Goal: Task Accomplishment & Management: Manage account settings

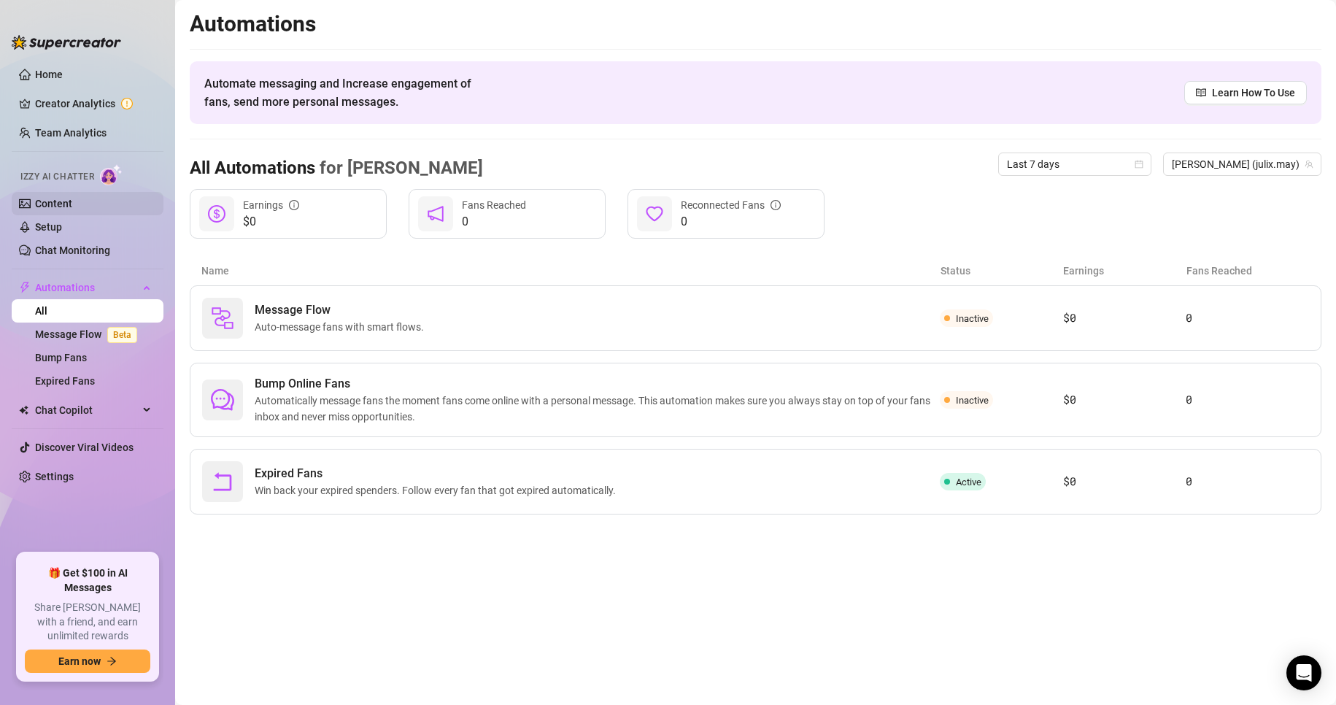
click at [72, 200] on link "Content" at bounding box center [53, 204] width 37 height 12
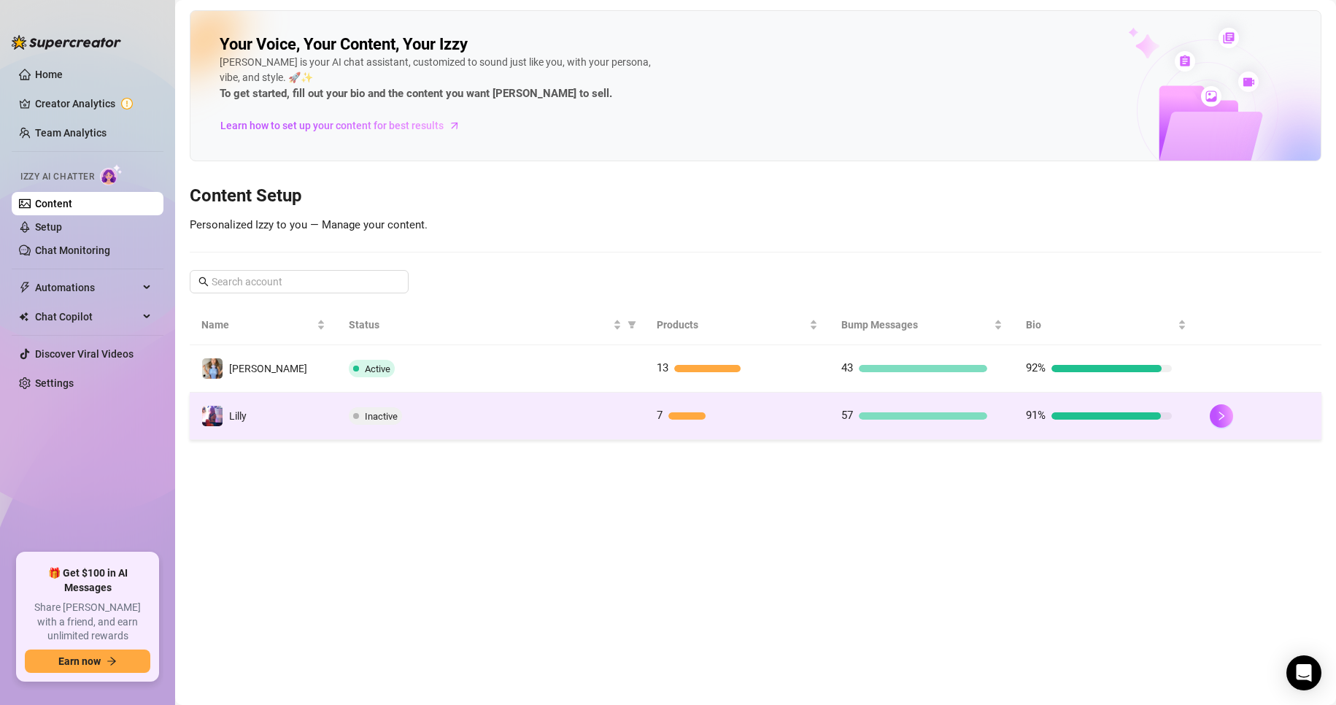
click at [264, 429] on td "Lilly" at bounding box center [263, 416] width 147 height 47
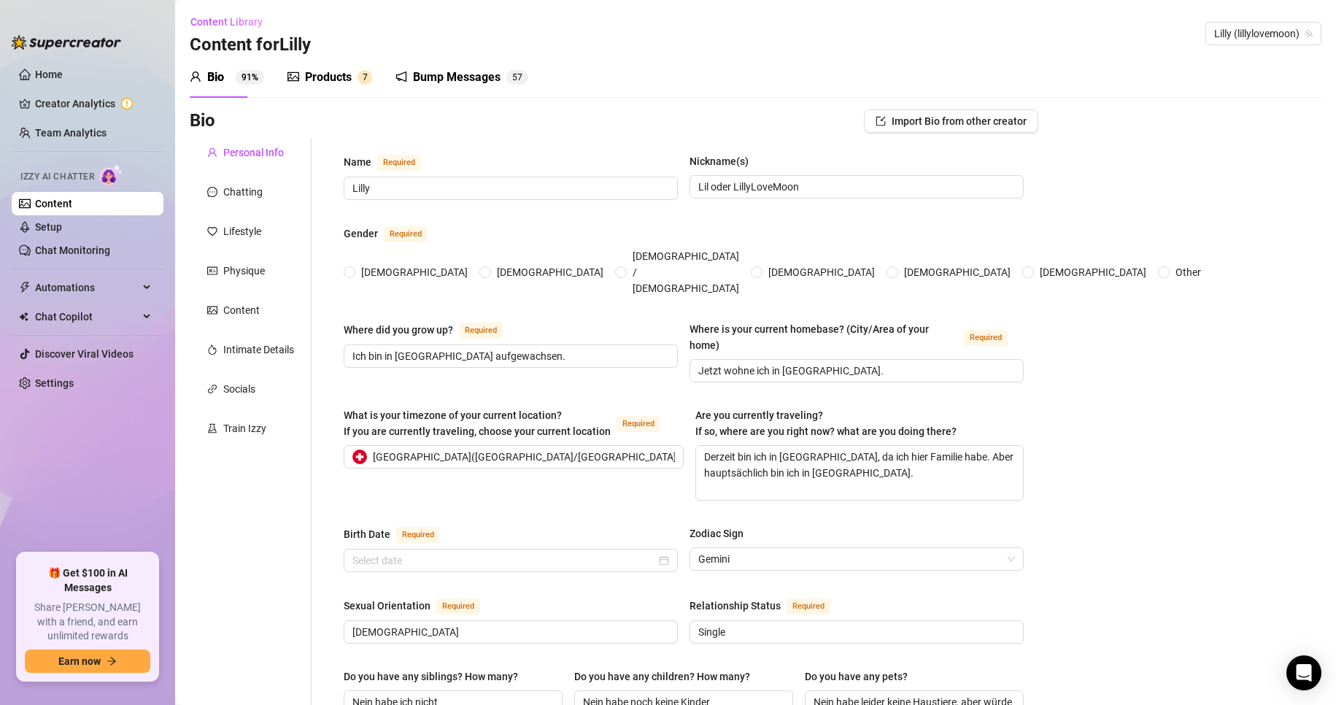
radio input "true"
type input "[DATE]"
click at [334, 90] on div "Products 7" at bounding box center [330, 77] width 85 height 41
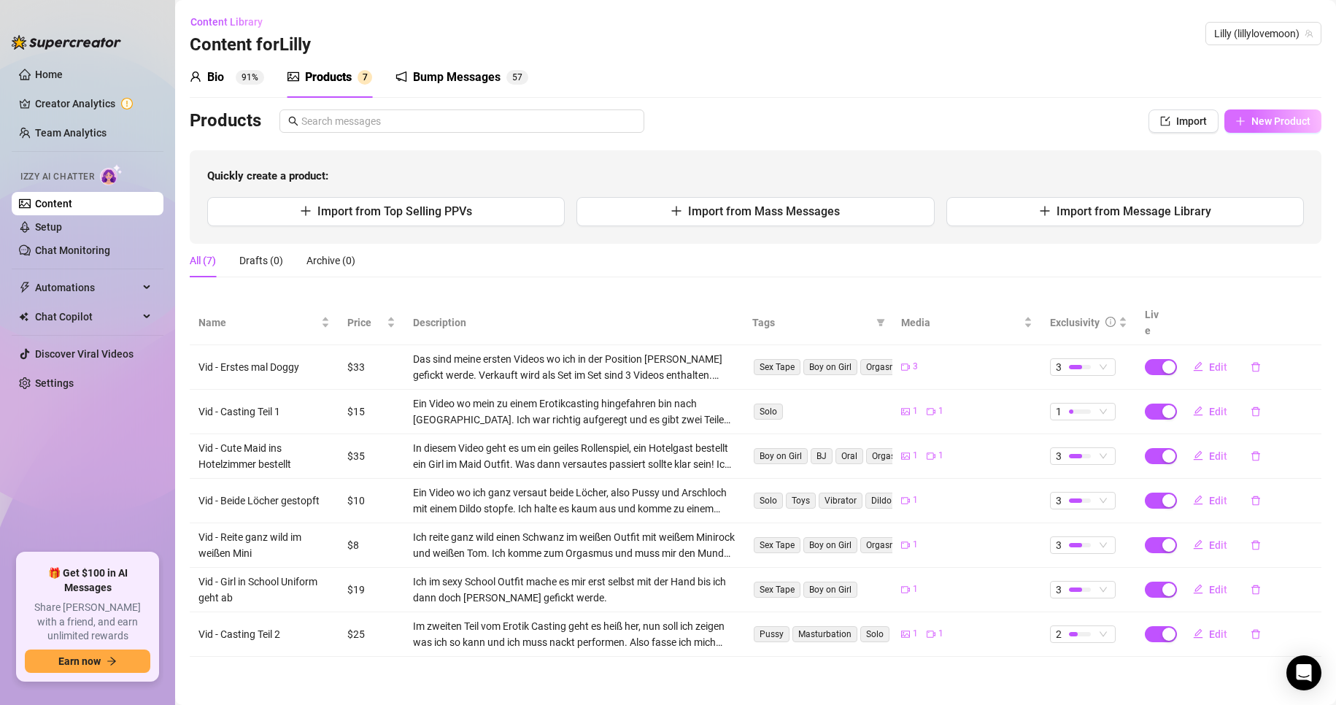
click at [1255, 126] on span "New Product" at bounding box center [1281, 121] width 59 height 12
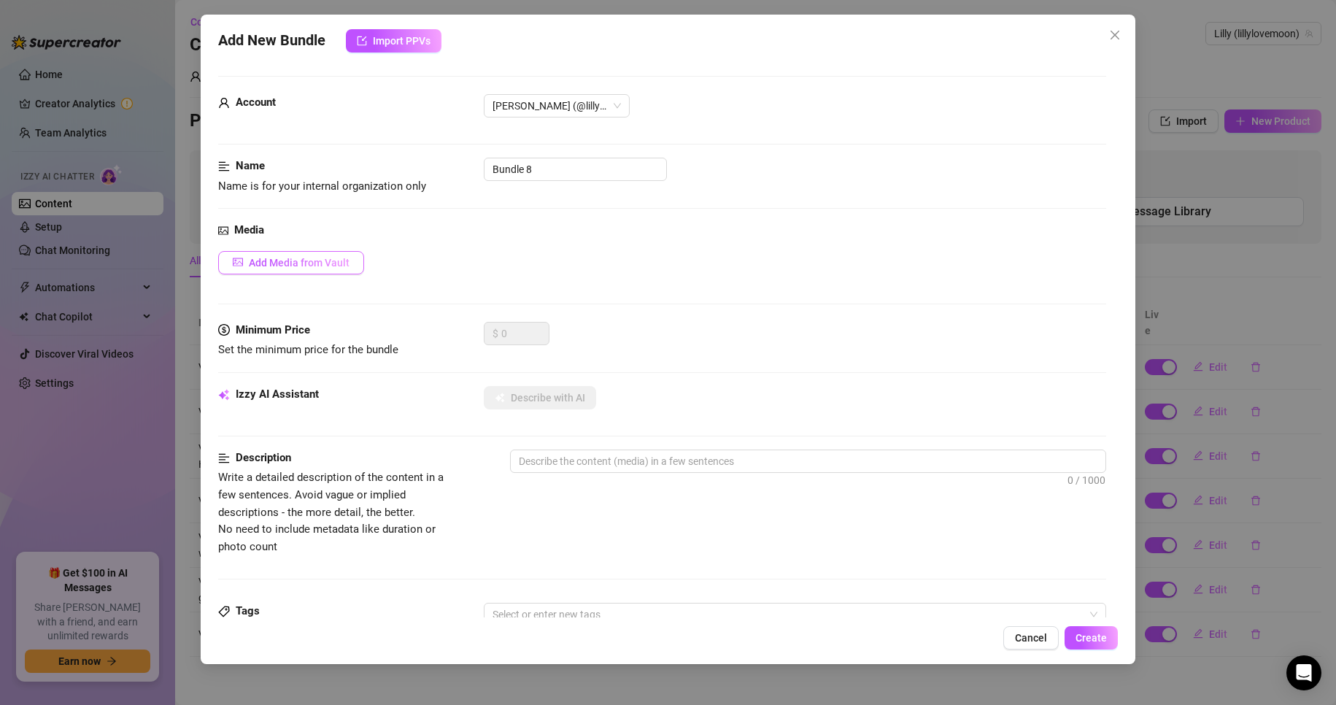
click at [301, 266] on span "Add Media from Vault" at bounding box center [299, 263] width 101 height 12
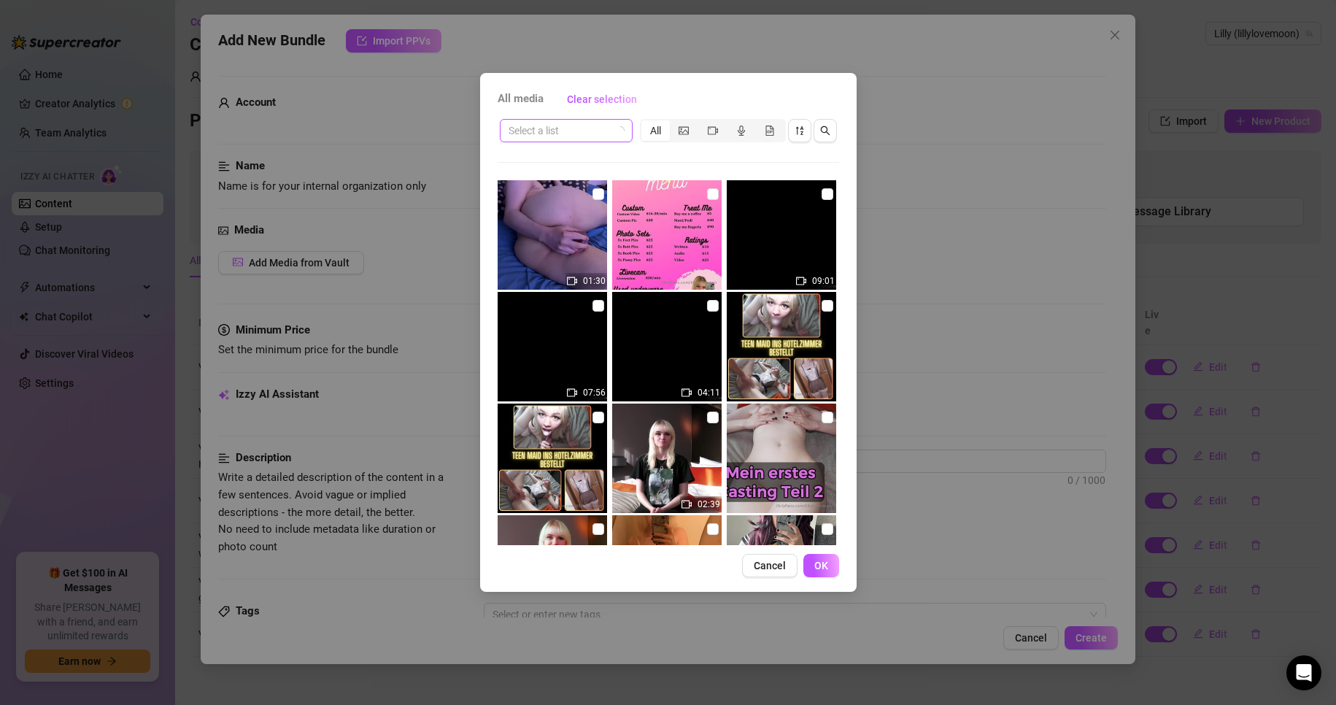
click at [623, 130] on icon "loading" at bounding box center [620, 131] width 12 height 12
click at [601, 134] on input "search" at bounding box center [560, 131] width 102 height 22
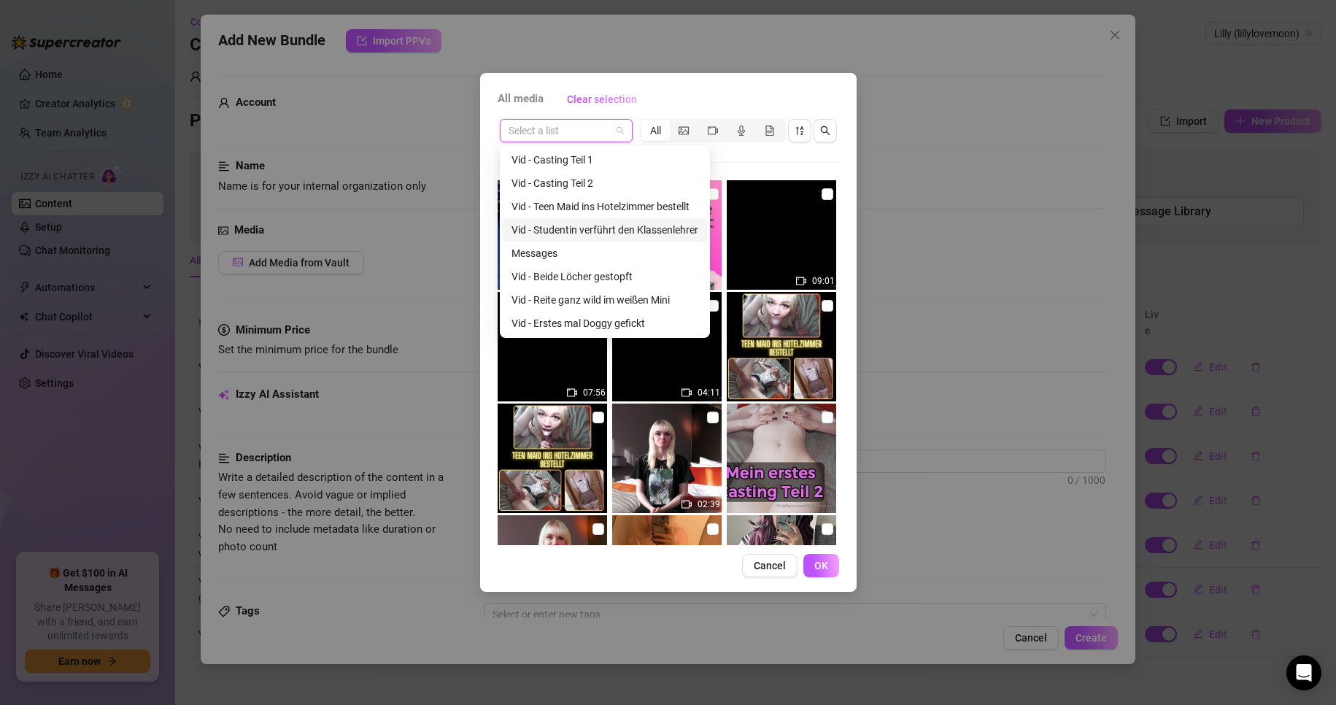
click at [623, 231] on div "Vid - Studentin verführt den Klassenlehrer" at bounding box center [605, 230] width 187 height 16
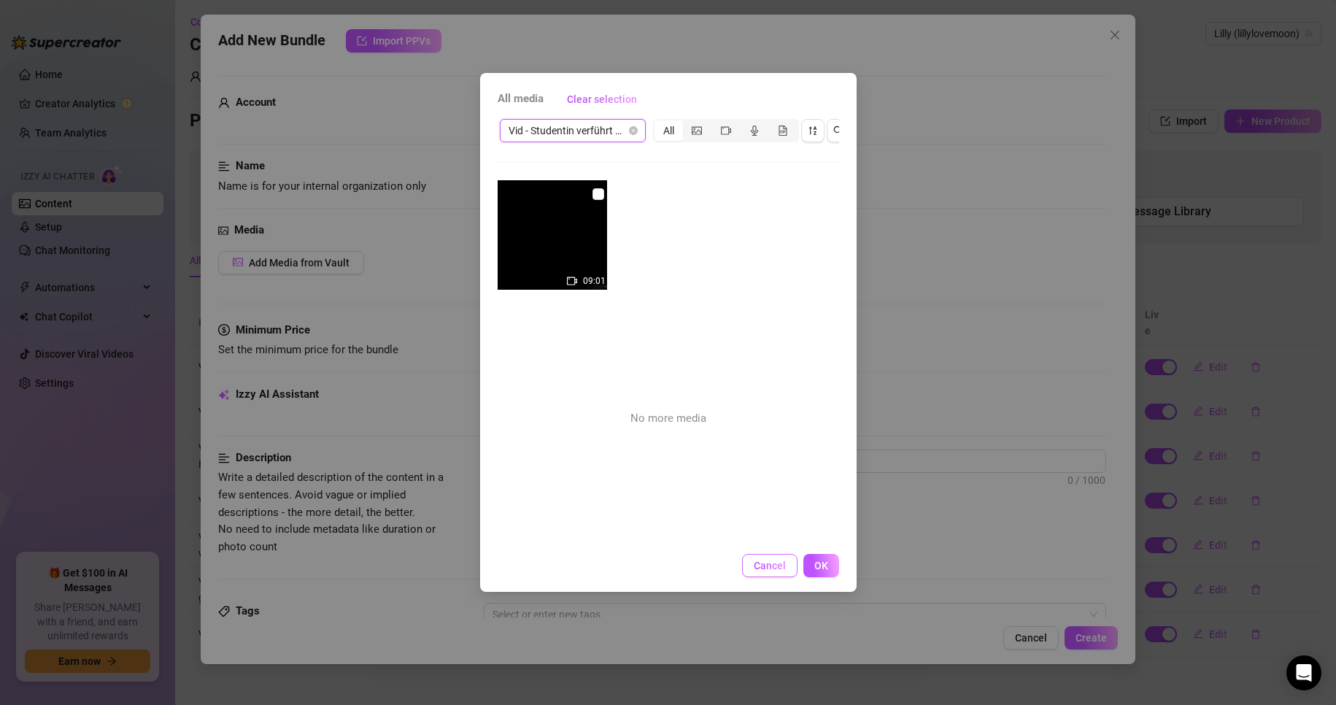
click at [772, 571] on span "Cancel" at bounding box center [770, 566] width 32 height 12
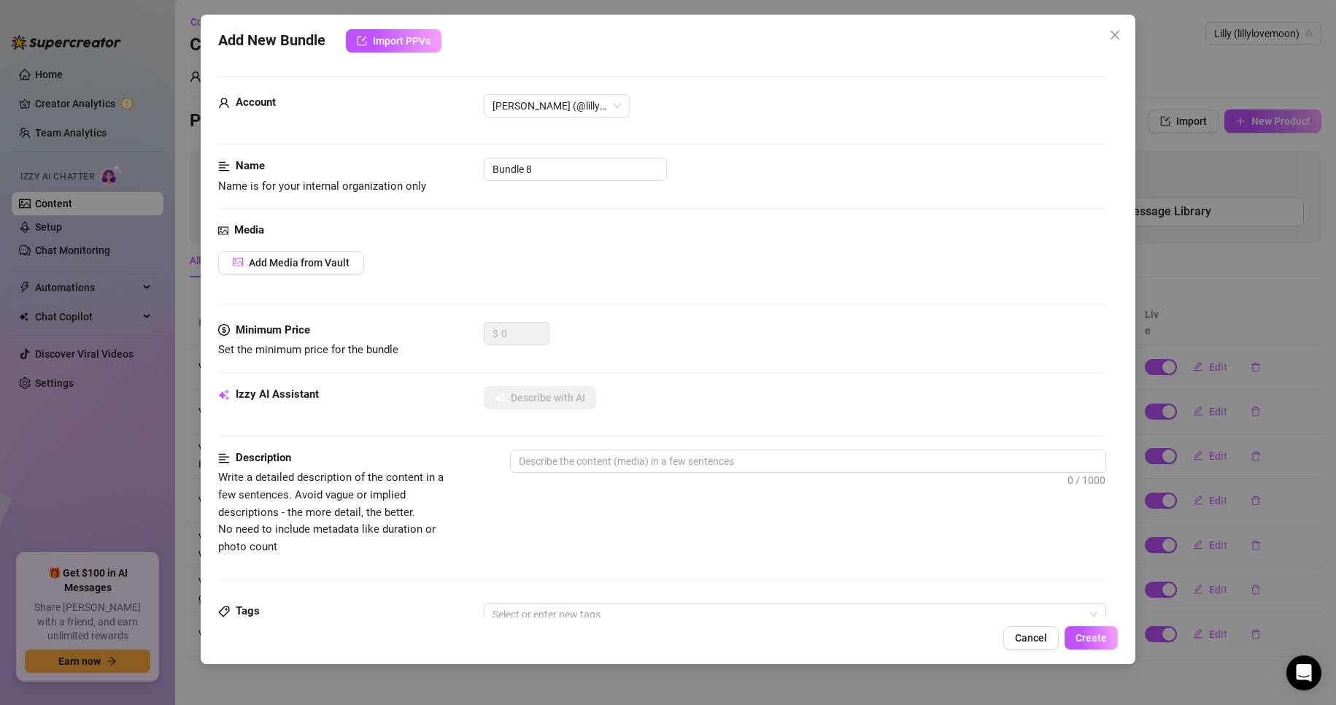
click at [153, 447] on div "Add New Bundle Import PPVs Account [PERSON_NAME] (@lillylovemoon) Name Name is …" at bounding box center [668, 352] width 1336 height 705
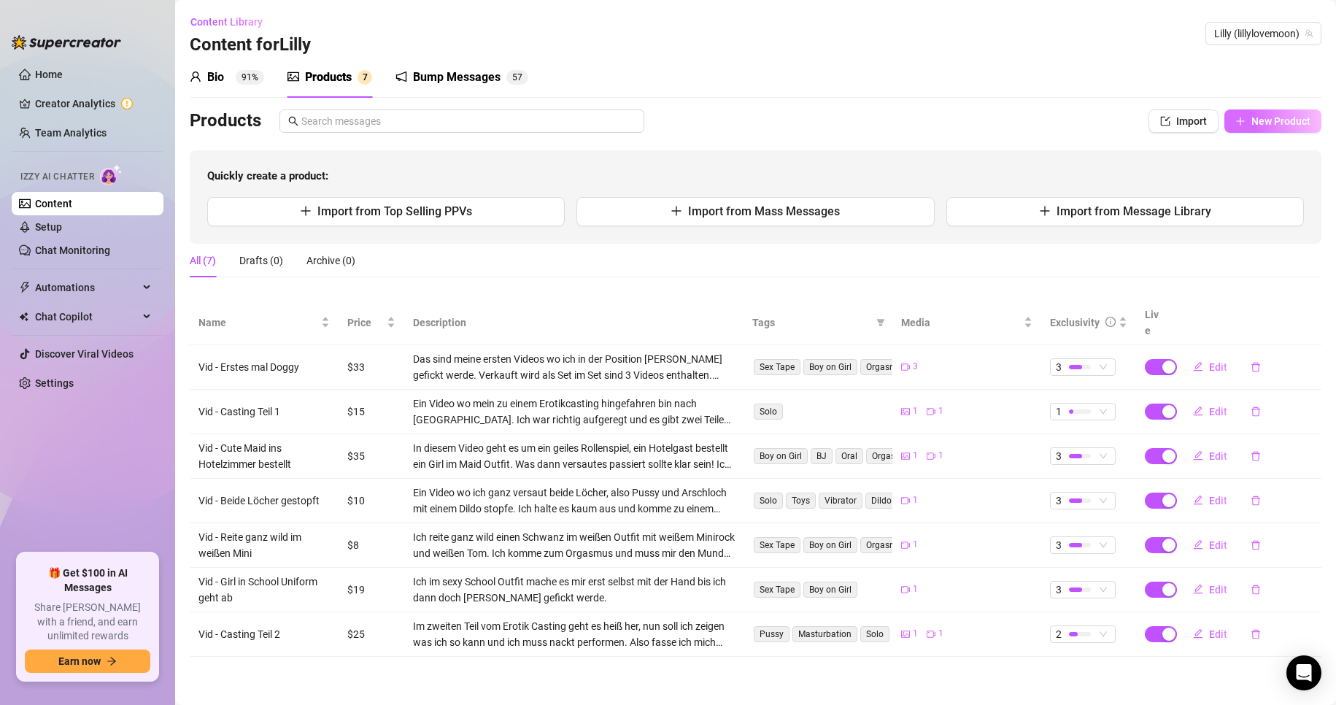
click at [1280, 125] on span "New Product" at bounding box center [1281, 121] width 59 height 12
type textarea "Type your message here..."
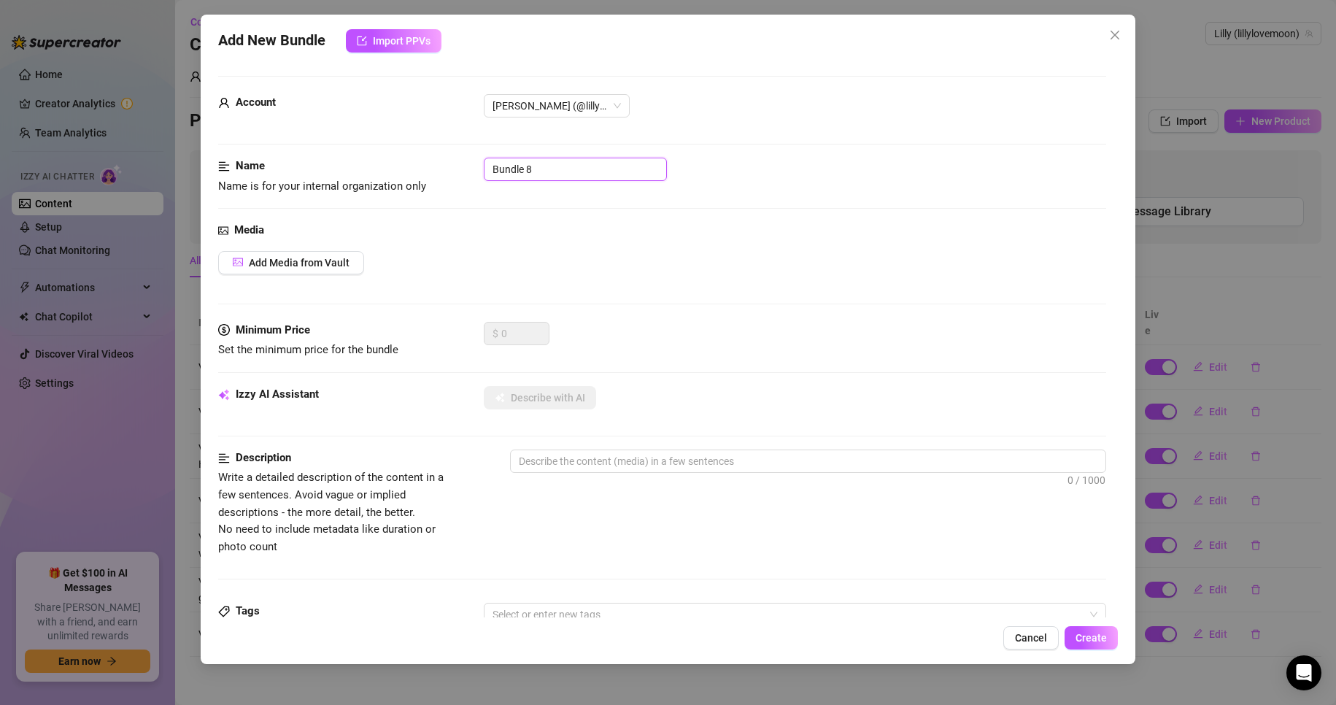
click at [564, 173] on input "Bundle 8" at bounding box center [575, 169] width 183 height 23
paste input "Studentin verführt den Klassenlehrer"
type input "Vid - Studentin verführt den Klassenlehrer"
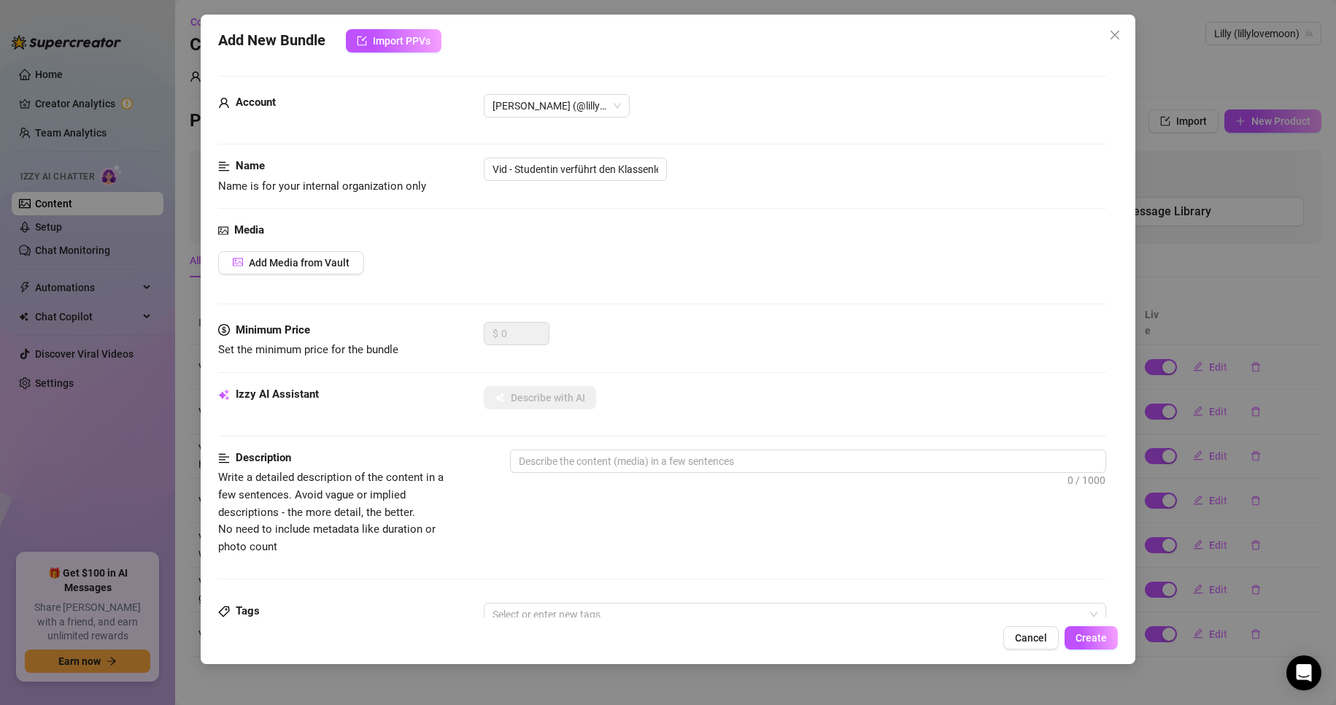
click at [404, 261] on div "Add Media from Vault" at bounding box center [662, 262] width 889 height 23
click at [330, 263] on span "Add Media from Vault" at bounding box center [299, 263] width 101 height 12
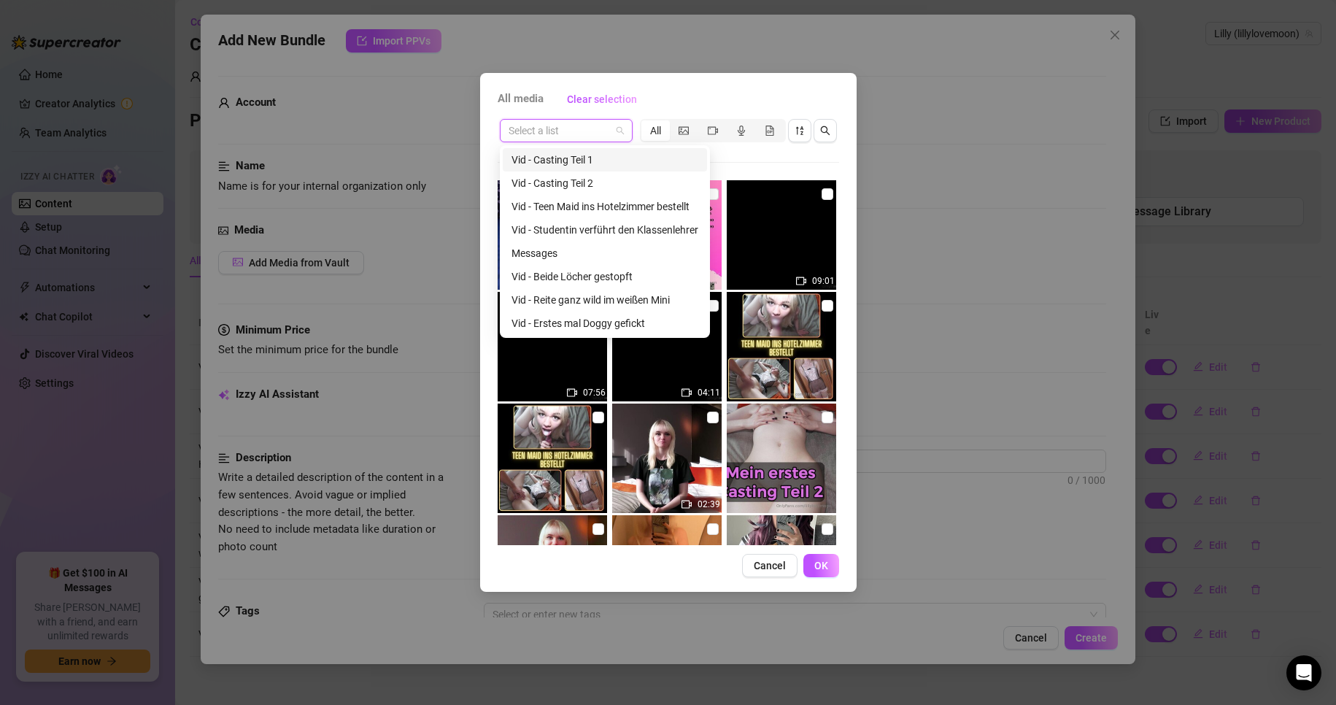
click at [574, 128] on input "search" at bounding box center [560, 131] width 102 height 22
click at [630, 231] on div "Vid - Studentin verführt den Klassenlehrer" at bounding box center [605, 230] width 187 height 16
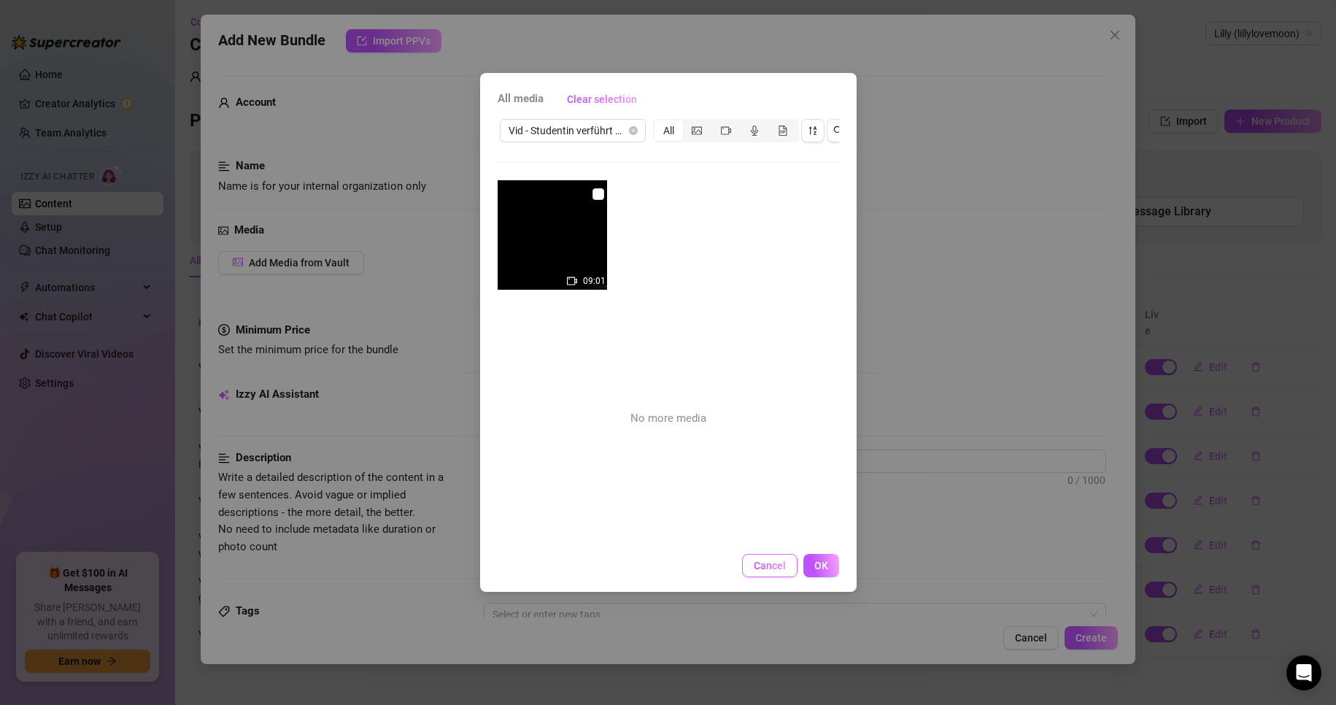
click at [787, 577] on button "Cancel" at bounding box center [769, 565] width 55 height 23
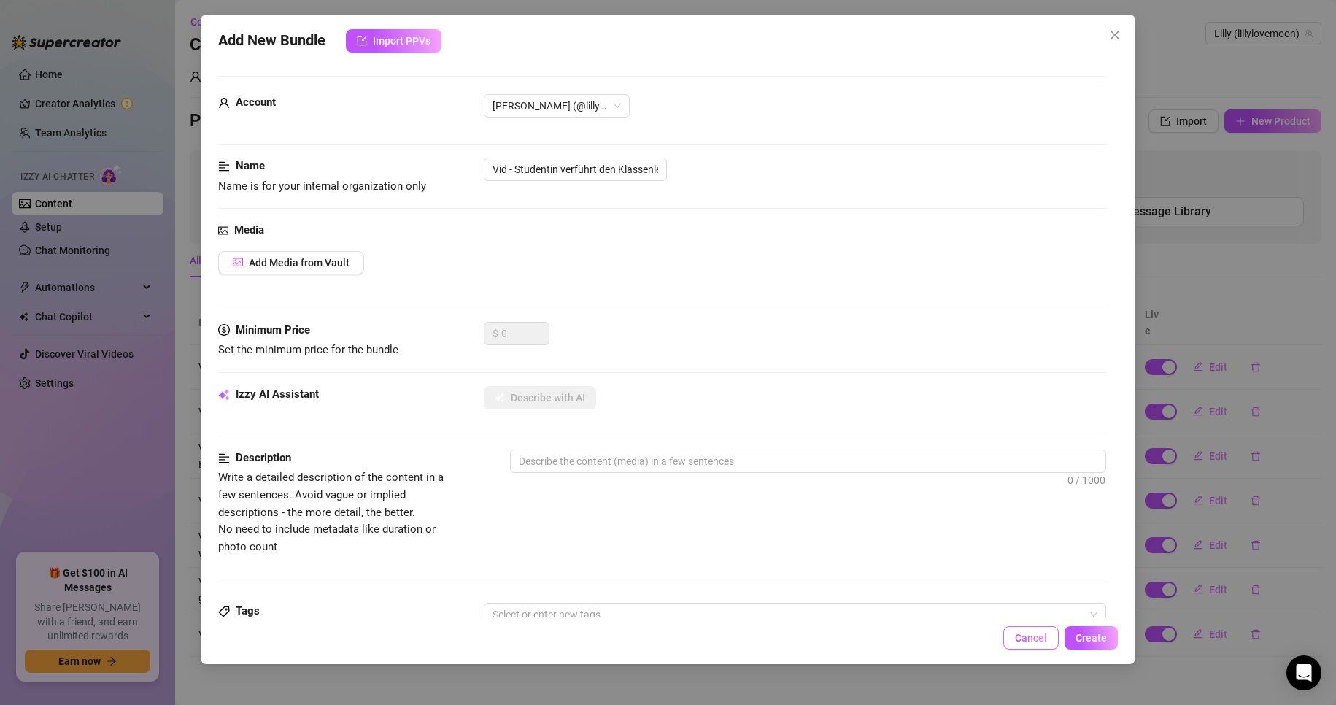
click at [1034, 640] on span "Cancel" at bounding box center [1031, 638] width 32 height 12
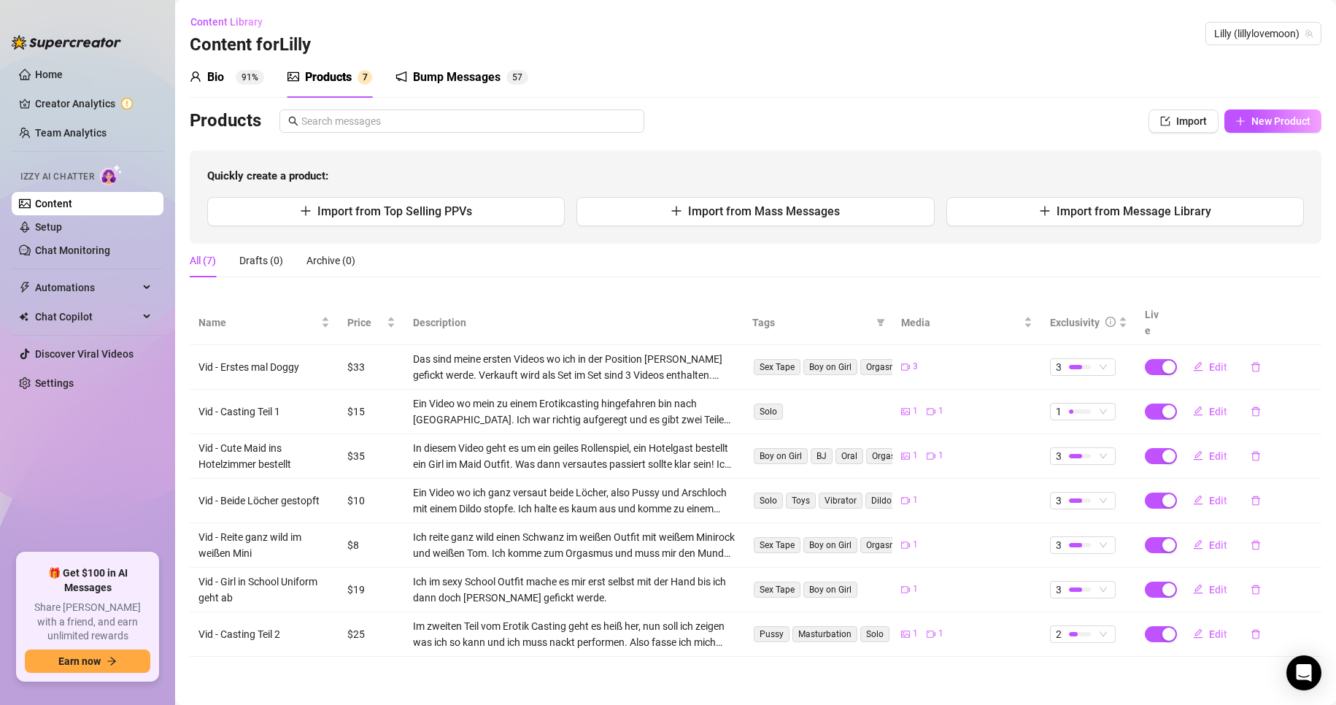
click at [725, 123] on div "Products" at bounding box center [638, 120] width 897 height 23
click at [1165, 127] on span "button" at bounding box center [1165, 121] width 10 height 12
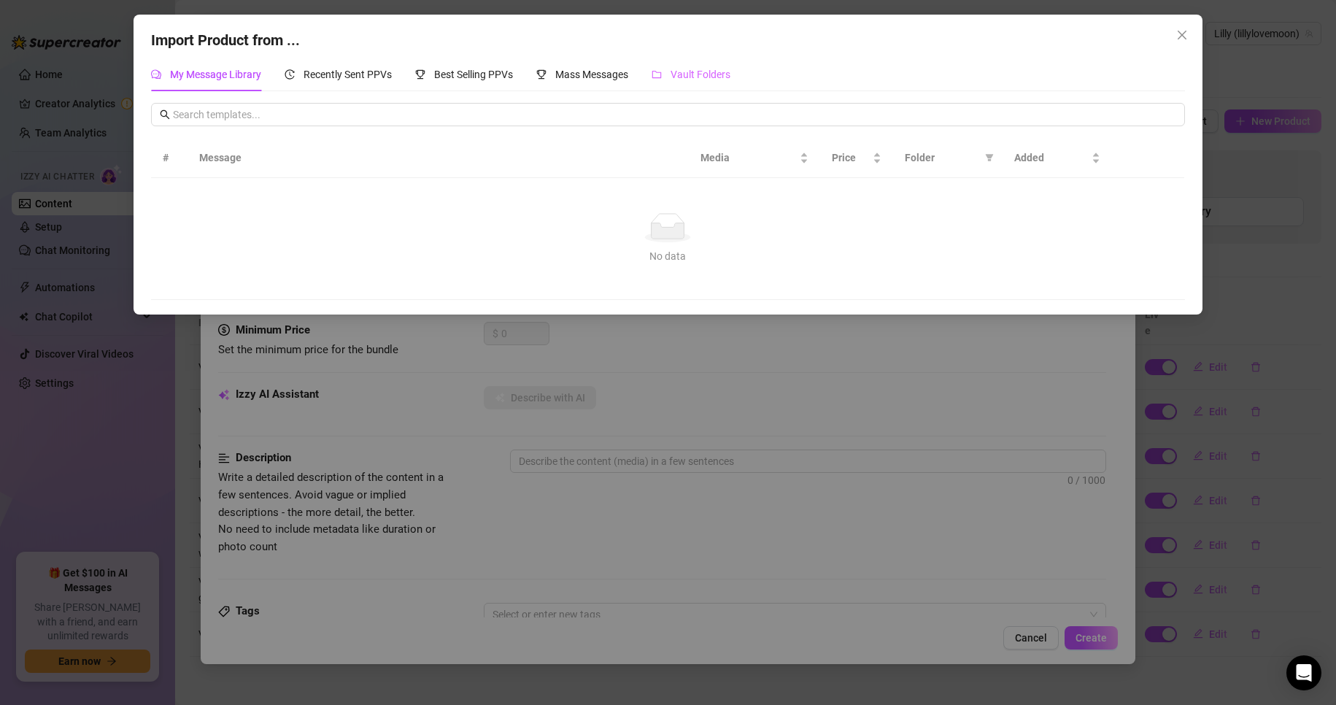
click at [685, 66] on div "Vault Folders" at bounding box center [691, 75] width 79 height 34
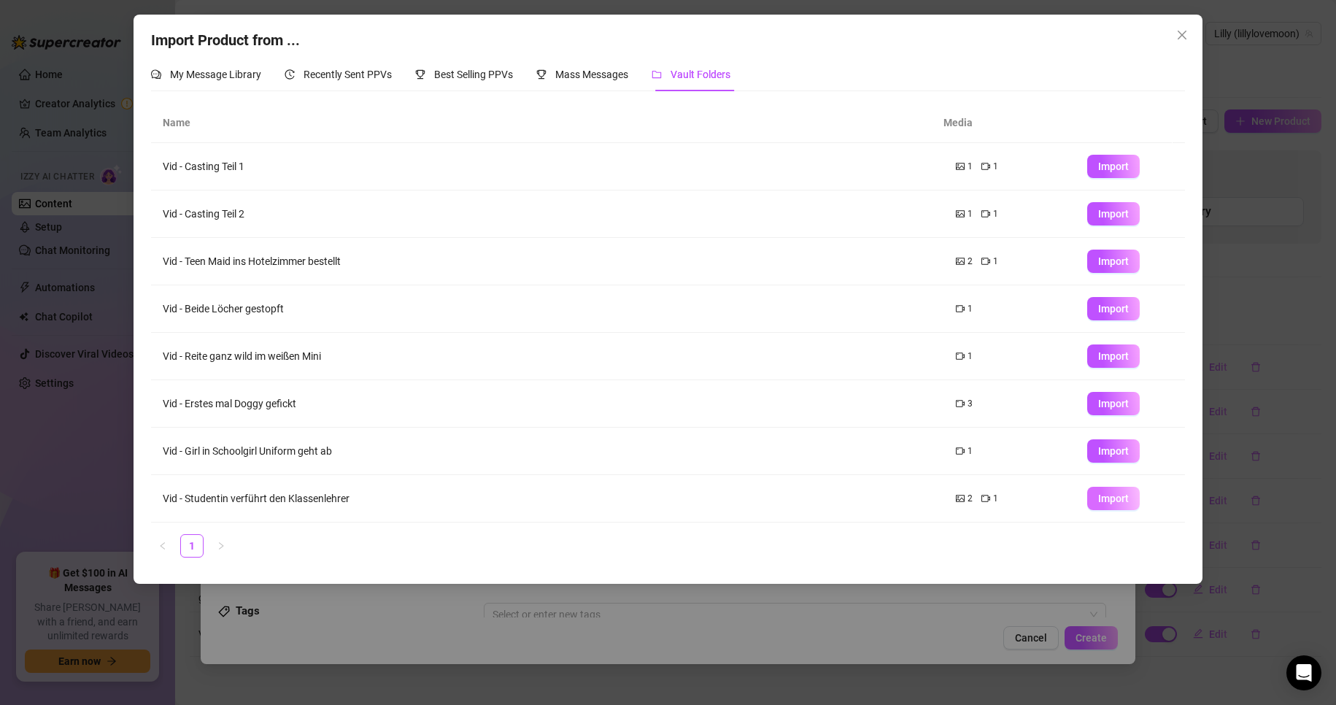
click at [1098, 501] on span "Import" at bounding box center [1113, 499] width 31 height 12
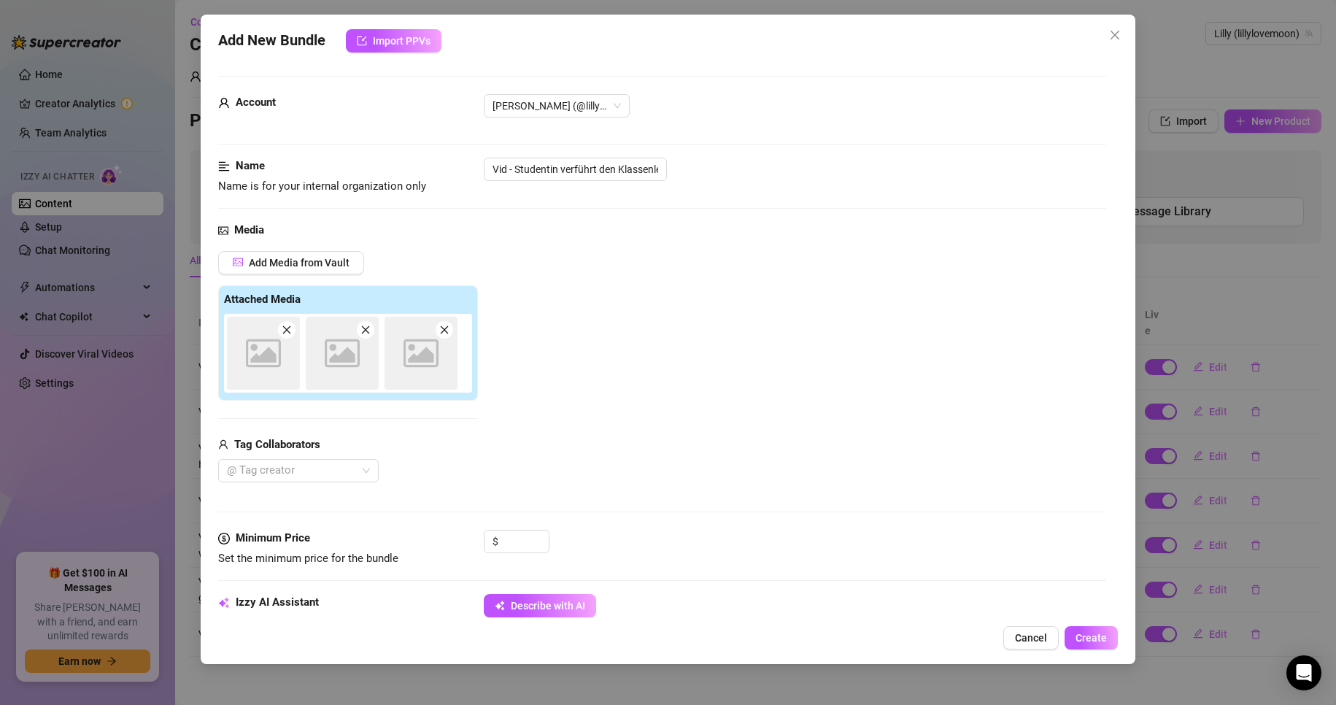
type textarea "Type your message here..."
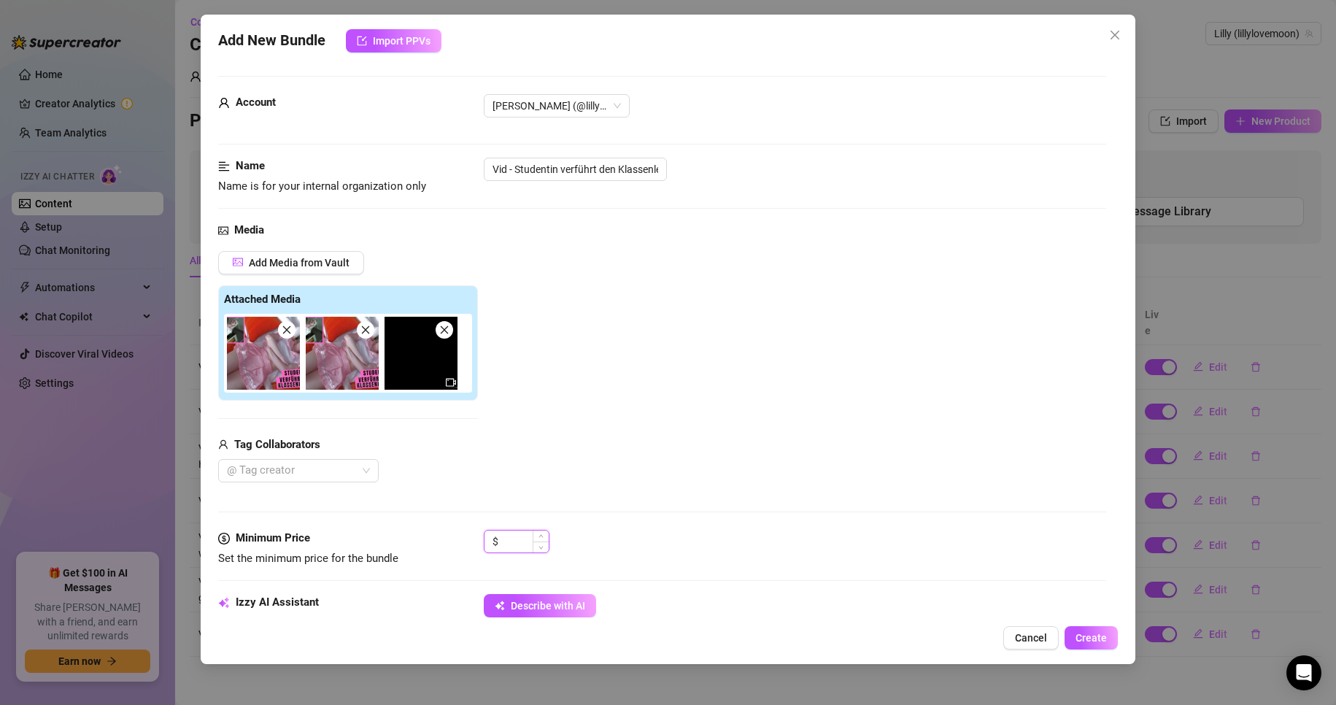
click at [501, 537] on input at bounding box center [524, 542] width 47 height 22
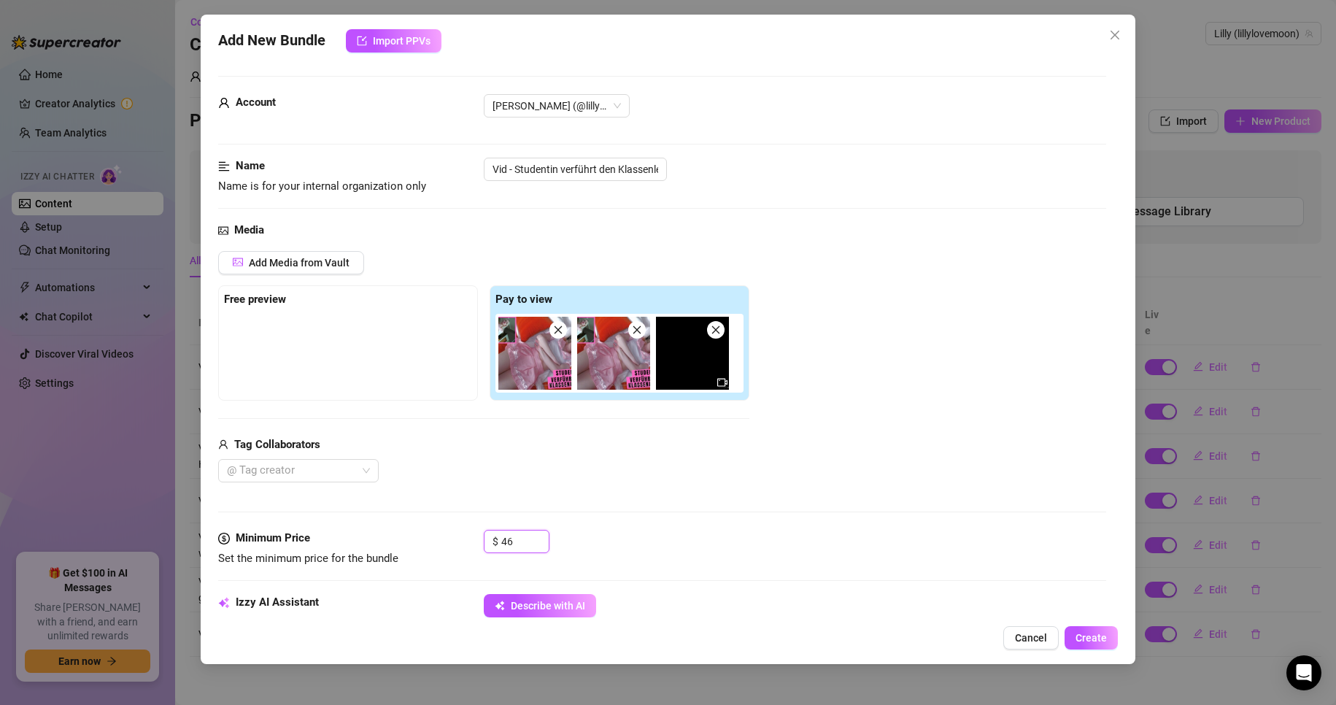
click at [541, 371] on img at bounding box center [534, 353] width 73 height 73
type input "46"
drag, startPoint x: 541, startPoint y: 370, endPoint x: 556, endPoint y: 346, distance: 28.5
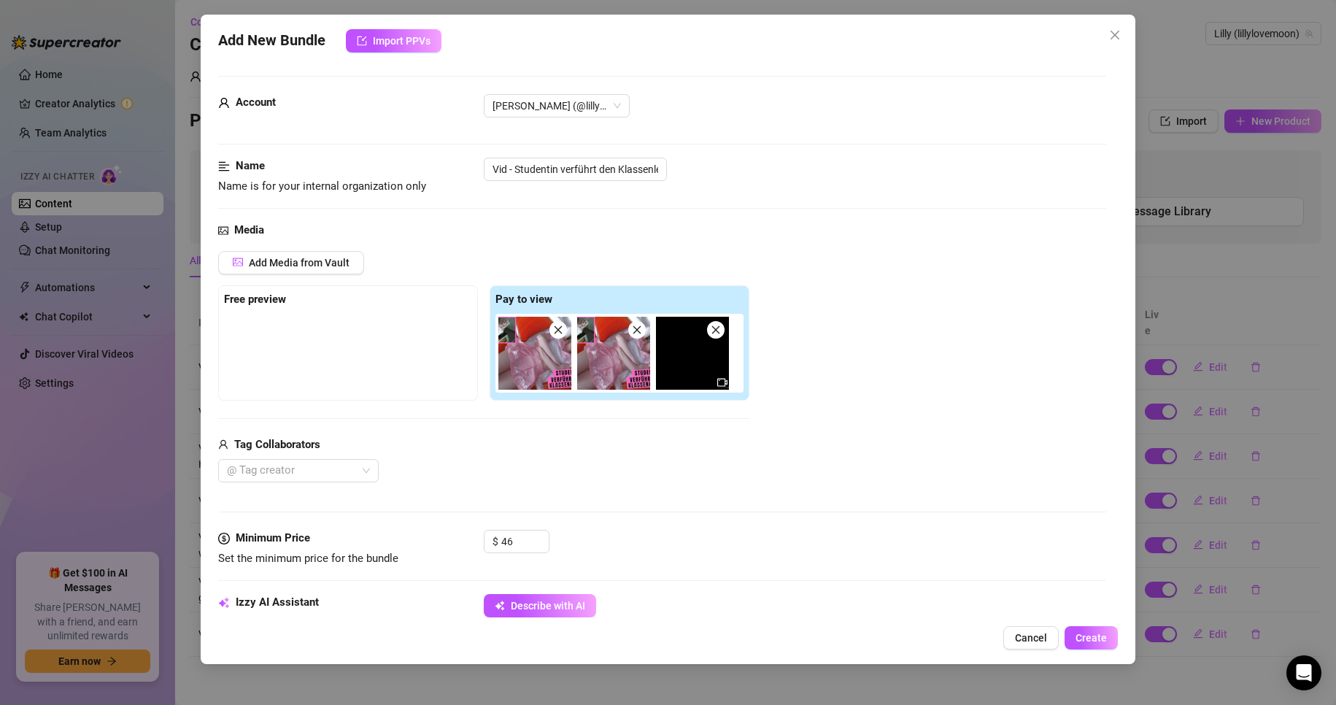
click at [556, 346] on img at bounding box center [534, 353] width 73 height 73
drag, startPoint x: 556, startPoint y: 346, endPoint x: 550, endPoint y: 352, distance: 8.3
click at [550, 352] on div at bounding box center [623, 353] width 254 height 79
click at [556, 331] on icon "close" at bounding box center [558, 330] width 10 height 10
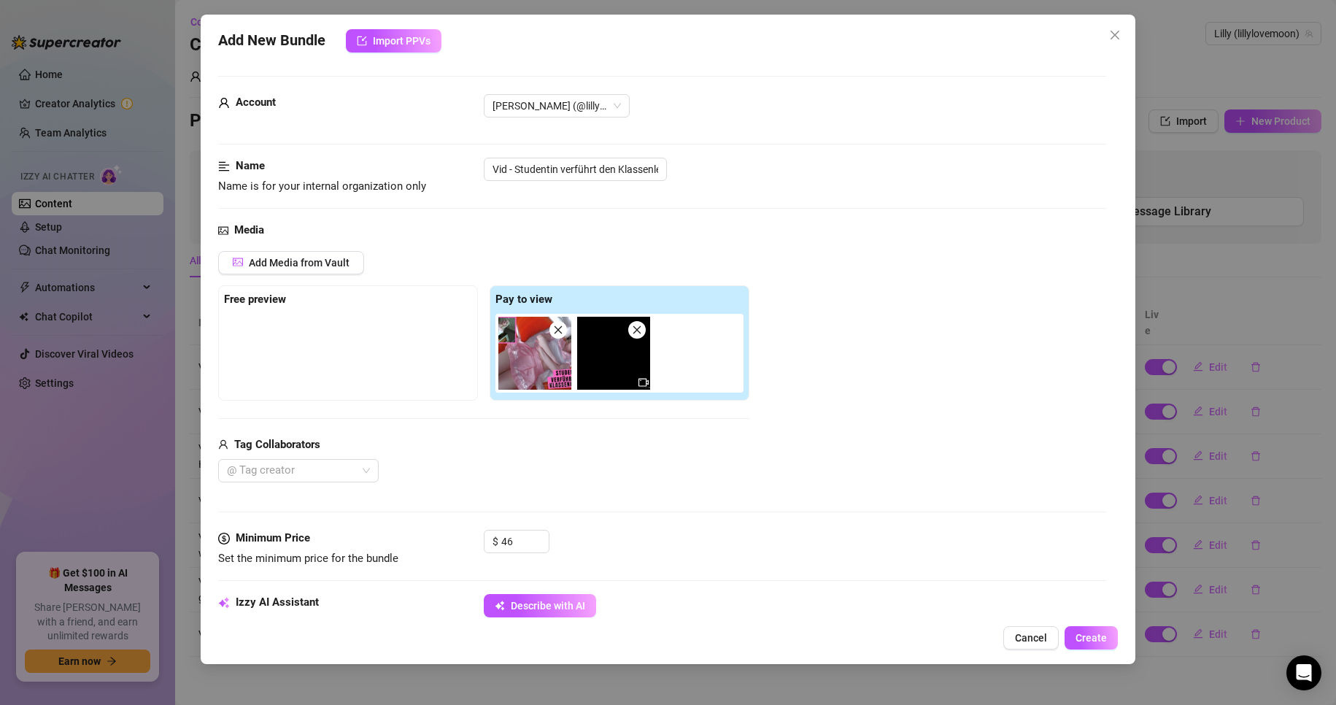
click at [555, 335] on icon "close" at bounding box center [558, 330] width 10 height 10
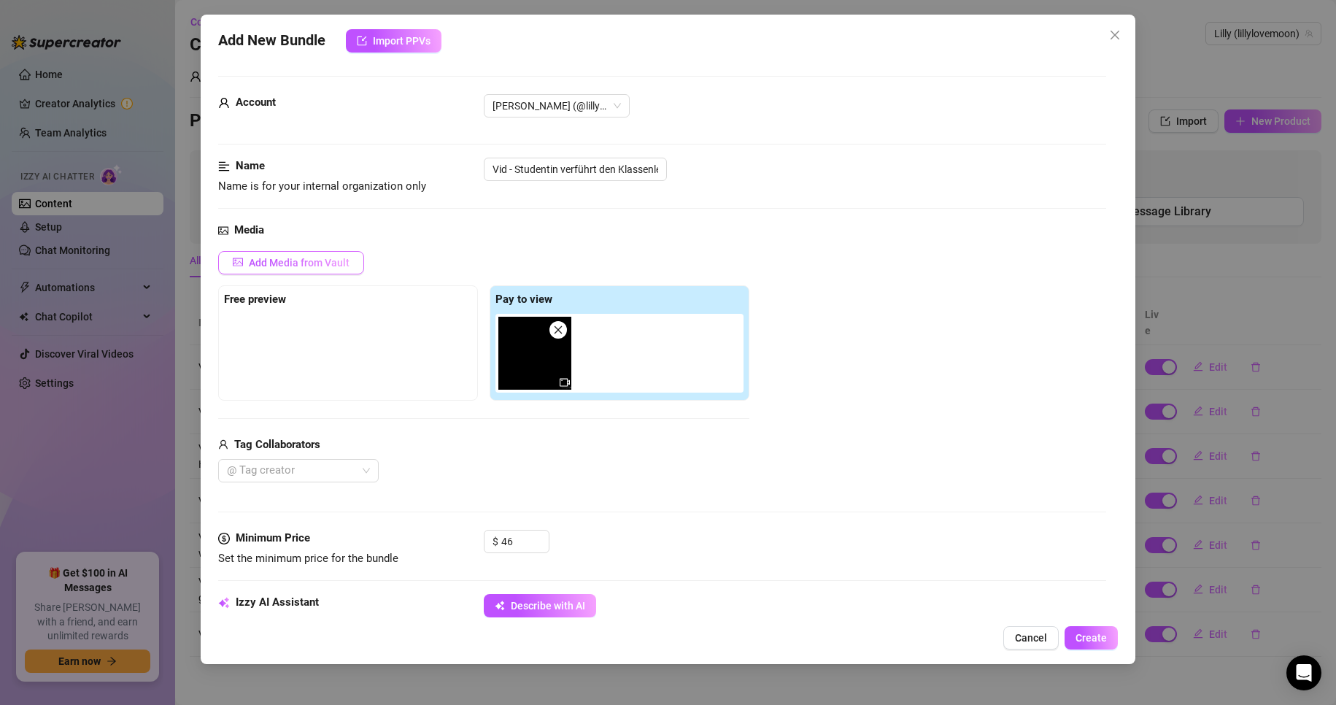
click at [344, 268] on span "Add Media from Vault" at bounding box center [299, 263] width 101 height 12
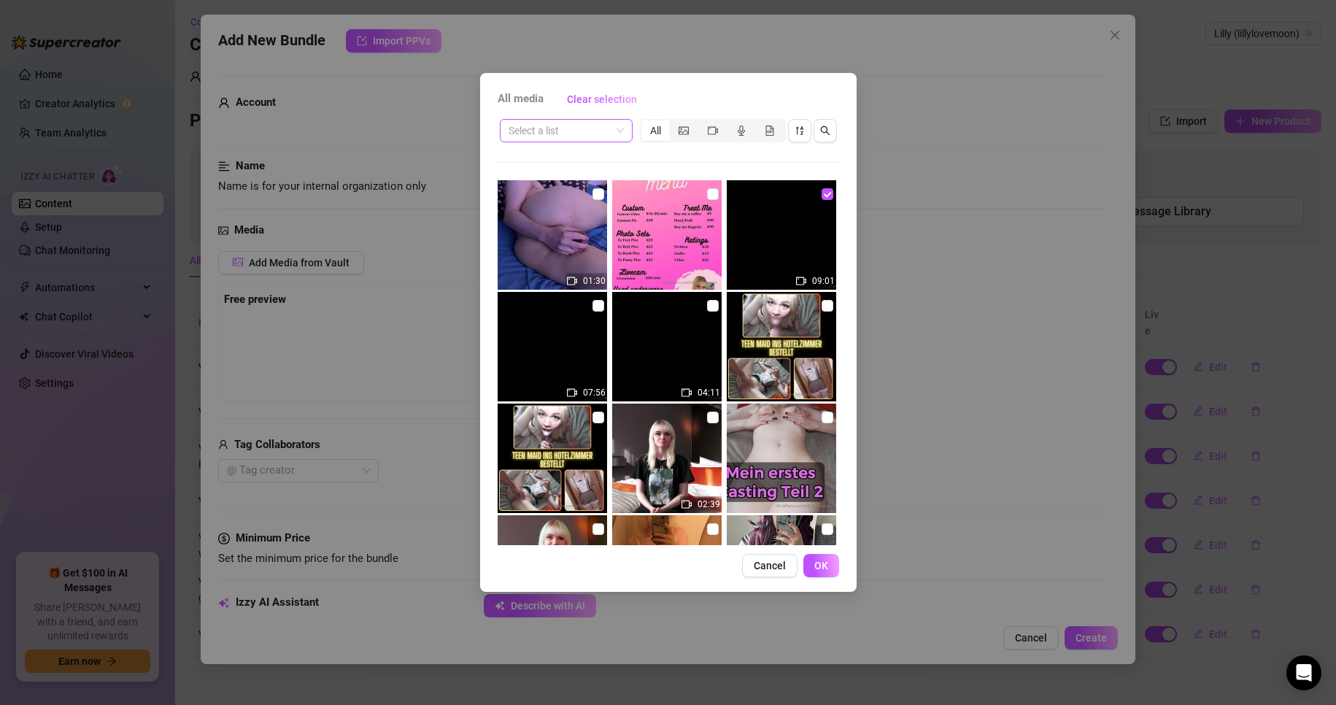
click at [569, 137] on input "search" at bounding box center [560, 131] width 102 height 22
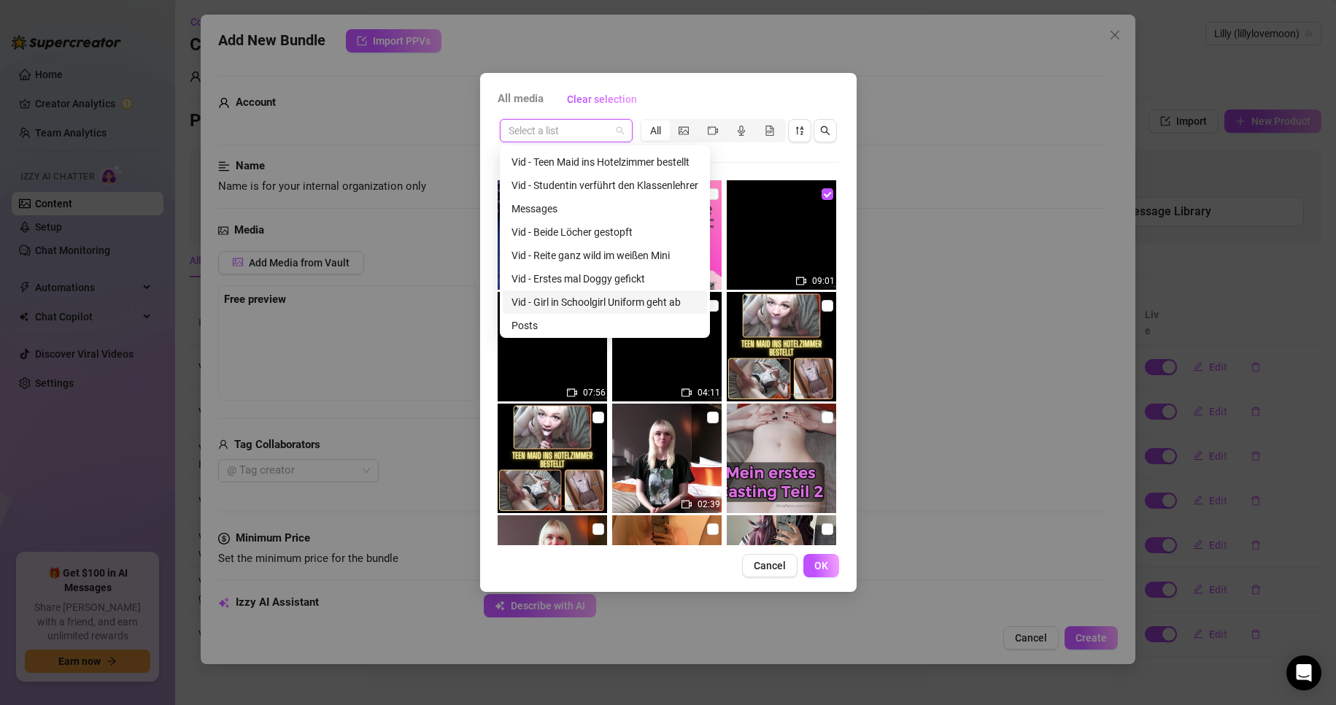
scroll to position [47, 0]
click at [615, 293] on div "Vid - Girl in Schoolgirl Uniform geht ab" at bounding box center [605, 300] width 187 height 16
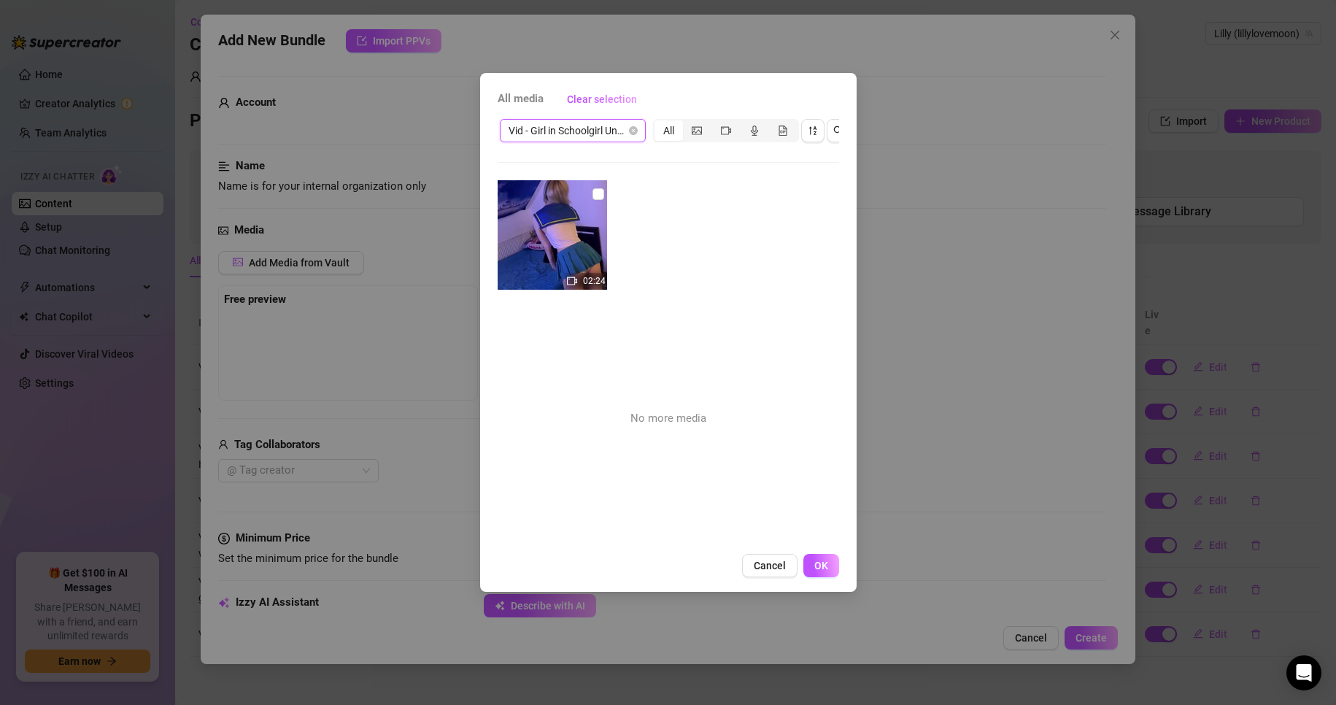
click at [574, 138] on span "Vid - Girl in Schoolgirl Uniform geht ab" at bounding box center [573, 131] width 128 height 22
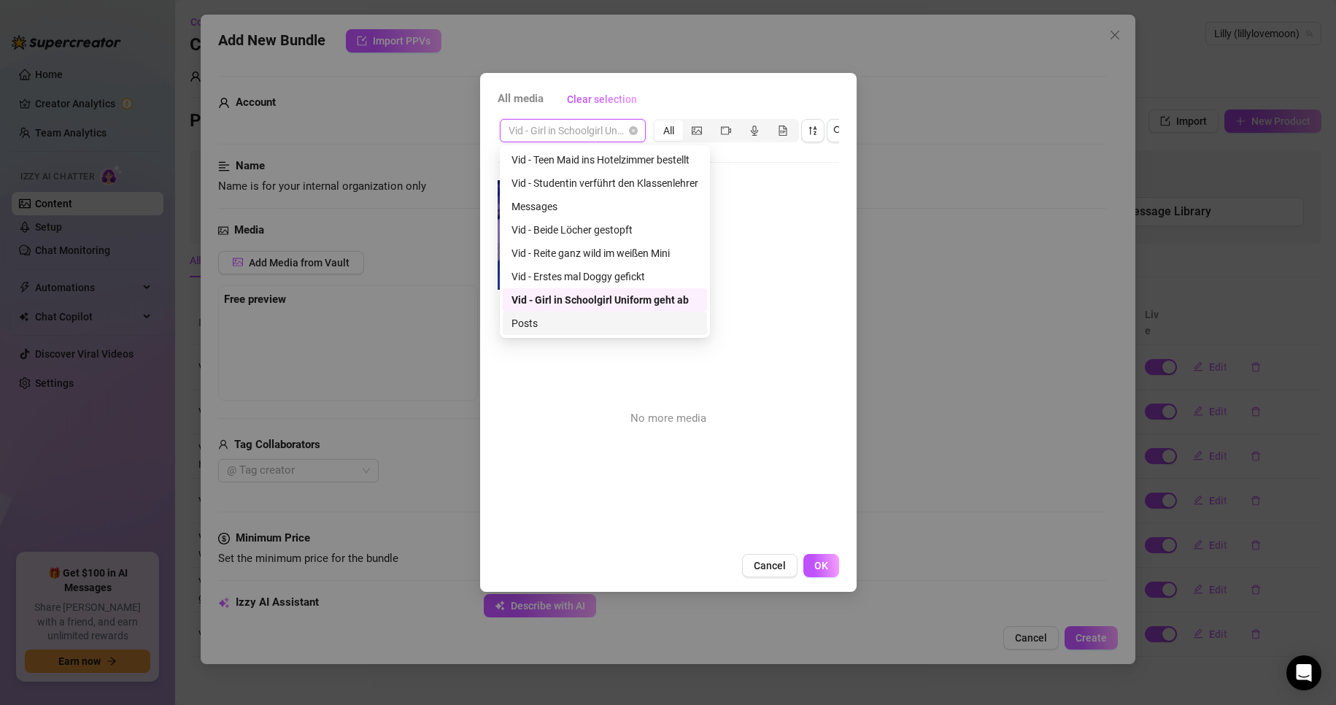
click at [581, 320] on div "Posts" at bounding box center [605, 323] width 187 height 16
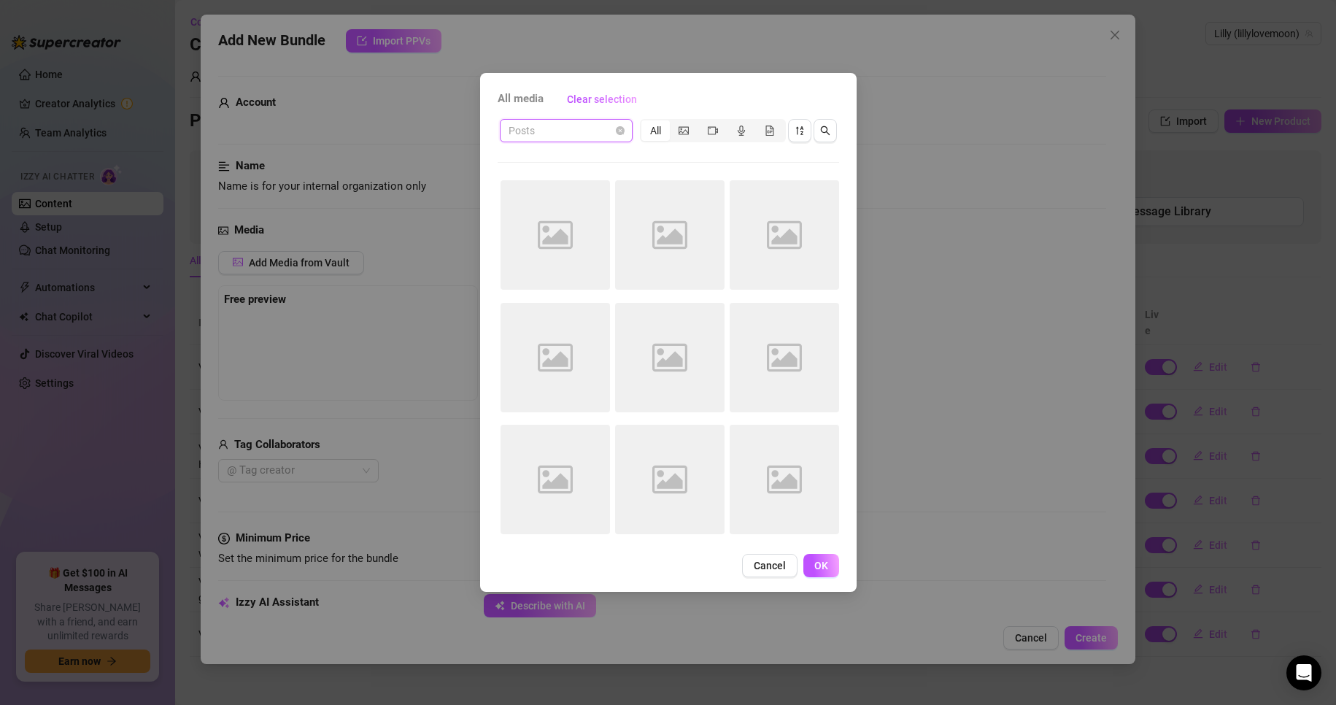
click at [545, 134] on span "Posts" at bounding box center [566, 131] width 115 height 22
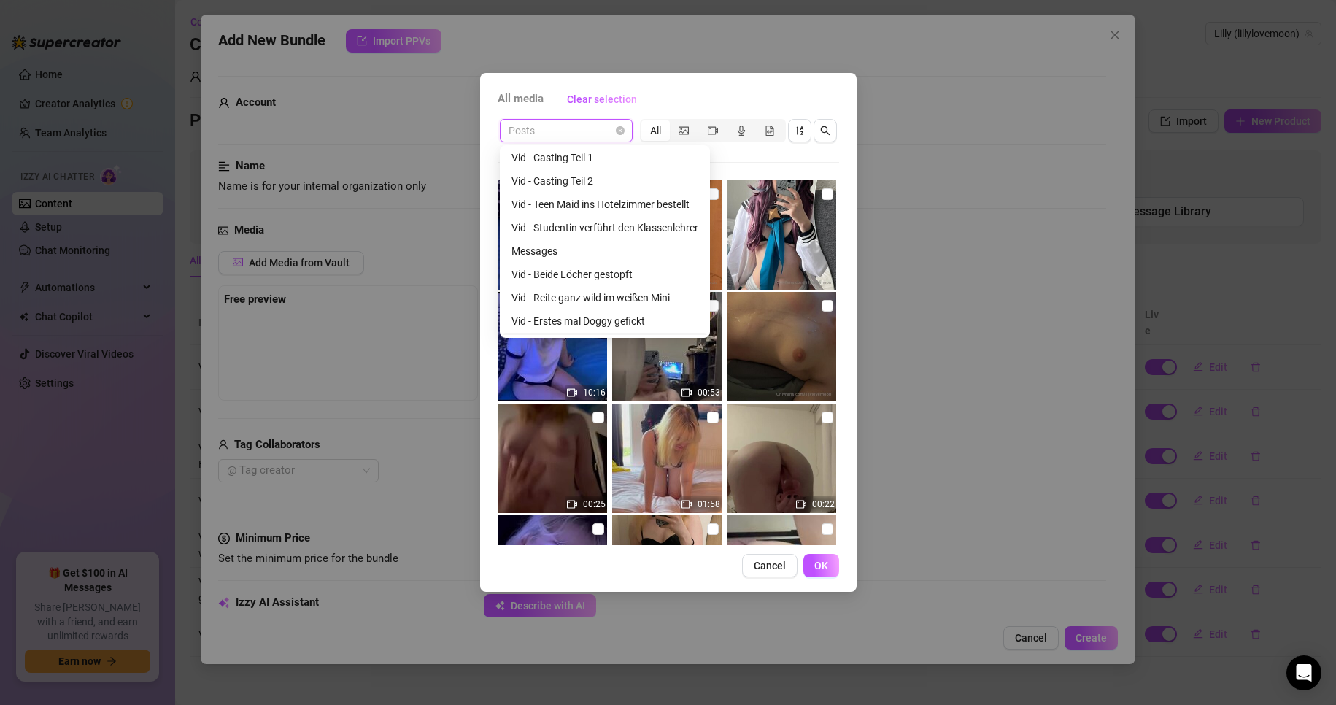
scroll to position [0, 0]
click at [585, 234] on div "Vid - Studentin verführt den Klassenlehrer" at bounding box center [605, 230] width 187 height 16
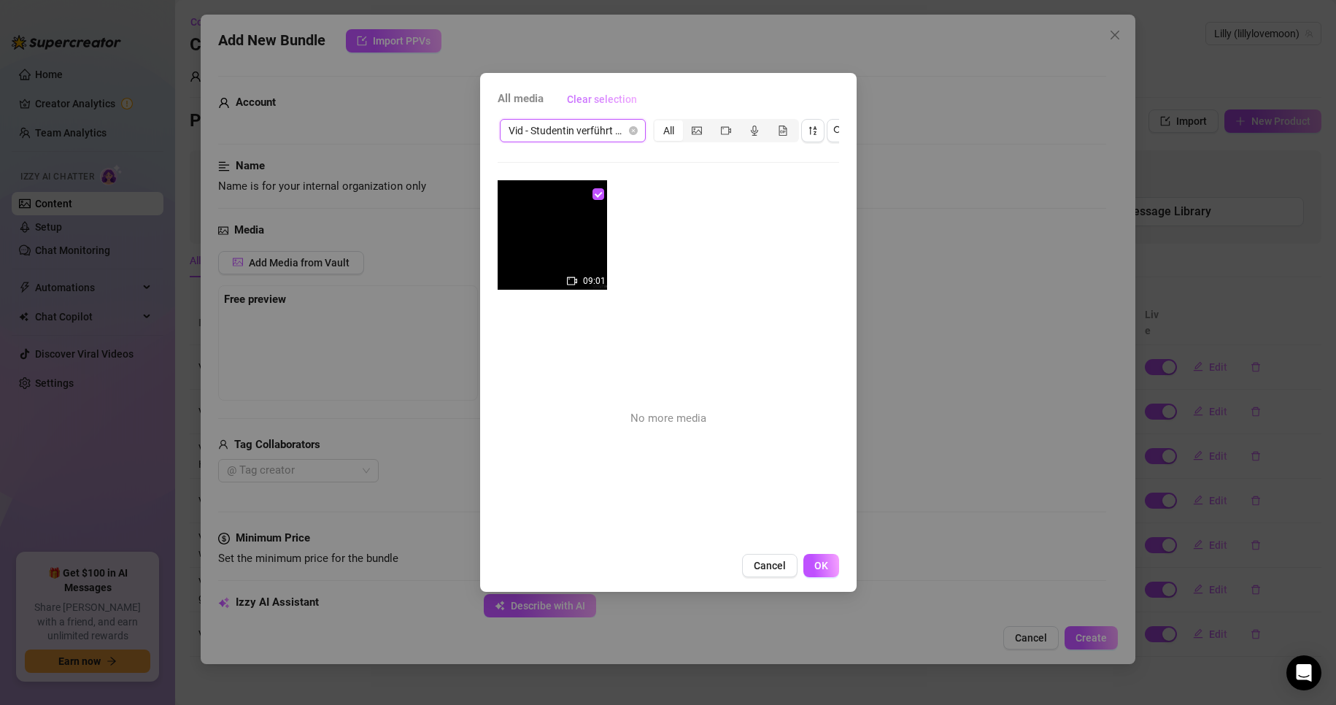
click at [615, 99] on span "Clear selection" at bounding box center [602, 99] width 70 height 12
checkbox input "false"
click at [766, 571] on span "Cancel" at bounding box center [770, 566] width 32 height 12
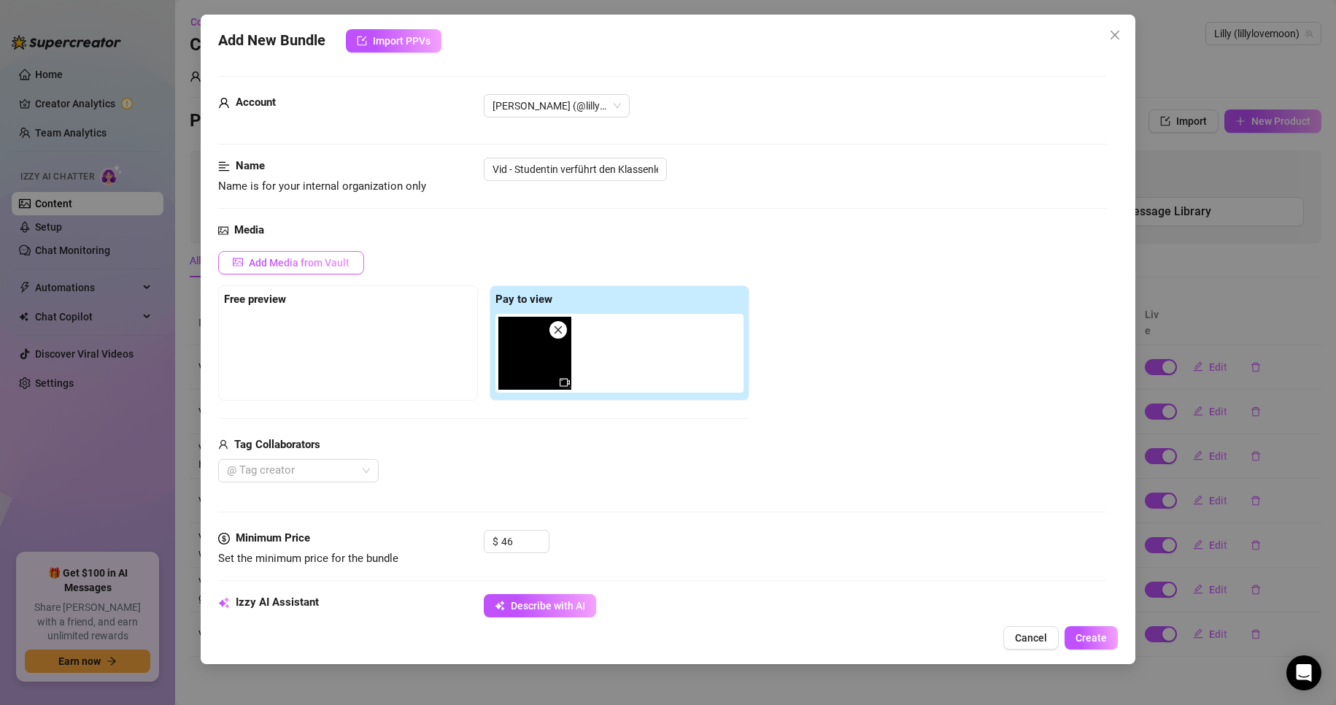
click at [296, 272] on button "Add Media from Vault" at bounding box center [291, 262] width 146 height 23
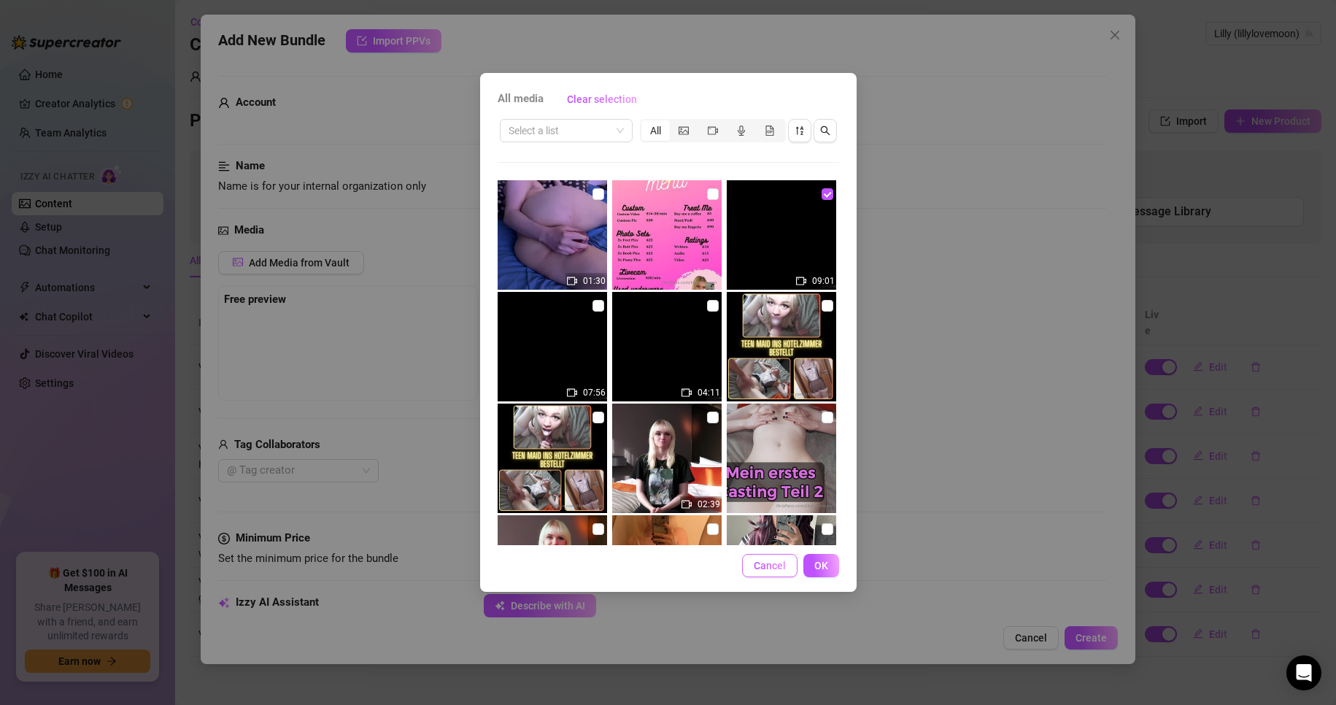
click at [761, 564] on span "Cancel" at bounding box center [770, 566] width 32 height 12
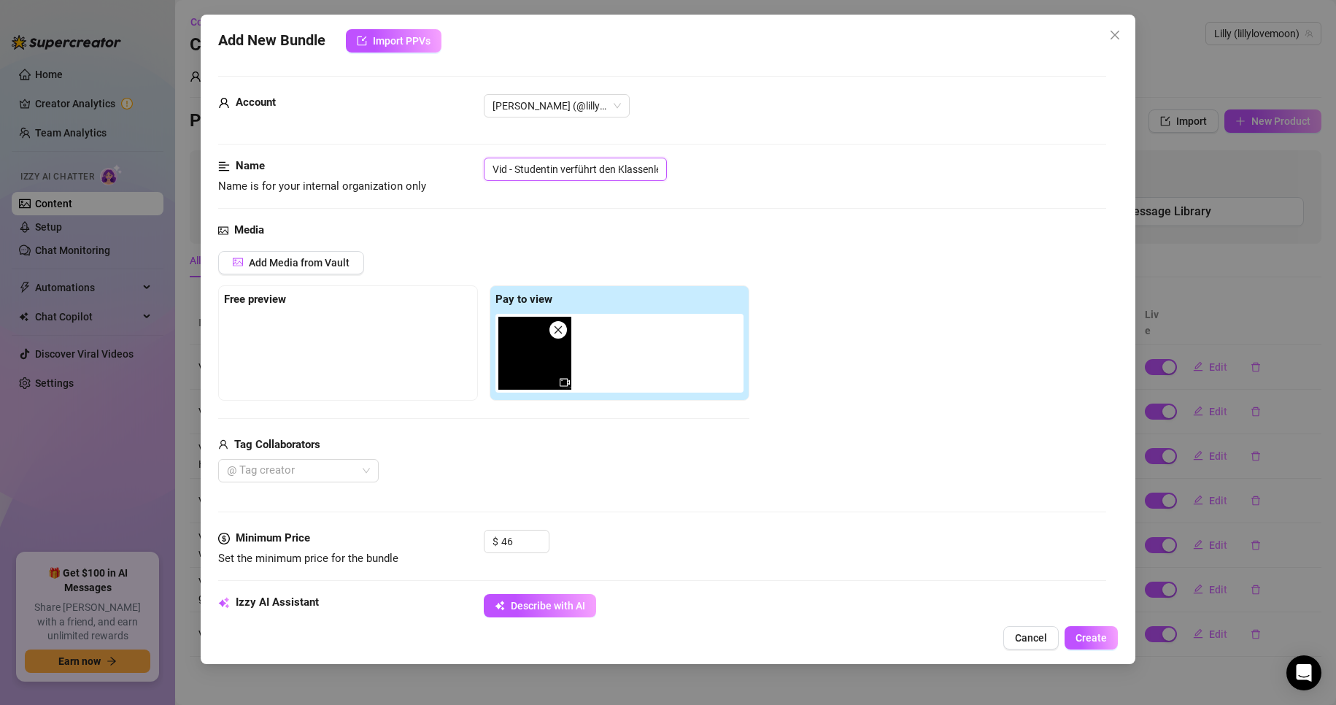
click at [620, 172] on input "Vid - Studentin verführt den Klassenlehrer" at bounding box center [575, 169] width 183 height 23
click at [1123, 36] on span "Close" at bounding box center [1115, 35] width 23 height 12
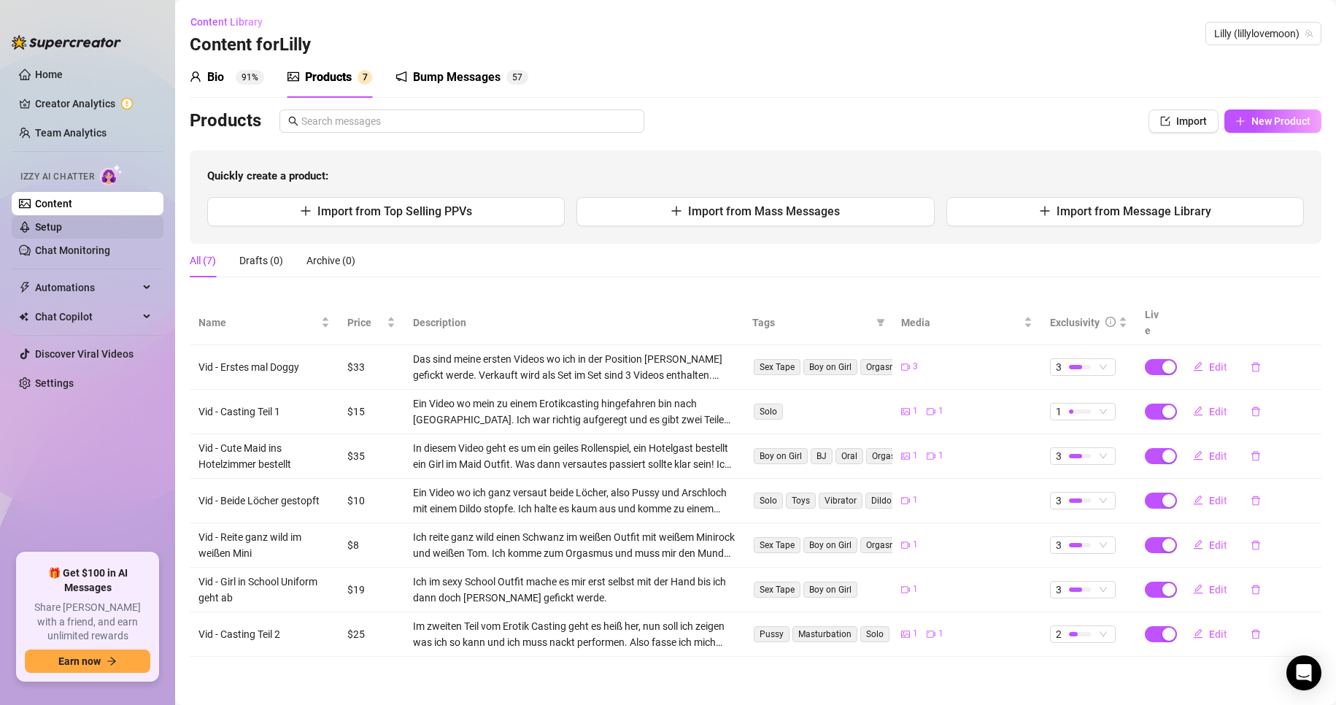
click at [62, 228] on link "Setup" at bounding box center [48, 227] width 27 height 12
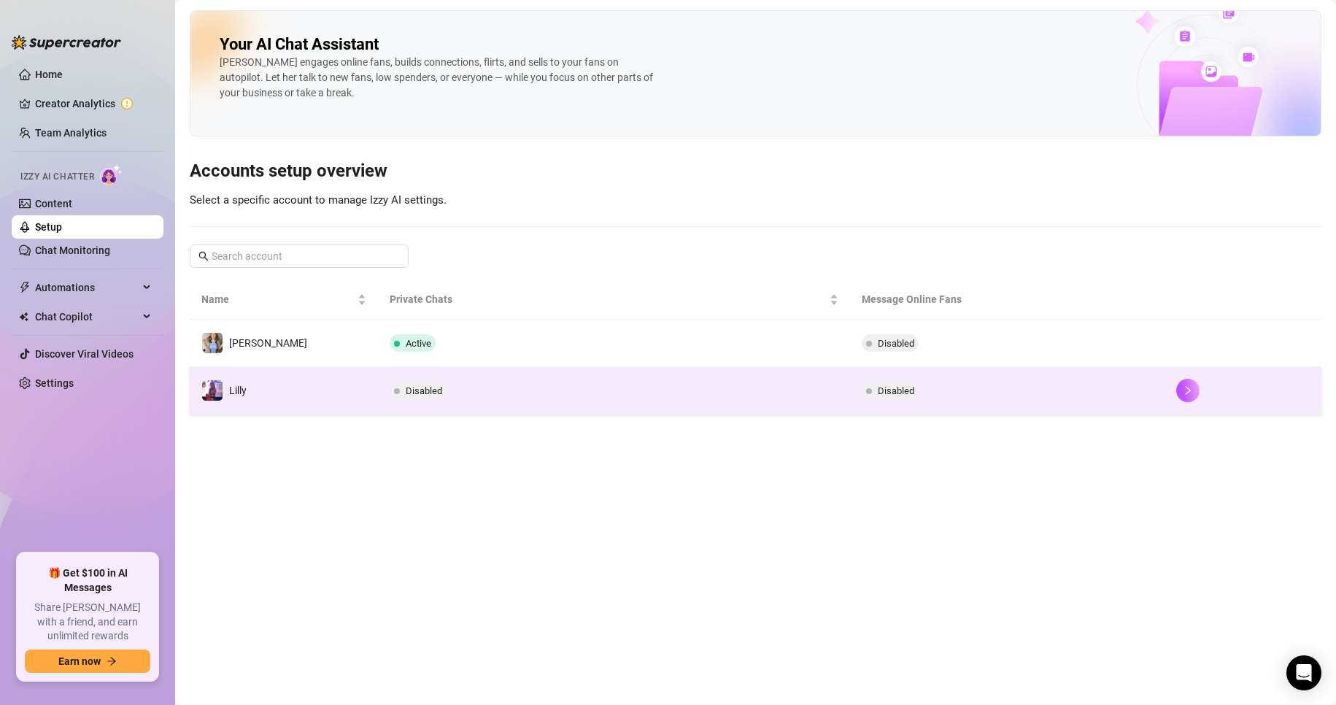
click at [720, 393] on td "Disabled" at bounding box center [613, 390] width 471 height 47
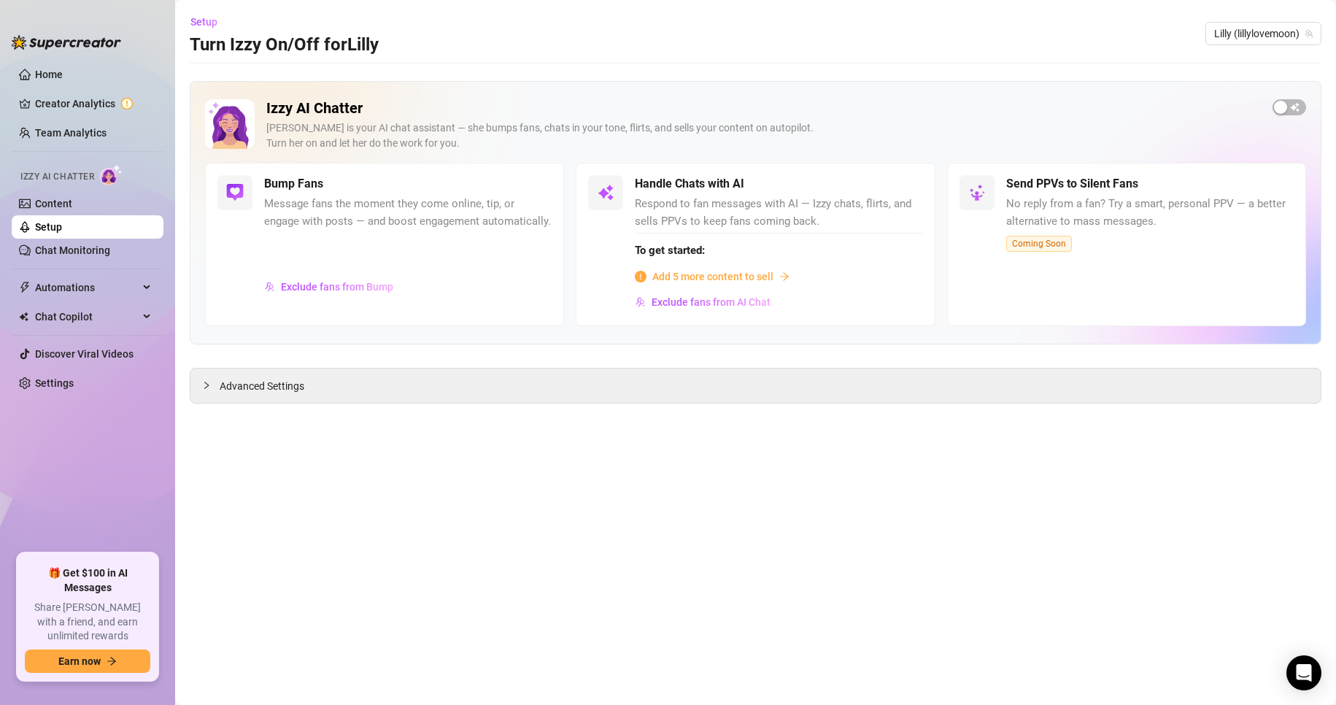
click at [726, 274] on span "Add 5 more content to sell" at bounding box center [712, 277] width 121 height 16
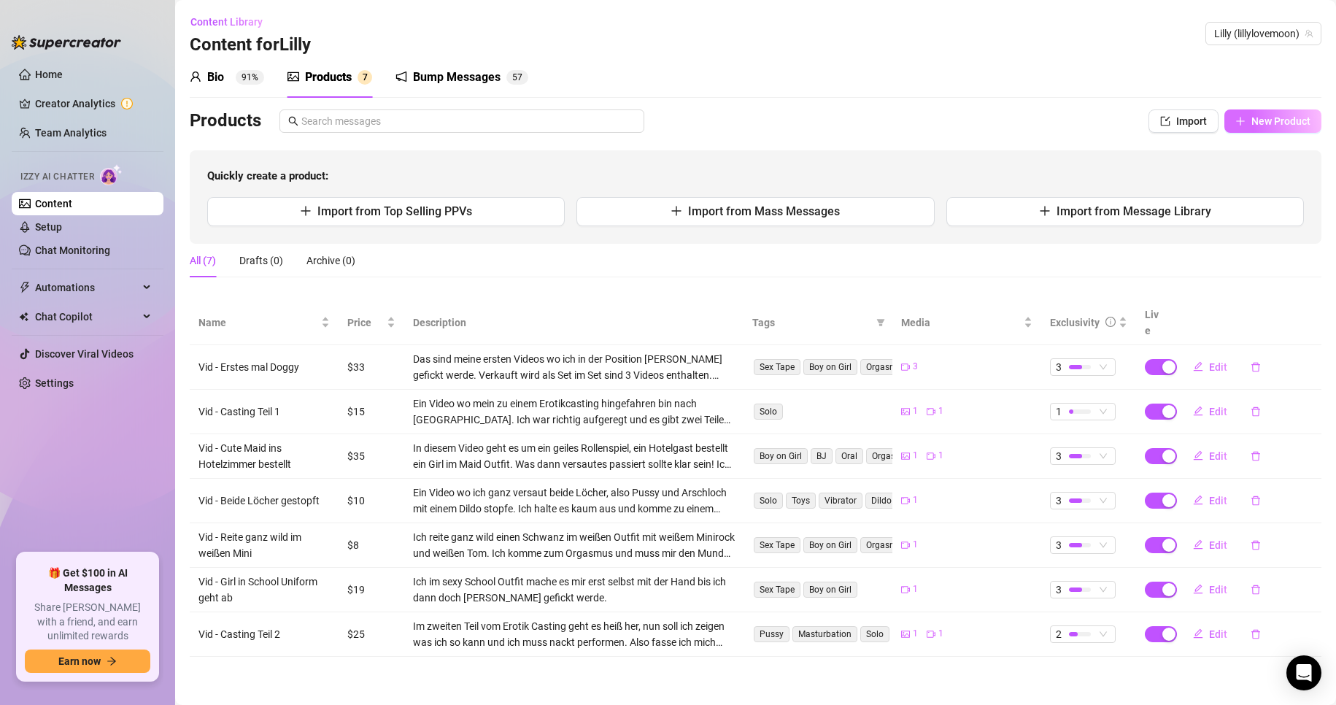
click at [1291, 127] on span "New Product" at bounding box center [1281, 121] width 59 height 12
type textarea "Type your message here..."
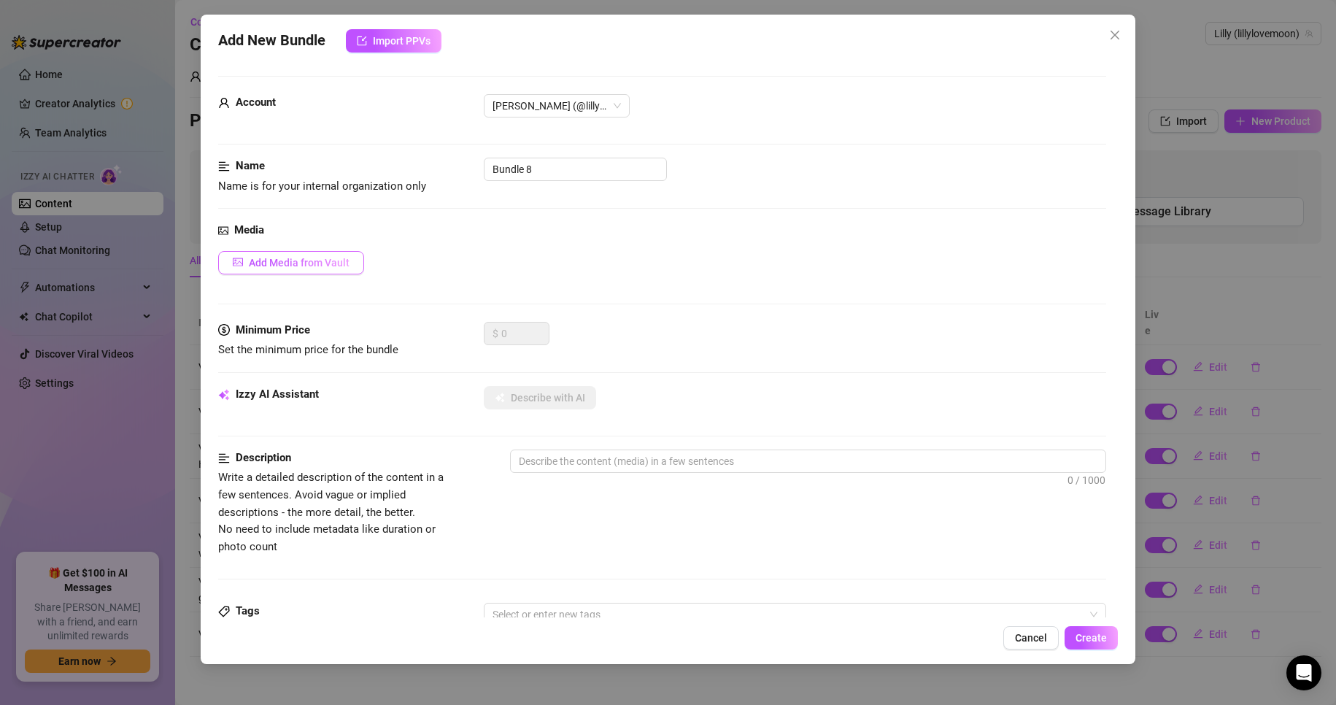
click at [331, 269] on span "Add Media from Vault" at bounding box center [299, 263] width 101 height 12
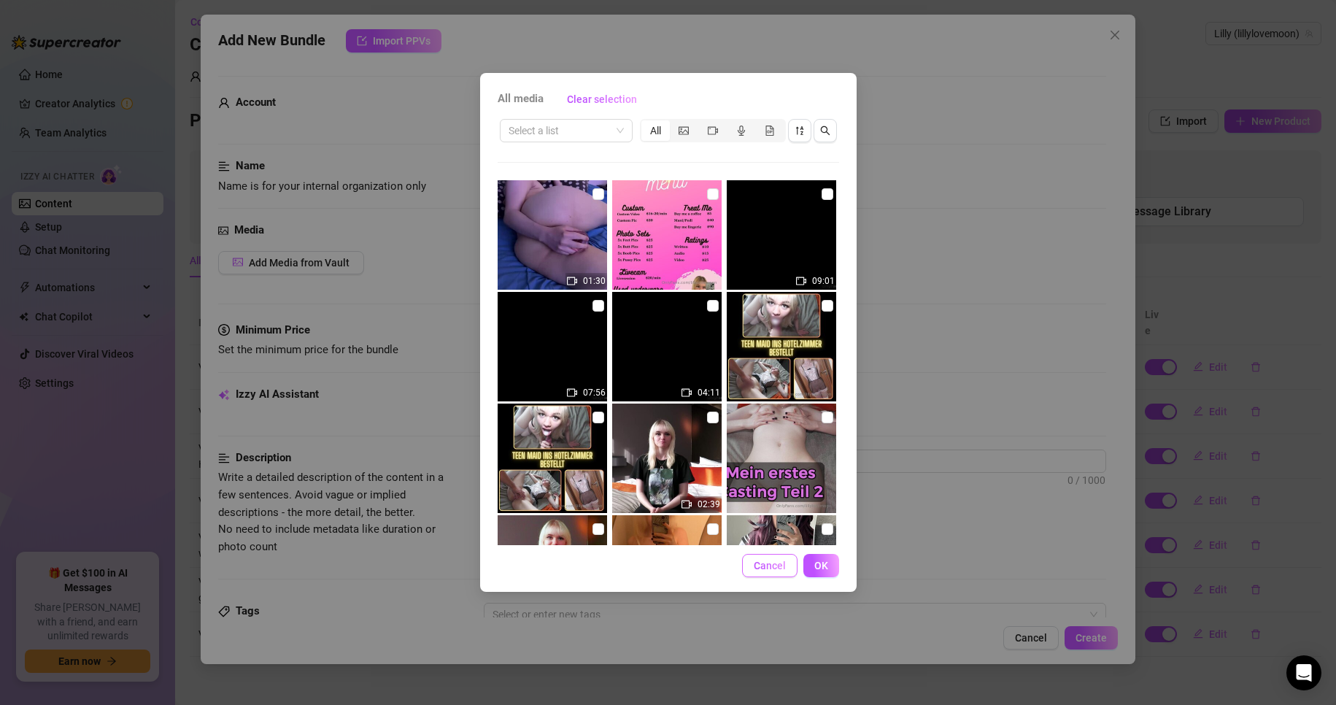
click at [790, 571] on button "Cancel" at bounding box center [769, 565] width 55 height 23
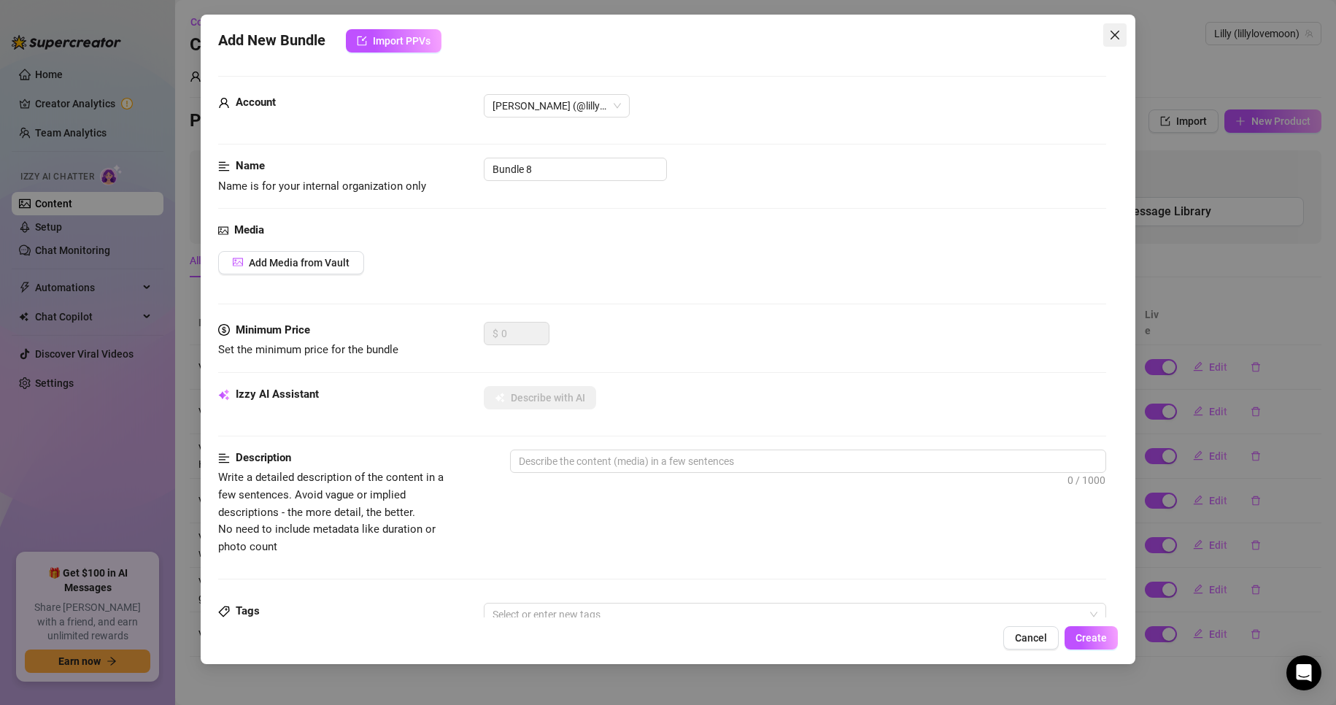
click at [1114, 38] on icon "close" at bounding box center [1115, 35] width 12 height 12
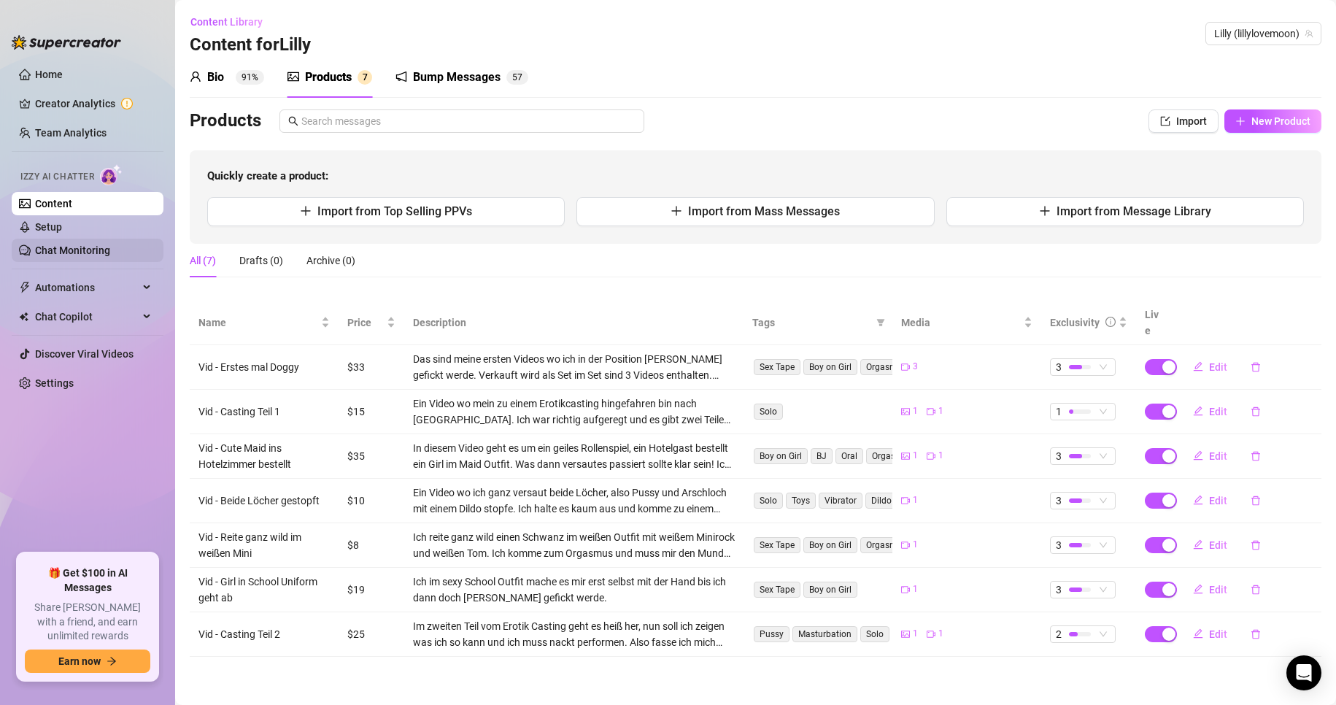
click at [110, 253] on link "Chat Monitoring" at bounding box center [72, 251] width 75 height 12
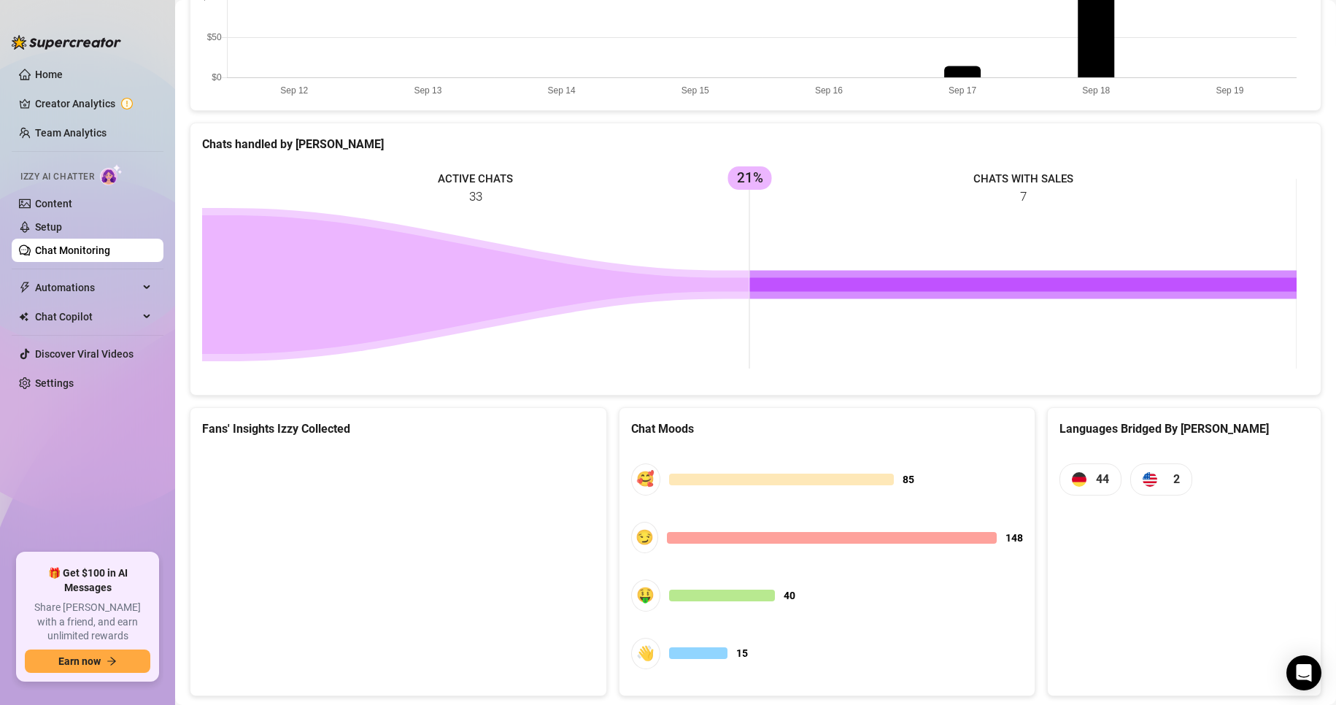
scroll to position [546, 0]
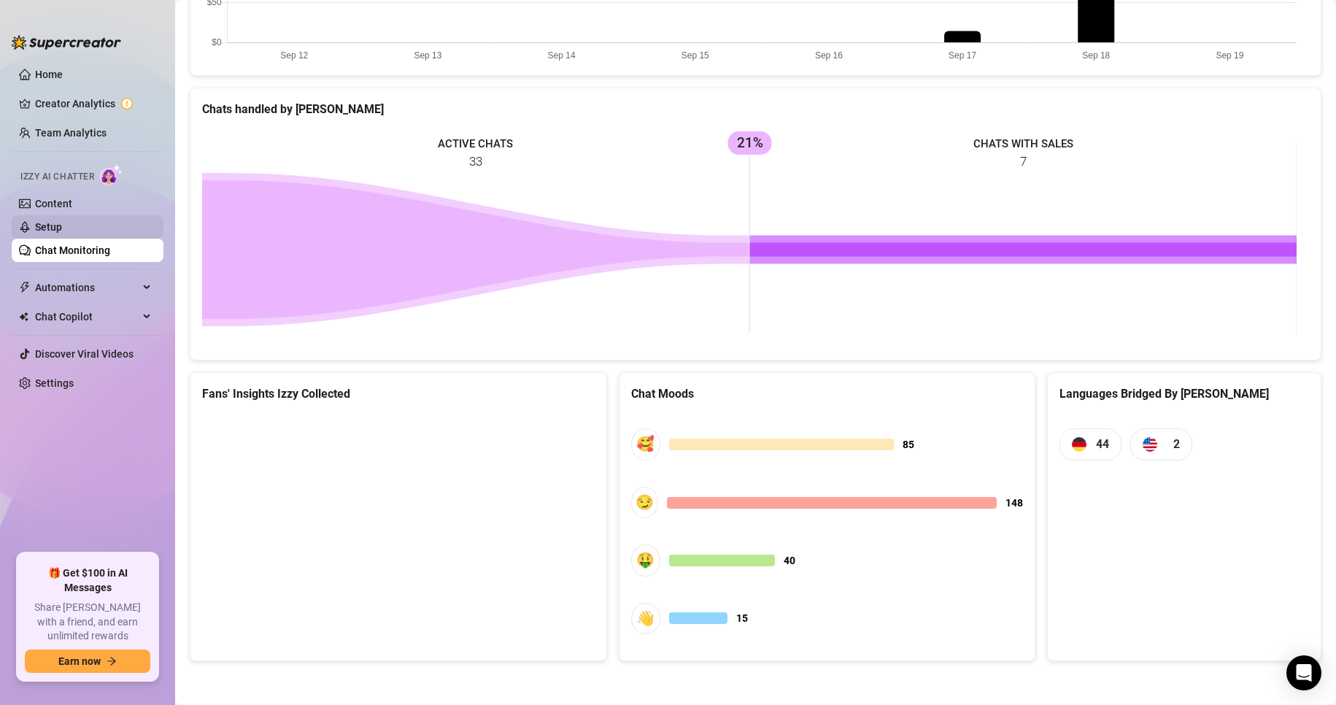
click at [62, 228] on link "Setup" at bounding box center [48, 227] width 27 height 12
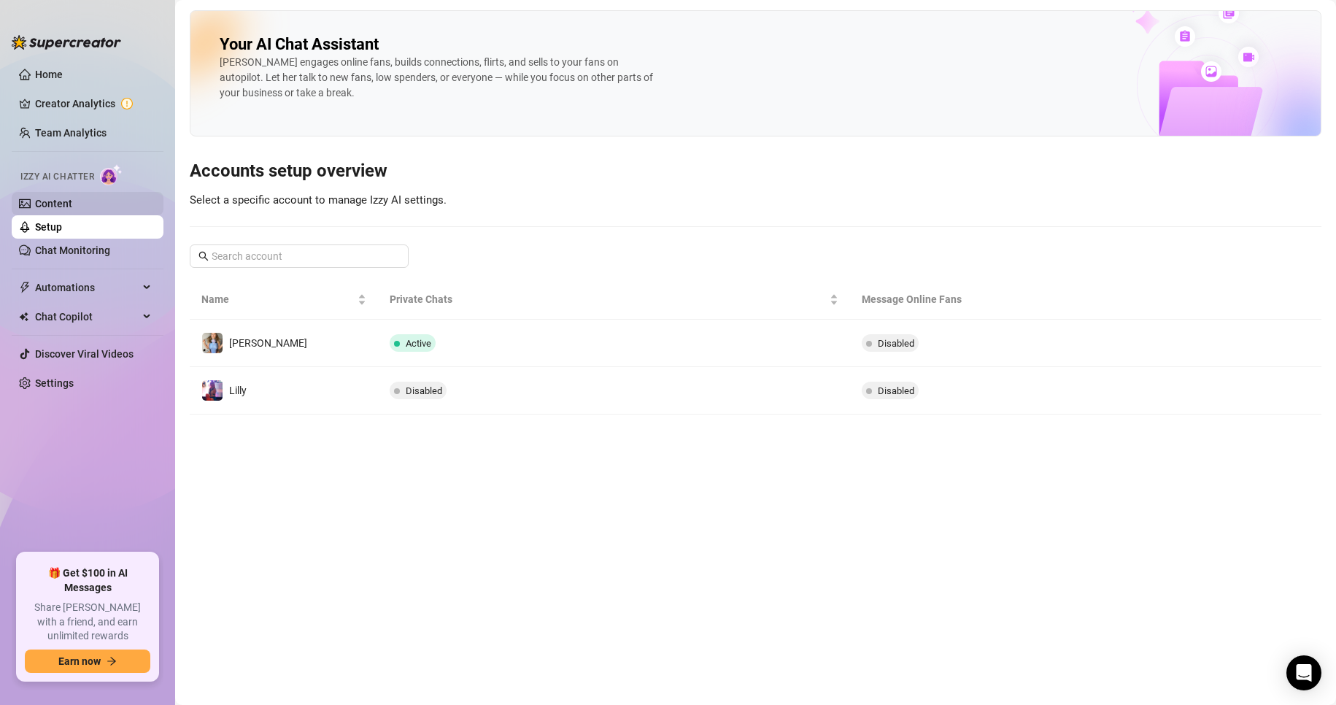
click at [72, 207] on link "Content" at bounding box center [53, 204] width 37 height 12
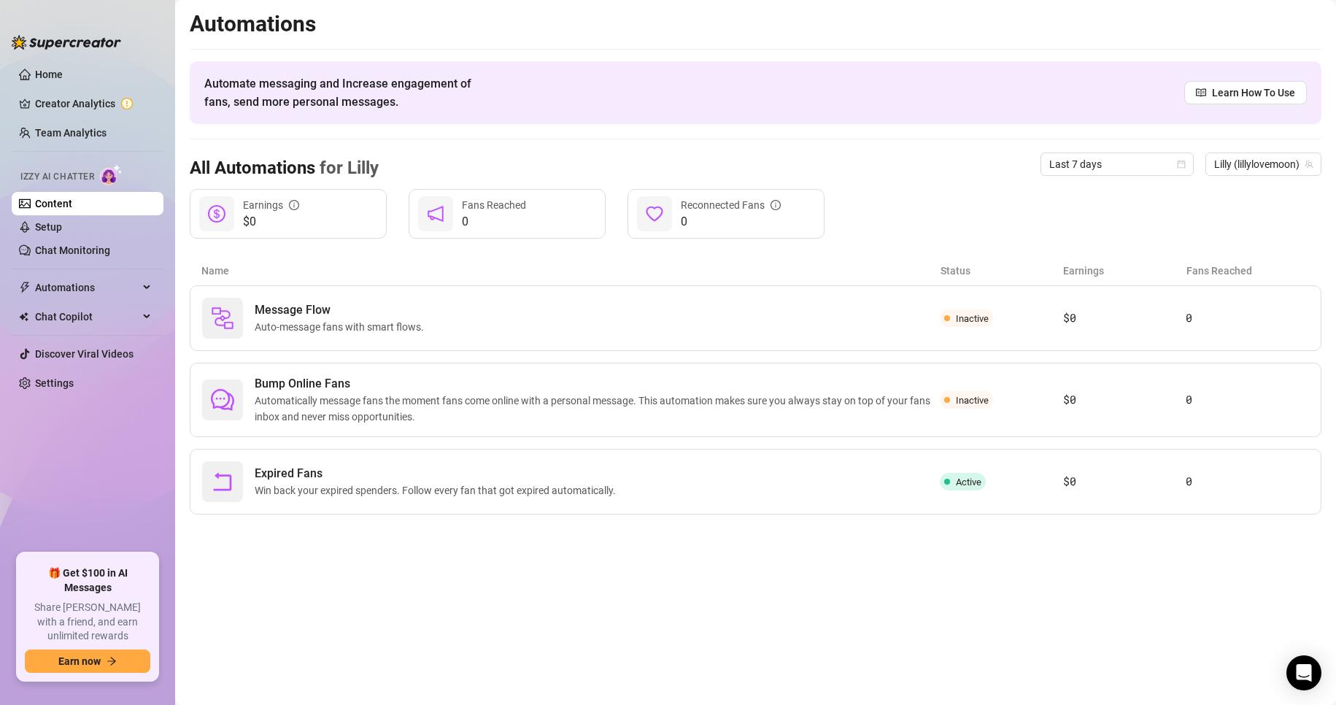
click at [72, 205] on link "Content" at bounding box center [53, 204] width 37 height 12
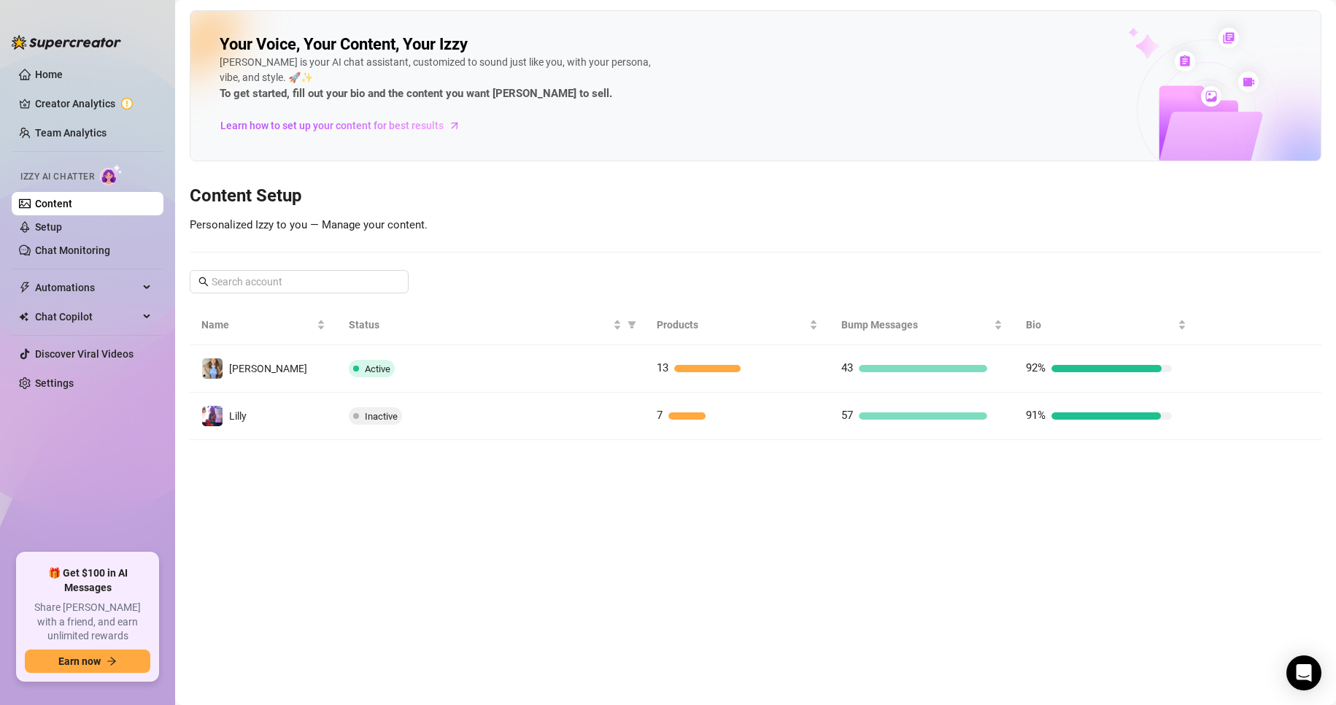
drag, startPoint x: 1230, startPoint y: 369, endPoint x: 1012, endPoint y: 345, distance: 218.8
click at [1229, 369] on button "button" at bounding box center [1221, 368] width 23 height 23
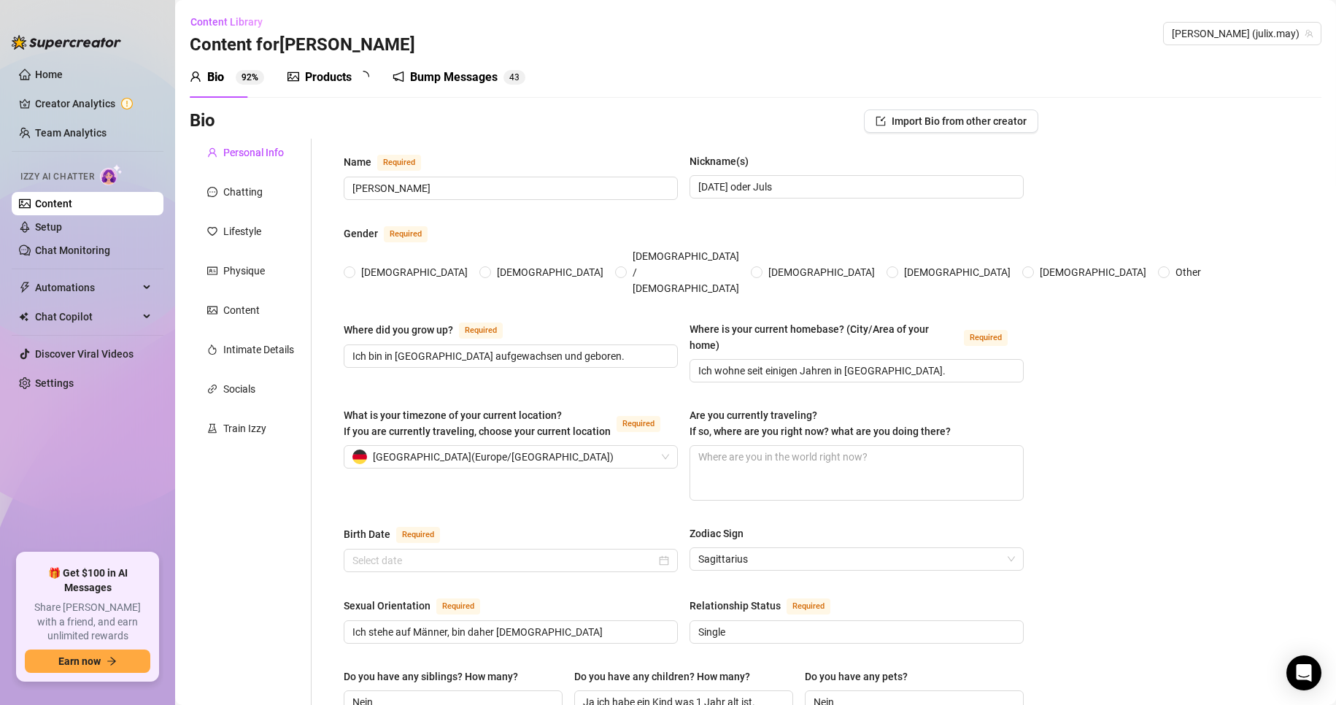
click at [329, 85] on div "Products" at bounding box center [328, 78] width 47 height 18
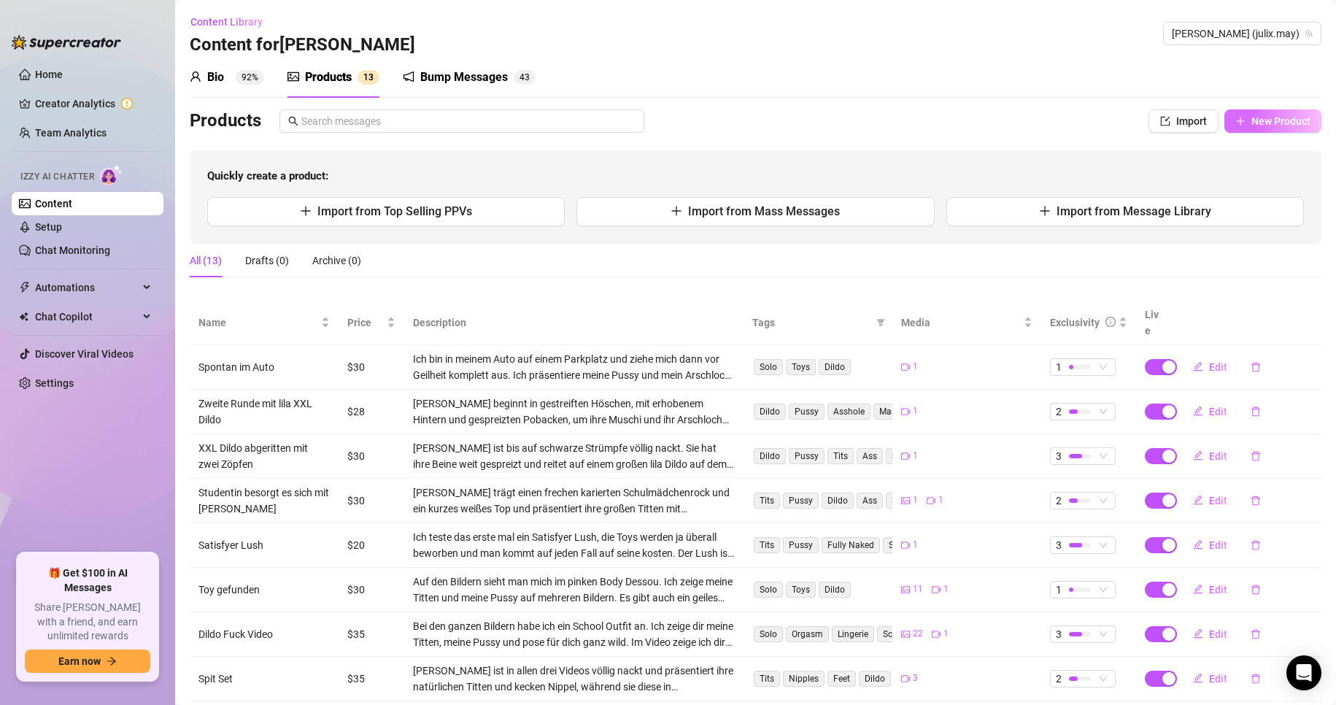
click at [1286, 122] on span "New Product" at bounding box center [1281, 121] width 59 height 12
type textarea "Type your message here..."
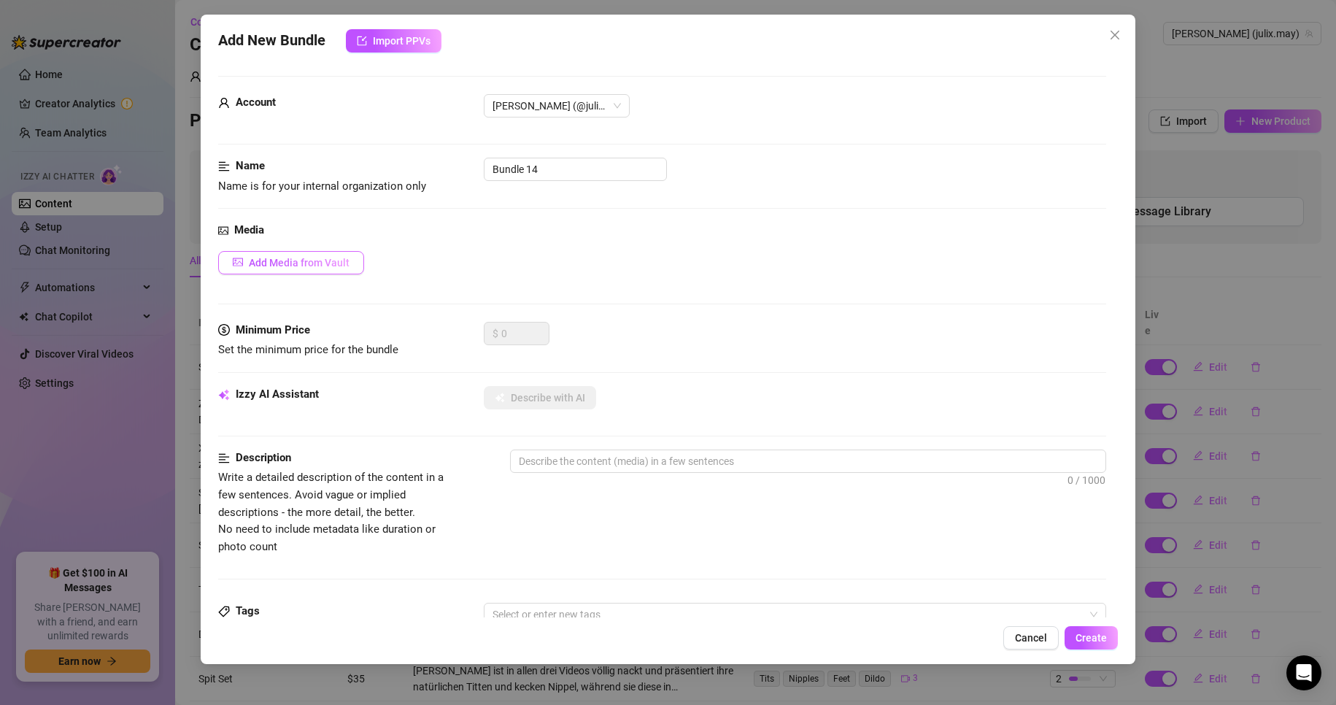
click at [307, 262] on span "Add Media from Vault" at bounding box center [299, 263] width 101 height 12
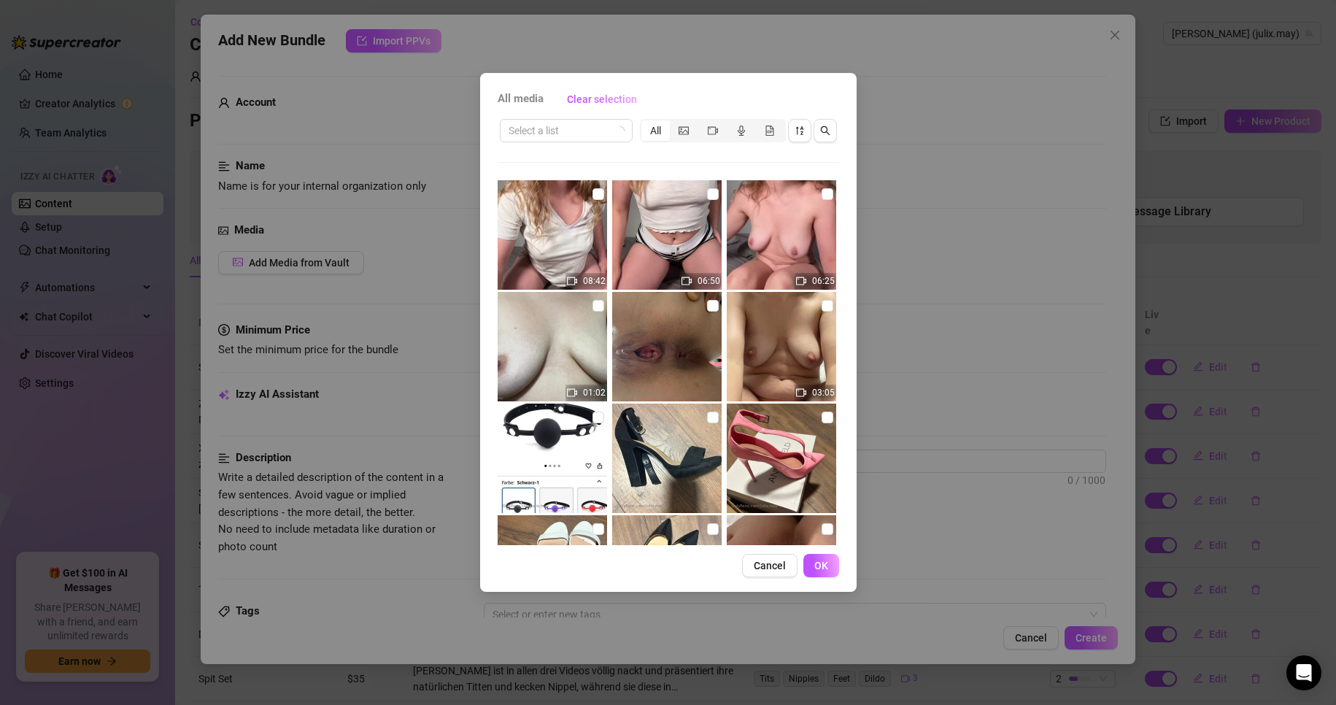
click at [1045, 121] on div "All media Clear selection Select a list All 08:42 06:50 06:25 01:02 03:05 Cance…" at bounding box center [668, 352] width 1336 height 705
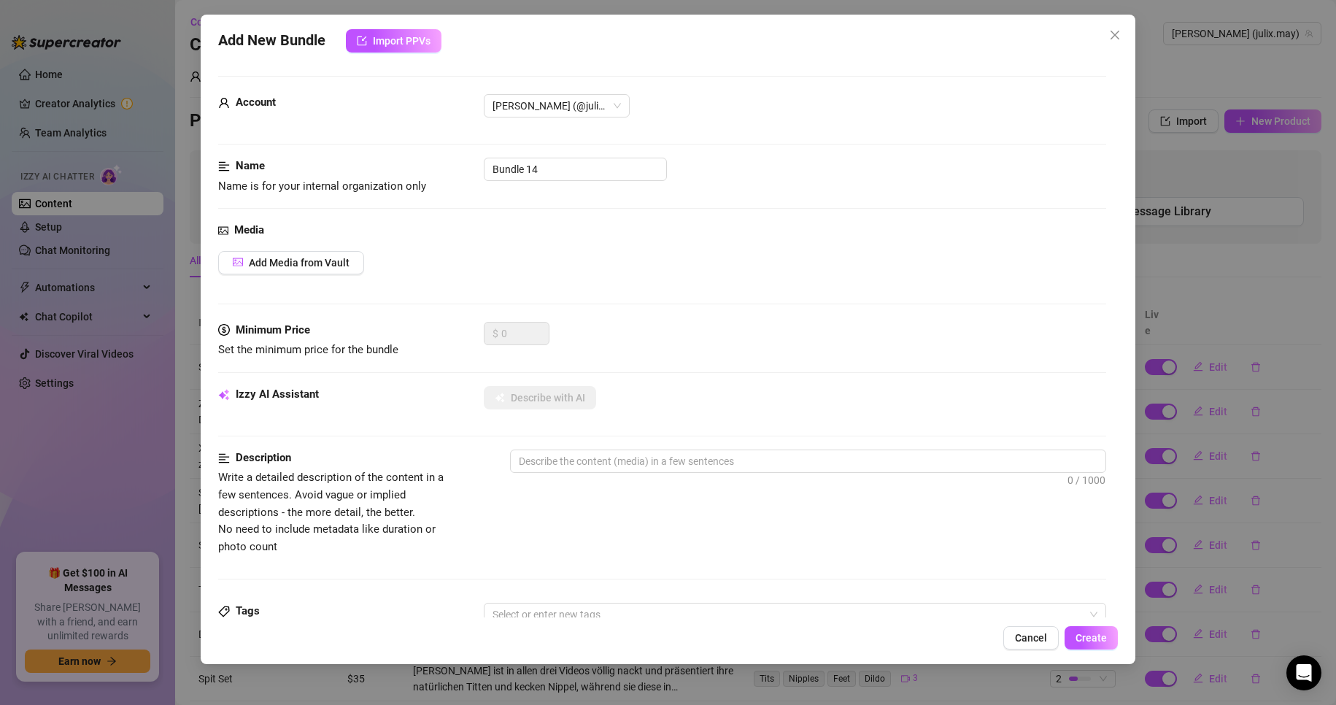
drag, startPoint x: 1125, startPoint y: 27, endPoint x: 1136, endPoint y: 26, distance: 10.2
click at [1128, 27] on div "Add New Bundle Import PPVs Account [PERSON_NAME] (@julix.may) Name Name is for …" at bounding box center [669, 340] width 936 height 650
click at [1120, 28] on button "Close" at bounding box center [1115, 34] width 23 height 23
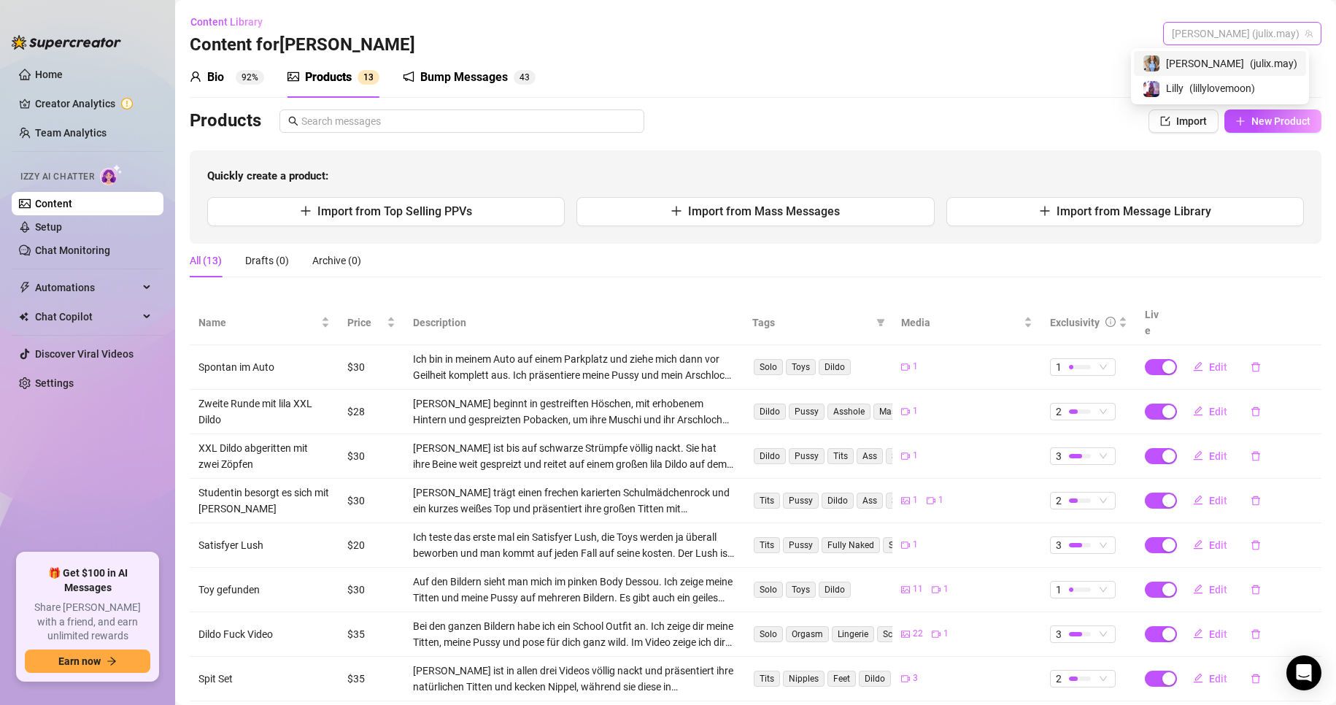
click at [1239, 34] on span "[PERSON_NAME] (julix.may)" at bounding box center [1242, 34] width 141 height 22
click at [1235, 80] on span "( lillylovemoon )" at bounding box center [1223, 88] width 66 height 16
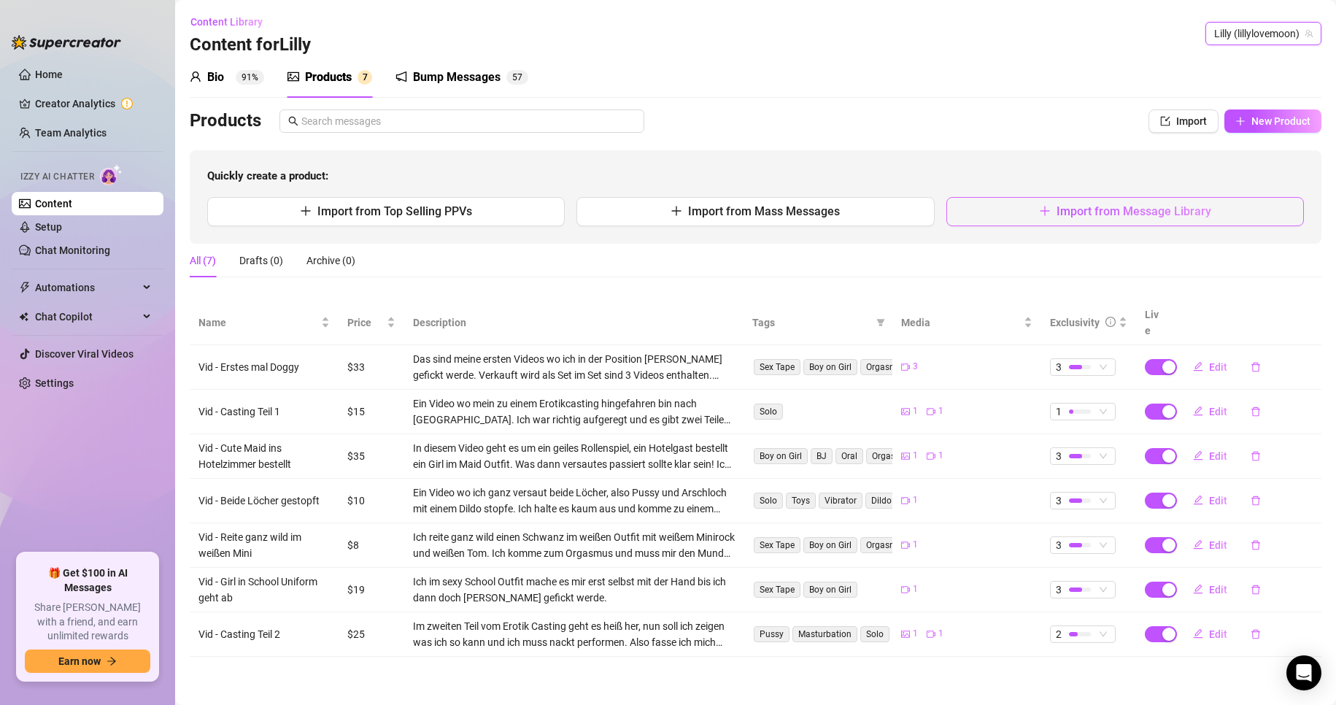
click at [1160, 217] on span "Import from Message Library" at bounding box center [1134, 211] width 155 height 14
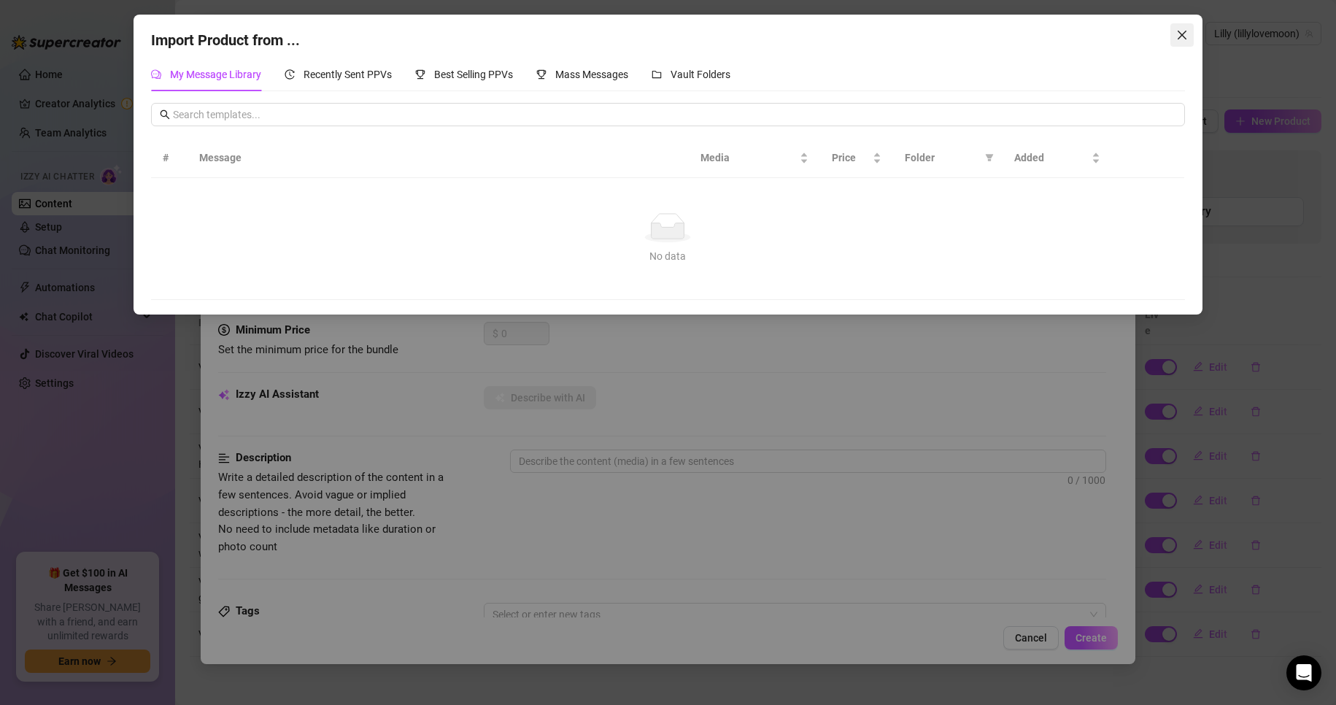
drag, startPoint x: 1170, startPoint y: 35, endPoint x: 1188, endPoint y: 35, distance: 18.2
click at [1174, 35] on div "Import Product from ... My Message Library Recently Sent PPVs Best Selling PPVs…" at bounding box center [668, 165] width 1069 height 300
click at [1189, 35] on span "Close" at bounding box center [1182, 35] width 23 height 12
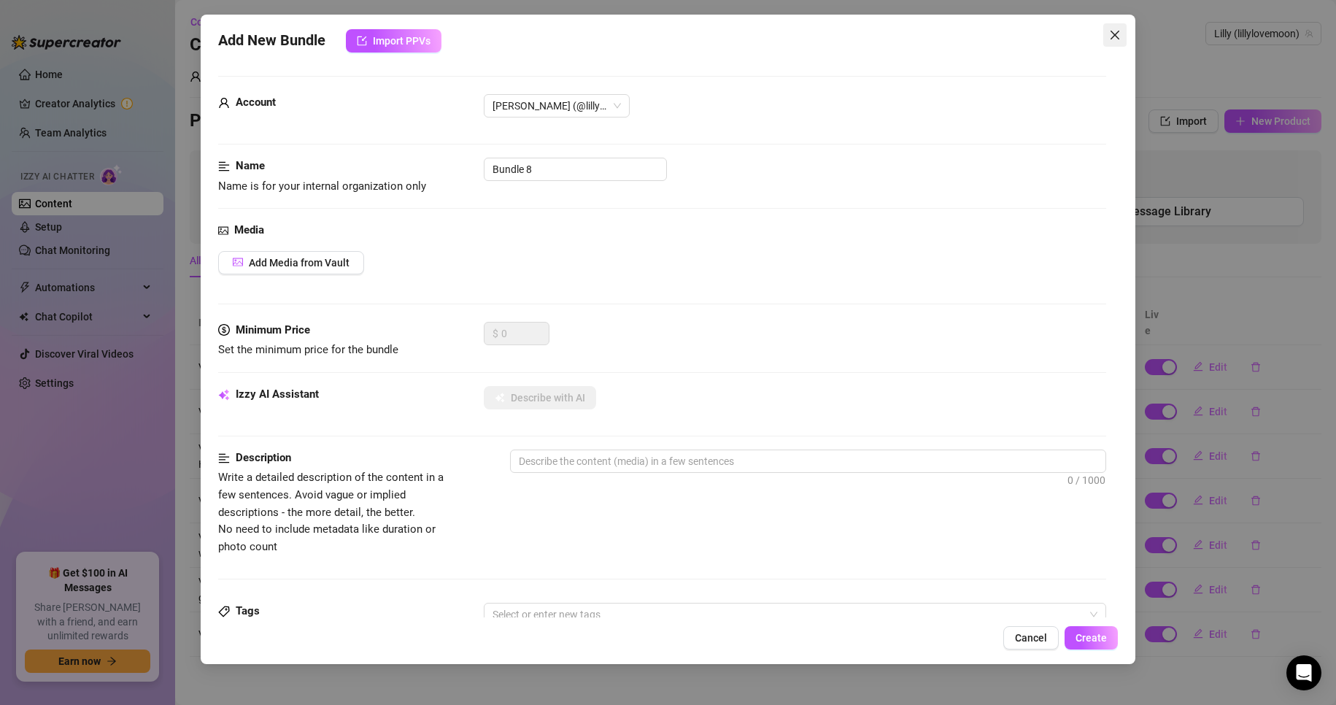
click at [1112, 36] on icon "close" at bounding box center [1115, 35] width 12 height 12
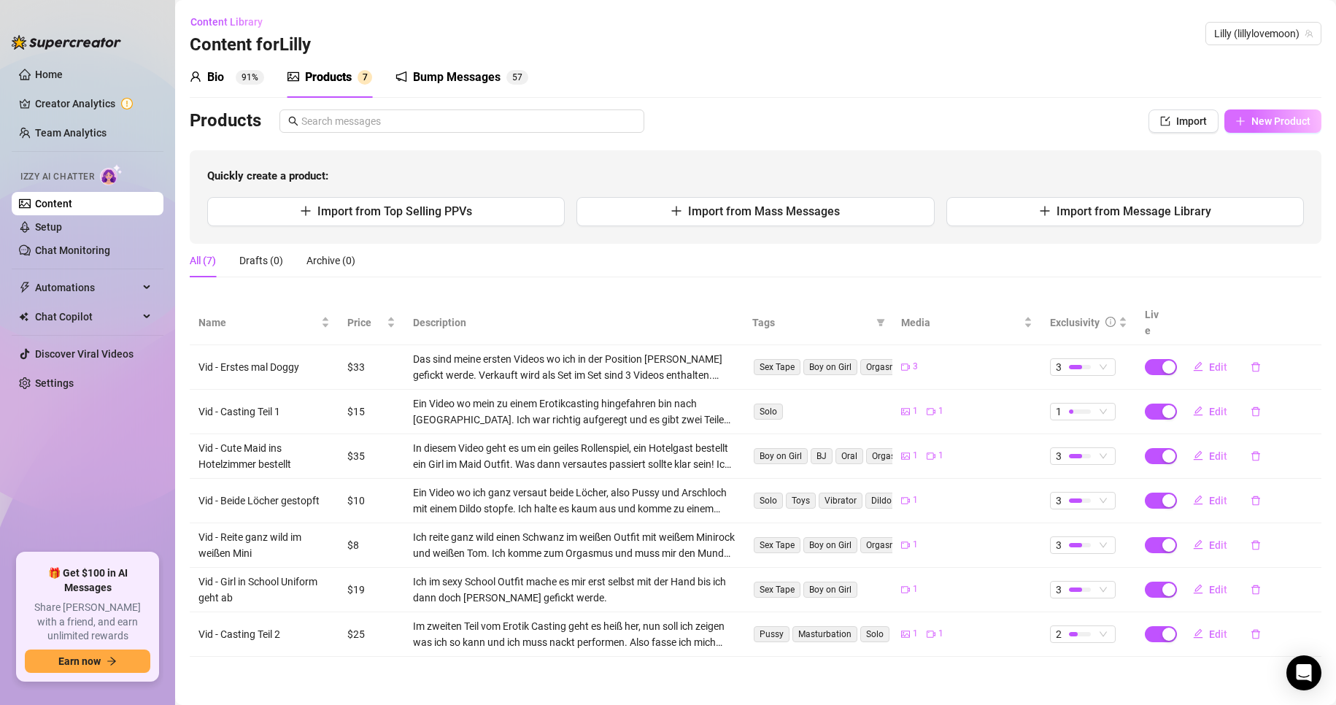
click at [1266, 128] on button "New Product" at bounding box center [1273, 120] width 97 height 23
type textarea "Type your message here..."
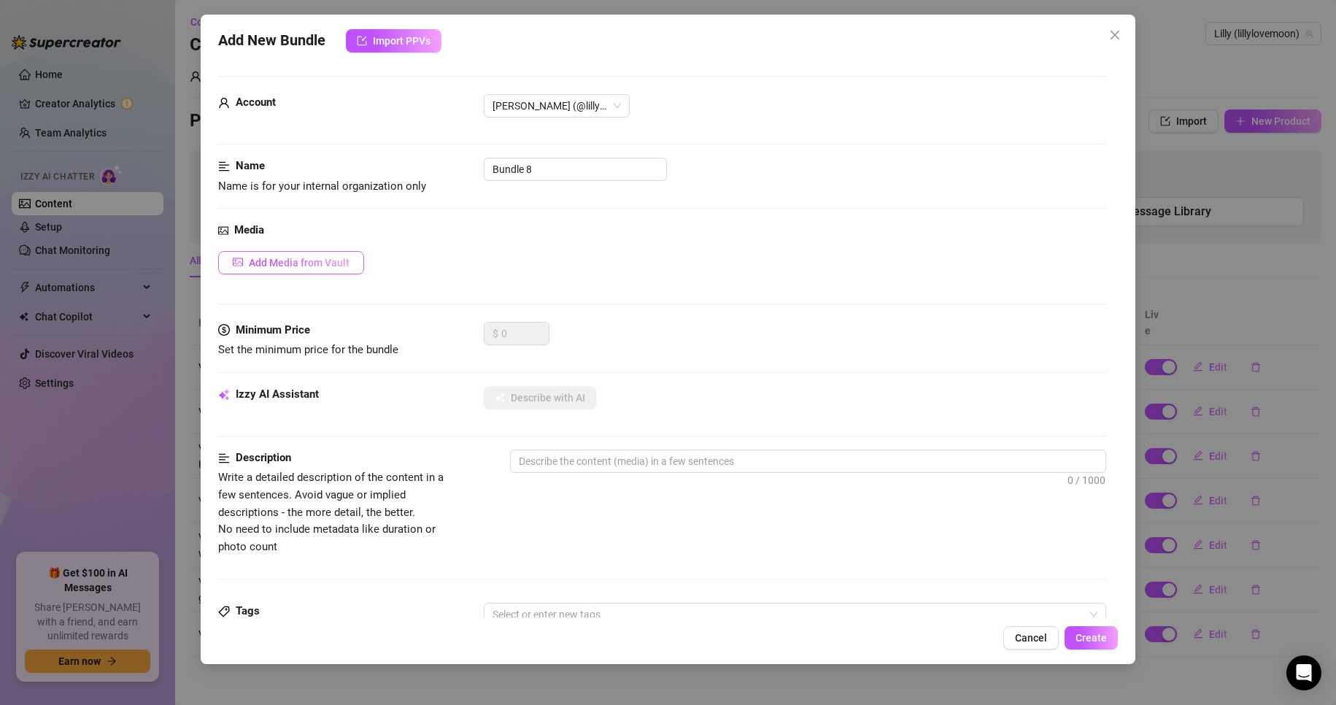
click at [308, 269] on span "Add Media from Vault" at bounding box center [299, 263] width 101 height 12
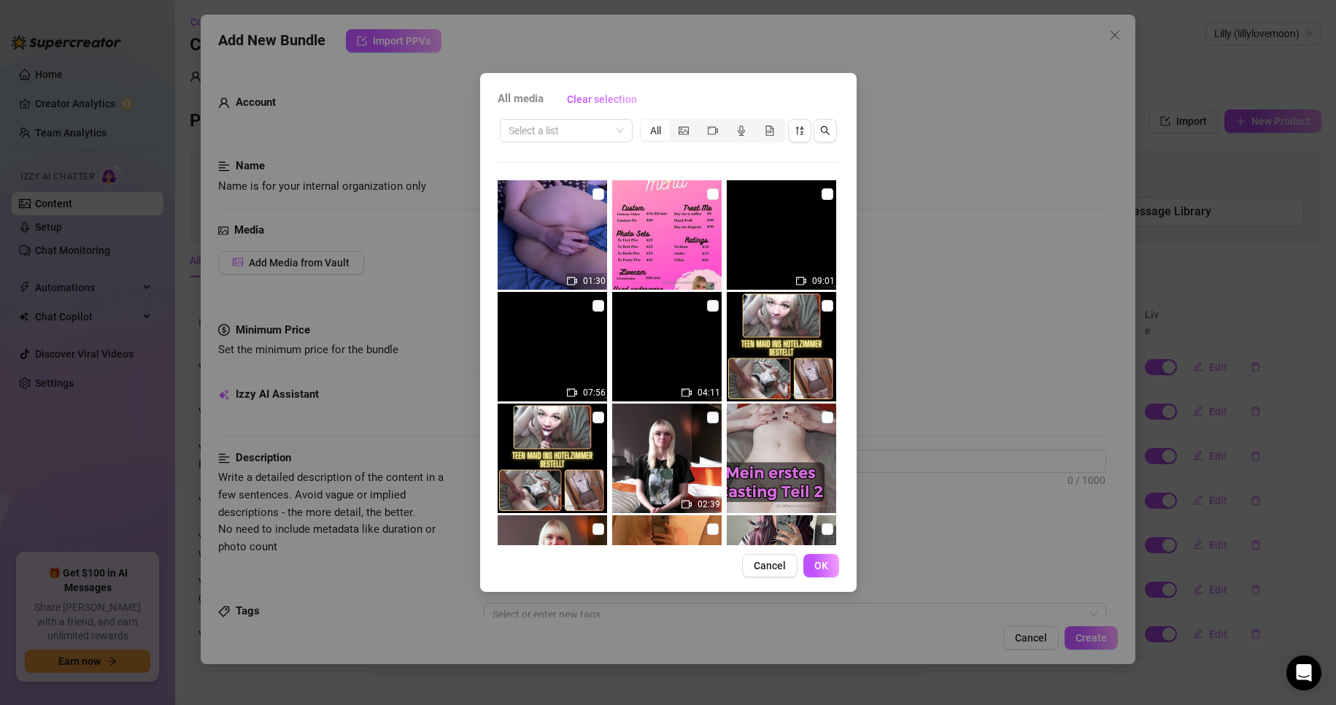
click at [655, 131] on div "All" at bounding box center [656, 130] width 28 height 20
click at [645, 123] on input "All" at bounding box center [645, 123] width 0 height 0
click at [683, 126] on icon "picture" at bounding box center [684, 131] width 10 height 10
click at [674, 123] on input "segmented control" at bounding box center [674, 123] width 0 height 0
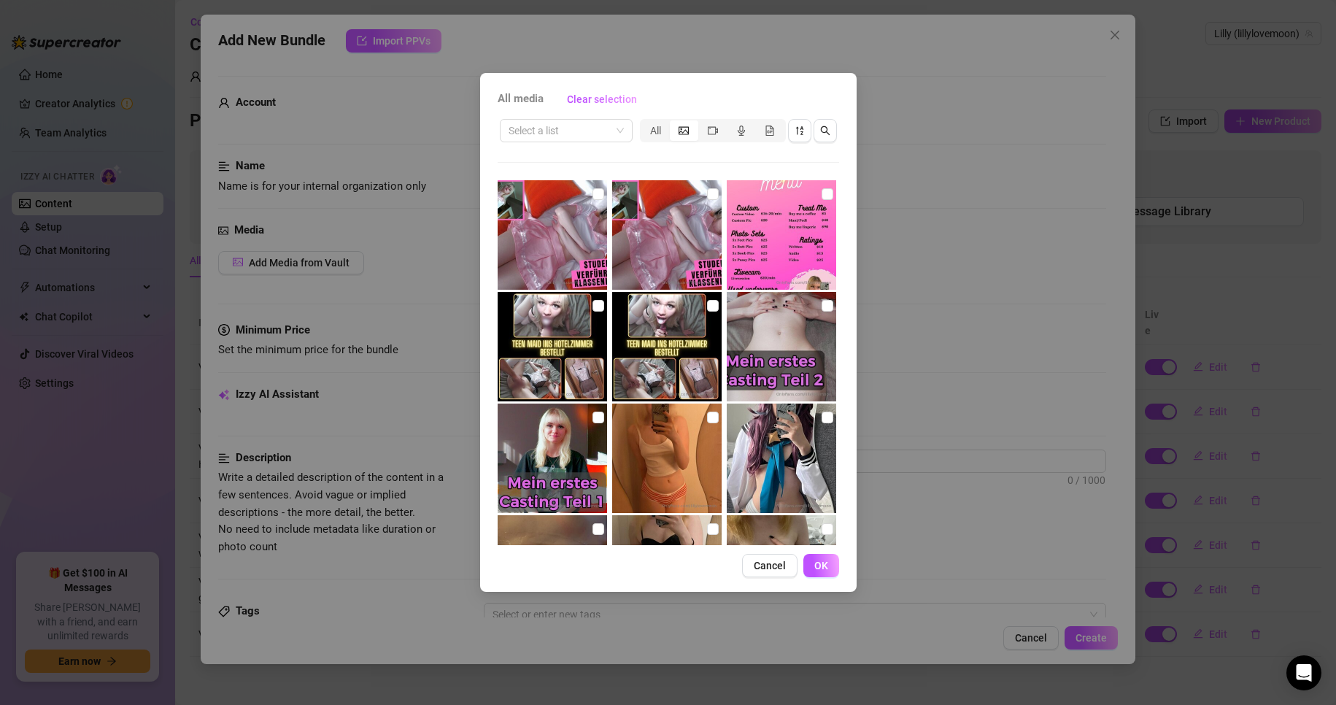
click at [552, 245] on img at bounding box center [552, 234] width 109 height 109
checkbox input "false"
click at [798, 133] on icon "sort-descending" at bounding box center [800, 131] width 10 height 10
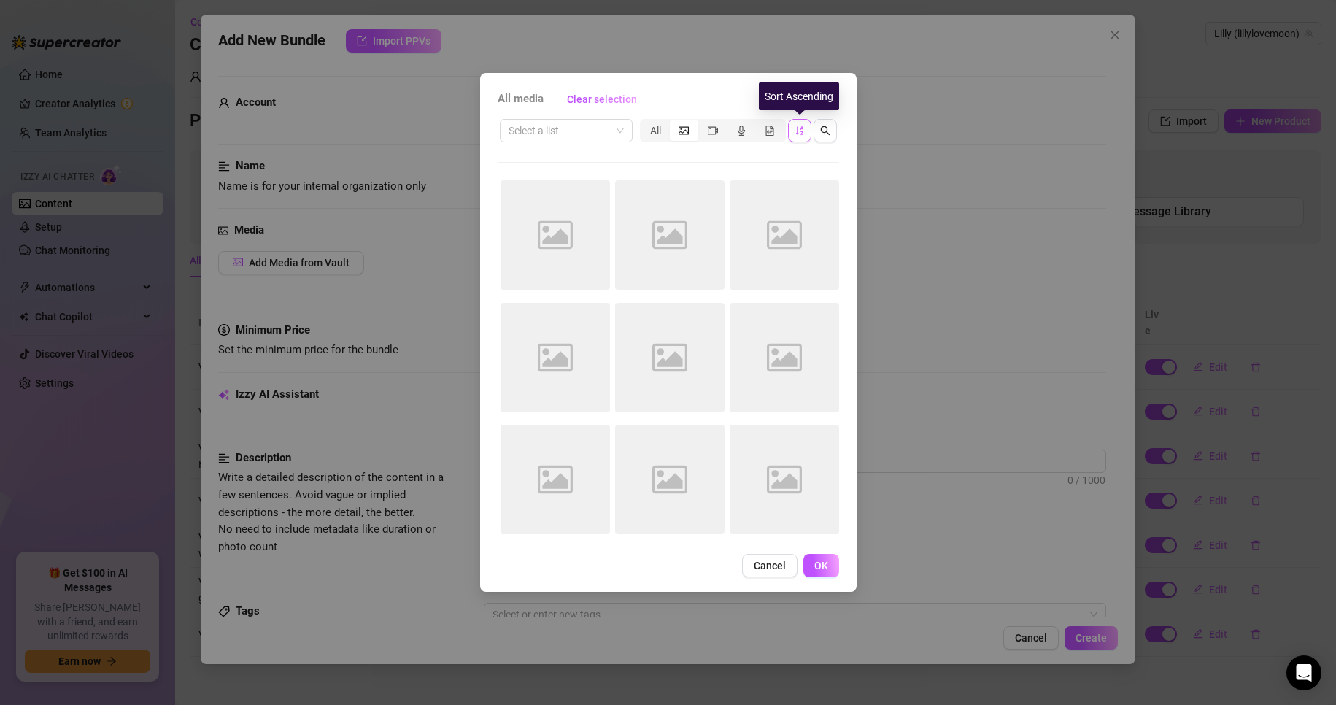
click at [798, 133] on icon "sort-ascending" at bounding box center [800, 131] width 10 height 10
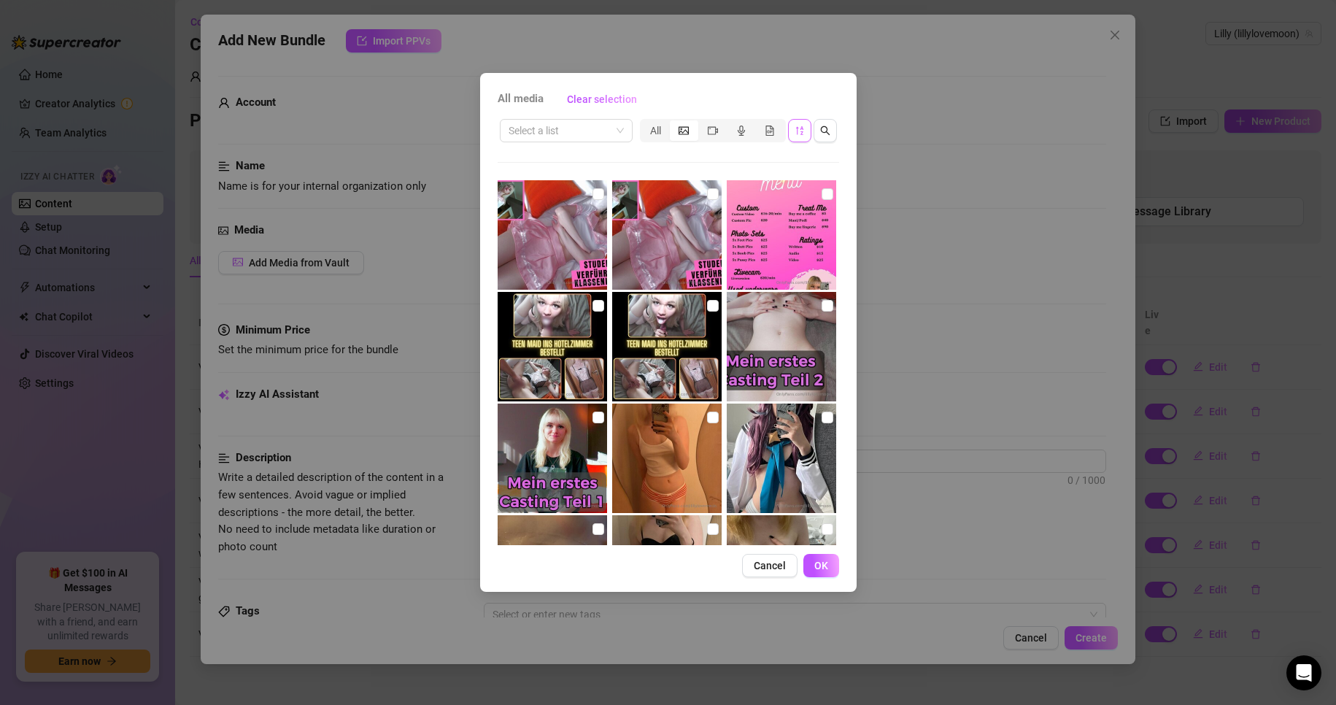
click at [523, 196] on img at bounding box center [552, 234] width 109 height 109
checkbox input "false"
click at [690, 222] on img at bounding box center [666, 234] width 109 height 109
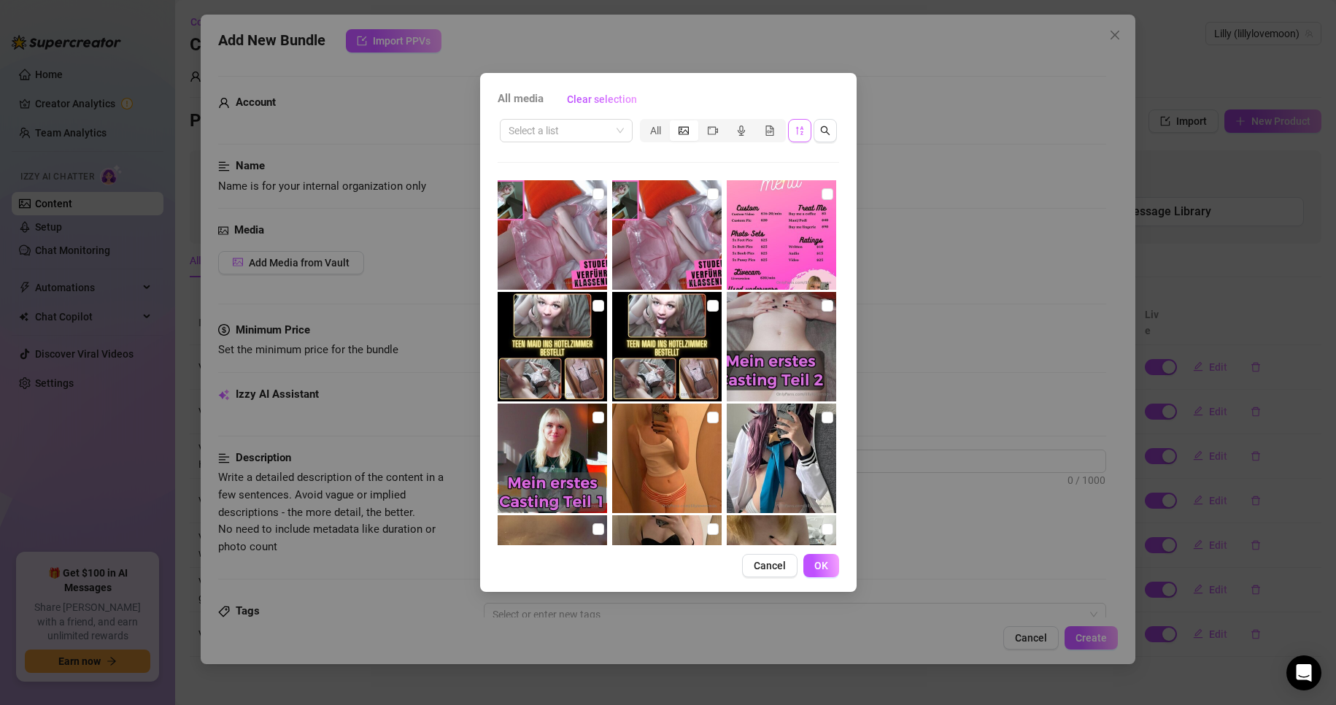
click at [690, 222] on img at bounding box center [666, 234] width 109 height 109
click at [707, 193] on input "checkbox" at bounding box center [713, 194] width 12 height 12
checkbox input "true"
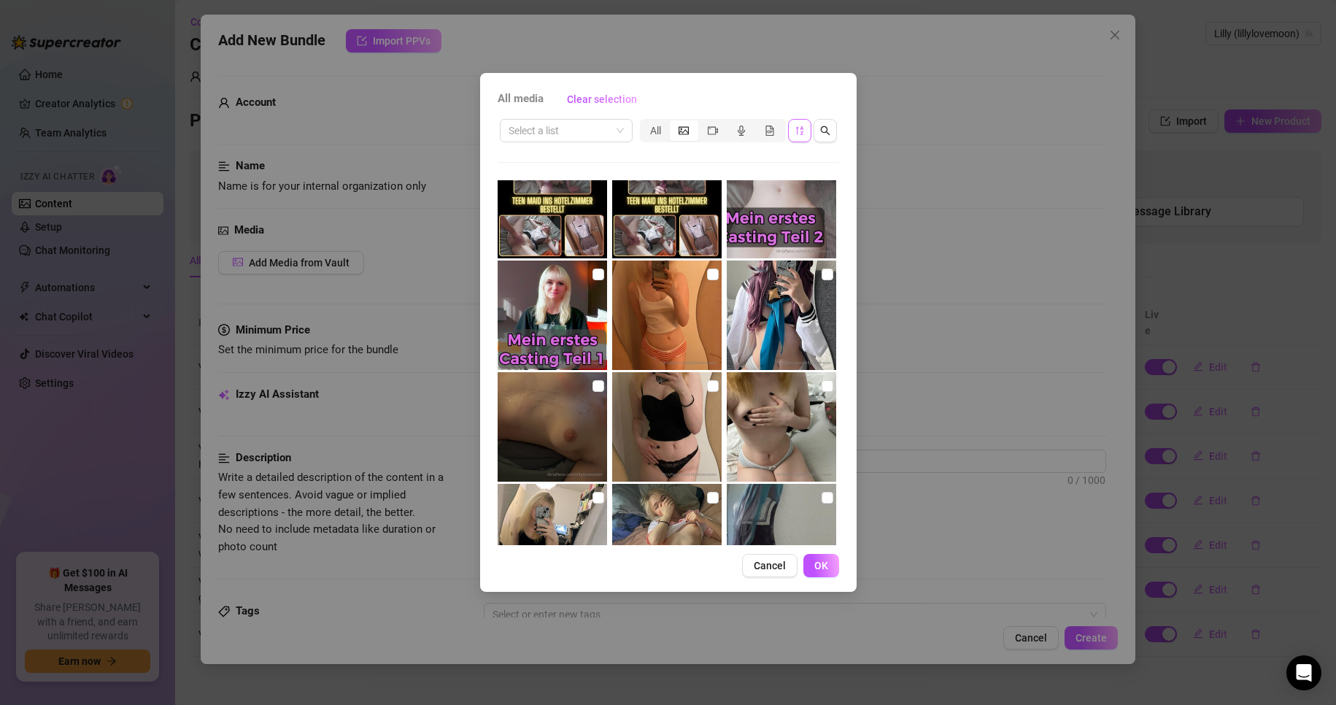
scroll to position [146, 0]
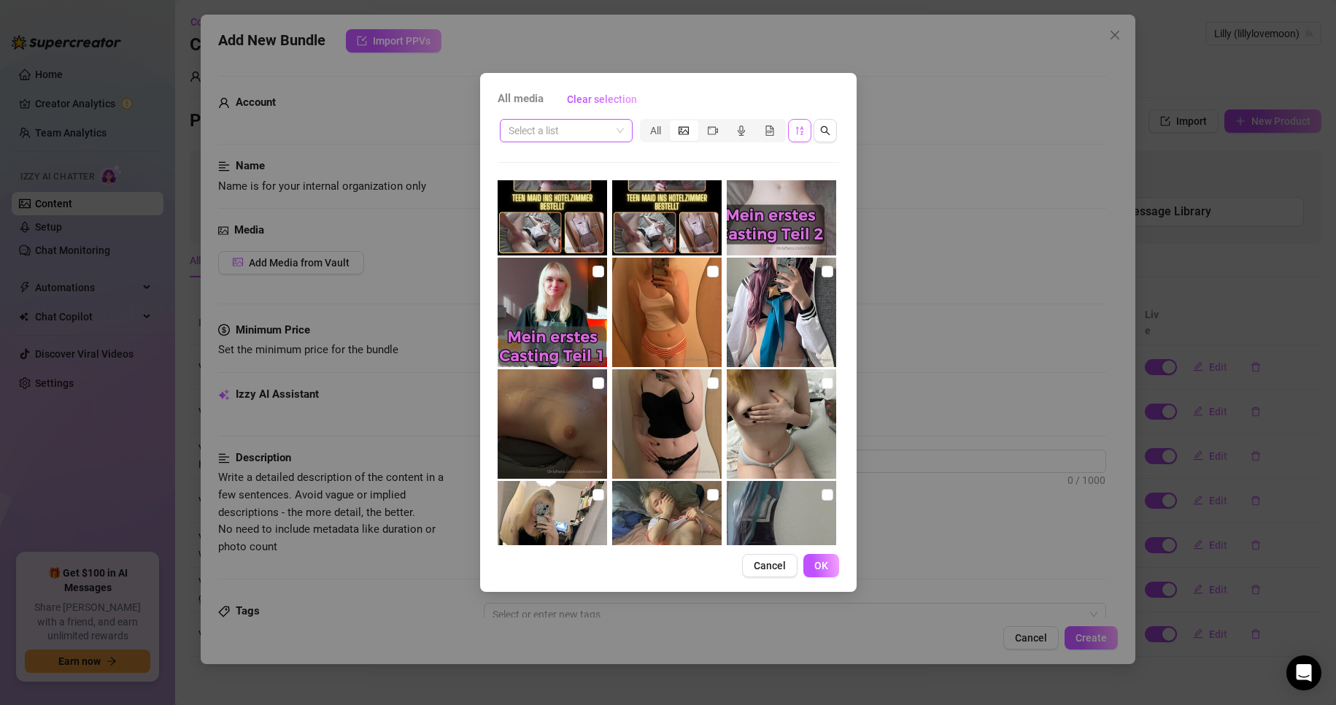
click at [584, 123] on input "search" at bounding box center [560, 131] width 102 height 22
click at [836, 567] on button "OK" at bounding box center [822, 565] width 36 height 23
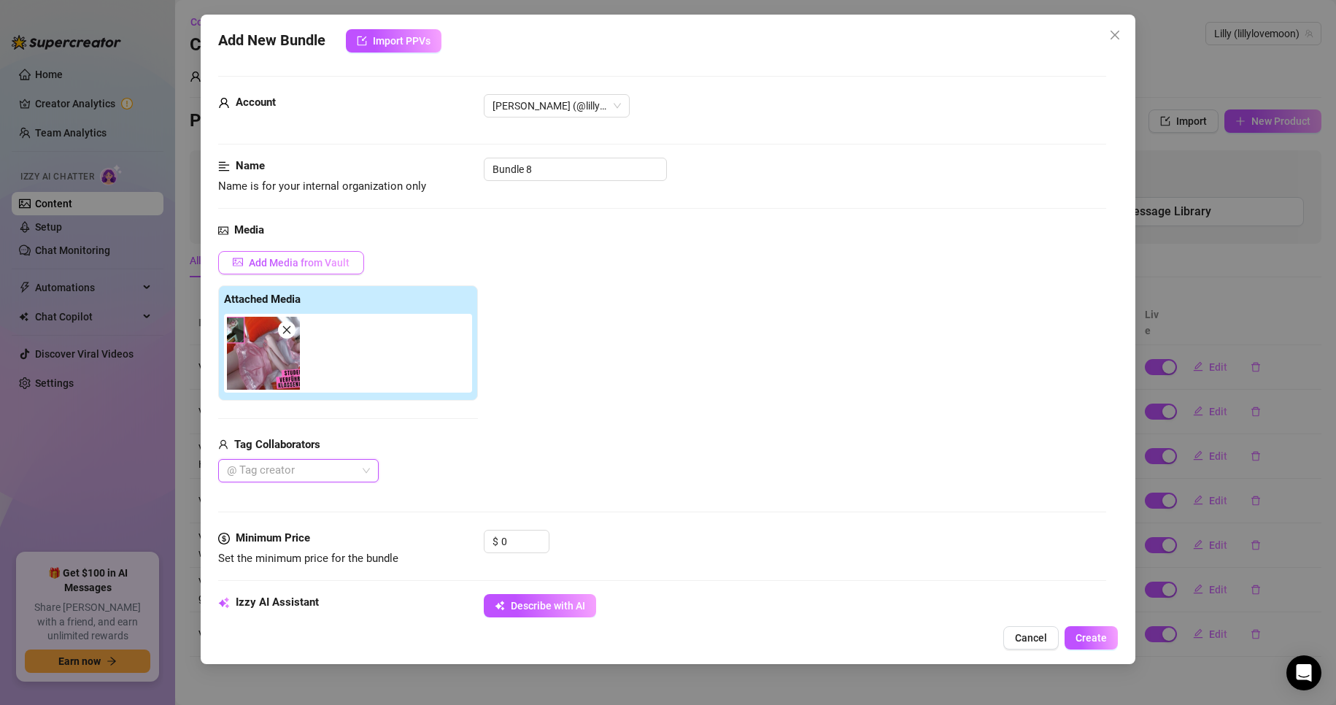
click at [328, 263] on span "Add Media from Vault" at bounding box center [299, 263] width 101 height 12
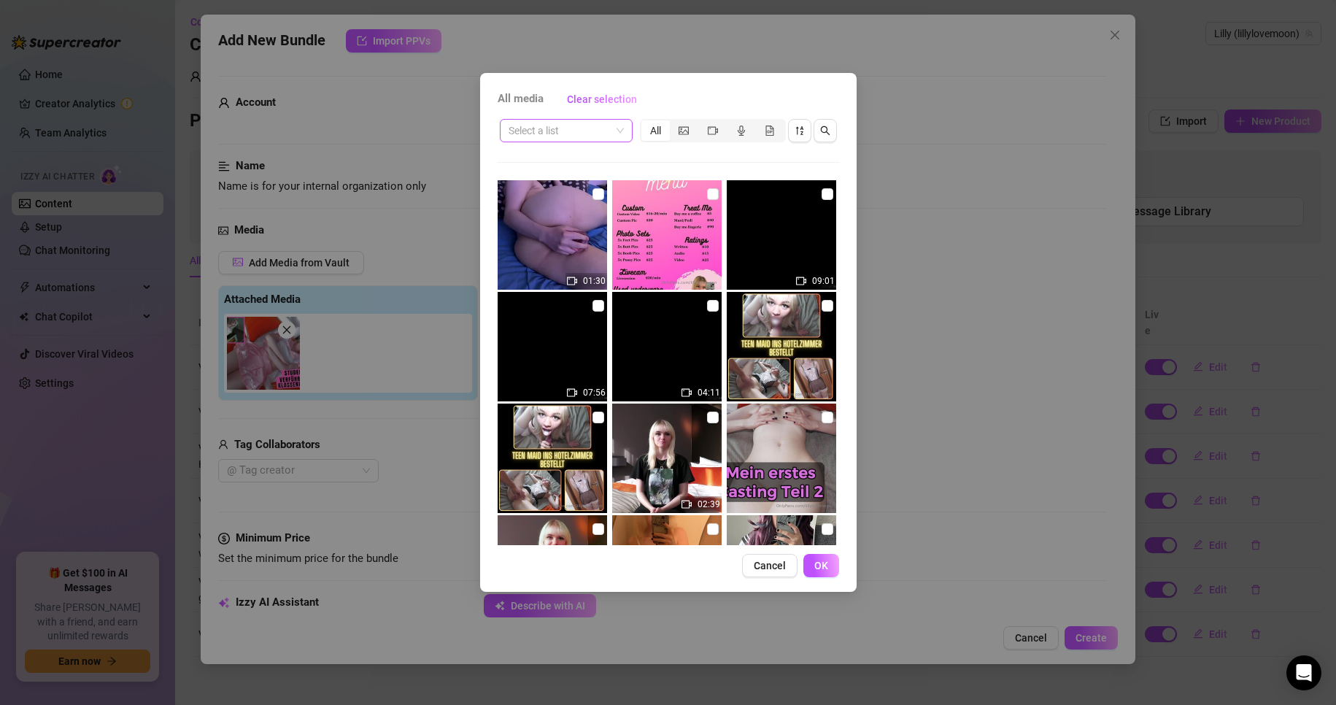
click at [611, 130] on span at bounding box center [566, 131] width 115 height 22
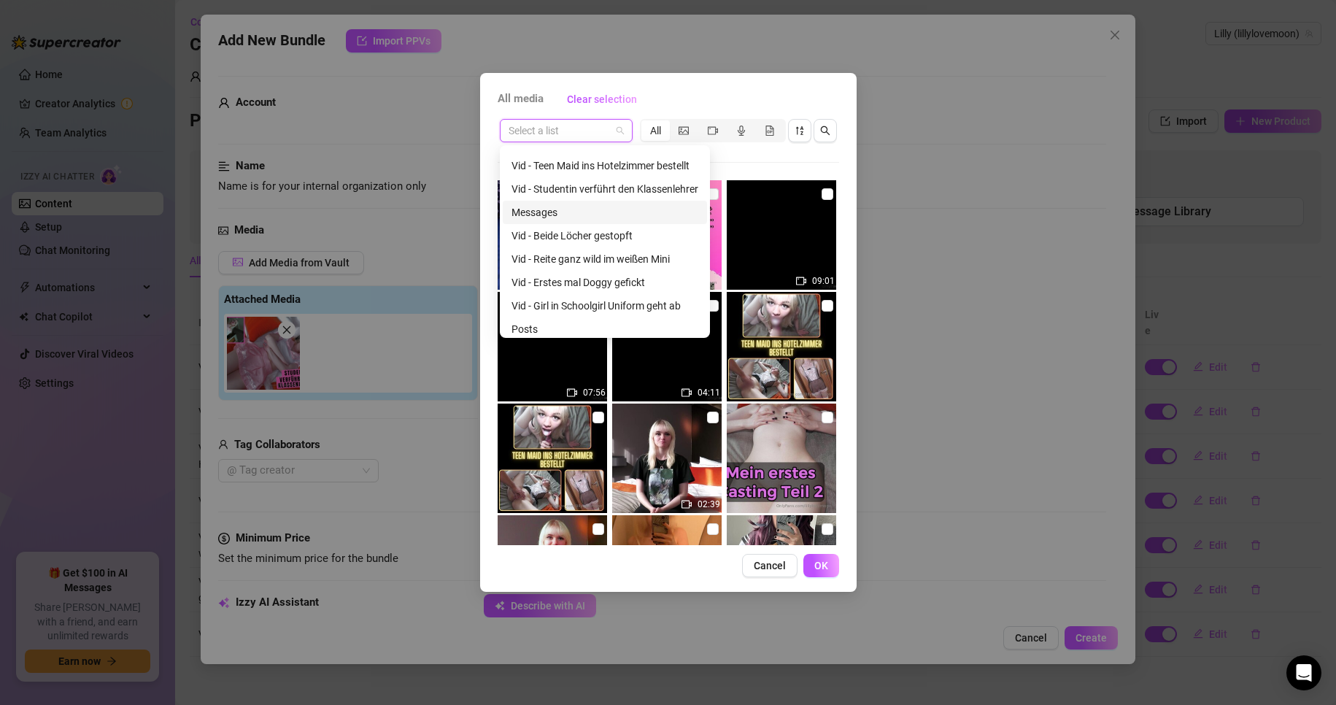
scroll to position [47, 0]
click at [645, 300] on div "Vid - Girl in Schoolgirl Uniform geht ab" at bounding box center [605, 300] width 187 height 16
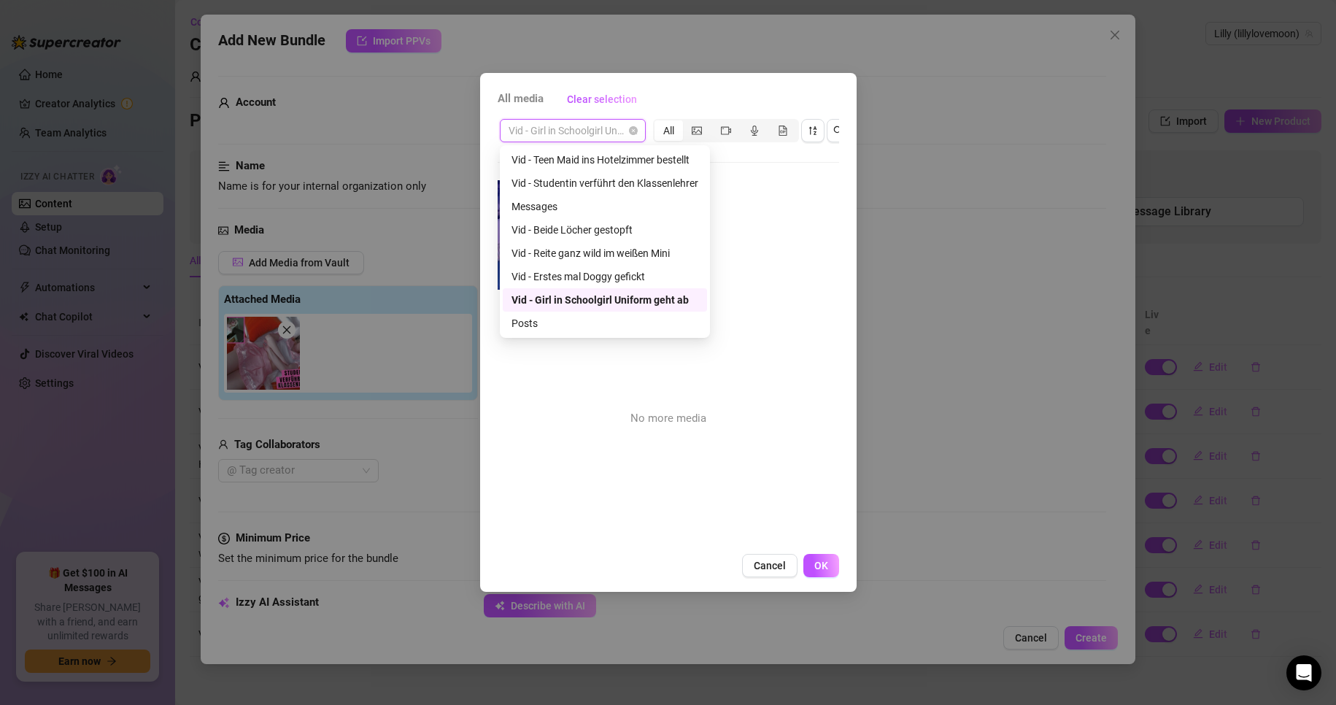
click at [571, 123] on span "Vid - Girl in Schoolgirl Uniform geht ab" at bounding box center [573, 131] width 128 height 22
click at [605, 185] on div "Vid - Studentin verführt den Klassenlehrer" at bounding box center [605, 183] width 187 height 16
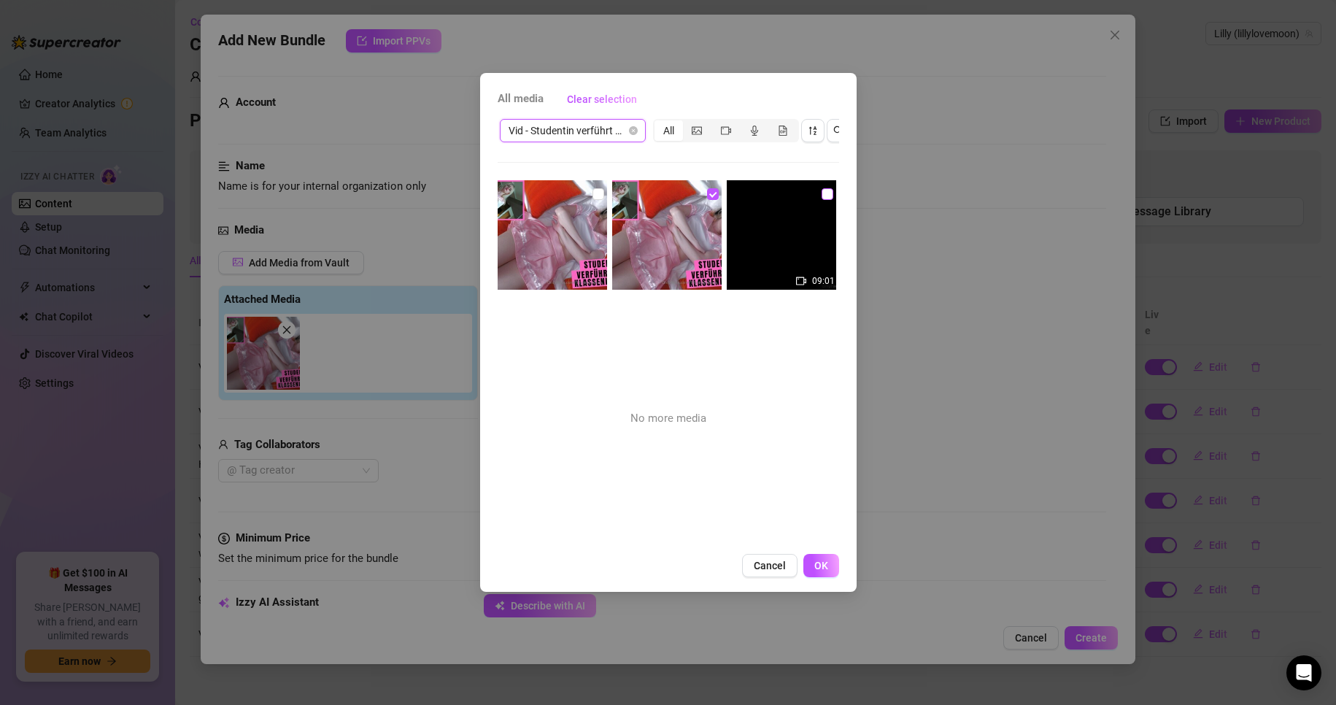
click at [822, 195] on input "checkbox" at bounding box center [828, 194] width 12 height 12
checkbox input "true"
click at [820, 571] on span "OK" at bounding box center [822, 566] width 14 height 12
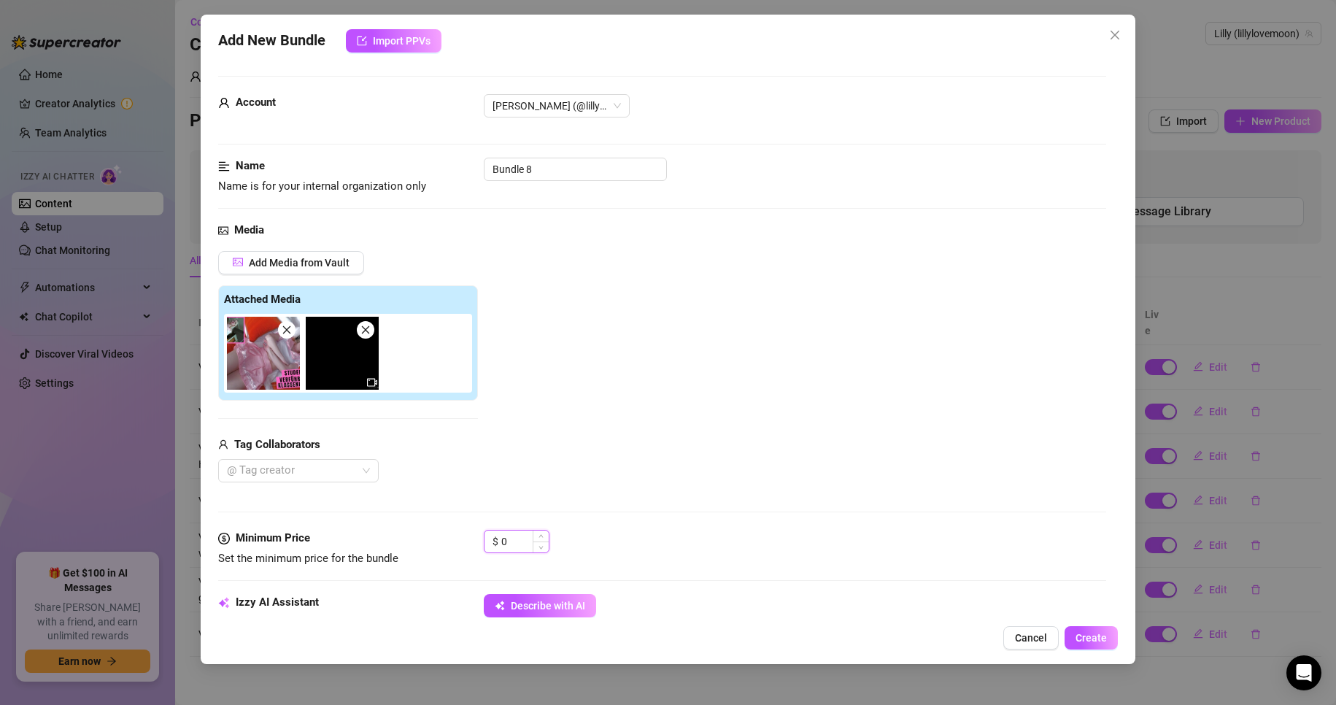
click at [515, 546] on input "0" at bounding box center [524, 542] width 47 height 22
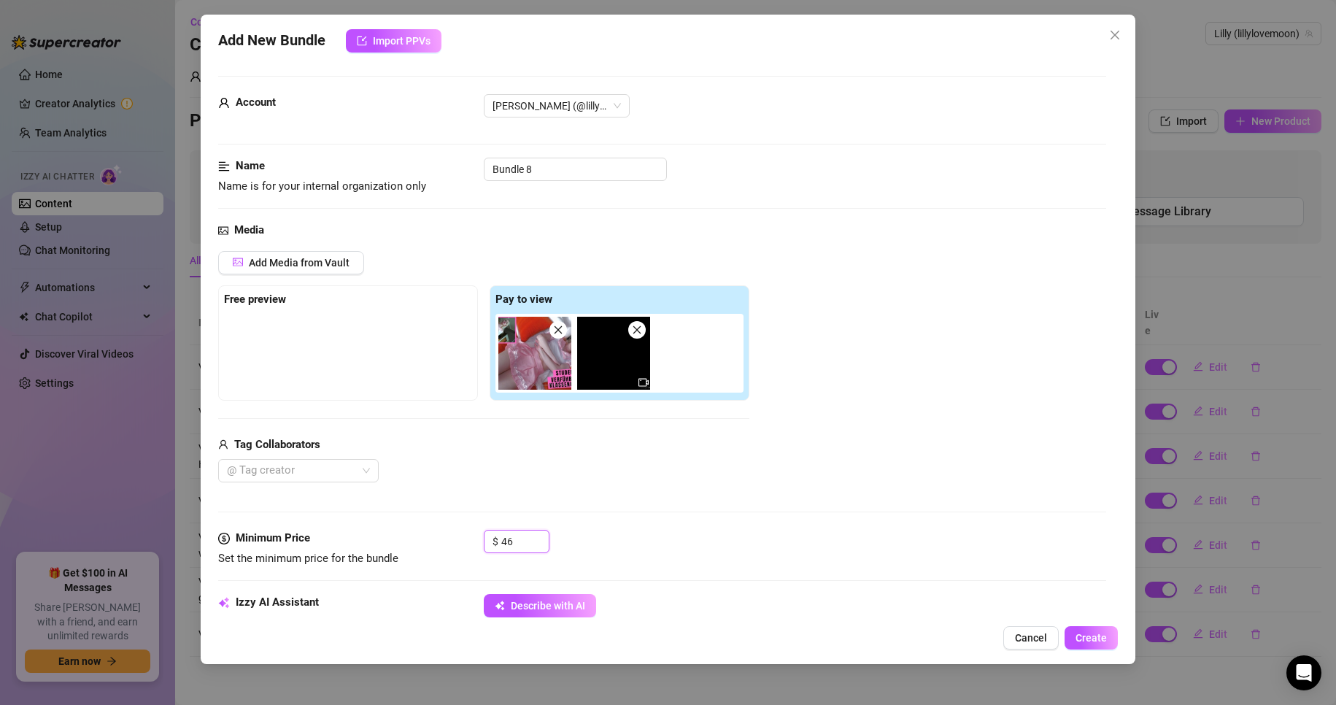
type input "46"
click at [542, 462] on div "@ Tag creator" at bounding box center [483, 470] width 531 height 23
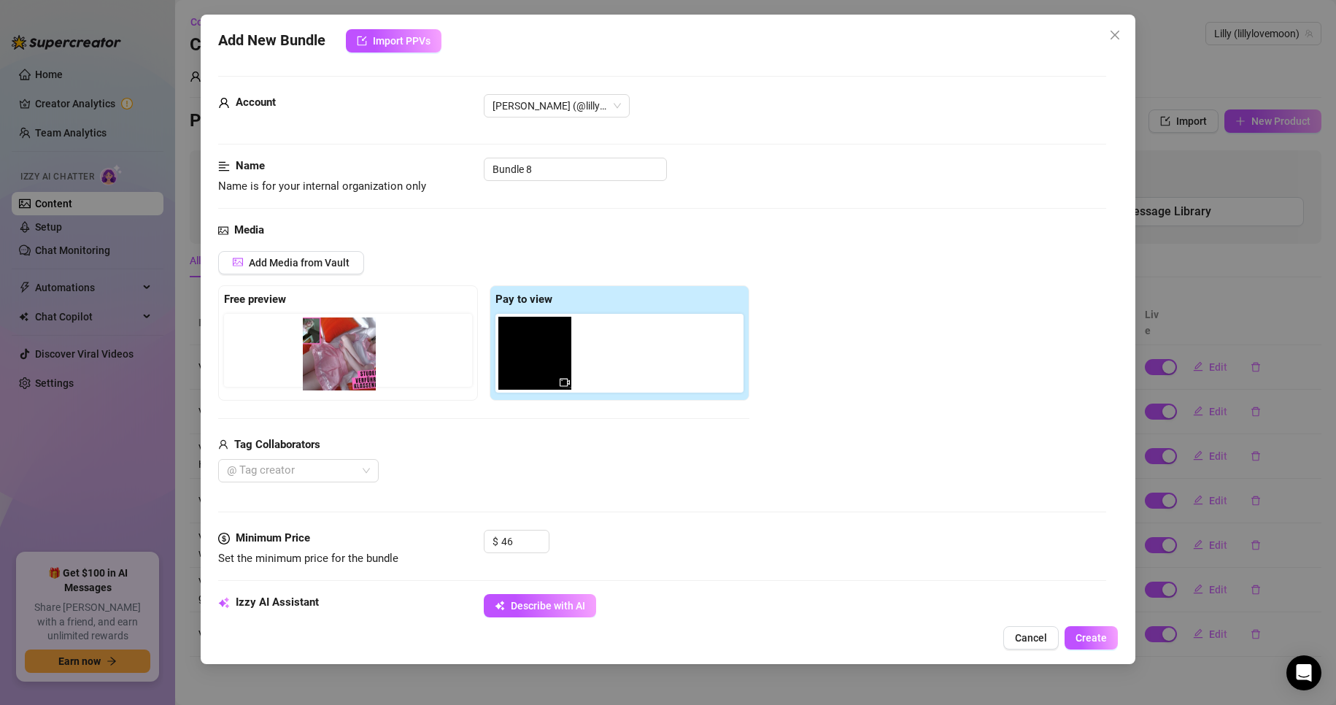
drag, startPoint x: 508, startPoint y: 367, endPoint x: 344, endPoint y: 362, distance: 163.6
click at [344, 362] on div "Free preview Pay to view" at bounding box center [483, 342] width 531 height 115
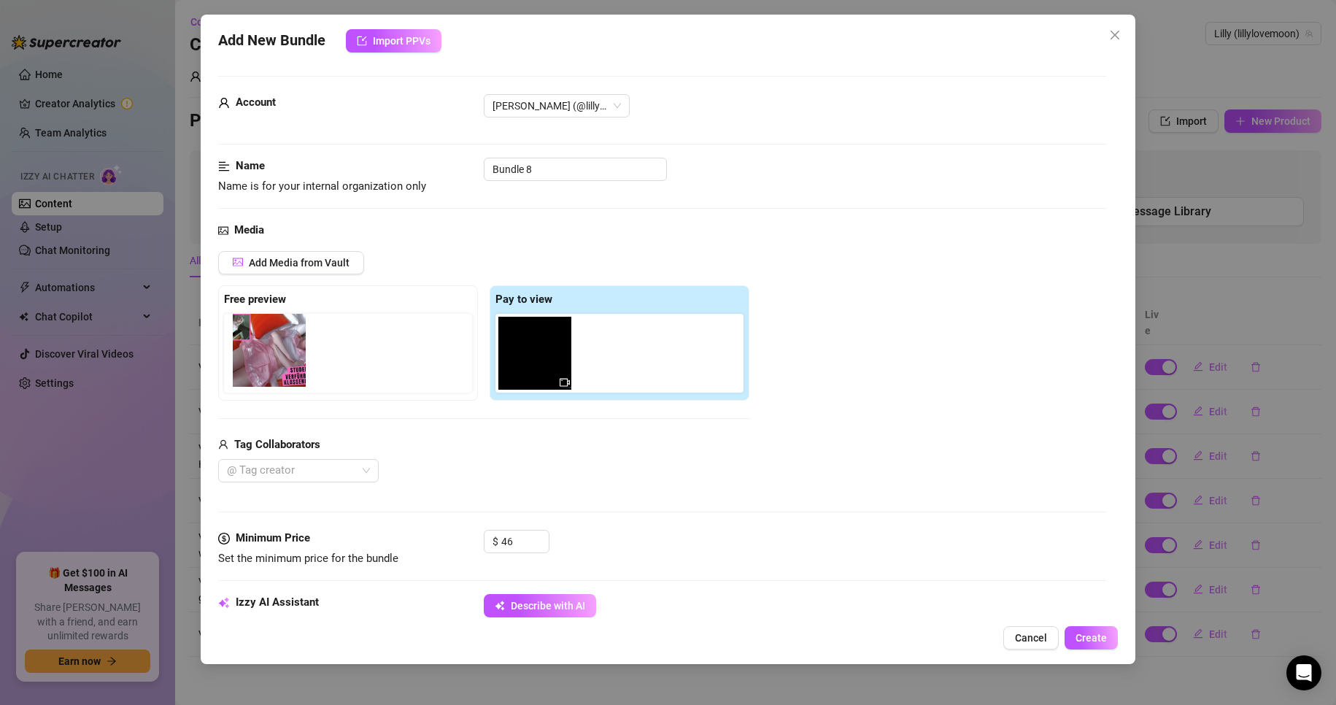
drag, startPoint x: 530, startPoint y: 342, endPoint x: 261, endPoint y: 340, distance: 269.3
click at [261, 340] on div "Free preview Pay to view" at bounding box center [483, 342] width 531 height 115
click at [313, 466] on div at bounding box center [290, 471] width 139 height 20
click at [294, 499] on div "AmateurStars" at bounding box center [298, 501] width 137 height 16
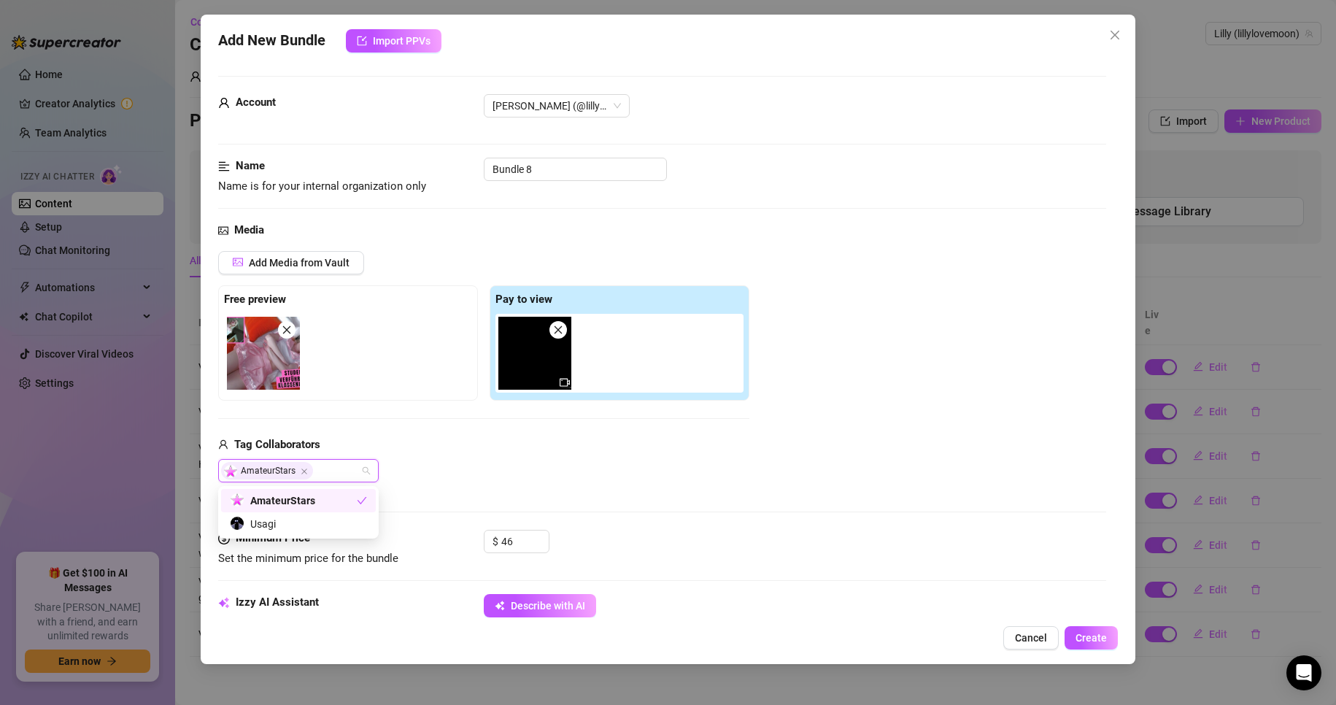
click at [490, 454] on div "Tag Collaborators" at bounding box center [483, 445] width 531 height 18
click at [560, 169] on input "Bundle 8" at bounding box center [575, 169] width 183 height 23
paste input "Vid - Studentin verführt den Klassenlehrer"
drag, startPoint x: 532, startPoint y: 180, endPoint x: 359, endPoint y: 199, distance: 174.0
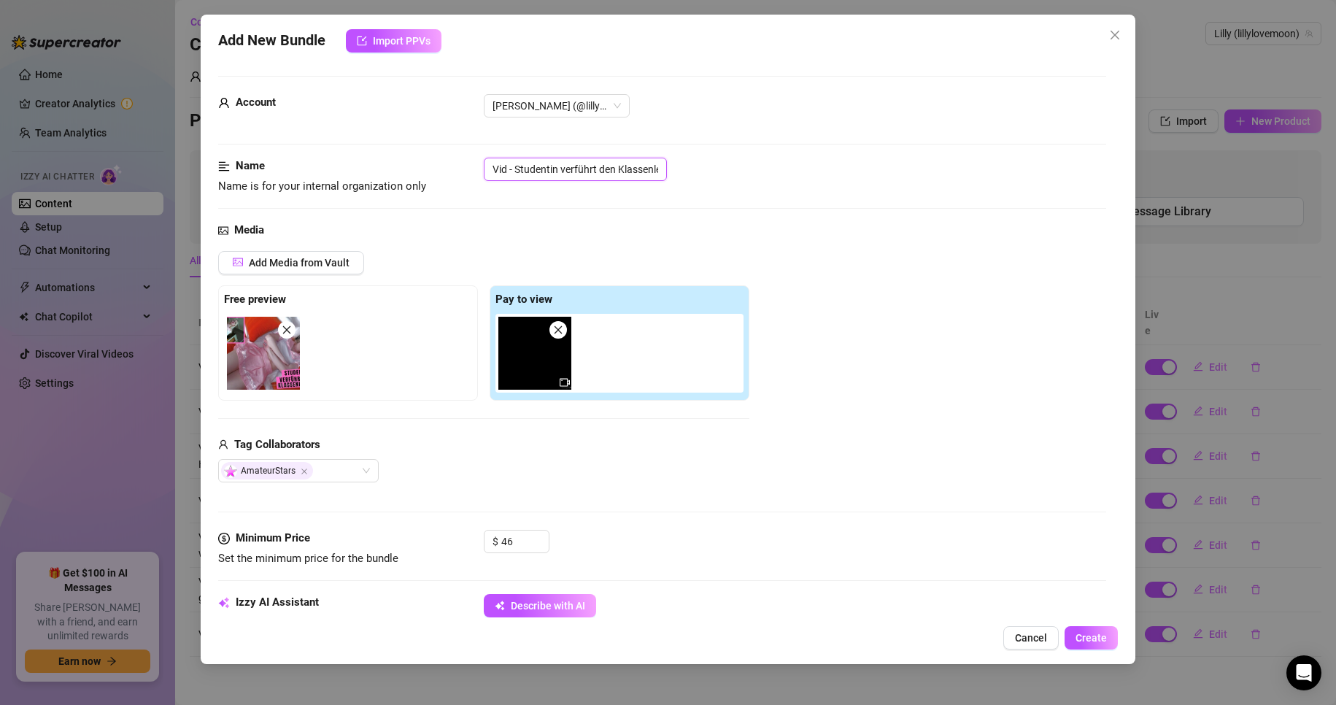
click at [342, 193] on div "Name Name is for your internal organization only Vid - Studentin verführt den K…" at bounding box center [662, 176] width 889 height 37
type input "Vid - Studentin verführt den Klassenlehrer"
click at [563, 203] on div "Name Name is for your internal organization only Vid - Studentin verführt den K…" at bounding box center [662, 190] width 889 height 64
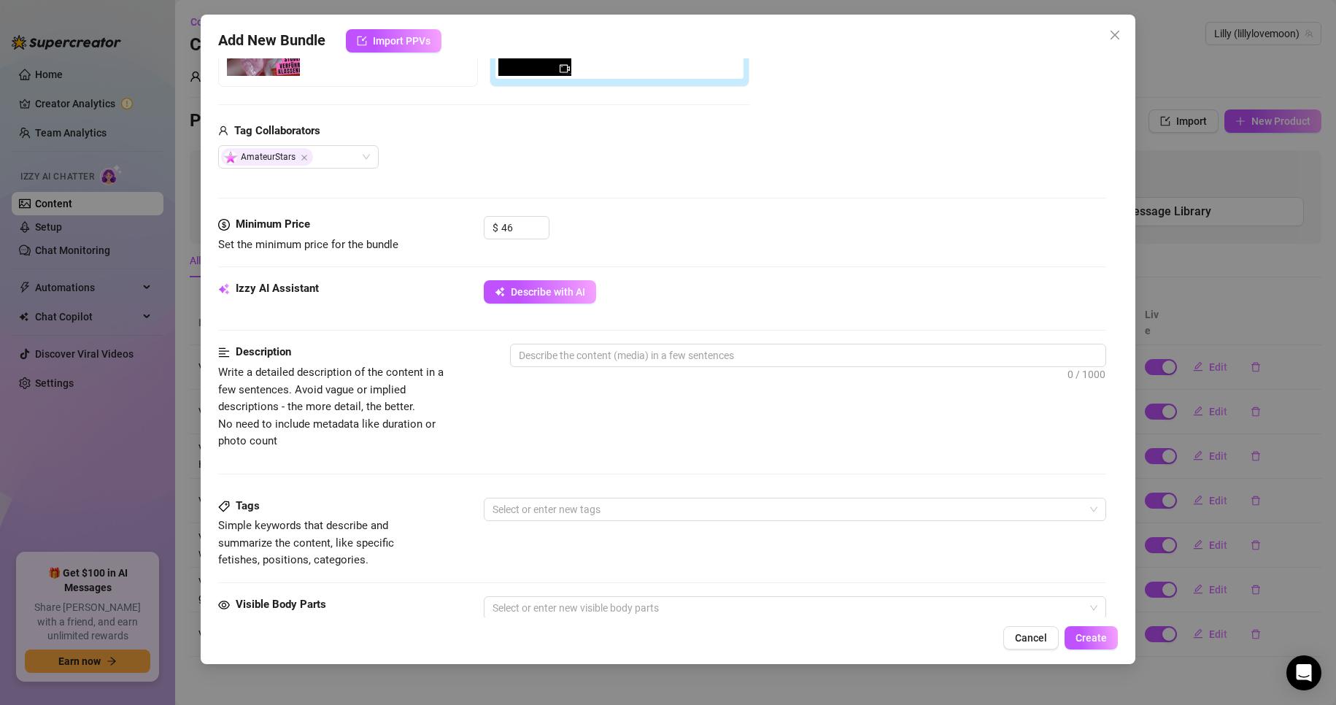
scroll to position [365, 0]
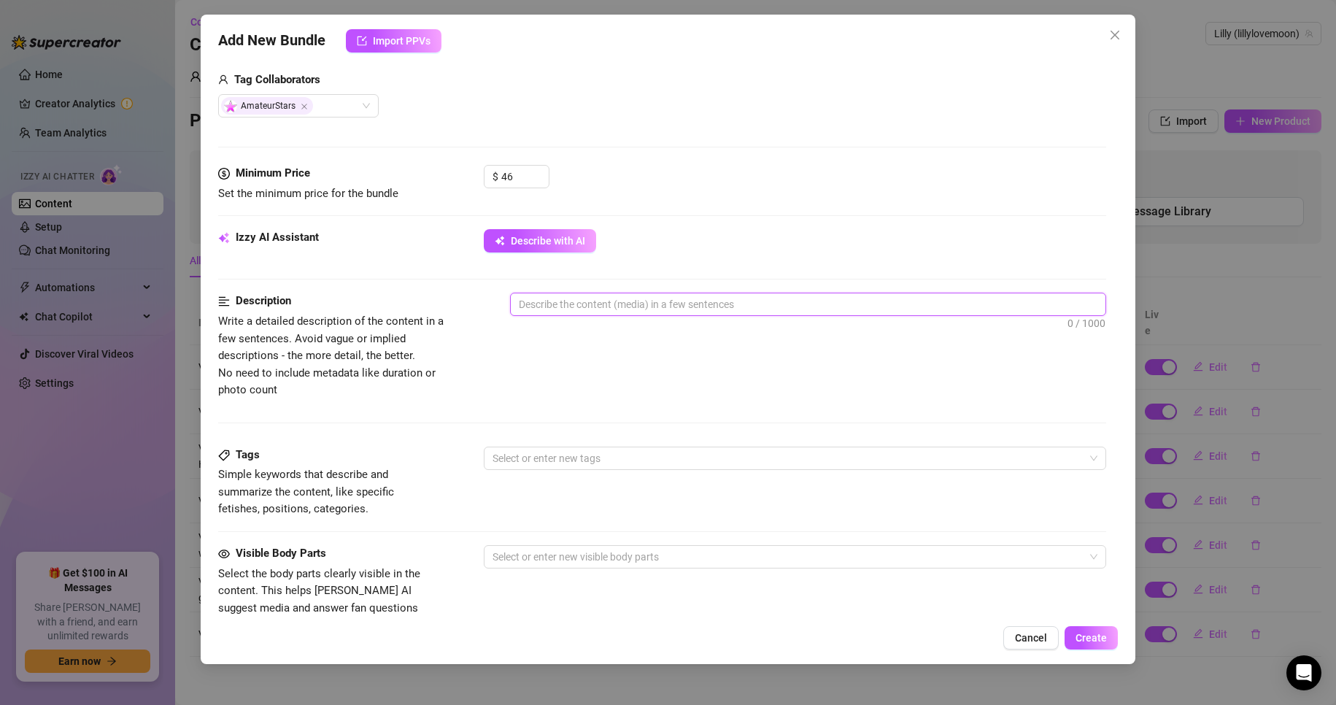
click at [649, 301] on textarea at bounding box center [809, 304] width 596 height 22
type textarea "L"
type textarea "Li"
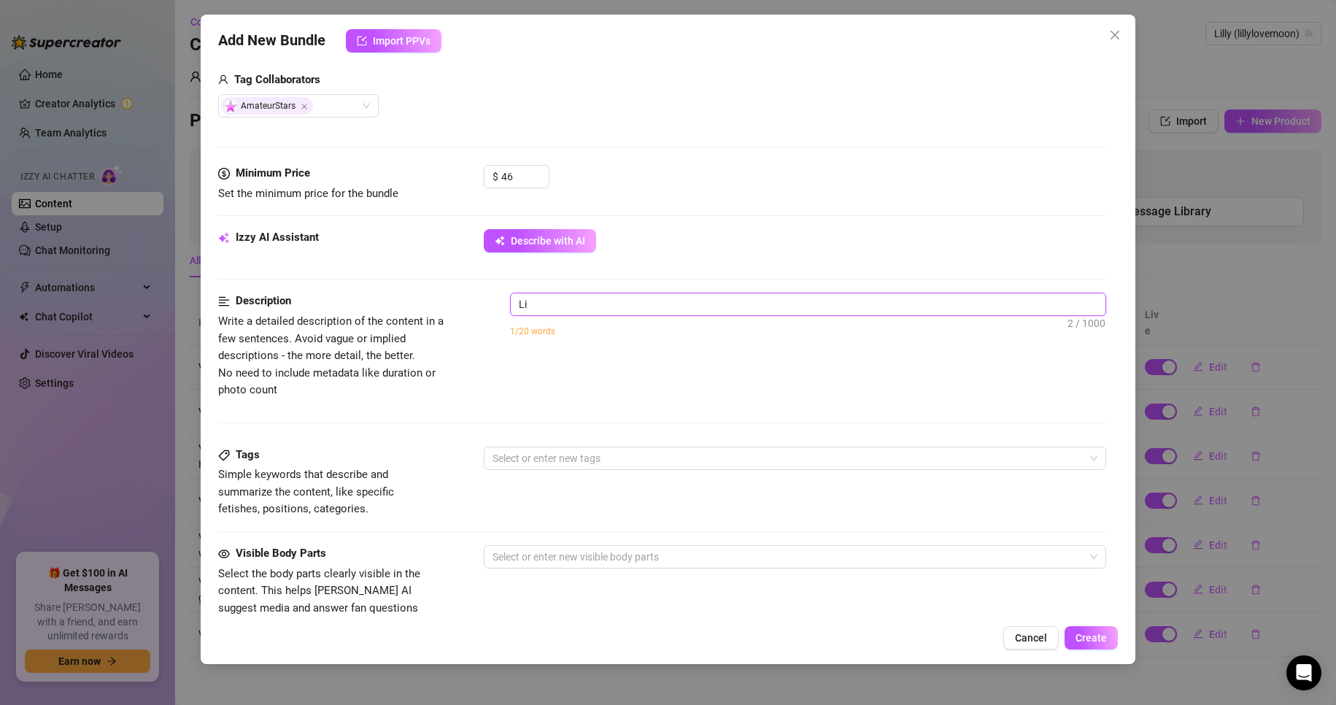
type textarea "Lil"
type textarea "Lill"
type textarea "Lilly"
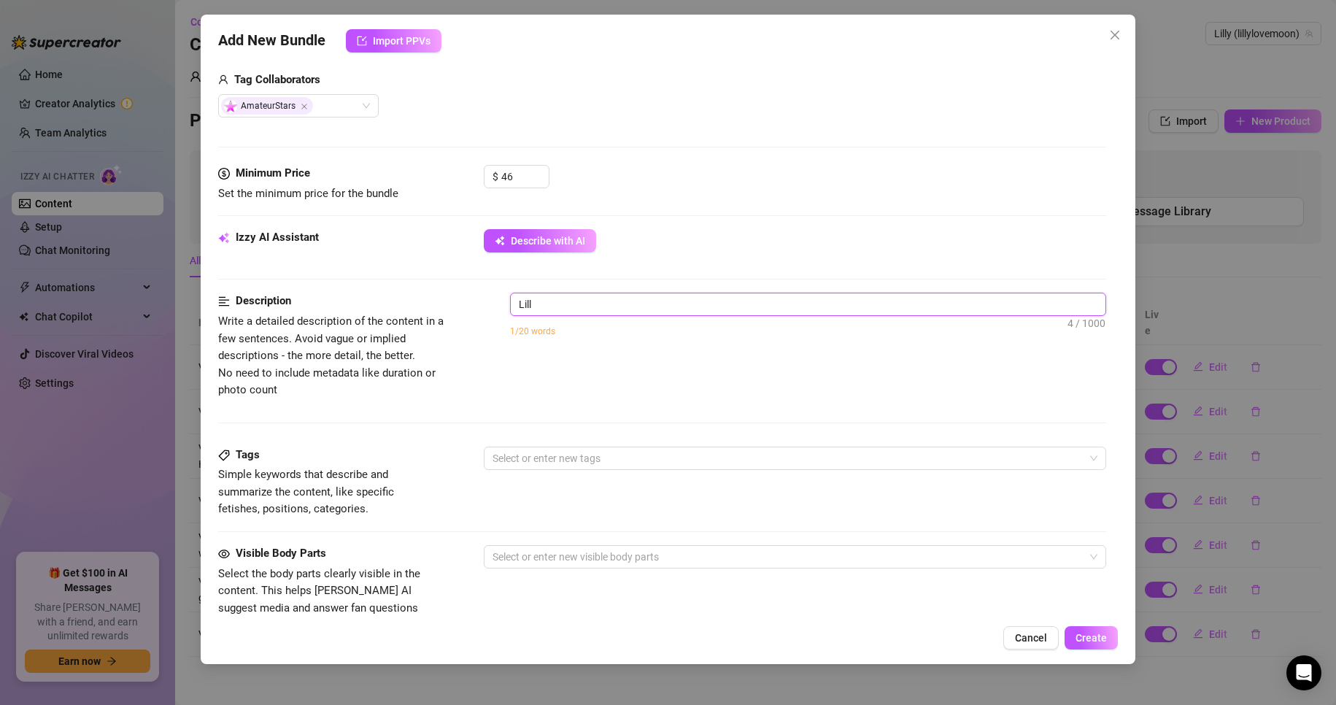
type textarea "Lilly"
type textarea "[PERSON_NAME]"
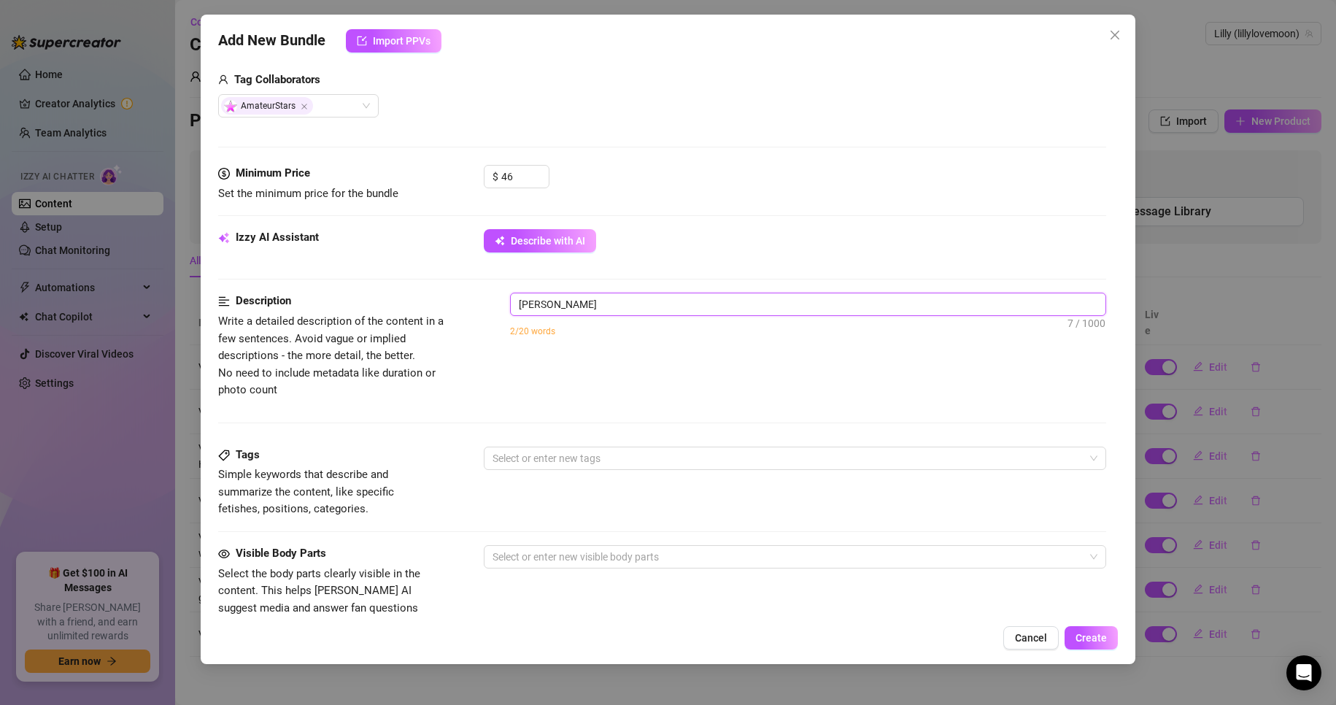
type textarea "Lilly ha"
type textarea "Lilly hat"
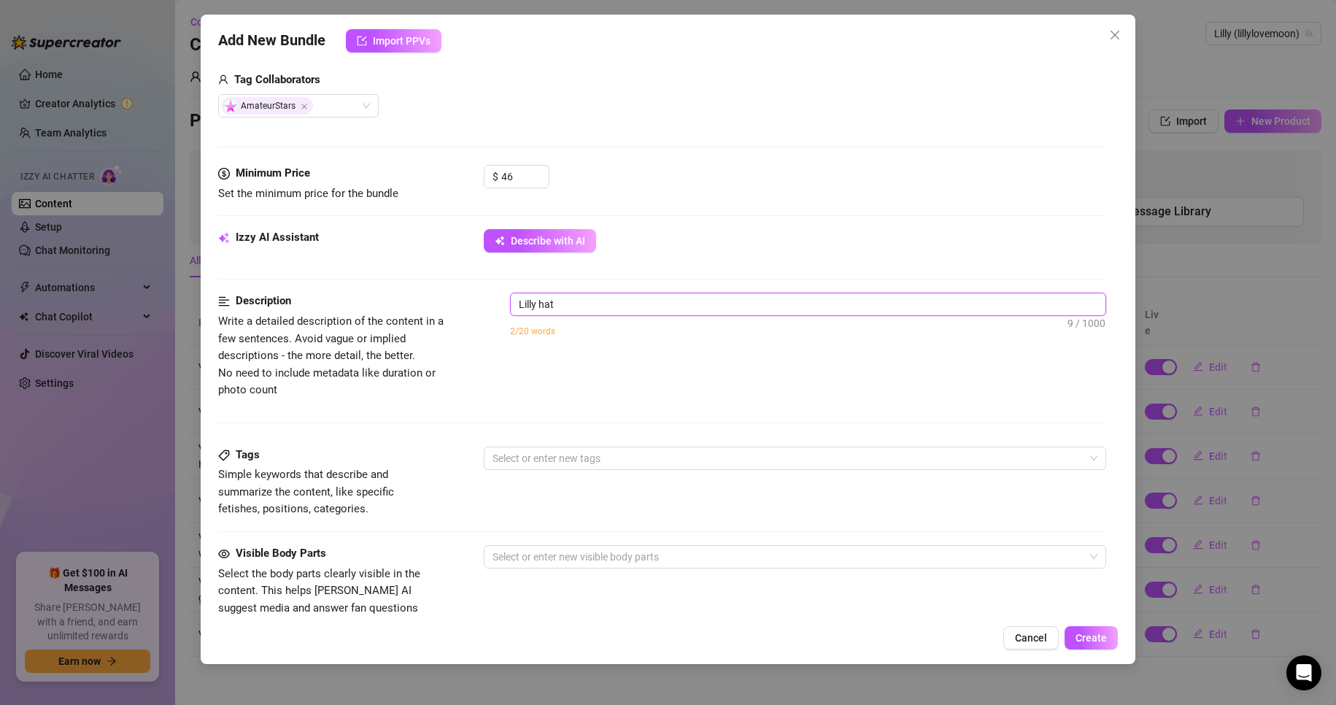
type textarea "Lilly hat"
type textarea "[PERSON_NAME] hat s"
type textarea "Lilly hat si"
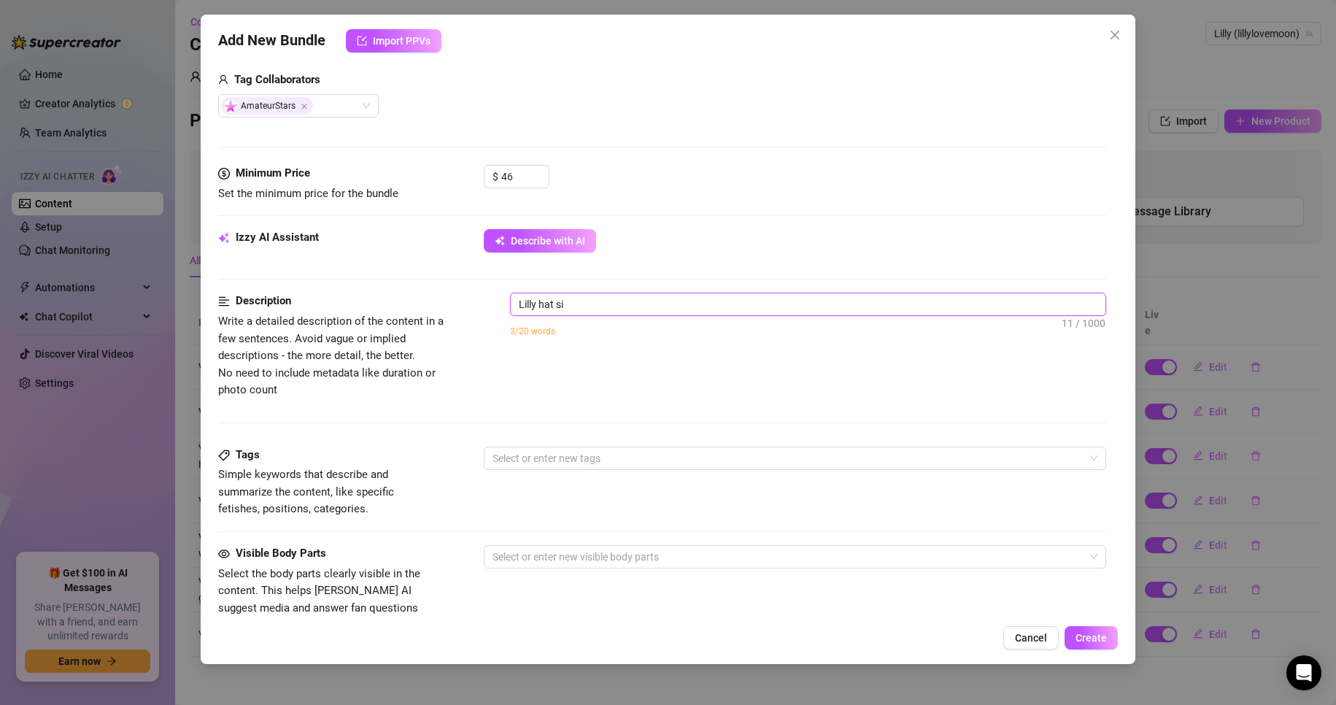
type textarea "Lilly hat sic"
type textarea "Lilly hat sich"
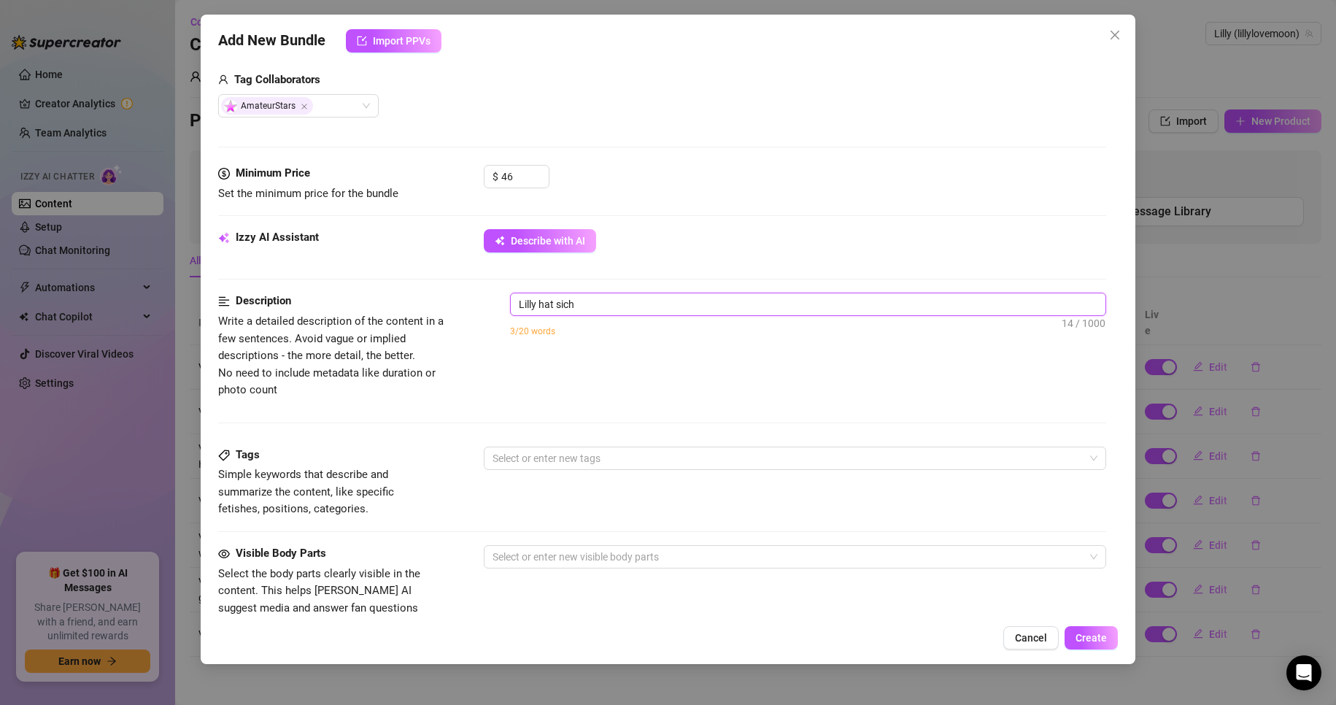
type textarea "Lilly hat sich"
type textarea "[PERSON_NAME] hat sich i"
type textarea "Lilly hat sich im"
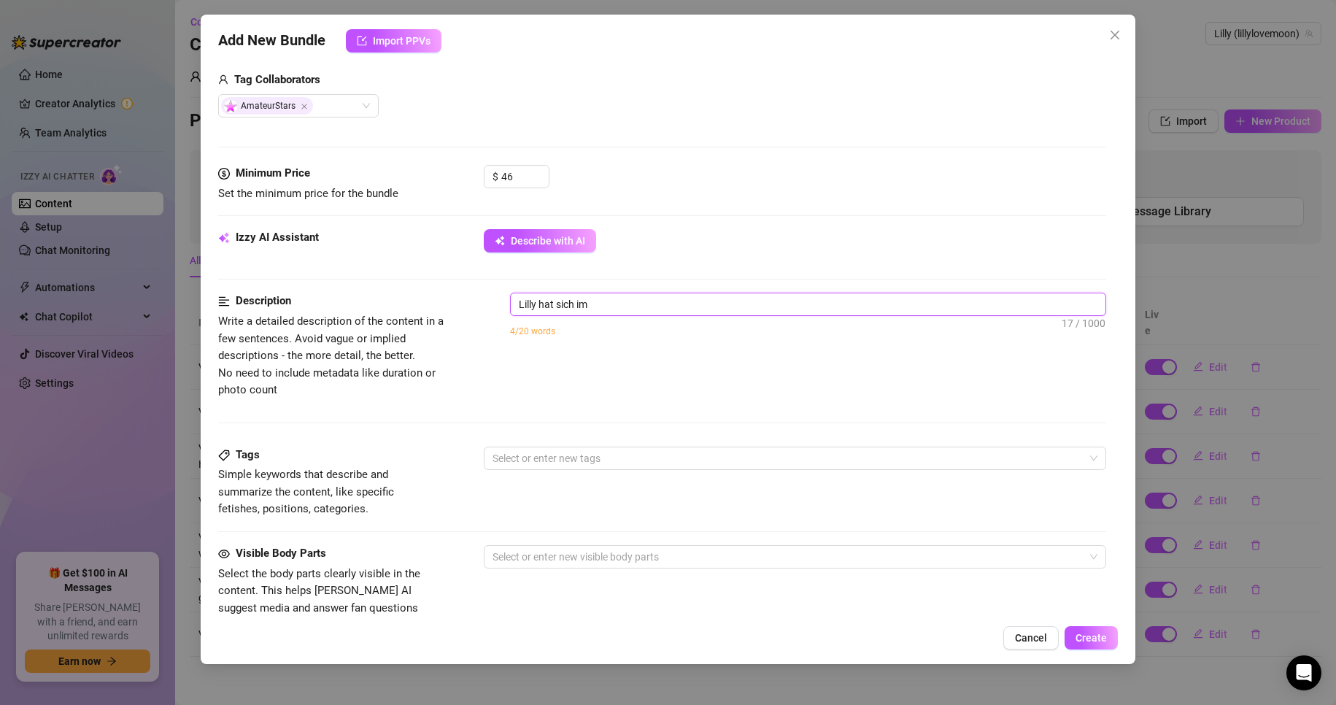
type textarea "Lilly hat sich im"
type textarea "[PERSON_NAME] hat sich im H"
type textarea "[PERSON_NAME] hat sich im Ho"
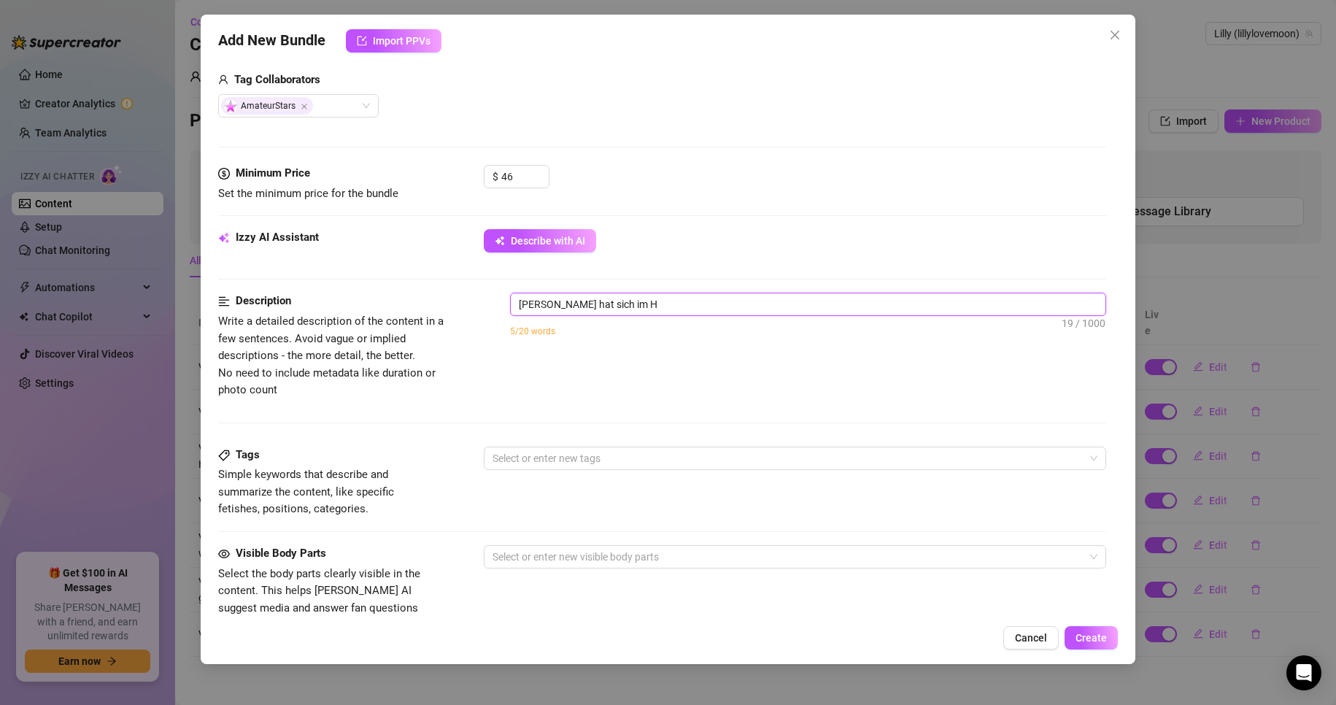
type textarea "[PERSON_NAME] hat sich im Ho"
type textarea "[PERSON_NAME] hat sich im Hoz"
type textarea "[PERSON_NAME] hat sich im Hoze"
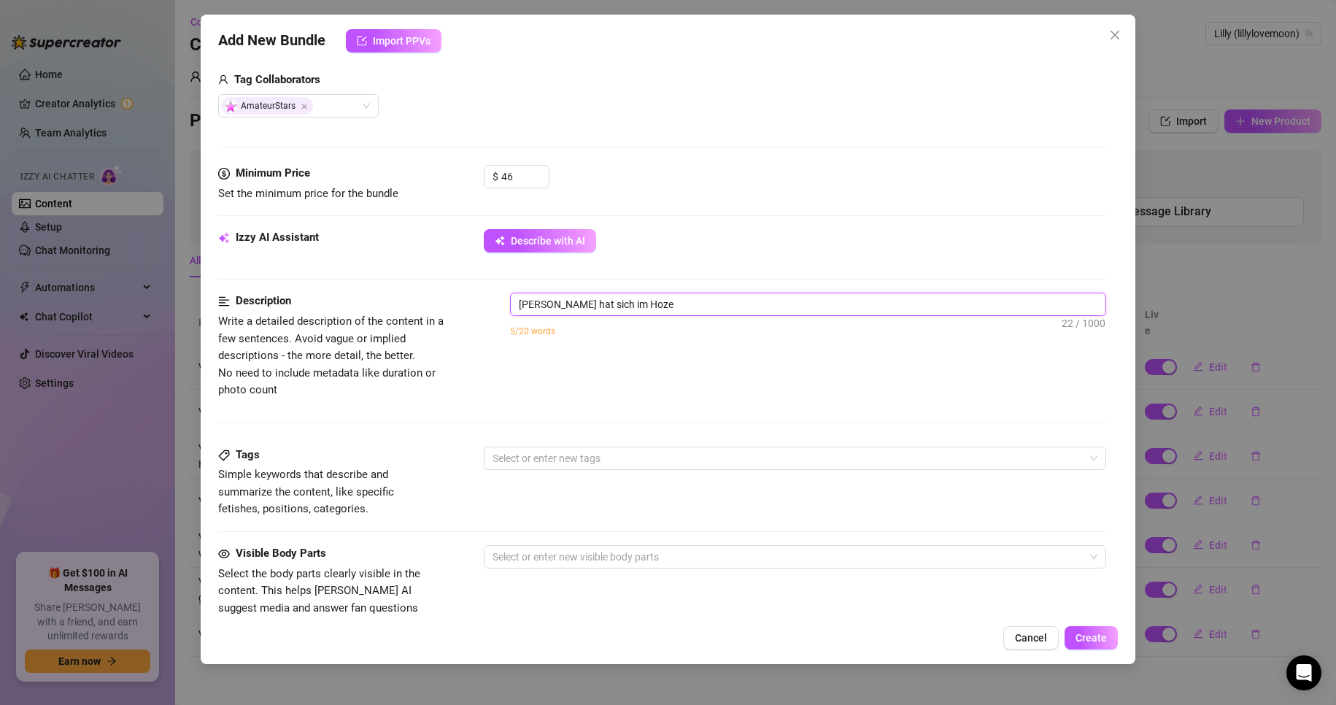
type textarea "[PERSON_NAME] hat sich im Hozel"
type textarea "[PERSON_NAME] hat sich im Hoze"
type textarea "[PERSON_NAME] hat sich im Hoz"
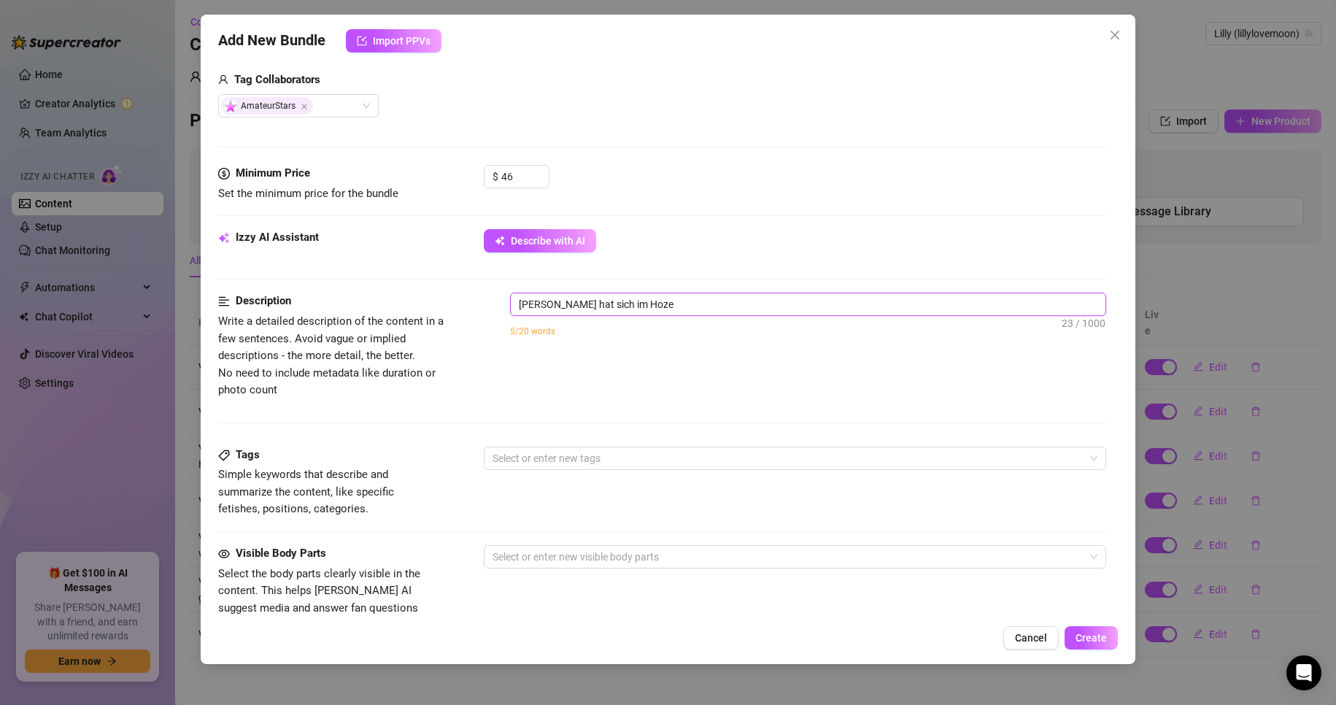
type textarea "[PERSON_NAME] hat sich im Hoz"
type textarea "[PERSON_NAME] hat sich im Ho"
type textarea "[PERSON_NAME] hat sich im Hot"
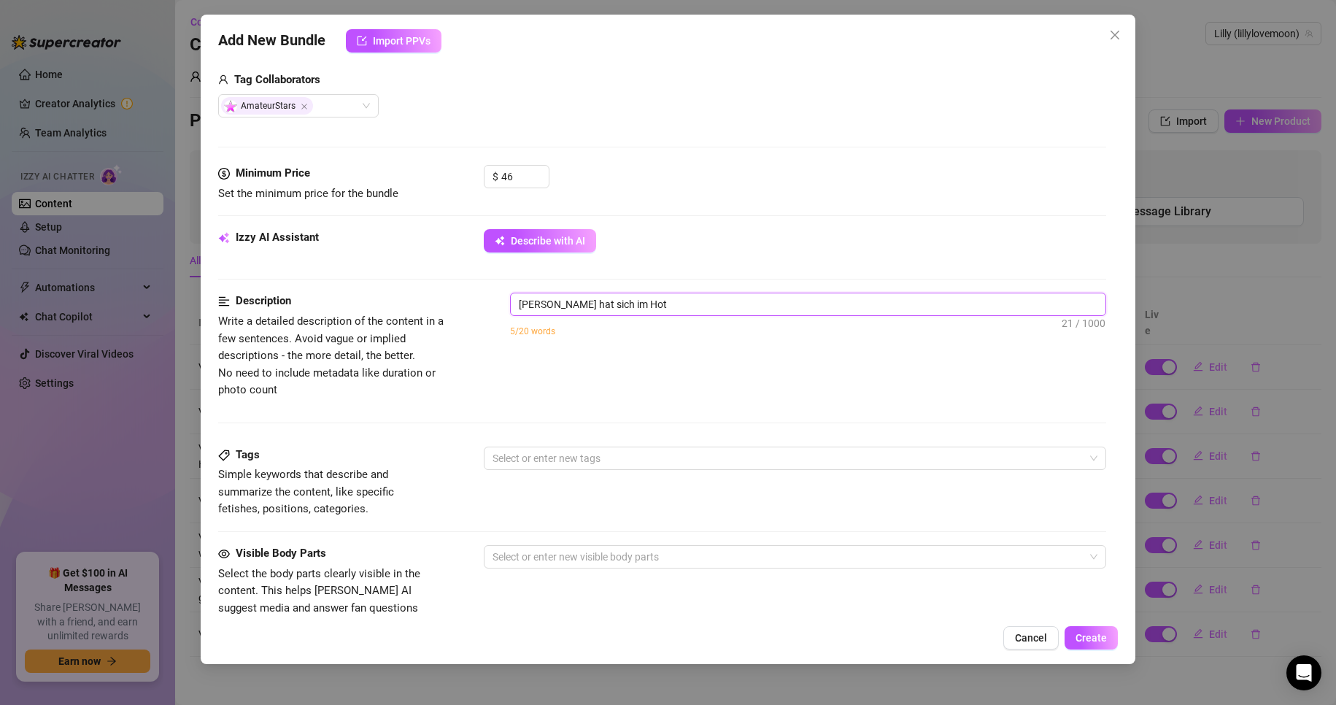
type textarea "[PERSON_NAME] hat sich im Hote"
type textarea "Lilly hat sich im Hotel"
type textarea "[PERSON_NAME] hat sich im Hotelz"
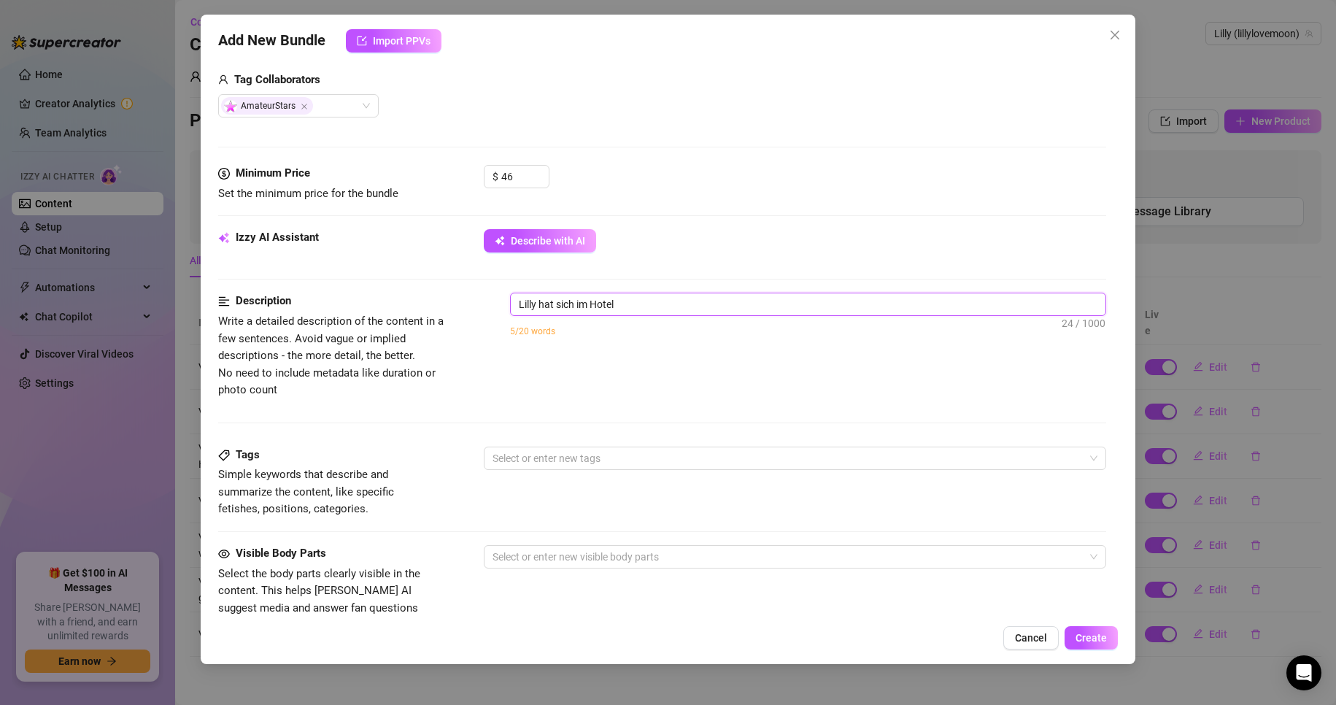
type textarea "[PERSON_NAME] hat sich im Hotelz"
type textarea "[PERSON_NAME] hat sich im Hotelzi"
type textarea "[PERSON_NAME] hat sich im Hotelzim"
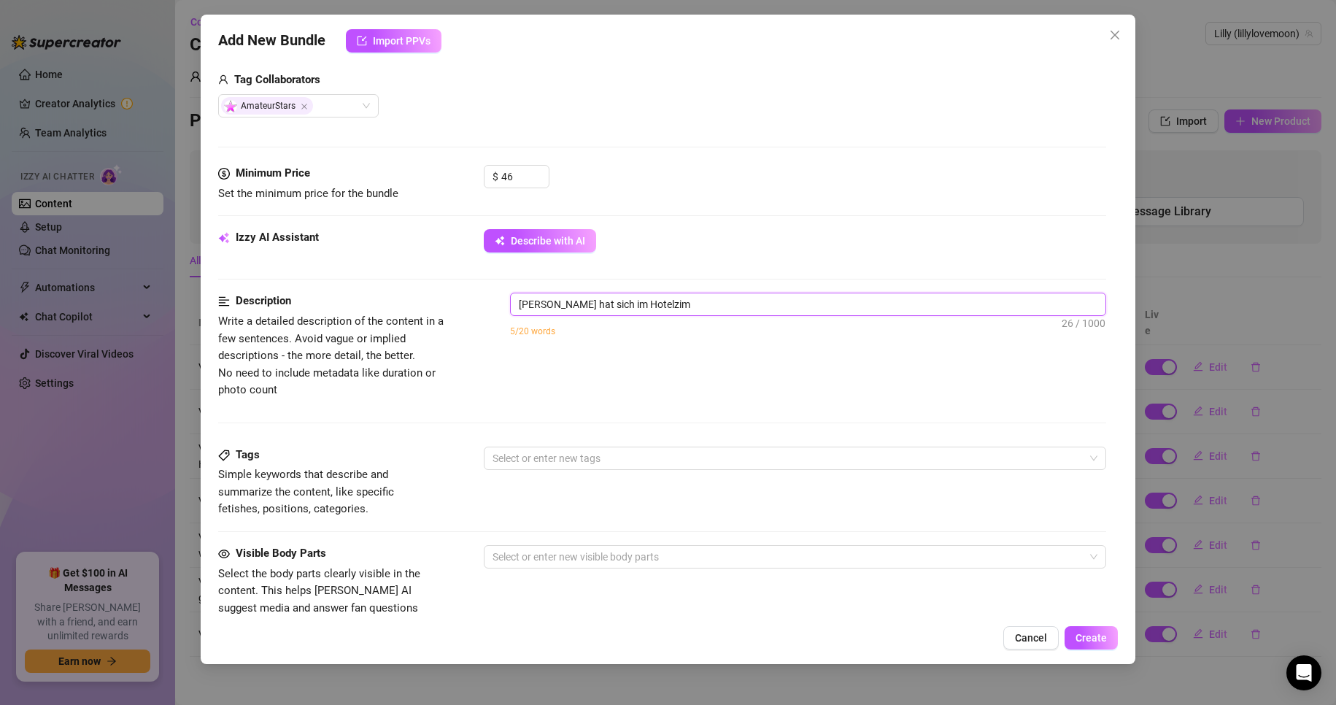
type textarea "[PERSON_NAME] hat sich im Hotelzimm"
type textarea "[PERSON_NAME] hat sich im Hotelzimme"
type textarea "Lilly hat sich im Hotelzimmer"
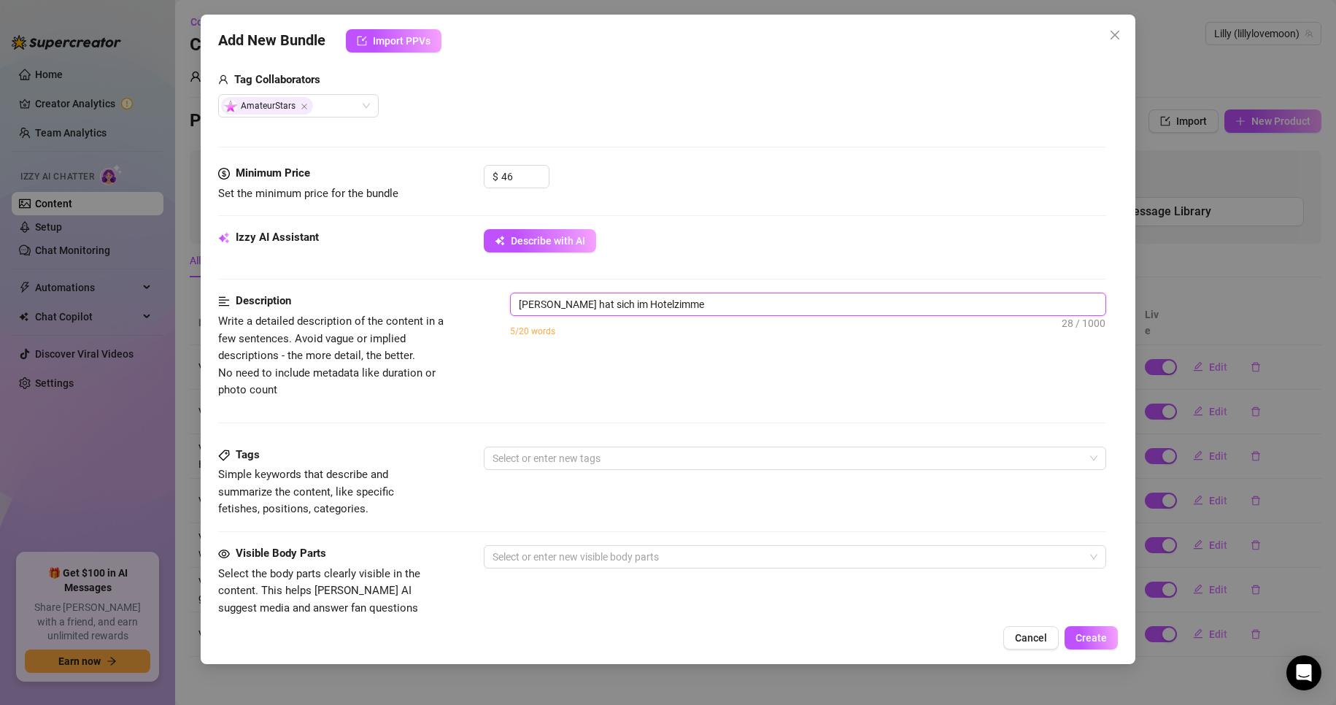
type textarea "Lilly hat sich im Hotelzimmer"
type textarea "[PERSON_NAME] hat sich im Hotelzimmer v"
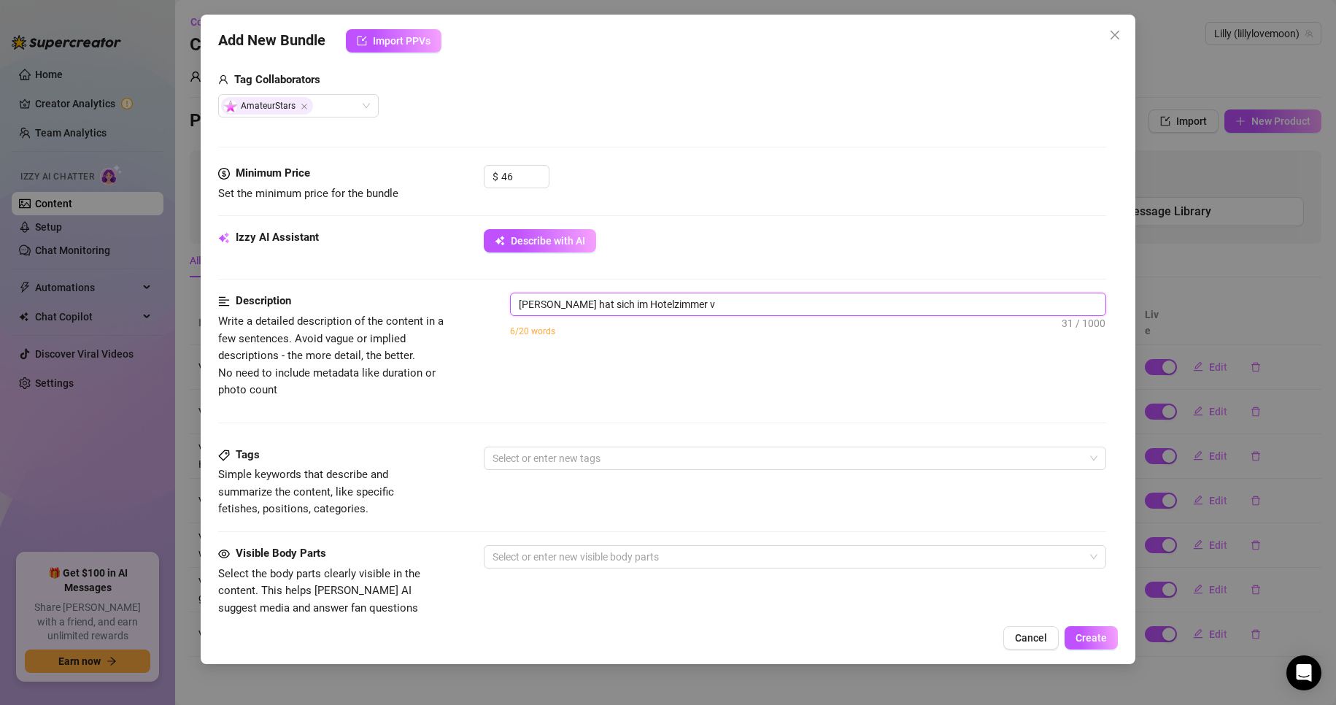
type textarea "[PERSON_NAME] hat sich im Hotelzimmer vo"
type textarea "[PERSON_NAME] hat sich im Hotelzimmer vom"
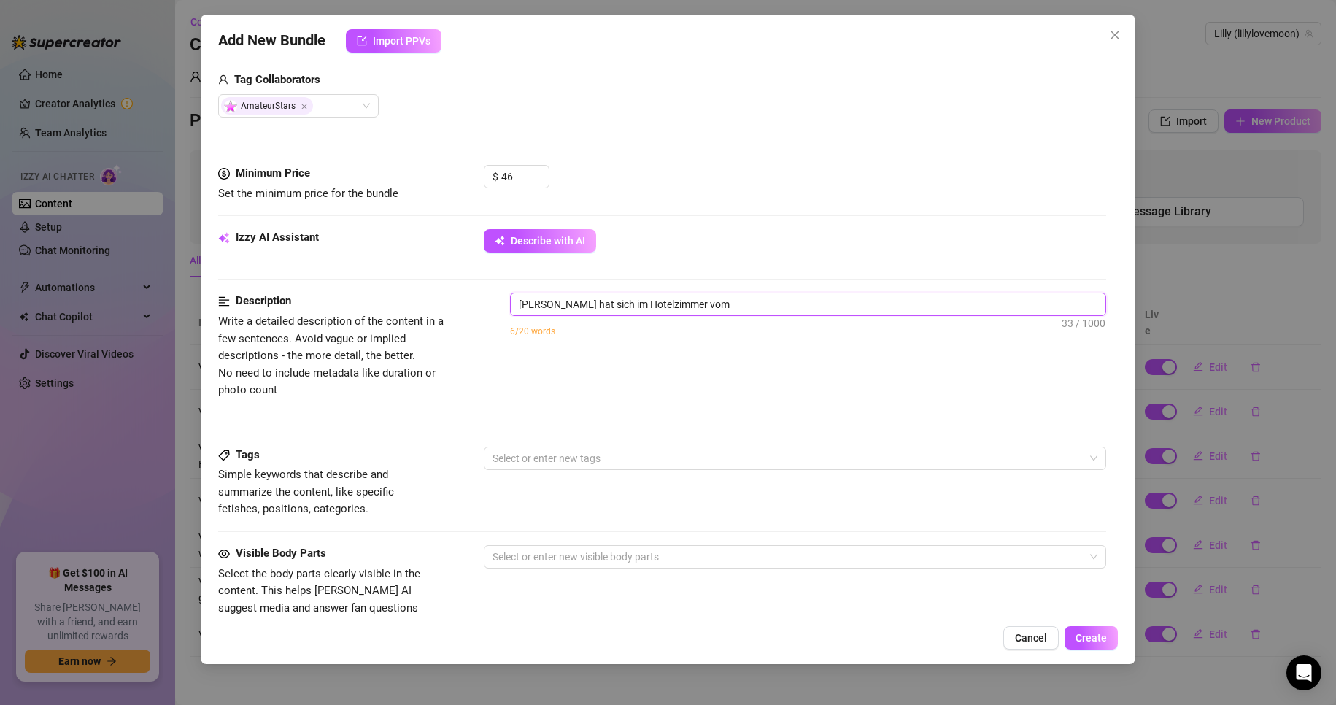
type textarea "[PERSON_NAME] hat sich im Hotelzimmer vom"
type textarea "[PERSON_NAME] hat sich im Hotelzimmer vom L"
type textarea "[PERSON_NAME] hat sich im Hotelzimmer vom"
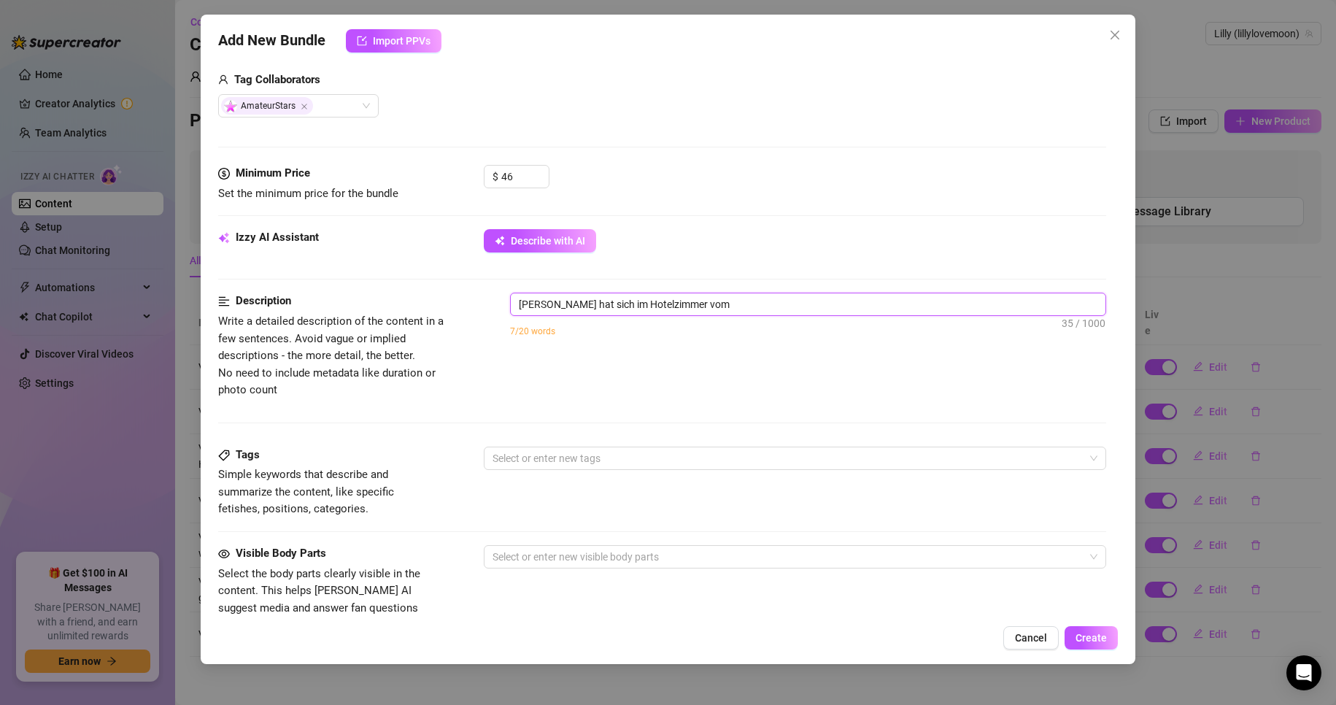
type textarea "[PERSON_NAME] hat sich im Hotelzimmer vom"
type textarea "[PERSON_NAME] hat sich im Hotelzimmer vo"
type textarea "[PERSON_NAME] hat sich im Hotelzimmer von"
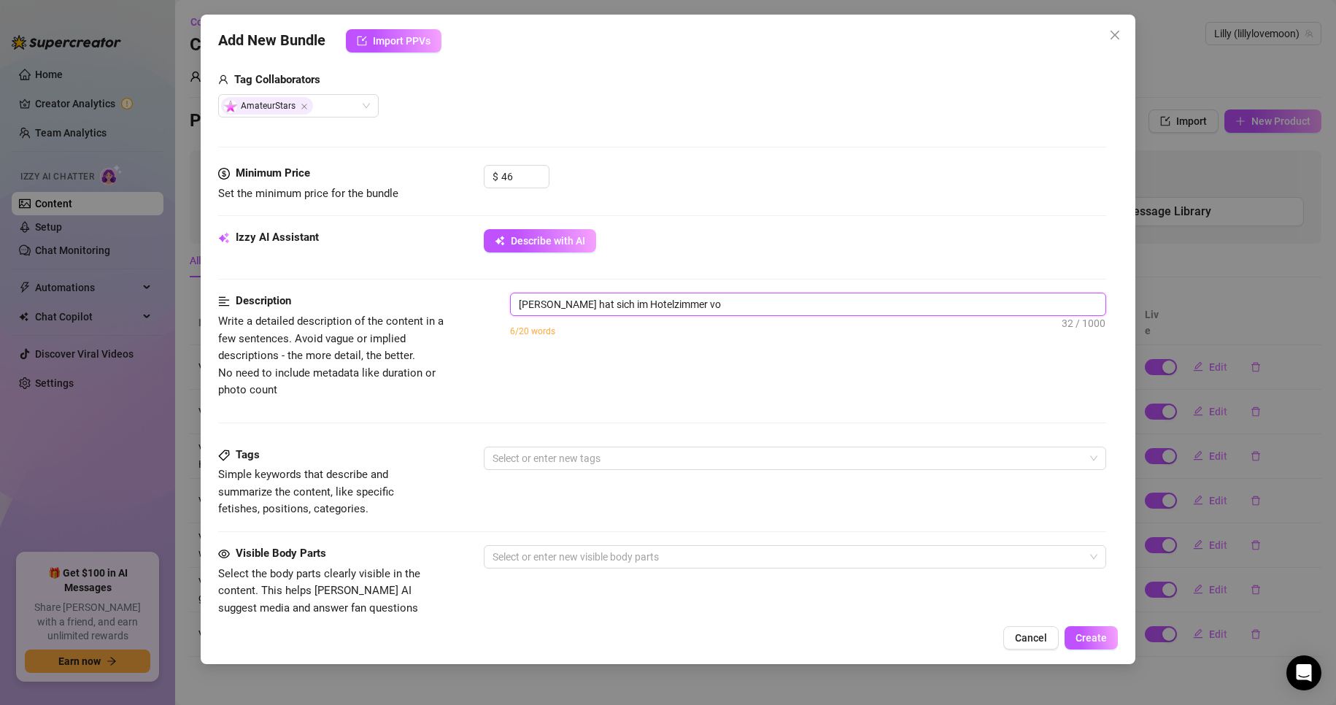
type textarea "[PERSON_NAME] hat sich im Hotelzimmer von"
type textarea "[PERSON_NAME] hat sich im Hotelzimmer von i"
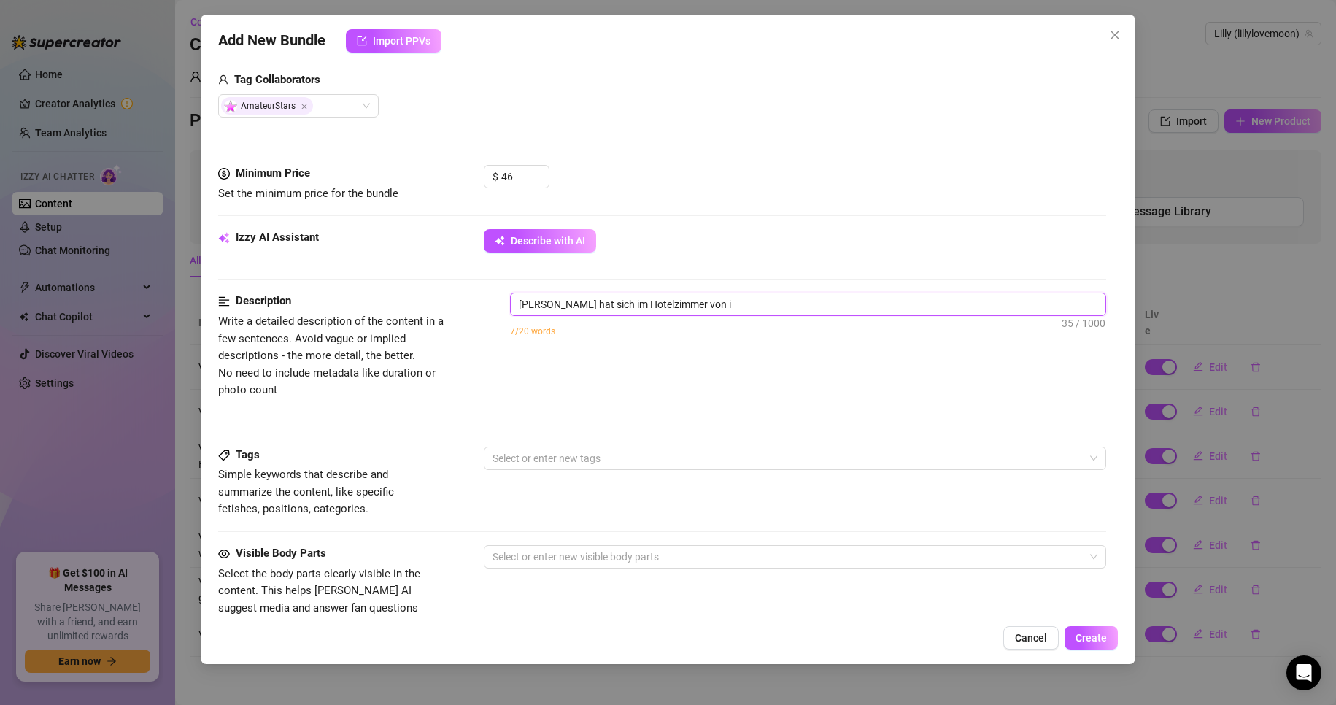
type textarea "[PERSON_NAME] hat sich im Hotelzimmer von ih"
type textarea "[PERSON_NAME] hat sich im Hotelzimmer von ihr"
type textarea "[PERSON_NAME] hat sich im Hotelzimmer von ihre"
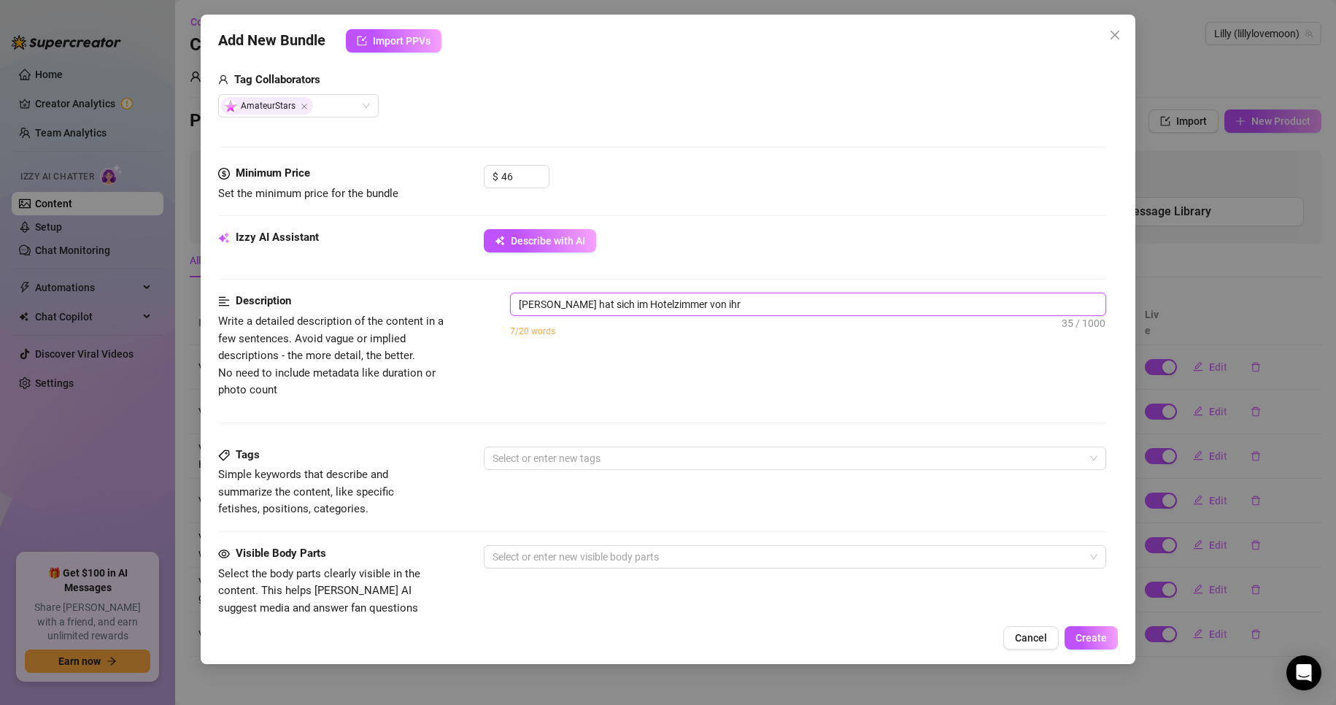
type textarea "[PERSON_NAME] hat sich im Hotelzimmer von ihre"
type textarea "[PERSON_NAME] hat sich im Hotelzimmer von [PERSON_NAME]"
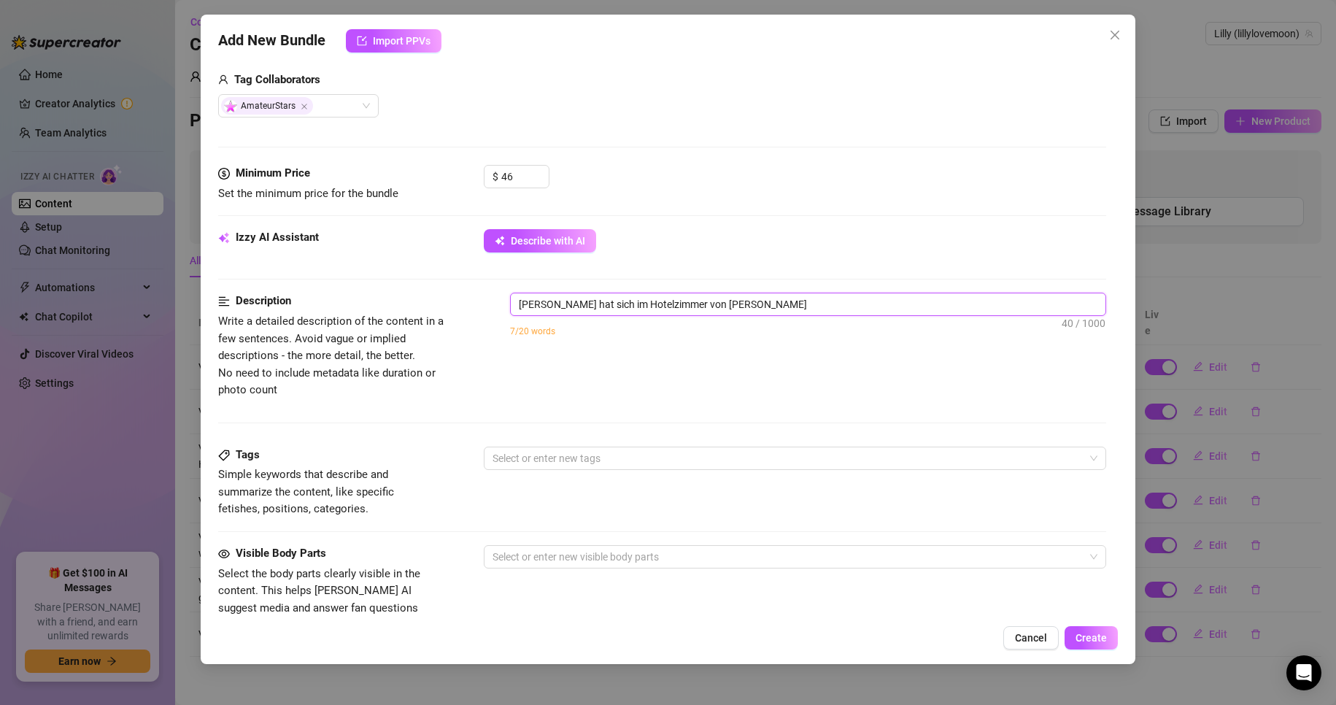
type textarea "[PERSON_NAME] hat sich im Hotelzimmer von ihrem L"
type textarea "[PERSON_NAME] hat sich im Hotelzimmer von ihrem Le"
type textarea "[PERSON_NAME] hat sich im Hotelzimmer von ihrem Leh"
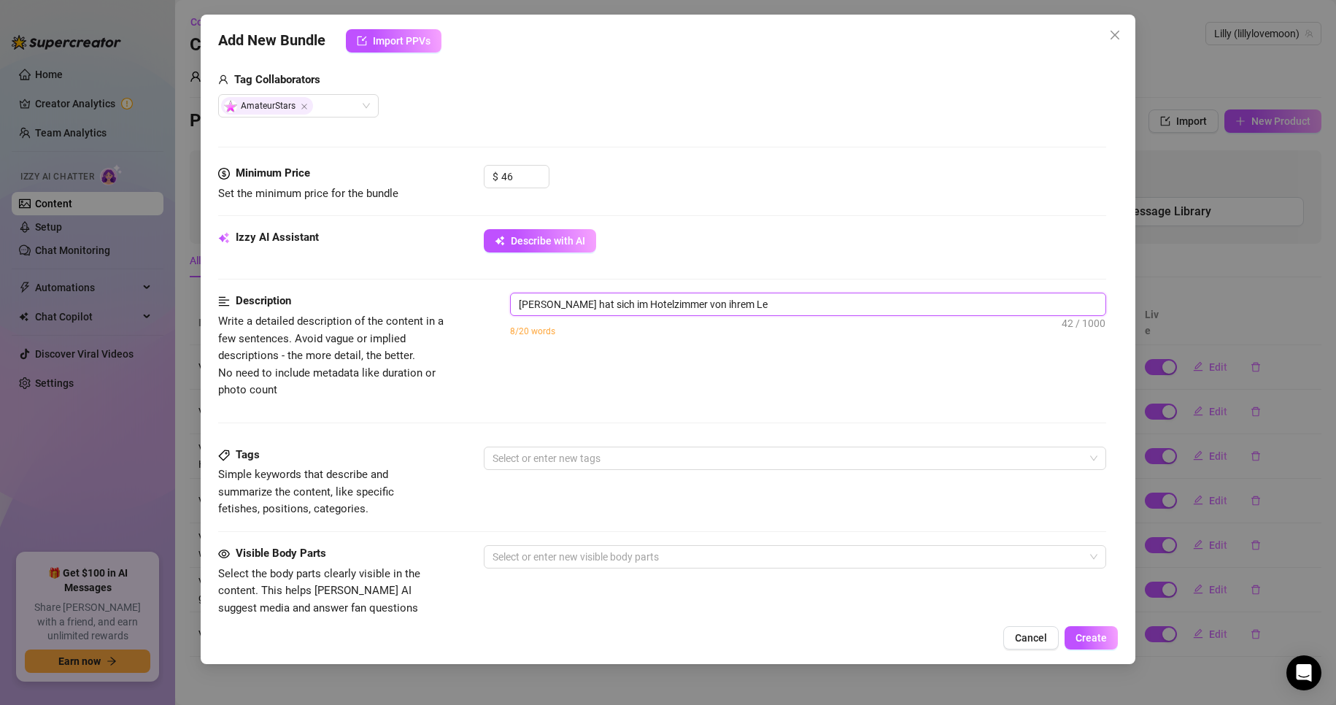
type textarea "[PERSON_NAME] hat sich im Hotelzimmer von ihrem Leh"
type textarea "[PERSON_NAME] hat sich im Hotelzimmer von ihrem Lehr"
type textarea "[PERSON_NAME] hat sich im Hotelzimmer von ihrem Lehre"
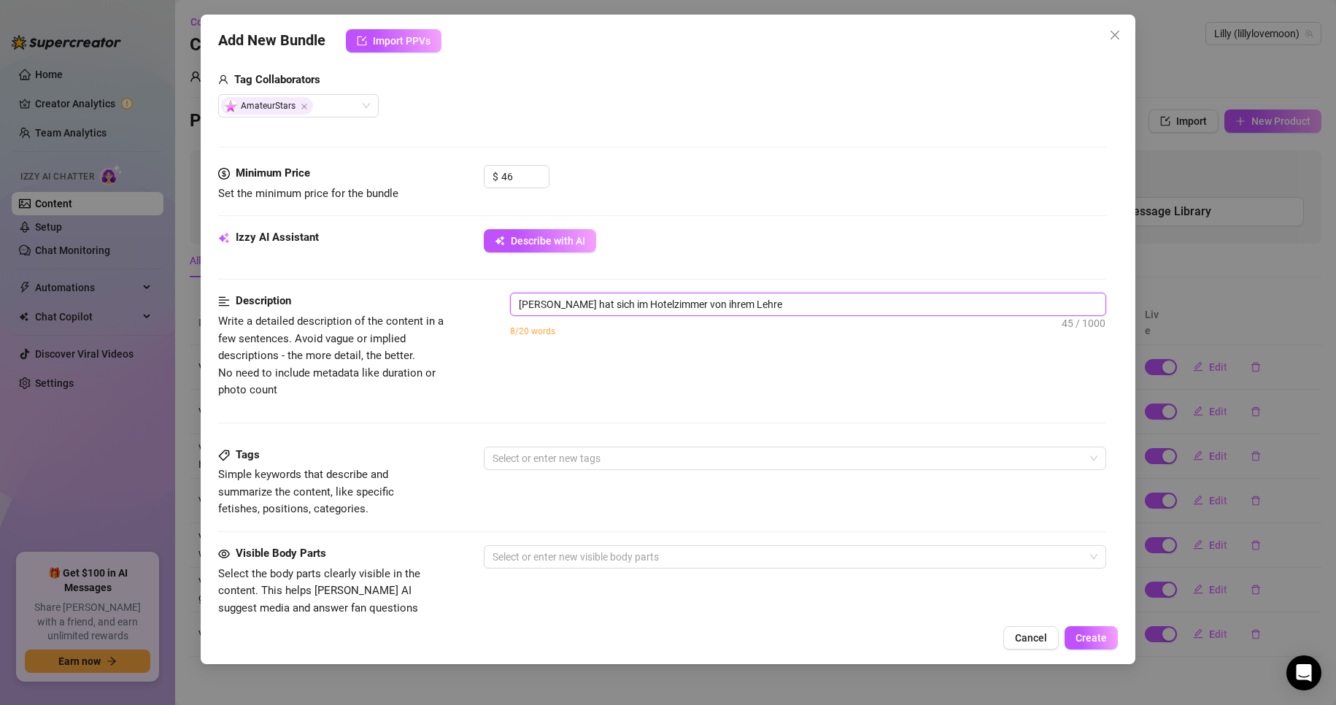
type textarea "[PERSON_NAME] hat sich im Hotelzimmer von ihrem Lehrer"
type textarea "[PERSON_NAME] hat sich im Hotelzimmer von ihrem Lehrer e"
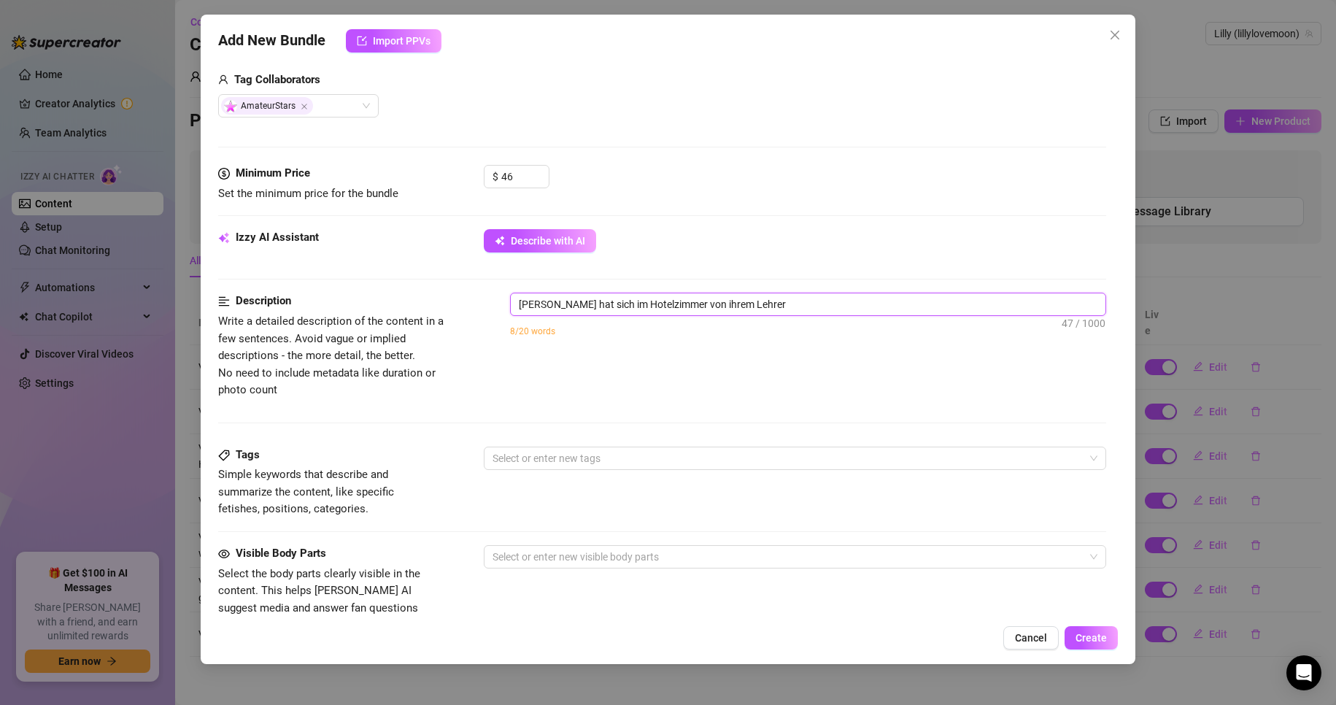
type textarea "[PERSON_NAME] hat sich im Hotelzimmer von ihrem Lehrer e"
type textarea "[PERSON_NAME] hat sich im Hotelzimmer von ihrem Lehrer ei"
type textarea "[PERSON_NAME] hat sich im Hotelzimmer von ihrem Lehrer ein"
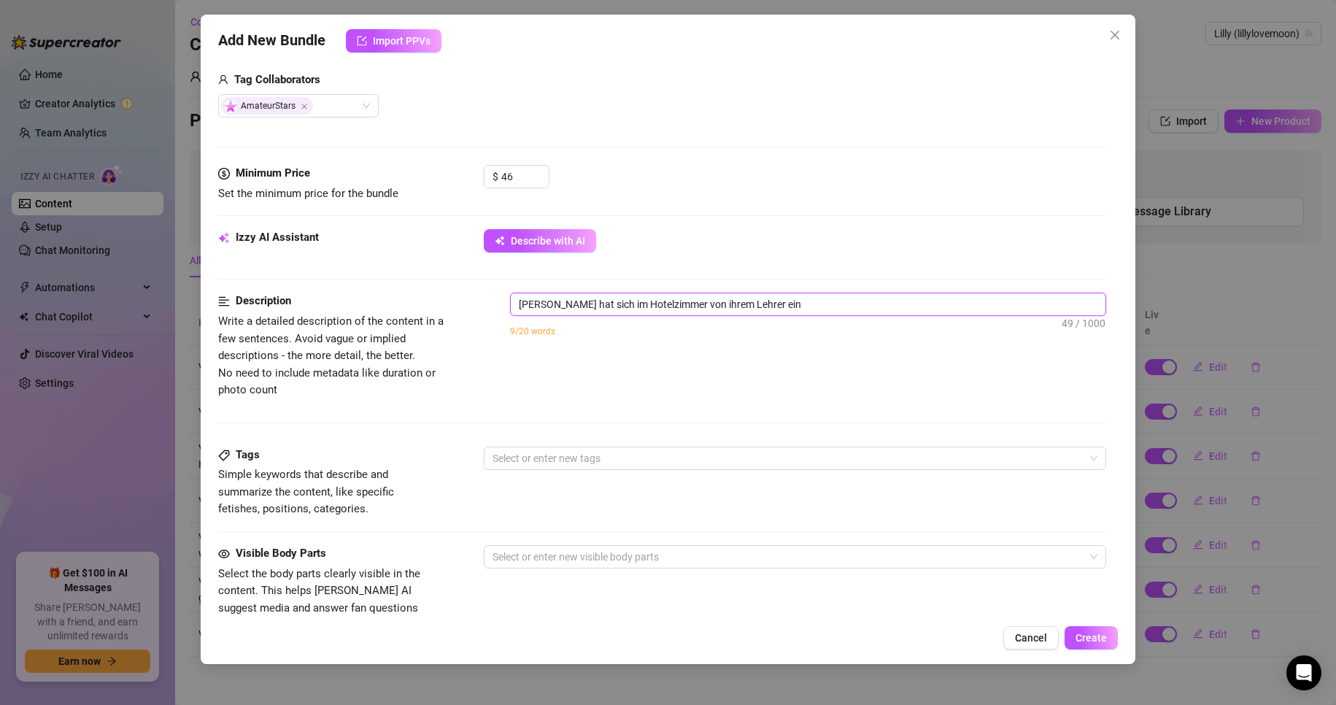
type textarea "[PERSON_NAME] hat sich im Hotelzimmer von ihrem Lehrer eing"
type textarea "[PERSON_NAME] hat sich im Hotelzimmer von ihrem Lehrer einge"
type textarea "[PERSON_NAME] hat sich im Hotelzimmer von ihrem Lehrer einges"
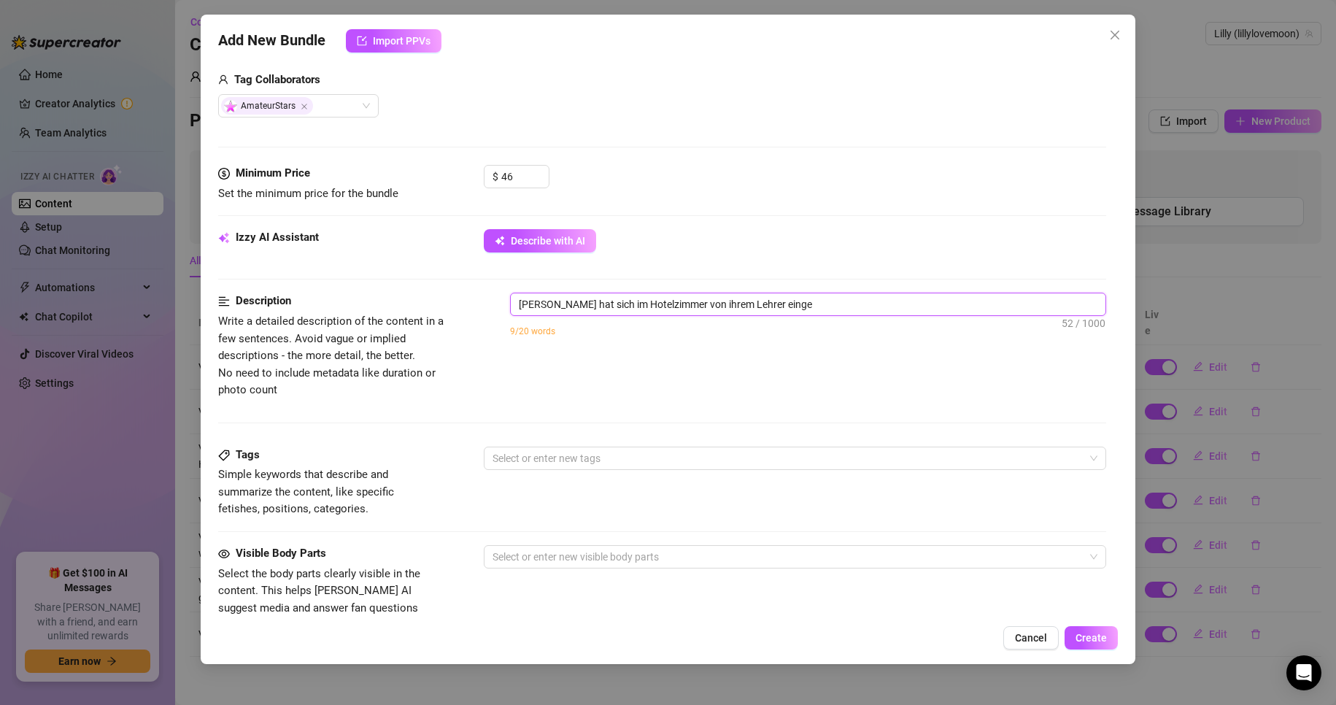
type textarea "[PERSON_NAME] hat sich im Hotelzimmer von ihrem Lehrer einges"
type textarea "[PERSON_NAME] hat sich im Hotelzimmer von ihrem Lehrer eingesc"
type textarea "[PERSON_NAME] hat sich im Hotelzimmer von ihrem Lehrer eingesch"
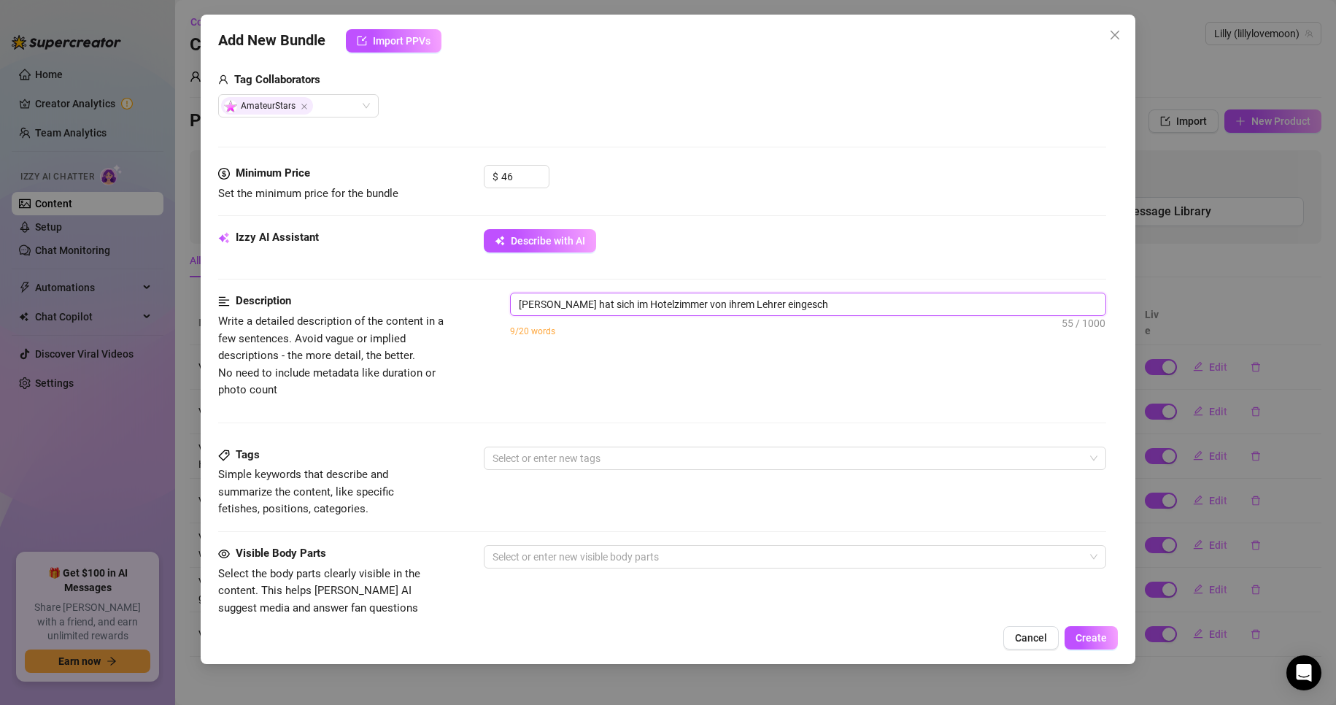
type textarea "[PERSON_NAME] hat sich im Hotelzimmer von ihrem Lehrer eingeschl"
type textarea "[PERSON_NAME] hat sich im Hotelzimmer von ihrem Lehrer eingeschli"
type textarea "[PERSON_NAME] hat sich im Hotelzimmer von ihrem Lehrer eingeschlic"
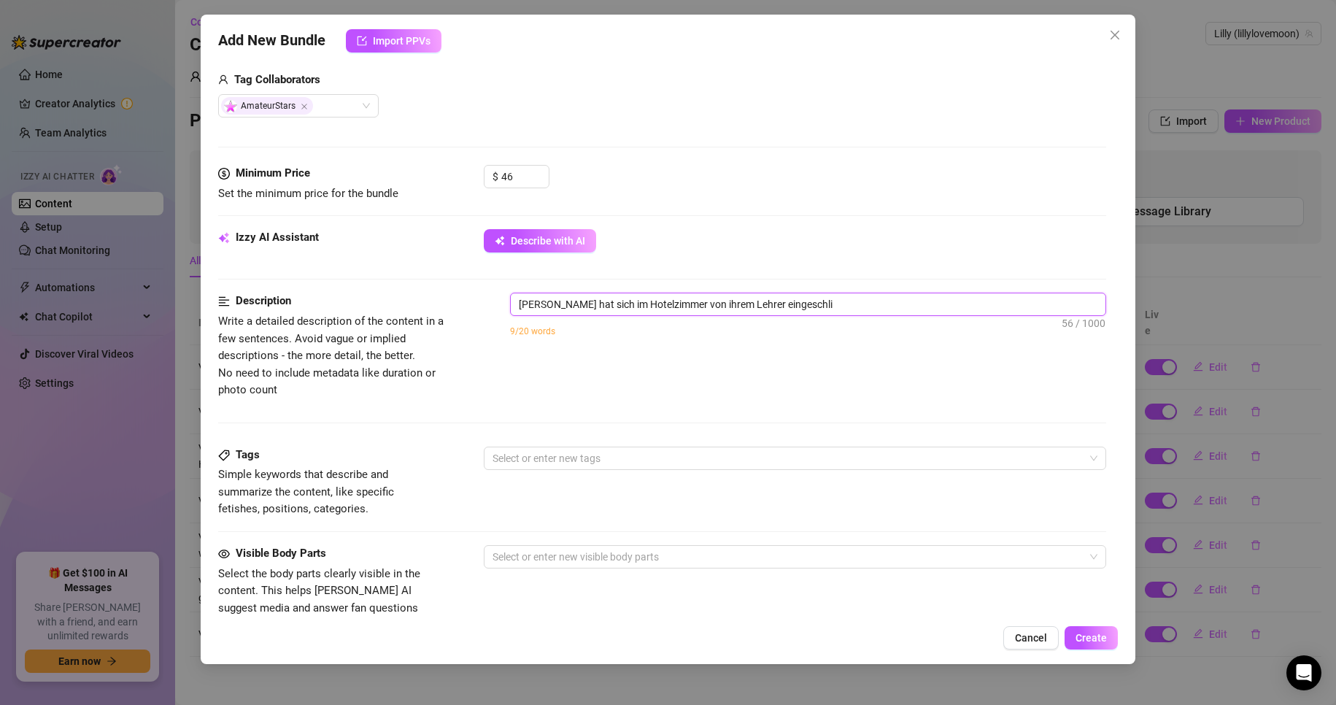
type textarea "[PERSON_NAME] hat sich im Hotelzimmer von ihrem Lehrer eingeschlic"
type textarea "[PERSON_NAME] hat sich im Hotelzimmer von ihrem Lehrer eingeschlich"
type textarea "[PERSON_NAME] hat sich im Hotelzimmer von ihrem Lehrer eingeschliche"
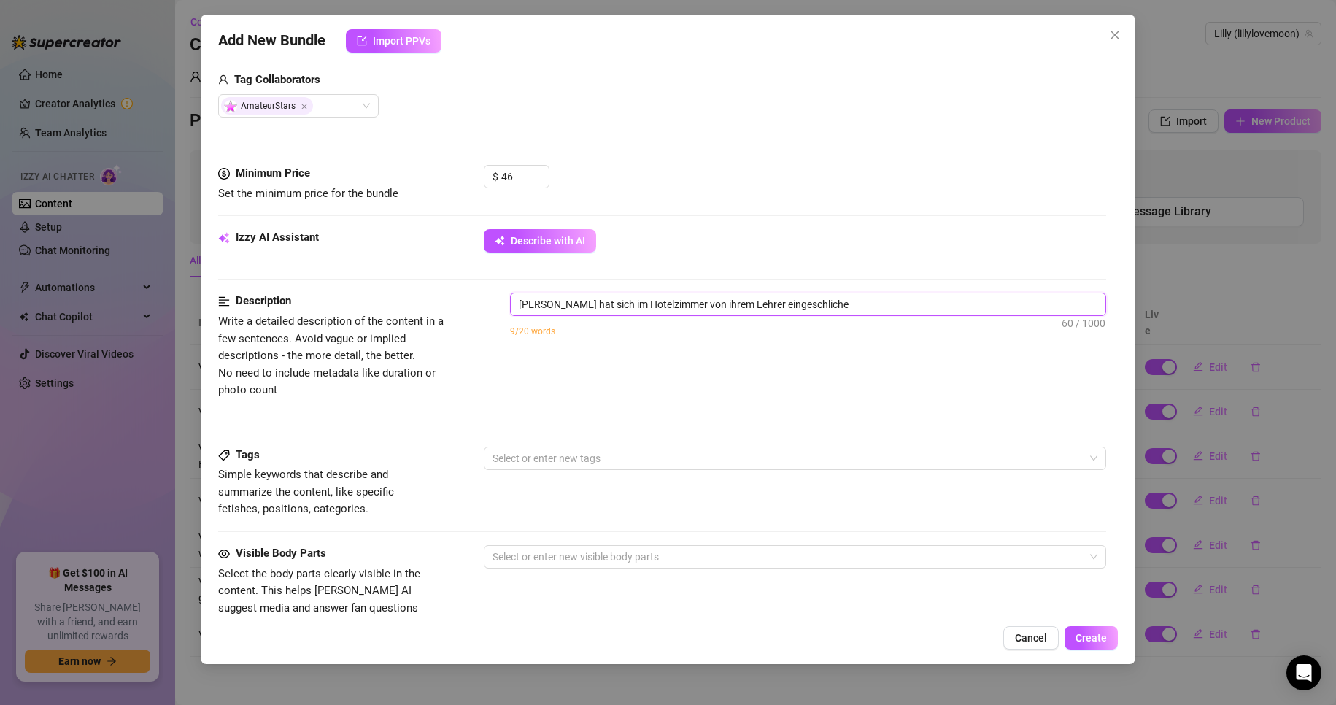
type textarea "[PERSON_NAME] hat sich im Hotelzimmer von ihrem Lehrer eingeschlichen"
type textarea "[PERSON_NAME] hat sich im Hotelzimmer von ihrem Lehrer eingeschlichen u"
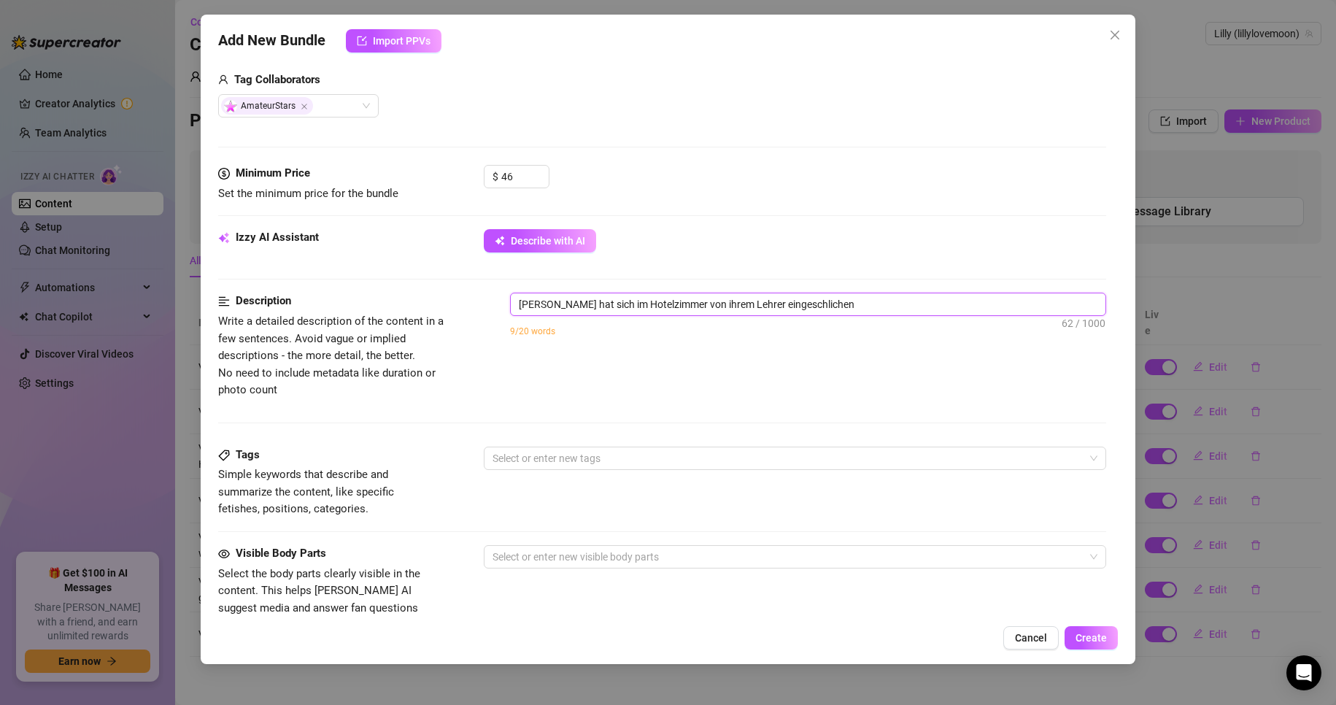
type textarea "[PERSON_NAME] hat sich im Hotelzimmer von ihrem Lehrer eingeschlichen u"
type textarea "[PERSON_NAME] hat sich im Hotelzimmer von ihrem Lehrer eingeschlichen un"
type textarea "[PERSON_NAME] hat sich im Hotelzimmer von ihrem Lehrer eingeschlichen und"
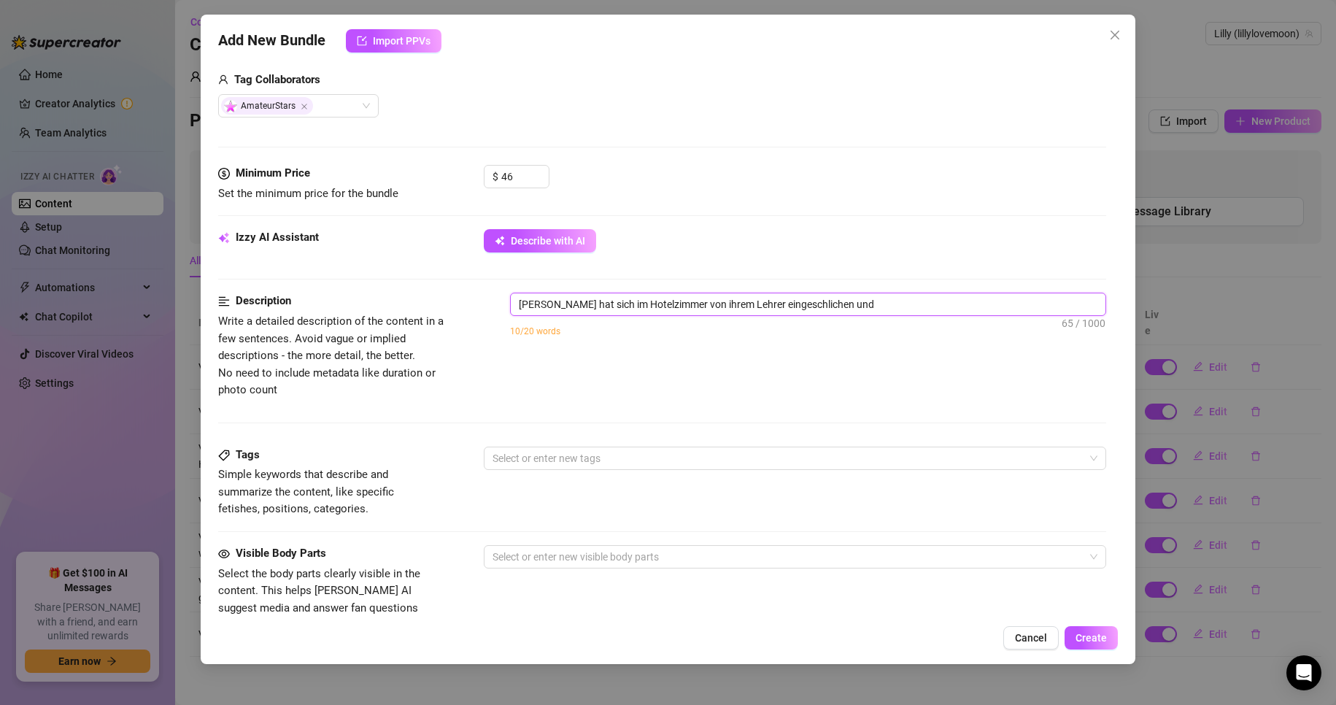
type textarea "[PERSON_NAME] hat sich im Hotelzimmer von ihrem Lehrer eingeschlichen und"
type textarea "[PERSON_NAME] hat sich im Hotelzimmer von ihrem Lehrer eingeschlichen und s"
type textarea "[PERSON_NAME] hat sich im Hotelzimmer von ihrem Lehrer eingeschlichen und si"
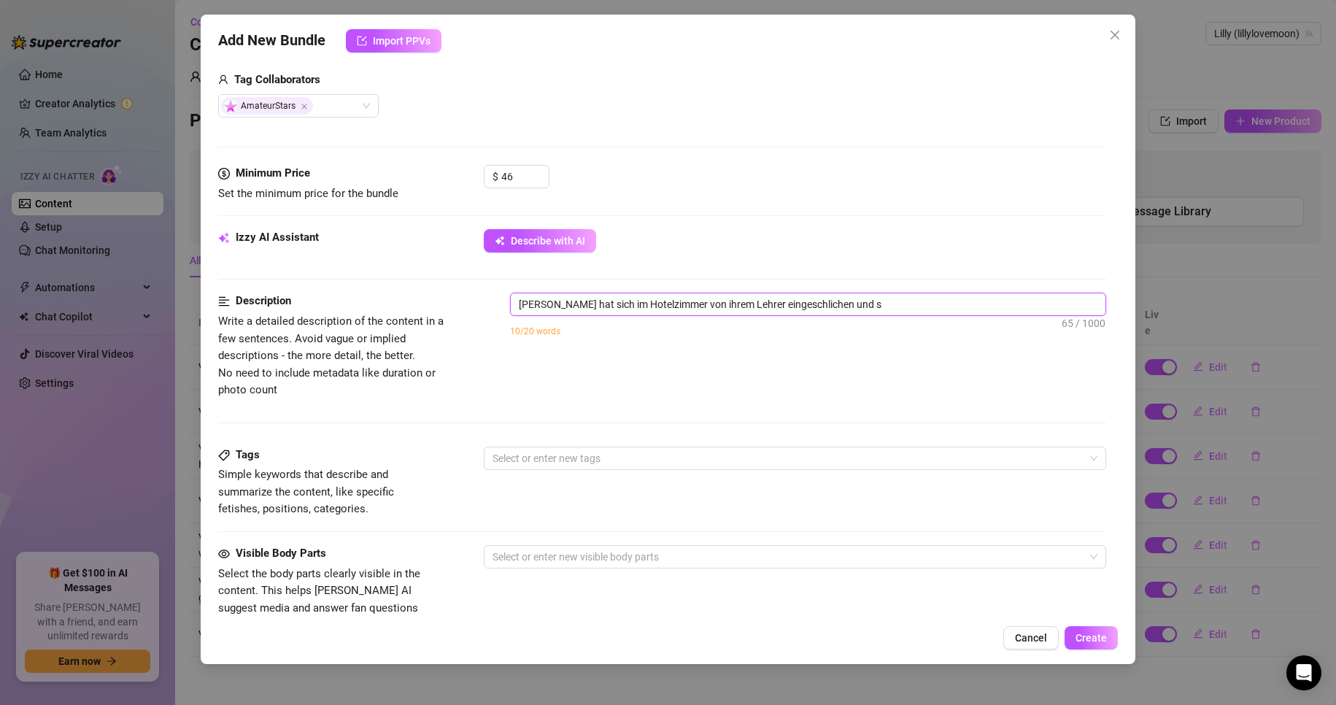
type textarea "[PERSON_NAME] hat sich im Hotelzimmer von ihrem Lehrer eingeschlichen und si"
type textarea "[PERSON_NAME] hat sich im Hotelzimmer von ihrem Lehrer eingeschlichen und sic"
type textarea "[PERSON_NAME] hat sich im Hotelzimmer von ihrem Lehrer eingeschlichen und sich"
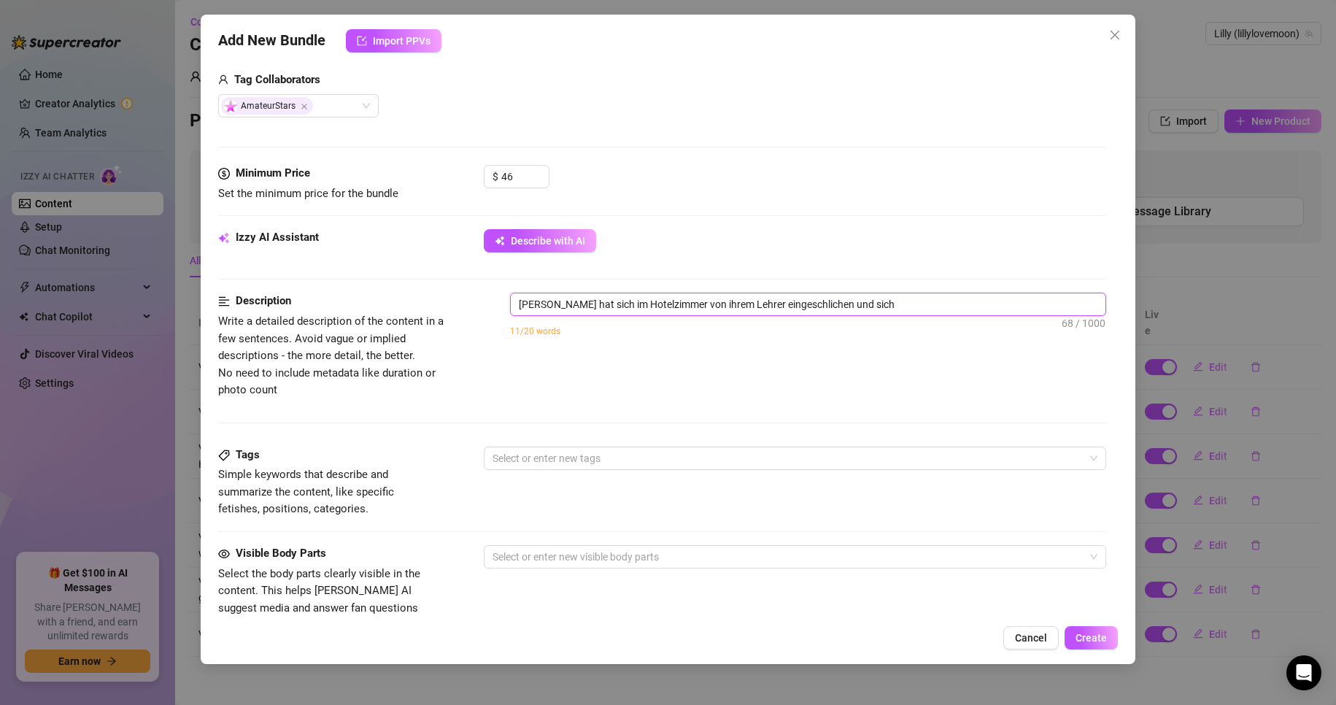
type textarea "[PERSON_NAME] hat sich im Hotelzimmer von ihrem Lehrer eingeschlichen und sich"
type textarea "[PERSON_NAME] hat sich im Hotelzimmer von ihrem Lehrer eingeschlichen und sich d"
type textarea "[PERSON_NAME] hat sich im Hotelzimmer von ihrem Lehrer eingeschlichen und sich"
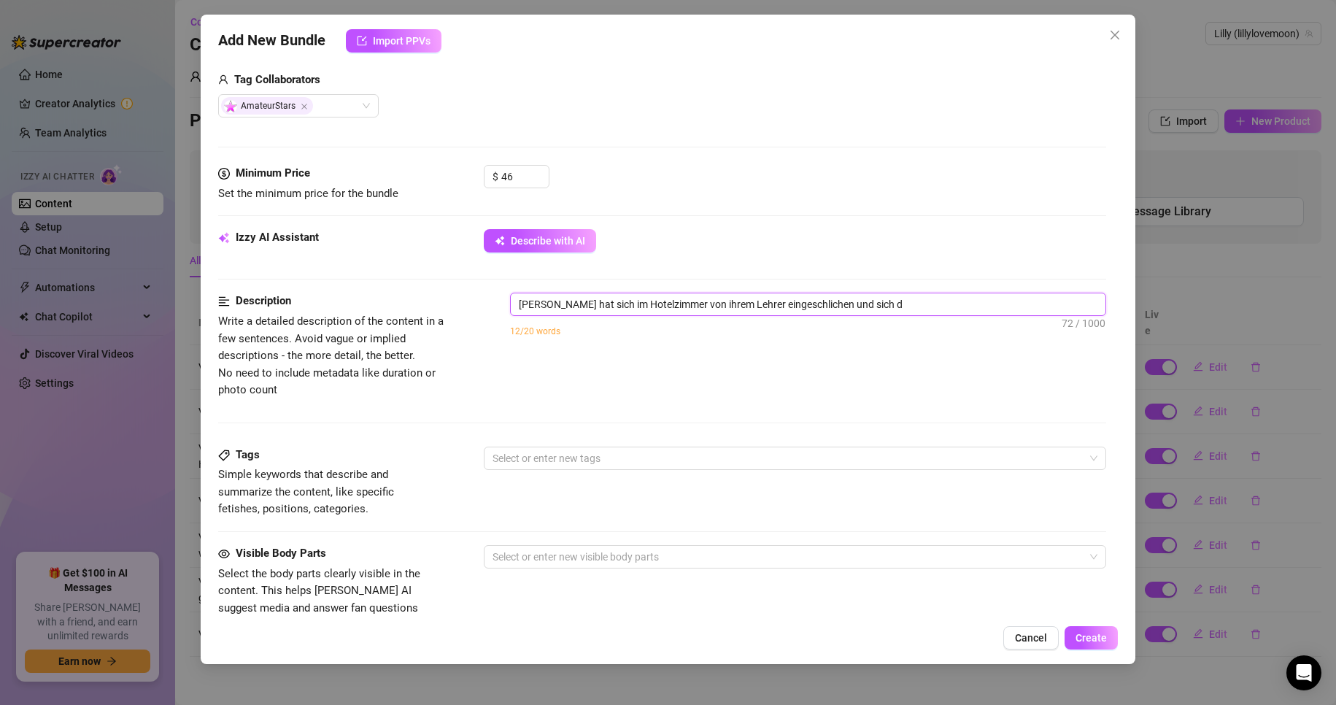
type textarea "[PERSON_NAME] hat sich im Hotelzimmer von ihrem Lehrer eingeschlichen und sich"
type textarea "[PERSON_NAME] hat sich im Hotelzimmer von ihrem Lehrer eingeschlichen und sich a"
type textarea "[PERSON_NAME] hat sich im Hotelzimmer von ihrem Lehrer eingeschlichen und sich …"
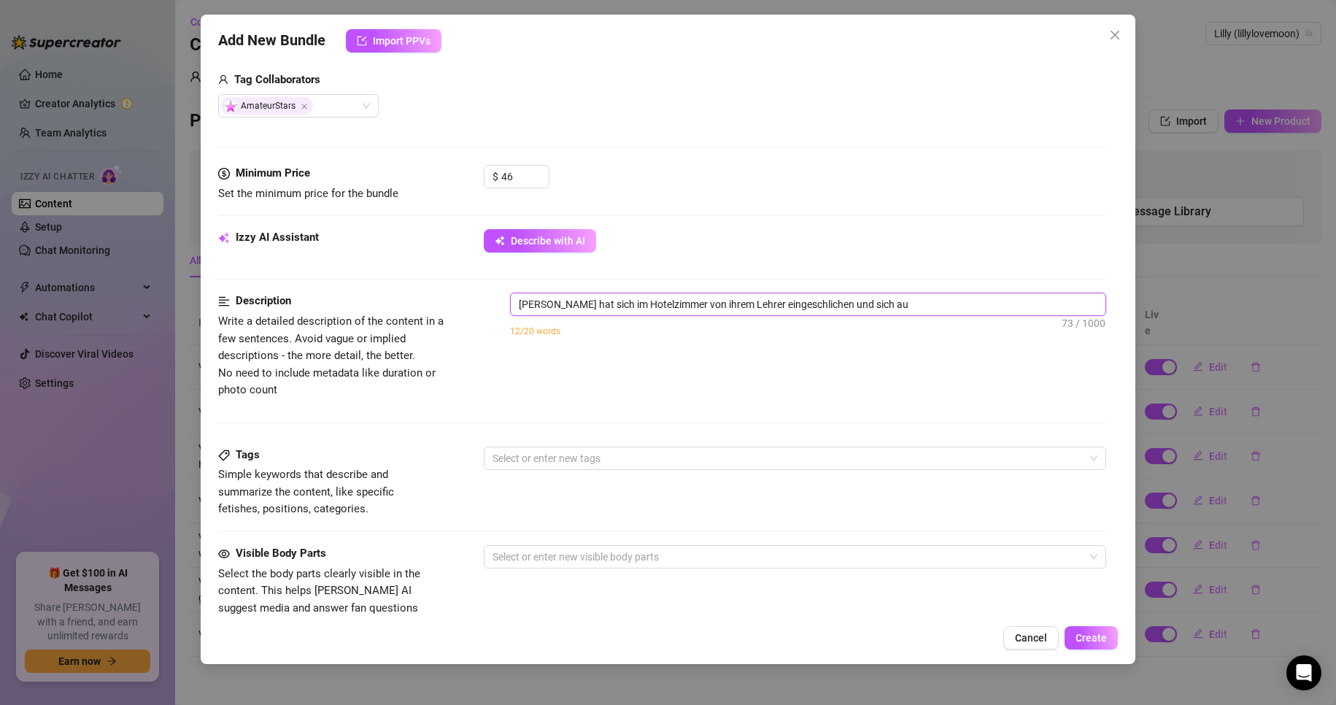
type textarea "[PERSON_NAME] hat sich im Hotelzimmer von ihrem Lehrer eingeschlichen und sich …"
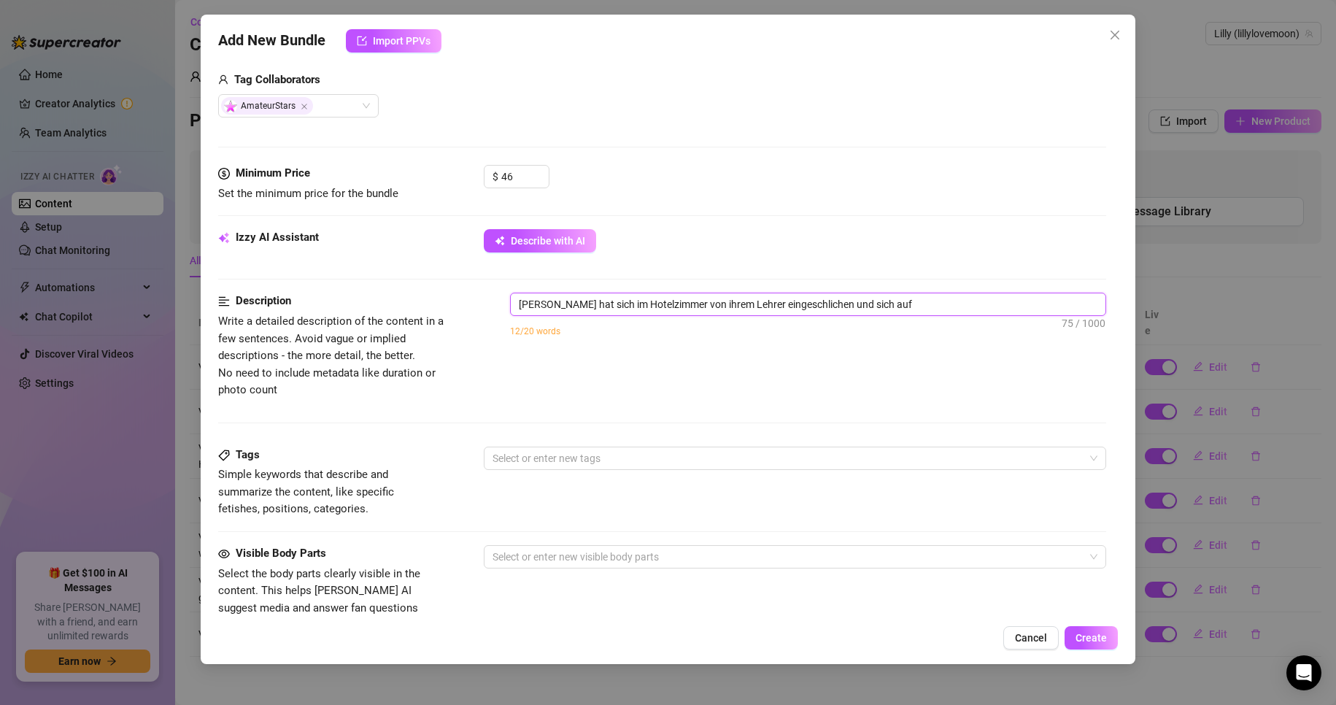
type textarea "[PERSON_NAME] hat sich im Hotelzimmer von ihrem Lehrer eingeschlichen und sich …"
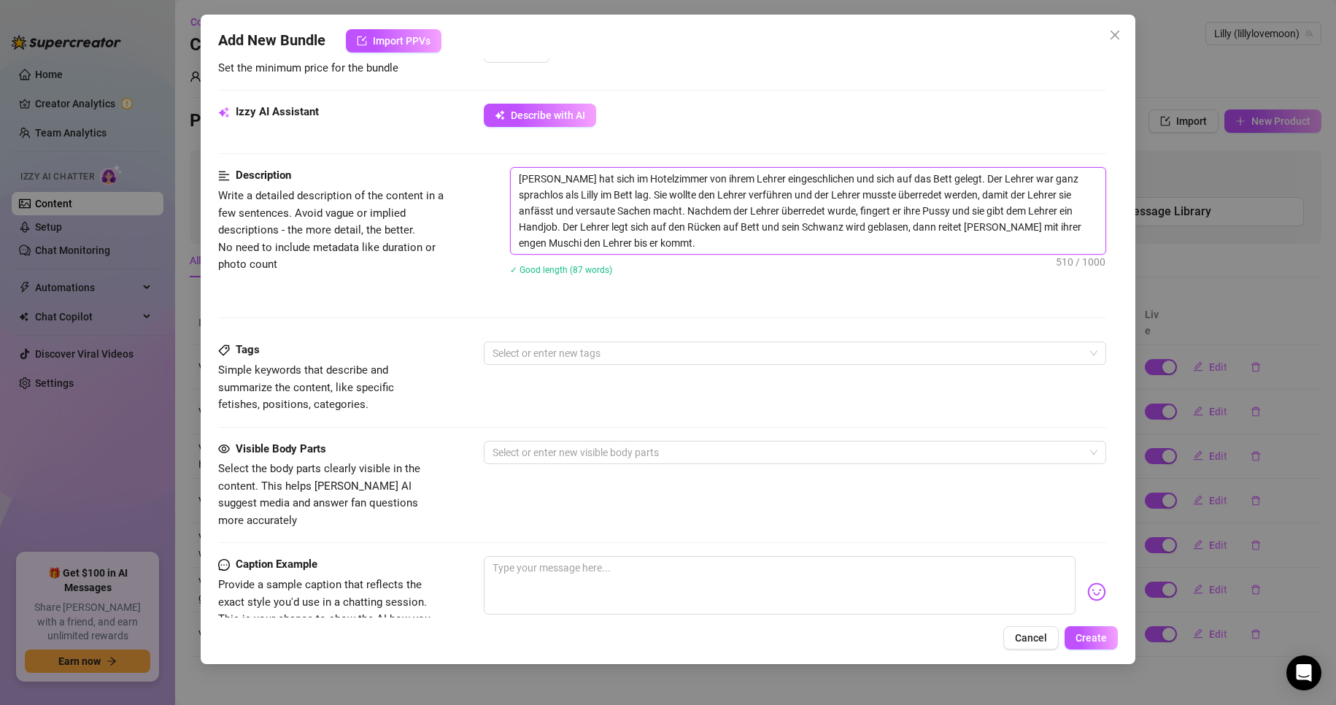
scroll to position [584, 0]
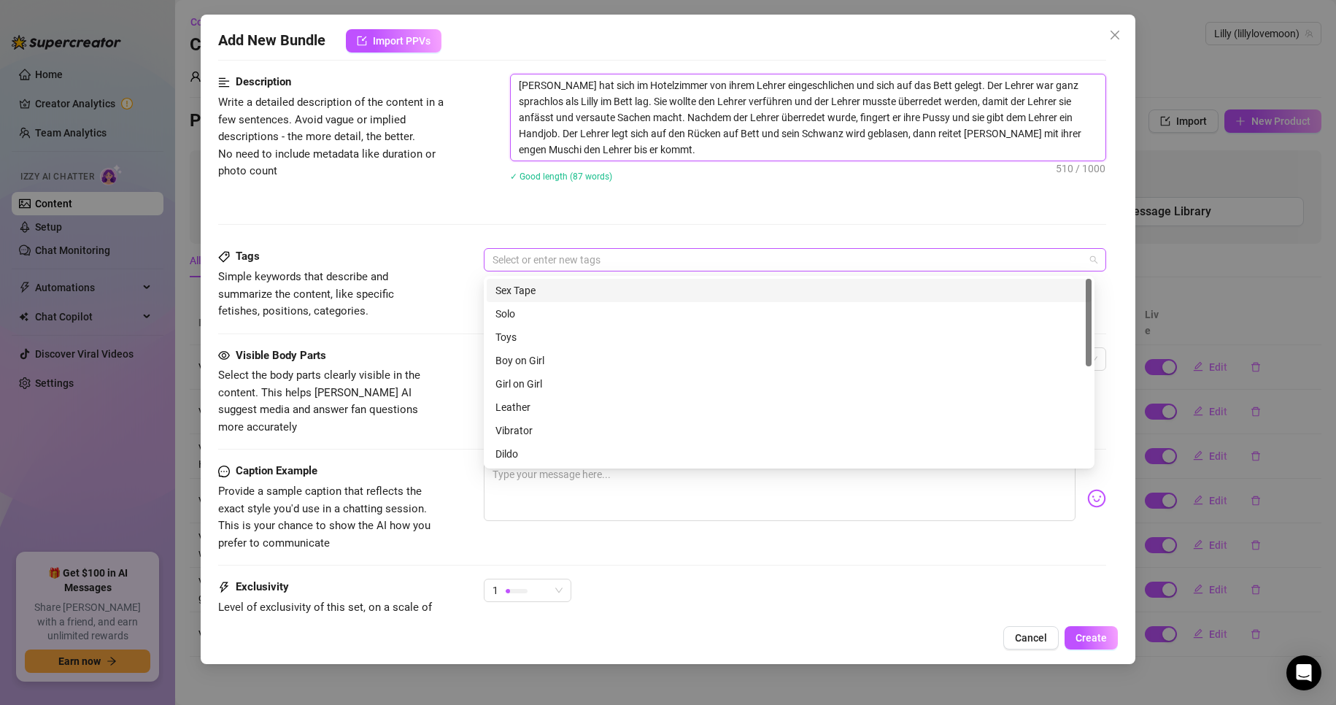
click at [574, 264] on div at bounding box center [788, 260] width 602 height 20
click at [559, 296] on div "Sex Tape" at bounding box center [790, 290] width 588 height 16
click at [572, 359] on div "Boy on Girl" at bounding box center [790, 361] width 588 height 16
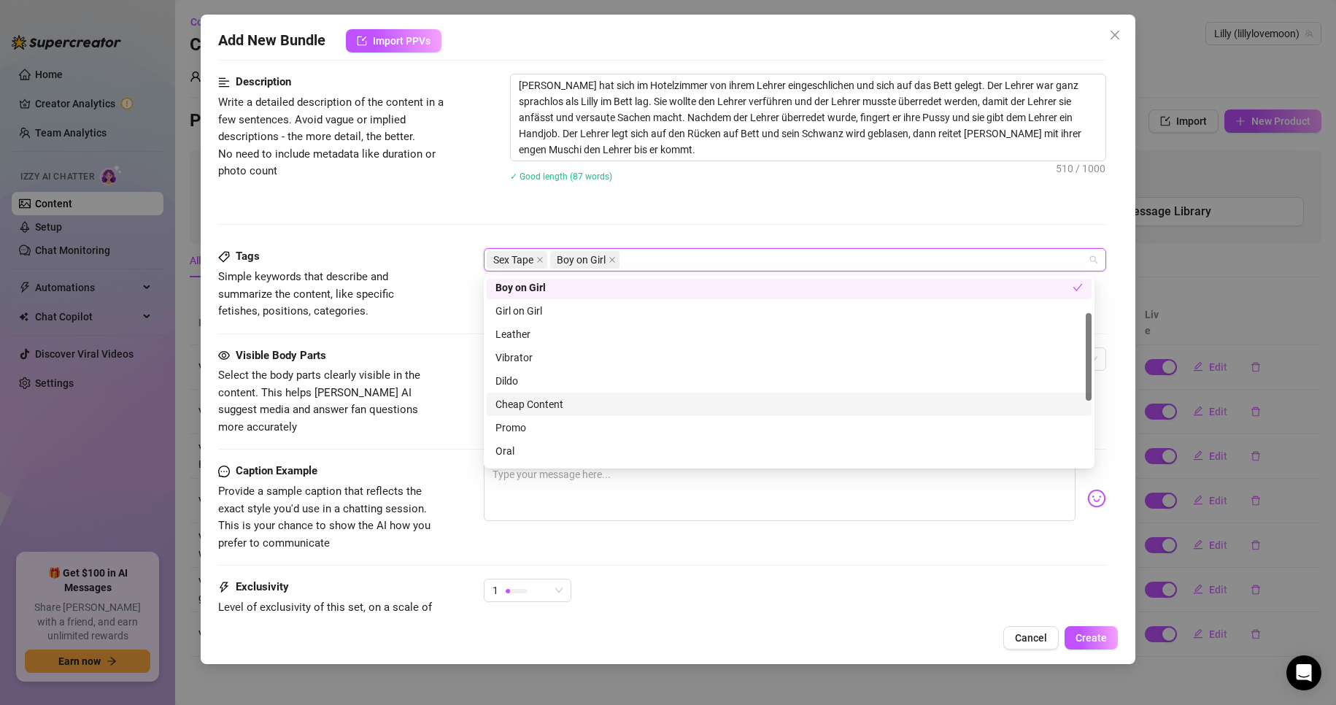
scroll to position [146, 0]
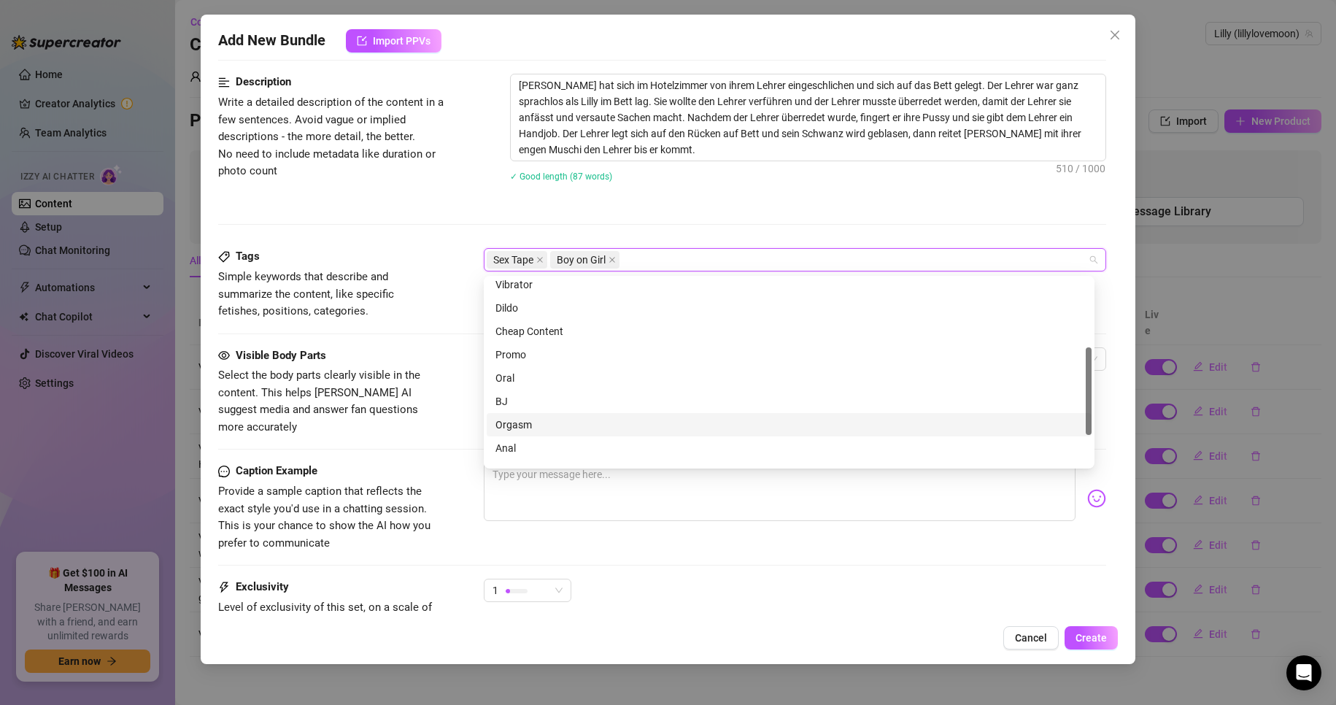
click at [561, 422] on div "Orgasm" at bounding box center [790, 425] width 588 height 16
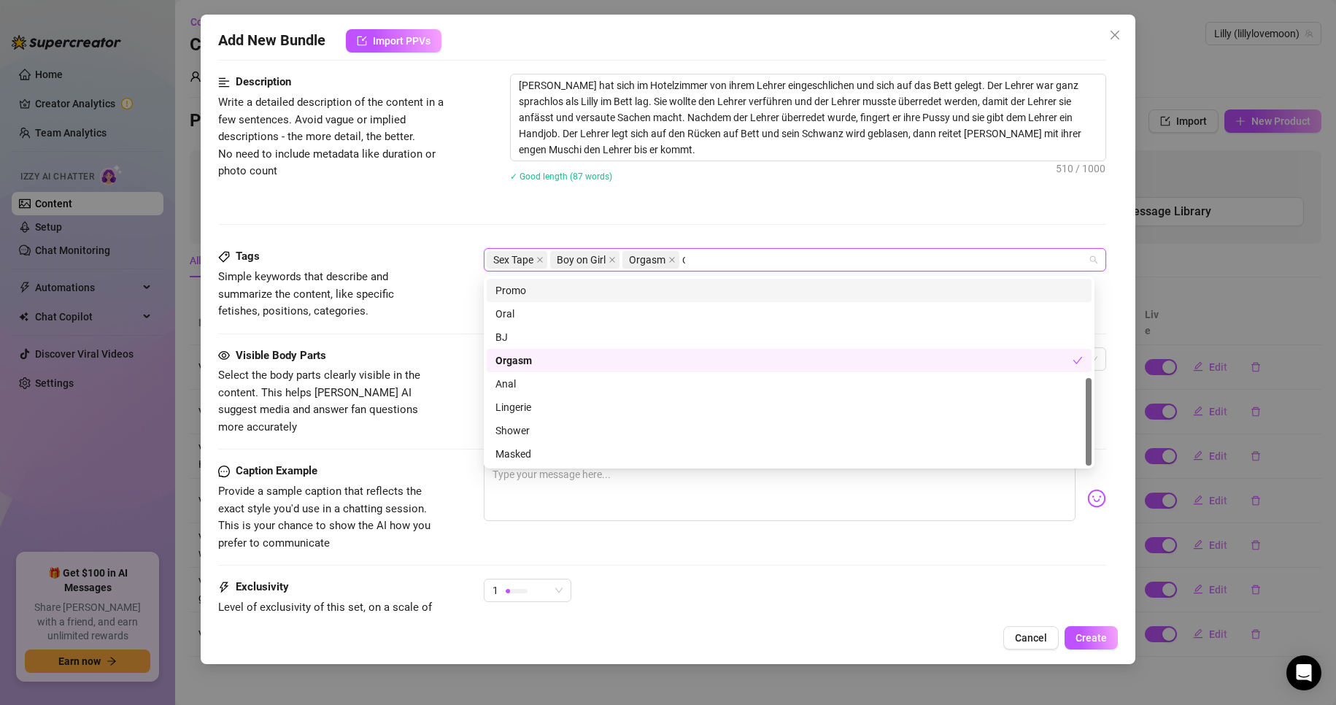
scroll to position [0, 0]
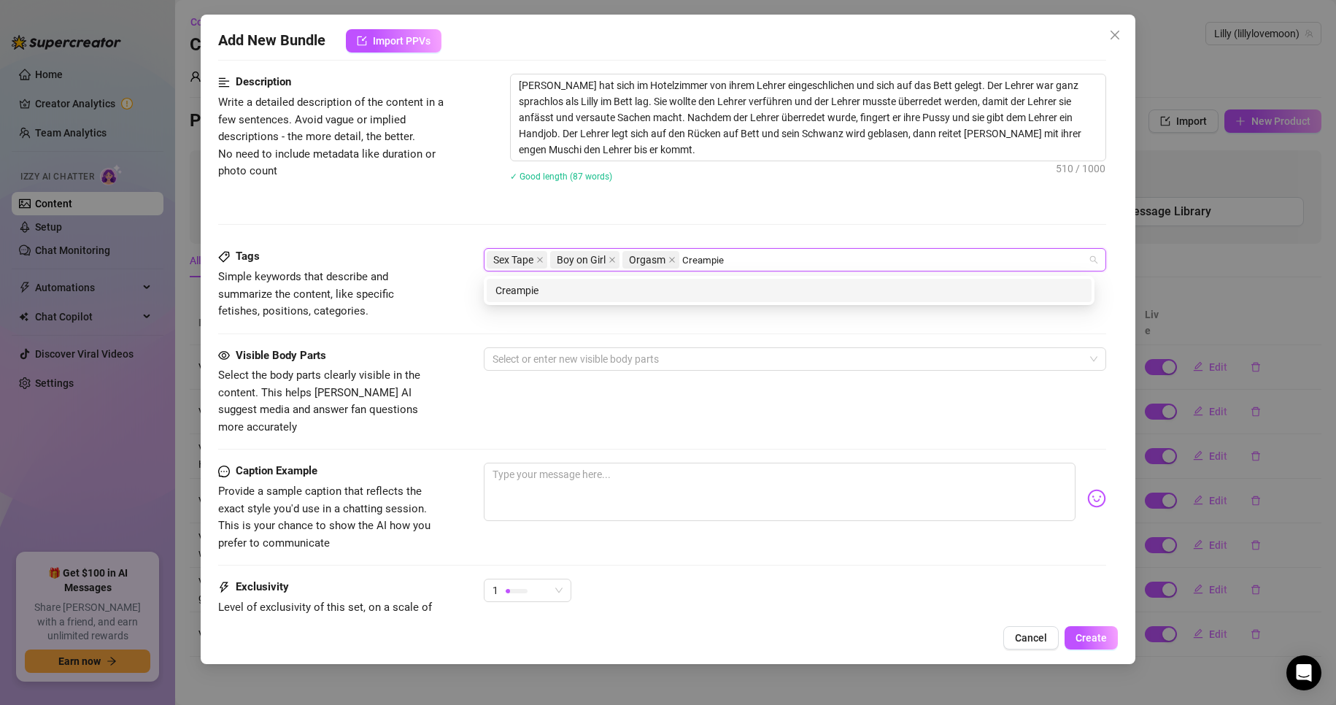
click at [647, 299] on div "Creampie" at bounding box center [789, 290] width 605 height 23
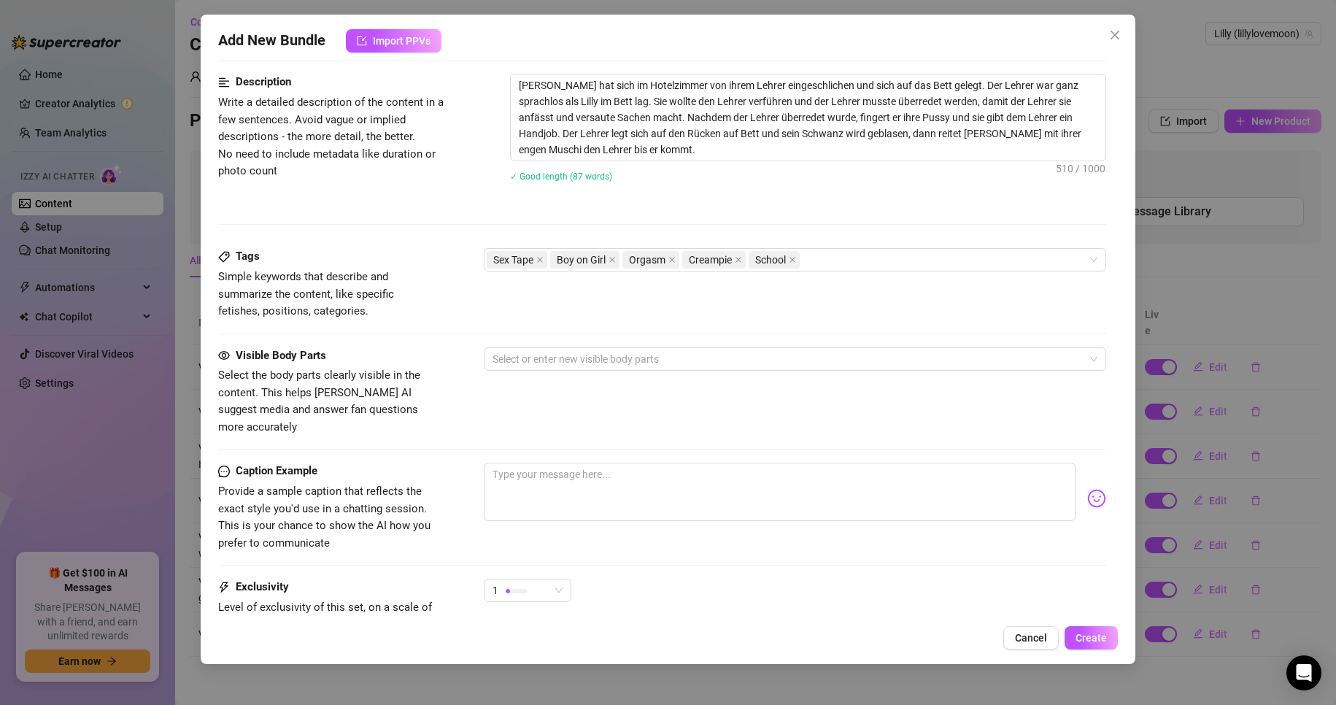
click at [808, 239] on div "Description Write a detailed description of the content in a few sentences. Avo…" at bounding box center [662, 161] width 889 height 174
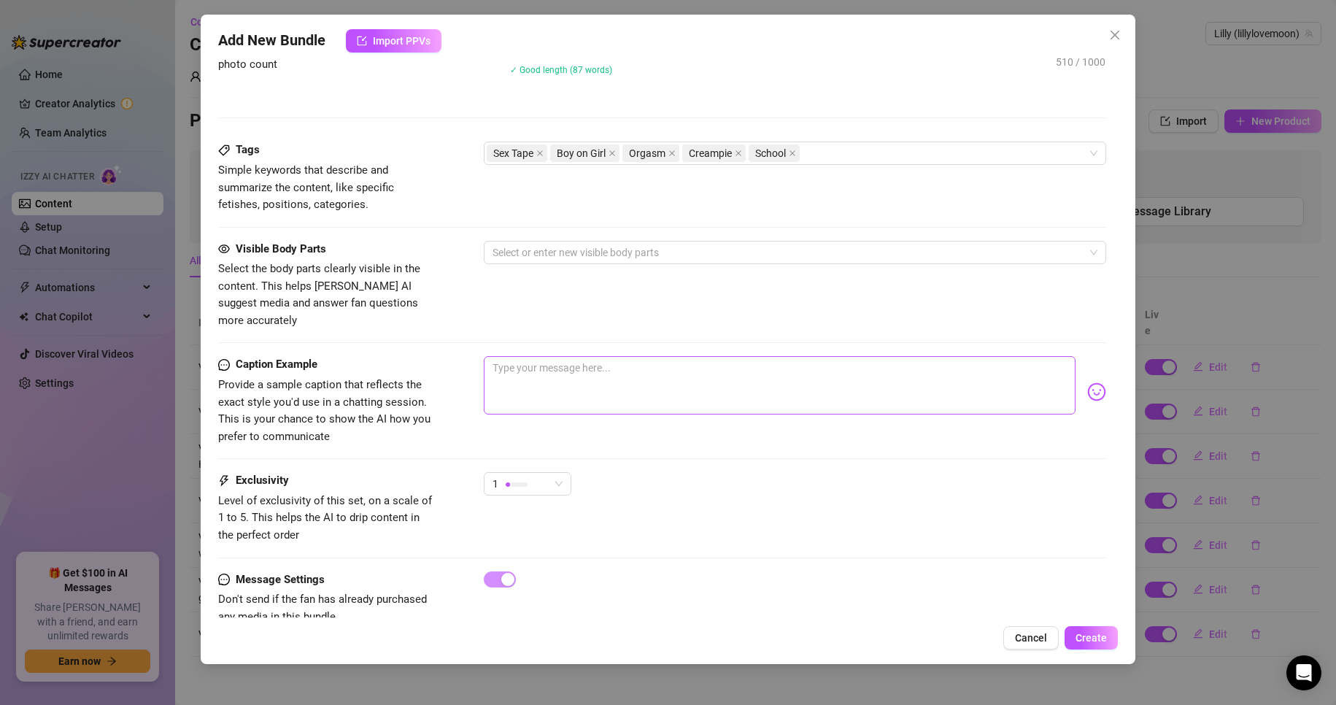
scroll to position [714, 0]
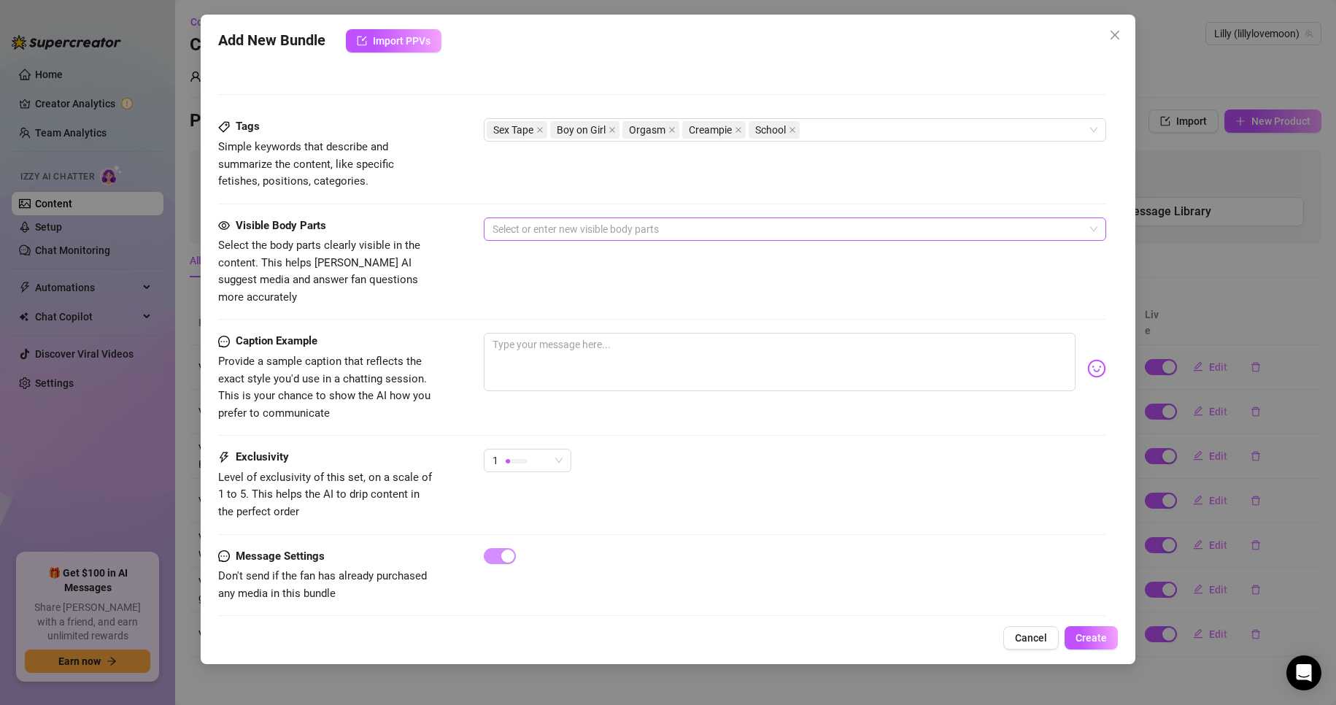
drag, startPoint x: 607, startPoint y: 267, endPoint x: 619, endPoint y: 231, distance: 37.9
click at [608, 264] on div "Visible Body Parts Select the body parts clearly visible in the content. This h…" at bounding box center [662, 261] width 889 height 89
click at [619, 231] on div at bounding box center [788, 229] width 602 height 20
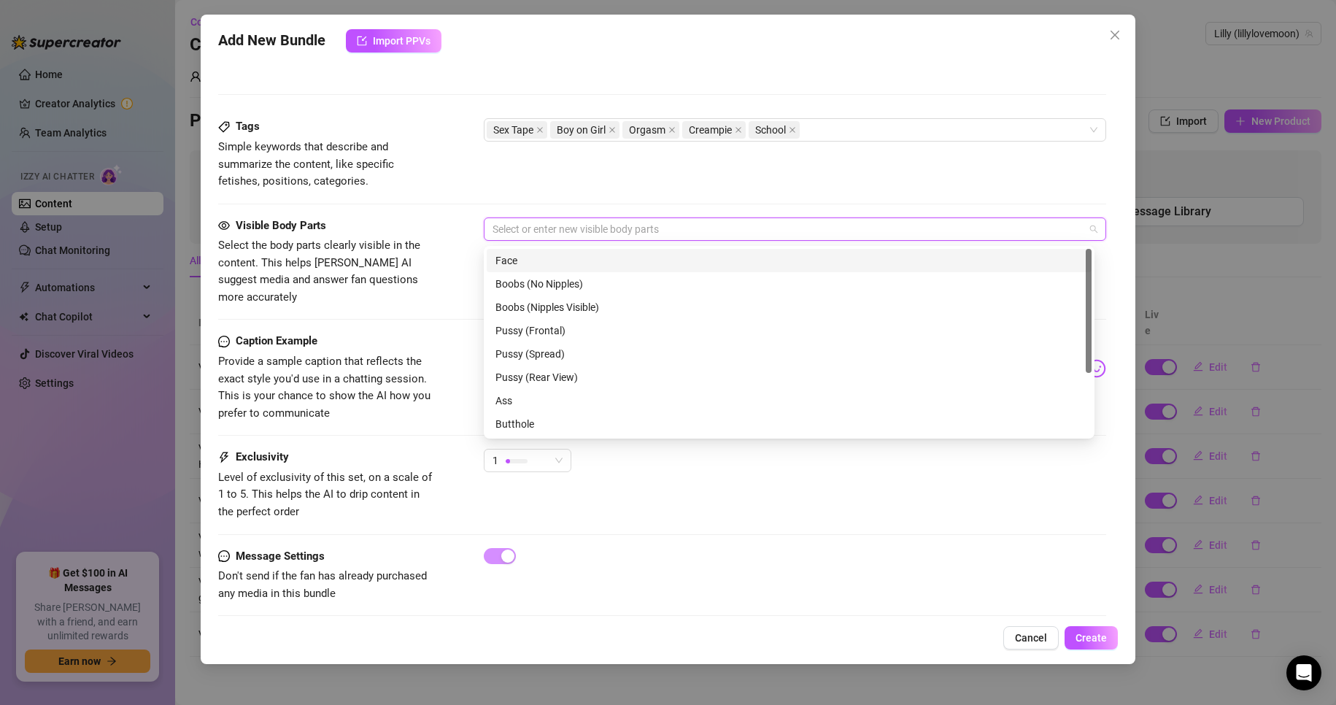
click at [596, 261] on div "Face" at bounding box center [790, 261] width 588 height 16
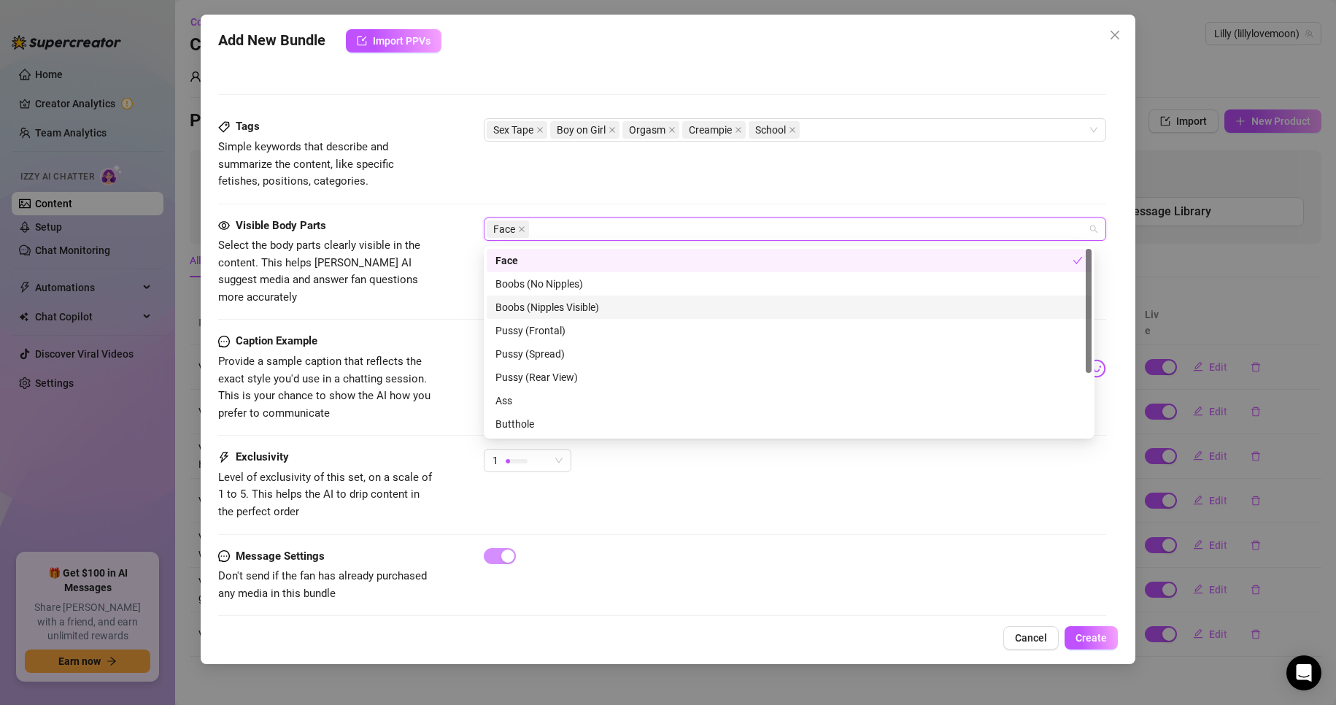
click at [591, 308] on div "Boobs (Nipples Visible)" at bounding box center [790, 307] width 588 height 16
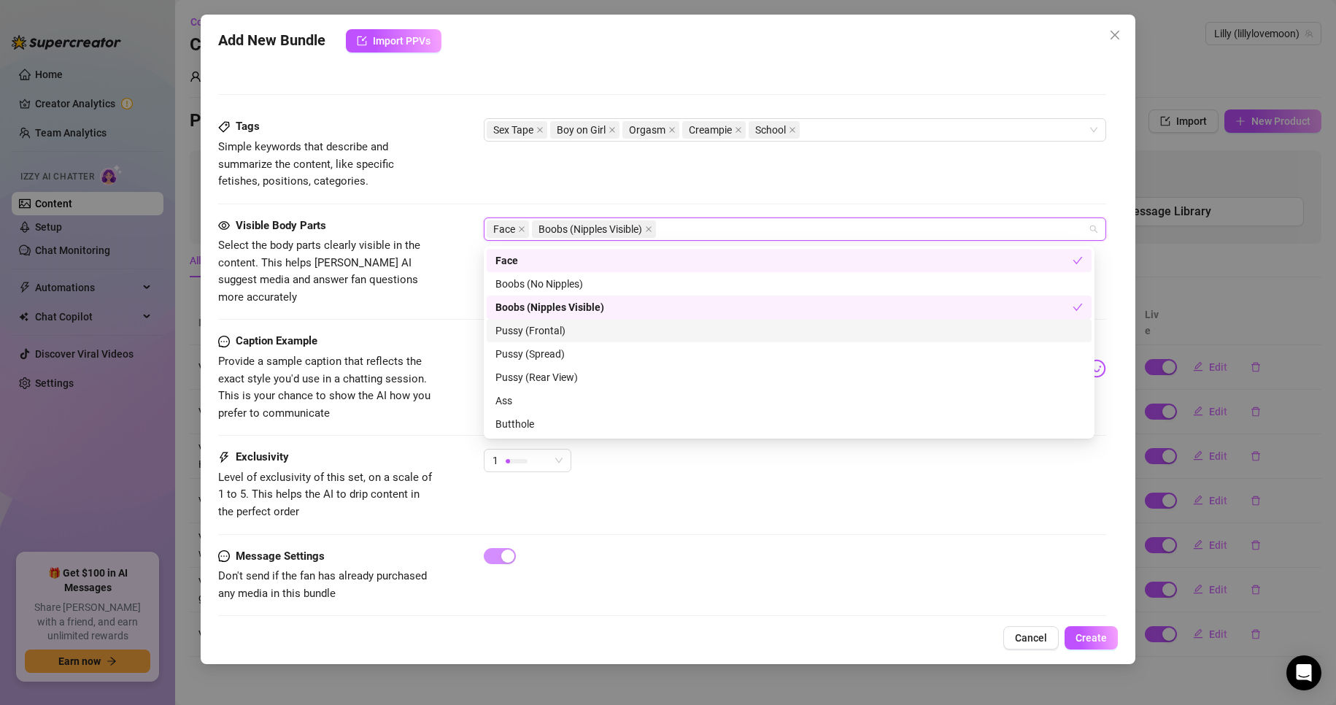
click at [589, 331] on div "Pussy (Frontal)" at bounding box center [790, 331] width 588 height 16
click at [585, 357] on div "Pussy (Spread)" at bounding box center [790, 354] width 588 height 16
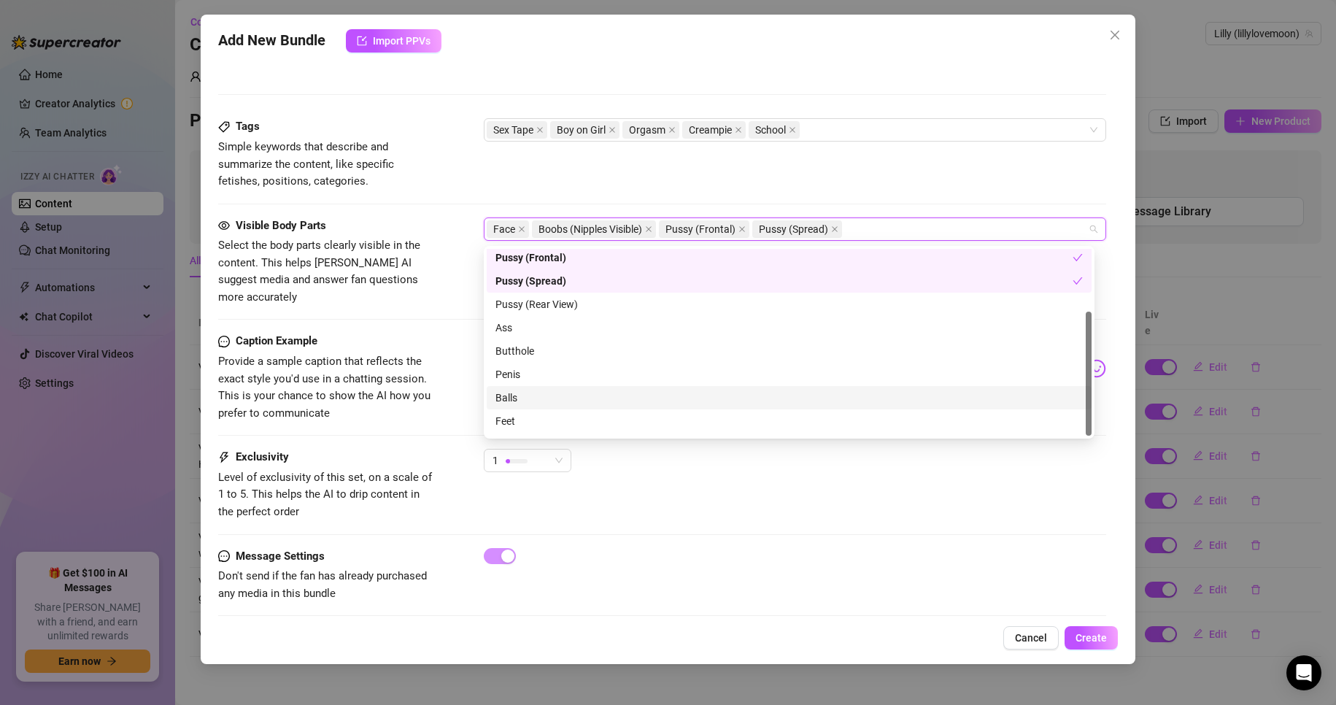
scroll to position [93, 0]
click at [390, 393] on span "Provide a sample caption that reflects the exact style you'd use in a chatting …" at bounding box center [327, 387] width 219 height 69
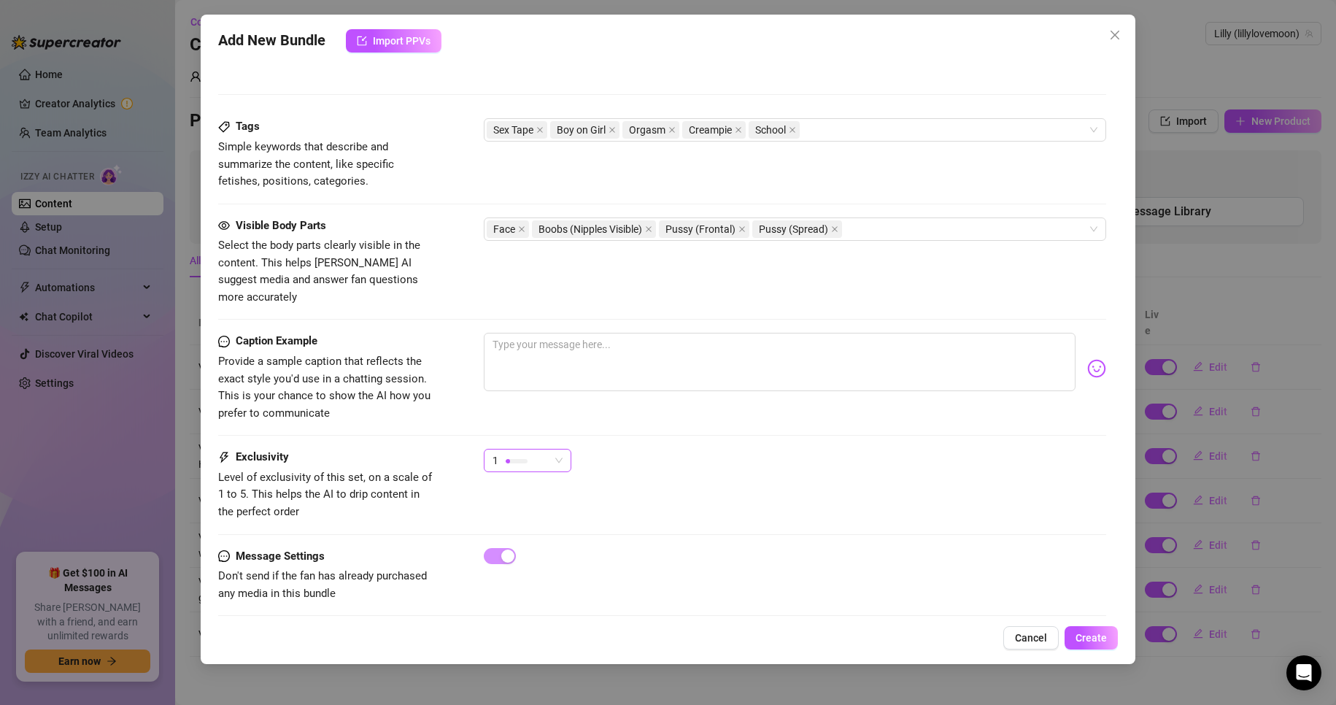
click at [558, 450] on span "1" at bounding box center [528, 461] width 70 height 22
click at [559, 518] on span "3" at bounding box center [543, 523] width 95 height 16
click at [649, 351] on textarea at bounding box center [780, 362] width 593 height 58
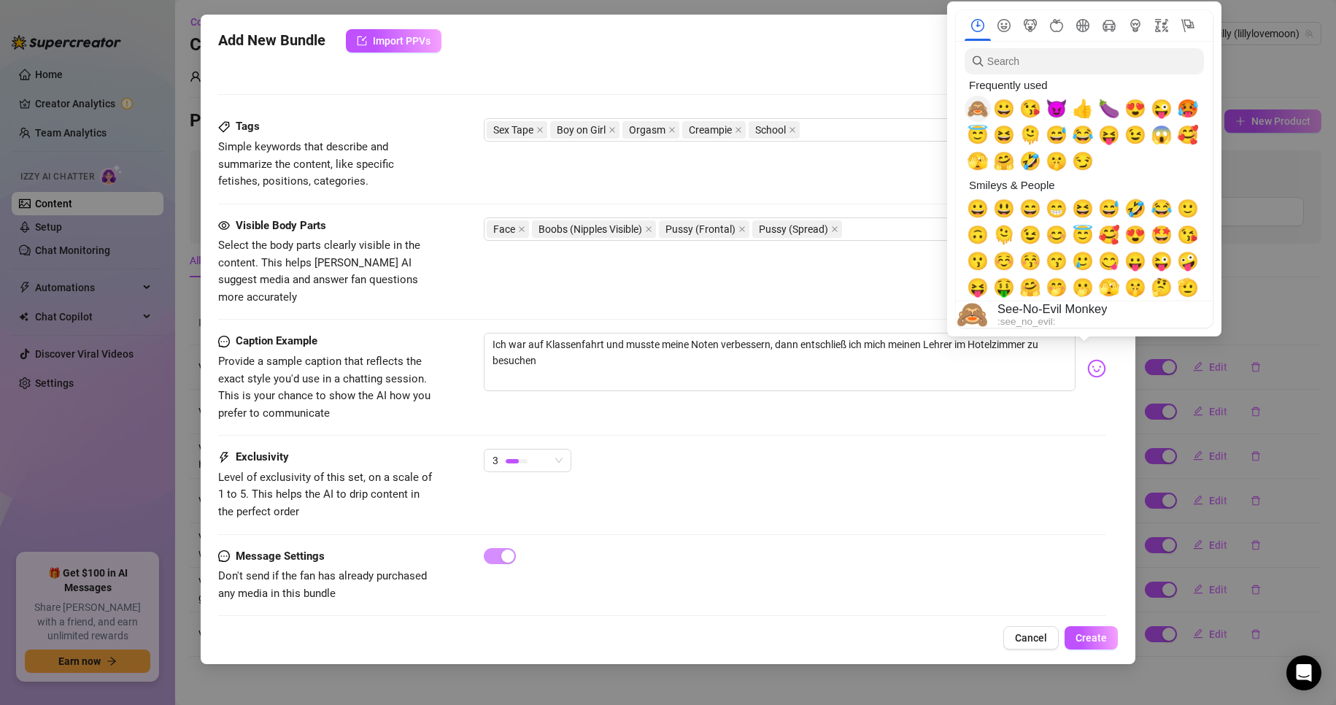
click at [975, 107] on span "🙈" at bounding box center [978, 109] width 22 height 20
click at [1001, 111] on span "😀" at bounding box center [1004, 109] width 22 height 20
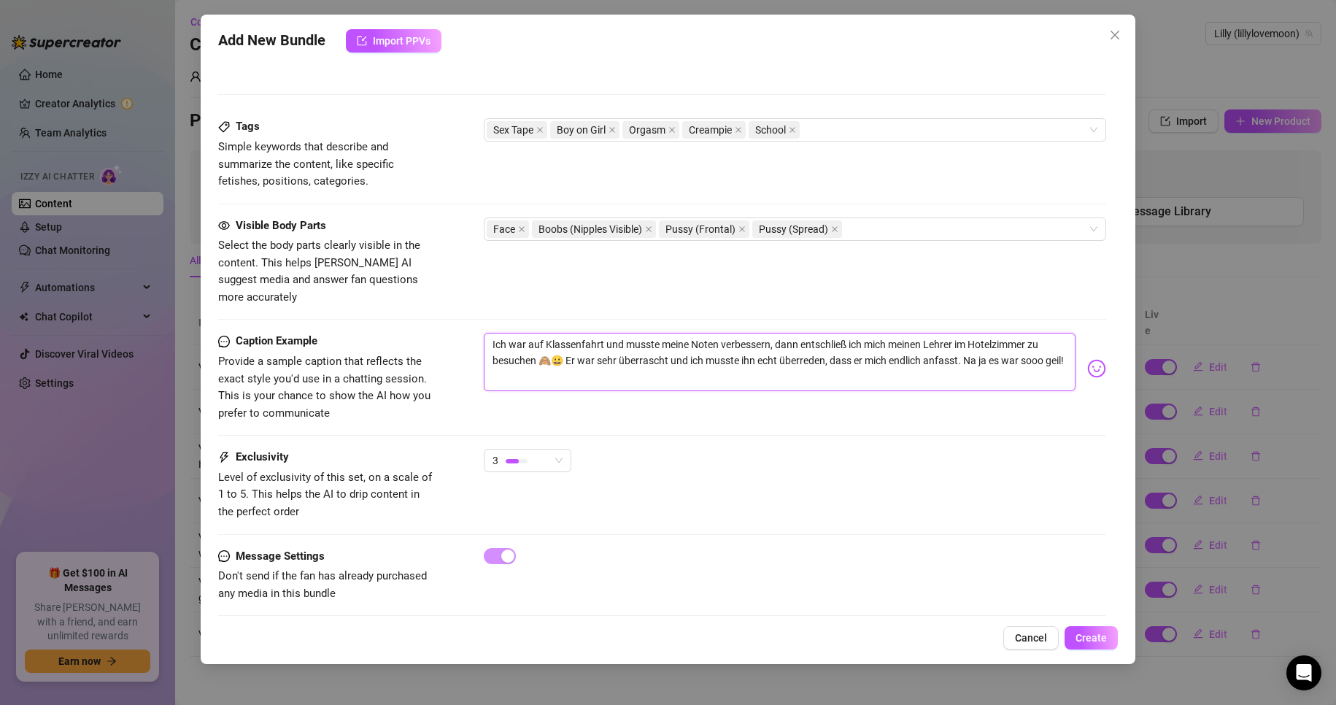
click at [950, 350] on textarea "Ich war auf Klassenfahrt und musste meine Noten verbessern, dann entschließ ich…" at bounding box center [780, 362] width 593 height 58
click at [928, 363] on textarea "Ich war auf Klassenfahrt und musste meine Noten verbessern, dann entschließ ich…" at bounding box center [780, 362] width 593 height 58
click at [1042, 350] on textarea "Ich war auf Klassenfahrt und musste meine Noten verbessern, dann entschließ ich…" at bounding box center [780, 362] width 593 height 58
drag, startPoint x: 937, startPoint y: 344, endPoint x: 837, endPoint y: 365, distance: 102.2
click at [837, 365] on textarea "Ich war auf Klassenfahrt und musste meine Noten verbessern, dann entschließ ich…" at bounding box center [780, 362] width 593 height 58
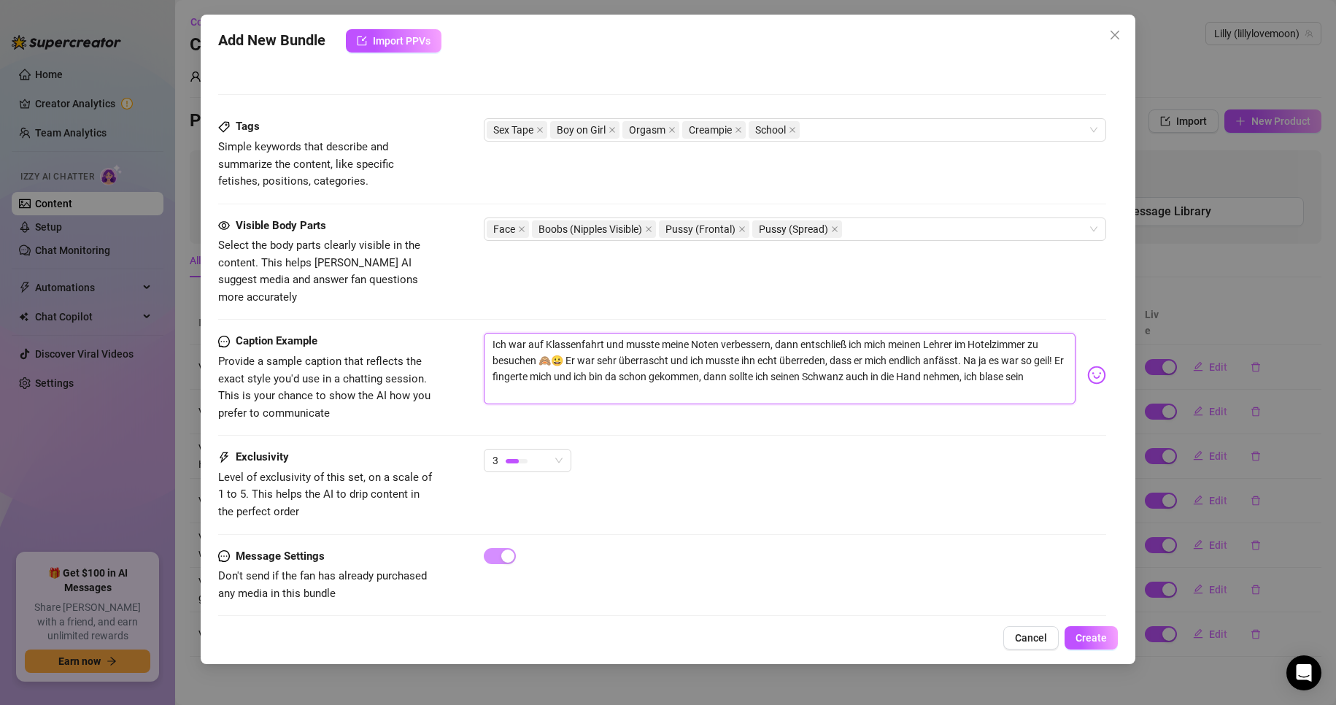
scroll to position [0, 0]
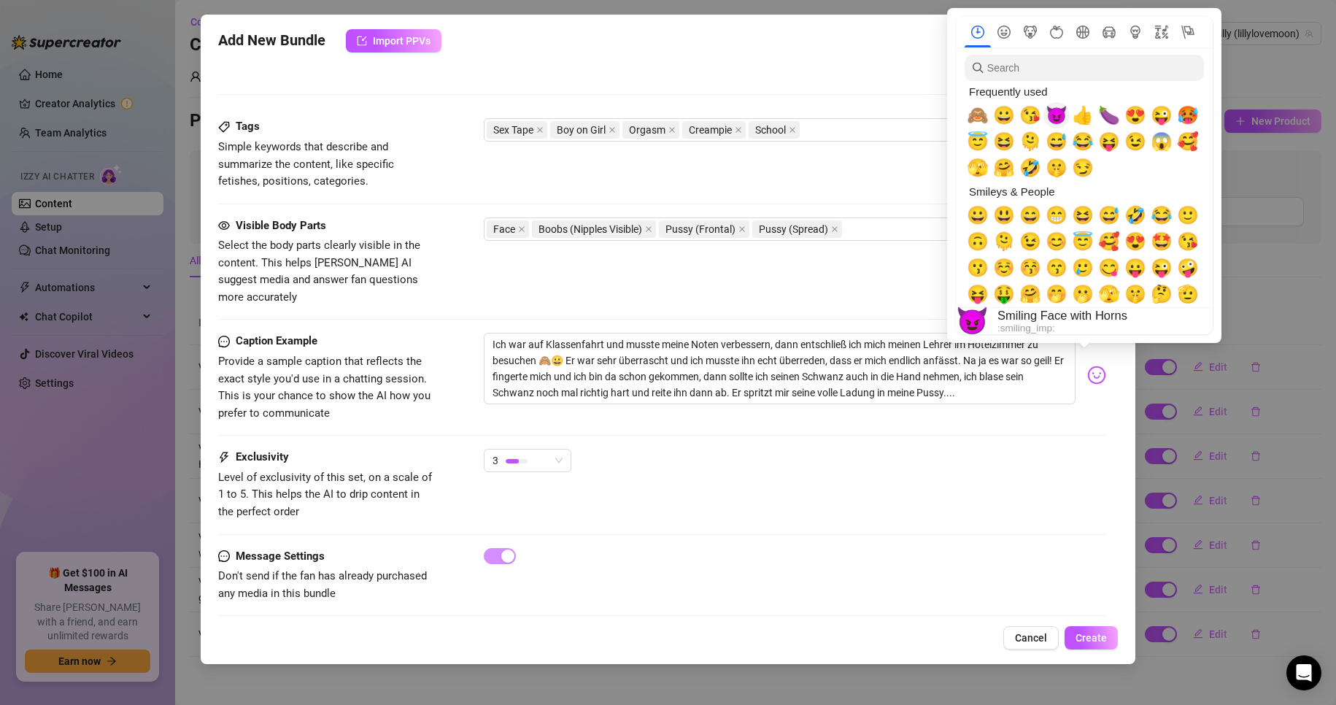
click at [1060, 106] on span "😈" at bounding box center [1057, 115] width 22 height 20
click at [1115, 112] on span "🍆" at bounding box center [1109, 115] width 22 height 20
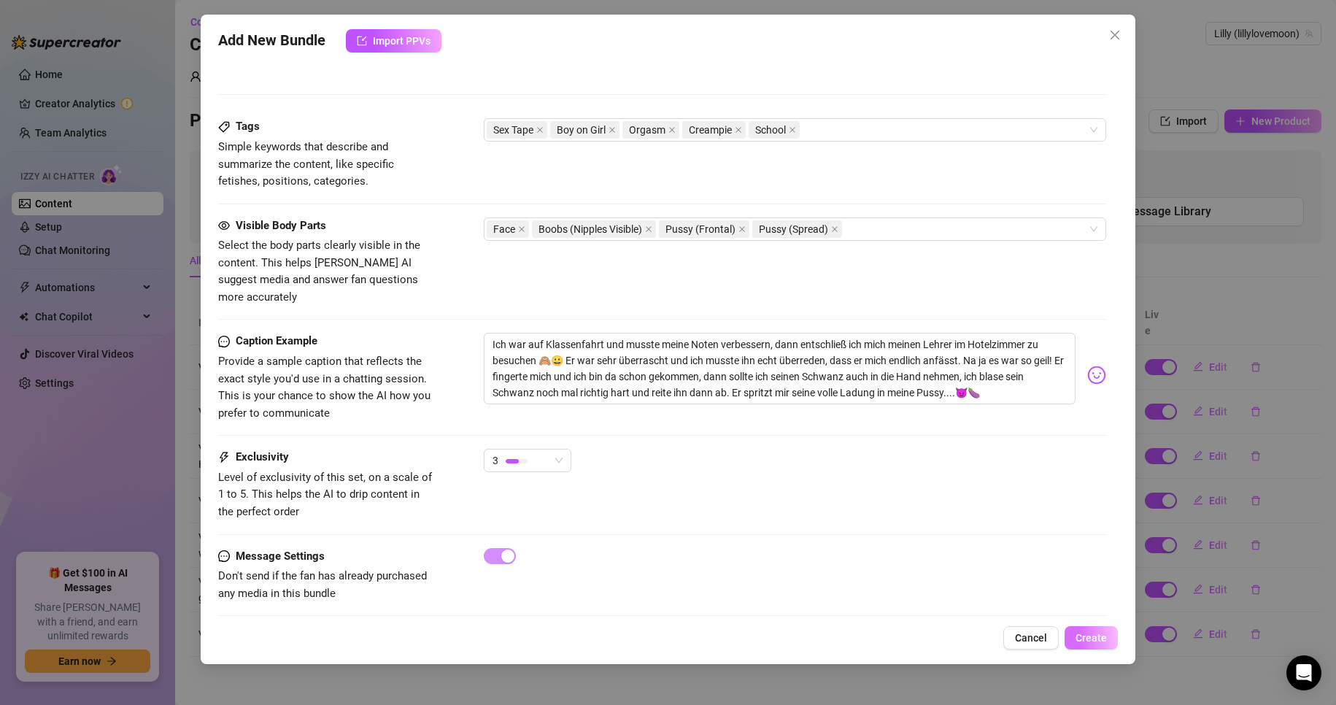
click at [1102, 642] on span "Create" at bounding box center [1091, 638] width 31 height 12
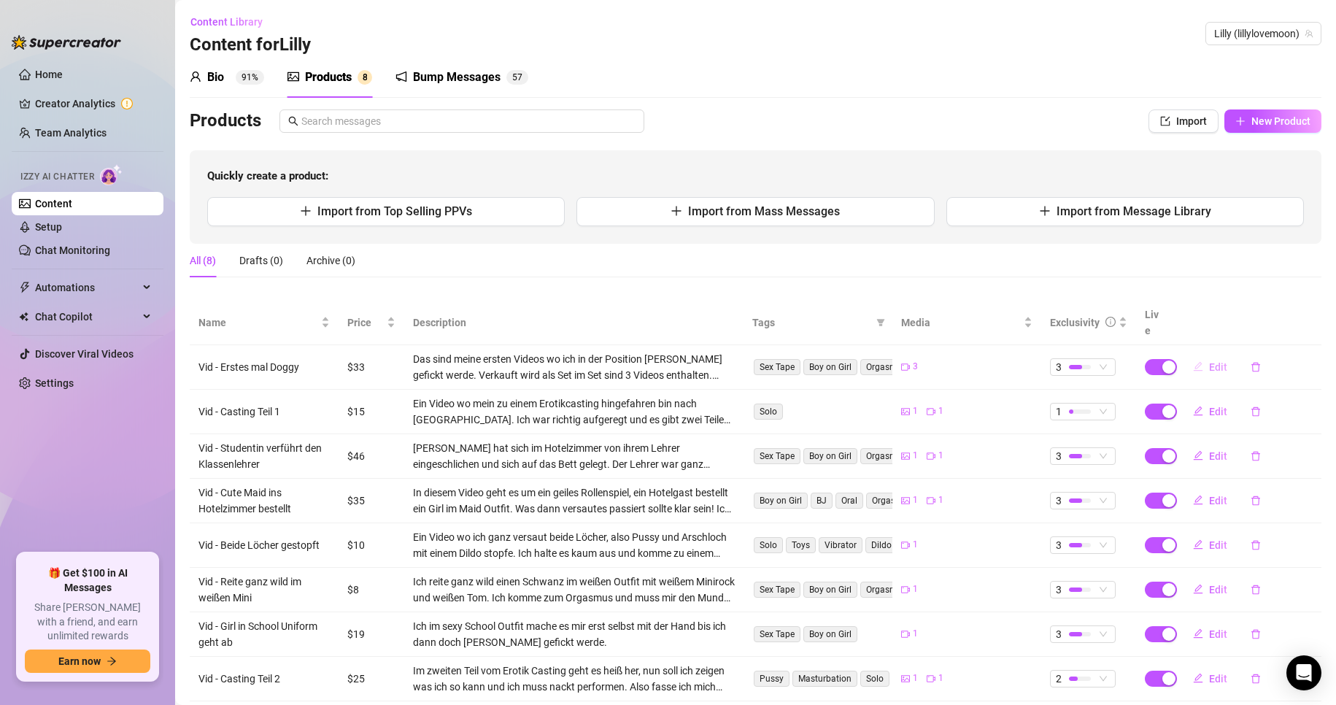
click at [1197, 355] on button "Edit" at bounding box center [1211, 366] width 58 height 23
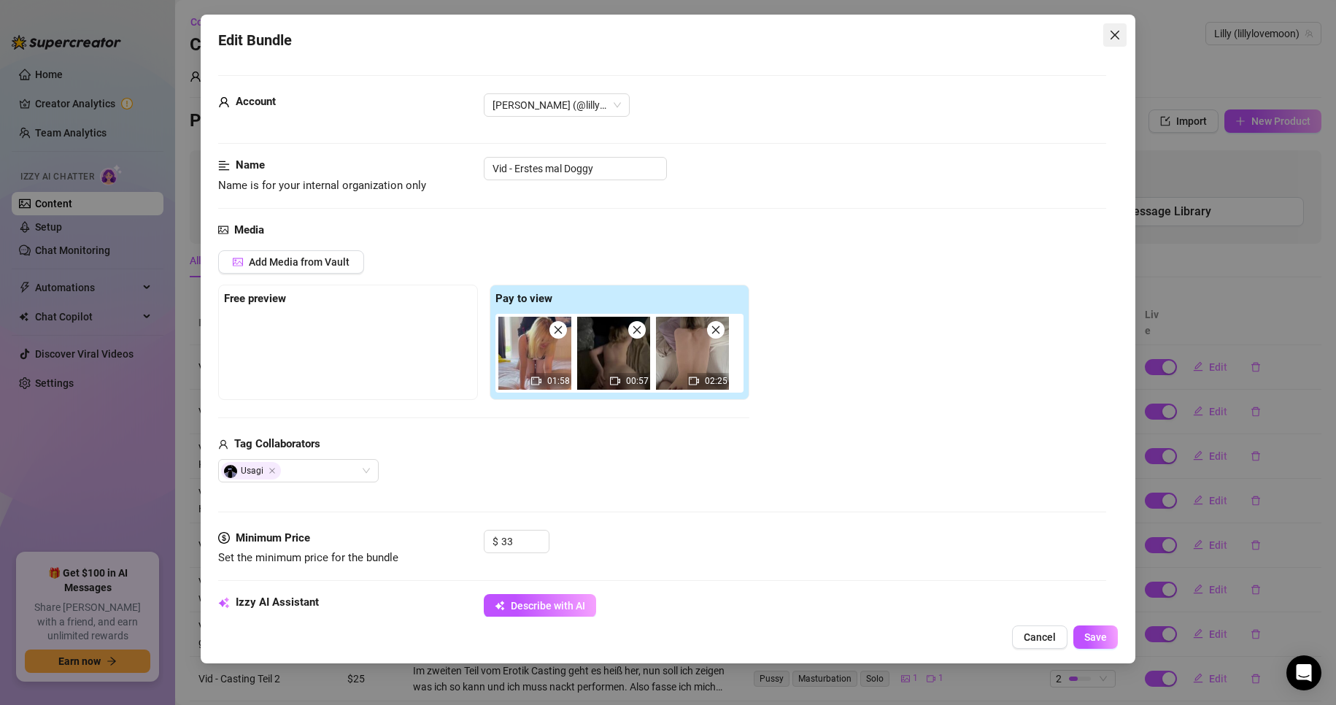
click at [1115, 28] on button "Close" at bounding box center [1115, 34] width 23 height 23
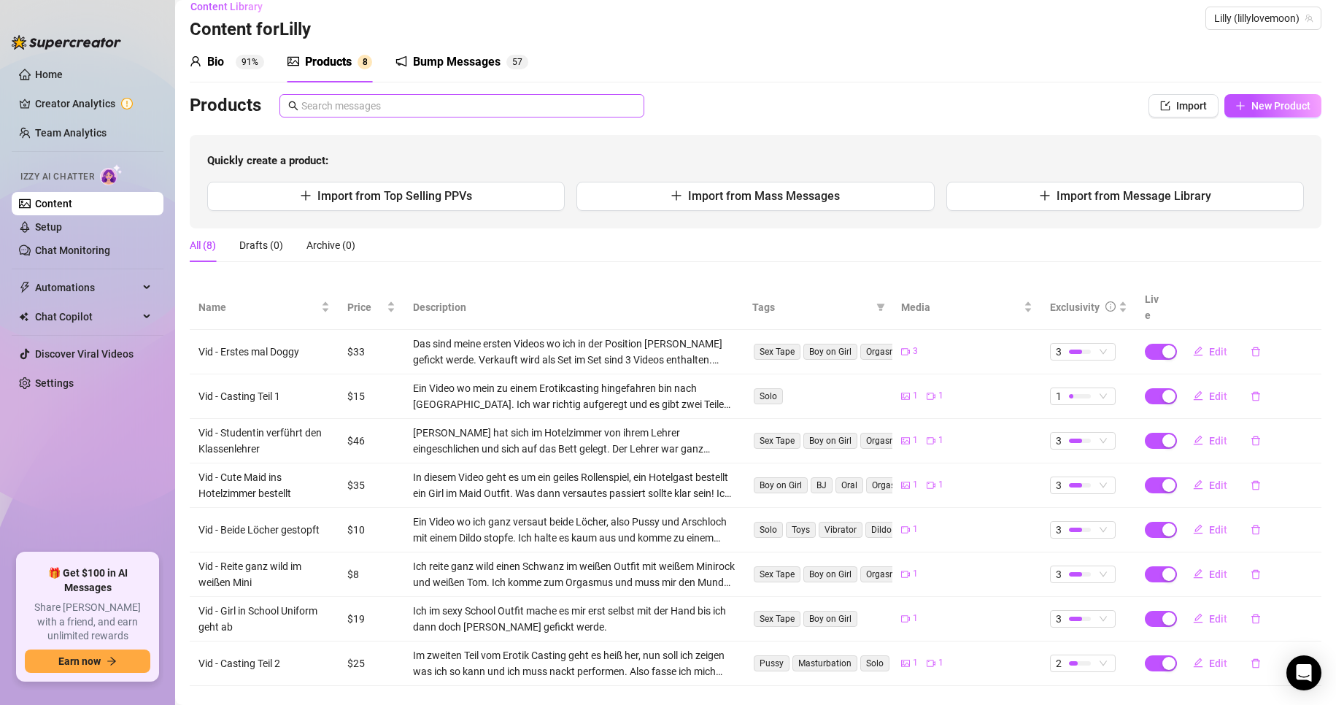
scroll to position [0, 0]
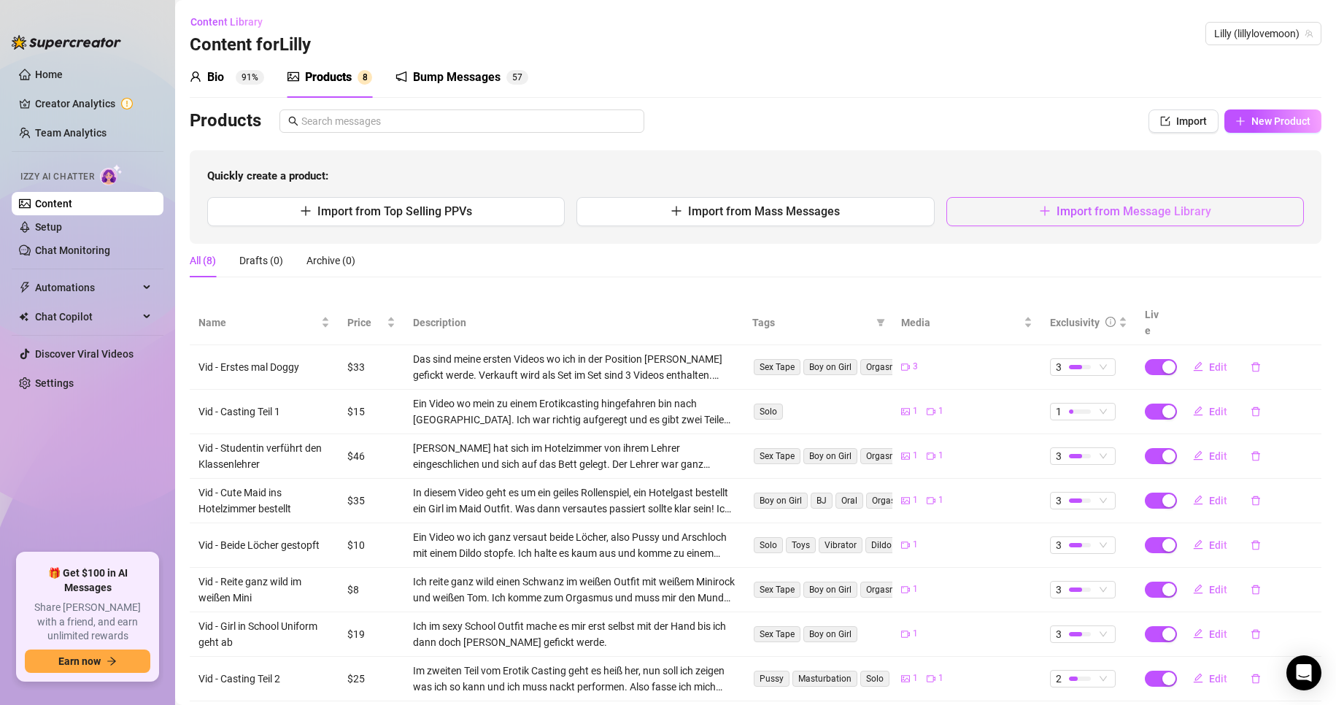
click at [1044, 217] on button "Import from Message Library" at bounding box center [1126, 211] width 358 height 29
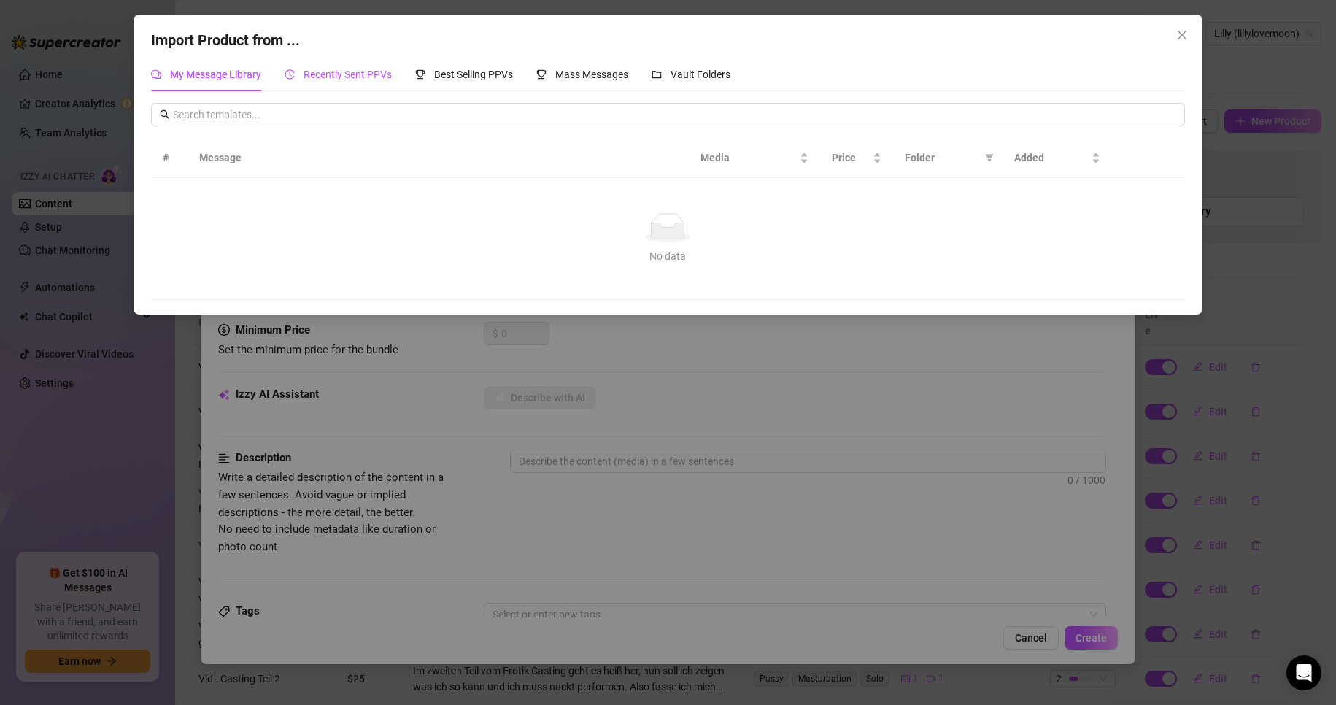
click at [350, 82] on div "Recently Sent PPVs" at bounding box center [338, 74] width 107 height 16
click at [476, 80] on span "Best Selling PPVs" at bounding box center [473, 75] width 79 height 12
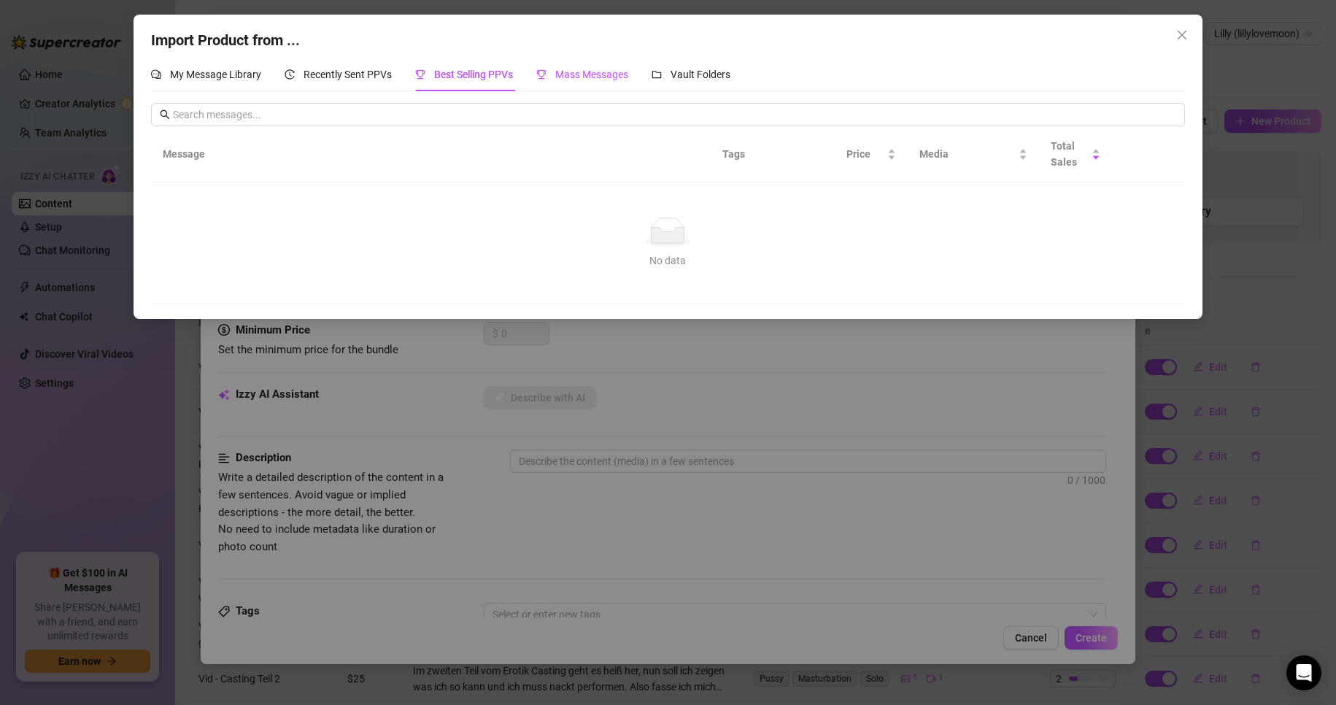
click at [574, 77] on span "Mass Messages" at bounding box center [591, 75] width 73 height 12
click at [715, 78] on span "Vault Folders" at bounding box center [701, 75] width 60 height 12
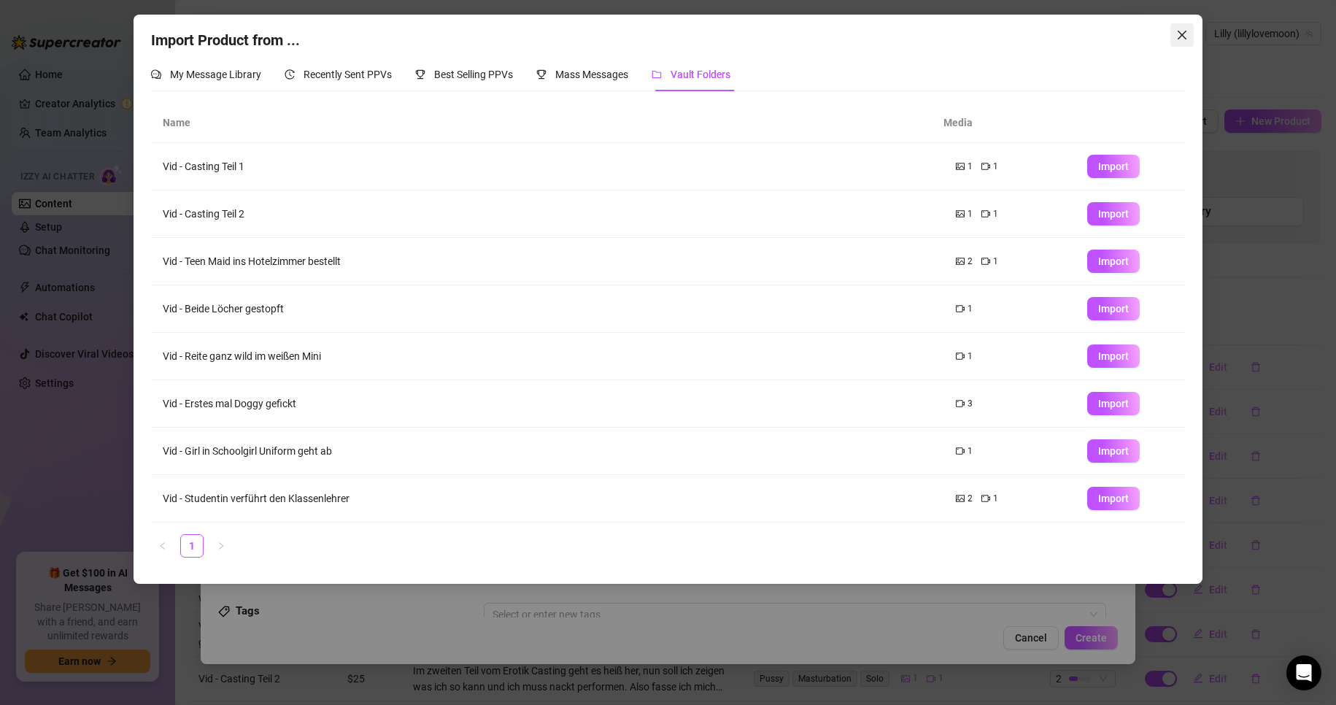
click at [1165, 31] on div "Import Product from ..." at bounding box center [668, 40] width 1034 height 23
click at [1175, 35] on span "Close" at bounding box center [1182, 35] width 23 height 12
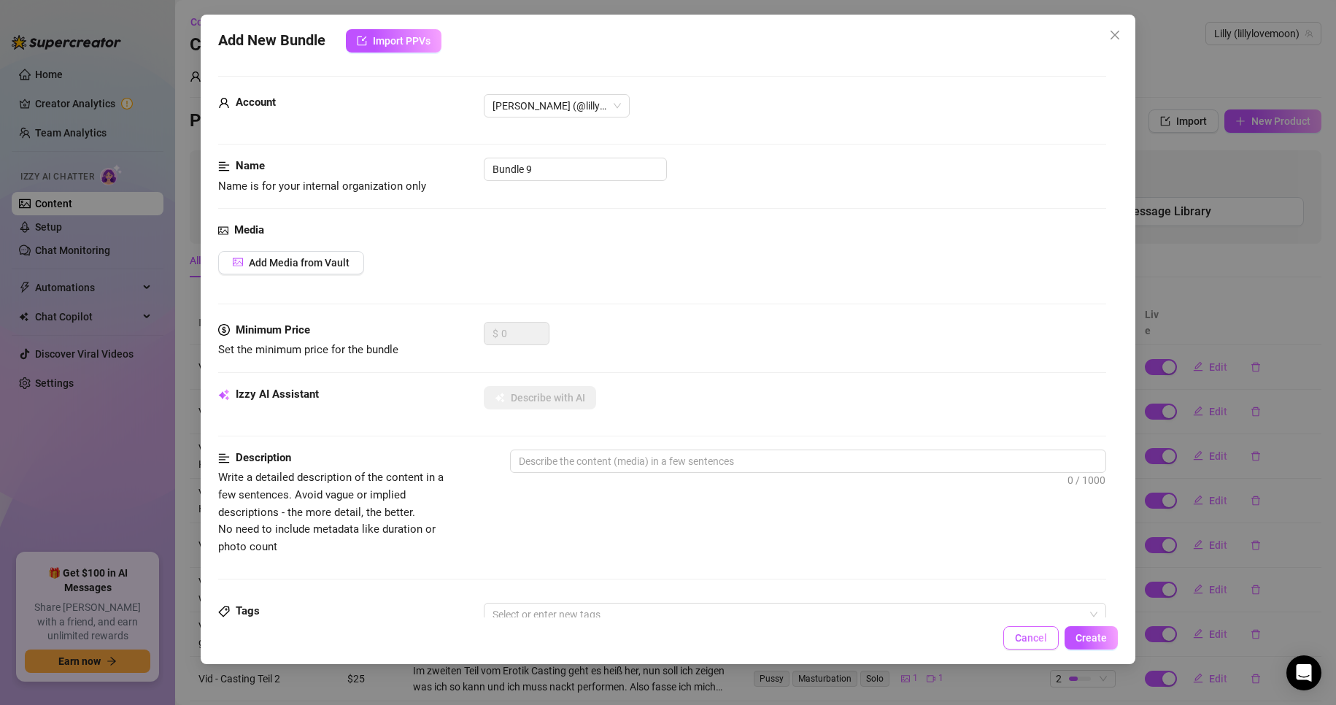
click at [1043, 635] on span "Cancel" at bounding box center [1031, 638] width 32 height 12
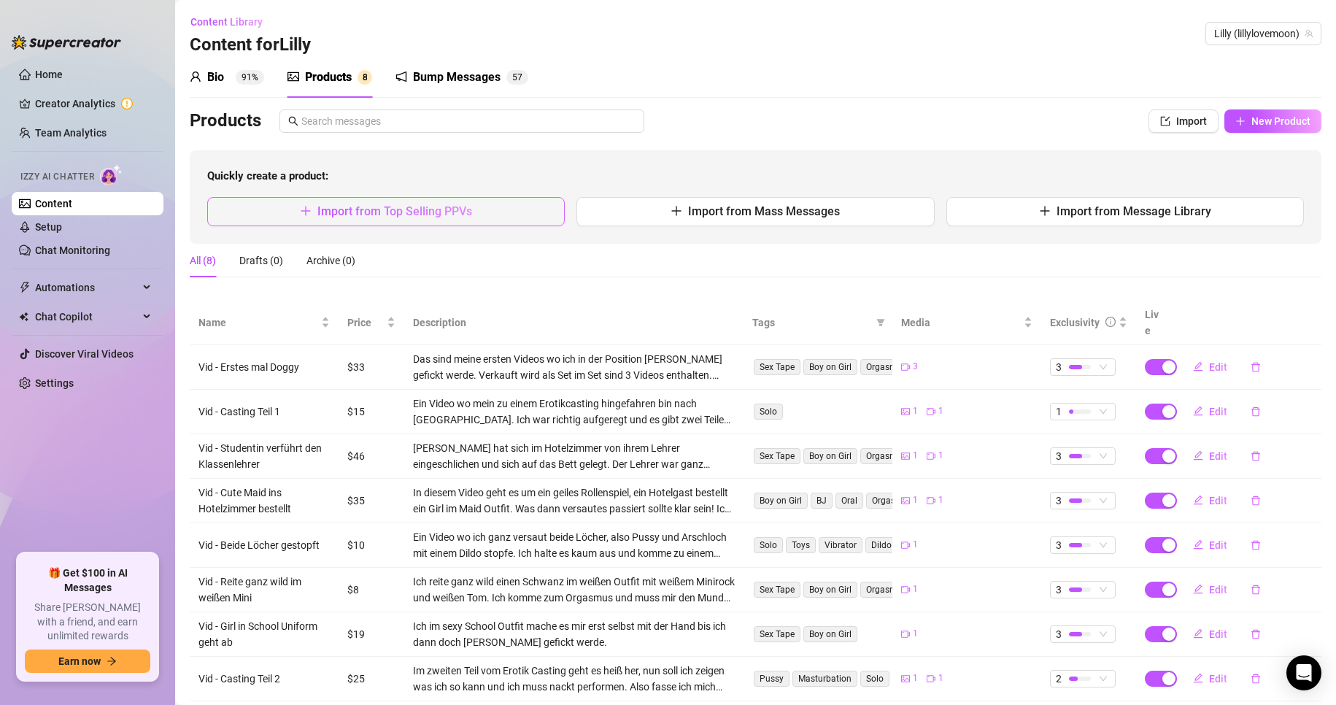
click at [470, 216] on span "Import from Top Selling PPVs" at bounding box center [394, 211] width 155 height 14
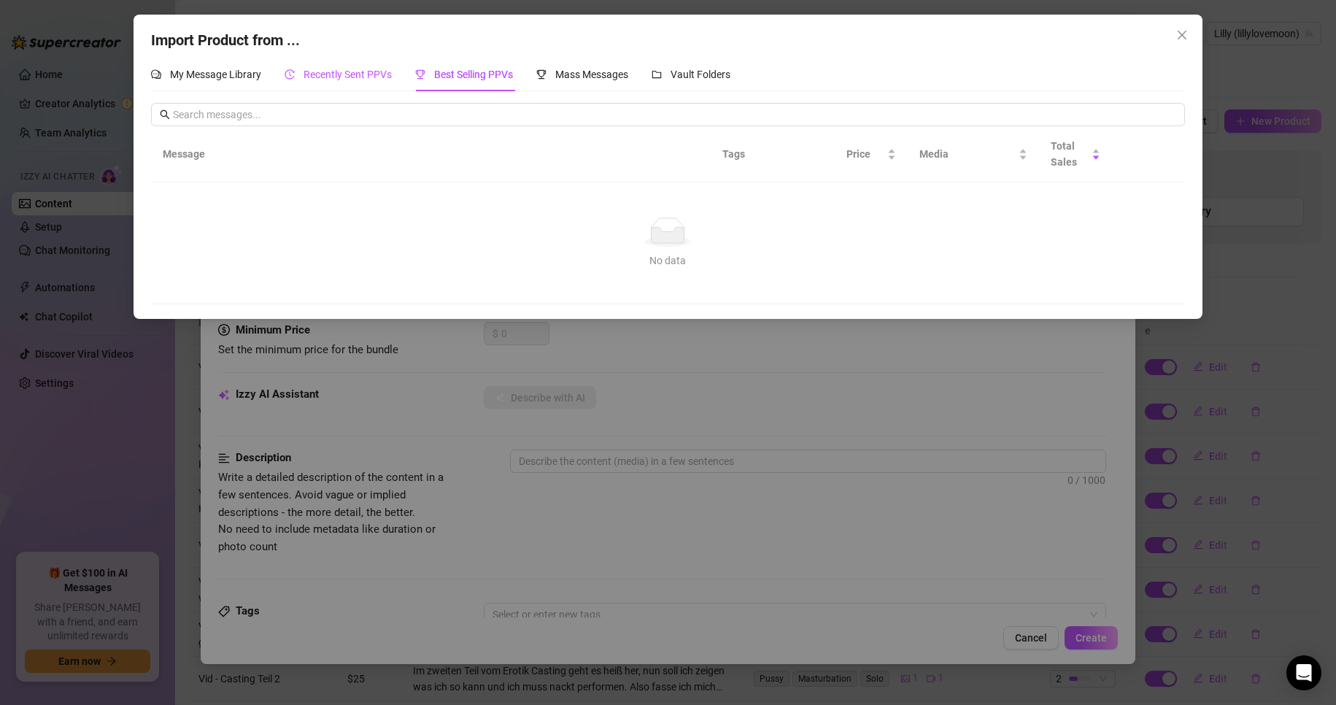
click at [372, 80] on span "Recently Sent PPVs" at bounding box center [348, 75] width 88 height 12
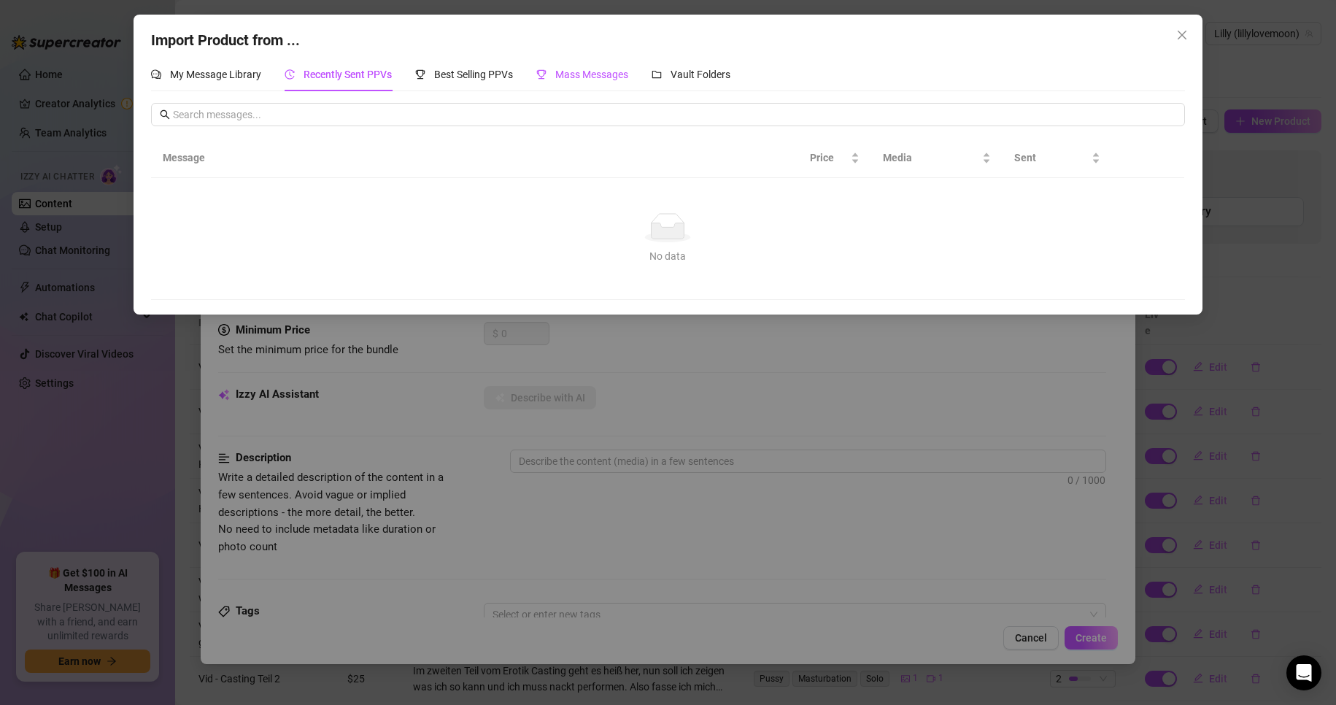
click at [579, 73] on span "Mass Messages" at bounding box center [591, 75] width 73 height 12
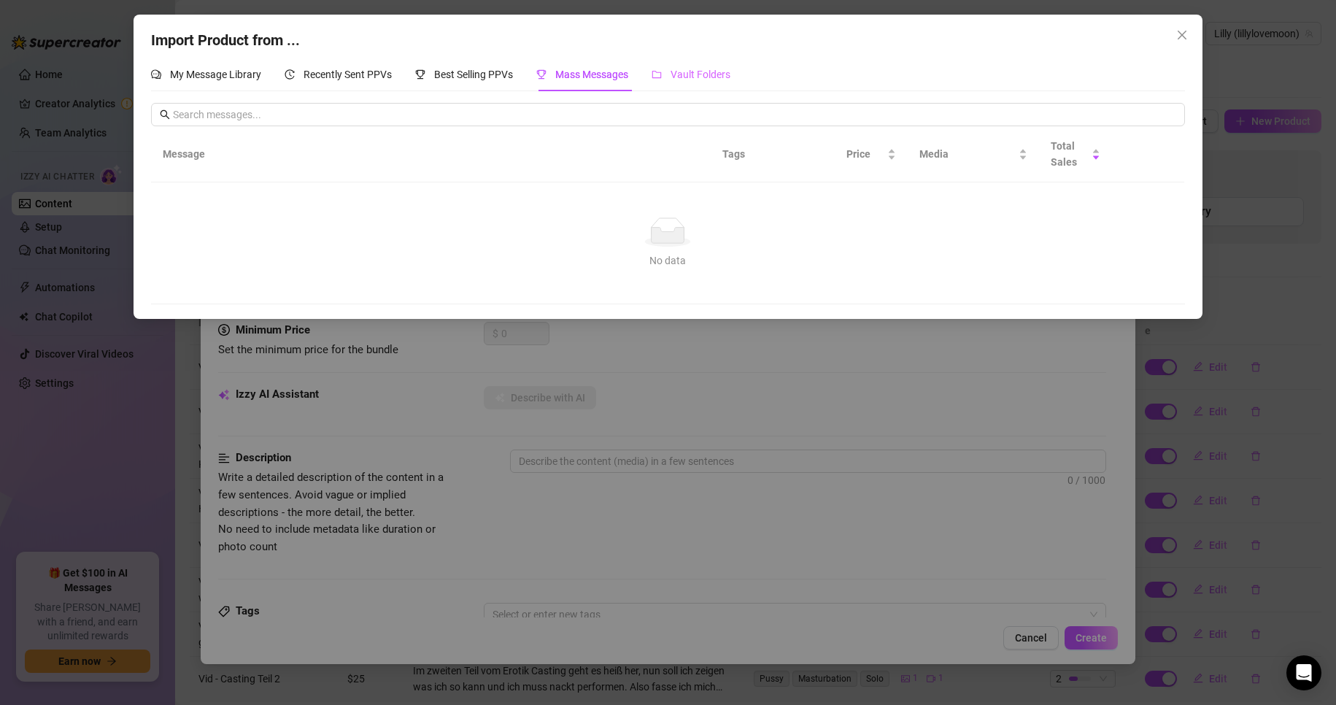
click at [703, 65] on div "Vault Folders" at bounding box center [691, 75] width 79 height 34
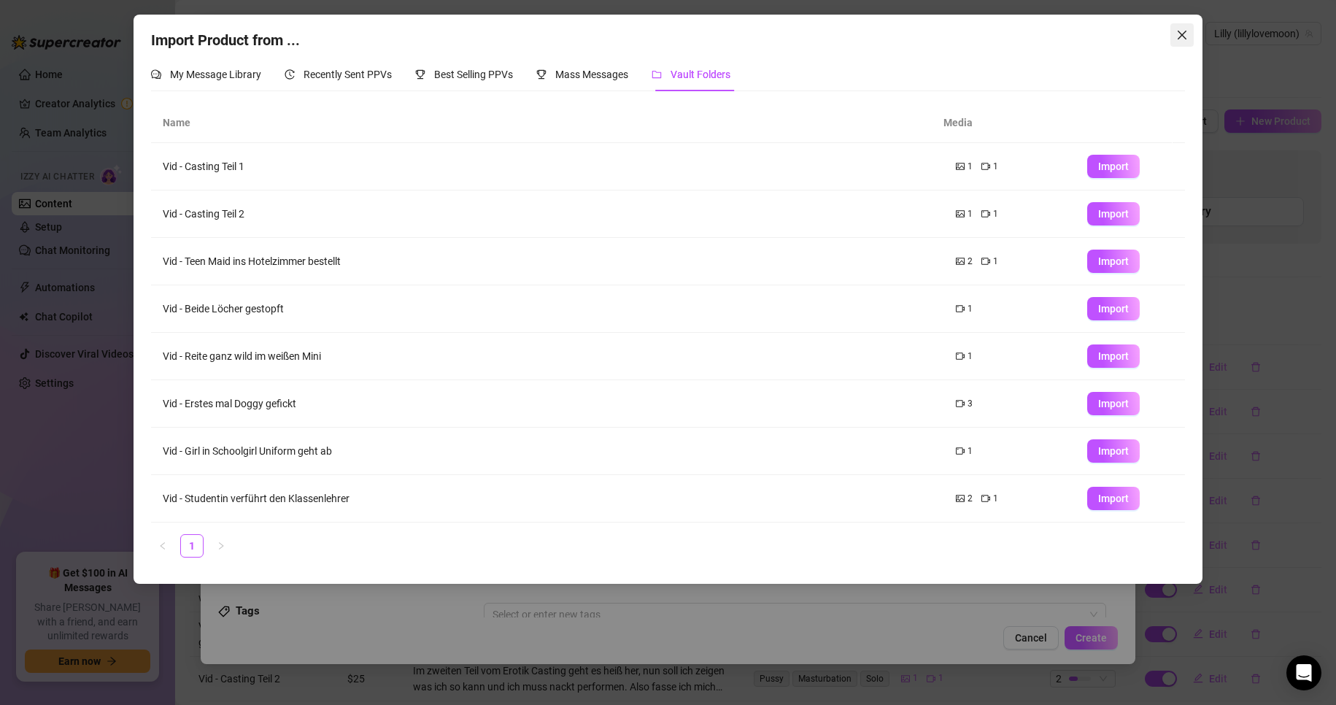
click at [1177, 36] on icon "close" at bounding box center [1183, 35] width 12 height 12
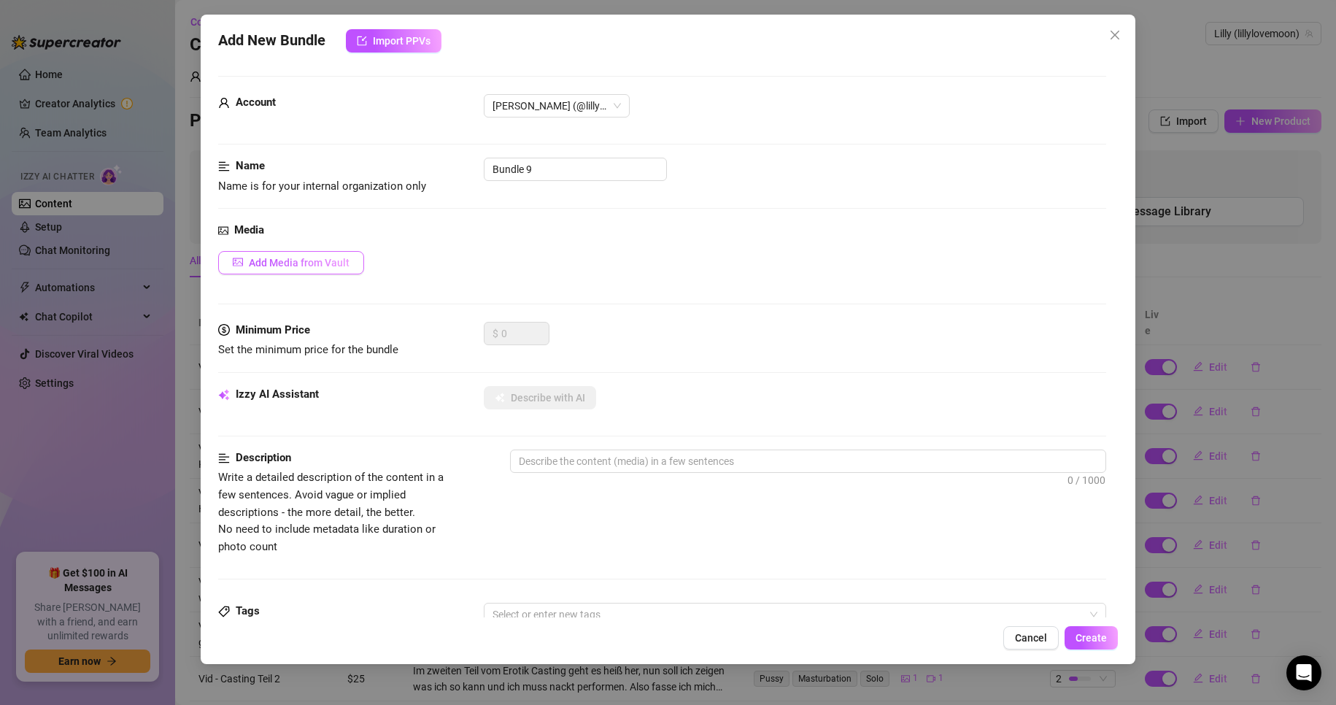
click at [293, 269] on span "Add Media from Vault" at bounding box center [299, 263] width 101 height 12
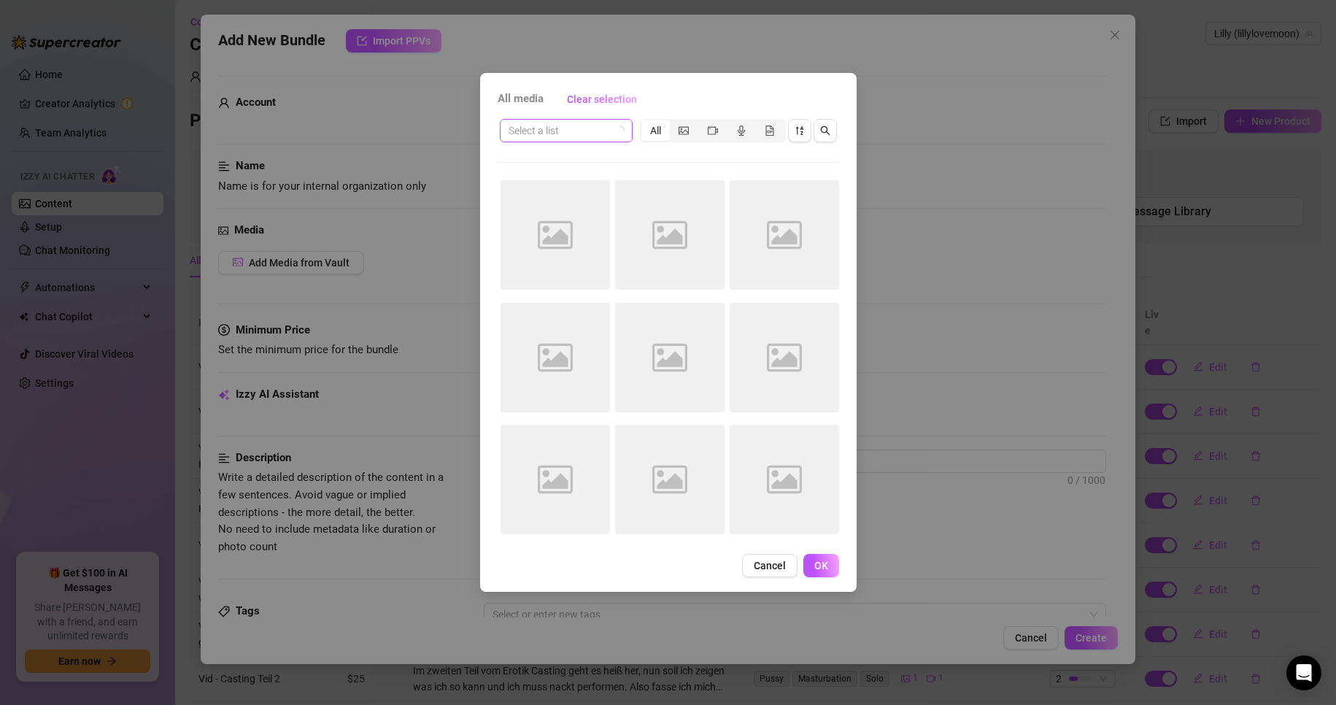
click at [618, 130] on icon "loading" at bounding box center [620, 130] width 9 height 9
click at [688, 135] on span "segmented control" at bounding box center [684, 131] width 10 height 12
click at [674, 123] on input "segmented control" at bounding box center [674, 123] width 0 height 0
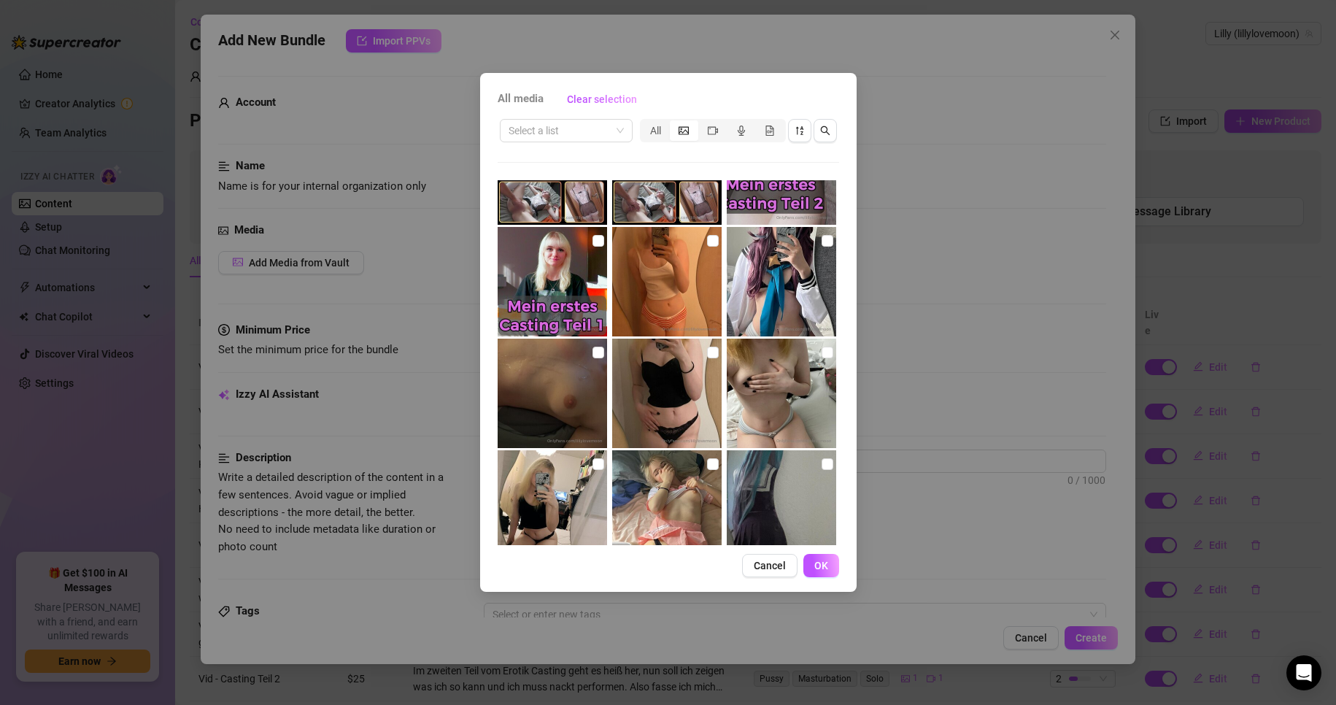
scroll to position [215, 0]
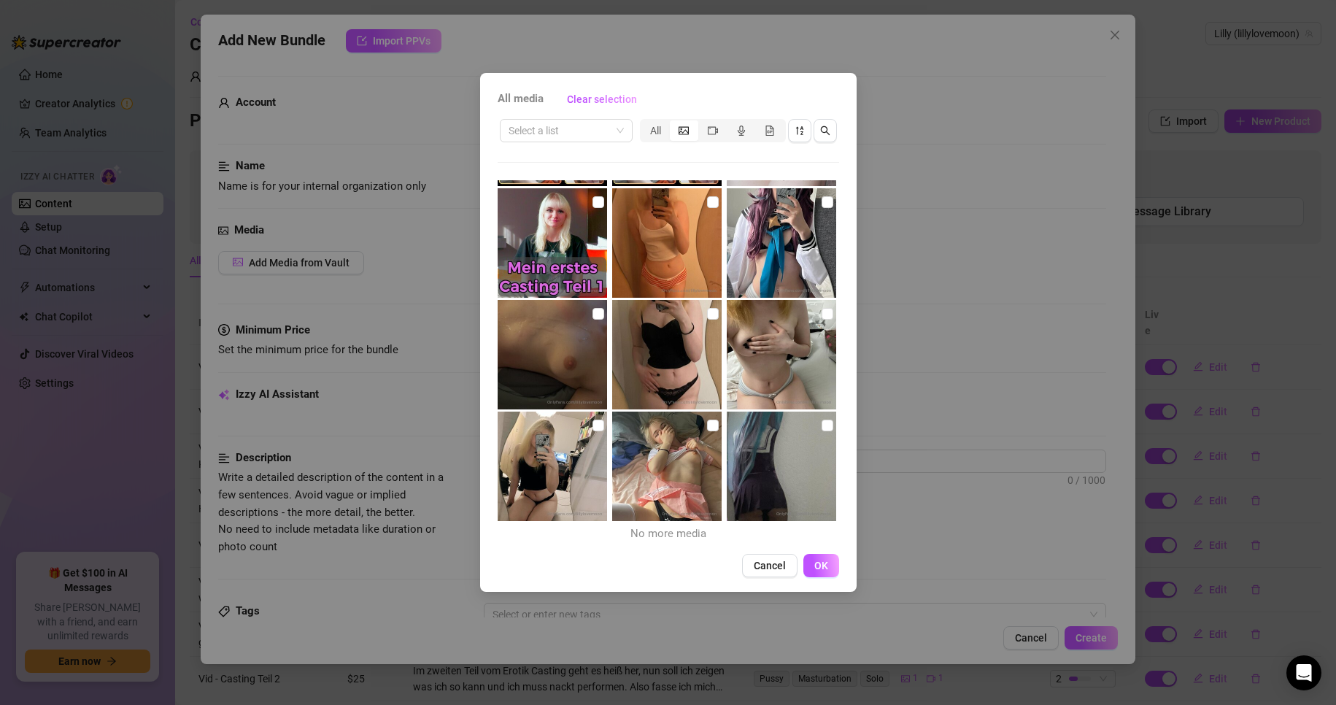
click at [669, 144] on div "Select a list All" at bounding box center [669, 131] width 342 height 28
click at [660, 135] on div "All" at bounding box center [656, 130] width 28 height 20
click at [645, 123] on input "All" at bounding box center [645, 123] width 0 height 0
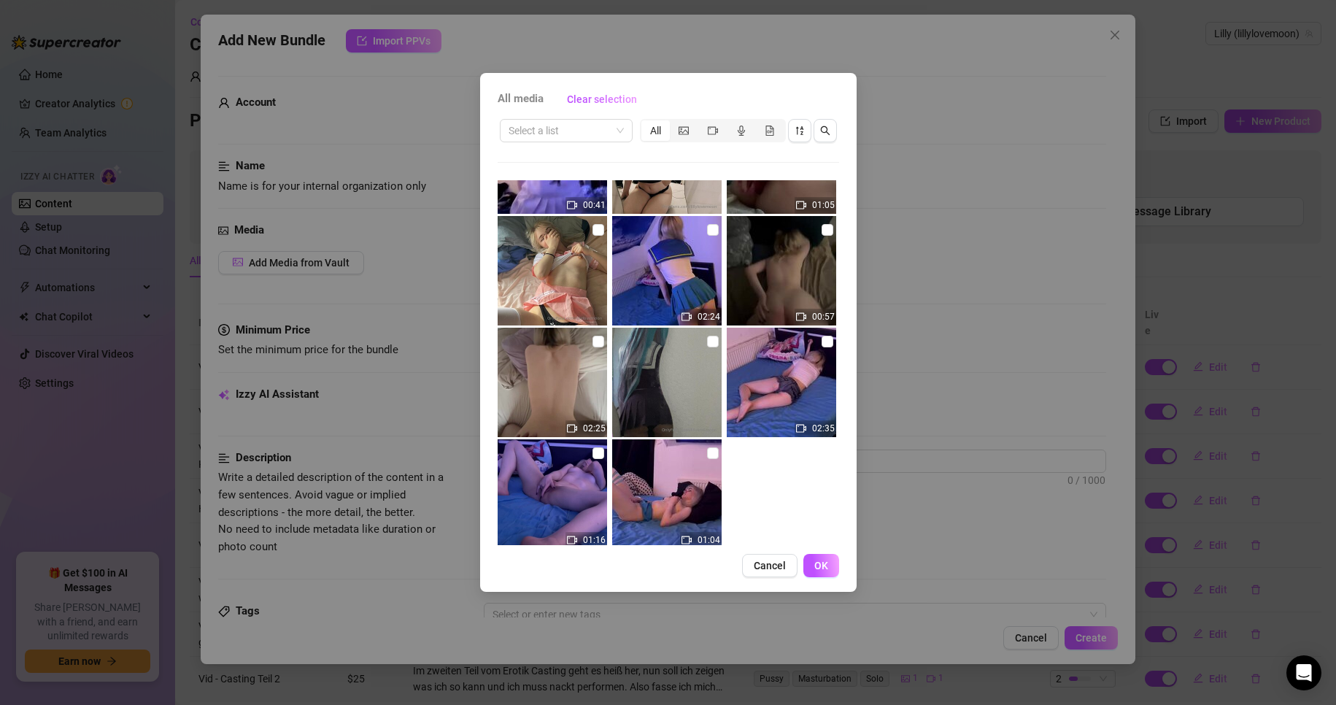
scroll to position [988, 0]
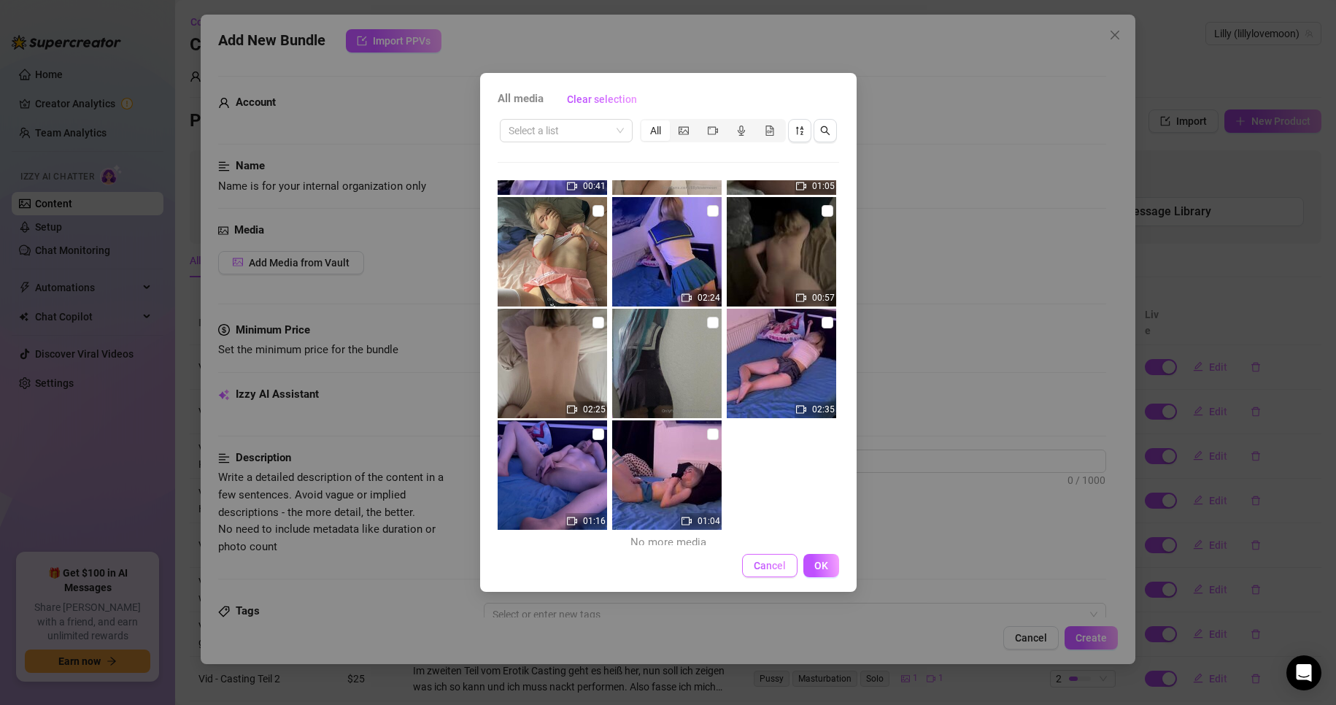
click at [788, 571] on button "Cancel" at bounding box center [769, 565] width 55 height 23
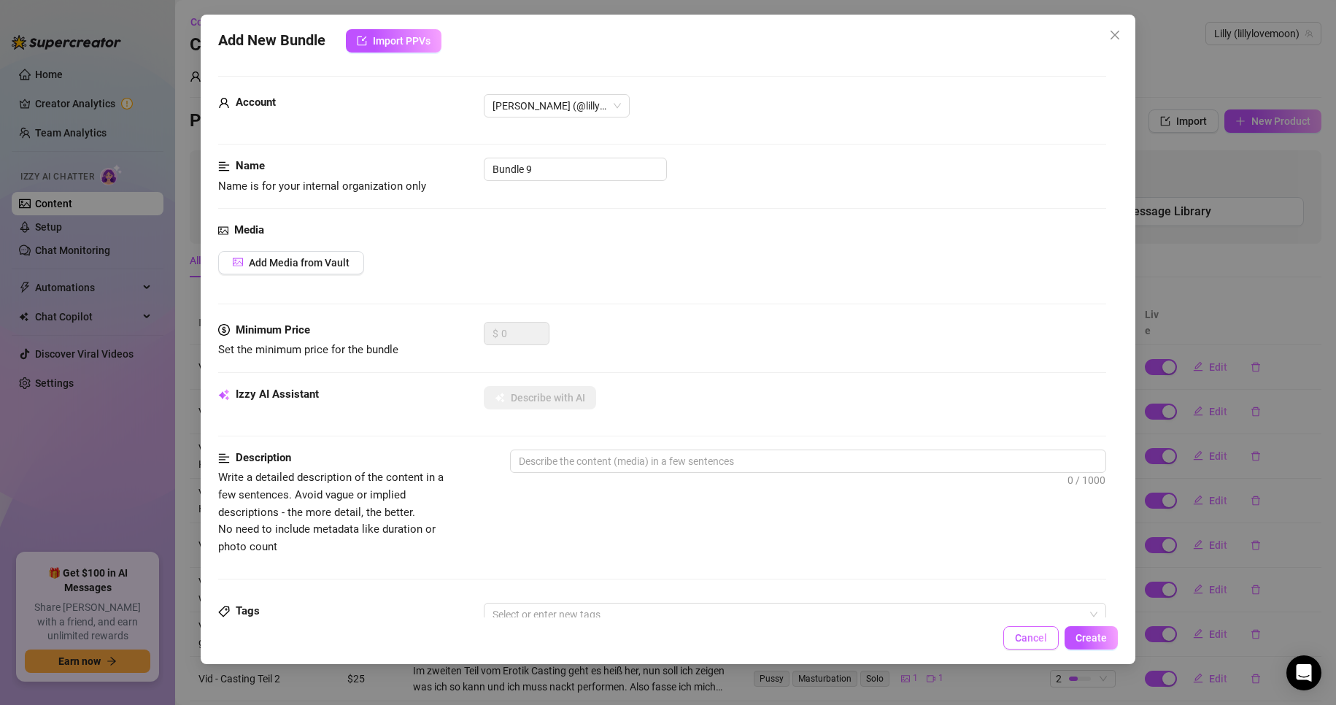
click at [1020, 645] on button "Cancel" at bounding box center [1031, 637] width 55 height 23
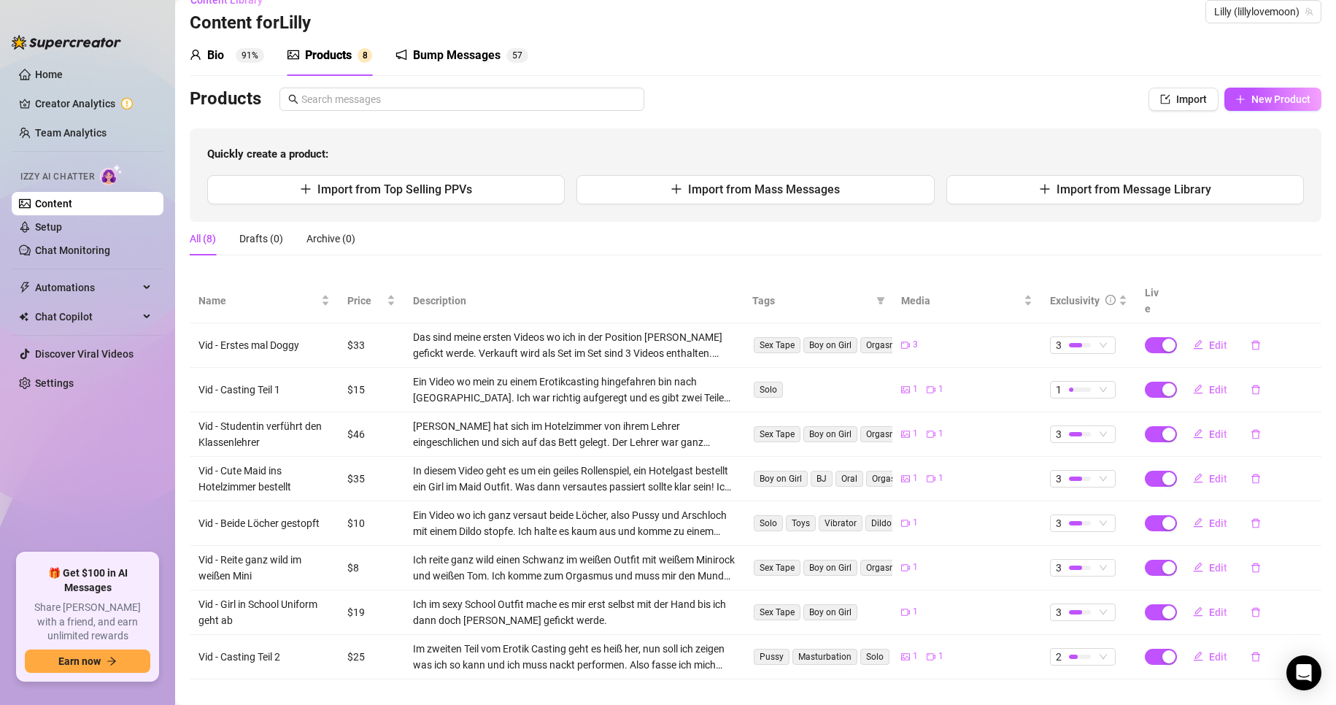
scroll to position [24, 0]
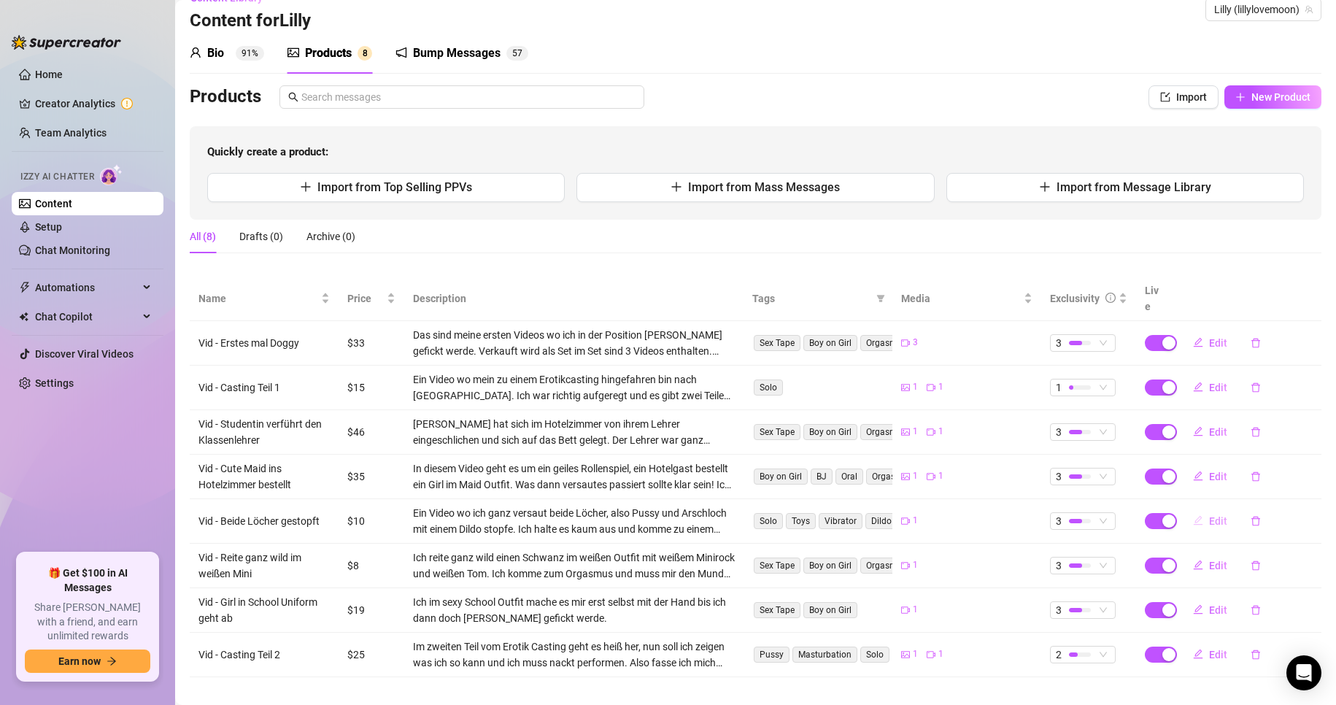
click at [1209, 515] on span "Edit" at bounding box center [1218, 521] width 18 height 12
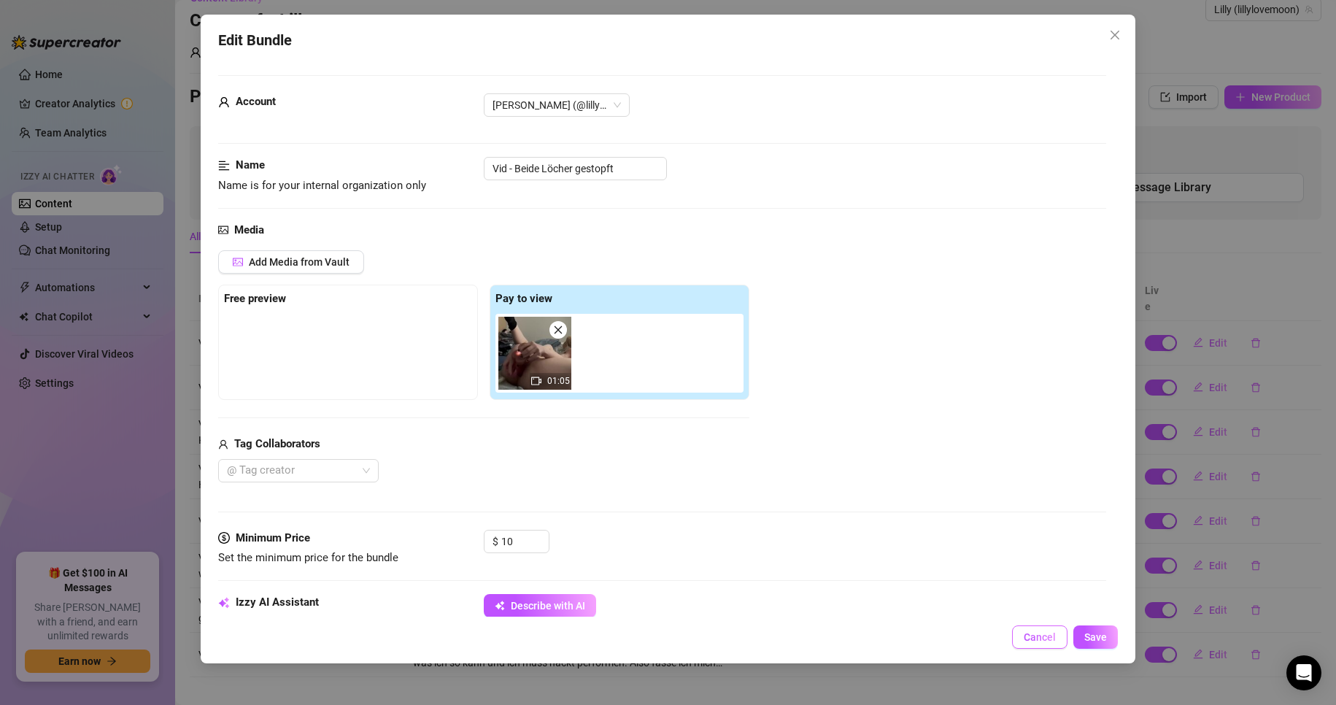
click at [1033, 636] on span "Cancel" at bounding box center [1040, 637] width 32 height 12
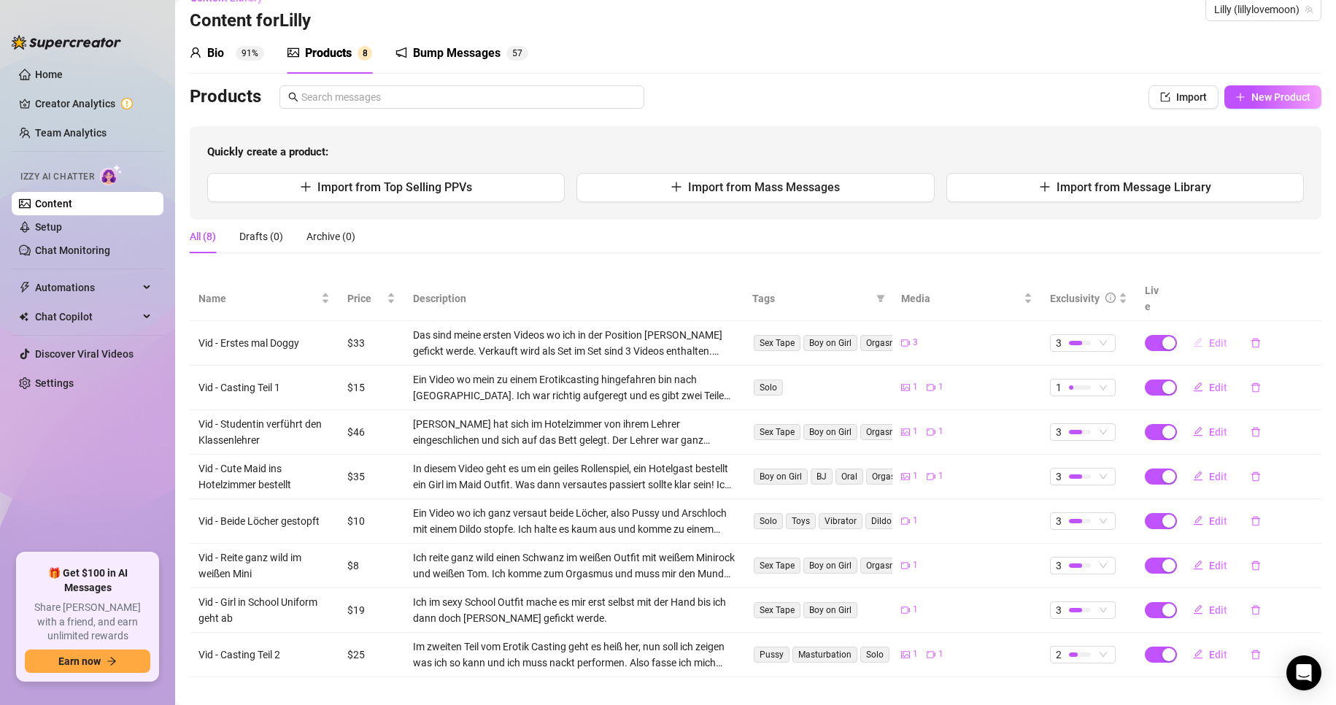
click at [1193, 337] on icon "edit" at bounding box center [1198, 342] width 10 height 10
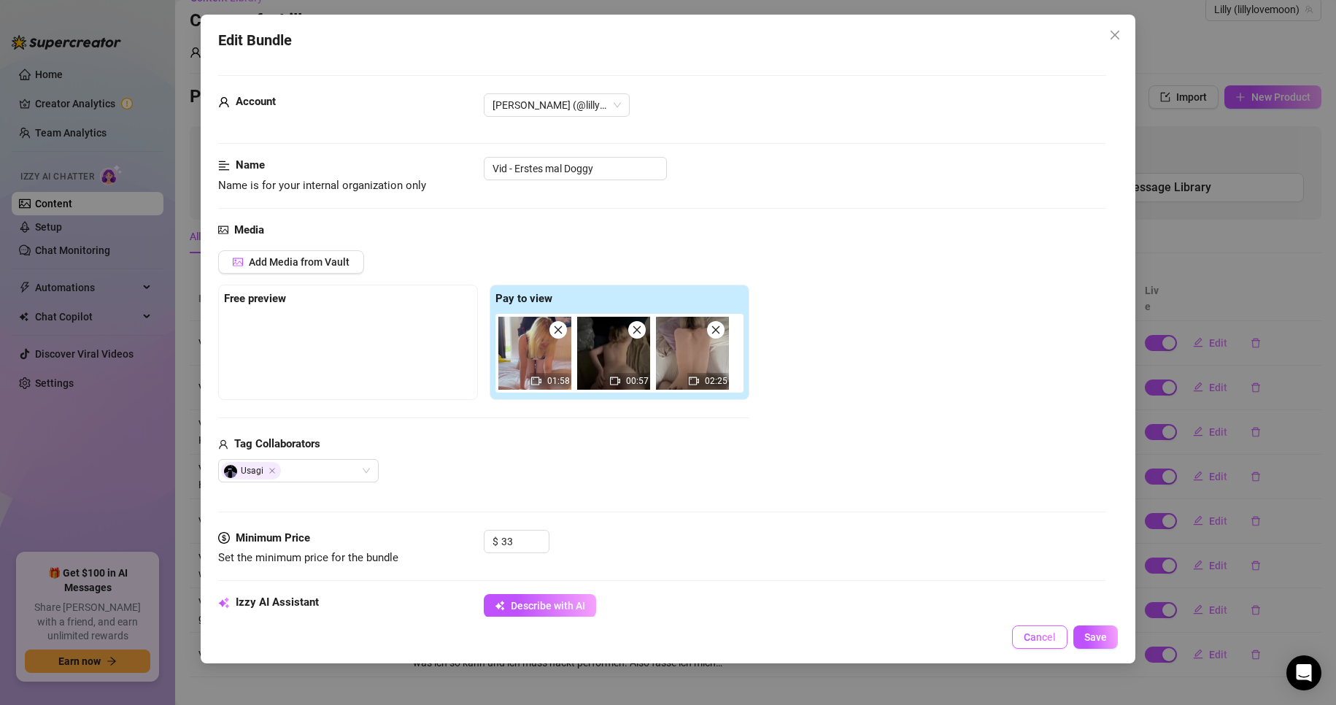
click at [1033, 636] on span "Cancel" at bounding box center [1040, 637] width 32 height 12
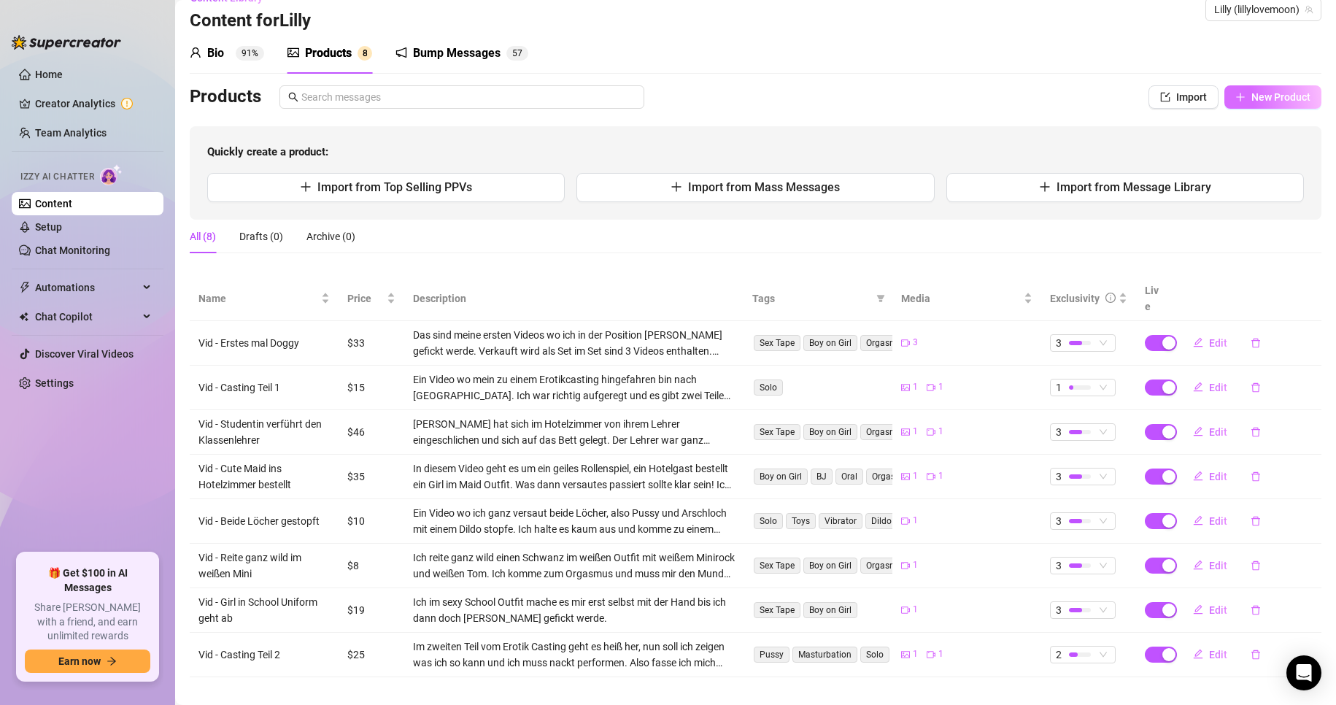
click at [1252, 98] on span "New Product" at bounding box center [1281, 97] width 59 height 12
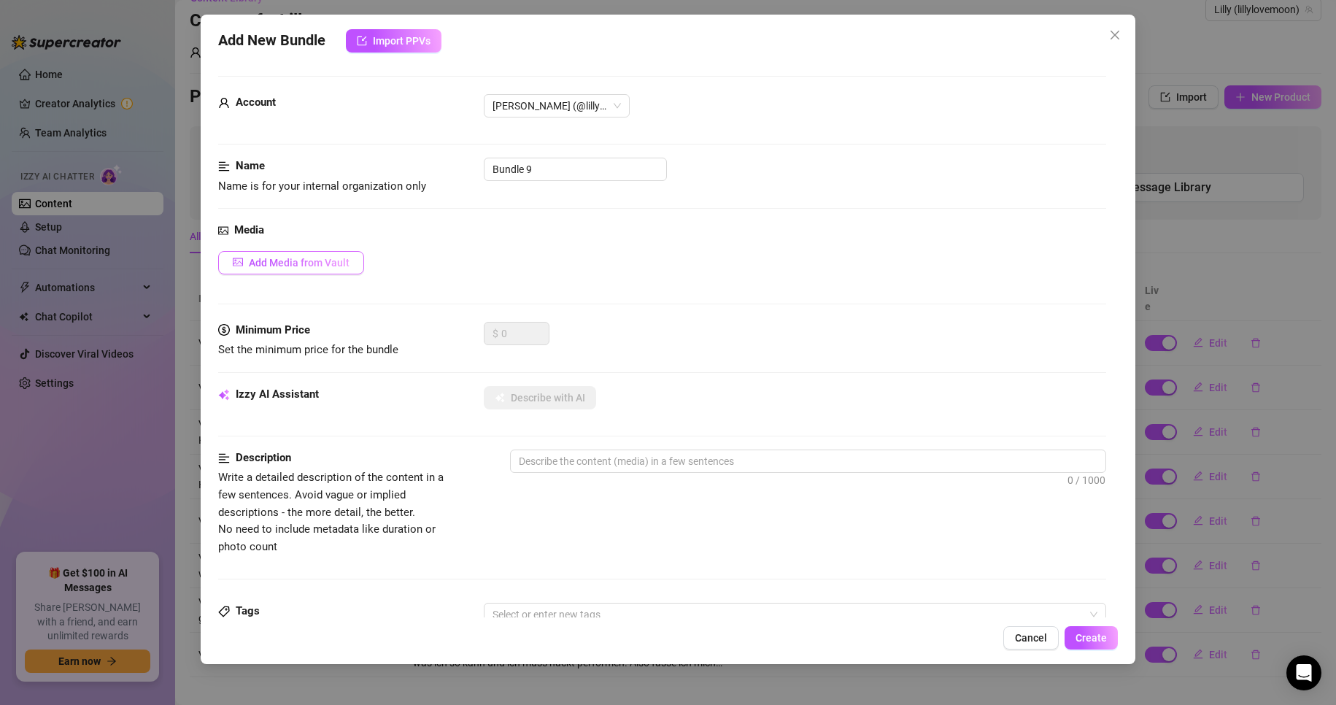
click at [325, 269] on span "Add Media from Vault" at bounding box center [299, 263] width 101 height 12
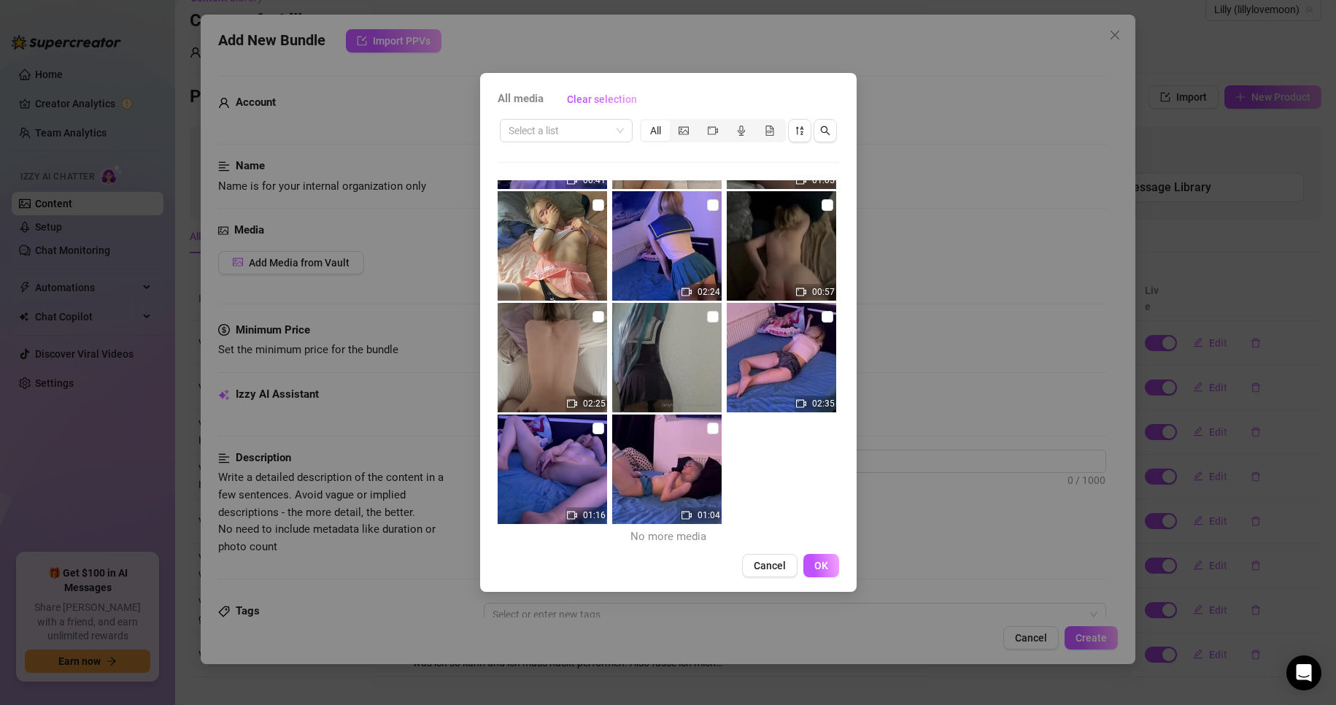
scroll to position [997, 0]
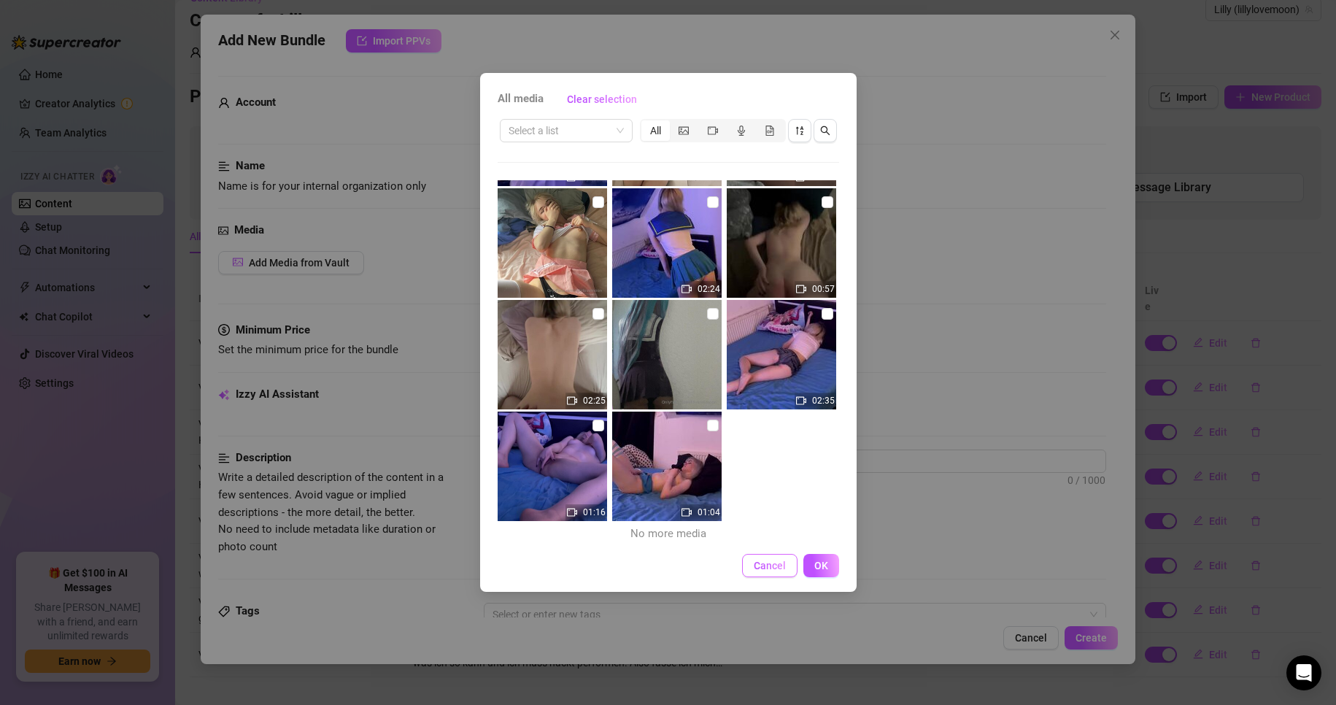
click at [763, 573] on button "Cancel" at bounding box center [769, 565] width 55 height 23
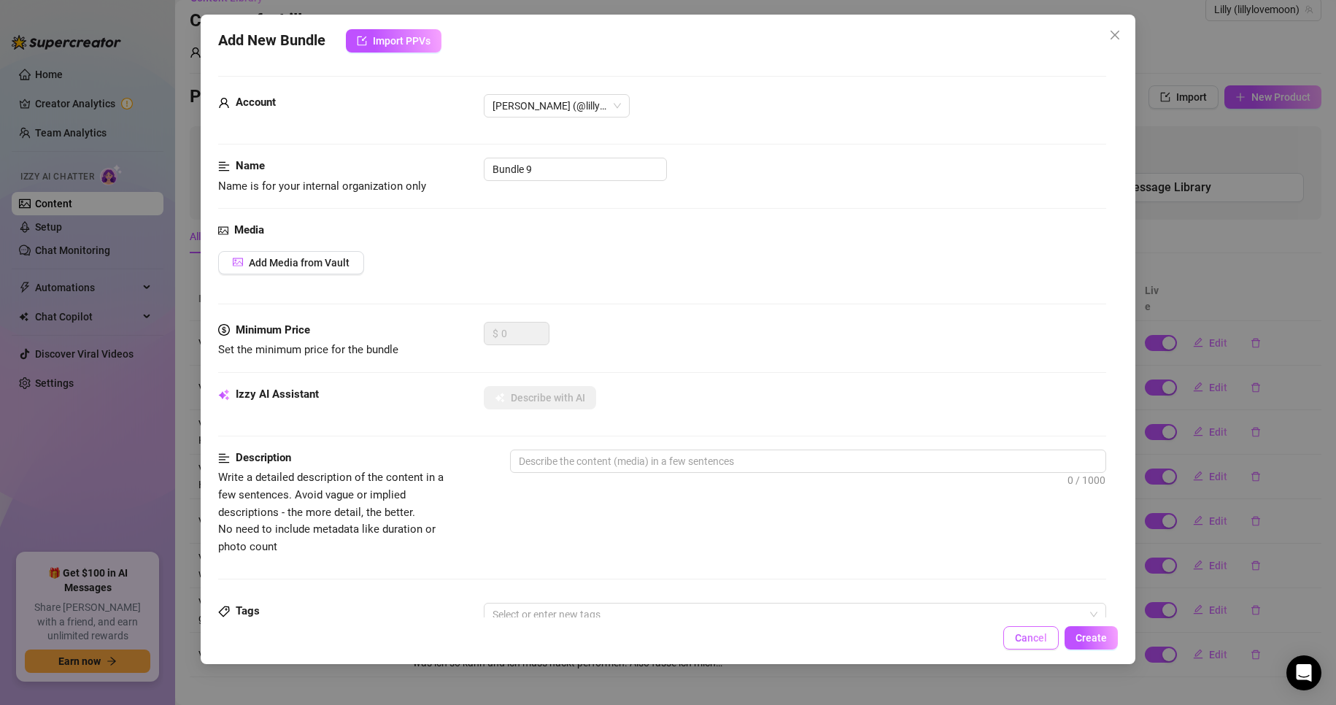
click at [1029, 644] on span "Cancel" at bounding box center [1031, 638] width 32 height 12
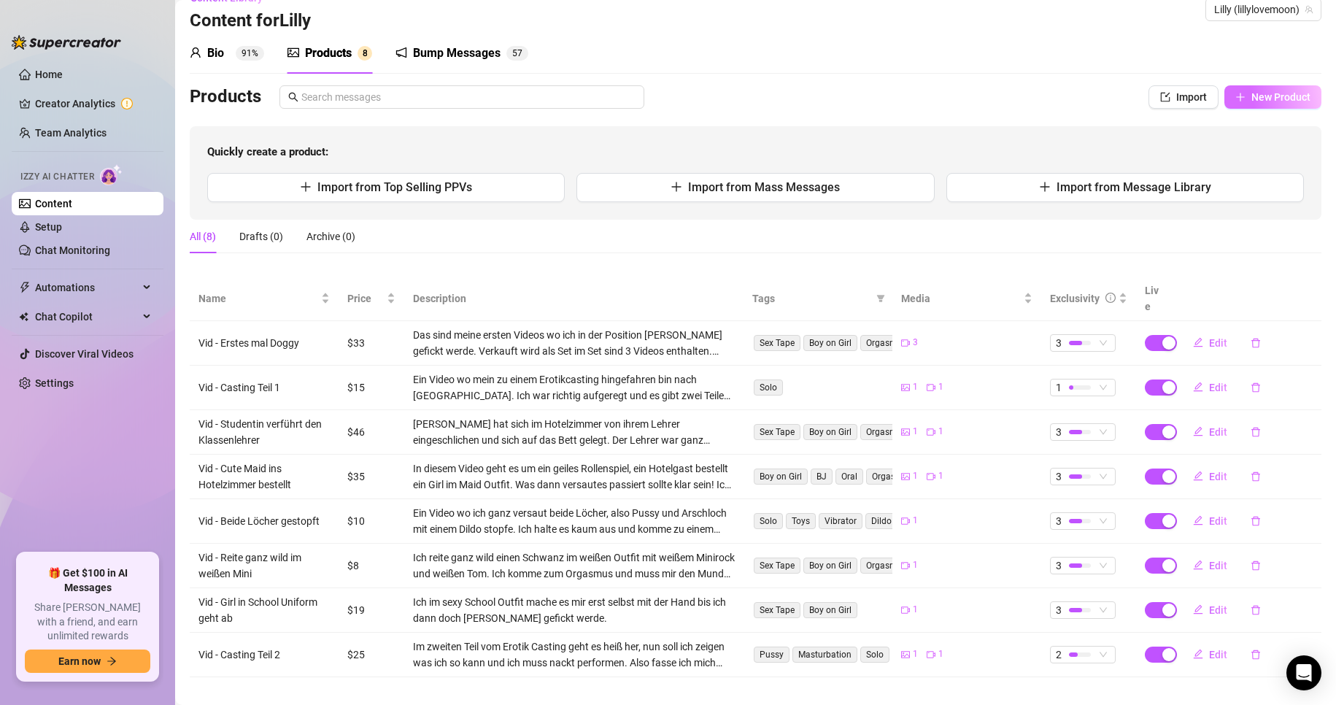
click at [1277, 95] on span "New Product" at bounding box center [1281, 97] width 59 height 12
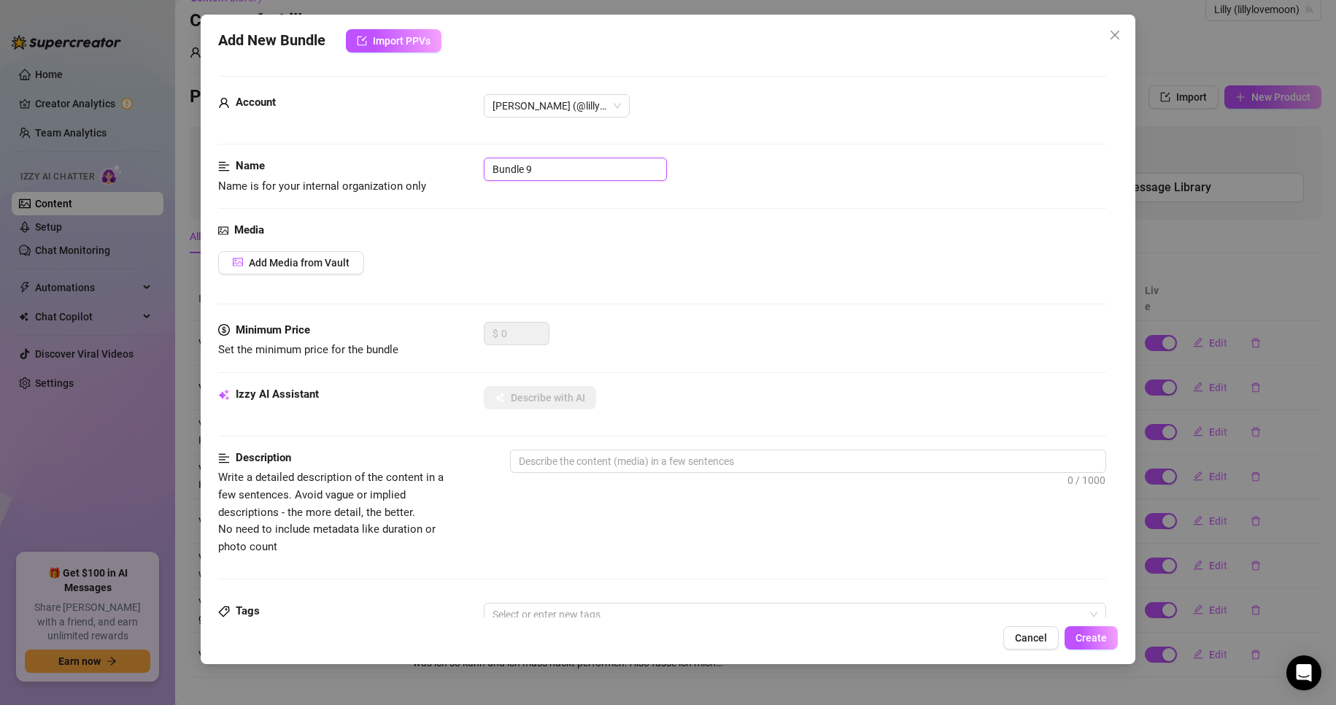
drag, startPoint x: 556, startPoint y: 176, endPoint x: 396, endPoint y: 185, distance: 160.9
click at [399, 185] on div "Name Name is for your internal organization only Bundle 9" at bounding box center [662, 176] width 889 height 37
click at [298, 280] on div "Media Add Media from Vault" at bounding box center [662, 272] width 889 height 100
click at [302, 267] on span "Add Media from Vault" at bounding box center [299, 263] width 101 height 12
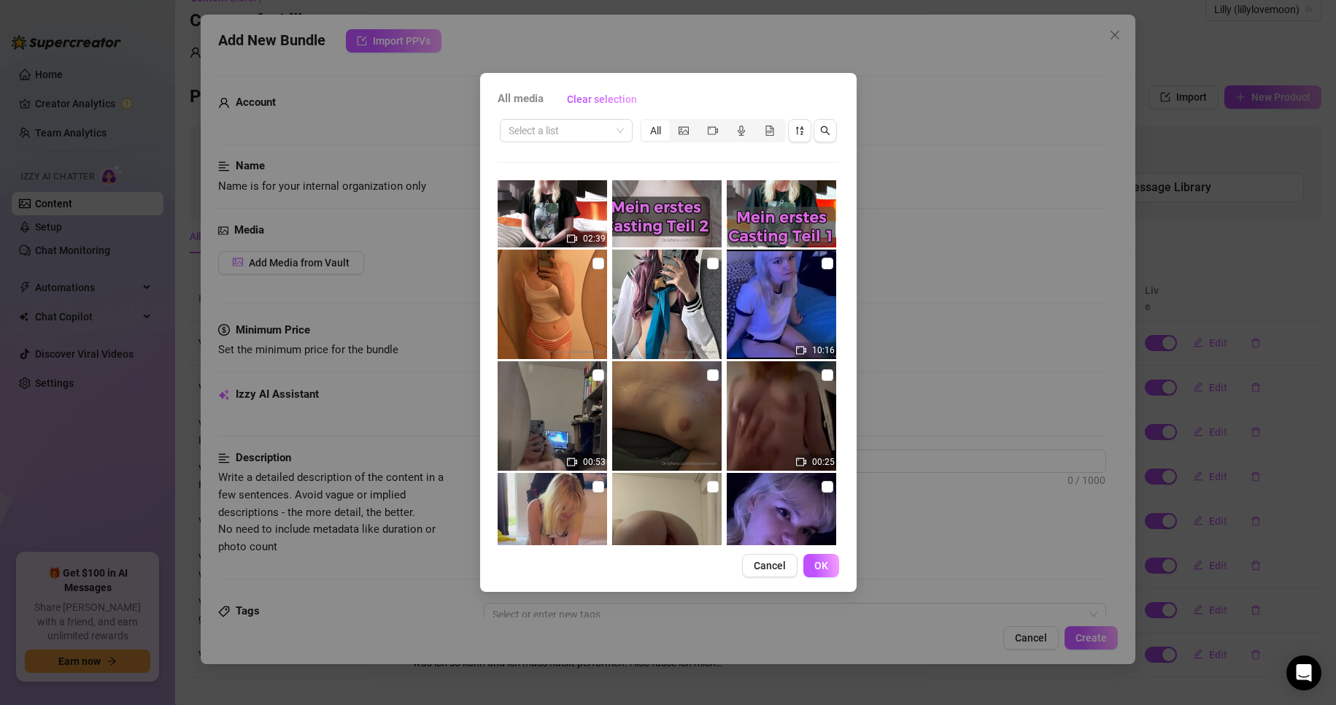
scroll to position [0, 0]
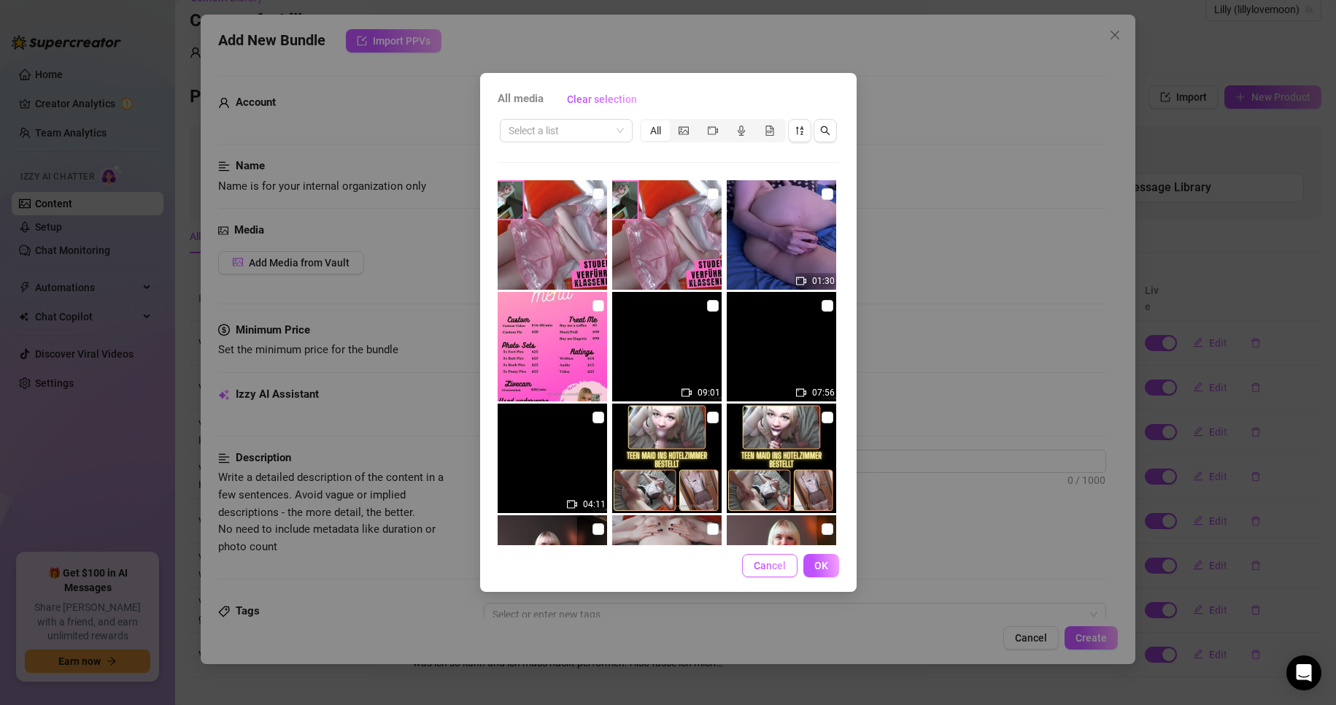
click at [778, 567] on span "Cancel" at bounding box center [770, 566] width 32 height 12
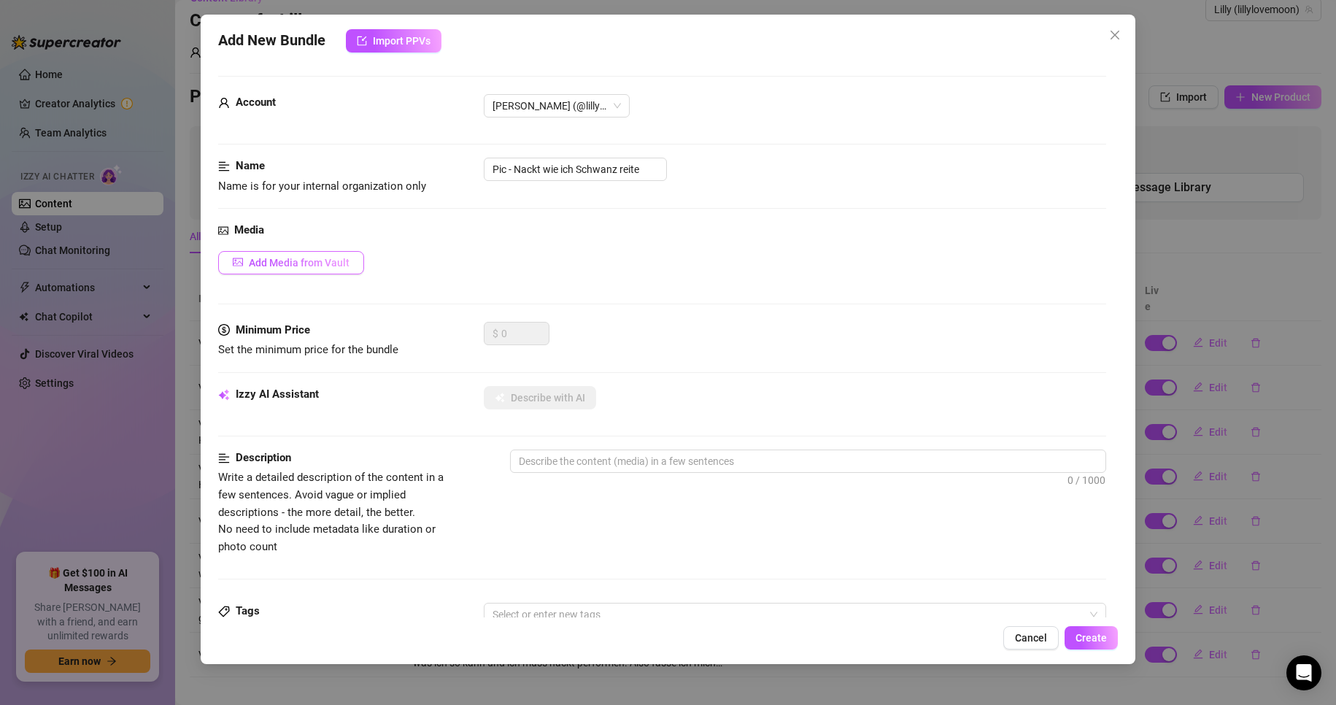
click at [345, 269] on span "Add Media from Vault" at bounding box center [299, 263] width 101 height 12
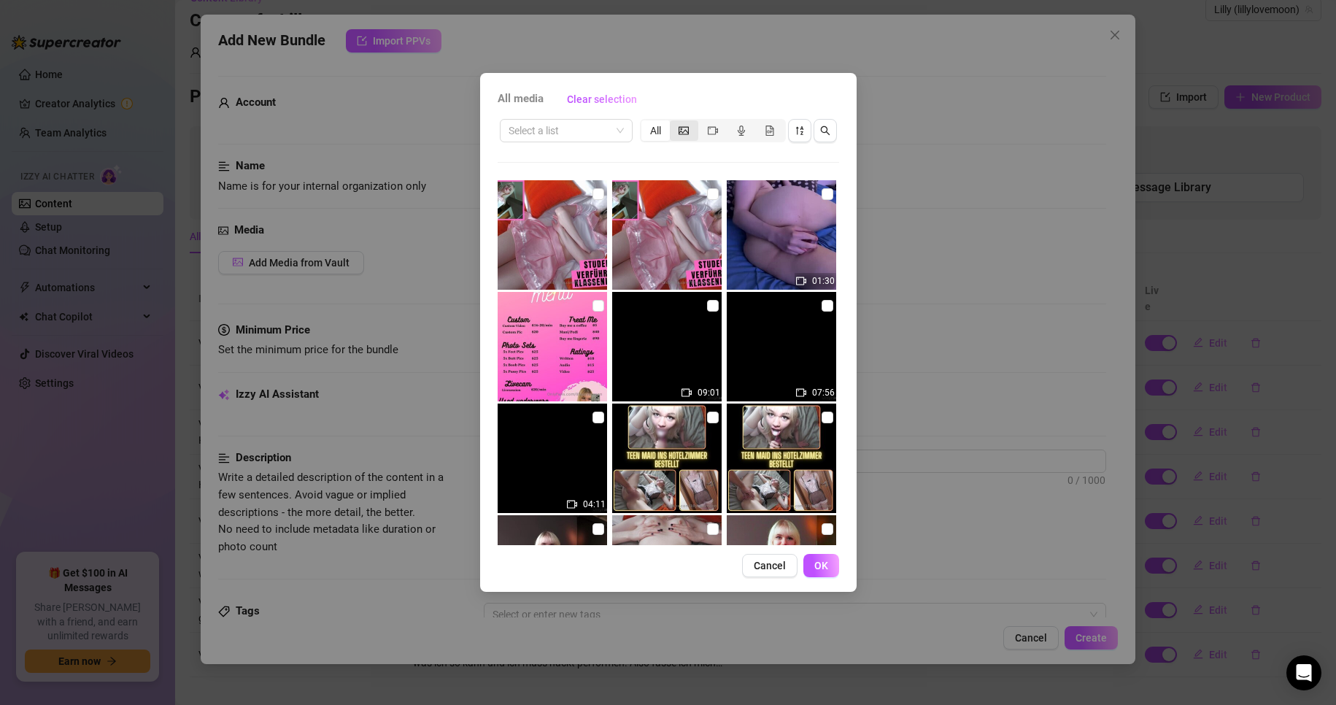
click at [687, 138] on div "segmented control" at bounding box center [684, 130] width 28 height 20
click at [674, 123] on input "segmented control" at bounding box center [674, 123] width 0 height 0
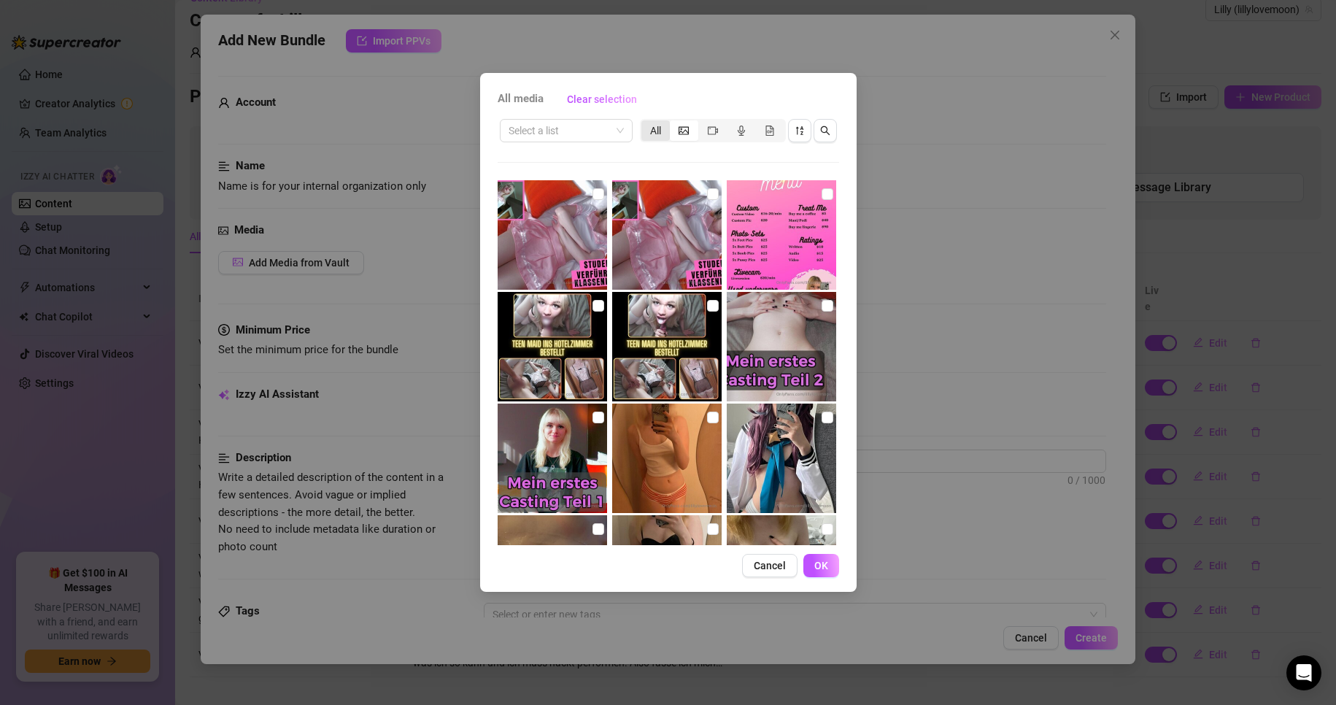
click at [668, 136] on div "All" at bounding box center [656, 130] width 28 height 20
click at [645, 123] on input "All" at bounding box center [645, 123] width 0 height 0
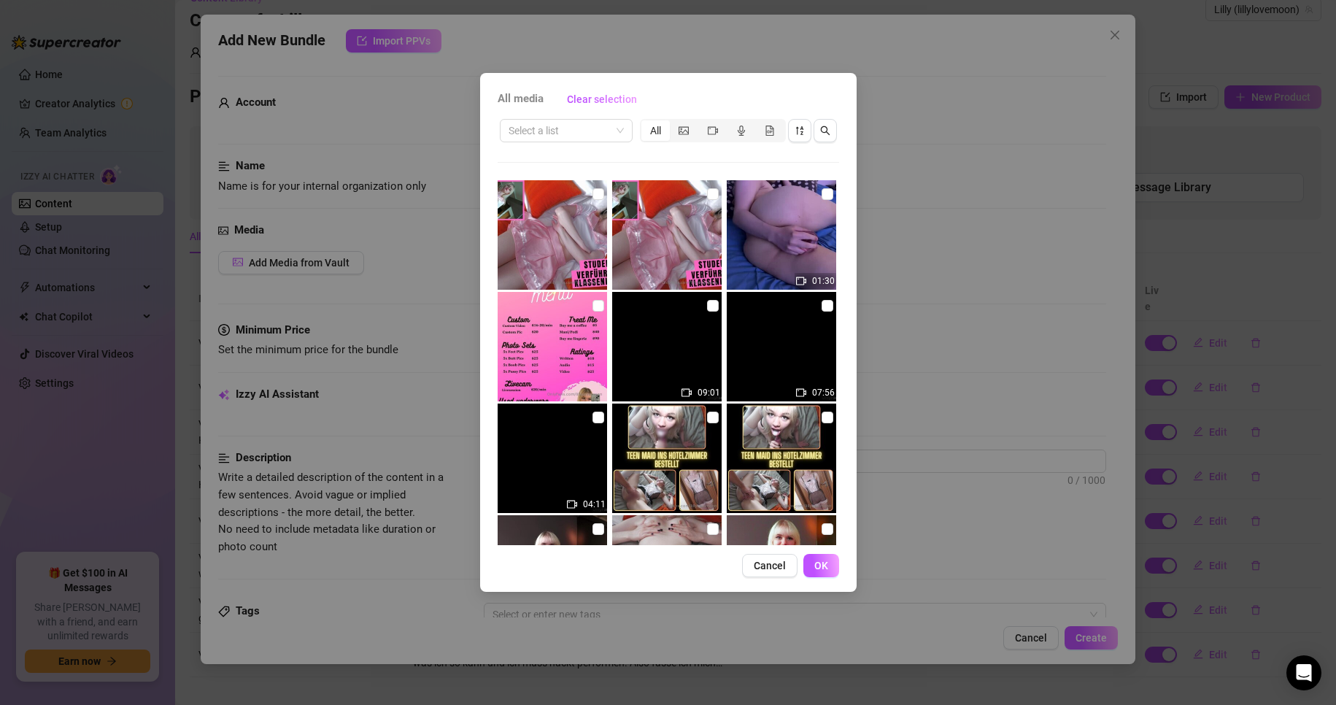
drag, startPoint x: 785, startPoint y: 573, endPoint x: 774, endPoint y: 573, distance: 10.2
click at [780, 573] on button "Cancel" at bounding box center [769, 565] width 55 height 23
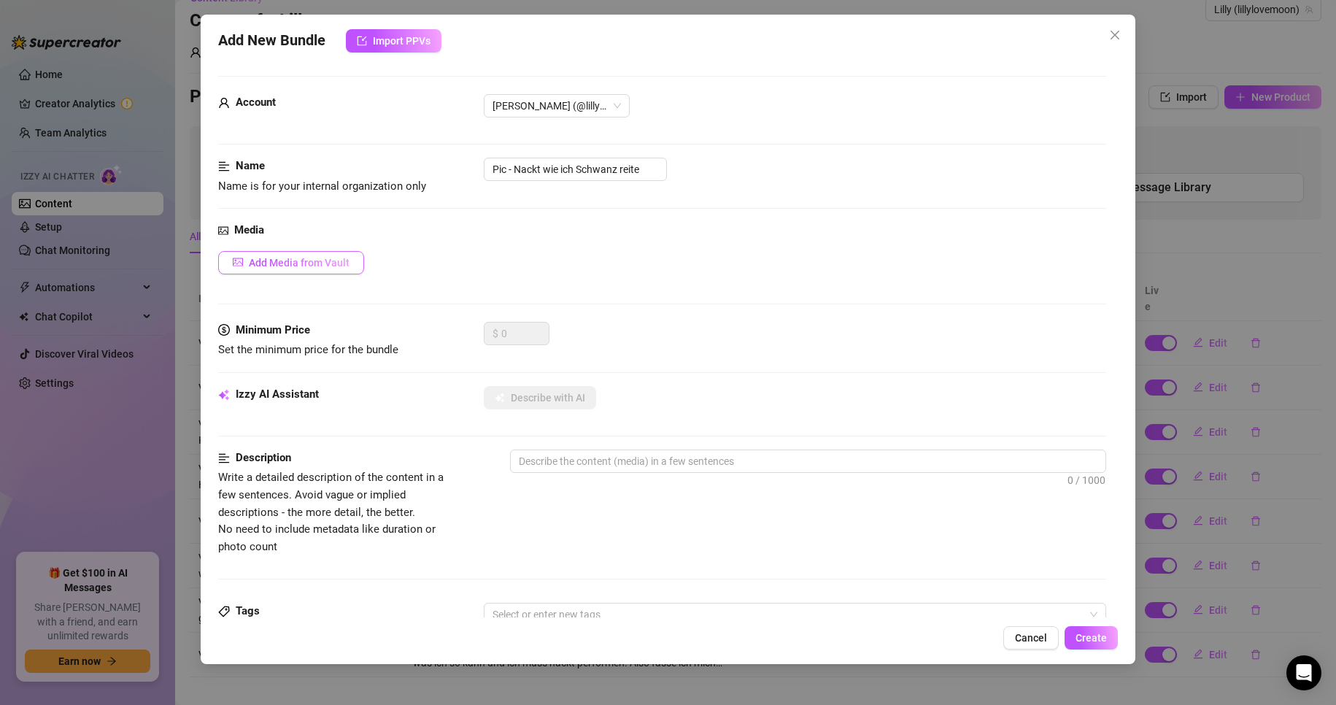
click at [320, 257] on span "Add Media from Vault" at bounding box center [299, 263] width 101 height 12
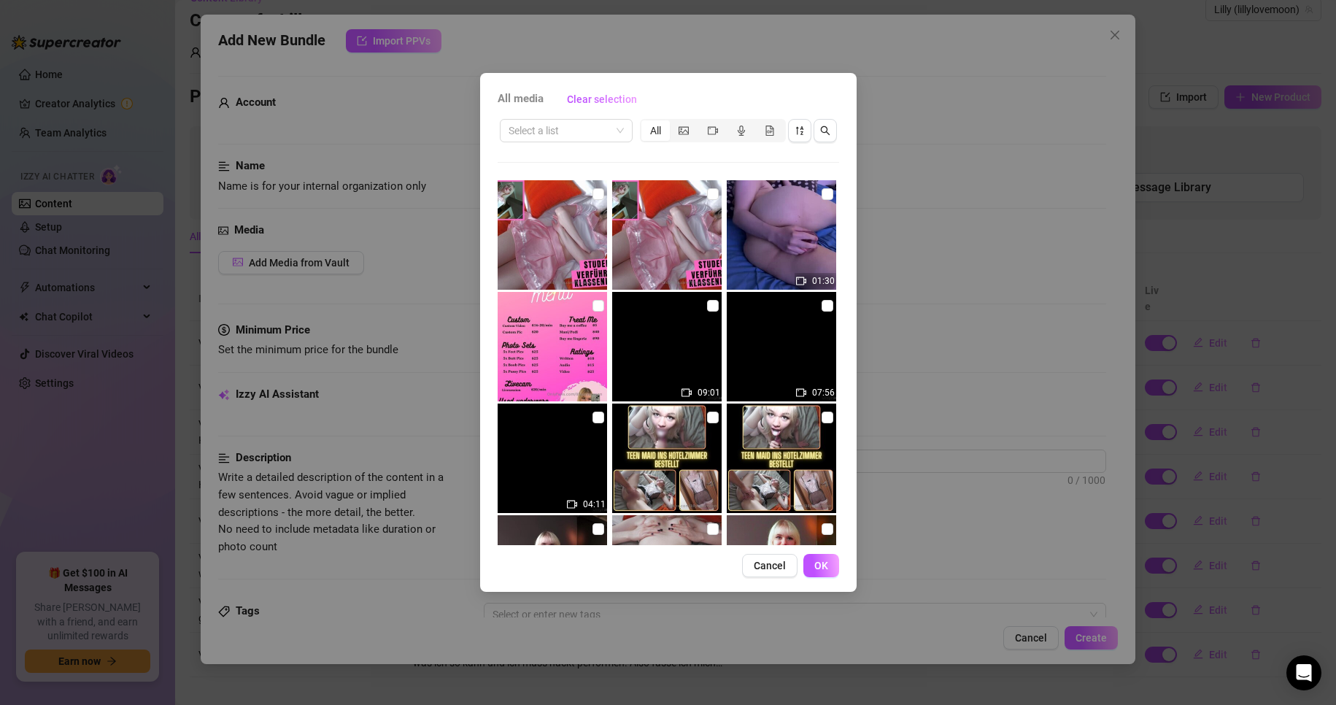
drag, startPoint x: 768, startPoint y: 568, endPoint x: 966, endPoint y: 629, distance: 207.8
click at [769, 568] on span "Cancel" at bounding box center [770, 566] width 32 height 12
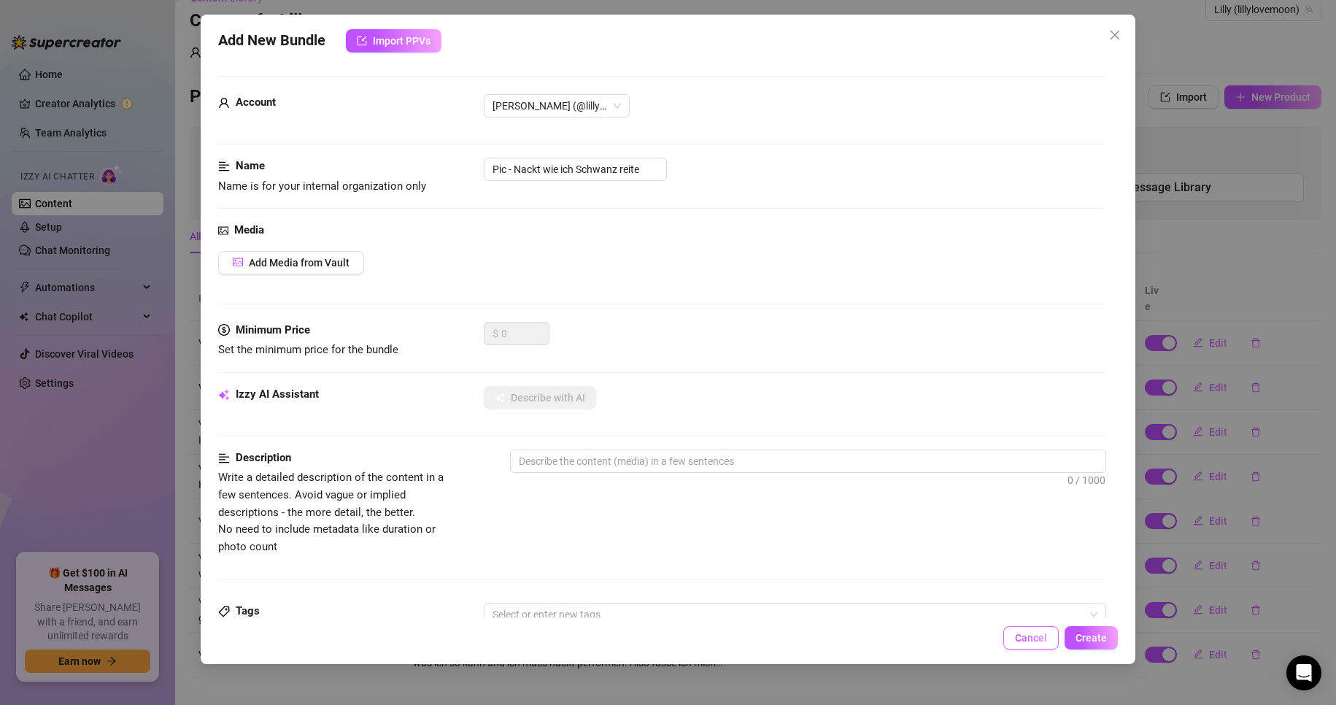
click at [1025, 641] on span "Cancel" at bounding box center [1031, 638] width 32 height 12
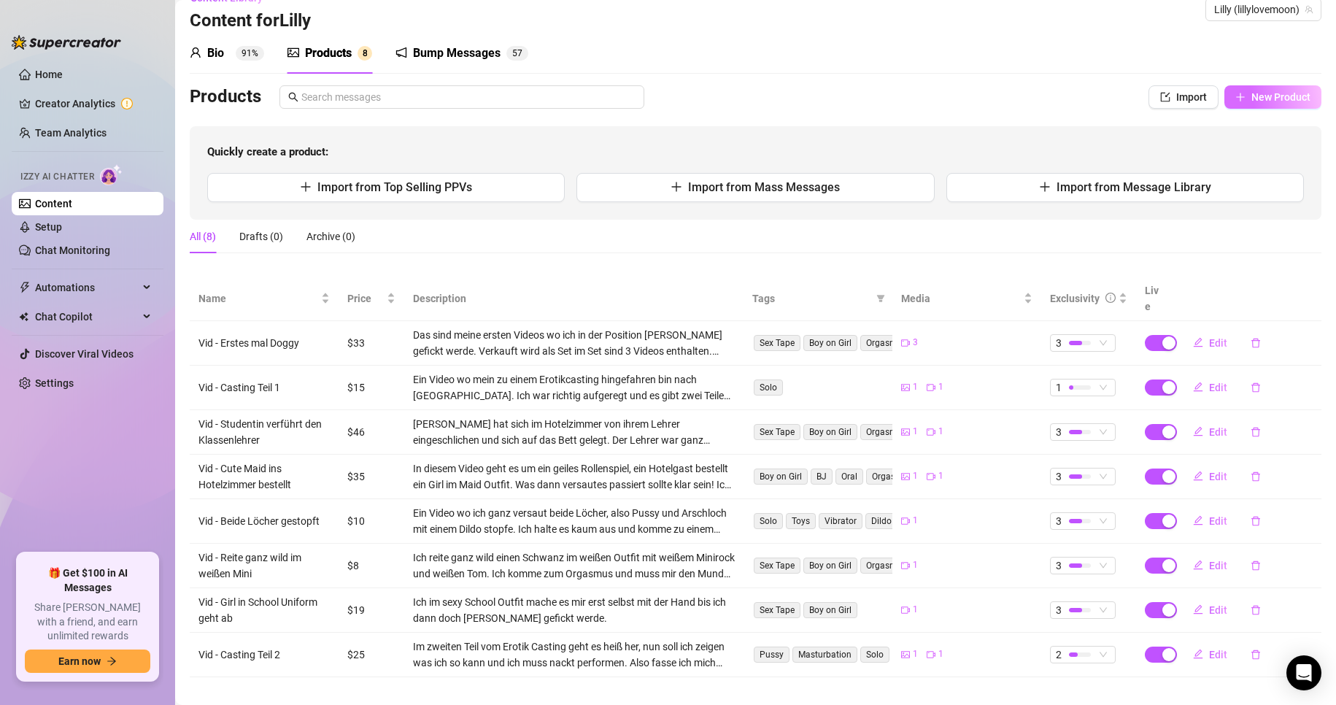
click at [1244, 108] on div "Products Import New Product Quickly create a product: Import from Top Selling P…" at bounding box center [756, 152] width 1132 height 134
click at [1252, 103] on span "New Product" at bounding box center [1281, 97] width 59 height 12
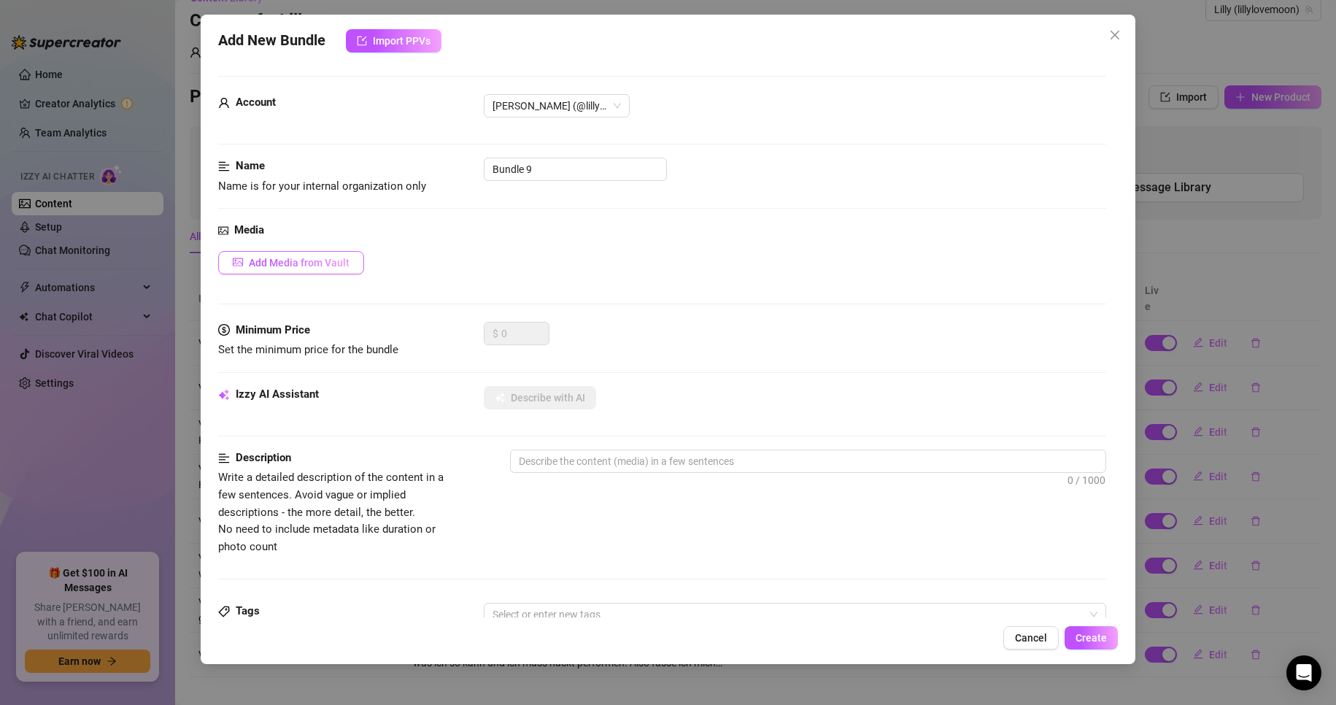
click at [312, 268] on span "Add Media from Vault" at bounding box center [299, 263] width 101 height 12
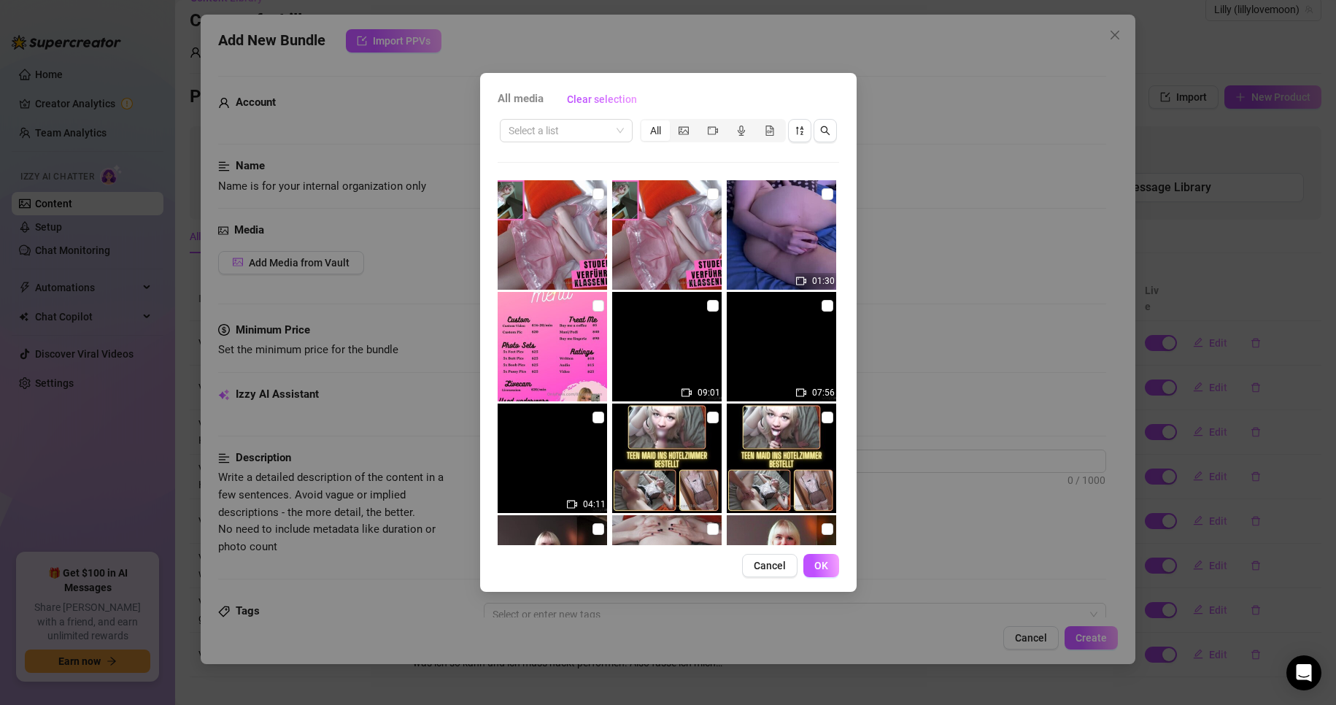
click at [661, 130] on div "All" at bounding box center [656, 130] width 28 height 20
click at [645, 123] on input "All" at bounding box center [645, 123] width 0 height 0
click at [682, 131] on icon "picture" at bounding box center [684, 131] width 10 height 10
click at [674, 123] on input "segmented control" at bounding box center [674, 123] width 0 height 0
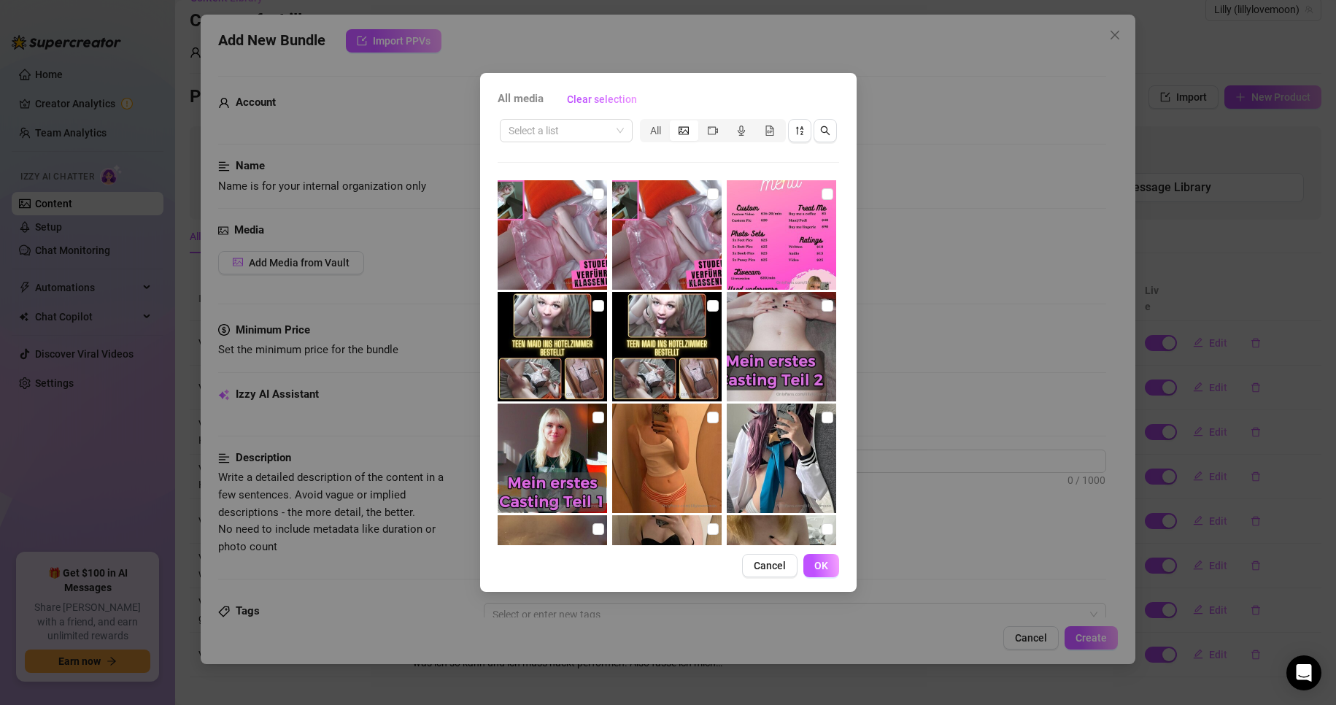
click at [1197, 190] on div "All media Clear selection Select a list All No more media Cancel OK" at bounding box center [668, 352] width 1336 height 705
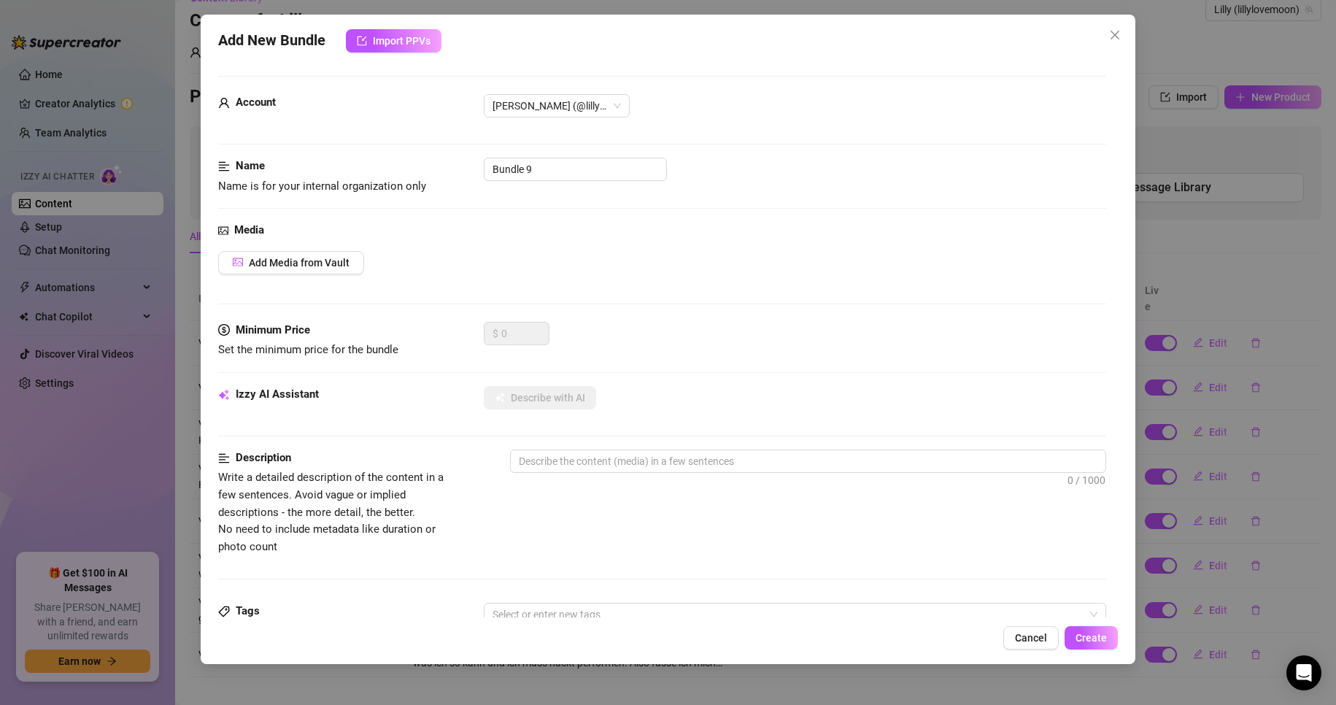
click at [1155, 164] on div "Add New Bundle Import PPVs Account [PERSON_NAME] (@lillylovemoon) Name Name is …" at bounding box center [668, 352] width 1336 height 705
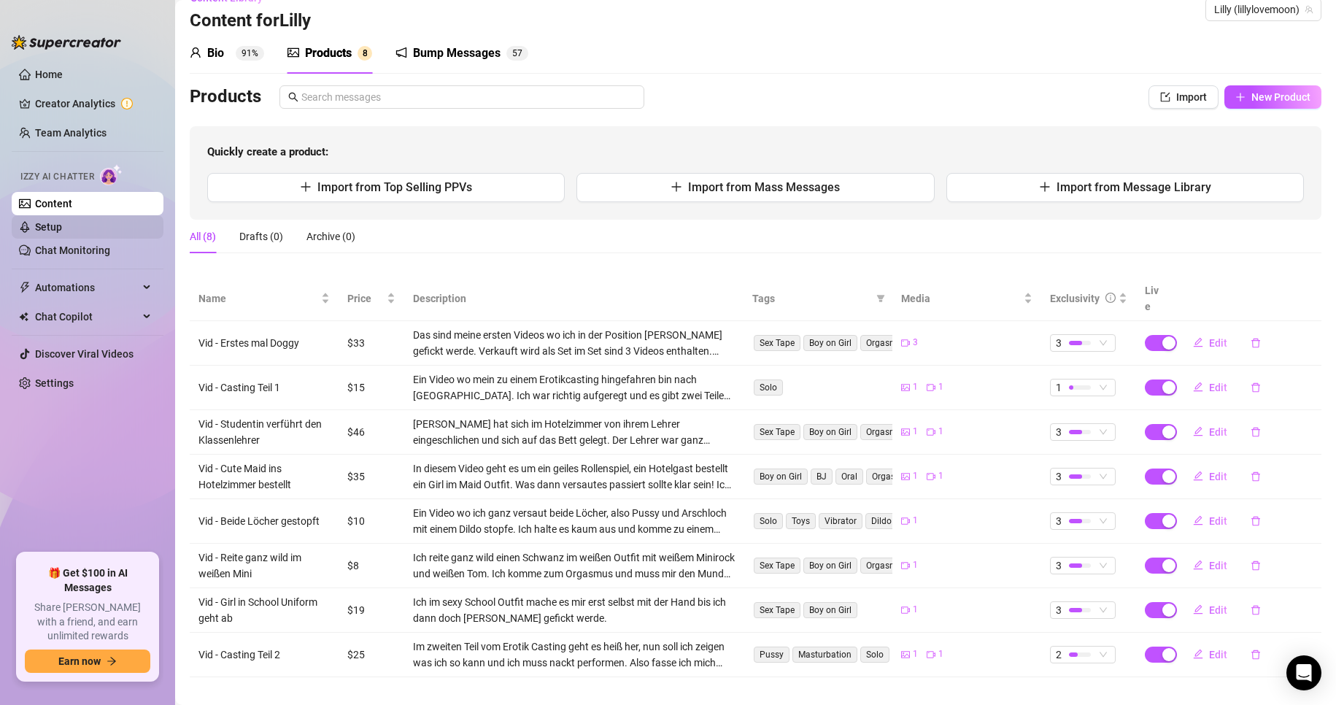
click at [50, 233] on link "Setup" at bounding box center [48, 227] width 27 height 12
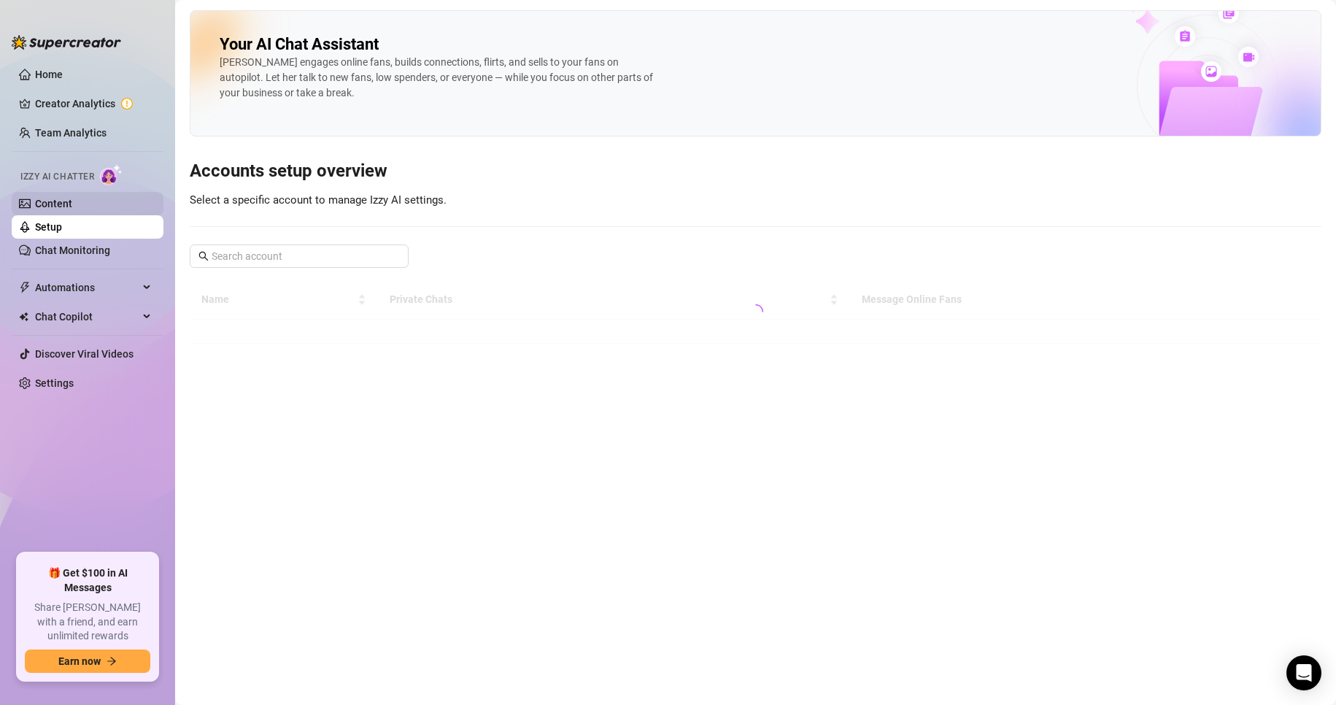
click at [61, 198] on link "Content" at bounding box center [53, 204] width 37 height 12
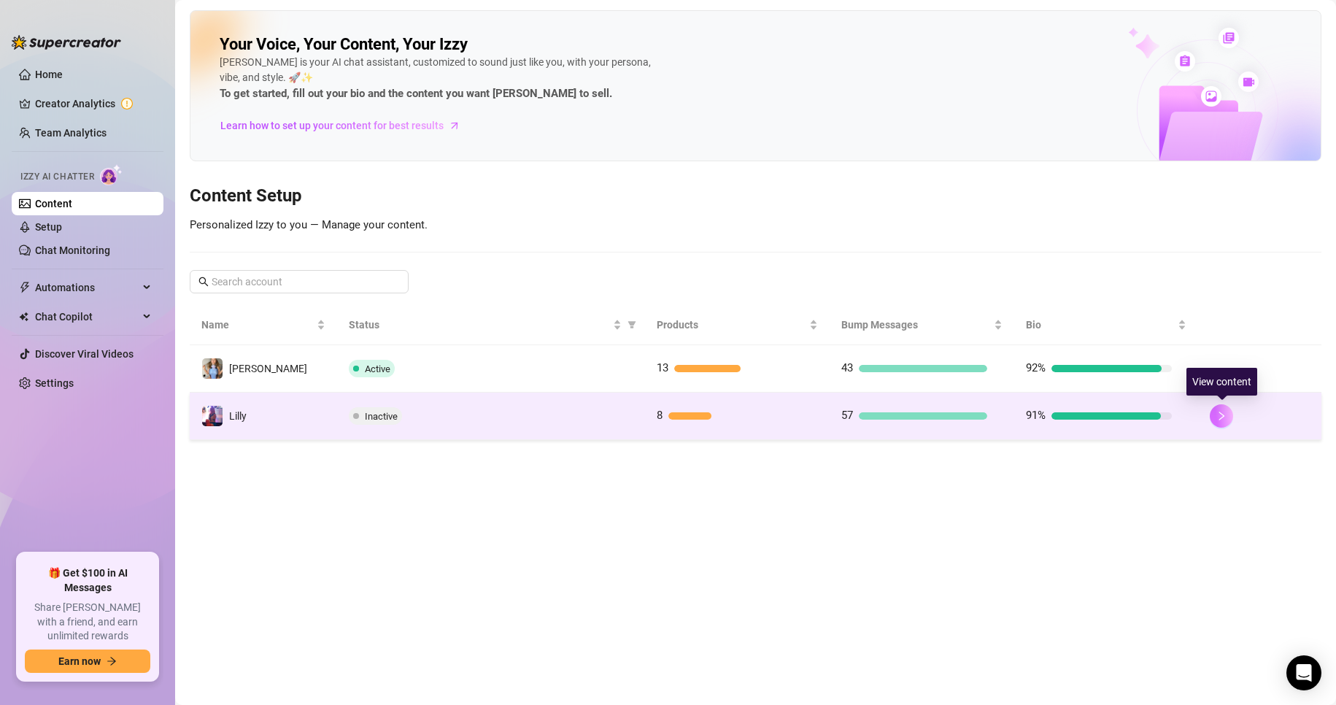
click at [1221, 417] on icon "right" at bounding box center [1222, 416] width 10 height 10
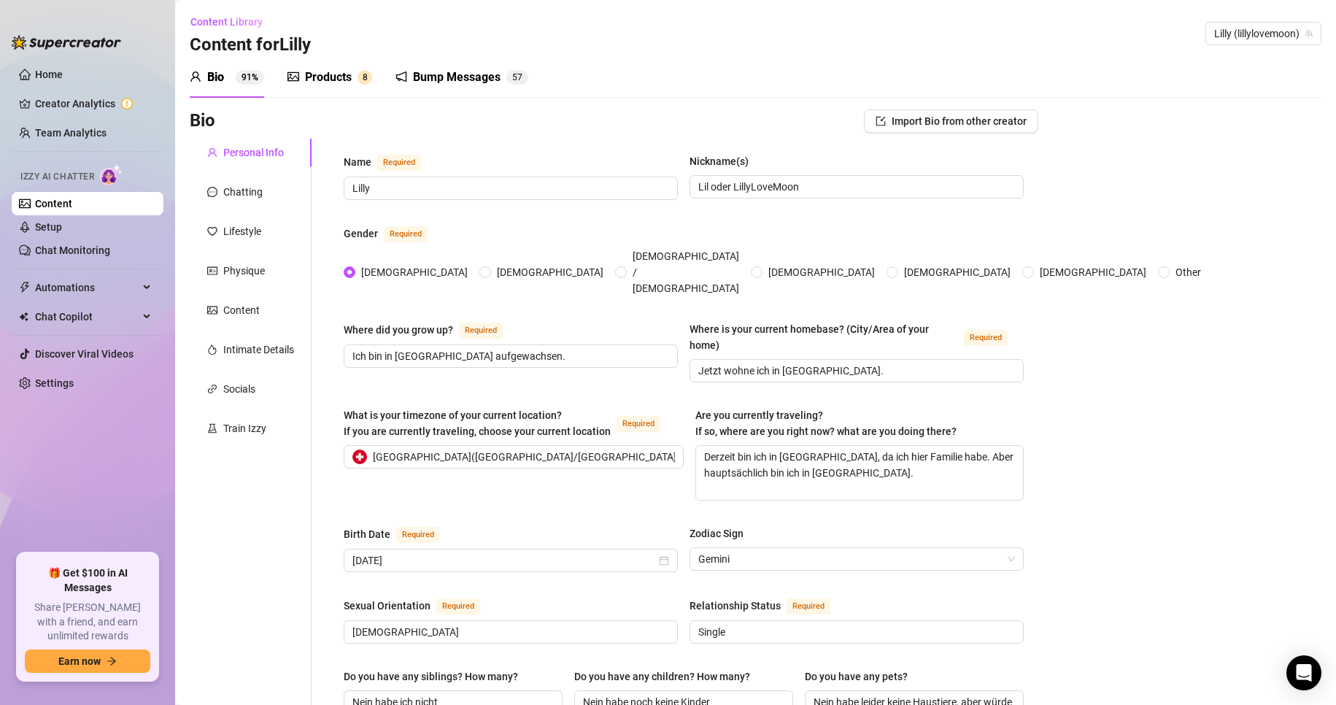
click at [346, 73] on div "Products" at bounding box center [328, 78] width 47 height 18
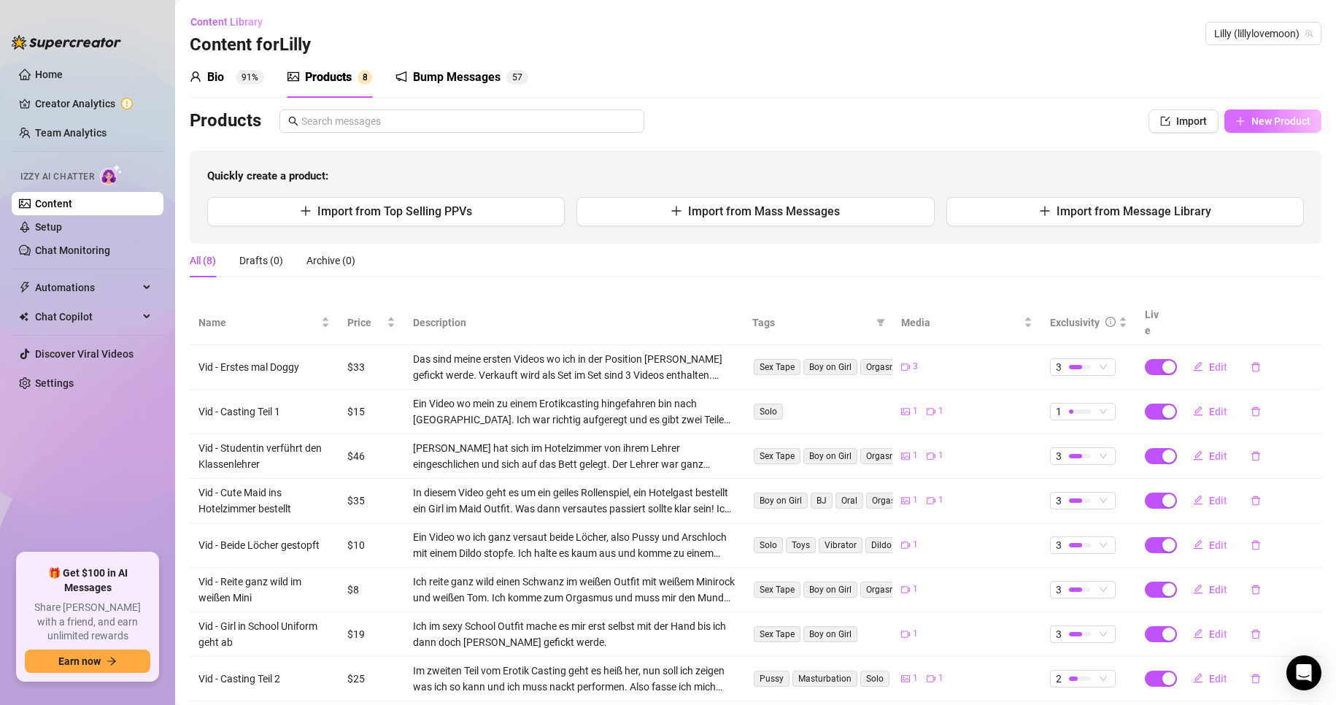
click at [1264, 110] on button "New Product" at bounding box center [1273, 120] width 97 height 23
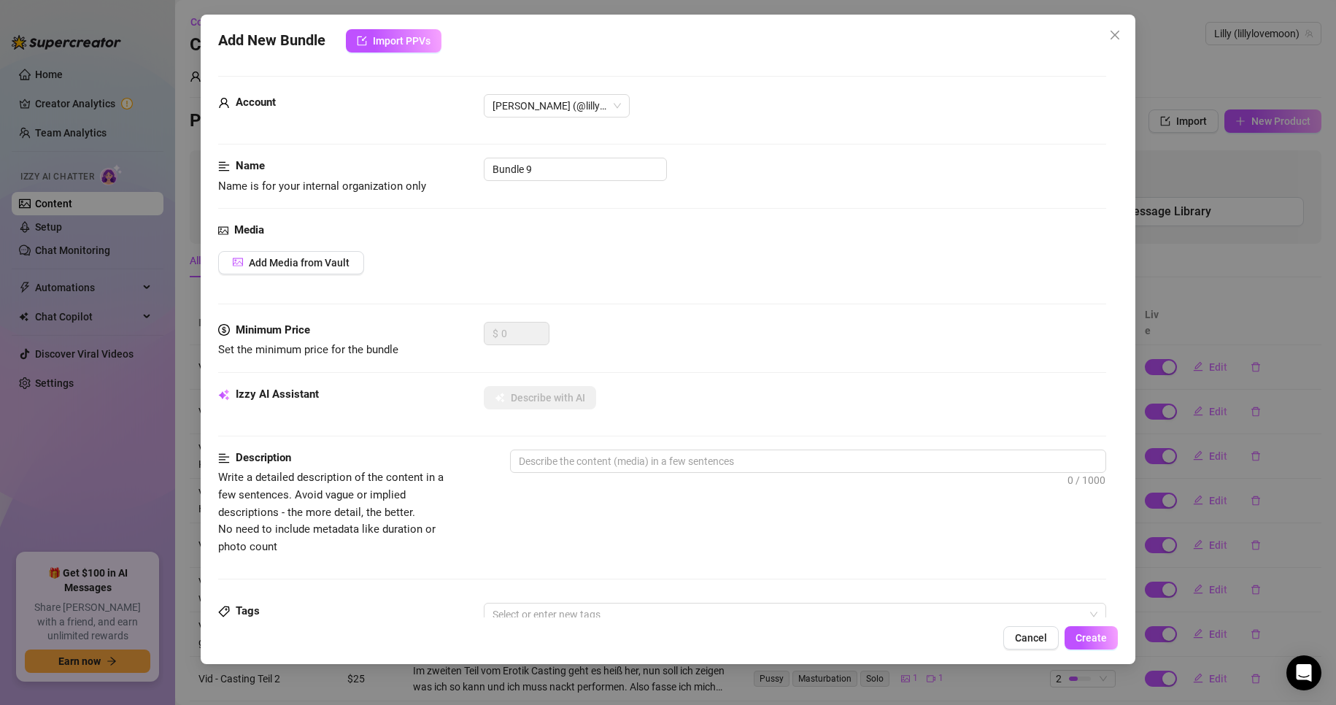
click at [293, 285] on div "Media Add Media from Vault" at bounding box center [662, 272] width 889 height 100
click at [296, 274] on button "Add Media from Vault" at bounding box center [291, 262] width 146 height 23
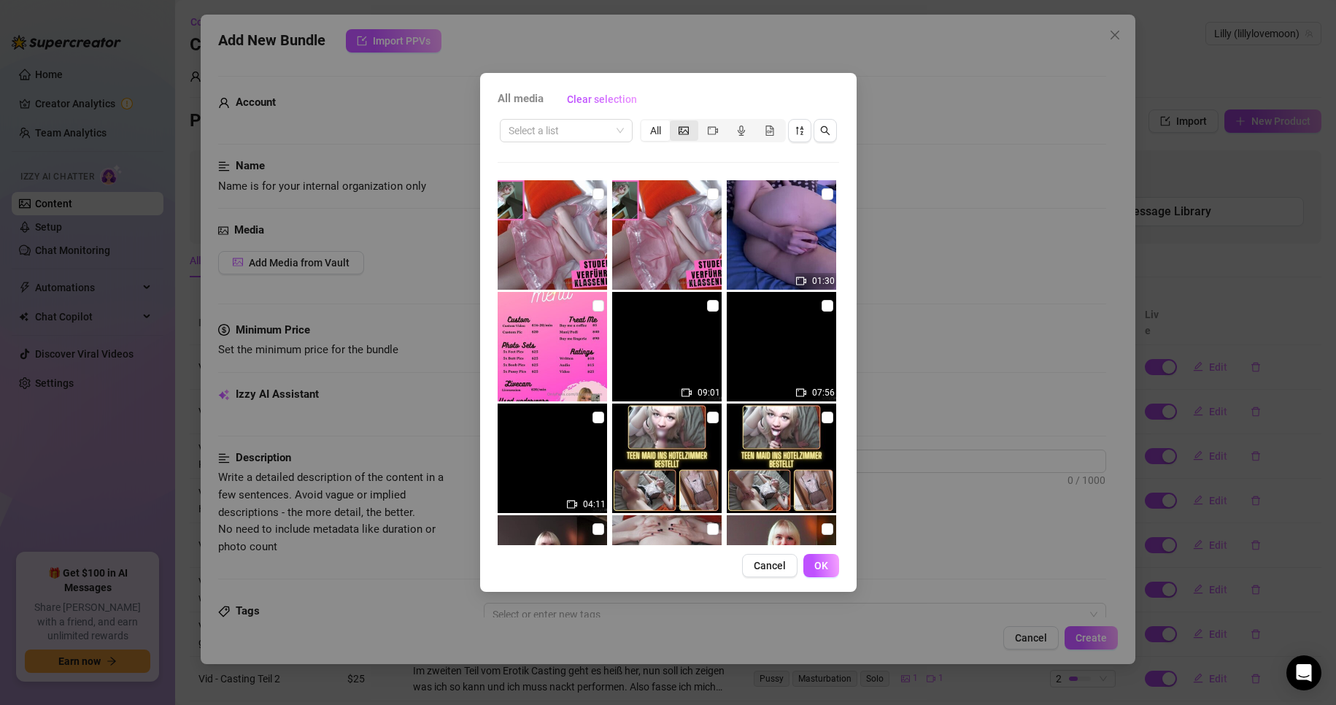
click at [692, 127] on div "segmented control" at bounding box center [684, 130] width 28 height 20
click at [674, 123] on input "segmented control" at bounding box center [674, 123] width 0 height 0
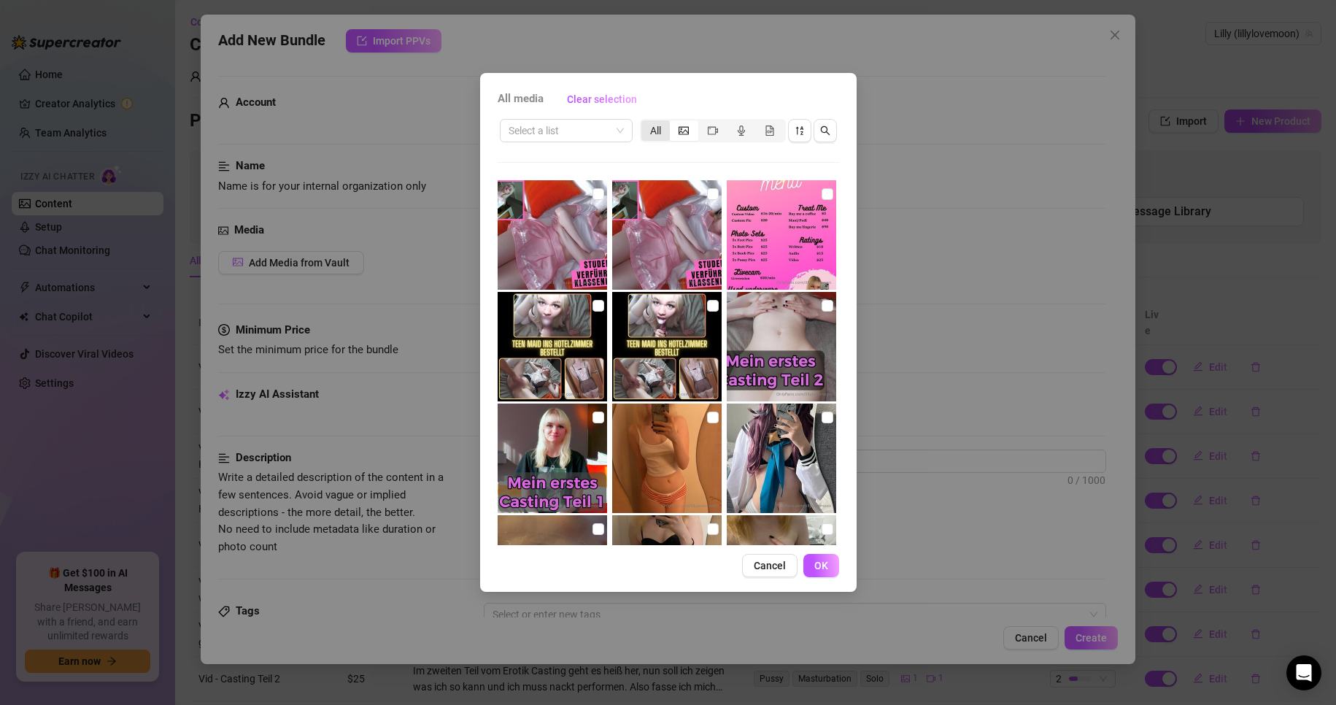
click at [652, 127] on div "All" at bounding box center [656, 130] width 28 height 20
click at [645, 123] on input "All" at bounding box center [645, 123] width 0 height 0
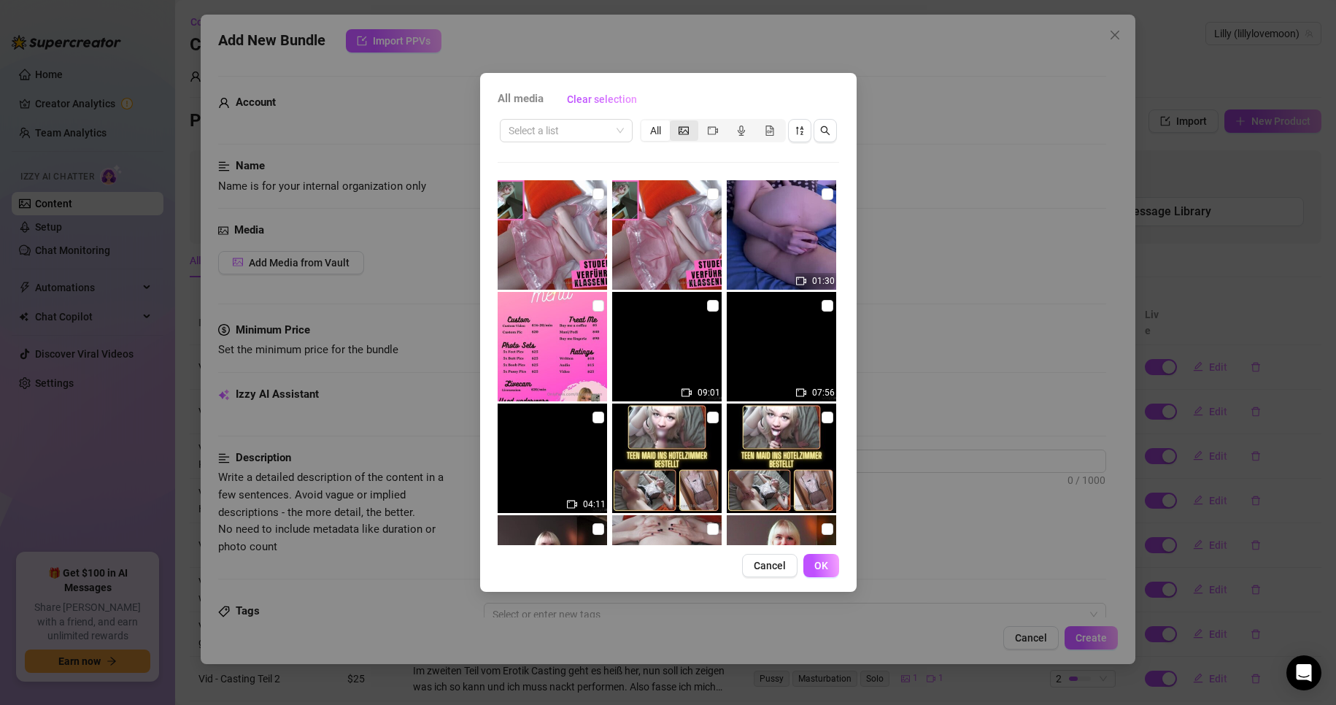
click at [681, 134] on icon "picture" at bounding box center [684, 130] width 10 height 8
click at [674, 123] on input "segmented control" at bounding box center [674, 123] width 0 height 0
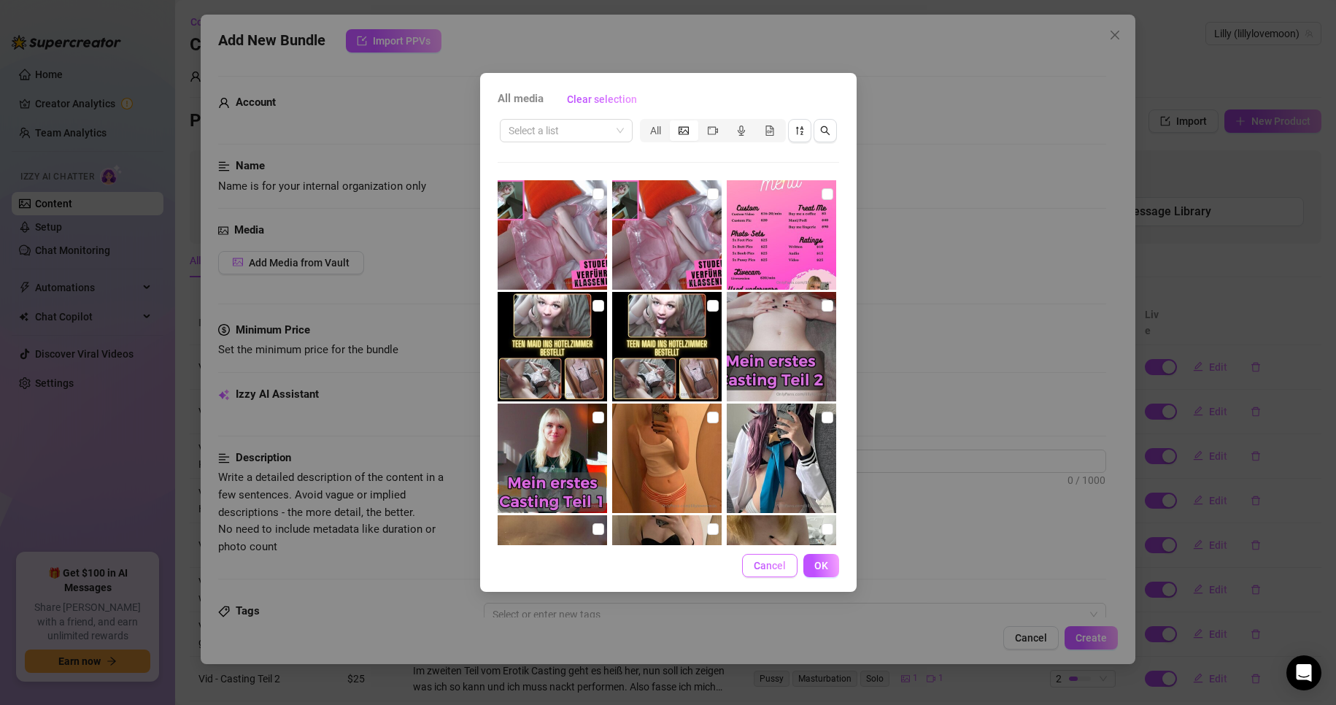
click at [753, 561] on button "Cancel" at bounding box center [769, 565] width 55 height 23
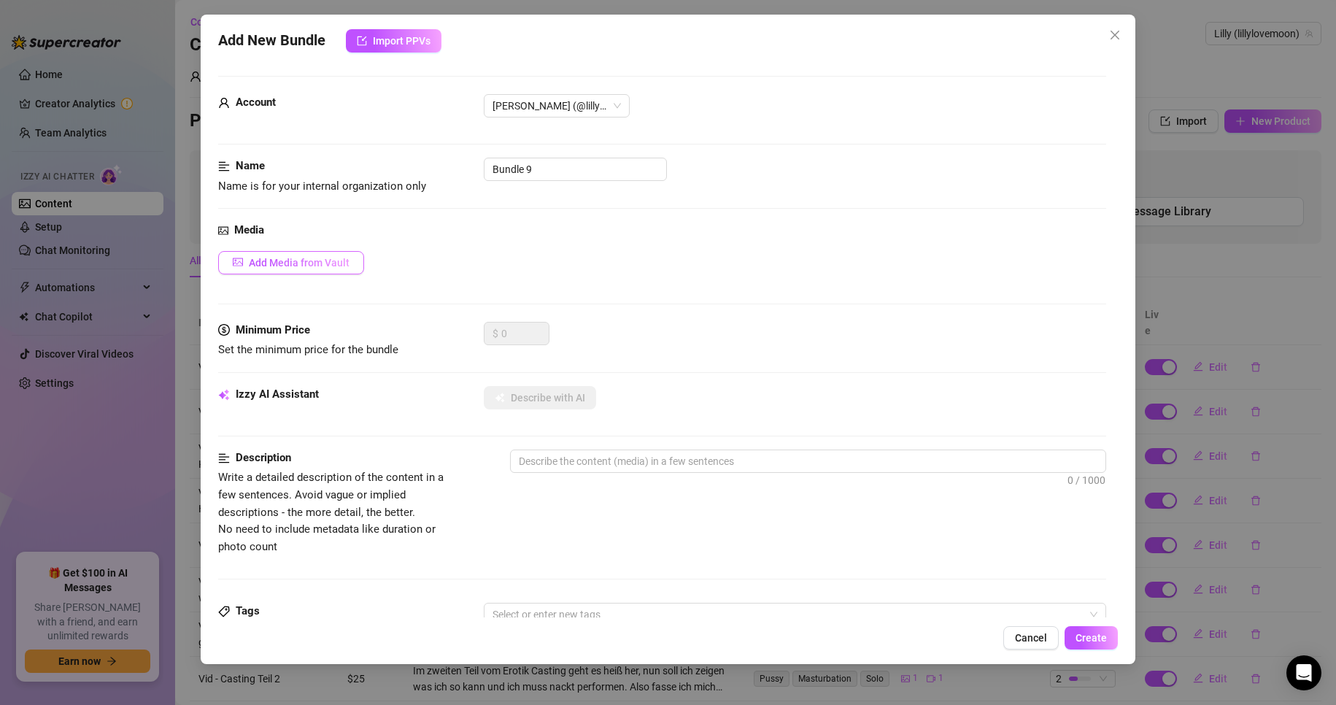
click at [315, 255] on button "Add Media from Vault" at bounding box center [291, 262] width 146 height 23
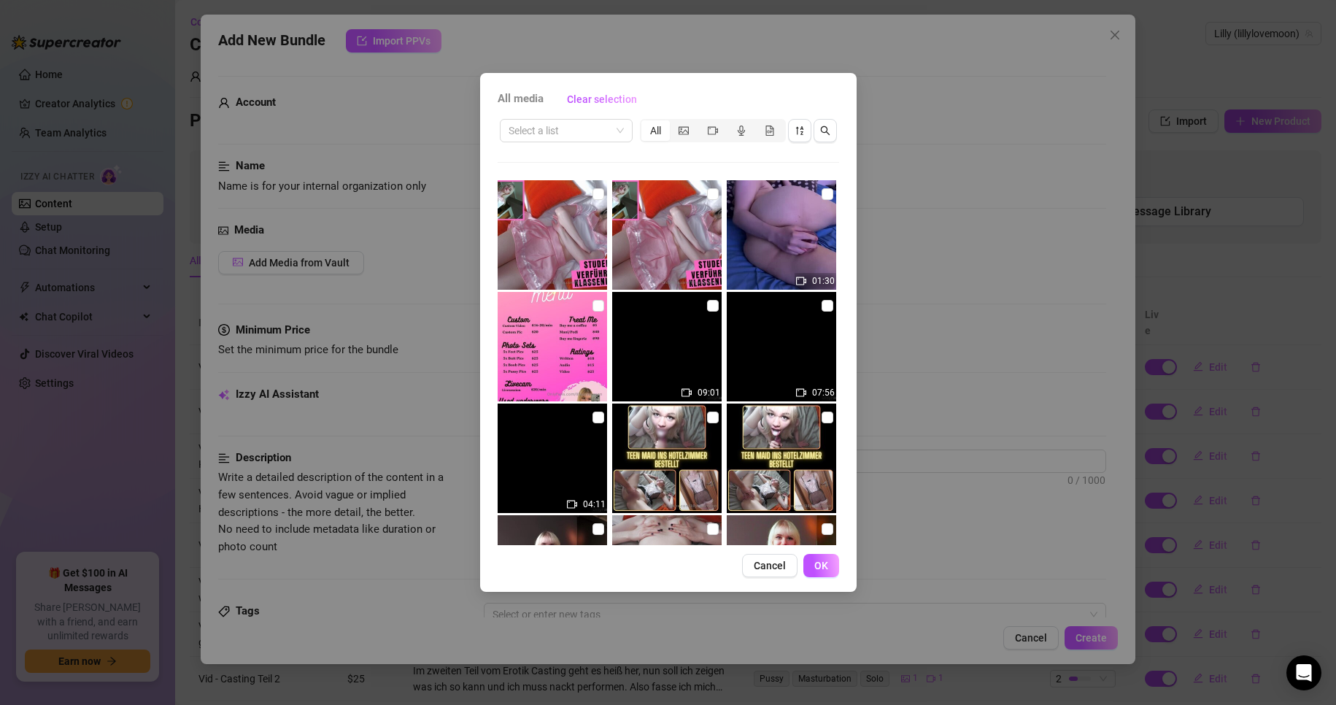
click at [556, 116] on div "All media Clear selection Select a list All 01:30 09:01 07:56 04:11 02:39 10:16…" at bounding box center [668, 332] width 377 height 519
click at [560, 131] on input "search" at bounding box center [560, 131] width 102 height 22
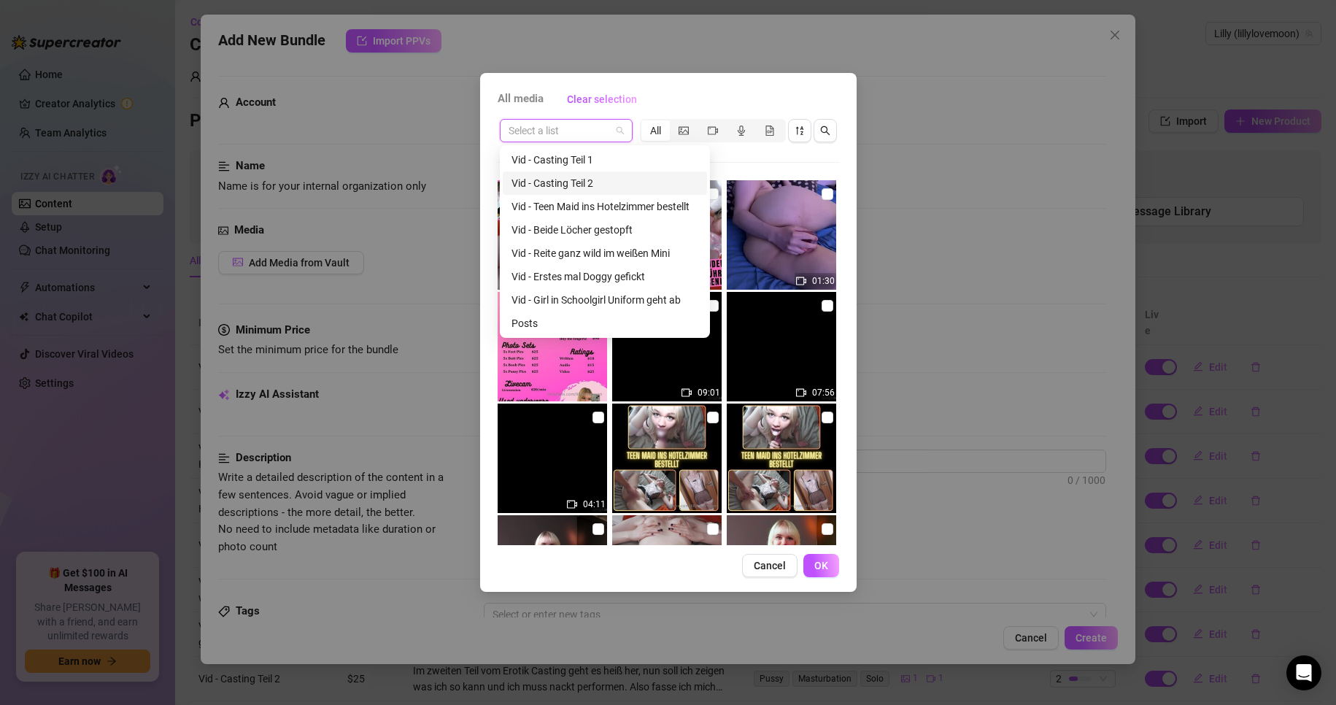
click at [727, 101] on div "All media Clear selection" at bounding box center [669, 99] width 342 height 23
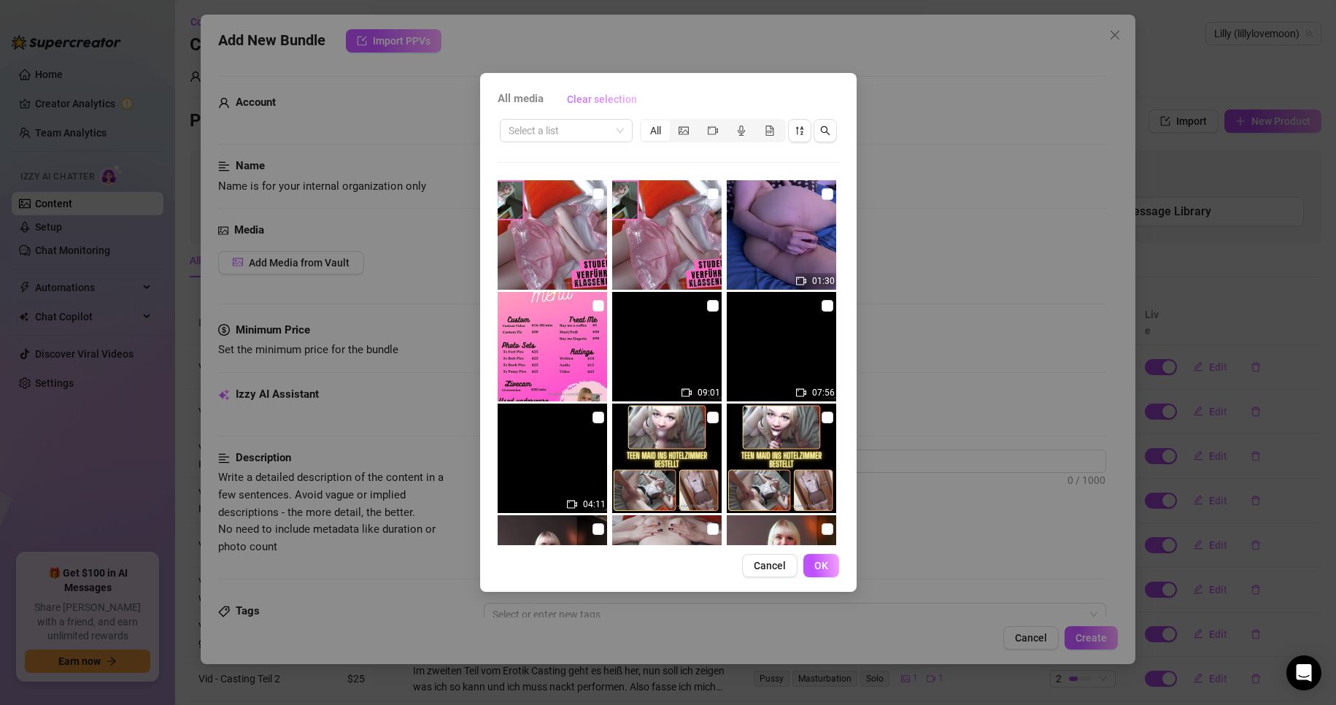
click at [607, 105] on span "Clear selection" at bounding box center [602, 99] width 70 height 12
click at [607, 104] on span "Clear selection" at bounding box center [602, 99] width 70 height 12
click at [521, 98] on span "All media" at bounding box center [521, 100] width 46 height 18
click at [771, 568] on span "Cancel" at bounding box center [770, 566] width 32 height 12
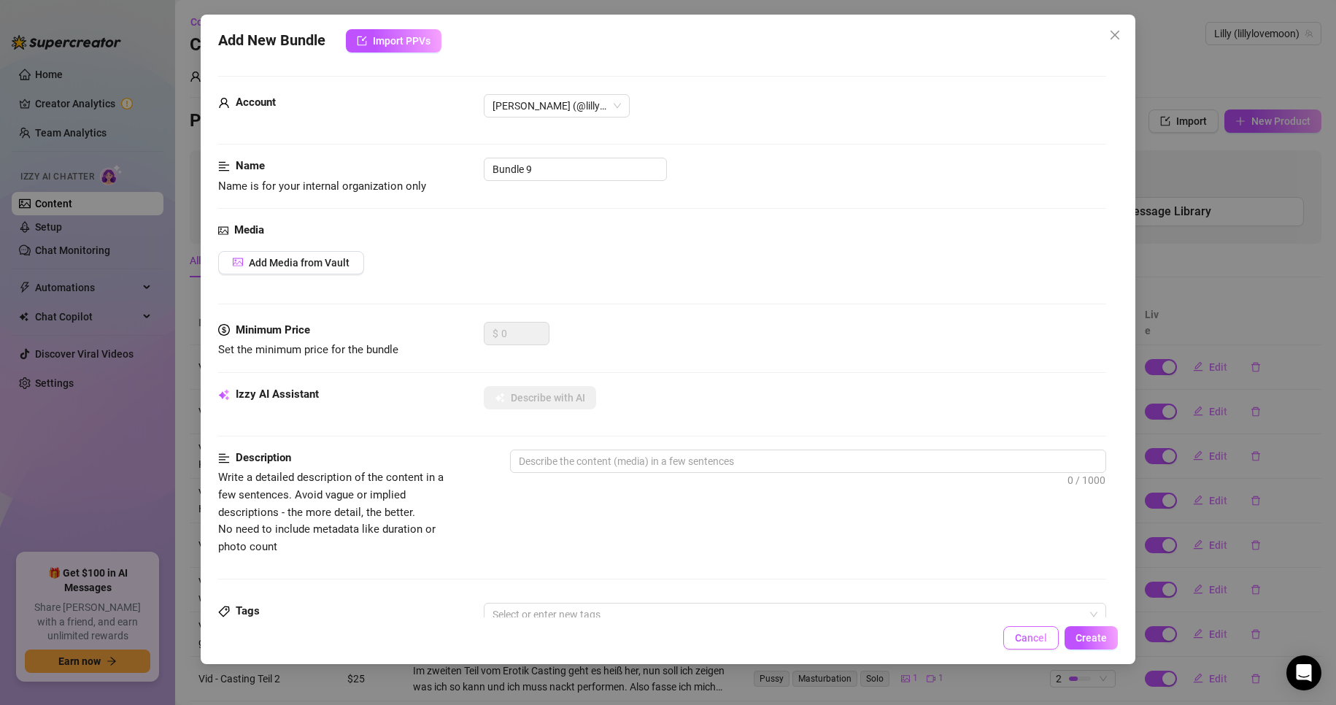
click at [1047, 629] on button "Cancel" at bounding box center [1031, 637] width 55 height 23
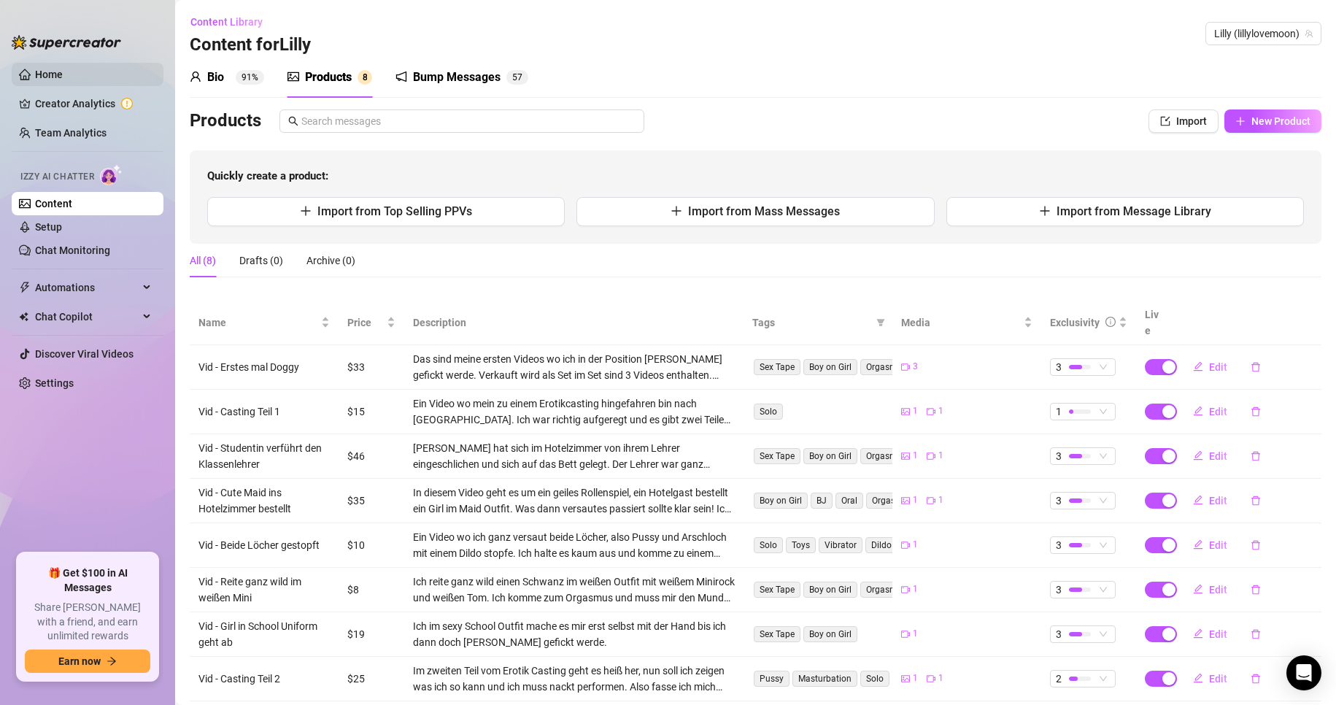
click at [63, 70] on link "Home" at bounding box center [49, 75] width 28 height 12
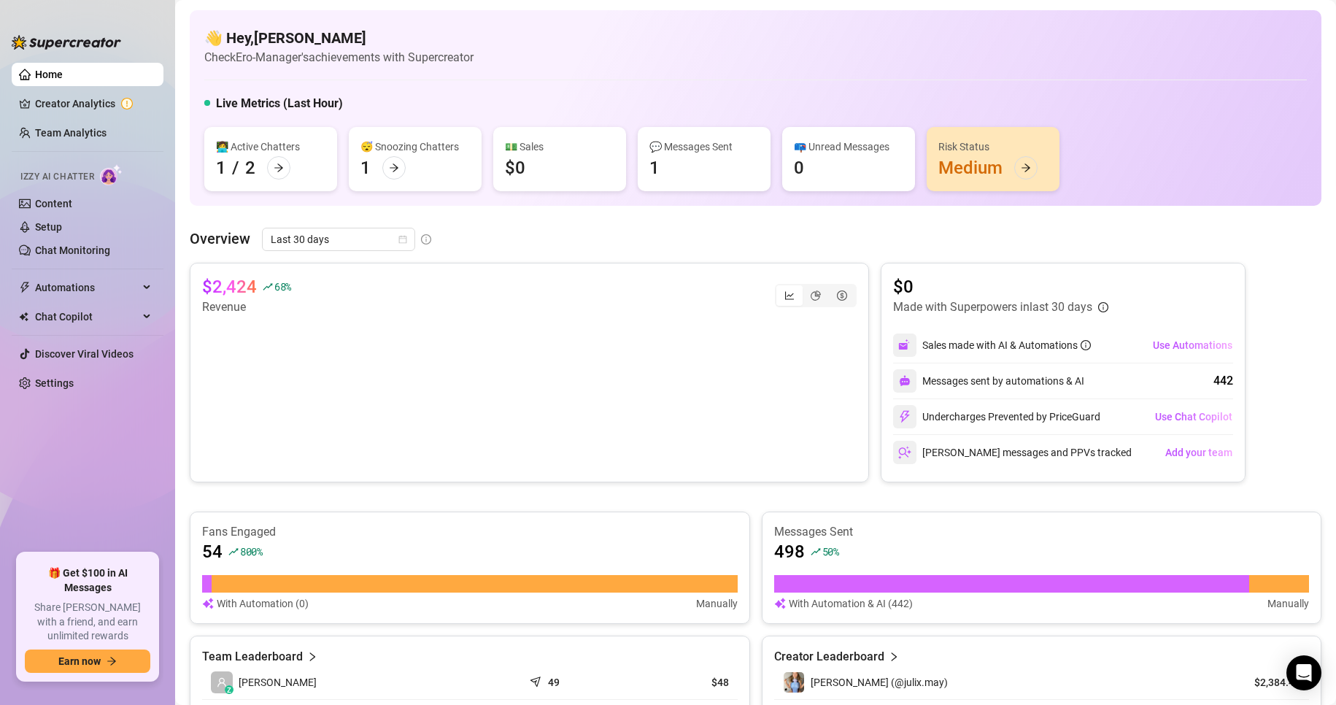
click at [961, 141] on div "Risk Status" at bounding box center [993, 147] width 109 height 16
drag, startPoint x: 974, startPoint y: 166, endPoint x: 994, endPoint y: 170, distance: 20.2
click at [974, 166] on div "Risk Status Medium" at bounding box center [993, 159] width 133 height 64
click at [1019, 171] on div at bounding box center [1026, 167] width 23 height 23
click at [1308, 671] on icon "Open Intercom Messenger" at bounding box center [1304, 672] width 17 height 19
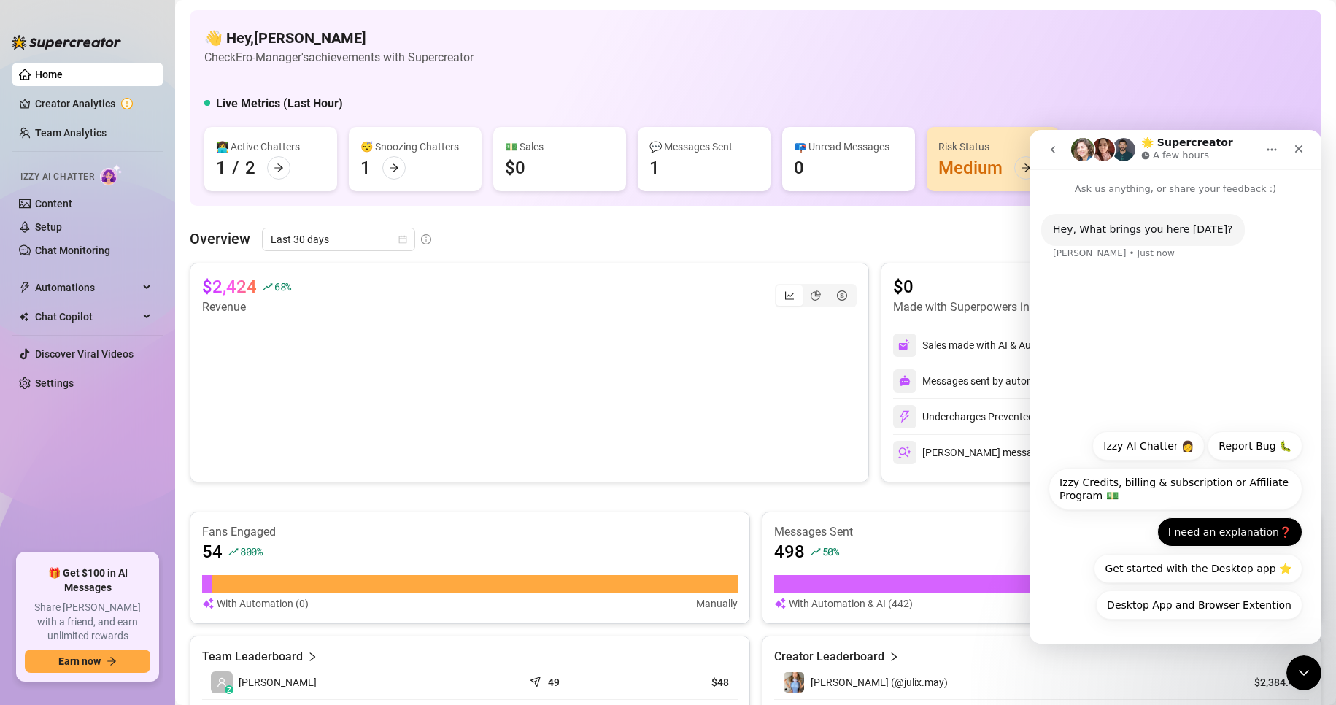
click at [1222, 526] on button "I need an explanation❓" at bounding box center [1230, 531] width 145 height 29
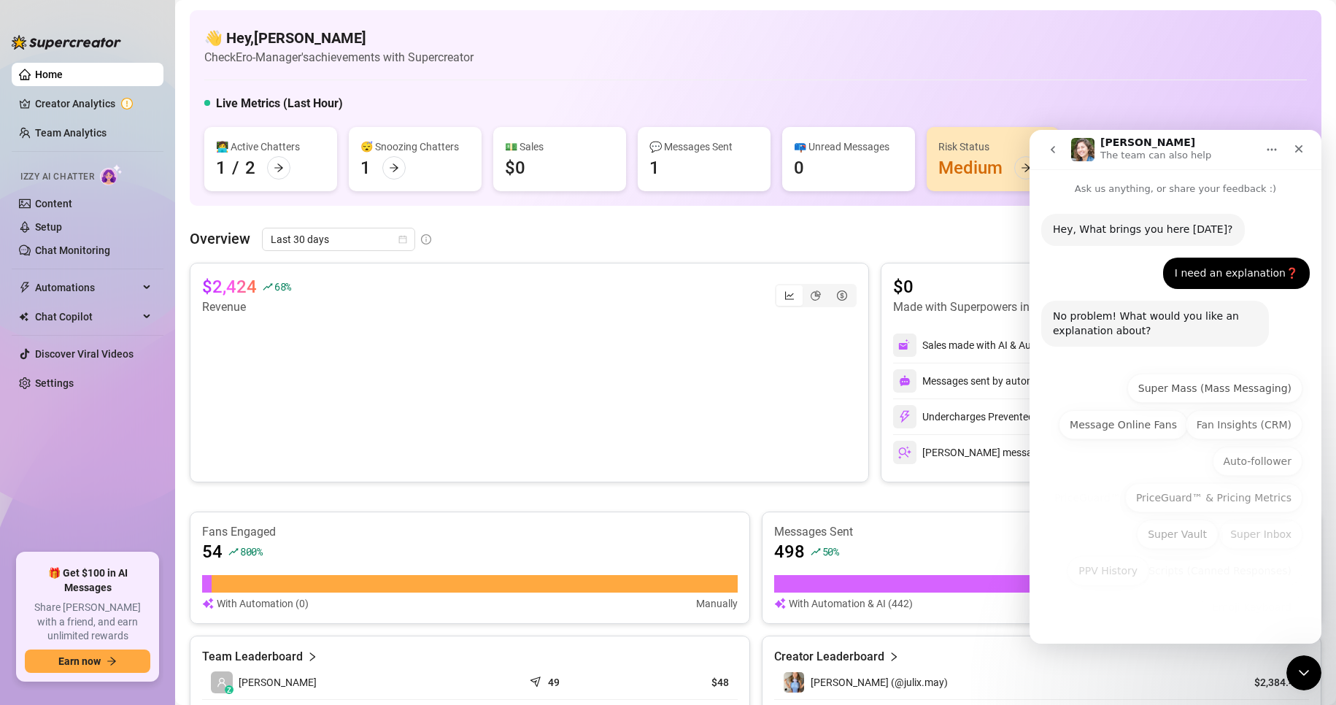
scroll to position [2, 0]
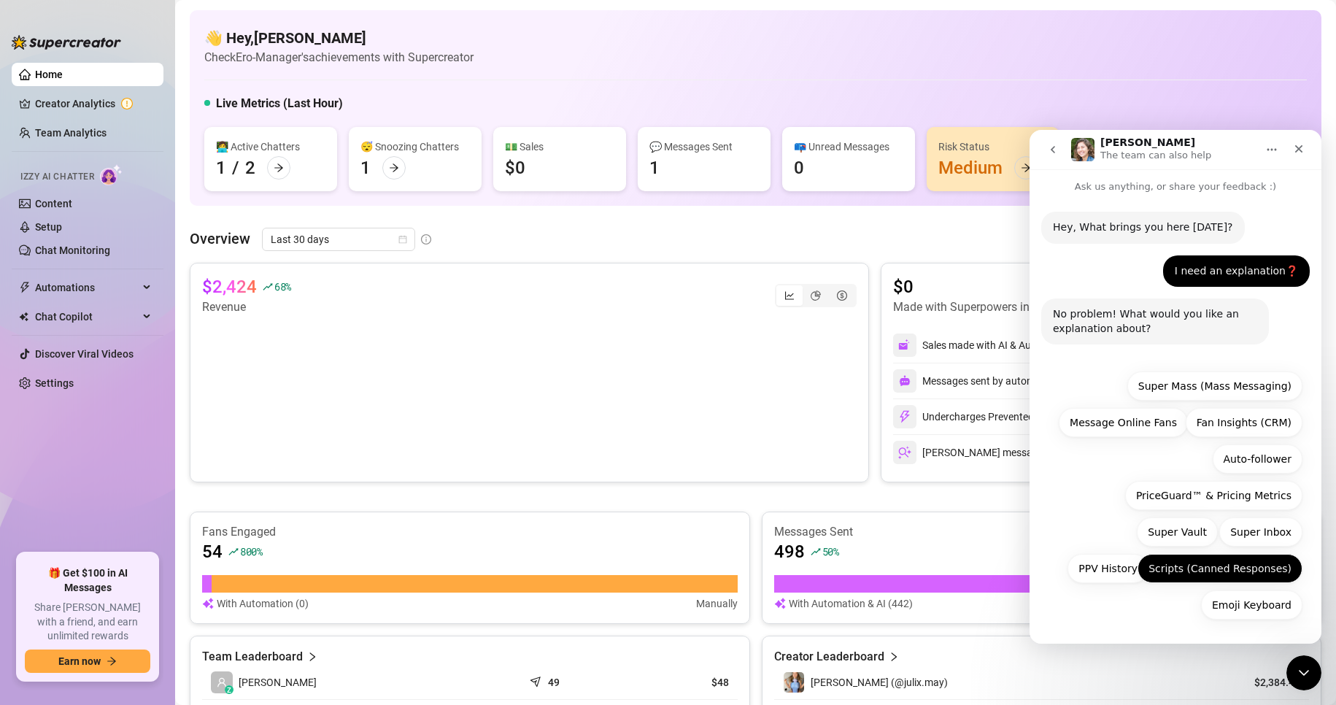
click at [1206, 571] on button "Scripts (Canned Responses)" at bounding box center [1220, 568] width 165 height 29
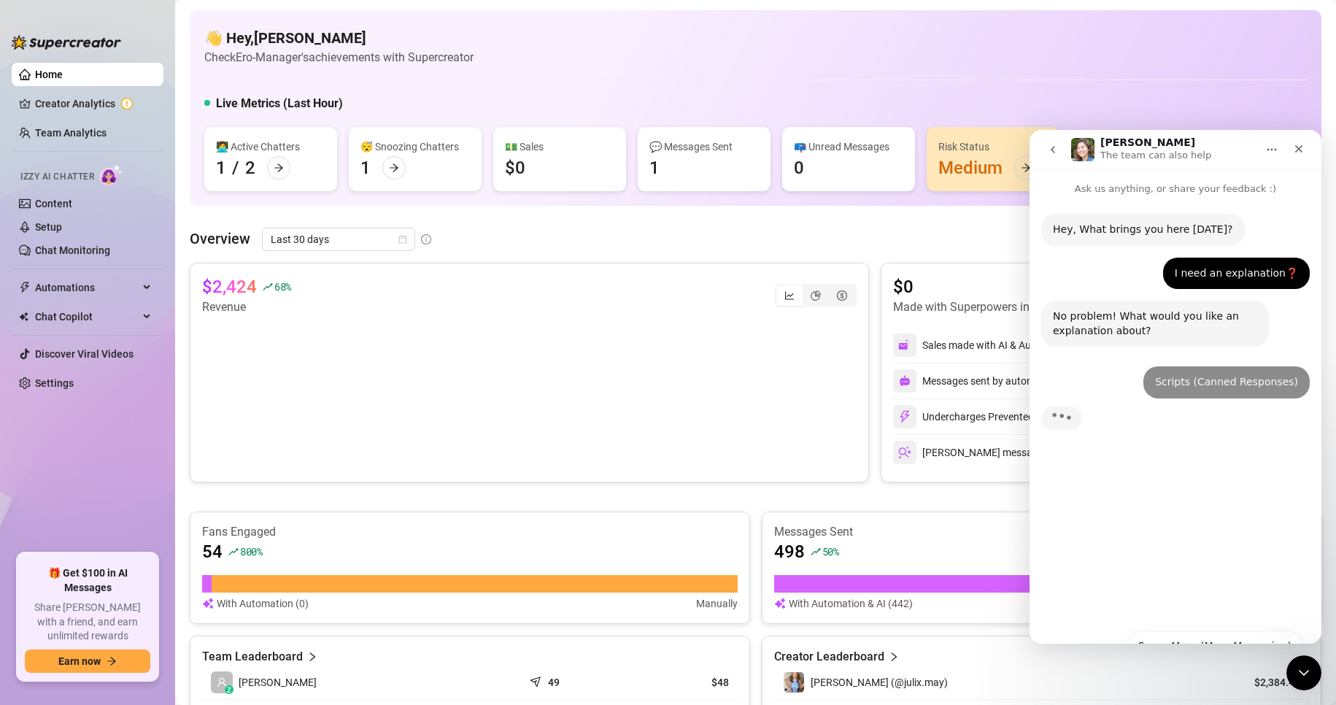
scroll to position [0, 0]
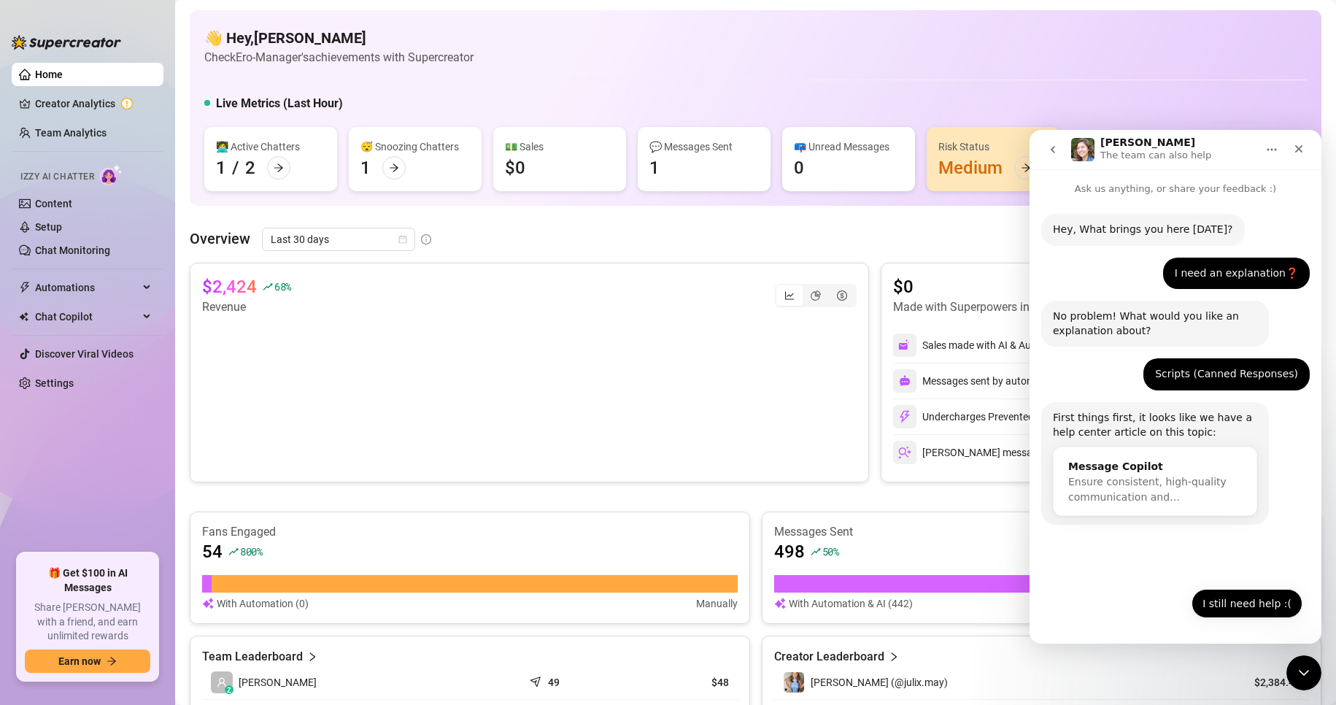
click at [1244, 608] on button "I still need help :(" at bounding box center [1247, 603] width 111 height 29
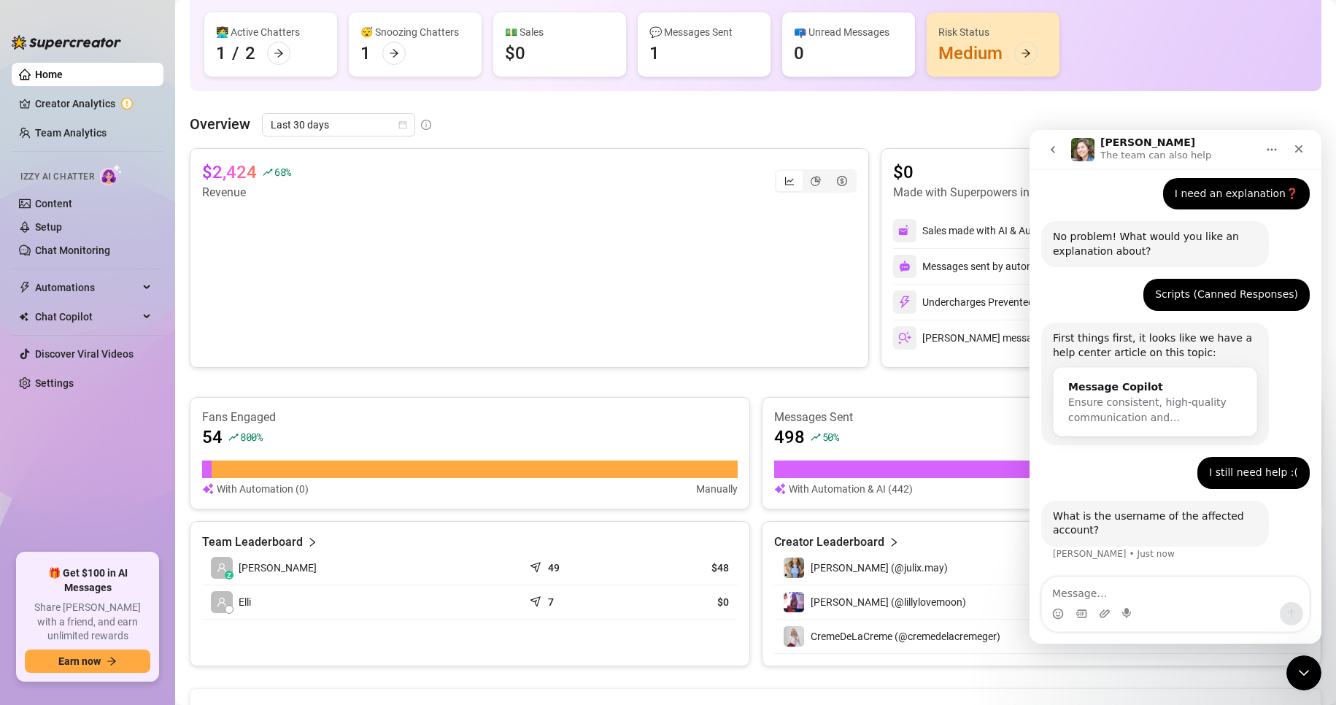
scroll to position [73, 0]
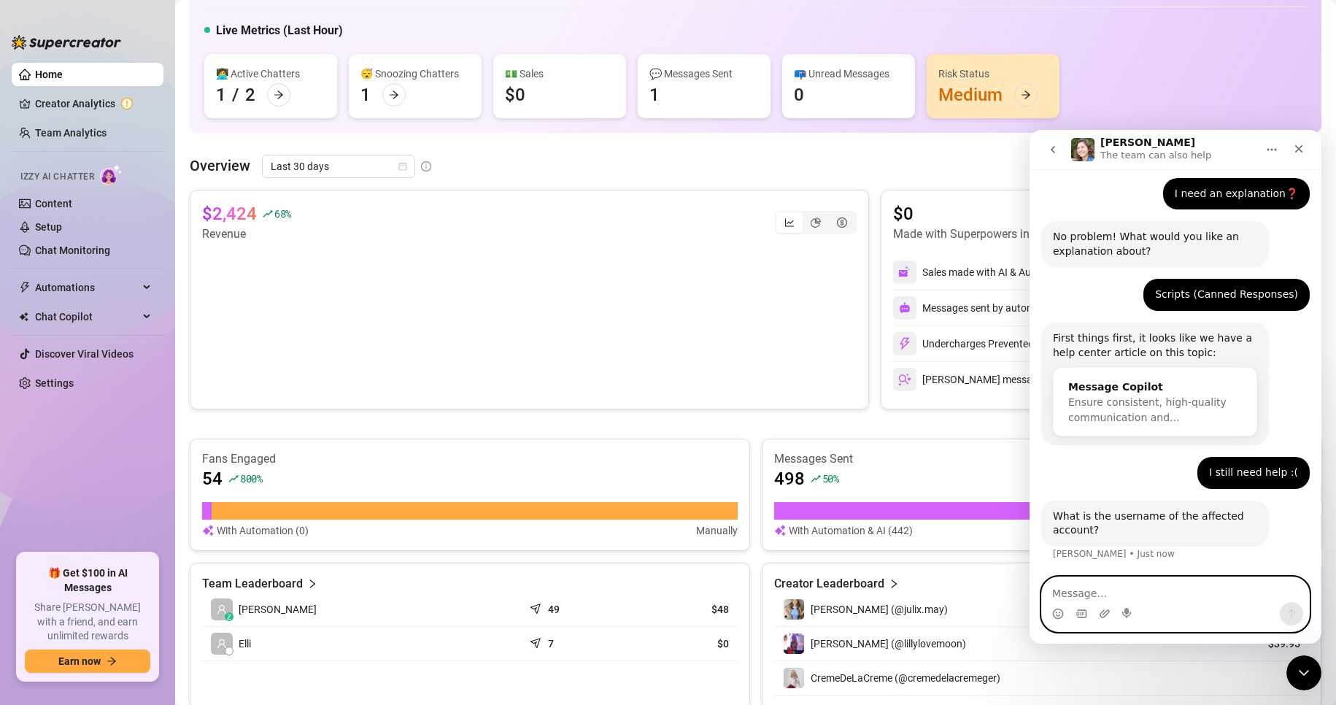
click at [1165, 595] on textarea "Message…" at bounding box center [1175, 589] width 267 height 25
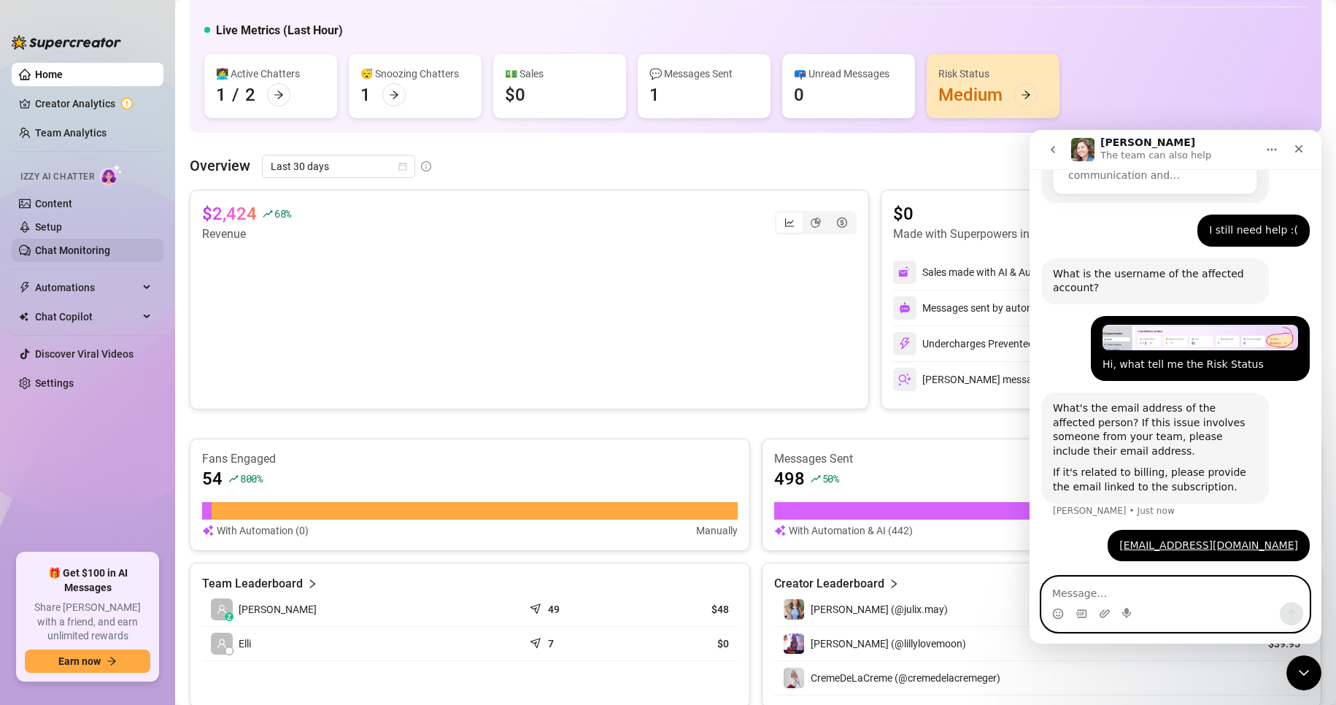
scroll to position [369, 0]
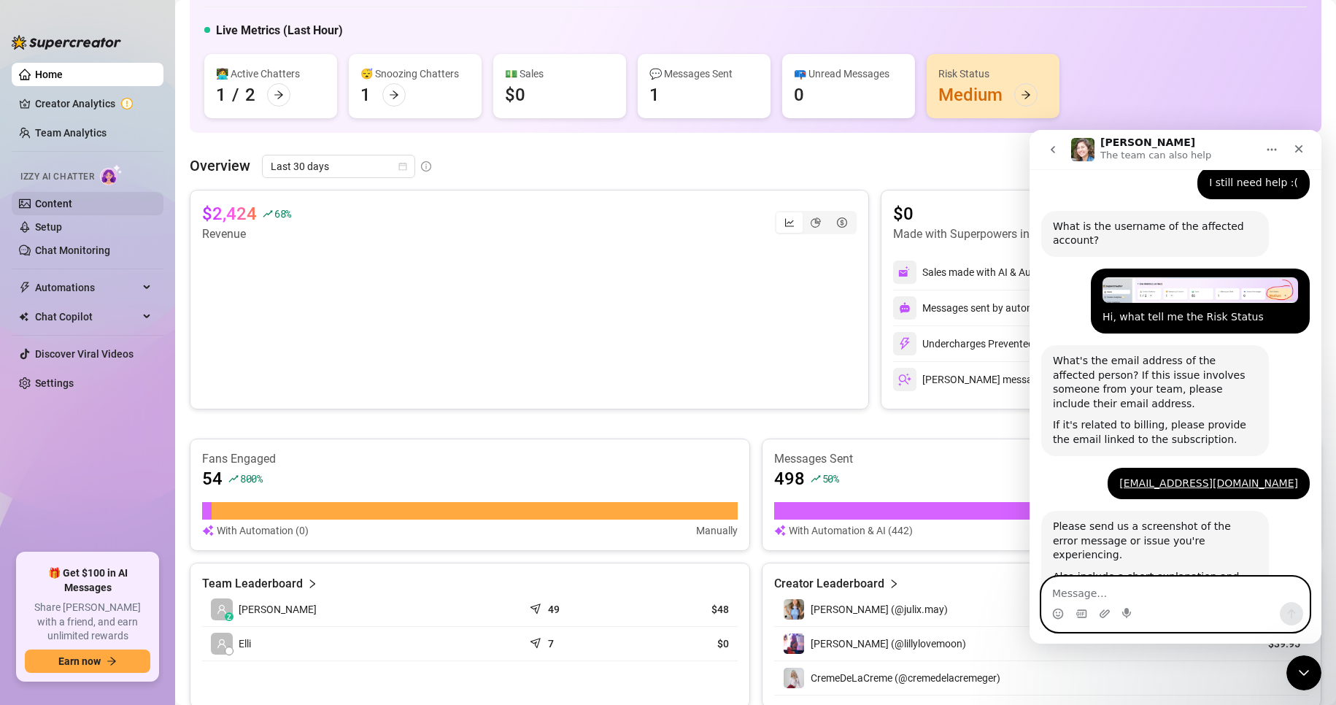
click at [72, 209] on link "Content" at bounding box center [53, 204] width 37 height 12
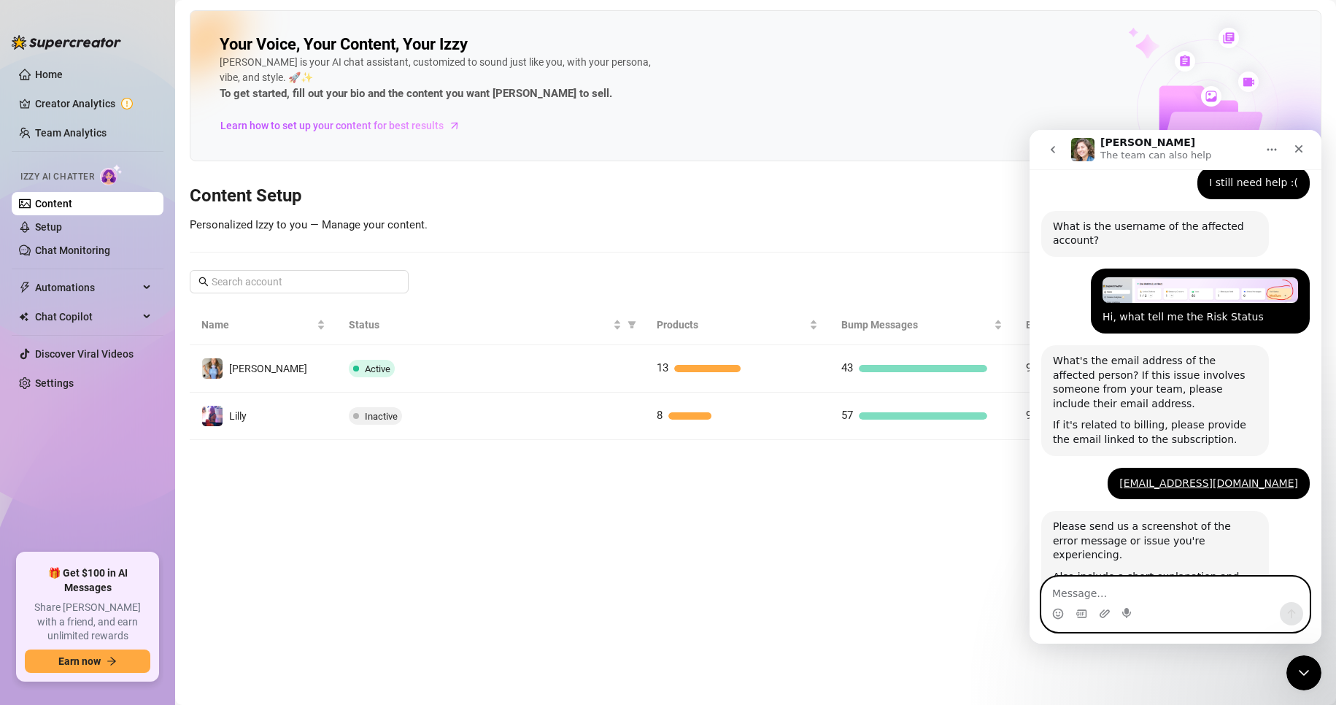
scroll to position [473, 0]
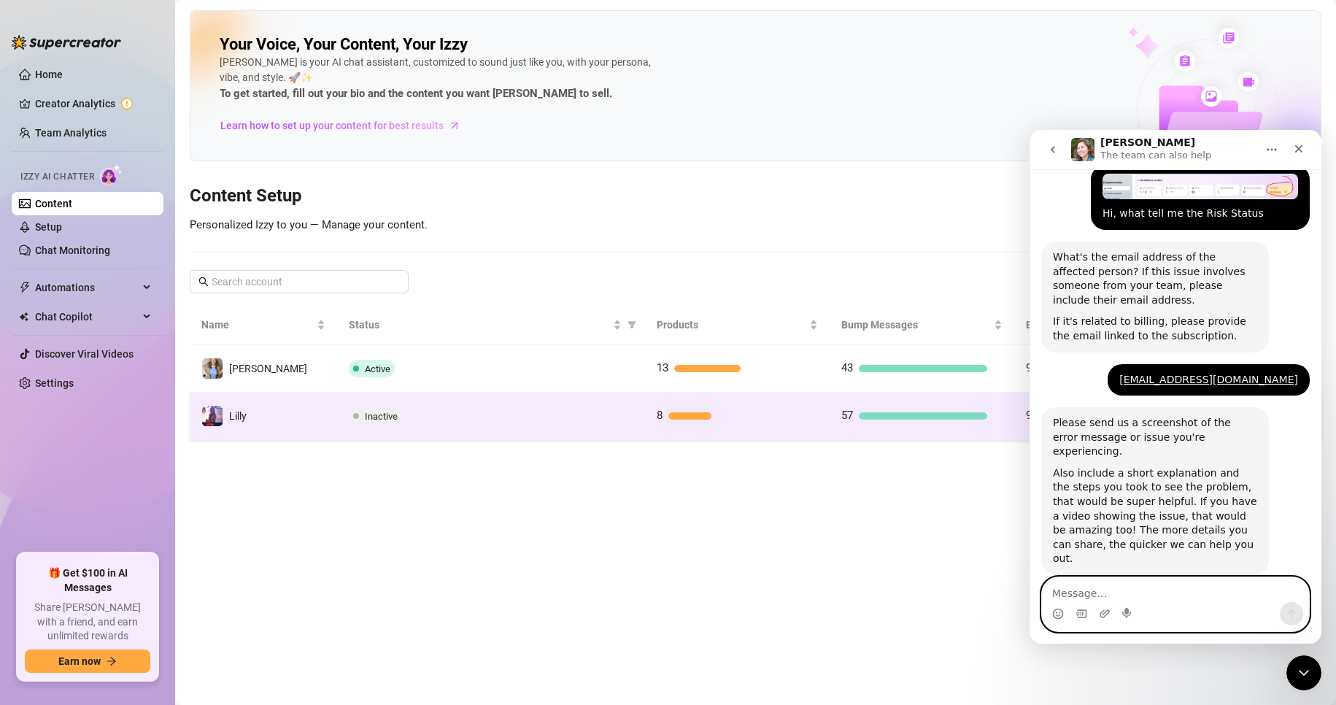
click at [919, 431] on td "57" at bounding box center [922, 416] width 185 height 47
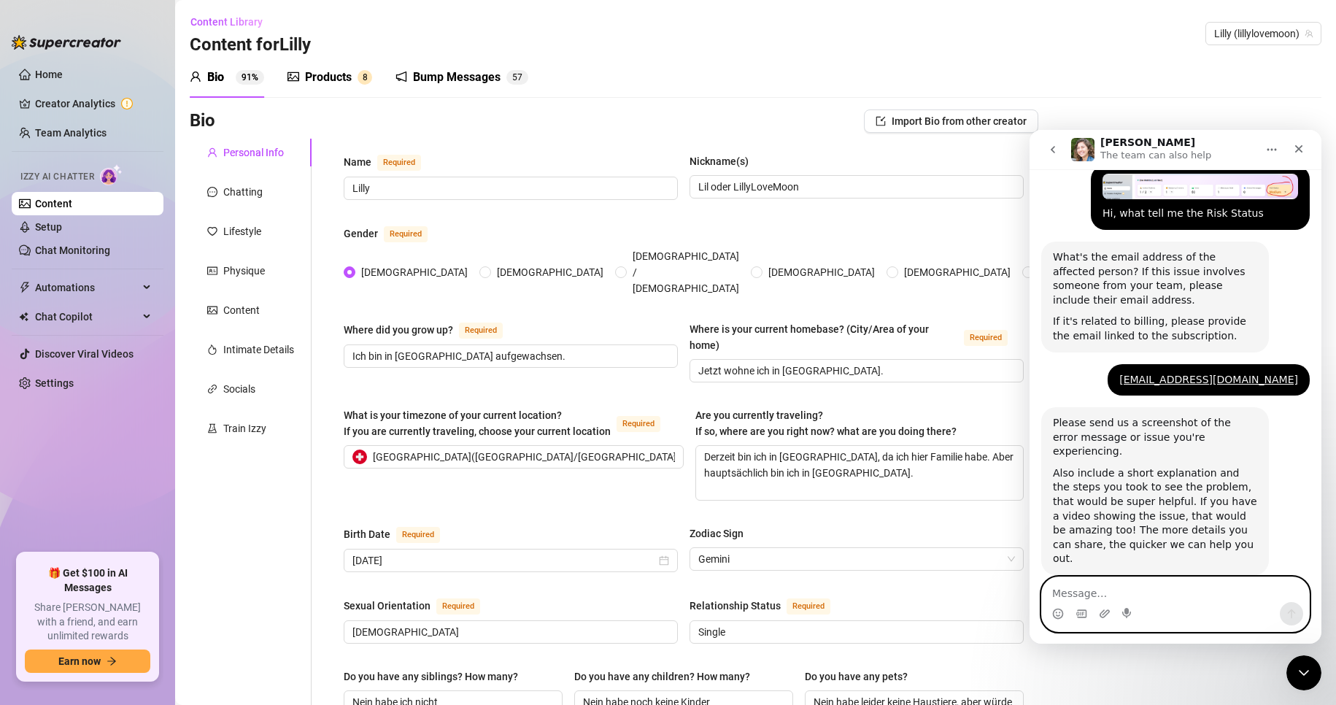
click at [346, 77] on div "Products" at bounding box center [328, 78] width 47 height 18
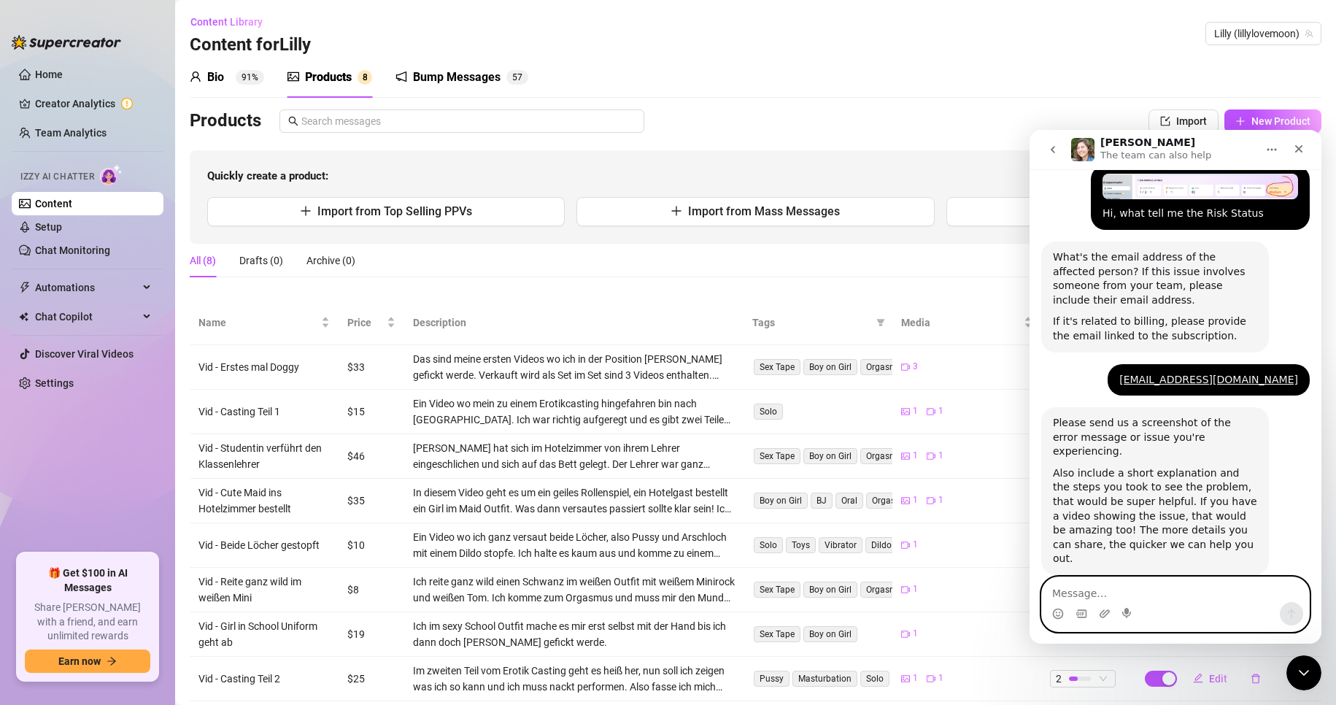
click at [1171, 589] on textarea "Message…" at bounding box center [1175, 589] width 267 height 25
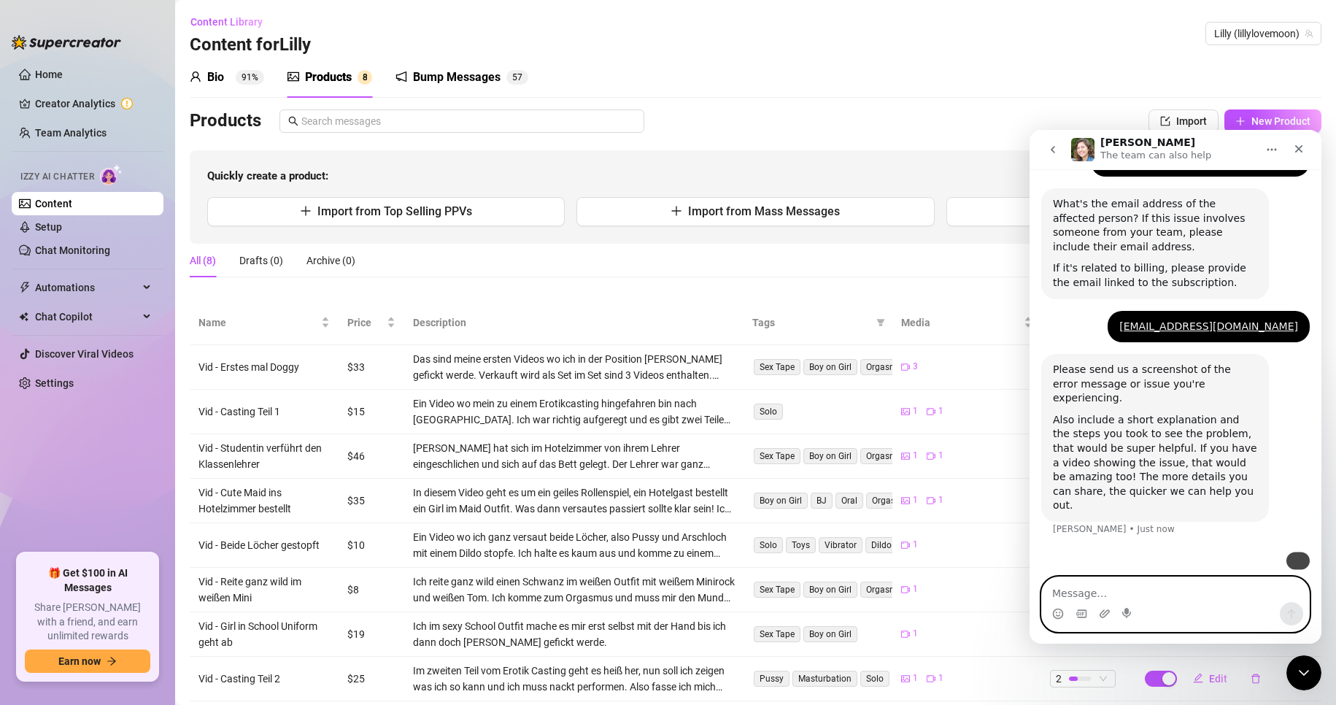
scroll to position [528, 0]
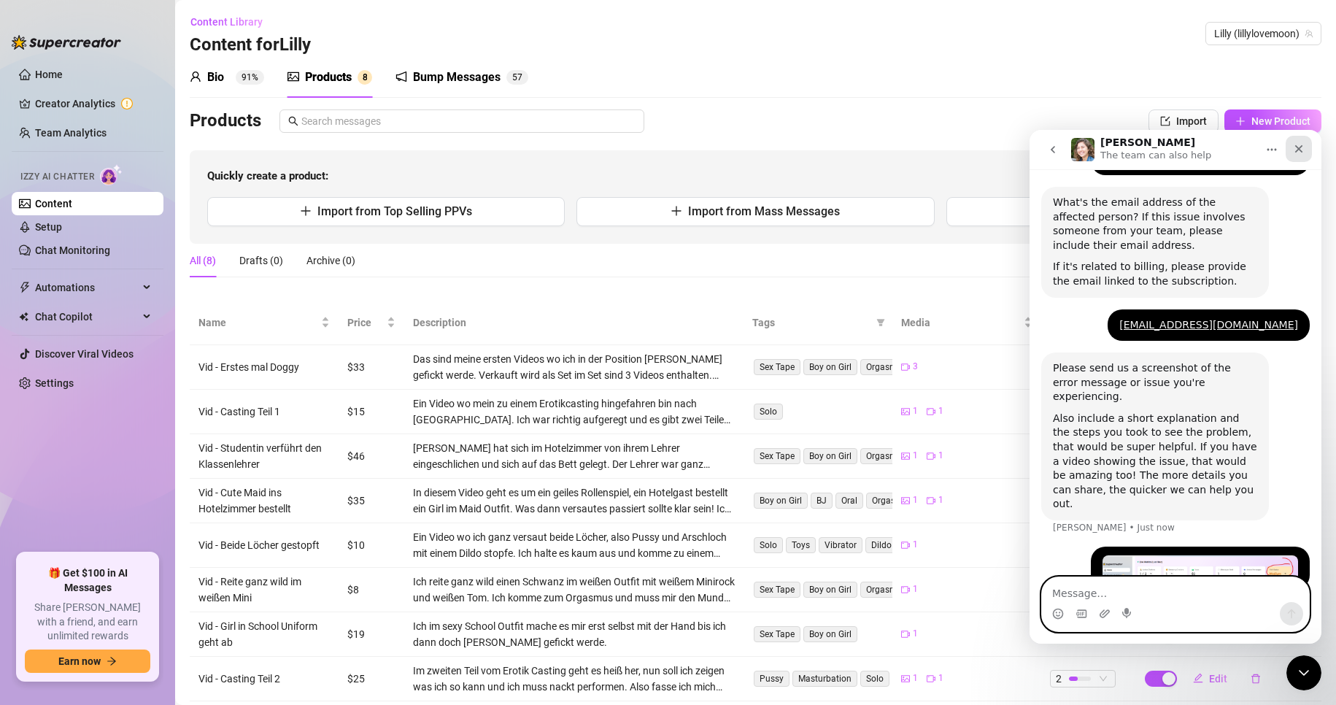
click at [1295, 141] on div "Close" at bounding box center [1299, 149] width 26 height 26
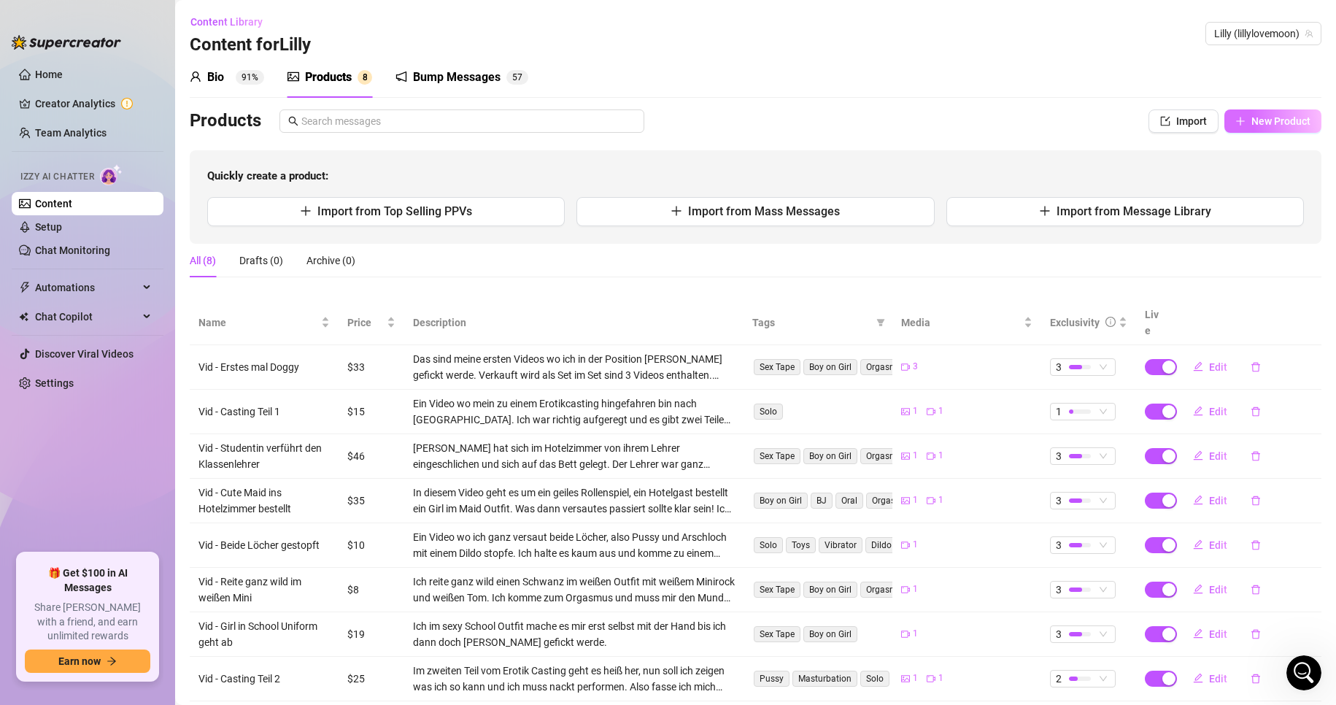
click at [1252, 123] on span "New Product" at bounding box center [1281, 121] width 59 height 12
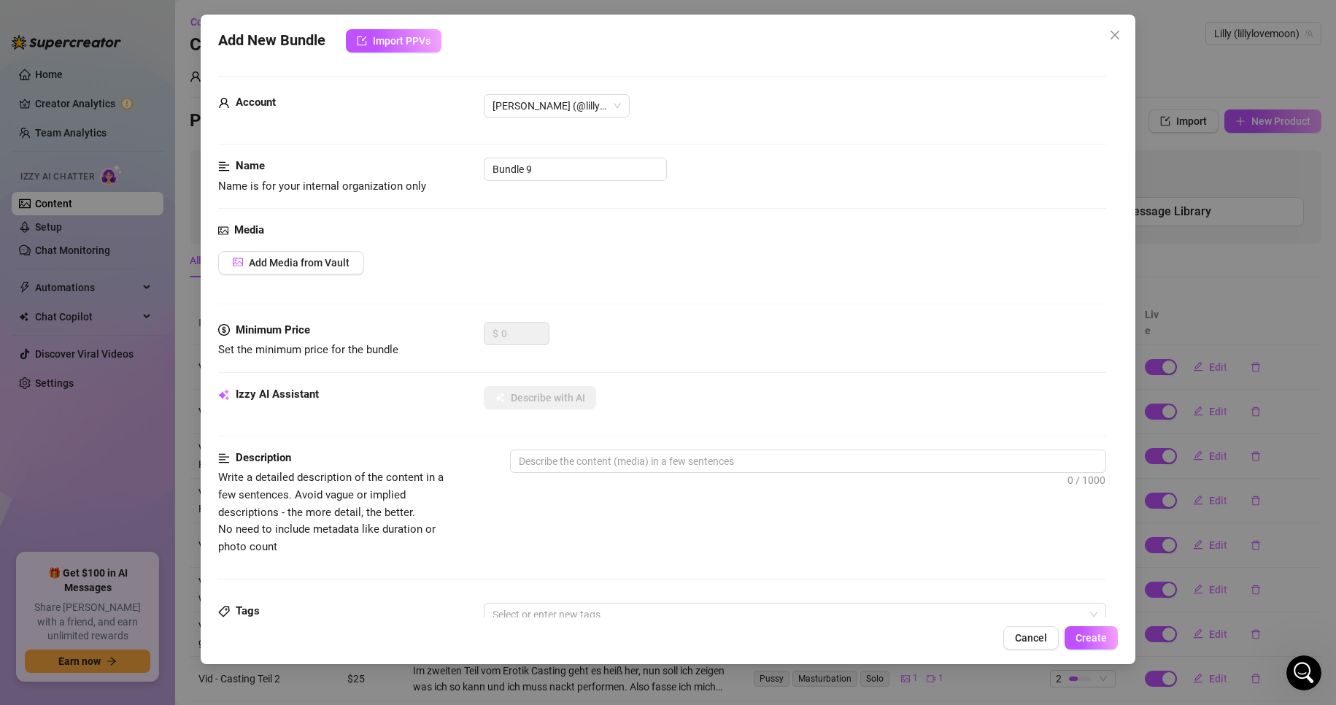
click at [307, 277] on div "Media Add Media from Vault" at bounding box center [662, 272] width 889 height 100
click at [307, 269] on span "Add Media from Vault" at bounding box center [299, 263] width 101 height 12
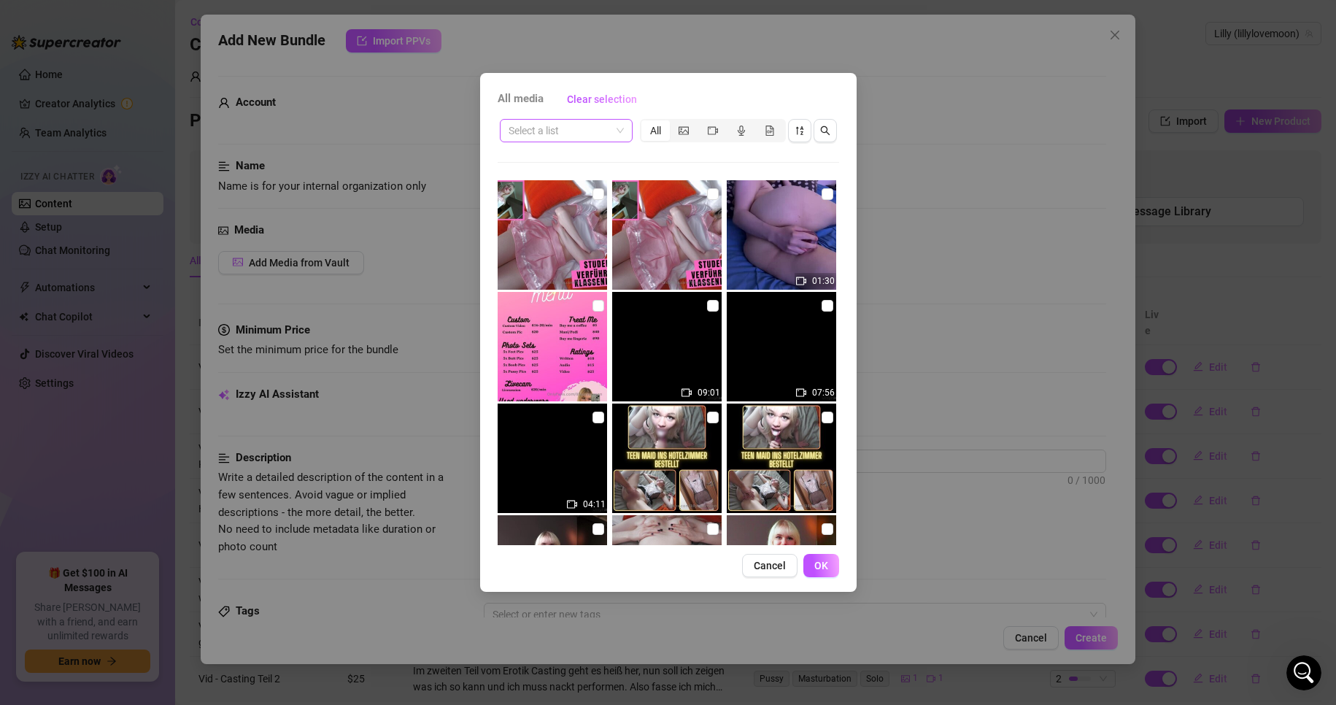
click at [609, 137] on input "search" at bounding box center [560, 131] width 102 height 22
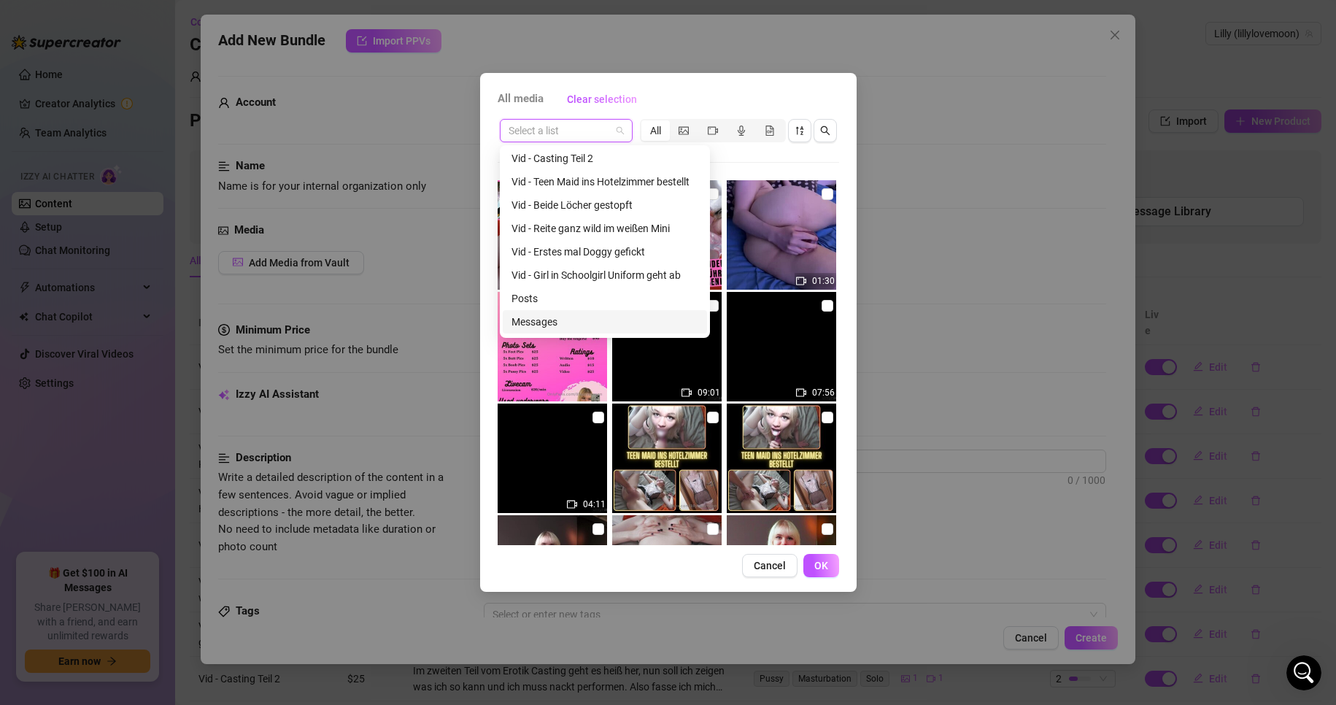
scroll to position [0, 0]
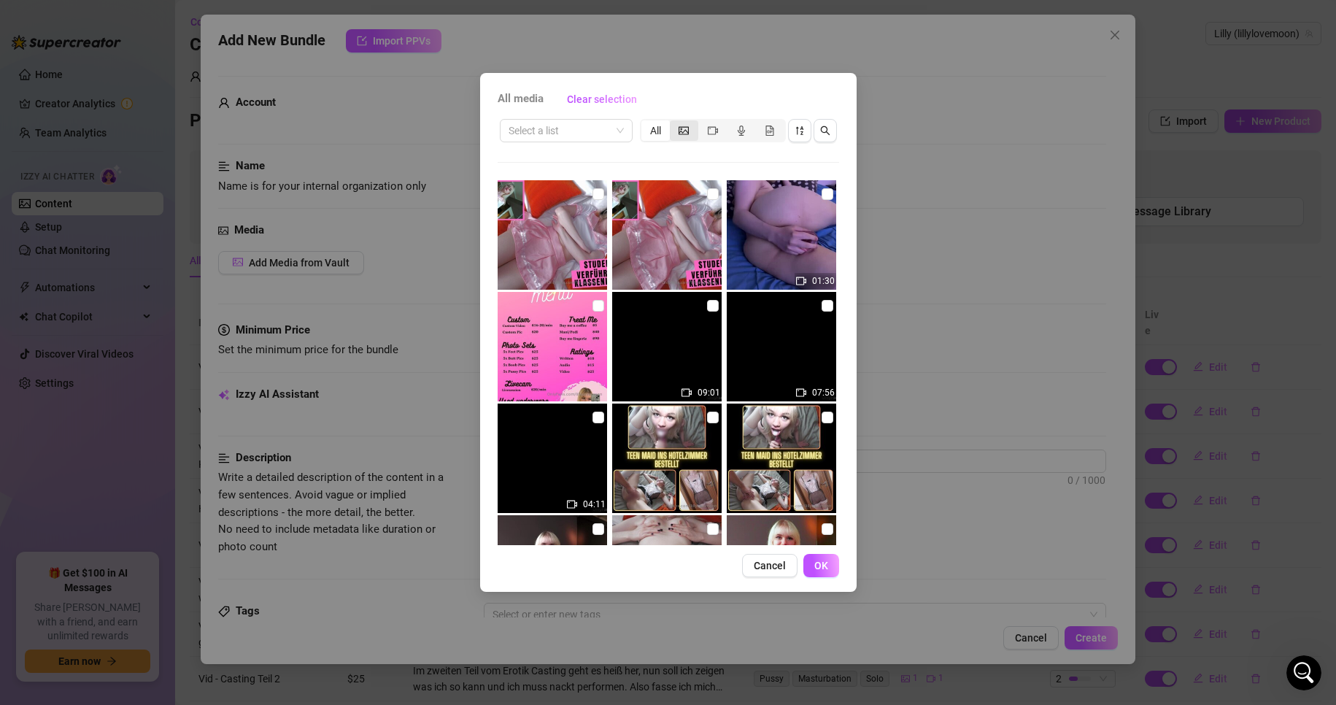
click at [681, 126] on icon "picture" at bounding box center [684, 131] width 10 height 10
click at [674, 123] on input "segmented control" at bounding box center [674, 123] width 0 height 0
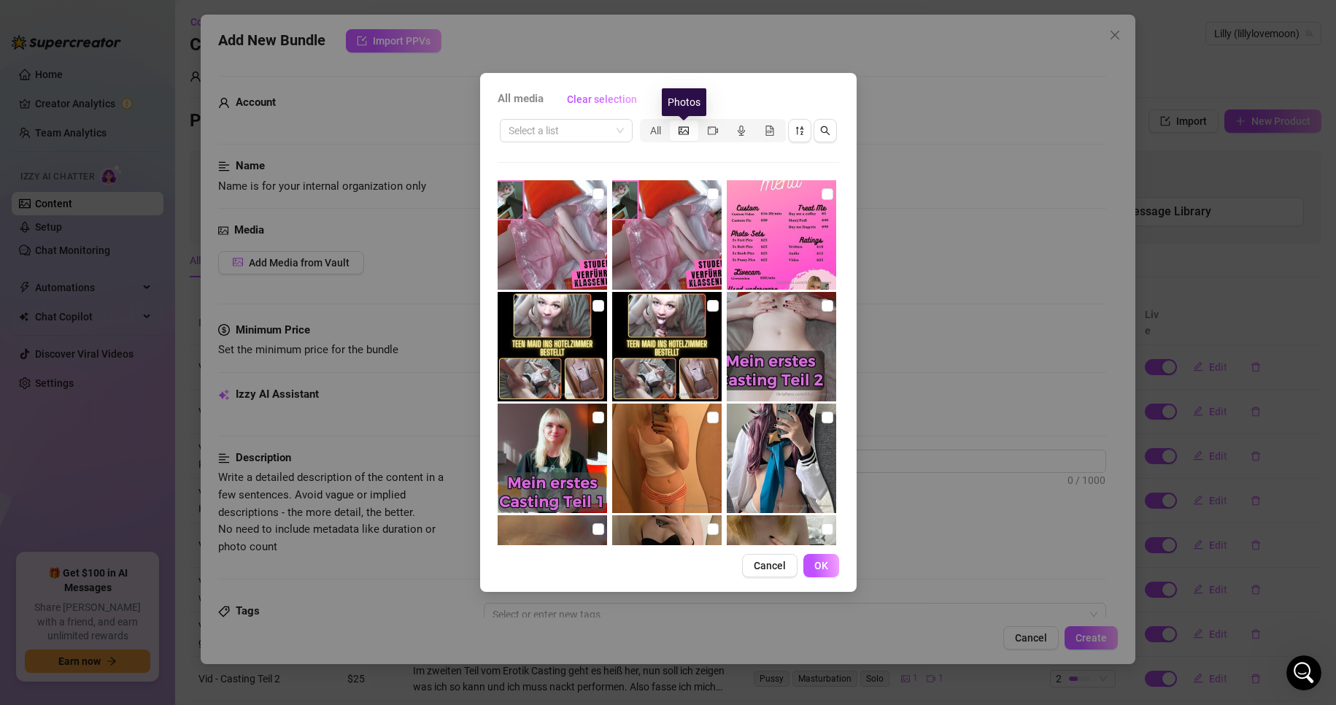
click at [681, 129] on icon "picture" at bounding box center [684, 131] width 10 height 10
click at [674, 123] on input "segmented control" at bounding box center [674, 123] width 0 height 0
click at [681, 129] on icon "picture" at bounding box center [684, 131] width 10 height 10
click at [674, 123] on input "segmented control" at bounding box center [674, 123] width 0 height 0
click at [681, 129] on icon "picture" at bounding box center [684, 131] width 10 height 10
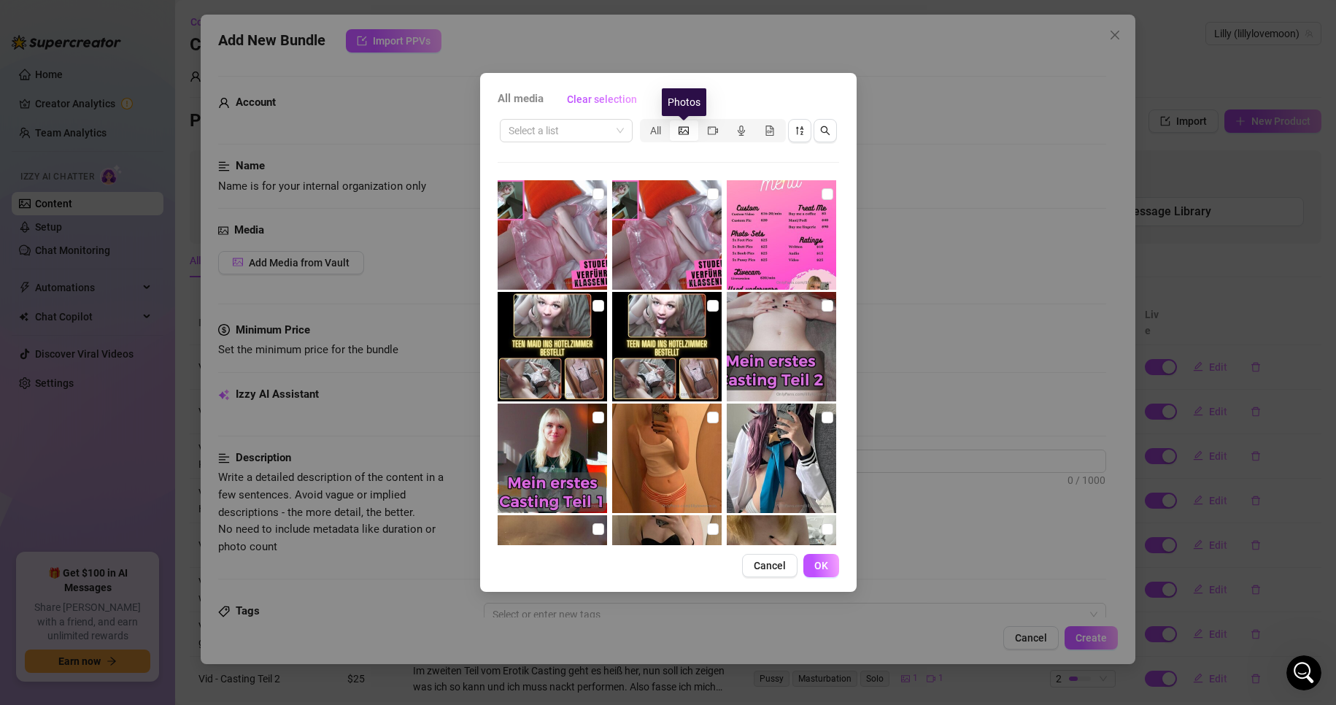
click at [674, 123] on input "segmented control" at bounding box center [674, 123] width 0 height 0
click at [779, 569] on span "Cancel" at bounding box center [770, 566] width 32 height 12
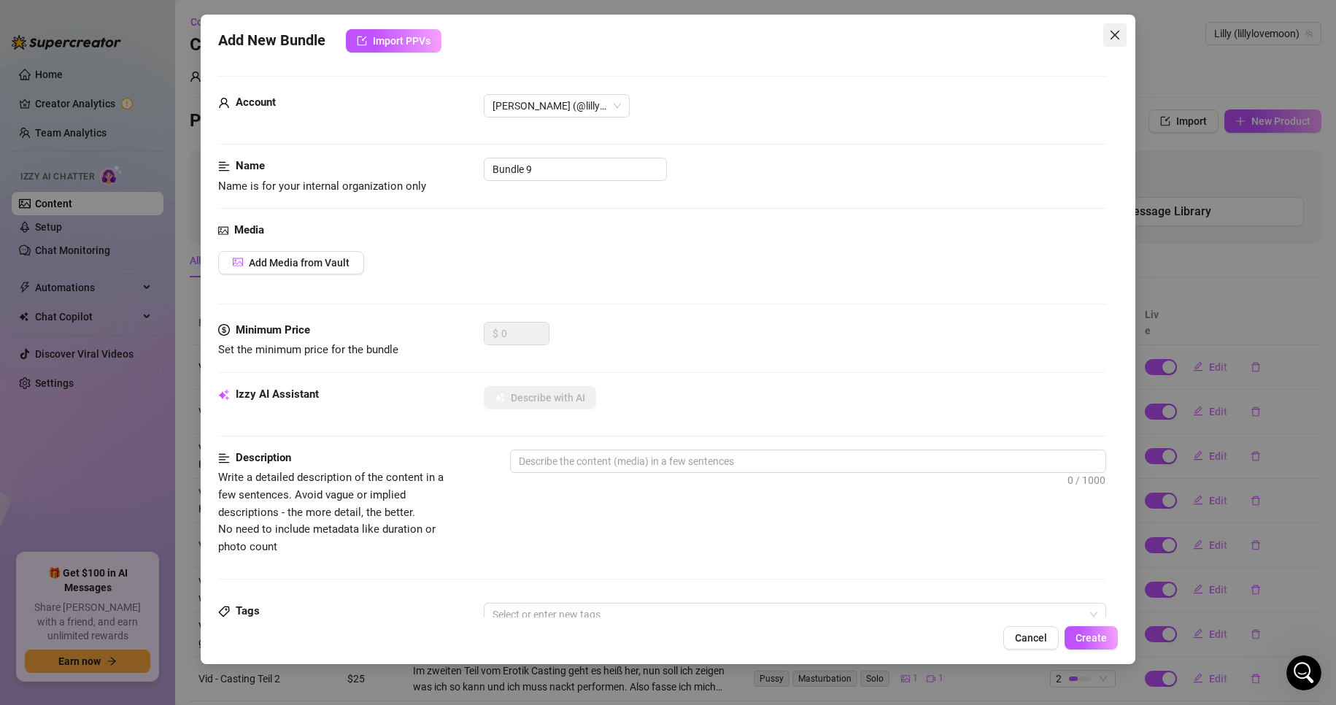
click at [1109, 30] on span "Close" at bounding box center [1115, 35] width 23 height 12
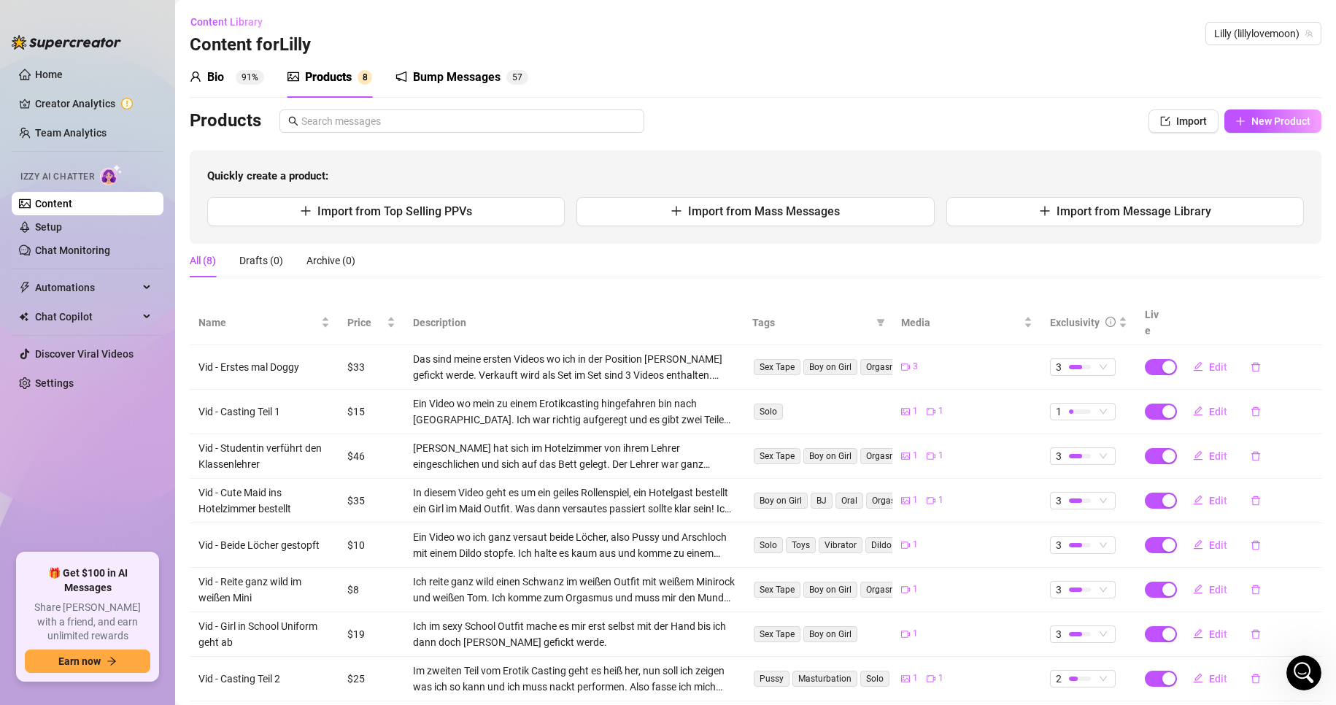
click at [852, 106] on div "Bio 91% Products 8 Bump Messages 5 7 Bio Import Bio from other creator Personal…" at bounding box center [756, 379] width 1132 height 644
click at [1258, 122] on span "New Product" at bounding box center [1281, 121] width 59 height 12
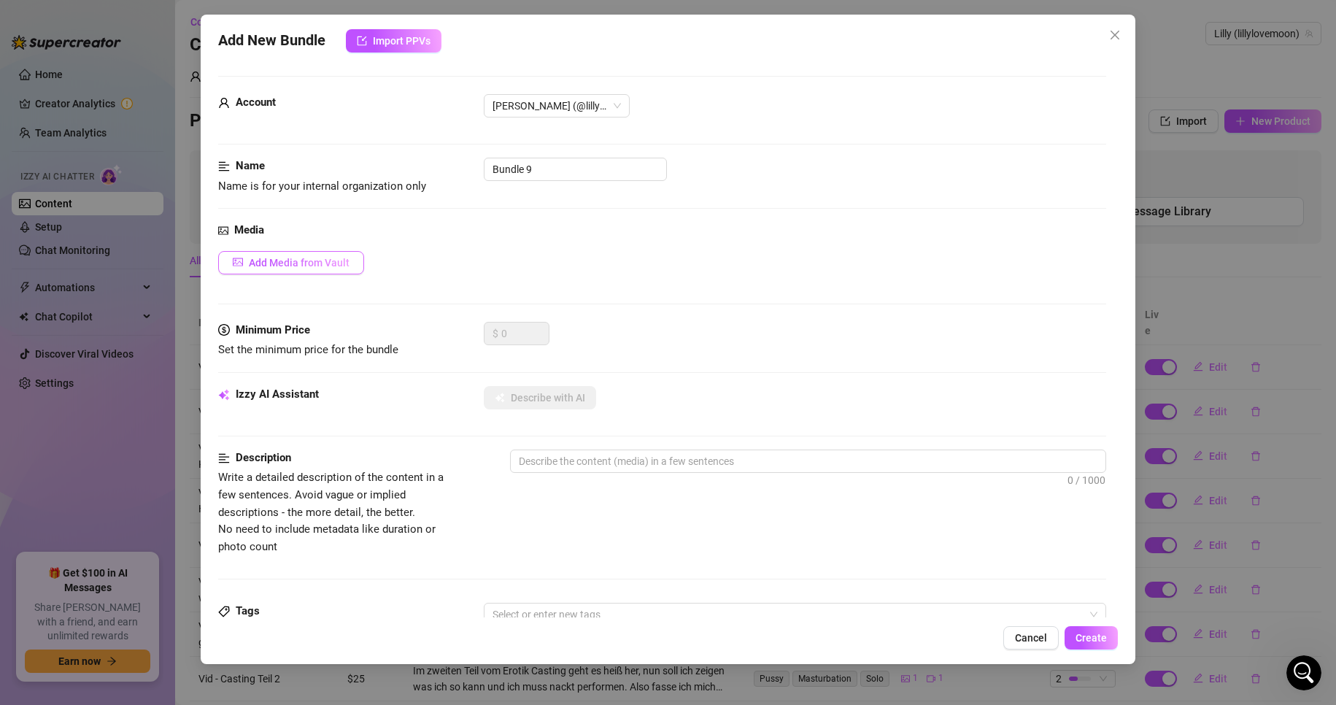
click at [307, 269] on span "Add Media from Vault" at bounding box center [299, 263] width 101 height 12
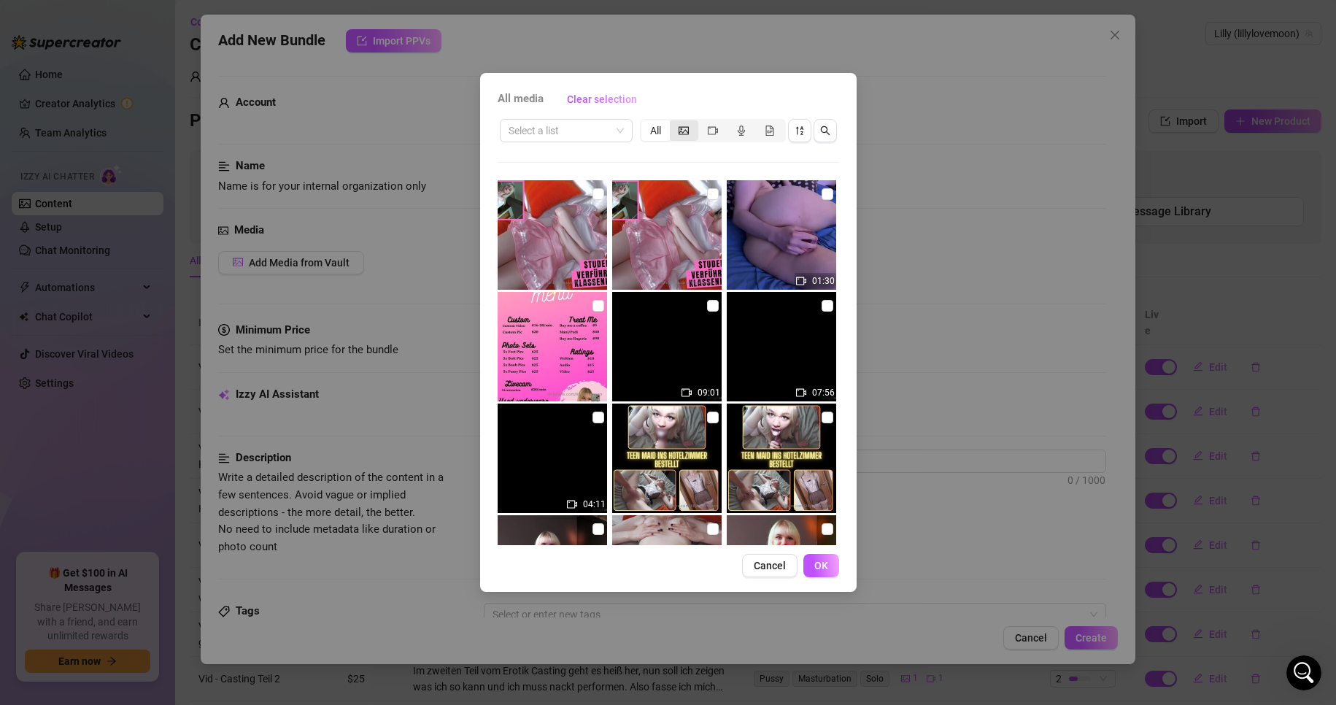
click at [690, 133] on div "segmented control" at bounding box center [684, 130] width 28 height 20
click at [674, 123] on input "segmented control" at bounding box center [674, 123] width 0 height 0
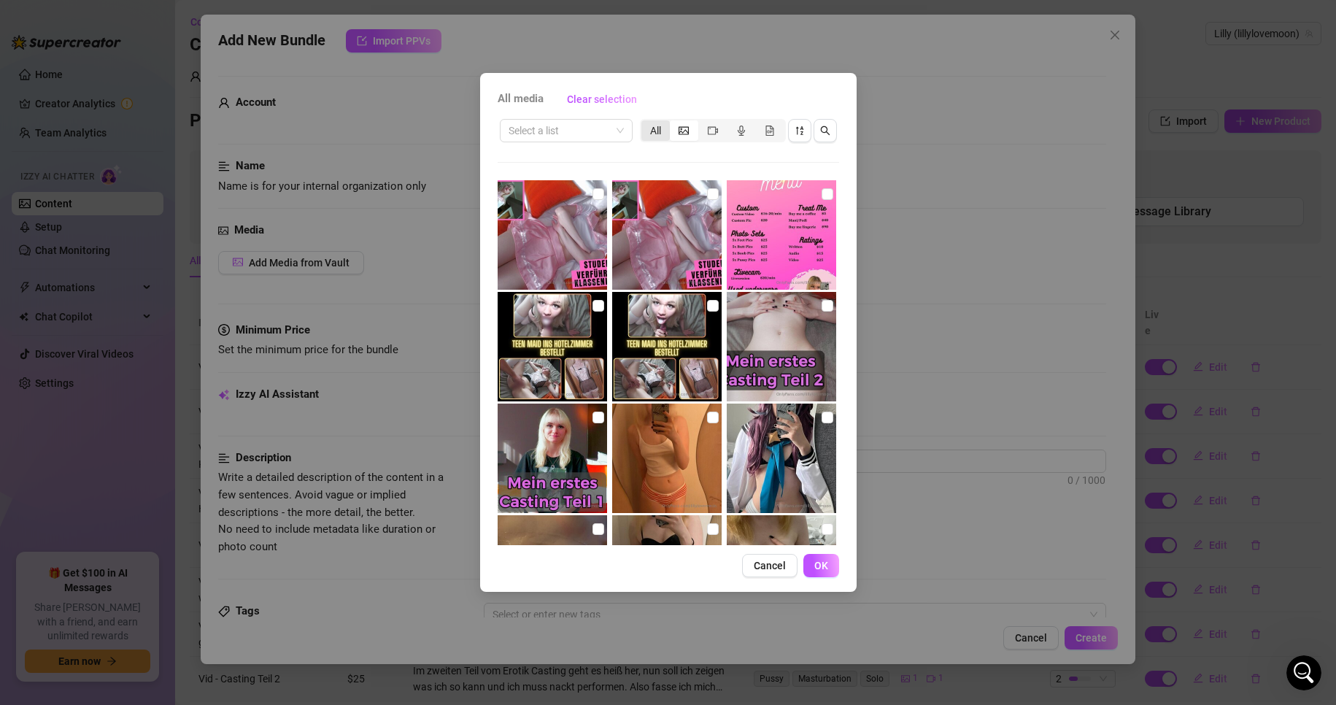
click at [663, 133] on div "All" at bounding box center [656, 130] width 28 height 20
click at [645, 123] on input "All" at bounding box center [645, 123] width 0 height 0
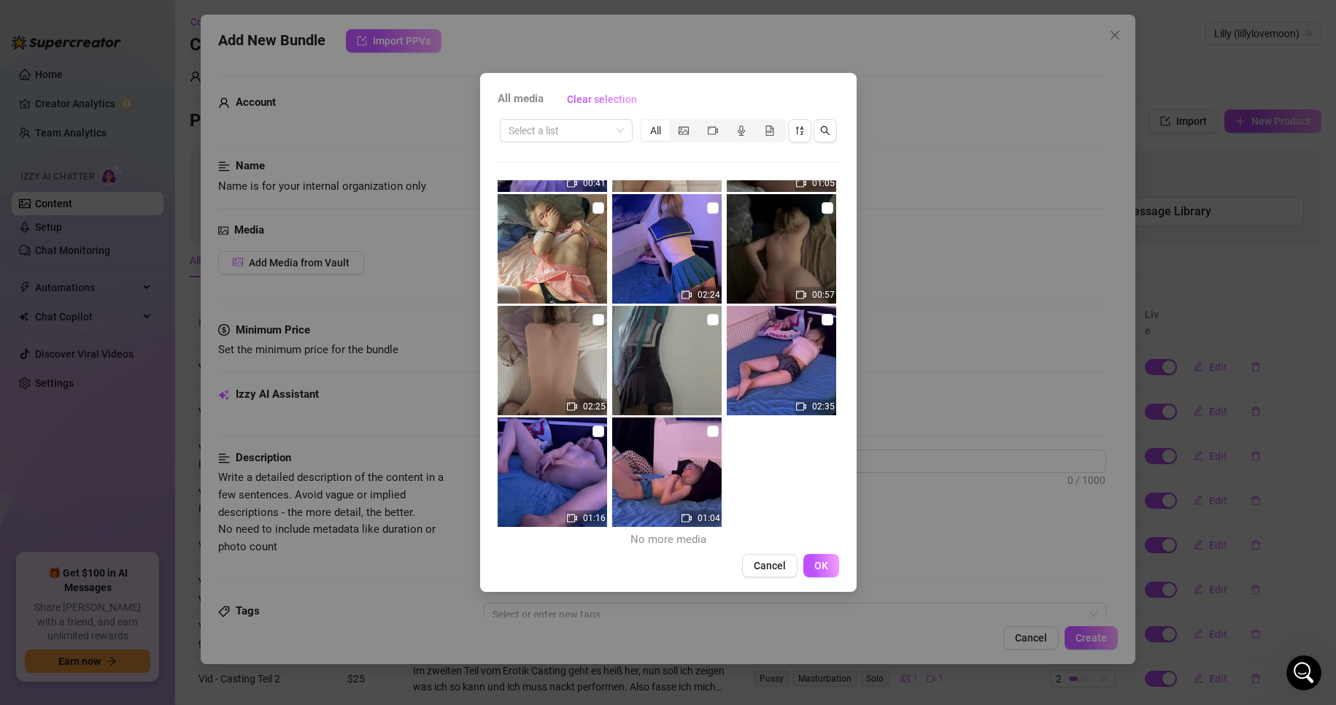
scroll to position [997, 0]
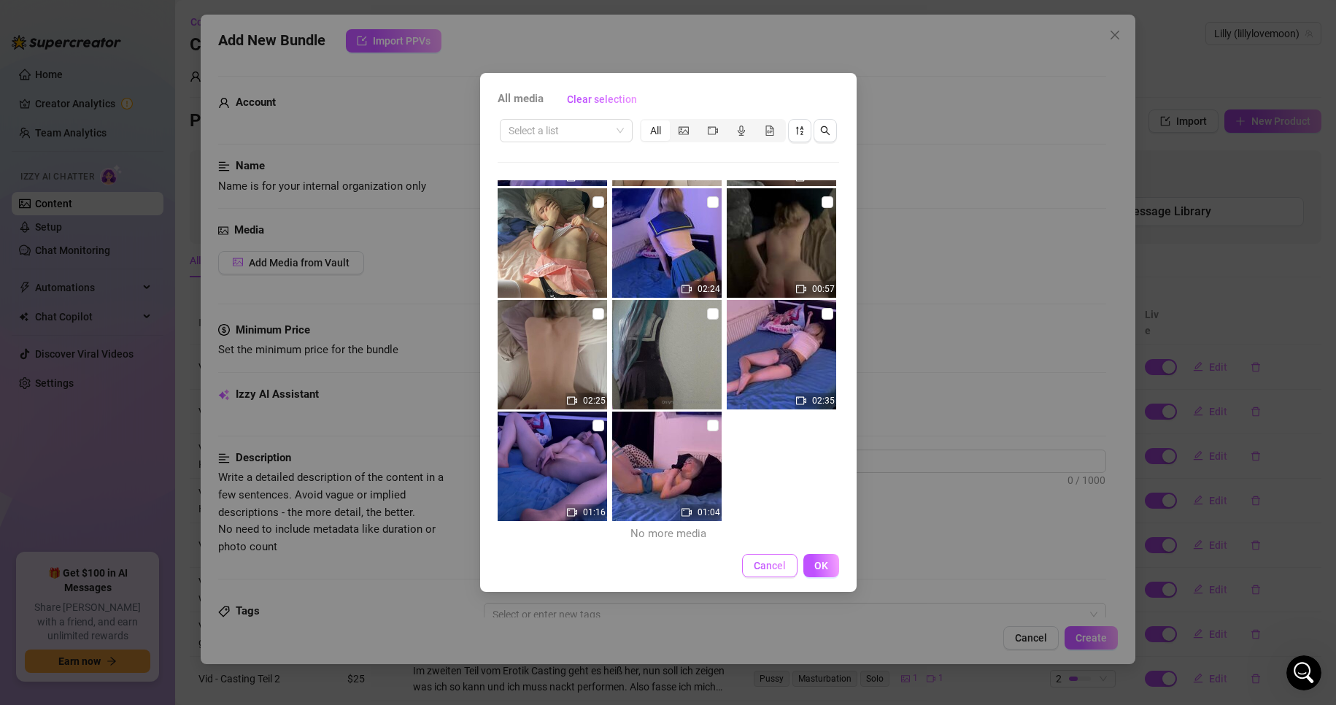
click at [772, 568] on span "Cancel" at bounding box center [770, 566] width 32 height 12
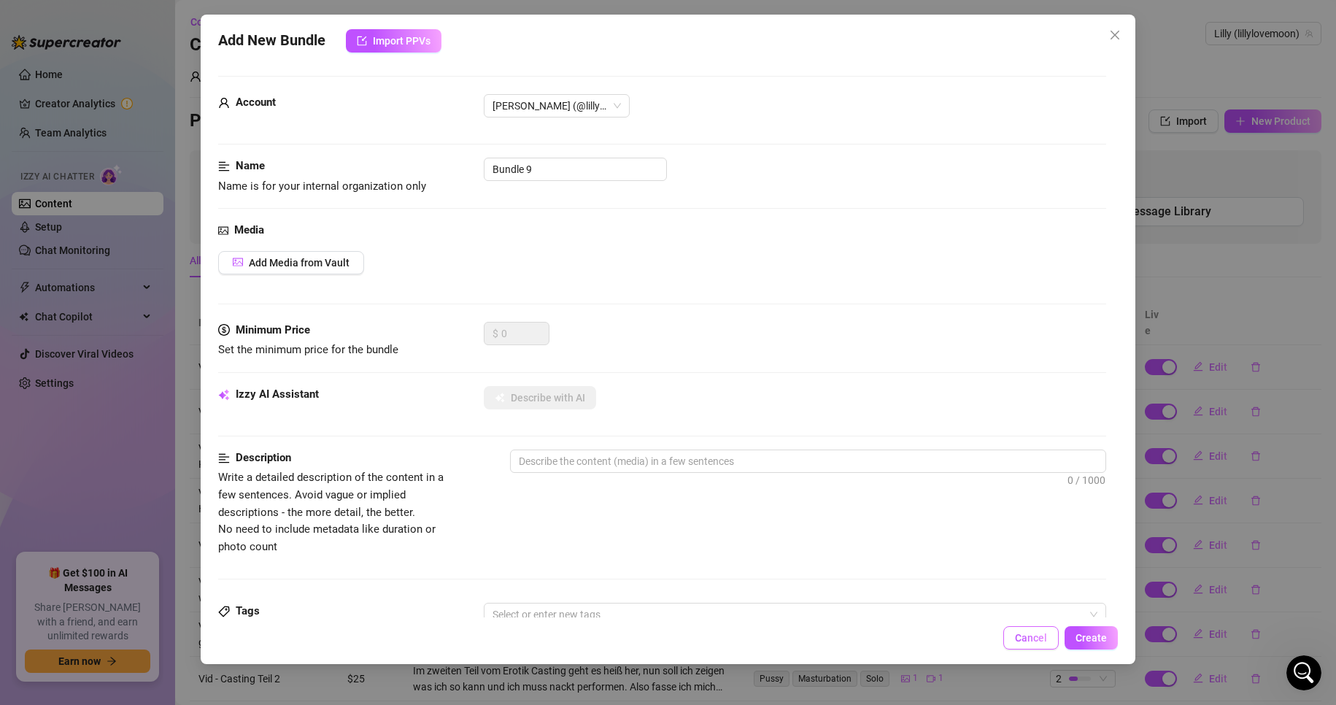
click at [1030, 639] on span "Cancel" at bounding box center [1031, 638] width 32 height 12
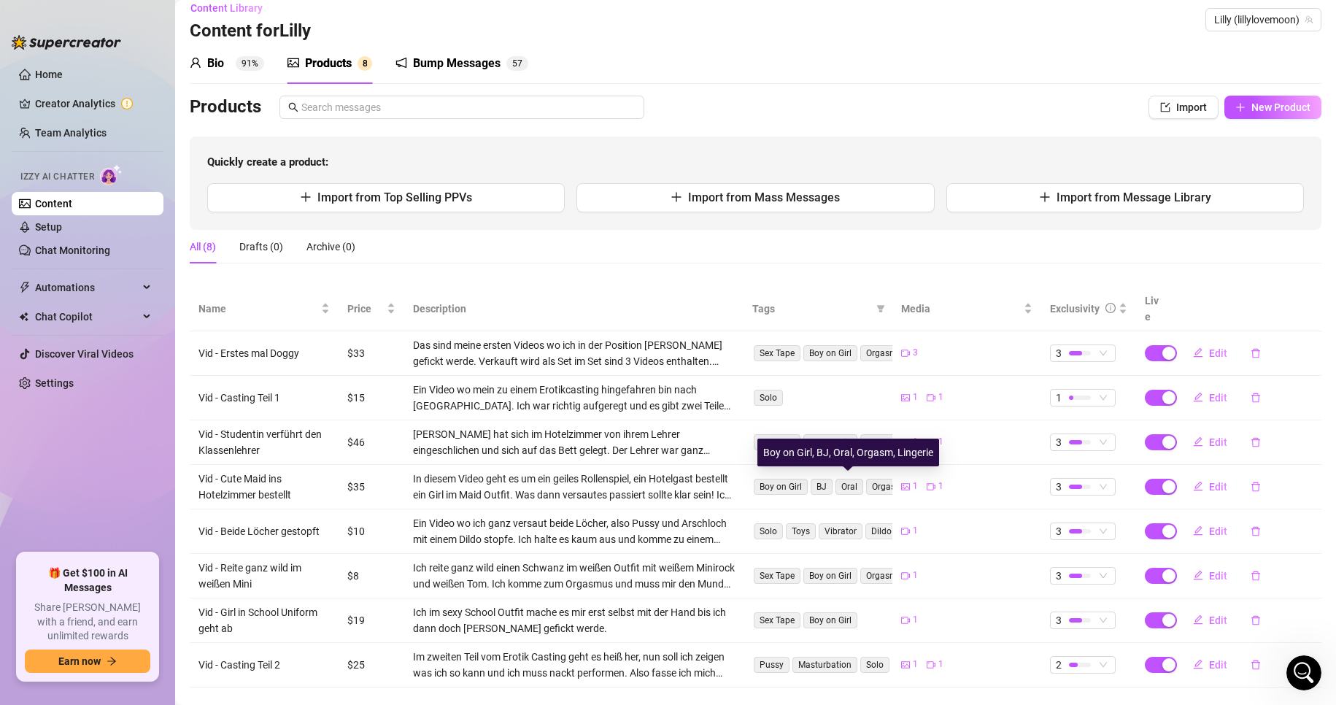
scroll to position [24, 0]
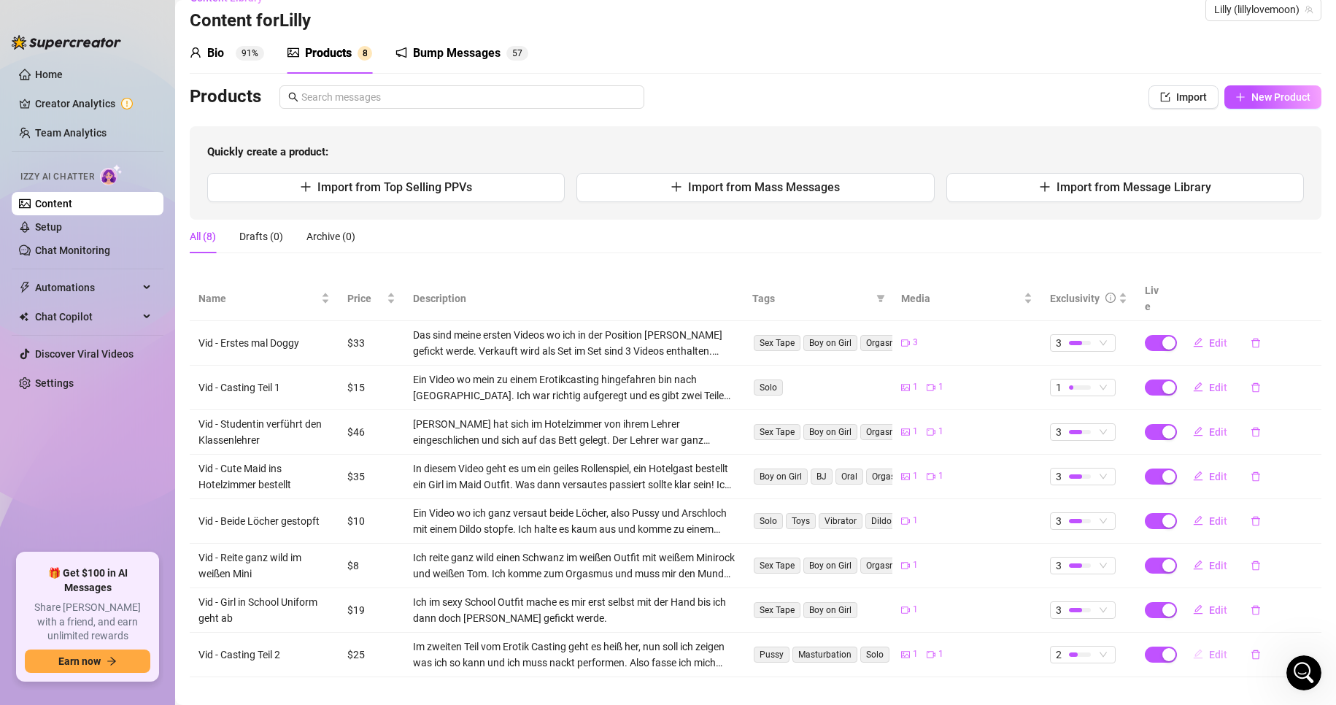
click at [1209, 649] on span "Edit" at bounding box center [1218, 655] width 18 height 12
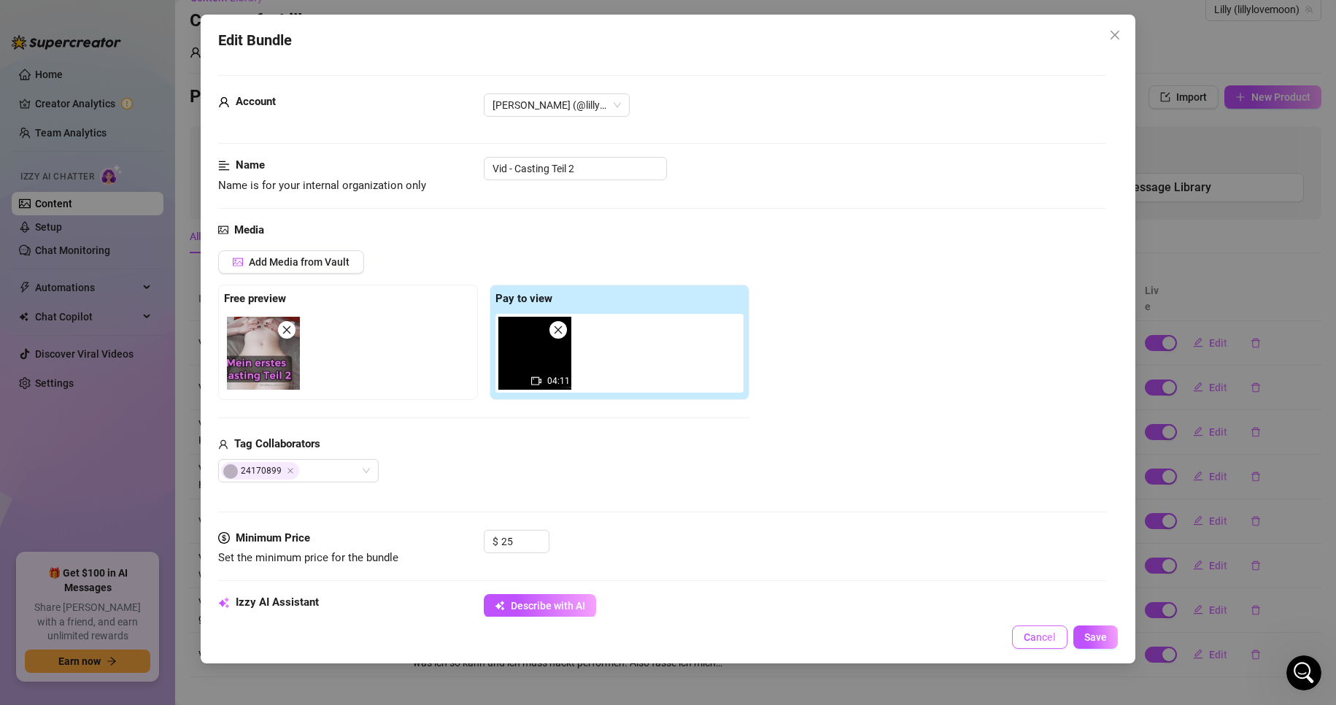
click at [1042, 636] on span "Cancel" at bounding box center [1040, 637] width 32 height 12
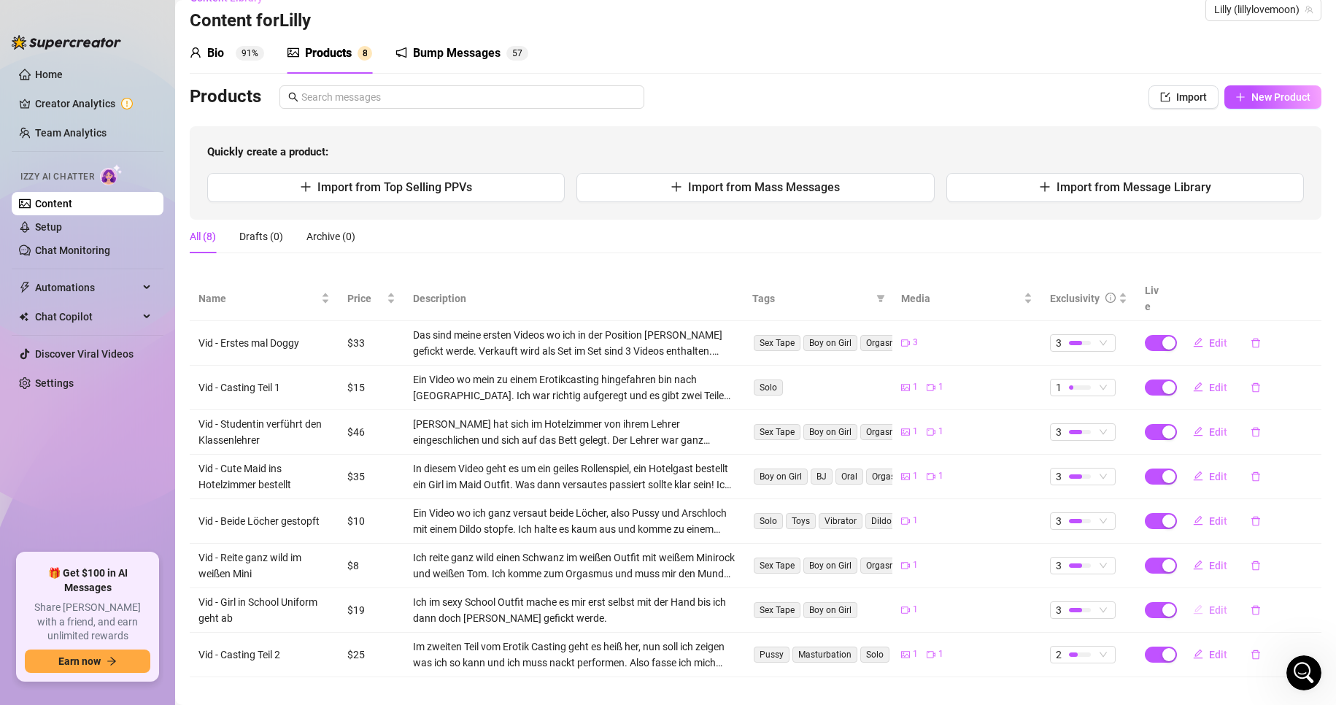
click at [1210, 604] on span "Edit" at bounding box center [1218, 610] width 18 height 12
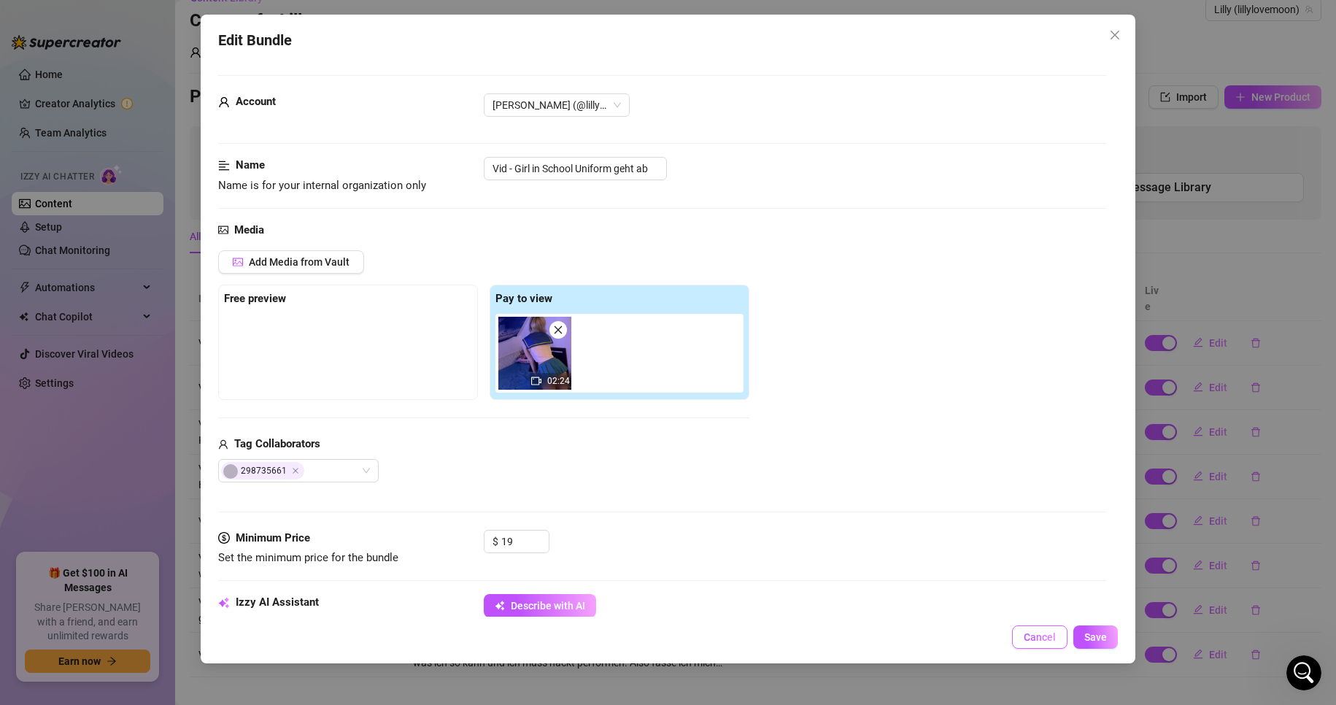
click at [1027, 631] on span "Cancel" at bounding box center [1040, 637] width 32 height 12
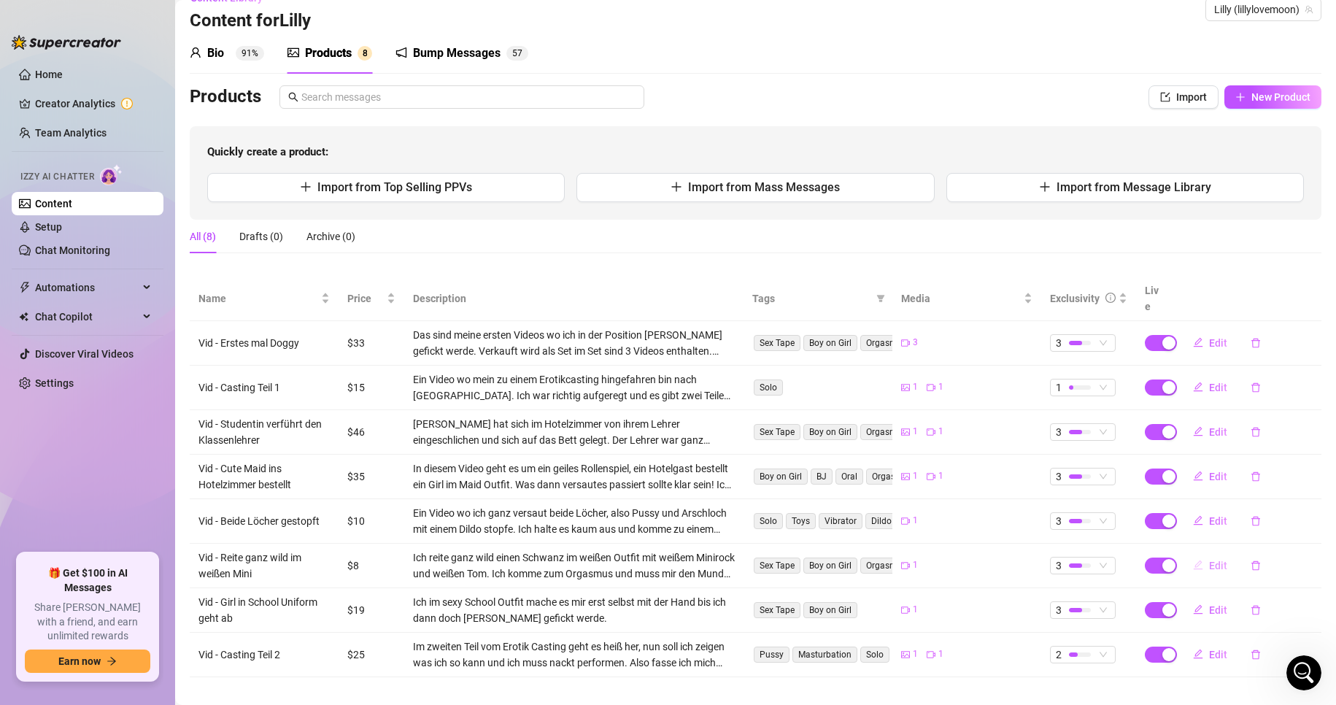
click at [1219, 554] on button "Edit" at bounding box center [1211, 565] width 58 height 23
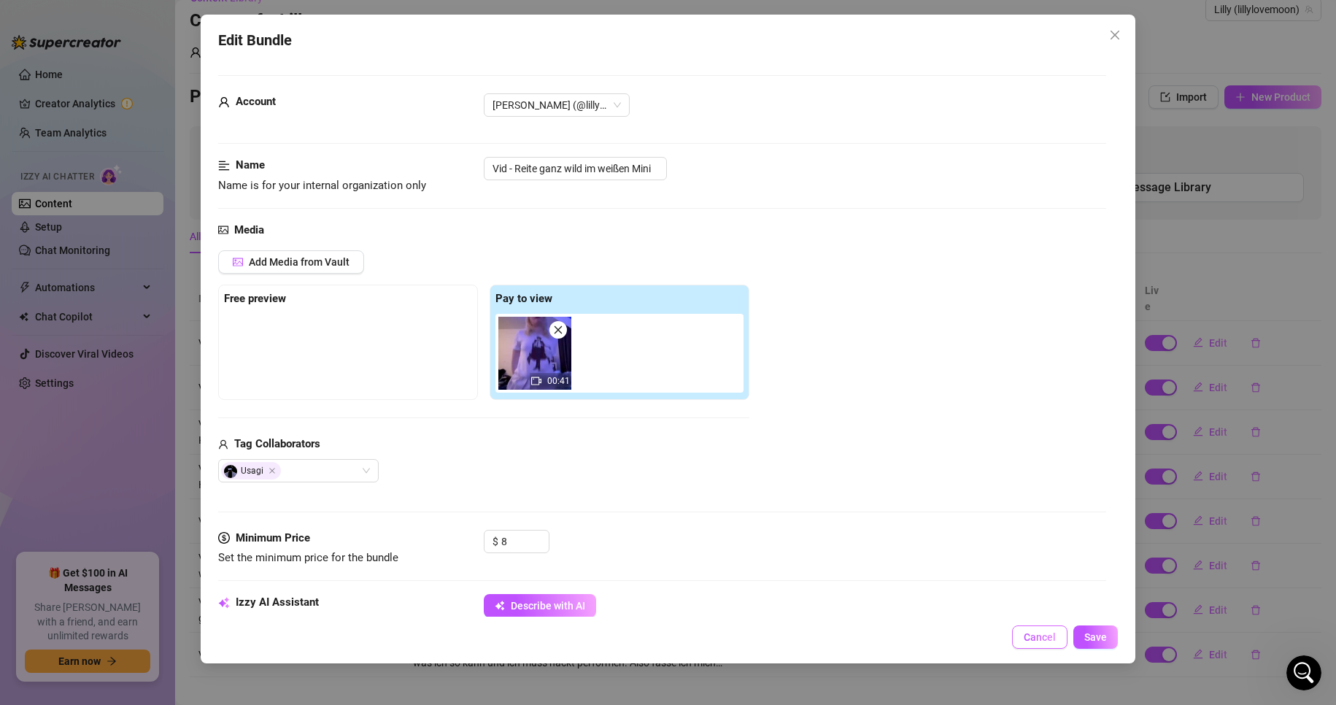
click at [1028, 636] on span "Cancel" at bounding box center [1040, 637] width 32 height 12
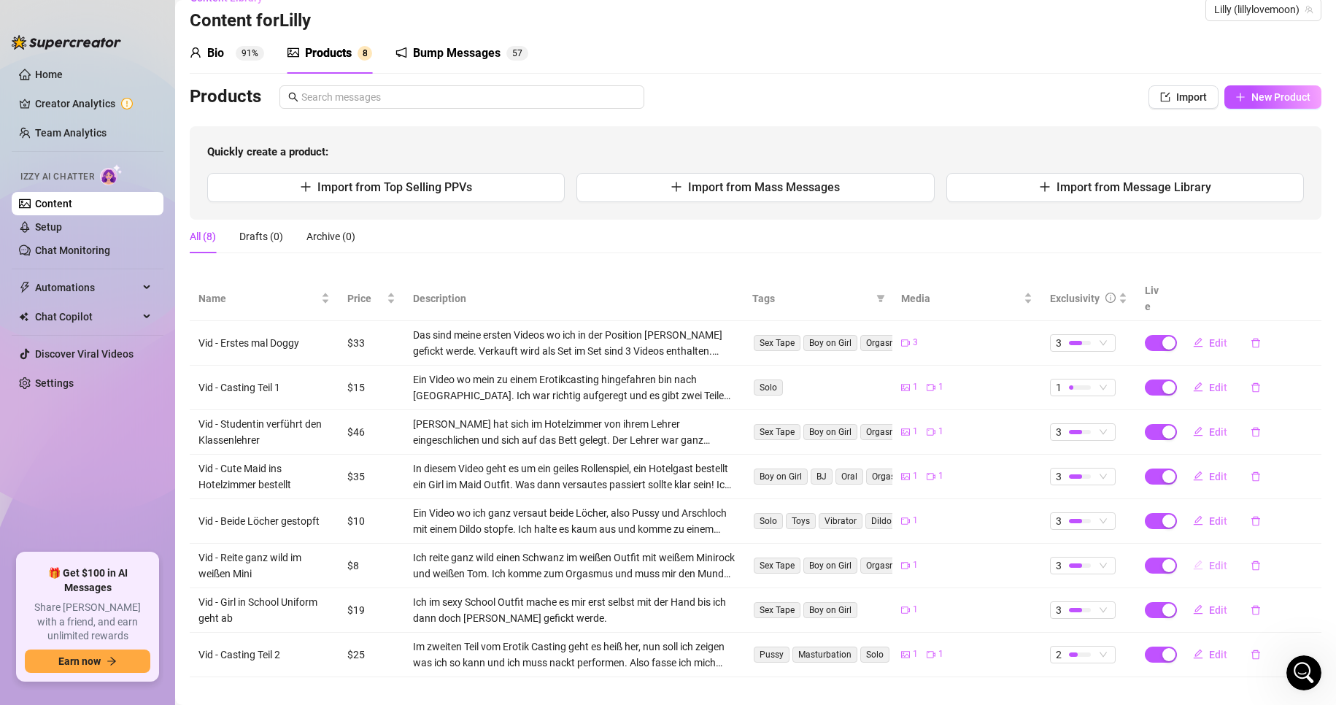
click at [1196, 554] on button "Edit" at bounding box center [1211, 565] width 58 height 23
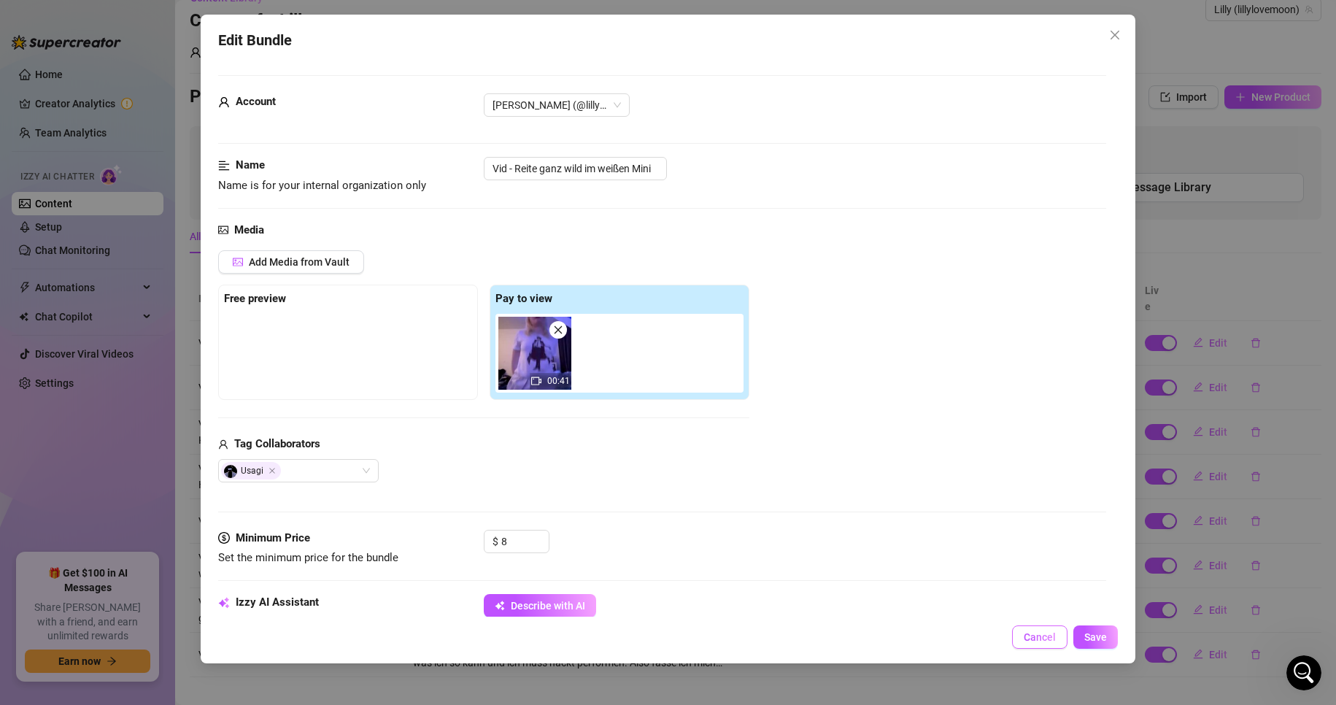
click at [1029, 643] on span "Cancel" at bounding box center [1040, 637] width 32 height 12
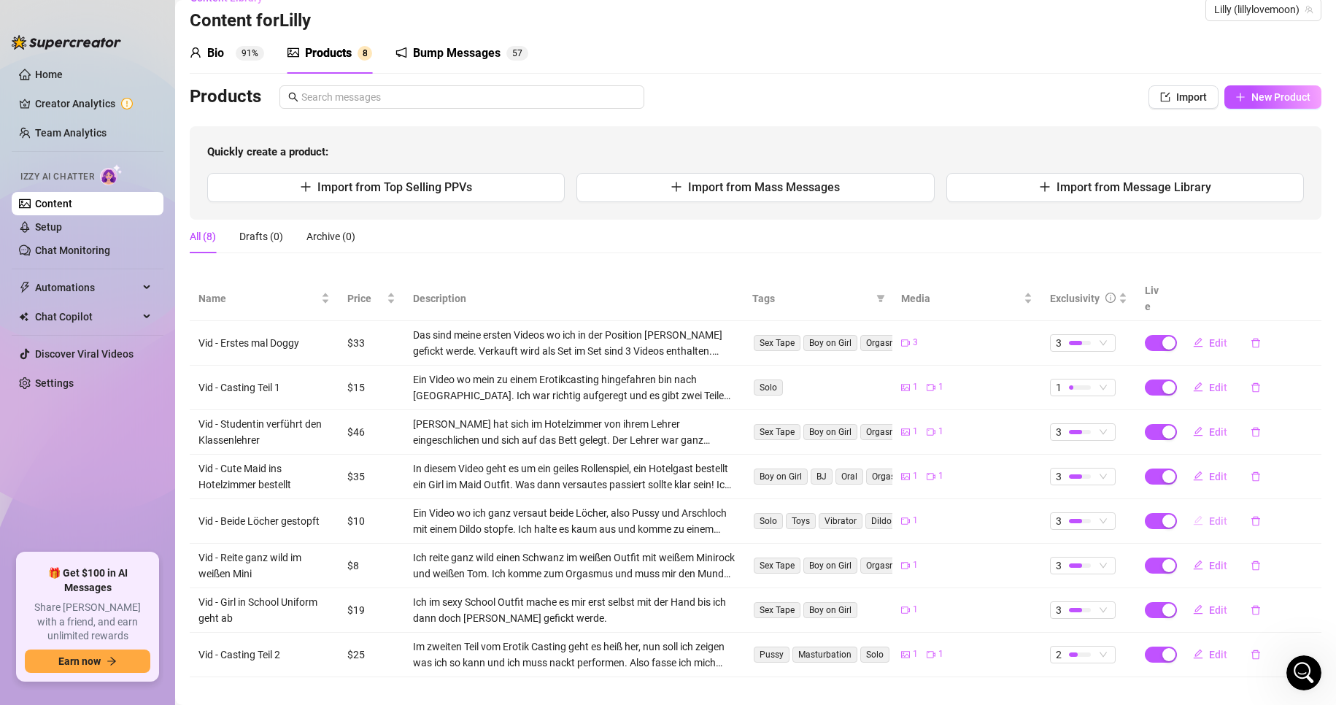
click at [1211, 515] on span "Edit" at bounding box center [1218, 521] width 18 height 12
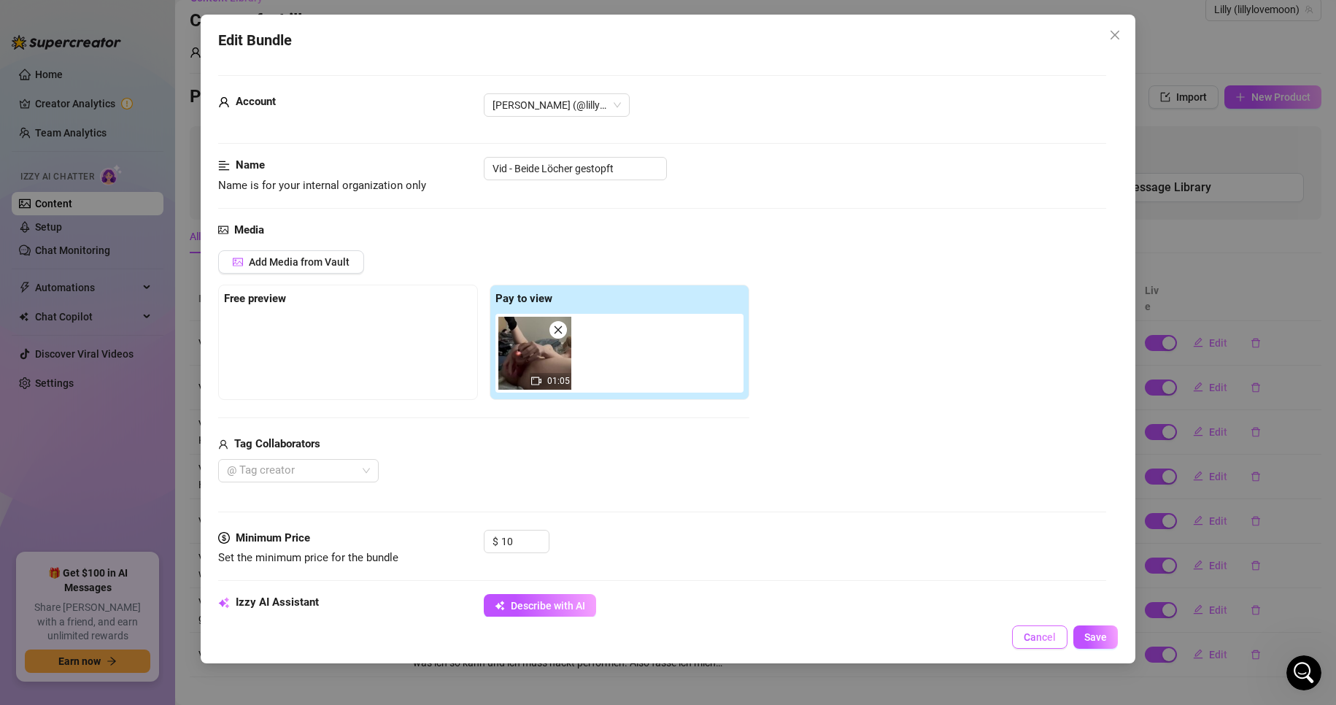
click at [1026, 636] on span "Cancel" at bounding box center [1040, 637] width 32 height 12
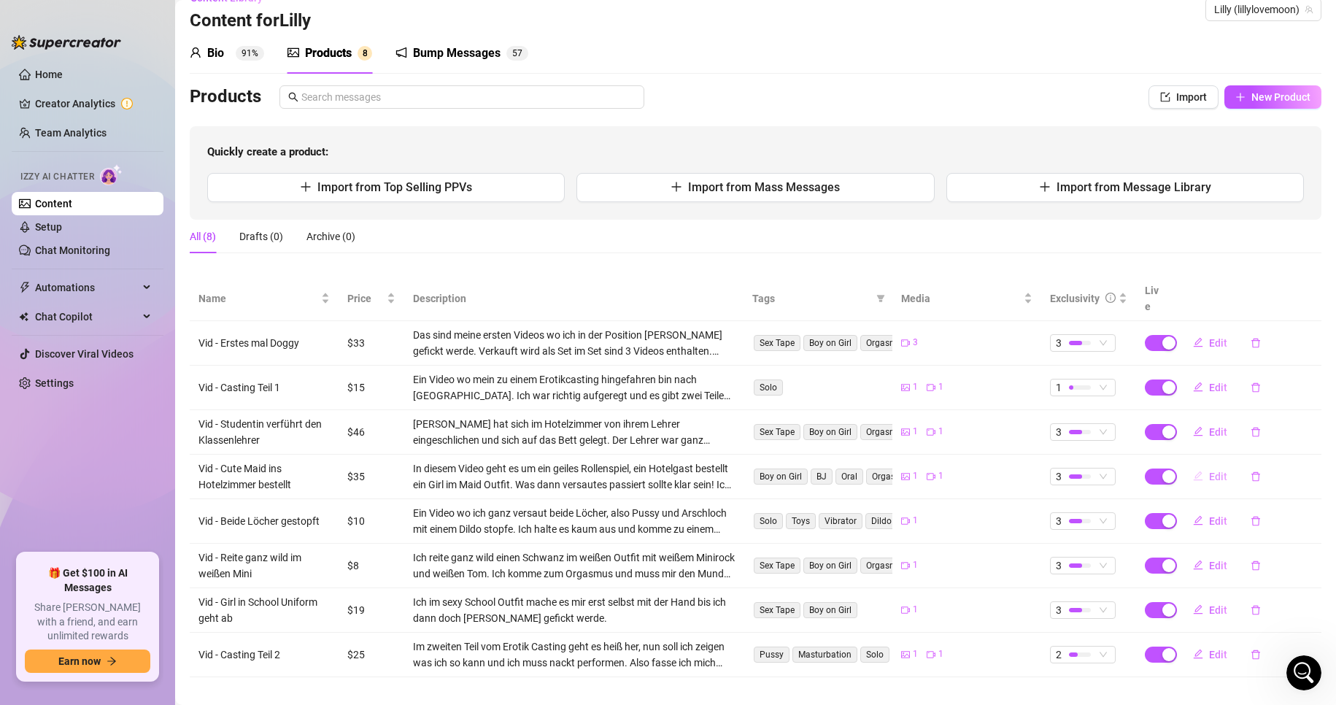
click at [1209, 471] on span "Edit" at bounding box center [1218, 477] width 18 height 12
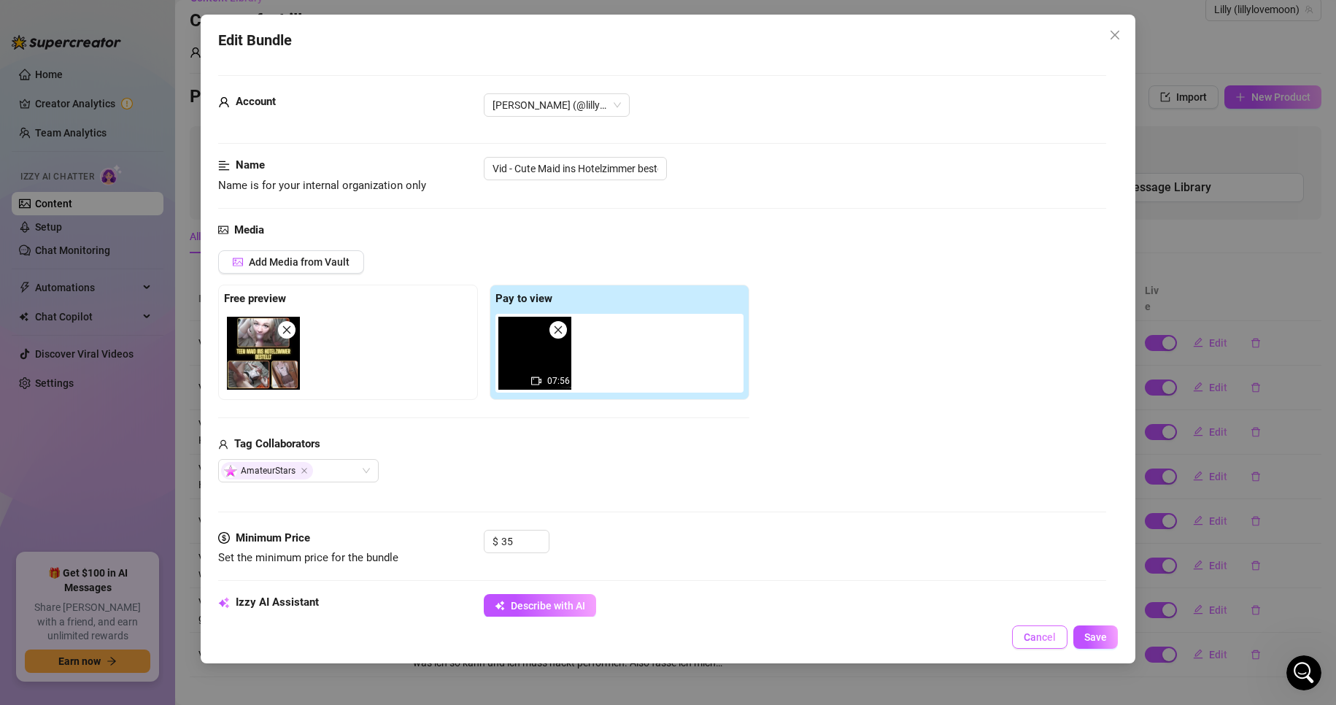
click at [1033, 636] on span "Cancel" at bounding box center [1040, 637] width 32 height 12
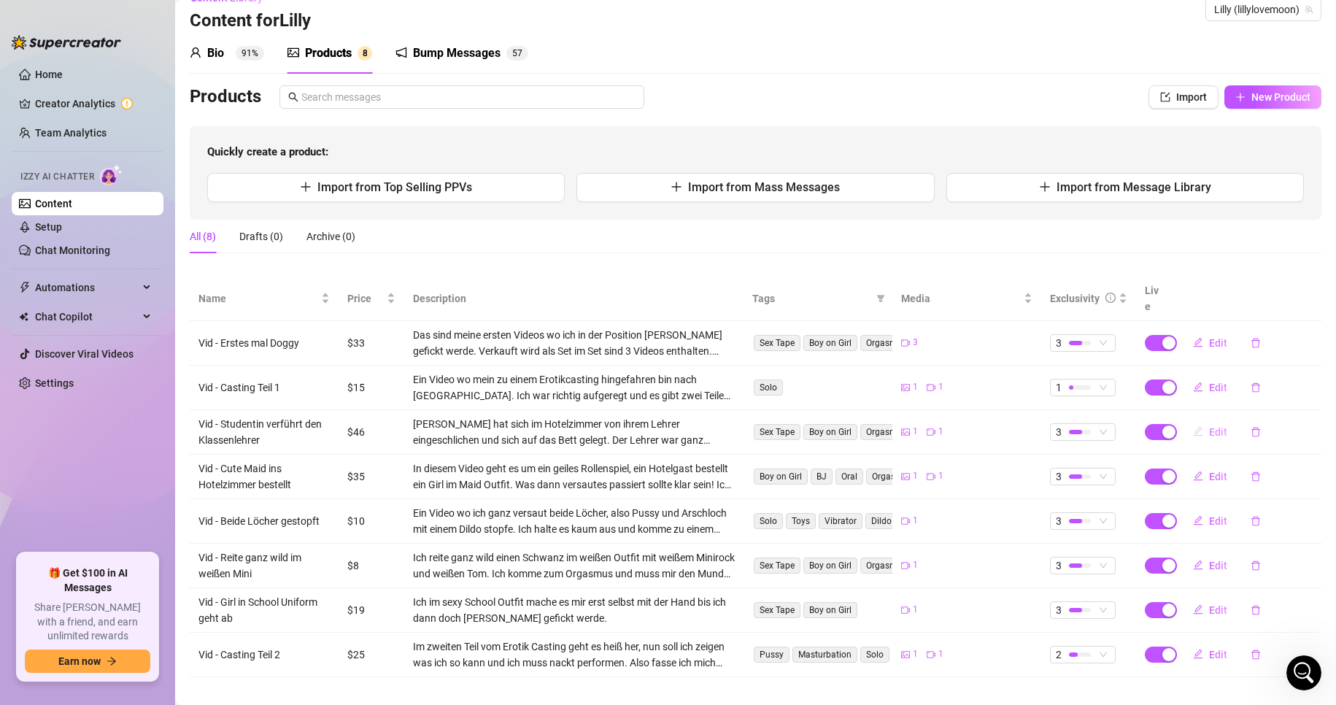
click at [1209, 426] on span "Edit" at bounding box center [1218, 432] width 18 height 12
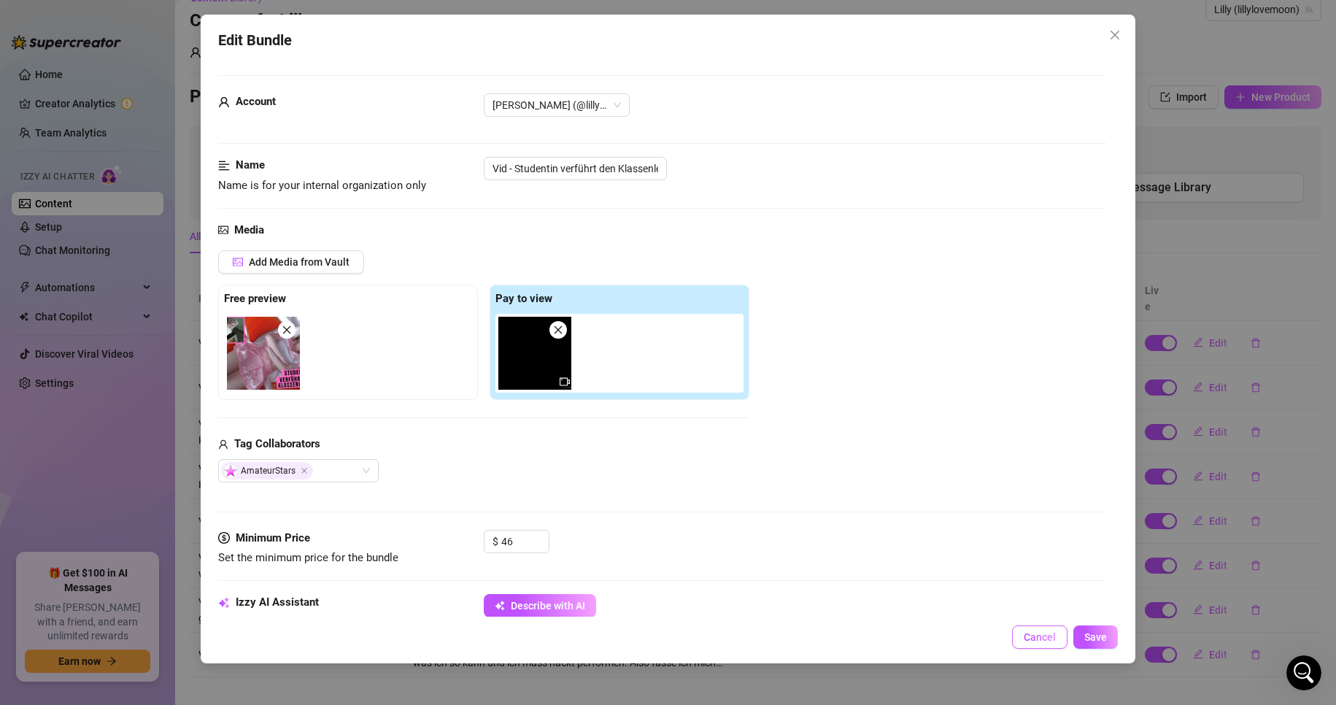
click at [1045, 638] on span "Cancel" at bounding box center [1040, 637] width 32 height 12
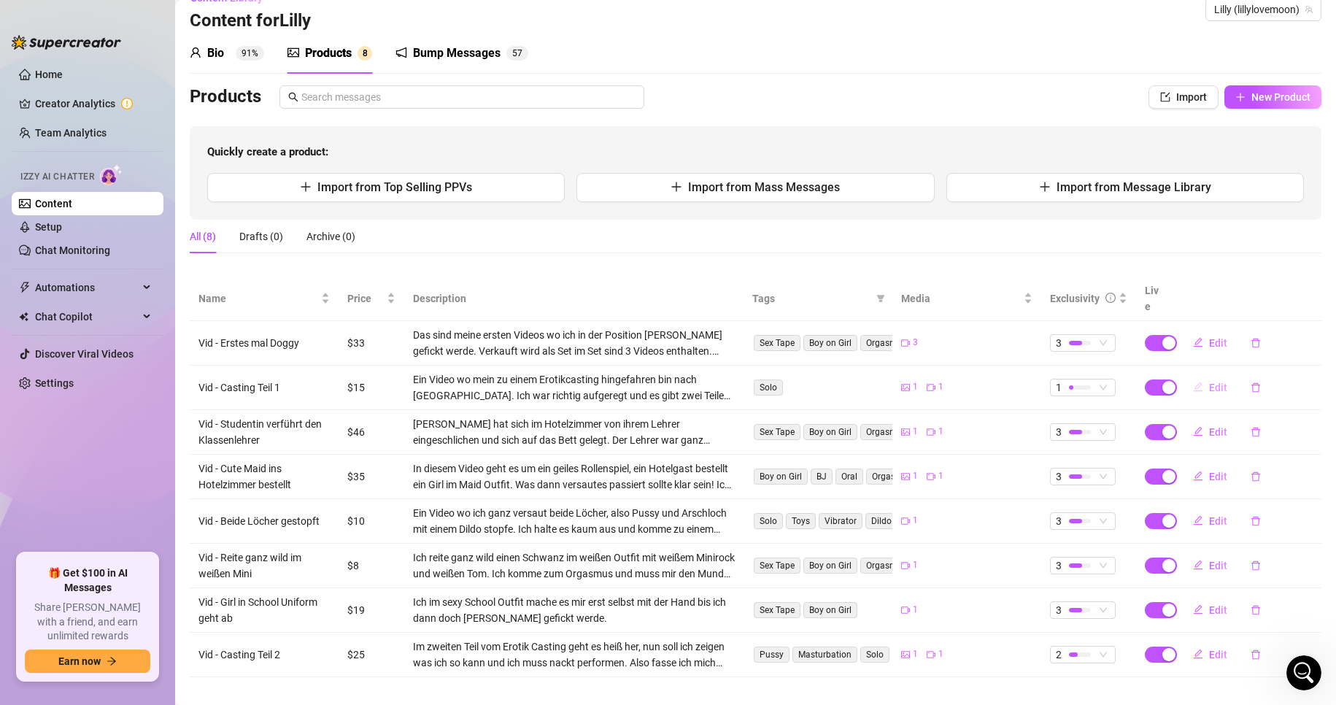
click at [1209, 382] on span "Edit" at bounding box center [1218, 388] width 18 height 12
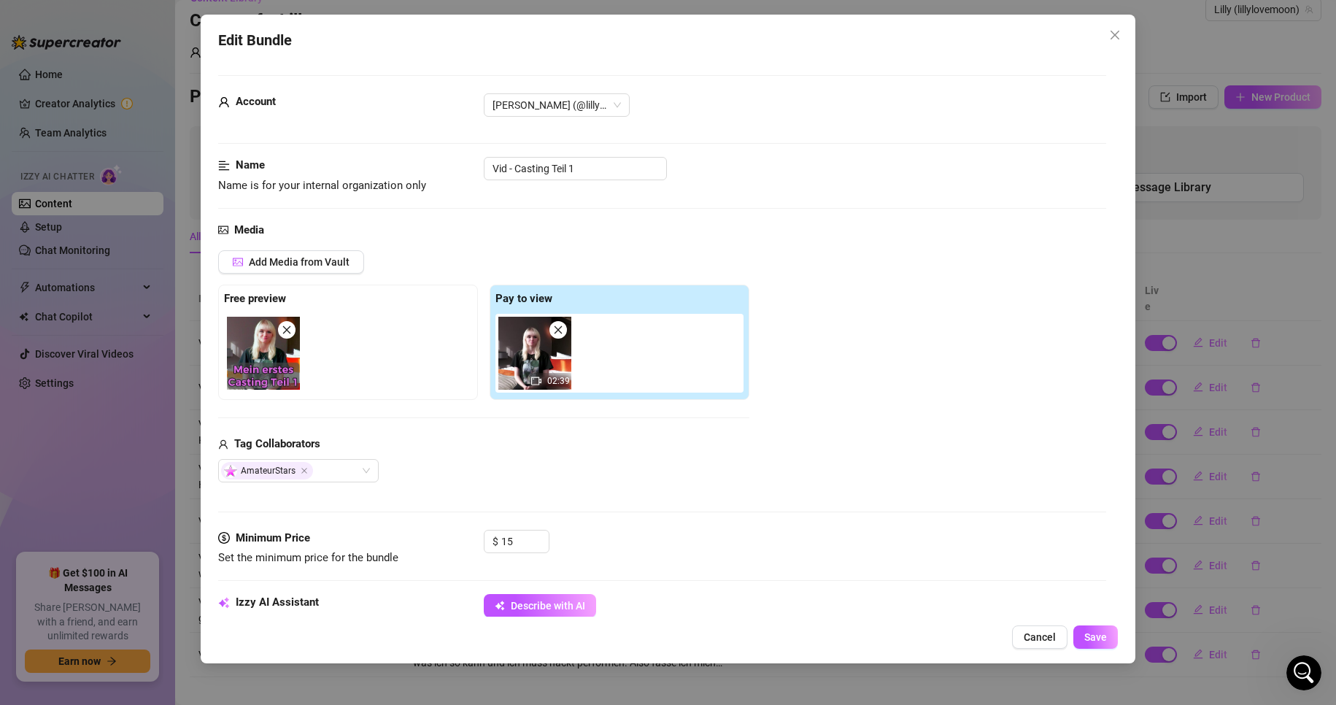
drag, startPoint x: 1033, startPoint y: 636, endPoint x: 1074, endPoint y: 537, distance: 106.7
click at [1033, 635] on span "Cancel" at bounding box center [1040, 637] width 32 height 12
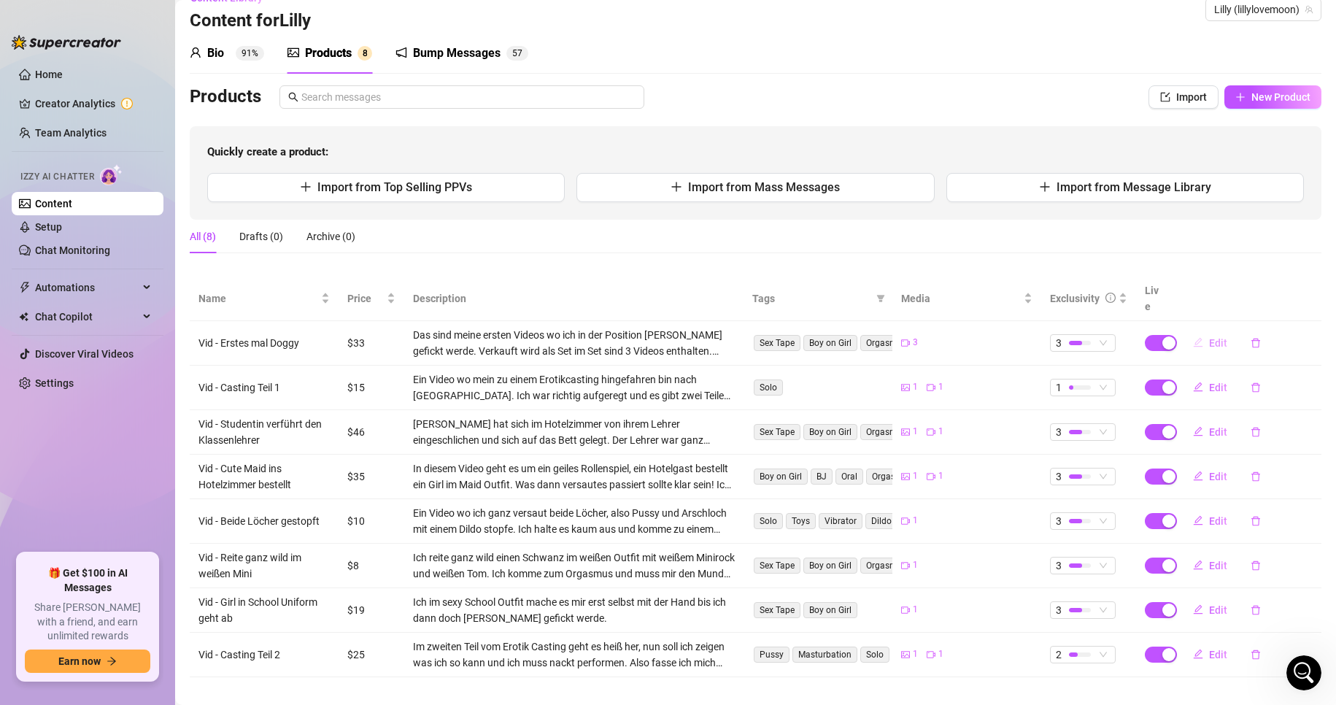
click at [1209, 337] on span "Edit" at bounding box center [1218, 343] width 18 height 12
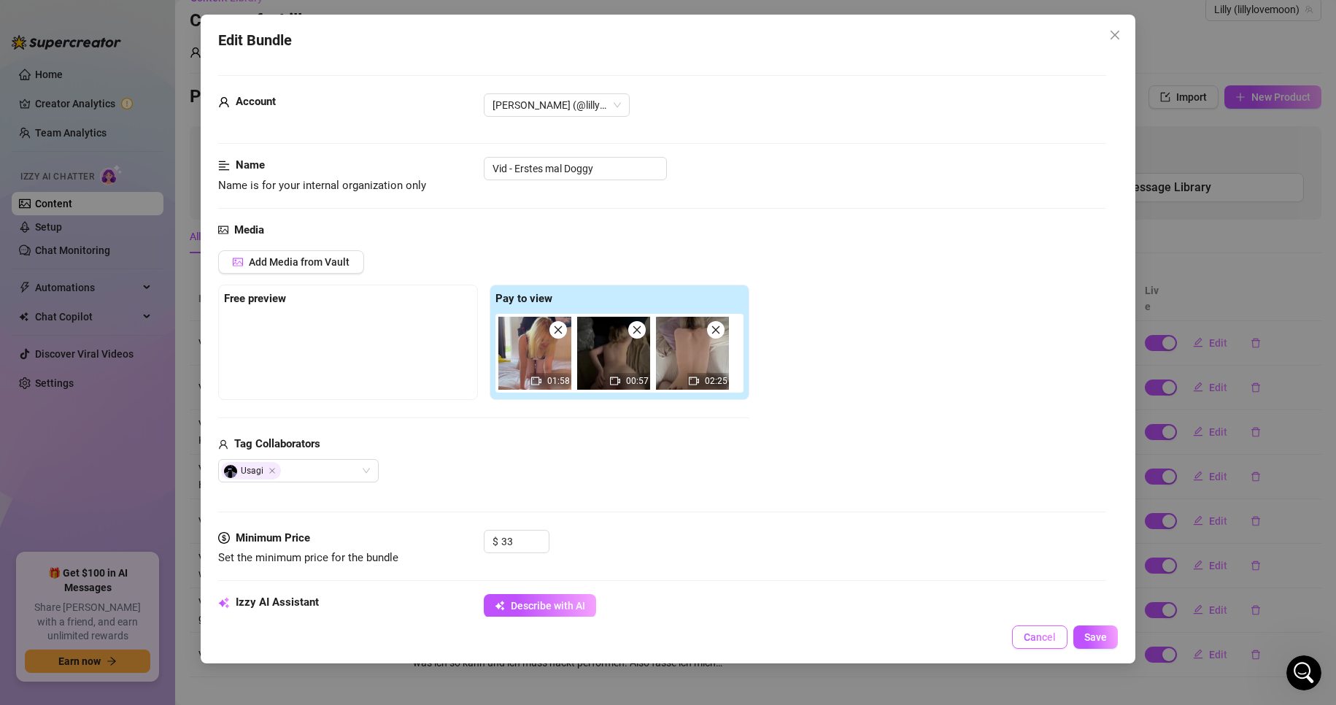
click at [1034, 643] on span "Cancel" at bounding box center [1040, 637] width 32 height 12
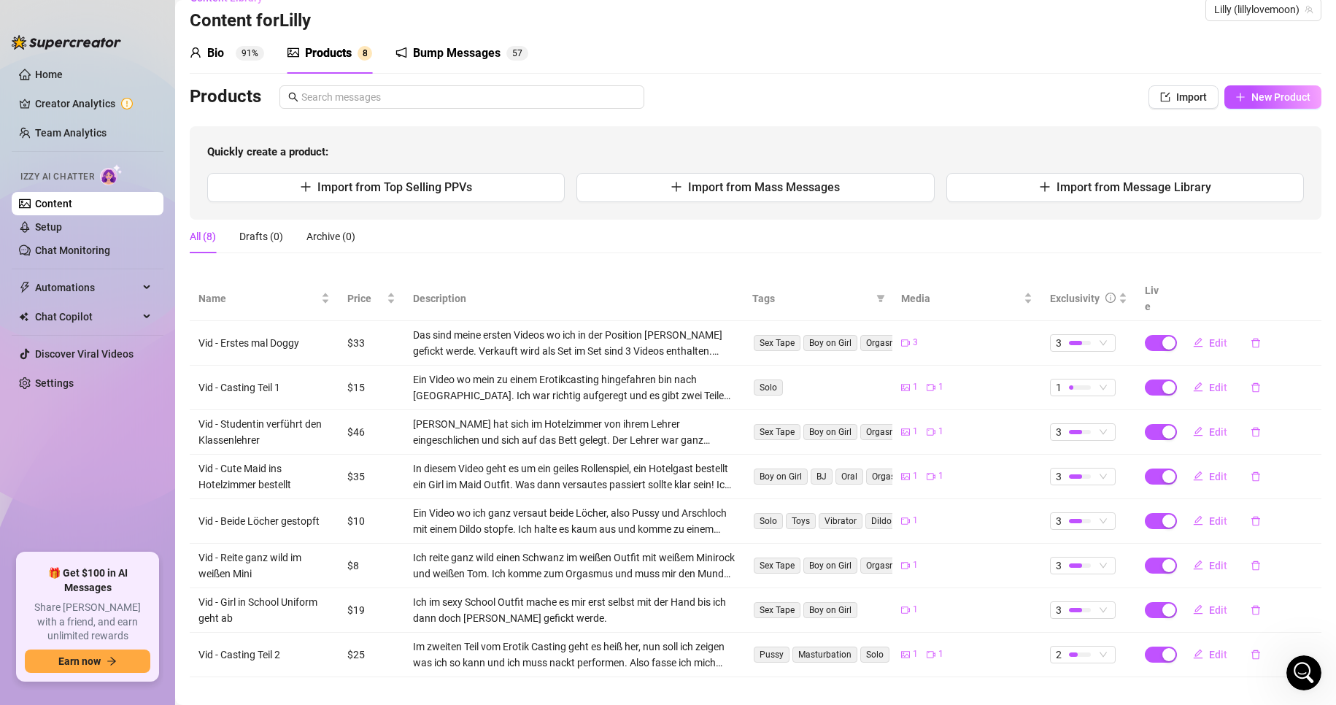
click at [453, 40] on div "Bump Messages 5 7" at bounding box center [462, 53] width 133 height 41
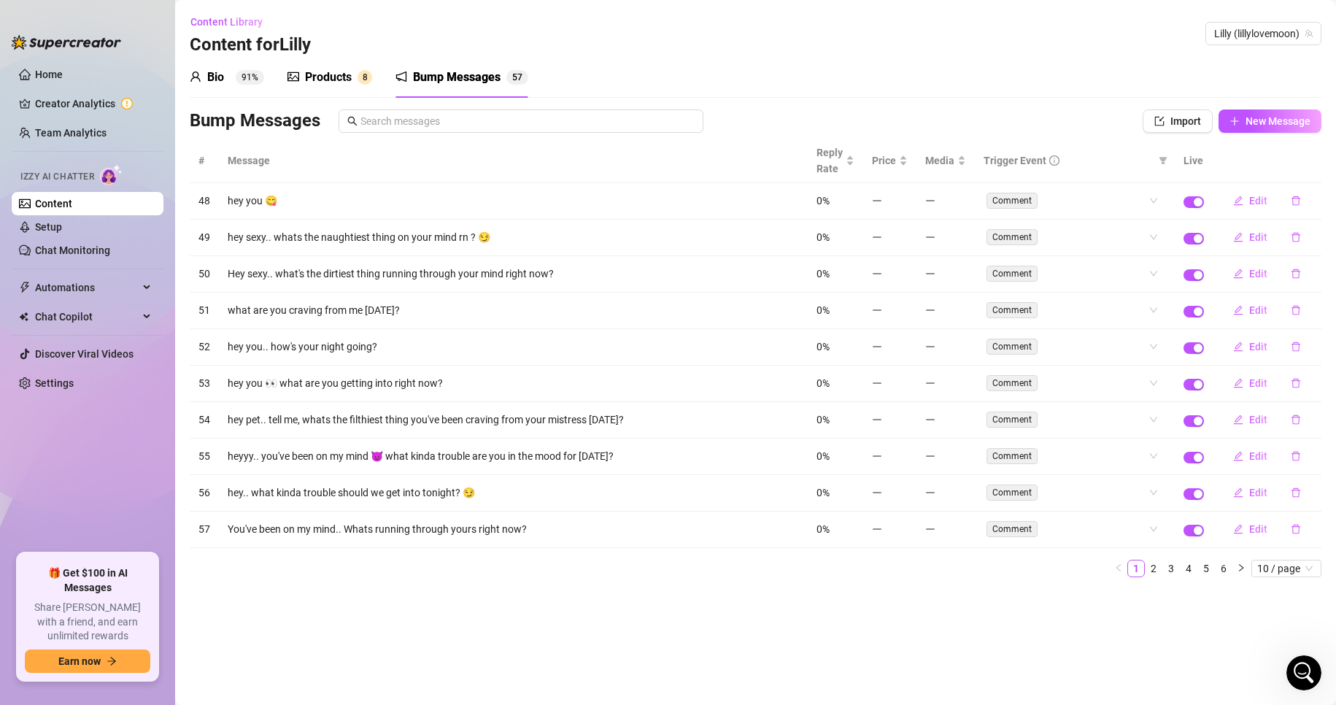
click at [317, 72] on div "Products" at bounding box center [328, 78] width 47 height 18
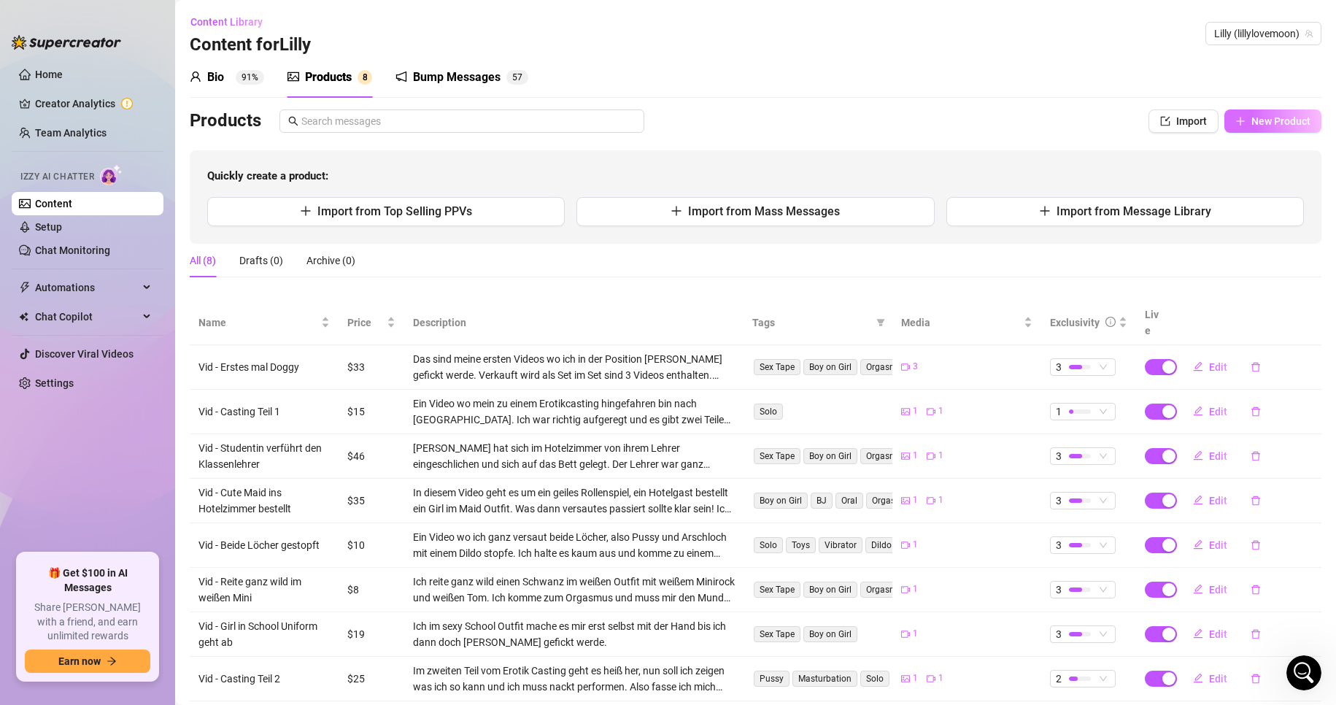
click at [1262, 124] on span "New Product" at bounding box center [1281, 121] width 59 height 12
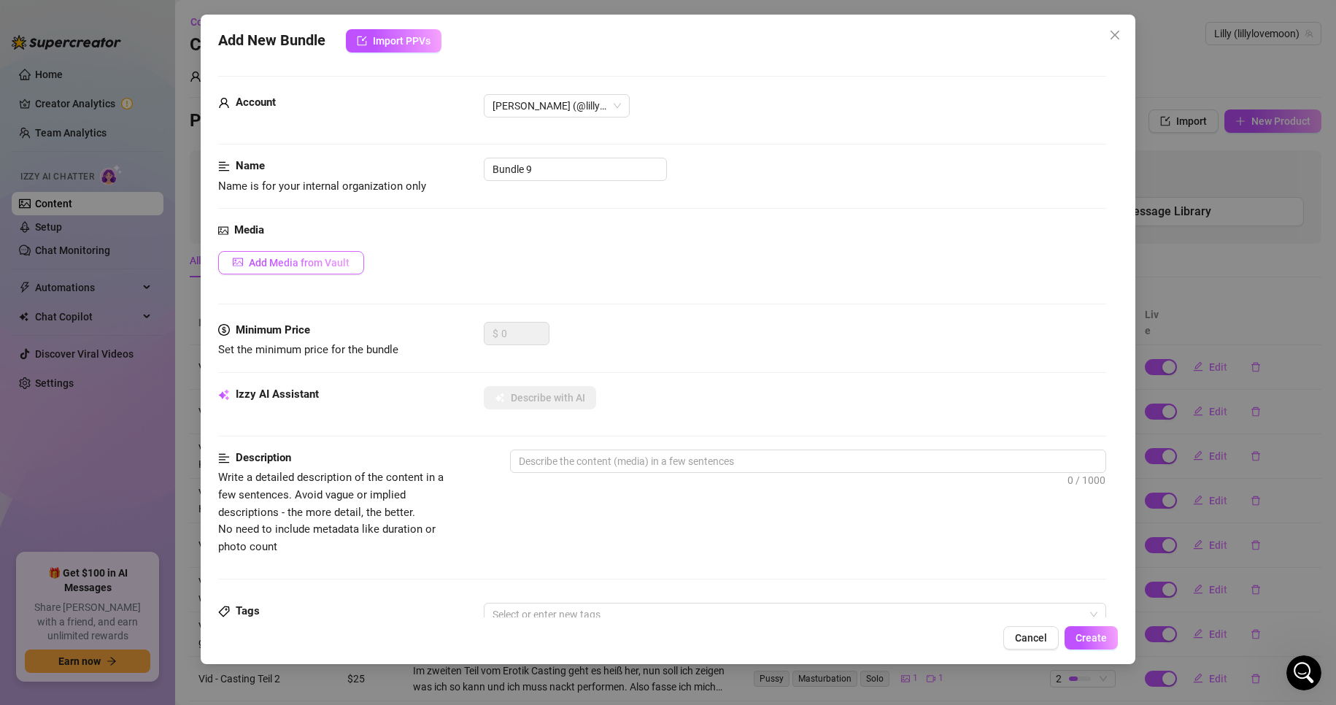
drag, startPoint x: 294, startPoint y: 282, endPoint x: 297, endPoint y: 268, distance: 14.9
click at [294, 282] on div "Media Add Media from Vault" at bounding box center [662, 272] width 889 height 100
click at [297, 268] on span "Add Media from Vault" at bounding box center [299, 263] width 101 height 12
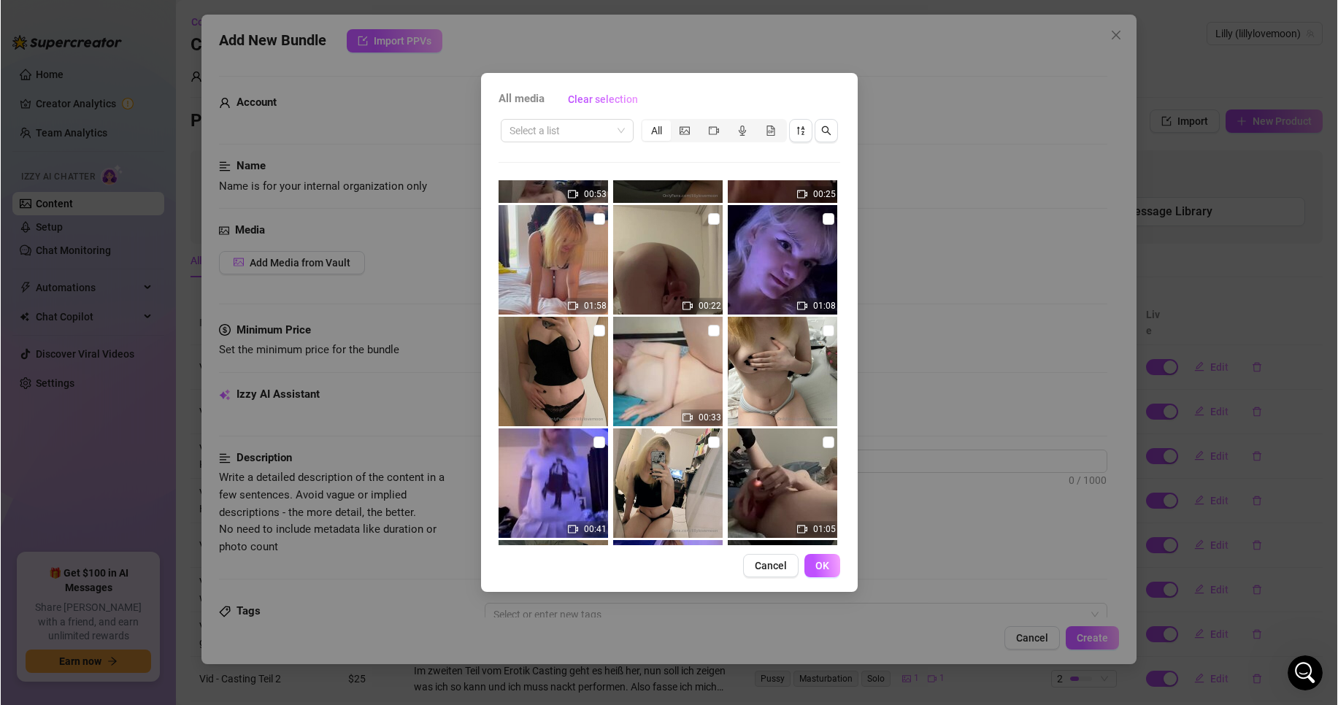
scroll to position [997, 0]
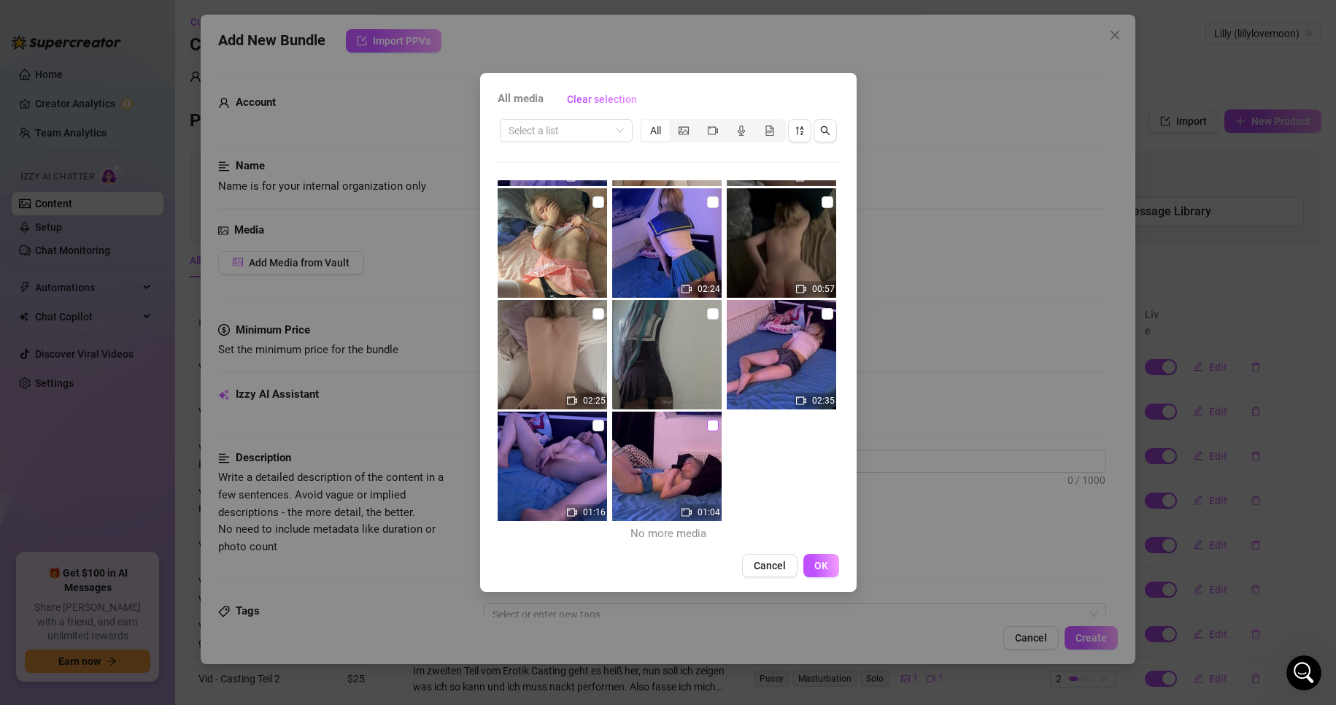
click at [707, 425] on input "checkbox" at bounding box center [713, 426] width 12 height 12
click at [823, 569] on span "OK" at bounding box center [822, 566] width 14 height 12
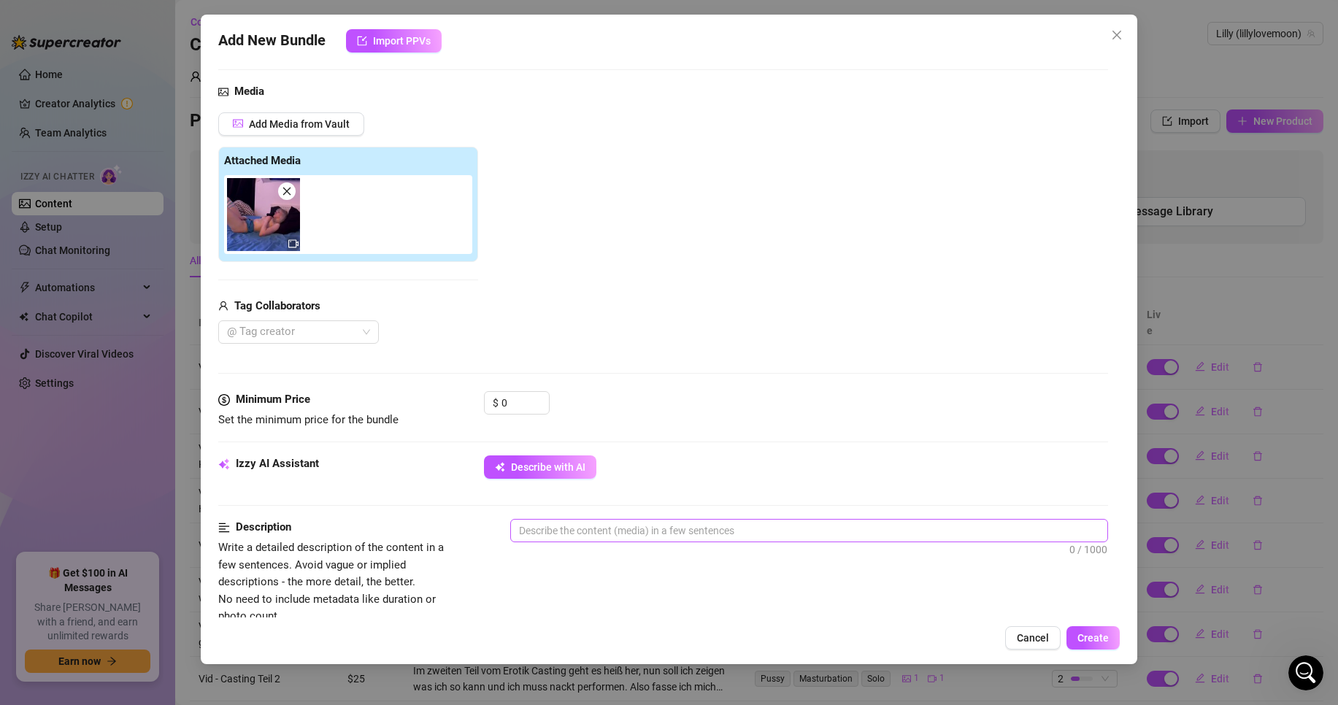
scroll to position [146, 0]
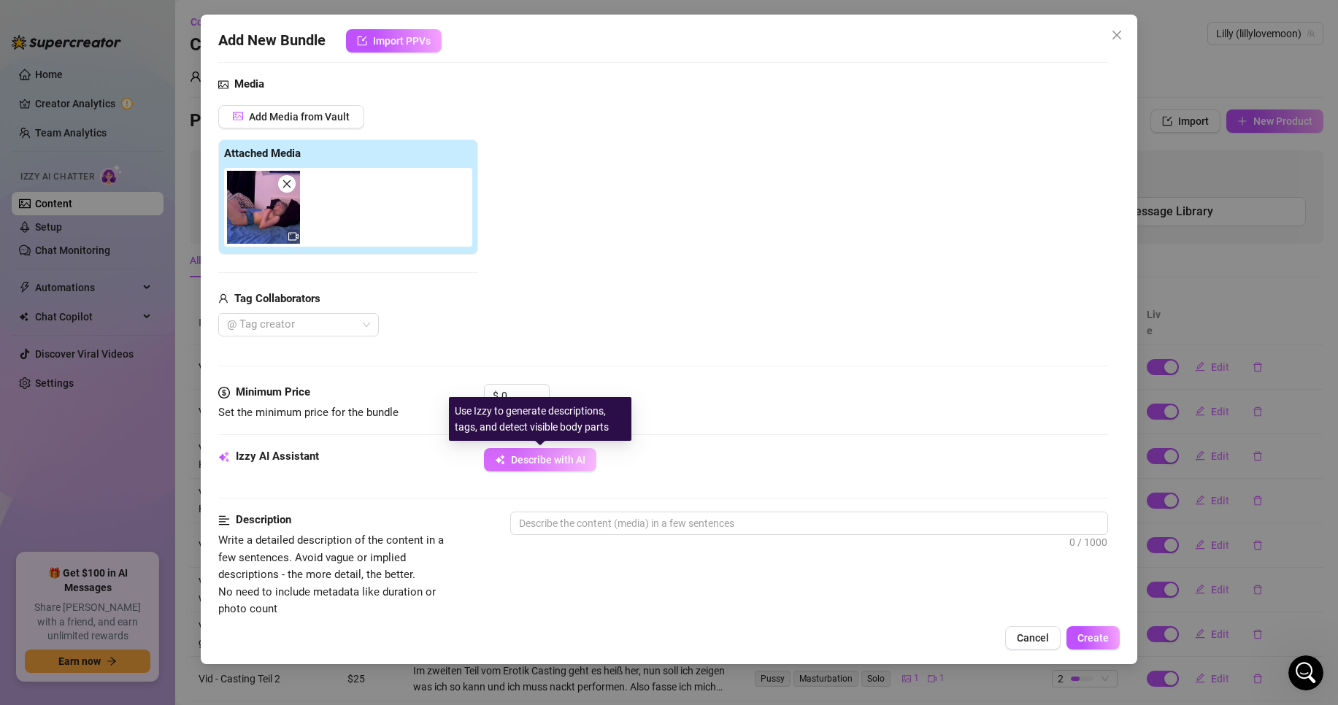
click at [565, 464] on span "Describe with AI" at bounding box center [548, 460] width 74 height 12
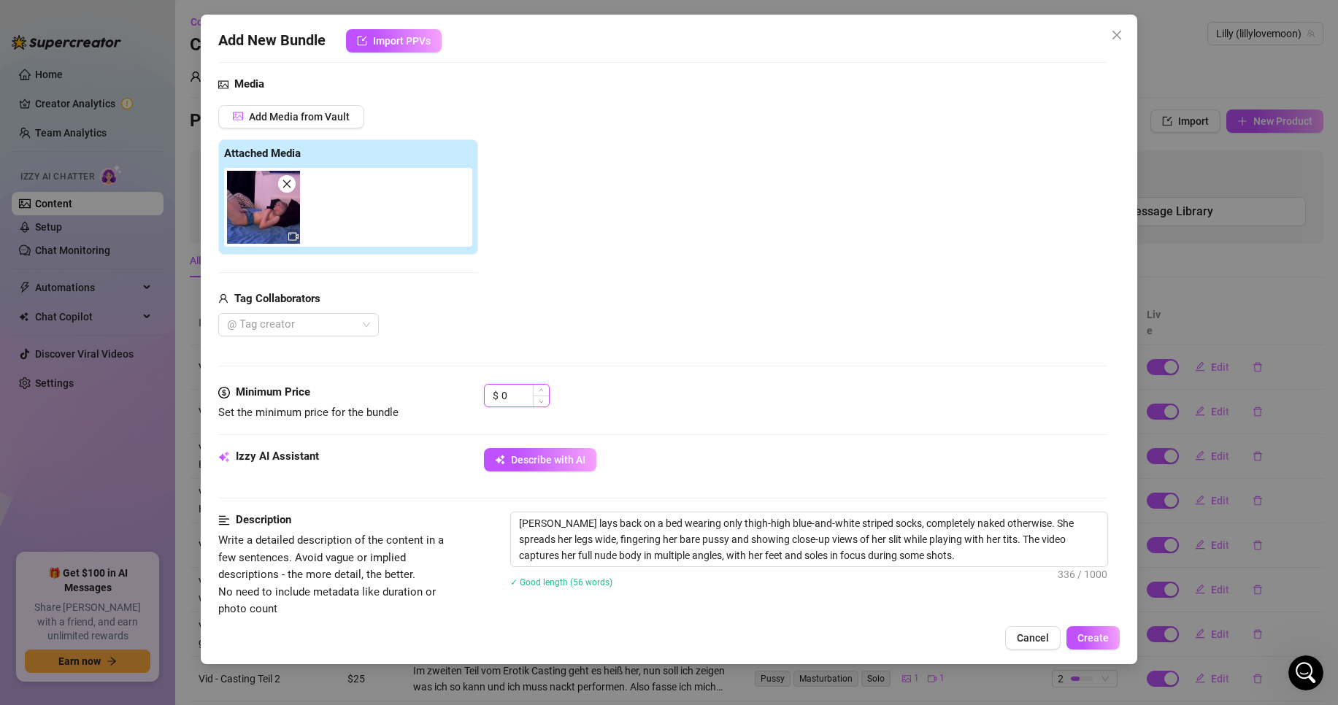
click at [531, 405] on input "0" at bounding box center [524, 396] width 47 height 22
click at [531, 403] on input "0" at bounding box center [524, 396] width 47 height 22
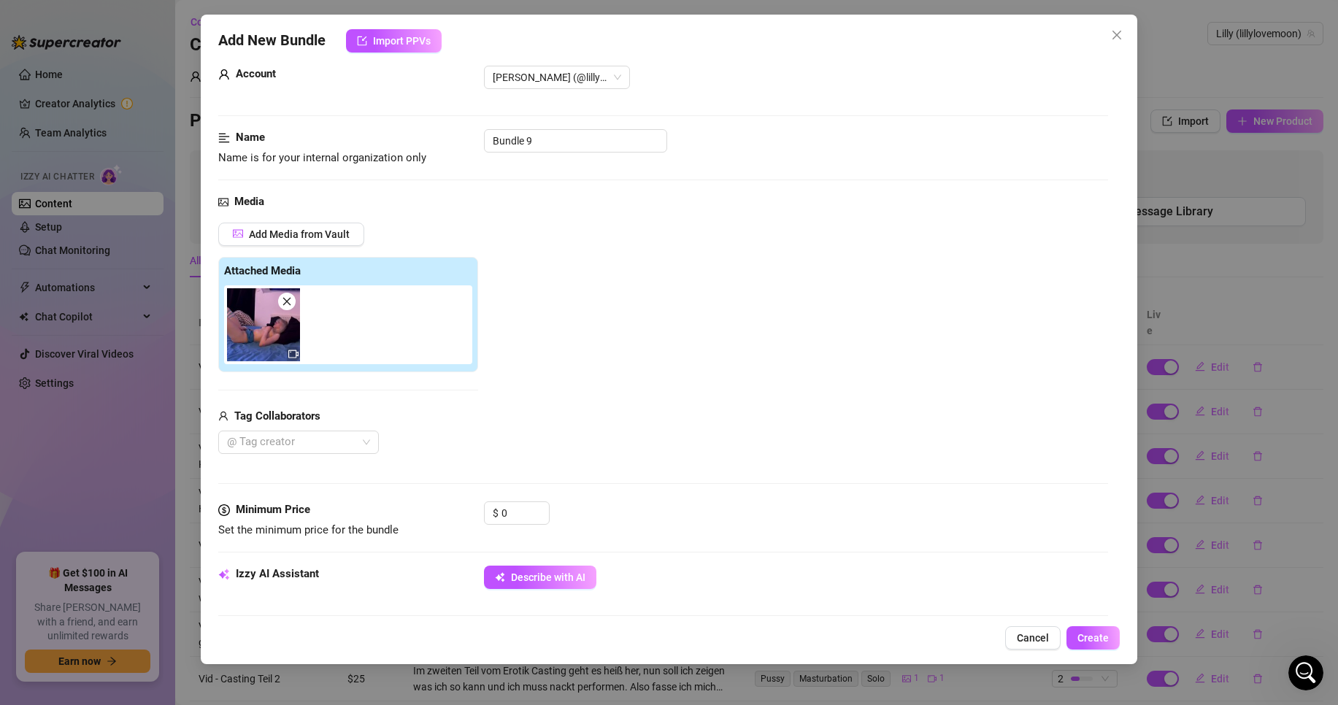
scroll to position [0, 0]
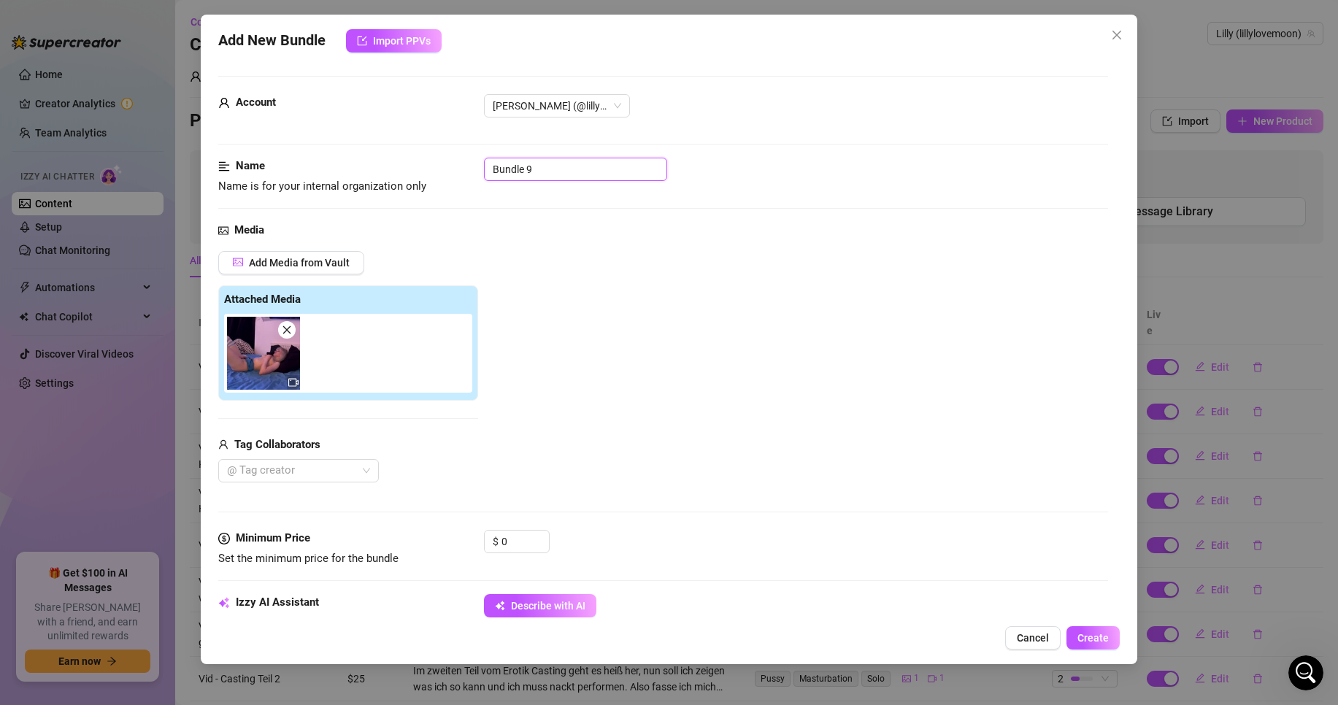
drag, startPoint x: 590, startPoint y: 166, endPoint x: 640, endPoint y: 158, distance: 51.1
click at [590, 166] on input "Bundle 9" at bounding box center [575, 169] width 183 height 23
click at [1123, 35] on icon "close" at bounding box center [1117, 35] width 12 height 12
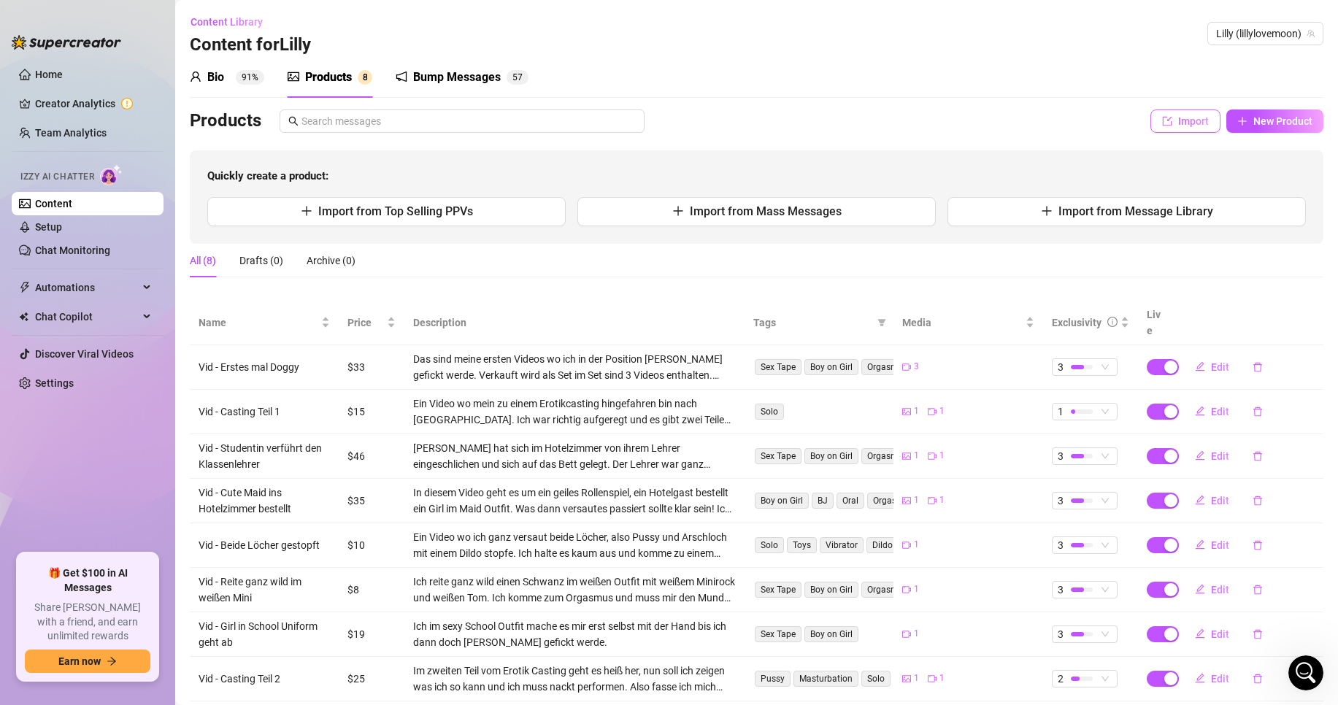
click at [1189, 121] on span "Import" at bounding box center [1193, 121] width 31 height 12
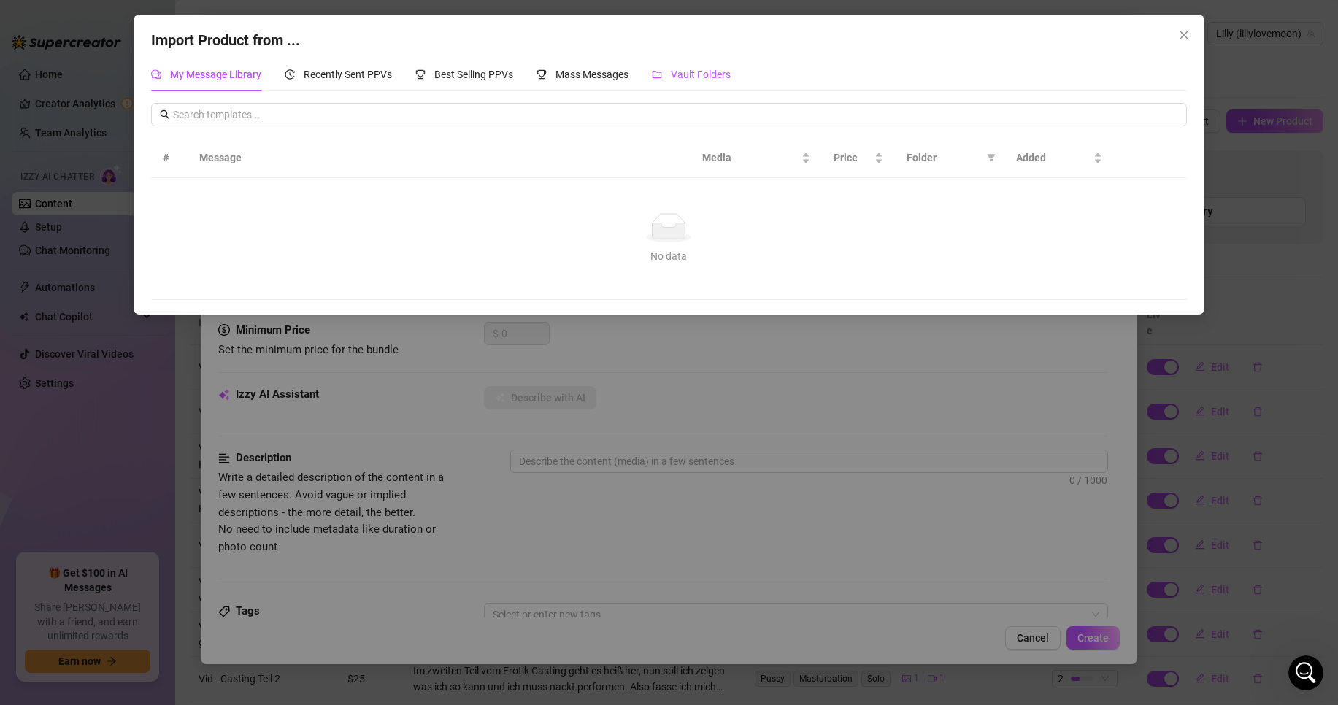
click at [711, 70] on span "Vault Folders" at bounding box center [701, 75] width 60 height 12
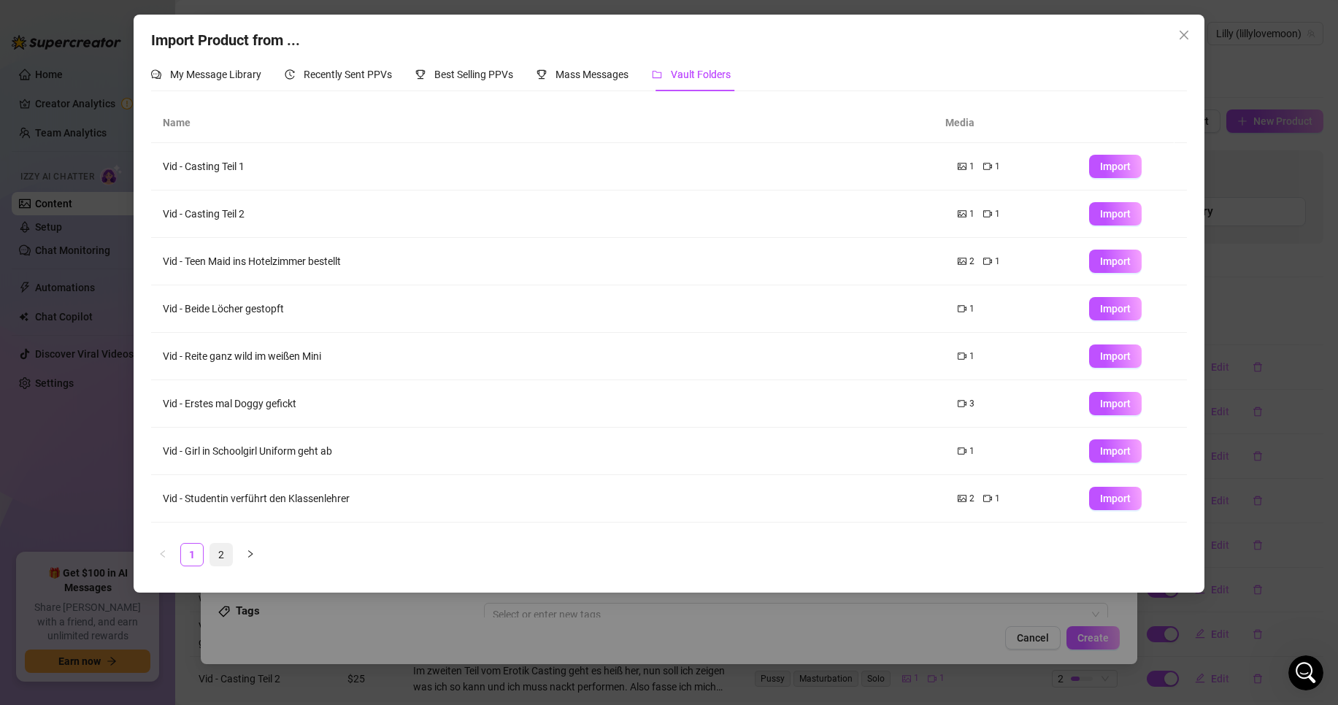
click at [219, 562] on link "2" at bounding box center [221, 555] width 22 height 22
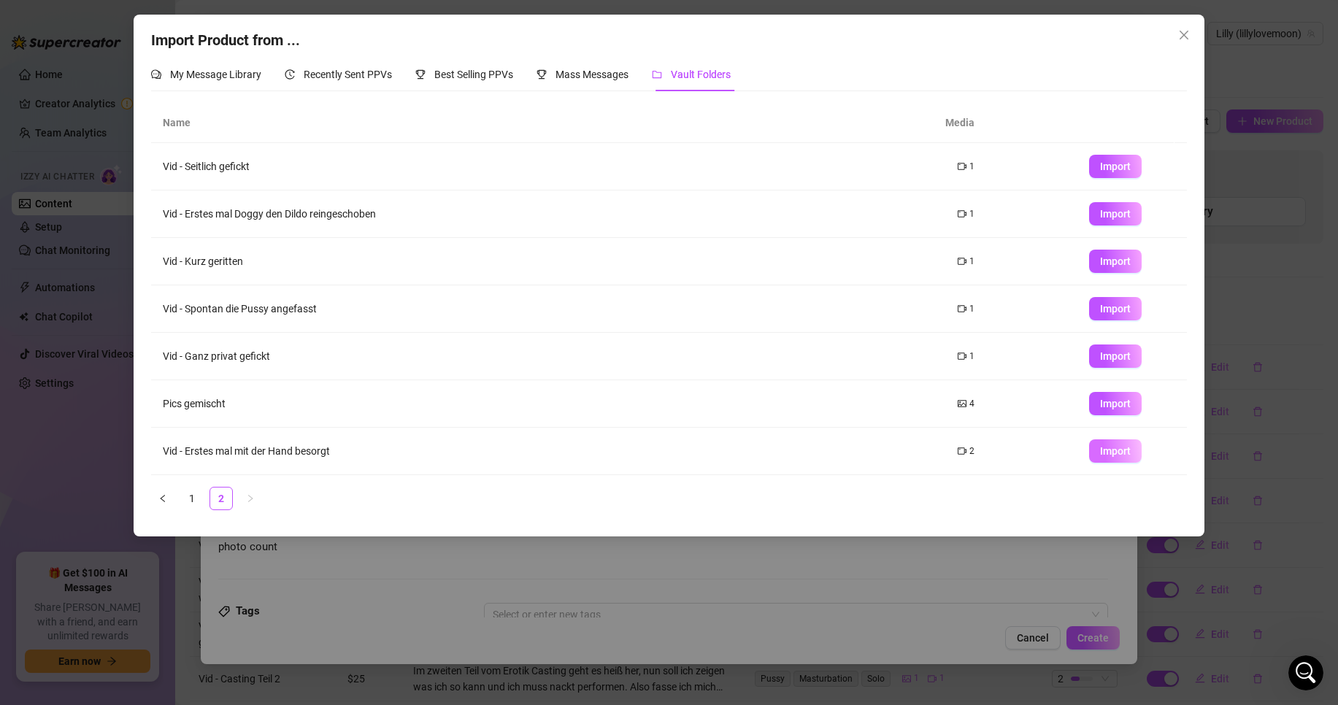
click at [1107, 447] on span "Import" at bounding box center [1115, 451] width 31 height 12
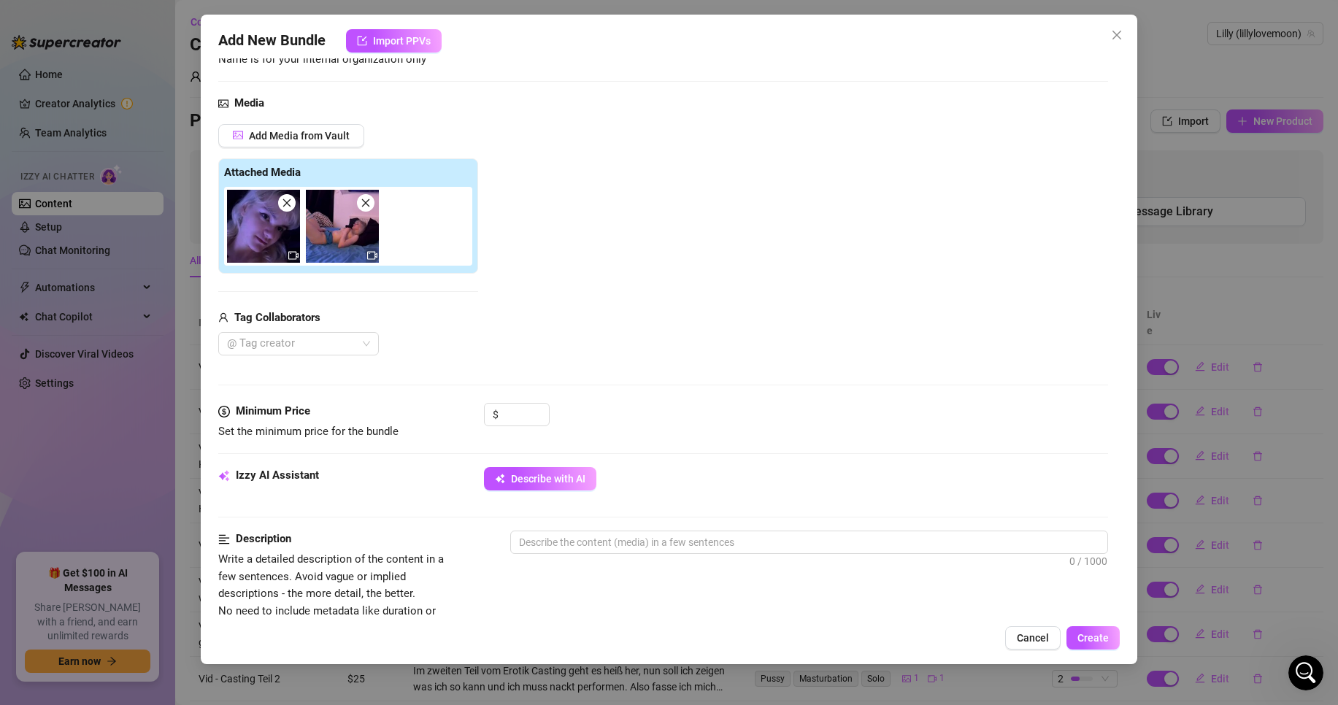
scroll to position [146, 0]
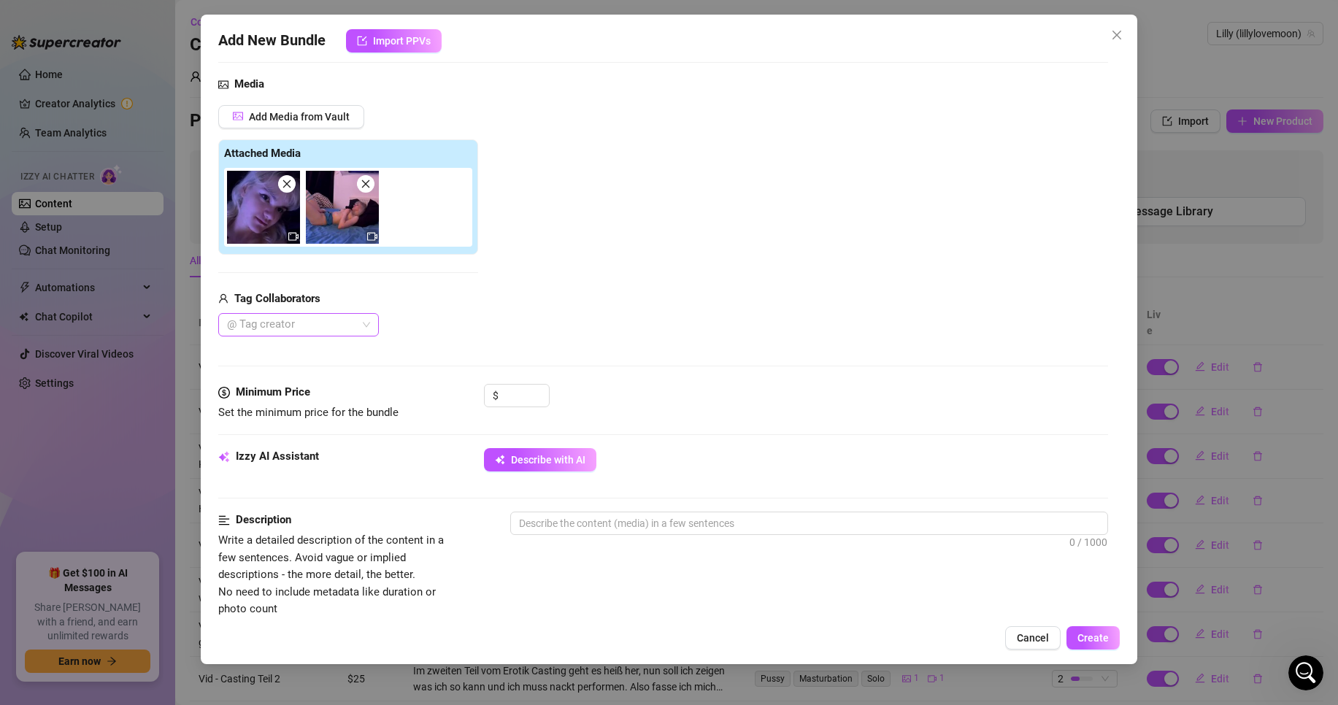
click at [311, 321] on div at bounding box center [290, 325] width 139 height 20
click at [296, 377] on div "Usagi" at bounding box center [298, 378] width 137 height 16
click at [532, 306] on div "Add Media from Vault Attached Media Tag Collaborators [PERSON_NAME]" at bounding box center [663, 221] width 890 height 232
click at [523, 380] on div "Media Add Media from Vault Attached Media Tag Collaborators Usagi" at bounding box center [663, 230] width 890 height 308
click at [528, 392] on input at bounding box center [524, 396] width 47 height 22
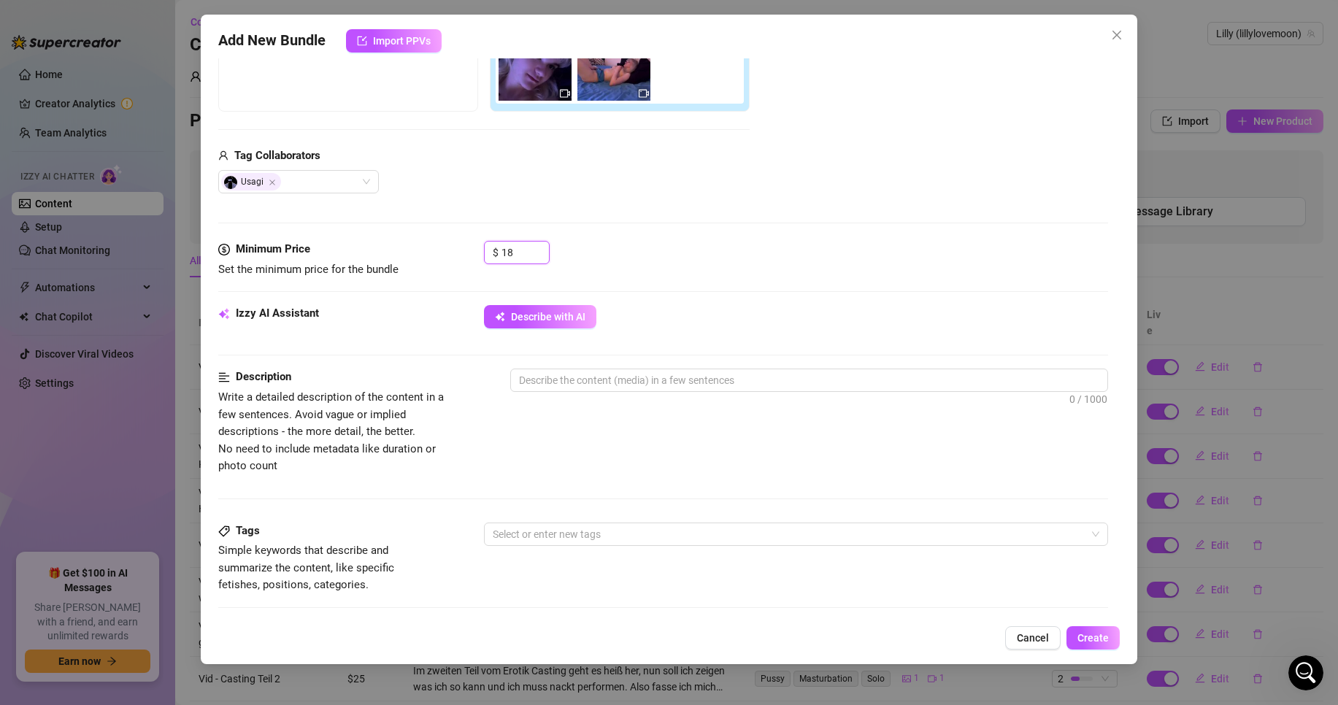
scroll to position [292, 0]
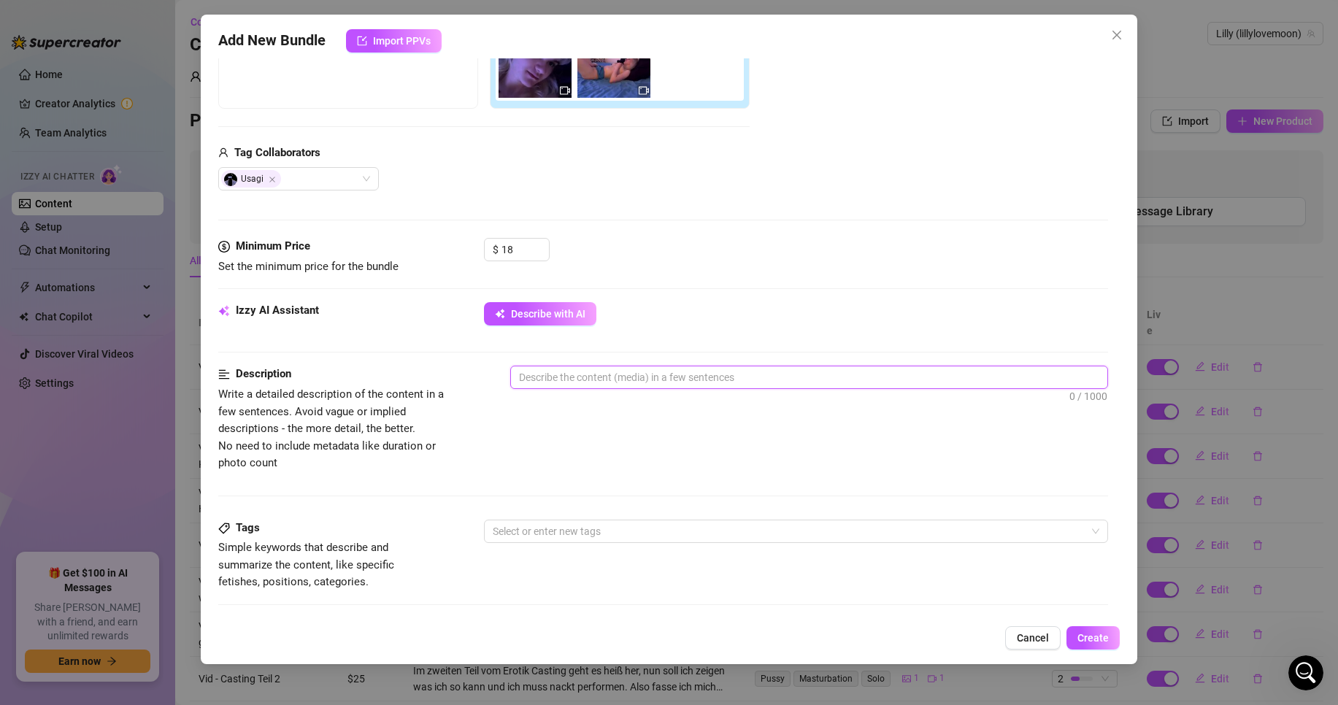
click at [616, 382] on textarea at bounding box center [809, 377] width 596 height 22
drag, startPoint x: 572, startPoint y: 376, endPoint x: 563, endPoint y: 377, distance: 8.8
click at [572, 376] on textarea at bounding box center [809, 377] width 596 height 22
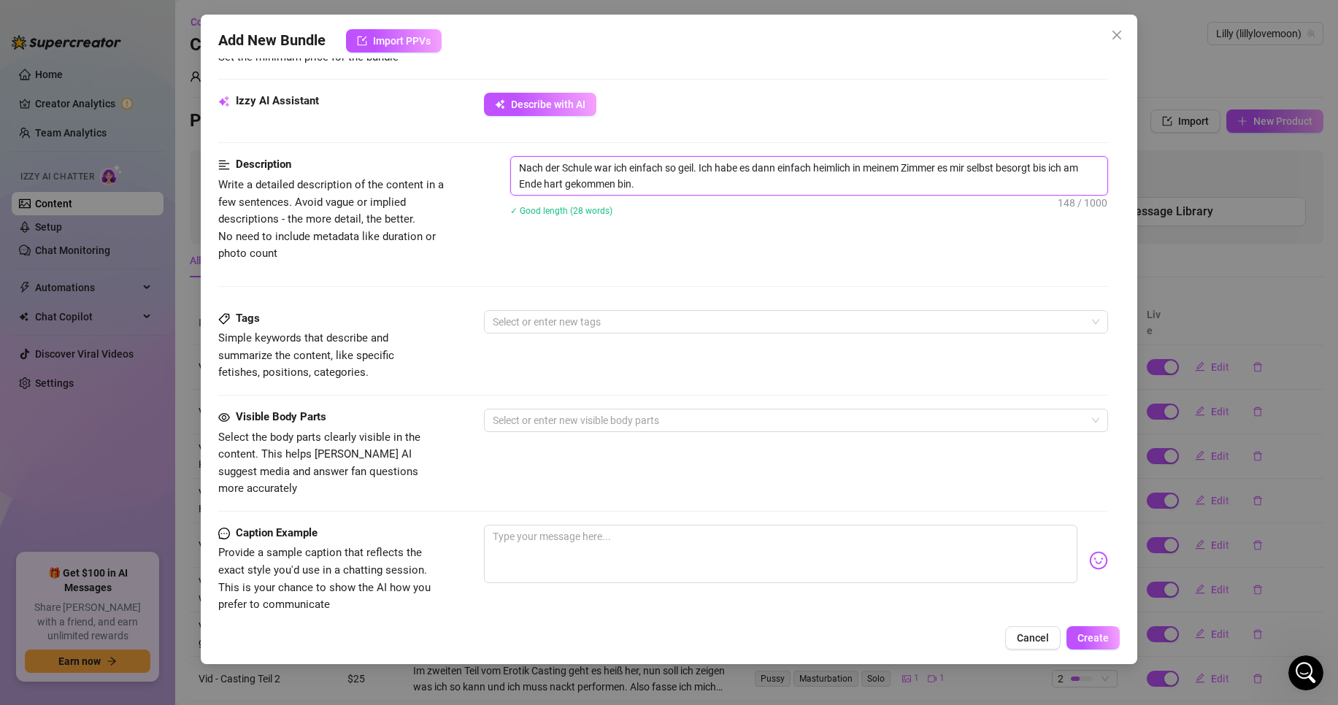
scroll to position [511, 0]
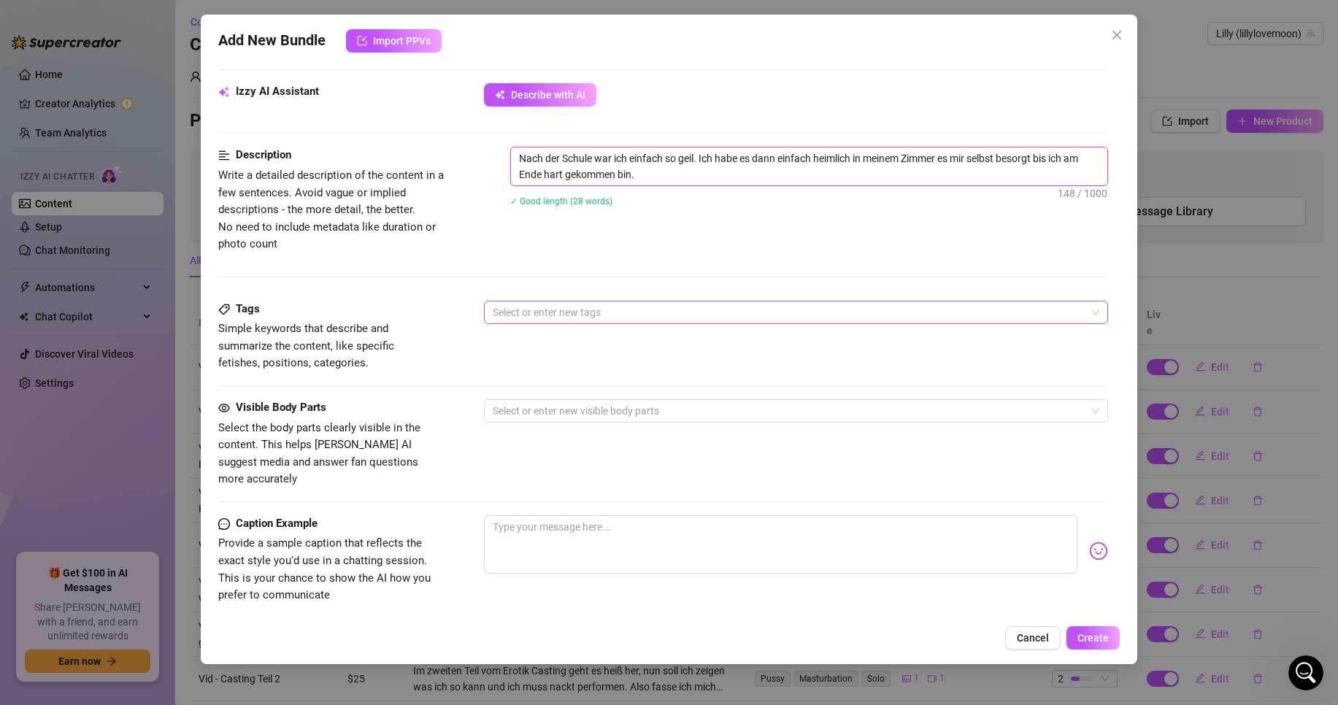
click at [544, 310] on div at bounding box center [788, 312] width 603 height 20
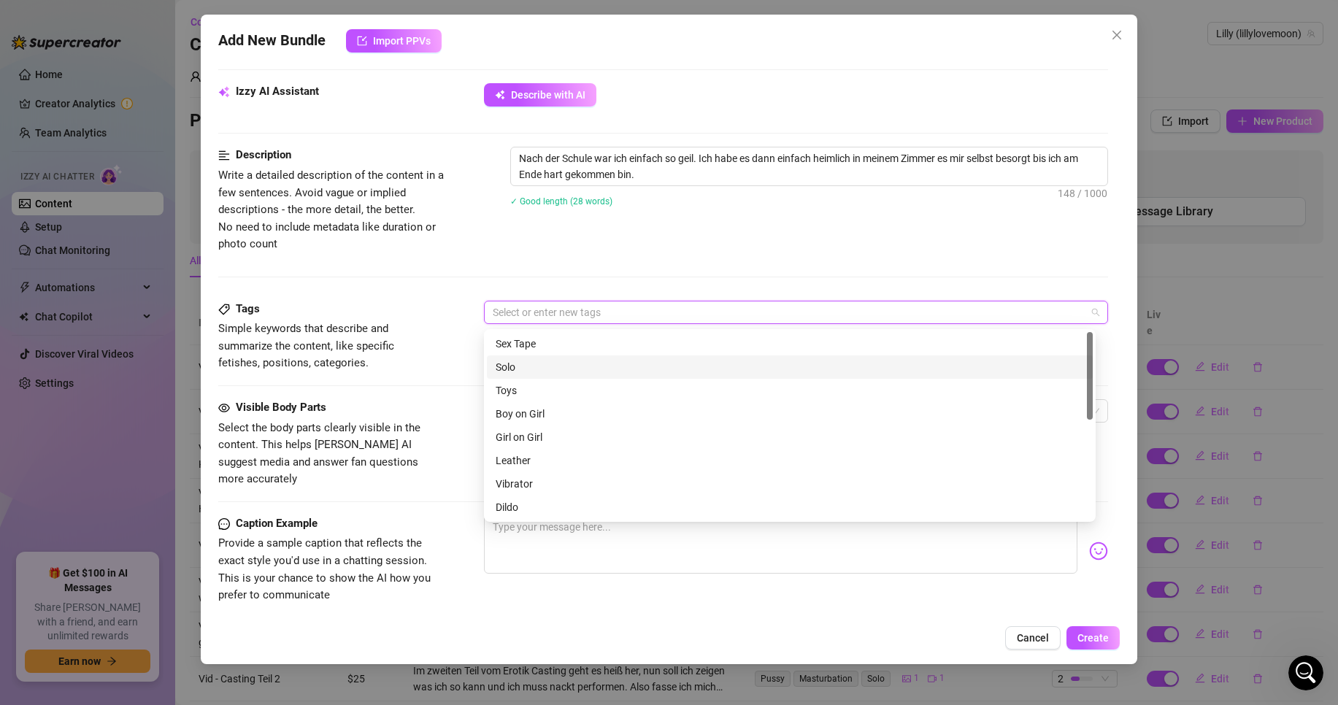
click at [542, 368] on div "Solo" at bounding box center [790, 367] width 588 height 16
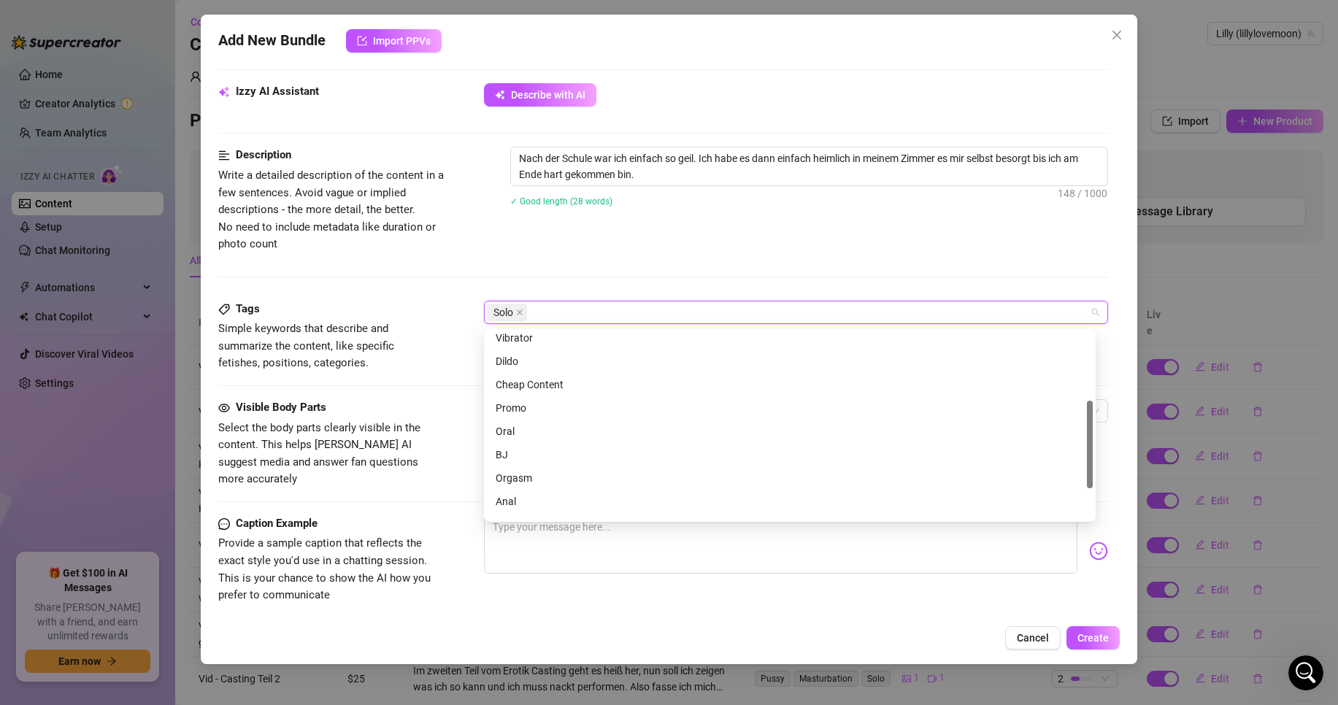
scroll to position [210, 0]
click at [546, 410] on div "Orgasm" at bounding box center [790, 414] width 588 height 16
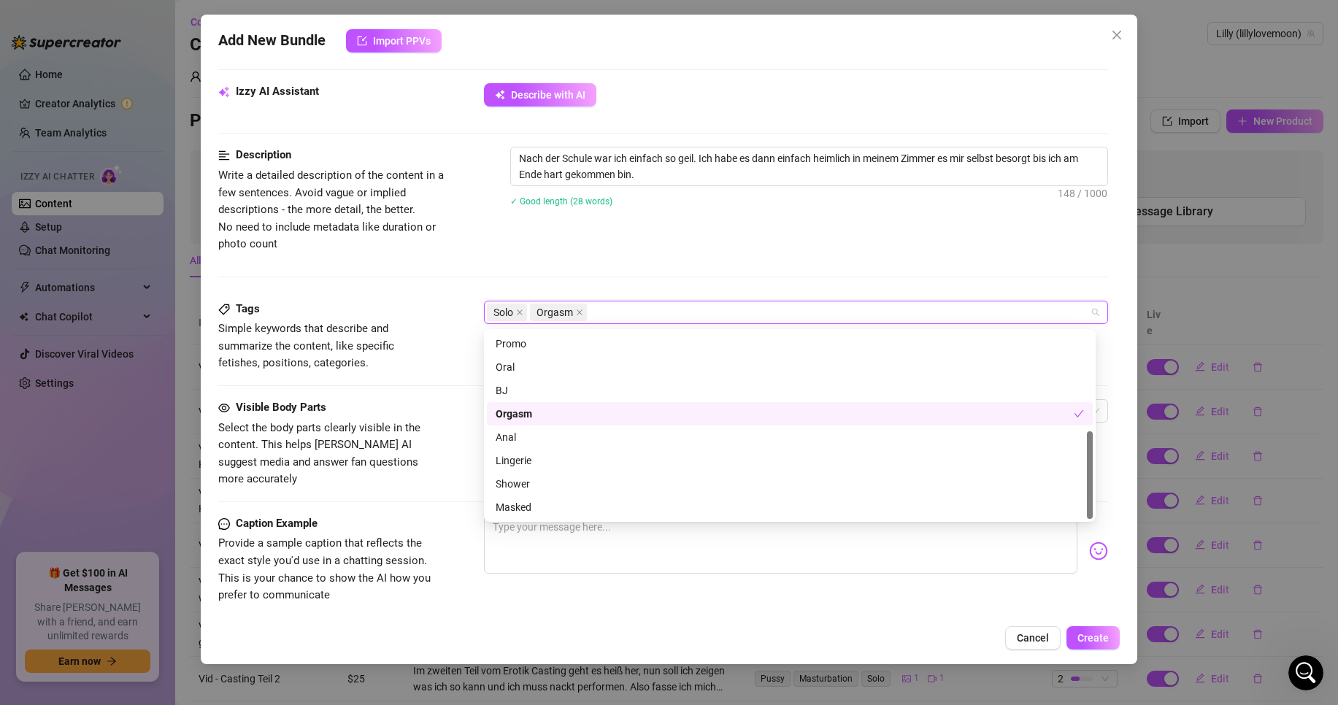
click at [384, 277] on div at bounding box center [663, 277] width 890 height 1
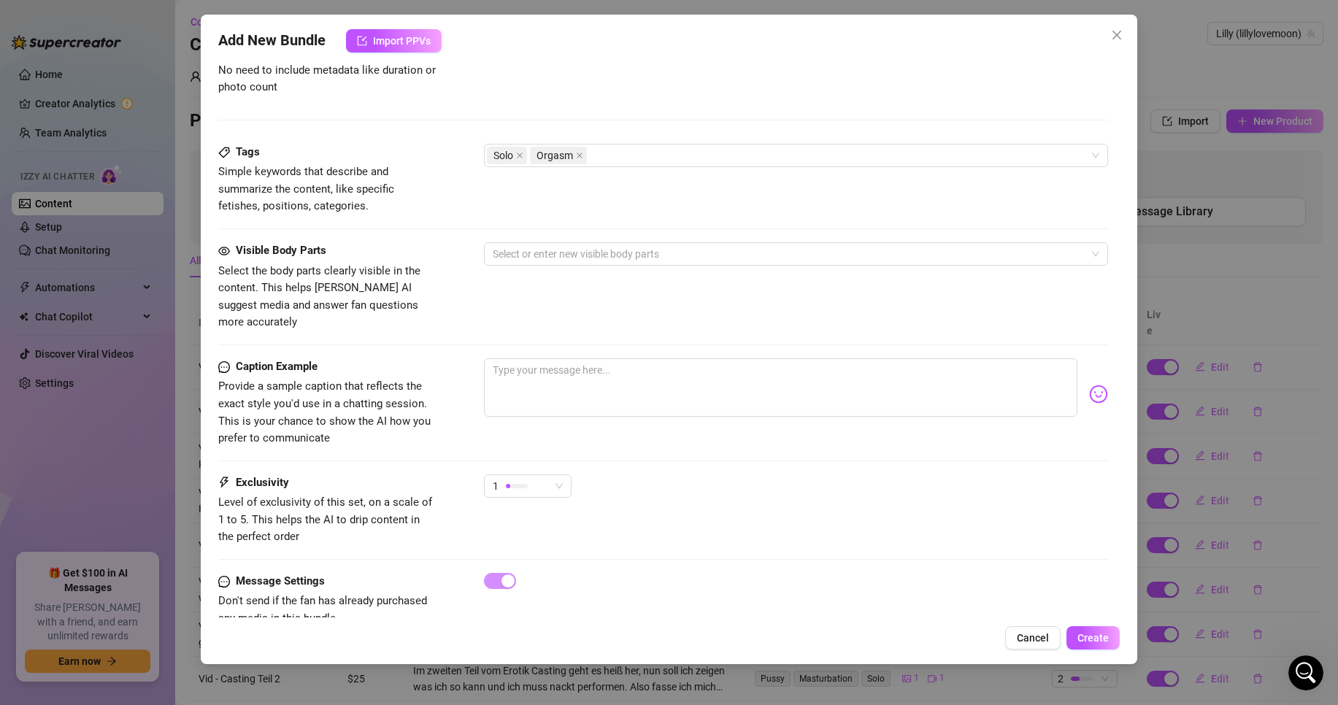
scroll to position [693, 0]
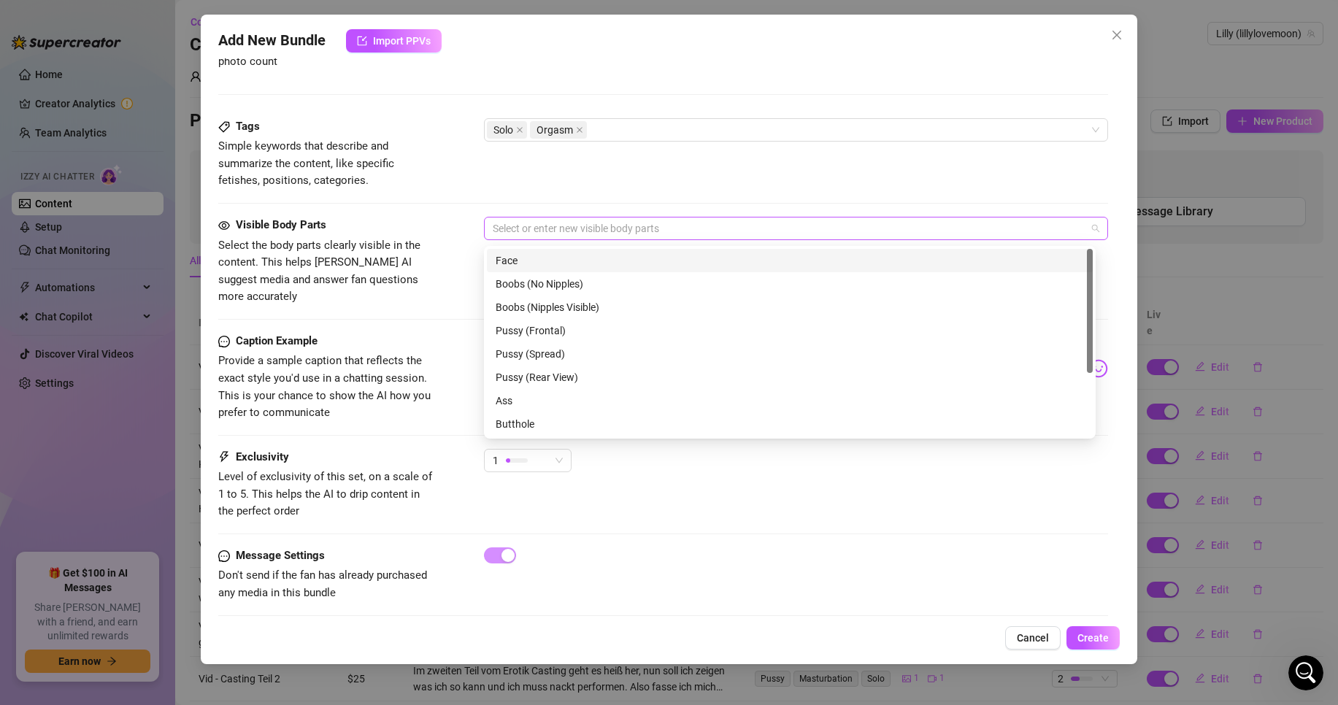
click at [582, 231] on div at bounding box center [788, 228] width 603 height 20
click at [569, 256] on div "Face" at bounding box center [790, 261] width 588 height 16
click at [596, 328] on div "Pussy (Frontal)" at bounding box center [790, 331] width 588 height 16
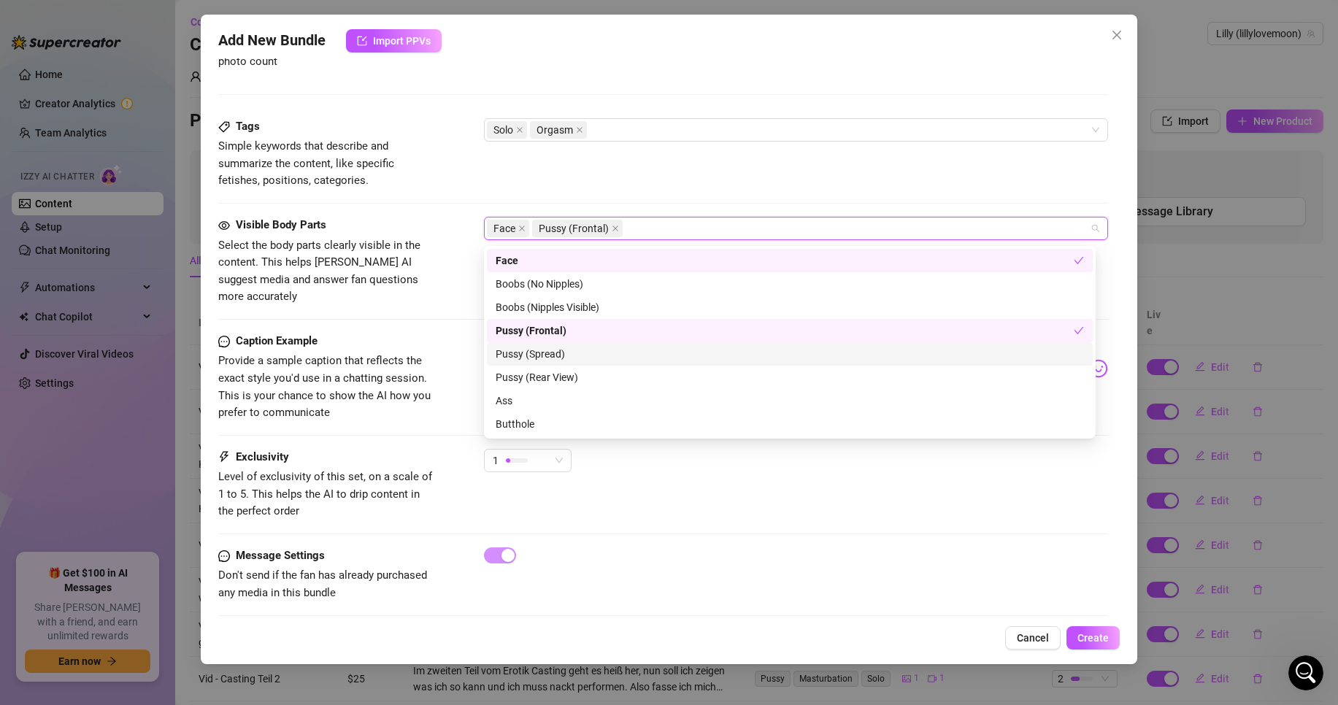
click at [591, 353] on div "Pussy (Spread)" at bounding box center [790, 354] width 588 height 16
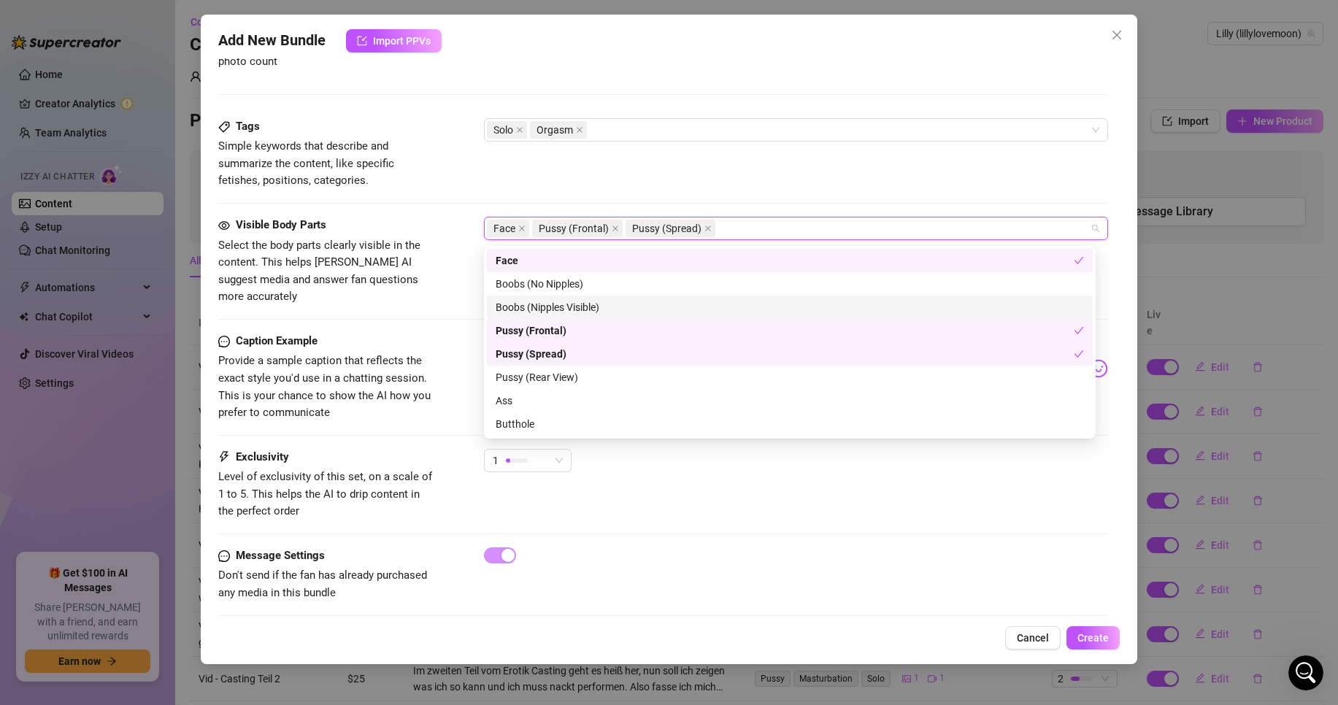
click at [584, 300] on div "Boobs (Nipples Visible)" at bounding box center [790, 307] width 588 height 16
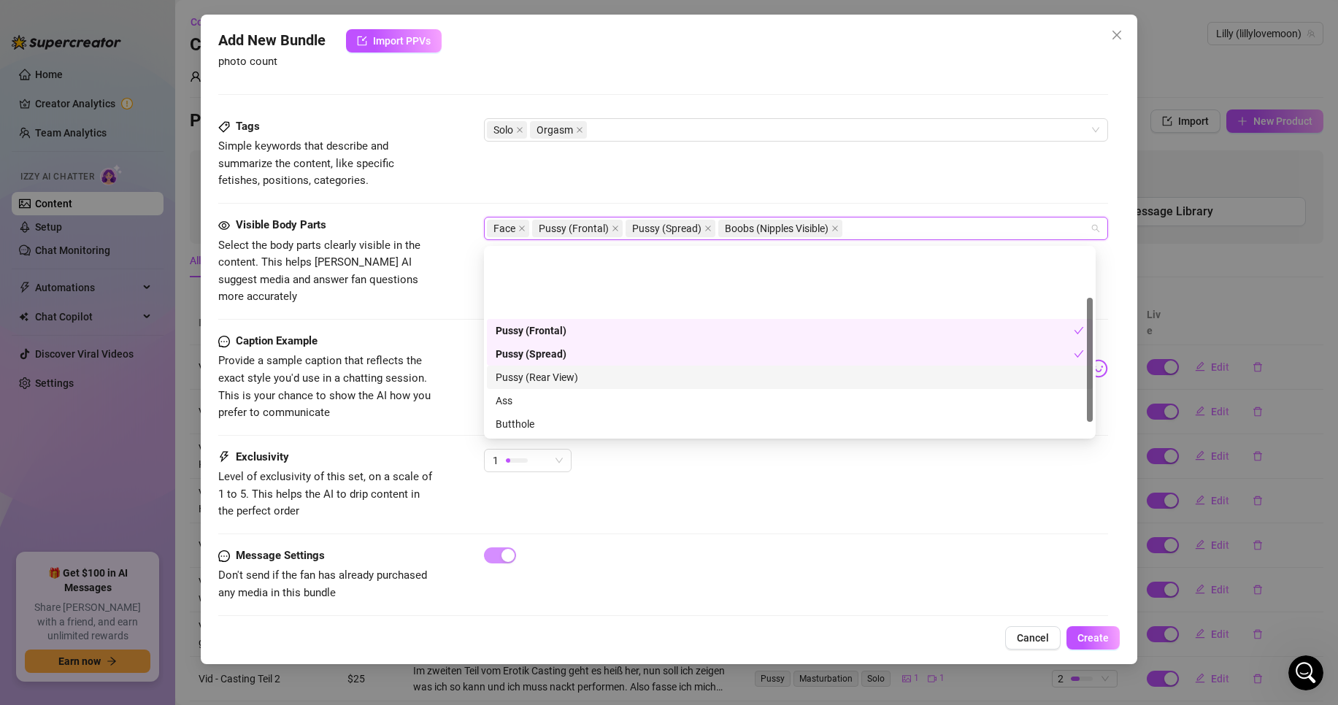
scroll to position [93, 0]
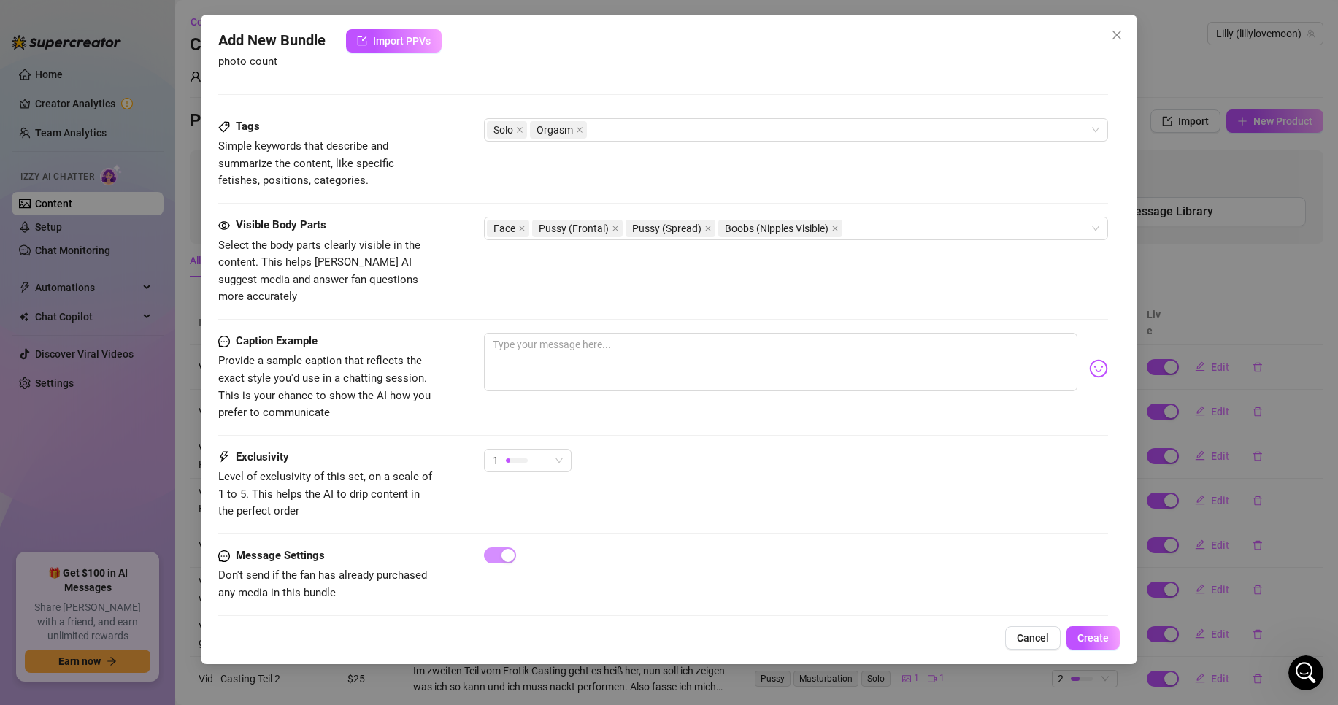
click at [415, 313] on div "Visible Body Parts Select the body parts clearly visible in the content. This h…" at bounding box center [663, 275] width 890 height 116
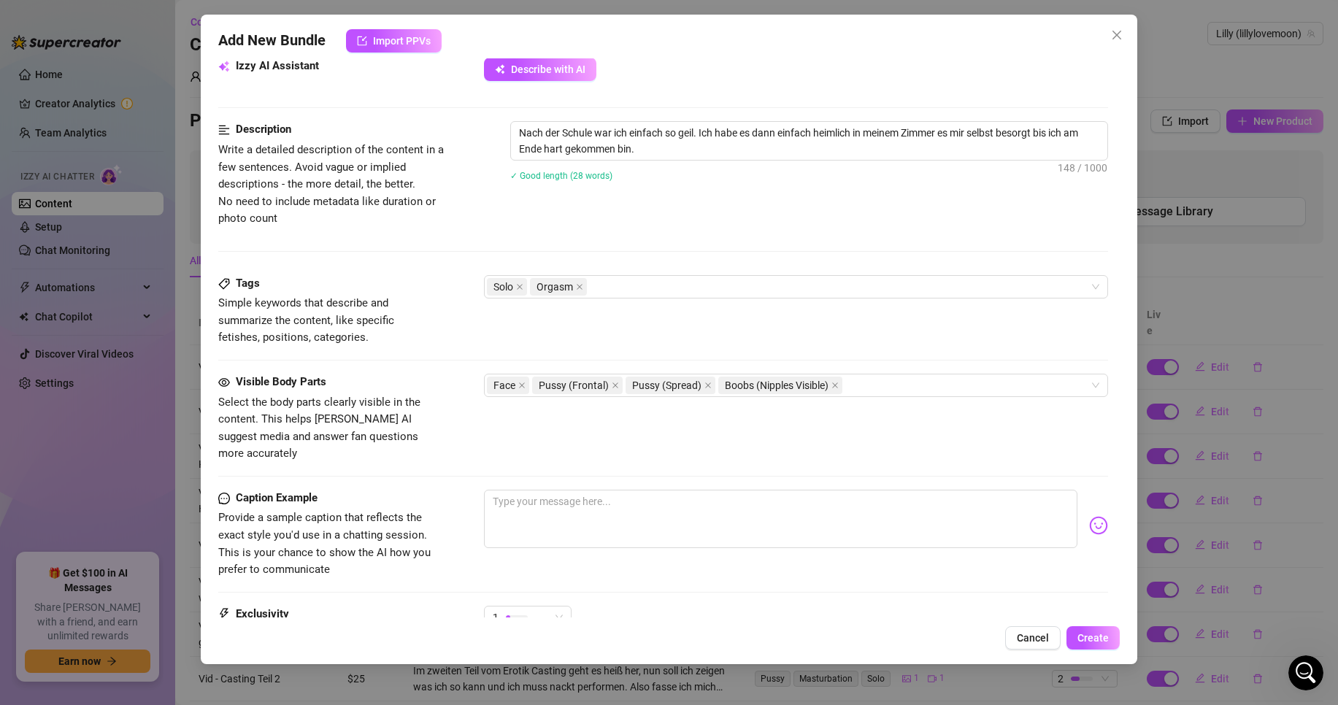
scroll to position [547, 0]
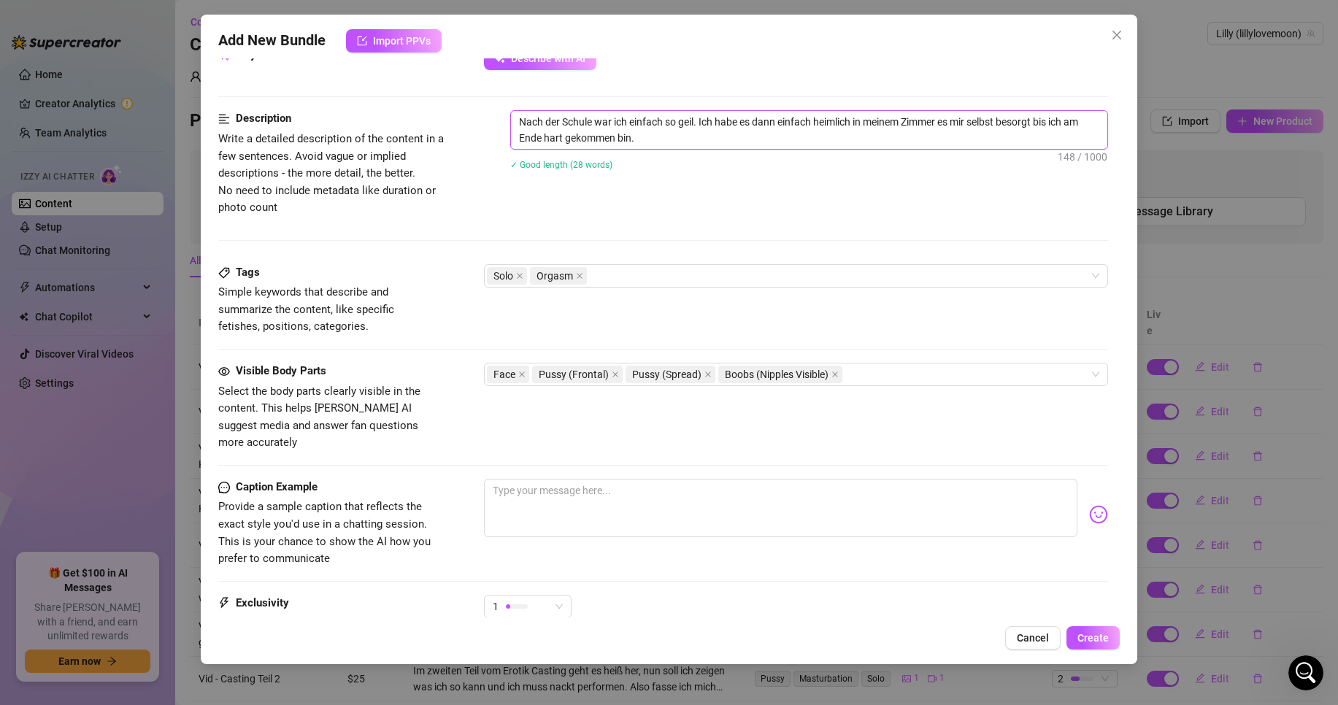
click at [683, 136] on textarea "Nach der Schule war ich einfach so geil. Ich habe es dann einfach heimlich in m…" at bounding box center [809, 130] width 596 height 38
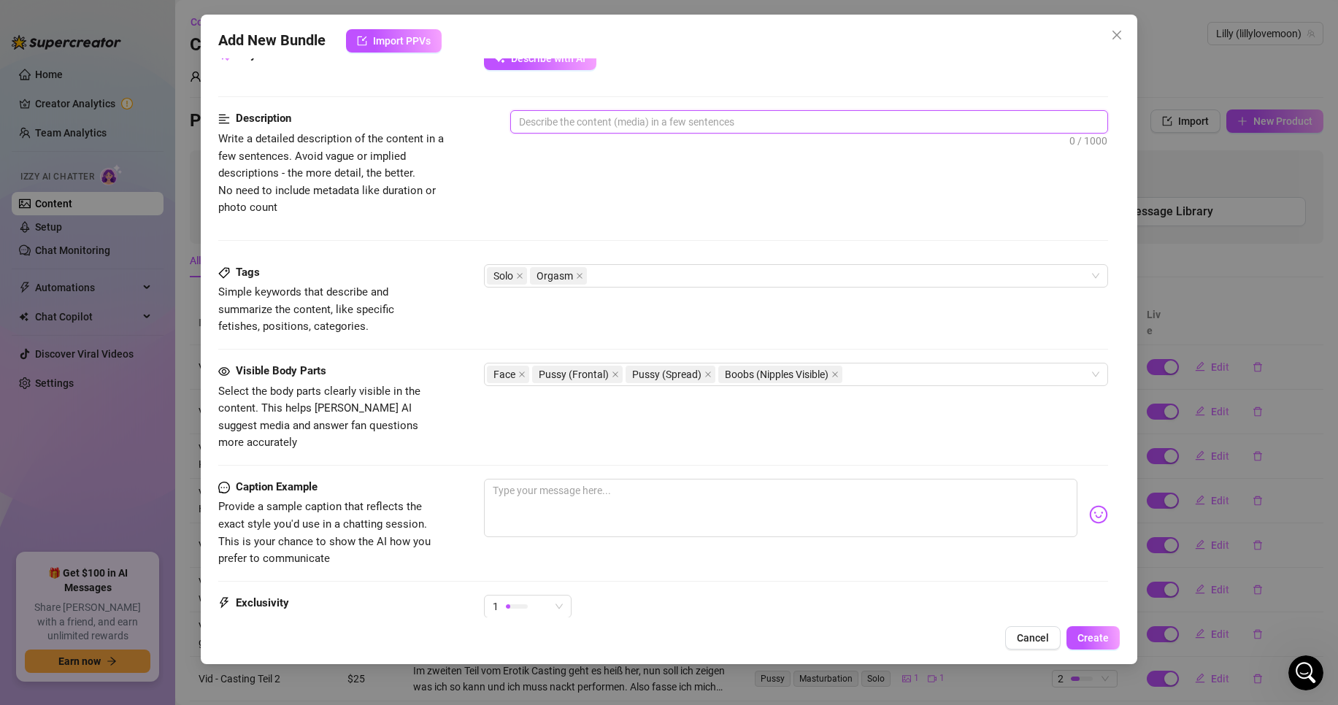
scroll to position [328, 0]
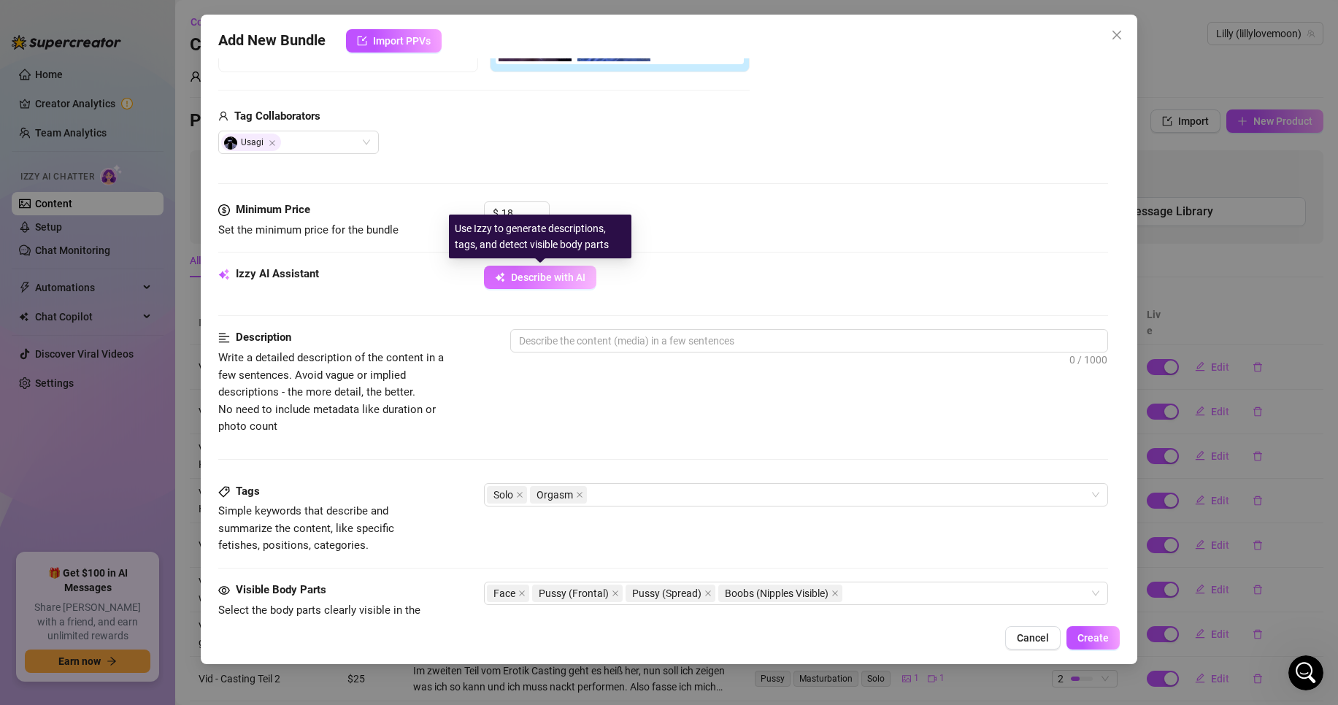
click at [589, 271] on button "Describe with AI" at bounding box center [540, 277] width 112 height 23
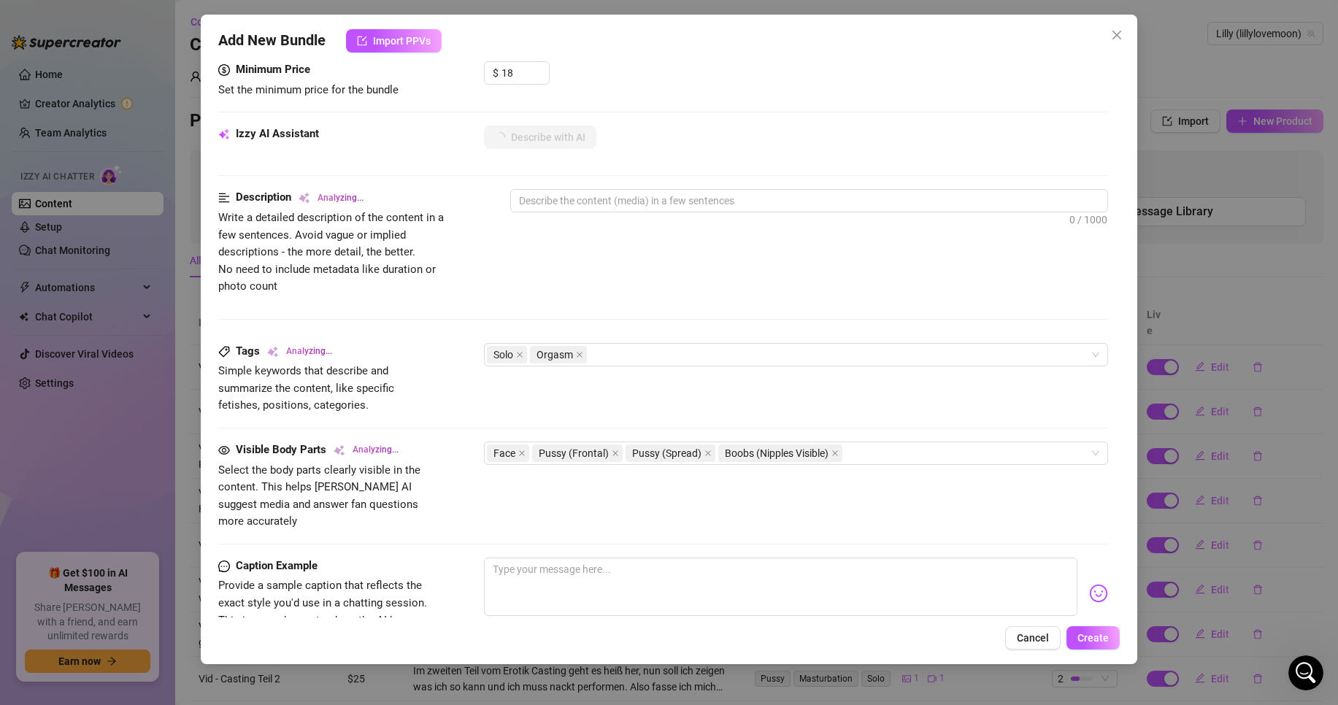
scroll to position [474, 0]
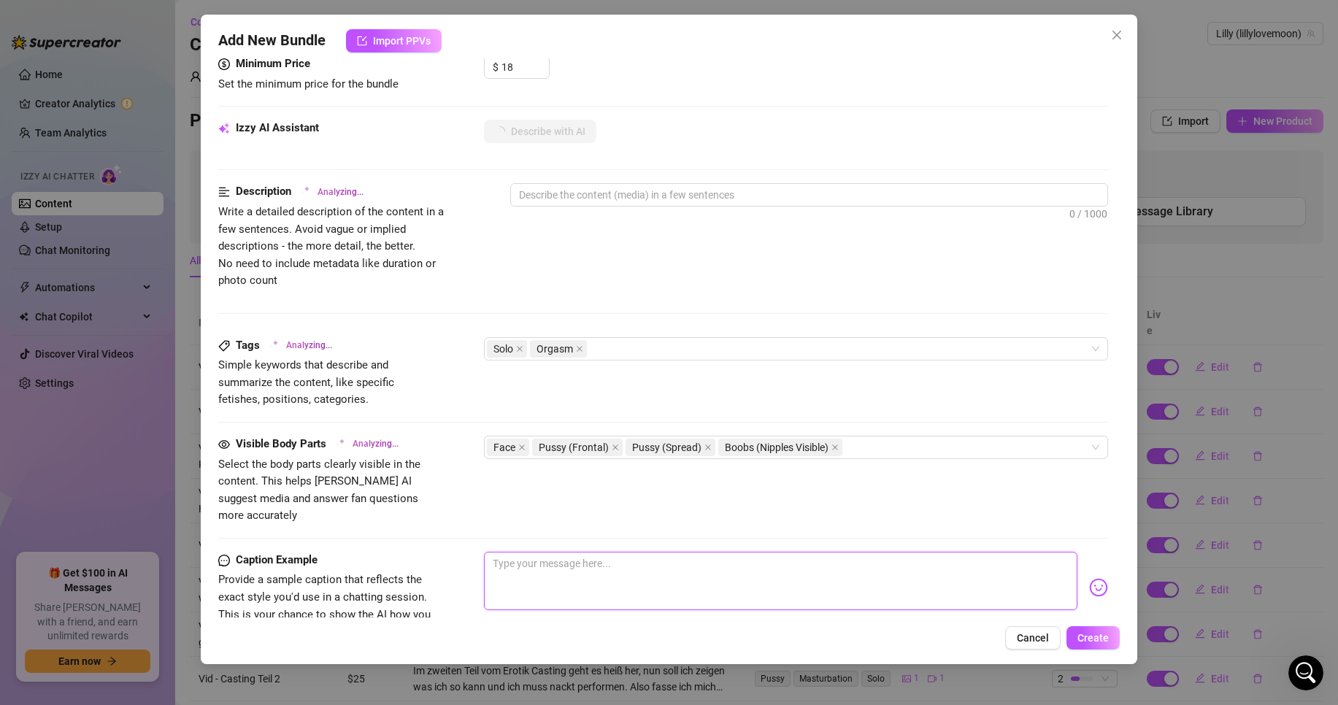
click at [569, 561] on textarea at bounding box center [780, 581] width 593 height 58
paste textarea "Nach der Schule war ich einfach so geil. Ich habe es dann einfach heimlich in m…"
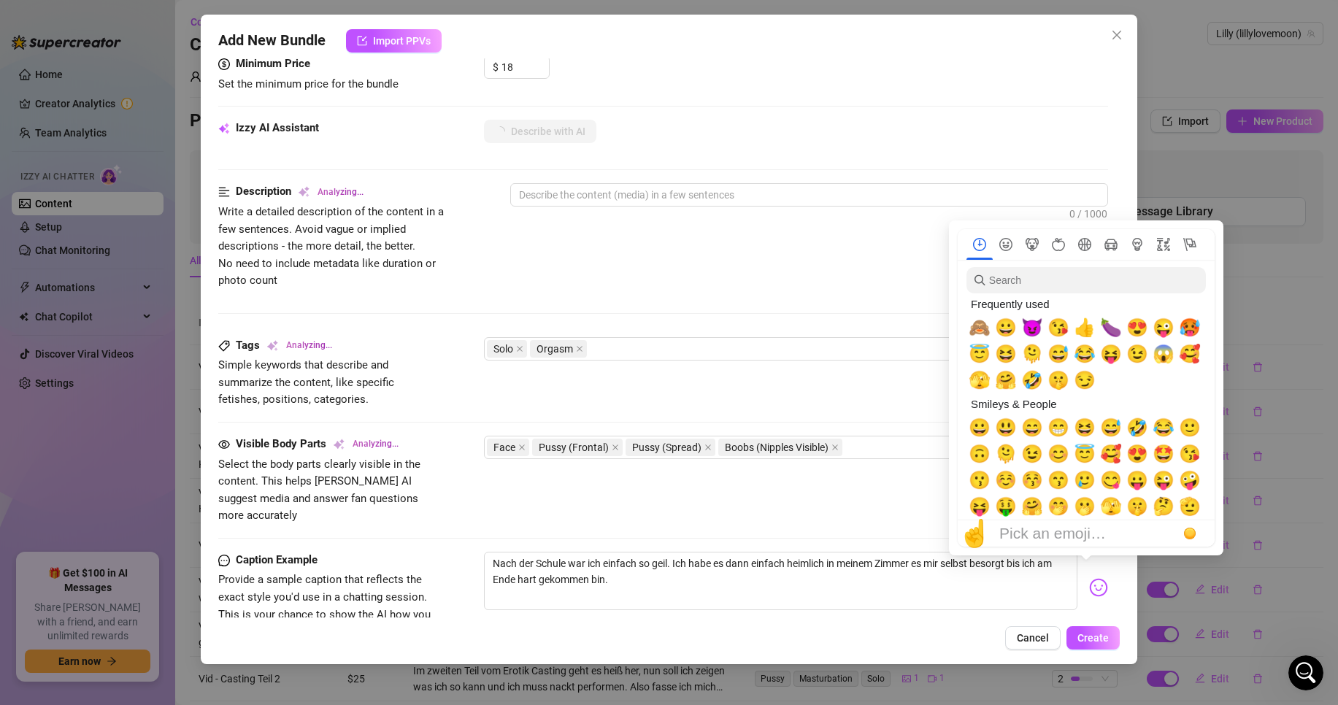
click at [1089, 578] on img at bounding box center [1098, 587] width 19 height 19
click at [977, 326] on span "🙈" at bounding box center [980, 327] width 22 height 20
click at [1012, 328] on span "😀" at bounding box center [1006, 327] width 22 height 20
click at [984, 355] on span "😇" at bounding box center [980, 354] width 22 height 20
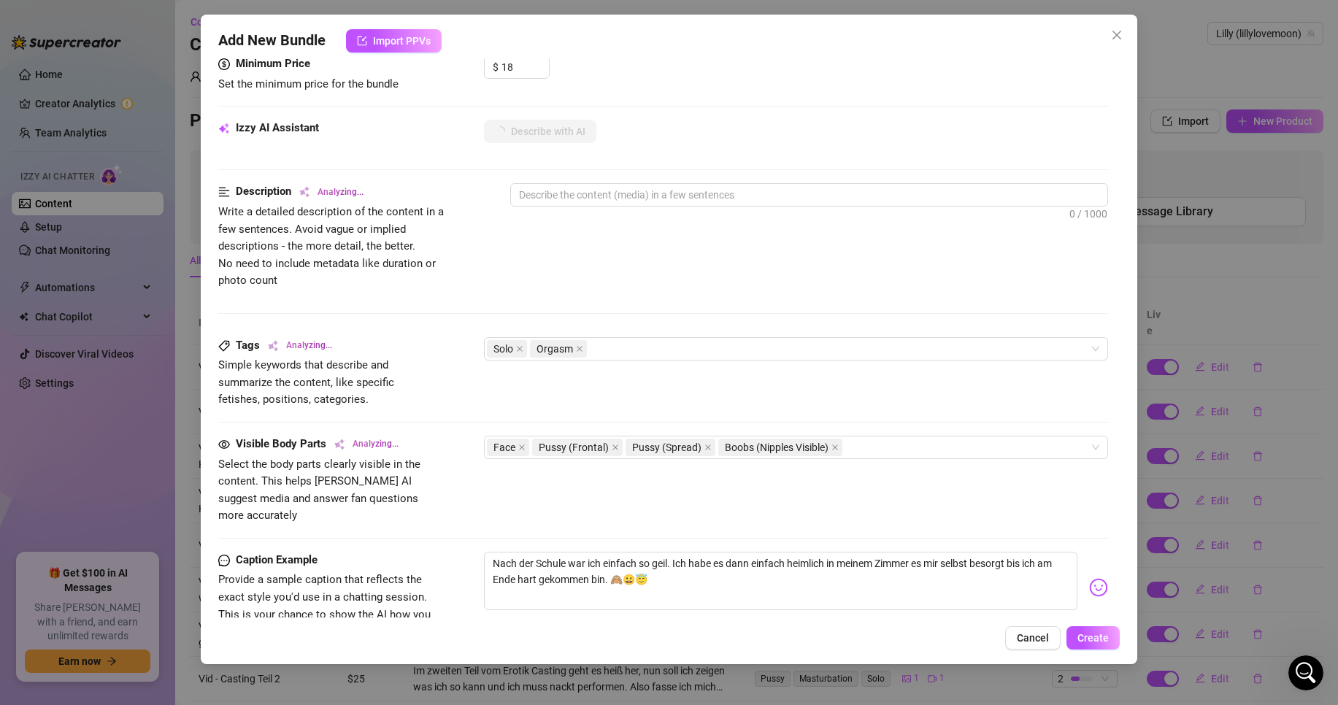
click at [696, 492] on div "Visible Body Parts Analyzing... Select the body parts clearly visible in the co…" at bounding box center [663, 480] width 890 height 89
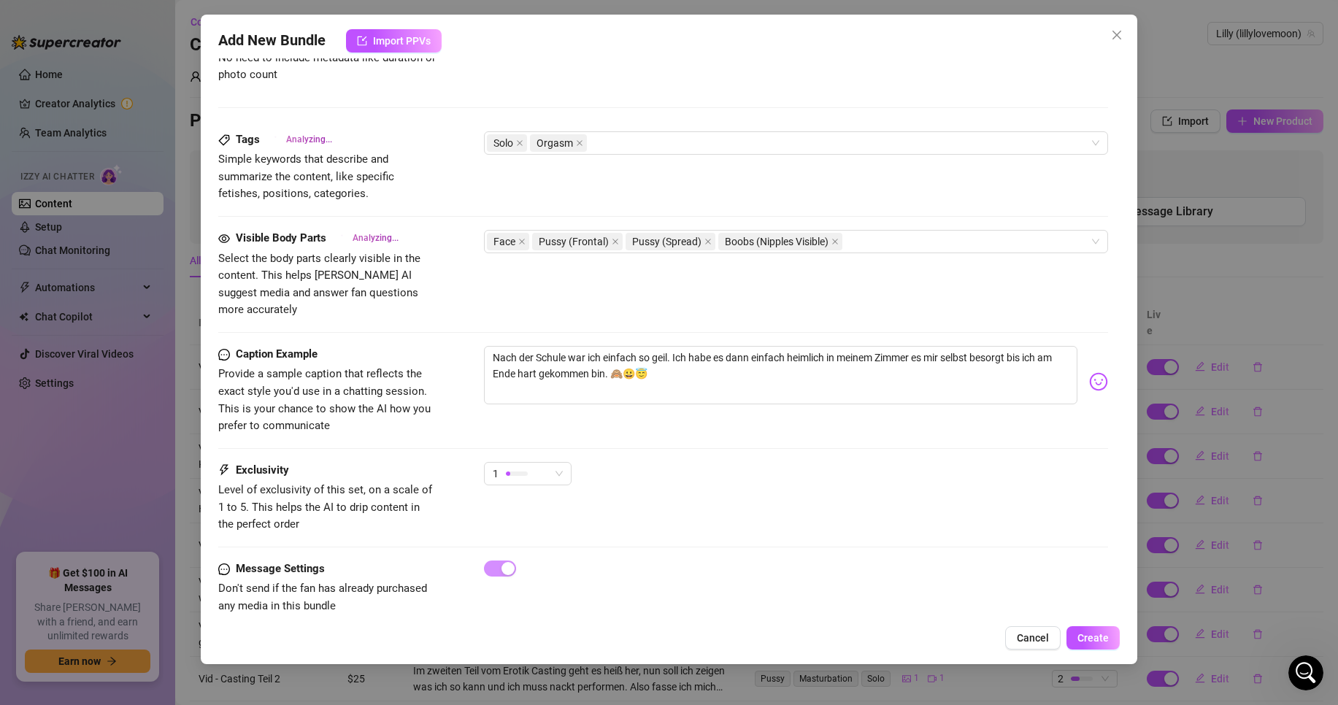
scroll to position [693, 0]
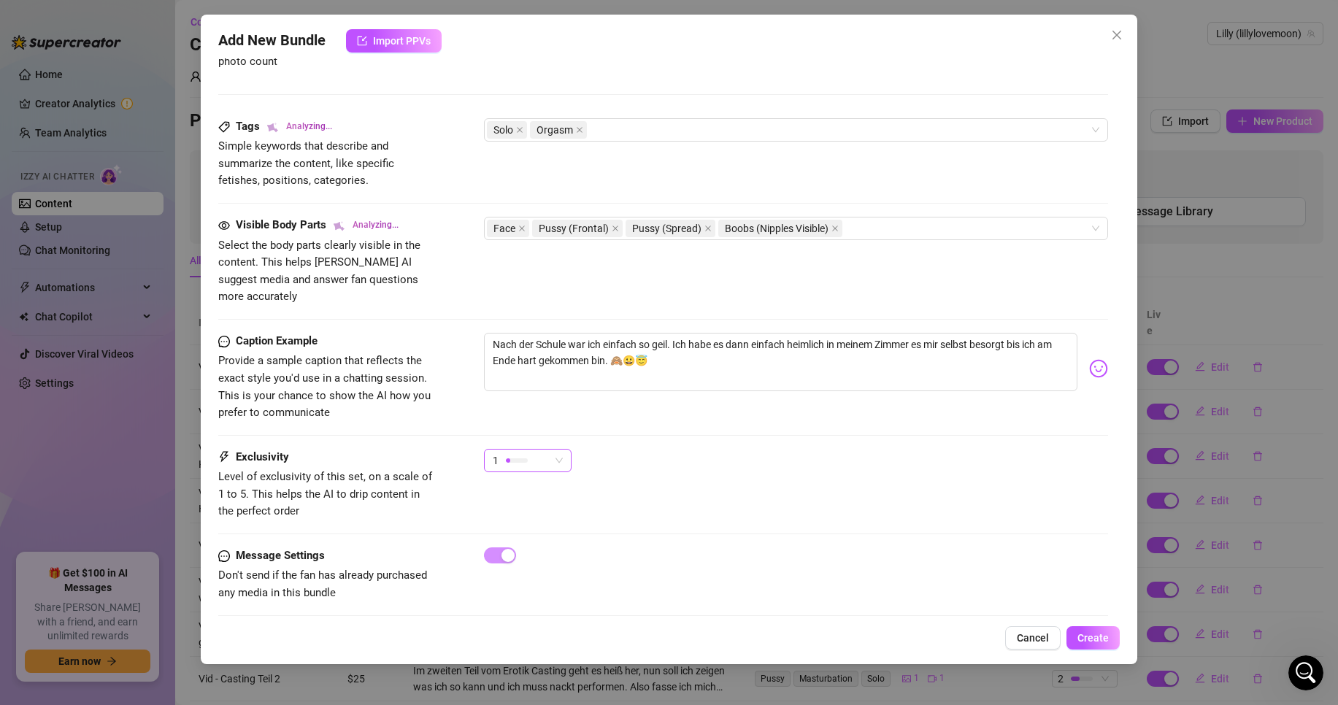
click at [560, 455] on span "1" at bounding box center [528, 461] width 70 height 22
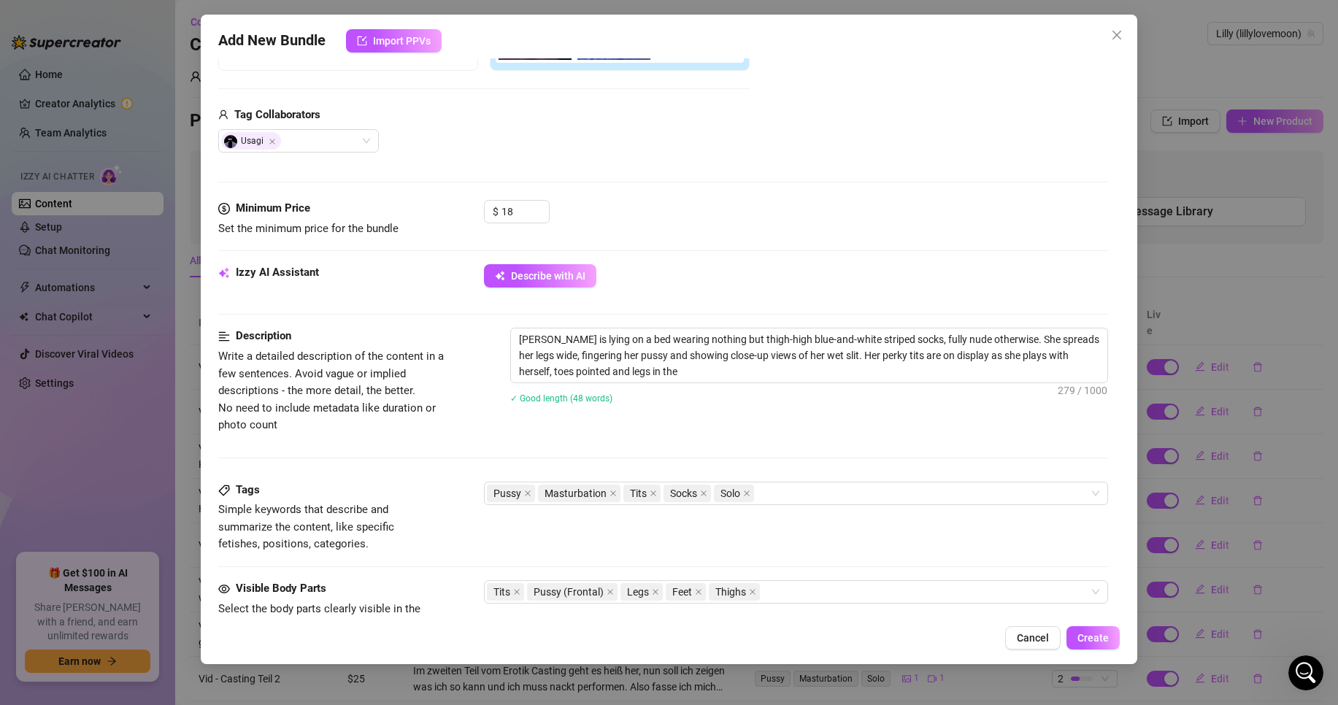
scroll to position [620, 0]
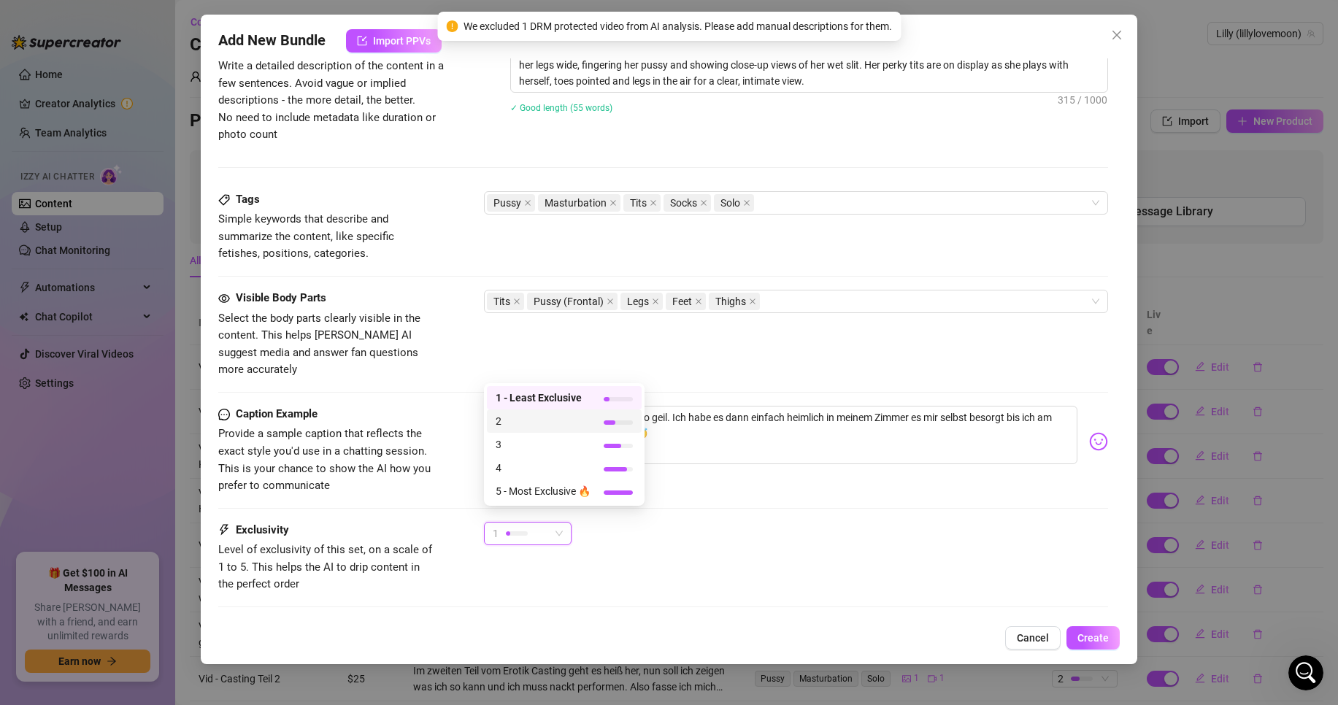
click at [569, 423] on span "2" at bounding box center [543, 421] width 95 height 16
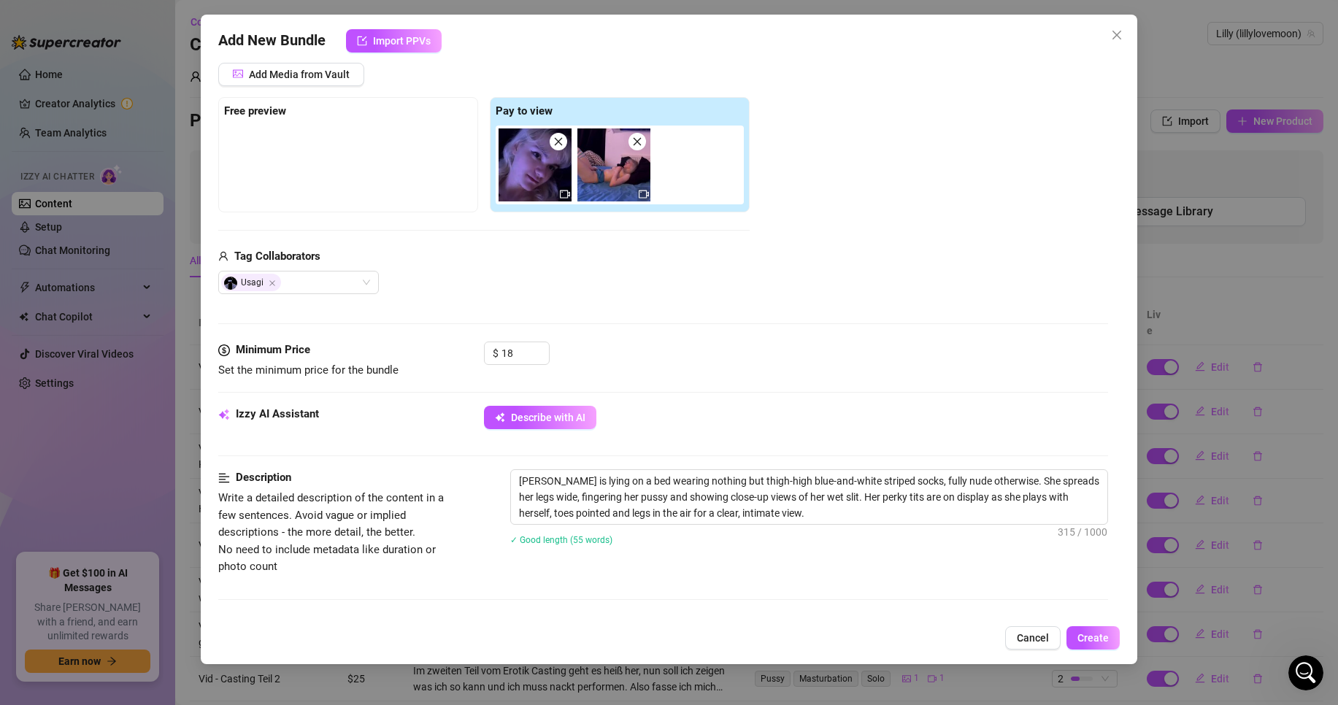
scroll to position [0, 0]
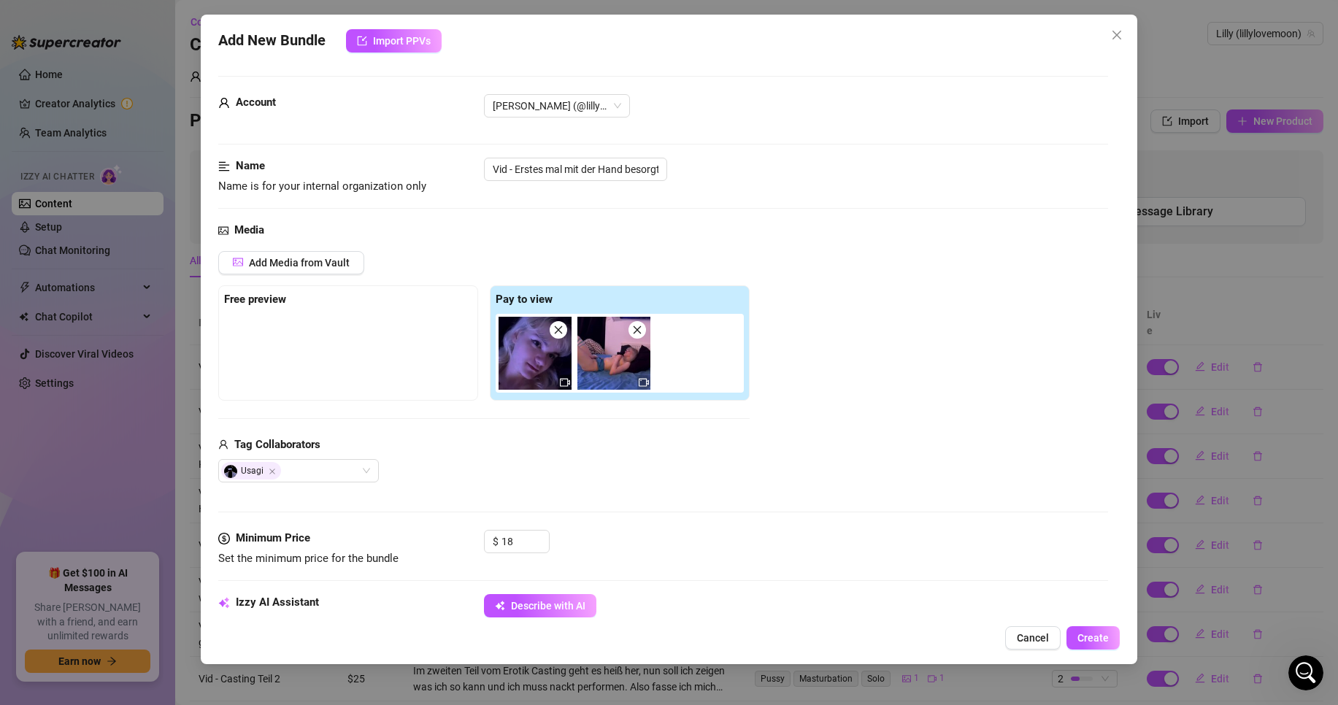
click at [902, 339] on div "Add Media from Vault Free preview Pay to view Tag Collaborators Usagi" at bounding box center [663, 367] width 890 height 232
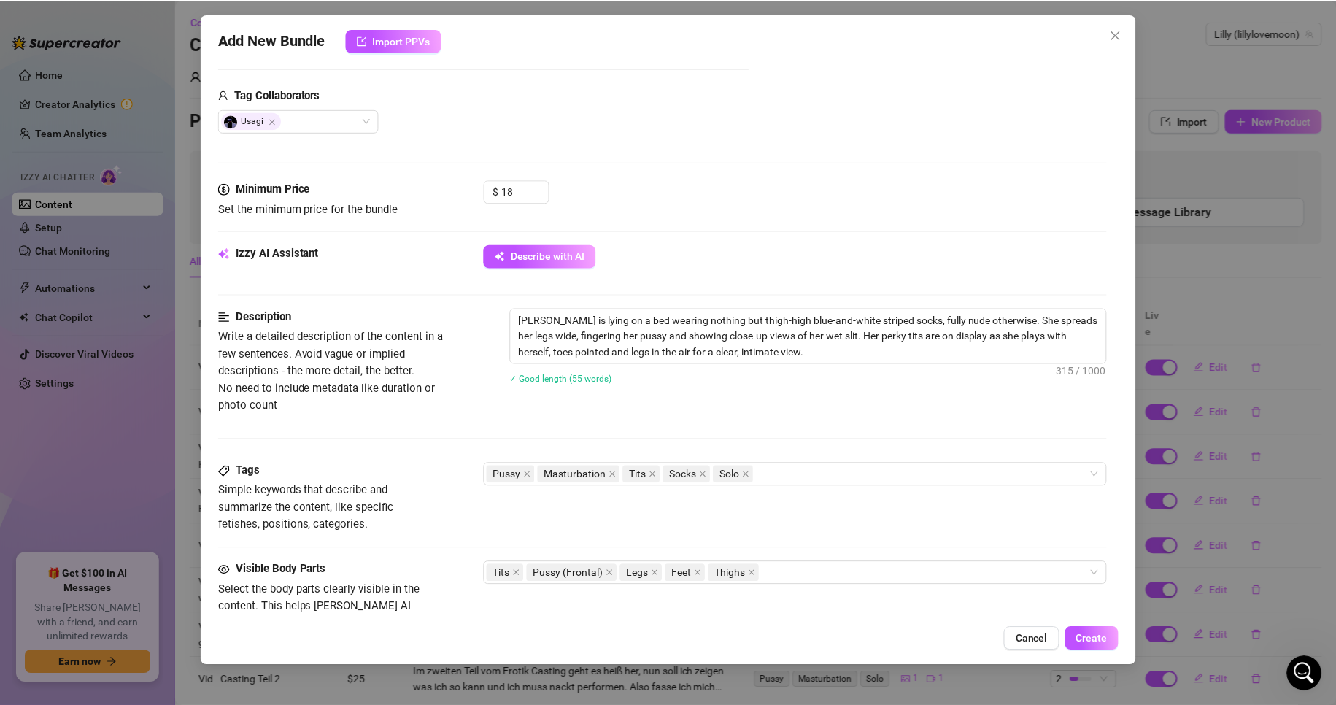
scroll to position [693, 0]
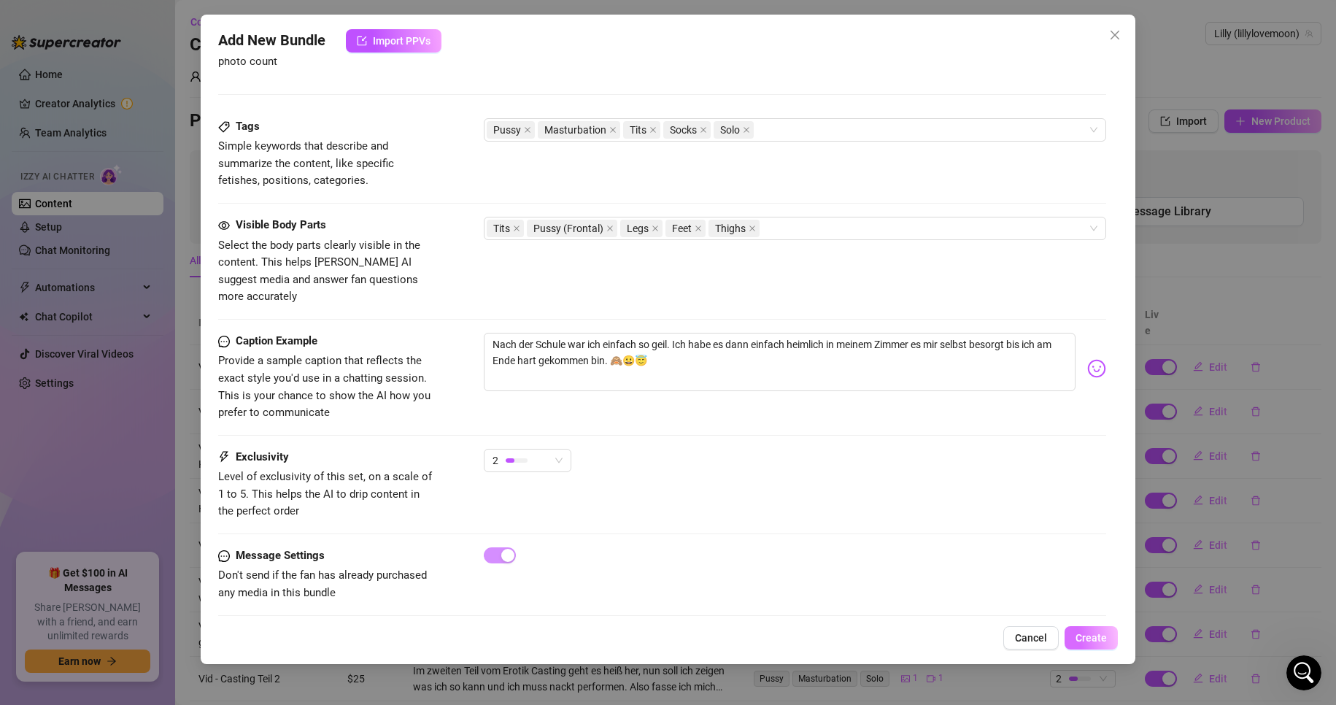
click at [1082, 634] on span "Create" at bounding box center [1091, 638] width 31 height 12
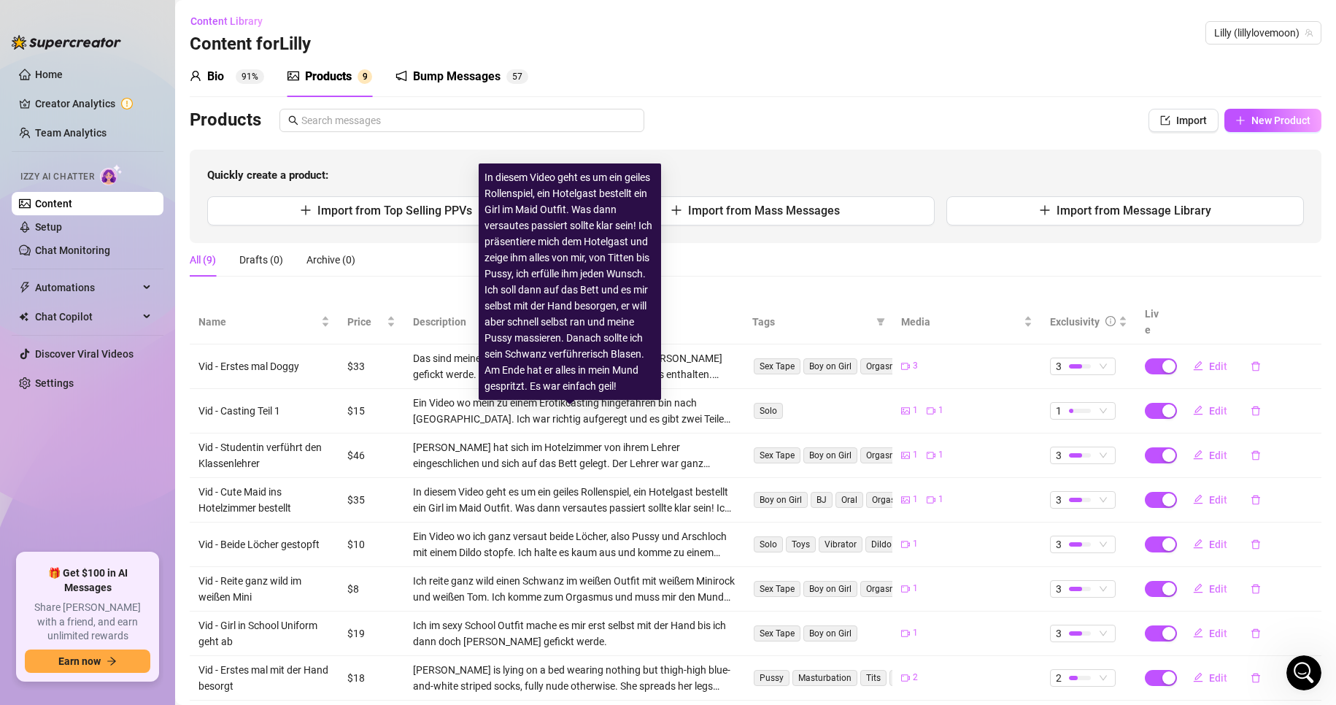
scroll to position [0, 0]
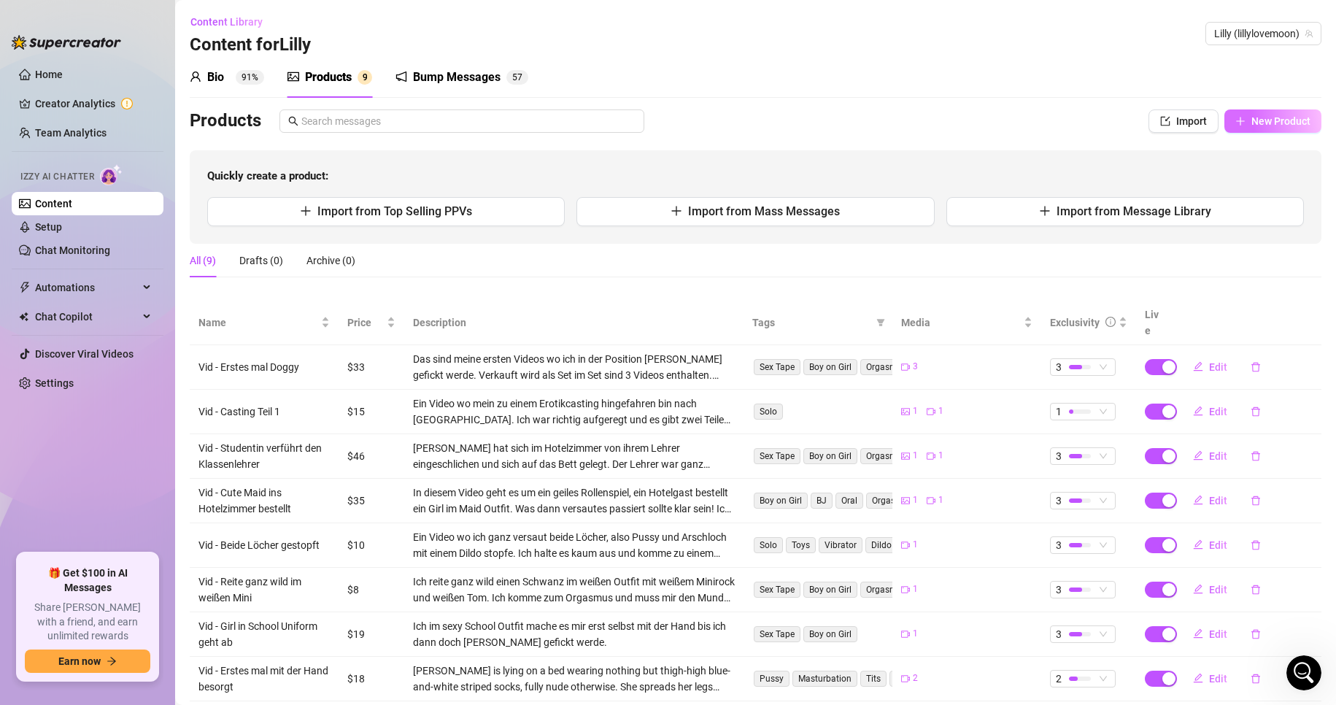
click at [1258, 118] on span "New Product" at bounding box center [1281, 121] width 59 height 12
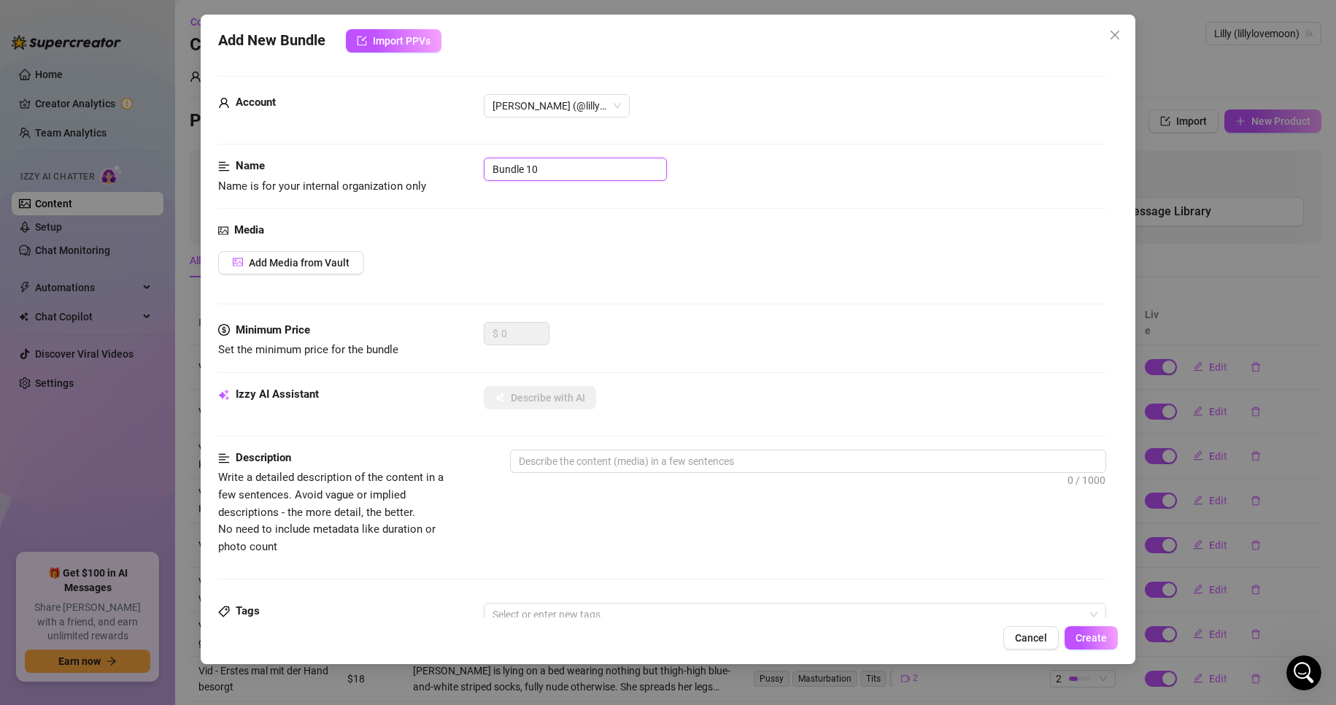
drag, startPoint x: 580, startPoint y: 171, endPoint x: 382, endPoint y: 174, distance: 197.8
click at [382, 174] on div "Name Name is for your internal organization only Bundle 10" at bounding box center [662, 176] width 889 height 37
click at [296, 262] on span "Add Media from Vault" at bounding box center [299, 263] width 101 height 12
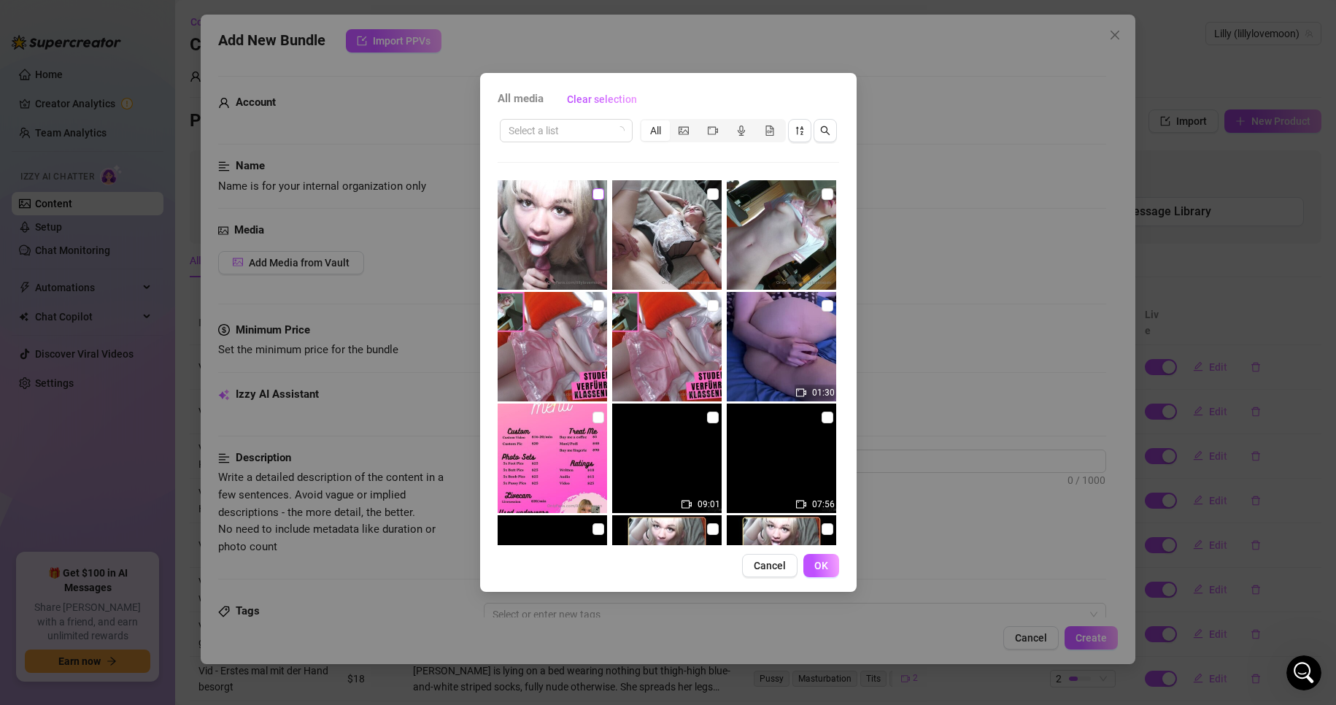
click at [597, 193] on input "checkbox" at bounding box center [599, 194] width 12 height 12
click at [818, 569] on span "OK" at bounding box center [822, 566] width 14 height 12
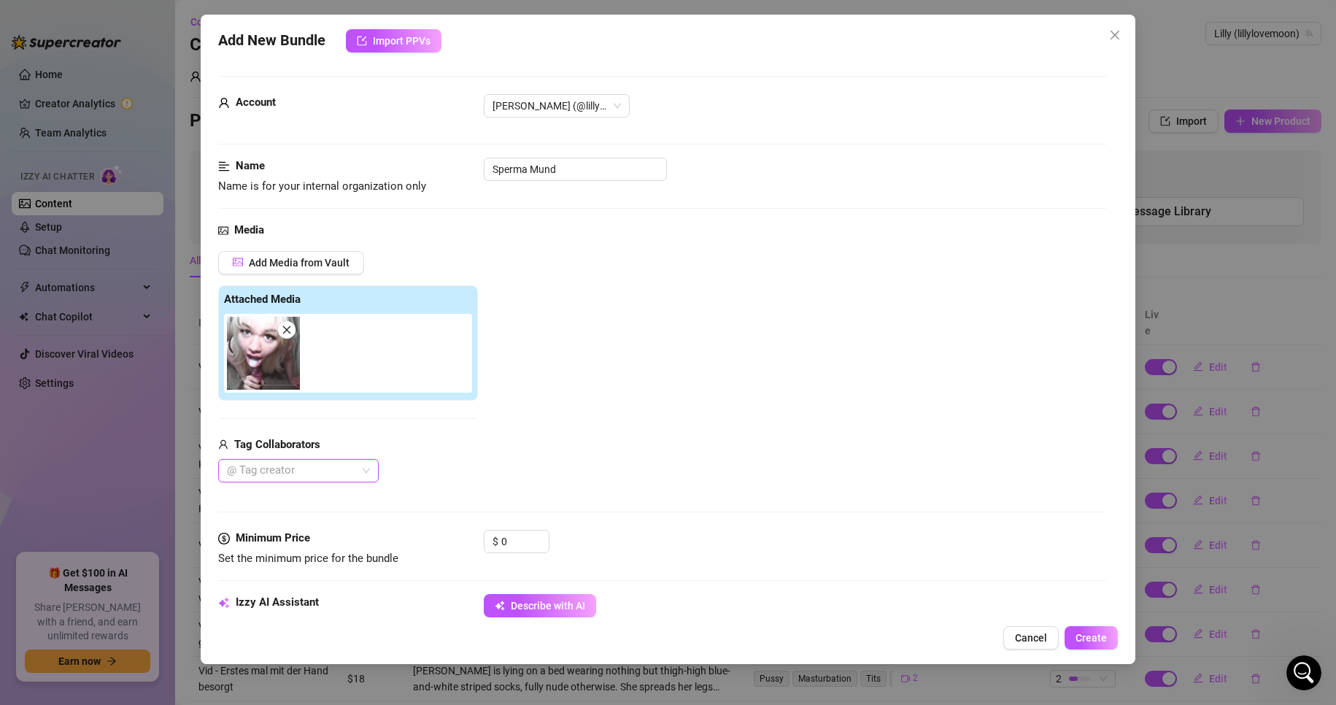
click at [330, 471] on div at bounding box center [290, 471] width 139 height 20
click at [298, 500] on div "AmateurStars" at bounding box center [298, 501] width 137 height 16
click at [632, 470] on div "Add Media from Vault Attached Media Tag Collaborators AmateurStars" at bounding box center [662, 367] width 889 height 232
click at [518, 540] on input "0" at bounding box center [524, 542] width 47 height 22
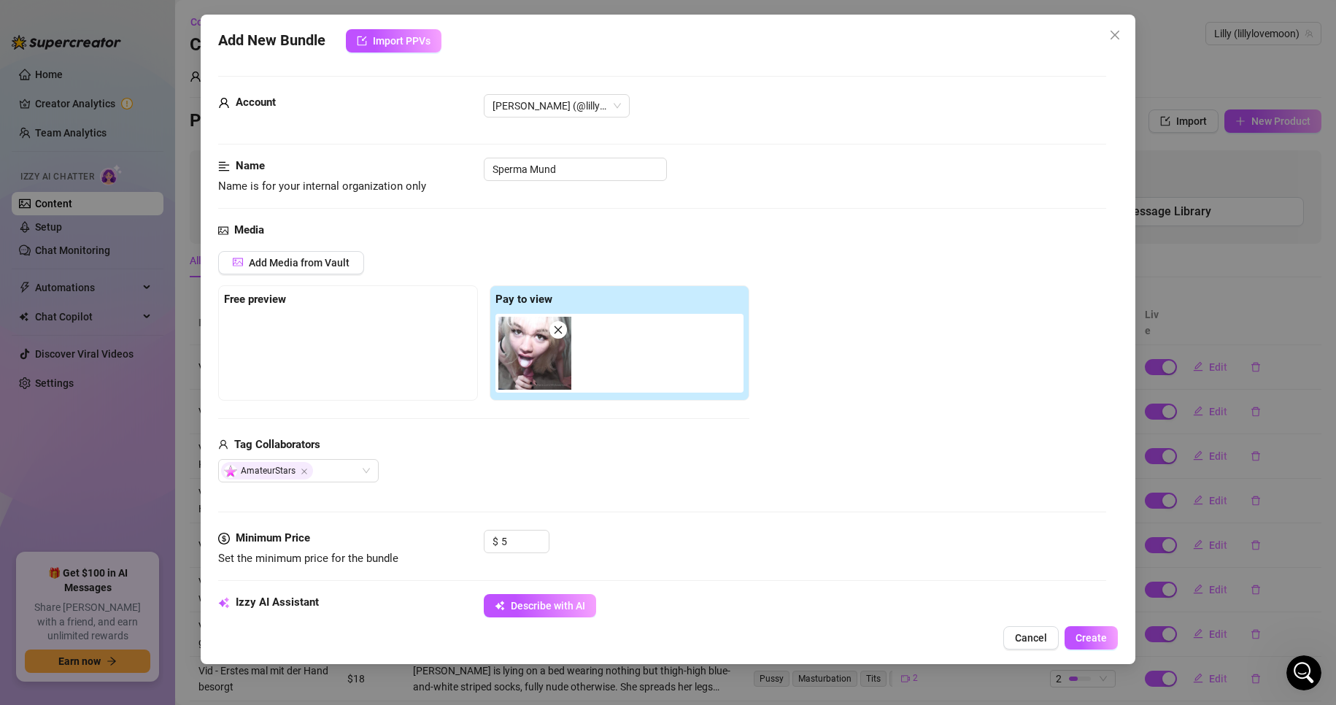
click at [546, 460] on div "AmateurStars" at bounding box center [483, 470] width 531 height 23
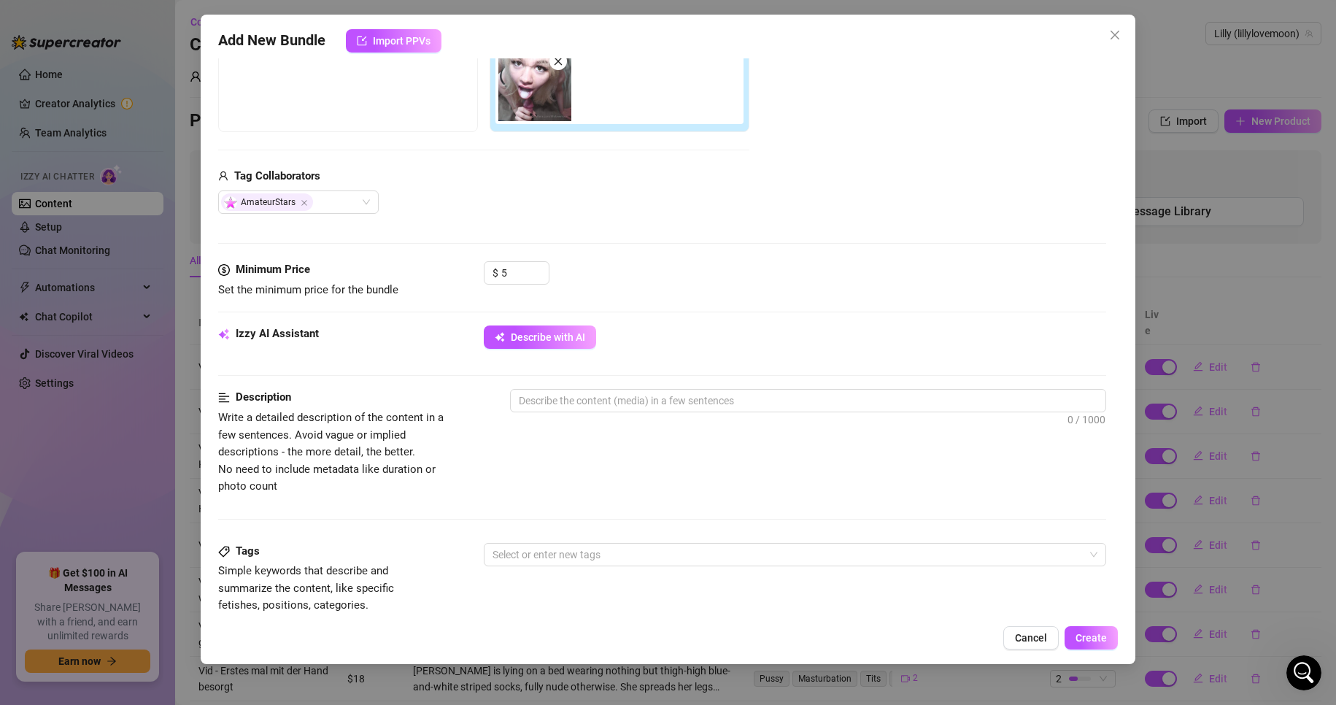
scroll to position [292, 0]
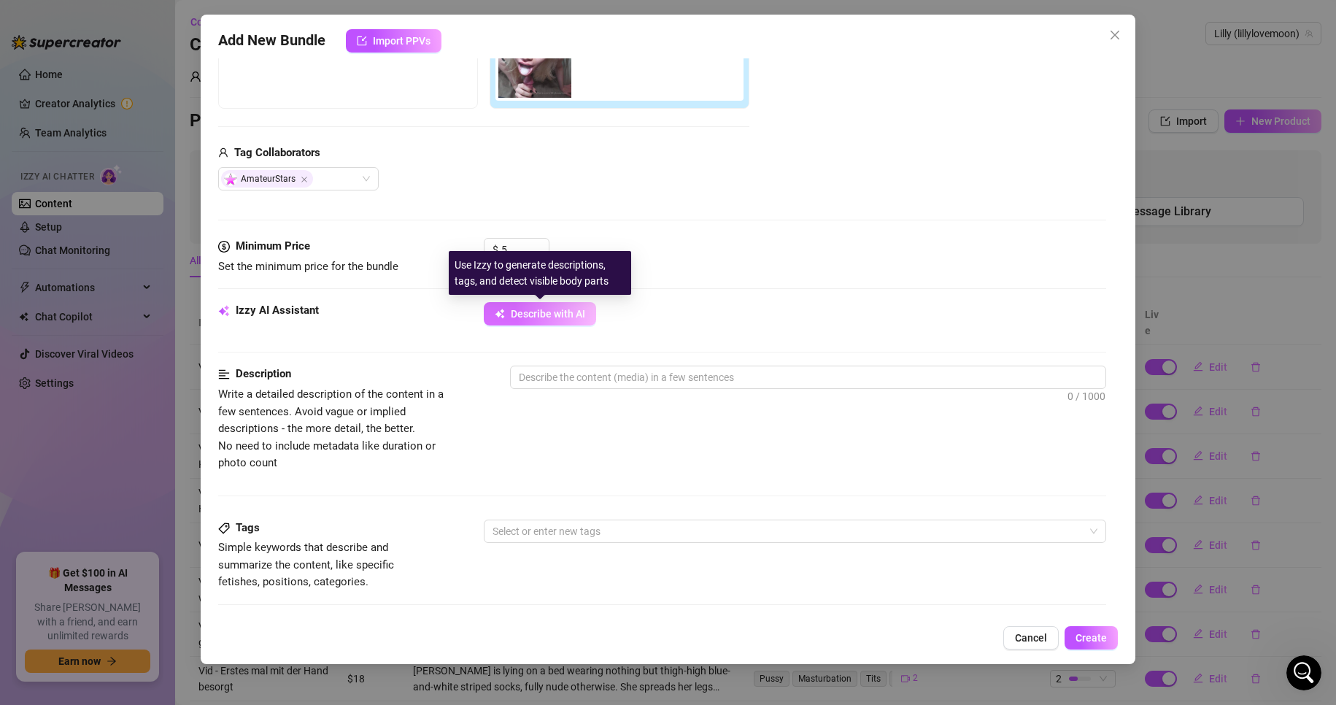
click at [518, 323] on button "Describe with AI" at bounding box center [540, 313] width 112 height 23
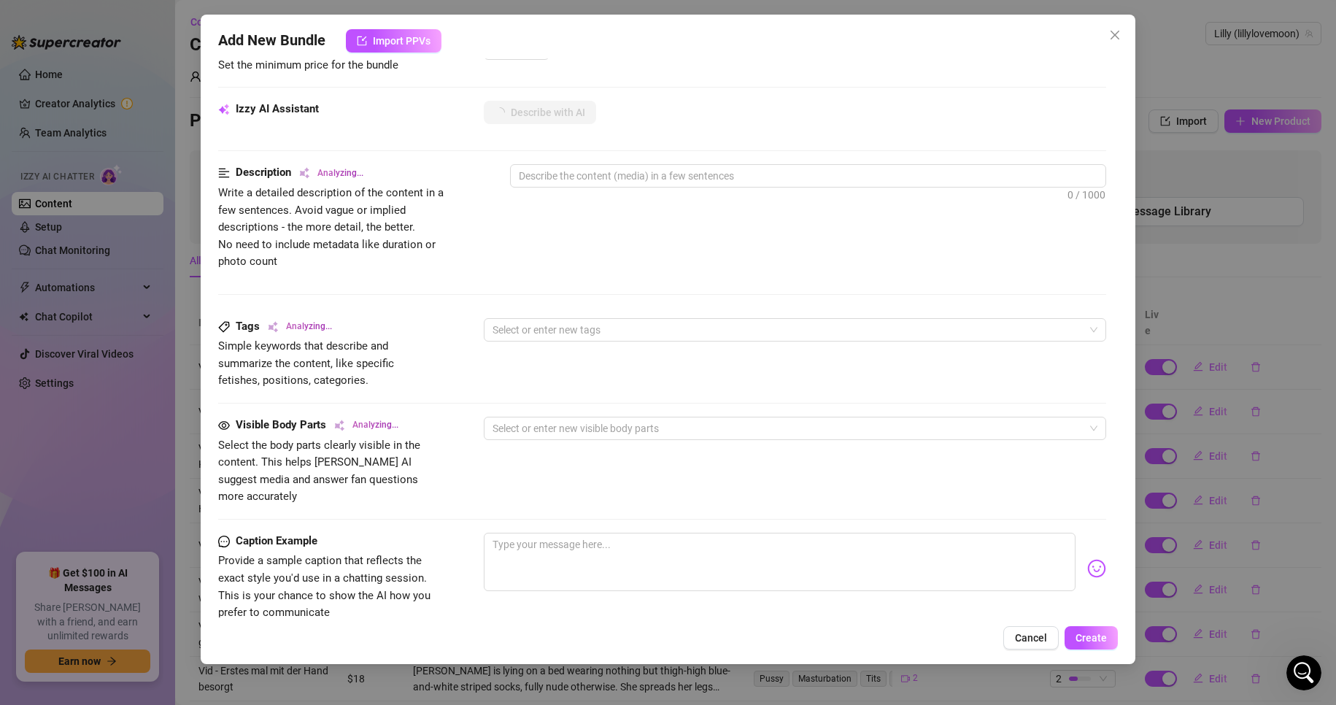
scroll to position [511, 0]
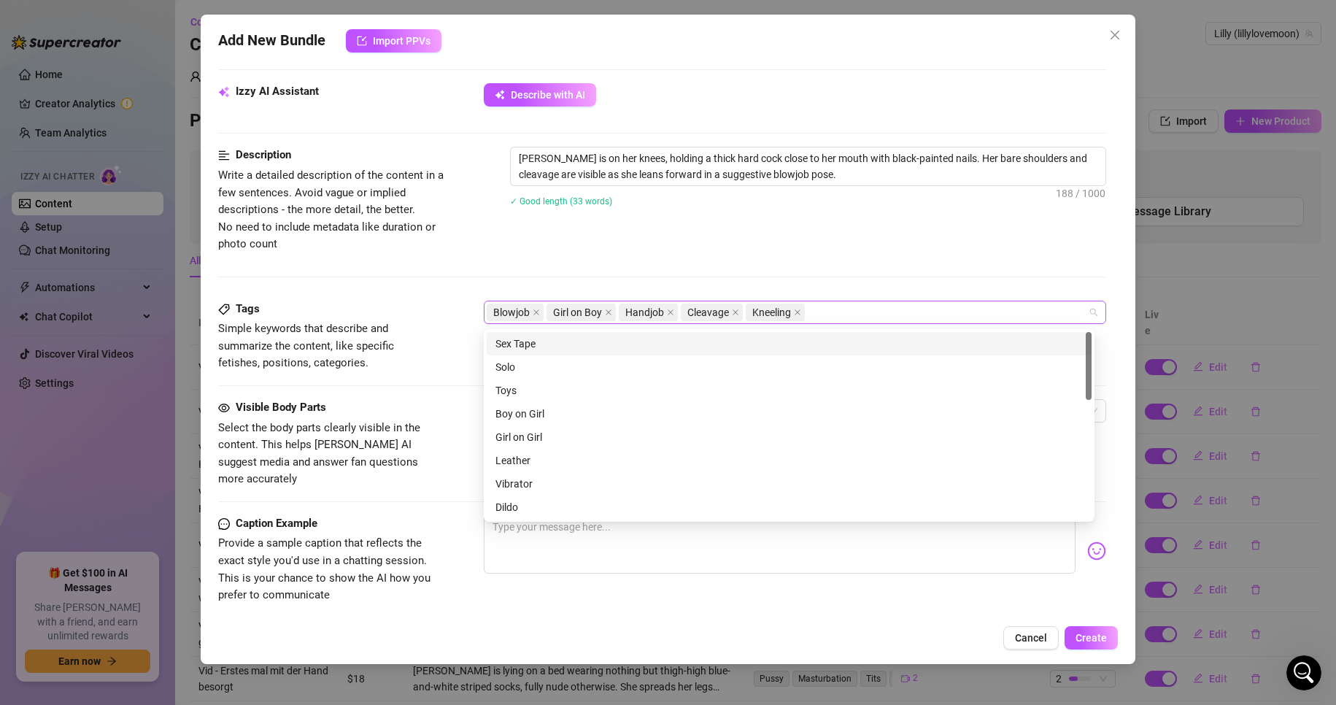
click at [846, 317] on div "Blowjob Girl on Boy Handjob Cleavage Kneeling" at bounding box center [788, 312] width 602 height 20
click at [815, 273] on div "Description Write a detailed description of the content in a few sentences. Avo…" at bounding box center [662, 223] width 889 height 153
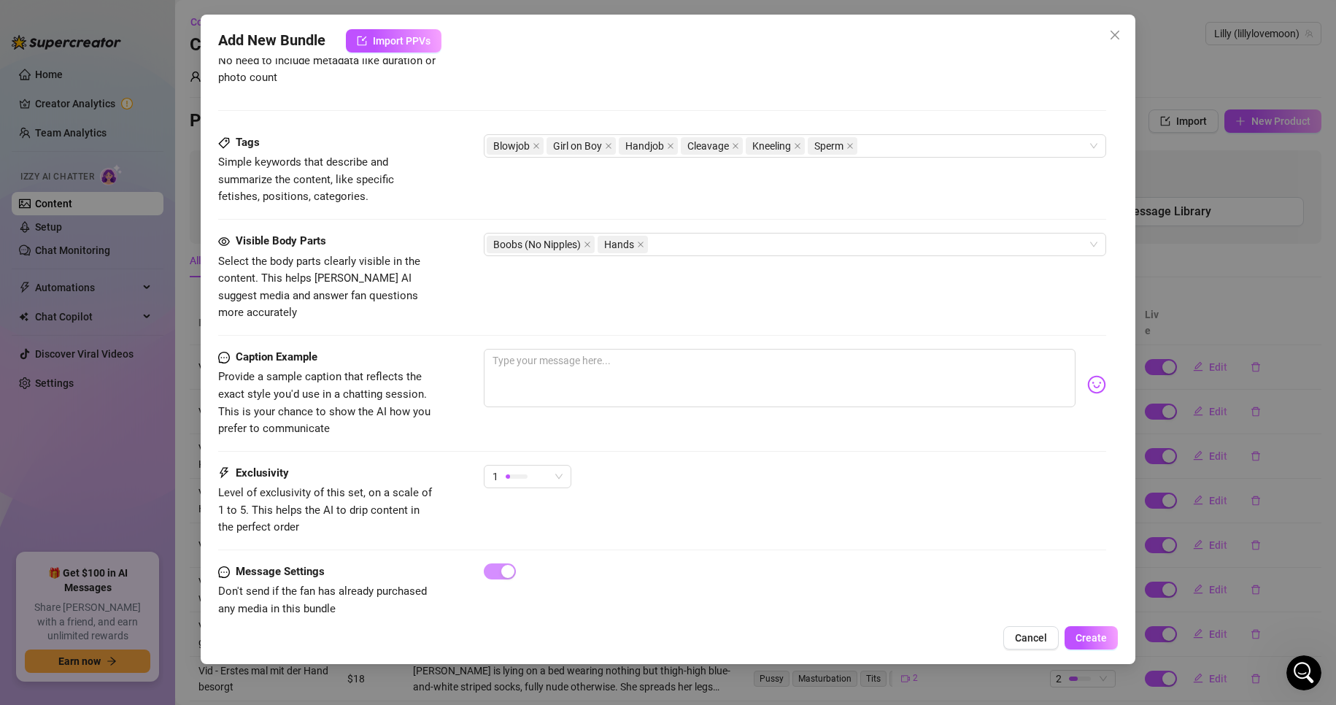
scroll to position [693, 0]
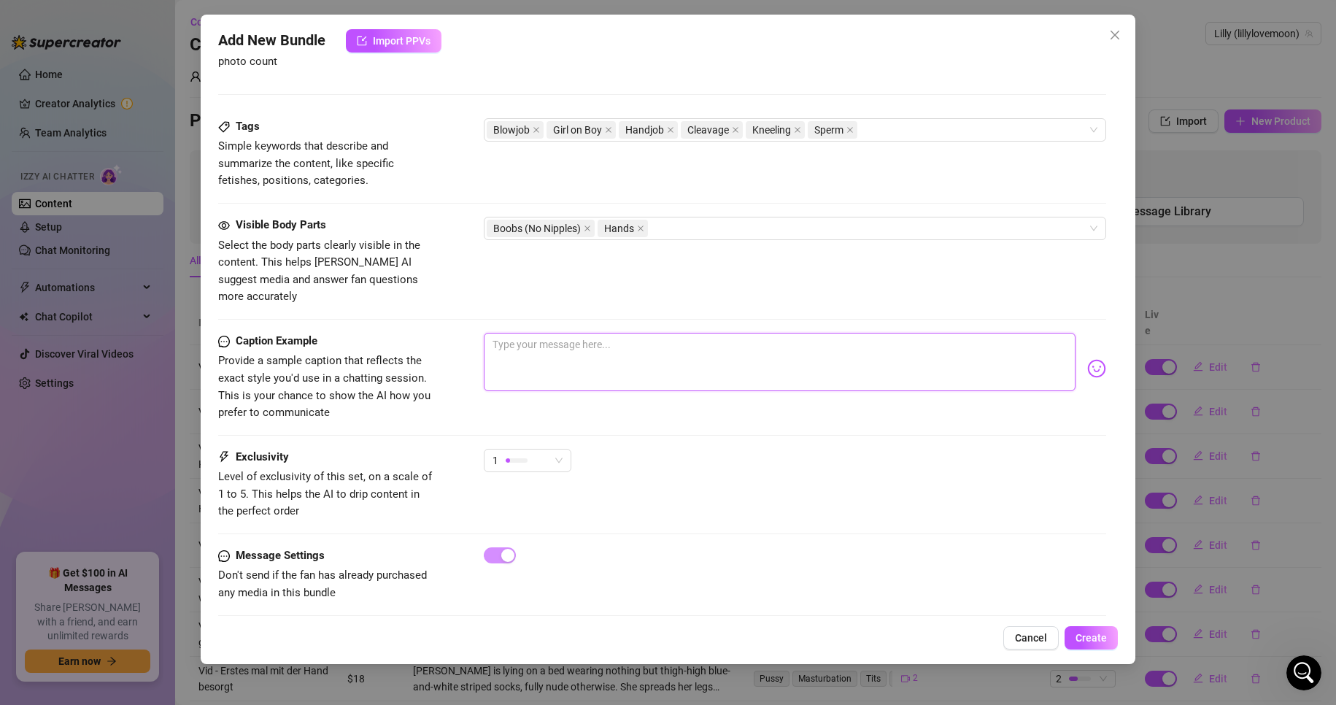
click at [595, 336] on textarea at bounding box center [780, 362] width 593 height 58
drag, startPoint x: 566, startPoint y: 429, endPoint x: 564, endPoint y: 445, distance: 16.1
click at [566, 434] on div "Caption Example Provide a sample caption that reflects the exact style you'd us…" at bounding box center [662, 391] width 889 height 116
click at [564, 449] on div "1" at bounding box center [528, 460] width 88 height 23
click at [571, 366] on textarea at bounding box center [780, 362] width 593 height 58
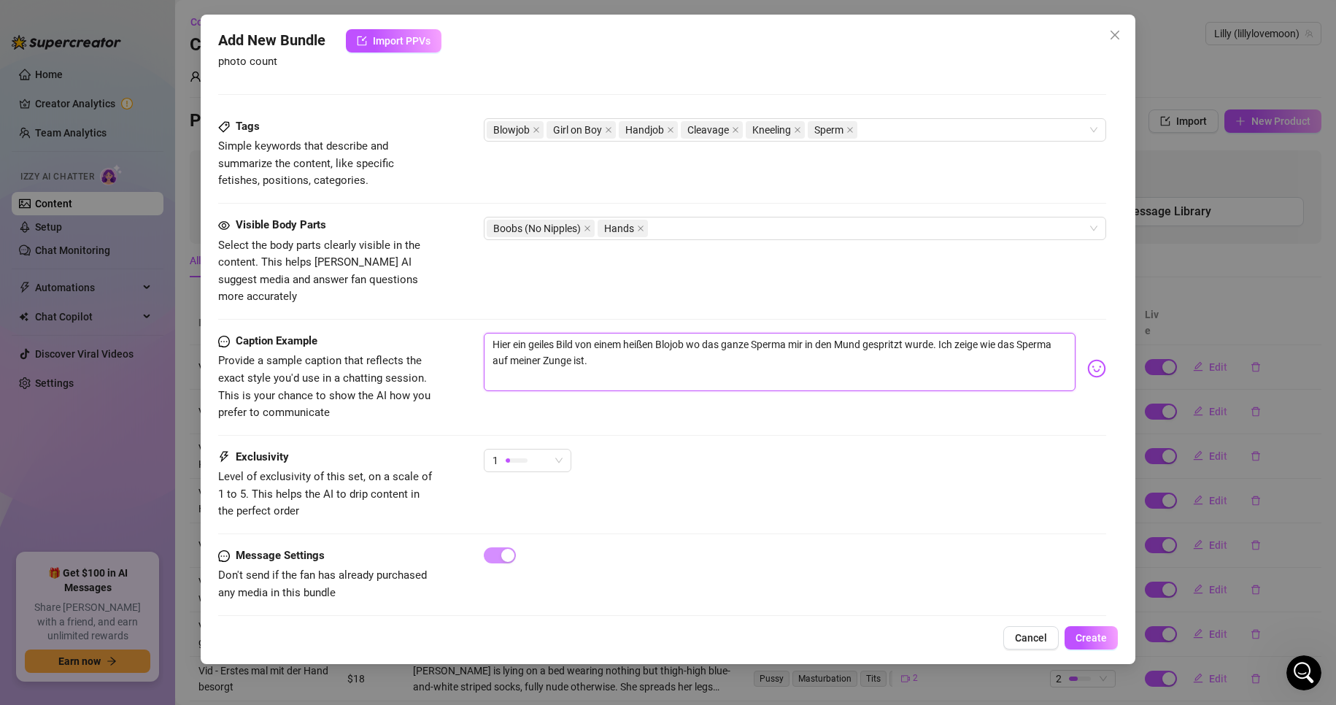
click at [673, 333] on textarea "Hier ein geiles Bild von einem heißen Blojob wo das ganze Sperma mir in den Mun…" at bounding box center [780, 362] width 593 height 58
click at [669, 347] on textarea "Hier ein geiles Bild von einem heißen Blowjob wo das ganze Sperma mir in den Mu…" at bounding box center [780, 362] width 593 height 58
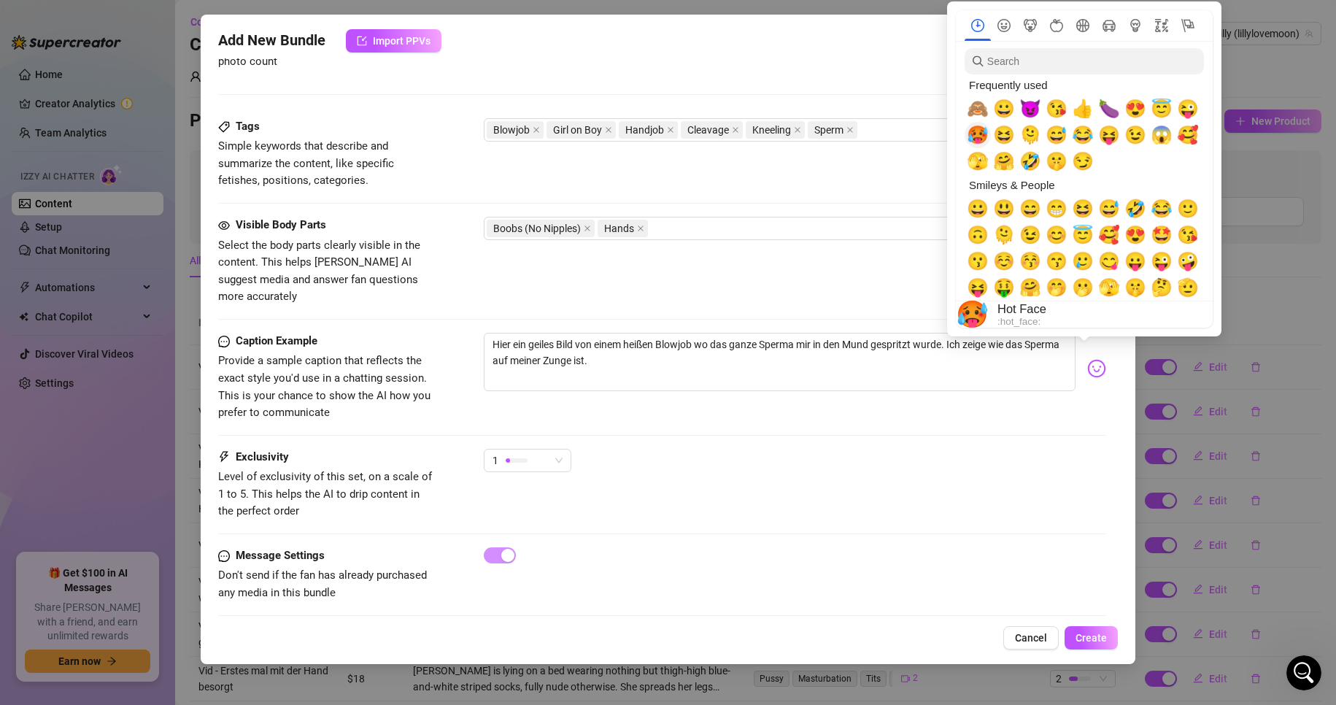
click at [971, 136] on span "🥵" at bounding box center [978, 135] width 22 height 20
click at [1137, 142] on span "😉" at bounding box center [1136, 135] width 22 height 20
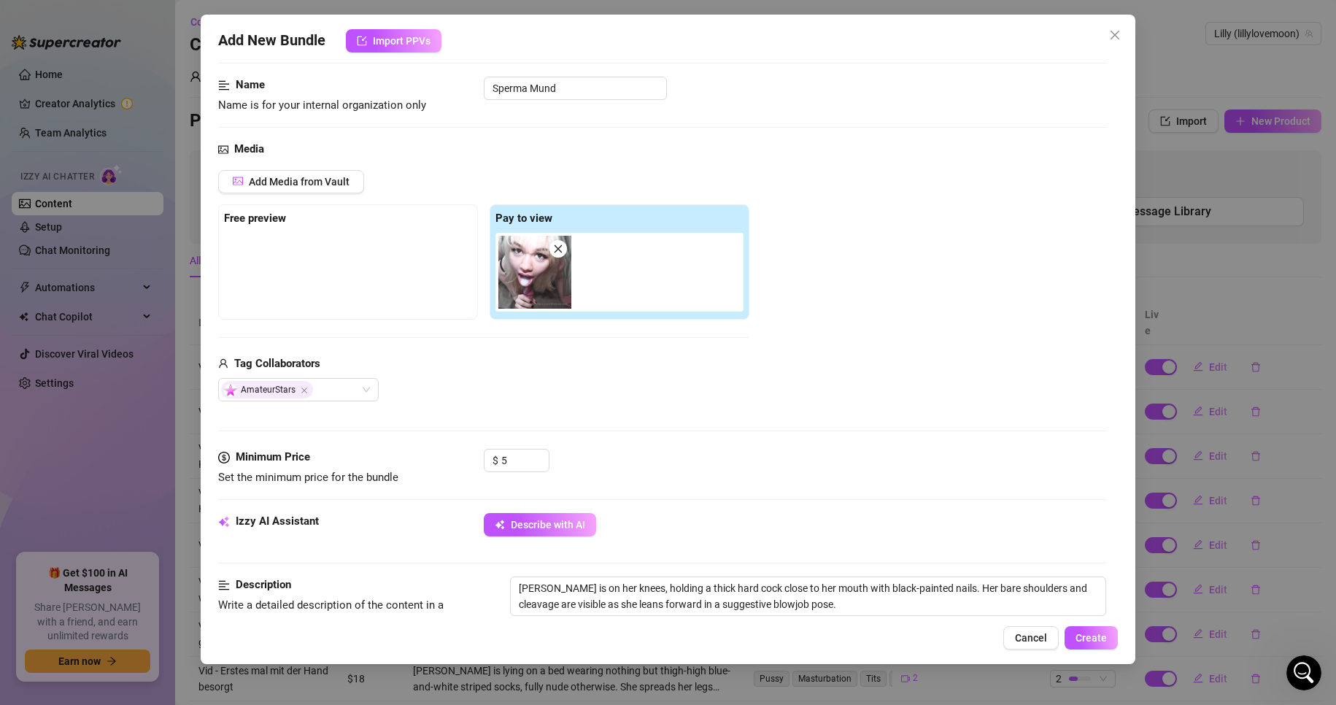
scroll to position [0, 0]
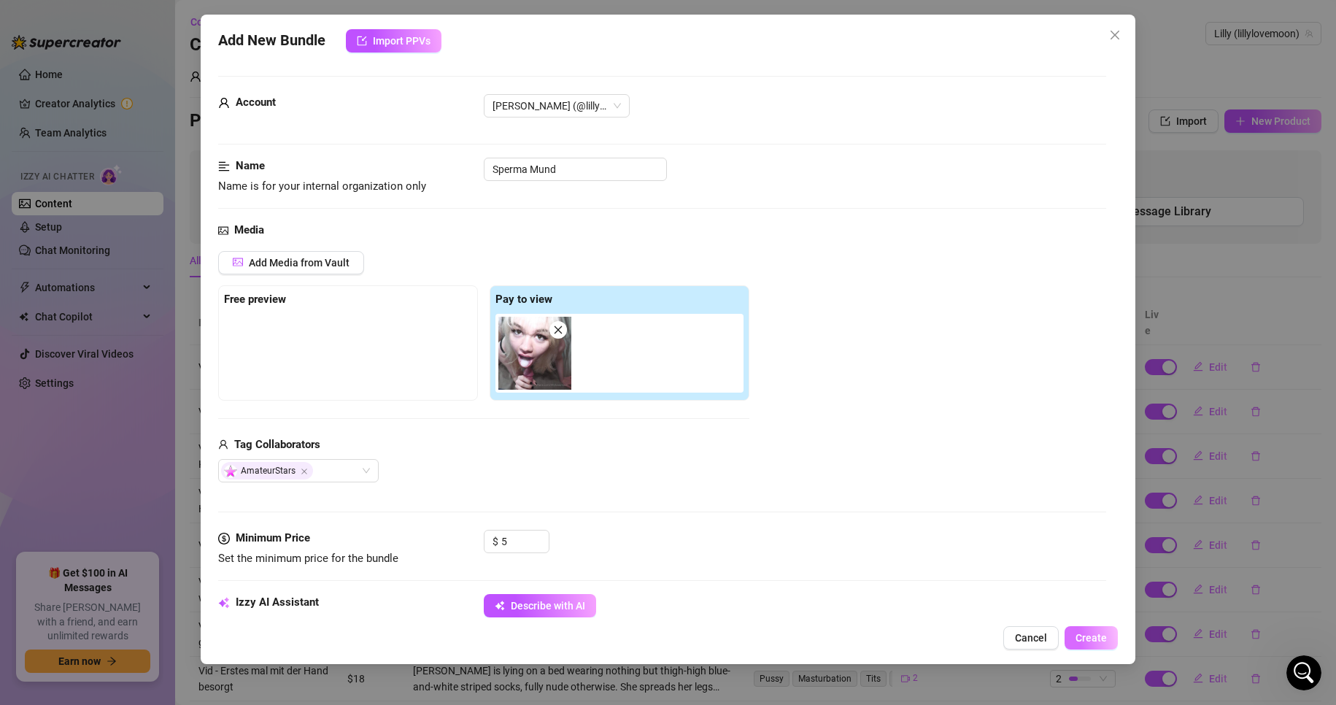
click at [1098, 642] on span "Create" at bounding box center [1091, 638] width 31 height 12
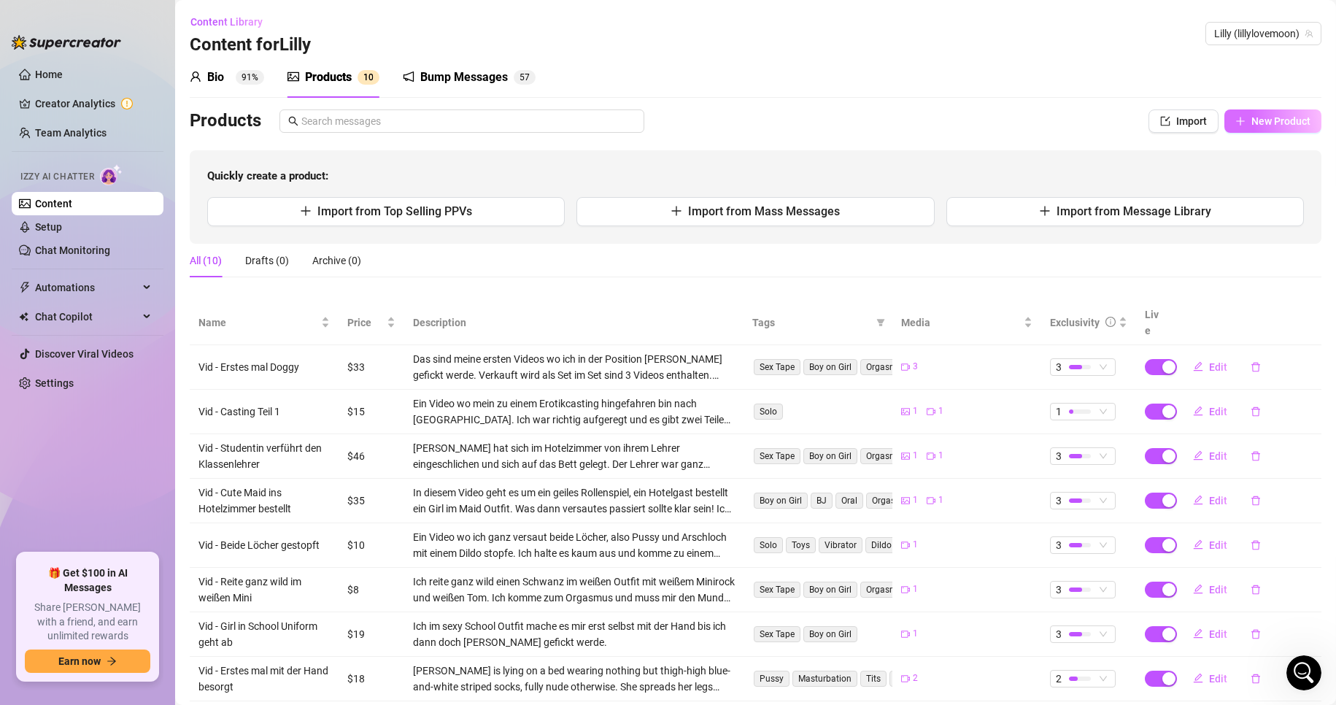
click at [1271, 123] on span "New Product" at bounding box center [1281, 121] width 59 height 12
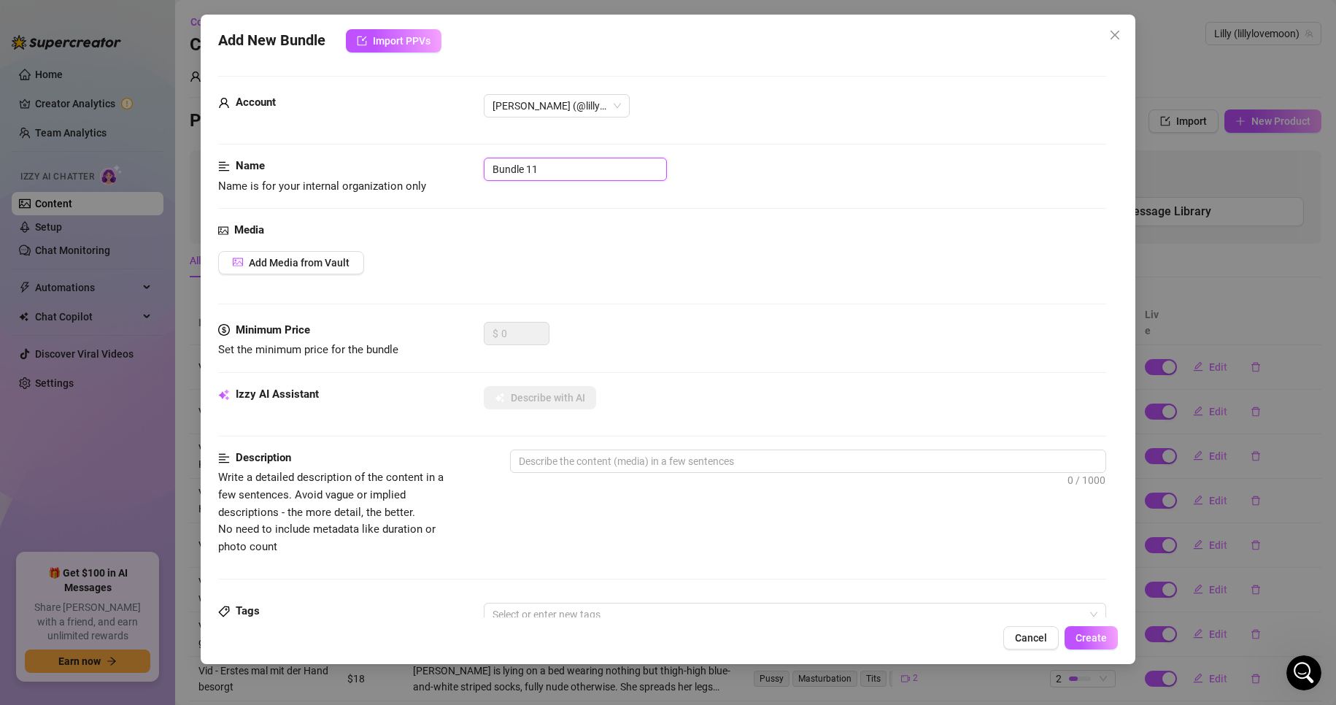
drag, startPoint x: 574, startPoint y: 163, endPoint x: 310, endPoint y: 159, distance: 264.2
click at [310, 159] on div "Name Name is for your internal organization only Bundle 11" at bounding box center [662, 176] width 889 height 37
click at [1020, 638] on span "Cancel" at bounding box center [1031, 638] width 32 height 12
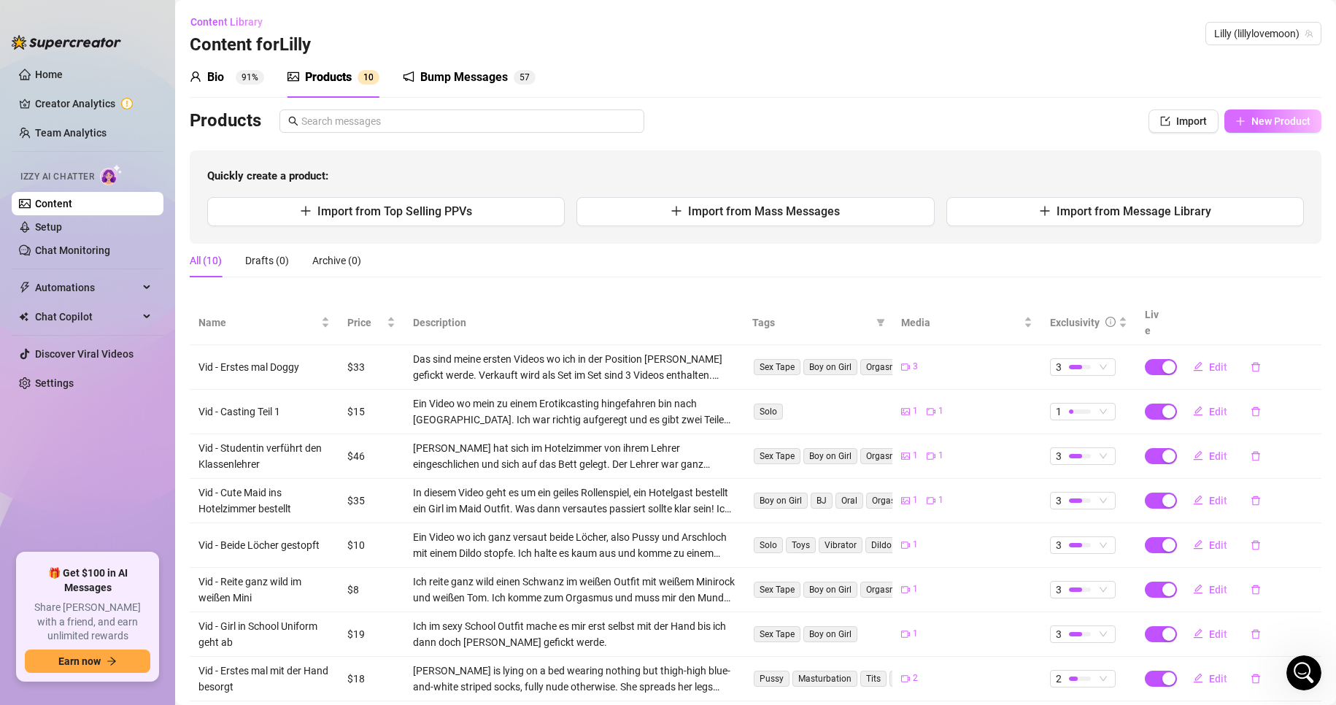
click at [1254, 125] on span "New Product" at bounding box center [1281, 121] width 59 height 12
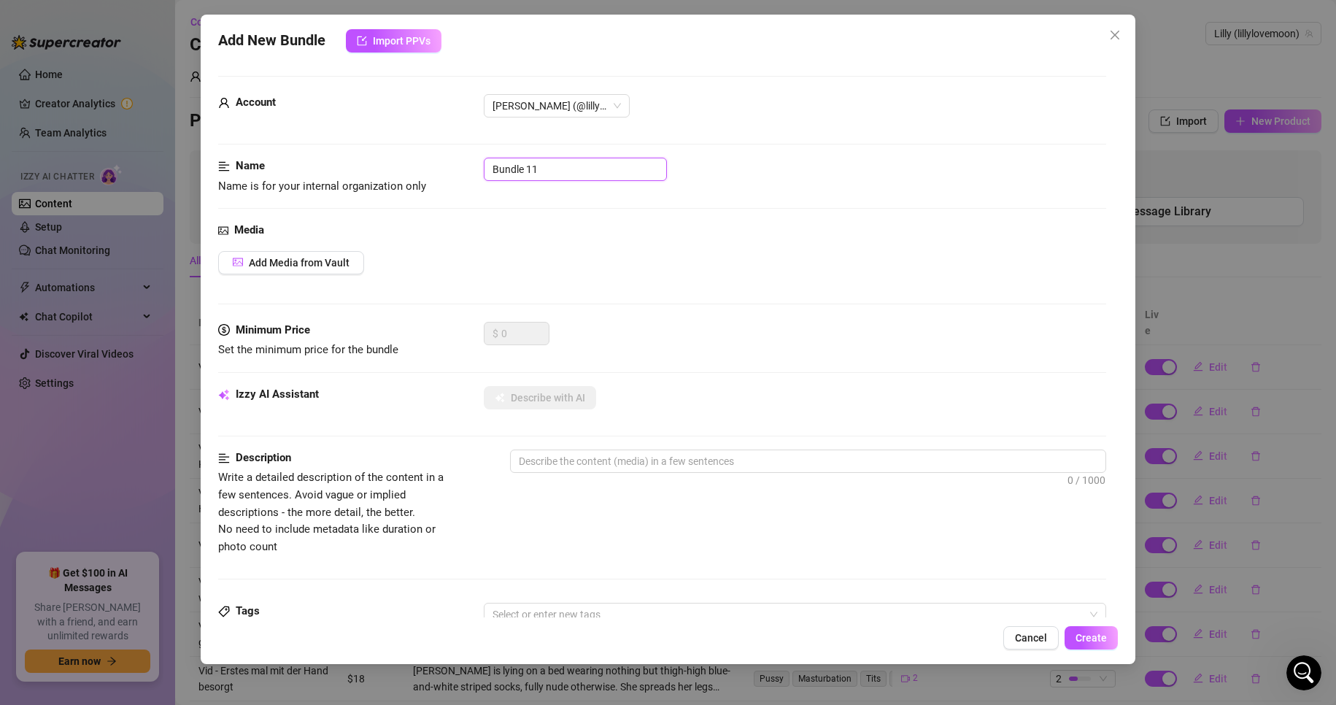
drag, startPoint x: 575, startPoint y: 172, endPoint x: 375, endPoint y: 171, distance: 200.0
click at [386, 171] on div "Name Name is for your internal organization only Bundle 11" at bounding box center [662, 176] width 889 height 37
click at [296, 260] on span "Add Media from Vault" at bounding box center [299, 263] width 101 height 12
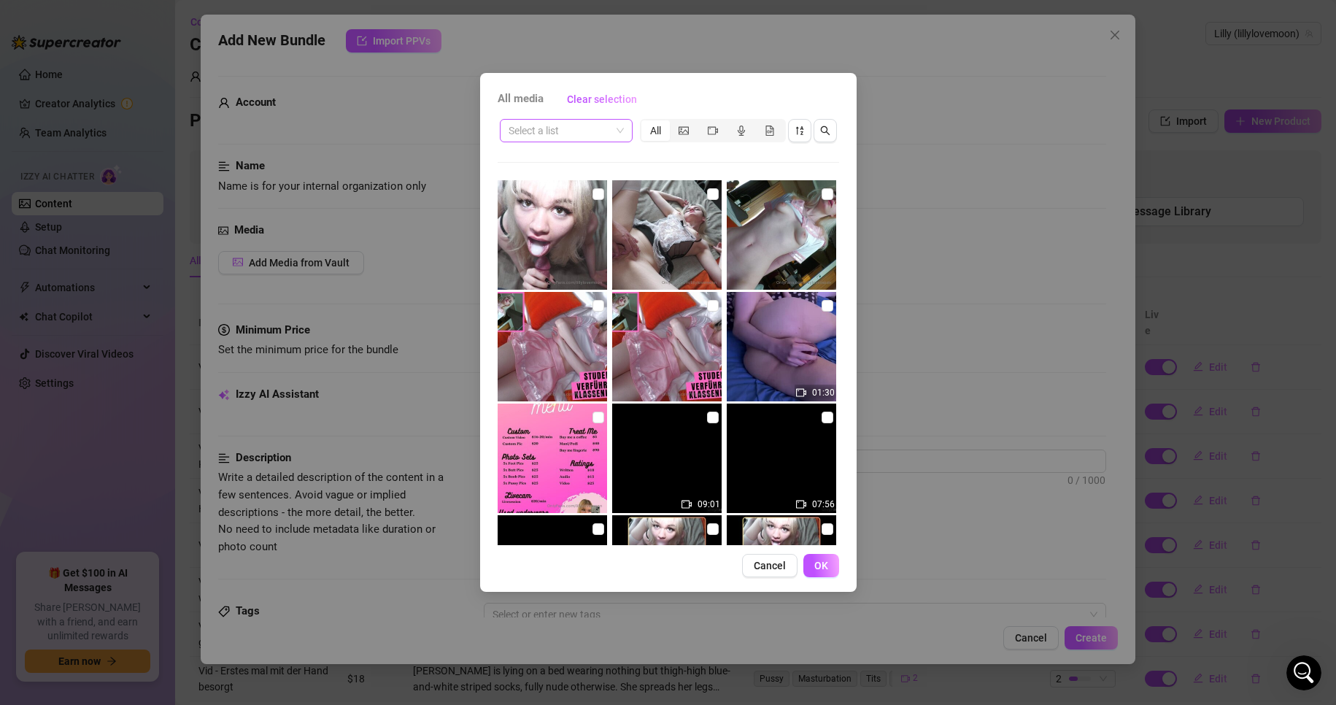
click at [585, 130] on input "search" at bounding box center [560, 131] width 102 height 22
click at [674, 135] on div "segmented control" at bounding box center [684, 130] width 28 height 20
click at [674, 123] on input "segmented control" at bounding box center [674, 123] width 0 height 0
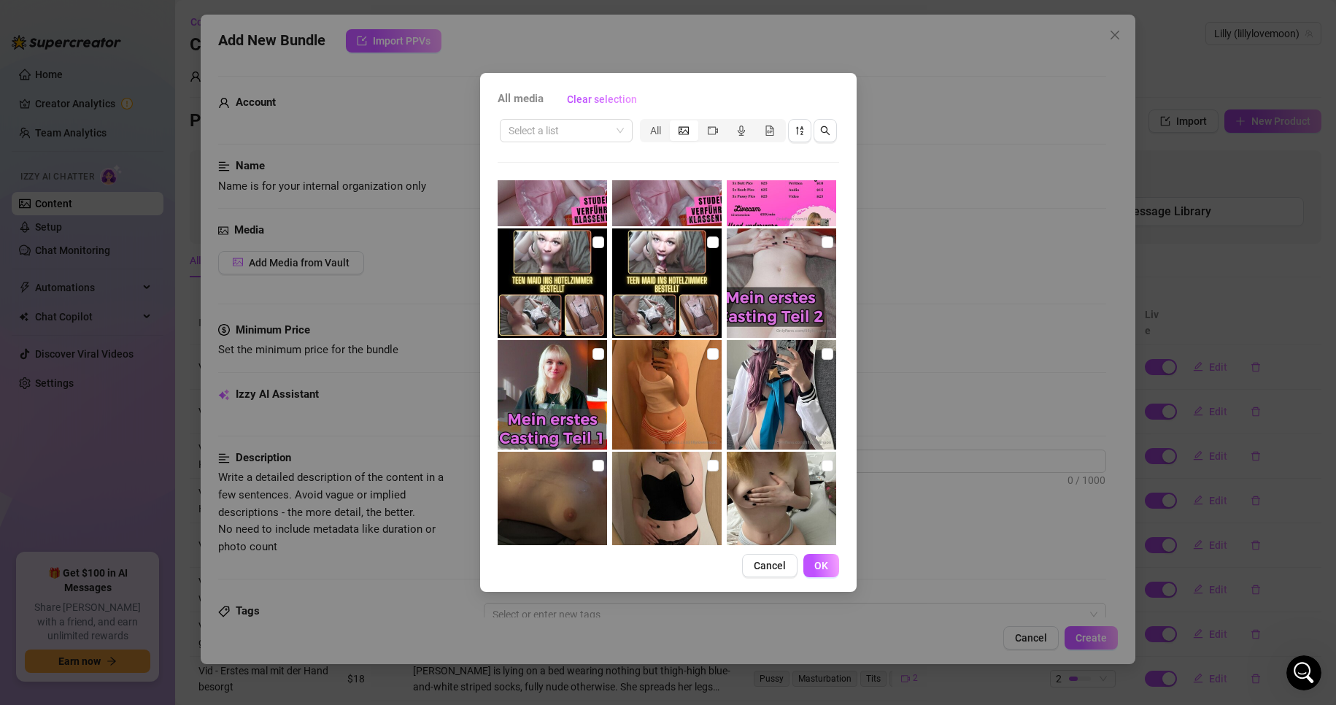
scroll to position [292, 0]
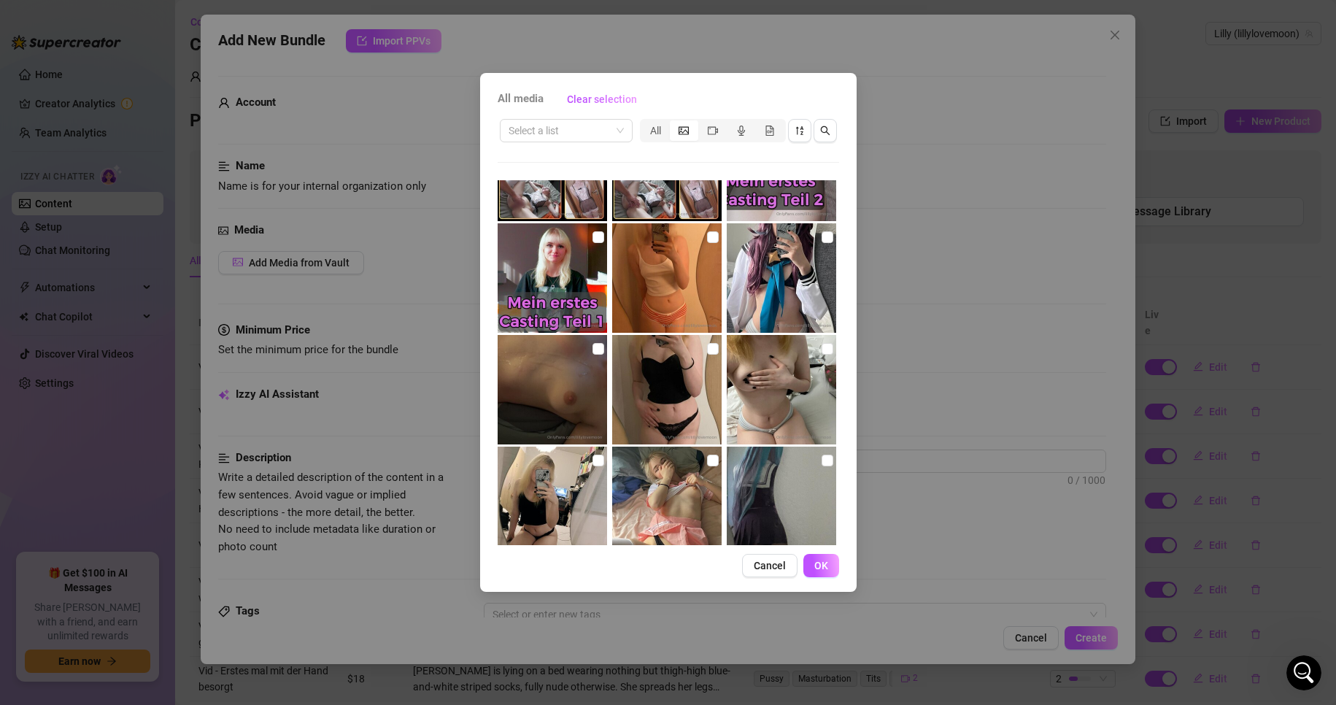
click at [604, 348] on img at bounding box center [552, 389] width 109 height 109
click at [825, 569] on span "OK" at bounding box center [822, 566] width 14 height 12
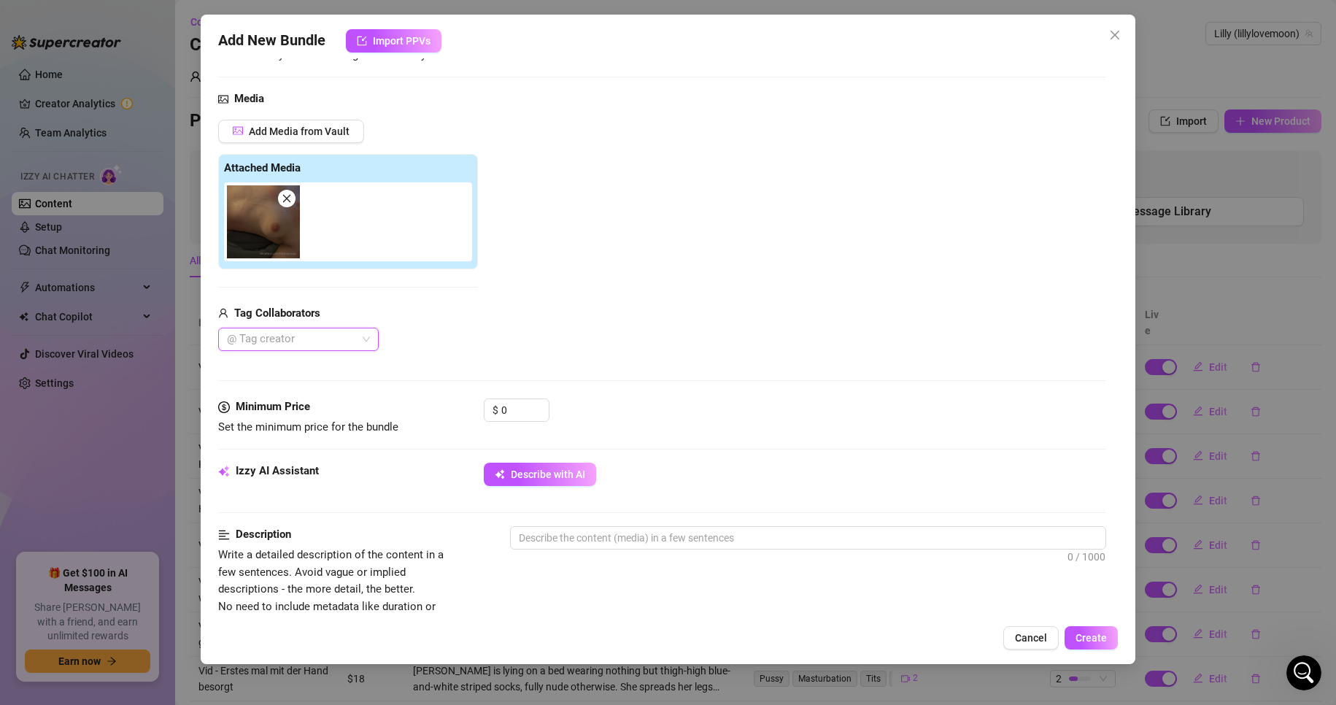
scroll to position [146, 0]
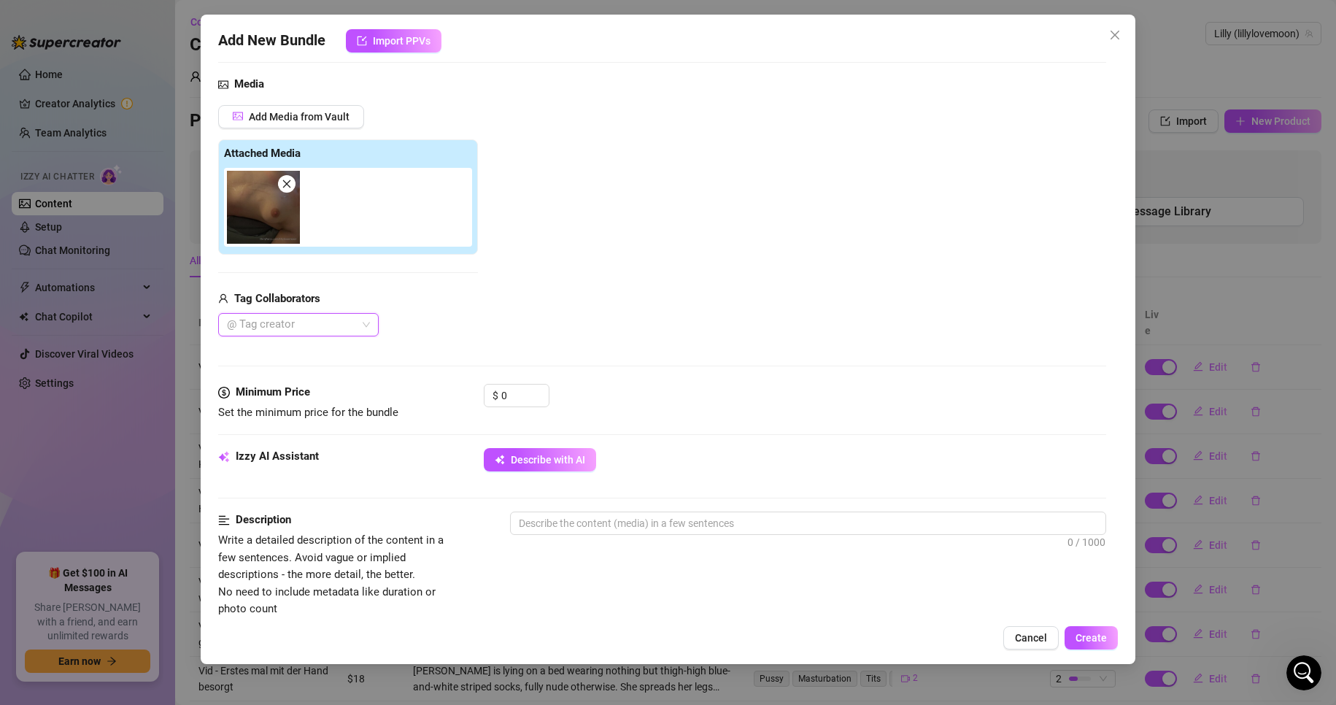
click at [364, 320] on div "@ Tag creator" at bounding box center [298, 324] width 161 height 23
click at [304, 370] on div "Usagi" at bounding box center [298, 378] width 137 height 16
click at [563, 300] on div "Add Media from Vault Attached Media Tag Collaborators [PERSON_NAME]" at bounding box center [662, 221] width 889 height 232
click at [517, 405] on input "0" at bounding box center [524, 396] width 47 height 22
click at [517, 404] on input "0" at bounding box center [524, 396] width 47 height 22
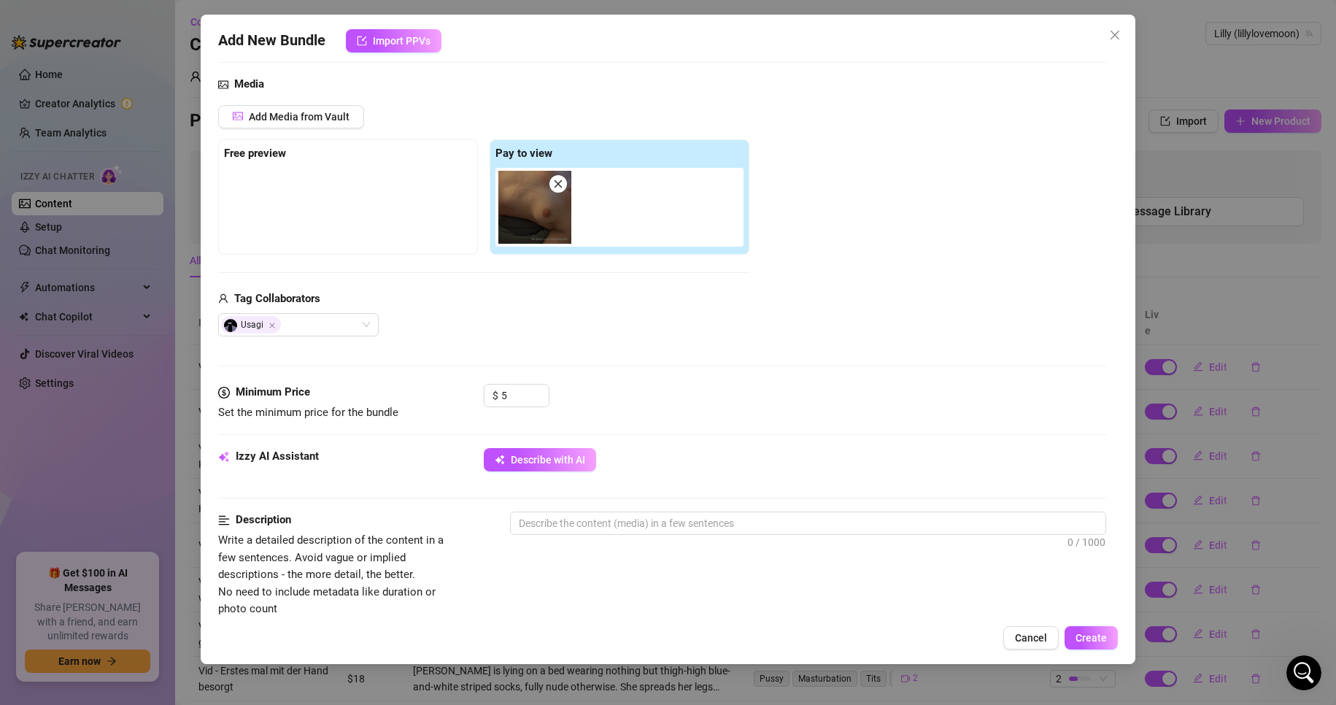
click at [612, 360] on div "Media Add Media from Vault Free preview Pay to view Tag Collaborators Usagi" at bounding box center [662, 230] width 889 height 308
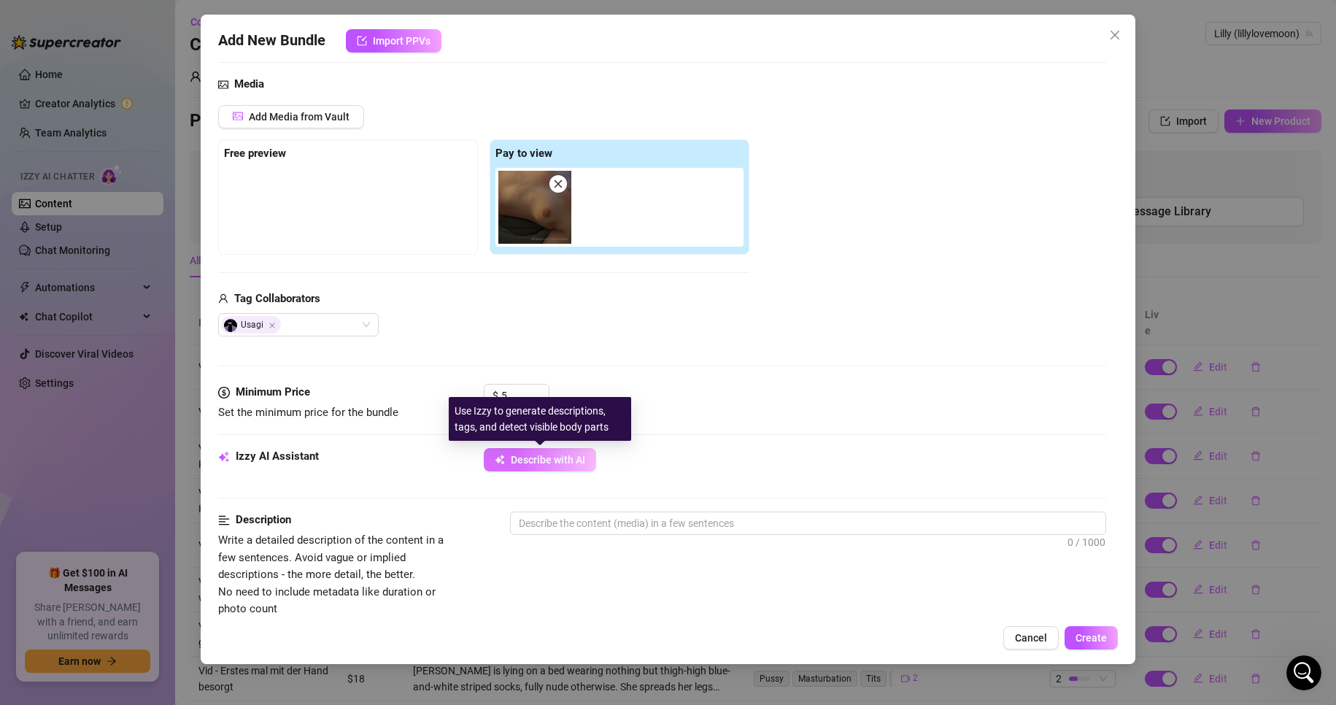
click at [565, 461] on span "Describe with AI" at bounding box center [548, 460] width 74 height 12
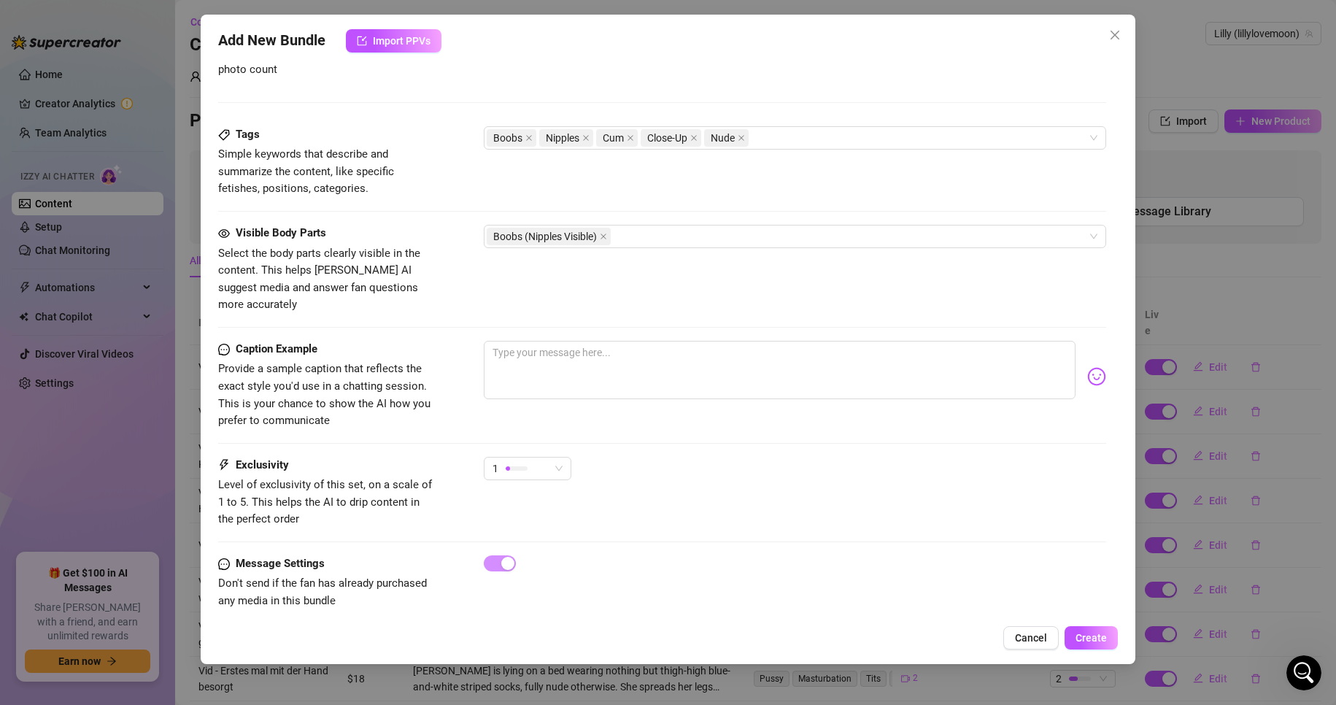
scroll to position [693, 0]
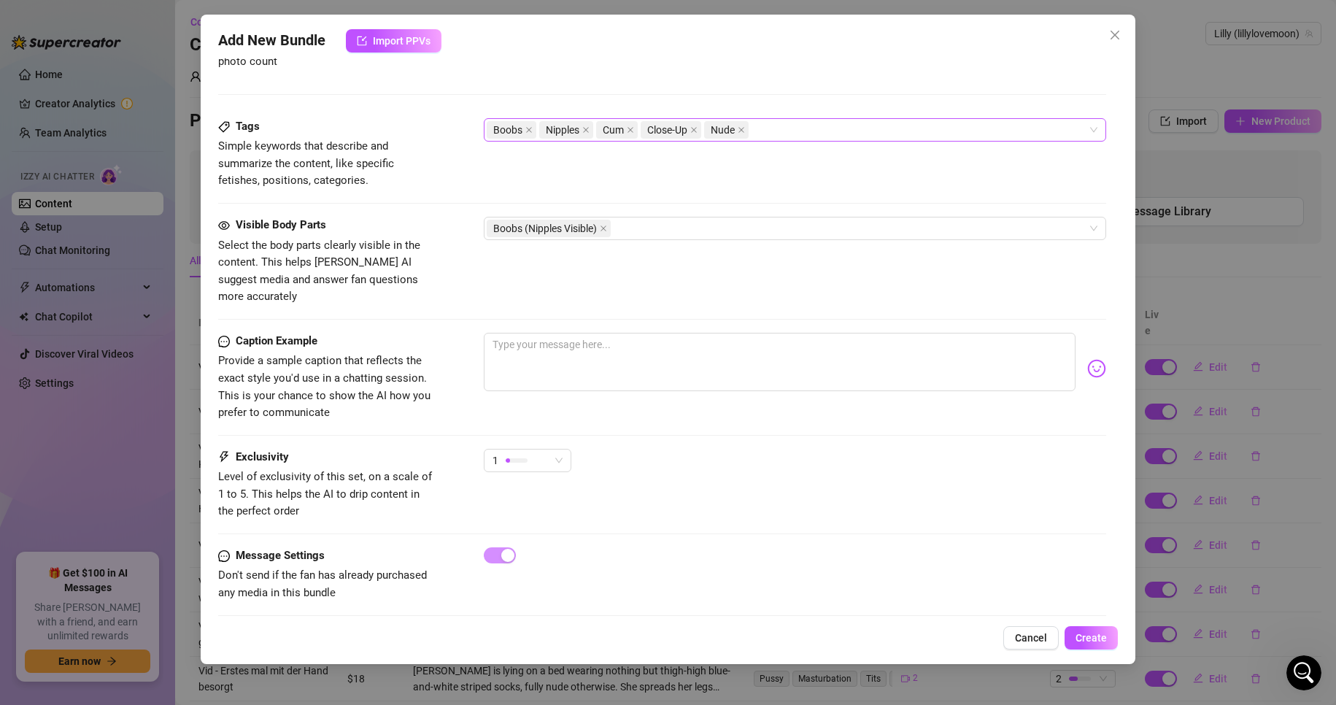
click at [826, 126] on div "Boobs Nipples Cum Close-Up Nude" at bounding box center [788, 130] width 602 height 20
click at [360, 405] on span "Provide a sample caption that reflects the exact style you'd use in a chatting …" at bounding box center [327, 387] width 219 height 69
click at [630, 333] on textarea at bounding box center [780, 362] width 593 height 58
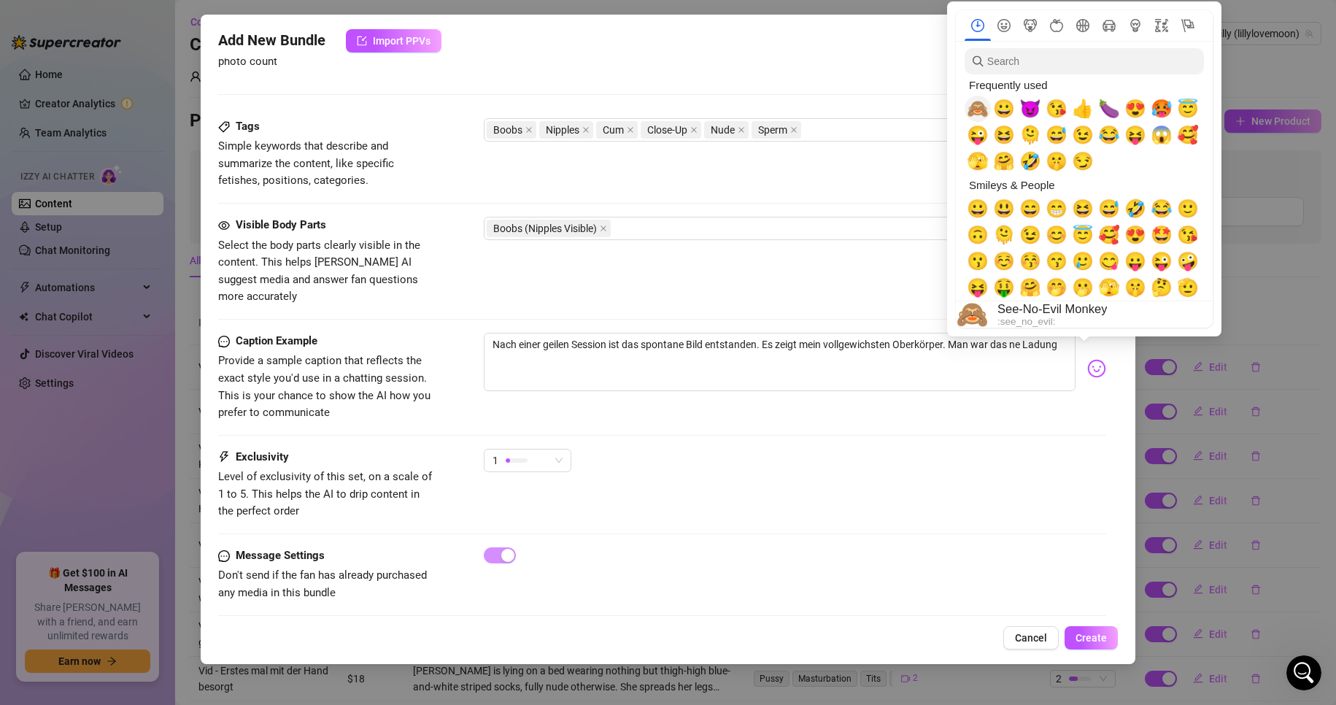
click at [974, 109] on span "🙈" at bounding box center [978, 109] width 22 height 20
click at [1009, 106] on span "😀" at bounding box center [1004, 109] width 22 height 20
click at [1029, 107] on span "😈" at bounding box center [1031, 109] width 22 height 20
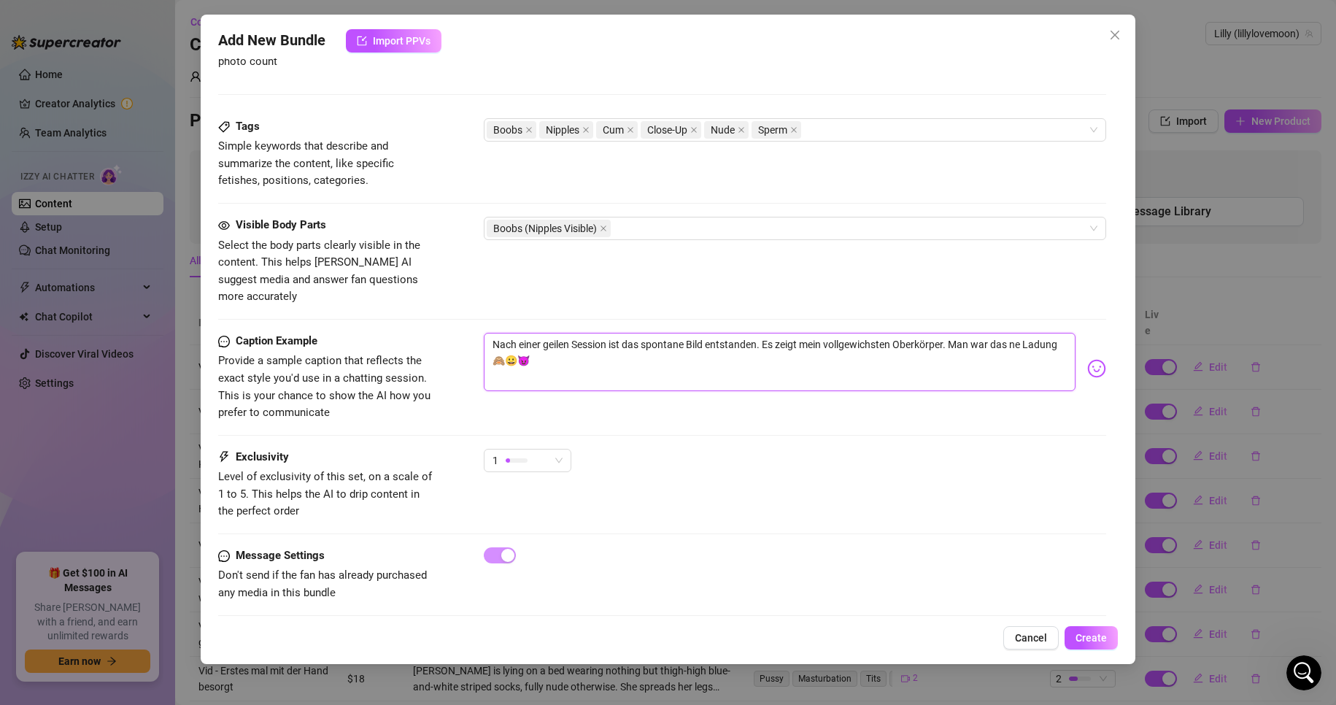
click at [696, 342] on textarea "Nach einer geilen Session ist das spontane Bild entstanden. Es zeigt mein vollg…" at bounding box center [780, 362] width 593 height 58
click at [914, 428] on div "Caption Example Provide a sample caption that reflects the exact style you'd us…" at bounding box center [662, 391] width 889 height 116
click at [1092, 634] on span "Create" at bounding box center [1091, 638] width 31 height 12
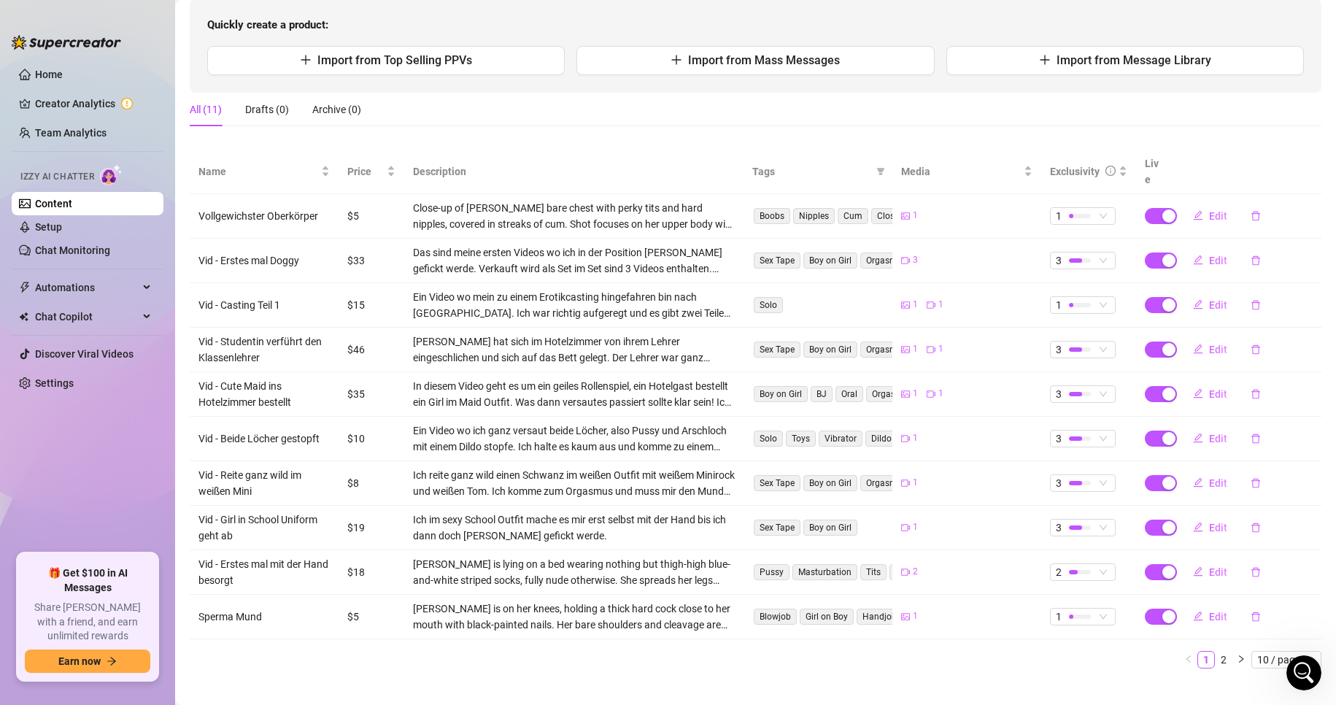
scroll to position [154, 0]
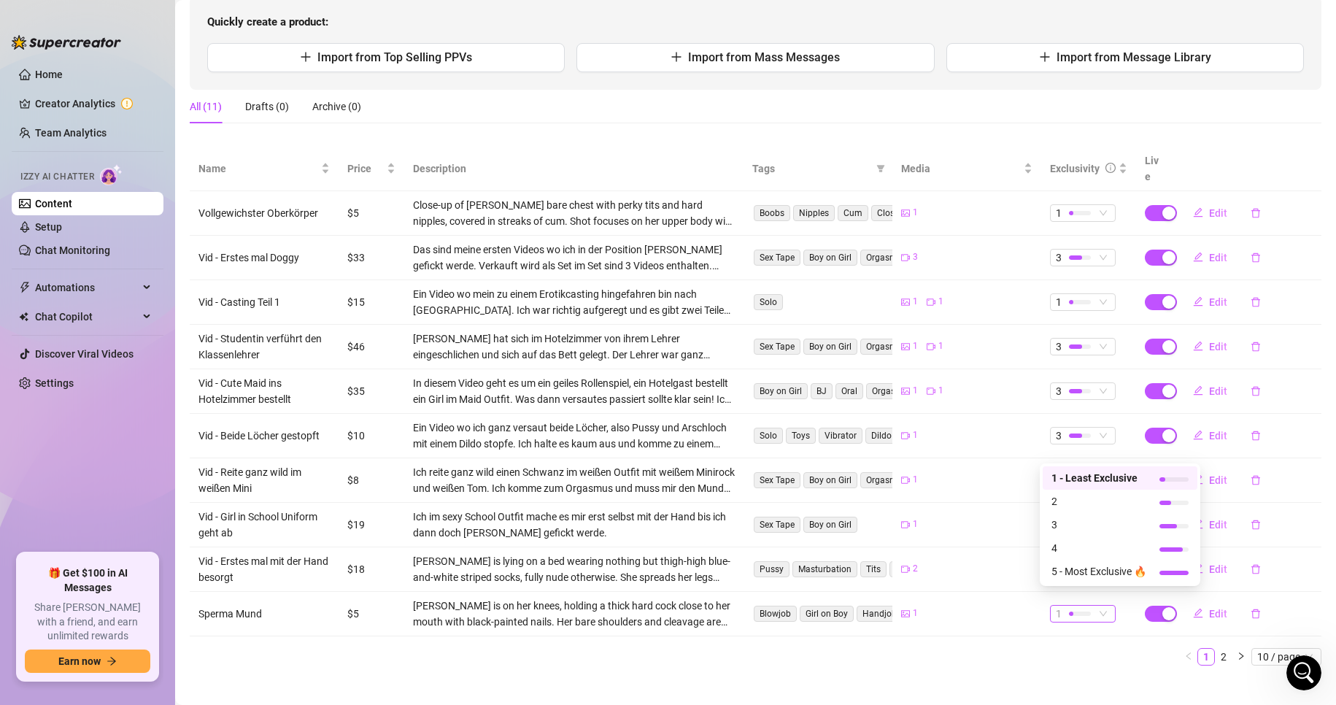
click at [1084, 606] on div "1" at bounding box center [1075, 614] width 39 height 16
click at [1072, 504] on span "2" at bounding box center [1099, 501] width 95 height 16
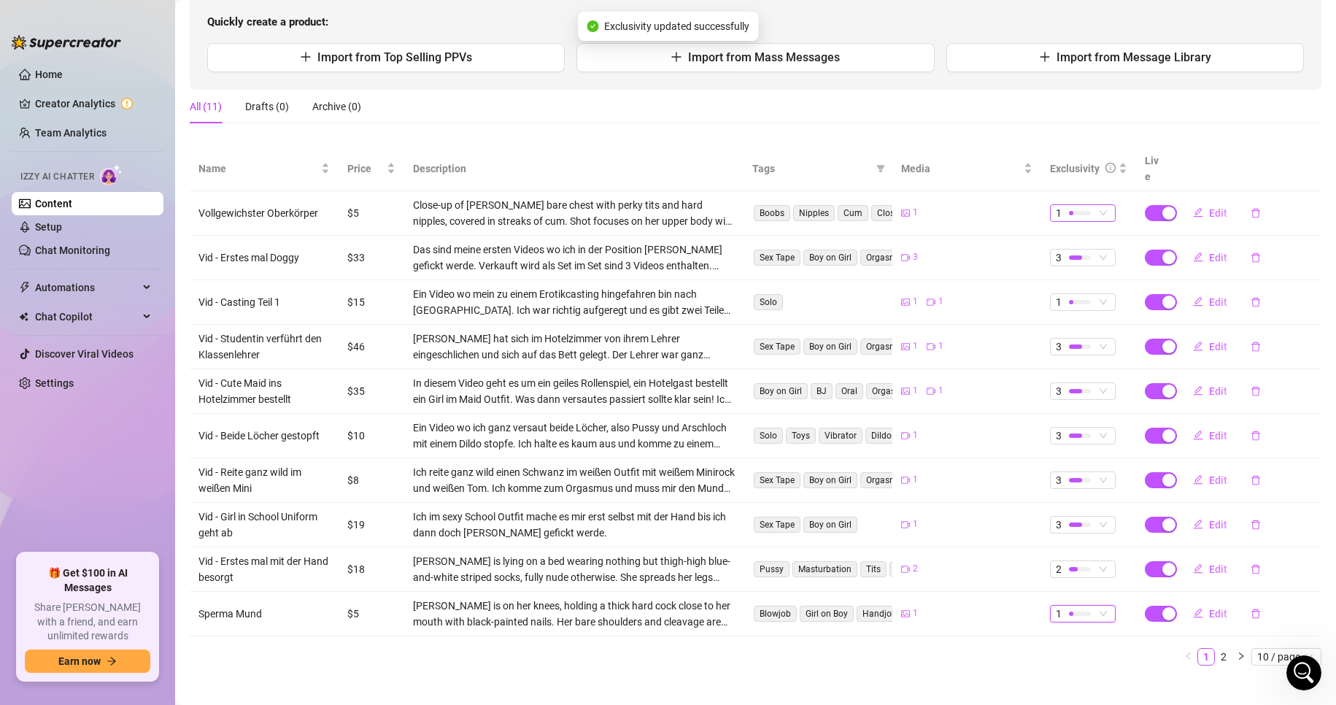
click at [1077, 206] on div at bounding box center [1080, 213] width 22 height 14
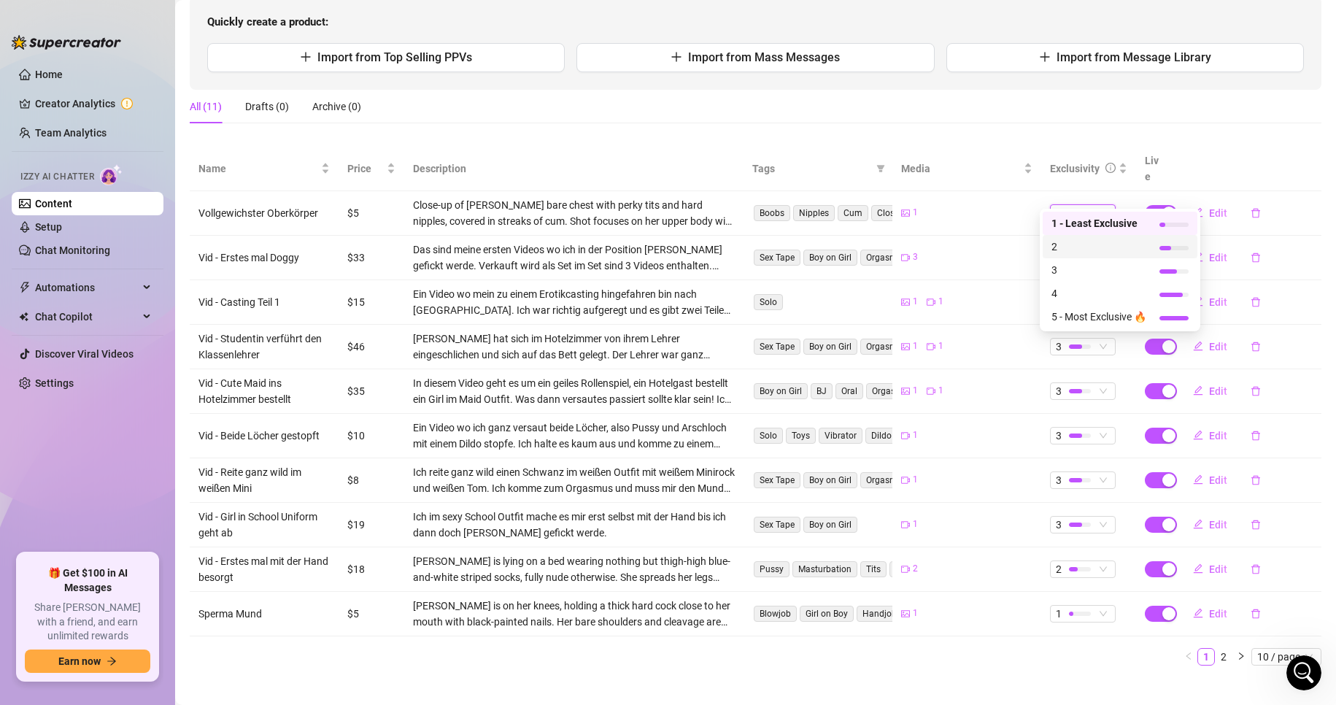
click at [1081, 244] on span "2" at bounding box center [1099, 247] width 95 height 16
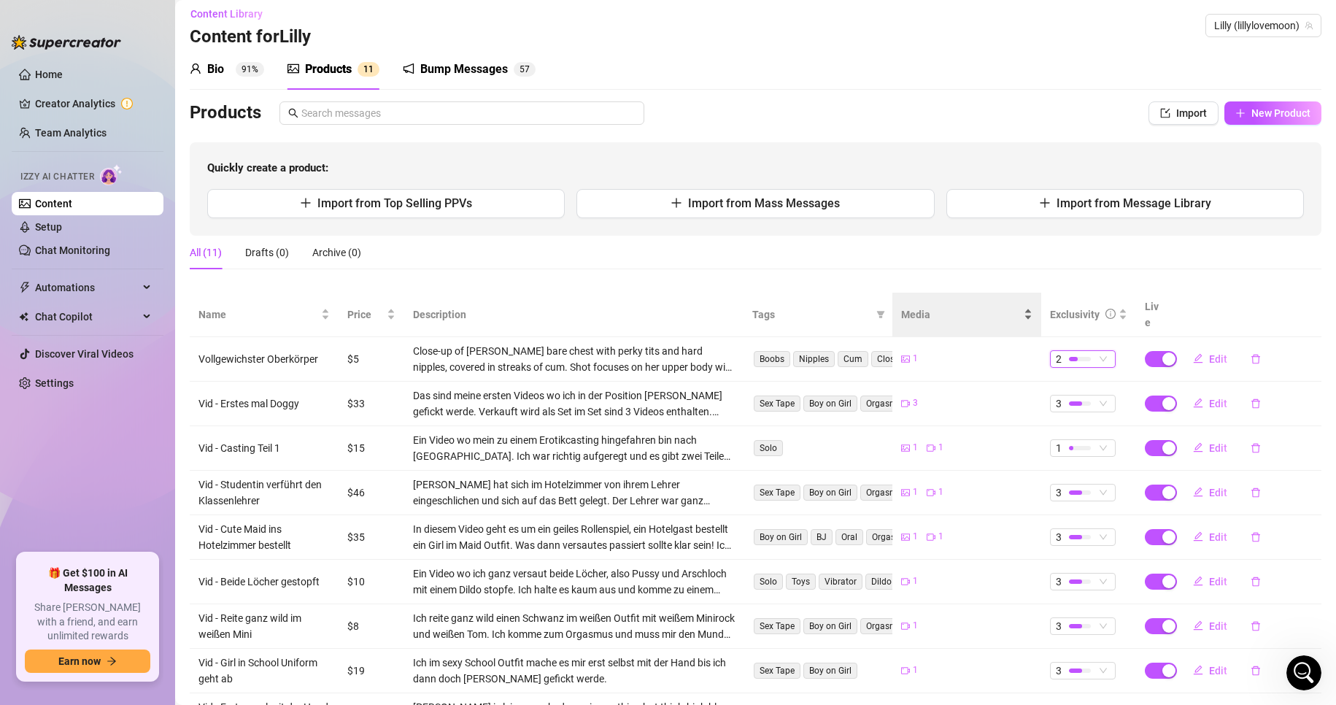
scroll to position [81, 0]
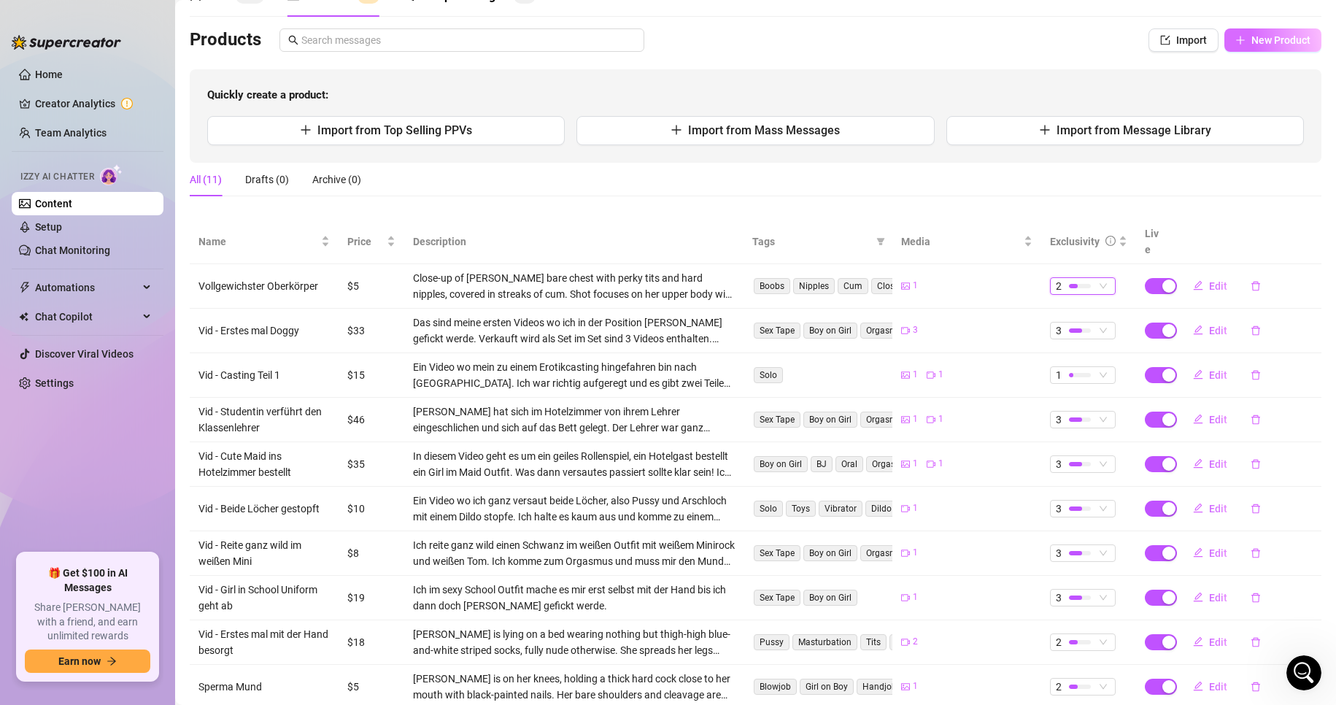
click at [1252, 42] on span "New Product" at bounding box center [1281, 40] width 59 height 12
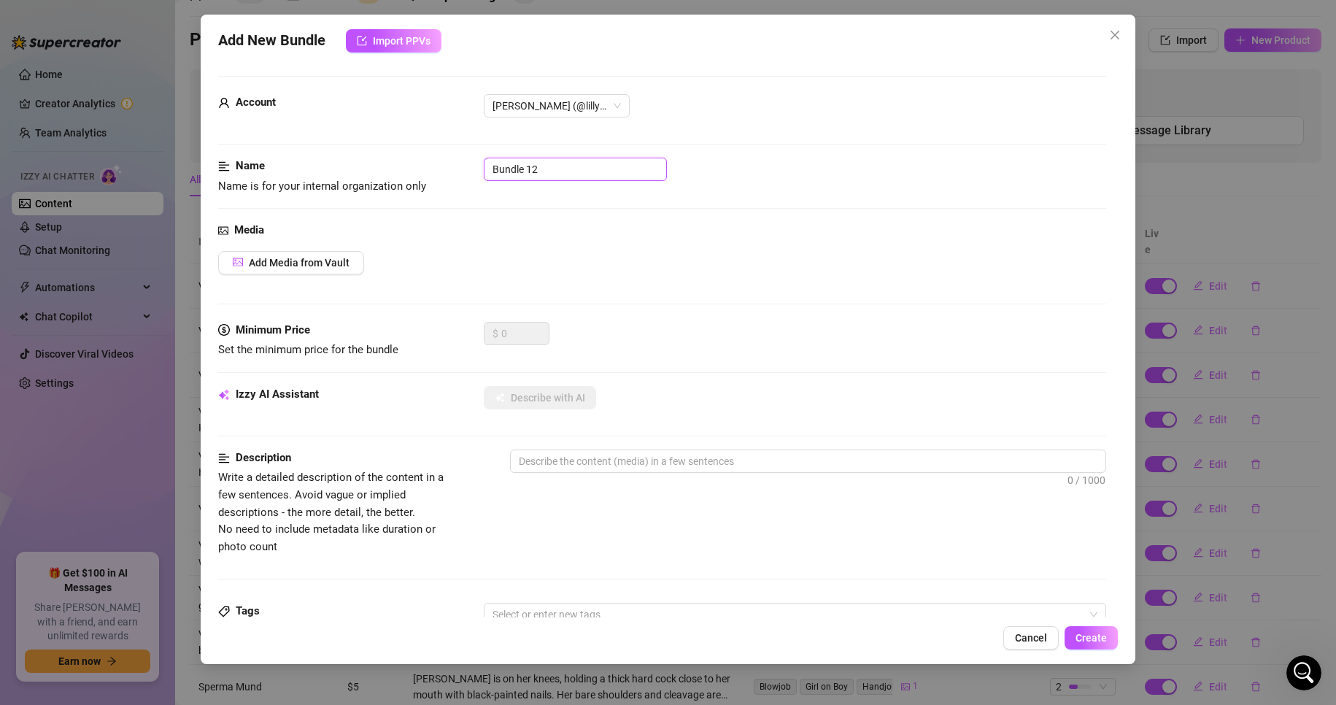
drag, startPoint x: 588, startPoint y: 172, endPoint x: 359, endPoint y: 171, distance: 229.2
click at [370, 172] on div "Name Name is for your internal organization only Bundle 12" at bounding box center [662, 176] width 889 height 37
click at [328, 260] on span "Add Media from Vault" at bounding box center [299, 263] width 101 height 12
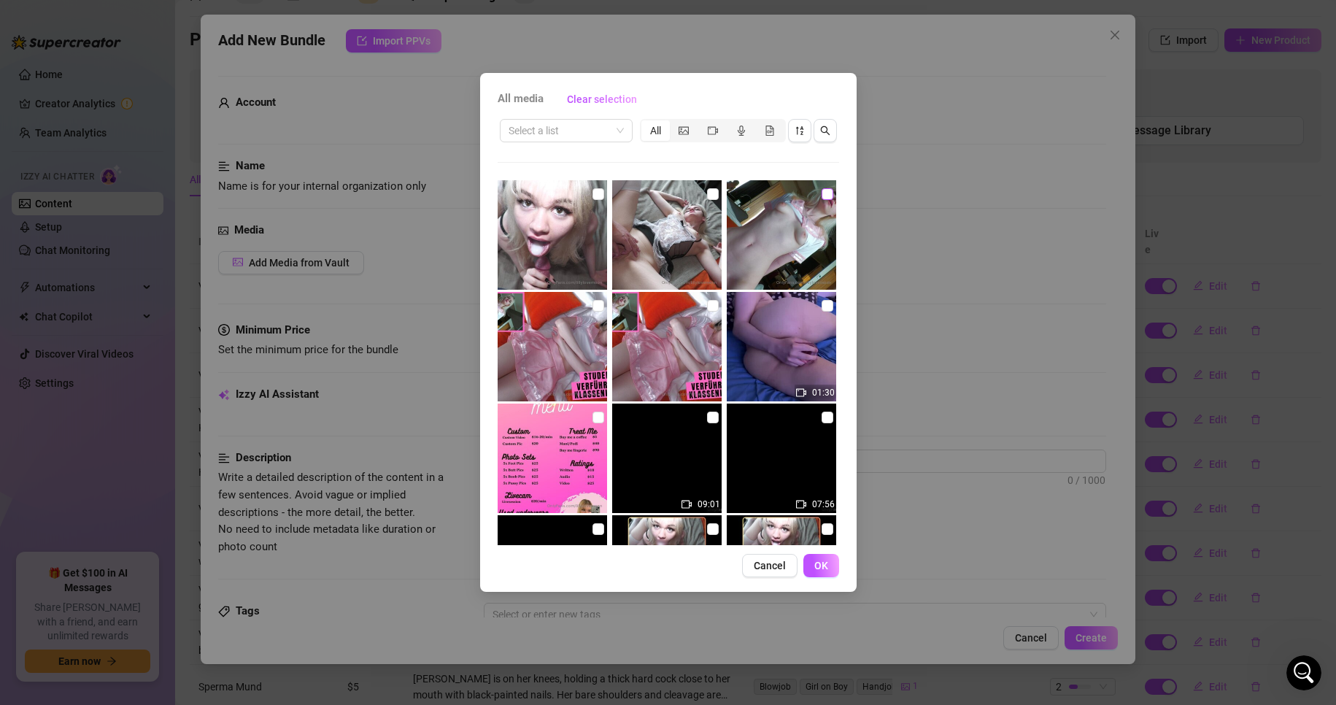
click at [822, 197] on input "checkbox" at bounding box center [828, 194] width 12 height 12
click at [833, 570] on button "OK" at bounding box center [822, 565] width 36 height 23
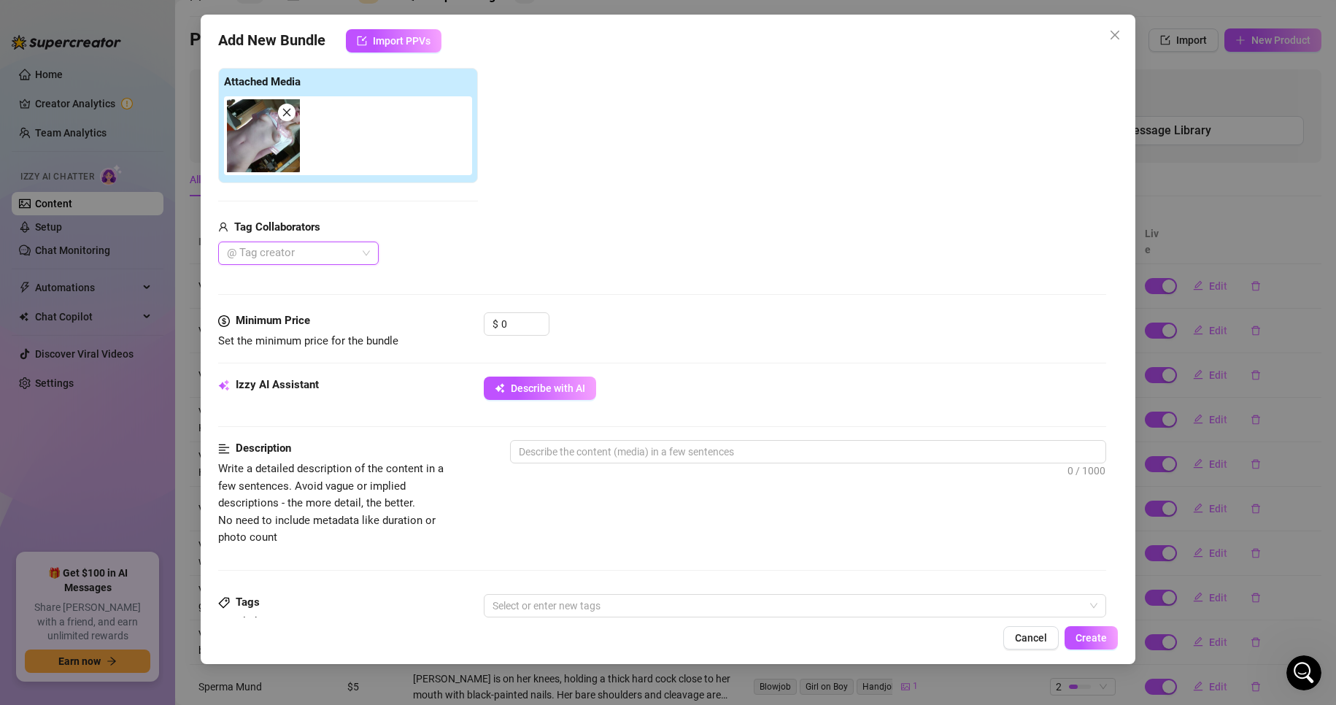
scroll to position [219, 0]
click at [350, 255] on div at bounding box center [290, 252] width 139 height 20
click at [315, 280] on div "AmateurStars" at bounding box center [298, 282] width 137 height 16
drag, startPoint x: 510, startPoint y: 336, endPoint x: 515, endPoint y: 328, distance: 9.8
click at [512, 334] on div "$ 0" at bounding box center [517, 329] width 66 height 36
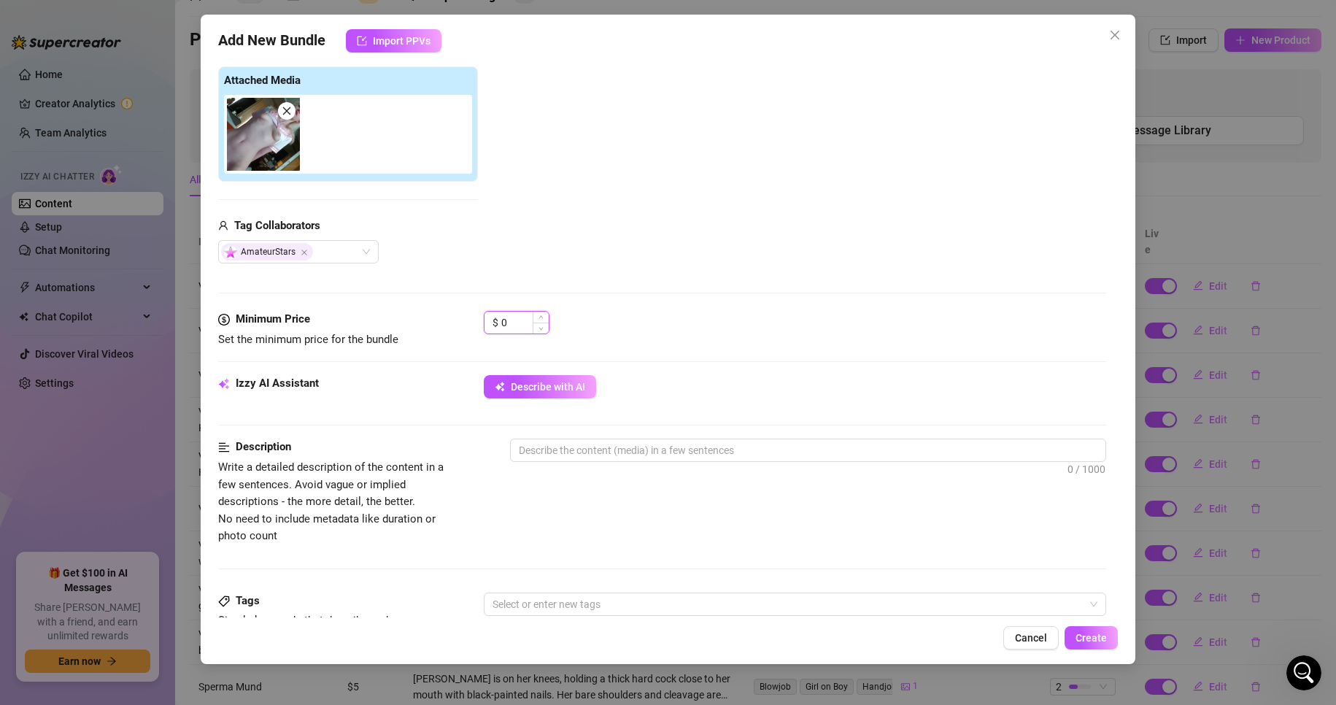
click at [515, 328] on input "0" at bounding box center [524, 323] width 47 height 22
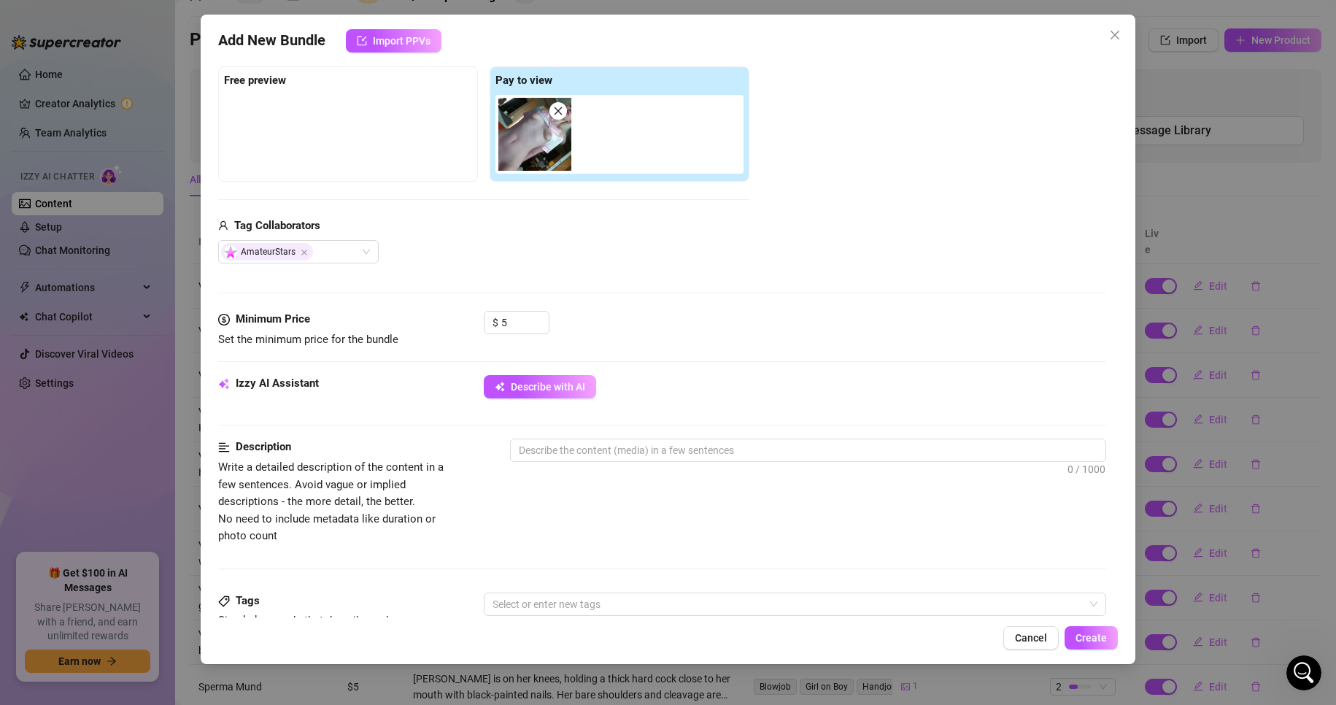
click at [564, 261] on div "AmateurStars" at bounding box center [483, 251] width 531 height 23
drag, startPoint x: 546, startPoint y: 389, endPoint x: 675, endPoint y: 288, distance: 164.3
click at [547, 388] on span "Describe with AI" at bounding box center [548, 387] width 74 height 12
drag, startPoint x: 568, startPoint y: 387, endPoint x: 784, endPoint y: 347, distance: 219.7
click at [569, 386] on span "Describe with AI" at bounding box center [548, 387] width 74 height 12
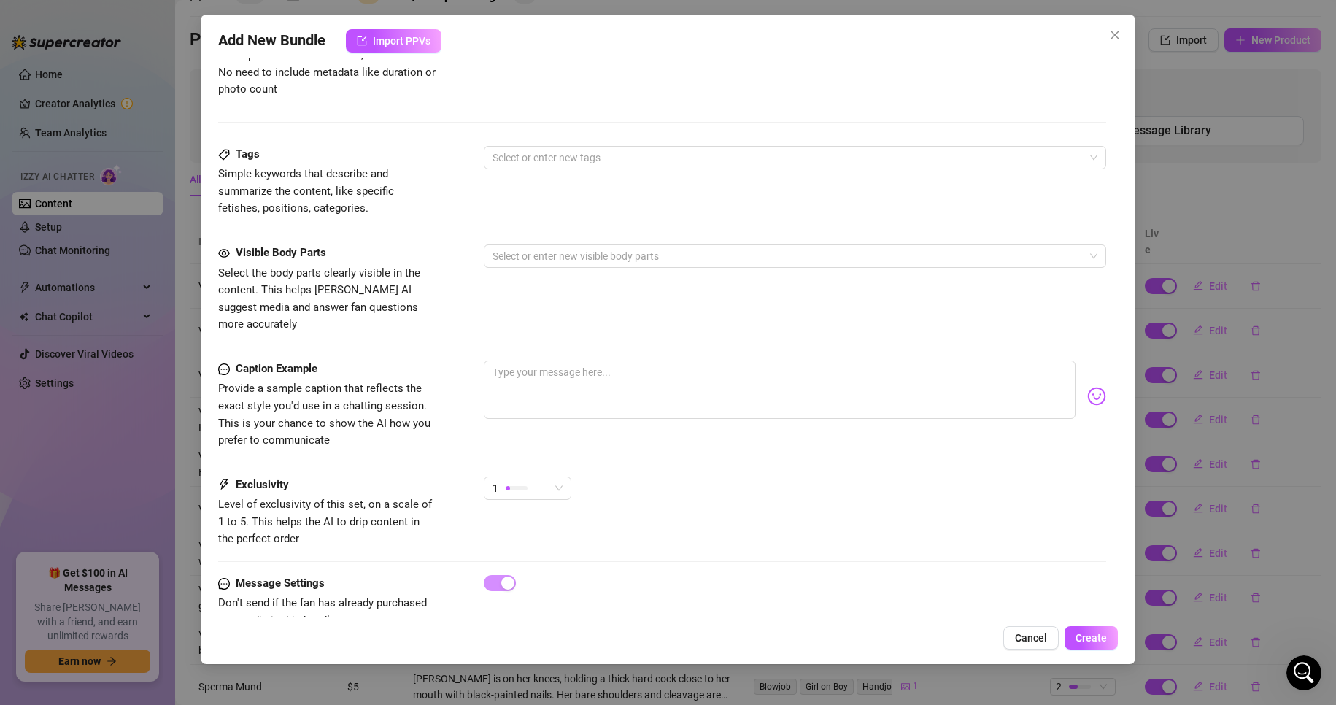
scroll to position [693, 0]
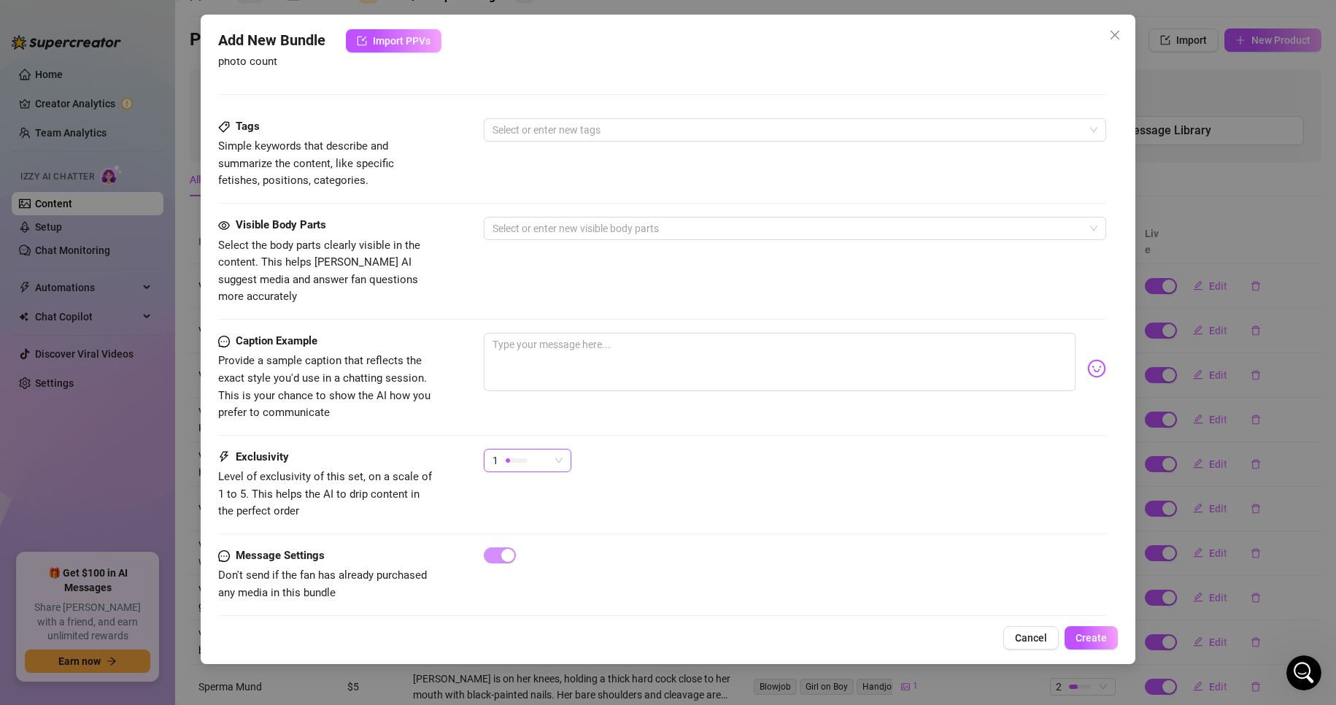
click at [551, 456] on span "1" at bounding box center [528, 461] width 70 height 22
click at [532, 496] on span "2" at bounding box center [543, 500] width 95 height 16
click at [745, 449] on div "2 2" at bounding box center [795, 467] width 623 height 36
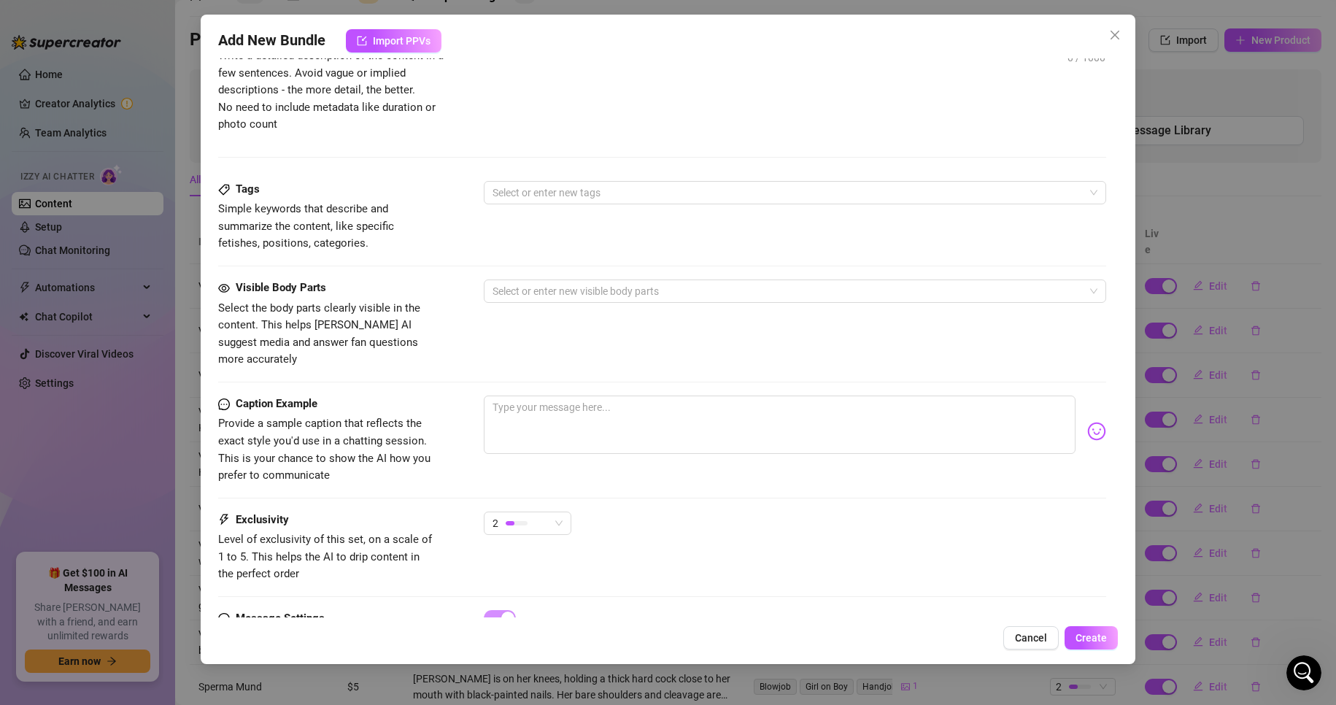
scroll to position [328, 0]
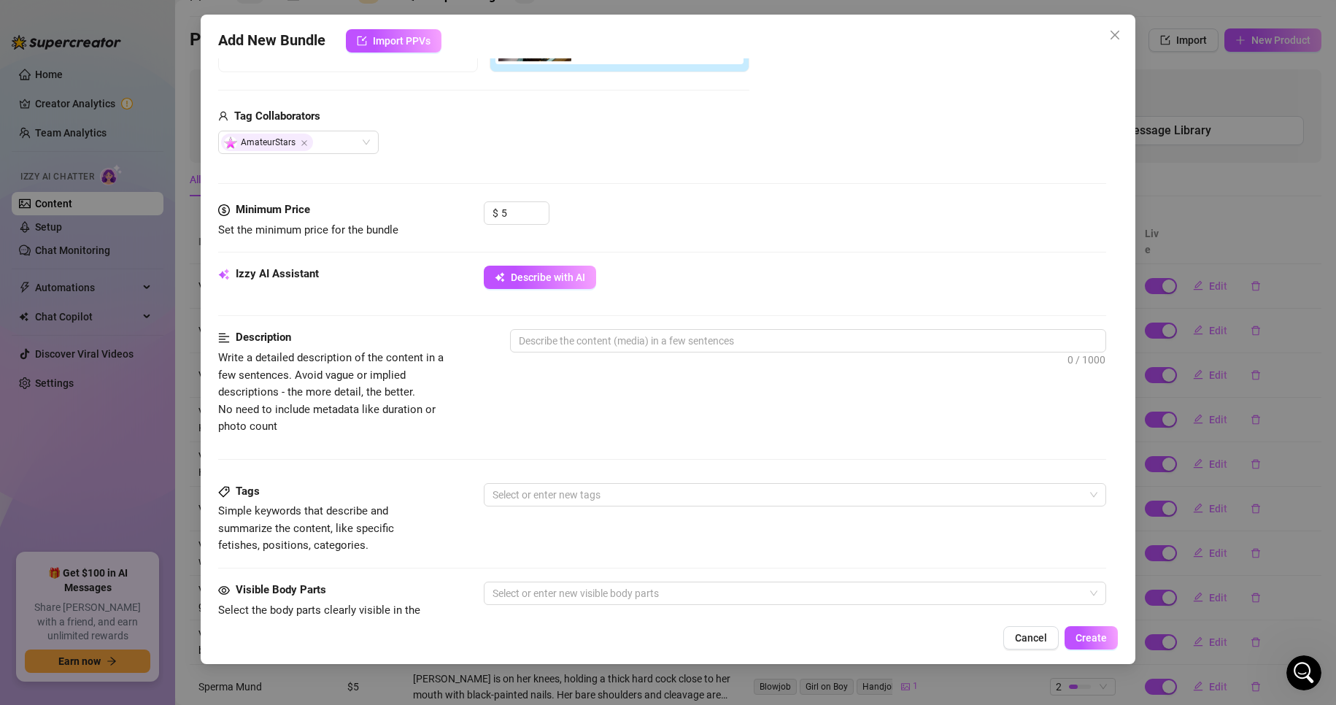
click at [571, 293] on div "Izzy AI Assistant Describe with AI" at bounding box center [662, 284] width 889 height 36
click at [595, 342] on textarea at bounding box center [809, 341] width 596 height 22
click at [529, 266] on div "Minimum Price Set the minimum price for the bundle $ 5" at bounding box center [662, 233] width 889 height 64
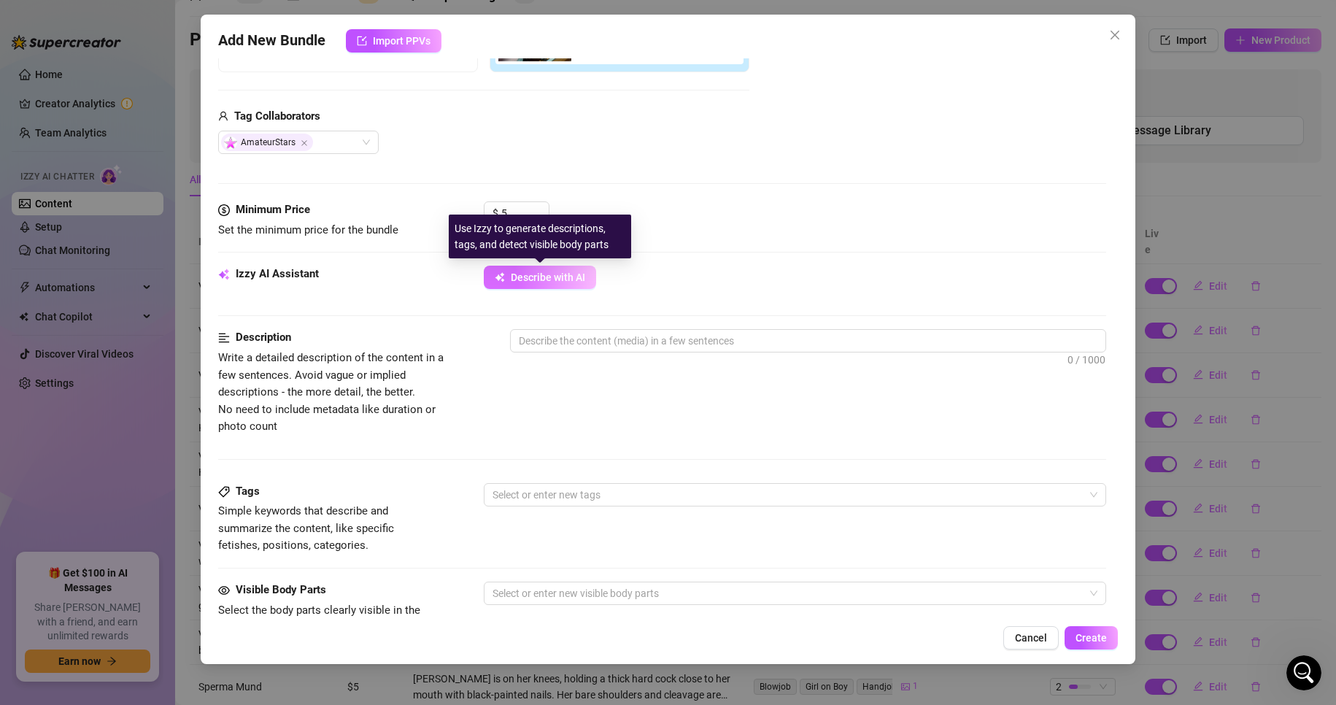
click at [486, 285] on button "Describe with AI" at bounding box center [540, 277] width 112 height 23
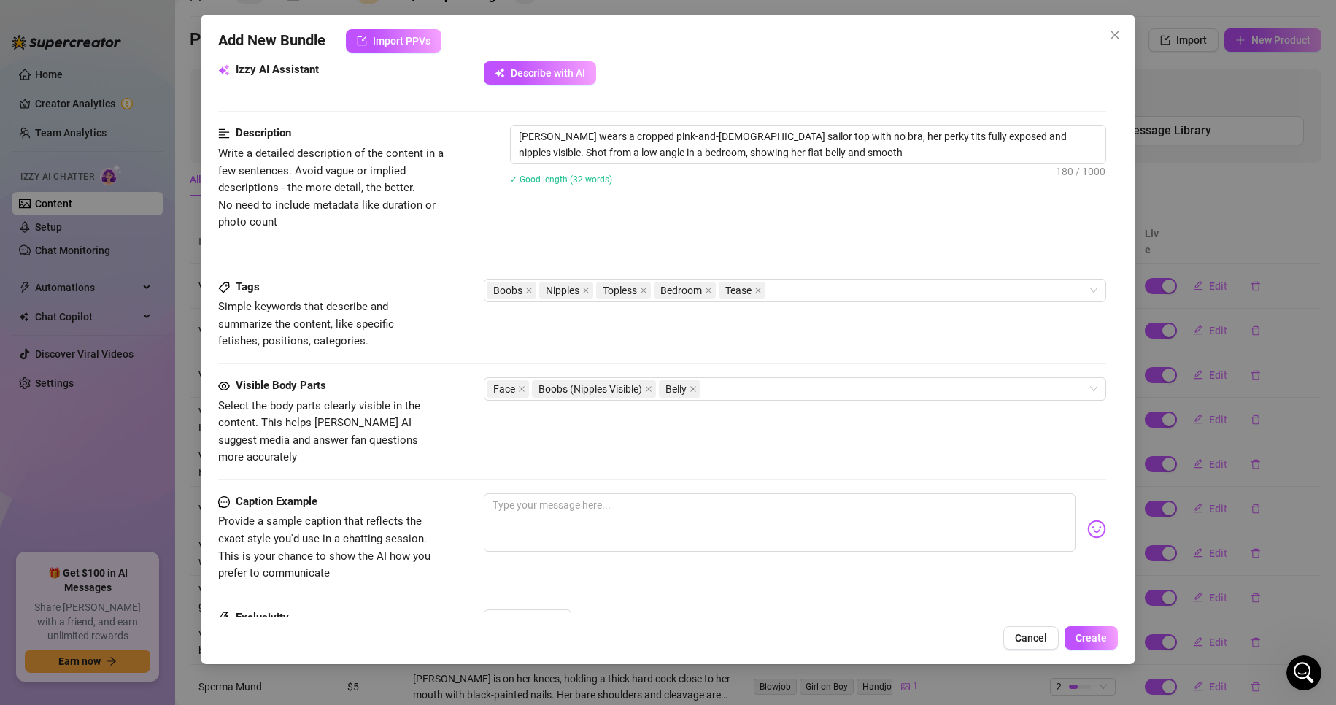
scroll to position [620, 0]
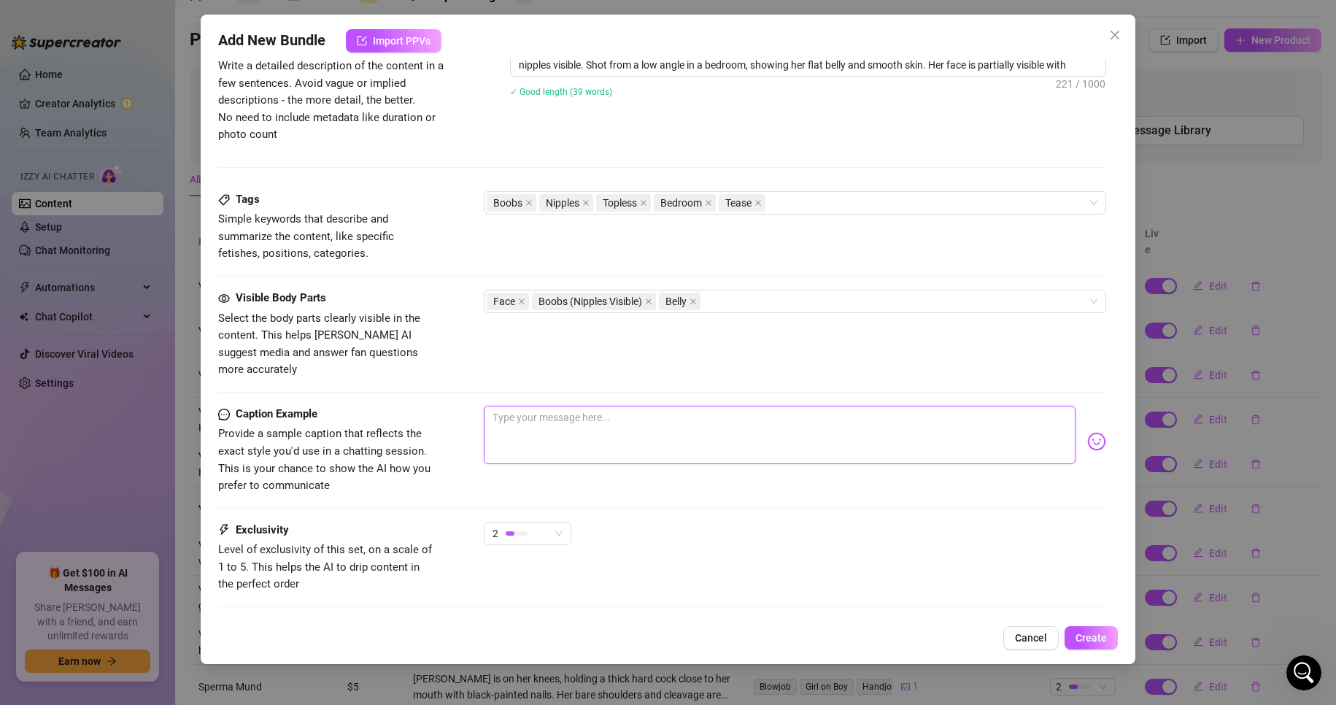
click at [542, 420] on textarea at bounding box center [780, 435] width 593 height 58
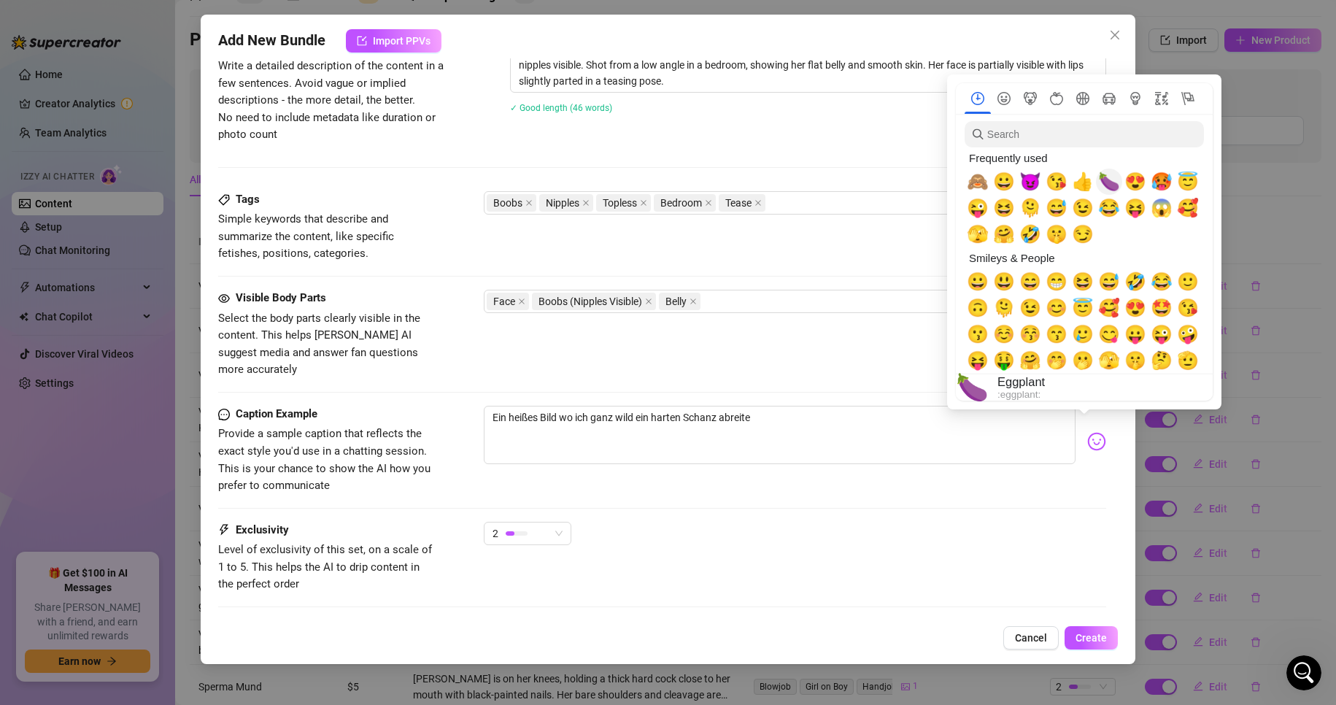
click at [1108, 180] on span "🍆" at bounding box center [1109, 182] width 22 height 20
click at [1142, 182] on span "😍" at bounding box center [1136, 182] width 22 height 20
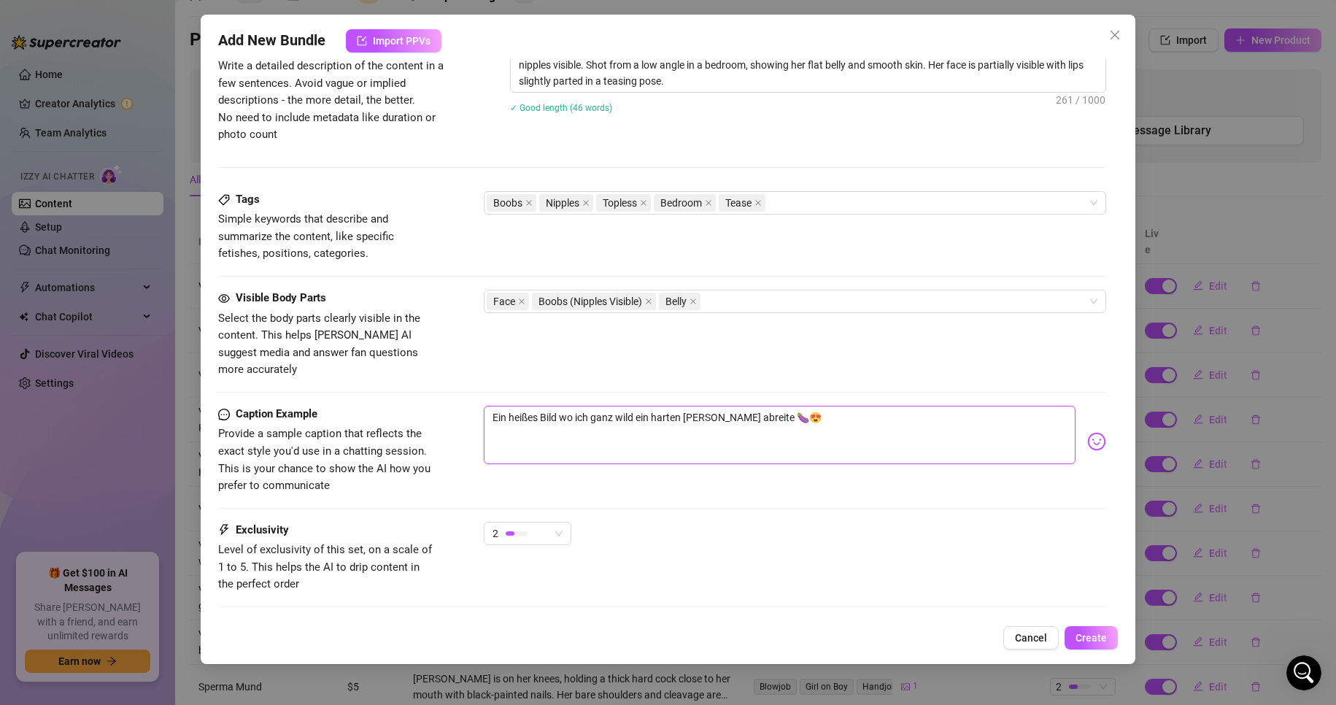
click at [701, 406] on textarea "Ein heißes Bild wo ich ganz wild ein harten [PERSON_NAME] abreite 🍆😍" at bounding box center [780, 435] width 593 height 58
click at [763, 488] on div "Caption Example Provide a sample caption that reflects the exact style you'd us…" at bounding box center [662, 464] width 889 height 116
click at [761, 406] on textarea "Ein heißes Bild wo ich ganz wild ein harten Schwanz abreite 🍆😍" at bounding box center [780, 435] width 593 height 58
click at [1080, 638] on span "Create" at bounding box center [1091, 638] width 31 height 12
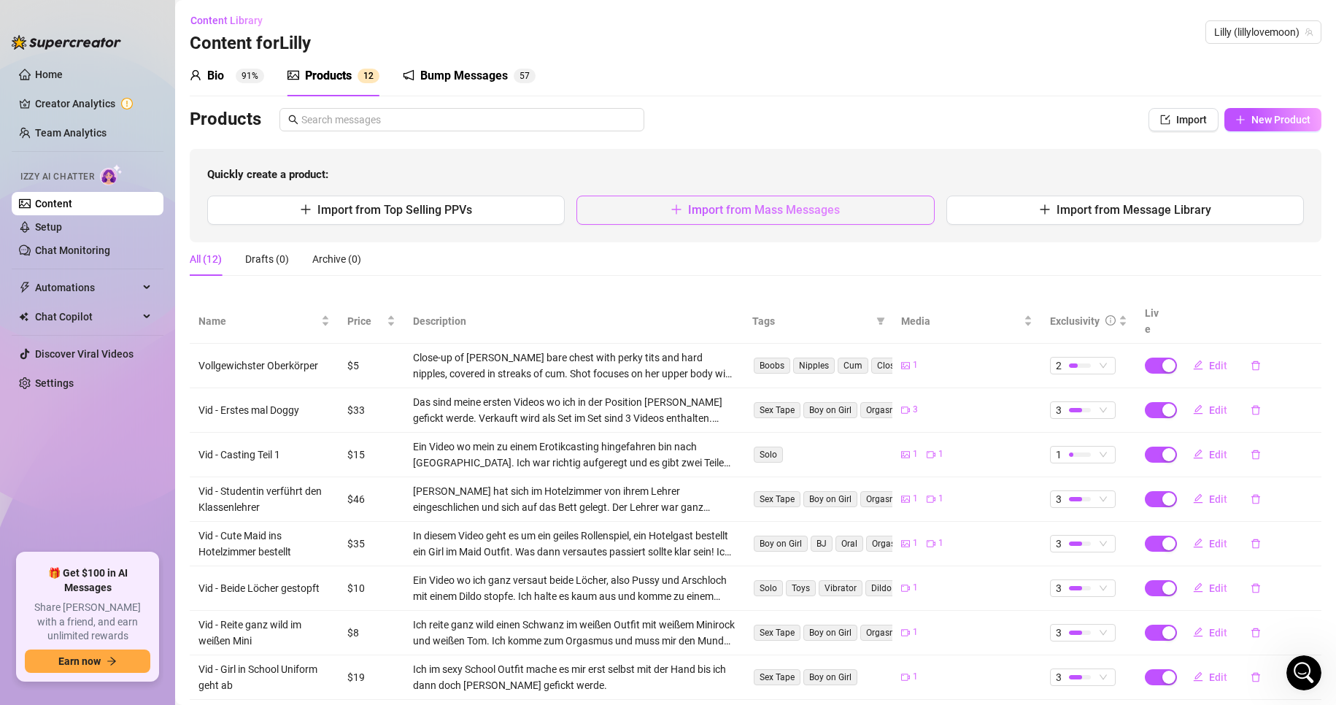
scroll to position [0, 0]
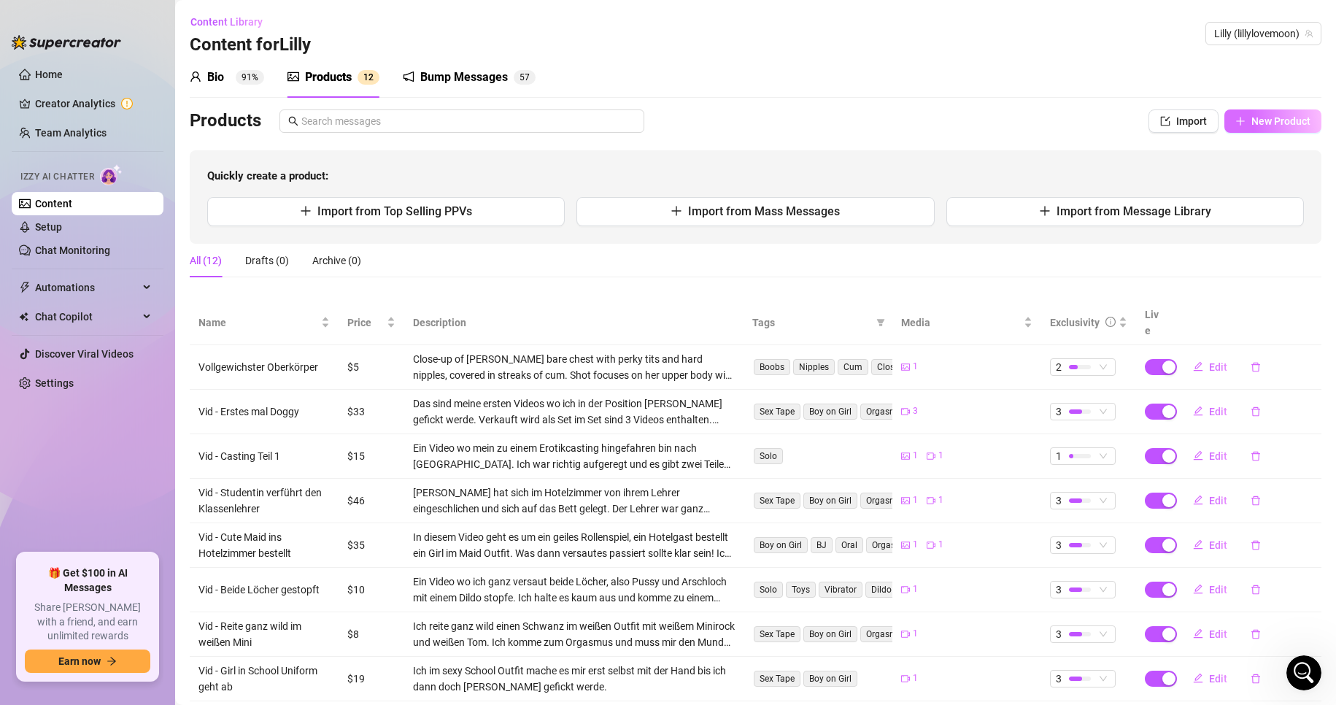
click at [1290, 118] on span "New Product" at bounding box center [1281, 121] width 59 height 12
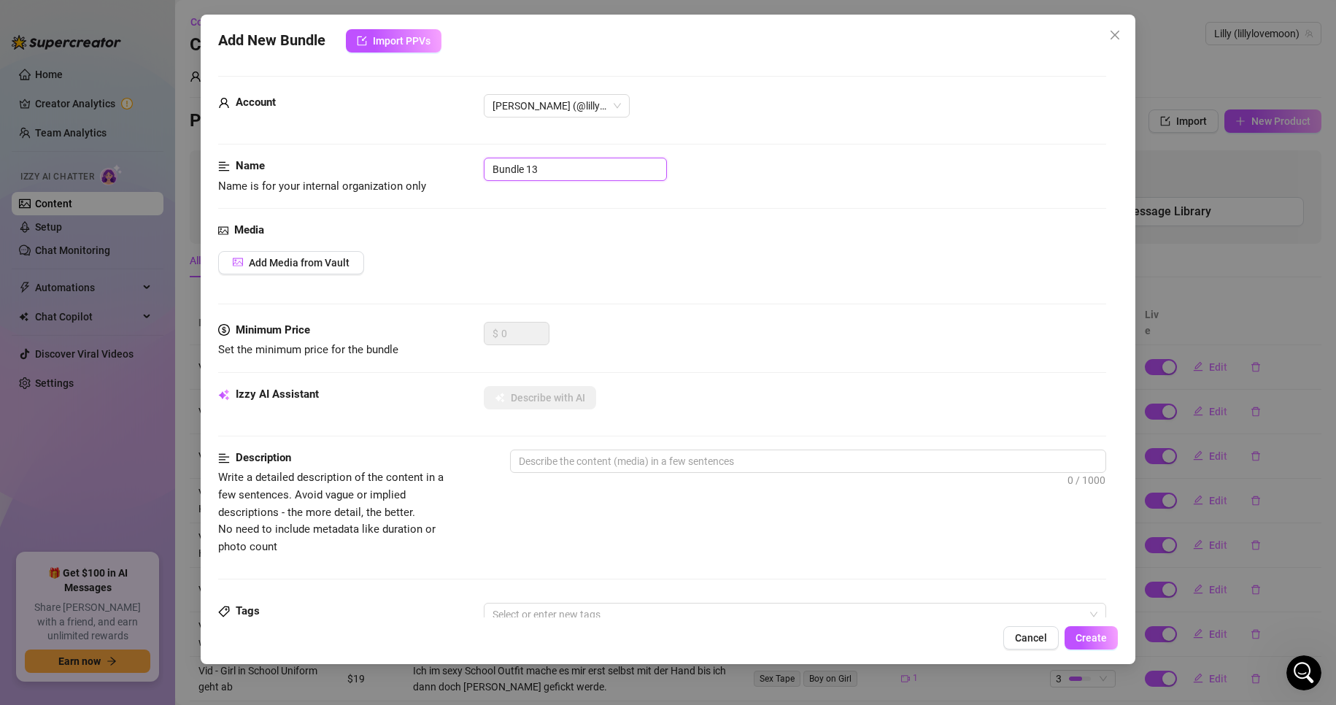
click at [585, 177] on input "Bundle 13" at bounding box center [575, 169] width 183 height 23
click at [350, 249] on div "Media Add Media from Vault" at bounding box center [662, 272] width 889 height 100
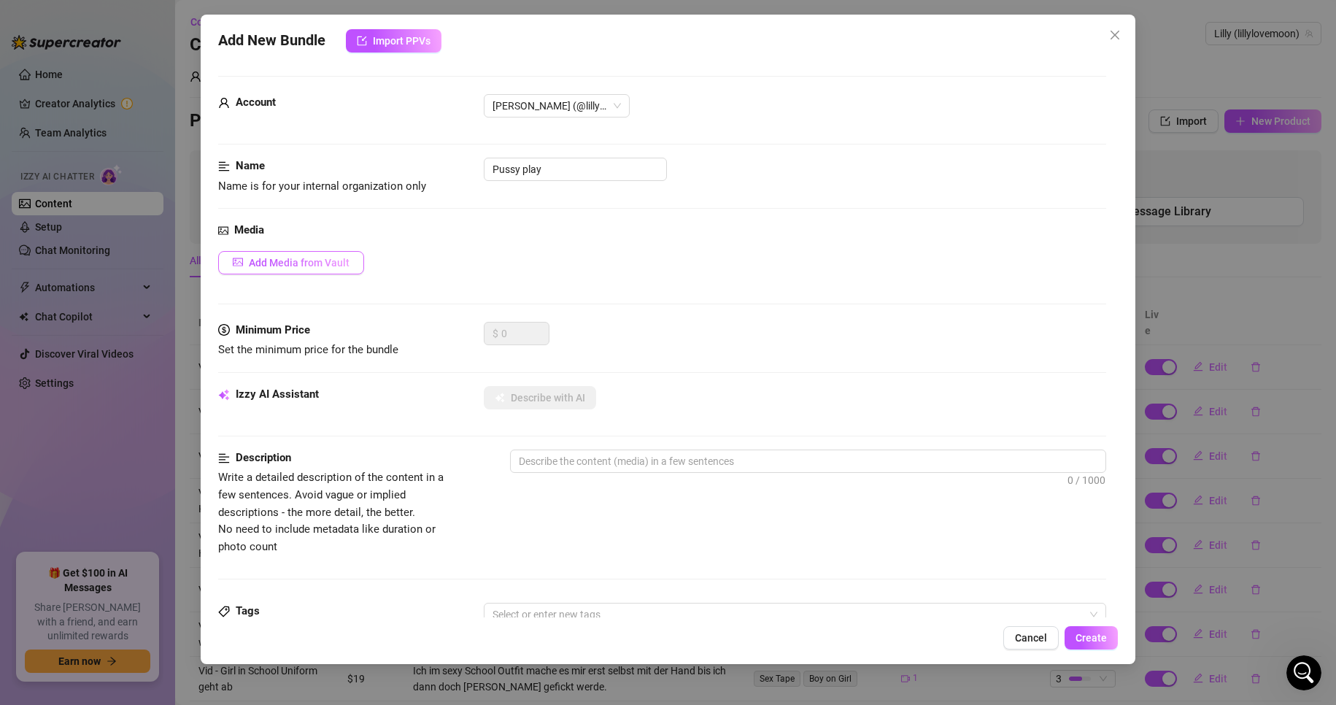
click at [350, 267] on button "Add Media from Vault" at bounding box center [291, 262] width 146 height 23
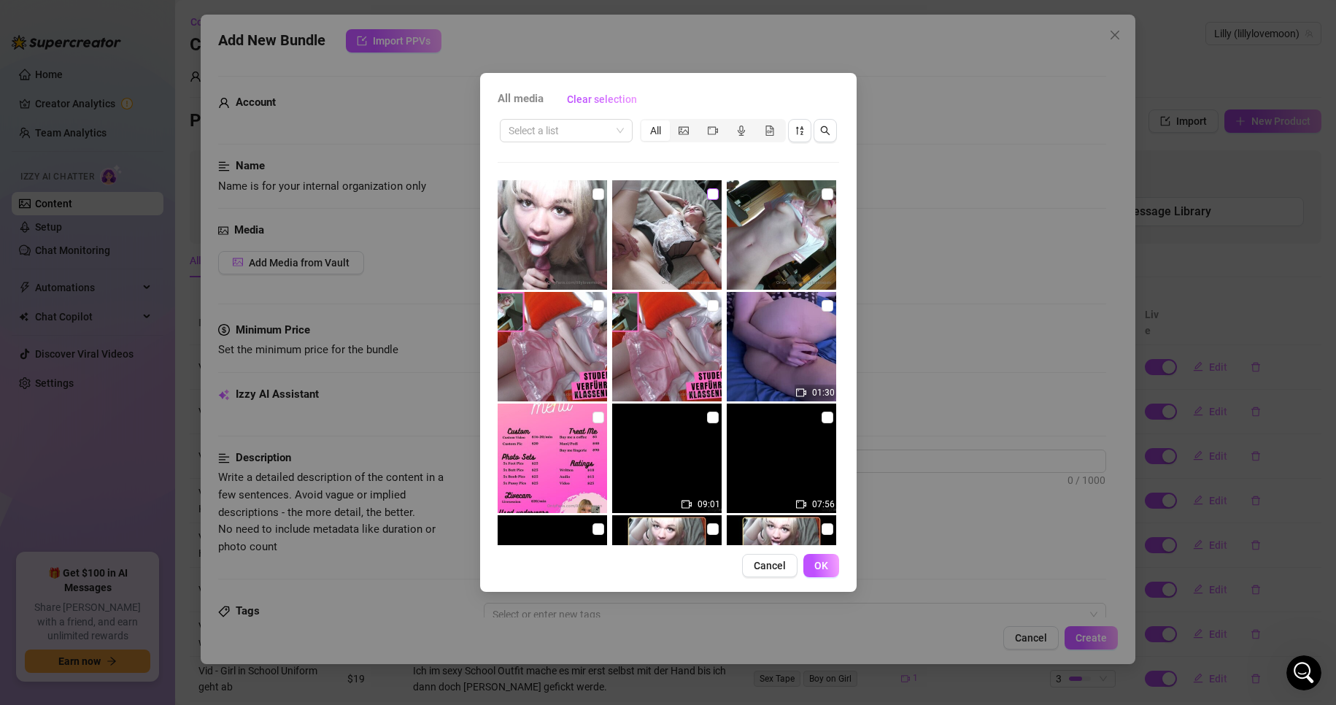
click at [707, 190] on input "checkbox" at bounding box center [713, 194] width 12 height 12
click at [820, 566] on span "OK" at bounding box center [822, 566] width 14 height 12
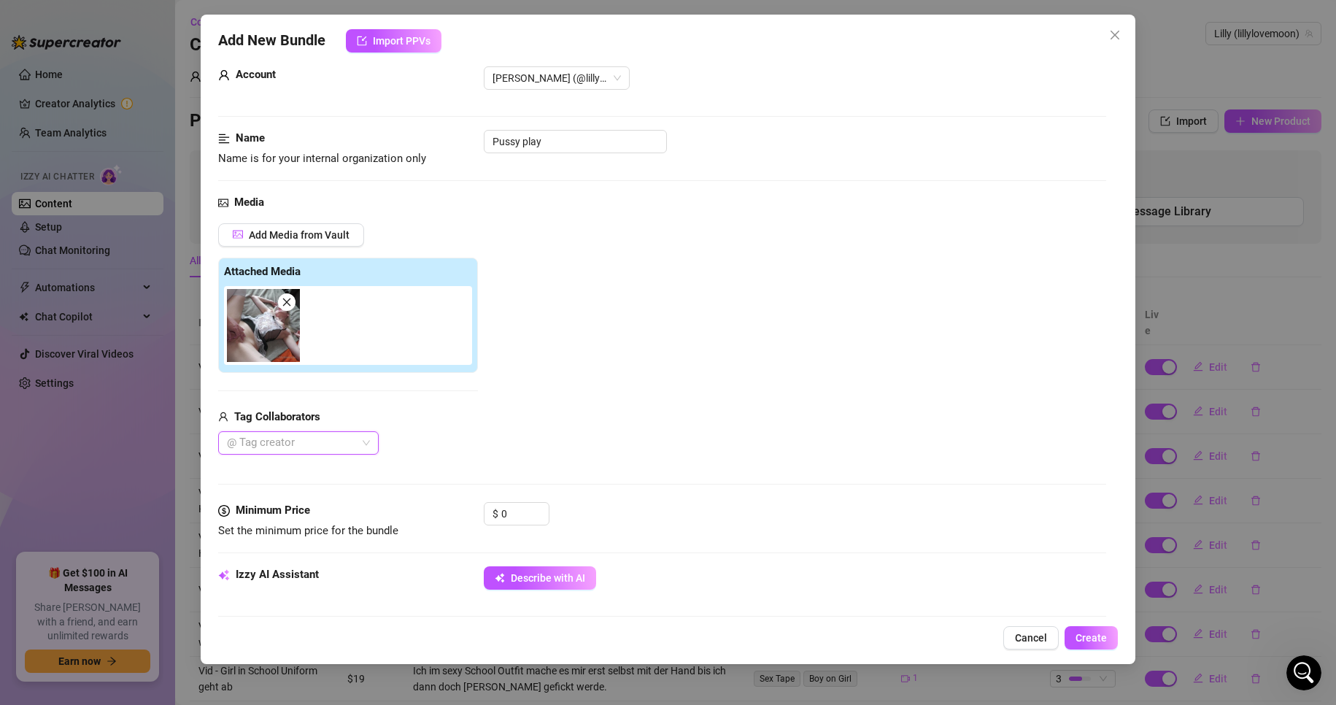
scroll to position [146, 0]
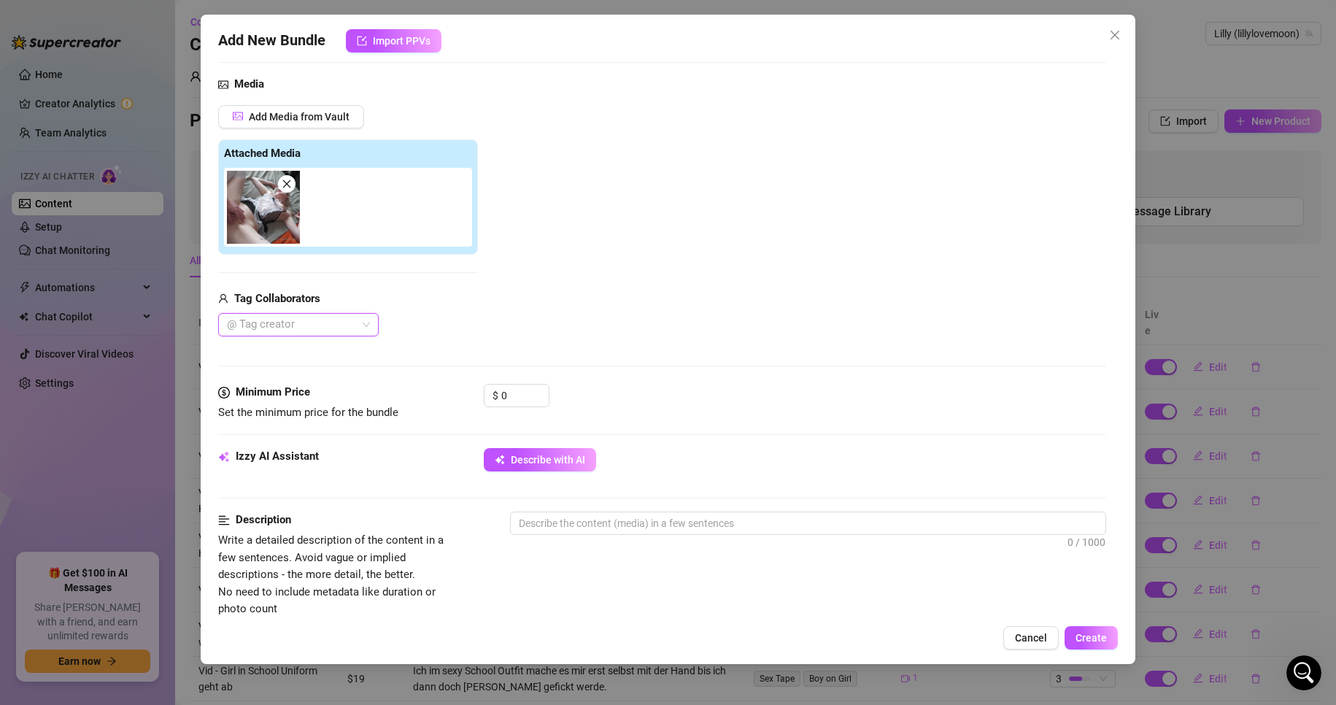
click at [360, 334] on div at bounding box center [290, 325] width 139 height 20
drag, startPoint x: 328, startPoint y: 355, endPoint x: 348, endPoint y: 359, distance: 20.2
click at [329, 355] on div "AmateurStars" at bounding box center [298, 355] width 137 height 16
click at [517, 401] on input "0" at bounding box center [524, 396] width 47 height 22
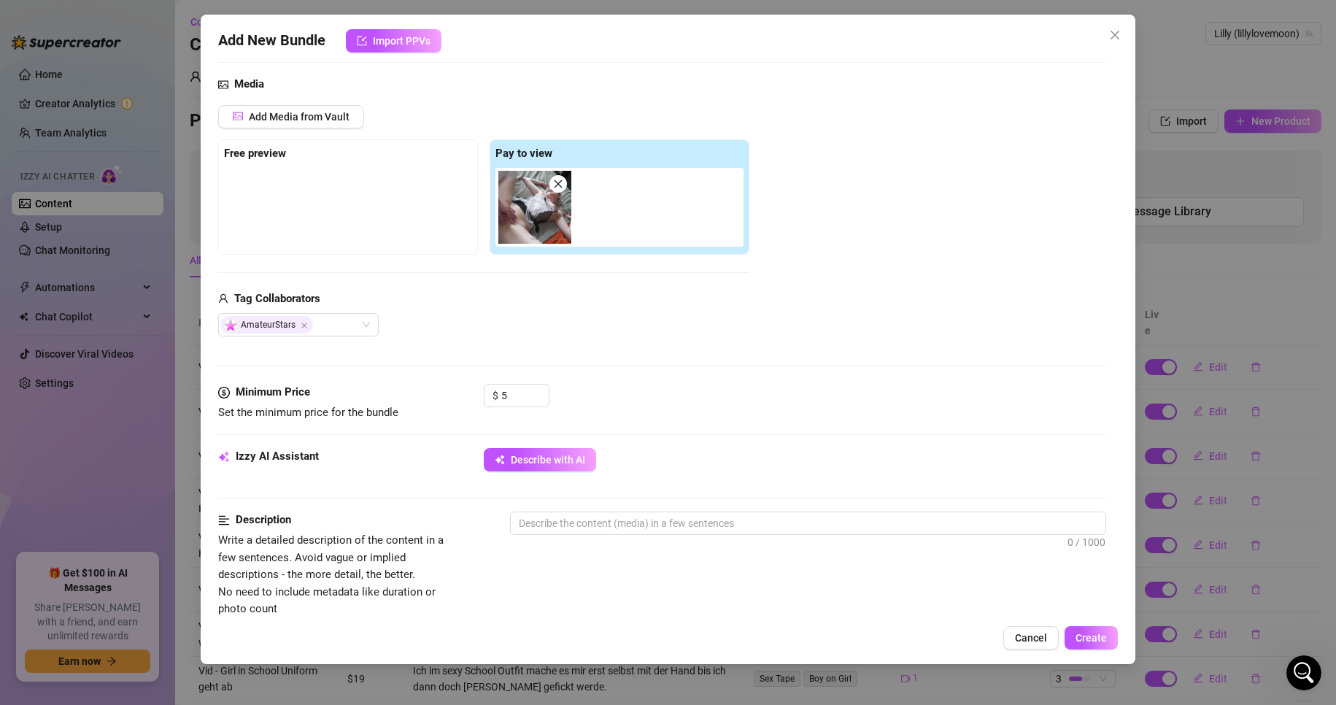
click at [580, 350] on div "Media Add Media from Vault Free preview Pay to view Tag Collaborators AmateurSt…" at bounding box center [662, 230] width 889 height 308
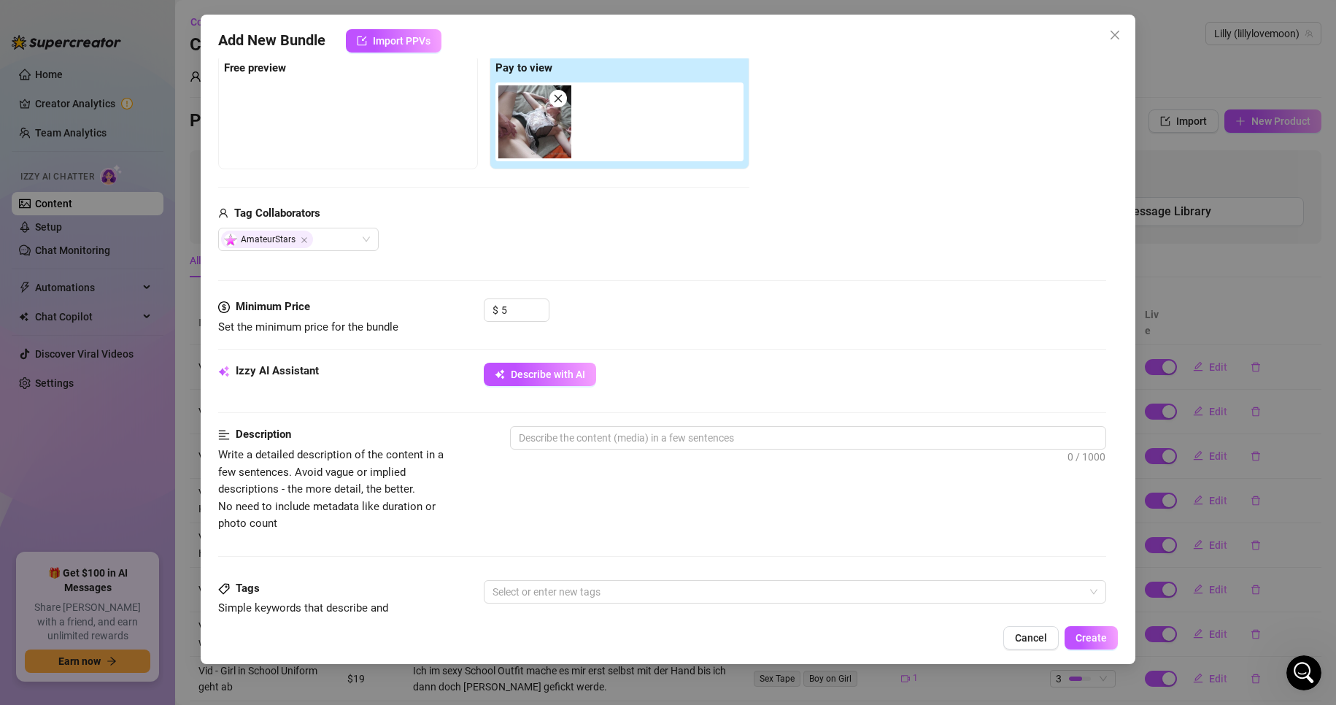
scroll to position [292, 0]
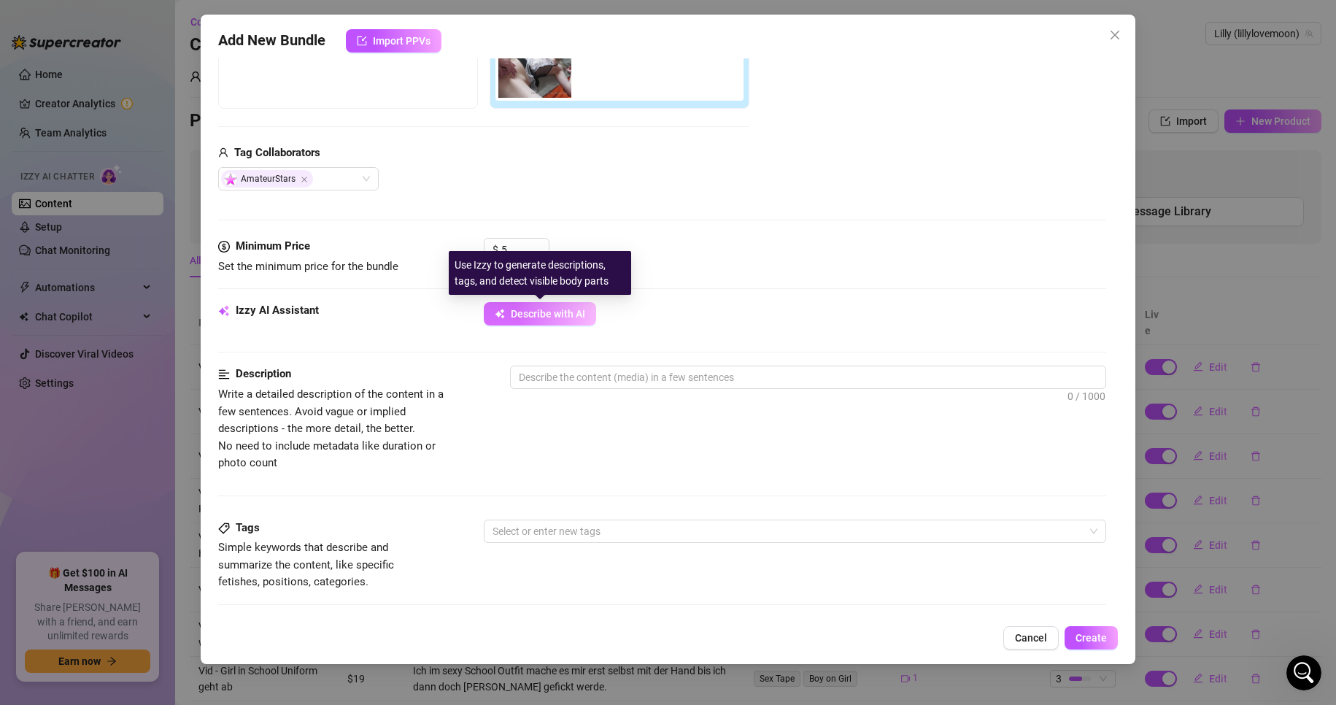
click at [551, 317] on span "Describe with AI" at bounding box center [548, 314] width 74 height 12
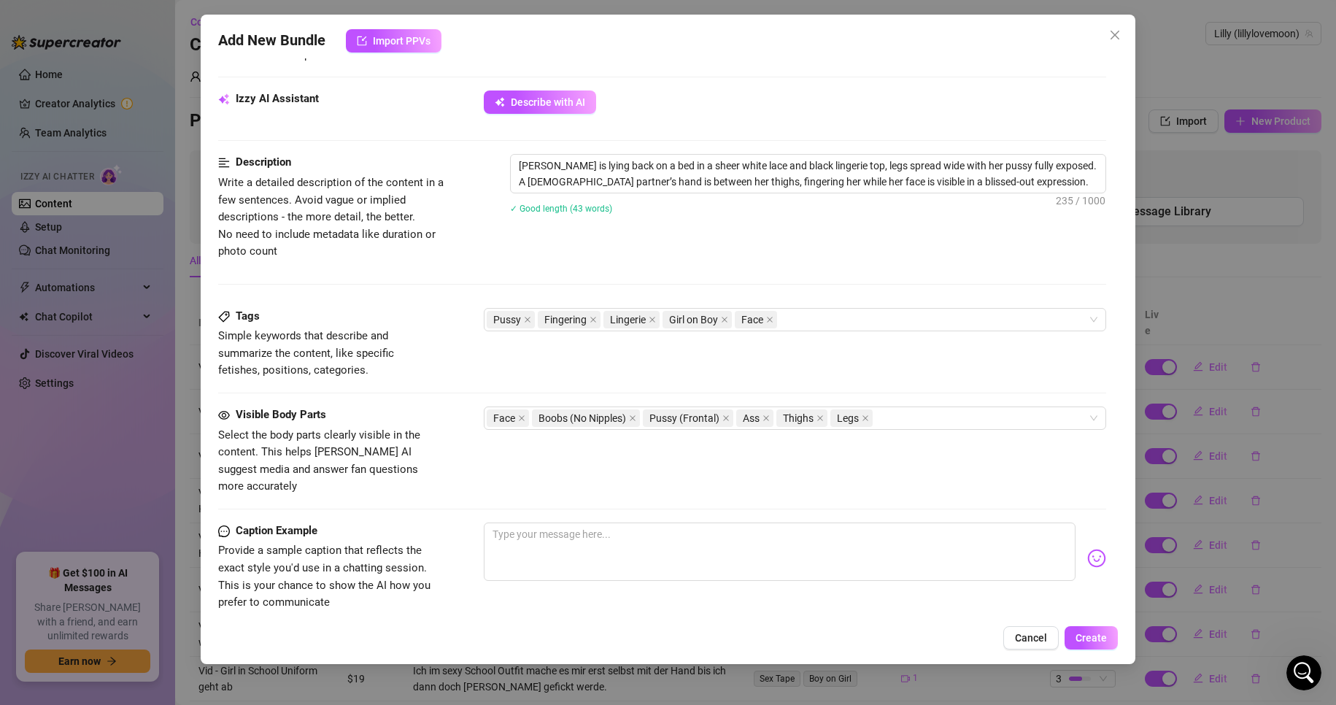
scroll to position [511, 0]
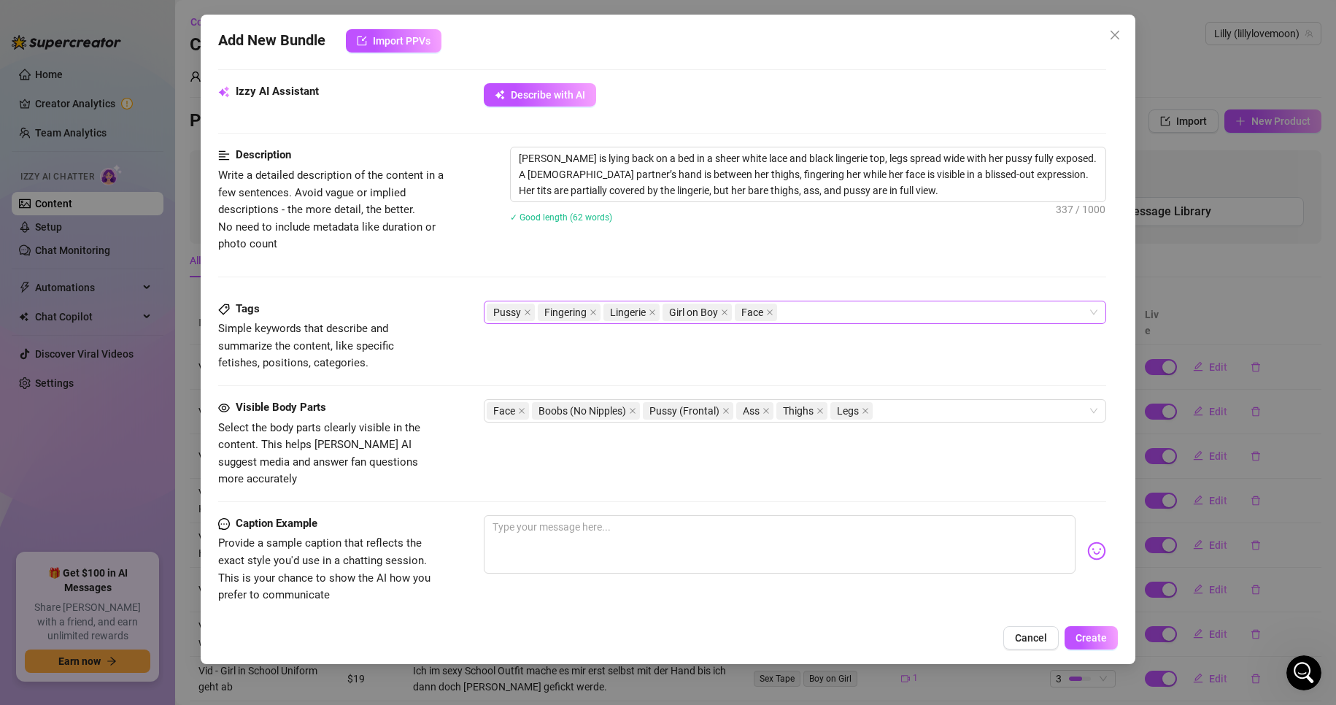
click at [809, 318] on div "Pussy Fingering Lingerie Girl on Boy Face" at bounding box center [788, 312] width 602 height 20
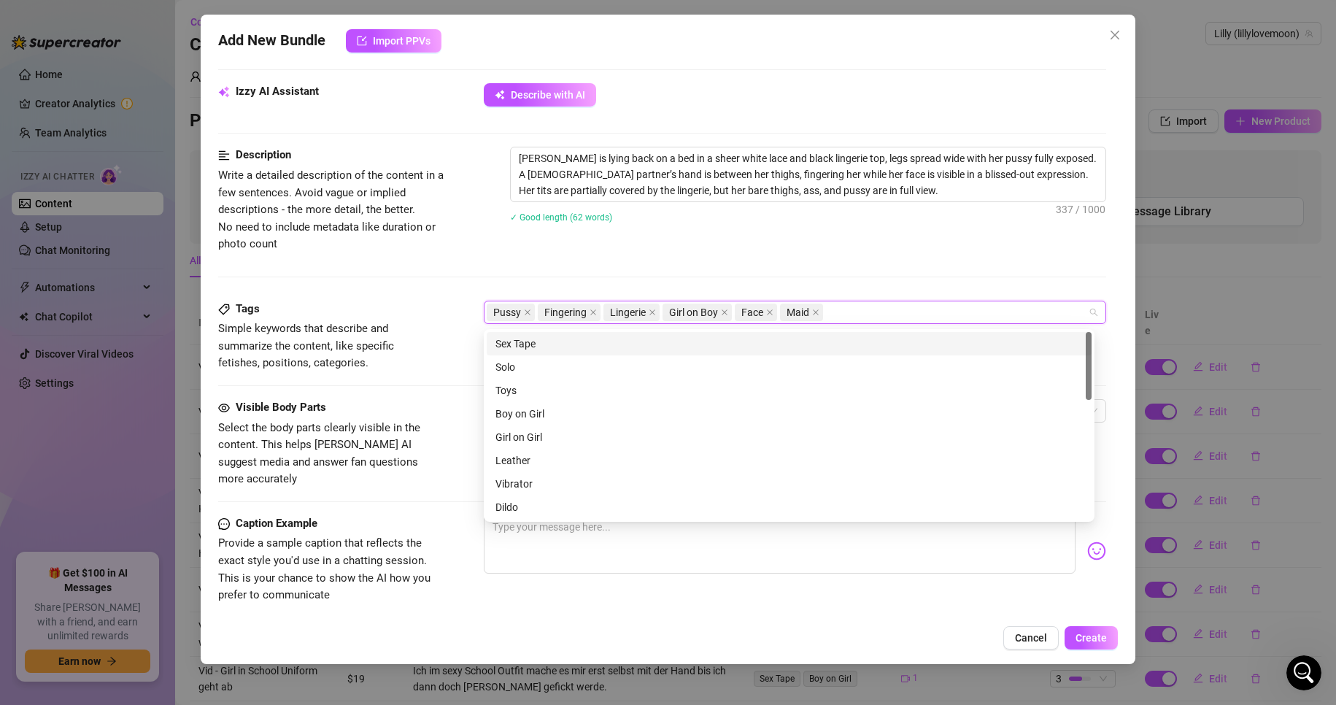
click at [745, 258] on div "Description Write a detailed description of the content in a few sentences. Avo…" at bounding box center [662, 223] width 889 height 153
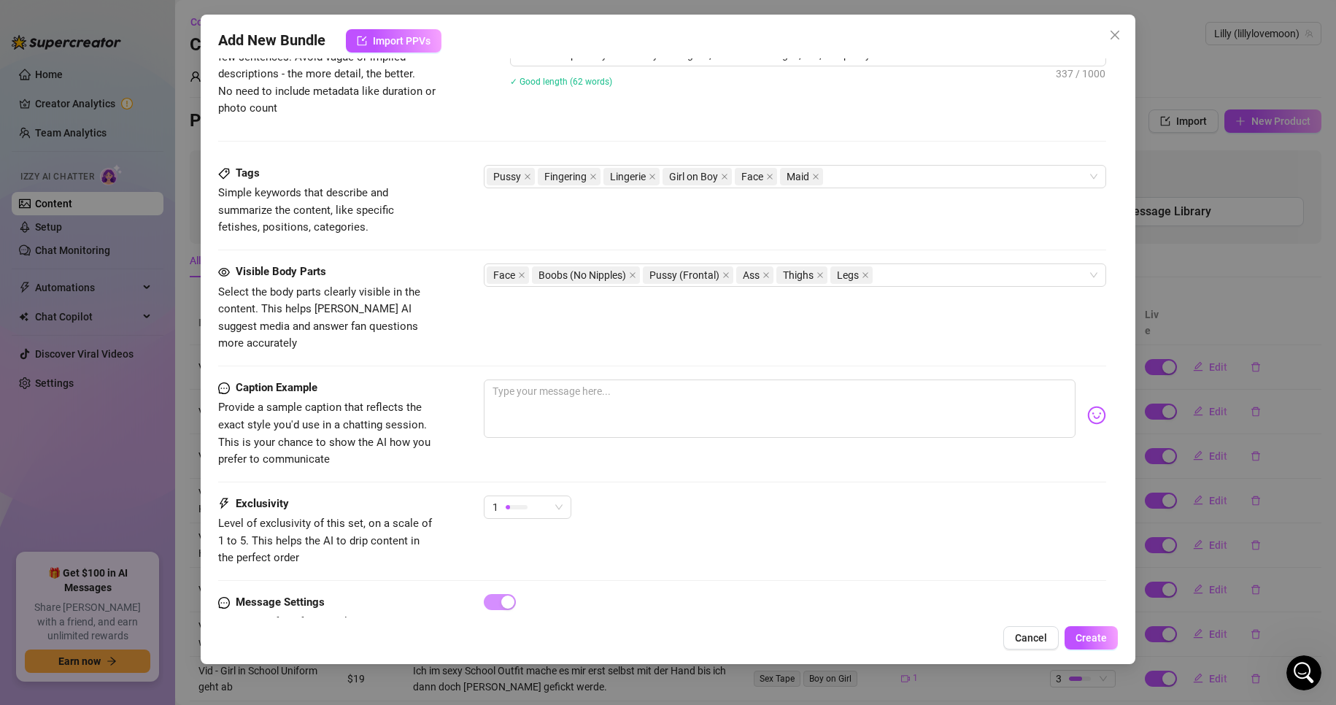
scroll to position [693, 0]
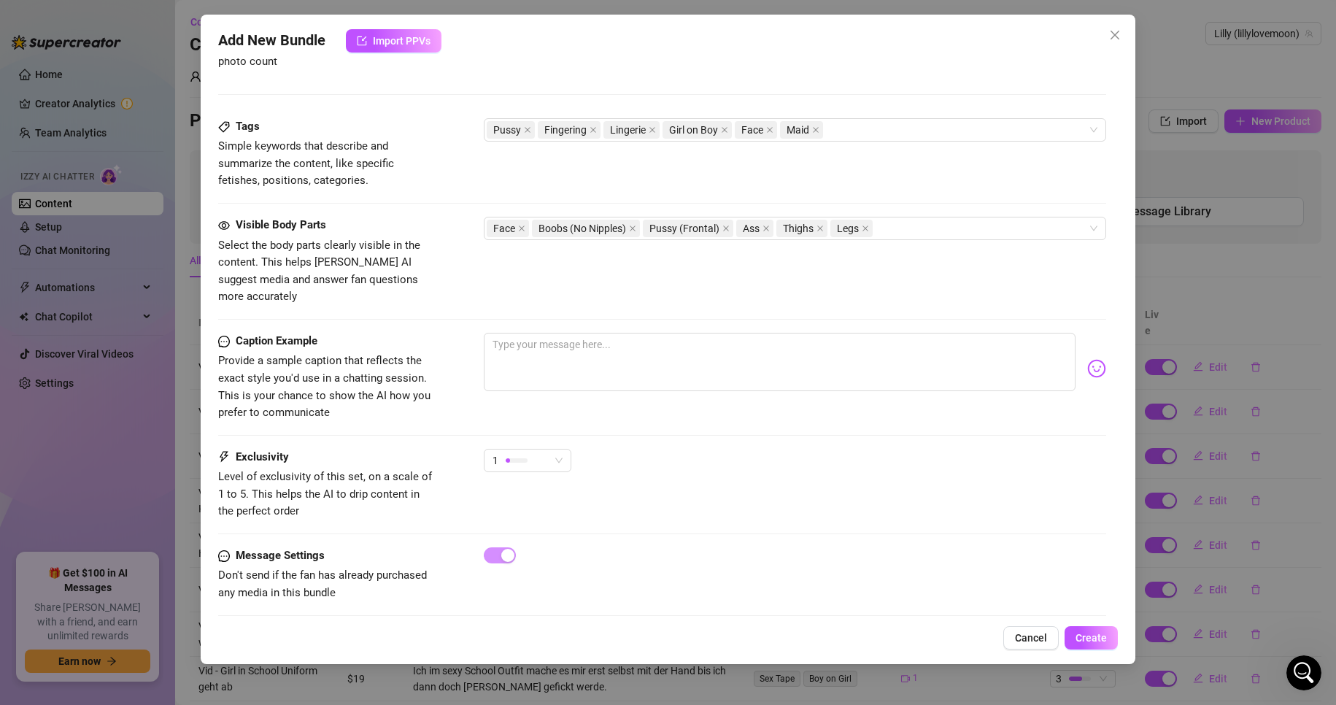
click at [530, 432] on div "Caption Example Provide a sample caption that reflects the exact style you'd us…" at bounding box center [662, 391] width 889 height 116
click at [530, 450] on div "1" at bounding box center [521, 461] width 57 height 22
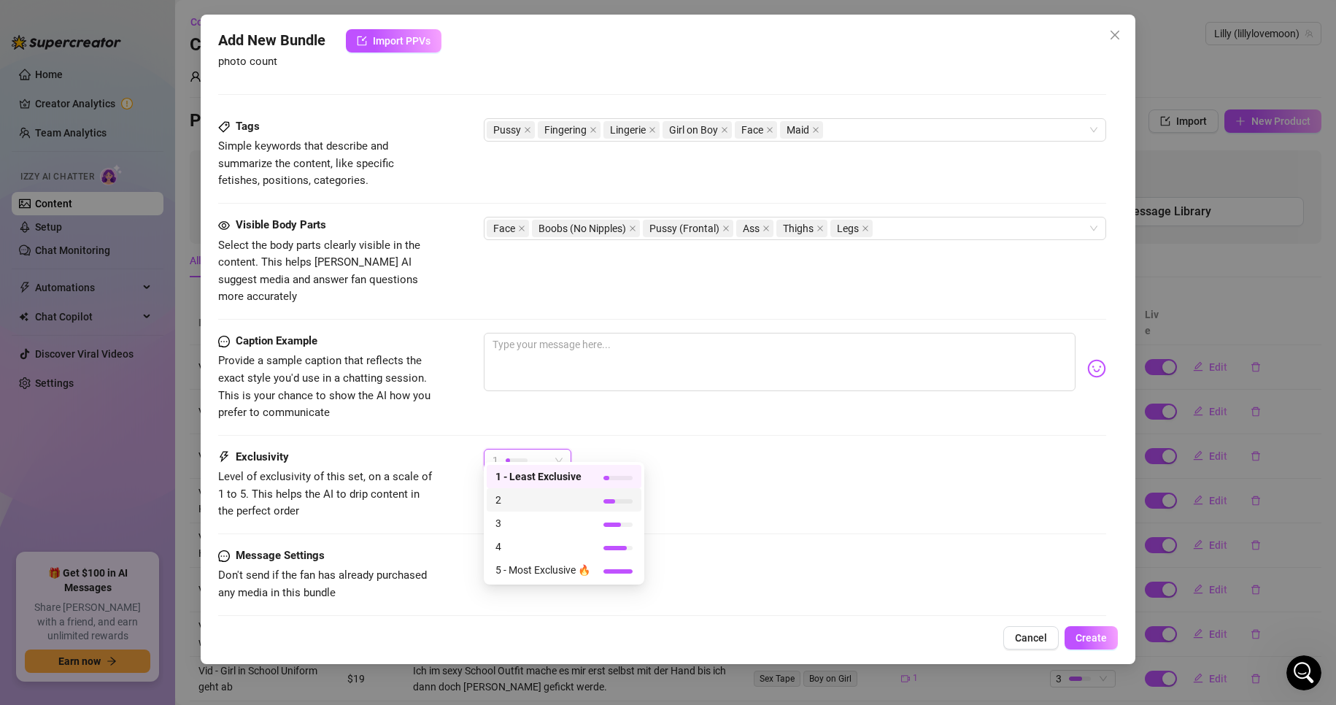
click at [536, 491] on div "2" at bounding box center [564, 499] width 155 height 23
click at [569, 333] on textarea at bounding box center [780, 362] width 593 height 58
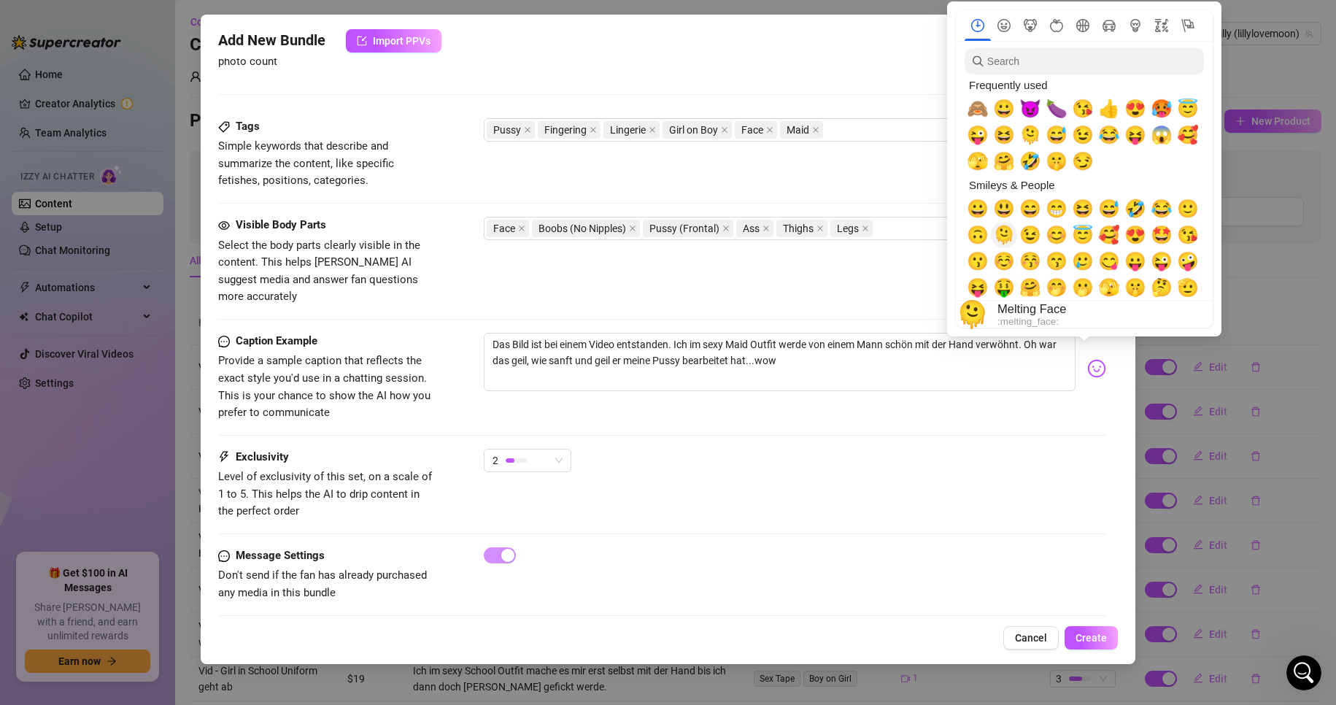
click at [1009, 237] on span "🫠" at bounding box center [1004, 235] width 22 height 20
click at [1079, 236] on span "😇" at bounding box center [1083, 235] width 22 height 20
click at [1116, 231] on span "🥰" at bounding box center [1109, 235] width 22 height 20
click at [1142, 234] on span "😍" at bounding box center [1136, 235] width 22 height 20
click at [1158, 234] on span "🤩" at bounding box center [1162, 235] width 22 height 20
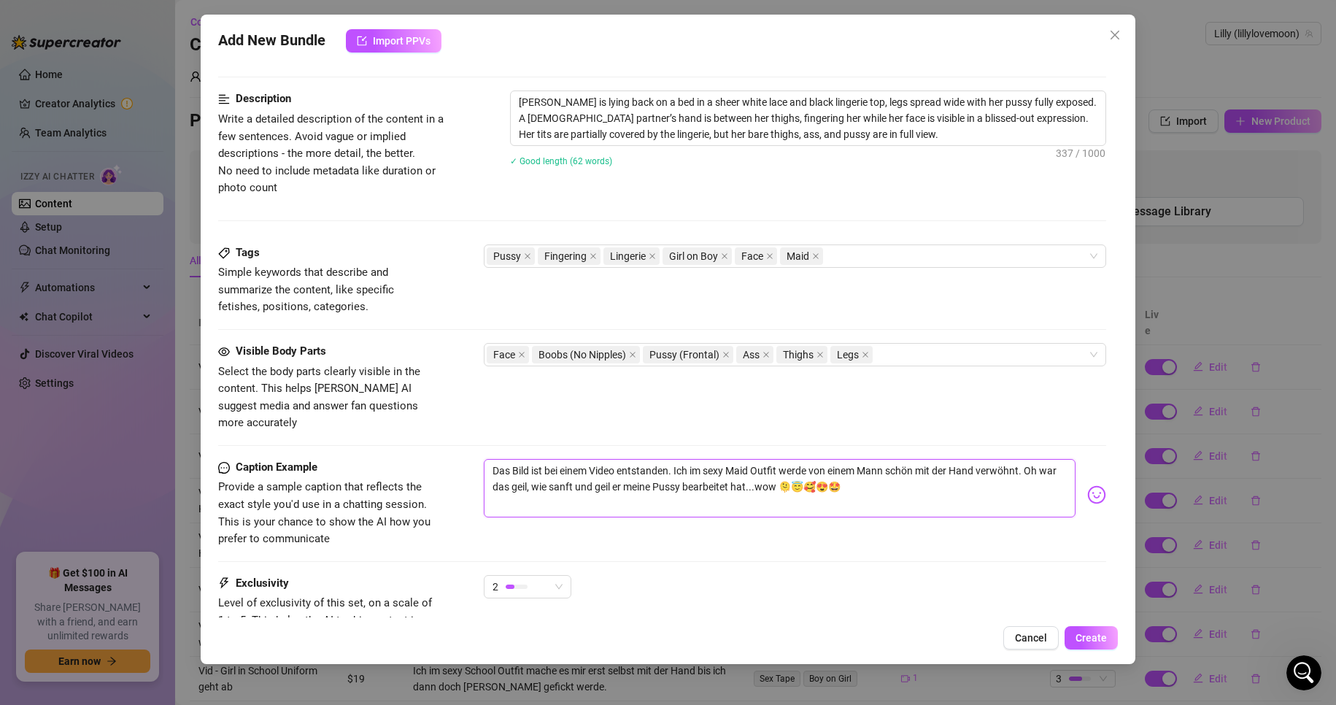
scroll to position [328, 0]
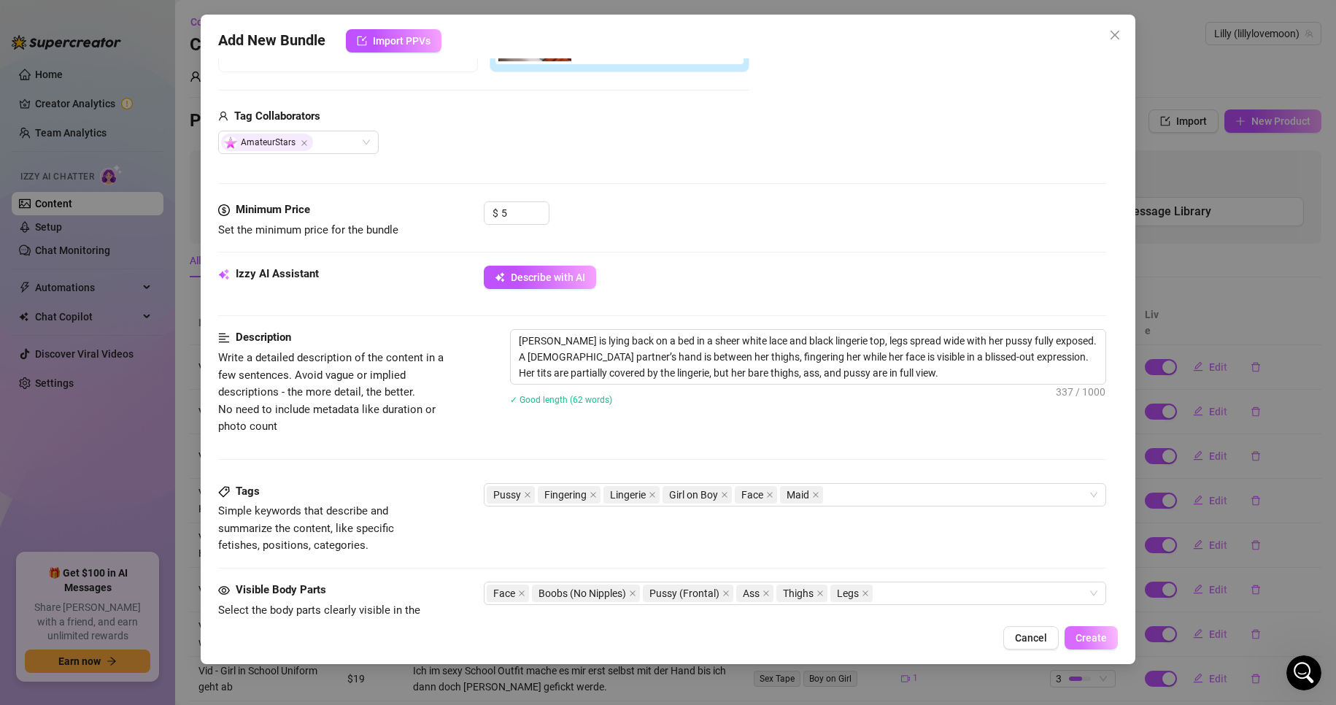
click at [1102, 634] on span "Create" at bounding box center [1091, 638] width 31 height 12
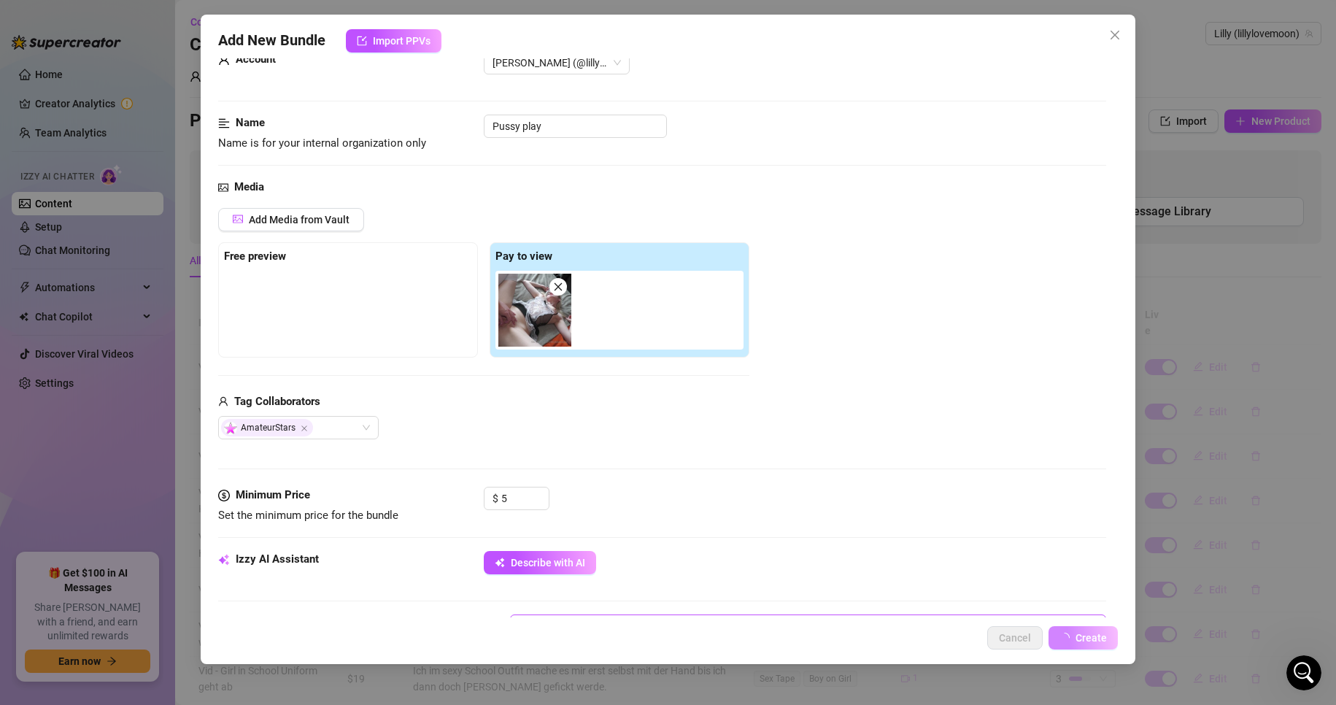
scroll to position [0, 0]
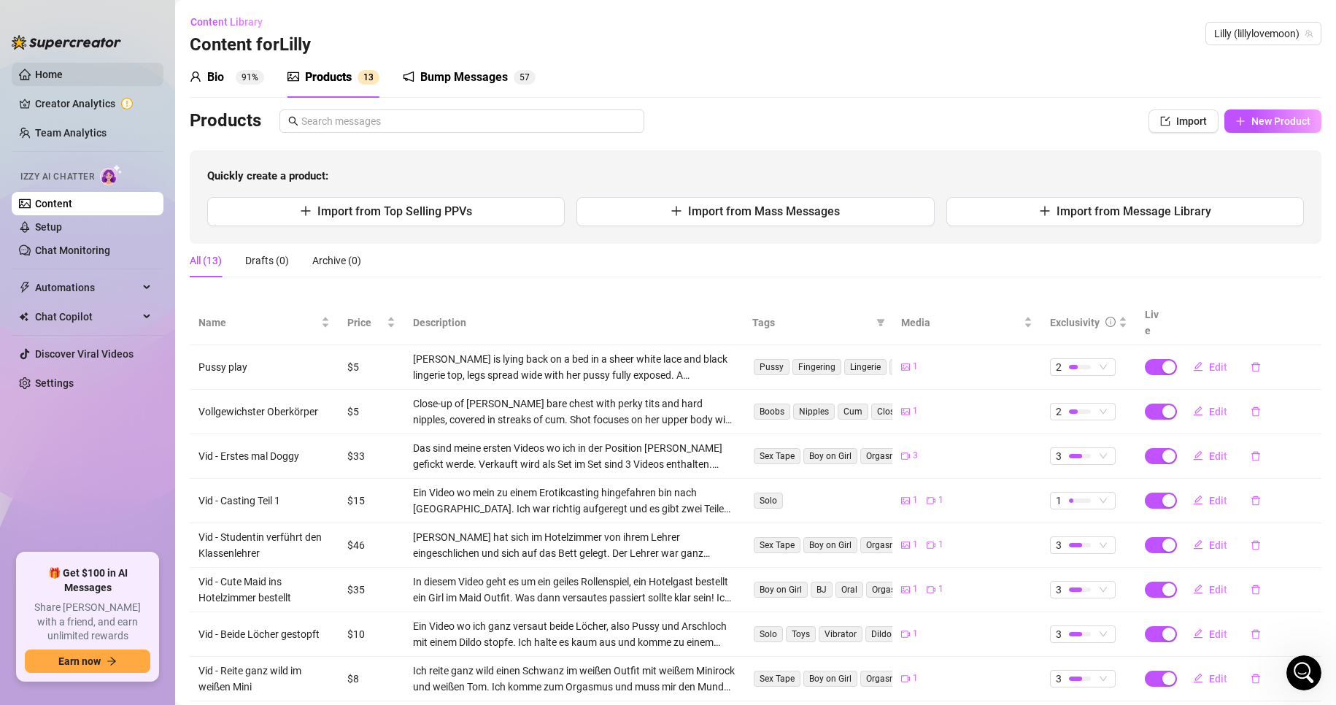
click at [63, 77] on link "Home" at bounding box center [49, 75] width 28 height 12
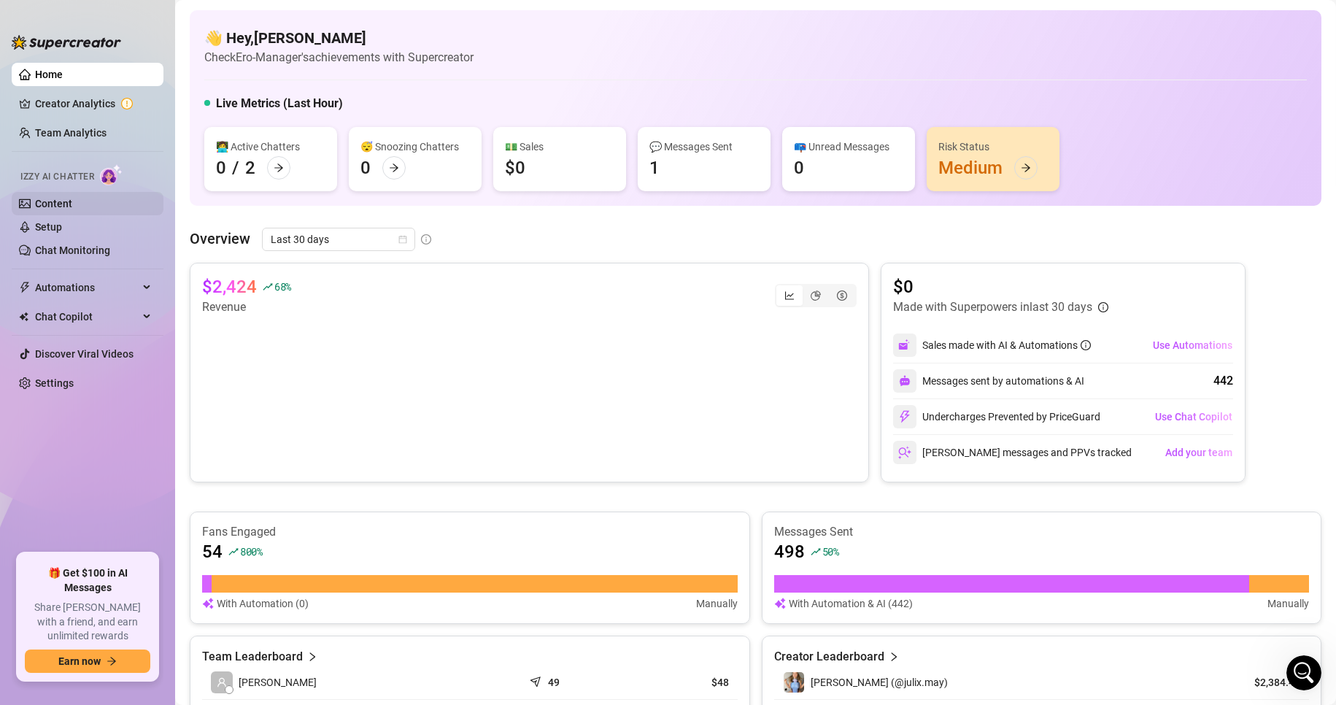
click at [72, 206] on link "Content" at bounding box center [53, 204] width 37 height 12
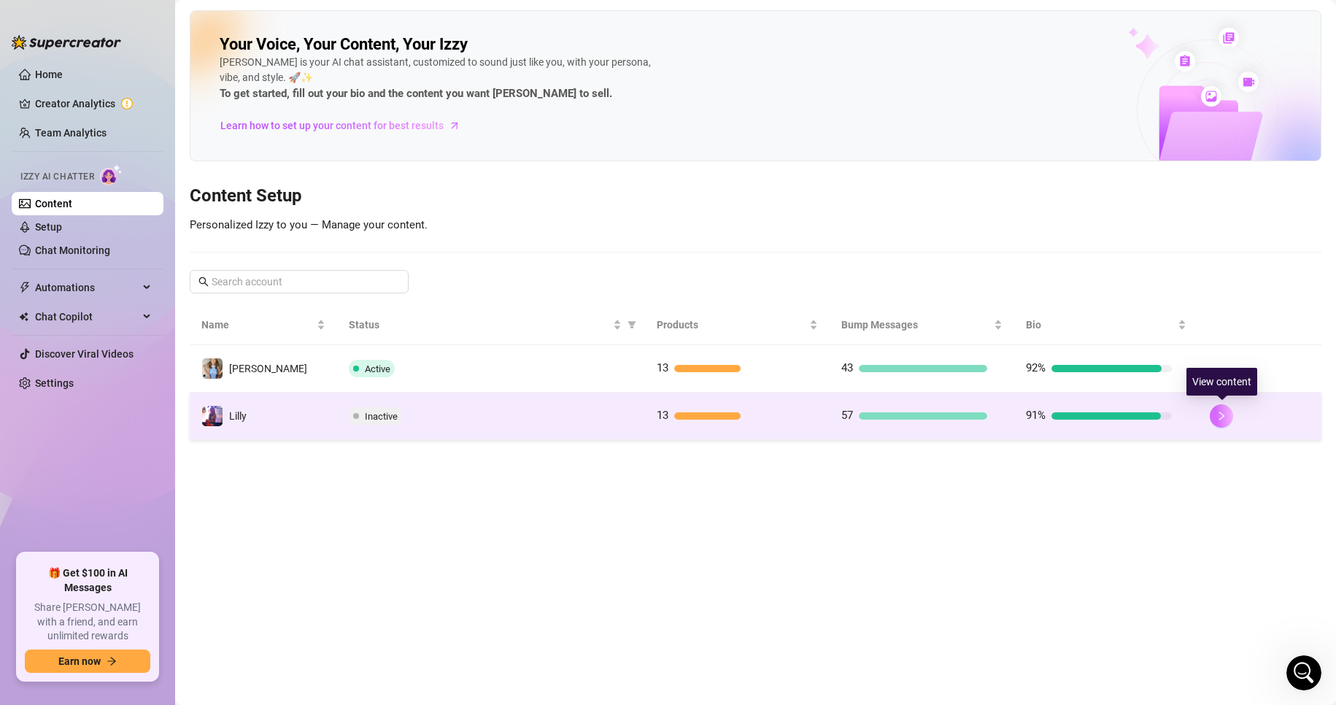
click at [1227, 420] on icon "right" at bounding box center [1222, 416] width 10 height 10
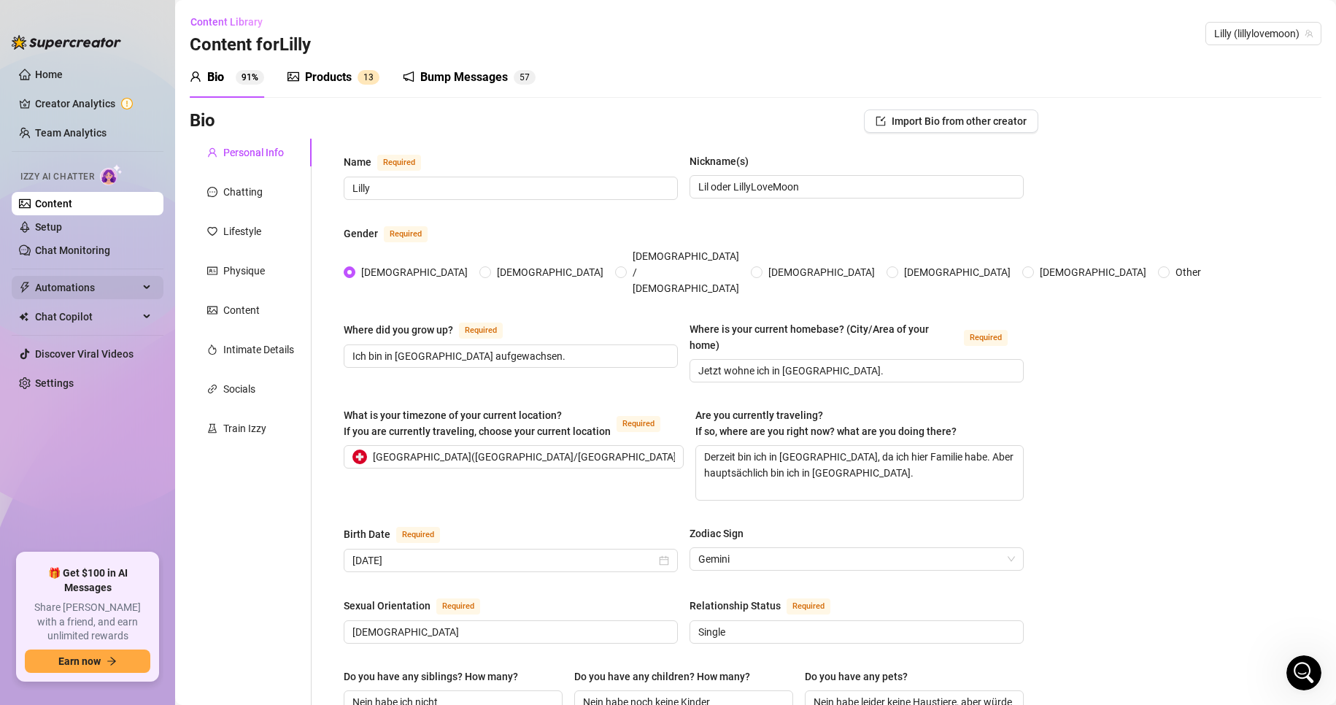
click at [147, 282] on div "Automations" at bounding box center [88, 287] width 152 height 23
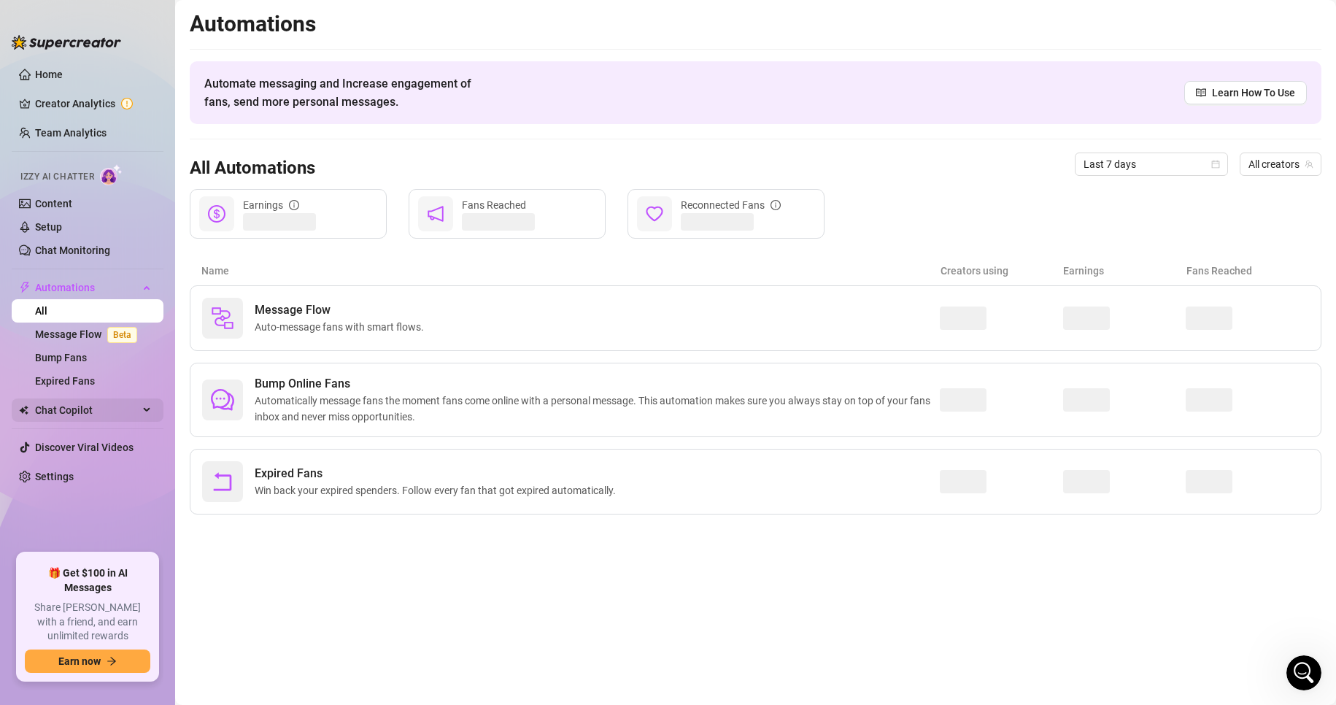
click at [153, 409] on div "Chat Copilot" at bounding box center [88, 410] width 152 height 23
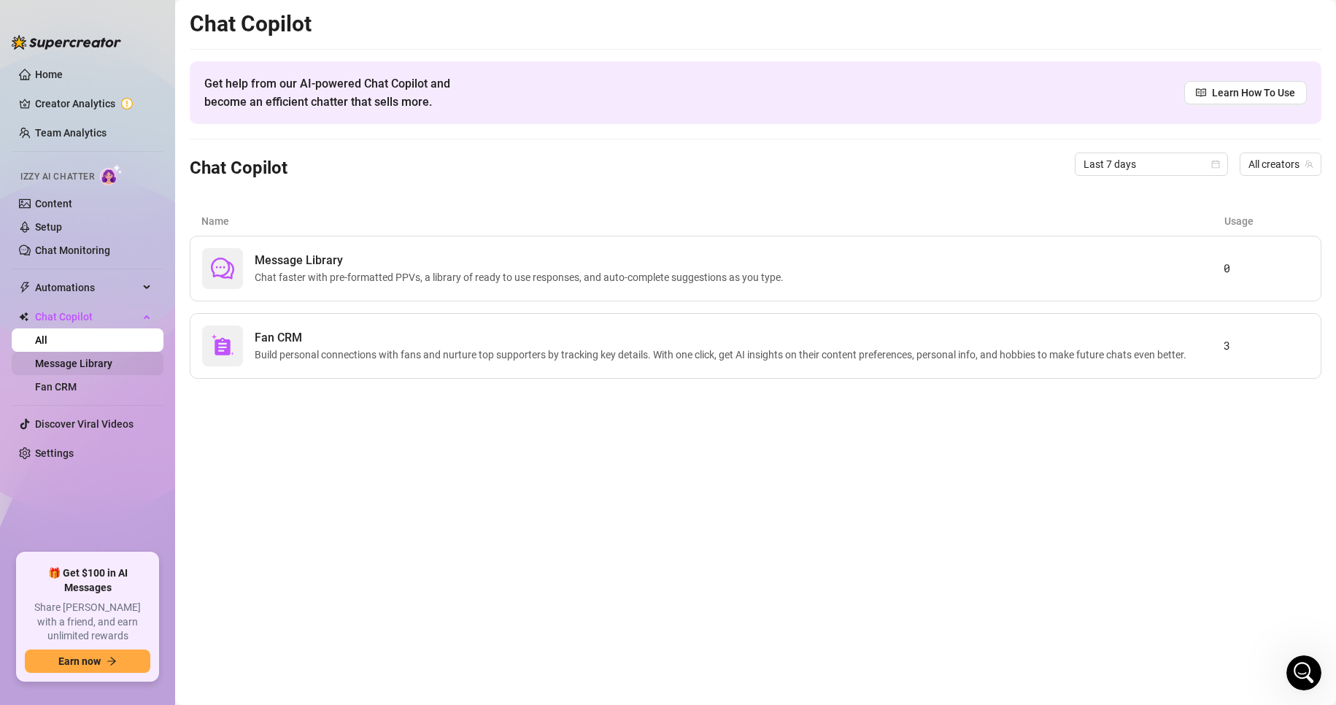
click at [95, 361] on link "Message Library" at bounding box center [73, 364] width 77 height 12
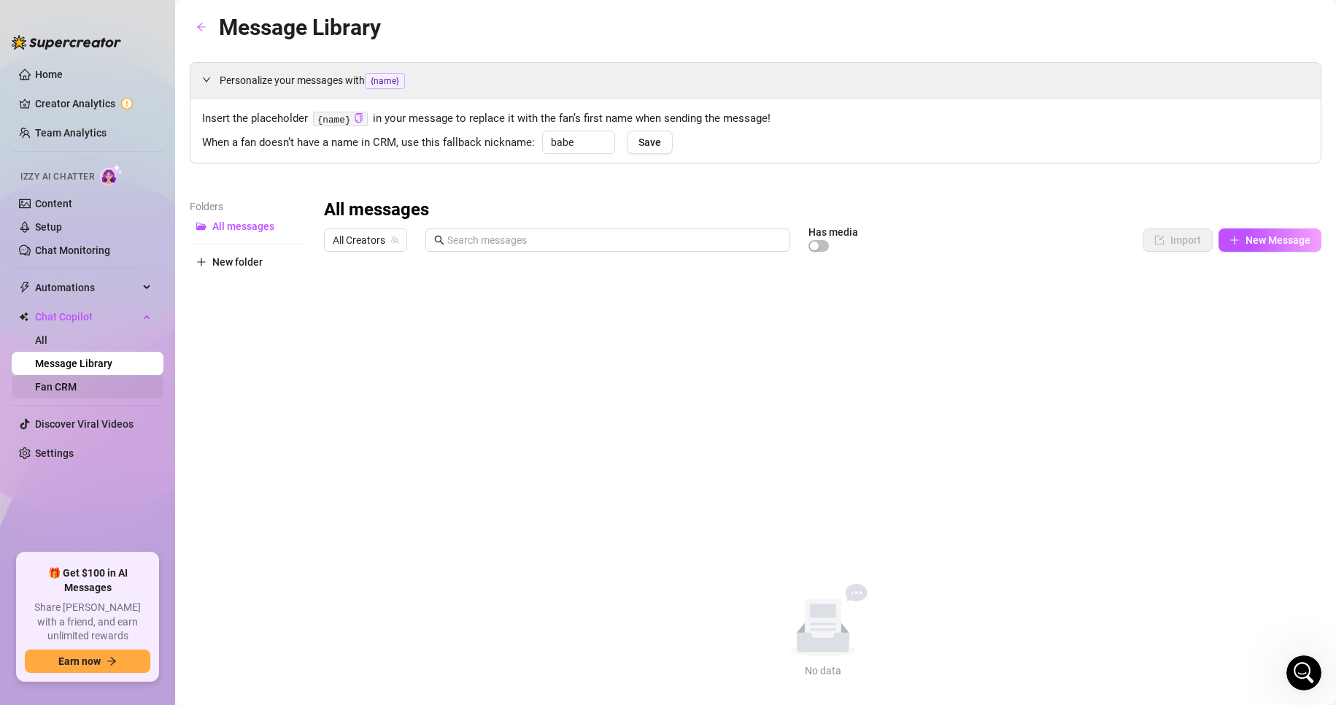
click at [75, 390] on link "Fan CRM" at bounding box center [56, 387] width 42 height 12
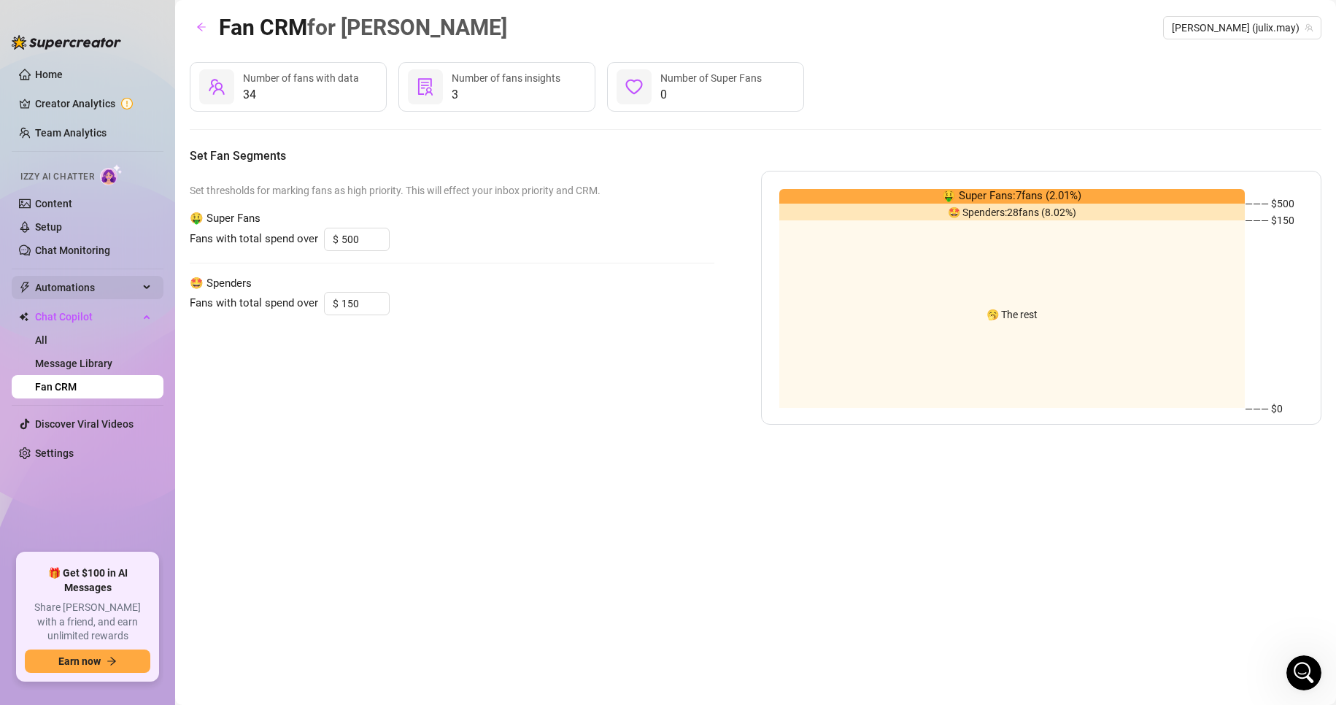
click at [76, 285] on span "Automations" at bounding box center [87, 287] width 104 height 23
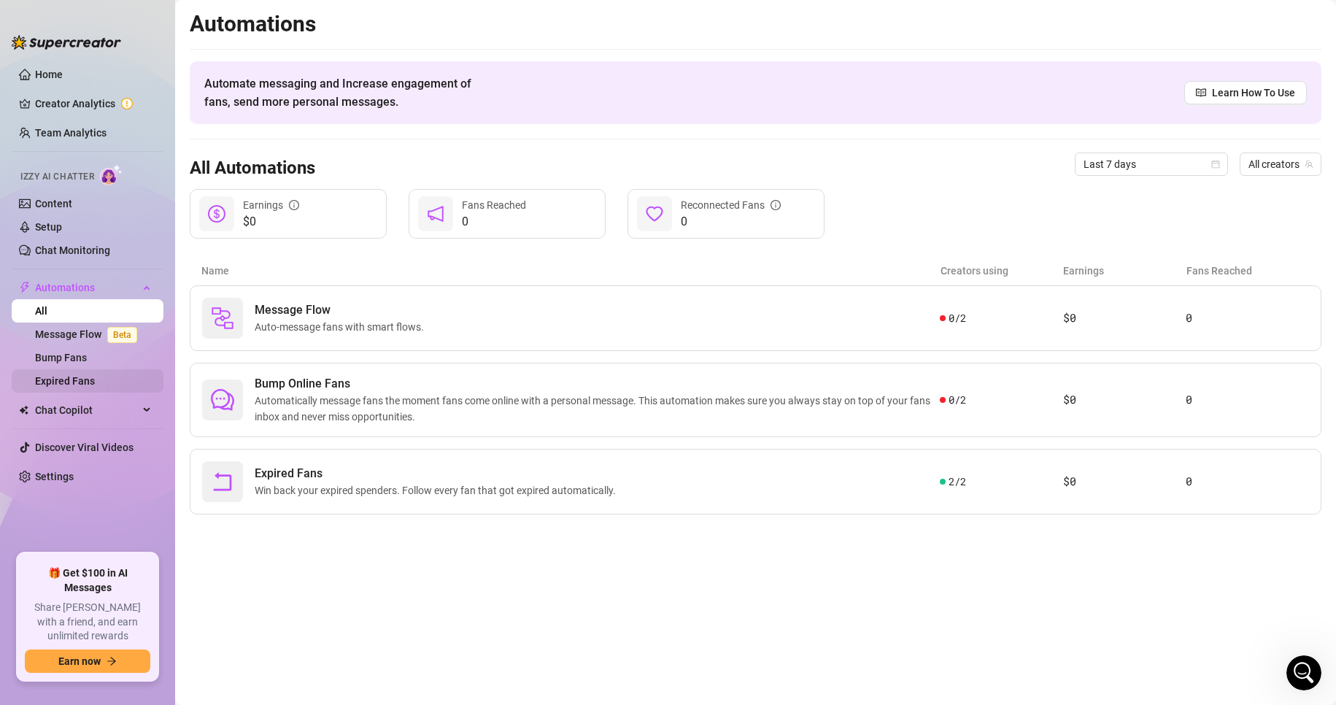
click at [91, 386] on link "Expired Fans" at bounding box center [65, 381] width 60 height 12
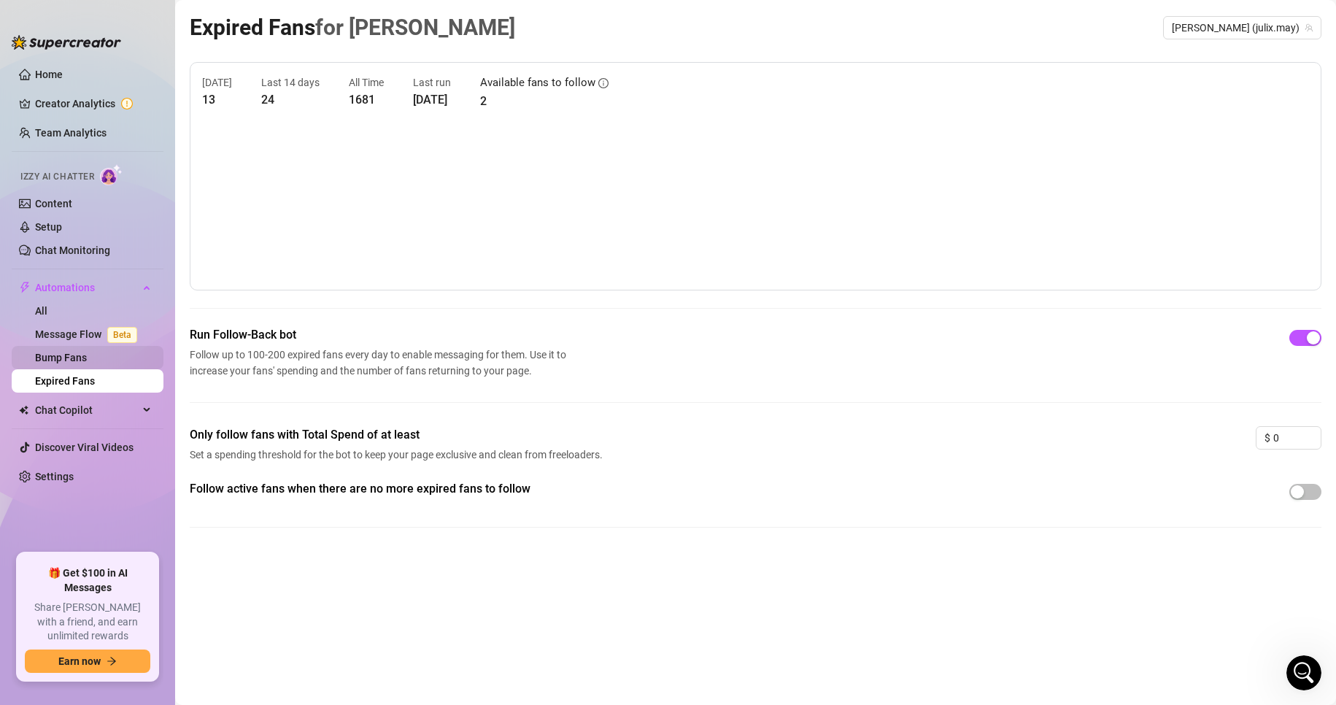
click at [87, 361] on link "Bump Fans" at bounding box center [61, 358] width 52 height 12
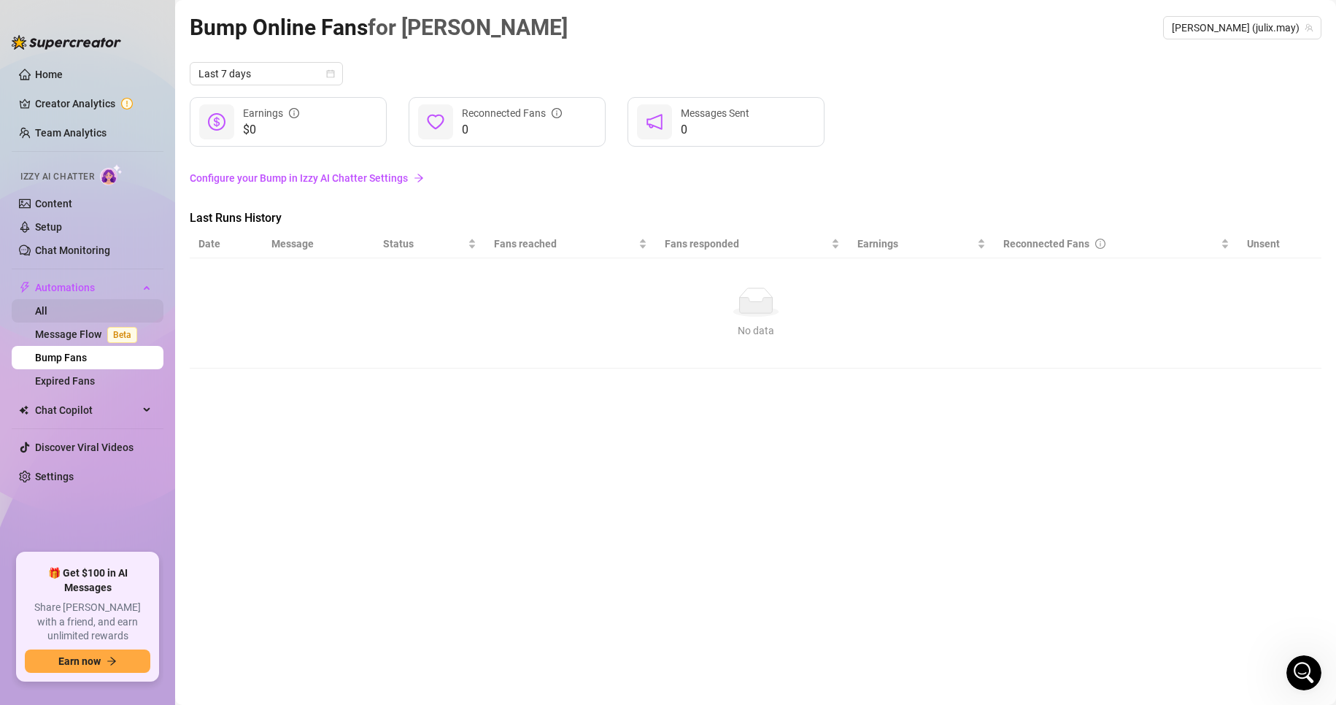
click at [47, 305] on link "All" at bounding box center [41, 311] width 12 height 12
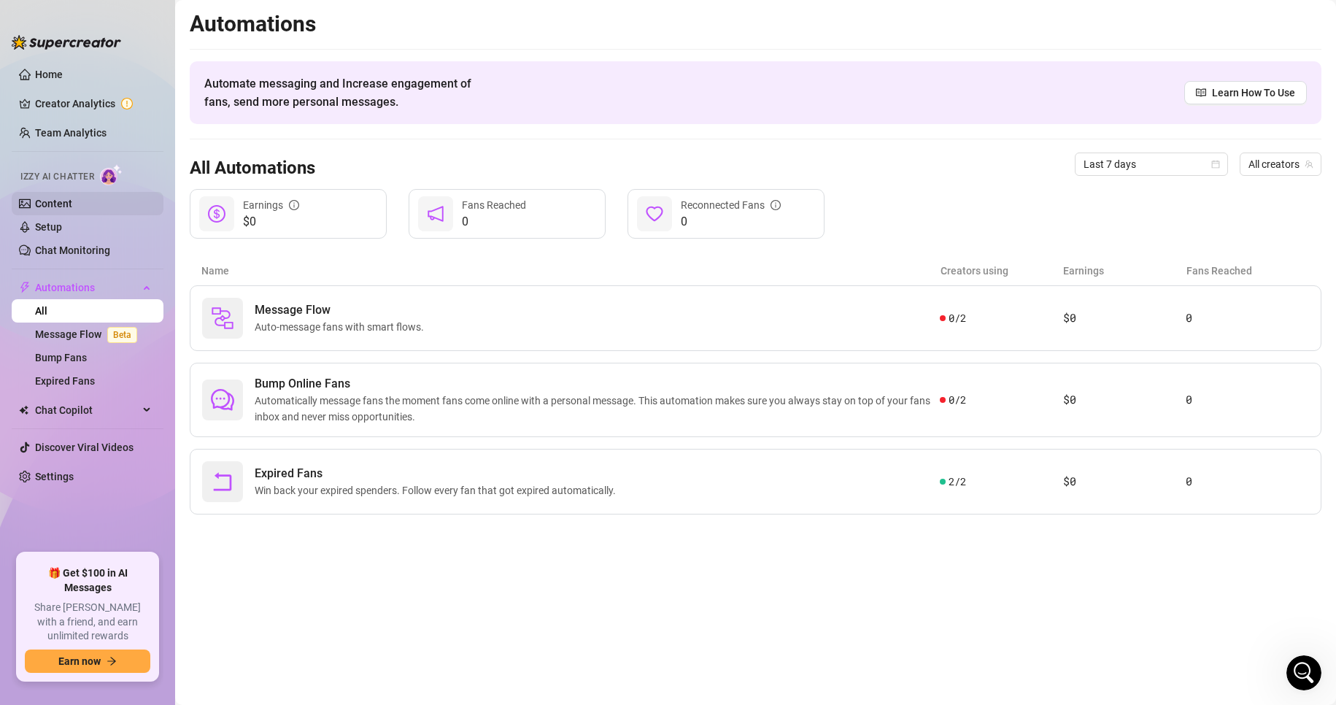
click at [72, 204] on link "Content" at bounding box center [53, 204] width 37 height 12
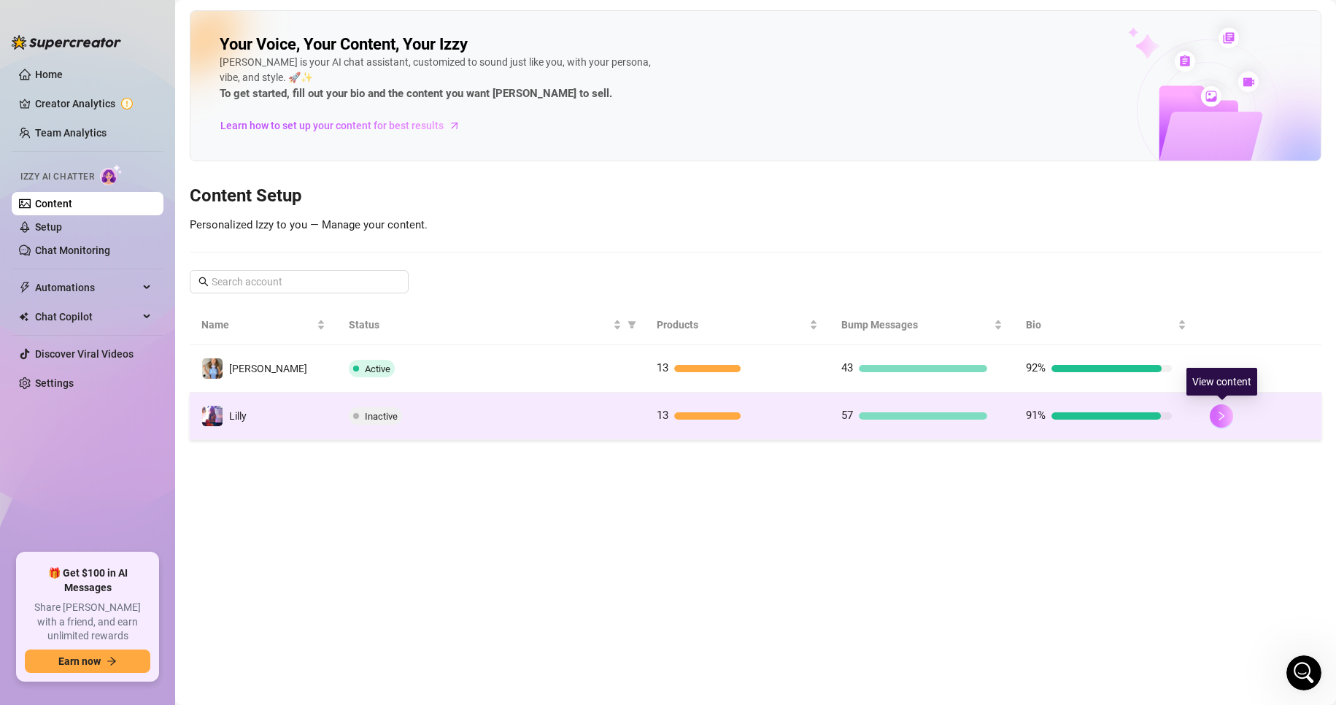
click at [1225, 418] on icon "right" at bounding box center [1222, 416] width 10 height 10
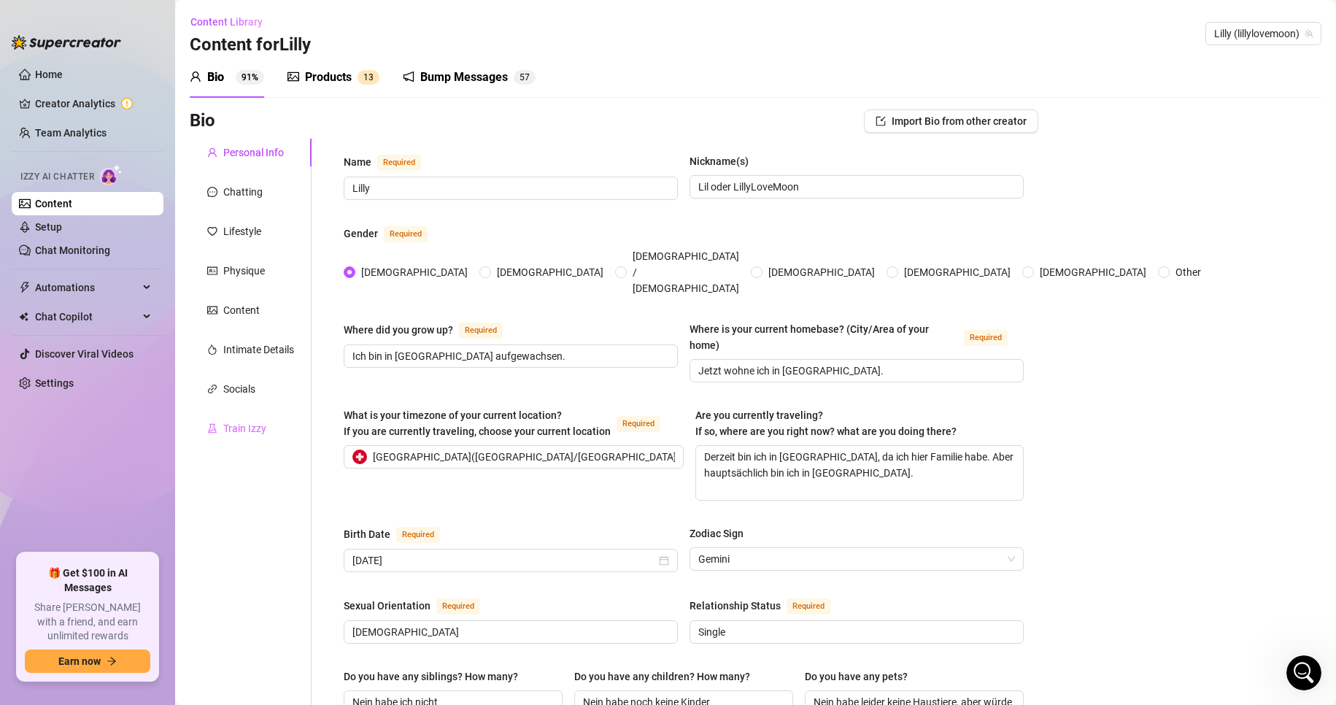
click at [269, 439] on div "Train Izzy" at bounding box center [251, 429] width 122 height 28
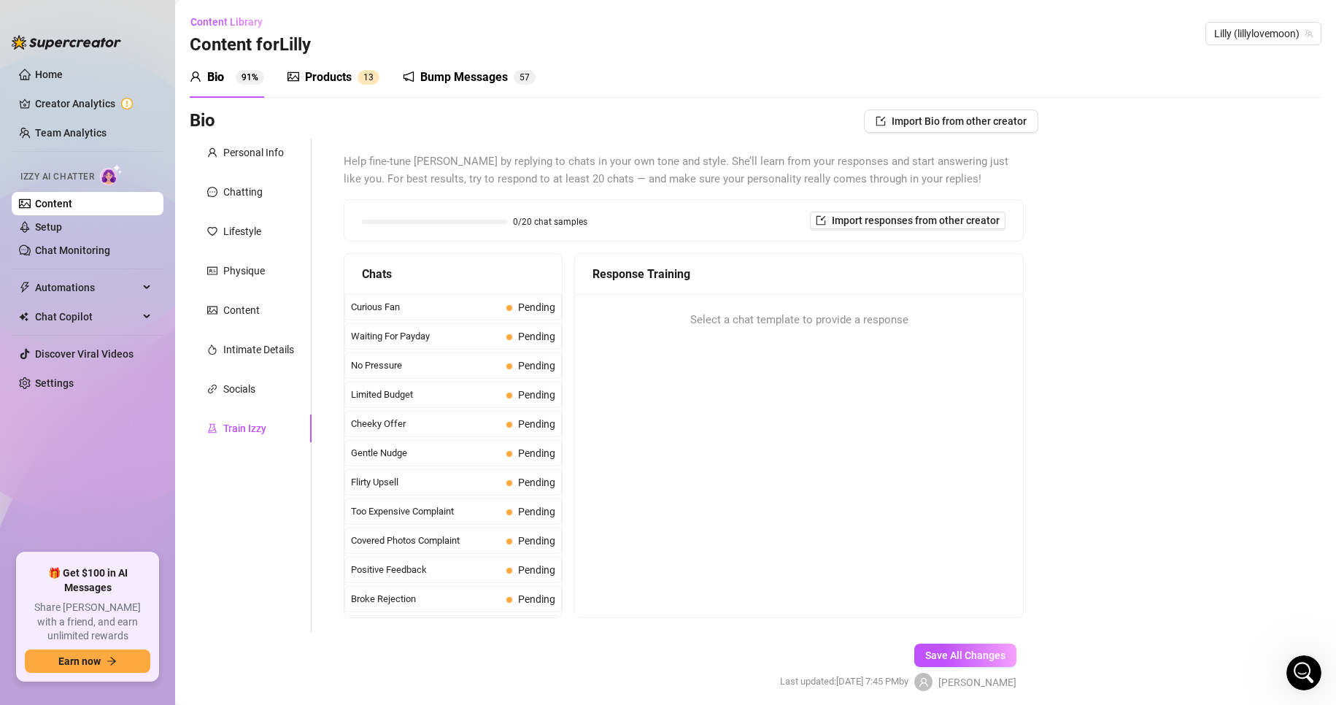
click at [398, 292] on div "Chats" at bounding box center [452, 274] width 217 height 41
click at [396, 308] on span "Curious Fan" at bounding box center [426, 307] width 150 height 15
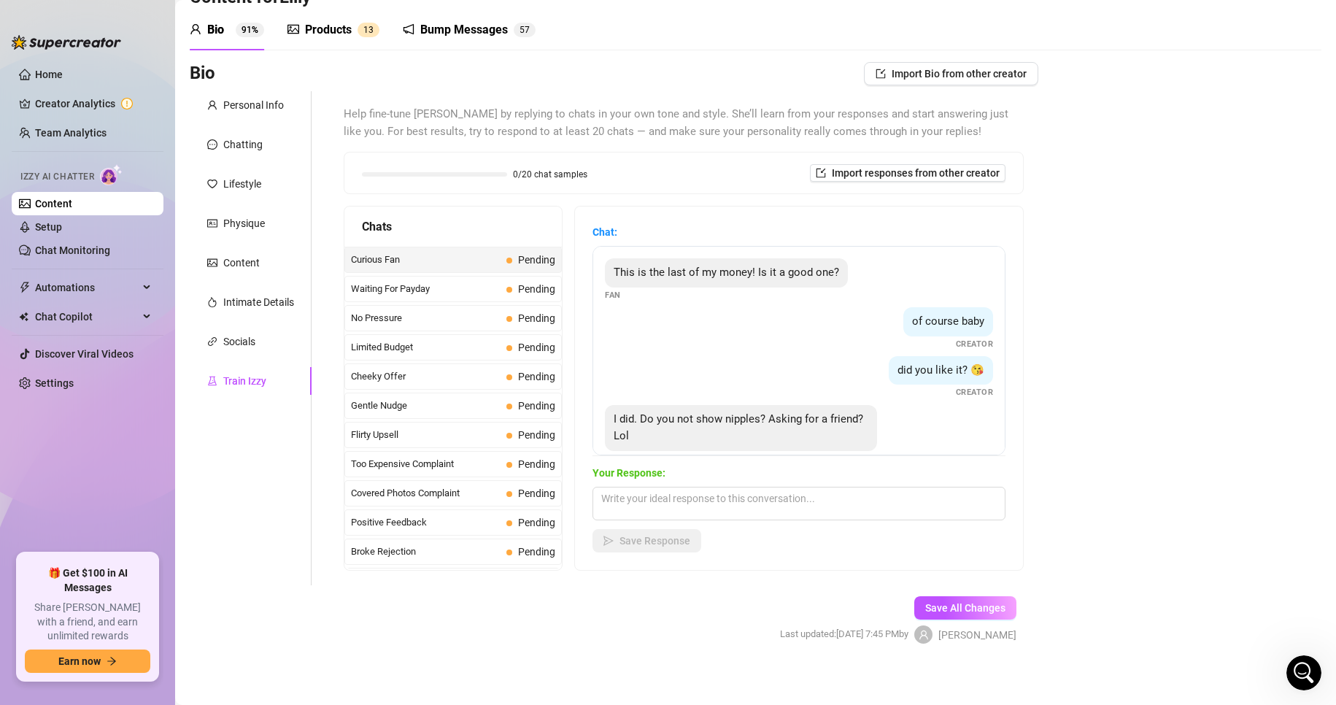
scroll to position [55, 0]
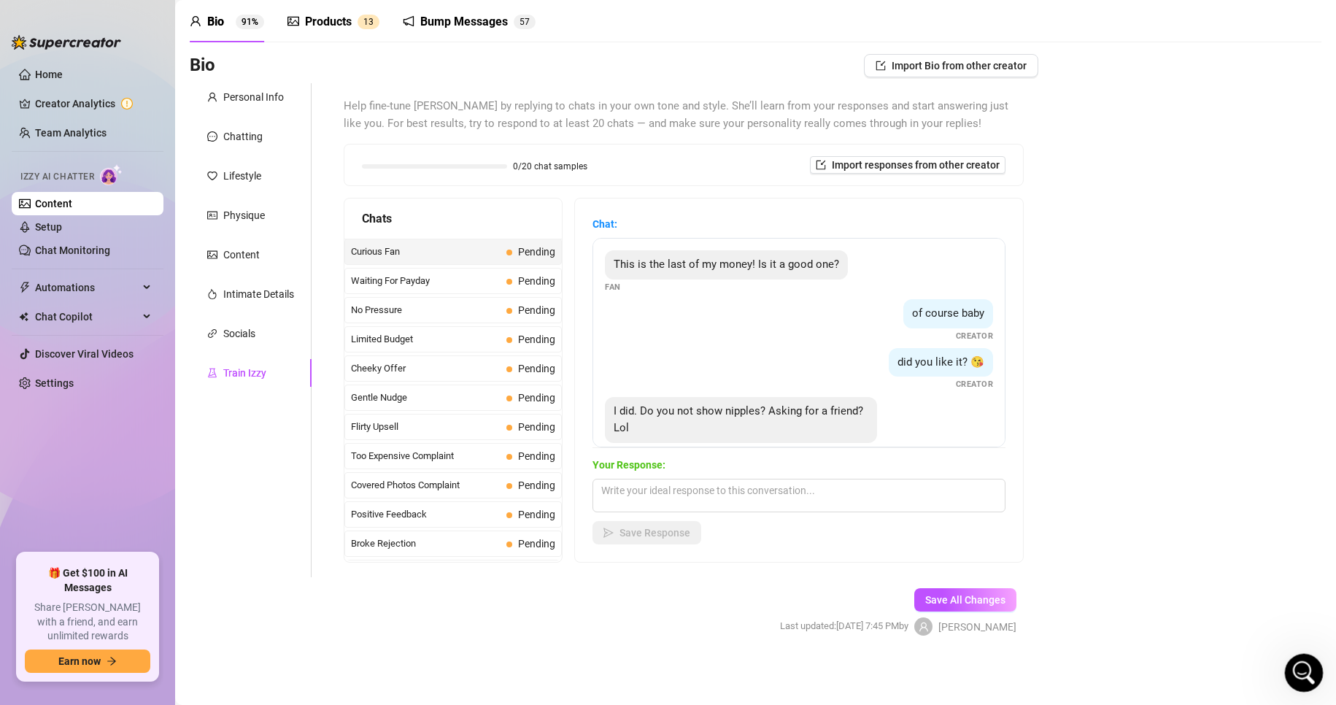
click at [1300, 671] on icon "Open Intercom Messenger" at bounding box center [1302, 671] width 24 height 24
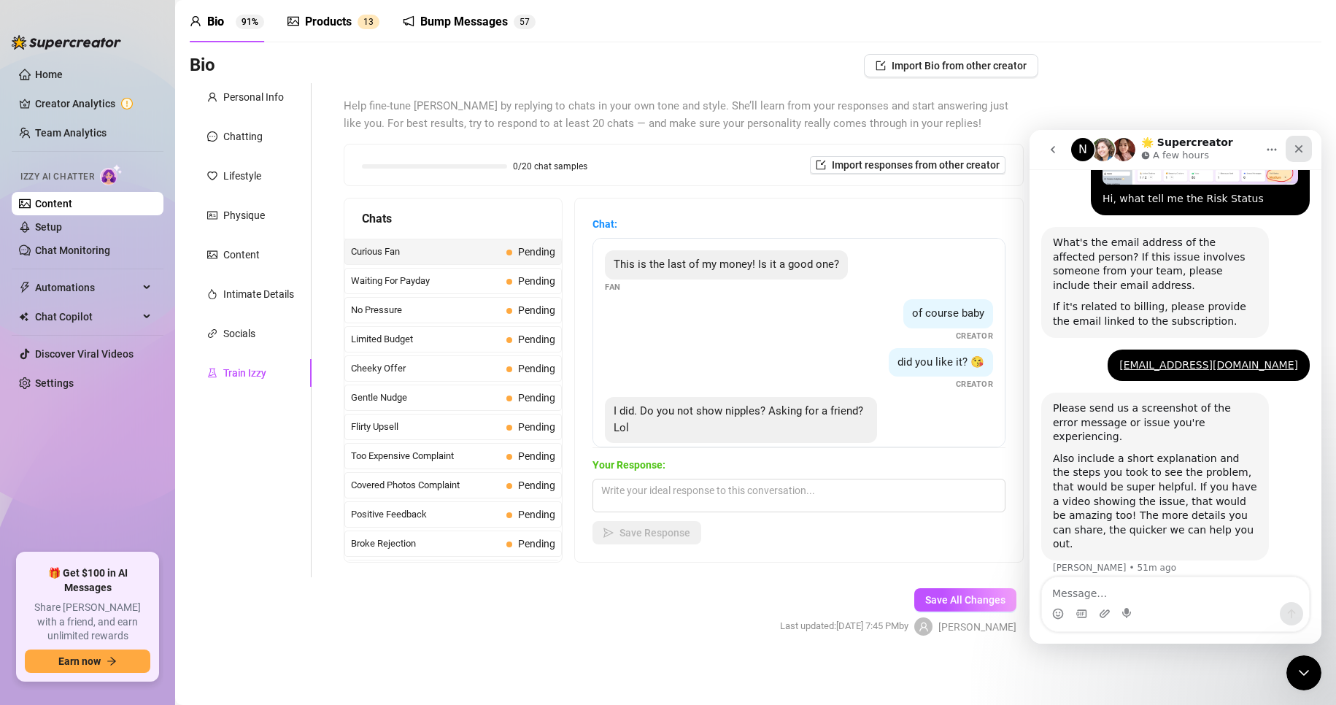
scroll to position [528, 0]
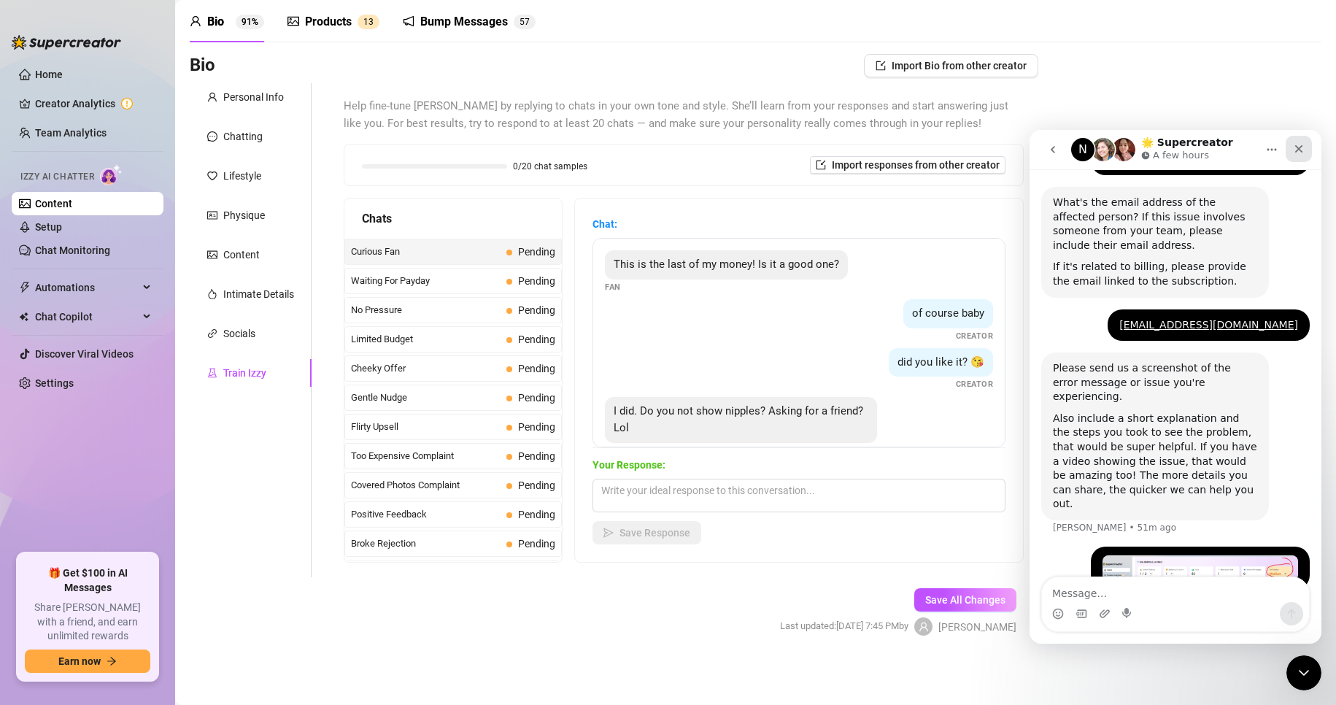
click at [1295, 150] on icon "Close" at bounding box center [1299, 149] width 12 height 12
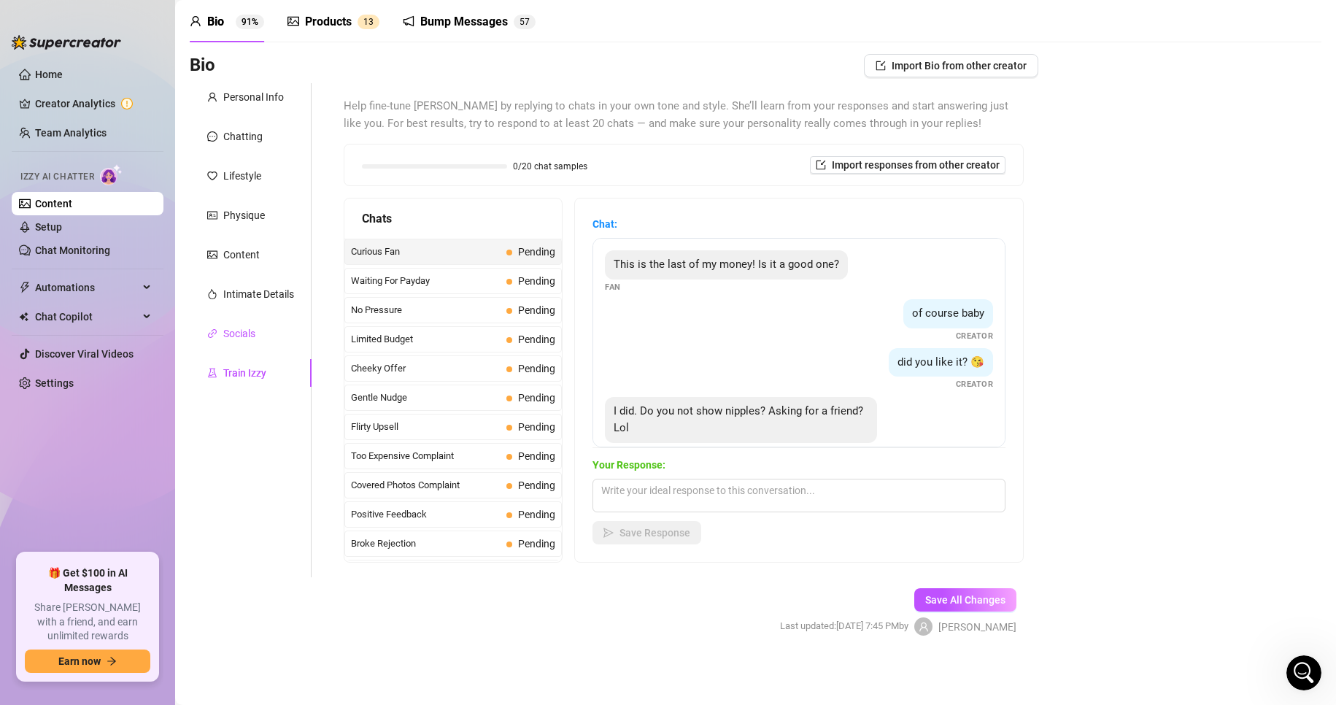
click at [250, 341] on div "Socials" at bounding box center [239, 334] width 32 height 16
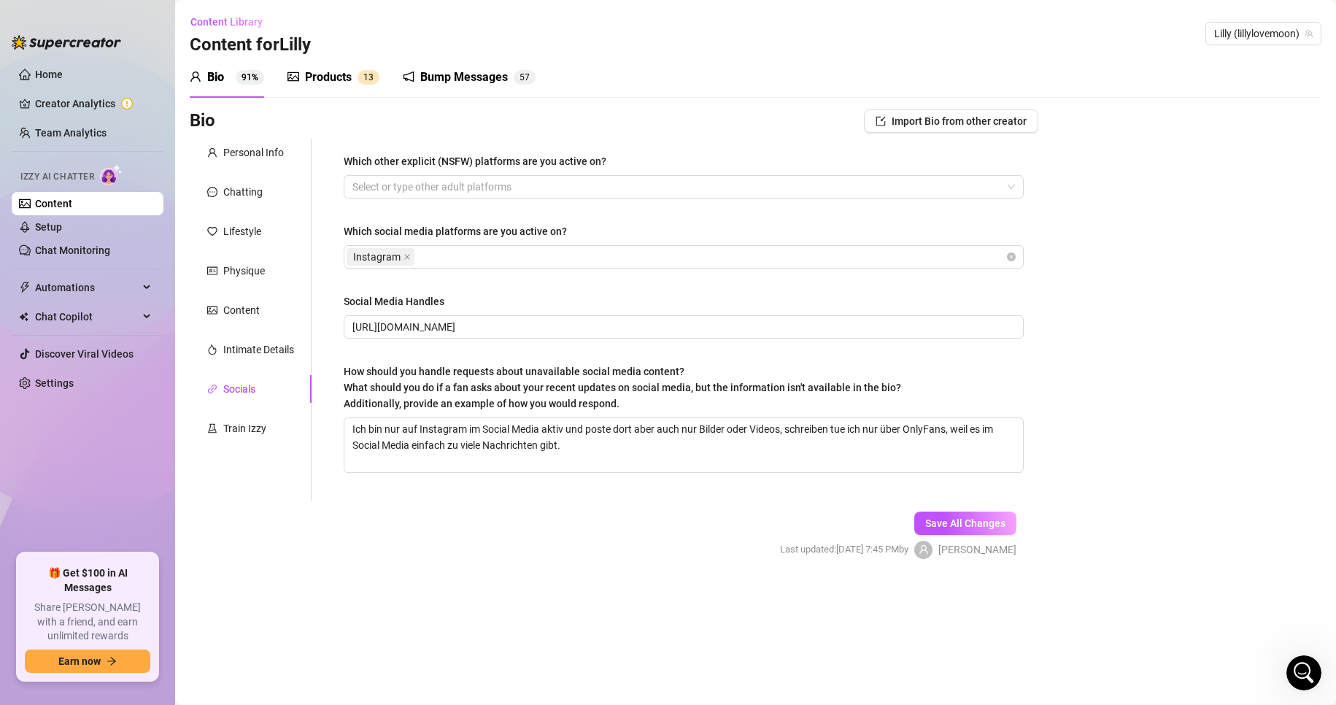
scroll to position [0, 0]
click at [291, 352] on div "Intimate Details" at bounding box center [258, 350] width 71 height 16
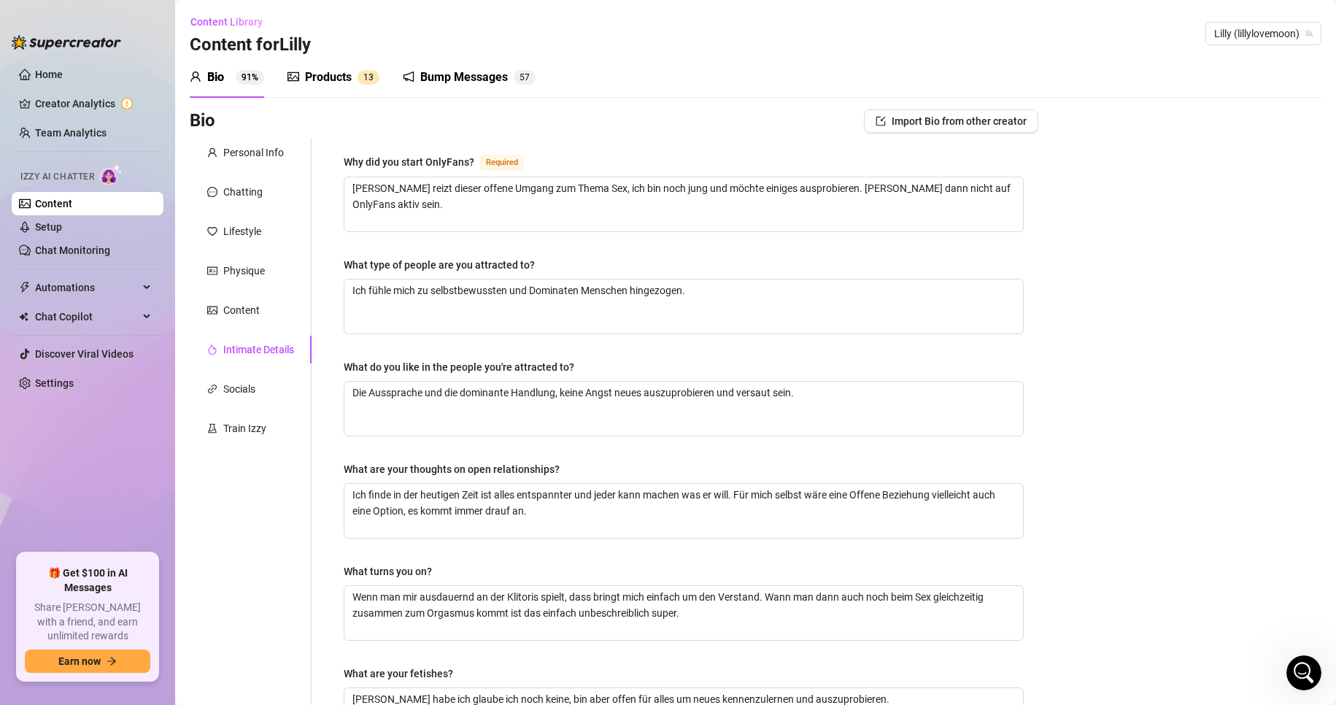
click at [335, 85] on div "Products" at bounding box center [328, 78] width 47 height 18
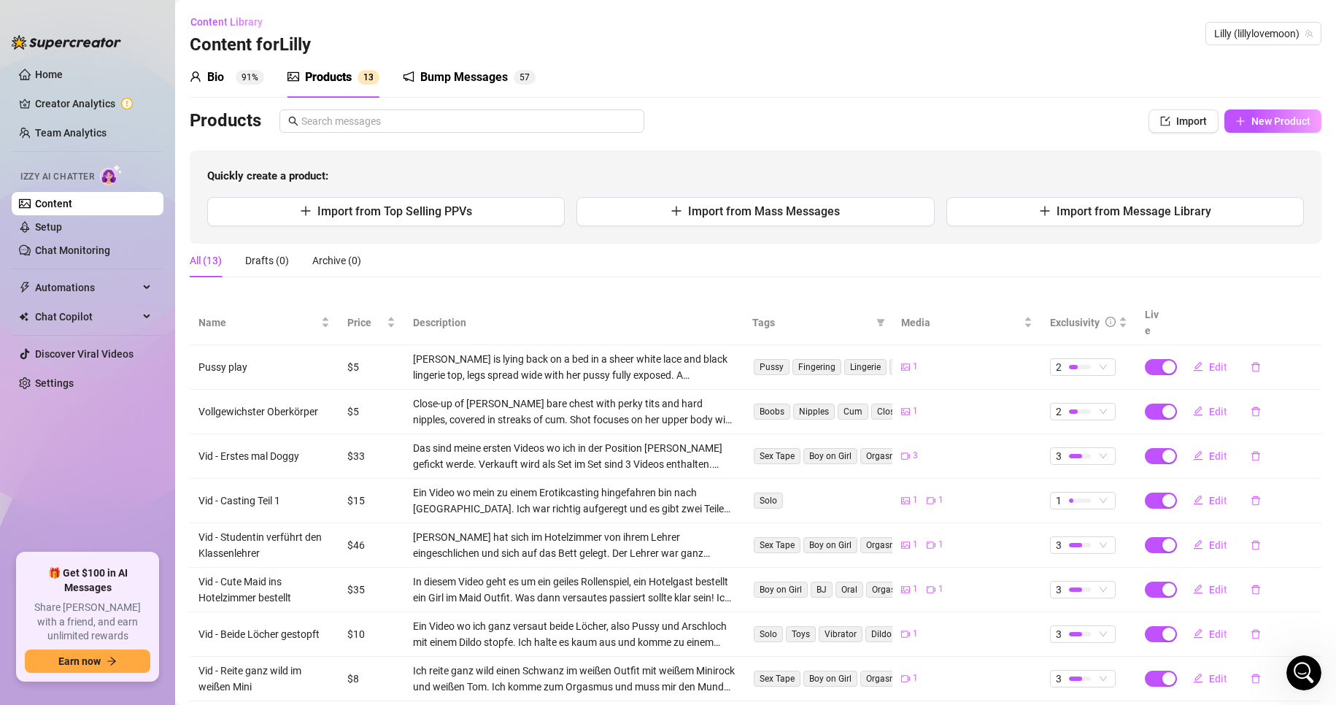
click at [437, 87] on div "Bump Messages 5 7" at bounding box center [469, 77] width 133 height 41
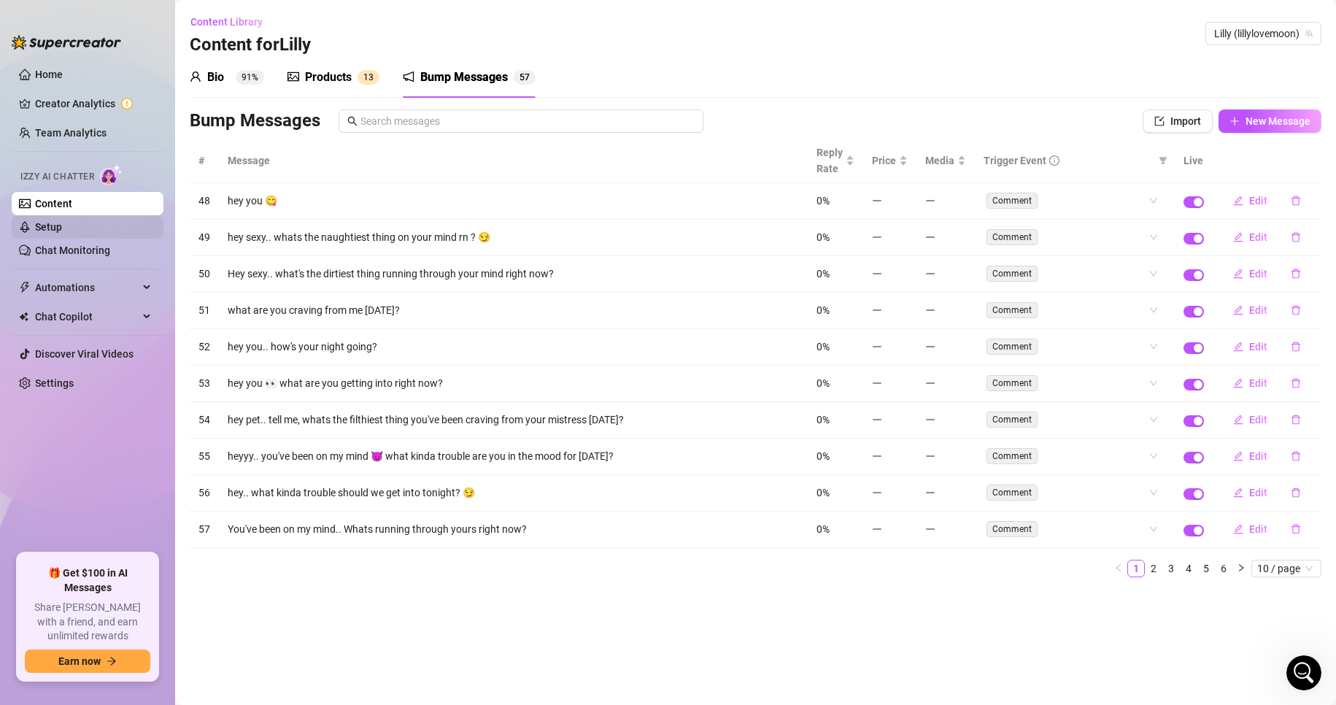
click at [62, 226] on link "Setup" at bounding box center [48, 227] width 27 height 12
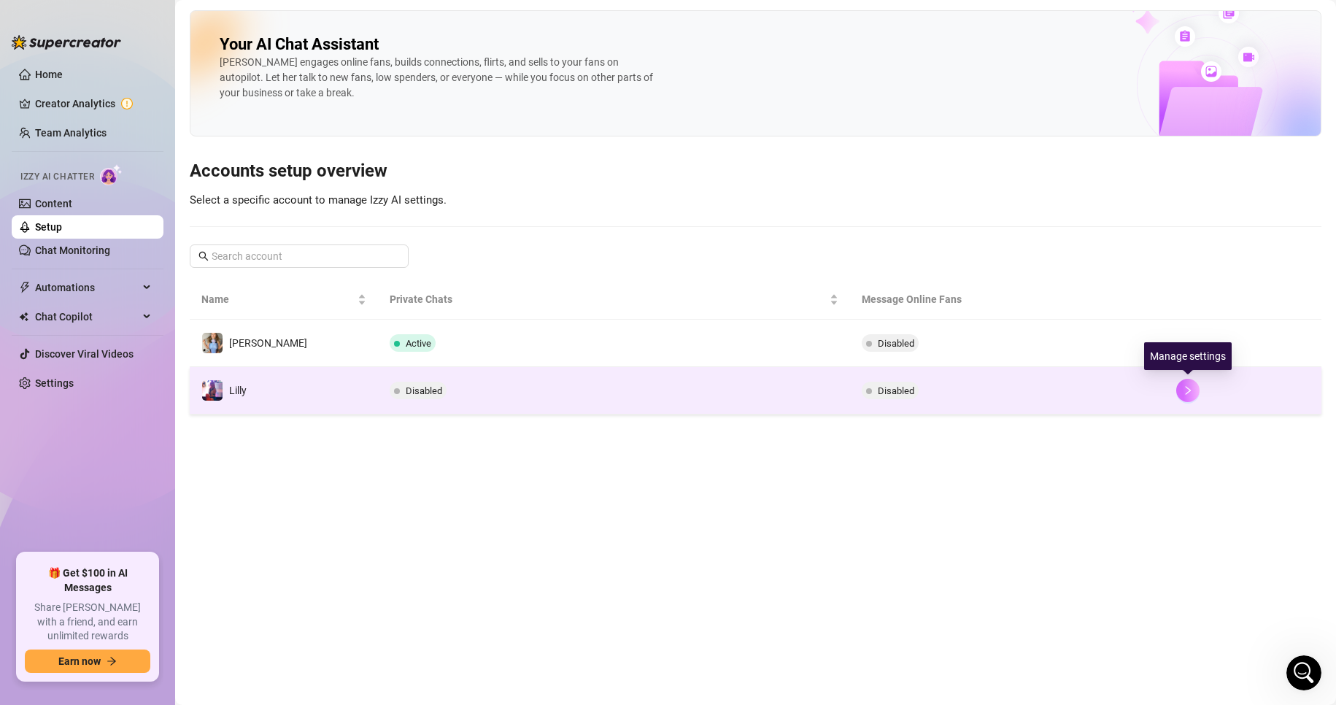
click at [1187, 391] on icon "right" at bounding box center [1188, 390] width 10 height 10
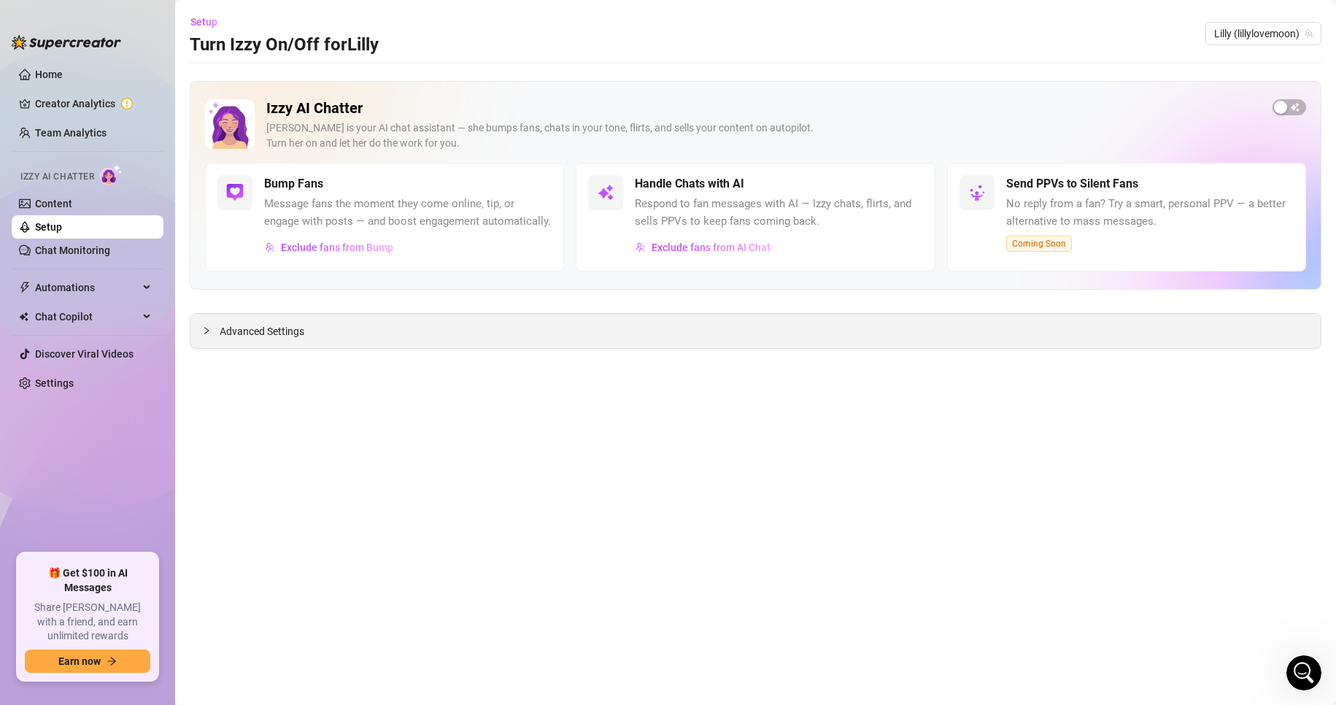
click at [212, 332] on div at bounding box center [211, 331] width 18 height 16
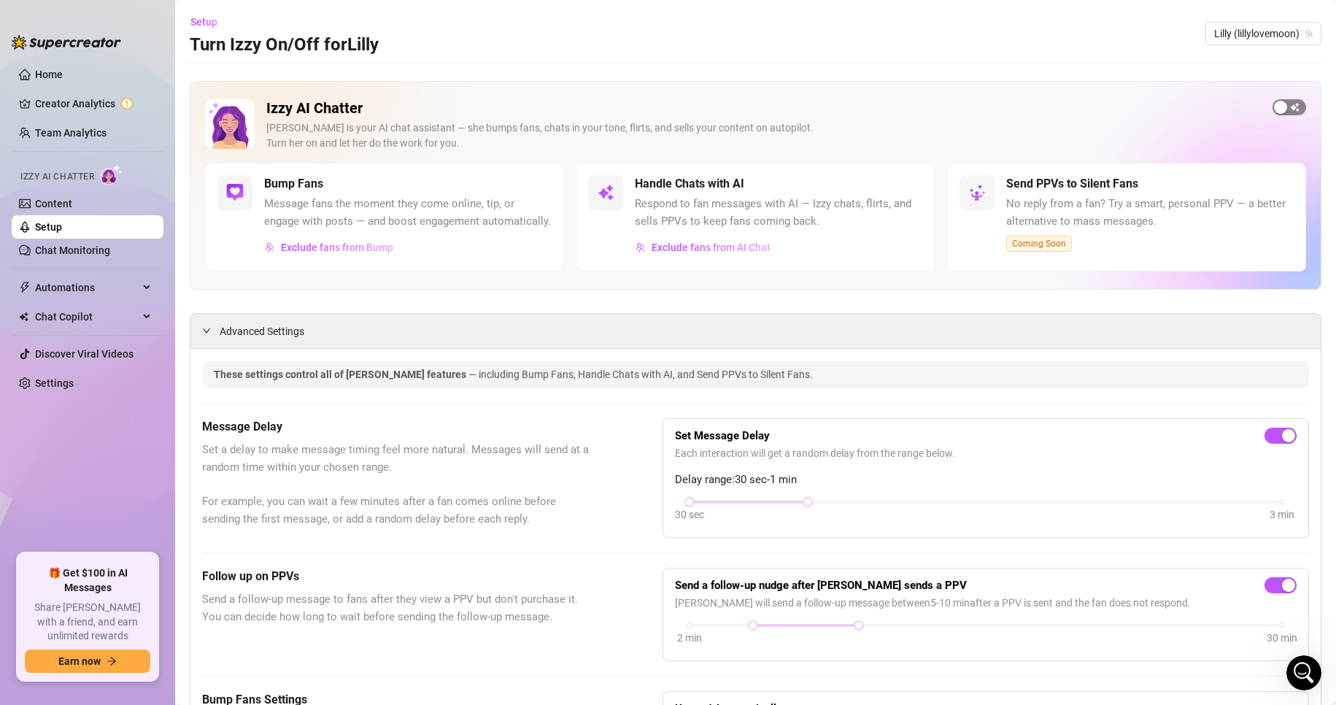
click at [1279, 101] on span "button" at bounding box center [1290, 107] width 34 height 16
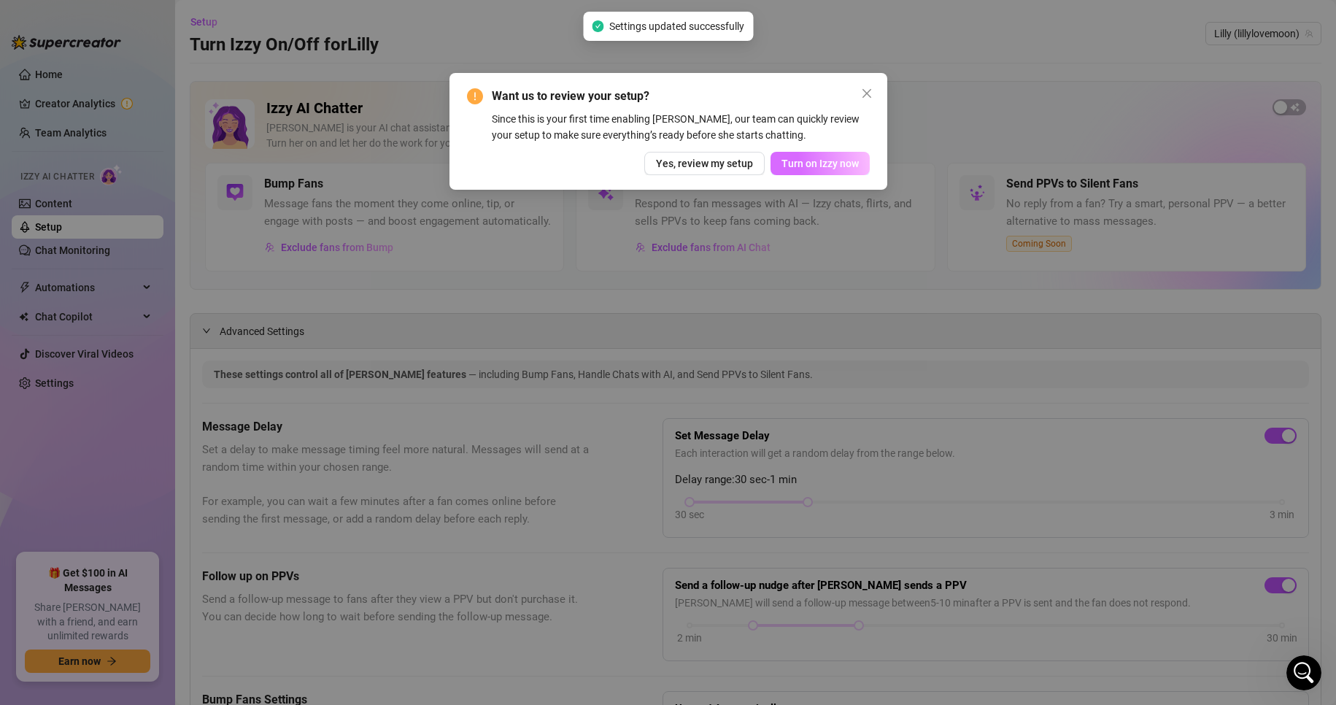
click at [866, 169] on button "Turn on Izzy now" at bounding box center [820, 163] width 99 height 23
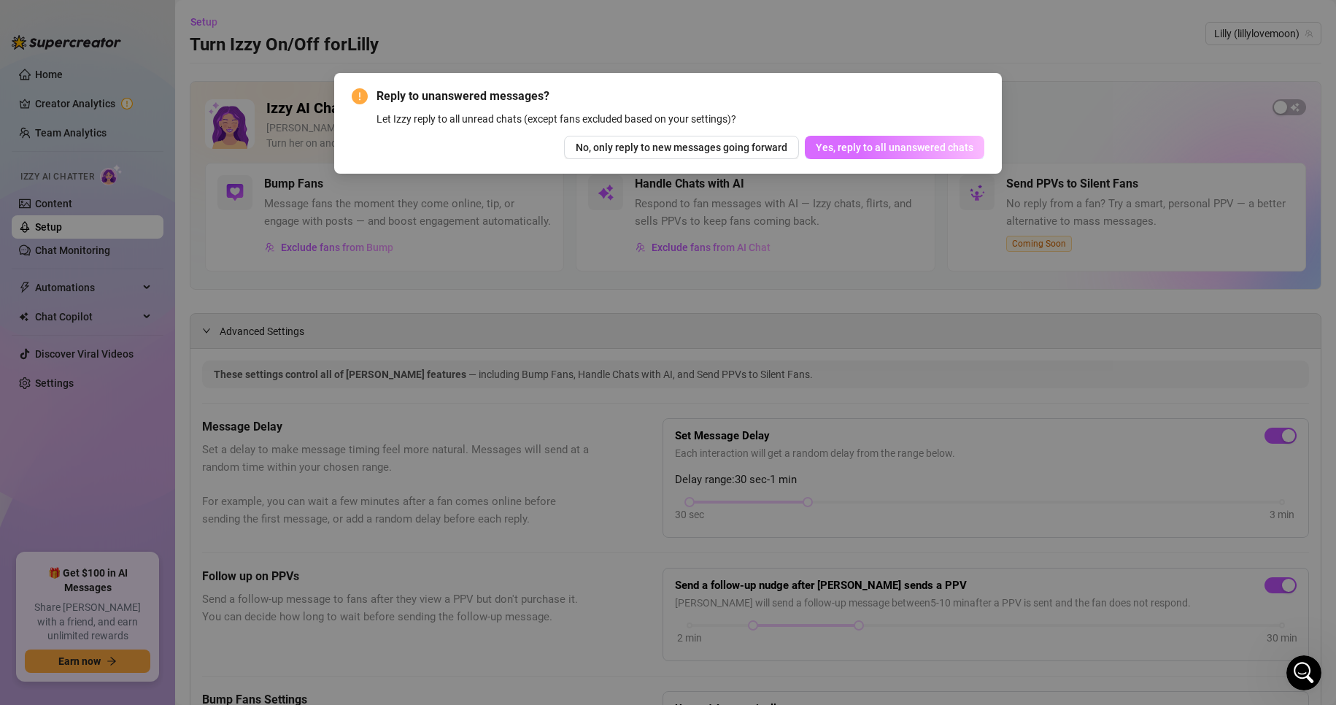
click at [871, 147] on span "Yes, reply to all unanswered chats" at bounding box center [895, 148] width 158 height 12
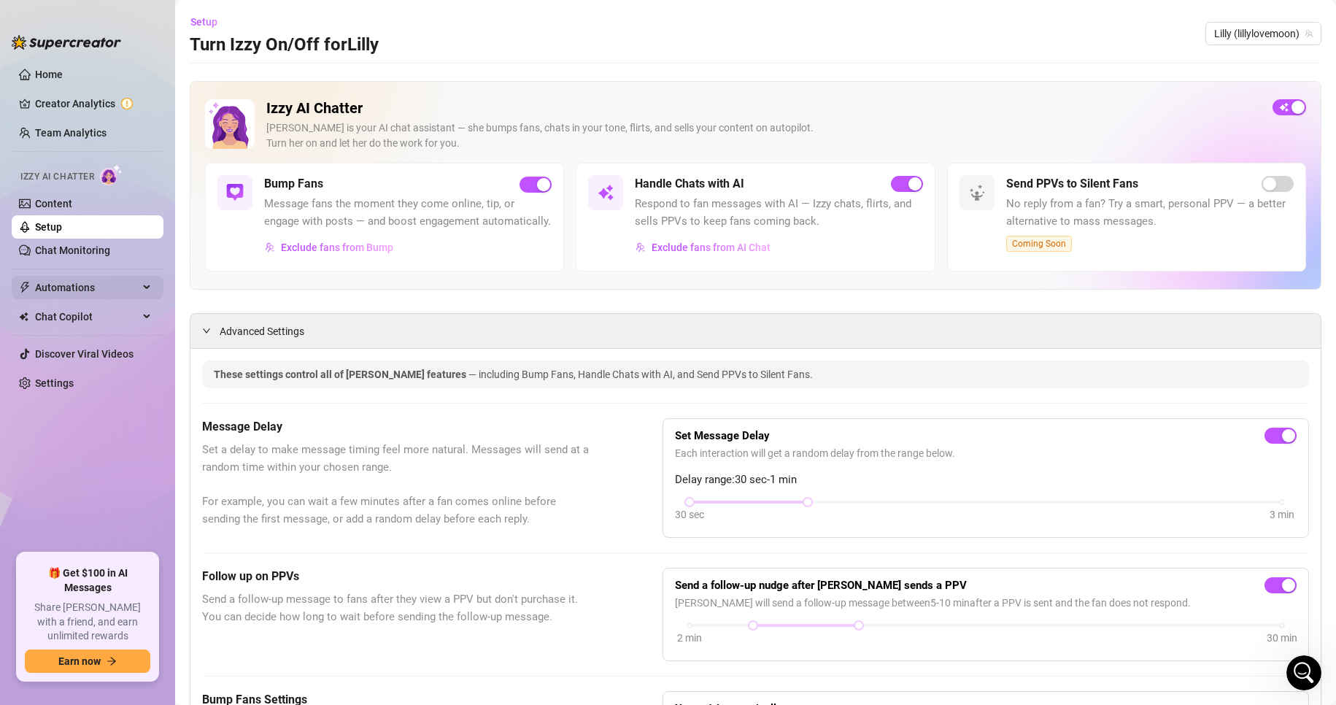
click at [150, 288] on div "Automations" at bounding box center [88, 287] width 152 height 23
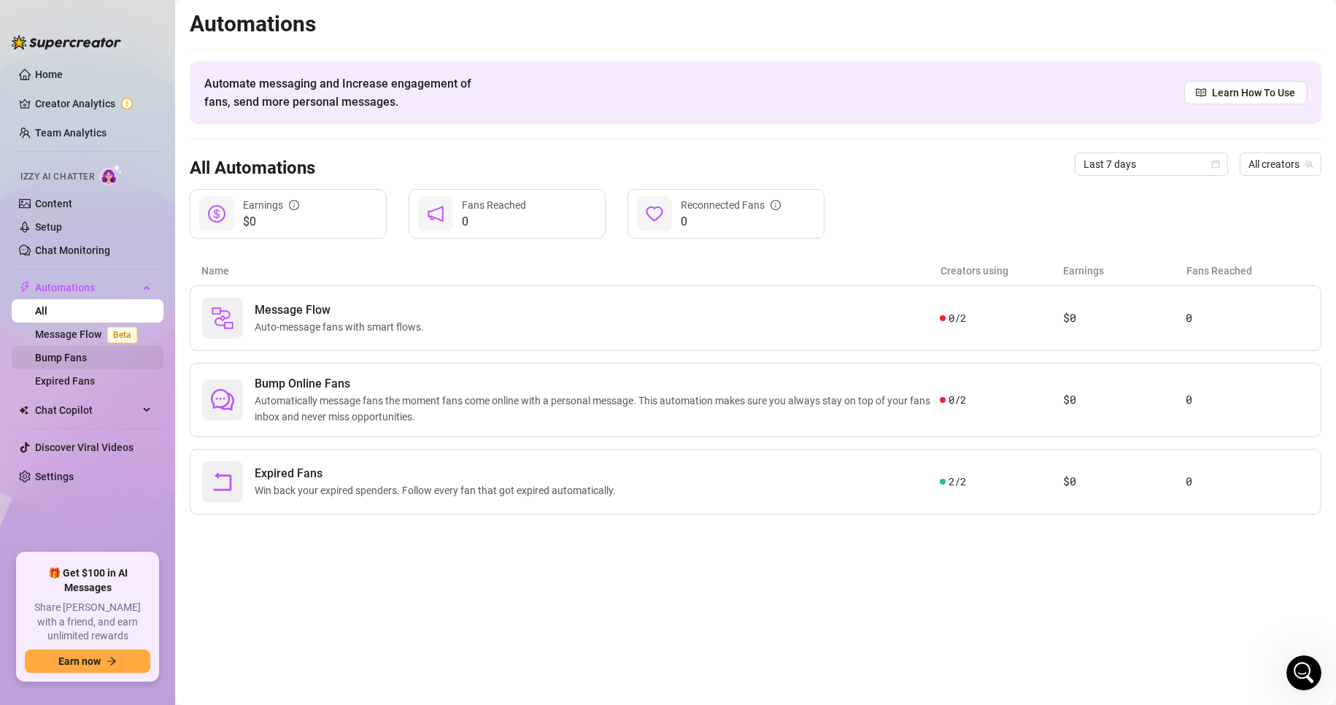
click at [87, 361] on link "Bump Fans" at bounding box center [61, 358] width 52 height 12
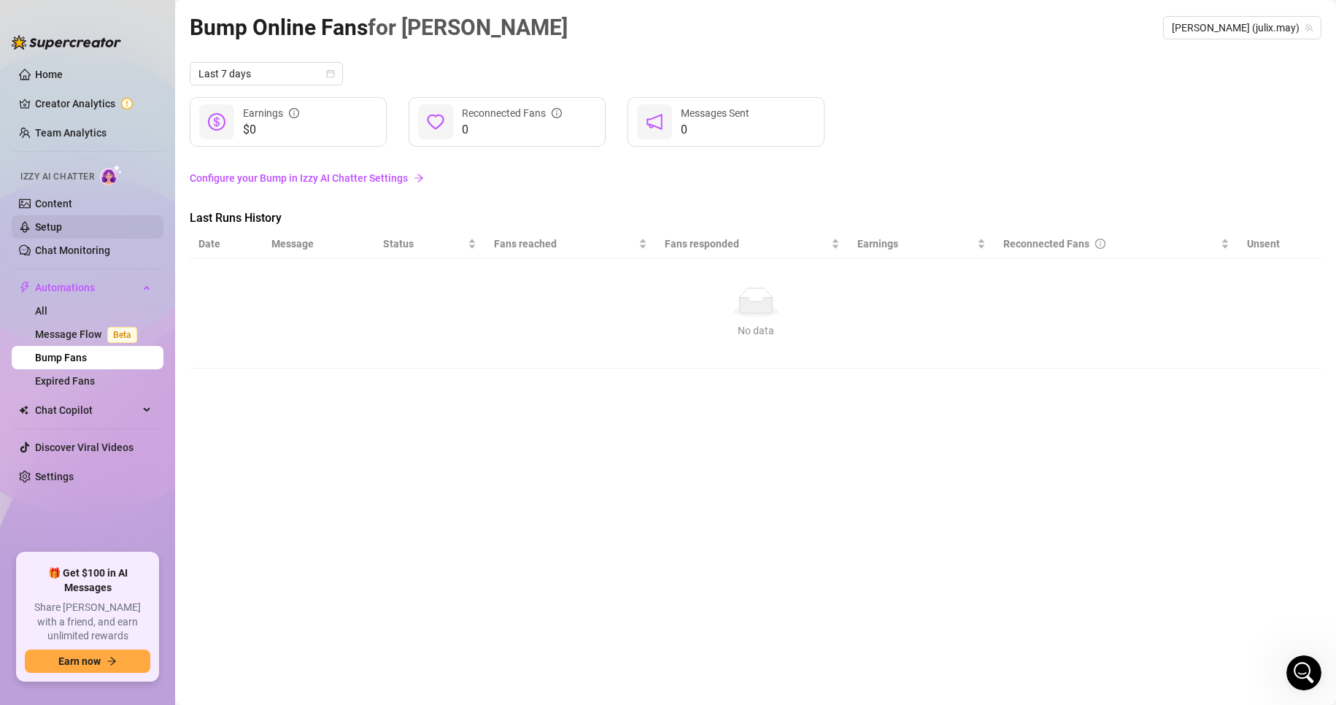
click at [62, 224] on link "Setup" at bounding box center [48, 227] width 27 height 12
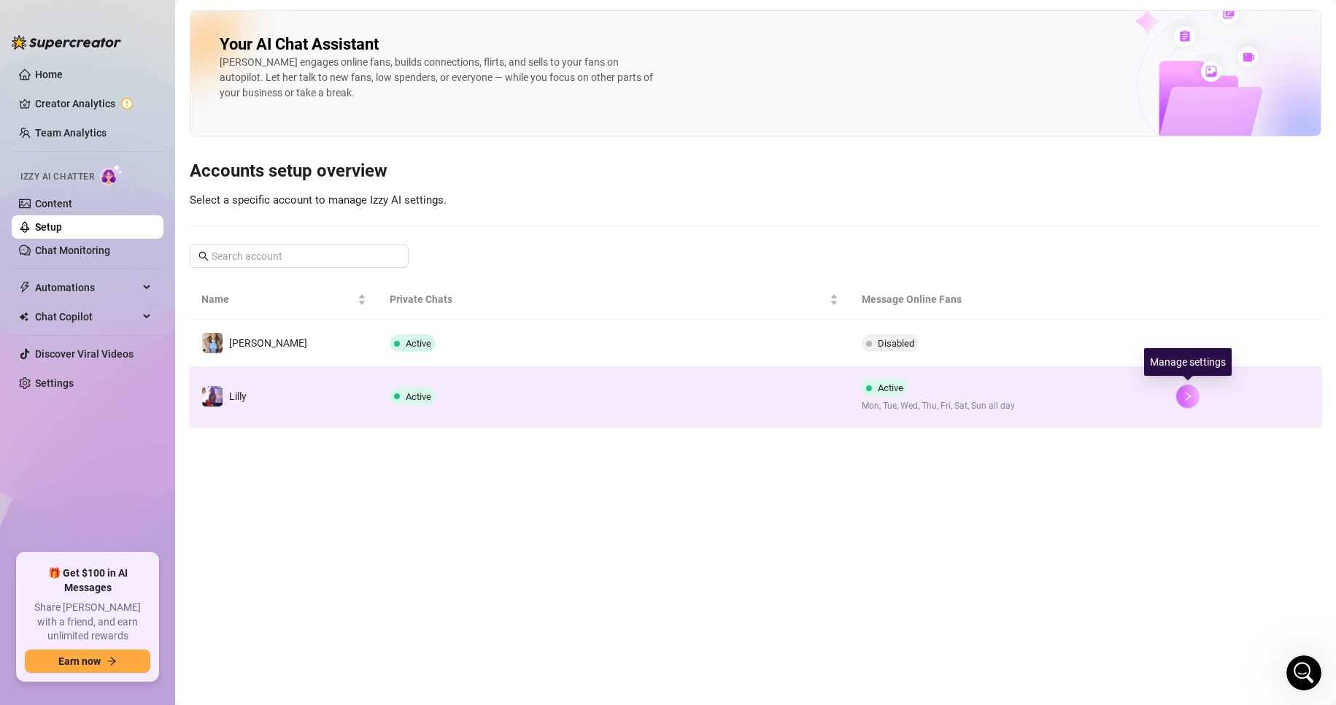
click at [1187, 396] on icon "right" at bounding box center [1188, 396] width 10 height 10
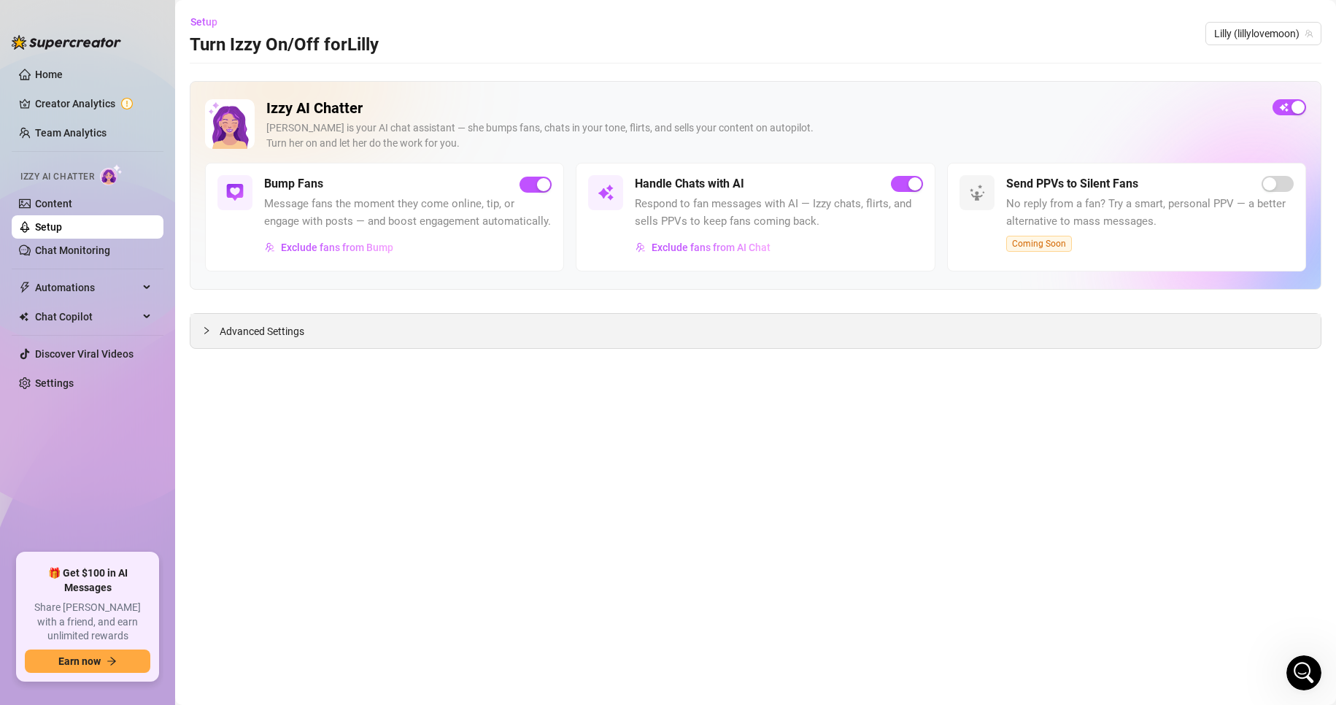
click at [301, 339] on span "Advanced Settings" at bounding box center [262, 331] width 85 height 16
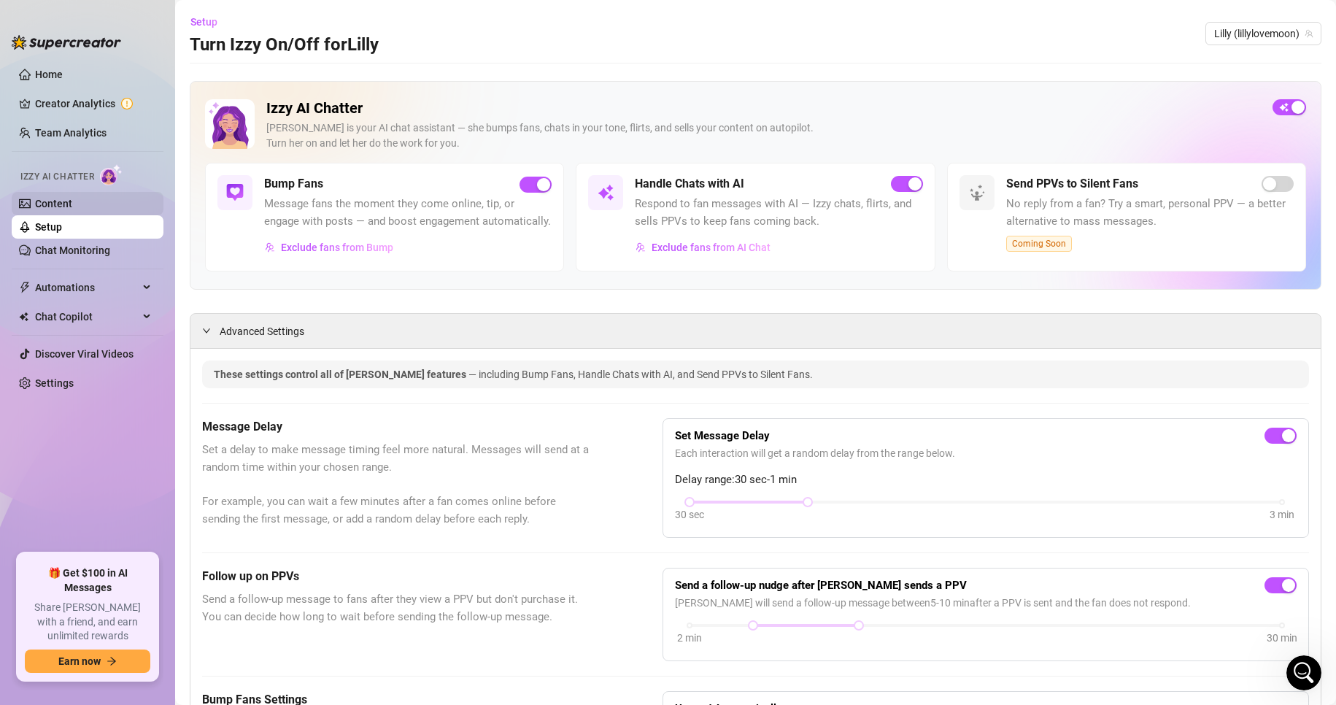
click at [72, 200] on link "Content" at bounding box center [53, 204] width 37 height 12
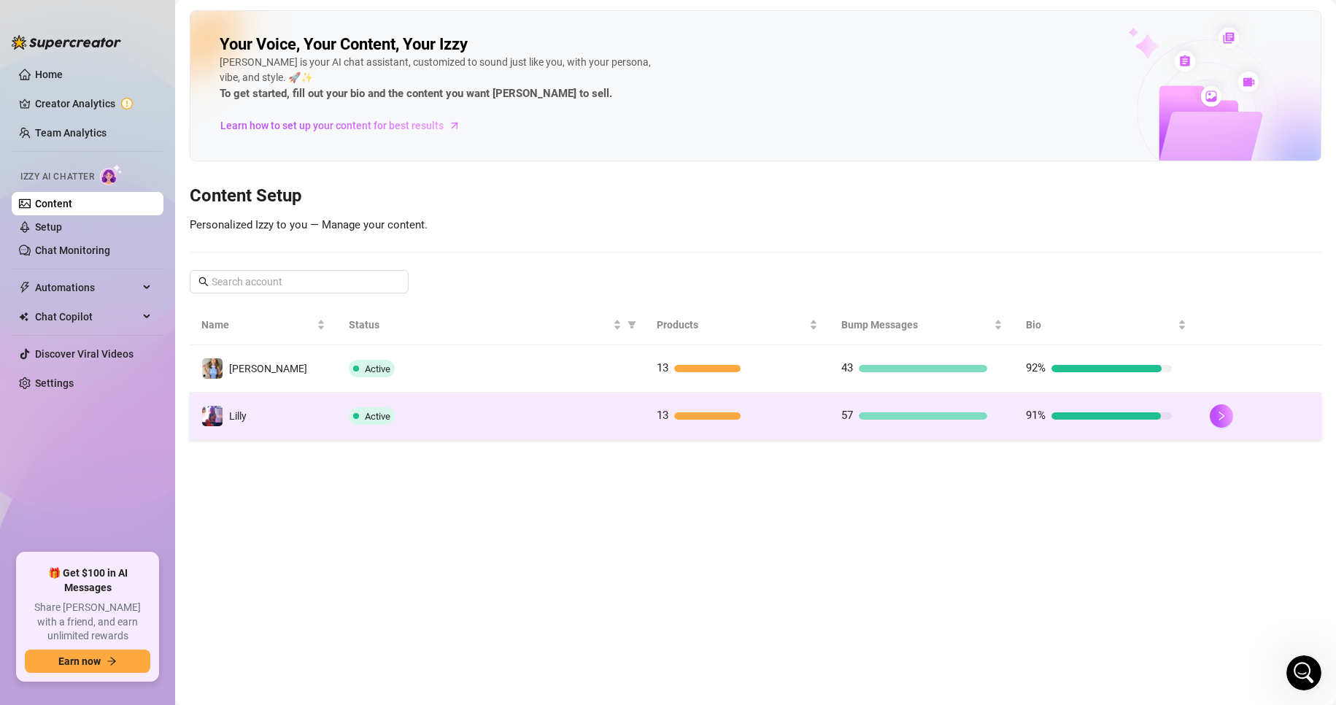
click at [1196, 416] on td "91%" at bounding box center [1107, 416] width 185 height 47
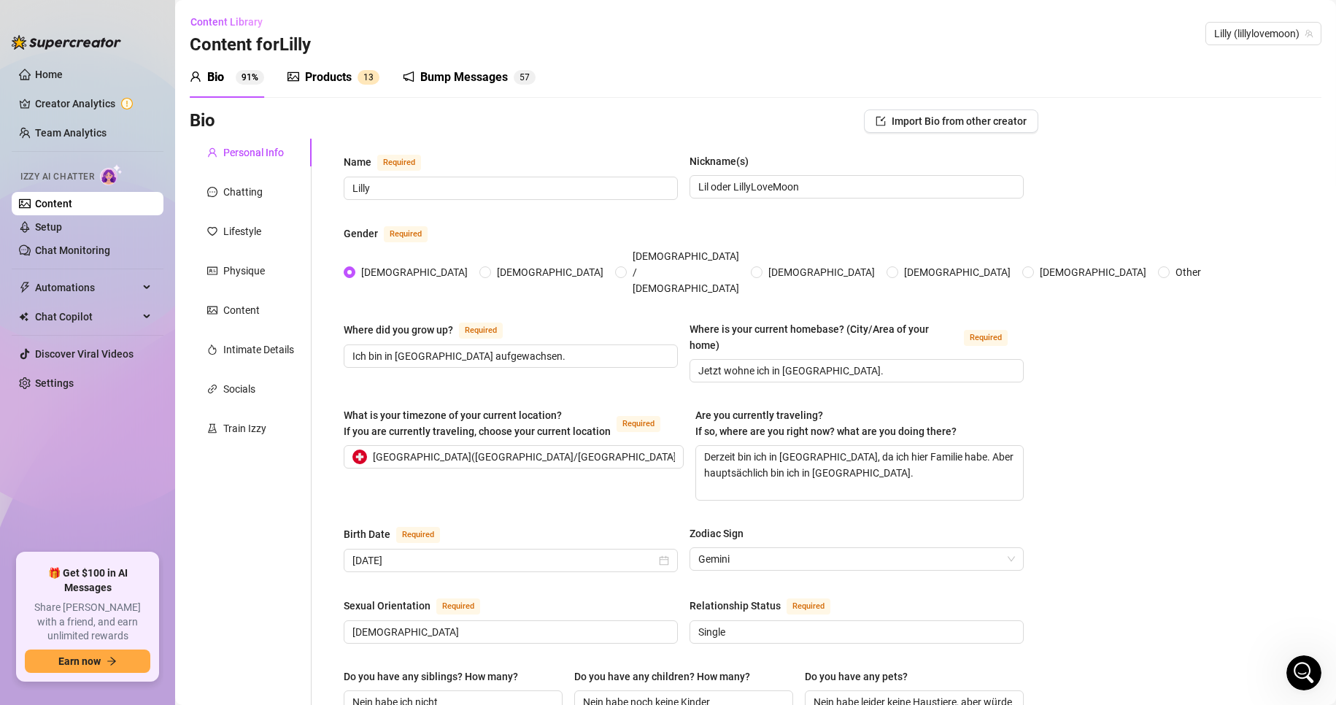
click at [447, 80] on div "Bump Messages" at bounding box center [464, 78] width 88 height 18
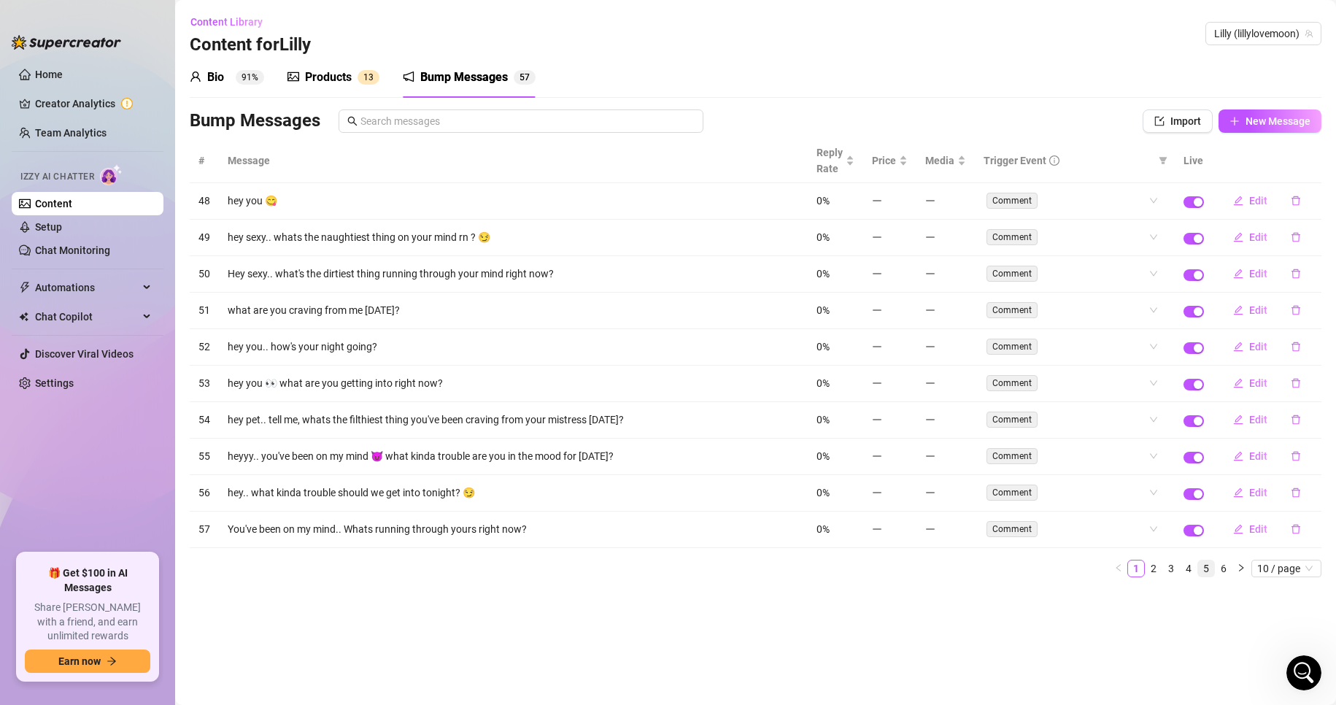
click at [1210, 565] on link "5" at bounding box center [1206, 569] width 16 height 16
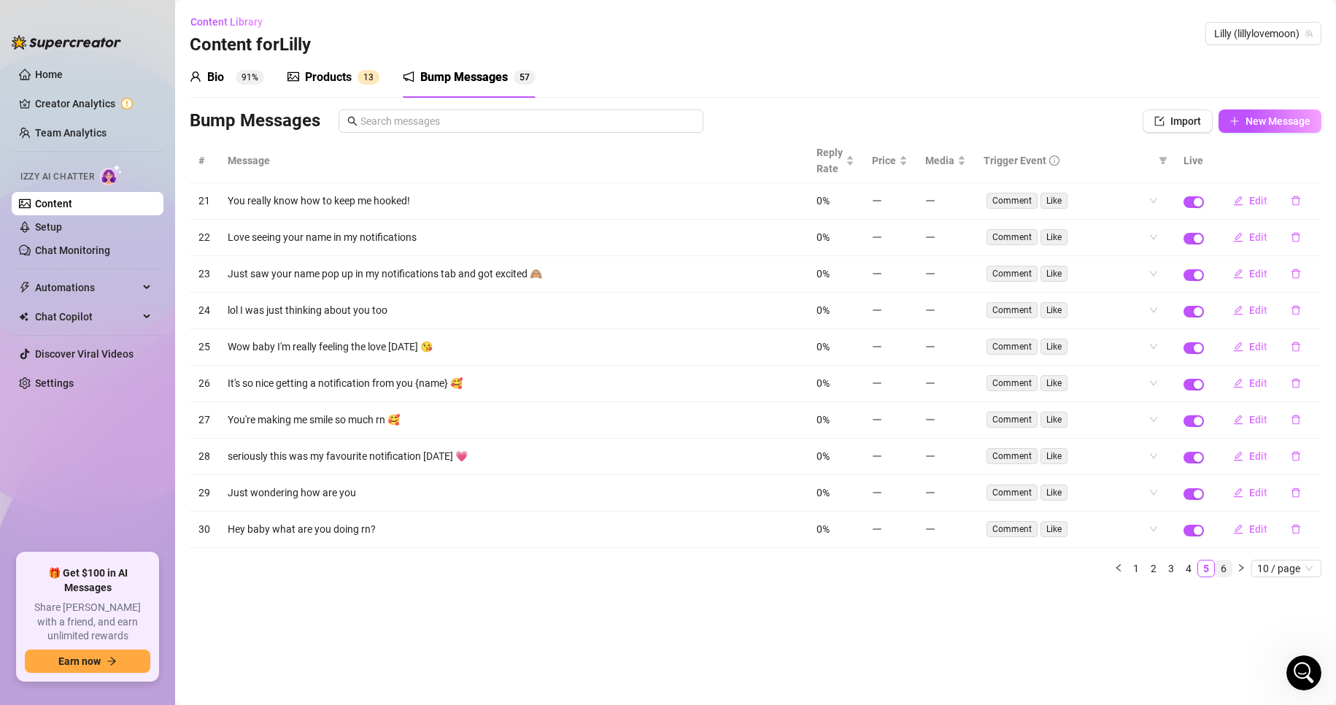
click at [1225, 568] on link "6" at bounding box center [1224, 569] width 16 height 16
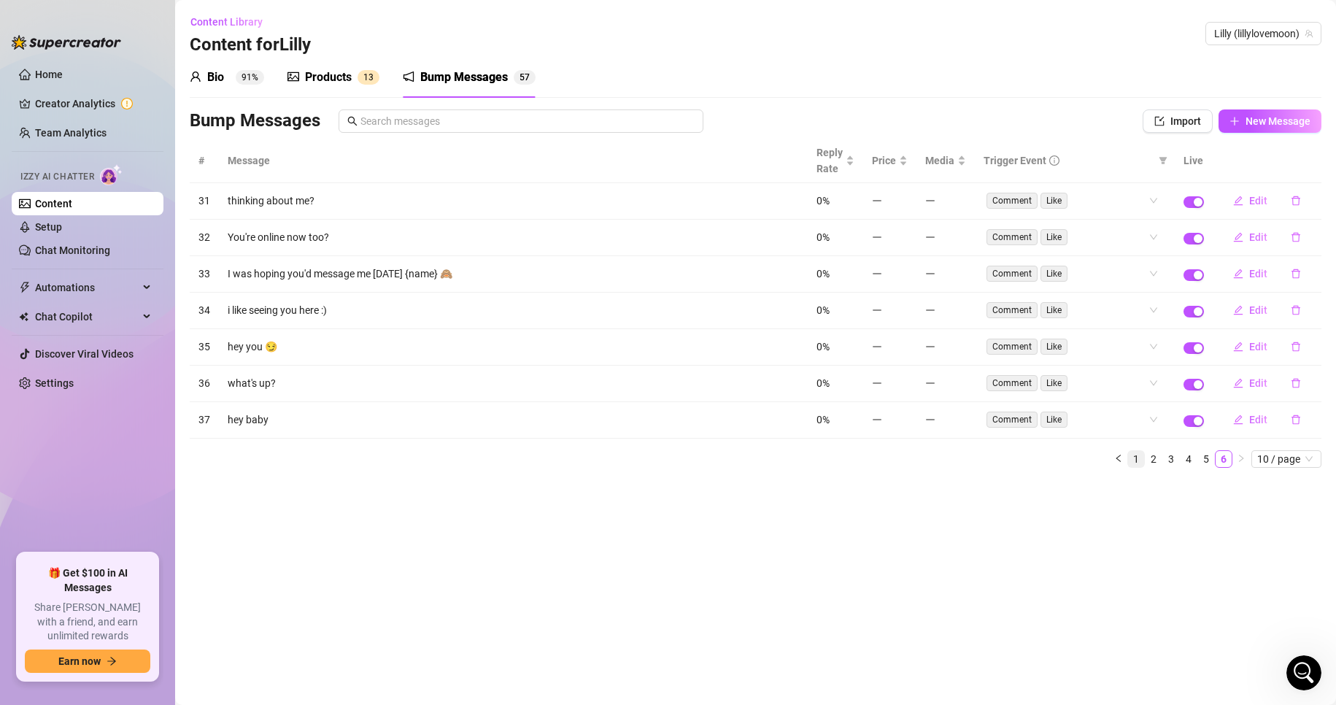
click at [1140, 458] on link "1" at bounding box center [1136, 459] width 16 height 16
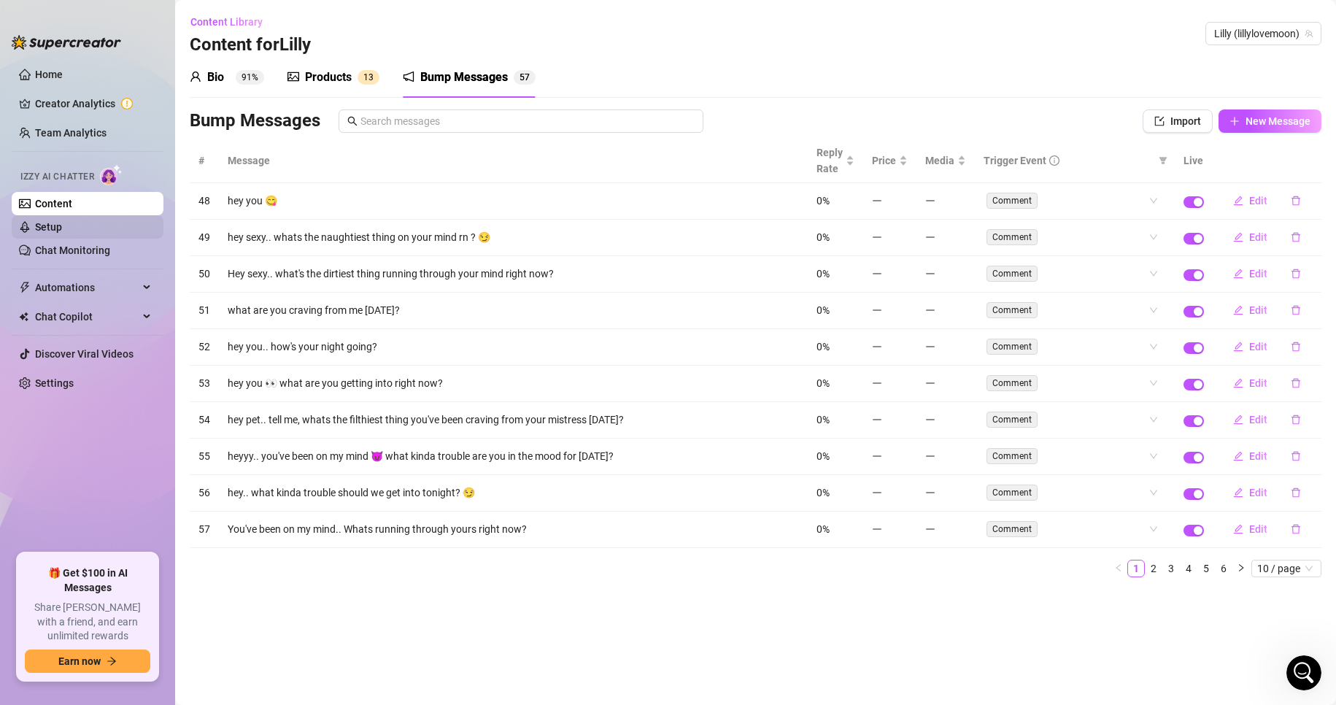
click at [62, 228] on link "Setup" at bounding box center [48, 227] width 27 height 12
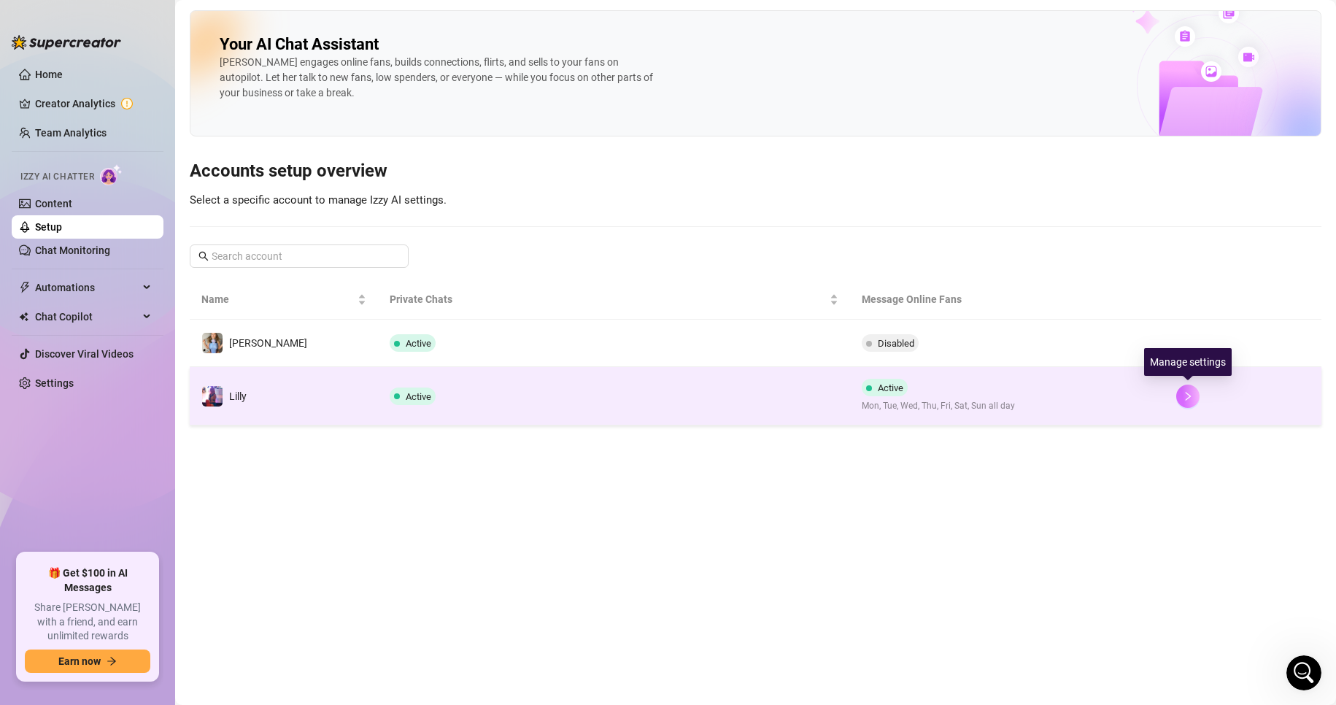
click at [1196, 396] on button "button" at bounding box center [1188, 396] width 23 height 23
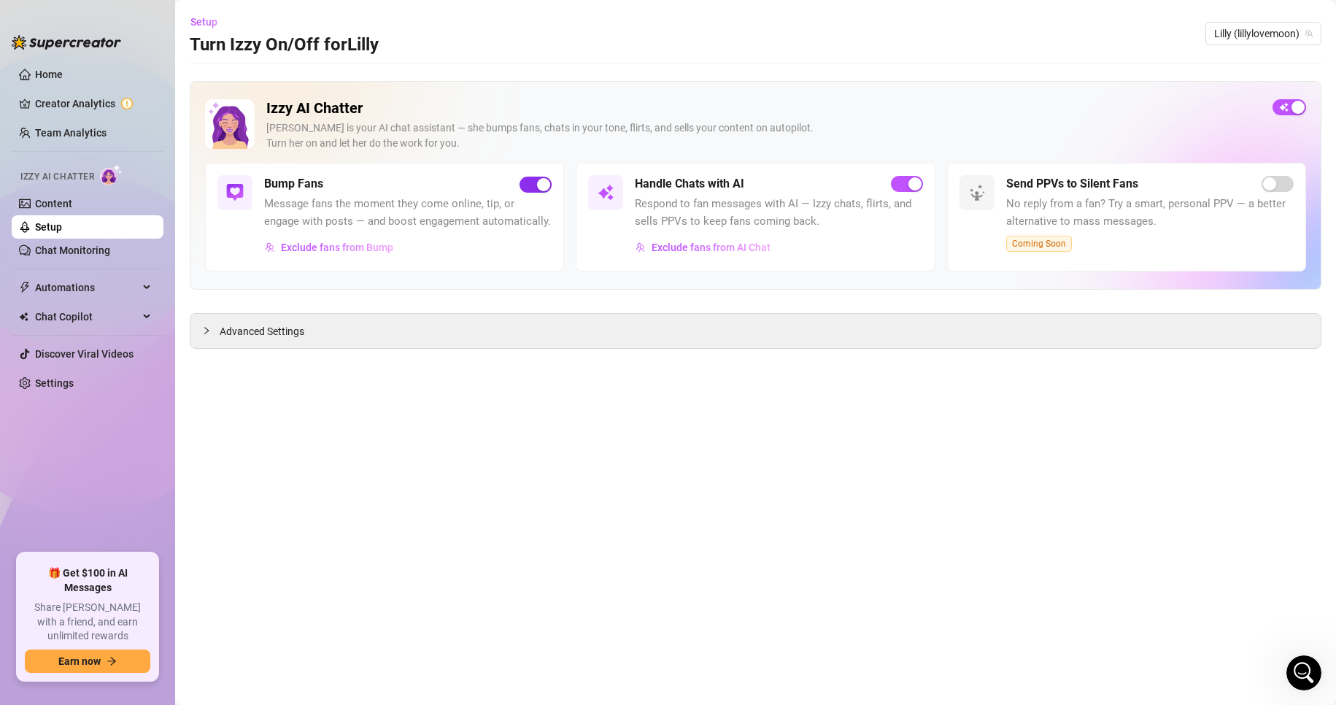
click at [545, 188] on div "button" at bounding box center [543, 184] width 13 height 13
click at [577, 336] on div "Advanced Settings" at bounding box center [755, 331] width 1131 height 34
drag, startPoint x: 186, startPoint y: 331, endPoint x: 219, endPoint y: 337, distance: 33.5
click at [187, 331] on main "Setup Turn Izzy On/Off for [PERSON_NAME] (lillylovemoon) Izzy AI Chatter [PERSO…" at bounding box center [755, 352] width 1161 height 705
click at [219, 337] on div at bounding box center [211, 331] width 18 height 16
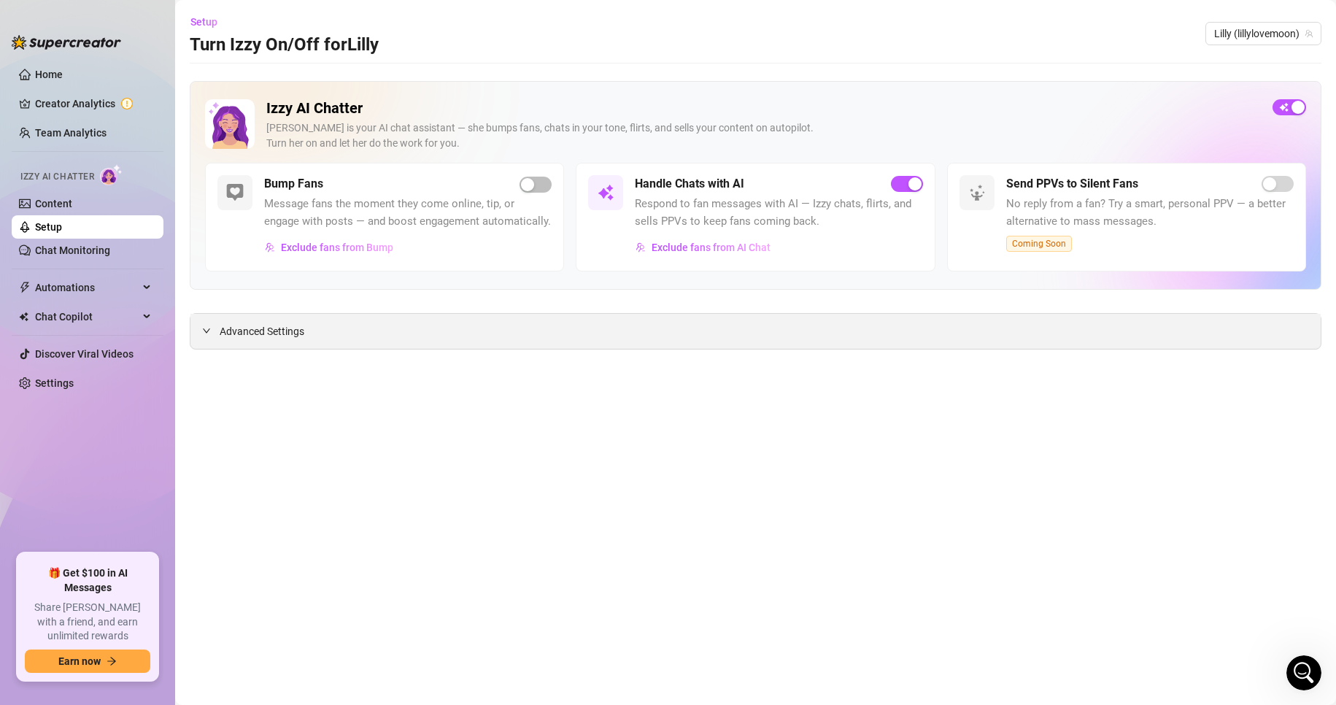
click at [201, 333] on div "Advanced Settings" at bounding box center [755, 331] width 1131 height 34
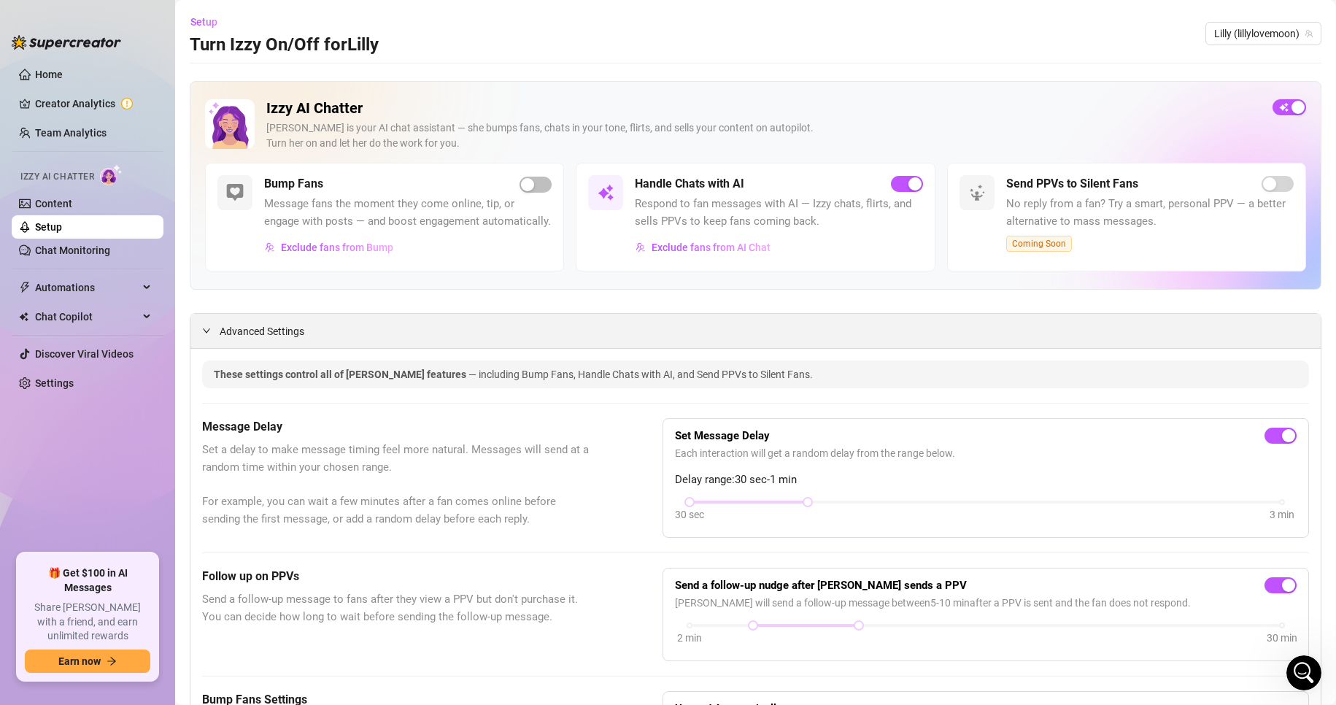
click at [203, 335] on icon "expanded" at bounding box center [206, 330] width 9 height 9
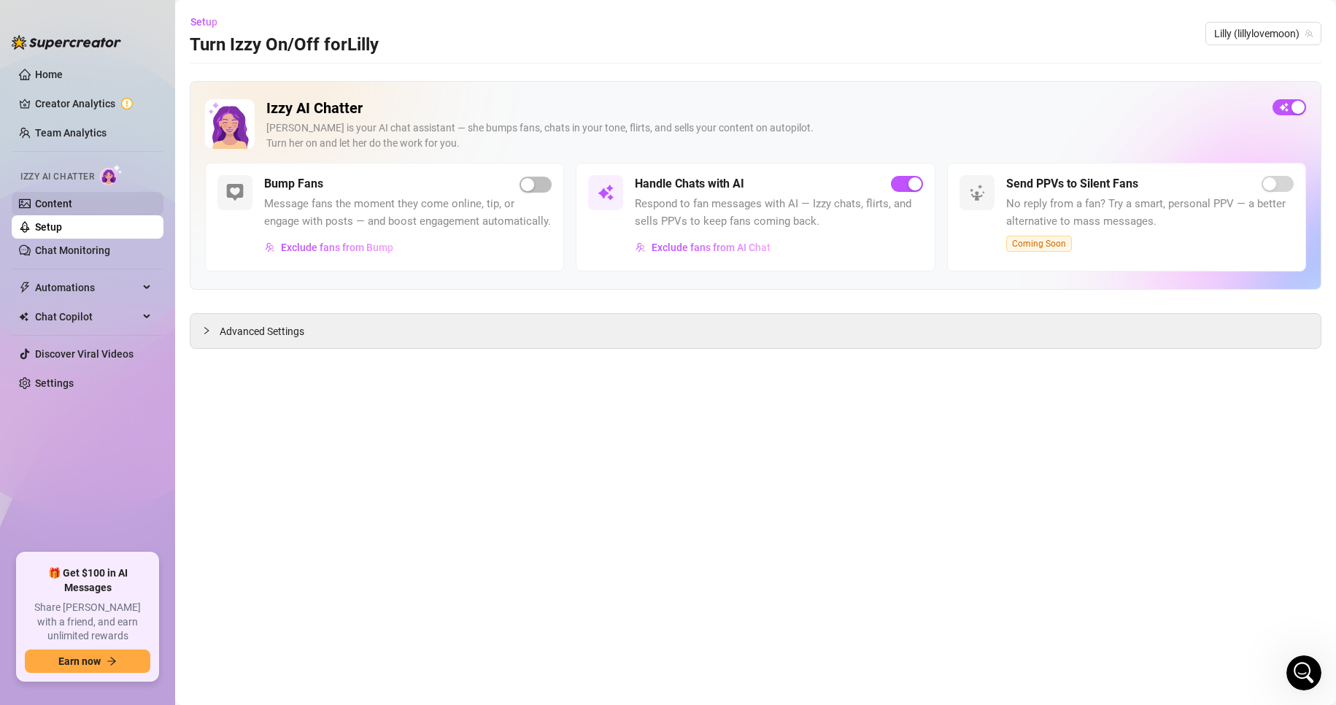
click at [72, 200] on link "Content" at bounding box center [53, 204] width 37 height 12
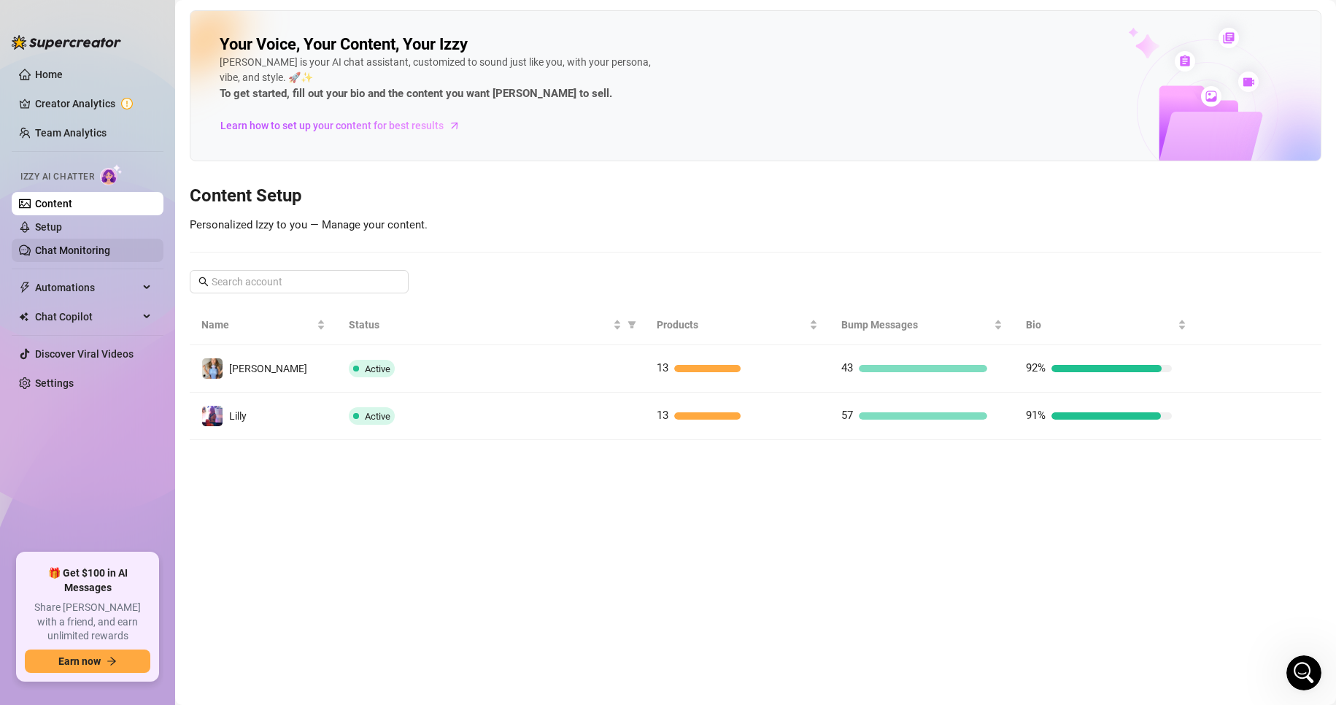
click at [88, 252] on link "Chat Monitoring" at bounding box center [72, 251] width 75 height 12
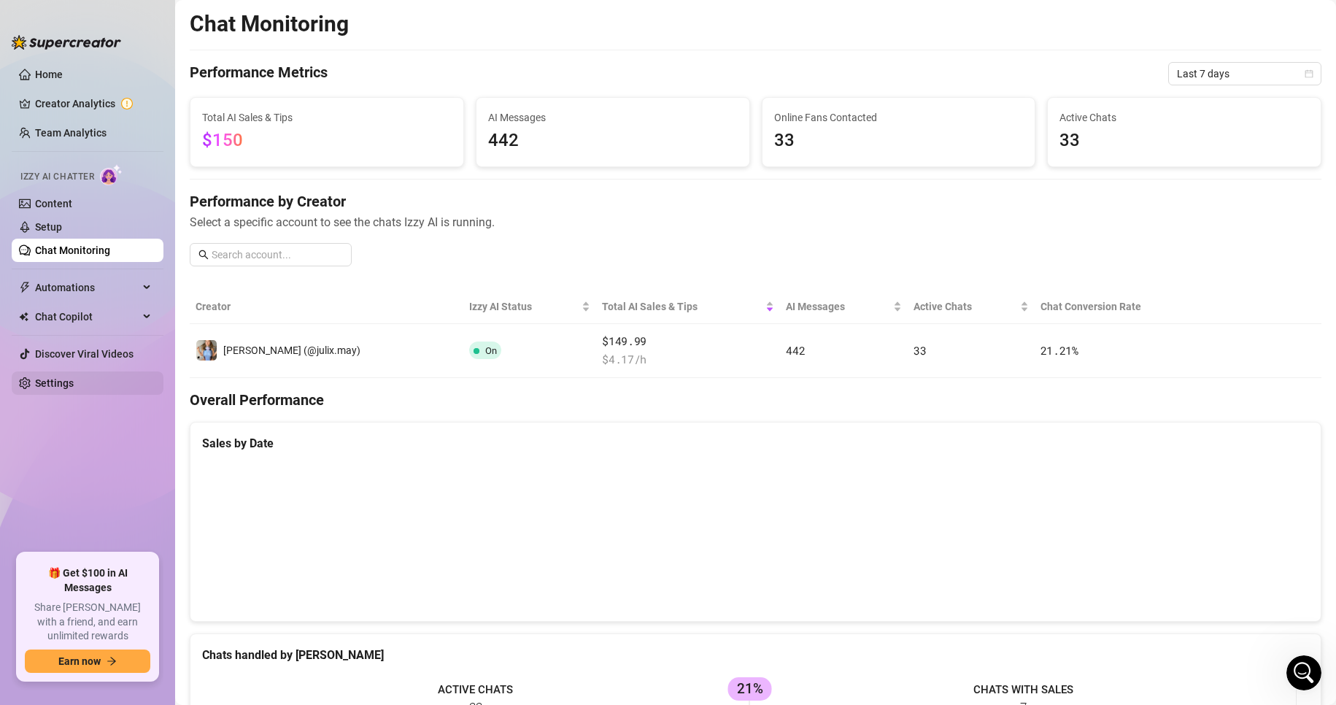
click at [74, 385] on link "Settings" at bounding box center [54, 383] width 39 height 12
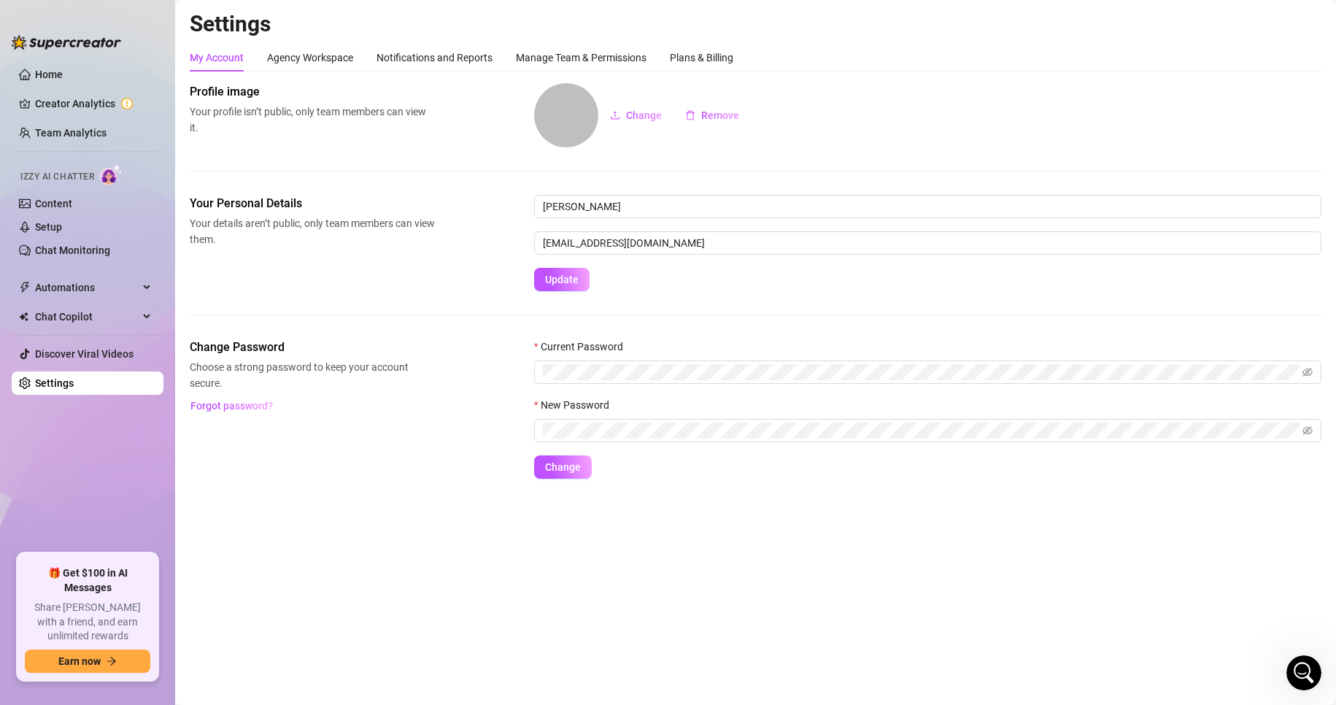
drag, startPoint x: 556, startPoint y: 119, endPoint x: 551, endPoint y: 149, distance: 30.4
click at [551, 149] on div "Profile image Your profile isn’t public, only team members can view it. Change …" at bounding box center [756, 139] width 1132 height 112
click at [311, 50] on div "Agency Workspace" at bounding box center [310, 58] width 86 height 16
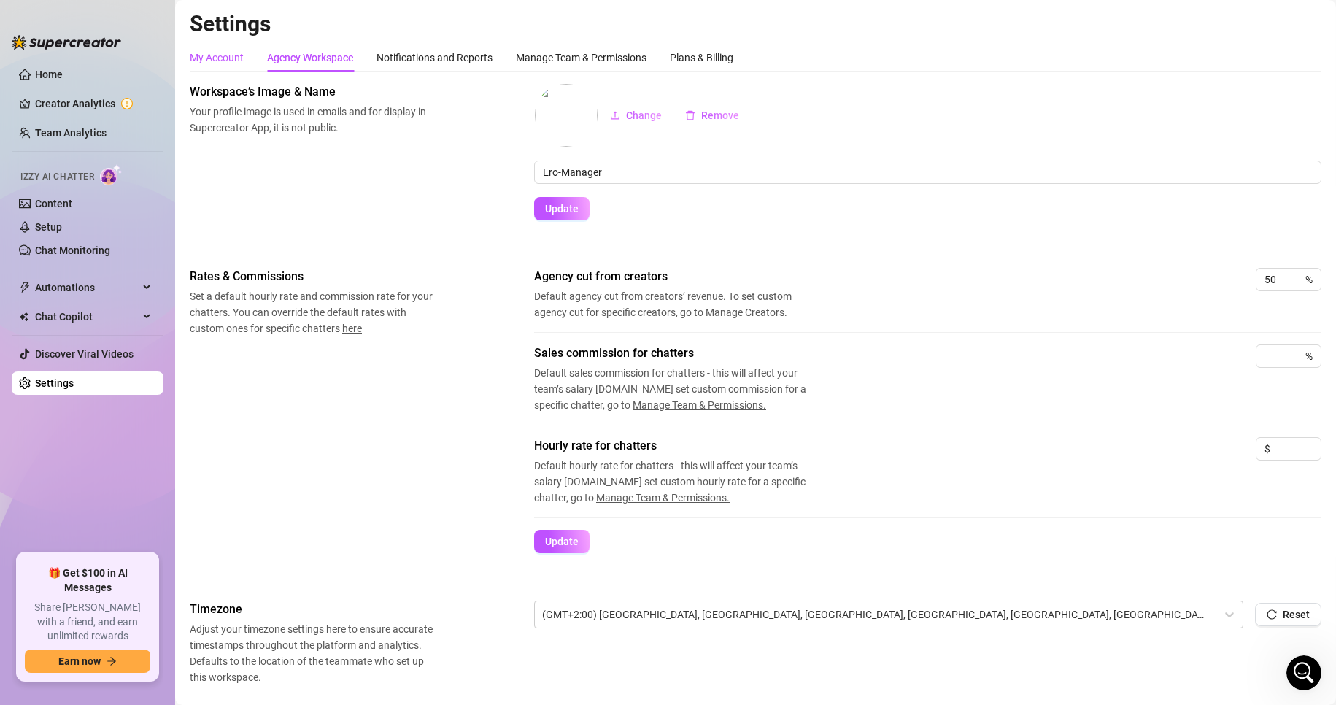
click at [225, 59] on div "My Account" at bounding box center [217, 58] width 54 height 16
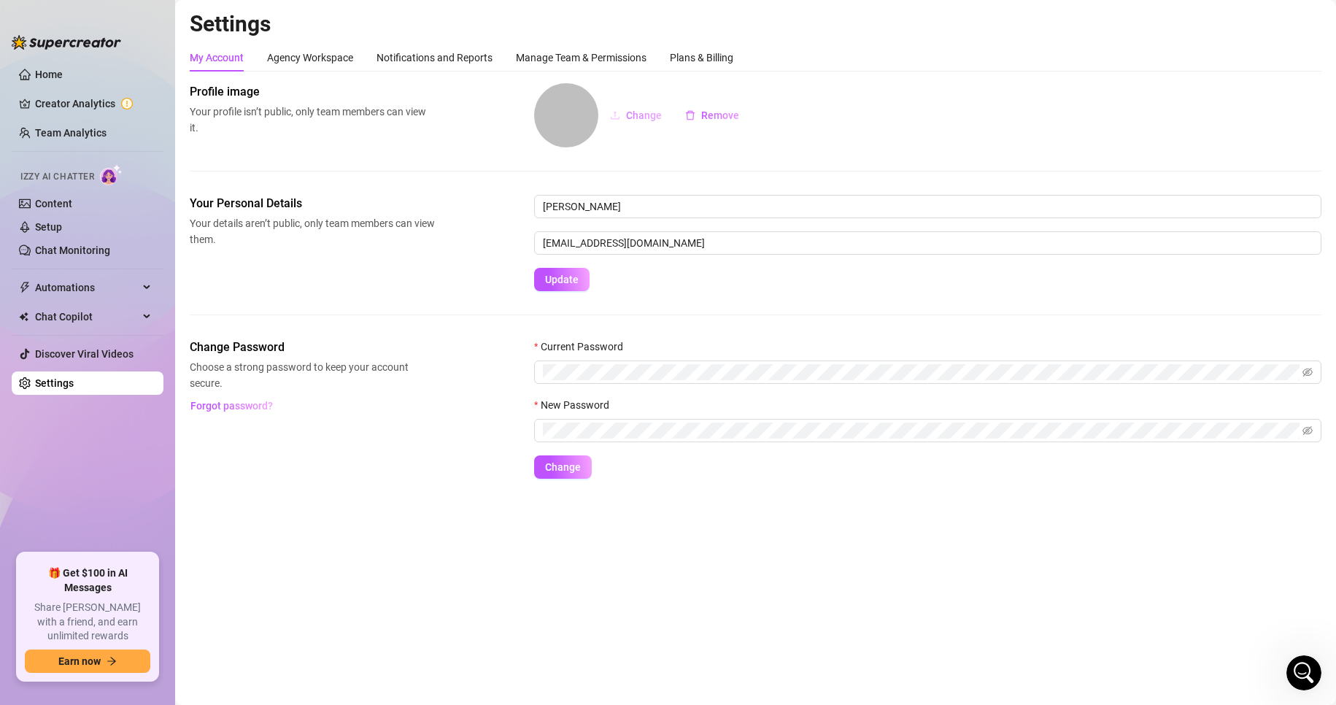
click at [631, 121] on span "Change" at bounding box center [644, 115] width 36 height 12
click at [388, 149] on div "Profile image Your profile isn’t public, only team members can view it. Change …" at bounding box center [756, 139] width 1132 height 112
click at [307, 51] on div "Agency Workspace" at bounding box center [310, 58] width 86 height 16
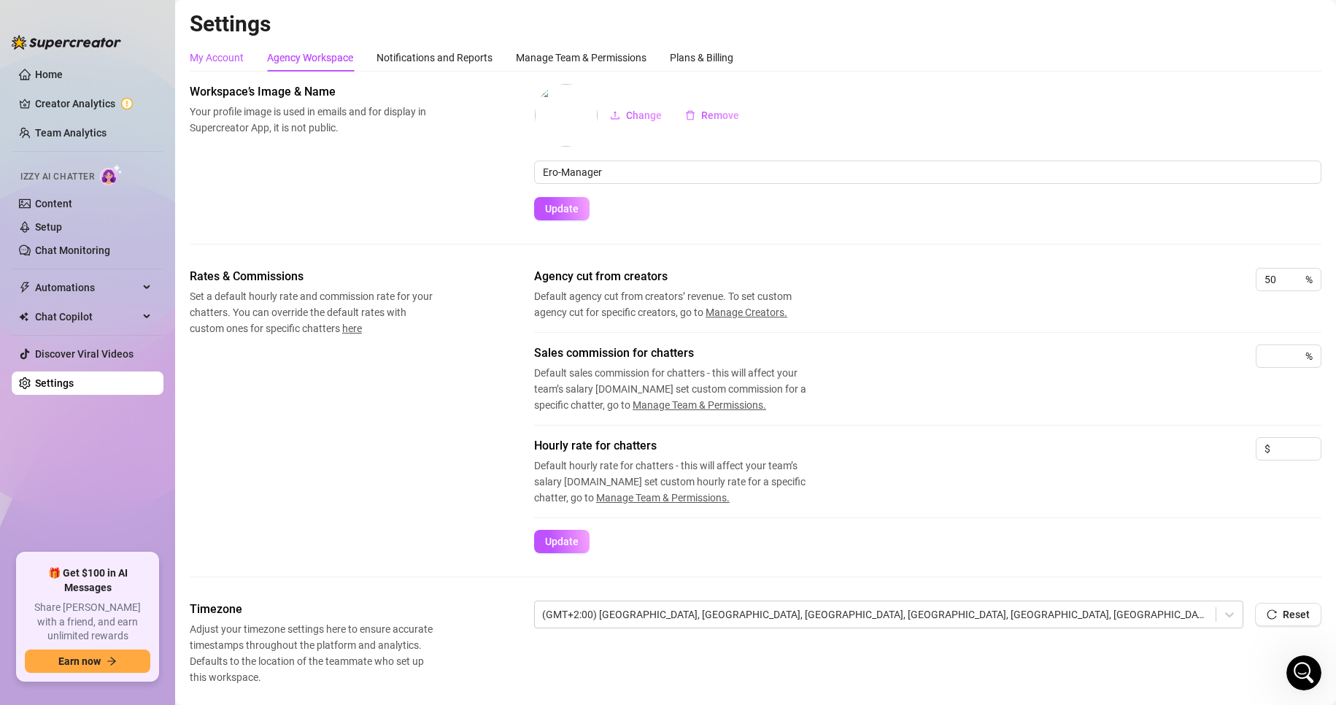
click at [204, 56] on div "My Account" at bounding box center [217, 58] width 54 height 16
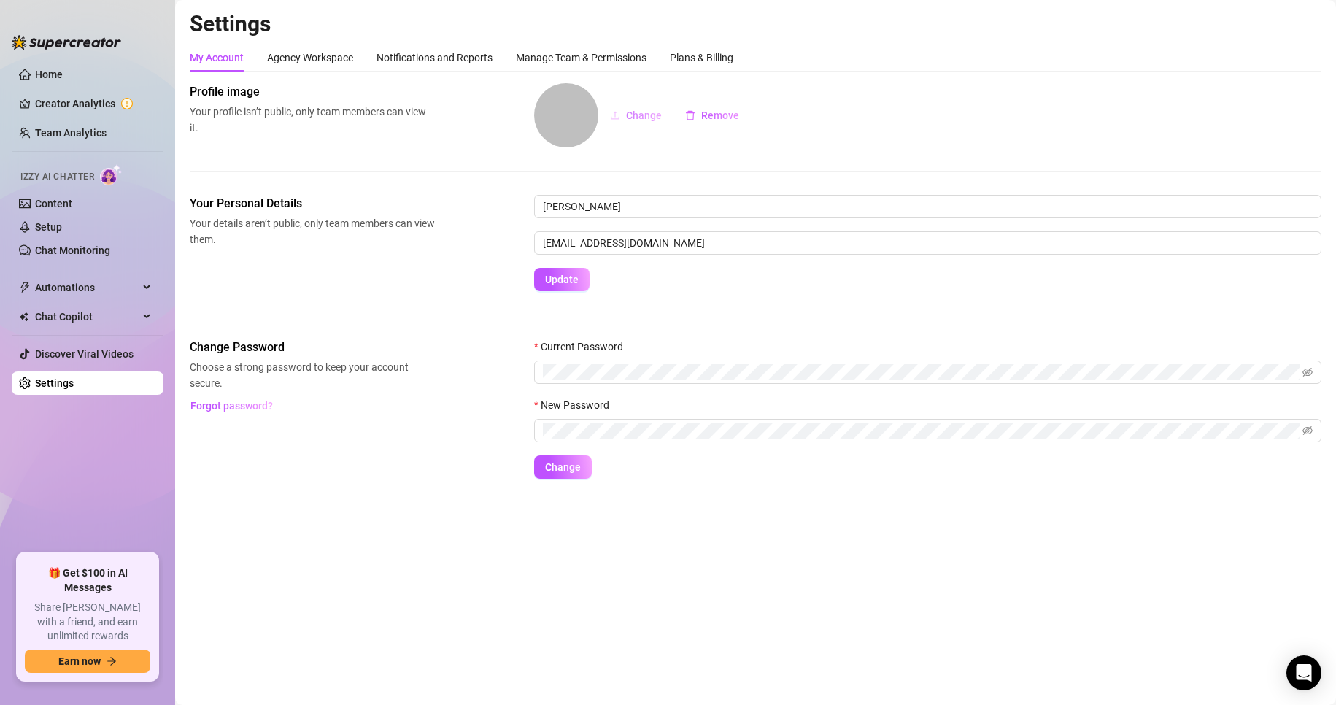
click at [659, 109] on span "Change" at bounding box center [644, 115] width 36 height 12
drag, startPoint x: 557, startPoint y: 118, endPoint x: 576, endPoint y: 150, distance: 37.3
click at [576, 150] on div "Profile image Your profile isn’t public, only team members can view it. Change …" at bounding box center [756, 139] width 1132 height 112
click at [631, 118] on span "Change" at bounding box center [644, 115] width 36 height 12
click at [326, 49] on div "Agency Workspace" at bounding box center [310, 58] width 86 height 28
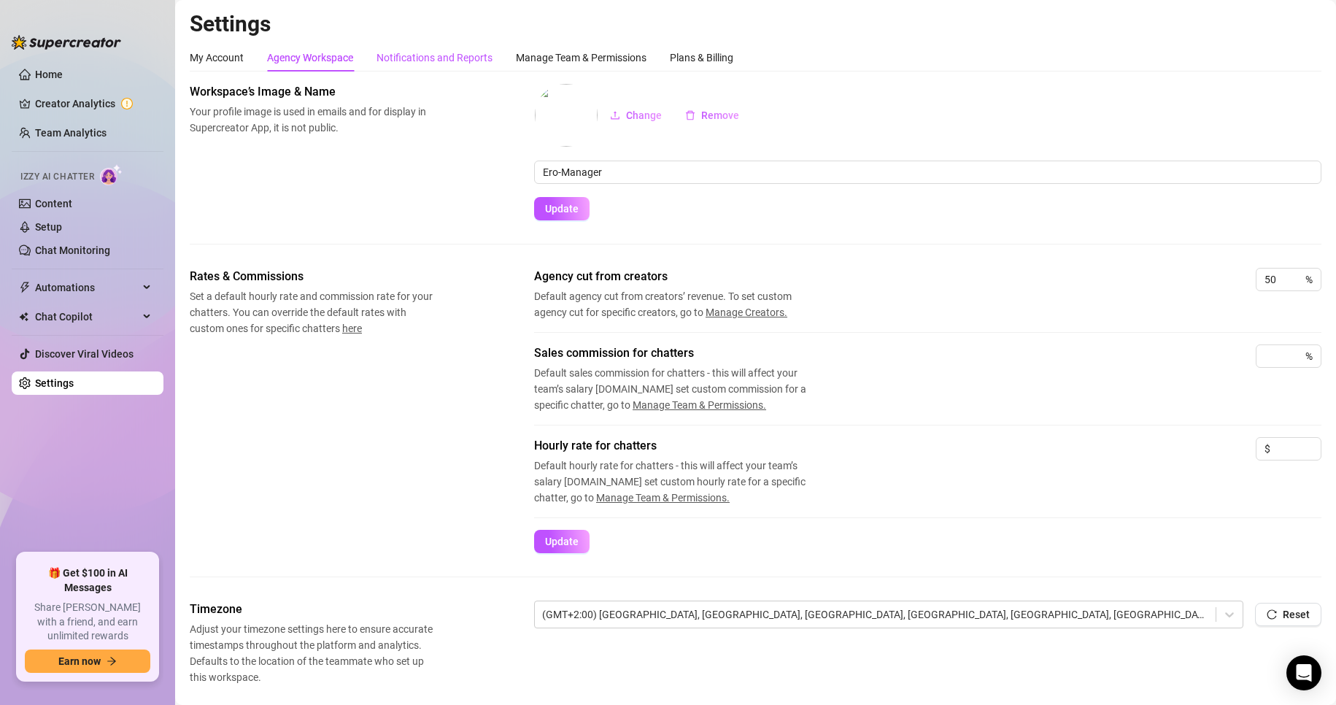
click at [440, 55] on div "Notifications and Reports" at bounding box center [435, 58] width 116 height 16
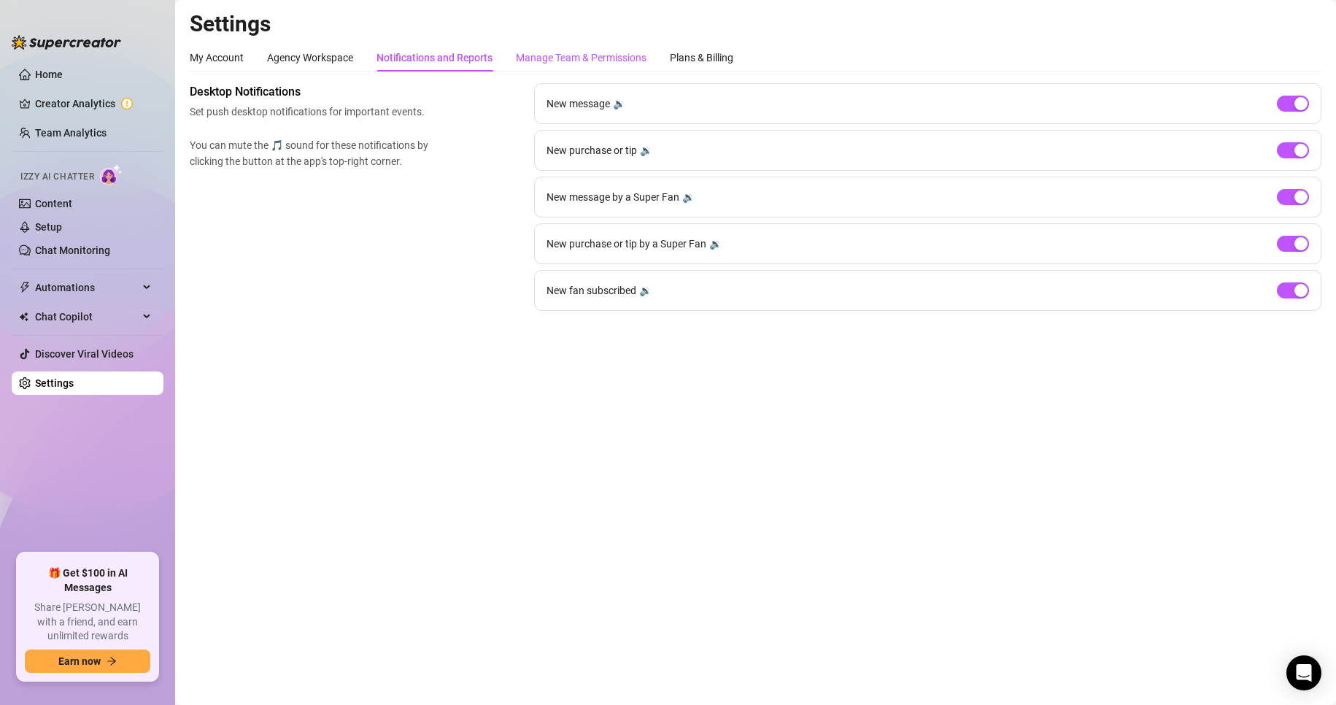
click at [584, 62] on div "Manage Team & Permissions" at bounding box center [581, 58] width 131 height 16
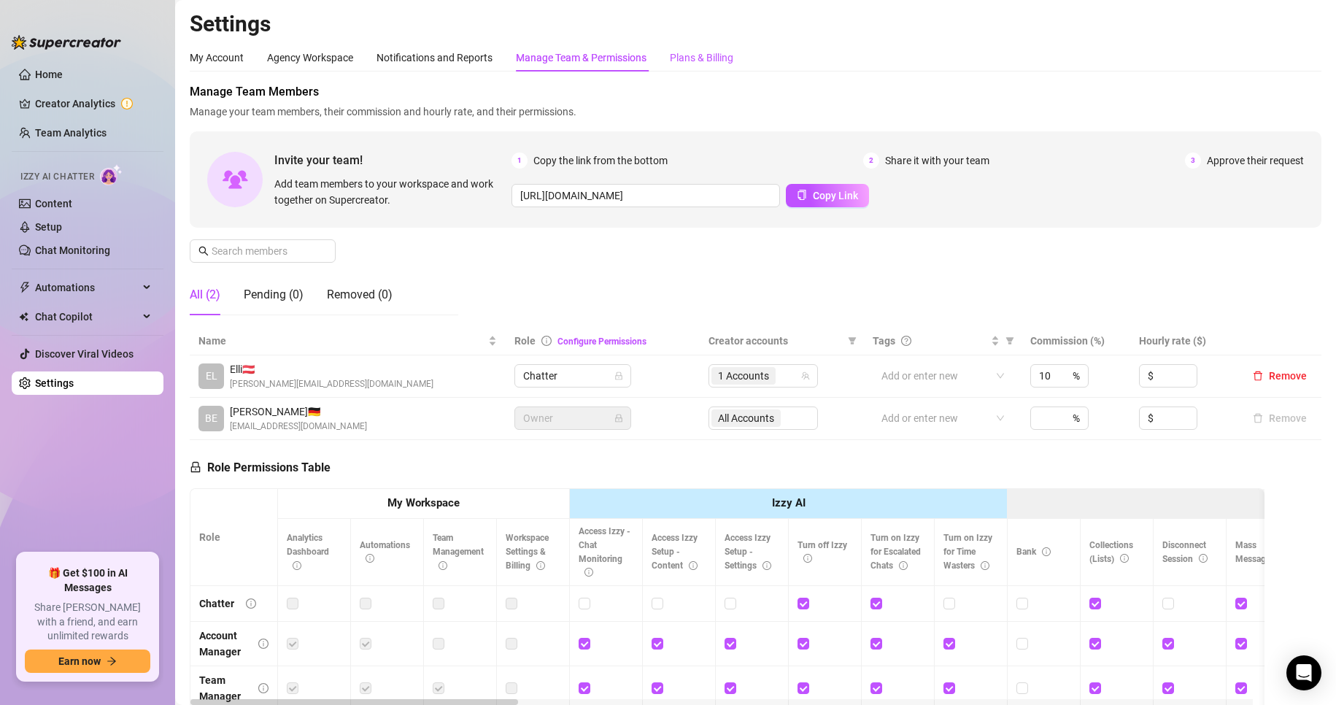
click at [696, 56] on div "Plans & Billing" at bounding box center [701, 58] width 63 height 16
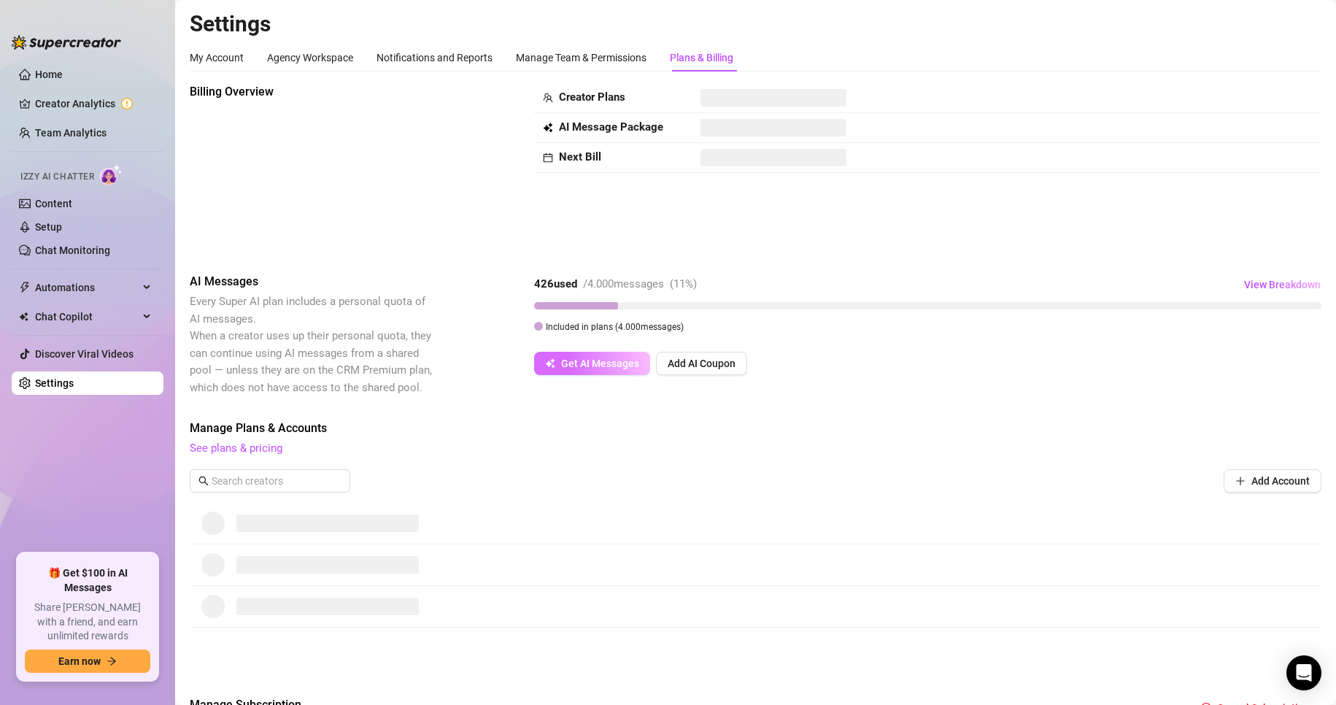
click at [574, 366] on span "Get AI Messages" at bounding box center [600, 364] width 78 height 12
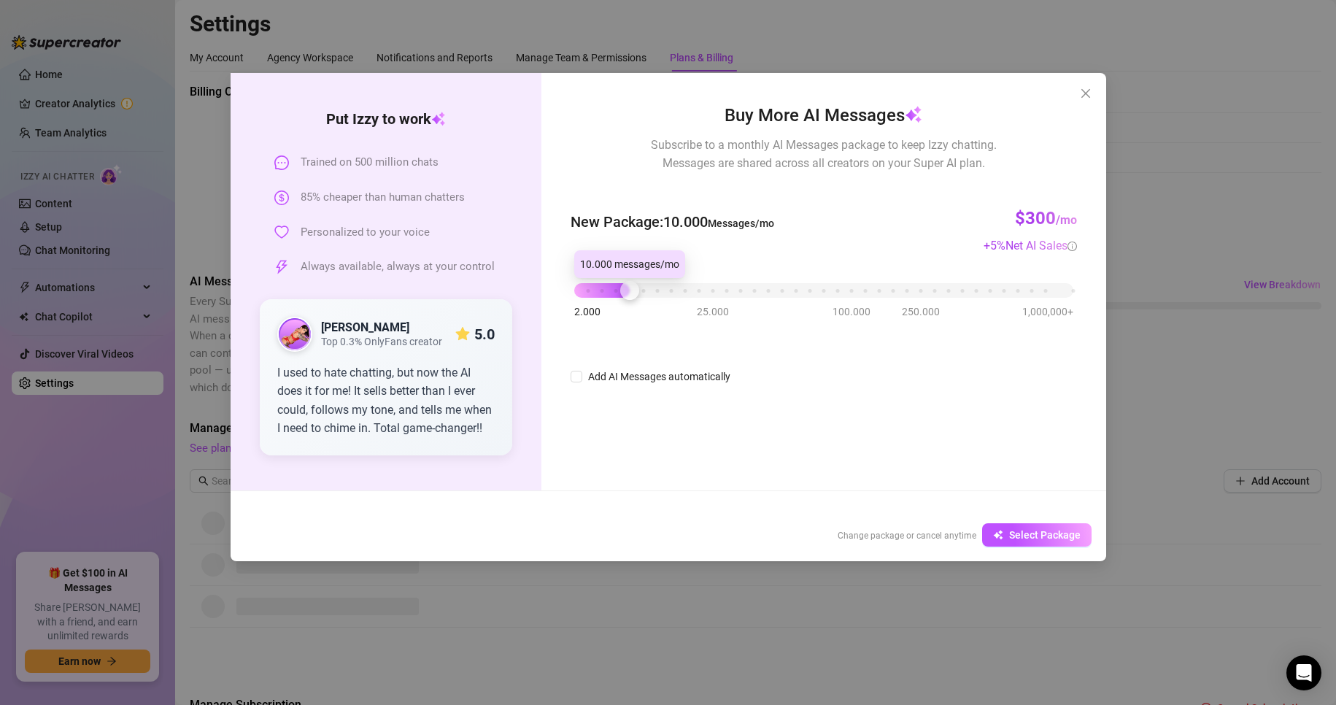
click at [627, 289] on div "2.000 25.000 100.000 250.000 1,000,000+" at bounding box center [823, 284] width 498 height 9
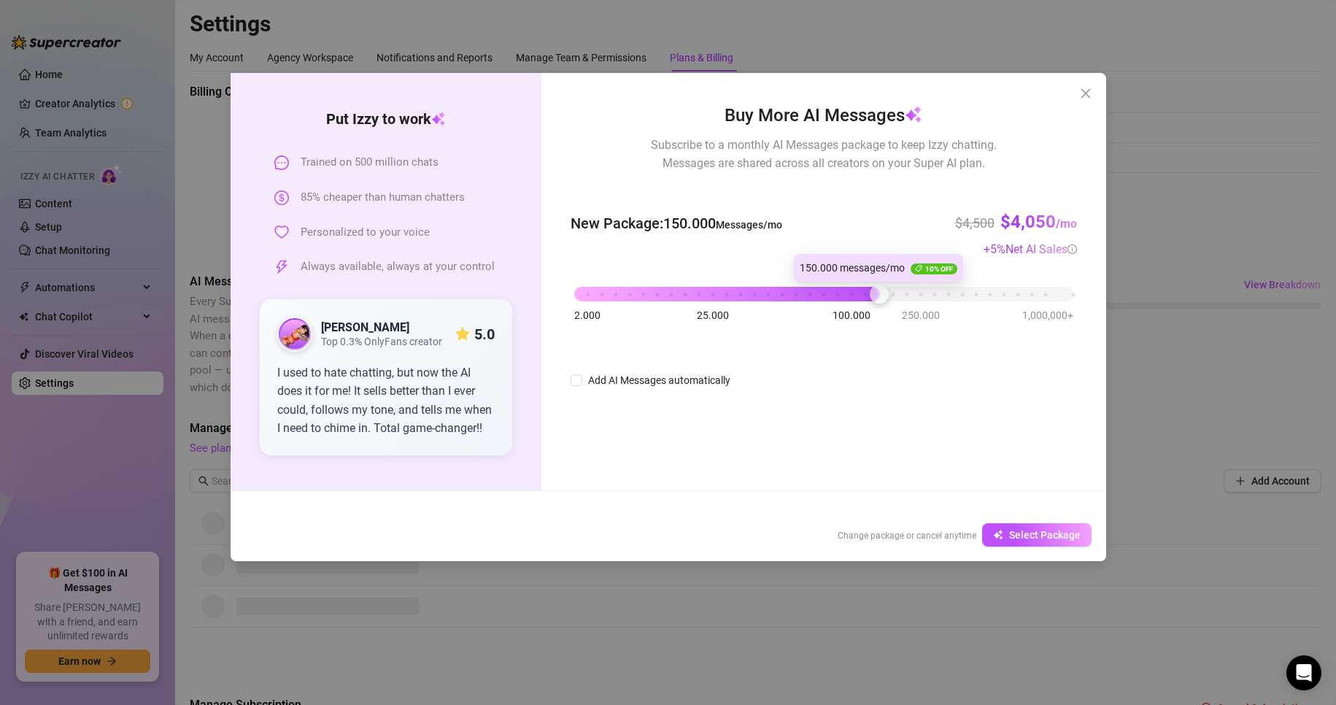
drag, startPoint x: 627, startPoint y: 293, endPoint x: 877, endPoint y: 296, distance: 249.6
click at [877, 296] on div at bounding box center [879, 294] width 19 height 19
click at [1091, 98] on icon "close" at bounding box center [1086, 94] width 12 height 12
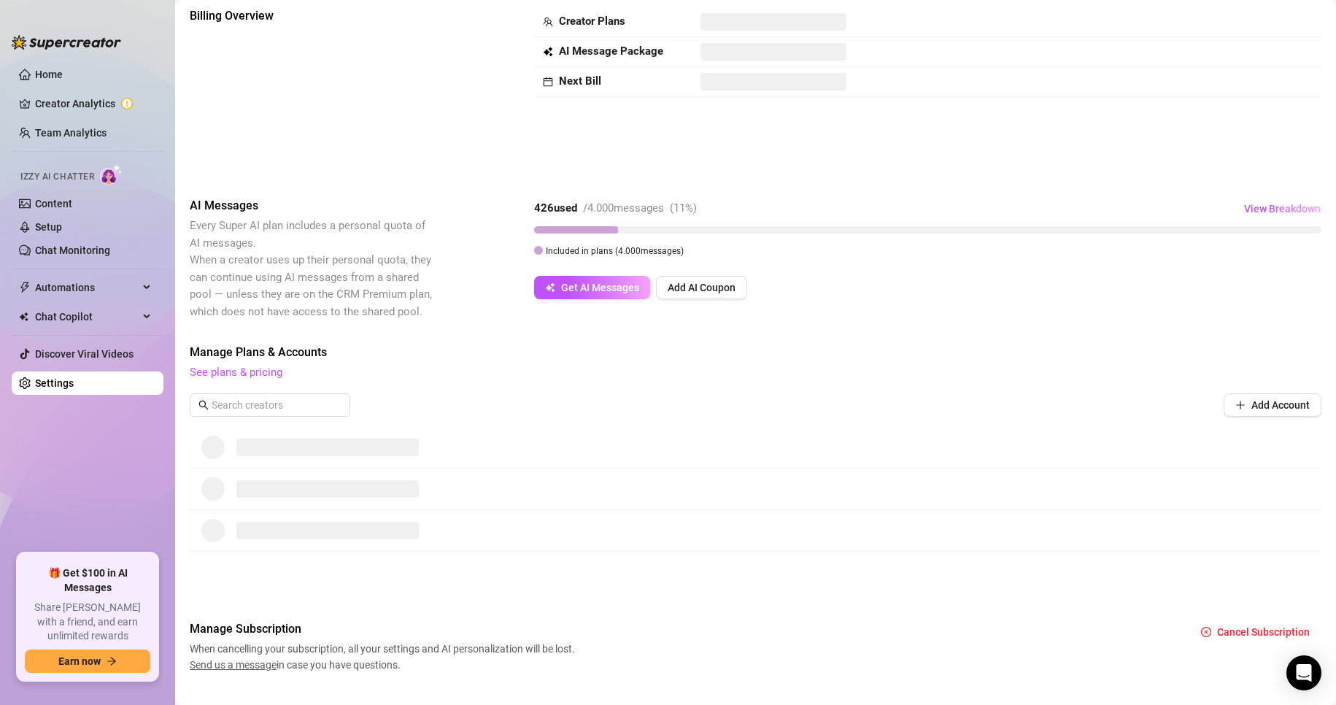
scroll to position [105, 0]
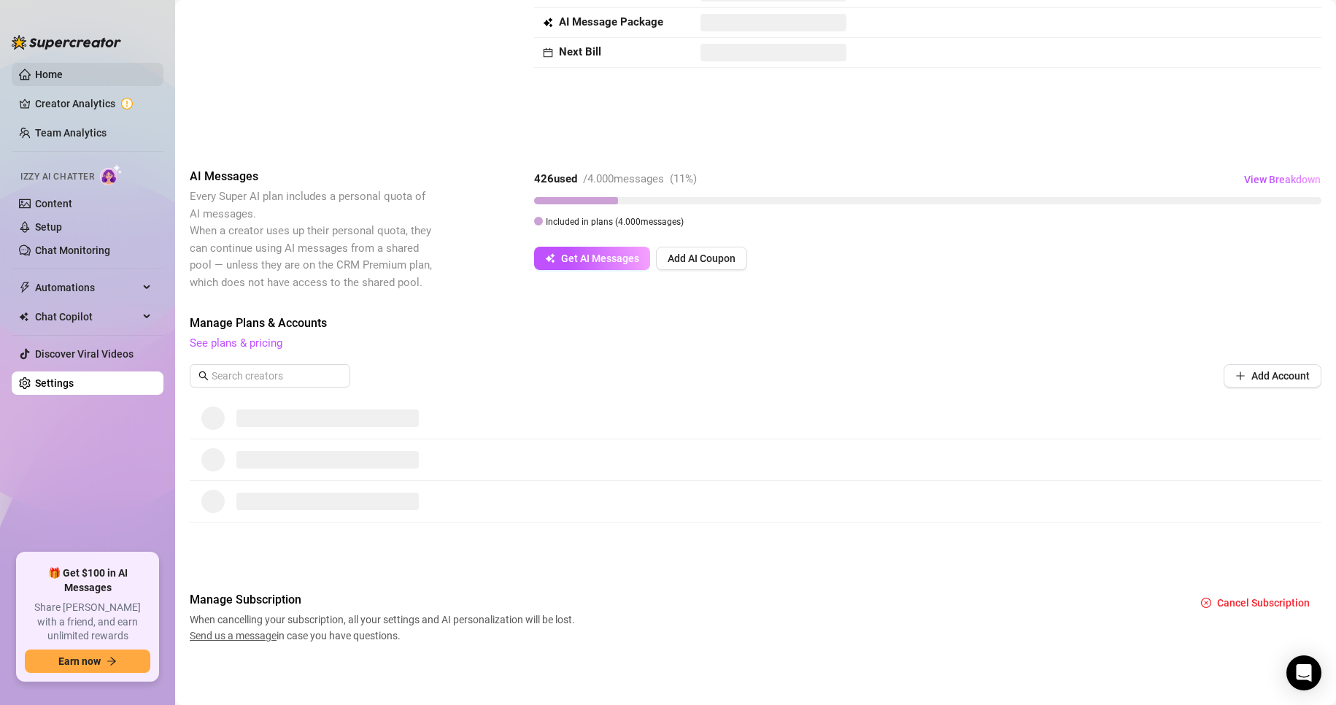
click at [63, 77] on link "Home" at bounding box center [49, 75] width 28 height 12
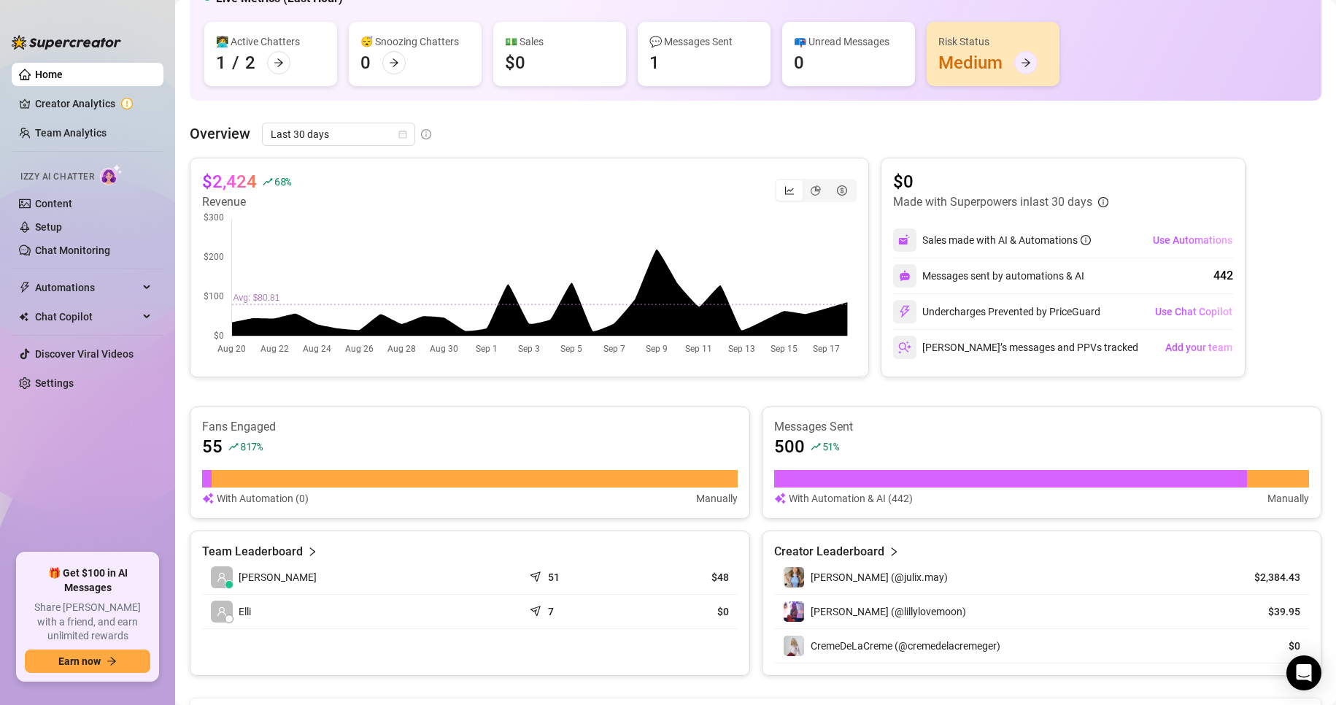
click at [1024, 61] on icon "arrow-right" at bounding box center [1026, 63] width 10 height 10
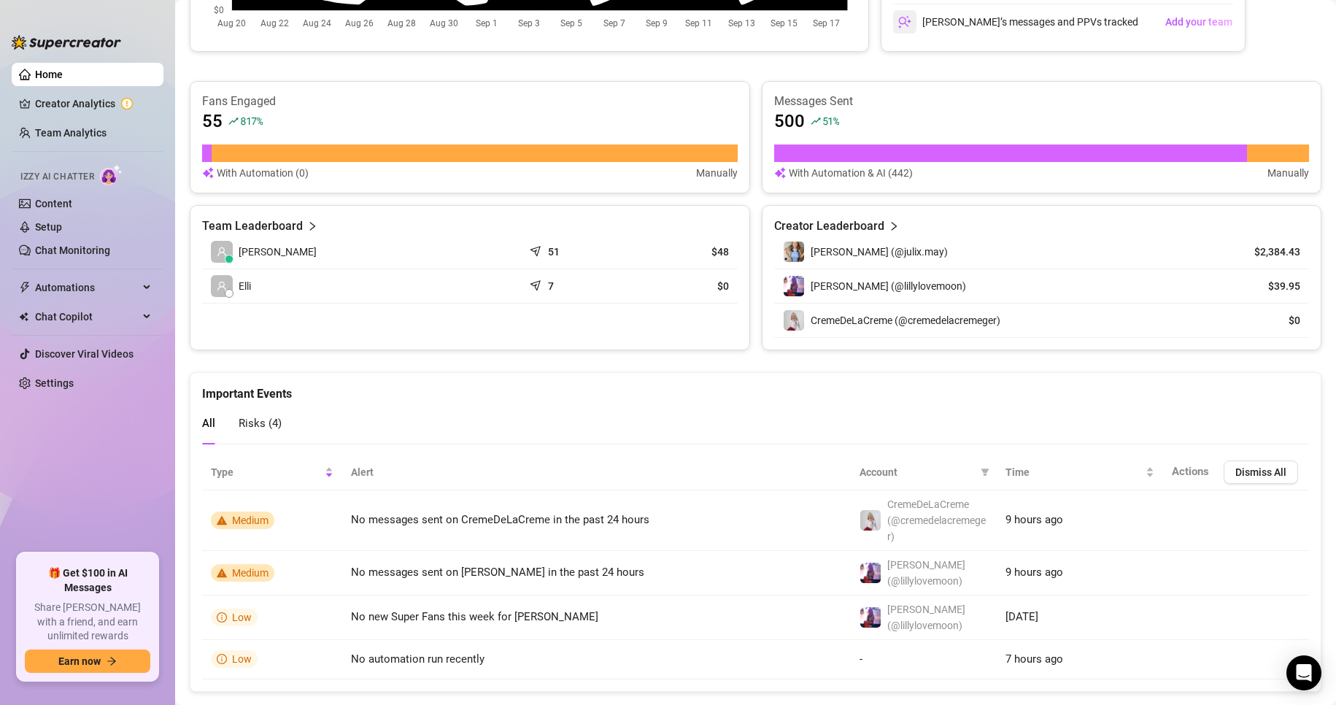
scroll to position [451, 0]
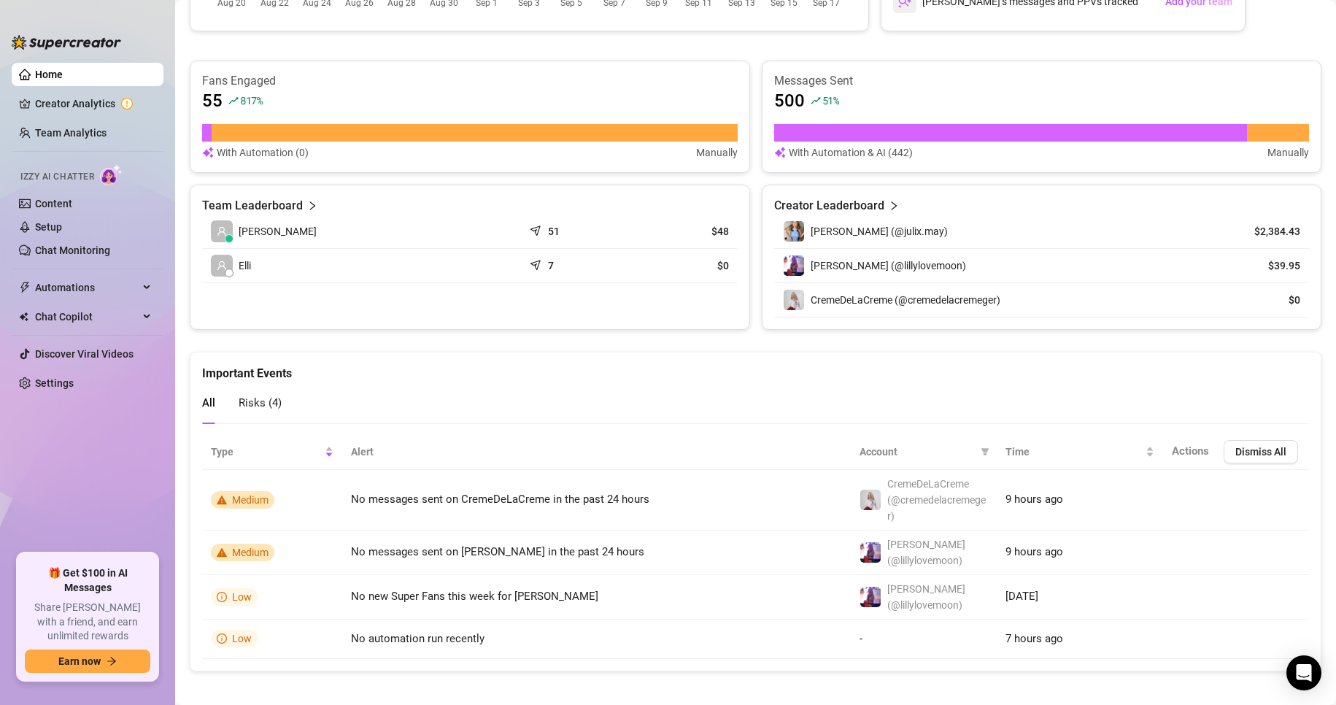
click at [268, 397] on span "Risks ( 4 )" at bounding box center [260, 402] width 43 height 13
click at [226, 399] on div "All Risks ( 4 )" at bounding box center [242, 403] width 80 height 42
click at [207, 407] on span "All" at bounding box center [208, 402] width 13 height 13
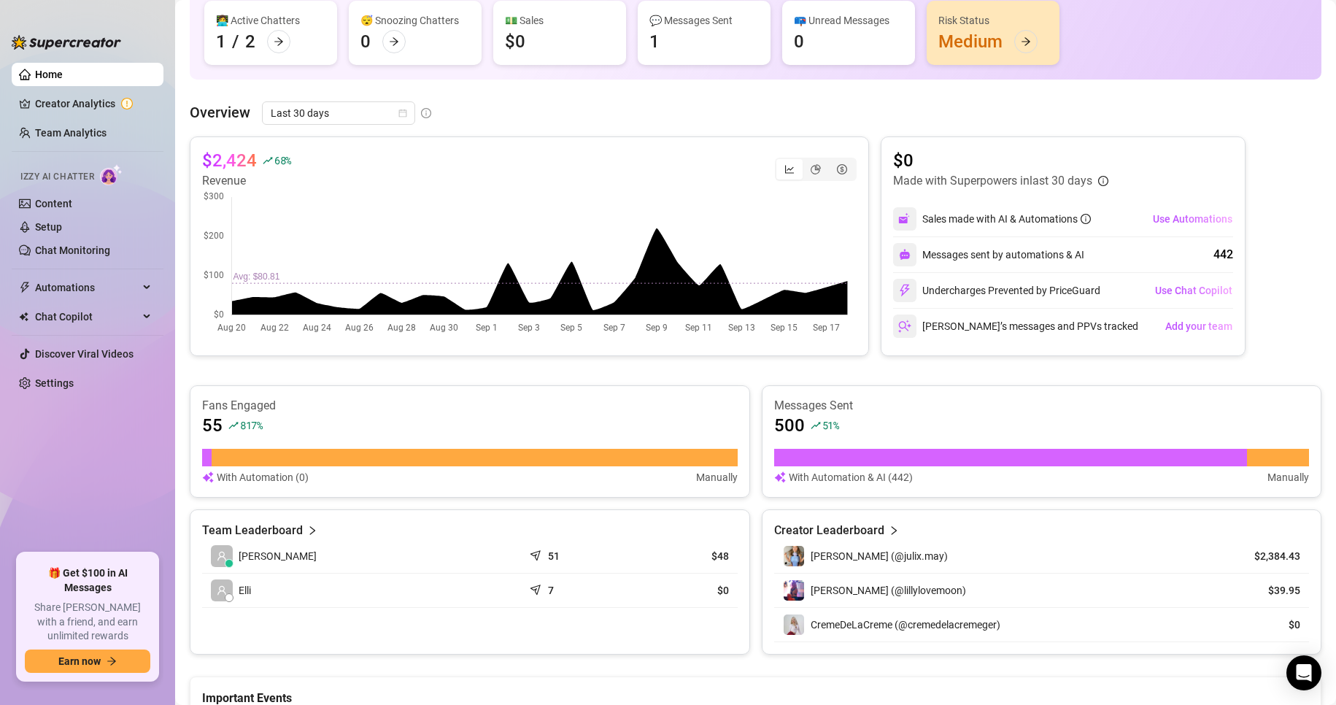
scroll to position [0, 0]
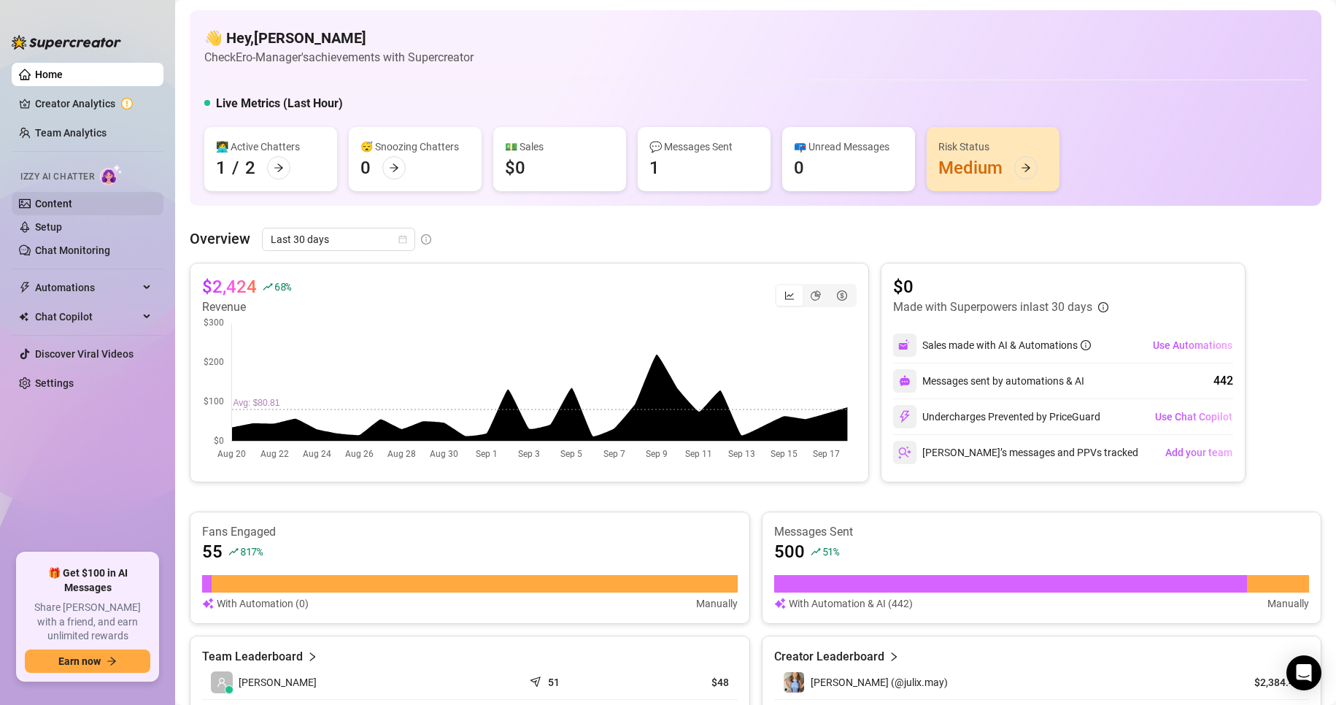
click at [72, 204] on link "Content" at bounding box center [53, 204] width 37 height 12
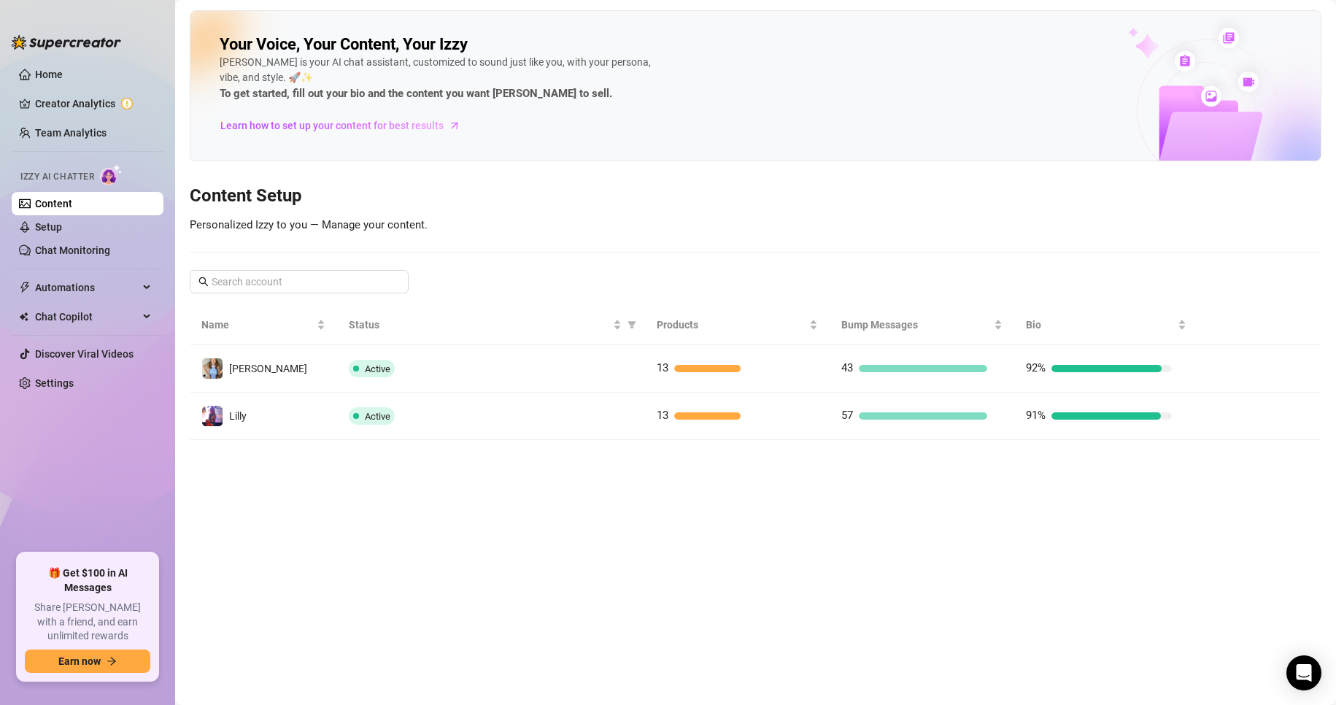
drag, startPoint x: 1223, startPoint y: 415, endPoint x: 1185, endPoint y: 501, distance: 93.4
click at [1185, 501] on main "Your Voice, Your Content, Your Izzy Izzy is your AI chat assistant, customized …" at bounding box center [755, 352] width 1161 height 705
click at [1304, 664] on div "Open Intercom Messenger" at bounding box center [1304, 673] width 39 height 39
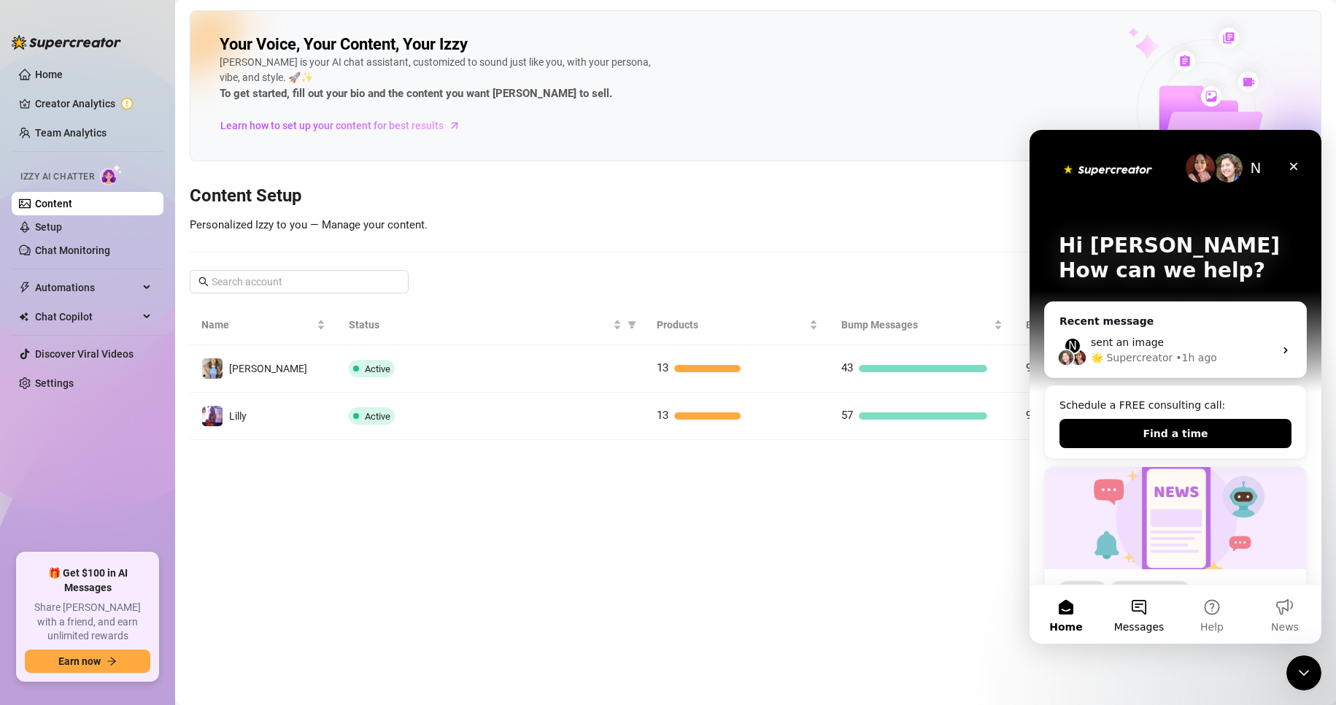
click at [1140, 625] on span "Messages" at bounding box center [1140, 627] width 50 height 10
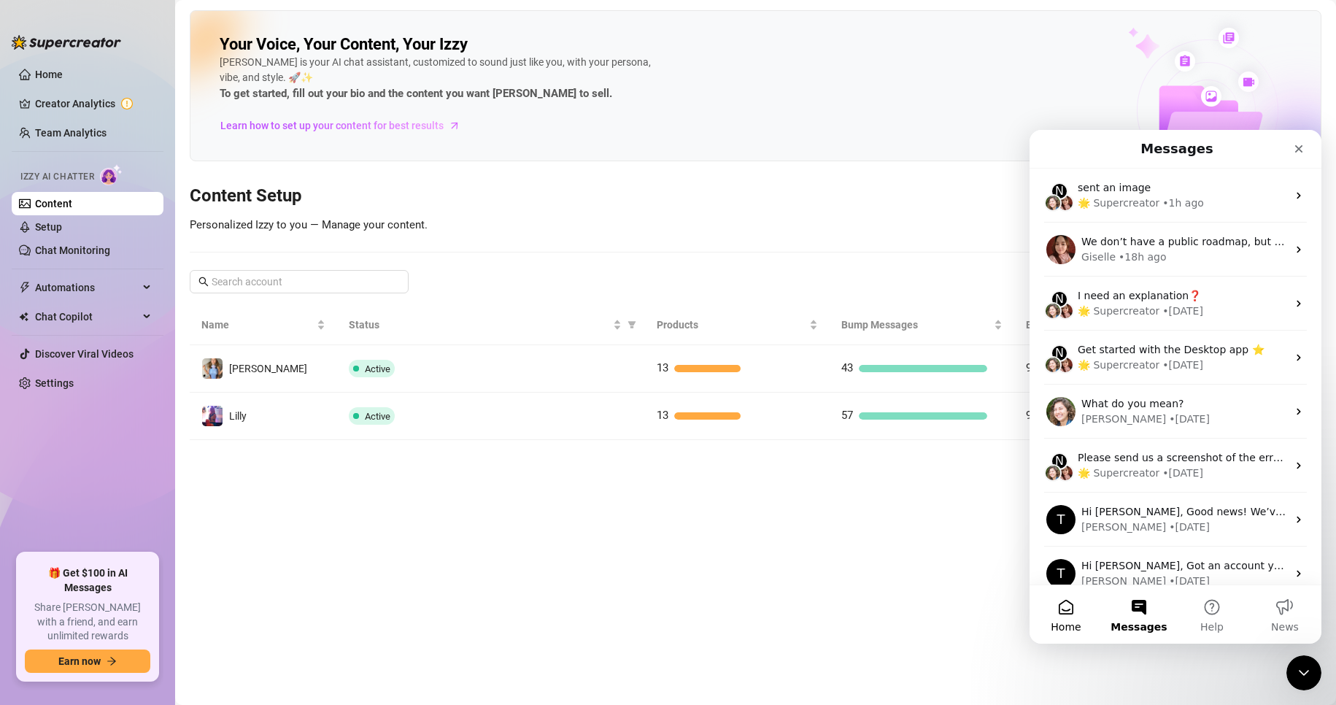
click at [1066, 608] on button "Home" at bounding box center [1066, 614] width 73 height 58
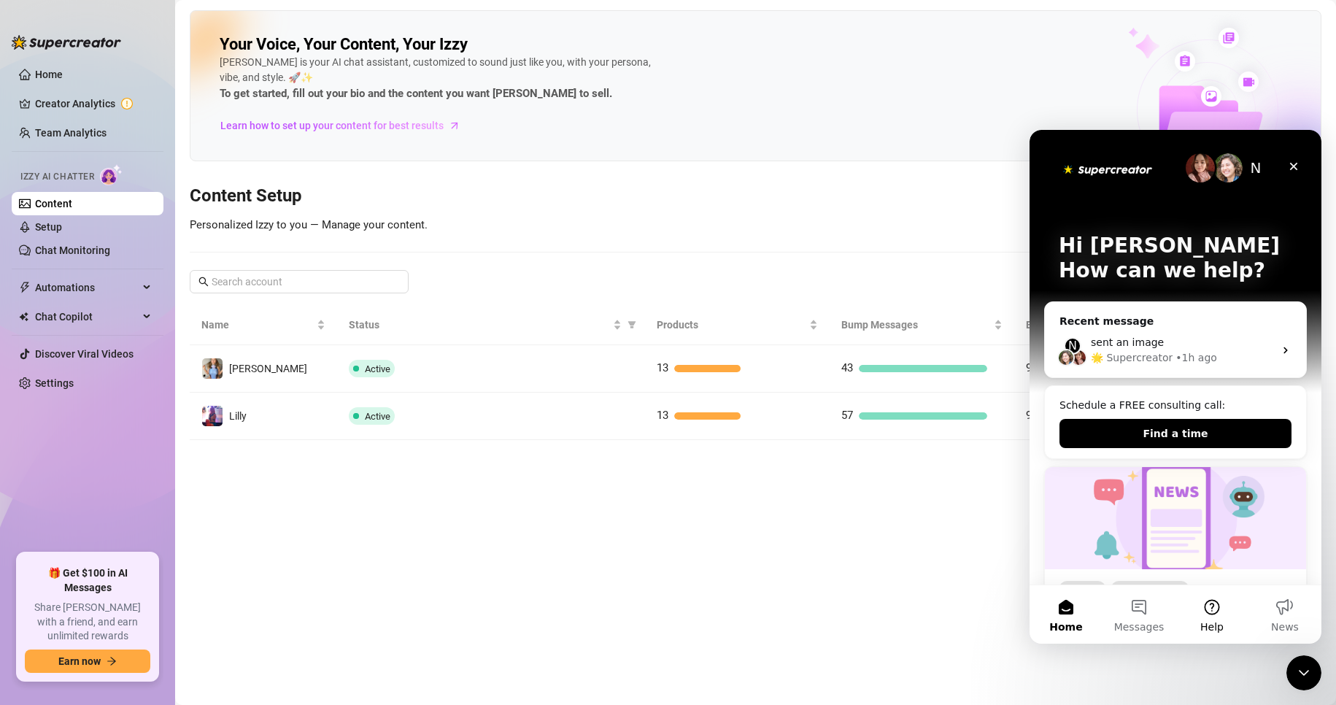
click at [1240, 614] on button "Help" at bounding box center [1212, 614] width 73 height 58
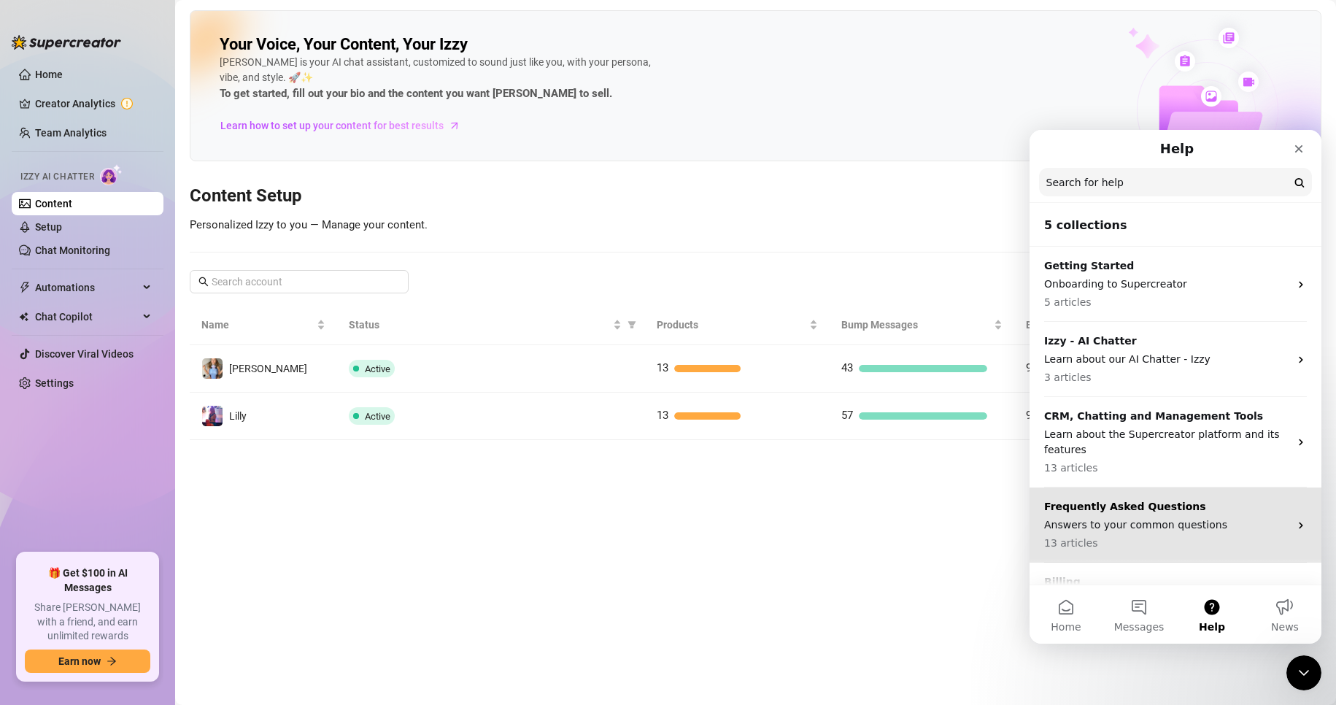
scroll to position [53, 0]
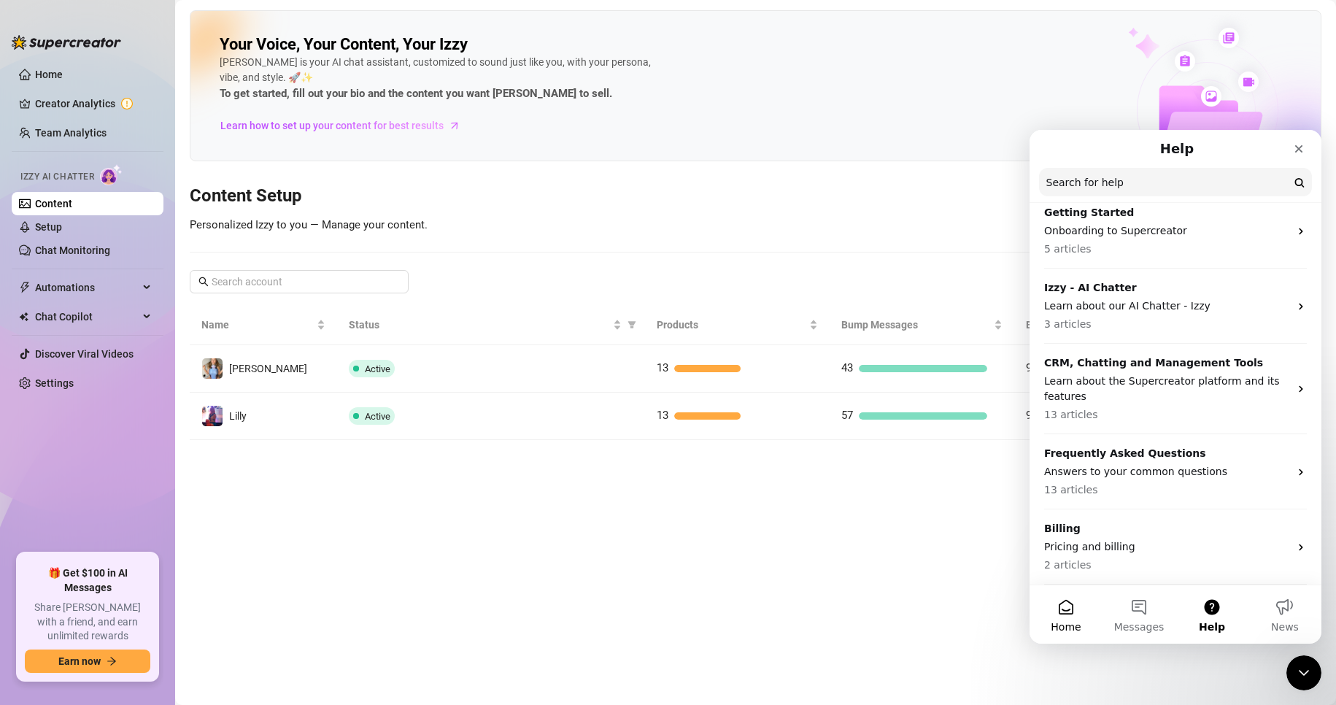
click at [1072, 622] on span "Home" at bounding box center [1066, 627] width 30 height 10
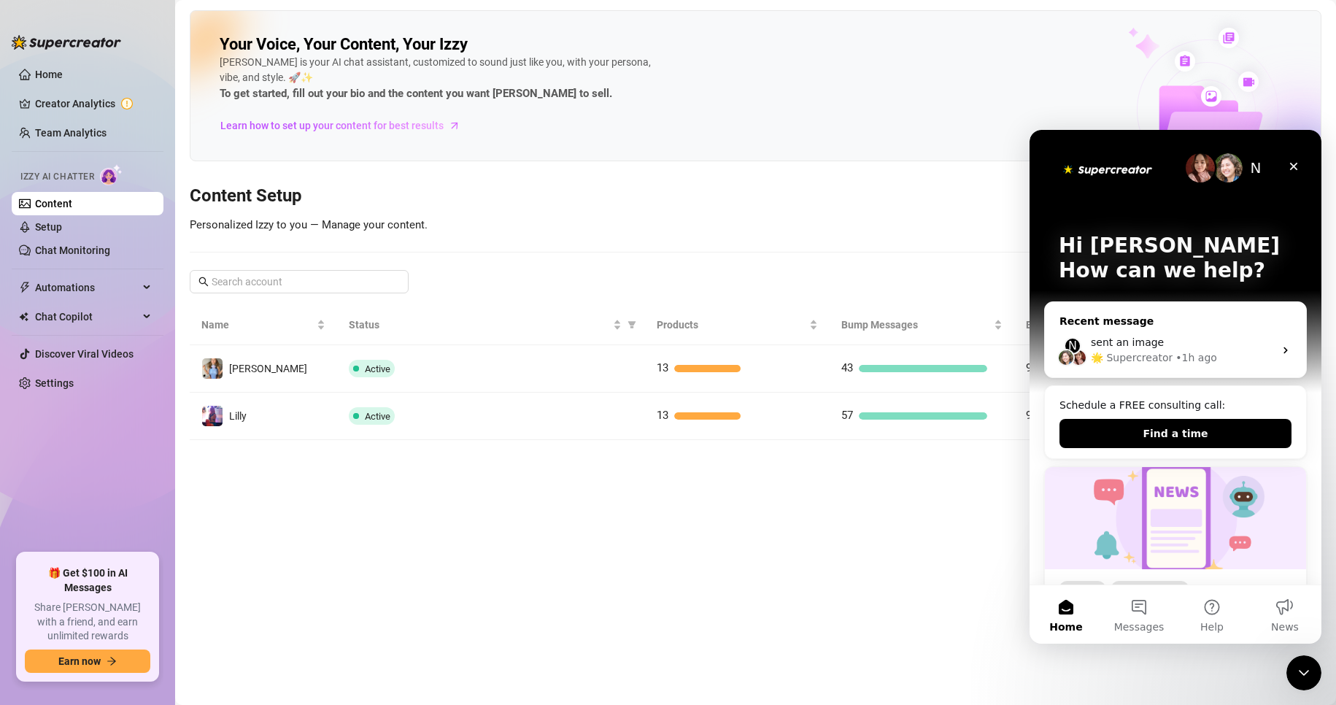
click at [1263, 350] on div "🌟 Supercreator • 1h ago" at bounding box center [1182, 357] width 183 height 15
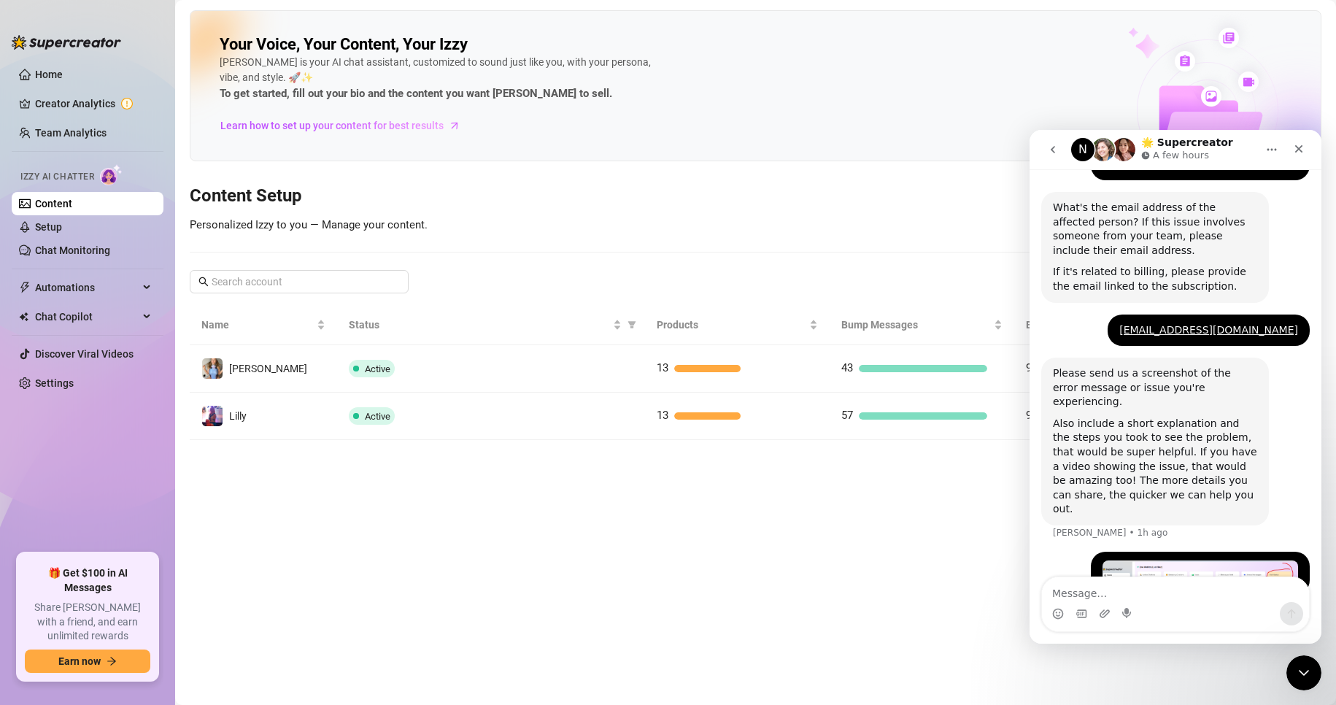
click at [1149, 598] on textarea "Message…" at bounding box center [1175, 589] width 267 height 25
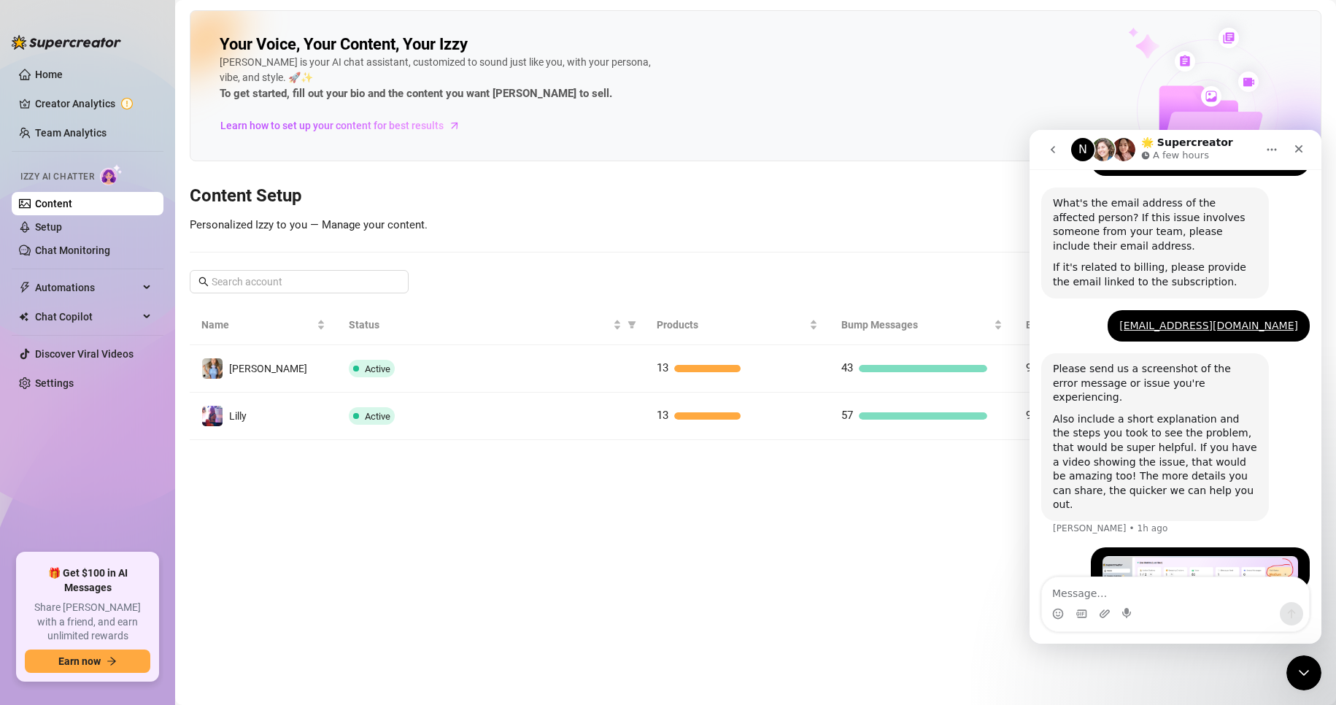
scroll to position [528, 0]
click at [1150, 597] on textarea "Message…" at bounding box center [1175, 589] width 267 height 25
click at [1055, 159] on button "go back" at bounding box center [1053, 150] width 28 height 28
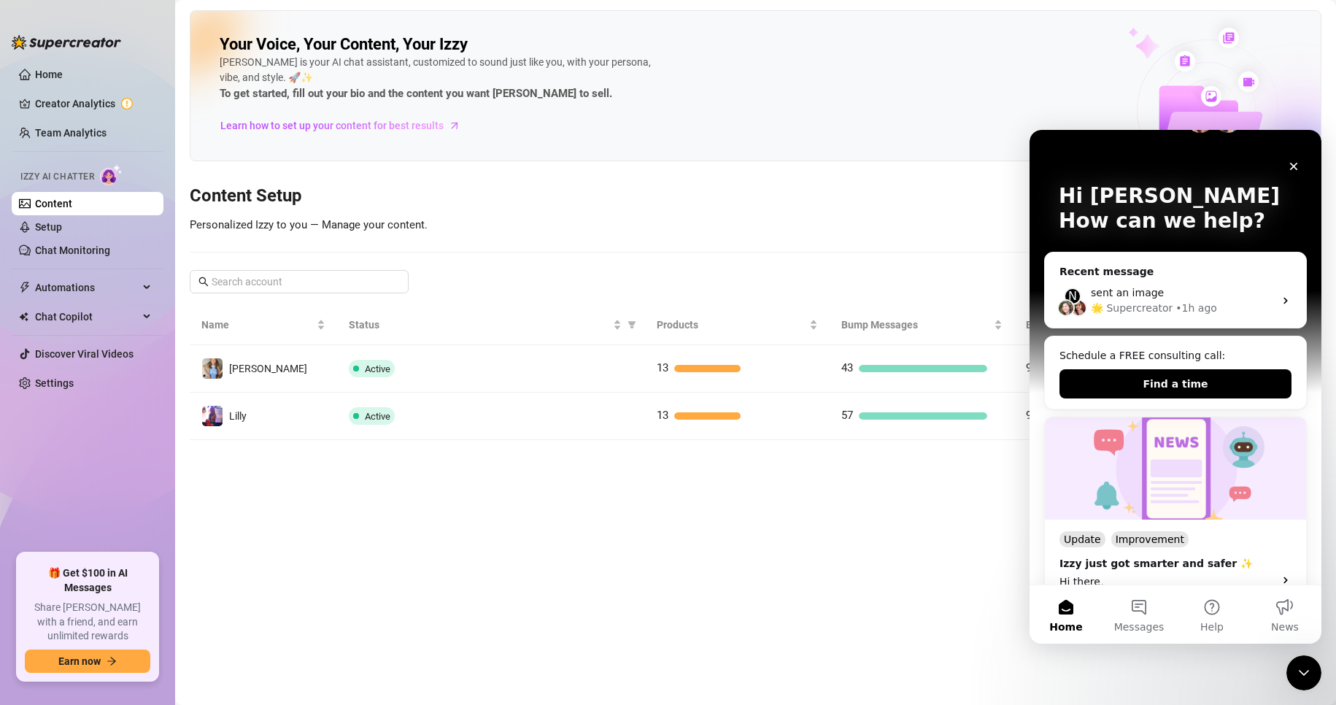
scroll to position [0, 0]
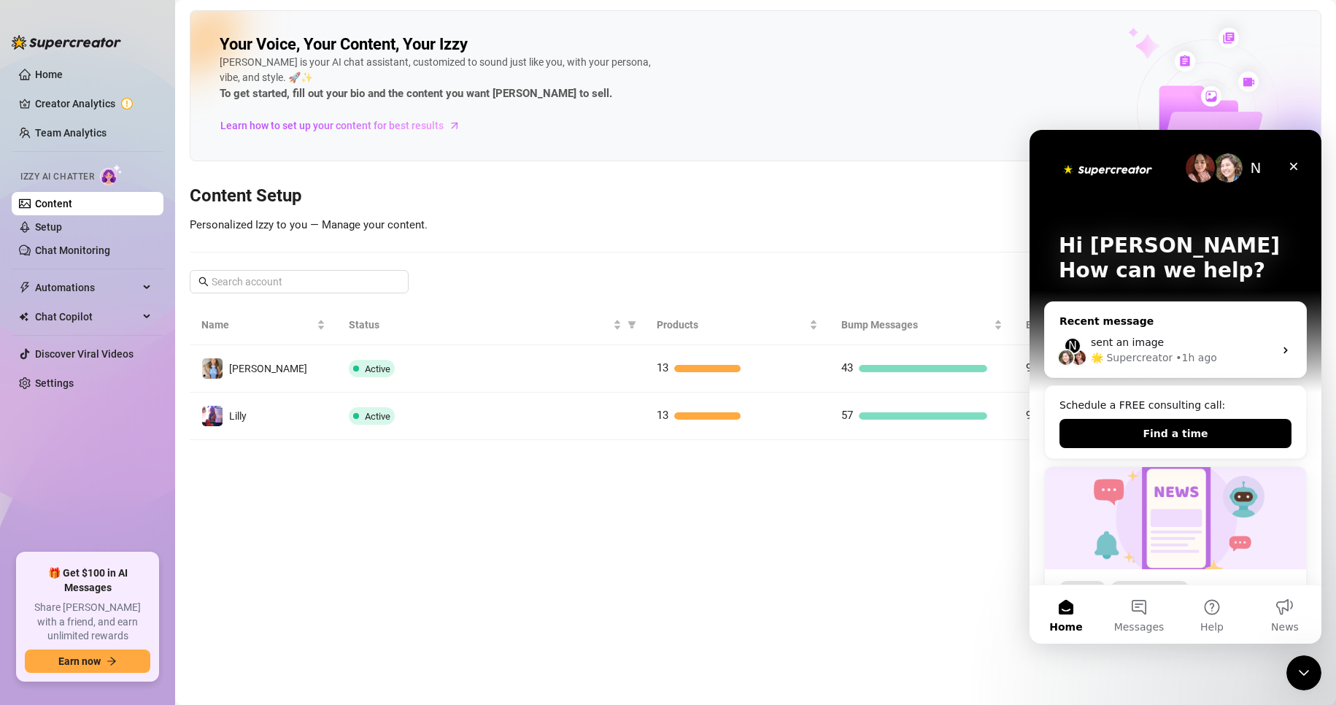
click at [1166, 351] on div "🌟 Supercreator • 1h ago" at bounding box center [1182, 357] width 183 height 15
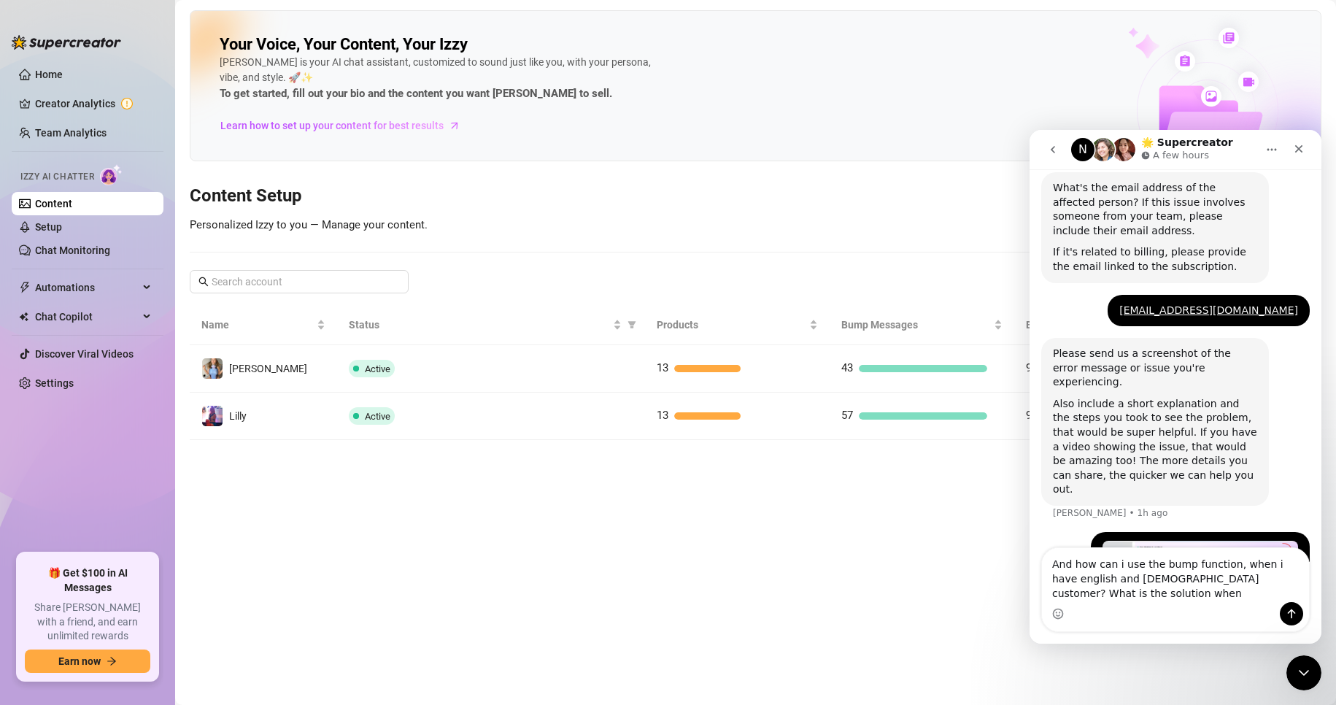
scroll to position [557, 0]
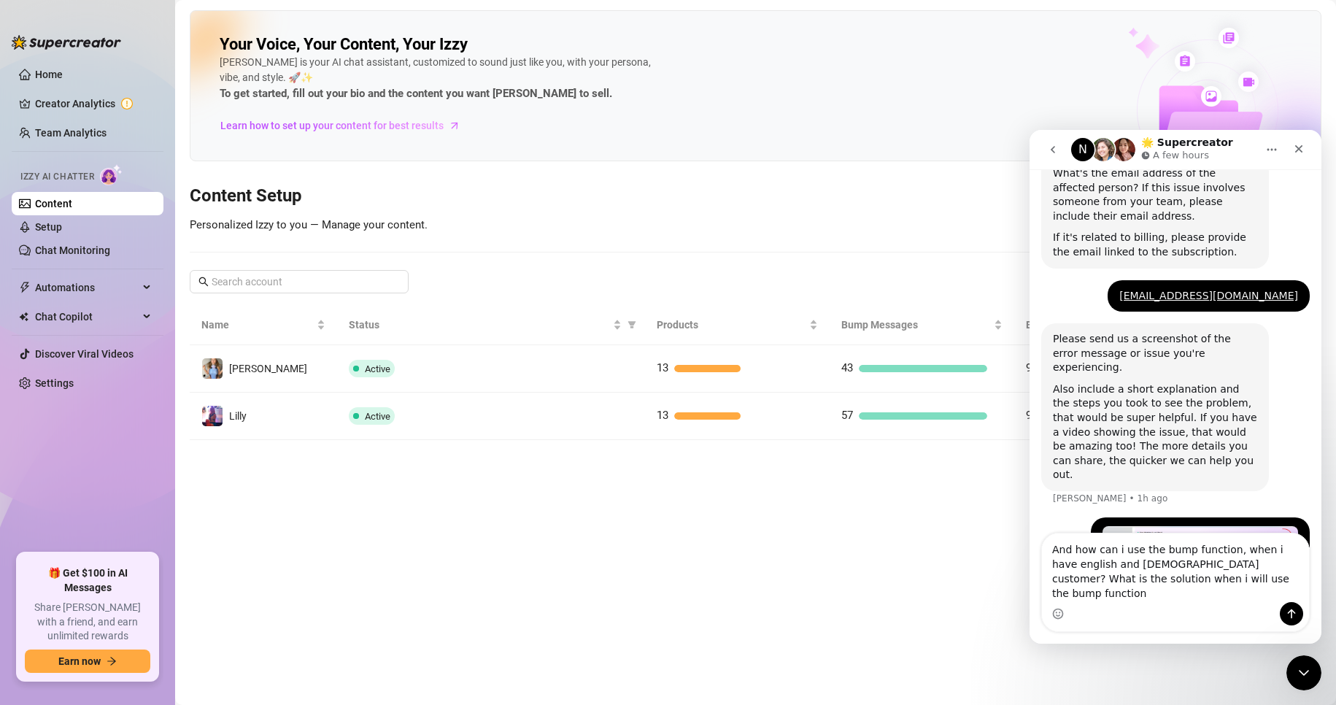
type textarea "And how can i use the bump function, when i have english and german customer? W…"
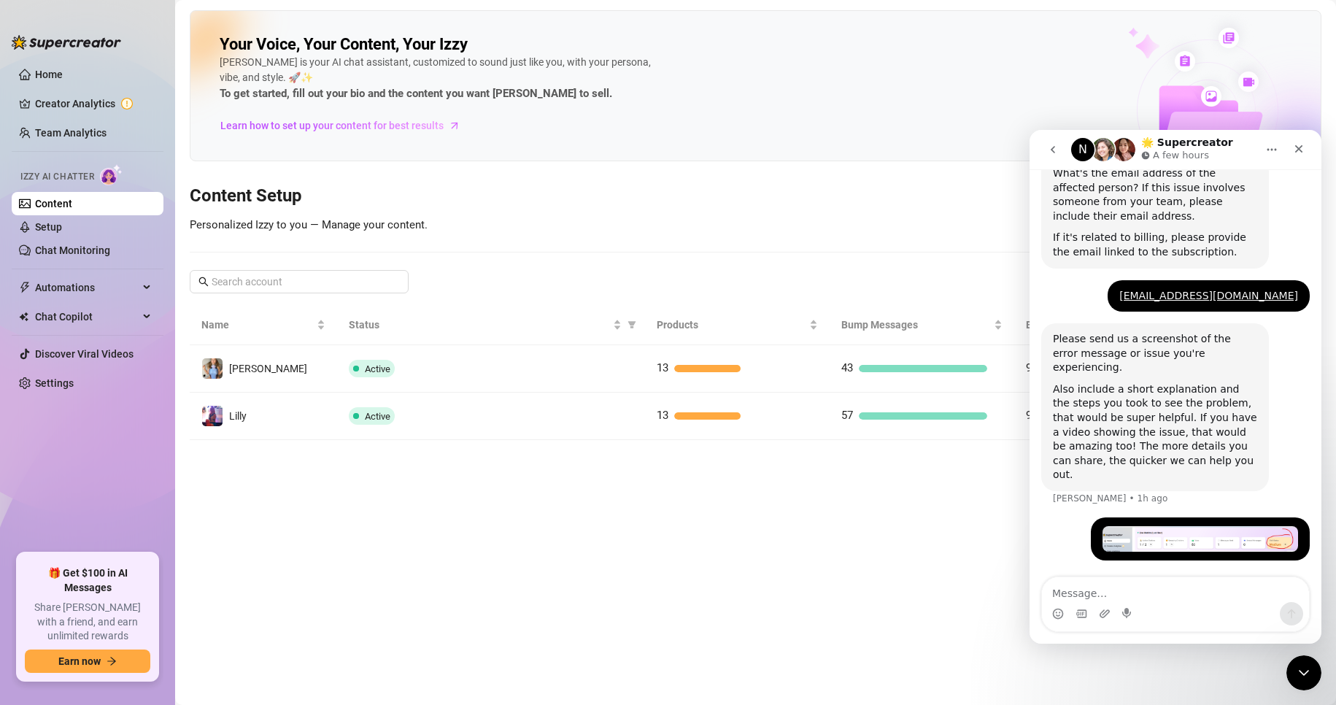
scroll to position [615, 0]
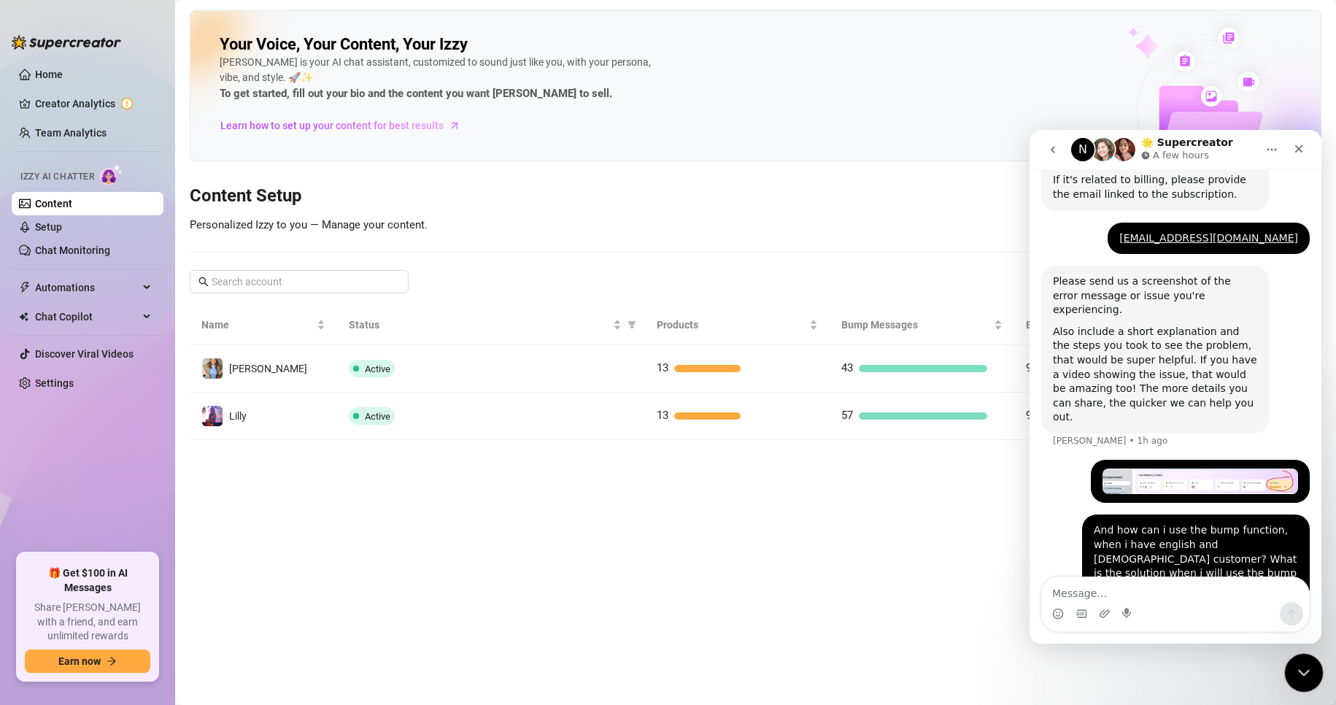
click at [1302, 672] on icon "Close Intercom Messenger" at bounding box center [1302, 671] width 10 height 6
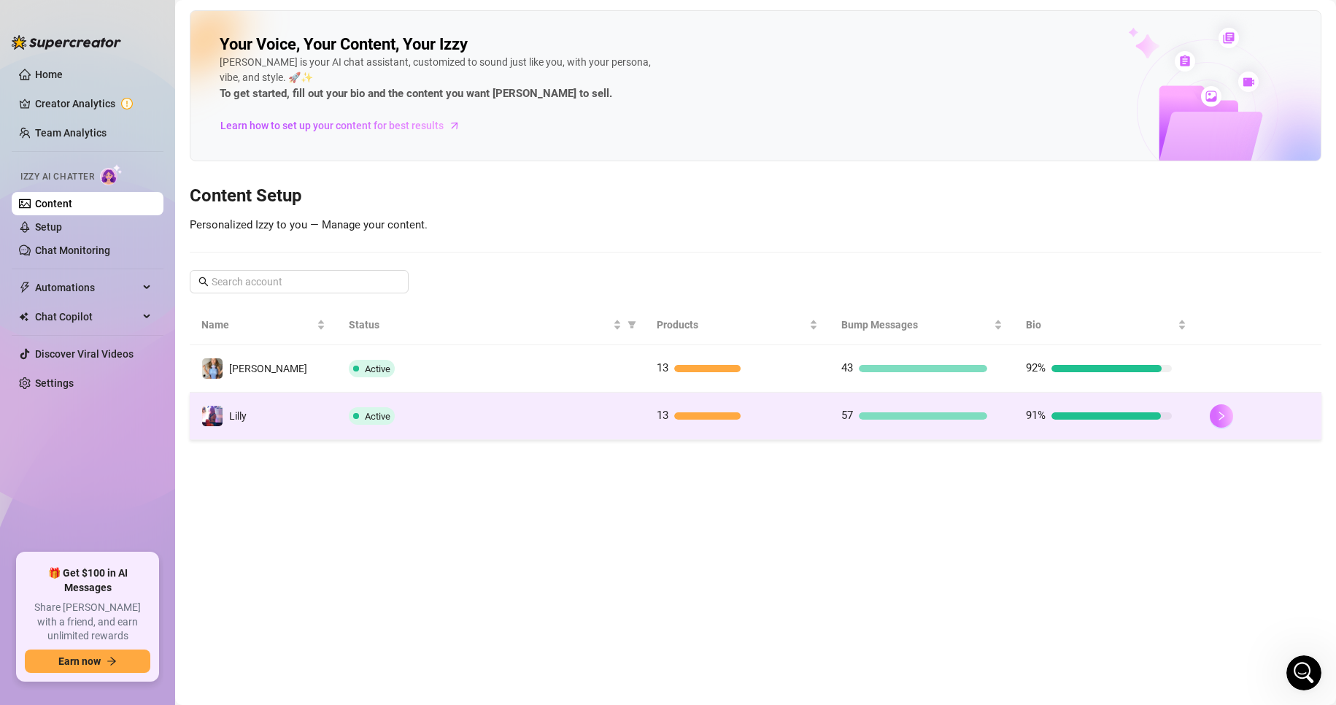
click at [1227, 416] on icon "right" at bounding box center [1222, 416] width 10 height 10
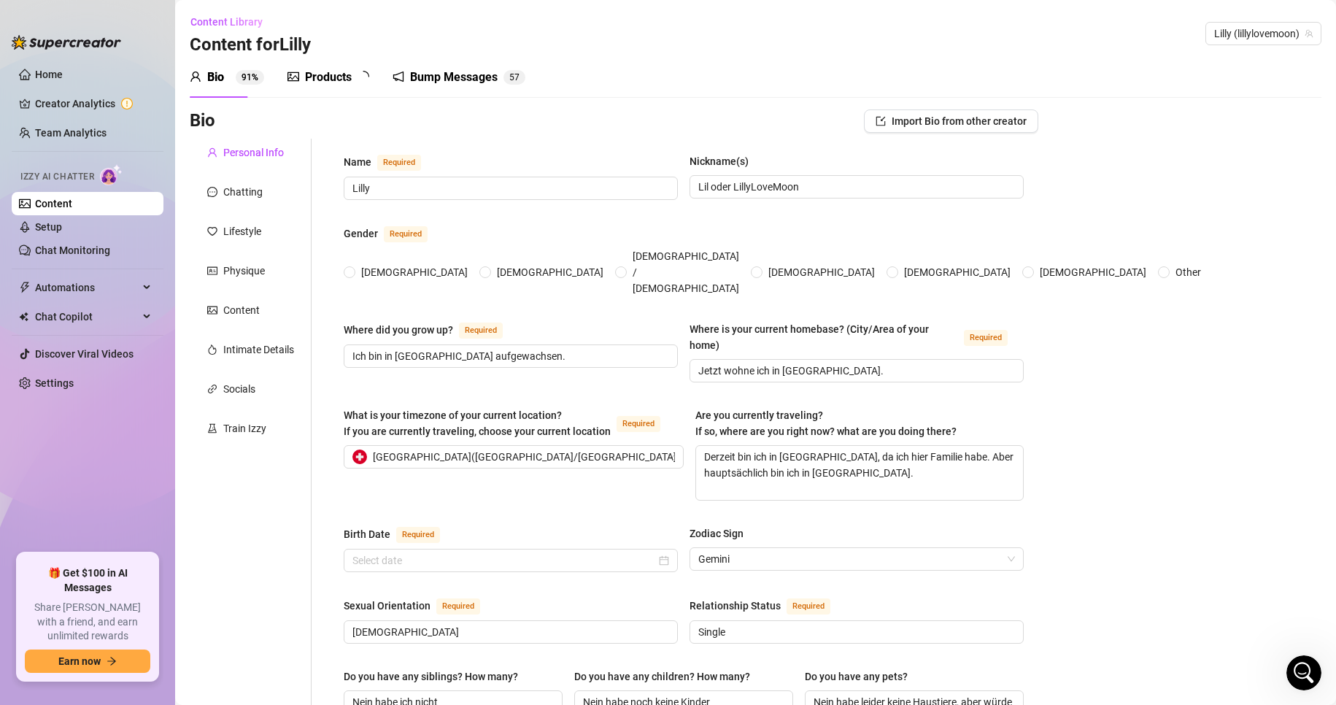
type input "Lilly"
type input "Lil oder LillyLoveMoon"
type input "Ich bin in [GEOGRAPHIC_DATA] aufgewachsen."
type input "Jetzt wohne ich in [GEOGRAPHIC_DATA]."
type textarea "Derzeit bin ich in [GEOGRAPHIC_DATA], da ich hier Familie habe. Aber hauptsächl…"
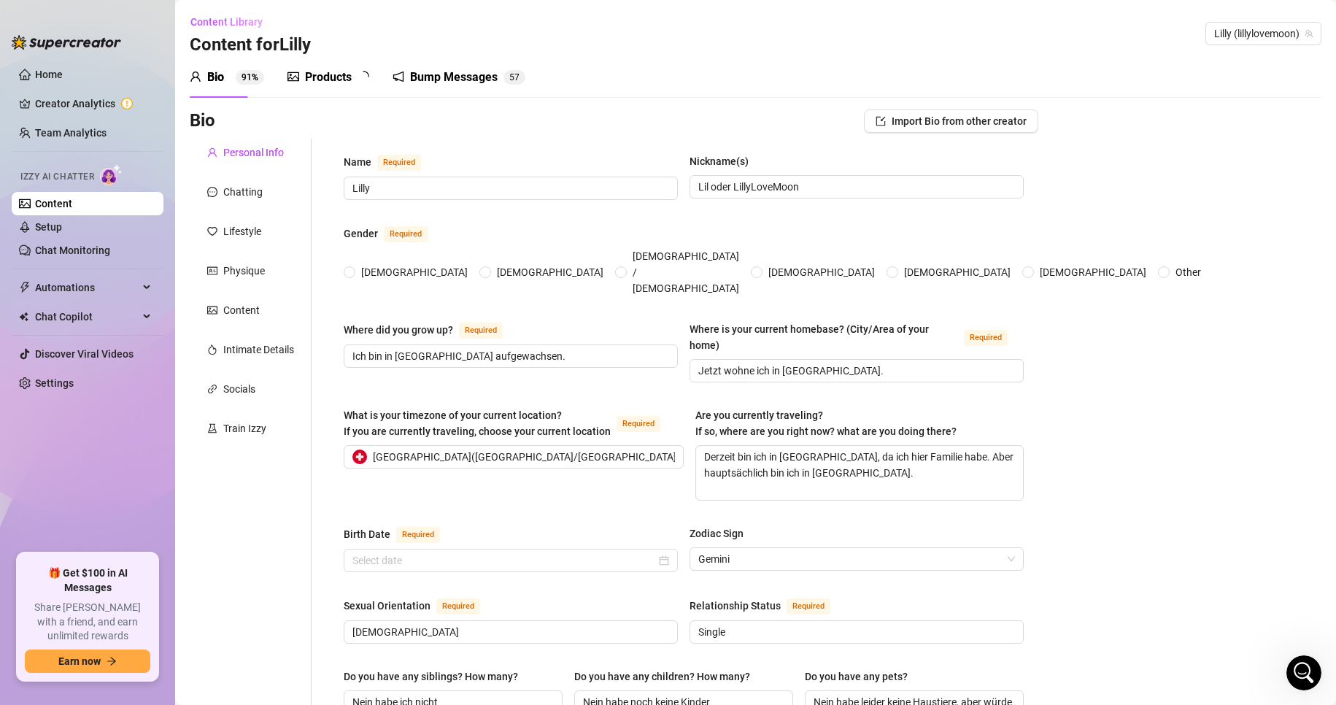
type input "[DEMOGRAPHIC_DATA]"
type input "Single"
type input "Nein habe ich nicht"
type input "Nein habe noch keine Kinder"
type input "Nein habe leider keine Haustiere, aber würde vielleicht irgendwann mal gerne ei…"
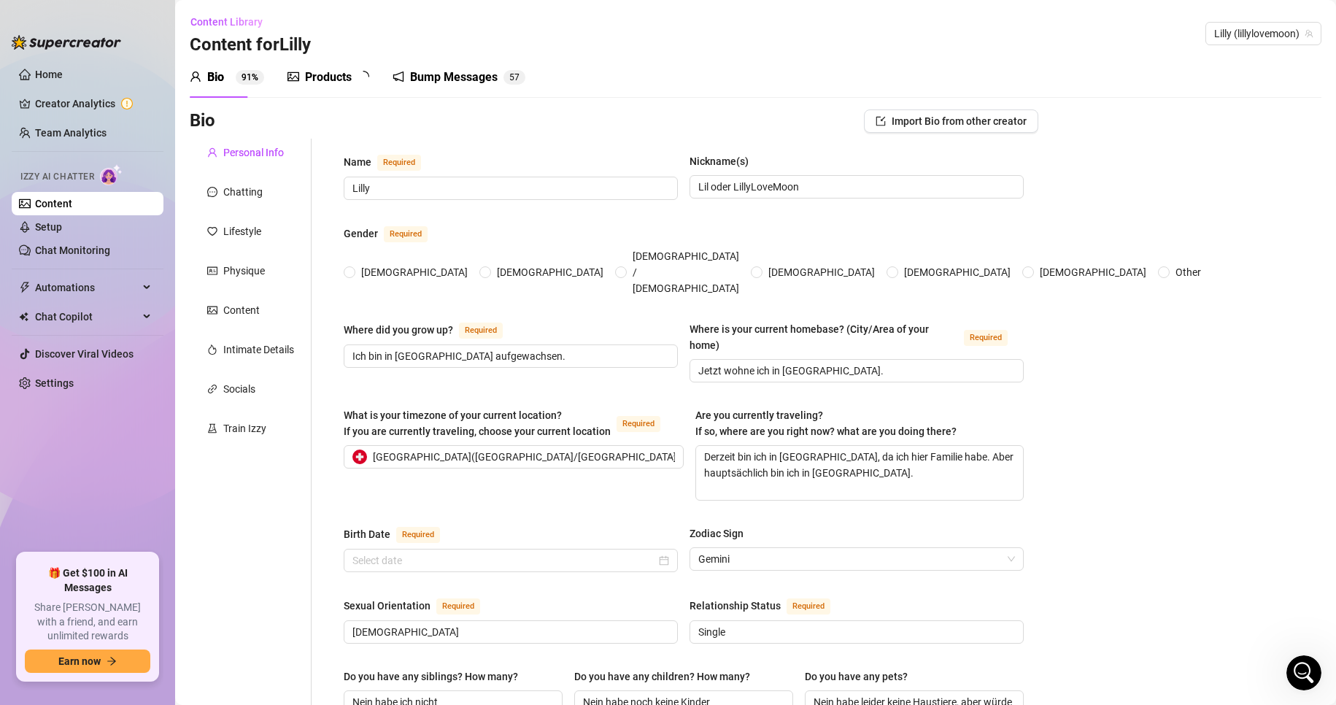
type input "Ich bin Model und habe mit Onlyfans angefangen, vielleicht fange ich auch noch …"
type input "Vorher war ich Schülerin."
type input "Habe mein Abi gemacht"
type input "Ich bin nicht religös"
type textarea "Mein Traum ist es auszuwandern um an einen tropisch warmen Ort mit Sandstrand z…"
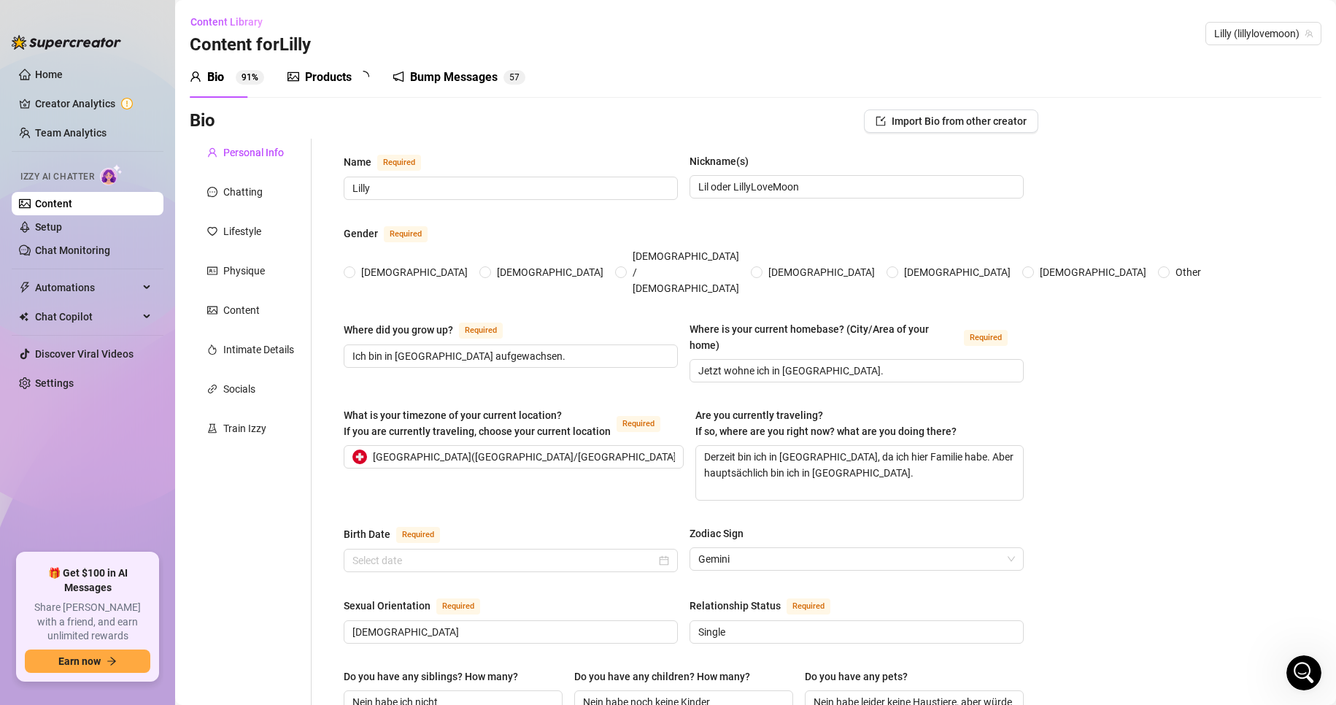
type textarea "Als ich mal mit einer Freundin bei McDonalds im Drive-In war, wollten wir mal e…"
type textarea "Ich bin sehr schüchtern zum Anfang, aber taue dann bald mehr auf und komme dann…"
type textarea "Ich bin sehr klein und schüchtern, ich liebe das Thema Cosplay und würde gerne …"
radio input "true"
type input "[DATE]"
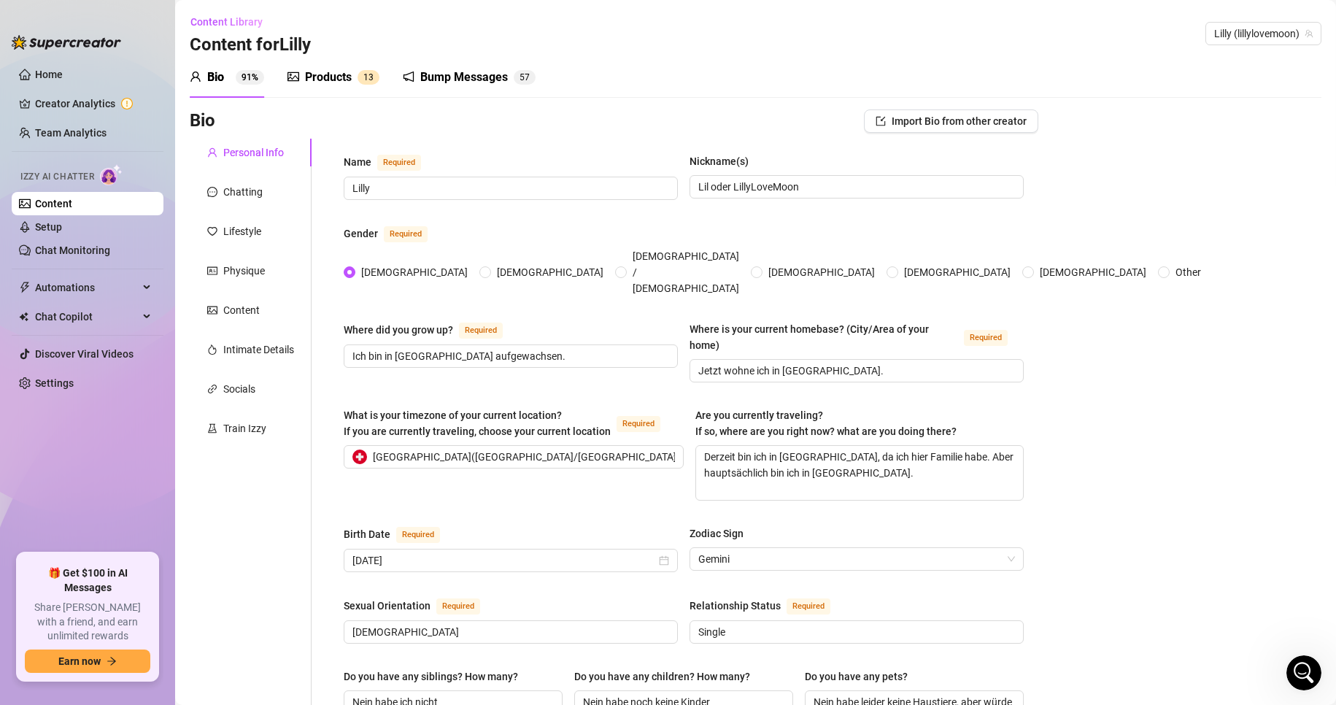
click at [313, 74] on div "Products" at bounding box center [328, 78] width 47 height 18
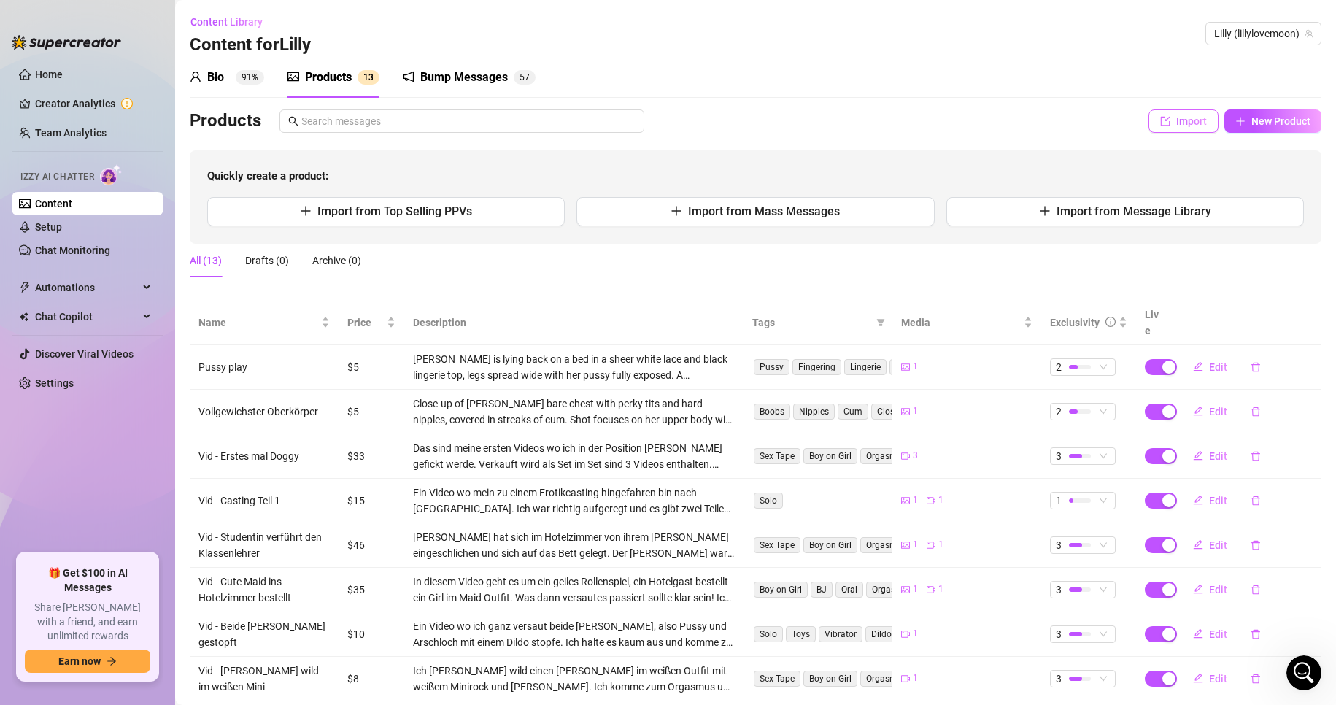
click at [1187, 120] on span "Import" at bounding box center [1192, 121] width 31 height 12
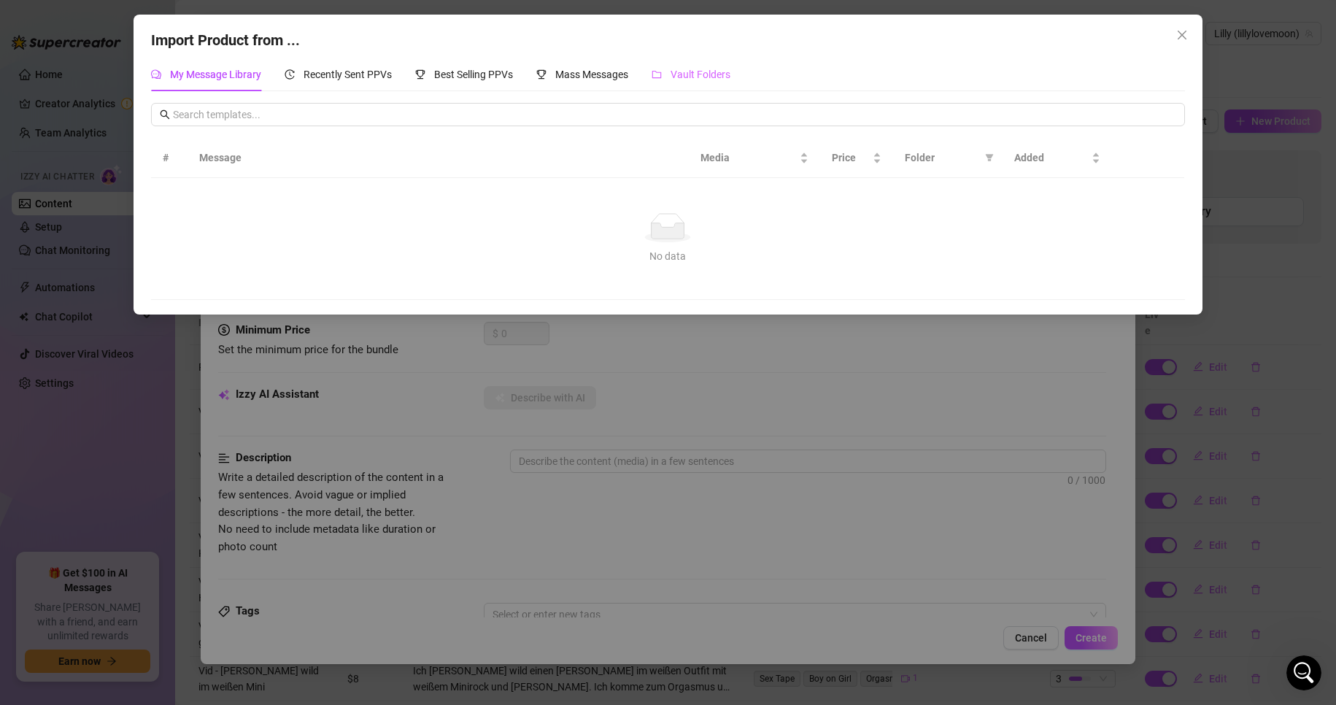
click at [704, 86] on div "Vault Folders" at bounding box center [691, 75] width 79 height 34
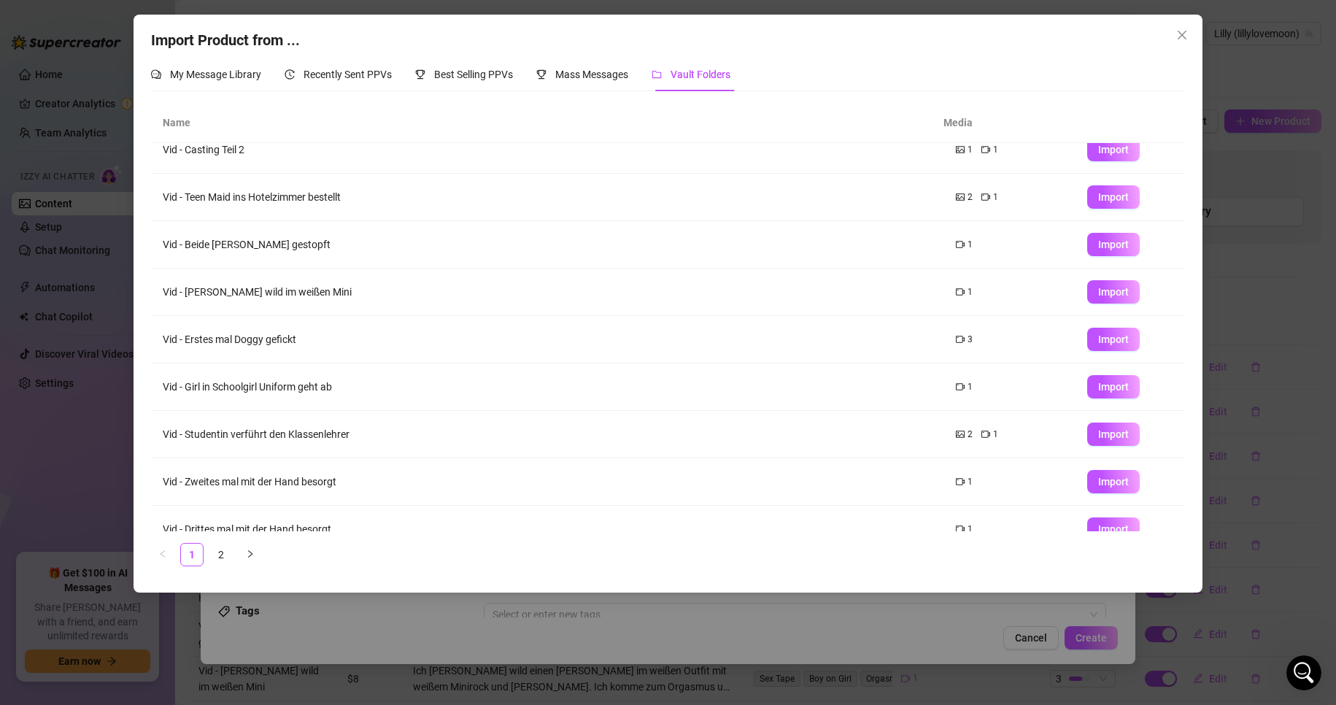
scroll to position [86, 0]
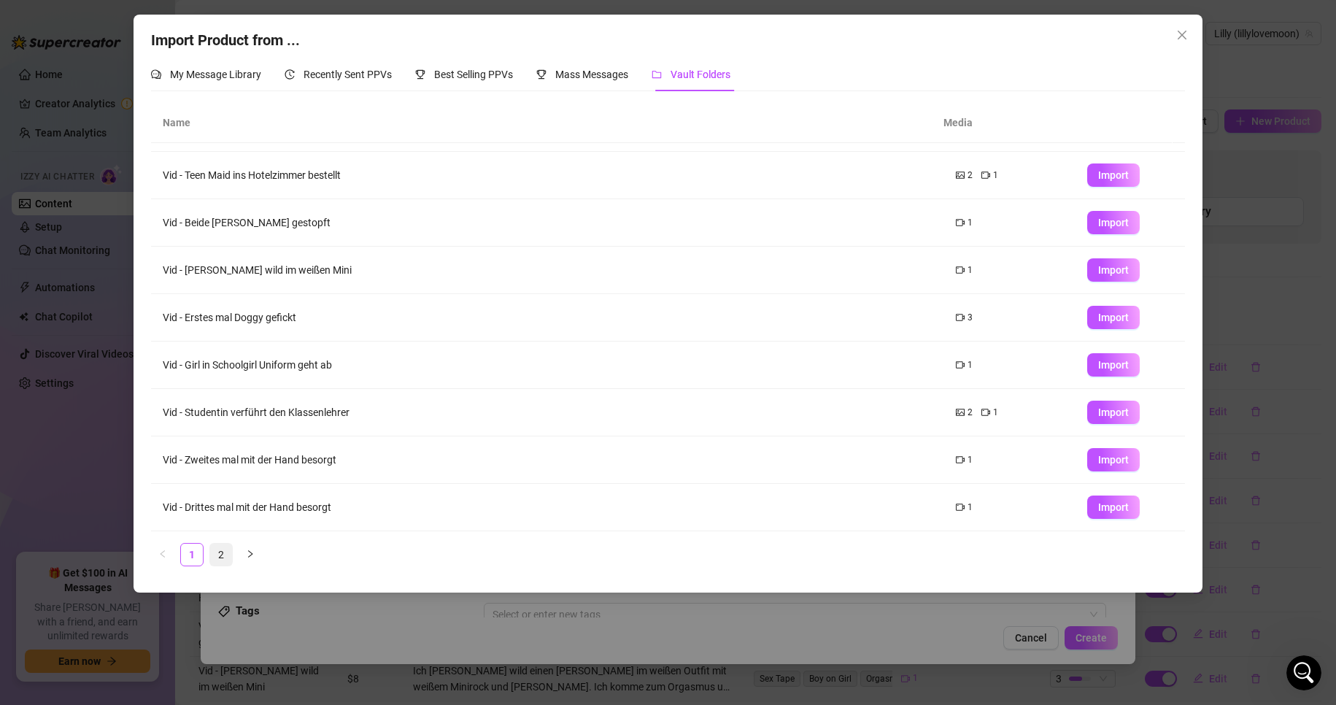
click at [222, 564] on link "2" at bounding box center [221, 555] width 22 height 22
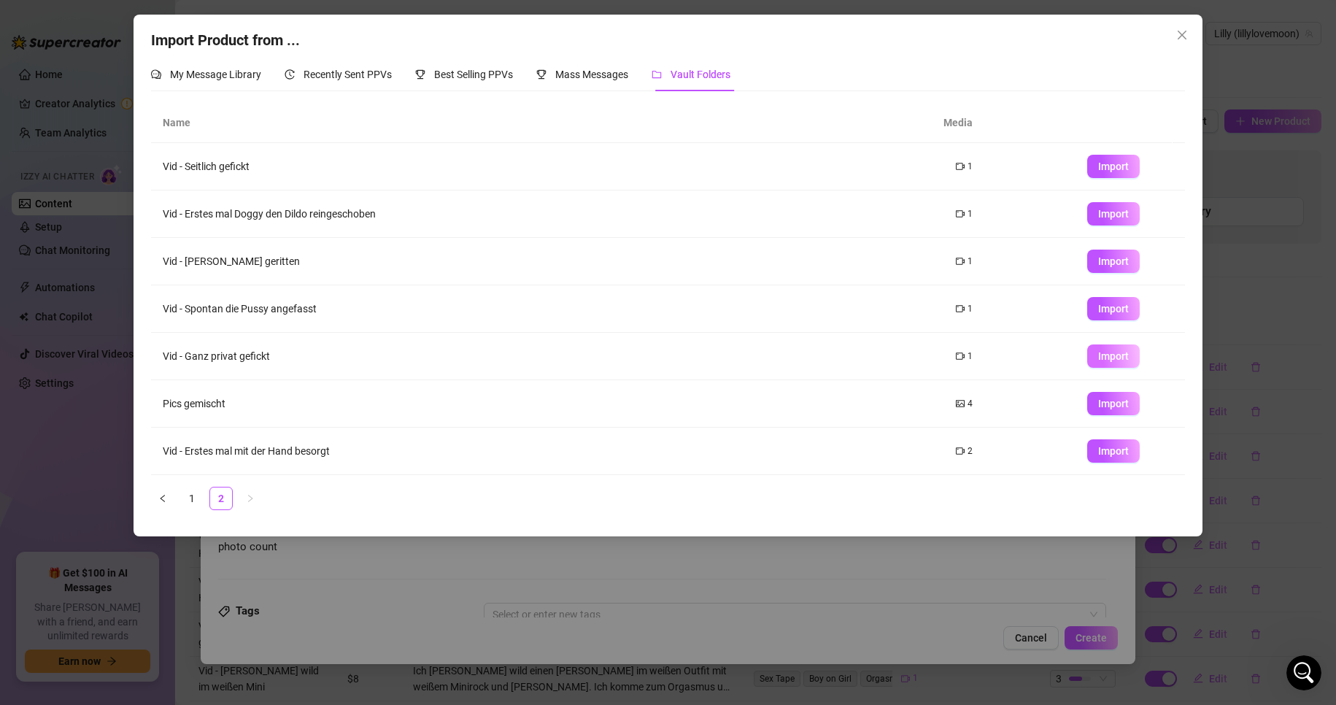
click at [1102, 357] on span "Import" at bounding box center [1113, 356] width 31 height 12
type textarea "Type your message here..."
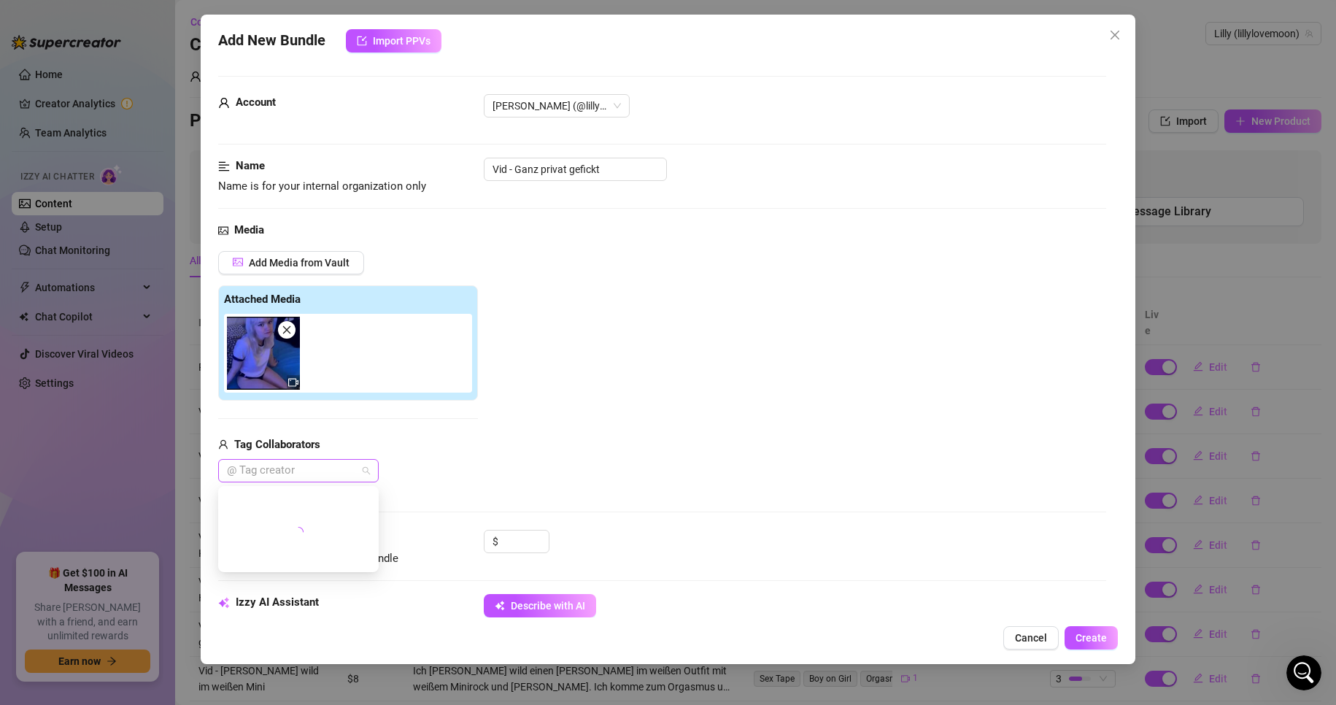
click at [316, 463] on div at bounding box center [290, 471] width 139 height 20
click at [317, 528] on div "Usagi" at bounding box center [298, 524] width 137 height 16
click at [510, 546] on input at bounding box center [524, 542] width 47 height 22
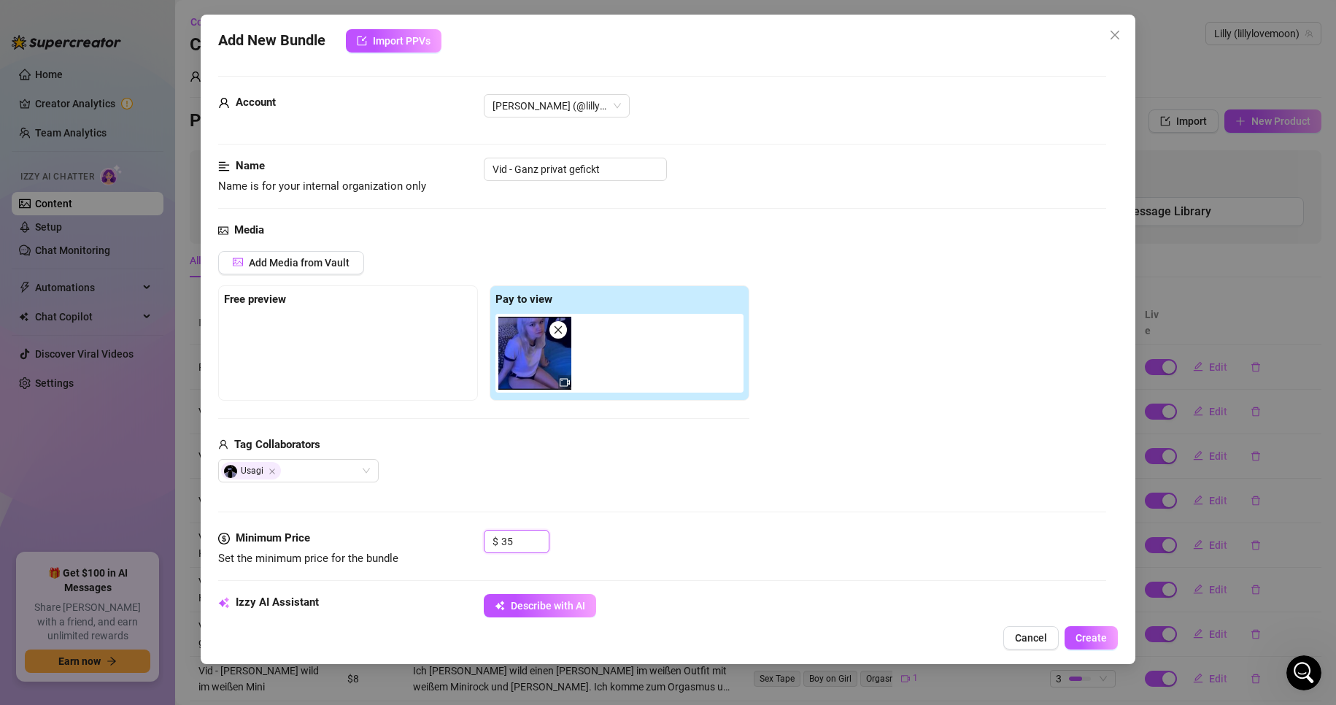
type input "35"
click at [590, 443] on div "Tag Collaborators" at bounding box center [483, 445] width 531 height 18
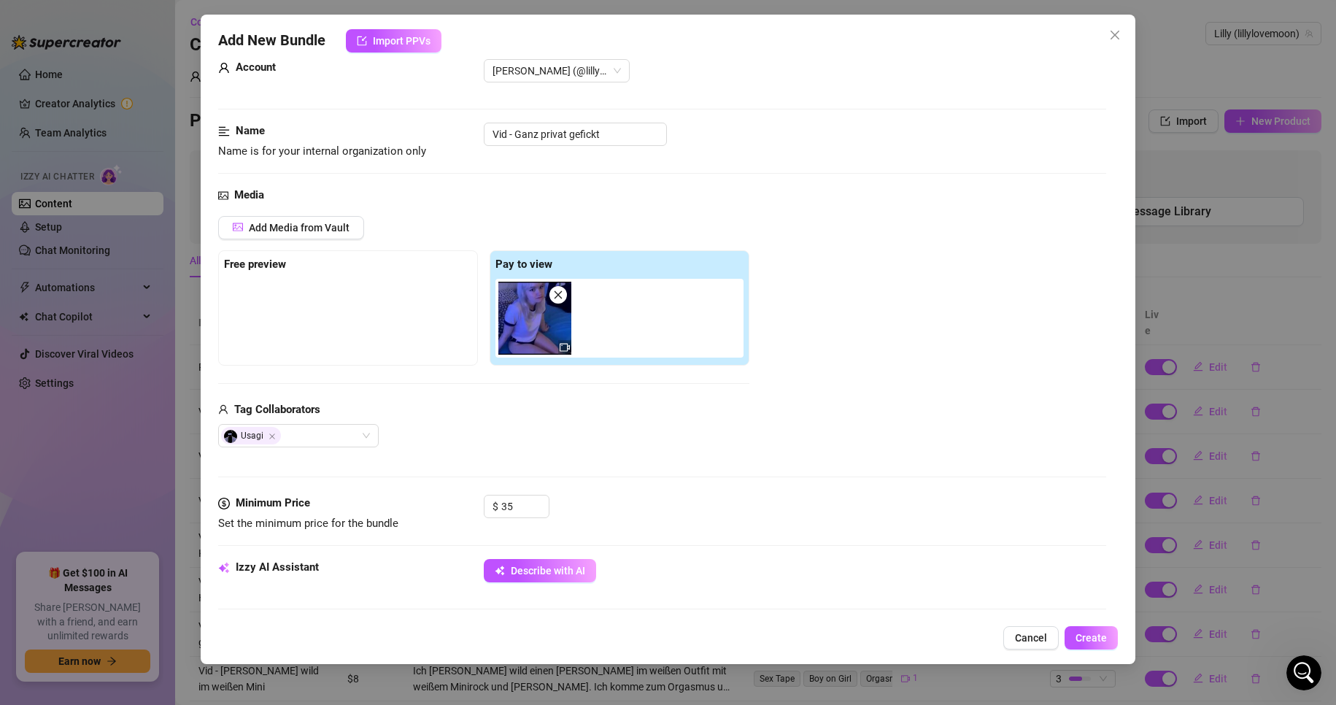
scroll to position [292, 0]
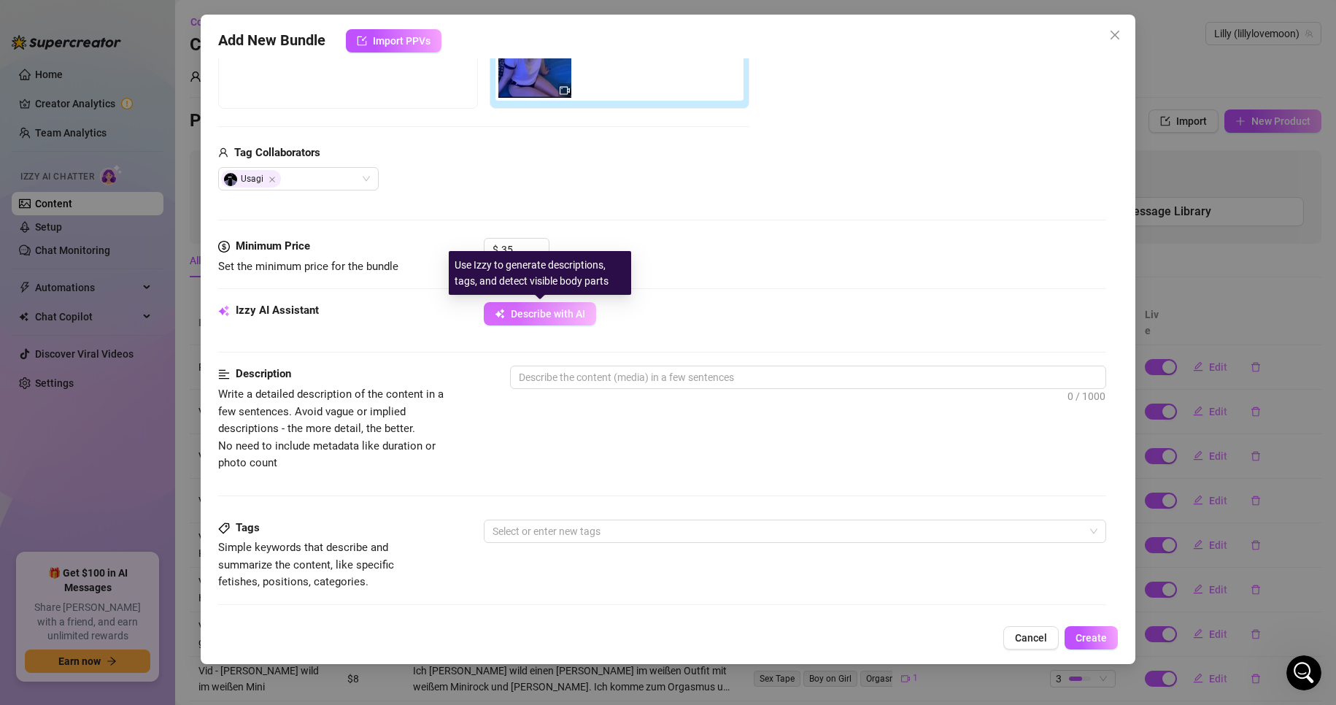
click at [561, 325] on button "Describe with AI" at bounding box center [540, 313] width 112 height 23
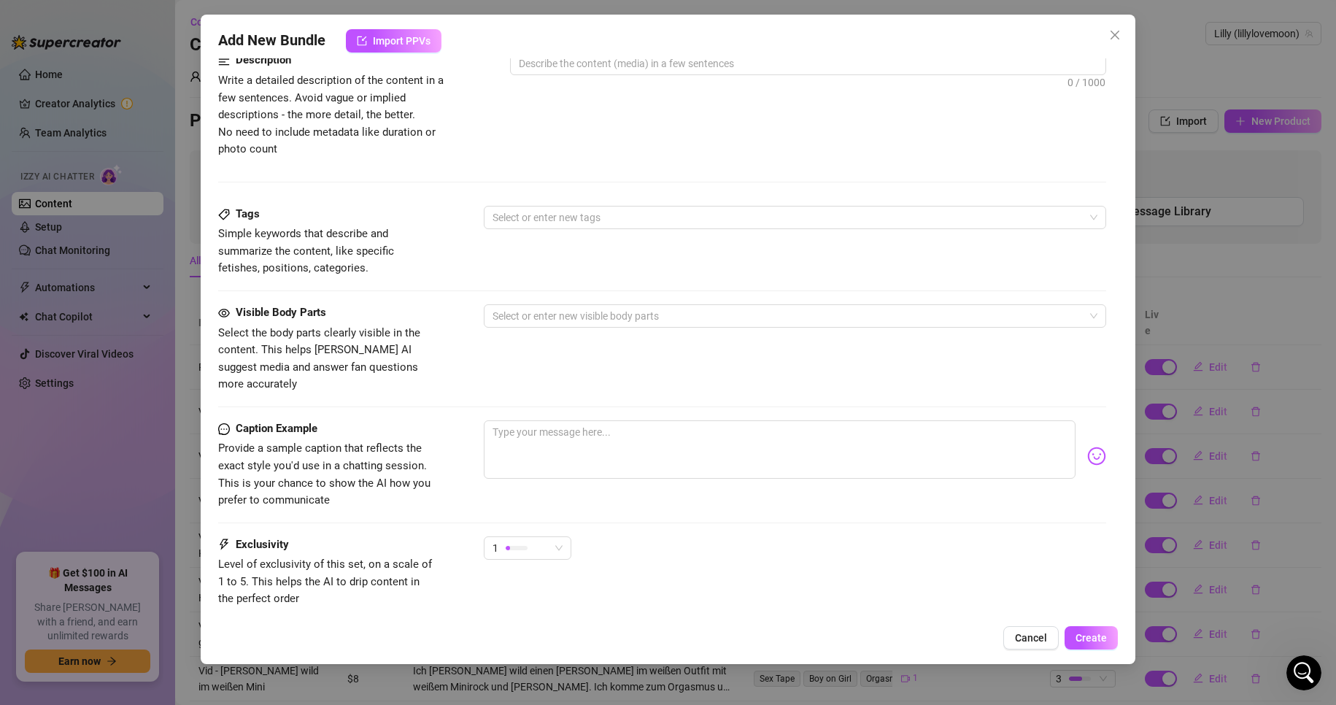
scroll to position [657, 0]
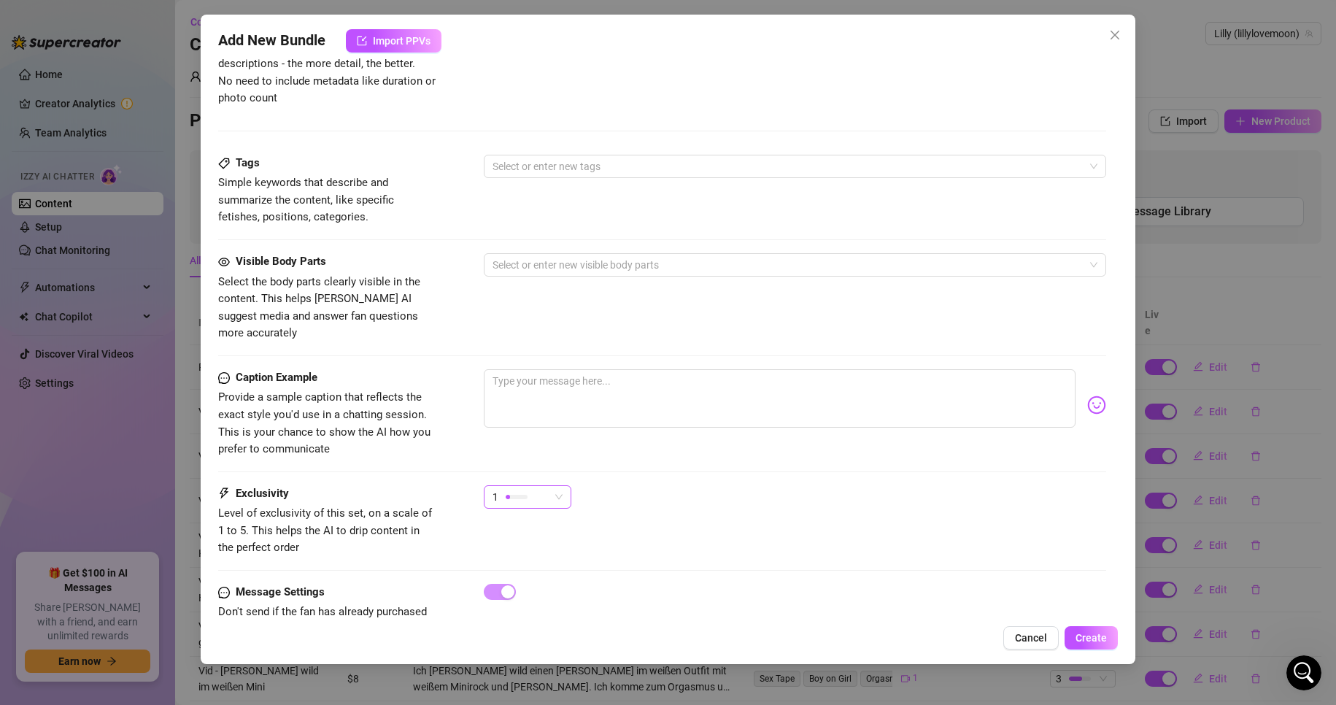
click at [541, 486] on div "1" at bounding box center [521, 497] width 57 height 22
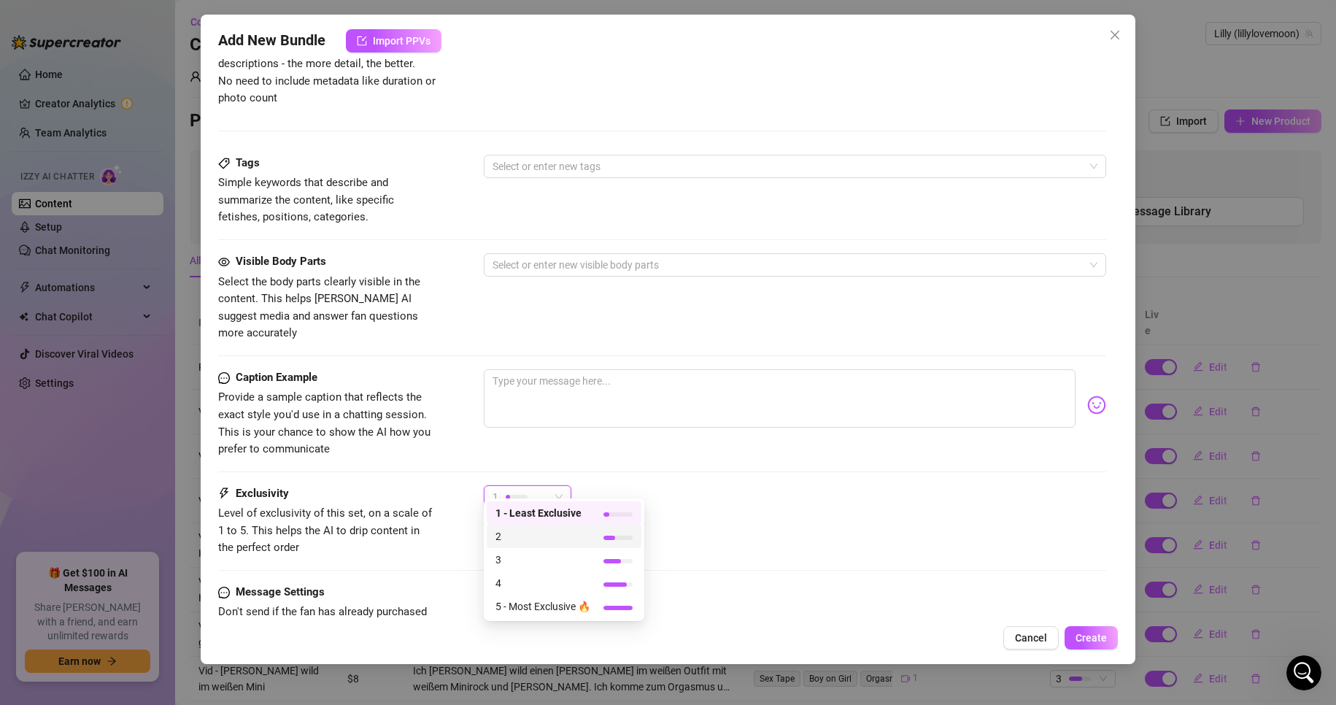
click at [563, 541] on span "2" at bounding box center [543, 536] width 95 height 16
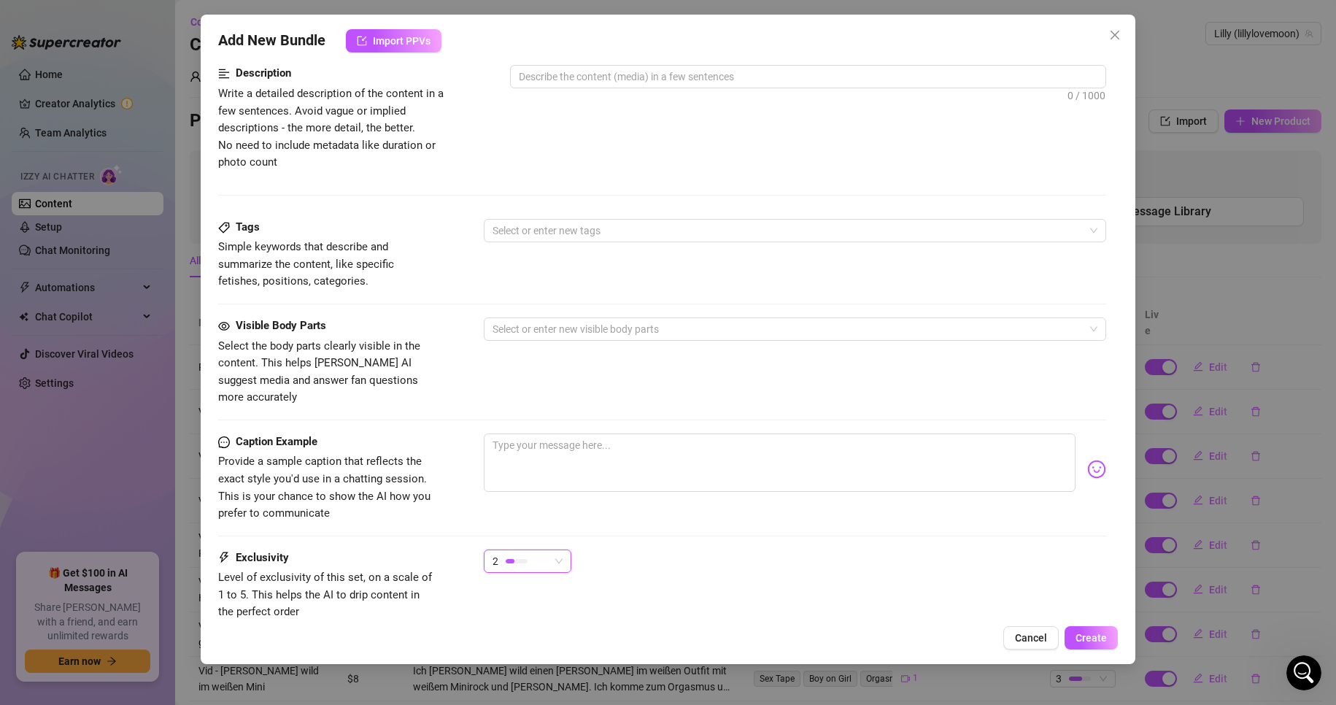
scroll to position [584, 0]
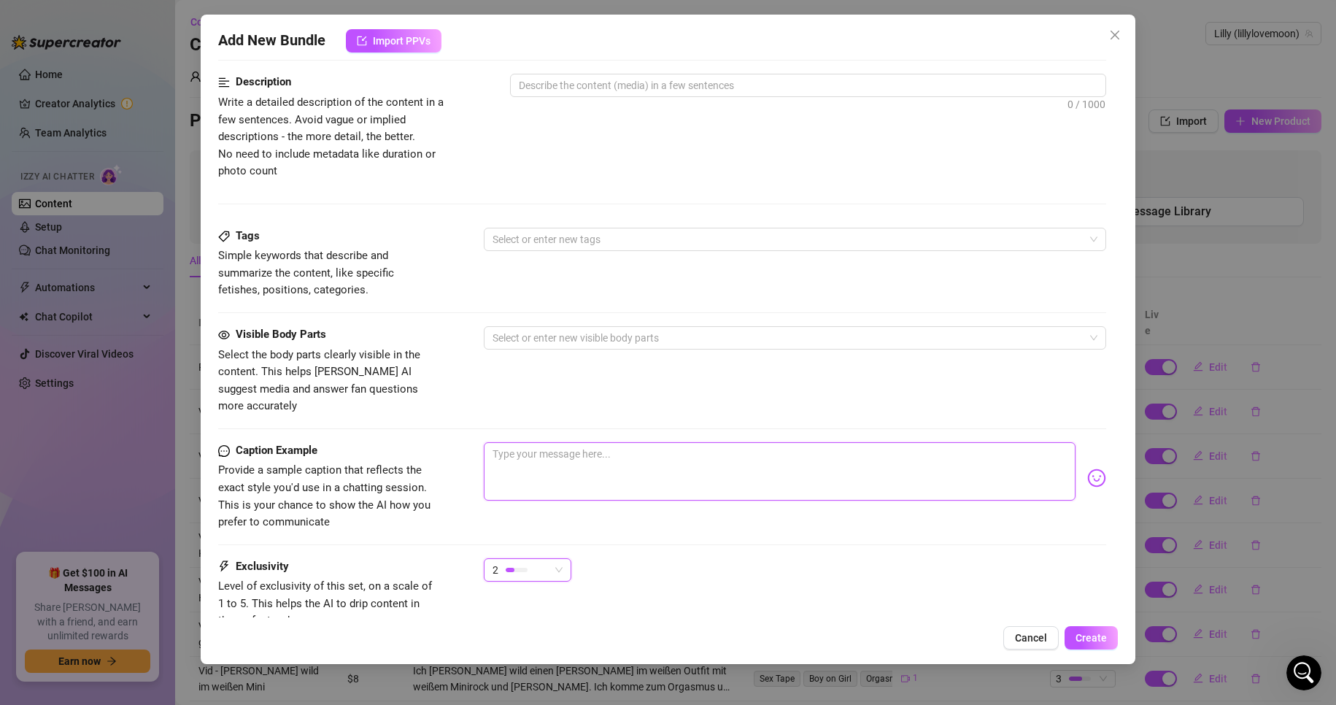
click at [536, 456] on textarea at bounding box center [780, 471] width 593 height 58
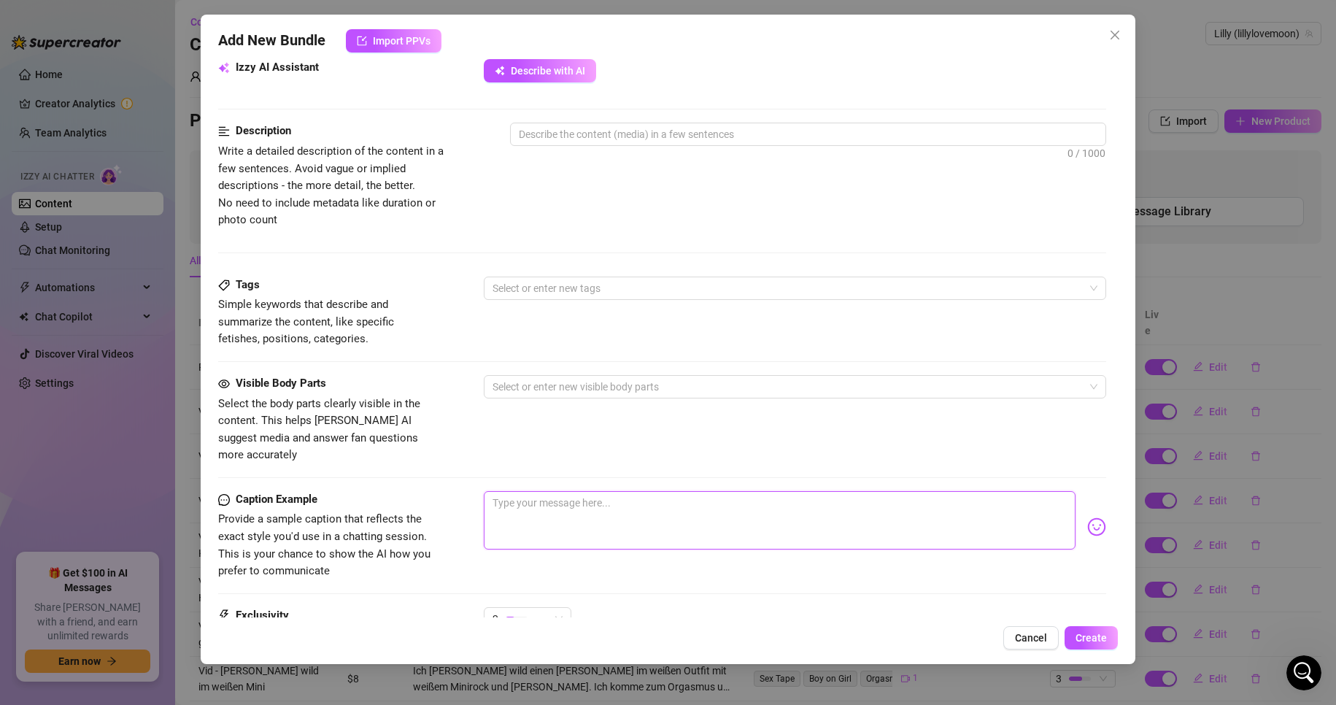
scroll to position [292, 0]
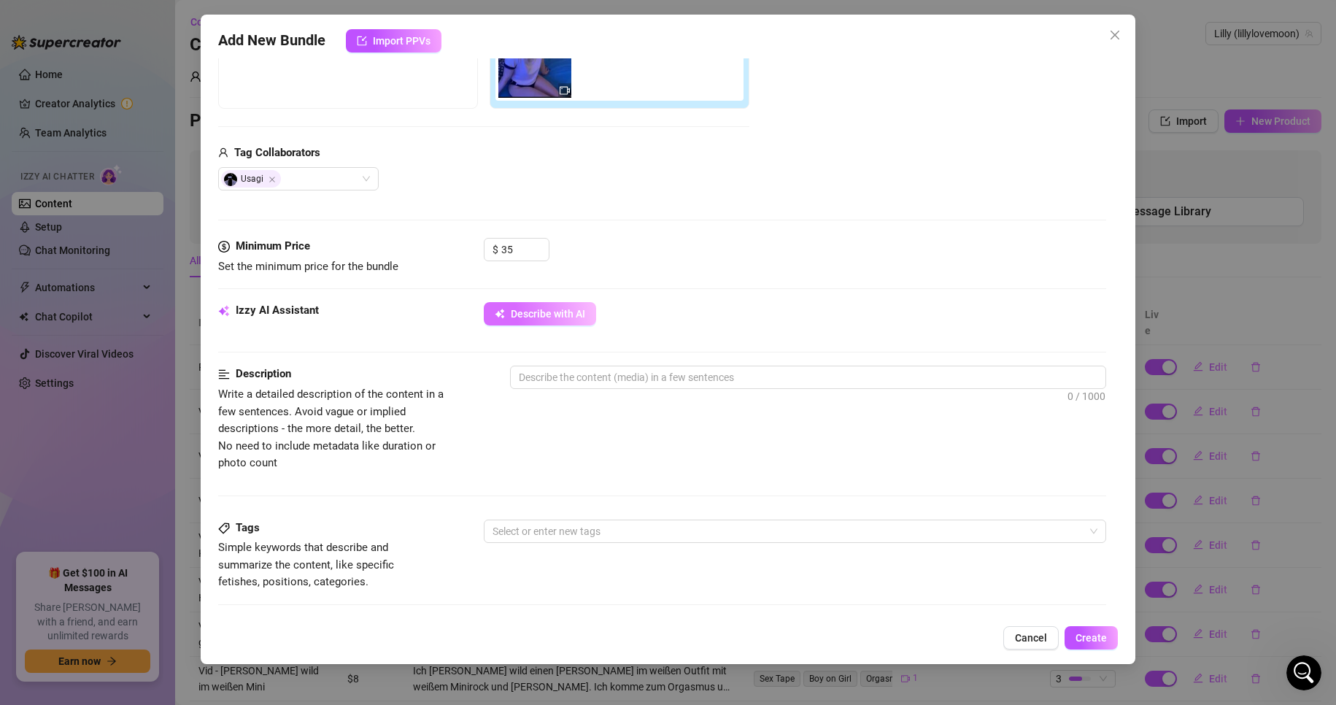
click at [557, 325] on button "Describe with AI" at bounding box center [540, 313] width 112 height 23
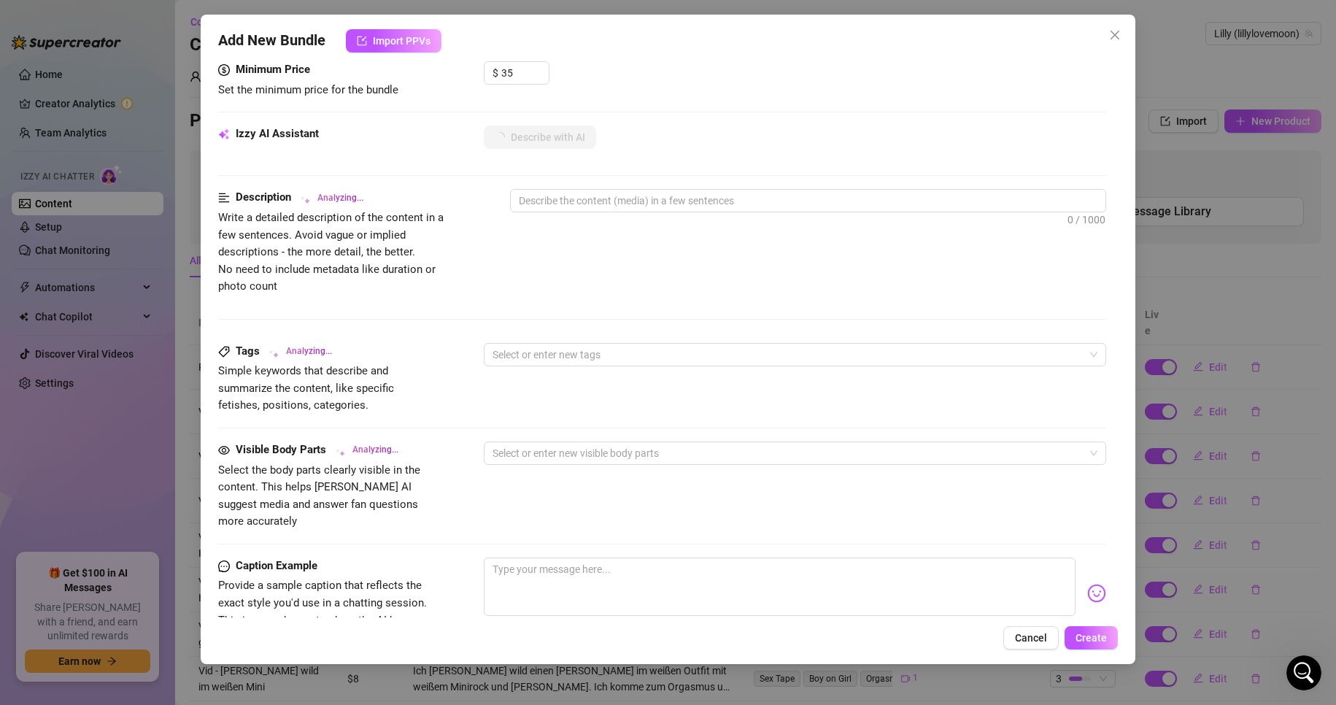
scroll to position [511, 0]
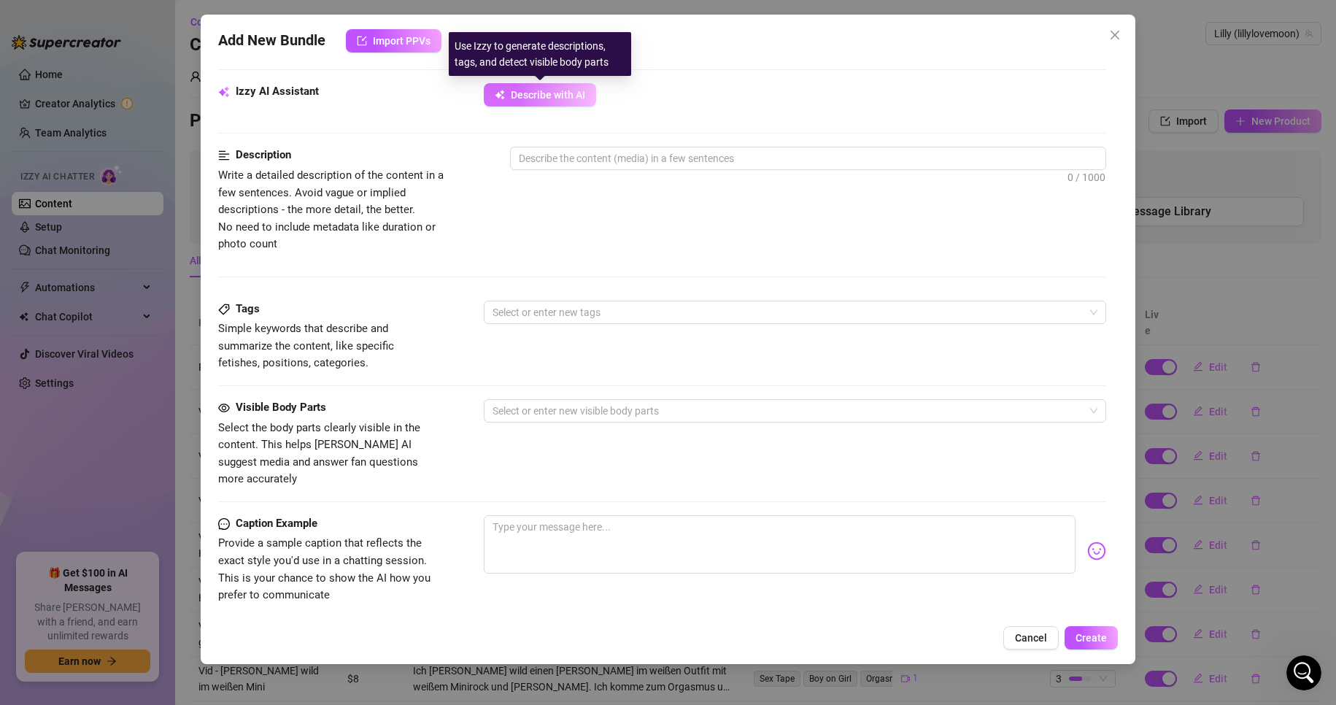
click at [574, 96] on span "Describe with AI" at bounding box center [548, 95] width 74 height 12
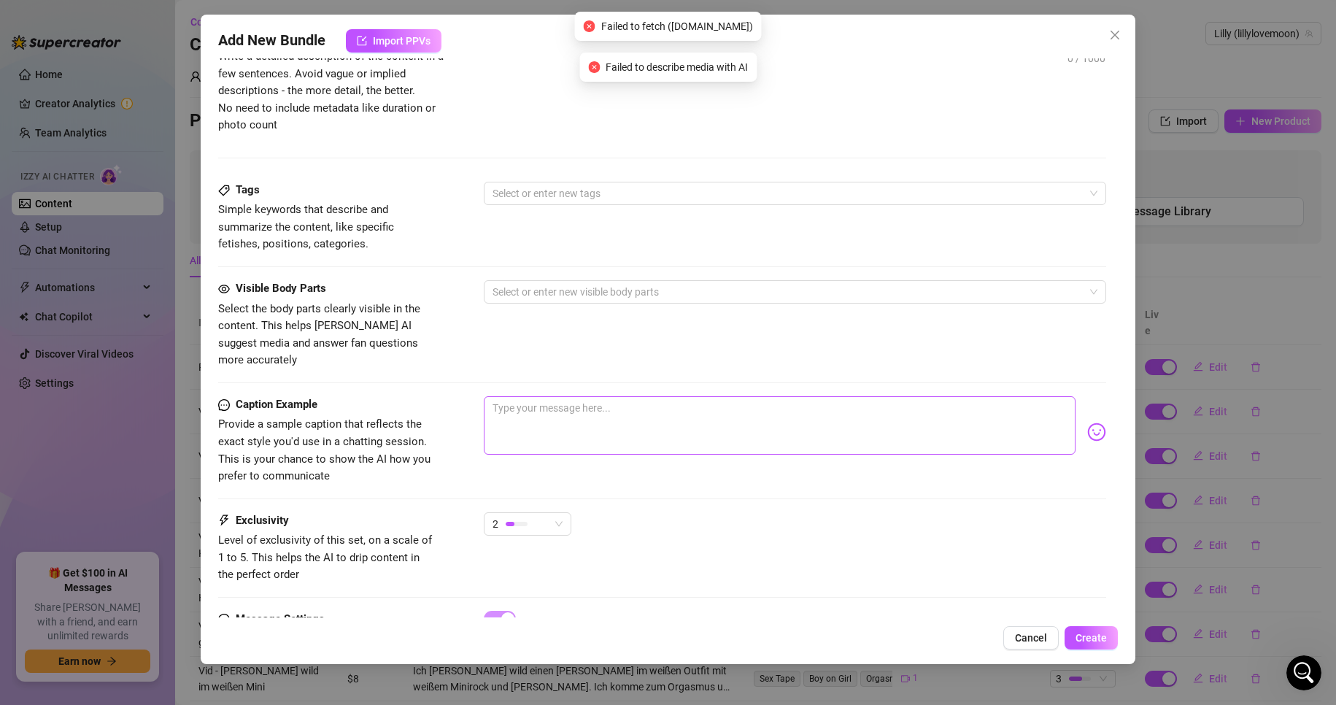
scroll to position [657, 0]
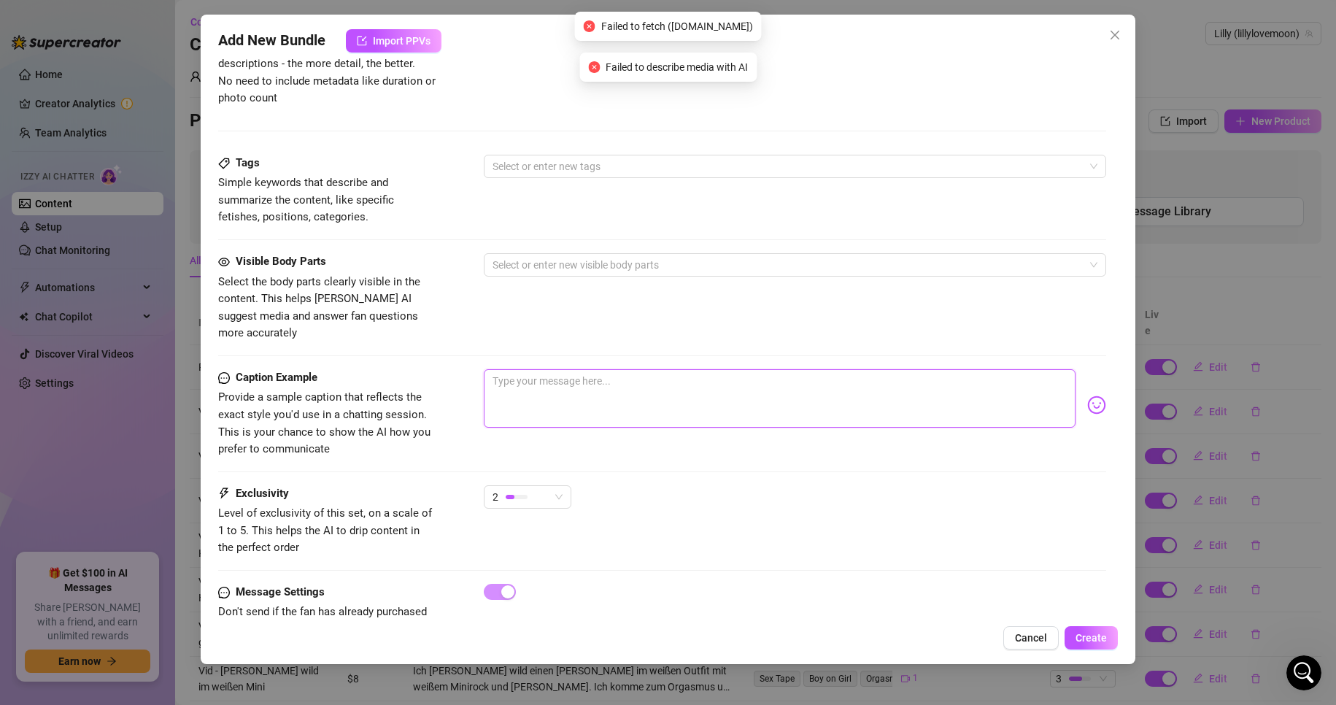
click at [567, 393] on textarea at bounding box center [780, 398] width 593 height 58
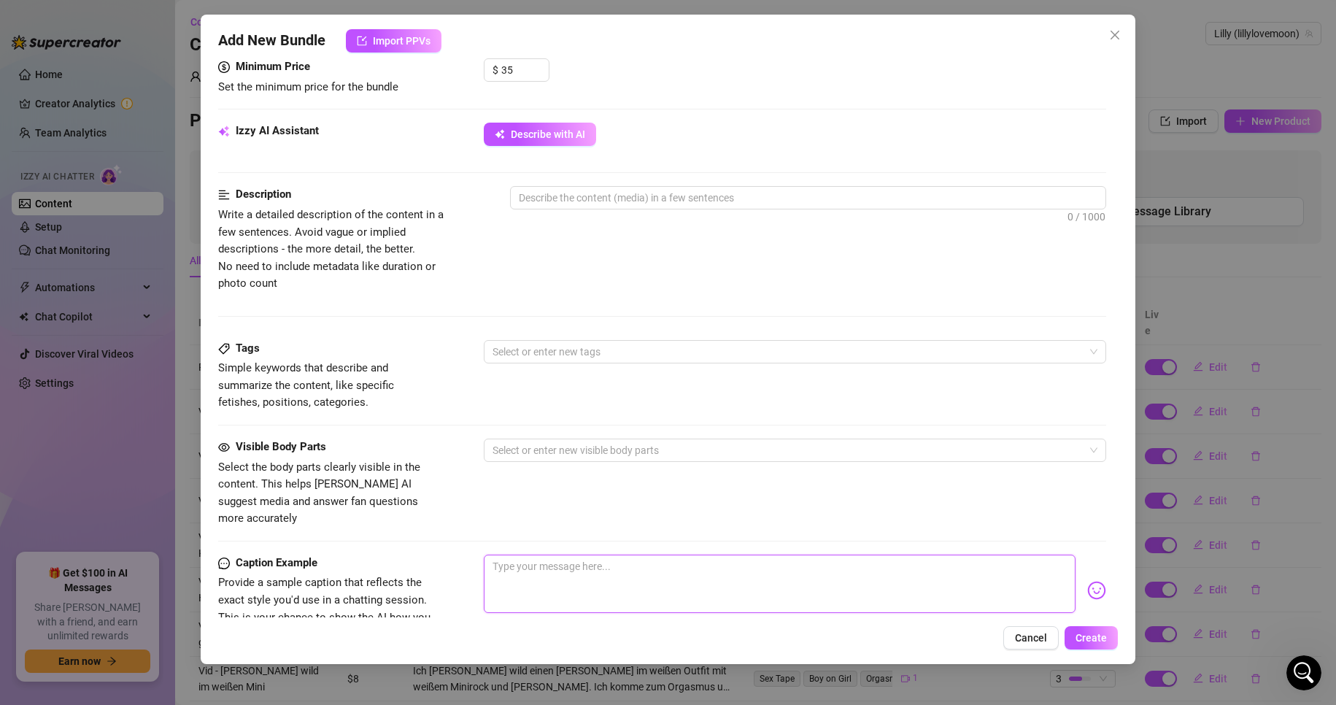
scroll to position [438, 0]
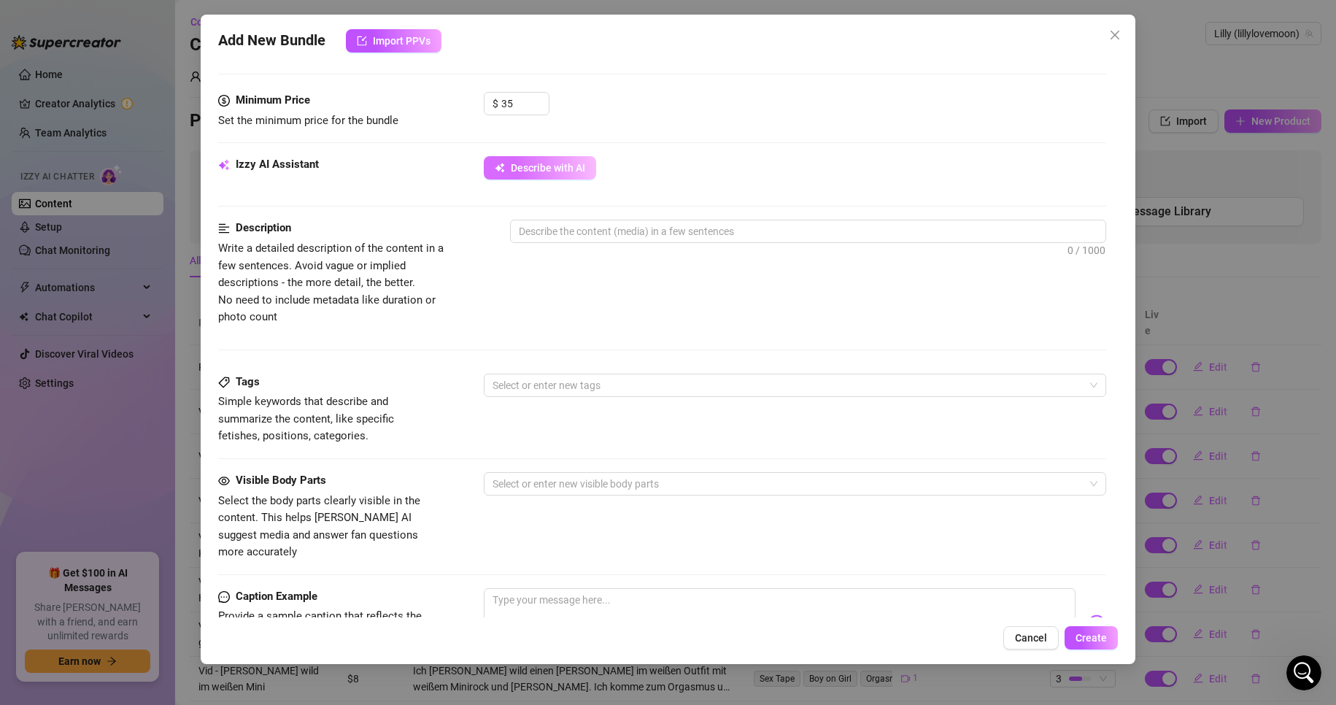
click at [515, 163] on span "Describe with AI" at bounding box center [548, 168] width 74 height 12
click at [573, 169] on span "Describe with AI" at bounding box center [548, 168] width 74 height 12
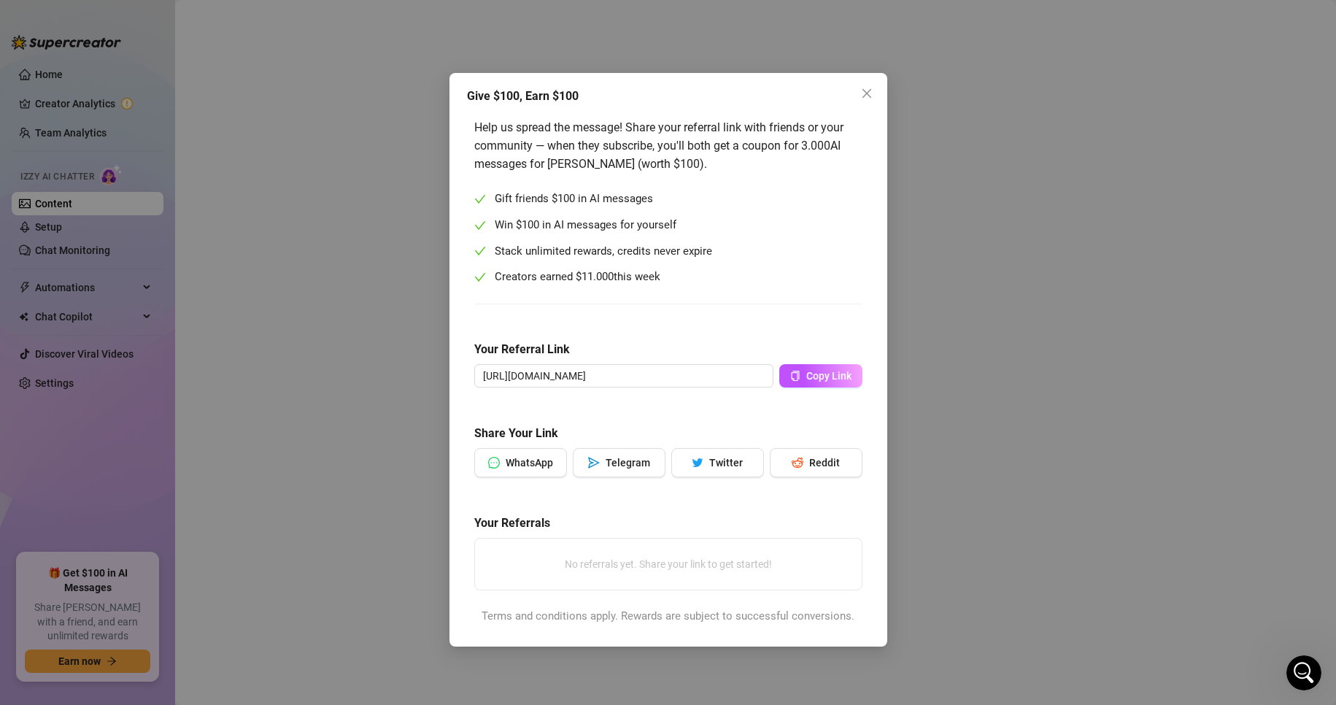
click at [1008, 266] on div "Give $100, Earn $100 Help us spread the message! Share your referral link with …" at bounding box center [668, 352] width 1336 height 705
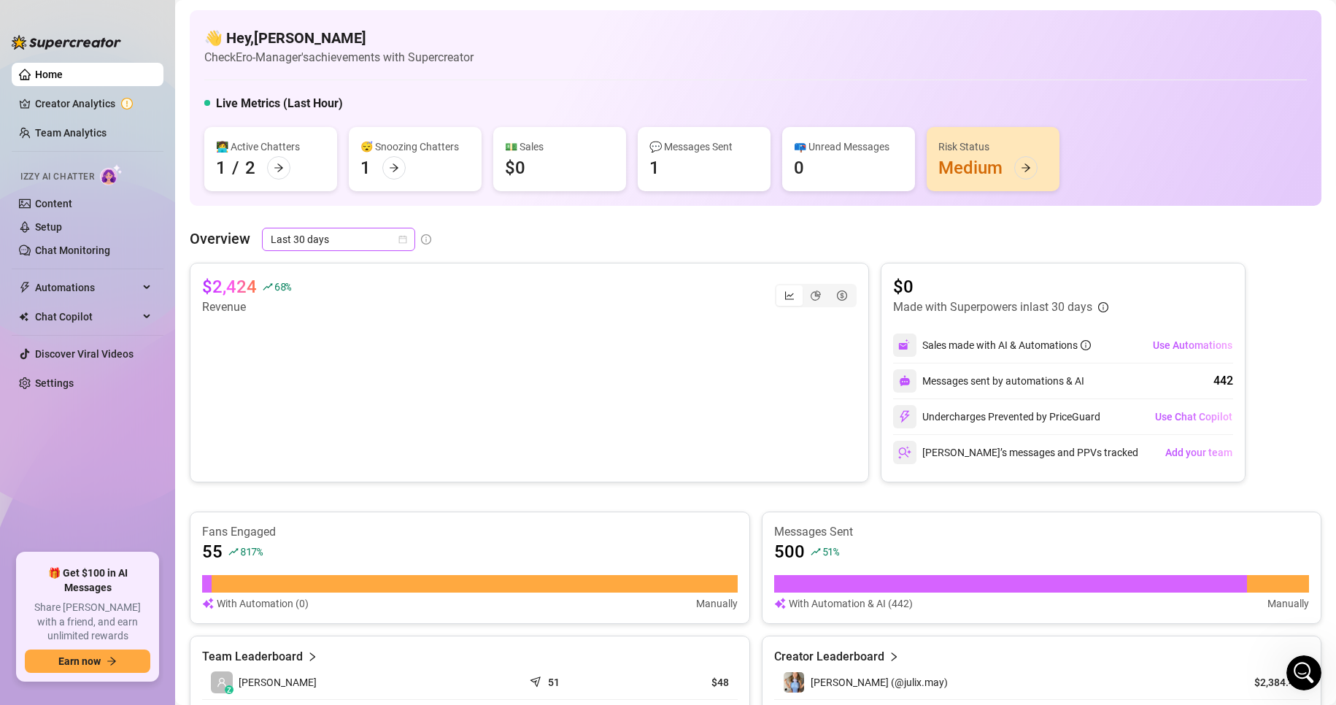
click at [309, 242] on span "Last 30 days" at bounding box center [339, 239] width 136 height 22
click at [339, 358] on div "Custom date" at bounding box center [338, 362] width 130 height 16
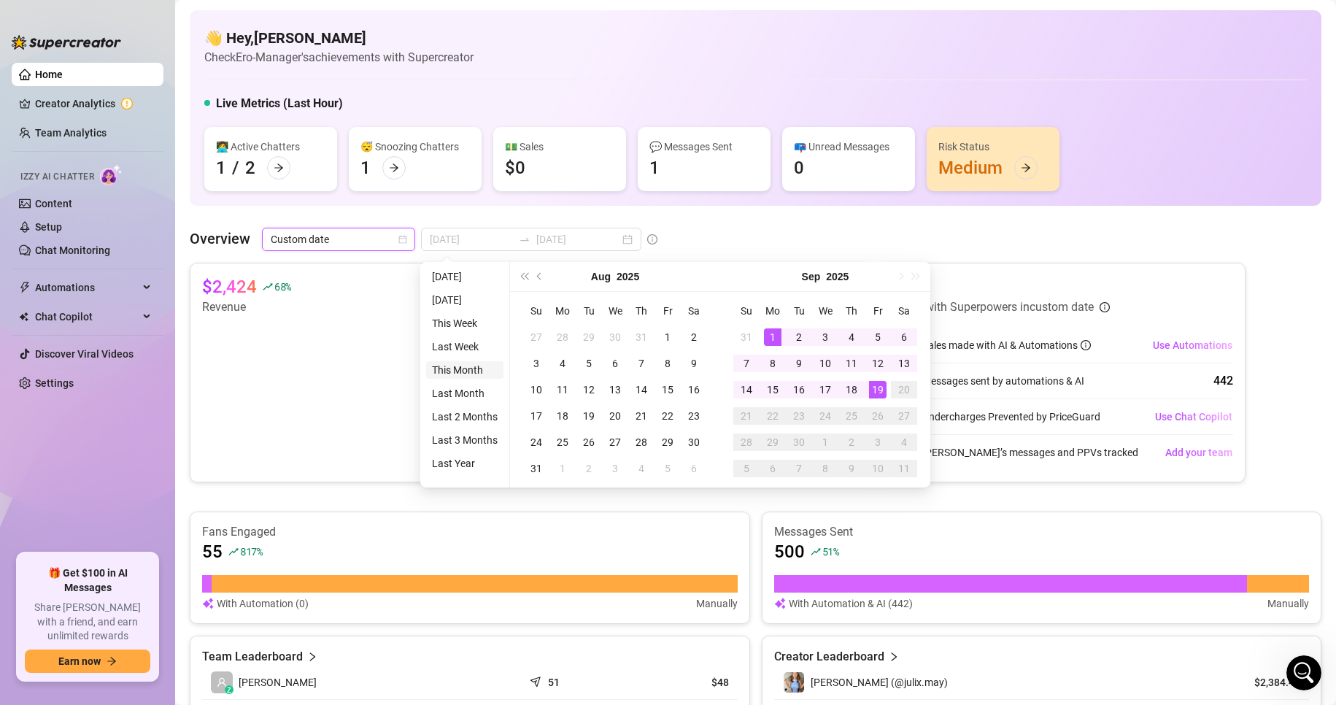
type input "2025-09-01"
click at [475, 374] on li "This Month" at bounding box center [464, 370] width 77 height 18
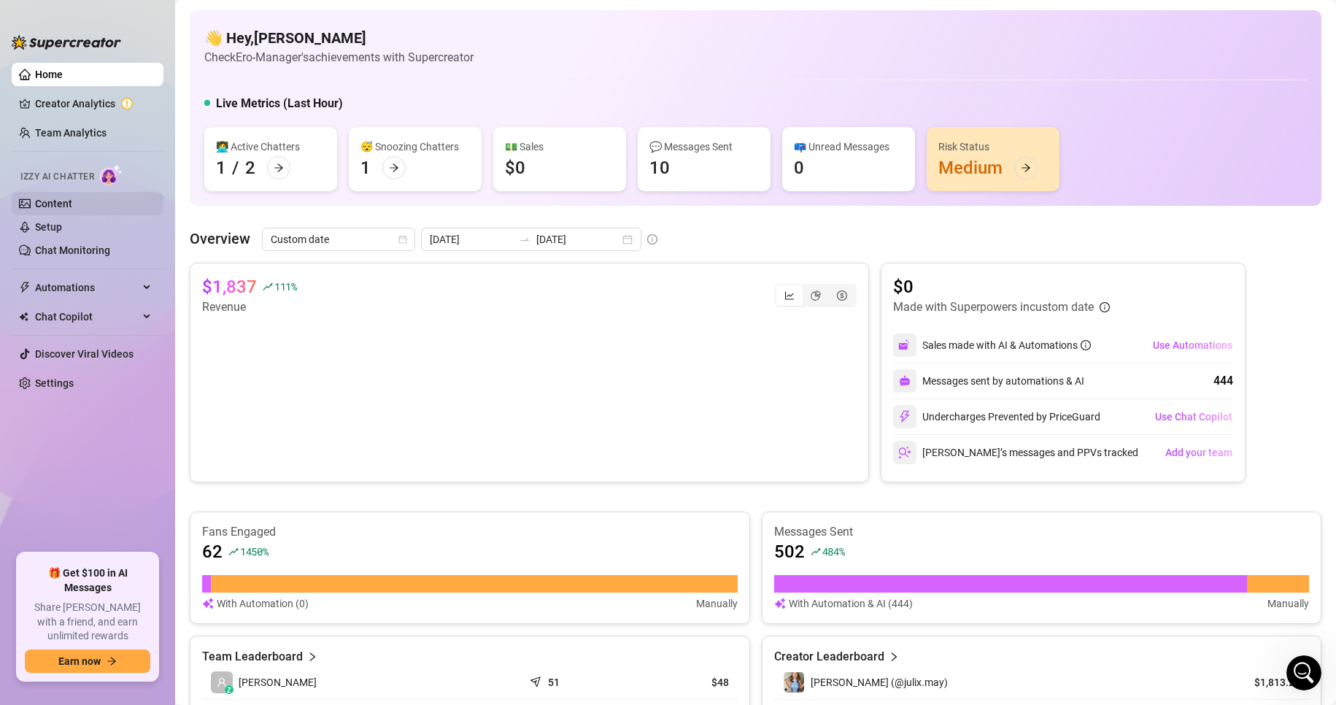
click at [58, 201] on link "Content" at bounding box center [53, 204] width 37 height 12
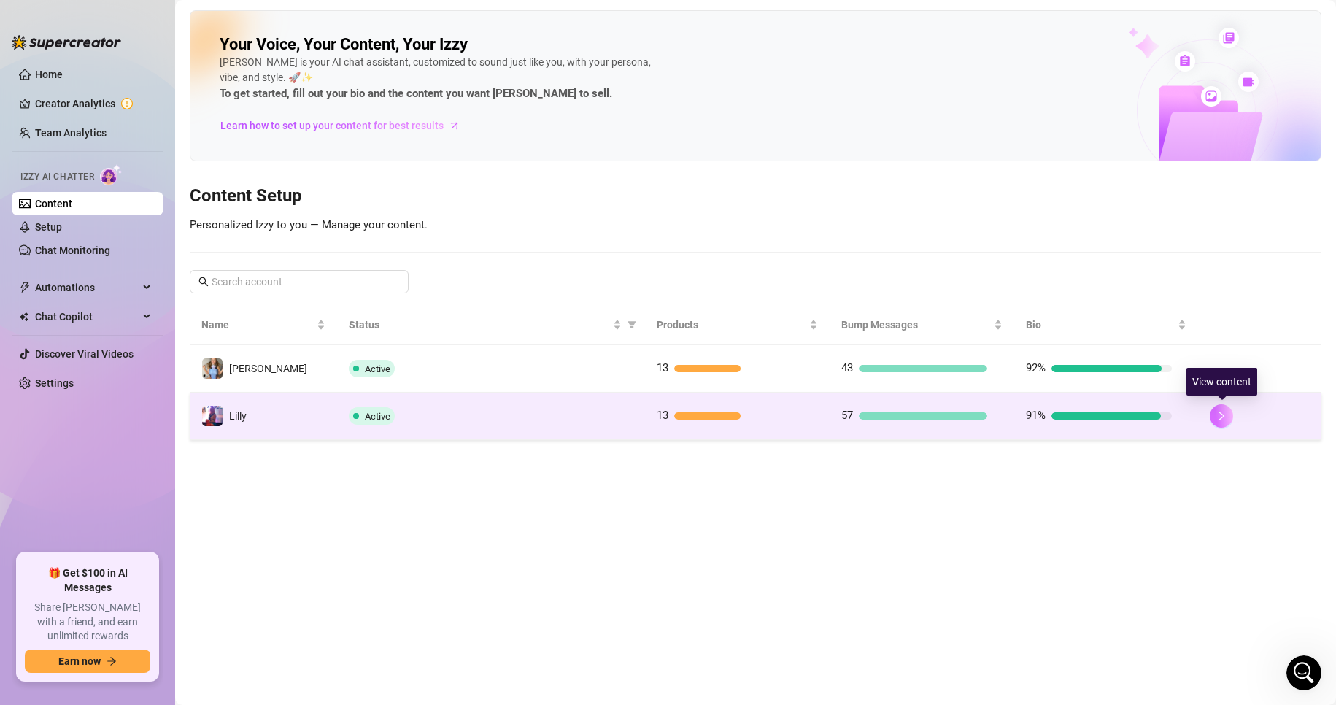
click at [1220, 420] on icon "right" at bounding box center [1222, 416] width 10 height 10
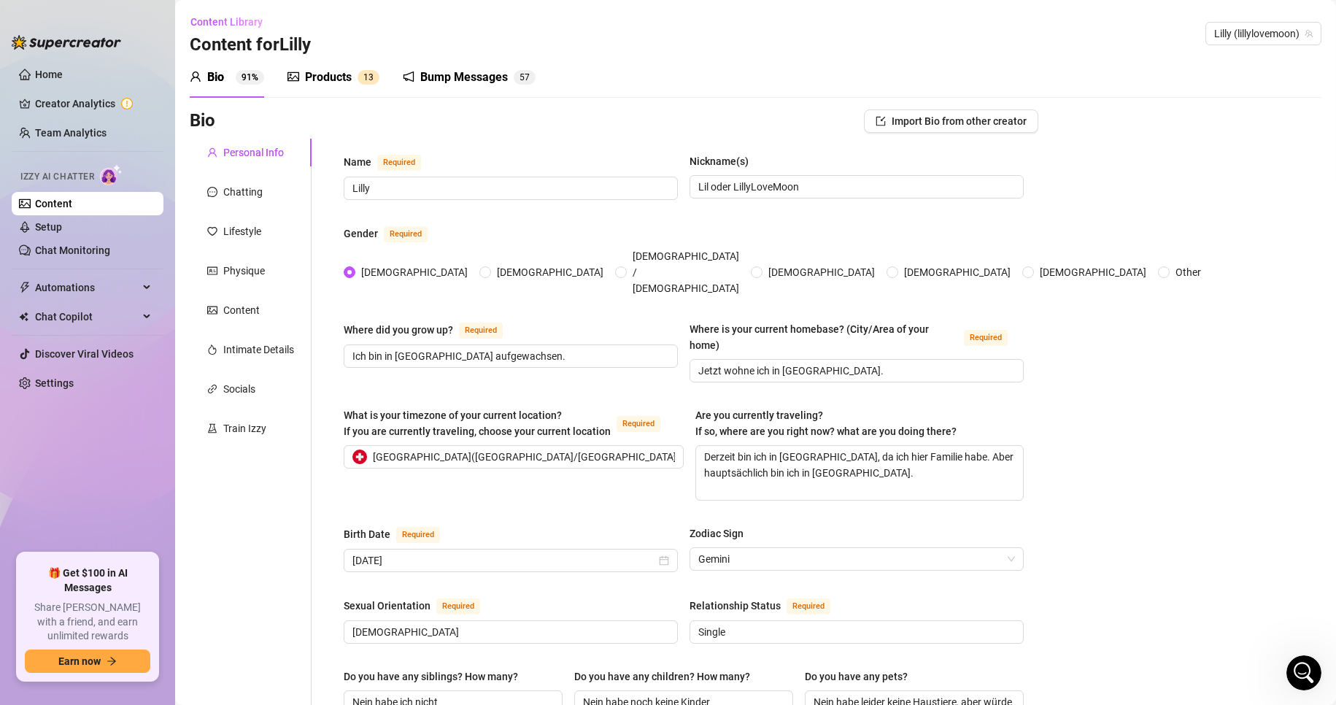
click at [312, 80] on div "Products" at bounding box center [328, 78] width 47 height 18
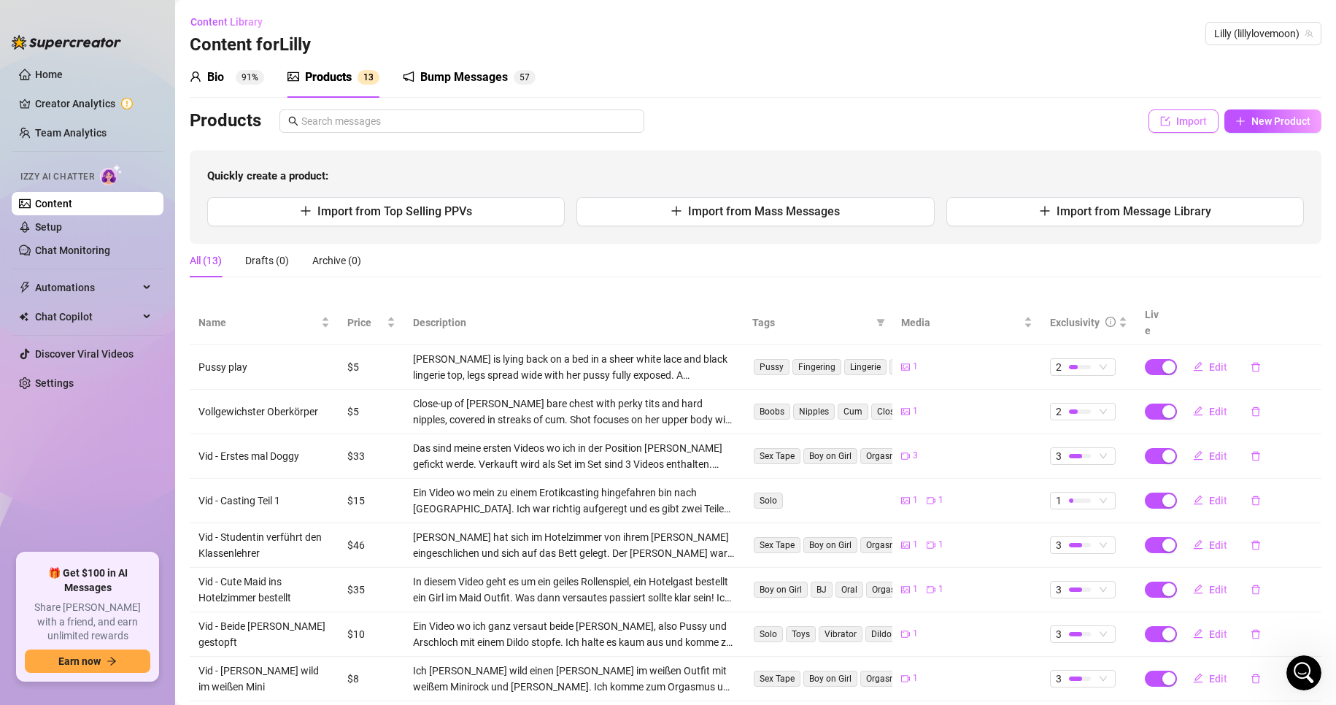
click at [1193, 117] on span "Import" at bounding box center [1192, 121] width 31 height 12
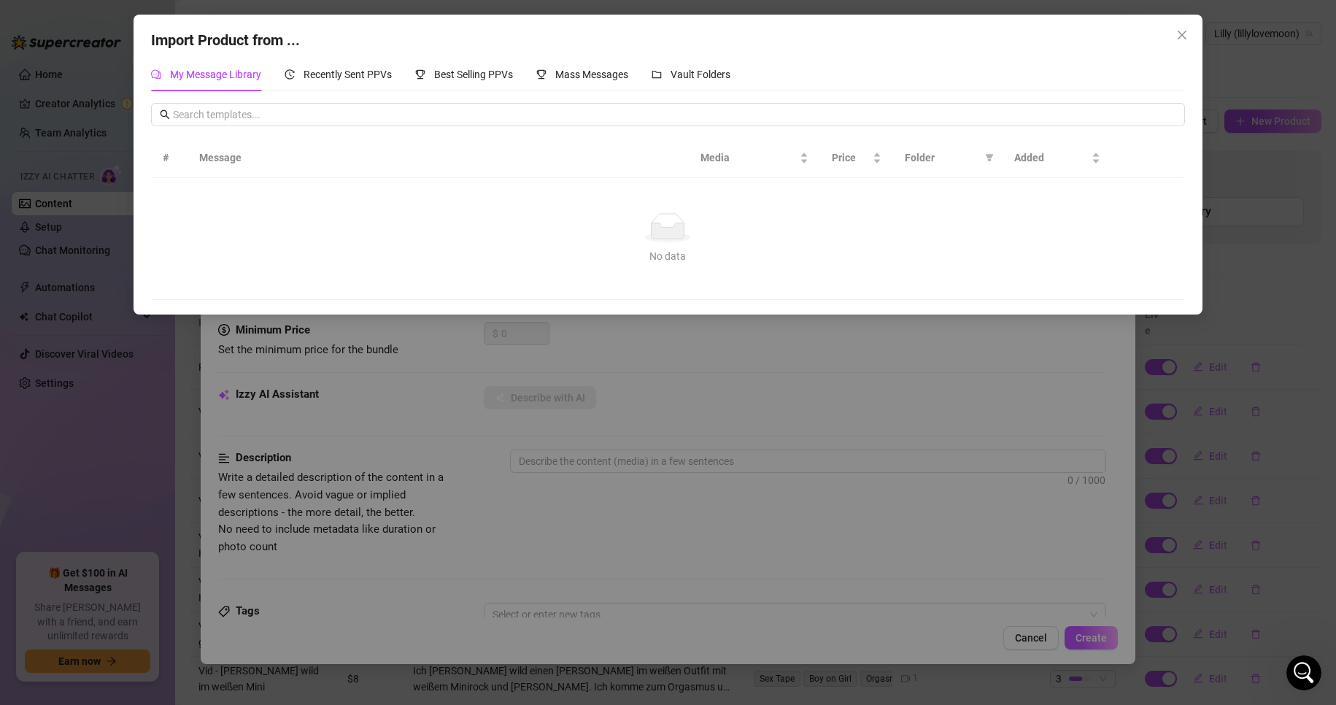
click at [738, 82] on div "My Message Library Recently Sent PPVs Best Selling PPVs Mass Messages Vault Fol…" at bounding box center [668, 75] width 1034 height 34
click at [725, 77] on span "Vault Folders" at bounding box center [701, 75] width 60 height 12
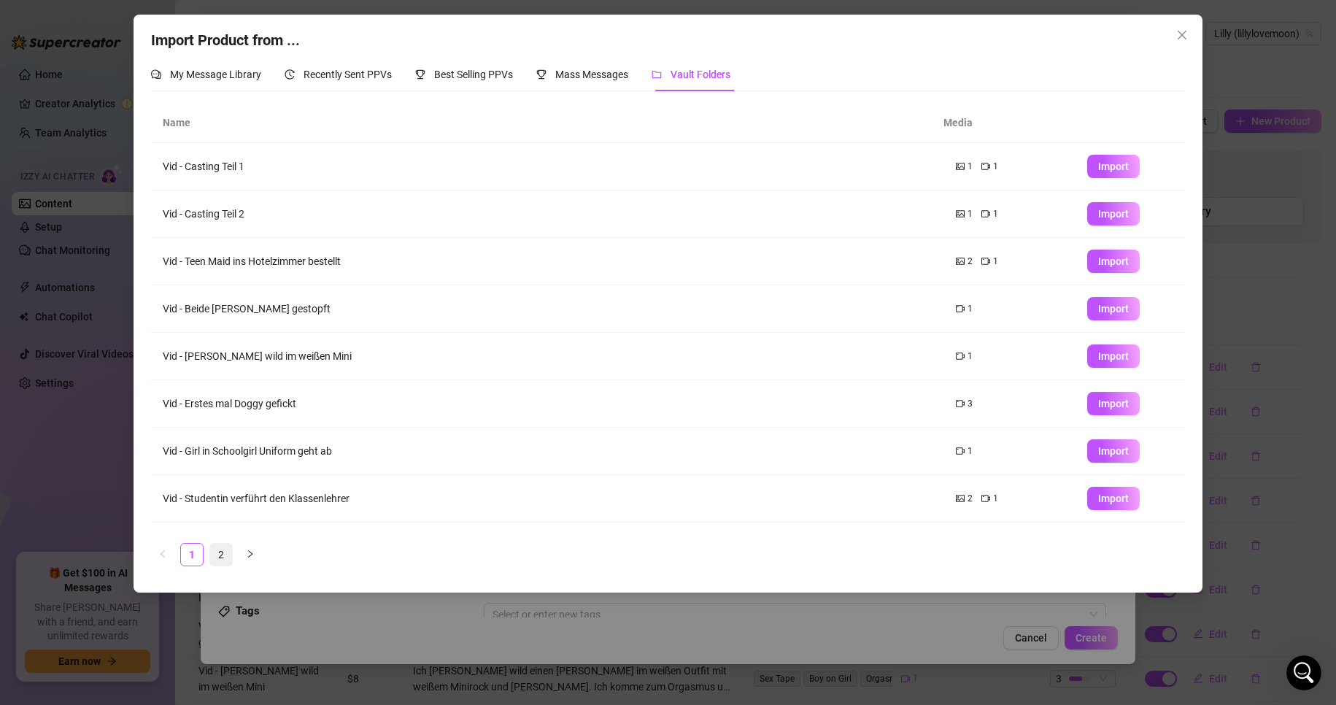
click at [230, 553] on link "2" at bounding box center [221, 555] width 22 height 22
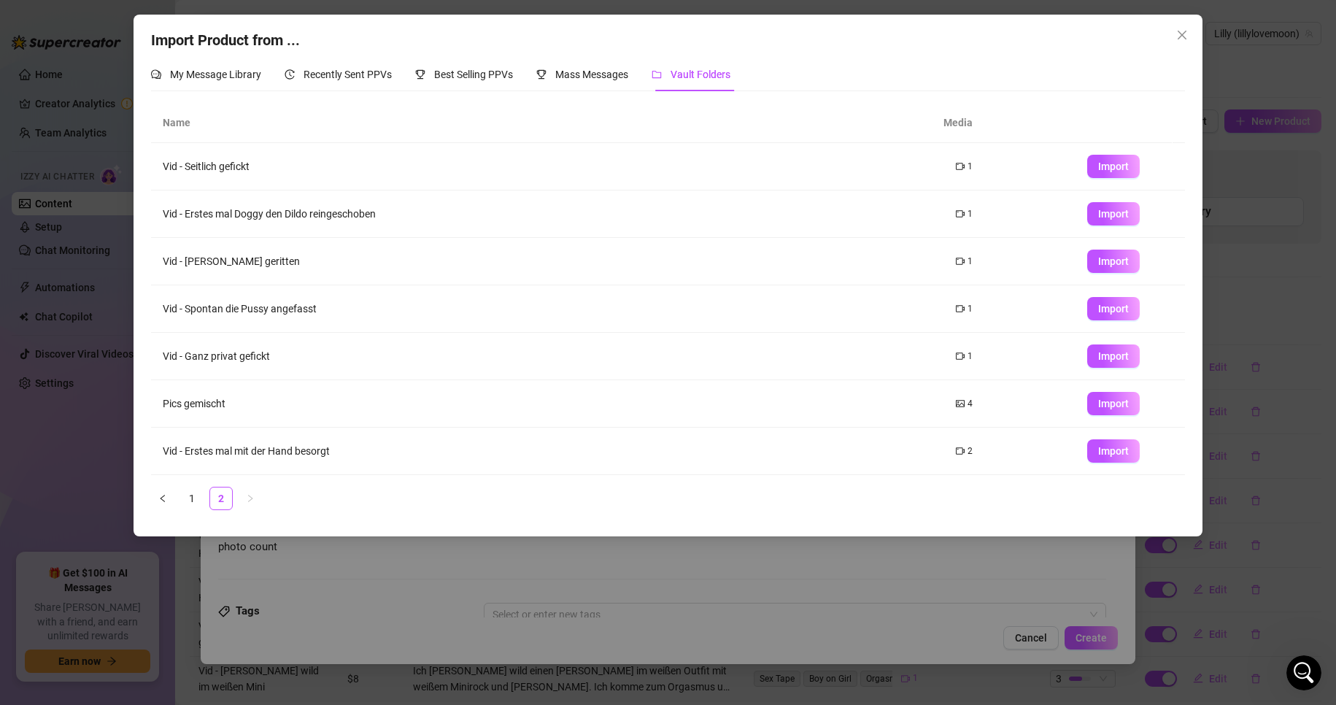
click at [1136, 358] on td "Import" at bounding box center [1130, 356] width 109 height 47
click at [1108, 353] on span "Import" at bounding box center [1113, 356] width 31 height 12
type textarea "Type your message here..."
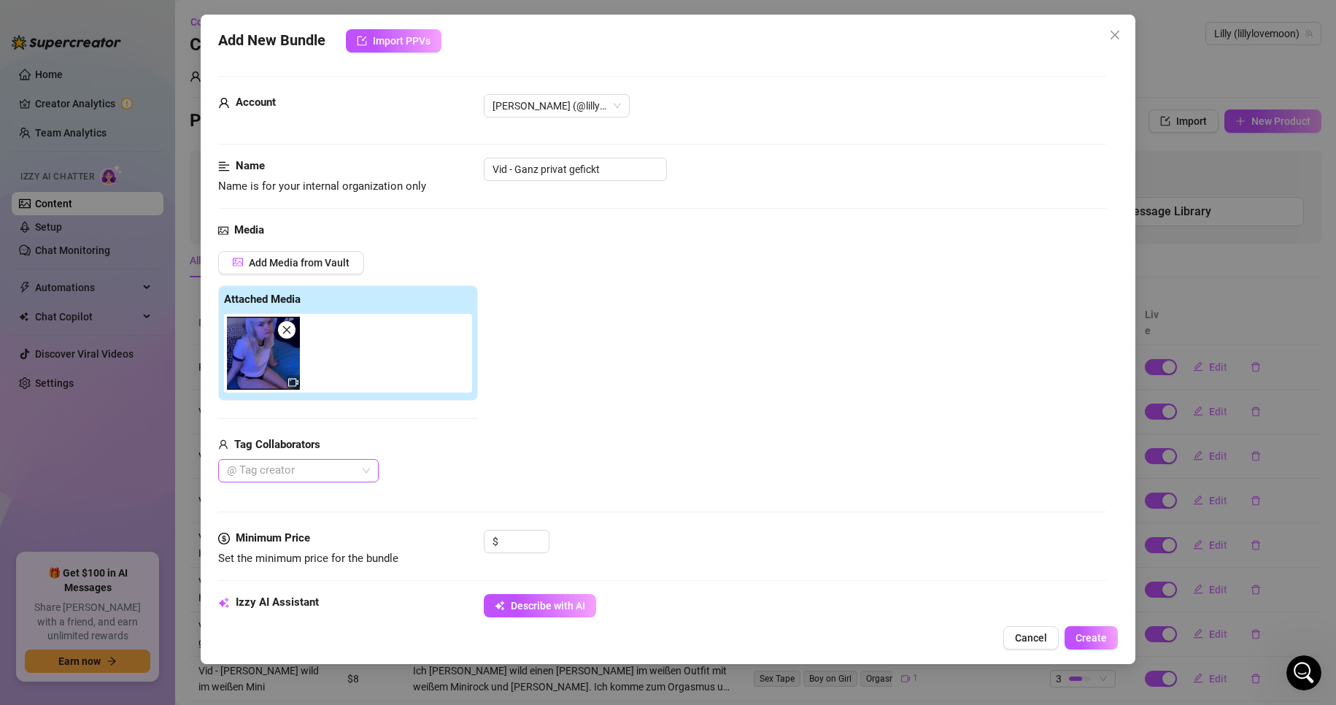
click at [292, 475] on div at bounding box center [290, 471] width 139 height 20
click at [269, 522] on div "Usagi" at bounding box center [298, 524] width 137 height 16
click at [531, 539] on input at bounding box center [524, 542] width 47 height 22
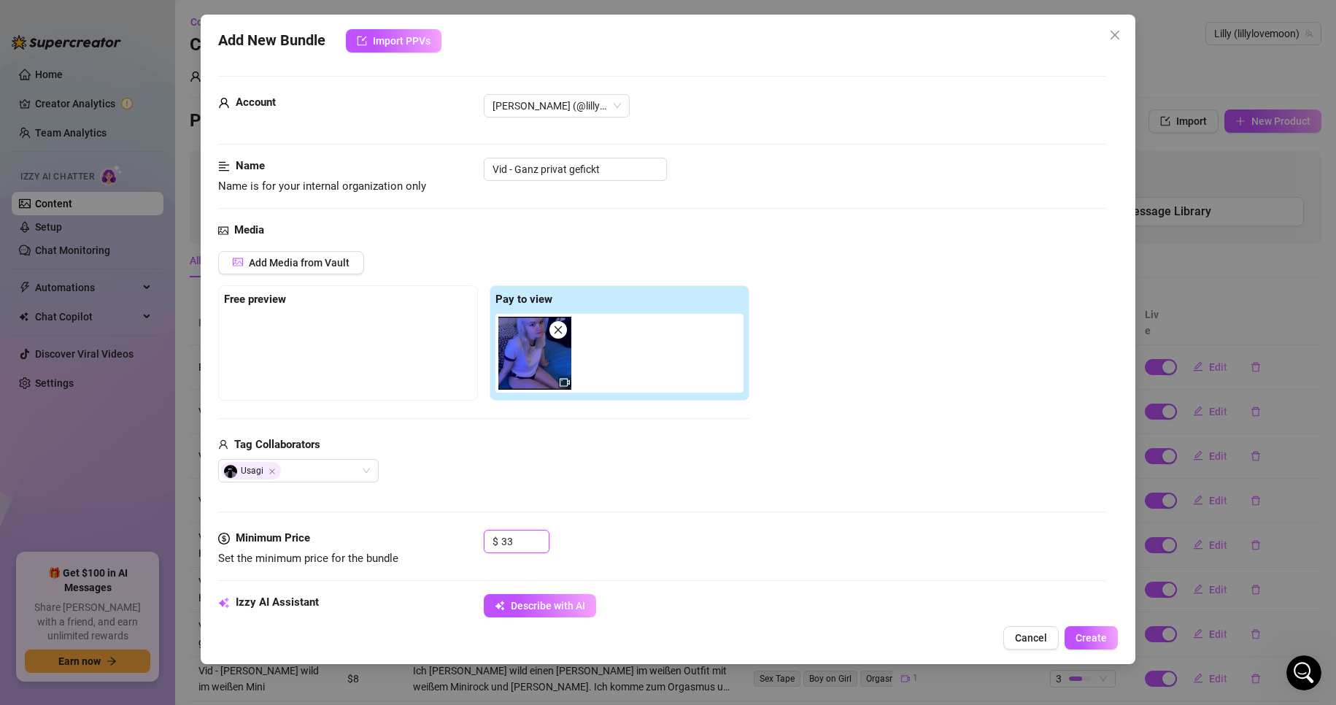
type input "33"
click at [535, 447] on div "Tag Collaborators" at bounding box center [483, 445] width 531 height 18
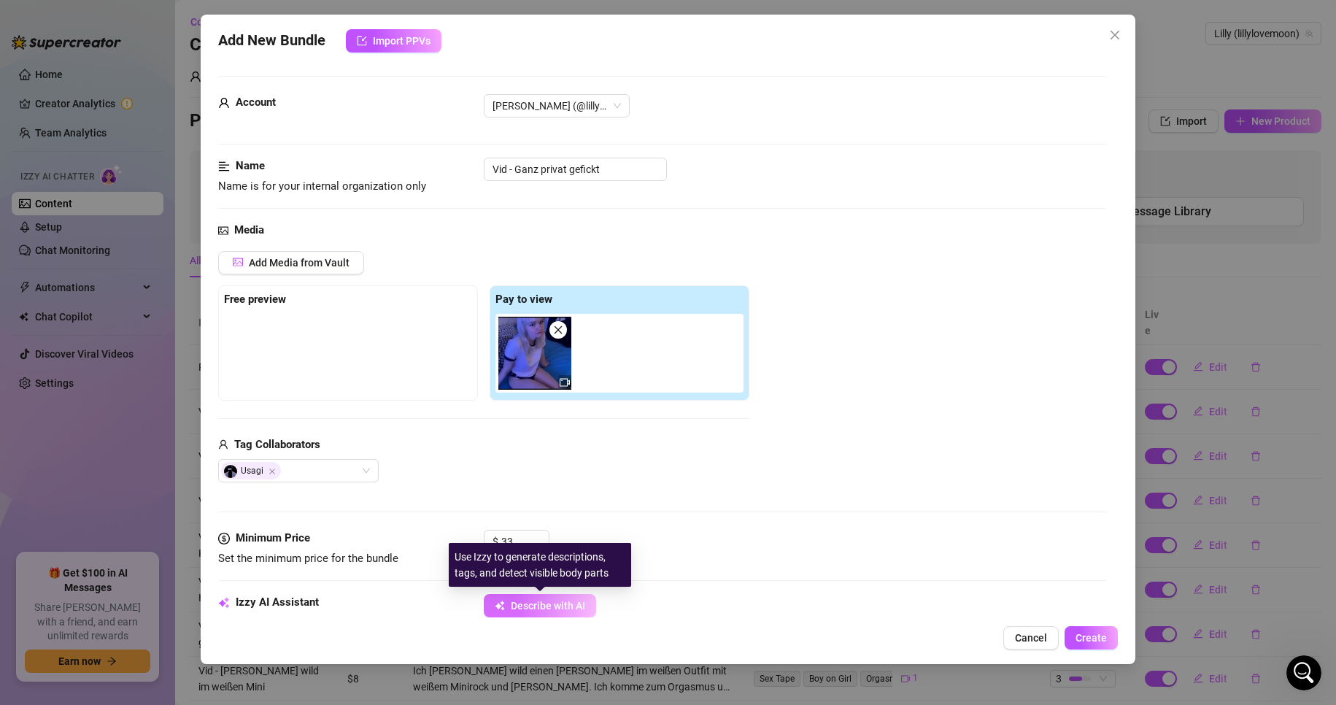
click at [557, 601] on span "Describe with AI" at bounding box center [548, 606] width 74 height 12
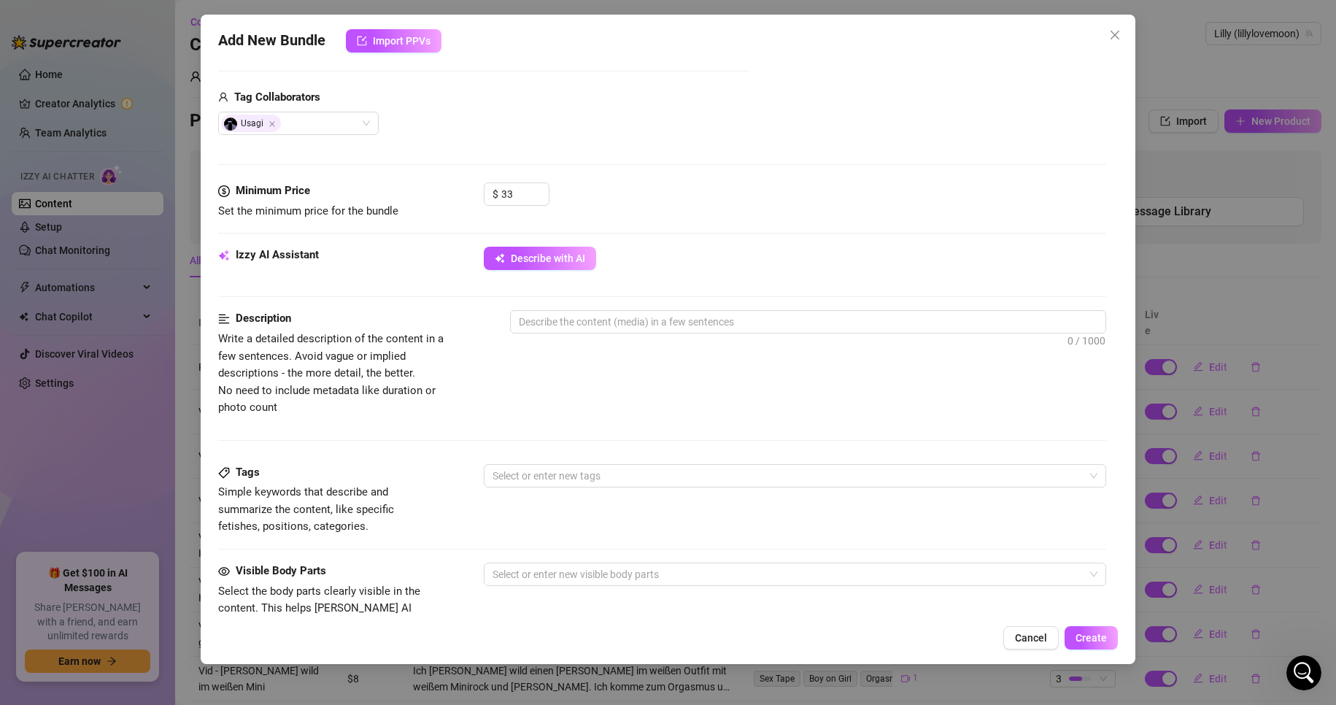
scroll to position [365, 0]
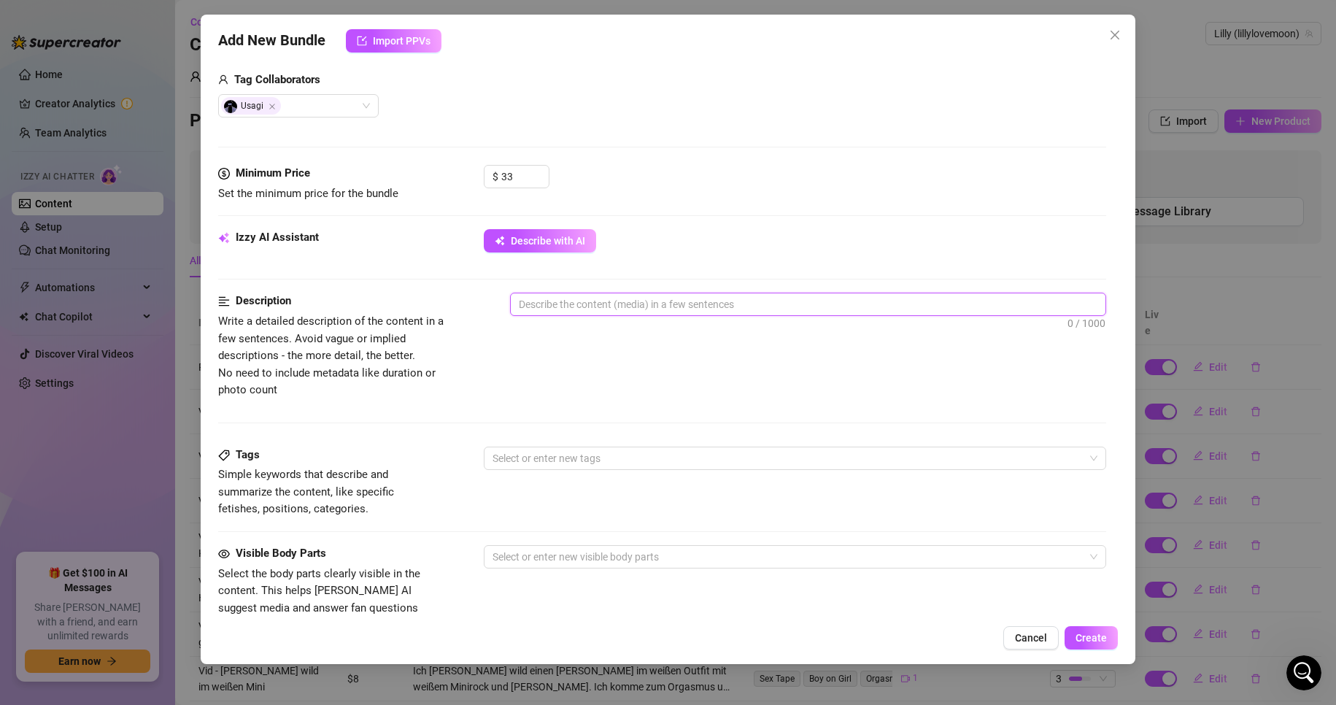
click at [604, 315] on textarea at bounding box center [809, 304] width 596 height 22
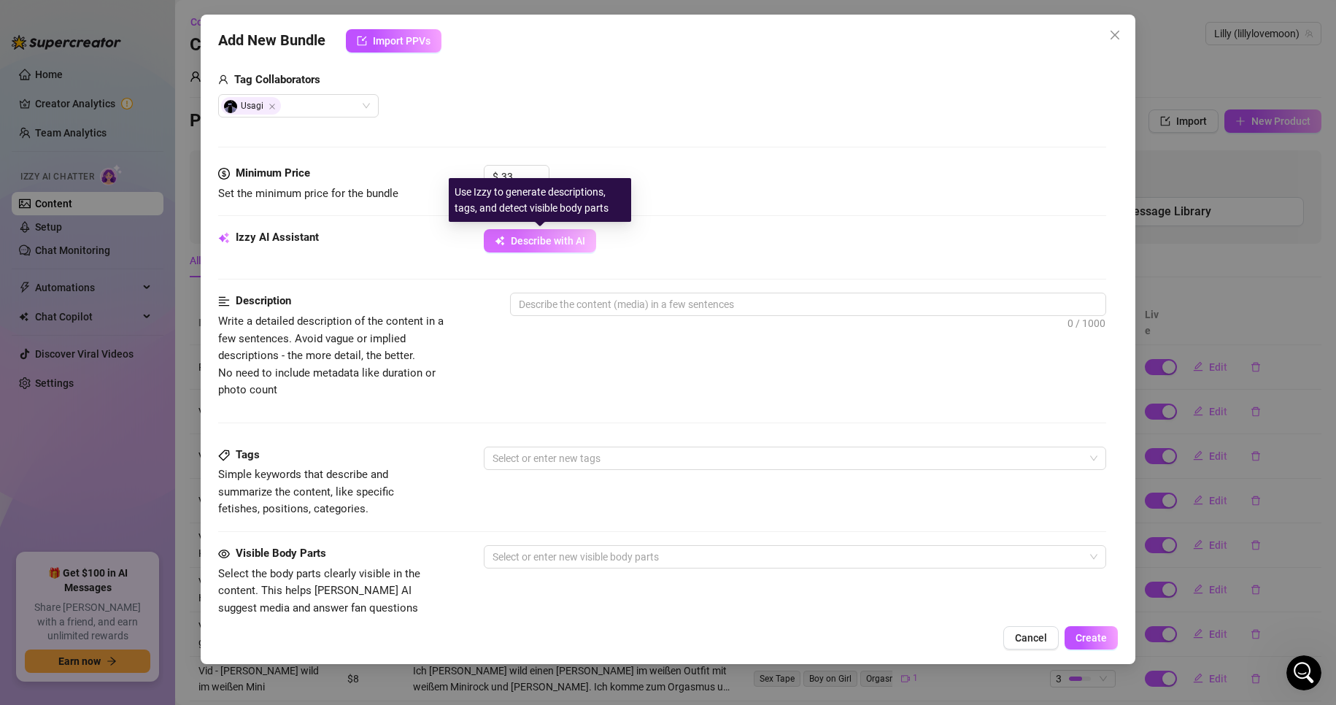
click at [537, 243] on span "Describe with AI" at bounding box center [548, 241] width 74 height 12
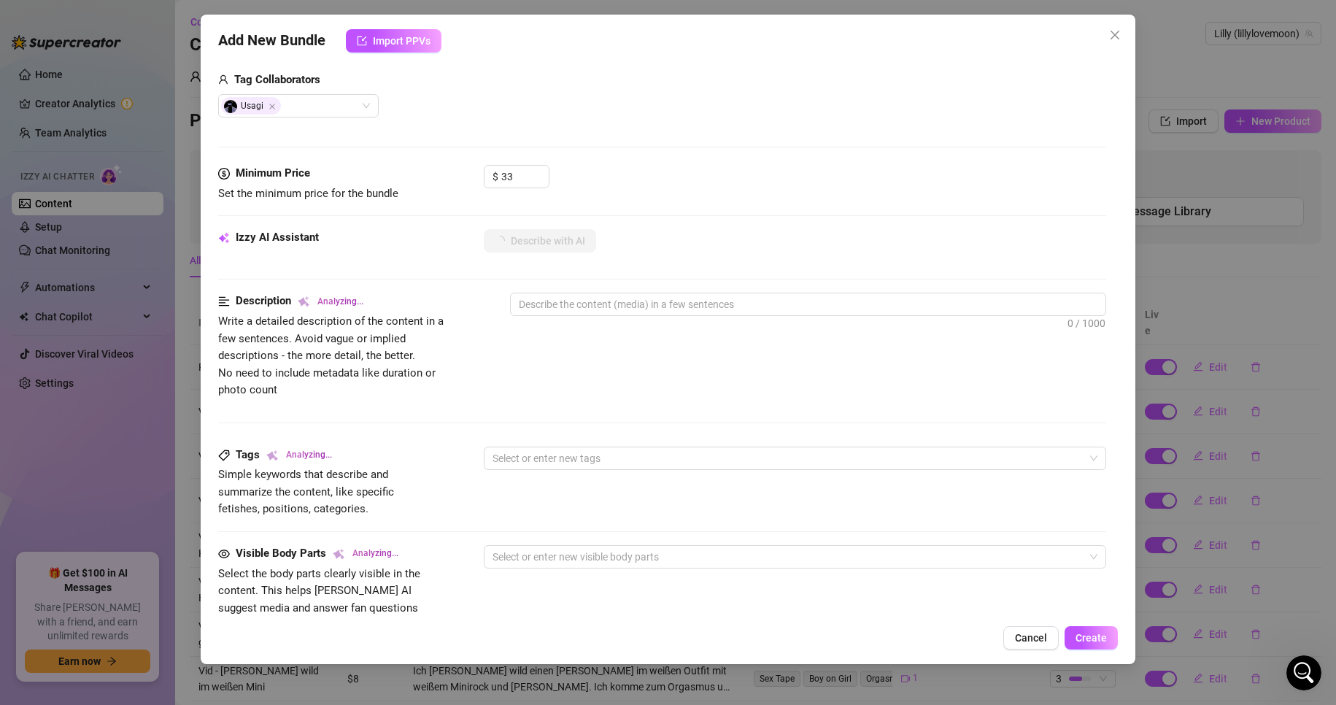
type textarea "Lilly"
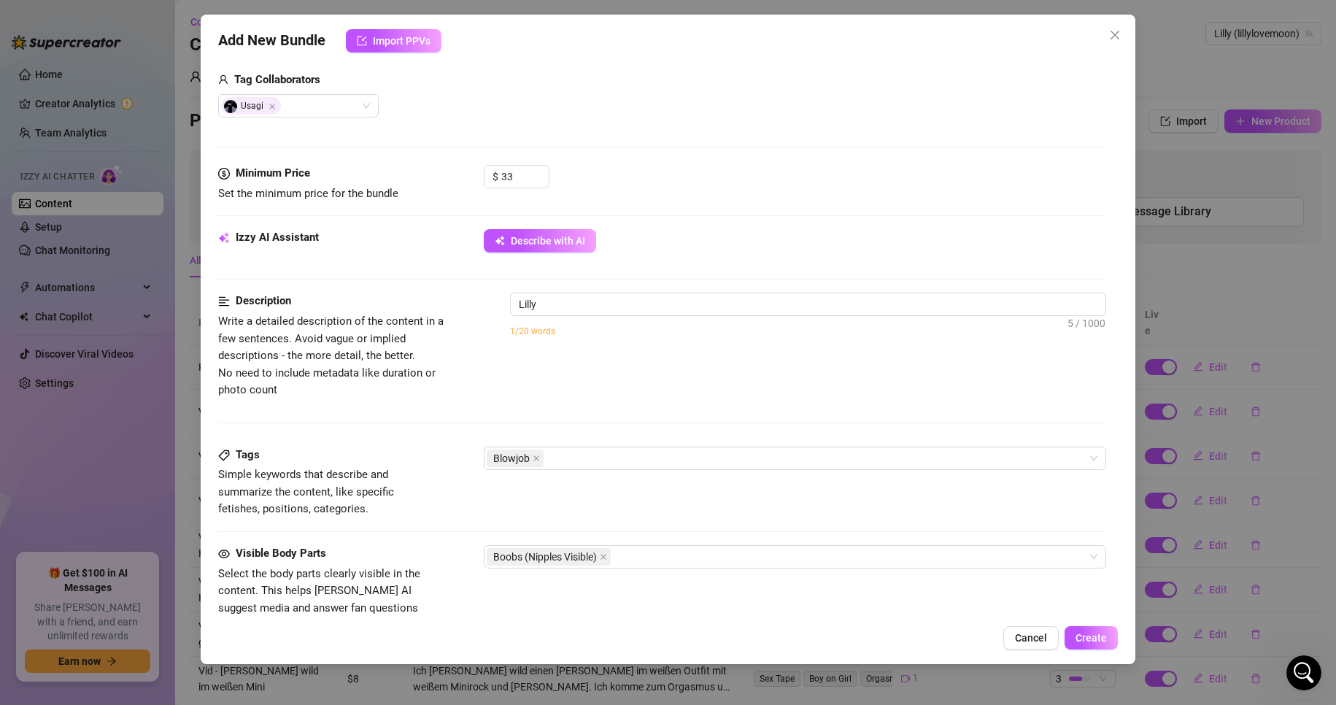
type textarea "Lilly starts"
type textarea "Lilly starts in"
type textarea "Lilly starts in a"
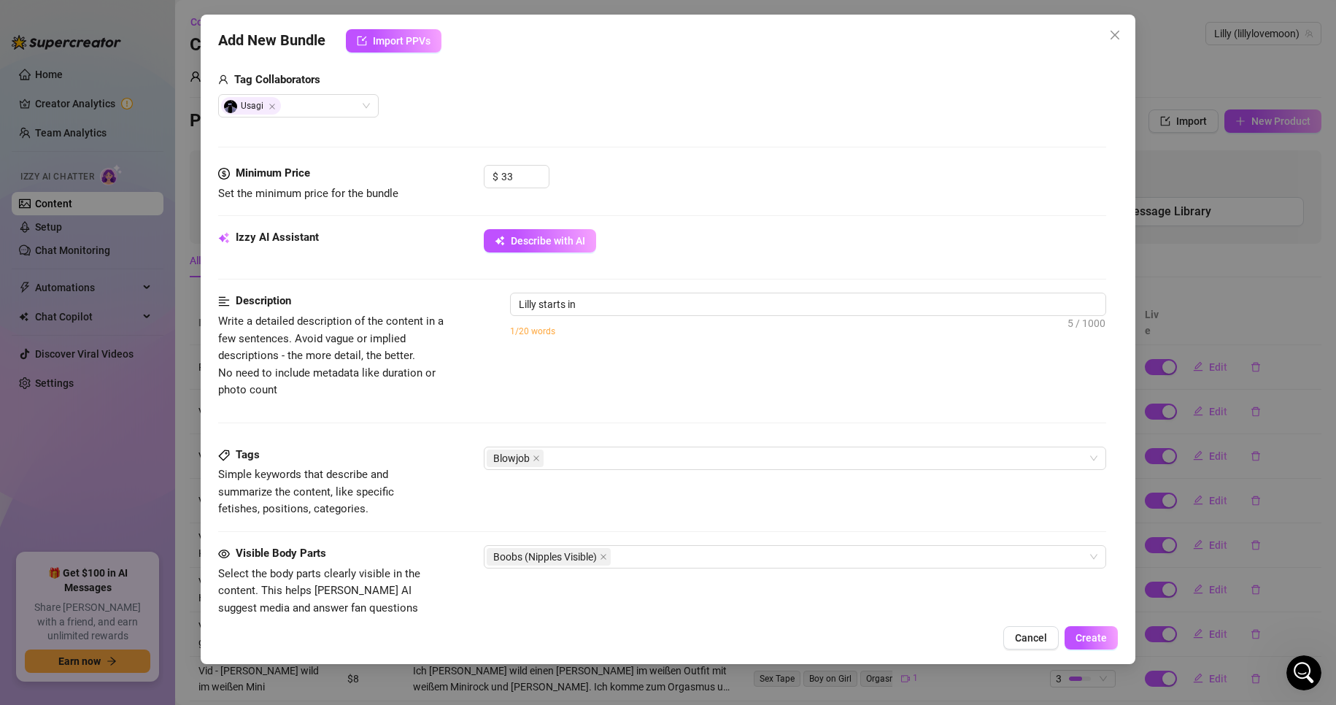
type textarea "Lilly starts in a"
type textarea "Lilly starts in a casual"
type textarea "Lilly starts in a casual white"
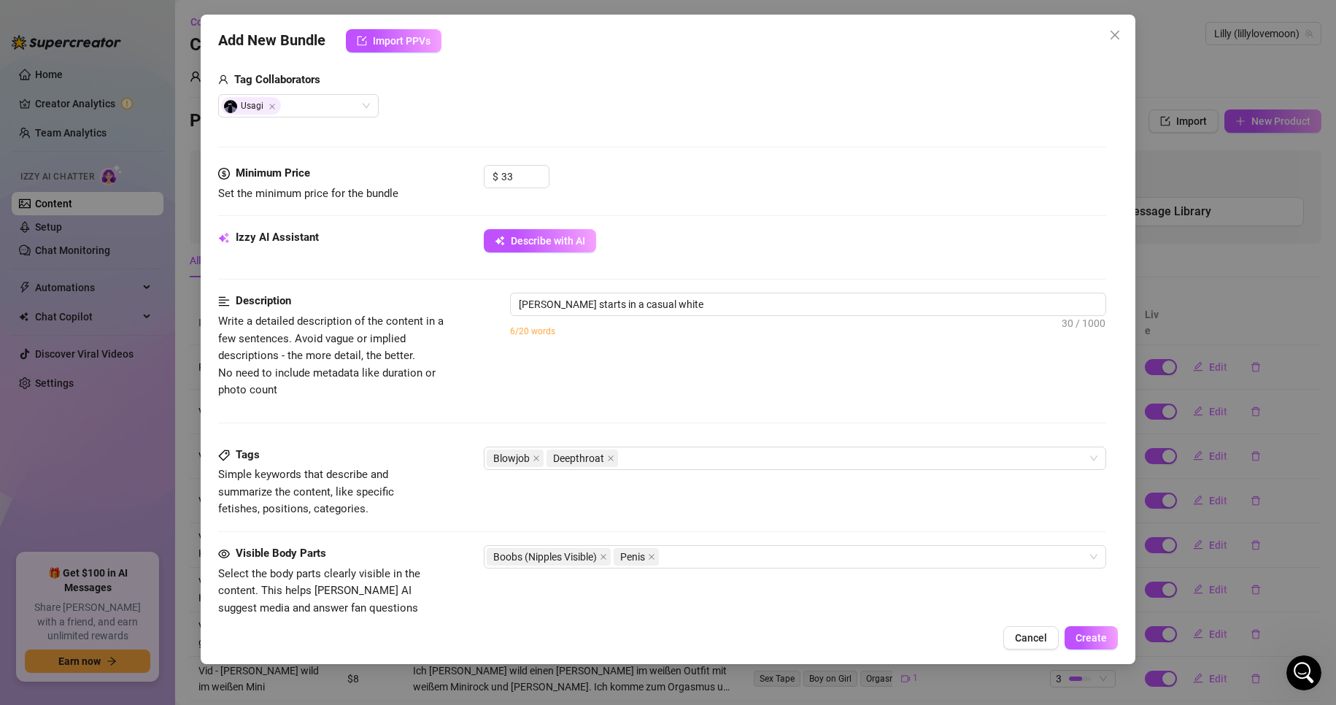
type textarea "Lilly starts in a casual white t-shirt"
type textarea "Lilly starts in a casual white t-shirt before"
type textarea "Lilly starts in a casual white t-shirt before stripping"
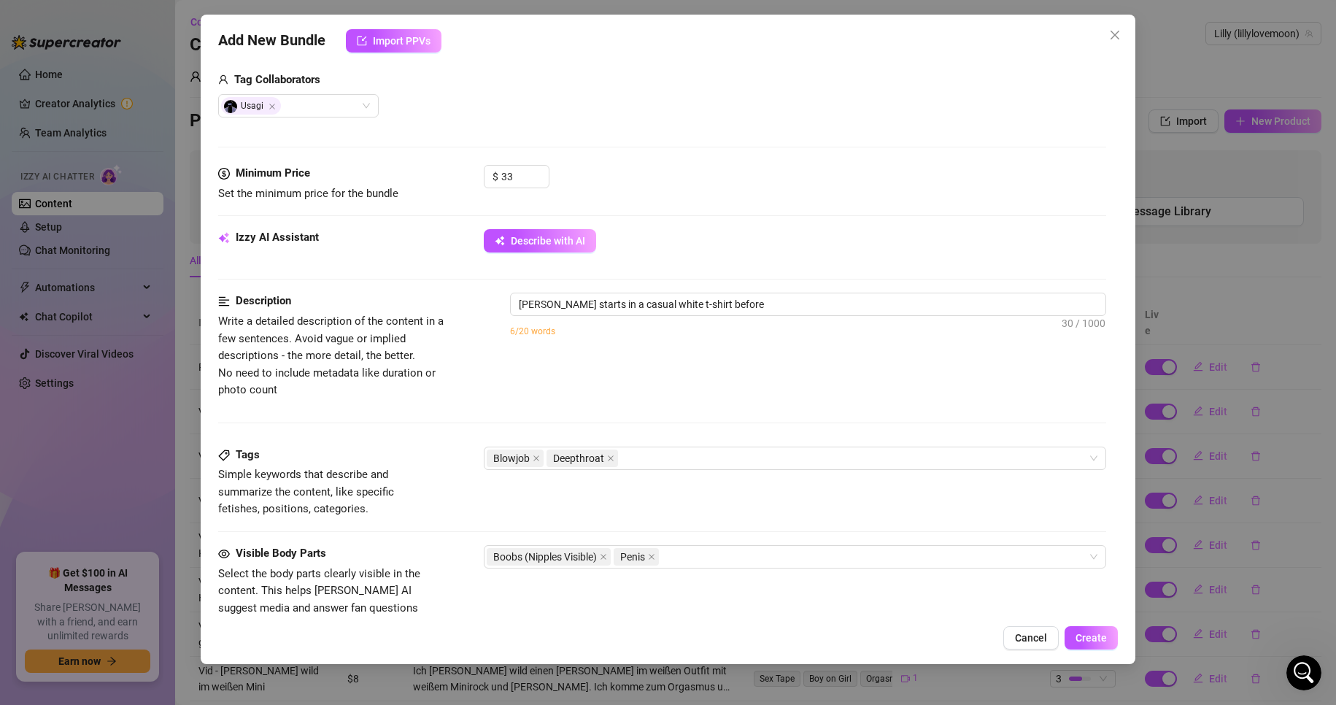
type textarea "Lilly starts in a casual white t-shirt before stripping"
type textarea "Lilly starts in a casual white t-shirt before stripping fully"
type textarea "Lilly starts in a casual white t-shirt before stripping fully naked,"
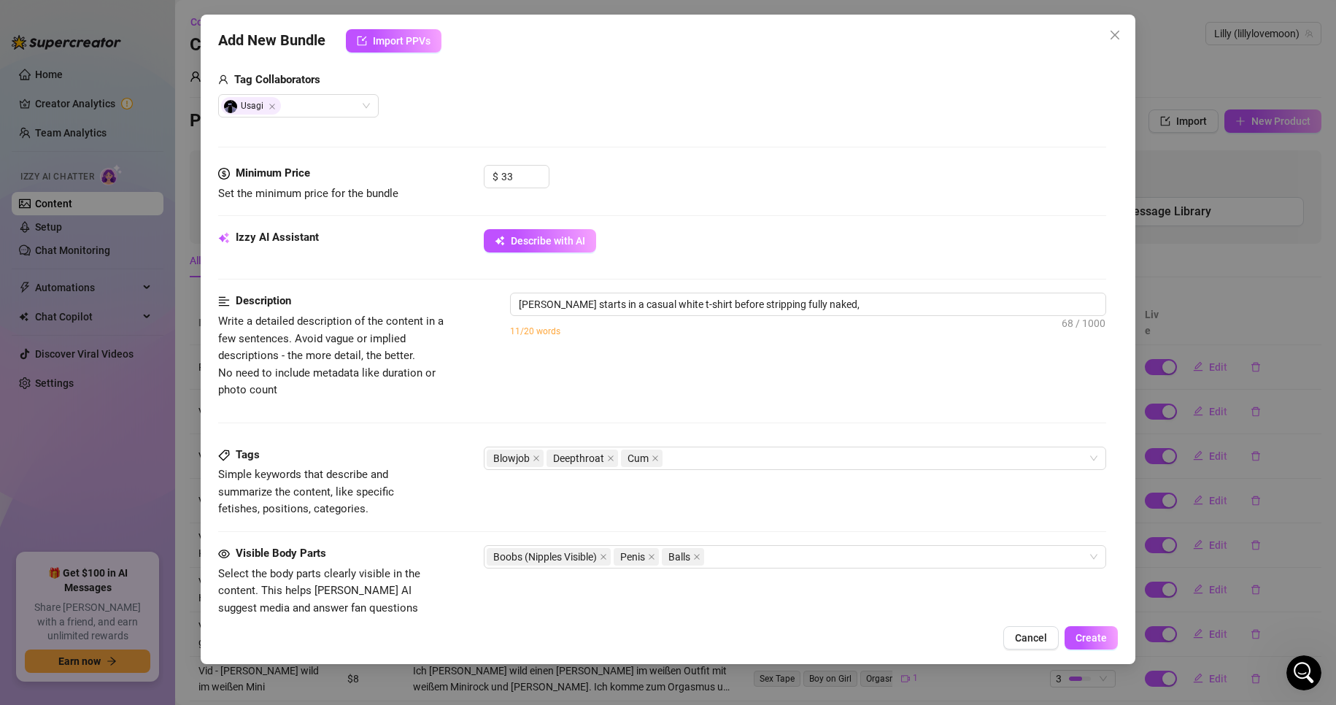
type textarea "Lilly starts in a casual white t-shirt before stripping fully naked, showing"
type textarea "Lilly starts in a casual white t-shirt before stripping fully naked, showing off"
type textarea "Lilly starts in a casual white t-shirt before stripping fully naked, showing of…"
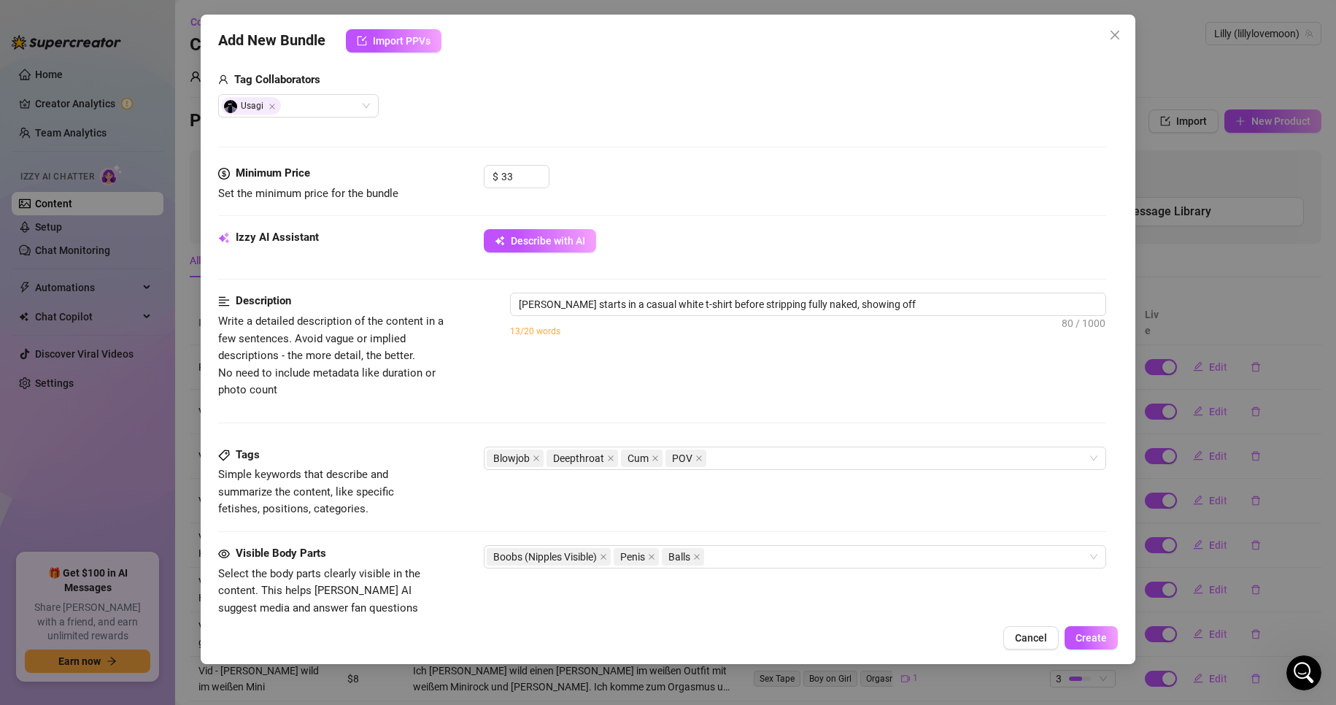
type textarea "Lilly starts in a casual white t-shirt before stripping fully naked, showing of…"
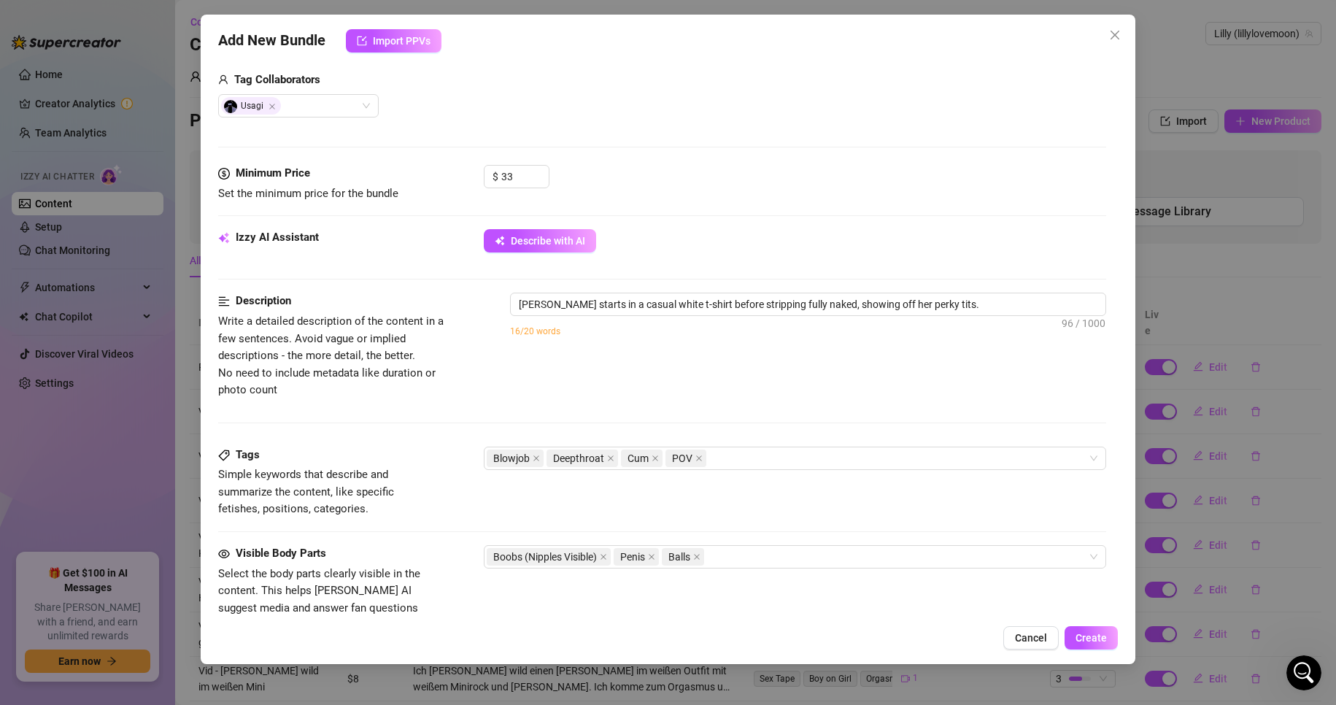
type textarea "Lilly starts in a casual white t-shirt before stripping fully naked, showing of…"
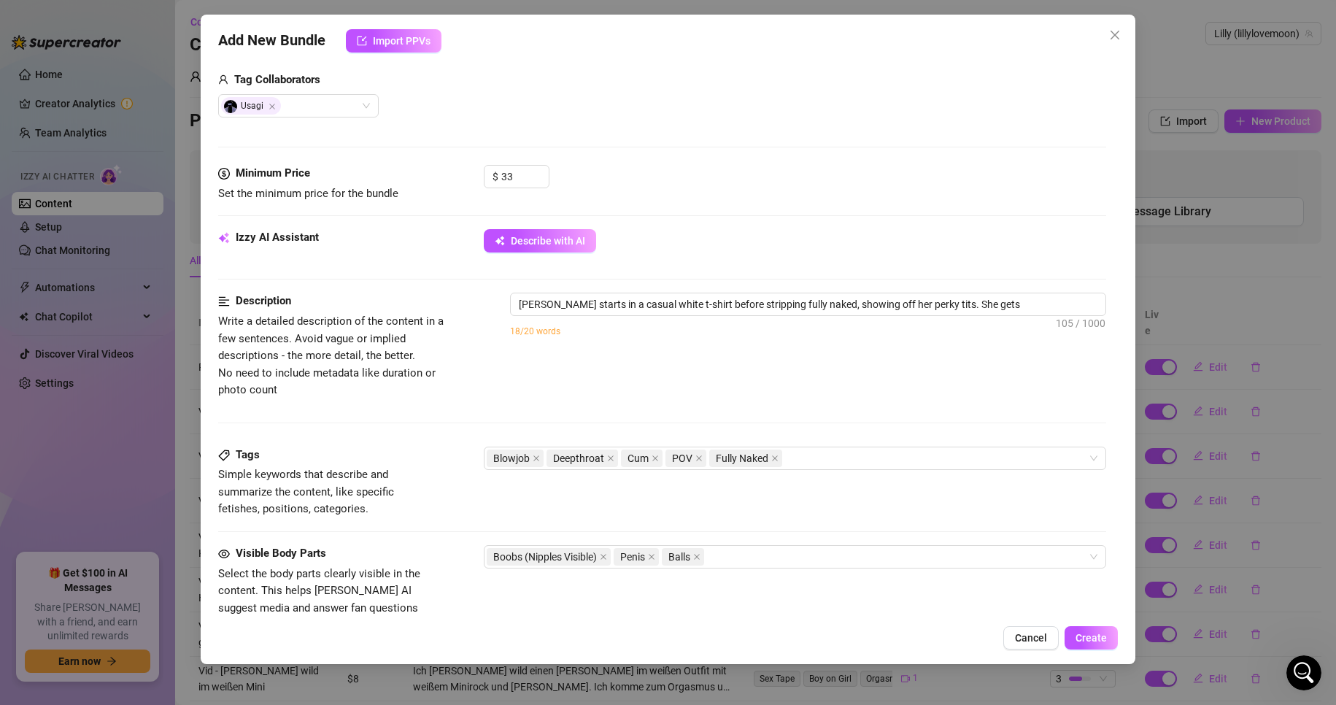
type textarea "Lilly starts in a casual white t-shirt before stripping fully naked, showing of…"
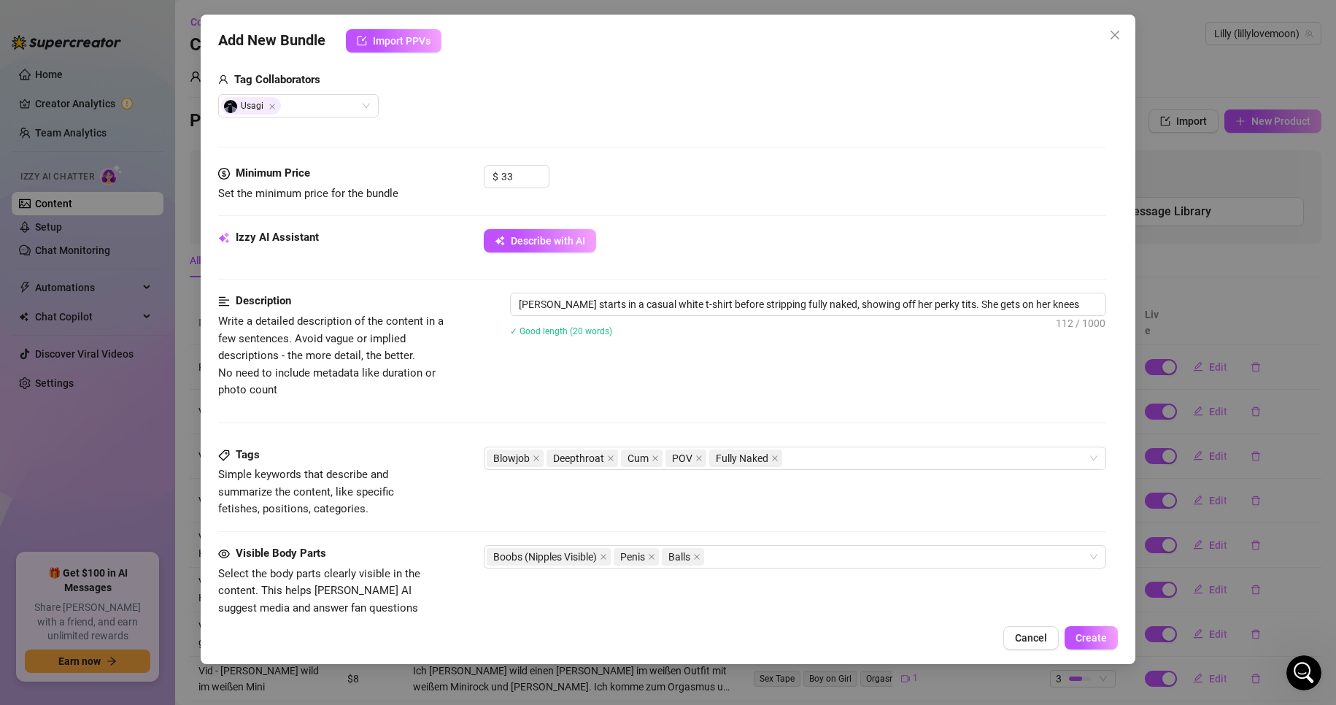
type textarea "Lilly starts in a casual white t-shirt before stripping fully naked, showing of…"
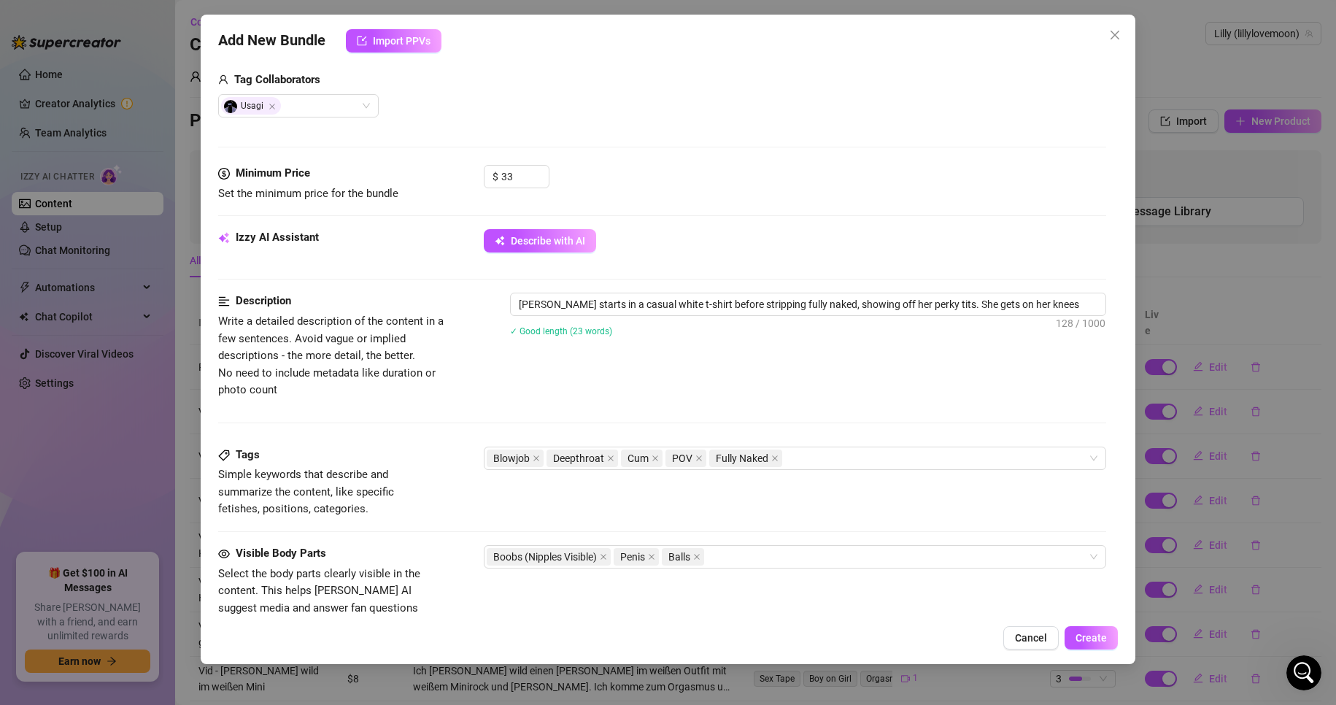
type textarea "Lilly starts in a casual white t-shirt before stripping fully naked, showing of…"
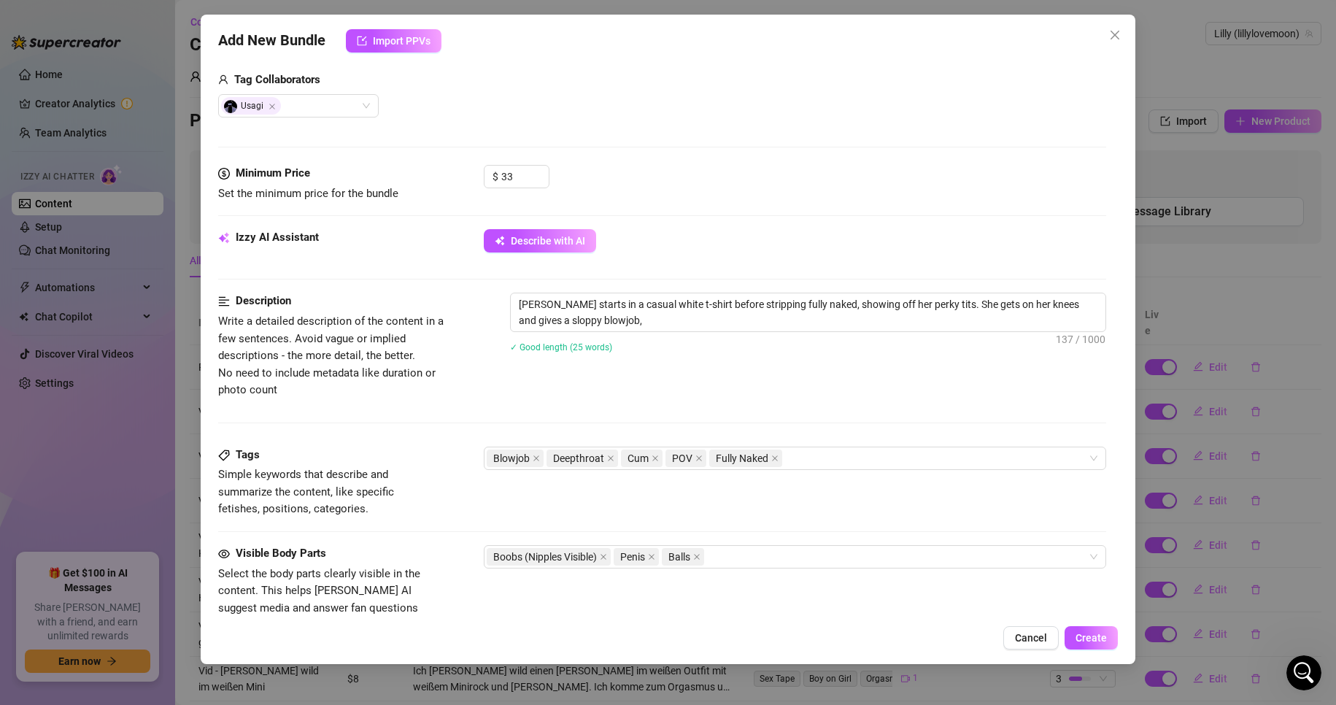
type textarea "Lilly starts in a casual white t-shirt before stripping fully naked, showing of…"
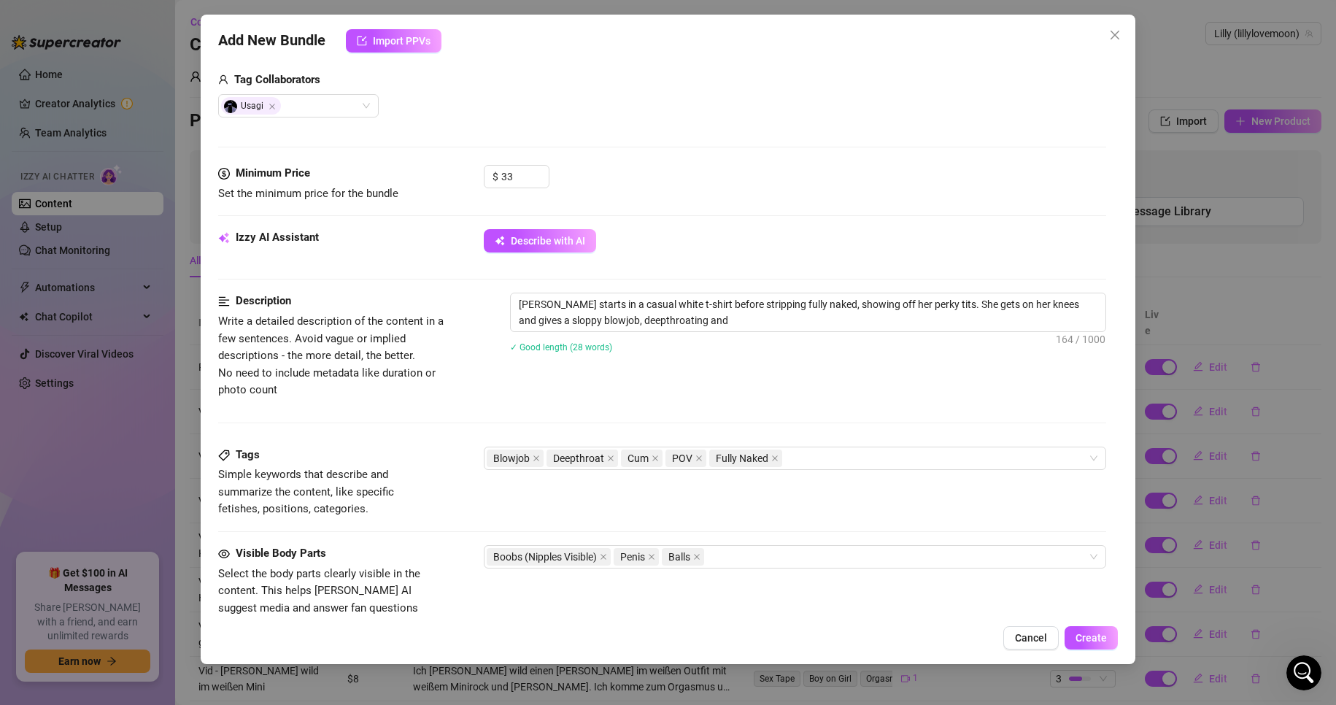
type textarea "Lilly starts in a casual white t-shirt before stripping fully naked, showing of…"
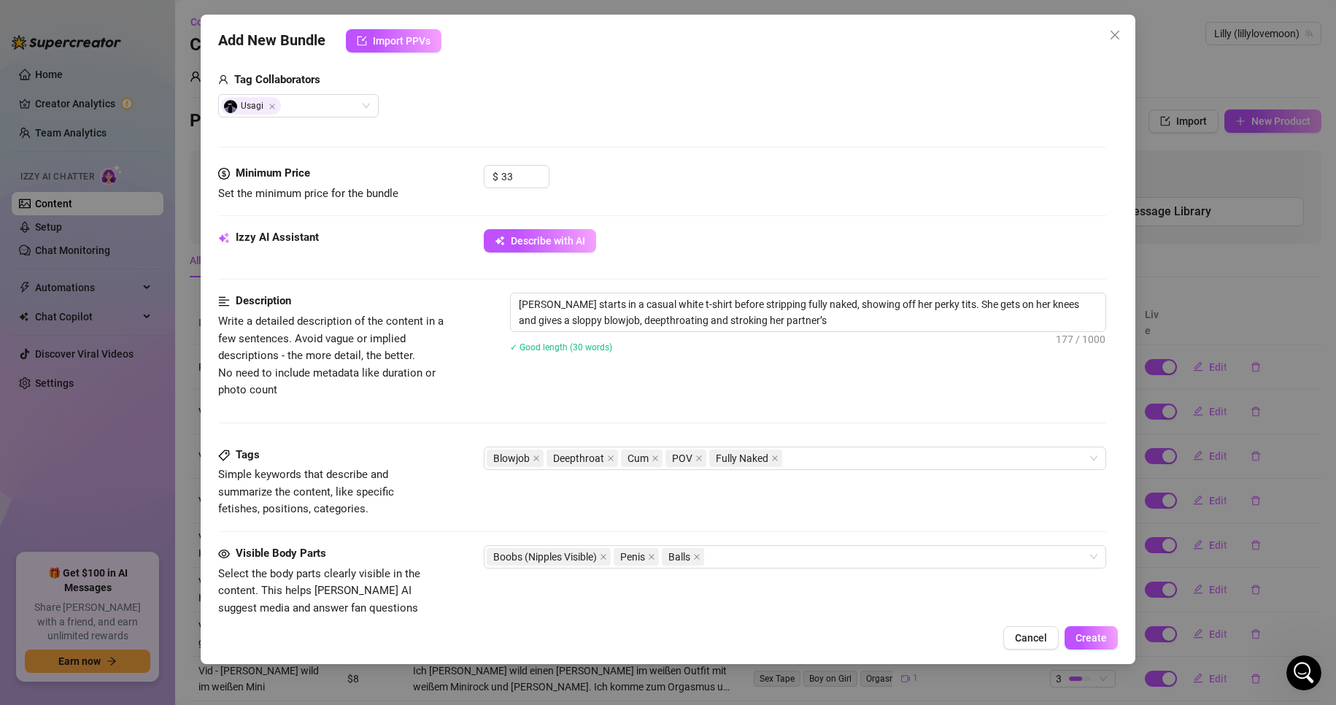
type textarea "Lilly starts in a casual white t-shirt before stripping fully naked, showing of…"
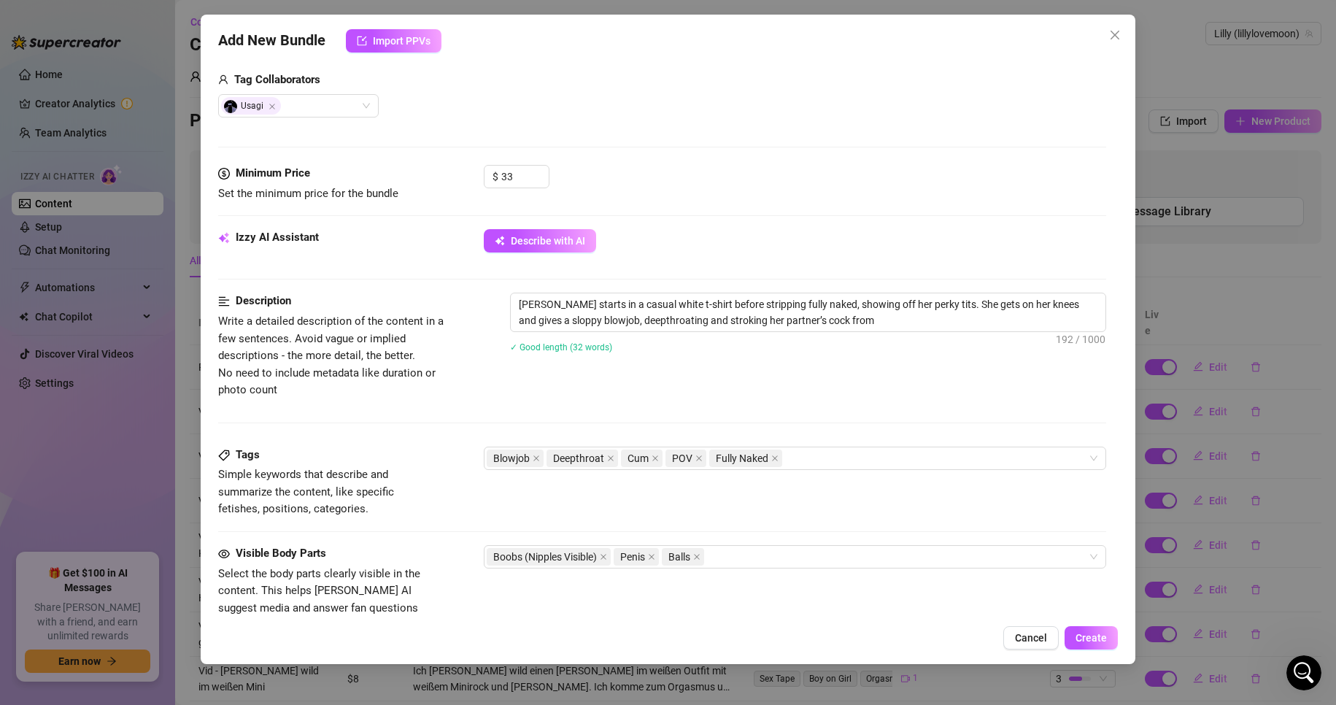
type textarea "Lilly starts in a casual white t-shirt before stripping fully naked, showing of…"
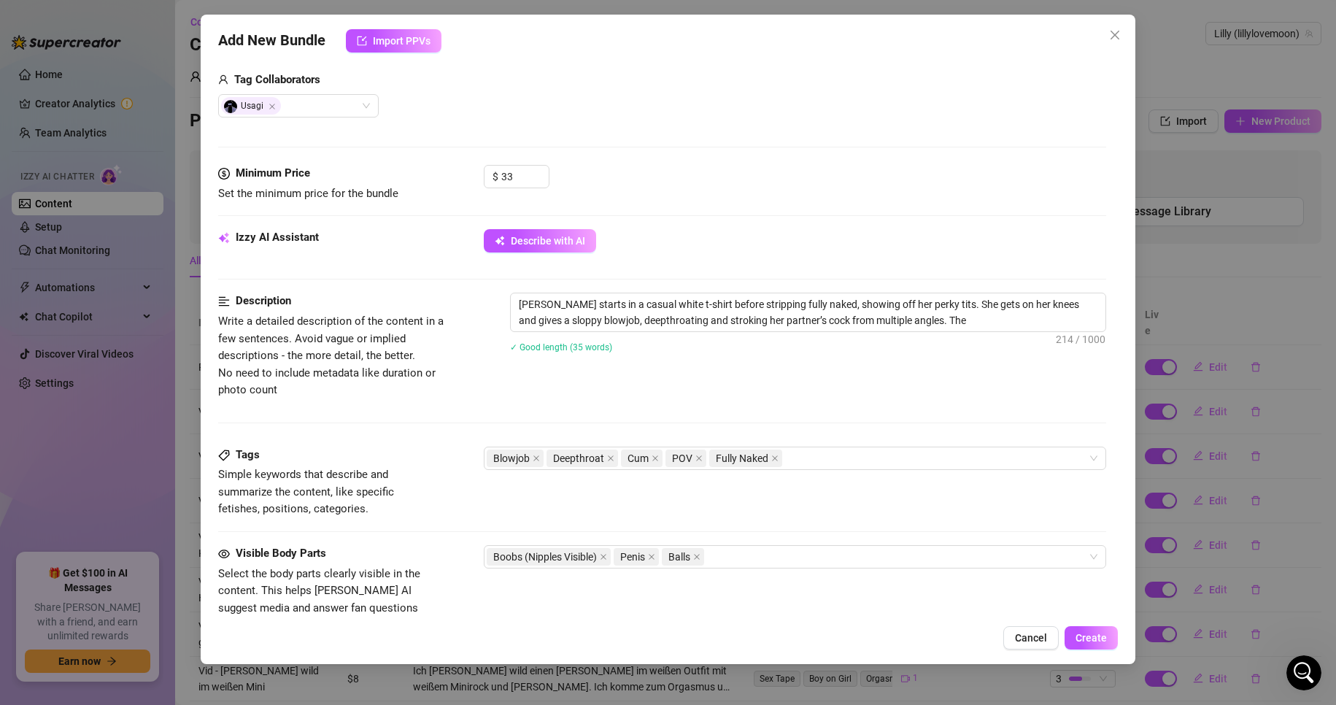
type textarea "Lilly starts in a casual white t-shirt before stripping fully naked, showing of…"
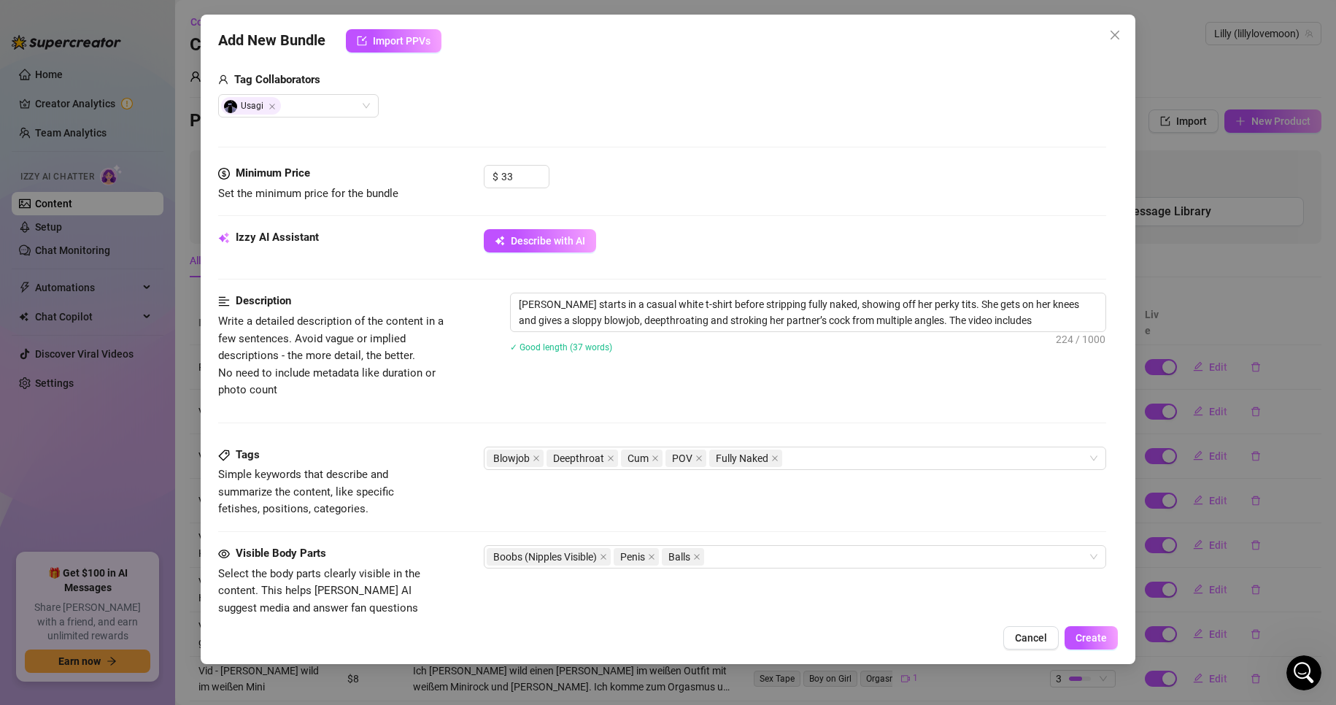
type textarea "Lilly starts in a casual white t-shirt before stripping fully naked, showing of…"
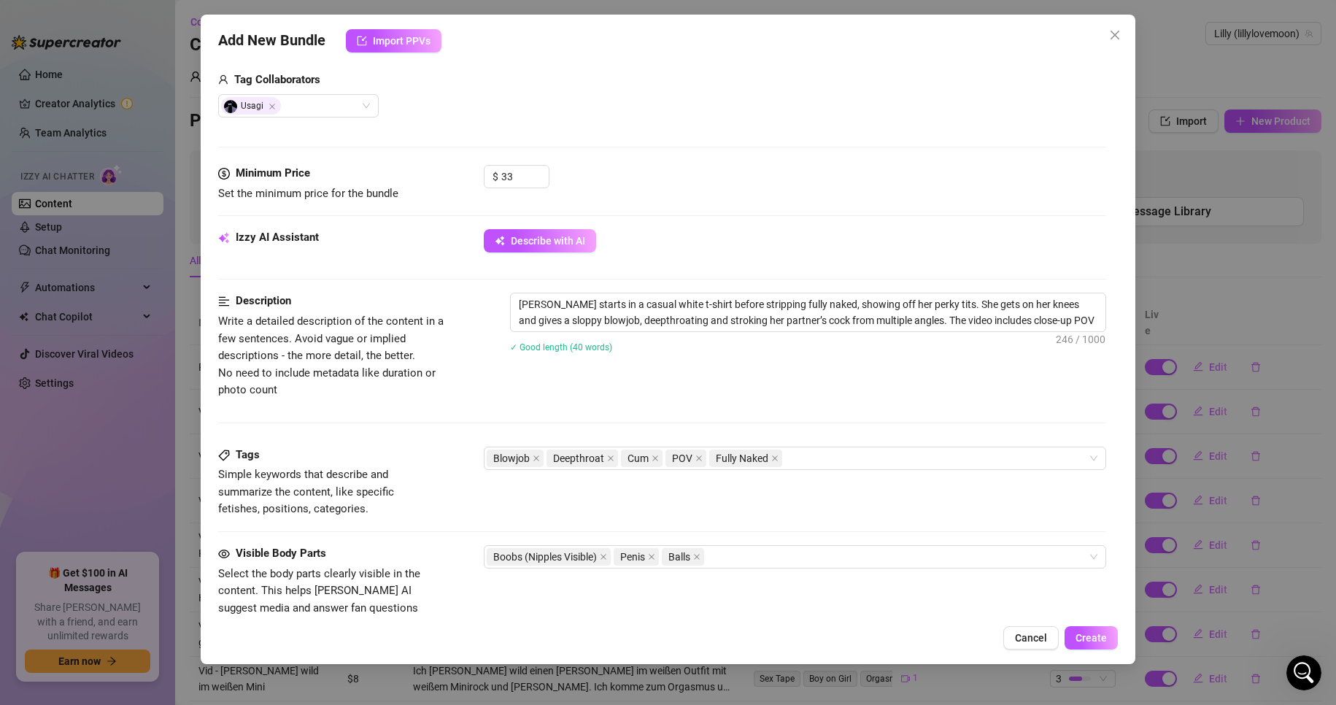
type textarea "Lilly starts in a casual white t-shirt before stripping fully naked, showing of…"
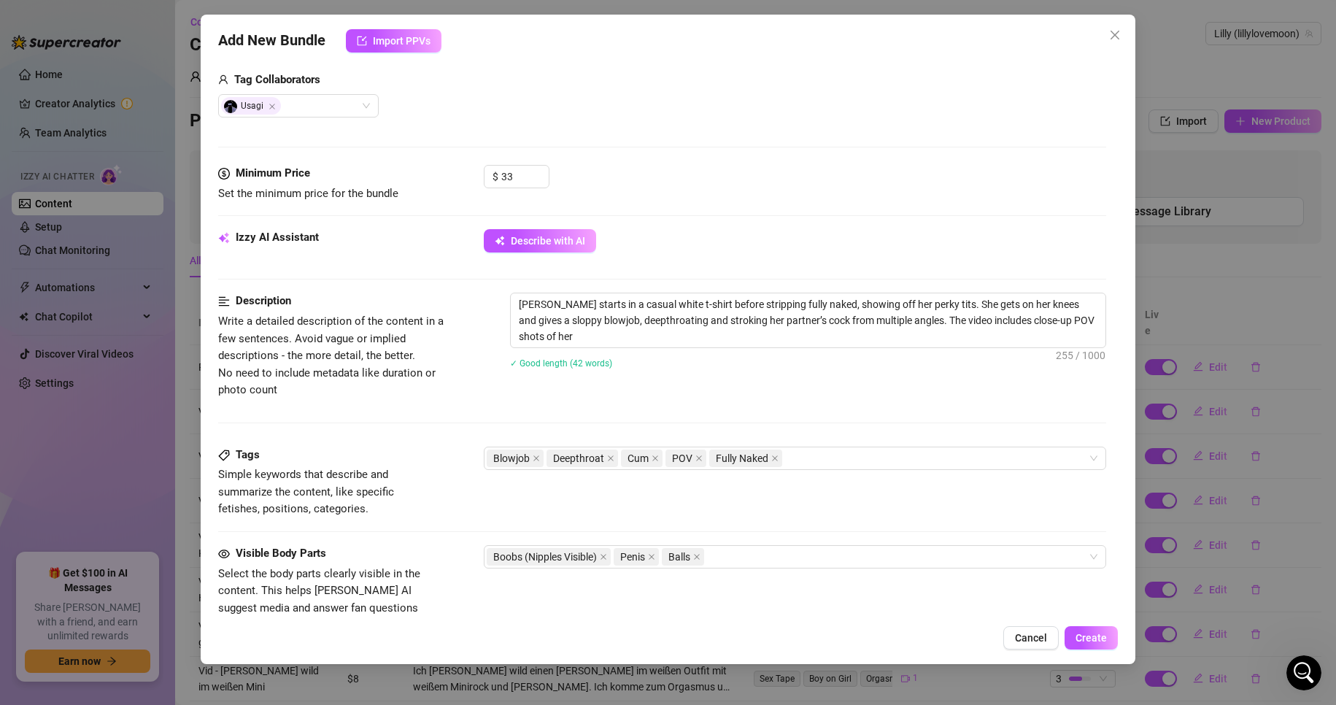
type textarea "Lilly starts in a casual white t-shirt before stripping fully naked, showing of…"
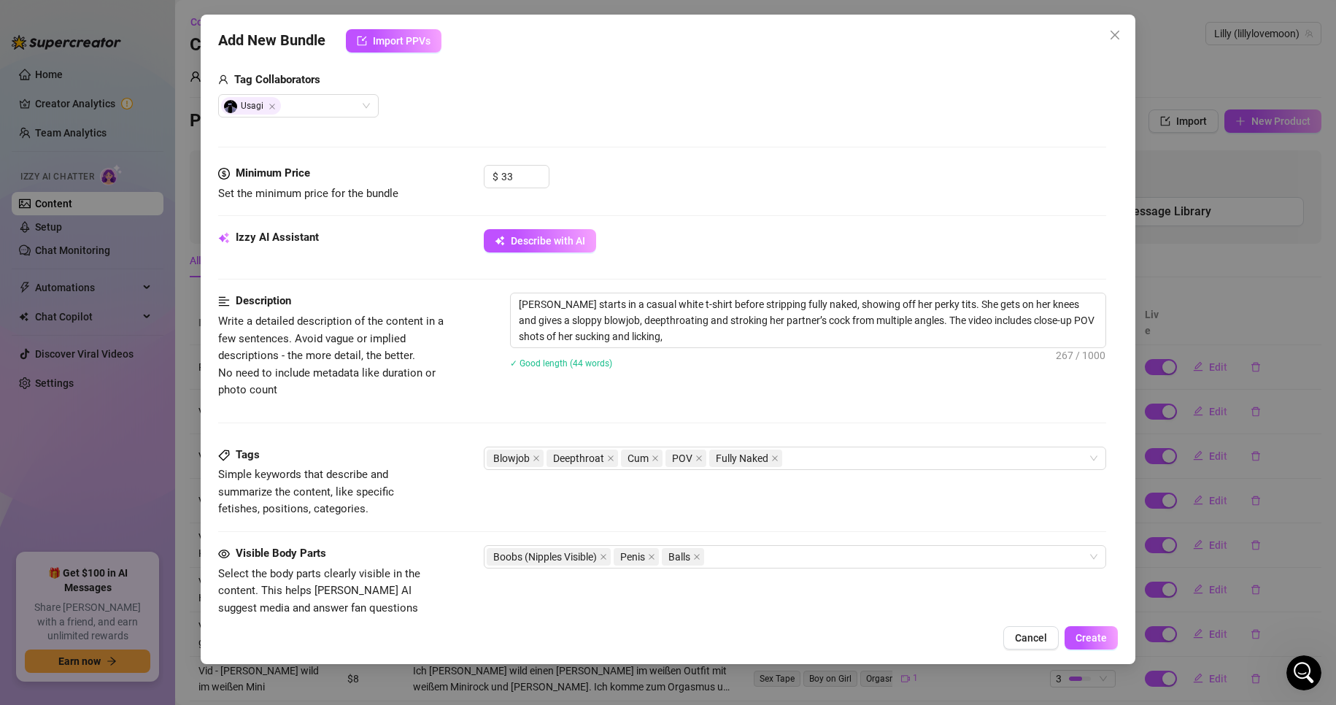
type textarea "Lilly starts in a casual white t-shirt before stripping fully naked, showing of…"
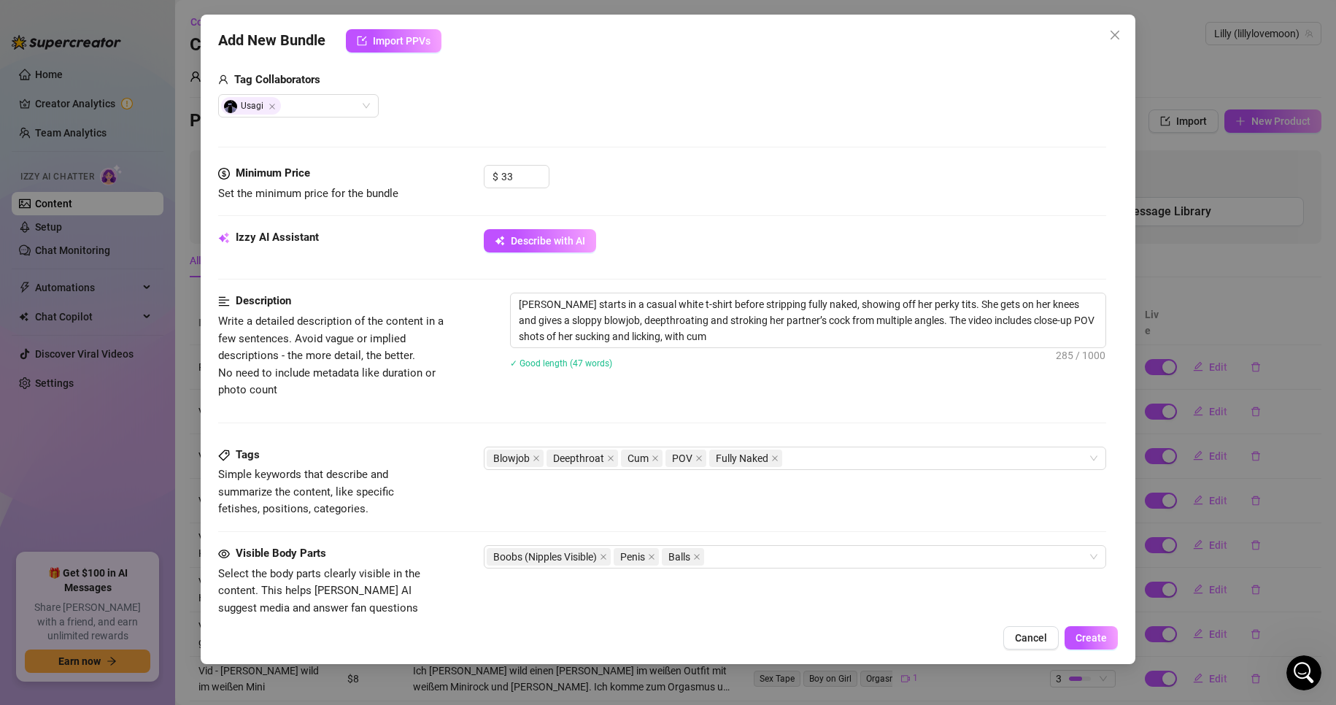
type textarea "Lilly starts in a casual white t-shirt before stripping fully naked, showing of…"
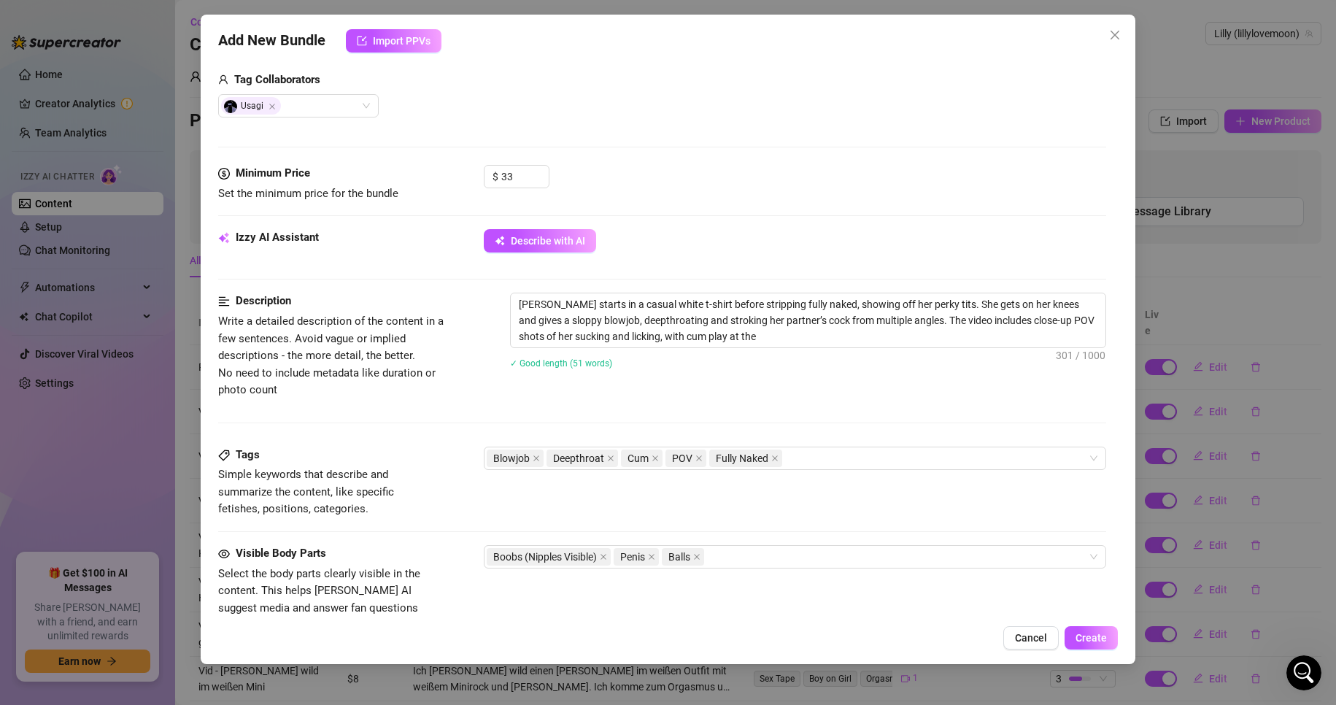
type textarea "Lilly starts in a casual white t-shirt before stripping fully naked, showing of…"
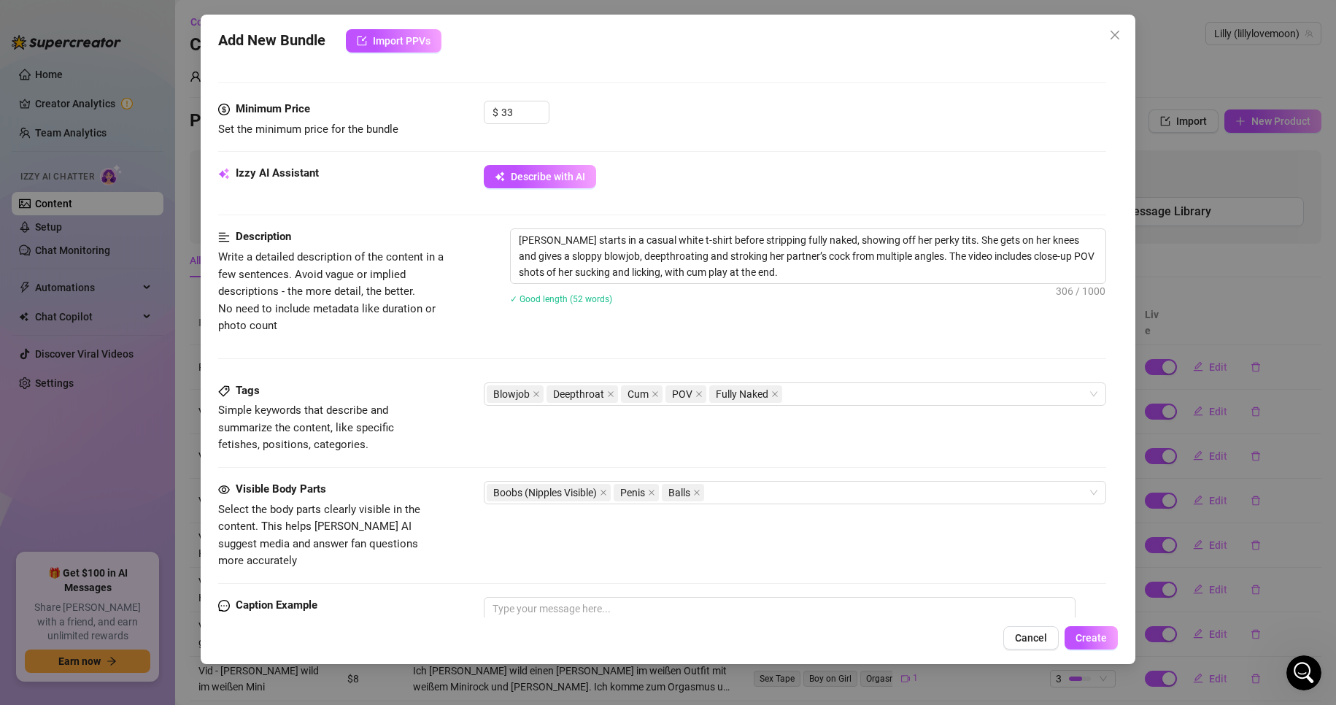
scroll to position [438, 0]
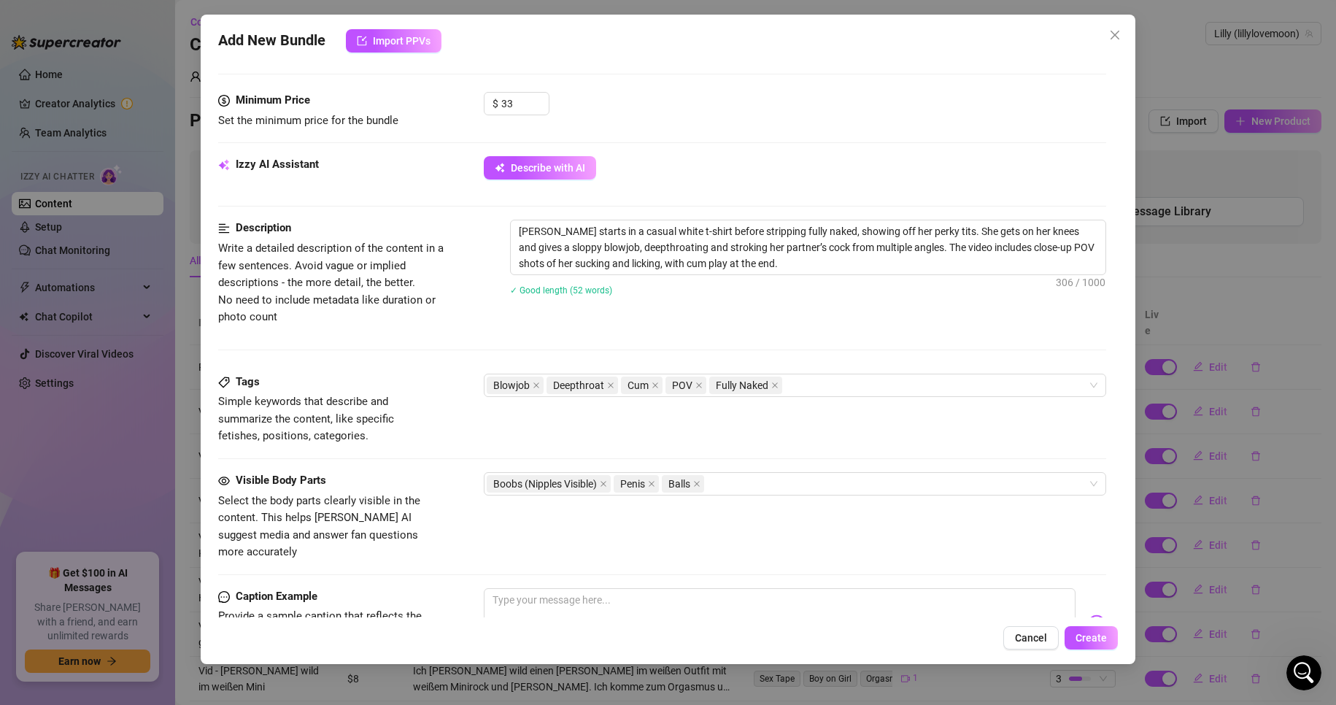
click at [1222, 336] on div "Add New Bundle Import PPVs Account Lilly (@lillylovemoon) Name Name is for your…" at bounding box center [668, 352] width 1336 height 705
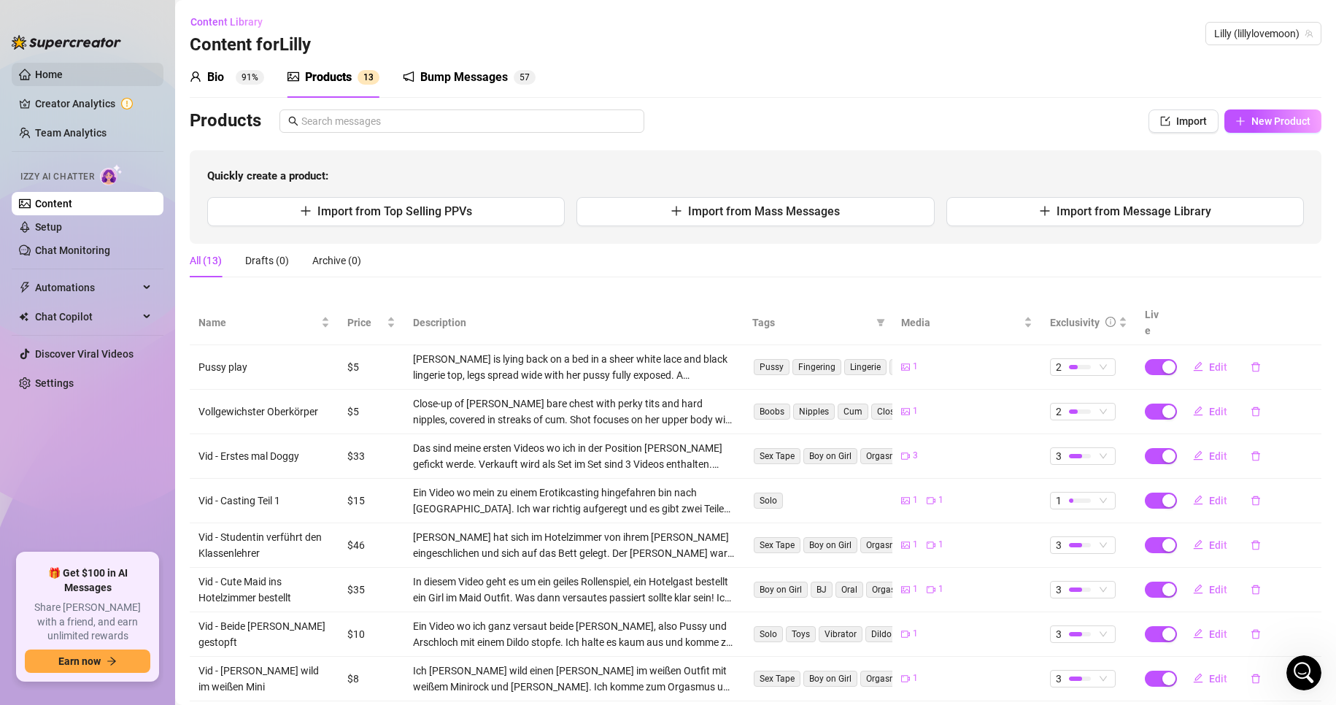
click at [58, 72] on link "Home" at bounding box center [49, 75] width 28 height 12
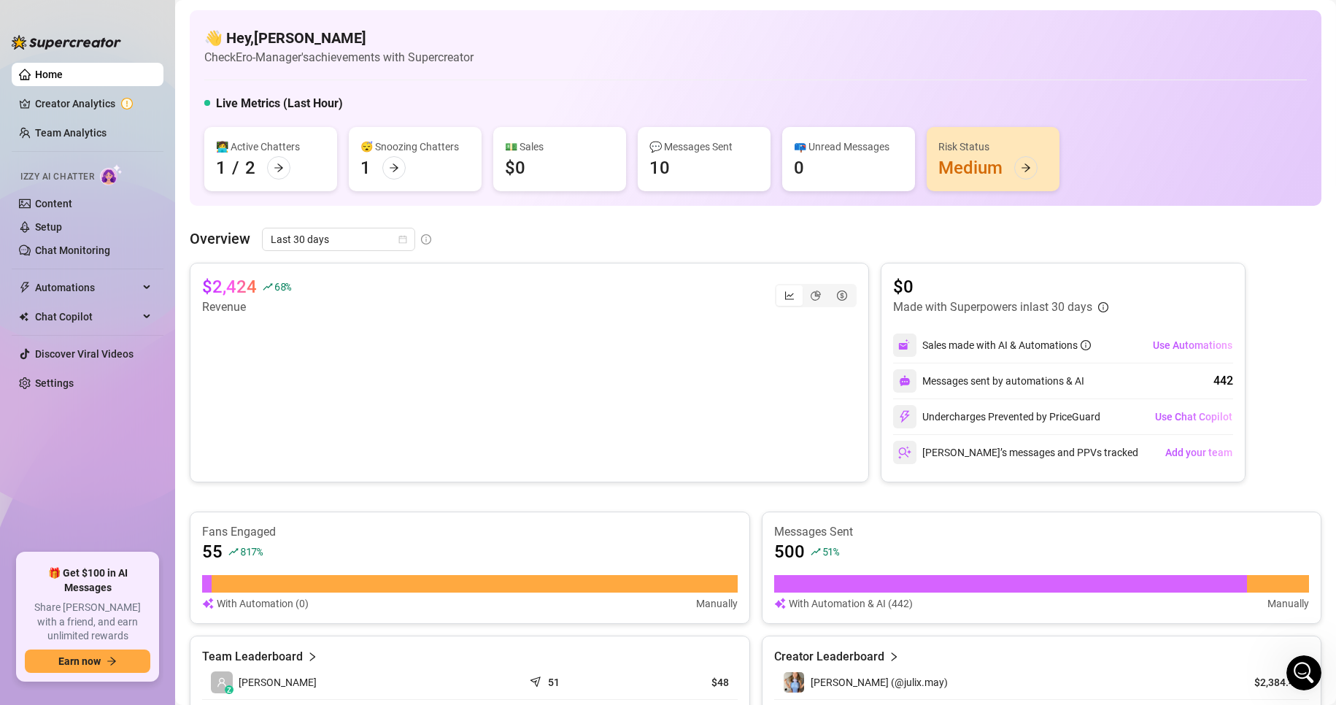
click at [529, 226] on div "👋 Hey, Benjamin Krause Check Ero-Manager's achievements with Supercreator Live …" at bounding box center [756, 566] width 1132 height 1112
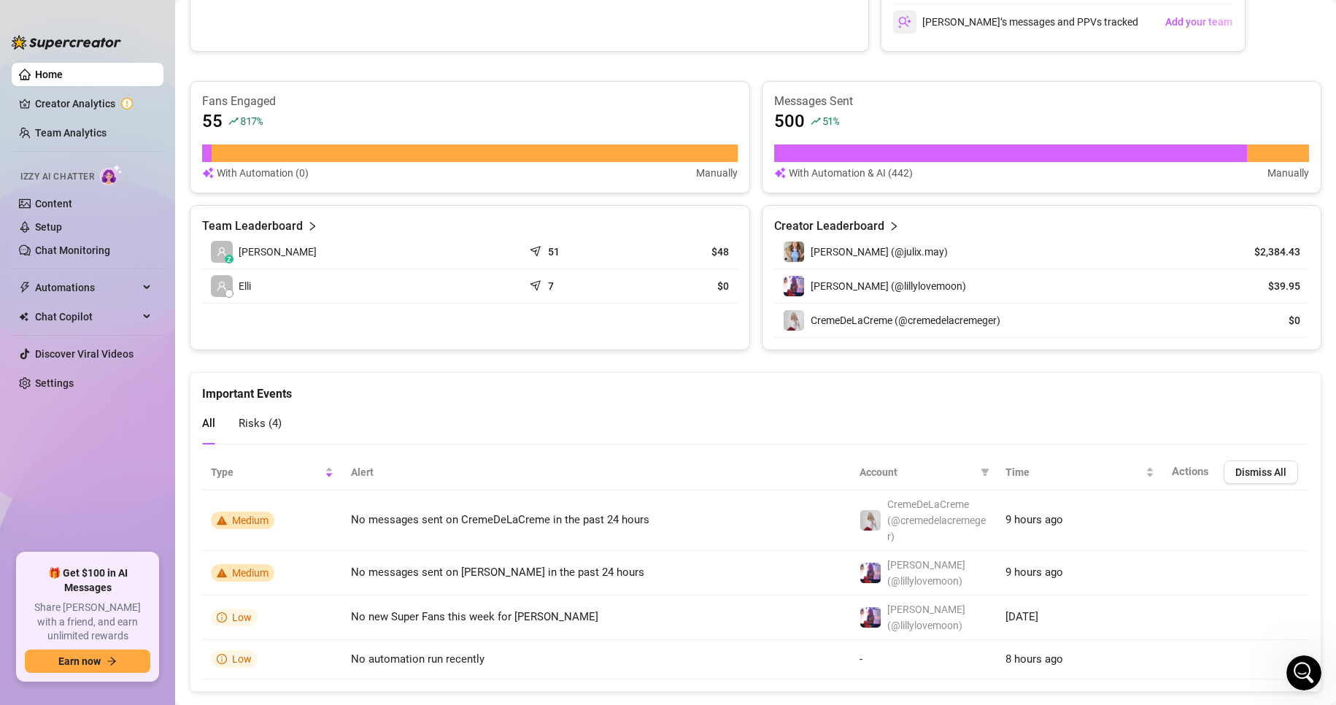
scroll to position [451, 0]
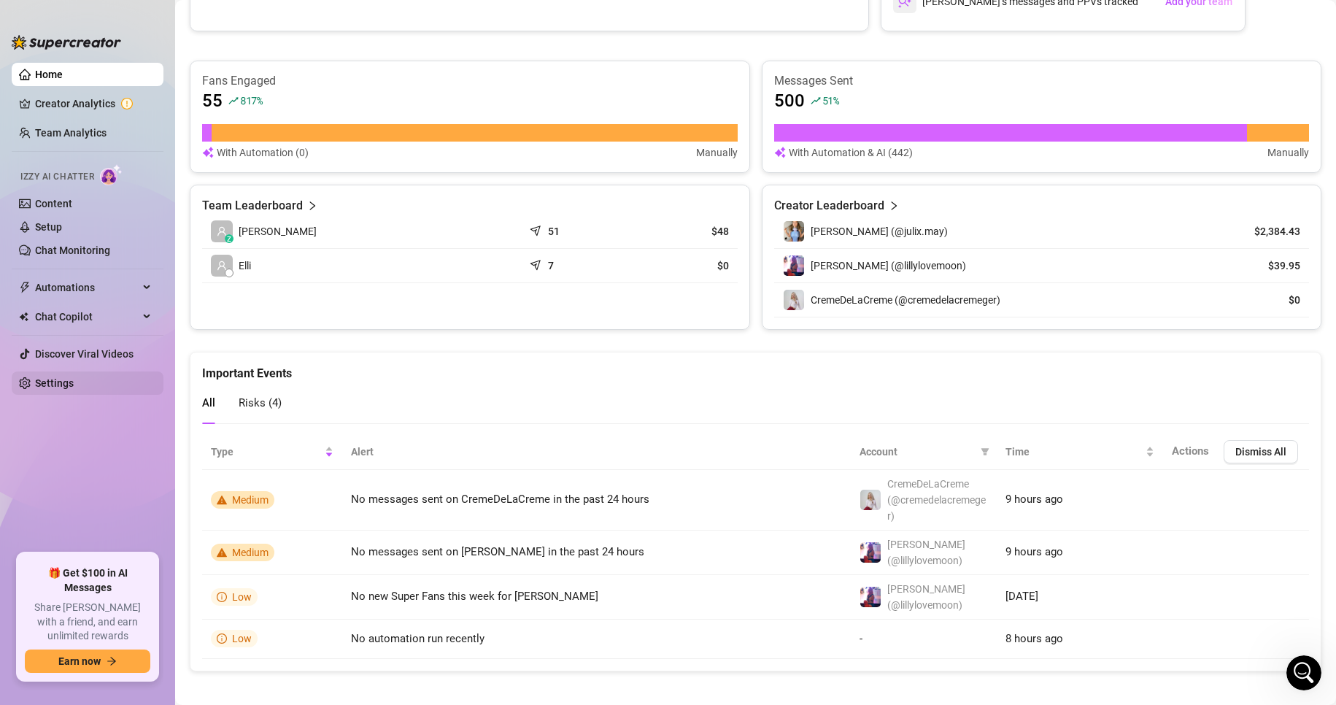
click at [66, 389] on link "Settings" at bounding box center [54, 383] width 39 height 12
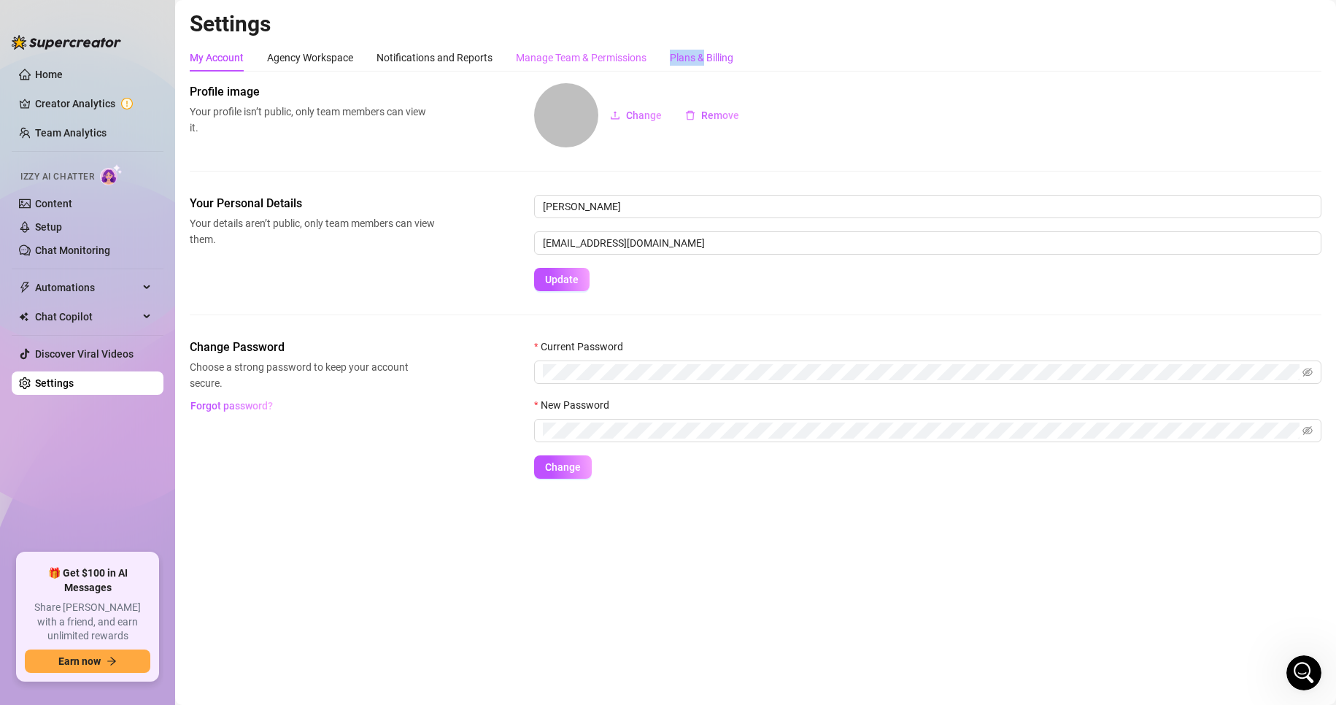
drag, startPoint x: 705, startPoint y: 61, endPoint x: 563, endPoint y: 53, distance: 141.8
click at [636, 60] on div "My Account Agency Workspace Notifications and Reports Manage Team & Permissions…" at bounding box center [462, 58] width 544 height 28
click at [563, 53] on div "Manage Team & Permissions" at bounding box center [581, 58] width 131 height 16
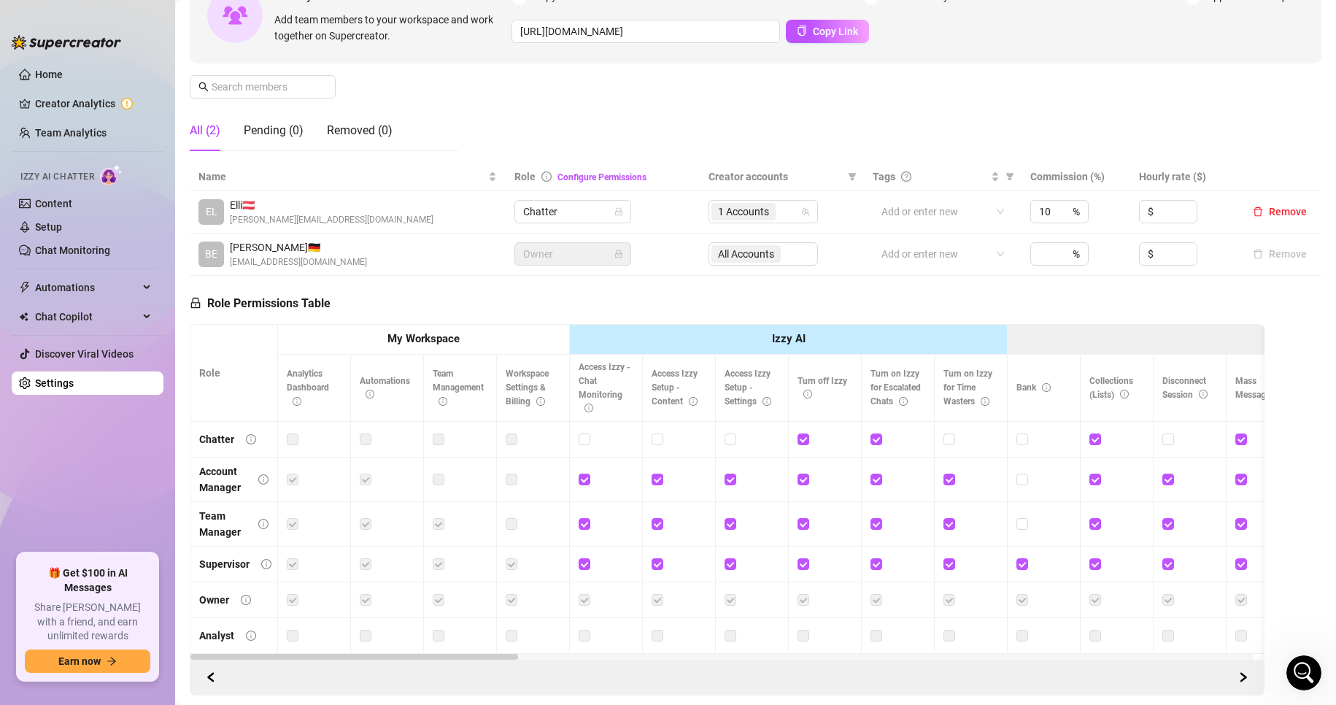
scroll to position [223, 0]
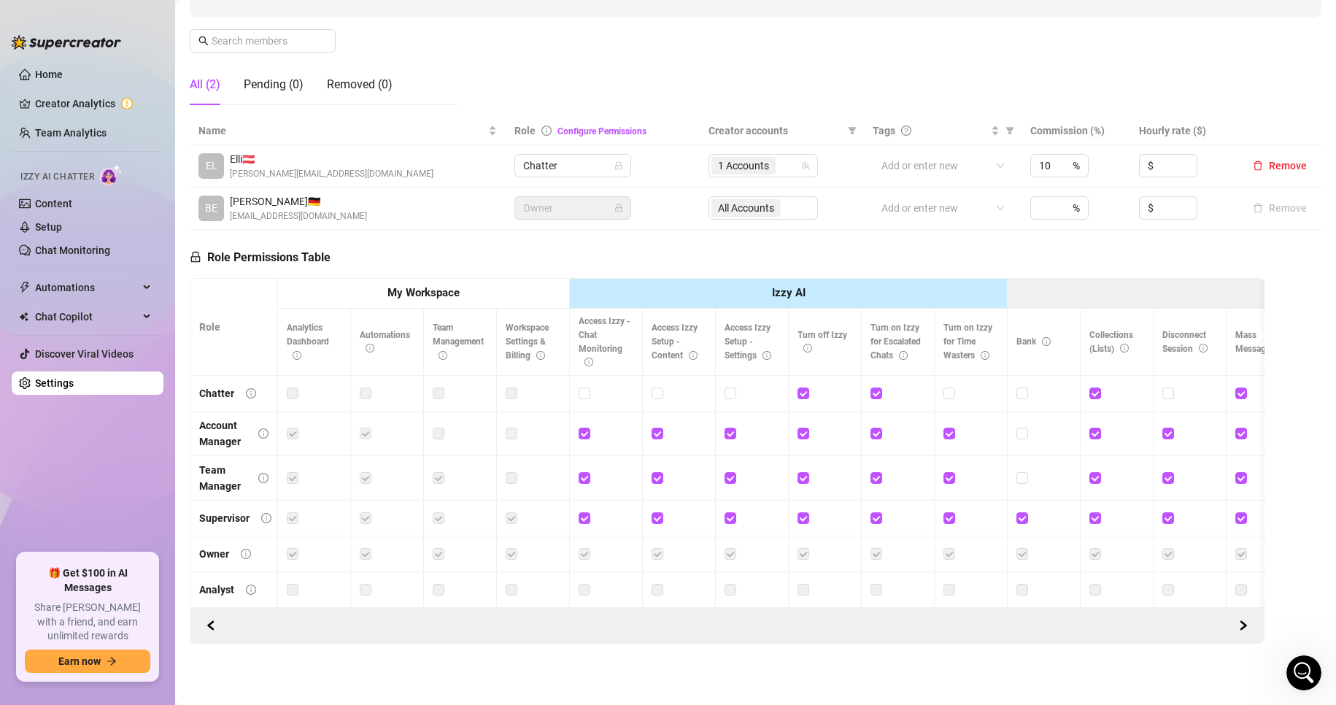
drag, startPoint x: 63, startPoint y: 282, endPoint x: 31, endPoint y: 417, distance: 139.3
click at [28, 434] on ul "Home Creator Analytics Team Analytics Izzy AI Chatter Content Setup Chat Monito…" at bounding box center [88, 302] width 152 height 490
click at [110, 248] on link "Chat Monitoring" at bounding box center [72, 251] width 75 height 12
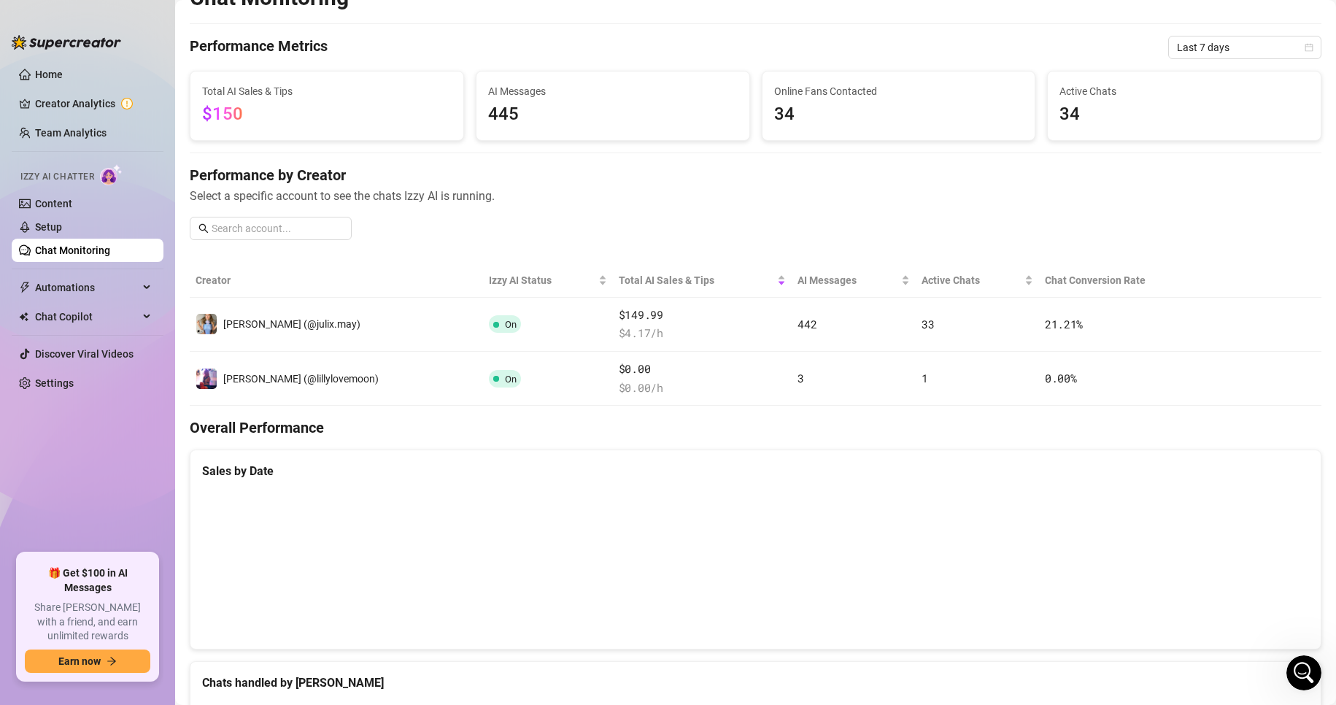
scroll to position [24, 0]
click at [62, 221] on link "Setup" at bounding box center [48, 227] width 27 height 12
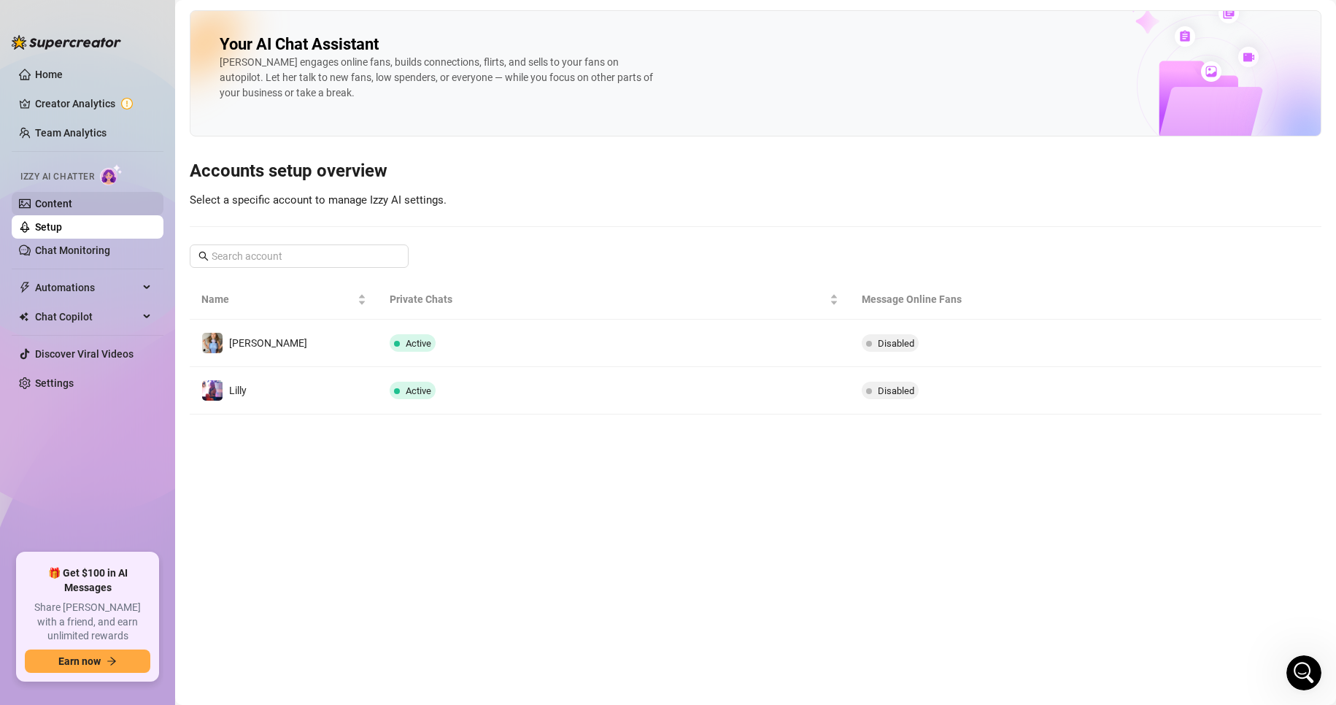
click at [72, 201] on link "Content" at bounding box center [53, 204] width 37 height 12
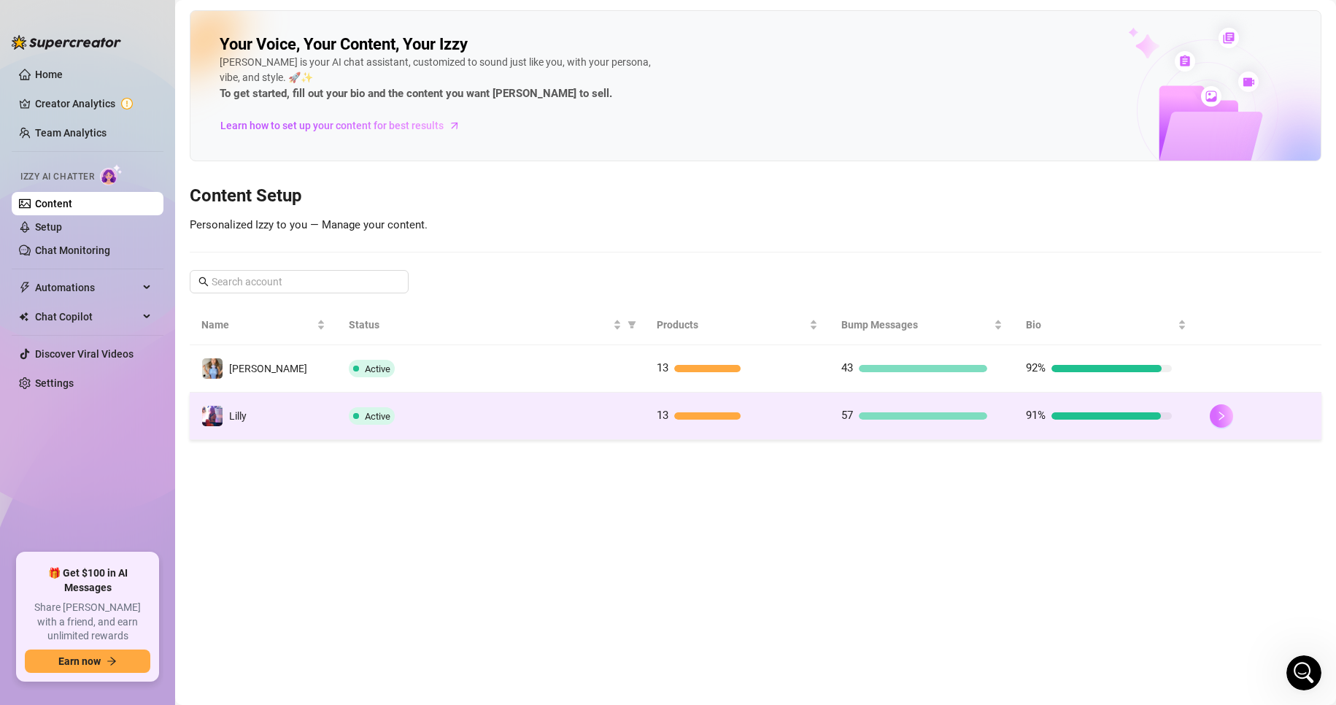
click at [1219, 412] on icon "right" at bounding box center [1222, 416] width 10 height 10
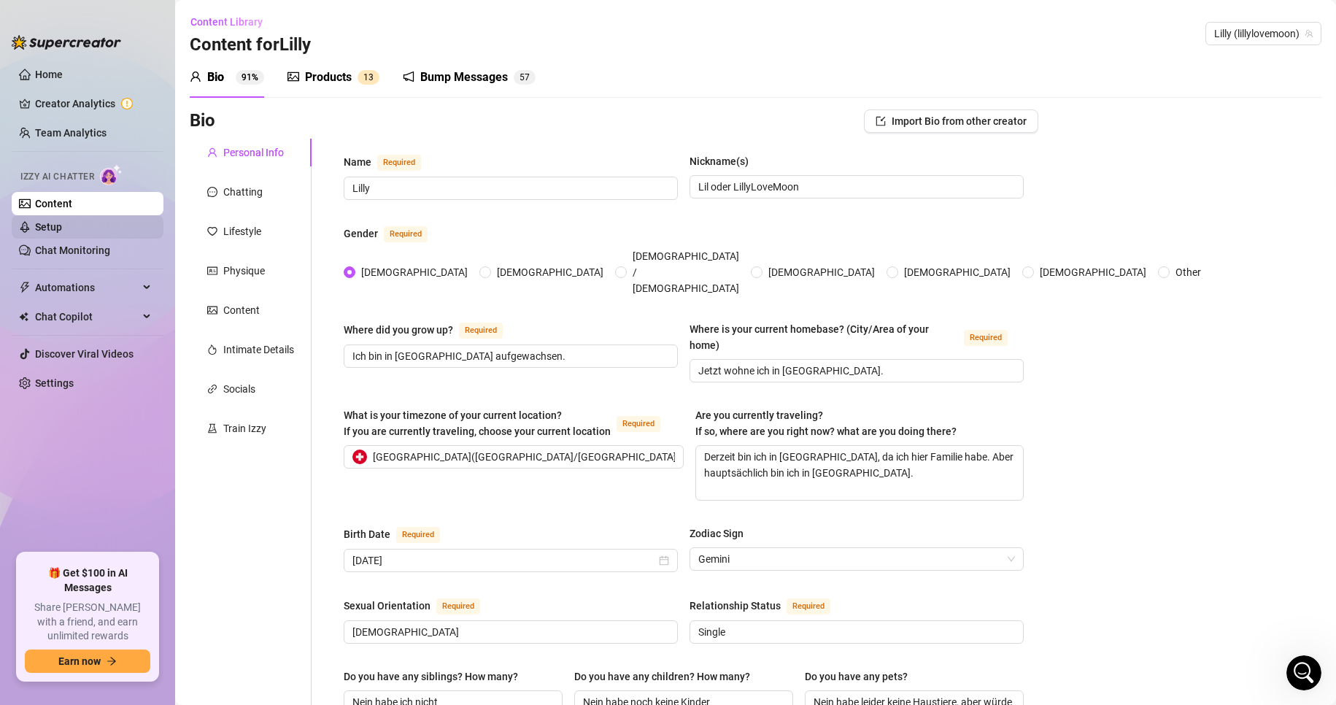
click at [59, 222] on link "Setup" at bounding box center [48, 227] width 27 height 12
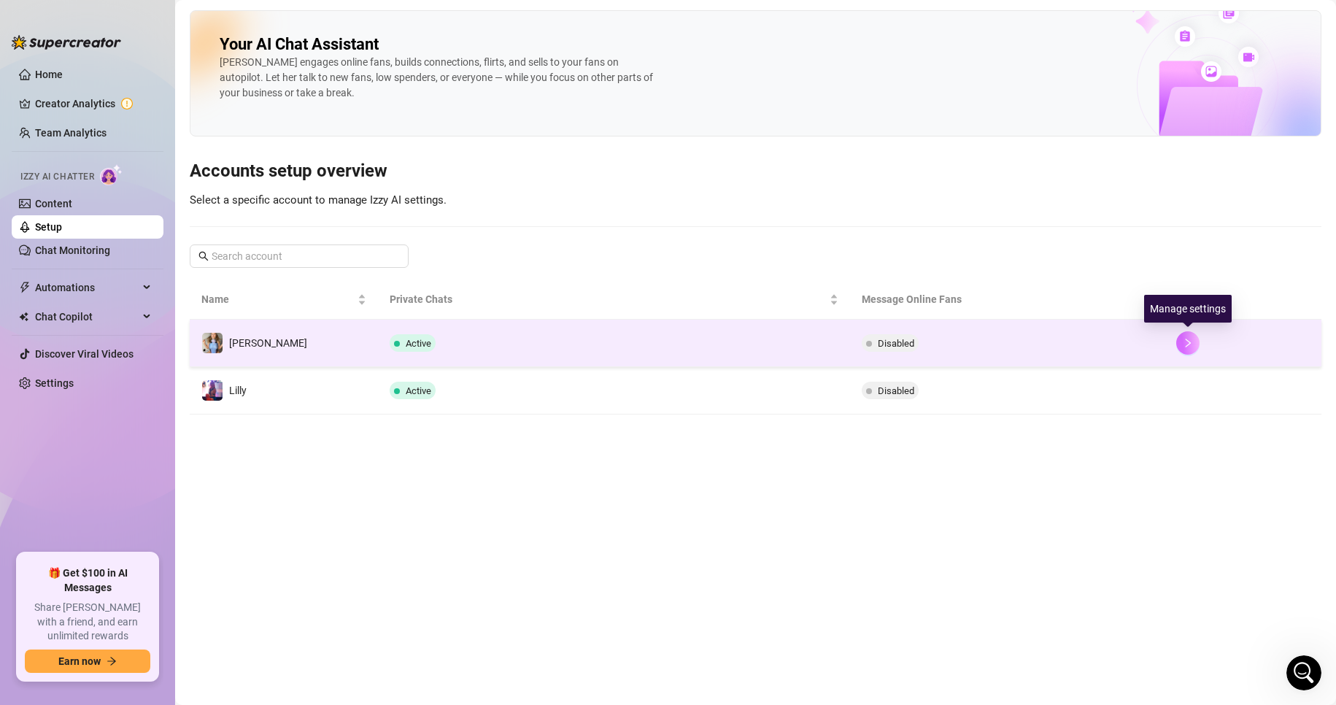
click at [1195, 342] on button "button" at bounding box center [1188, 342] width 23 height 23
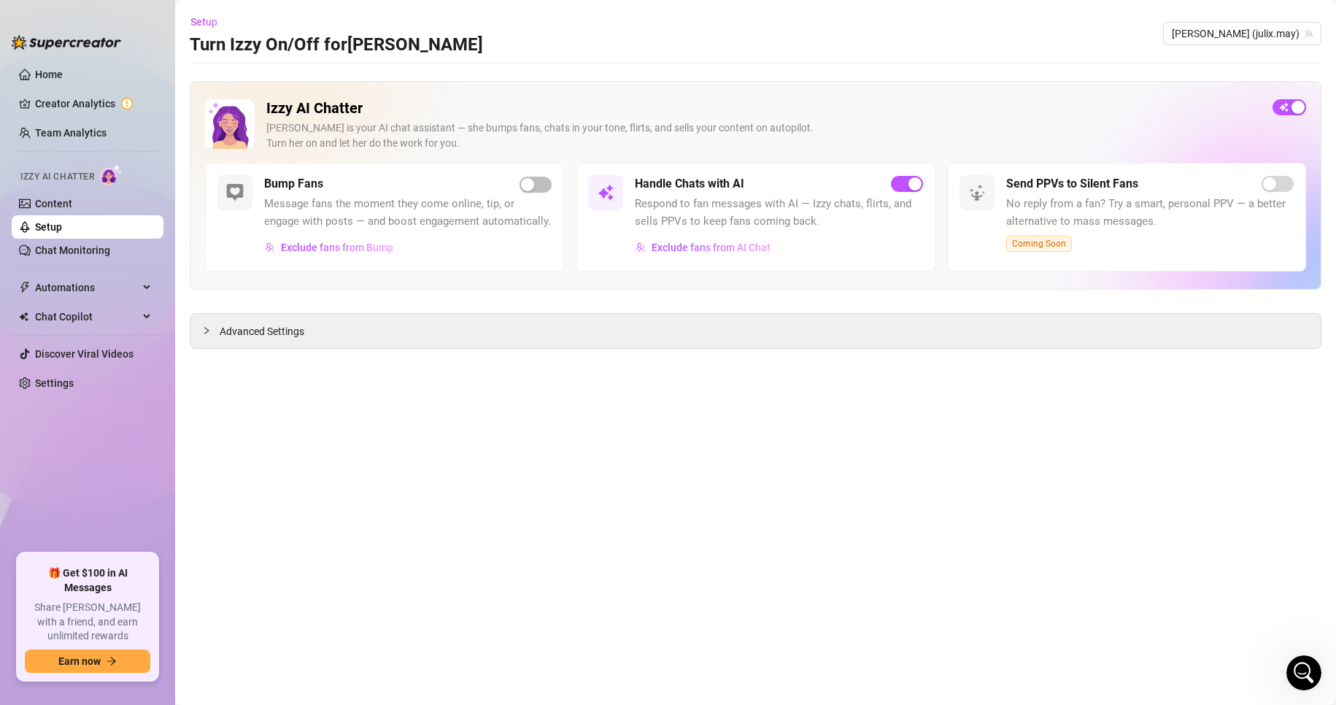
click at [183, 327] on main "Setup Turn Izzy On/Off for Julia Julia (julix.may) Izzy AI Chatter Izzy is your…" at bounding box center [755, 352] width 1161 height 705
click at [64, 378] on link "Settings" at bounding box center [54, 383] width 39 height 12
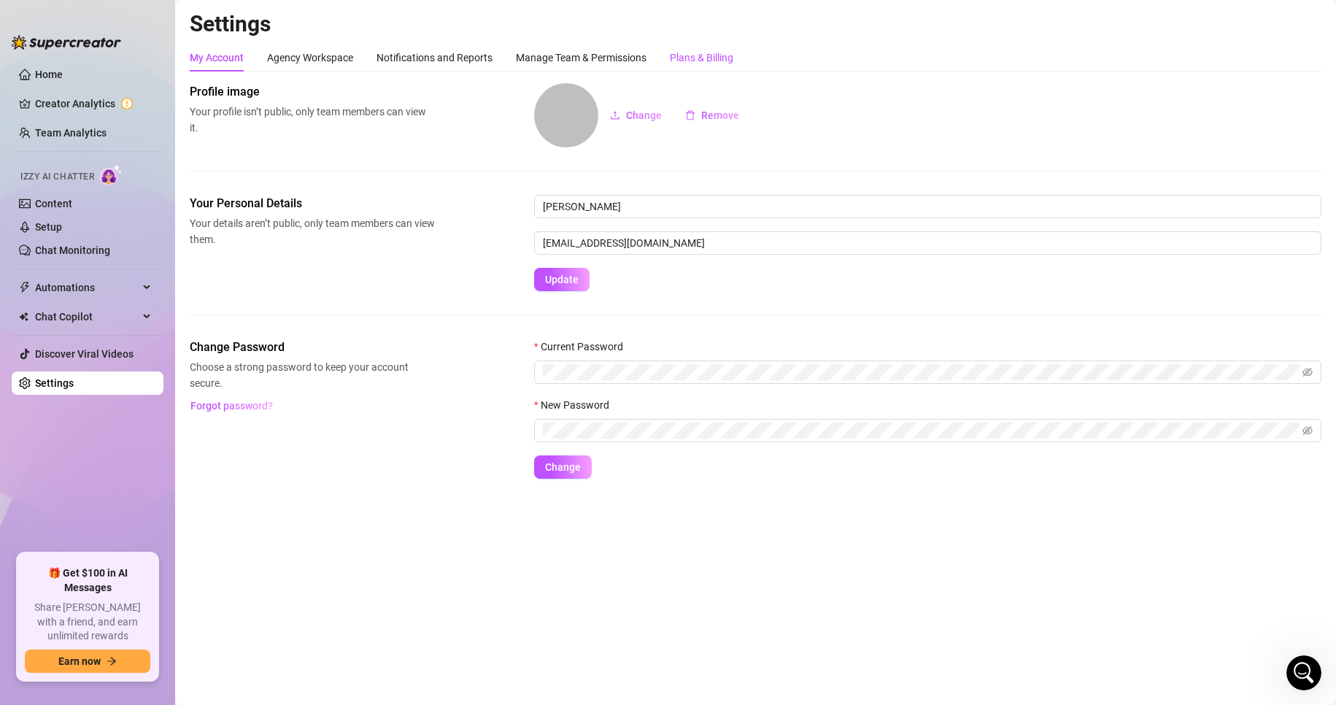
click at [714, 51] on div "Plans & Billing" at bounding box center [701, 58] width 63 height 16
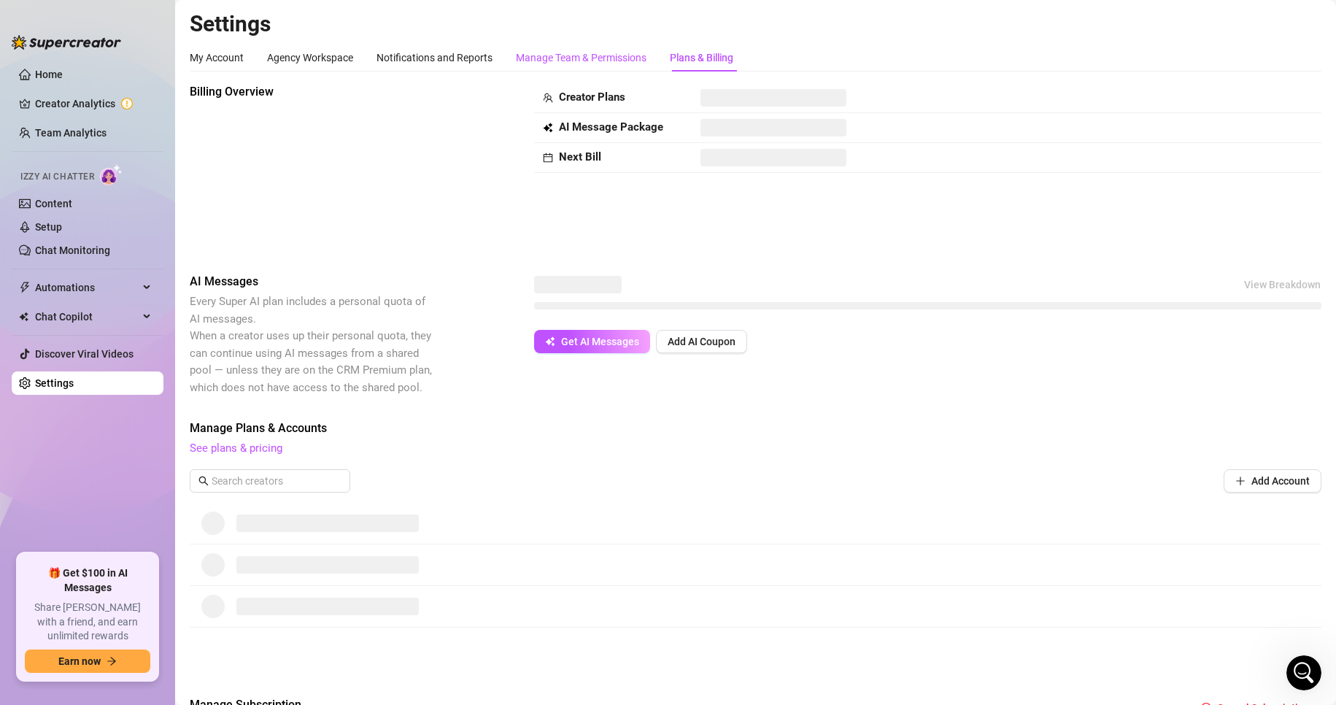
click at [582, 51] on div "Manage Team & Permissions" at bounding box center [581, 58] width 131 height 16
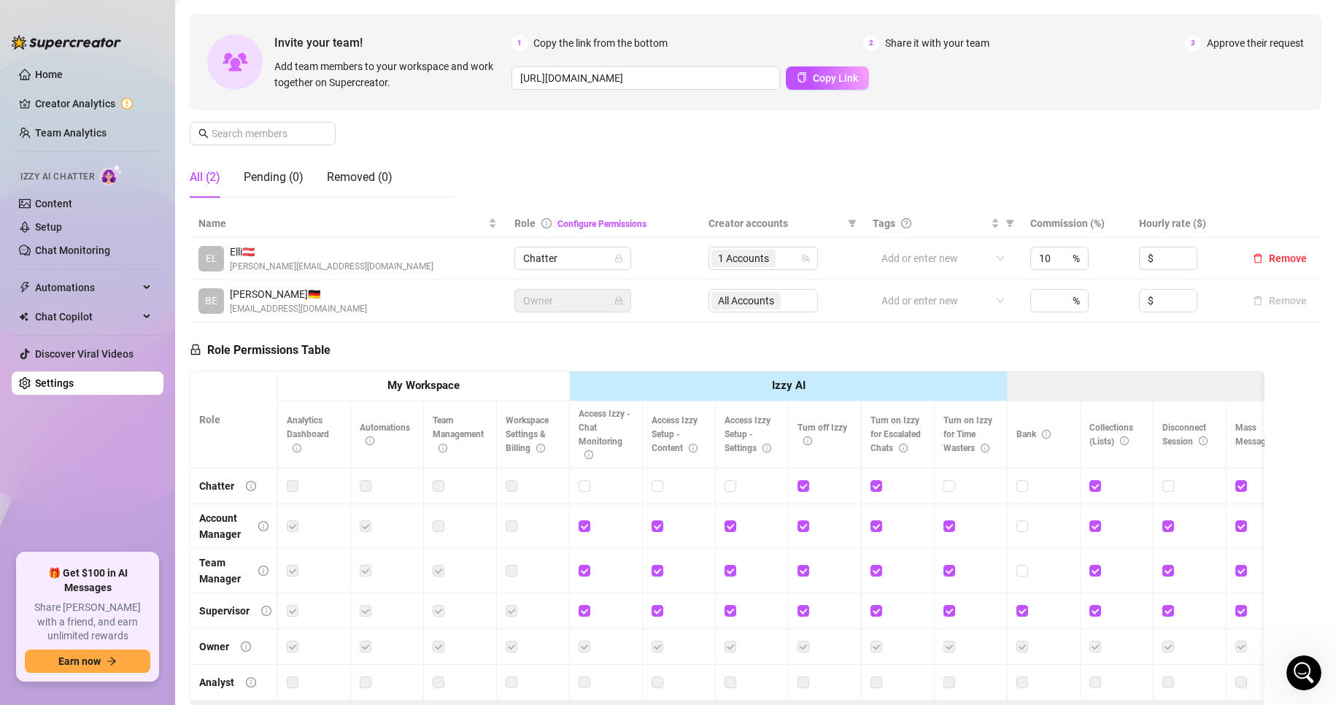
scroll to position [219, 0]
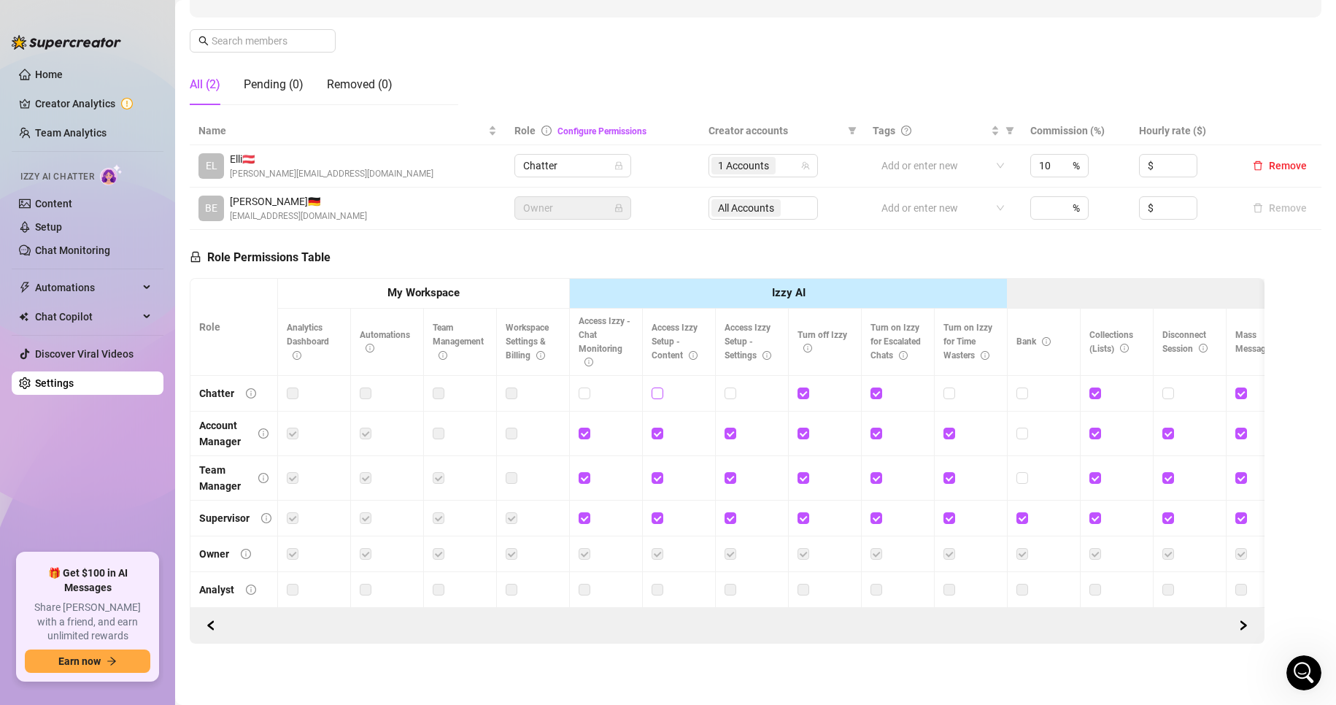
click at [658, 388] on input "checkbox" at bounding box center [657, 393] width 10 height 10
checkbox input "true"
click at [733, 388] on input "checkbox" at bounding box center [730, 393] width 10 height 10
checkbox input "true"
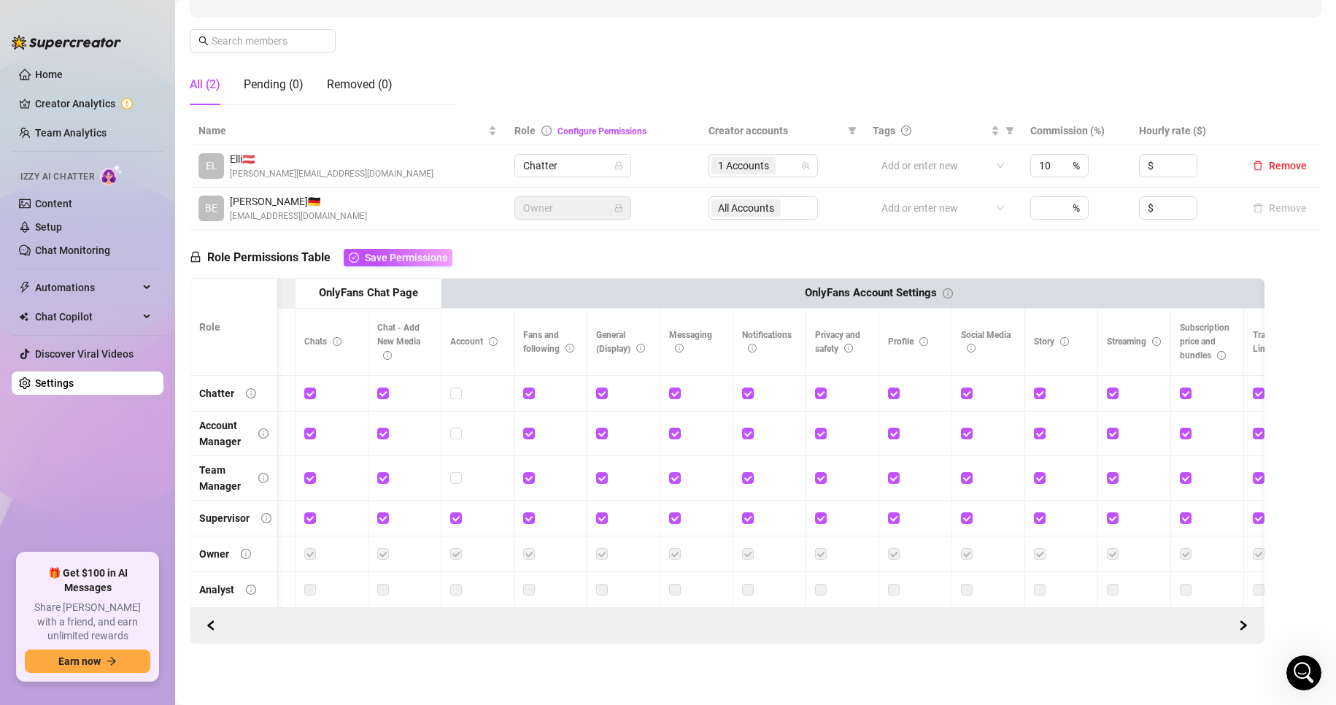
scroll to position [0, 0]
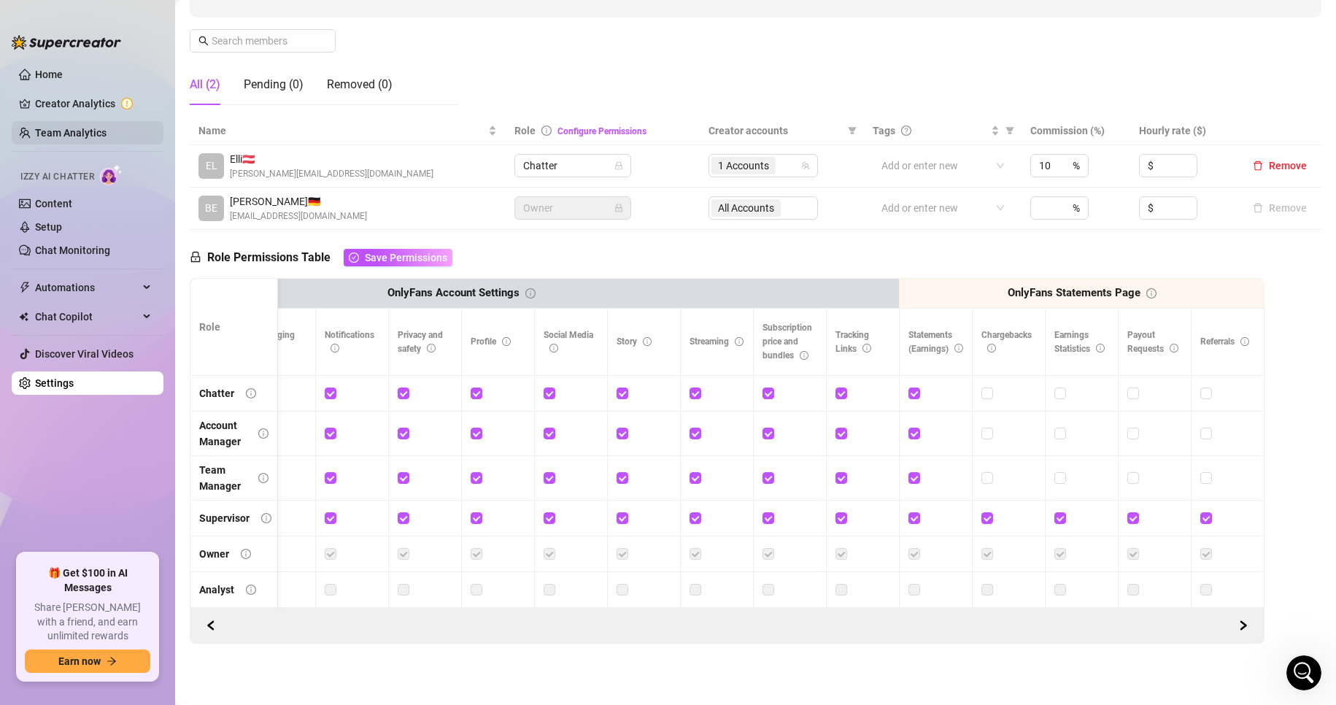
click at [66, 134] on link "Team Analytics" at bounding box center [71, 133] width 72 height 12
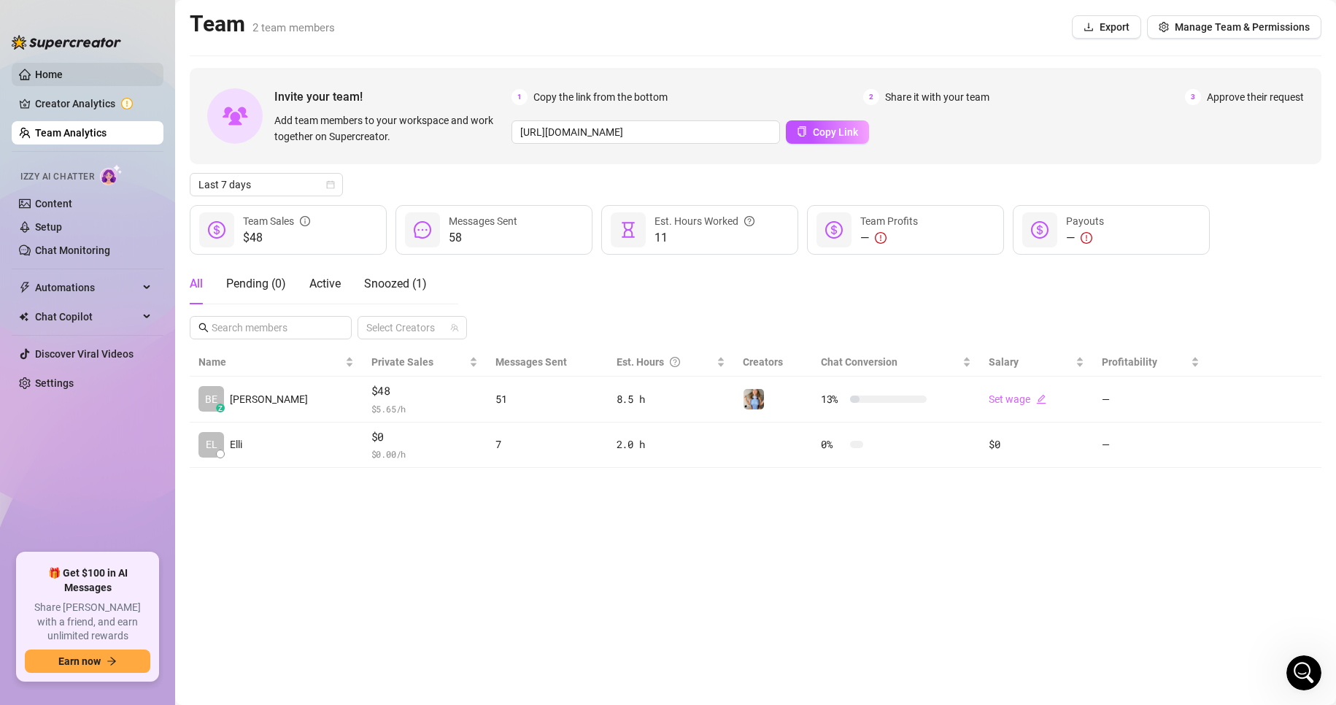
click at [63, 72] on link "Home" at bounding box center [49, 75] width 28 height 12
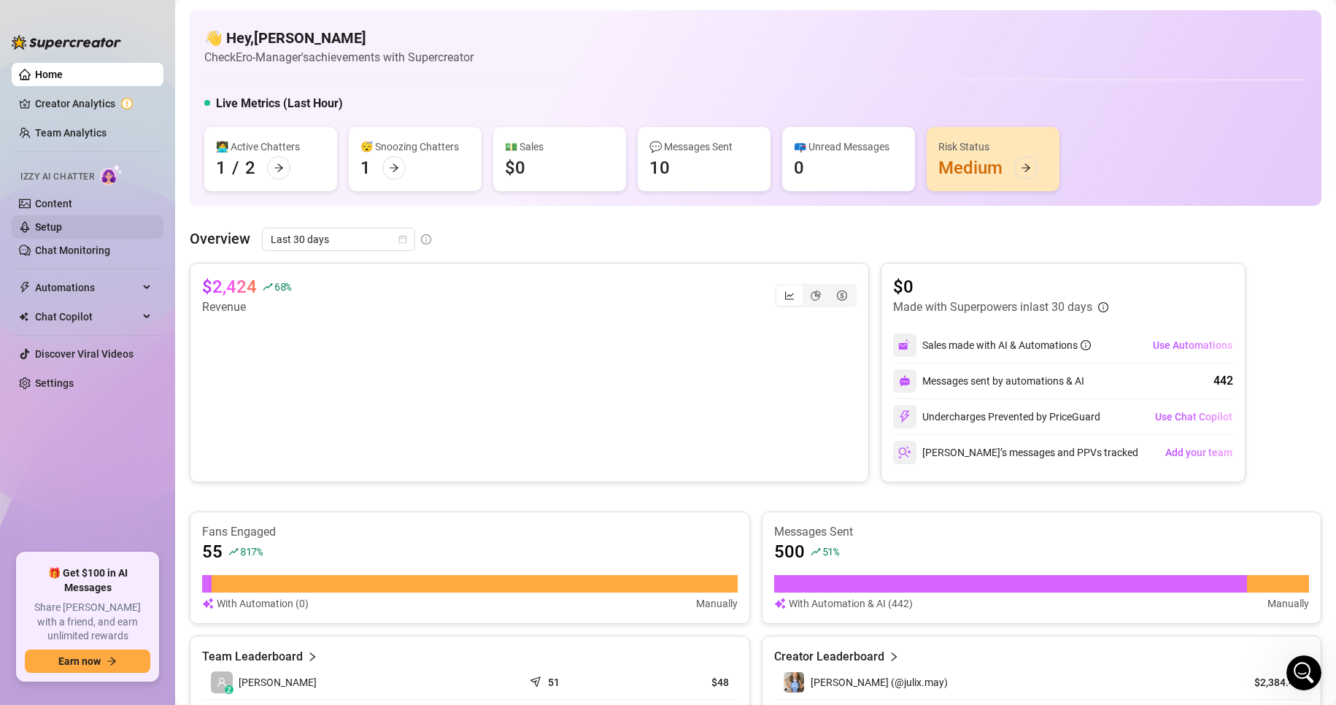
click at [62, 228] on link "Setup" at bounding box center [48, 227] width 27 height 12
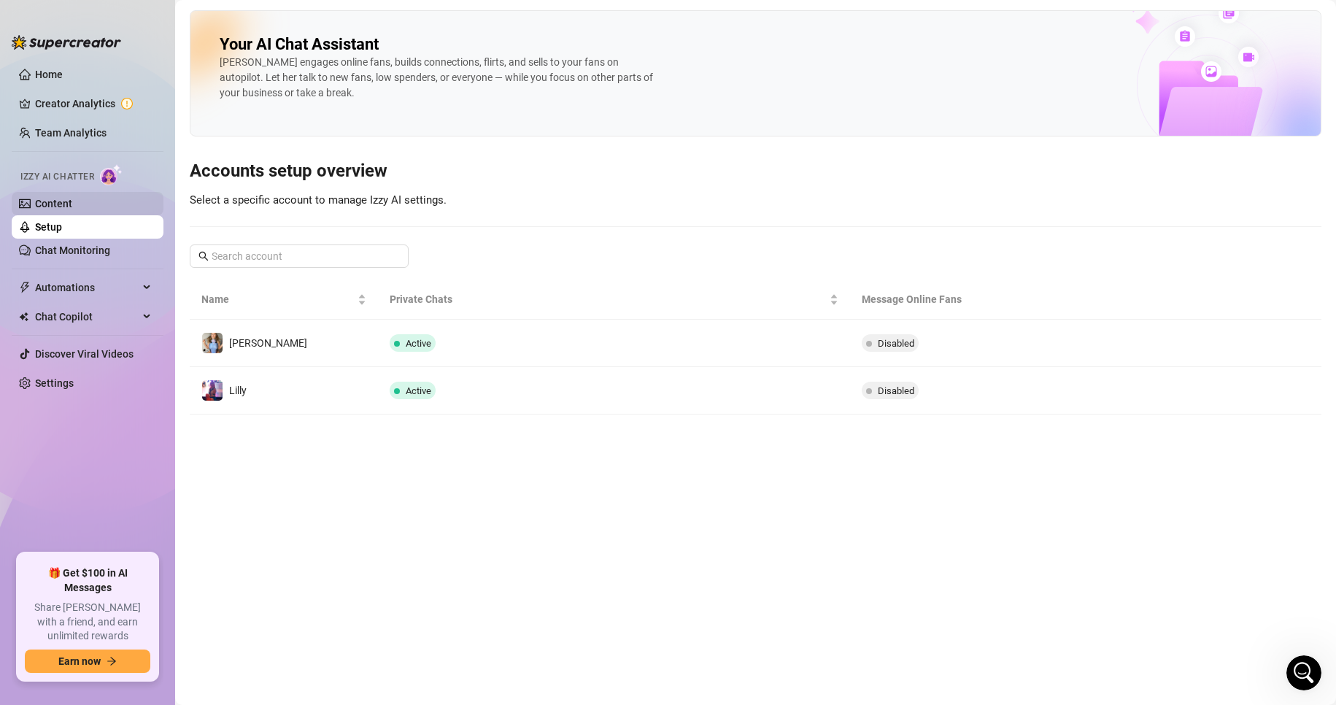
click at [70, 206] on link "Content" at bounding box center [53, 204] width 37 height 12
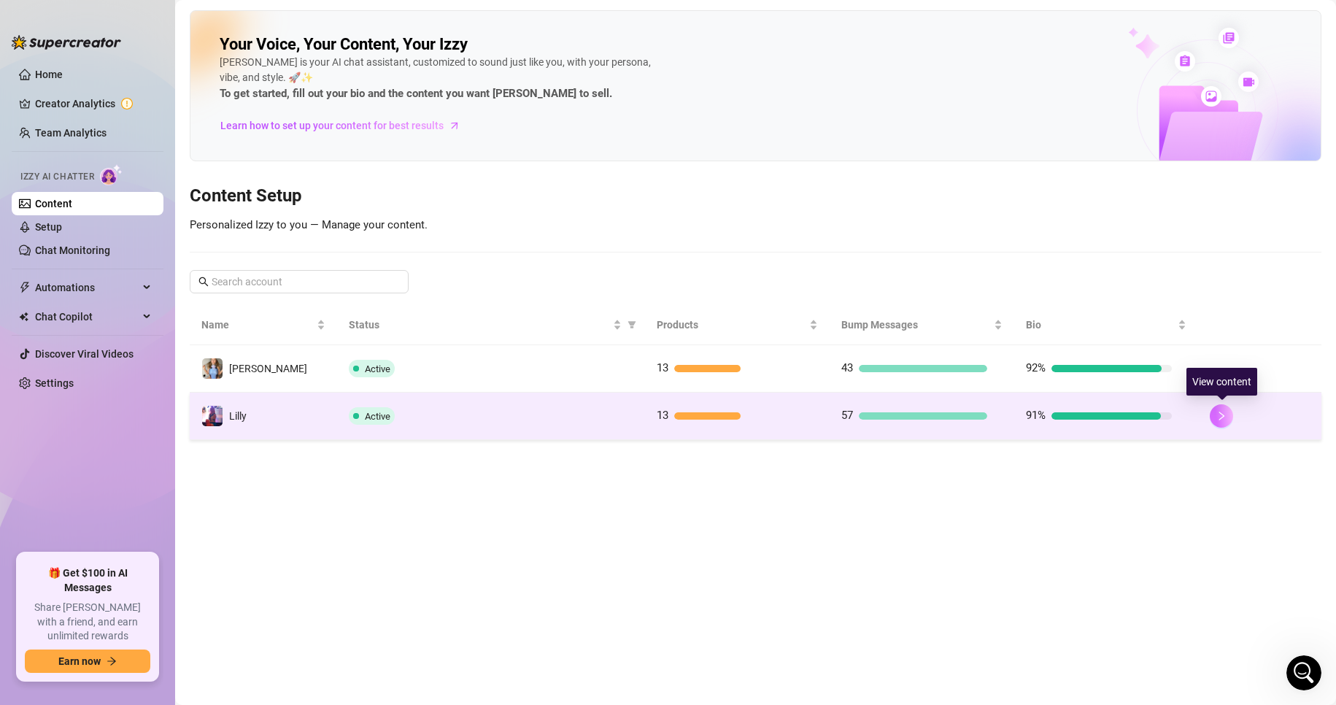
click at [1218, 420] on icon "right" at bounding box center [1222, 416] width 10 height 10
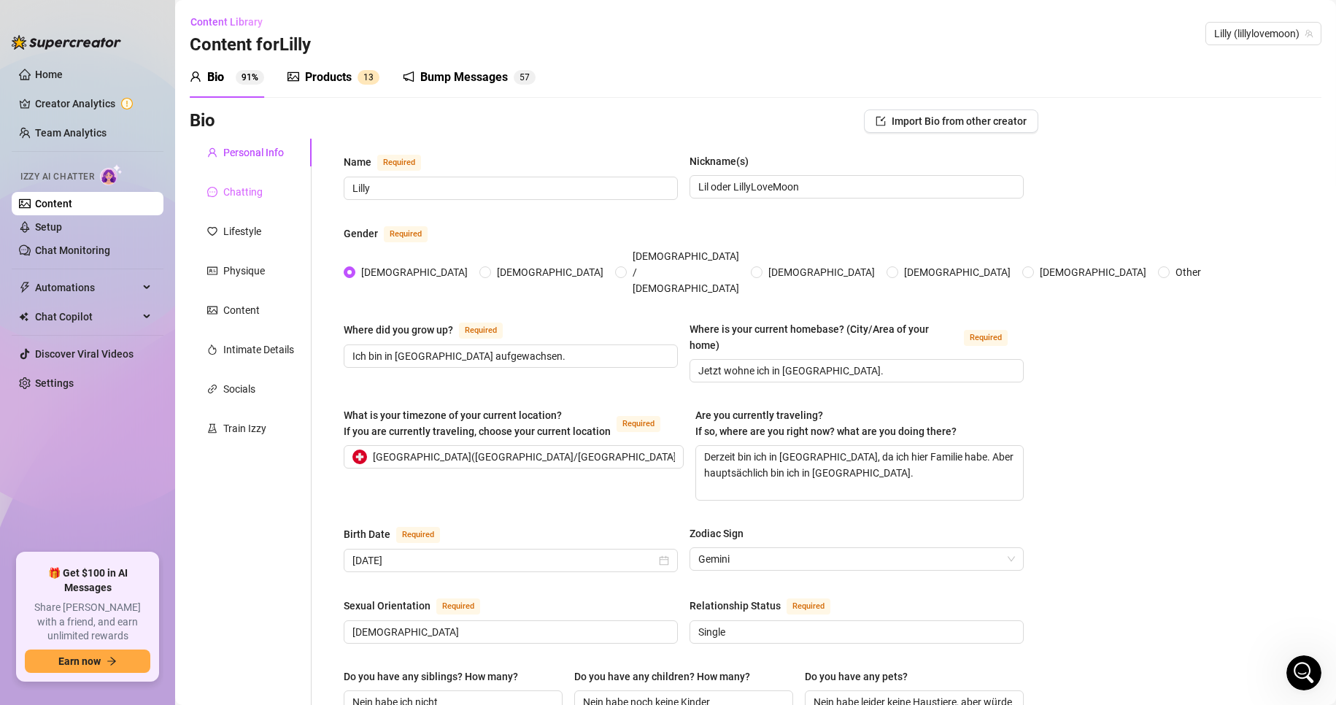
click at [287, 199] on div "Chatting" at bounding box center [251, 192] width 122 height 28
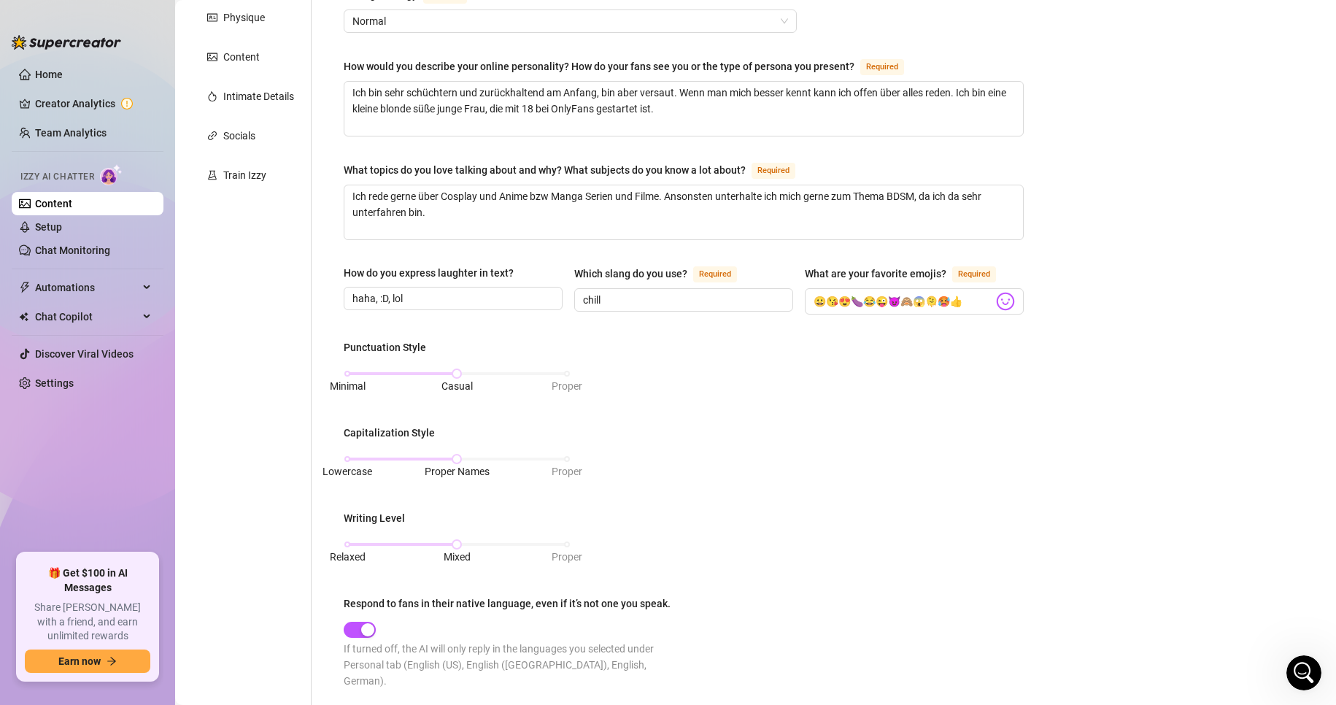
scroll to position [511, 0]
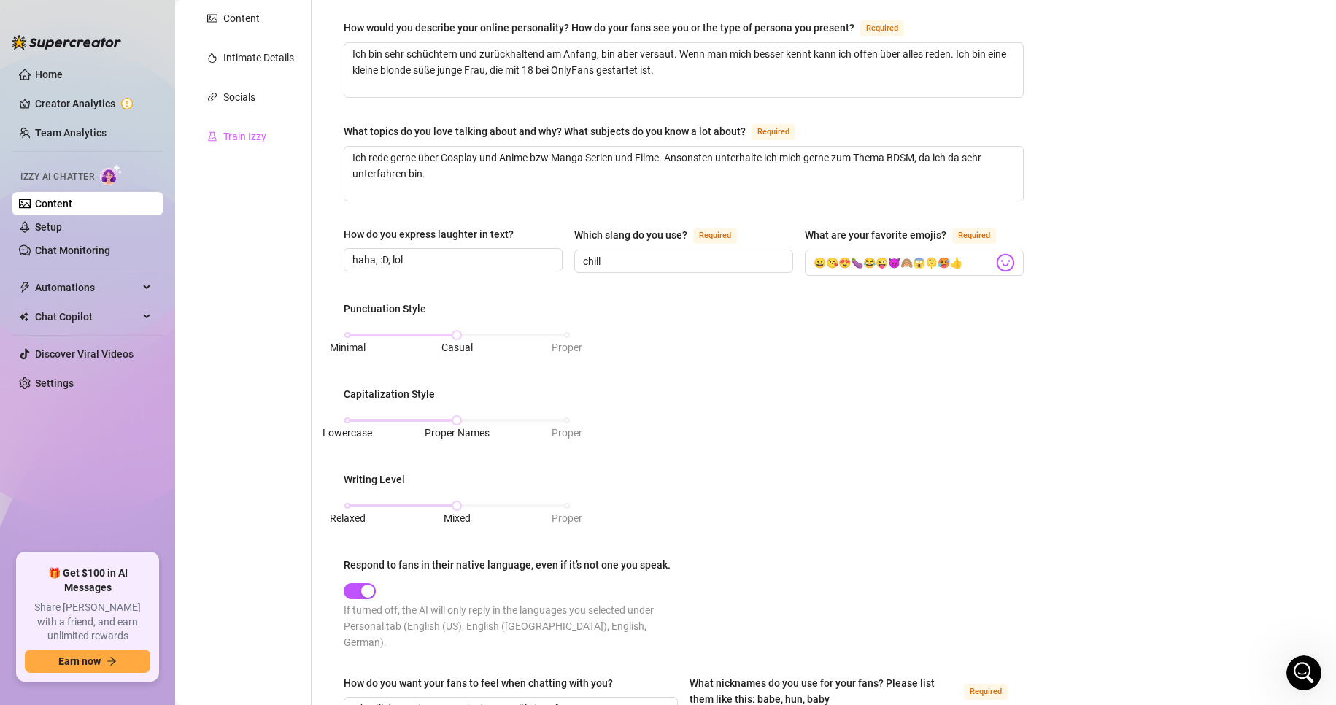
click at [226, 146] on div "Train Izzy" at bounding box center [251, 137] width 122 height 28
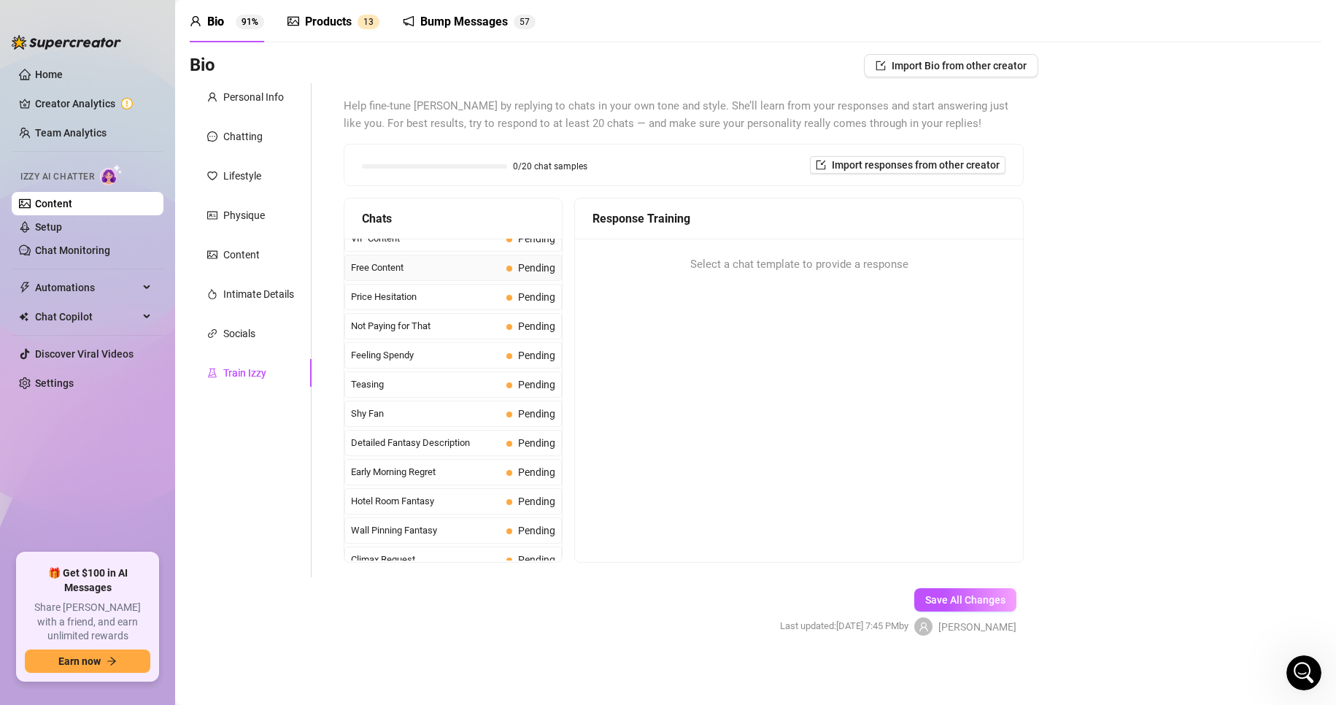
scroll to position [365, 0]
click at [407, 305] on div "Price Hesitation Pending" at bounding box center [452, 295] width 217 height 26
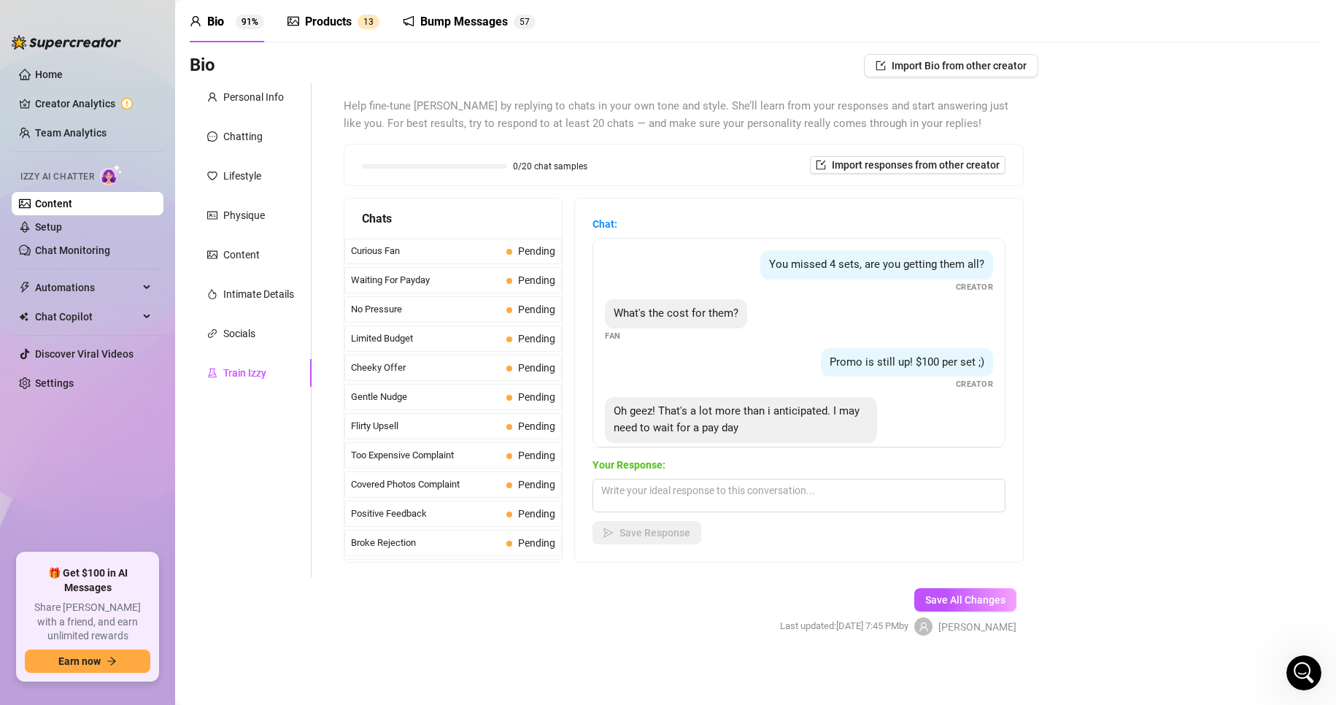
scroll to position [0, 0]
click at [412, 254] on span "Curious Fan" at bounding box center [426, 252] width 150 height 15
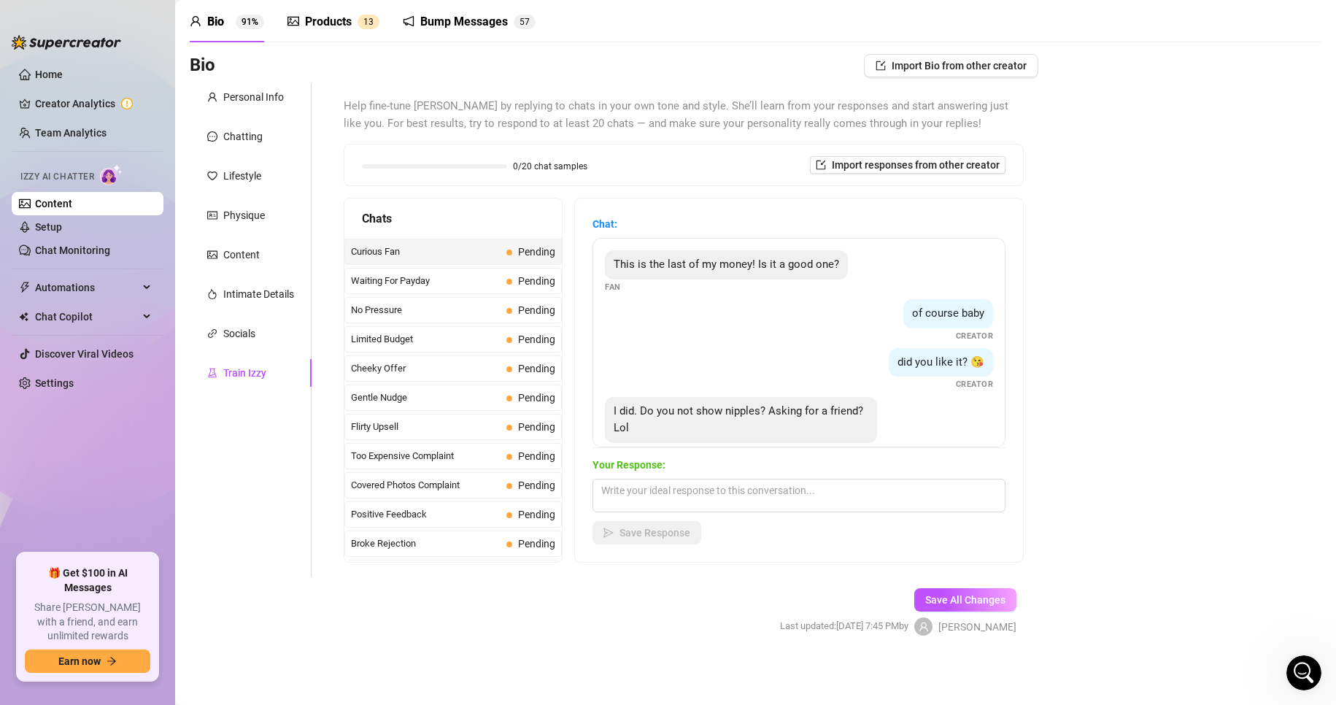
click at [72, 201] on link "Content" at bounding box center [53, 204] width 37 height 12
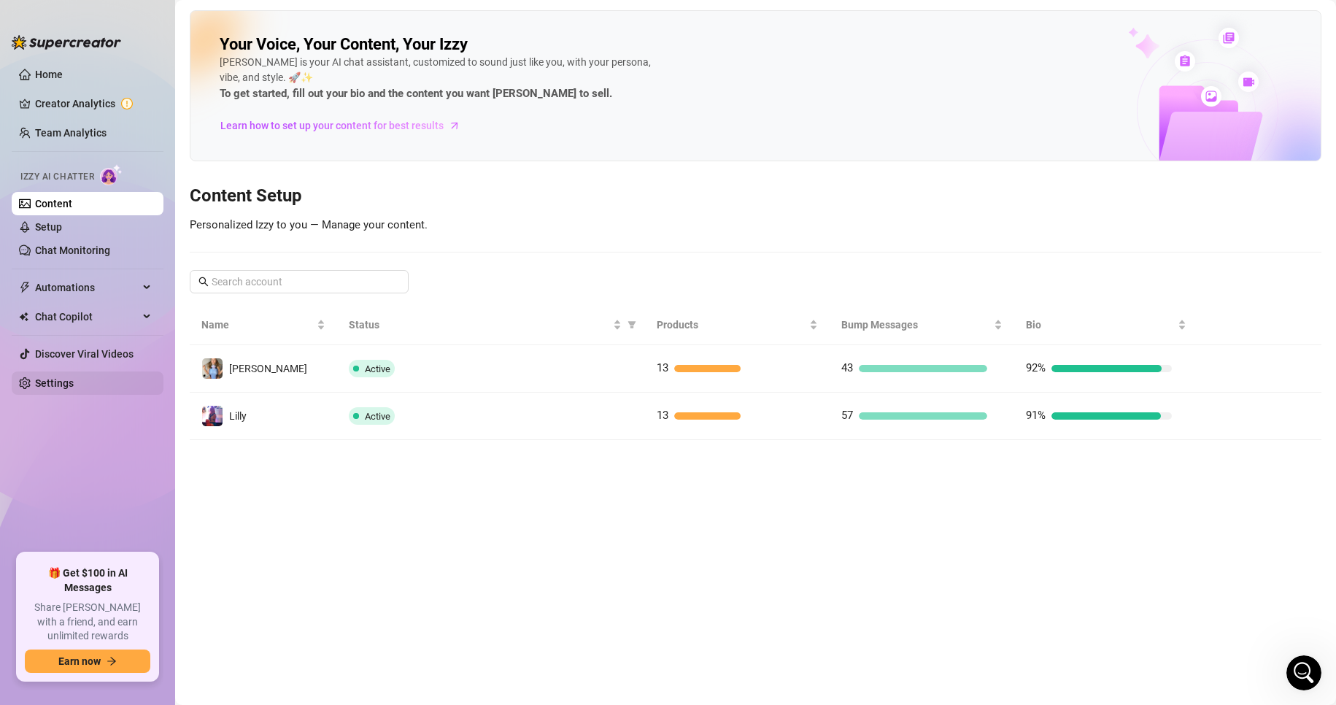
click at [74, 387] on link "Settings" at bounding box center [54, 383] width 39 height 12
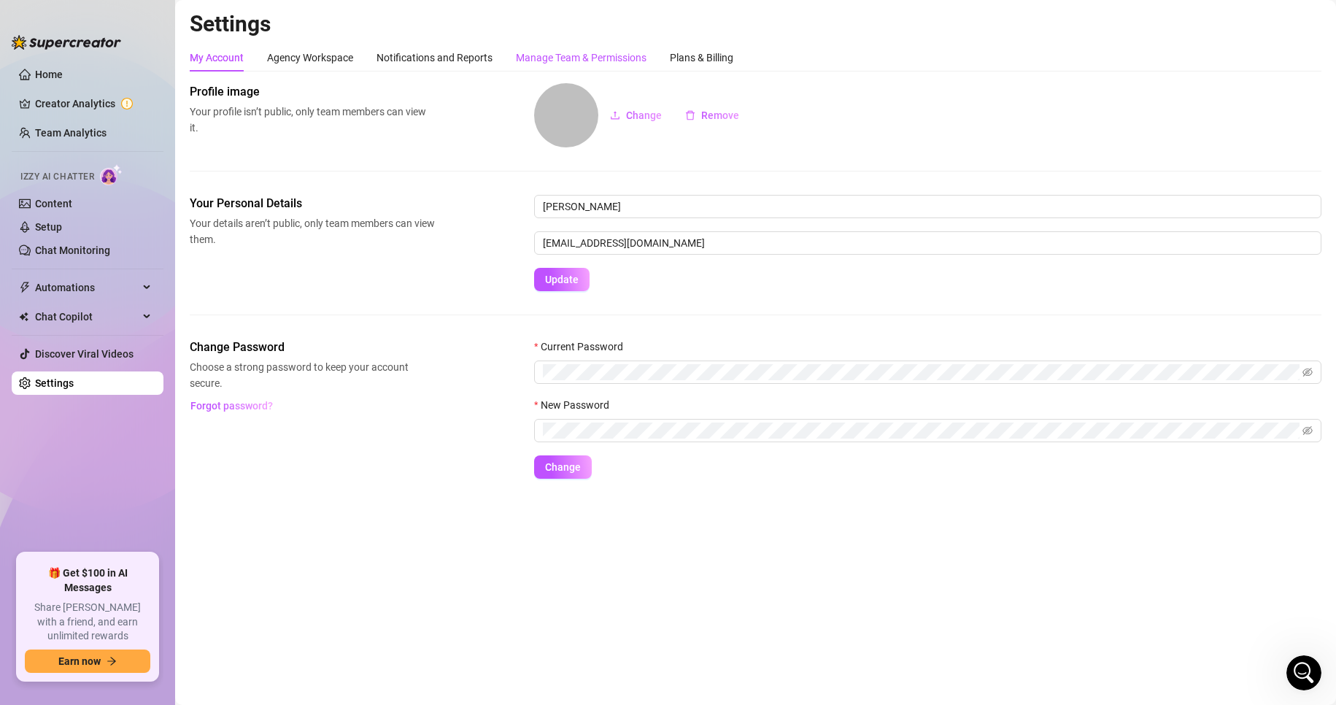
click at [596, 58] on div "Manage Team & Permissions" at bounding box center [581, 58] width 131 height 16
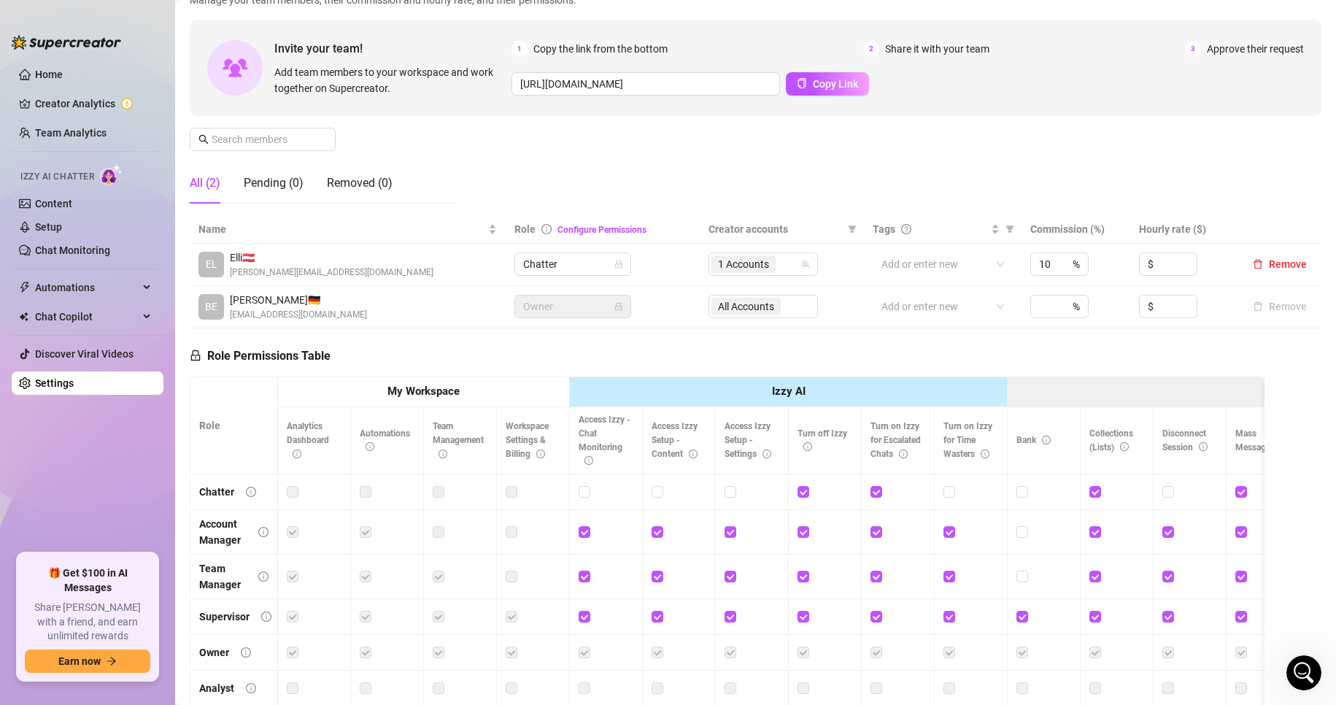
scroll to position [219, 0]
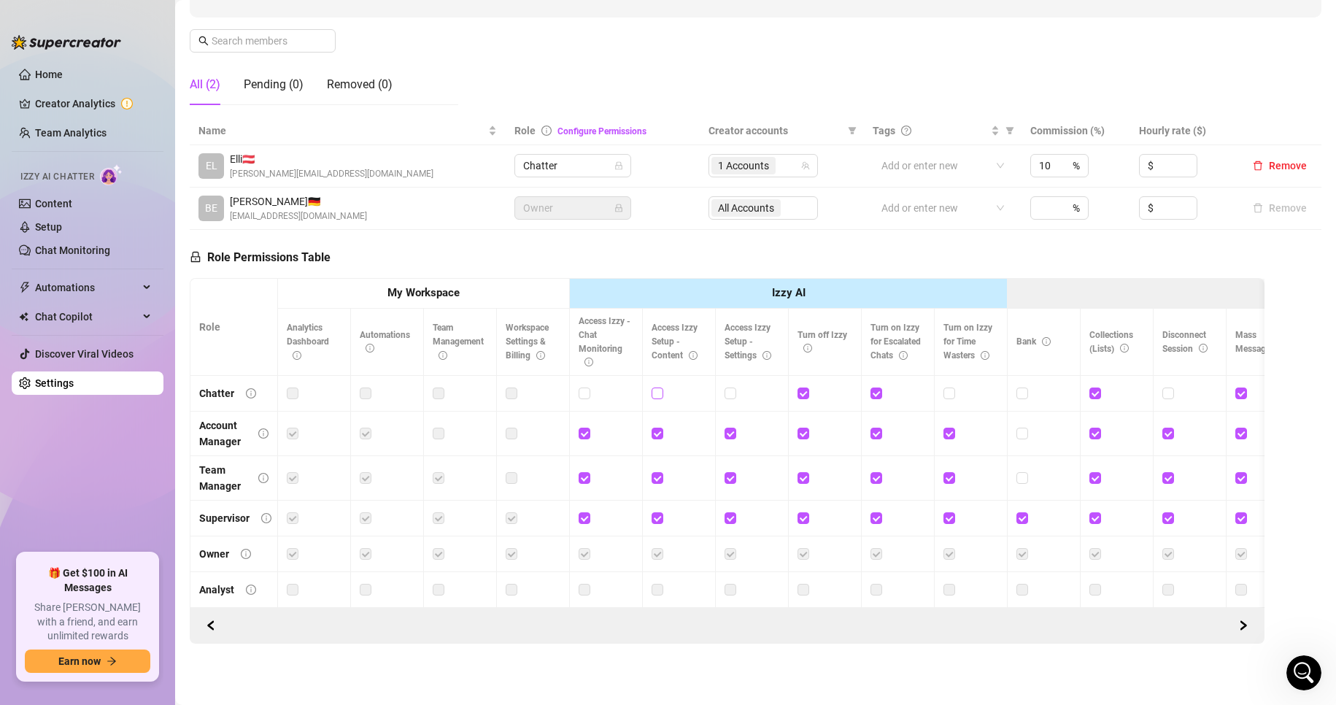
click at [655, 388] on input "checkbox" at bounding box center [657, 393] width 10 height 10
checkbox input "true"
click at [732, 390] on span at bounding box center [731, 394] width 12 height 12
click at [732, 390] on input "checkbox" at bounding box center [730, 393] width 10 height 10
checkbox input "true"
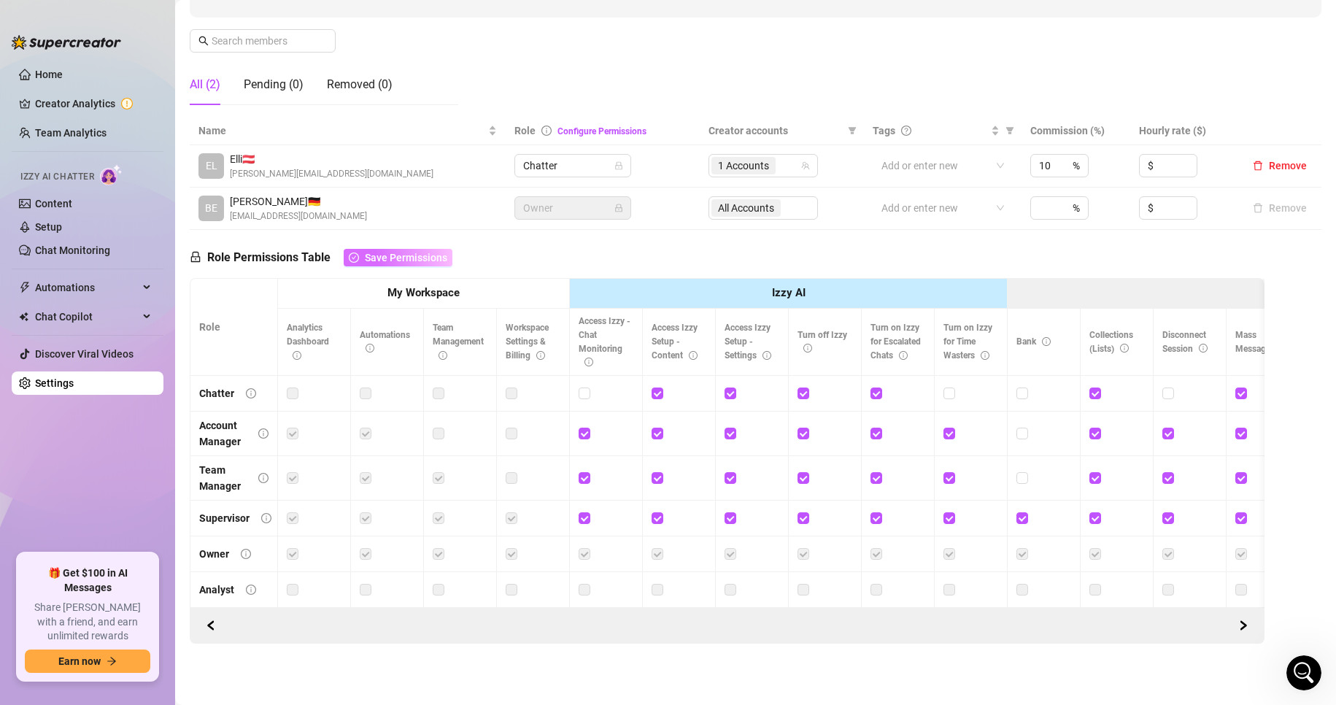
click at [390, 252] on span "Save Permissions" at bounding box center [406, 258] width 82 height 12
click at [58, 80] on link "Home" at bounding box center [49, 75] width 28 height 12
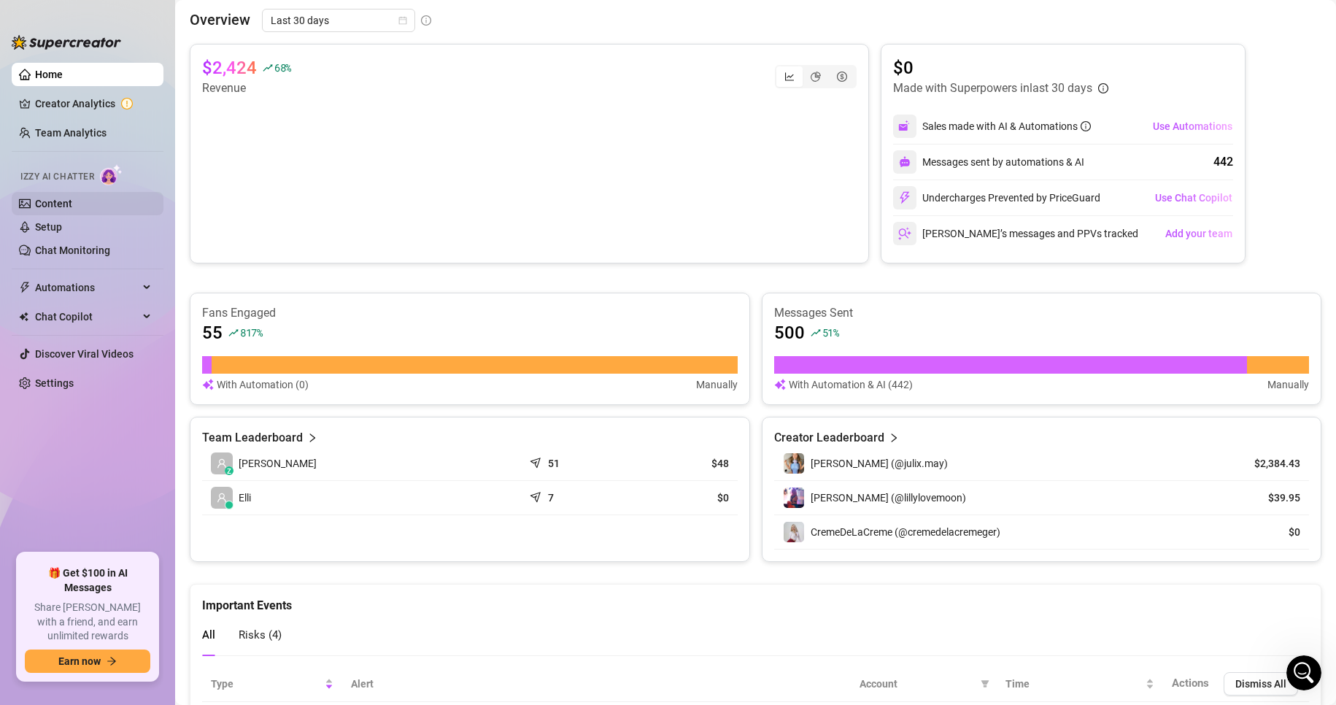
click at [72, 204] on link "Content" at bounding box center [53, 204] width 37 height 12
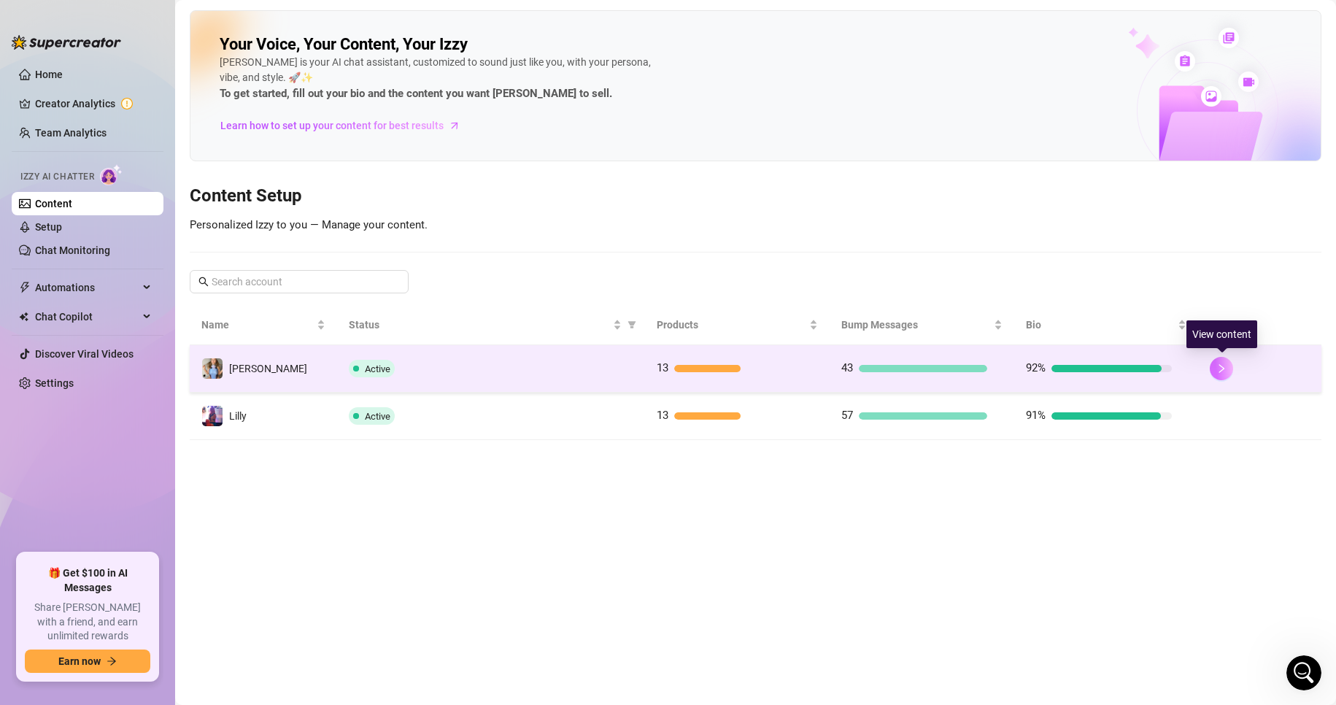
click at [1216, 371] on button "button" at bounding box center [1221, 368] width 23 height 23
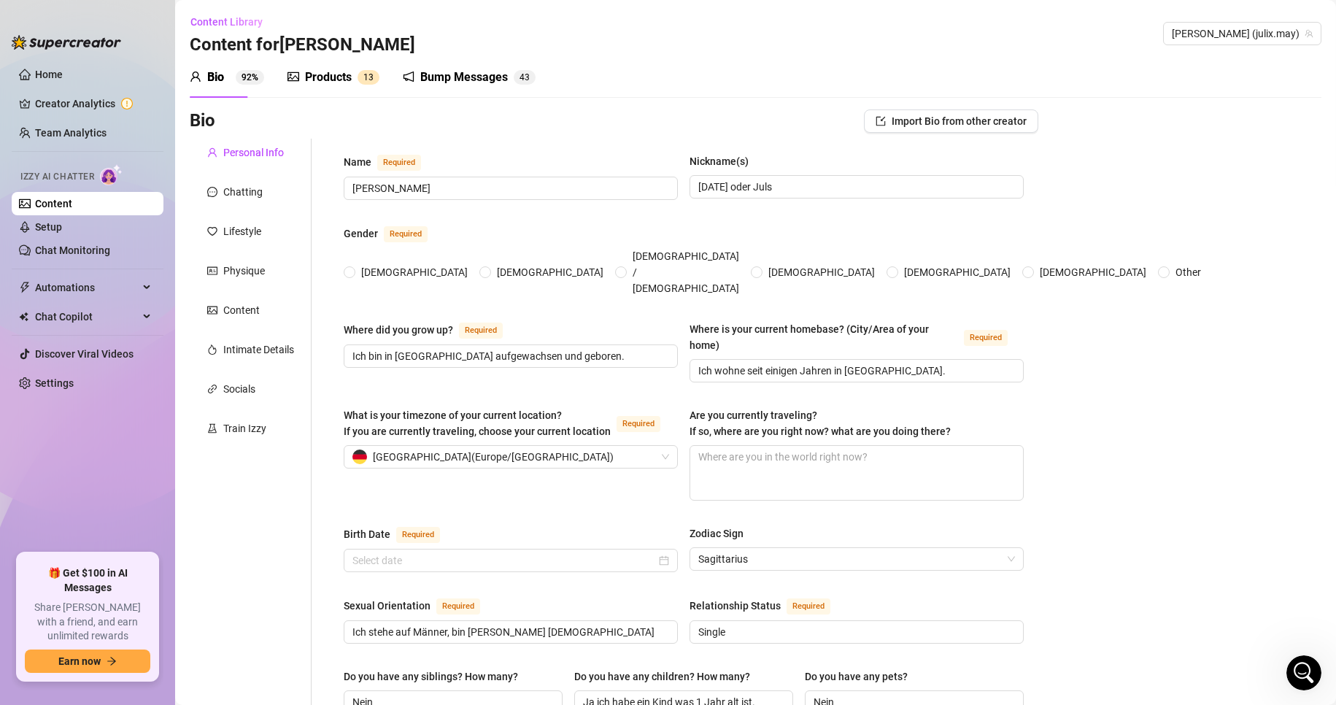
type input "[PERSON_NAME]"
type input "[DATE] oder Juls"
type input "Ich bin in [GEOGRAPHIC_DATA] aufgewachsen und geboren."
type input "Ich wohne seit einigen Jahren in [GEOGRAPHIC_DATA]."
type input "Ich stehe auf Männer, bin daher [DEMOGRAPHIC_DATA]"
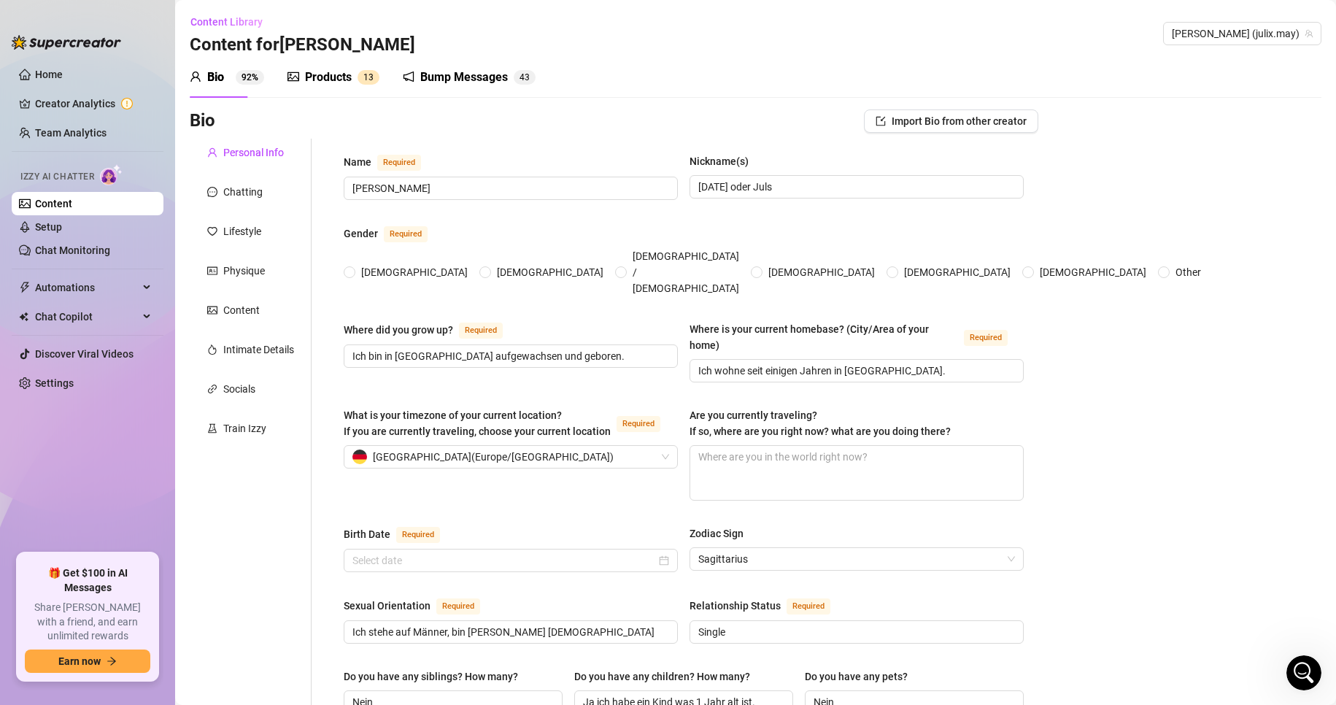
type input "Single"
type input "Nein"
type input "Ja ich habe ein Kind was 1 Jahr alt ist."
type input "Nein"
type input "Derzeit bin ich Vollzeit OnlyFans Model."
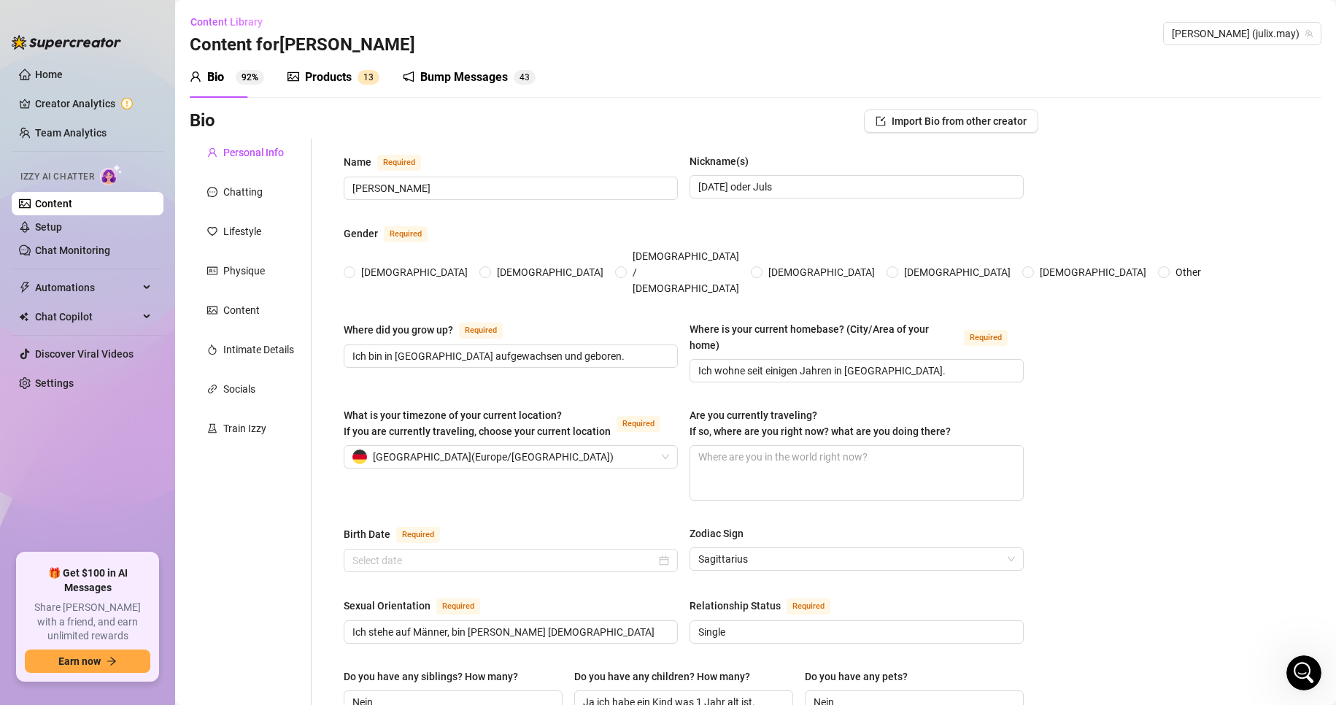
type input "Früher war ich Krankenschwester."
type input "Habe mittlere Reife gemacht und dann eine Ausbildung zur Krankenschwester in [G…"
type input "Nein ich bin nicht religiös."
type textarea "Ich träume davon als Single Mama ein sorgenfreies leben zu führen, damit ich me…"
type textarea "Ich bin leider eine sehr verplante und tollpatschige Person. Ich bin mit meiner…"
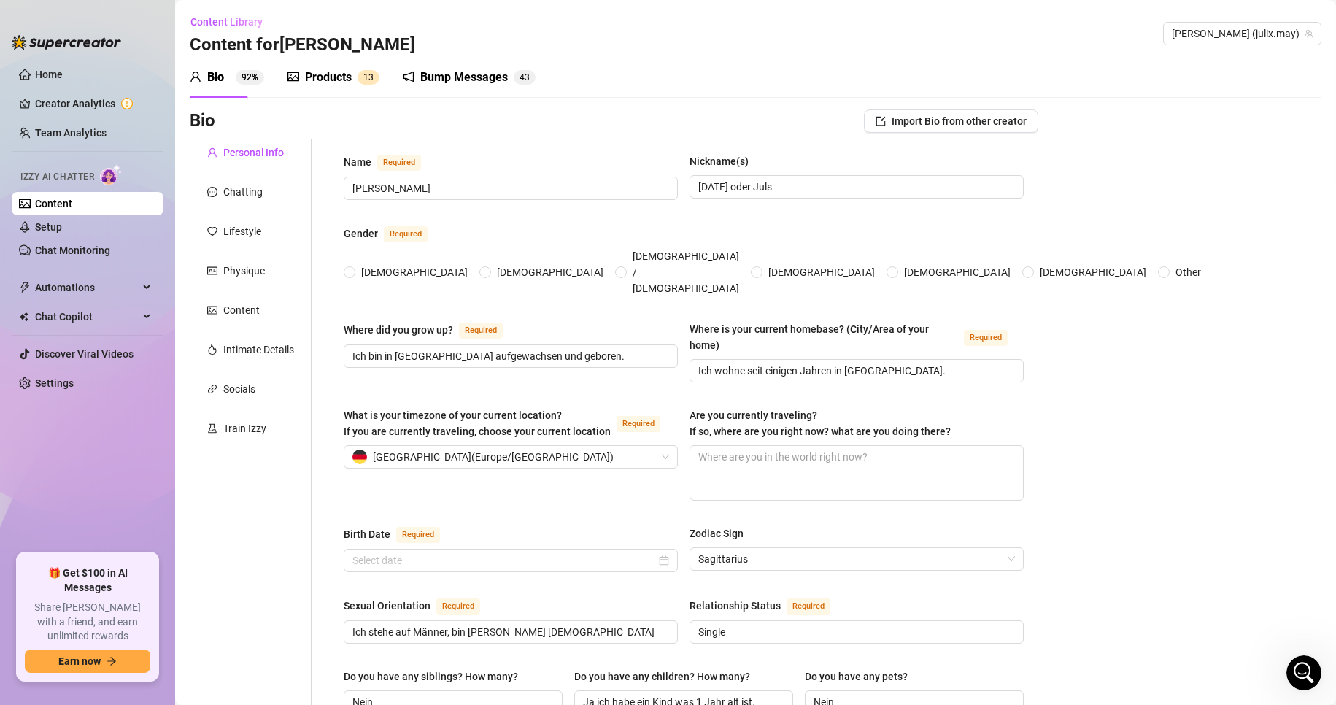
type textarea "Ich bin sehr experimentierfreudig auch wenn ich schüchtern wirke kann ich orden…"
type textarea "Ich bin eine junge alleinerziehende Mutter mit einem 1 jährigen Sohn."
radio input "true"
type input "[DATE]"
click at [72, 203] on link "Content" at bounding box center [53, 204] width 37 height 12
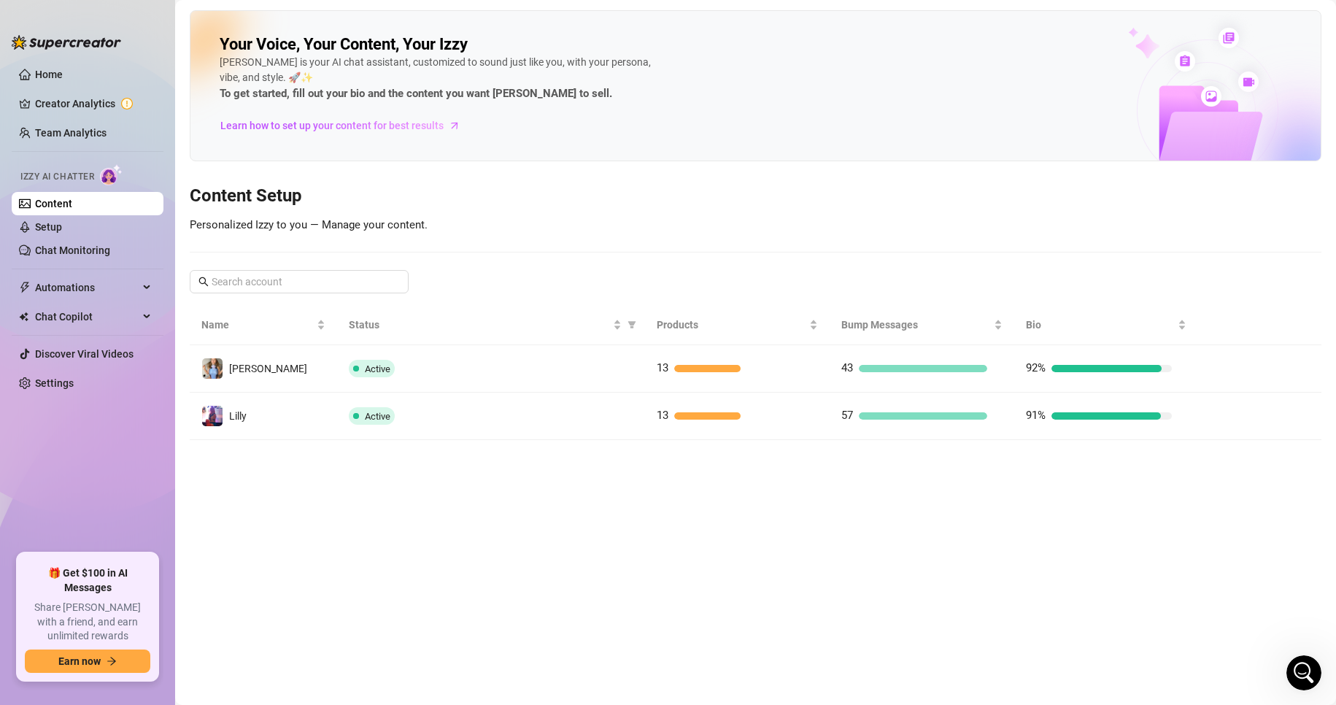
click at [982, 142] on div "Your Voice, Your Content, Your Izzy Izzy is your AI chat assistant, customized …" at bounding box center [756, 85] width 1132 height 151
click at [41, 73] on link "Home" at bounding box center [49, 75] width 28 height 12
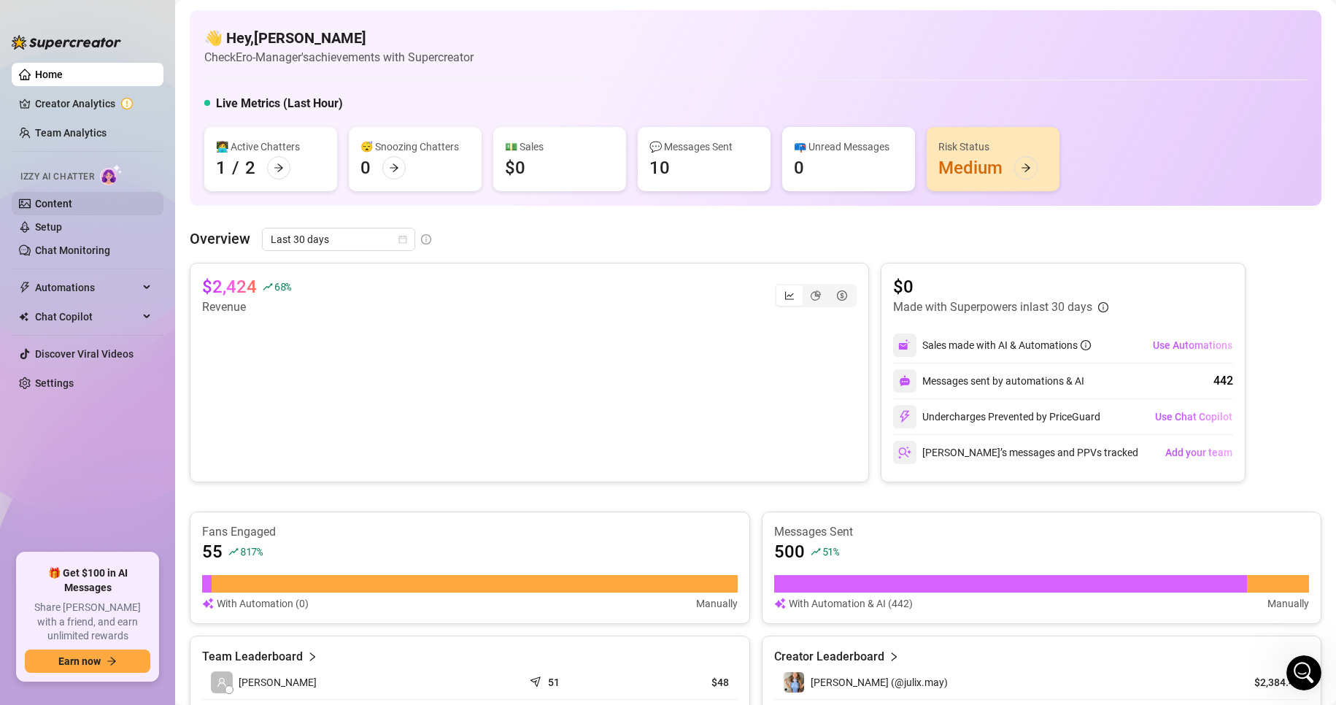
click at [65, 209] on link "Content" at bounding box center [53, 204] width 37 height 12
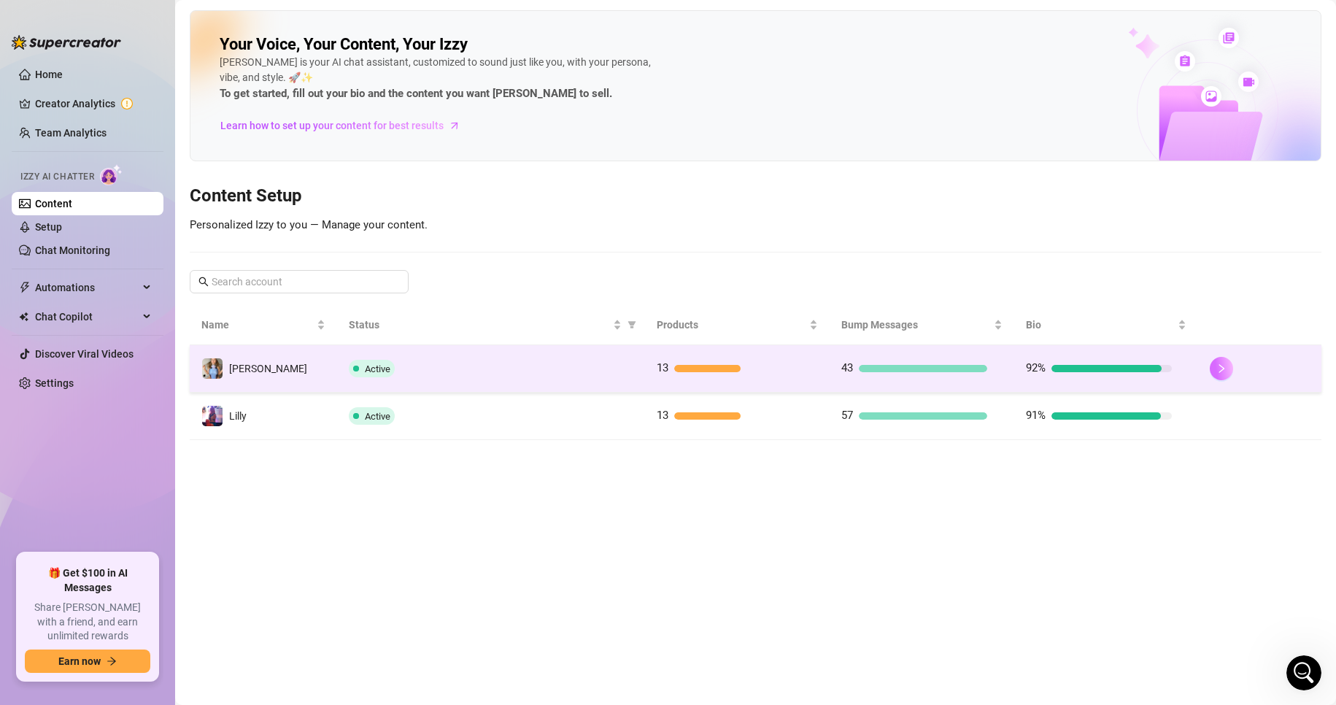
click at [1224, 369] on icon "right" at bounding box center [1222, 368] width 5 height 9
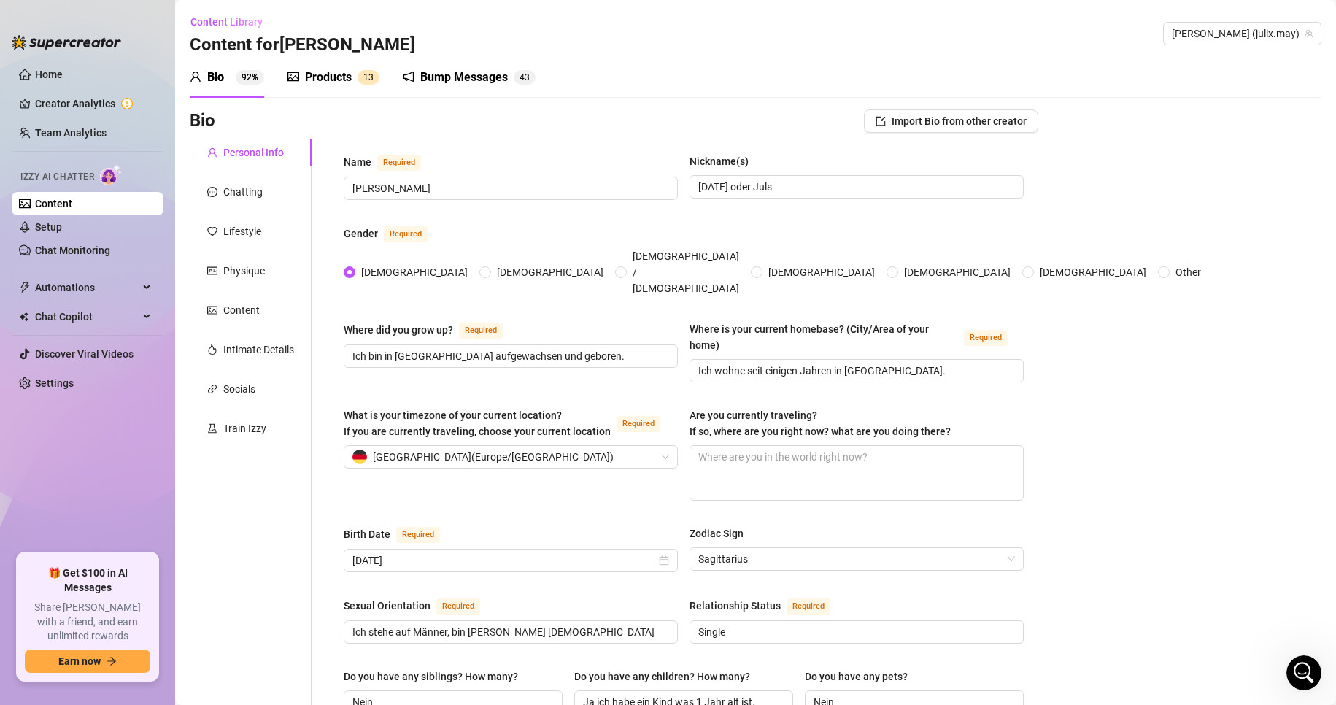
click at [360, 78] on sup "1 3" at bounding box center [369, 77] width 22 height 15
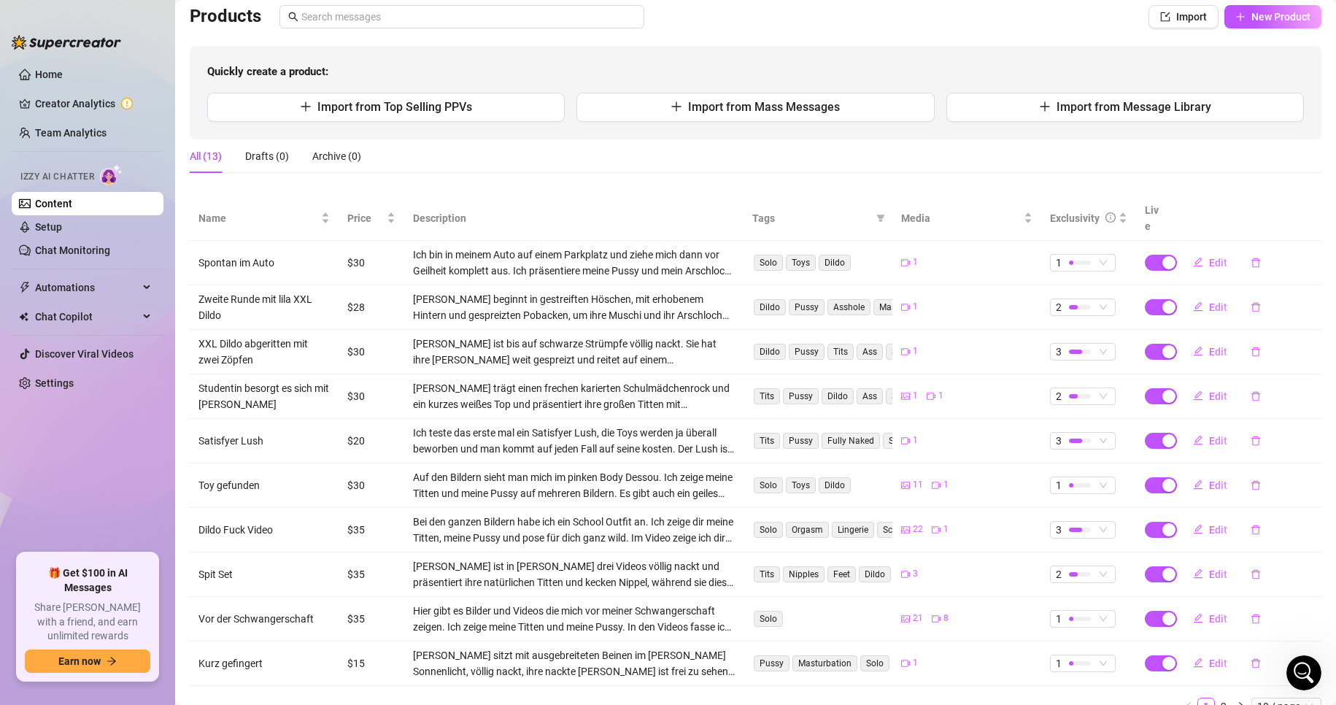
scroll to position [146, 0]
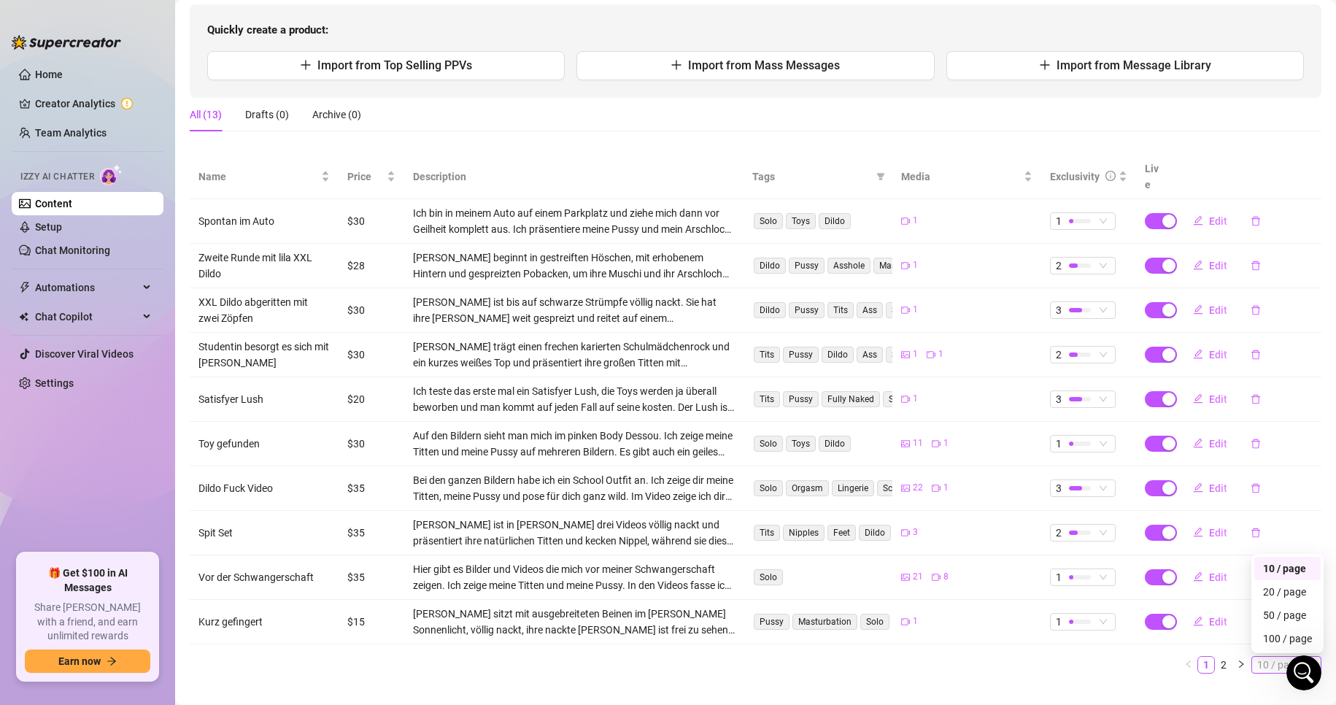
click at [1269, 657] on span "10 / page" at bounding box center [1287, 665] width 58 height 16
click at [1277, 631] on div "100 / page" at bounding box center [1287, 639] width 49 height 16
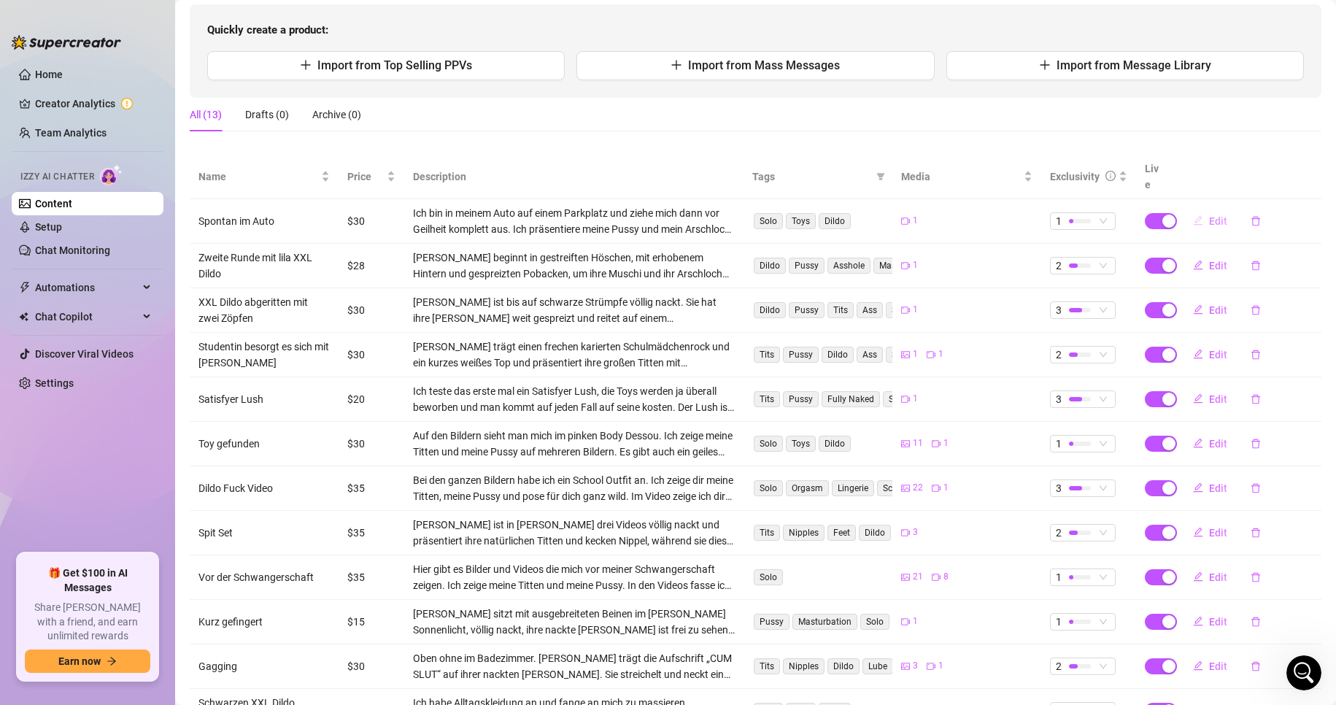
click at [1197, 209] on button "Edit" at bounding box center [1211, 220] width 58 height 23
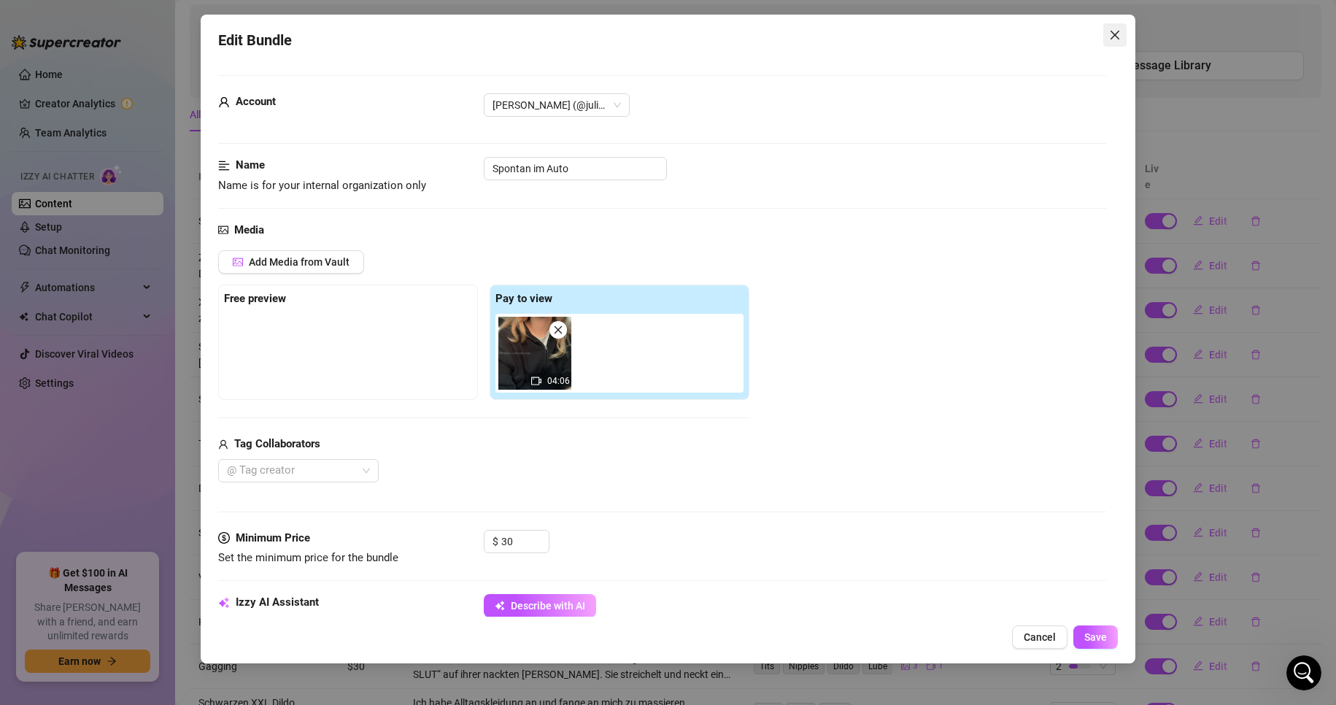
click at [1123, 32] on span "Close" at bounding box center [1115, 35] width 23 height 12
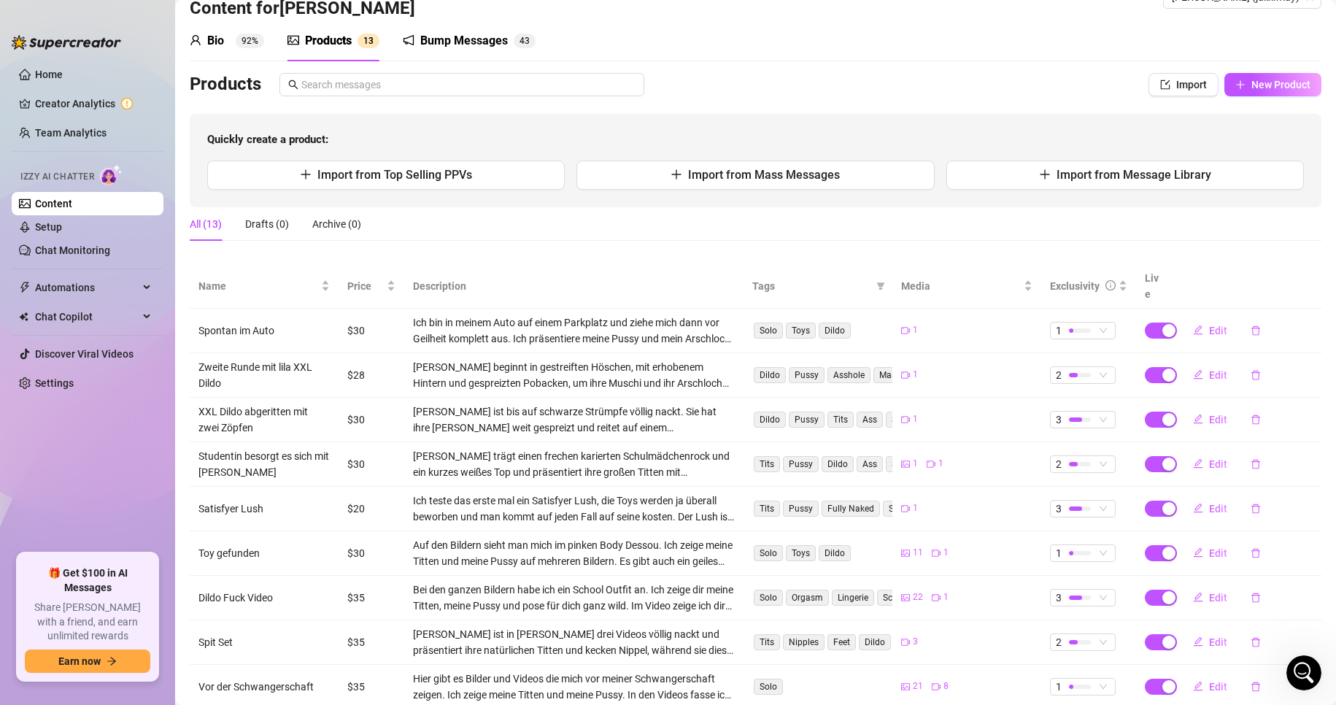
scroll to position [0, 0]
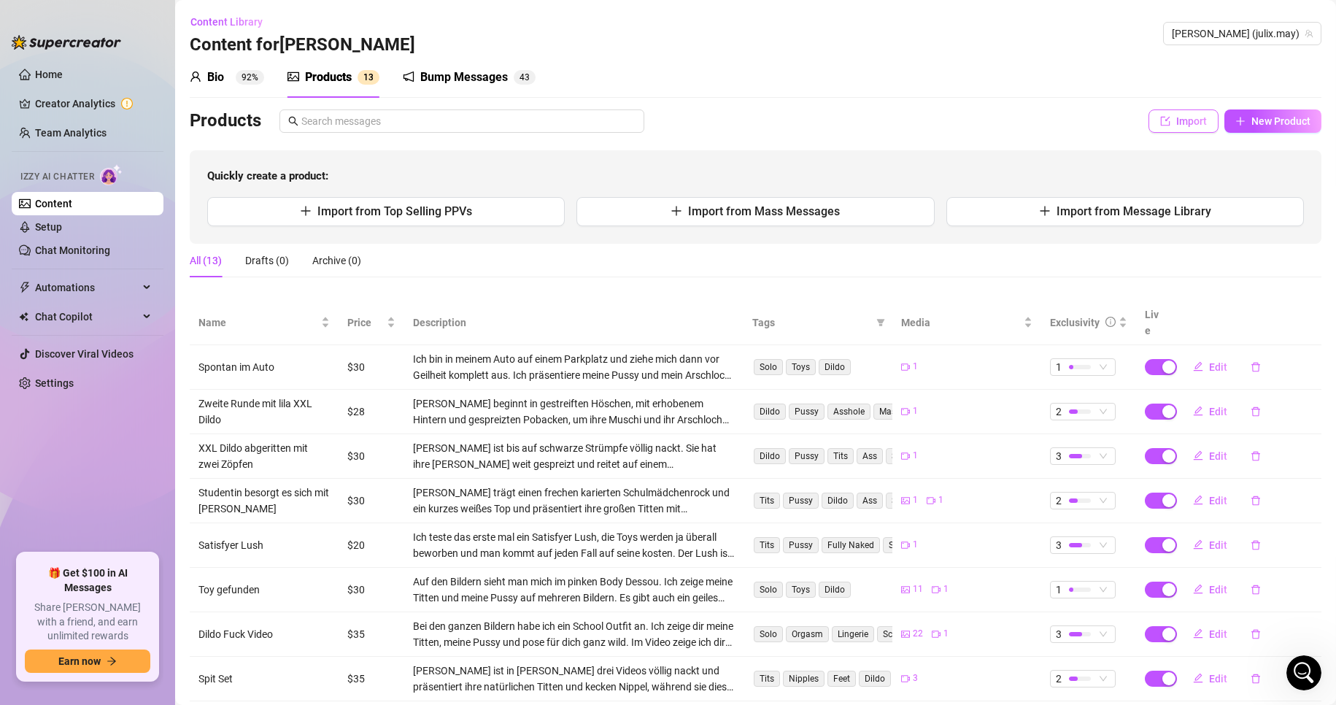
click at [1161, 119] on icon "import" at bounding box center [1165, 120] width 9 height 9
type textarea "Type your message here..."
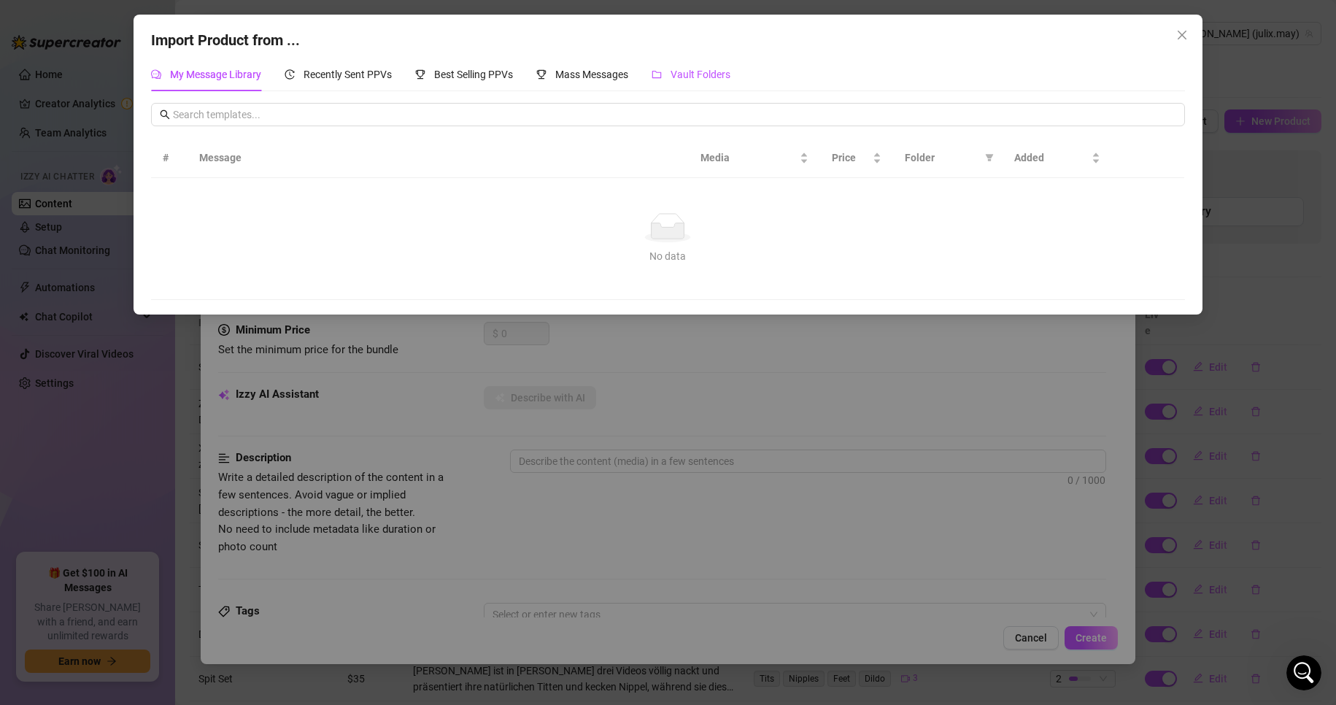
click at [731, 77] on span "Vault Folders" at bounding box center [701, 75] width 60 height 12
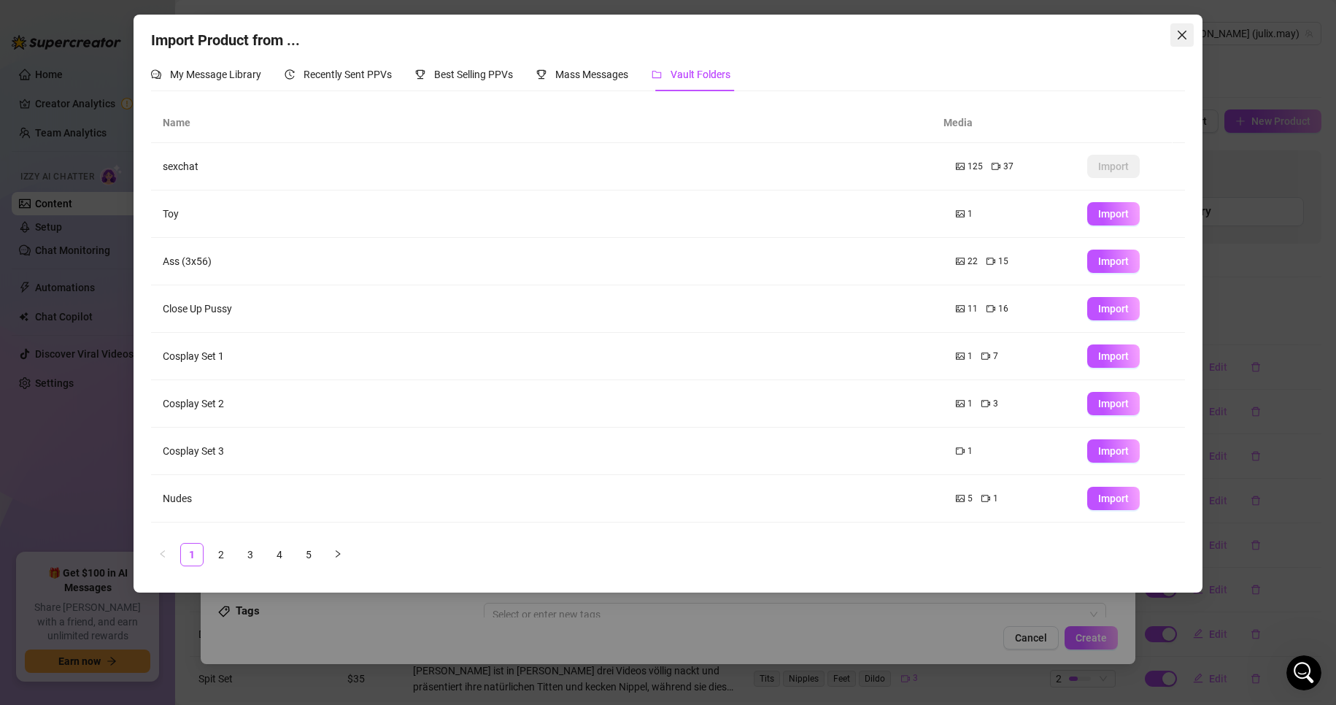
click at [1178, 35] on icon "close" at bounding box center [1183, 35] width 12 height 12
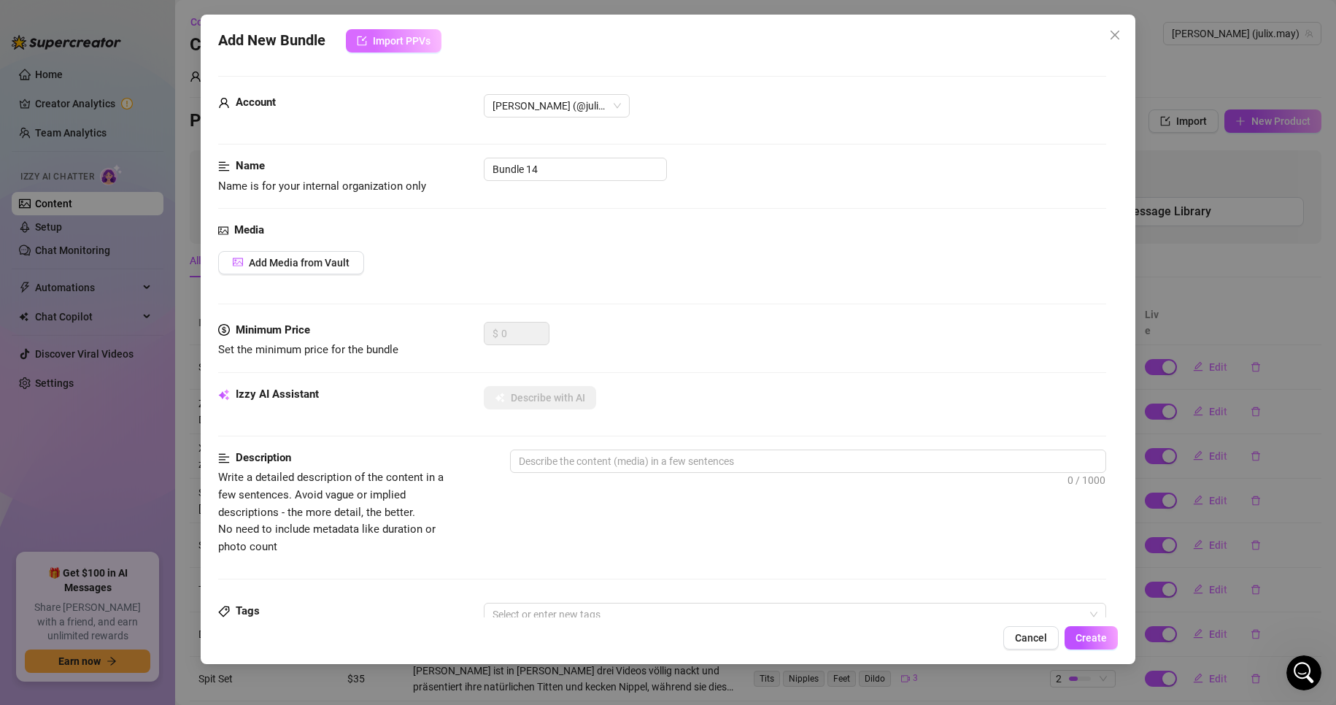
click at [420, 45] on span "Import PPVs" at bounding box center [402, 41] width 58 height 12
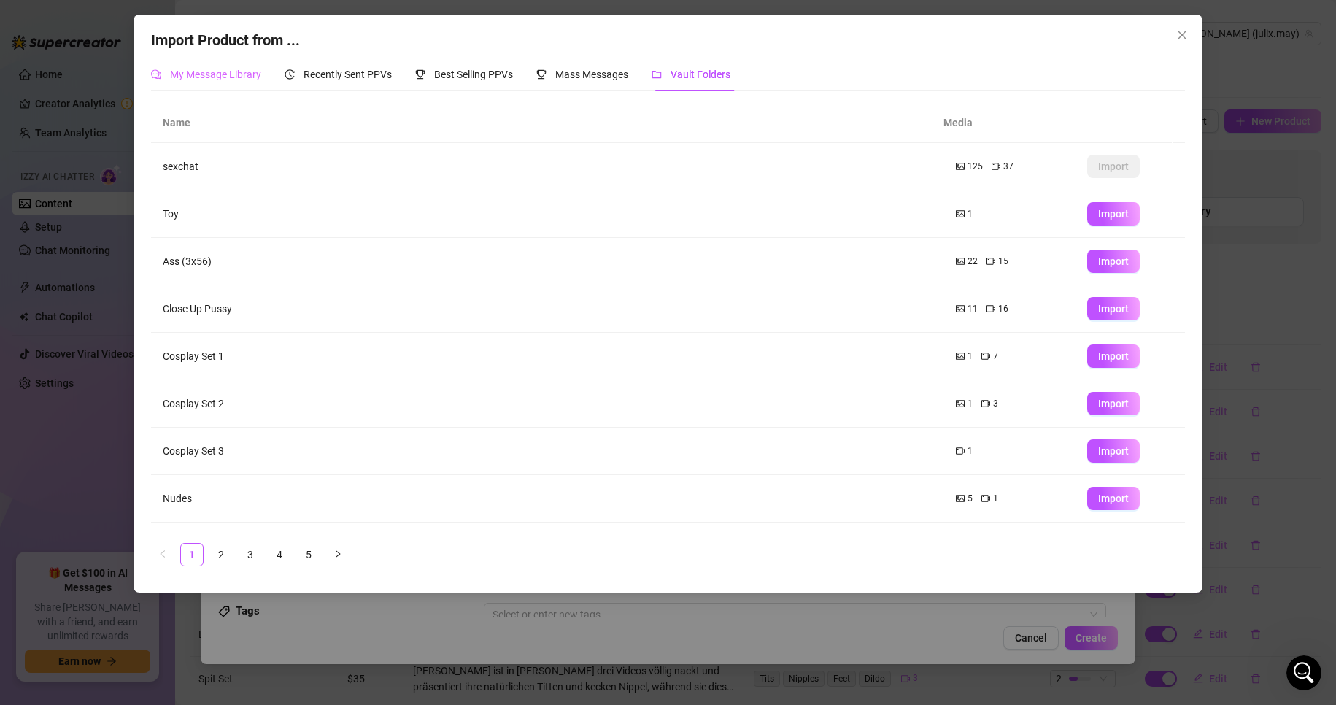
click at [236, 84] on div "My Message Library" at bounding box center [206, 75] width 110 height 34
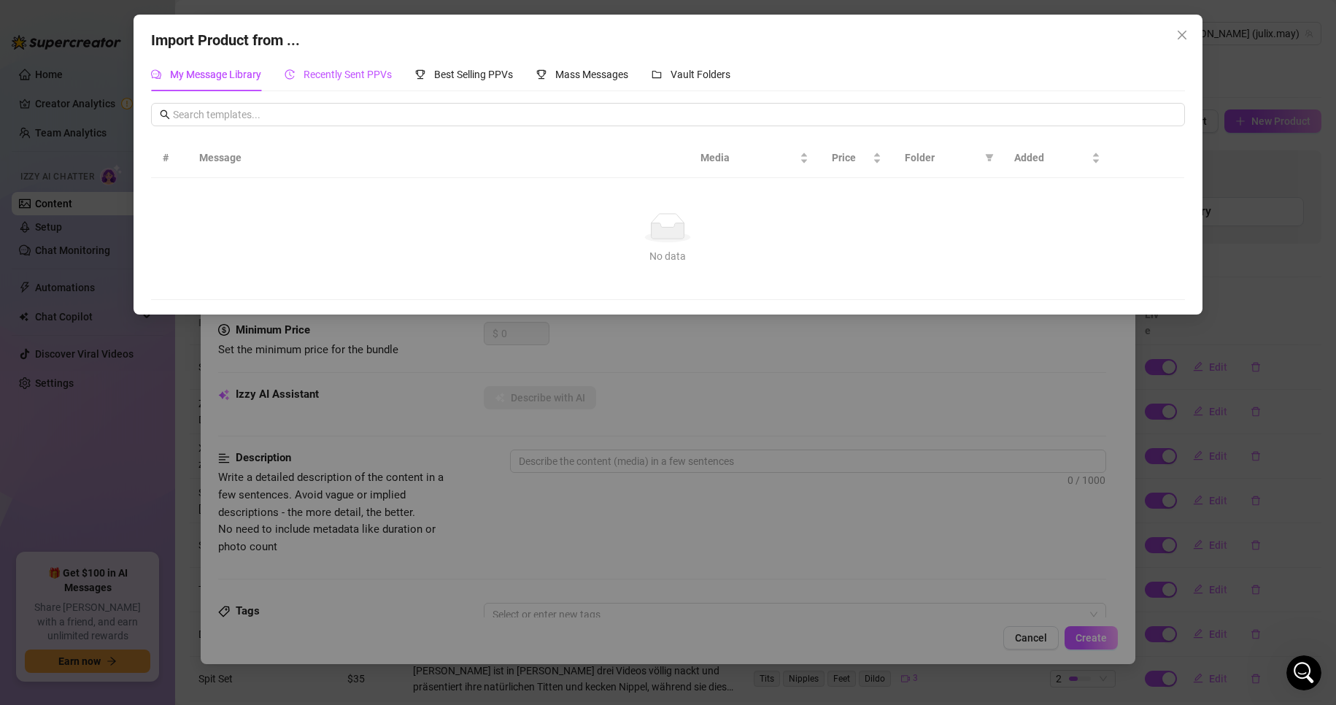
click at [315, 66] on div "Recently Sent PPVs" at bounding box center [338, 74] width 107 height 16
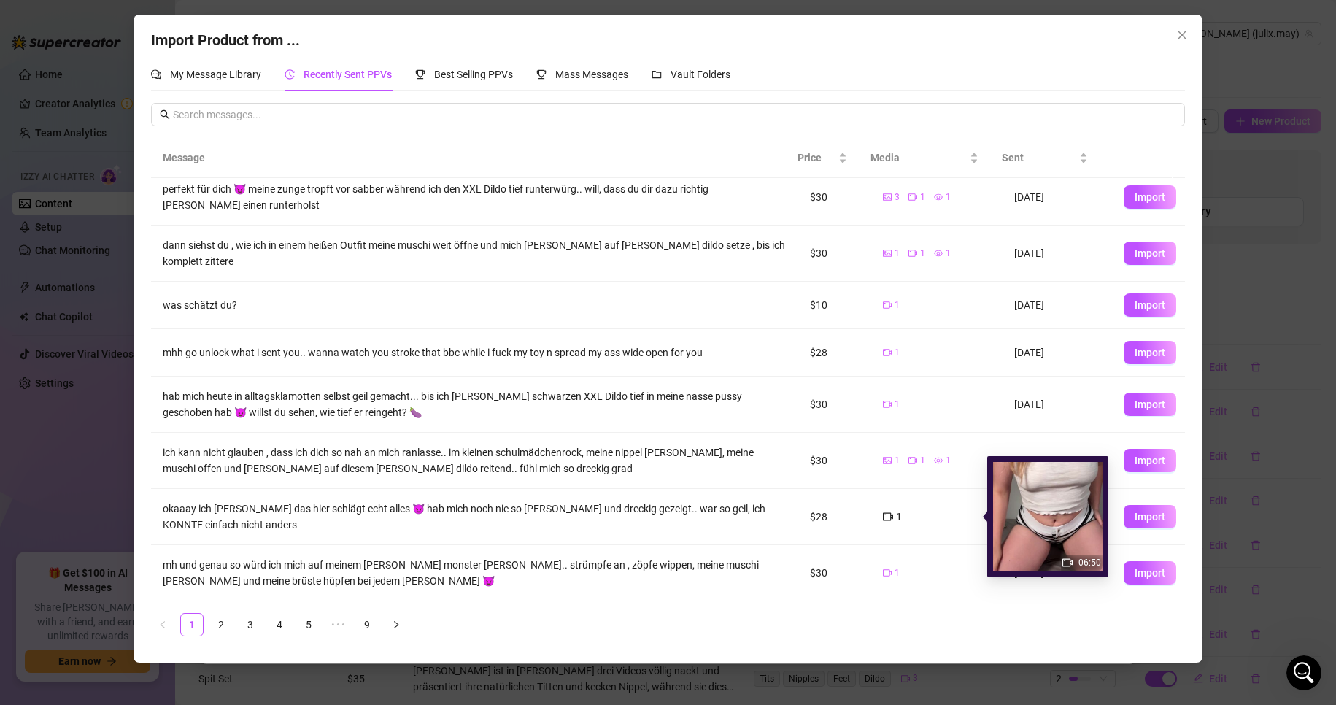
scroll to position [652, 0]
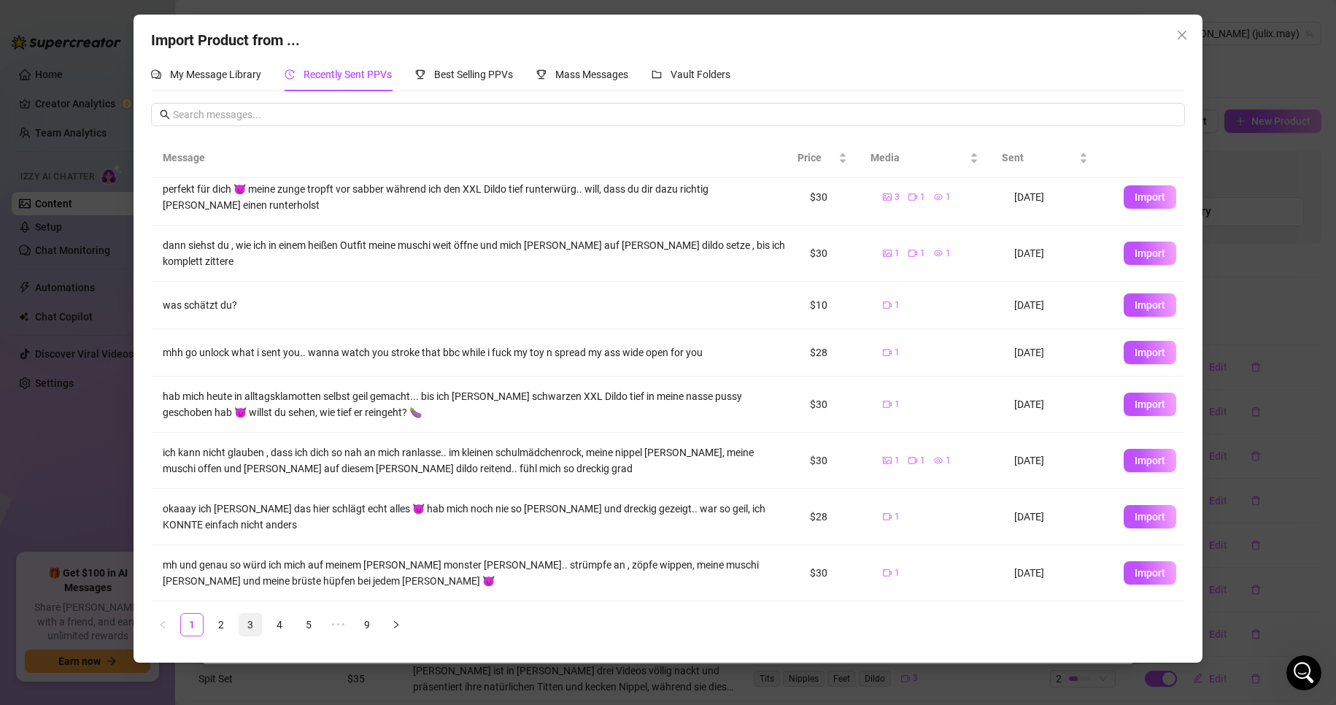
click at [250, 622] on link "3" at bounding box center [250, 625] width 22 height 22
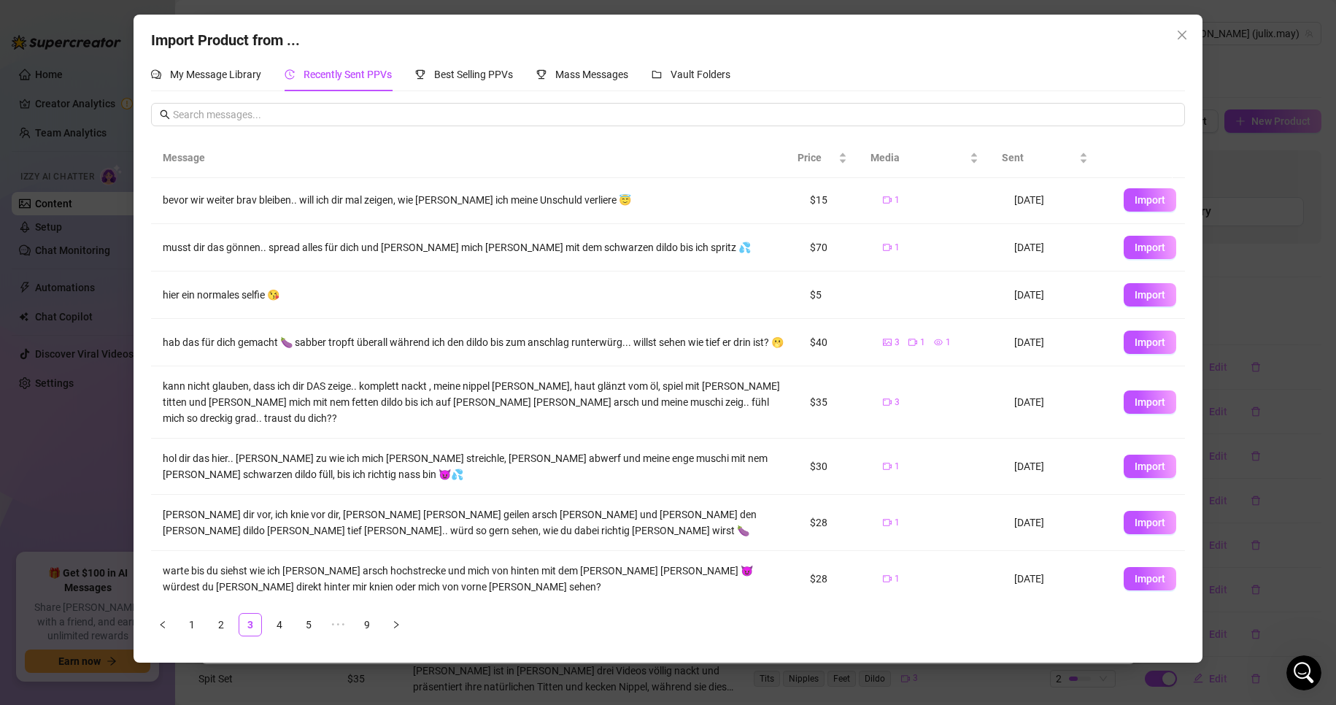
scroll to position [0, 0]
click at [450, 74] on span "Best Selling PPVs" at bounding box center [473, 75] width 79 height 12
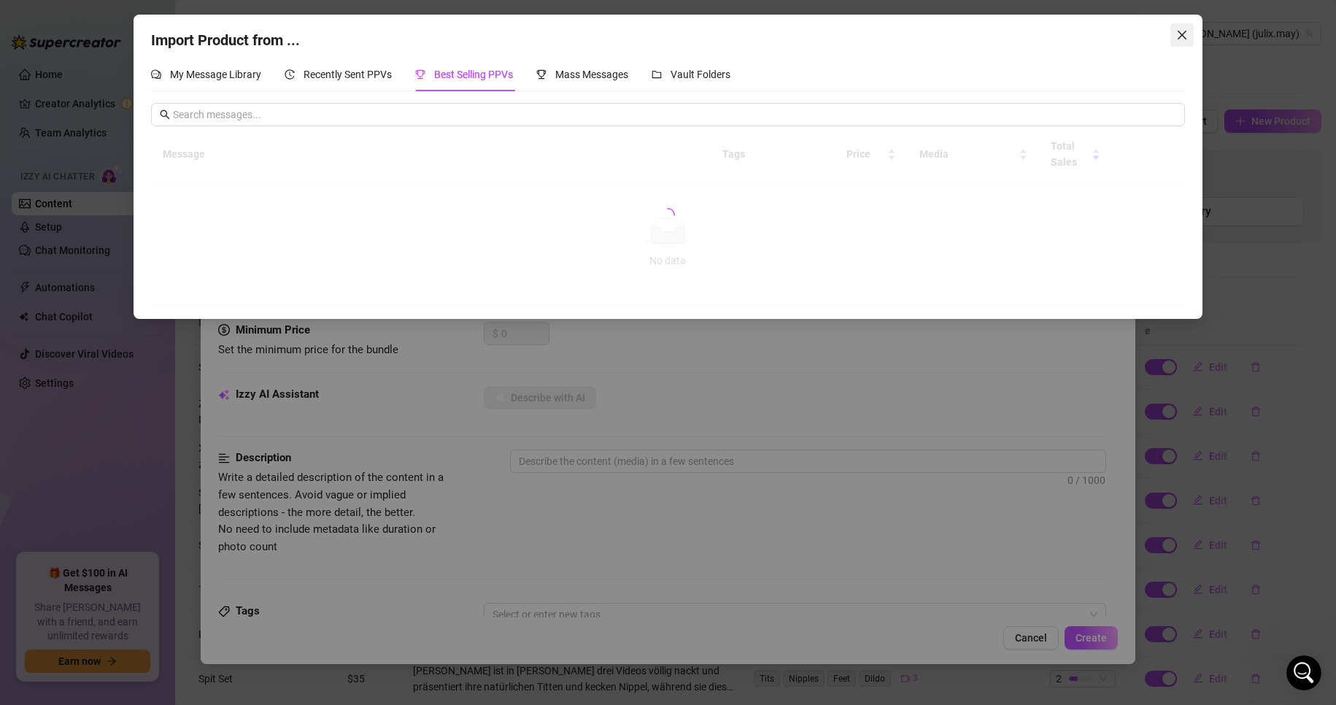
scroll to position [615, 0]
click at [1186, 41] on button "Close" at bounding box center [1182, 34] width 23 height 23
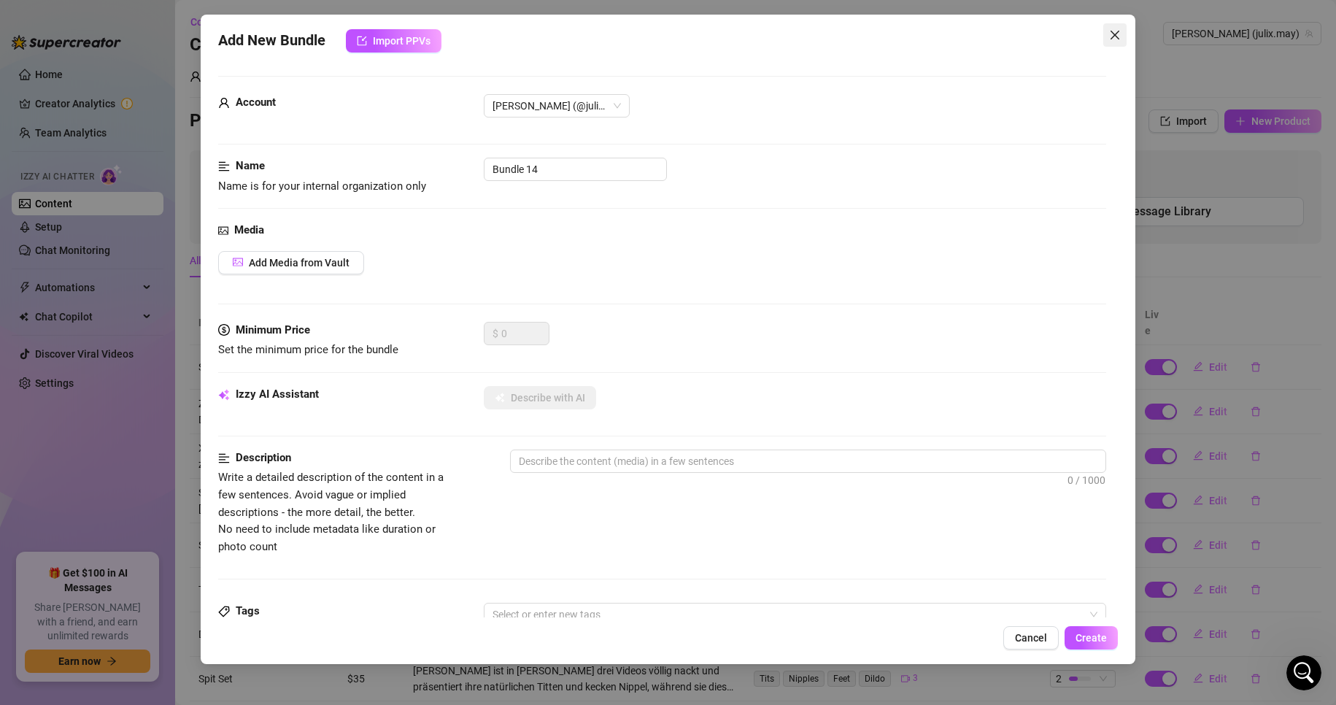
click at [1114, 29] on icon "close" at bounding box center [1115, 35] width 12 height 12
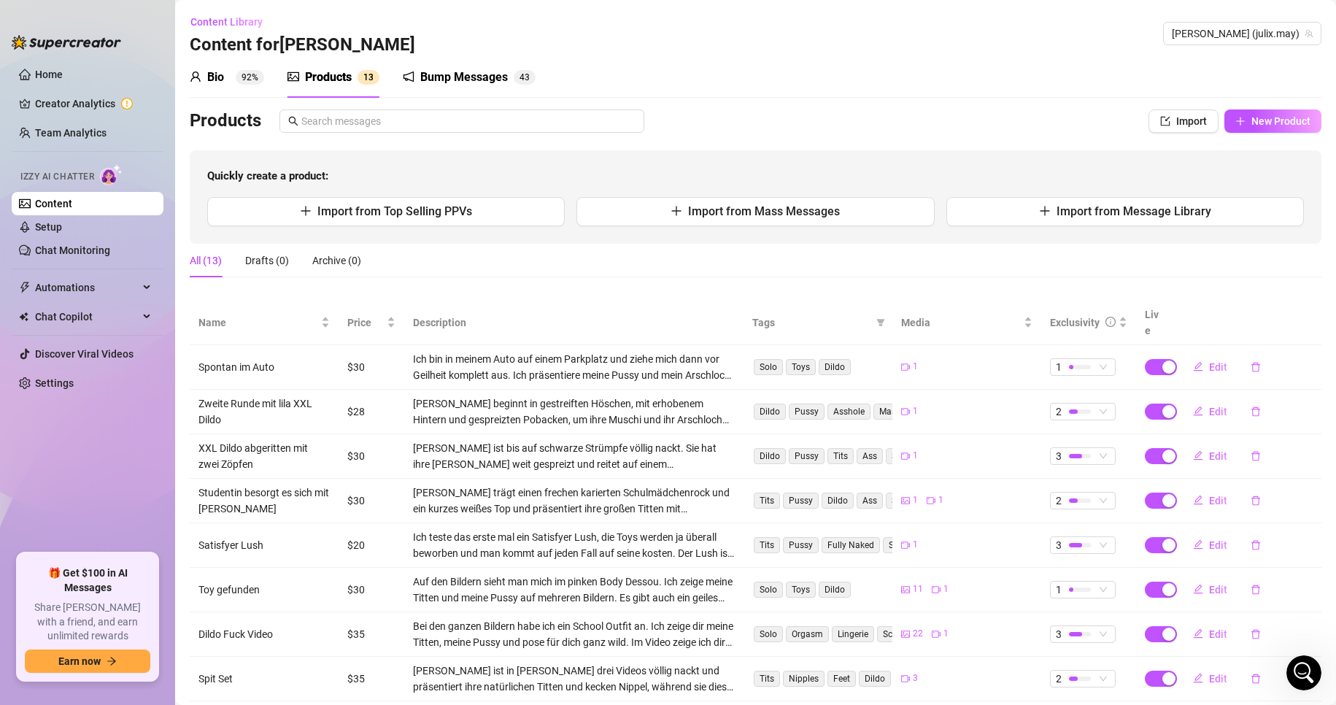
click at [72, 198] on link "Content" at bounding box center [53, 204] width 37 height 12
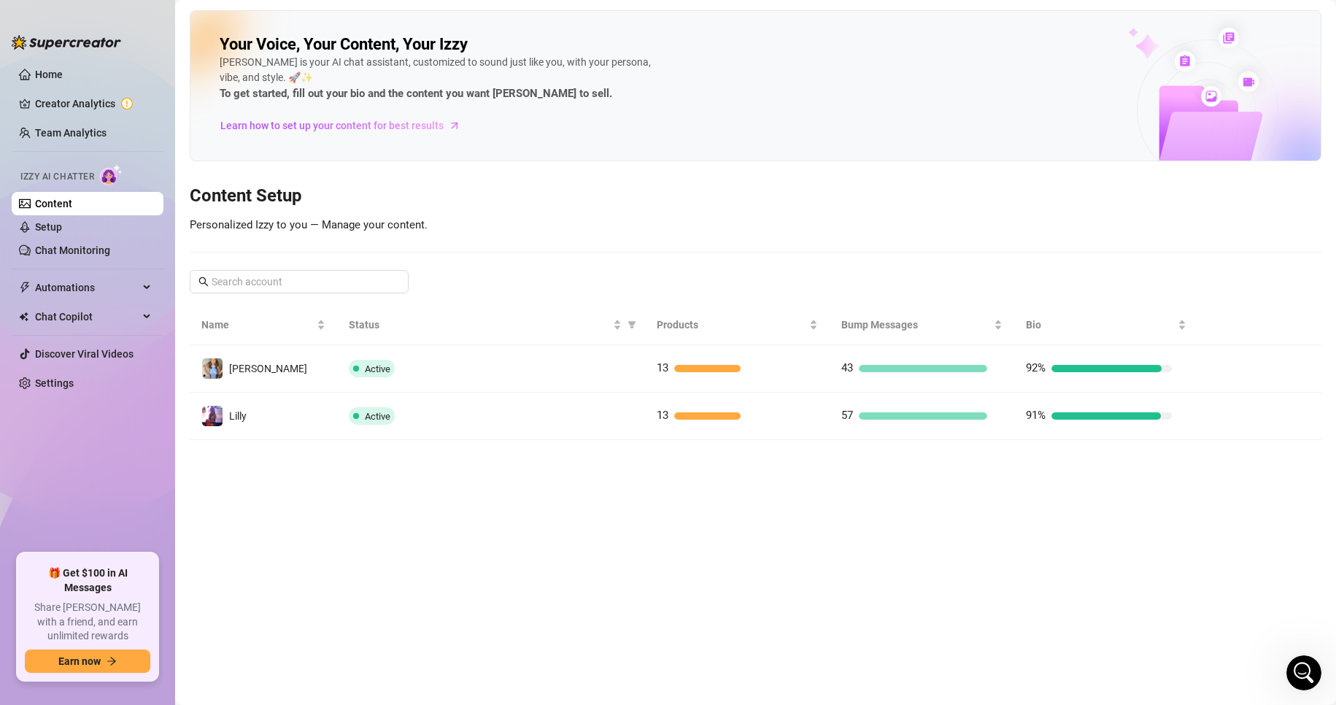
click at [998, 213] on div "Your Voice, Your Content, Your Izzy Izzy is your AI chat assistant, customized …" at bounding box center [756, 225] width 1132 height 430
drag, startPoint x: 861, startPoint y: 579, endPoint x: 861, endPoint y: 570, distance: 8.8
click at [861, 575] on main "Your Voice, Your Content, Your Izzy Izzy is your AI chat assistant, customized …" at bounding box center [755, 352] width 1161 height 705
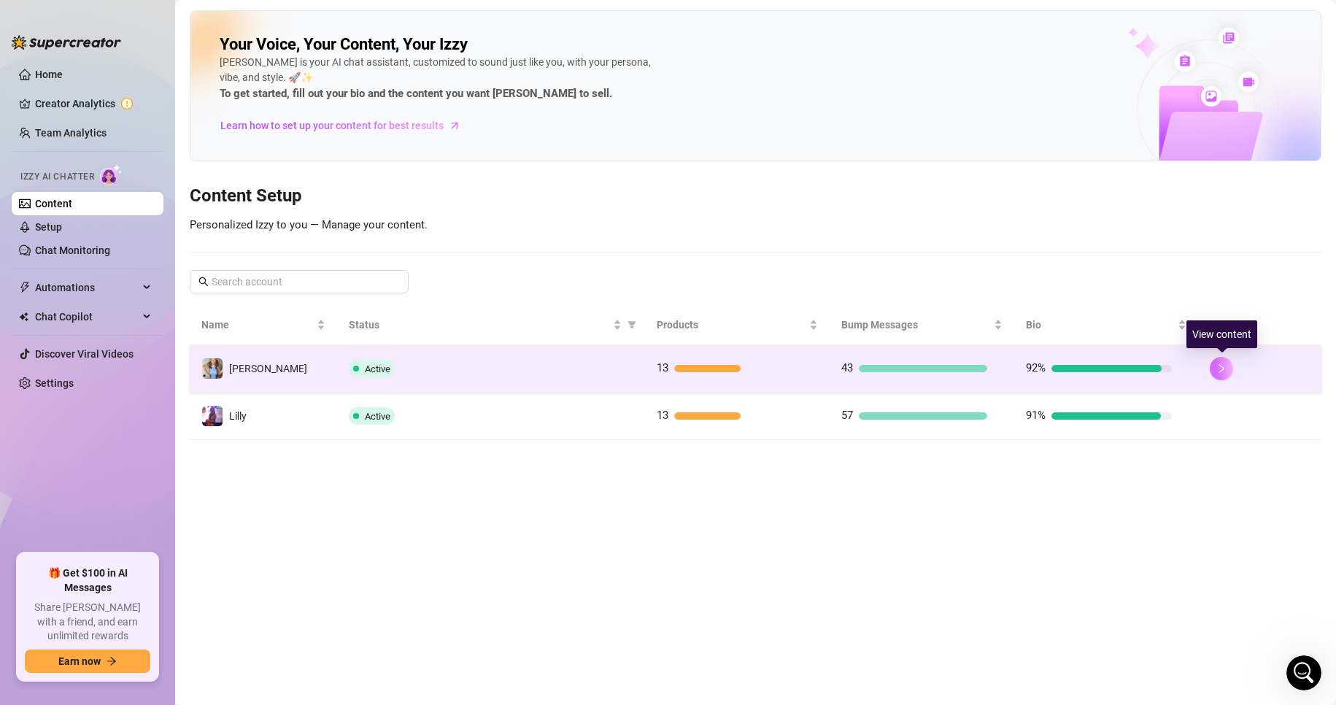
click at [1228, 368] on button "button" at bounding box center [1221, 368] width 23 height 23
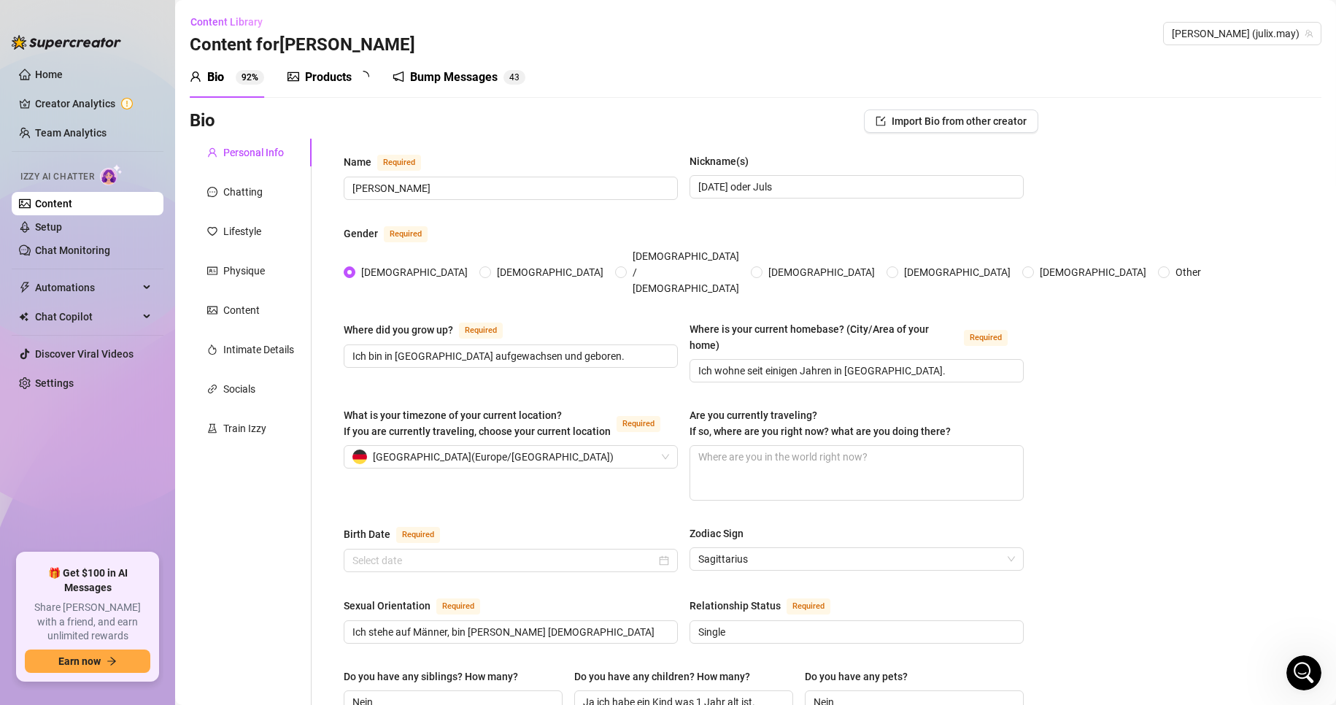
radio input "true"
type input "[DATE]"
click at [249, 200] on div "Chatting" at bounding box center [251, 192] width 122 height 28
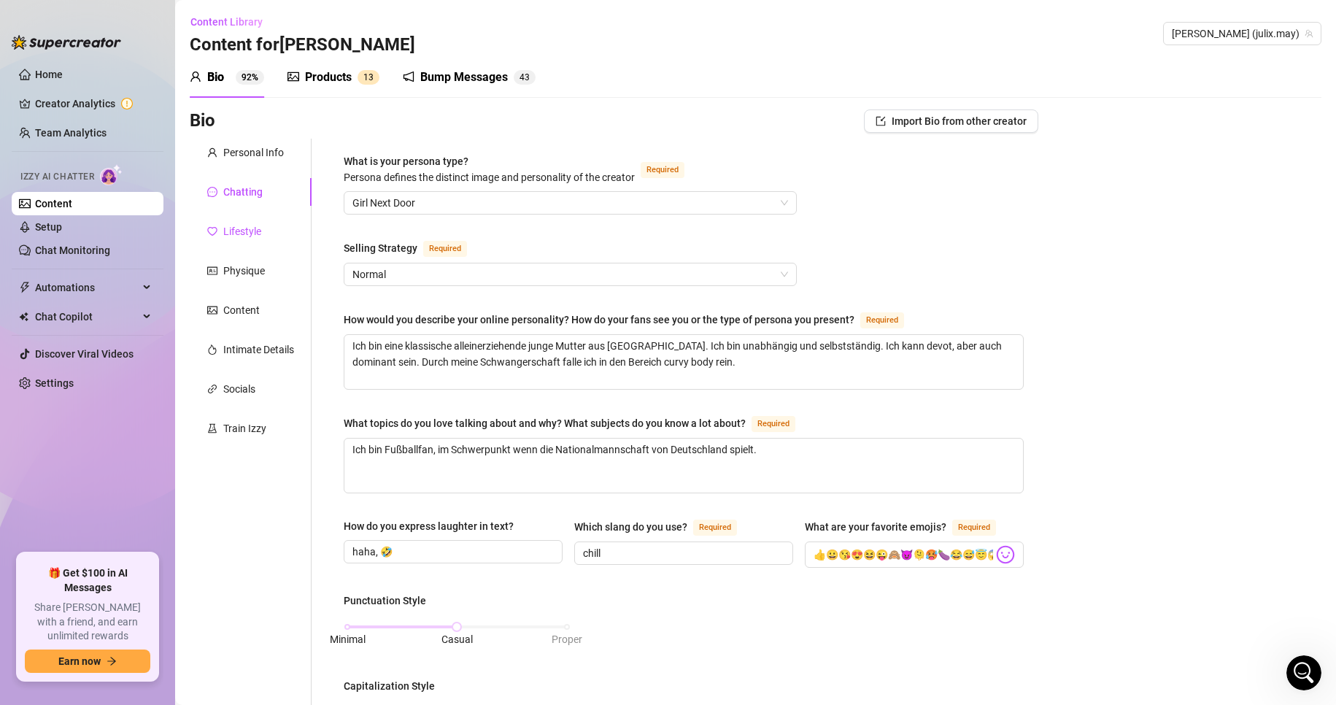
click at [256, 233] on div "Lifestyle" at bounding box center [242, 231] width 38 height 16
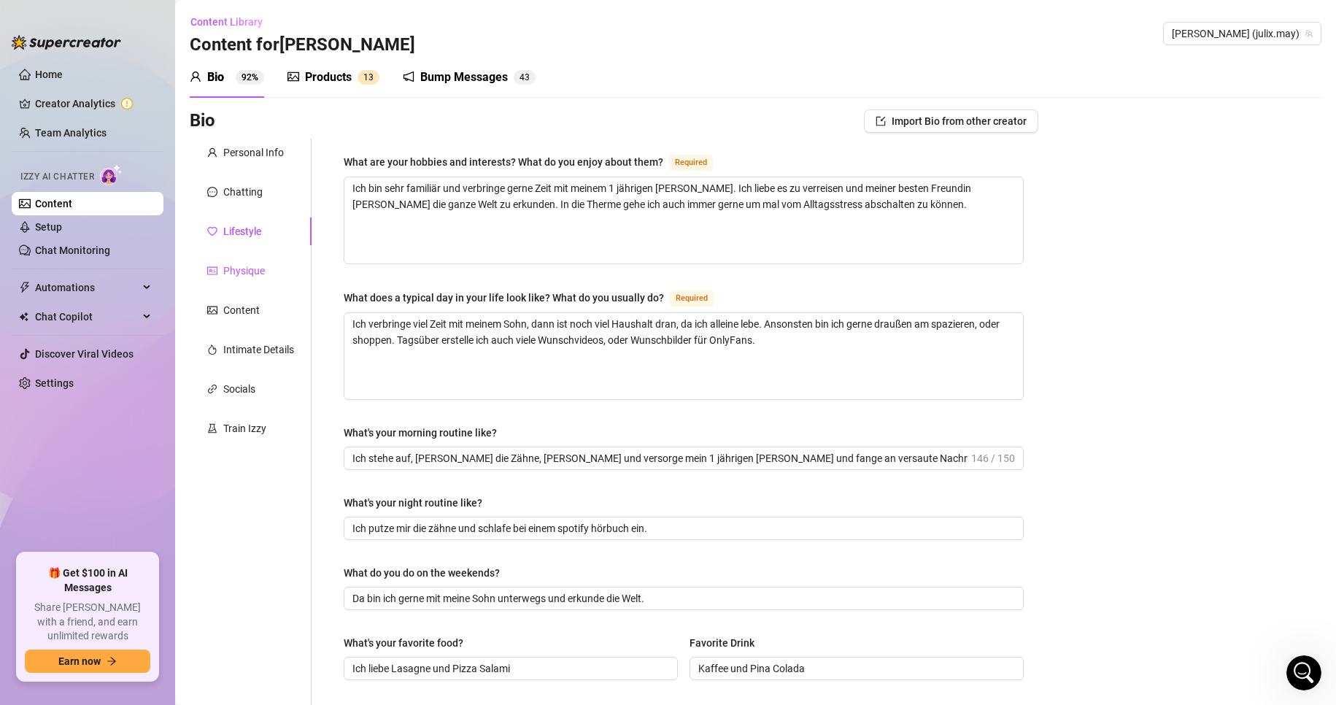
click at [239, 271] on div "Physique" at bounding box center [244, 271] width 42 height 16
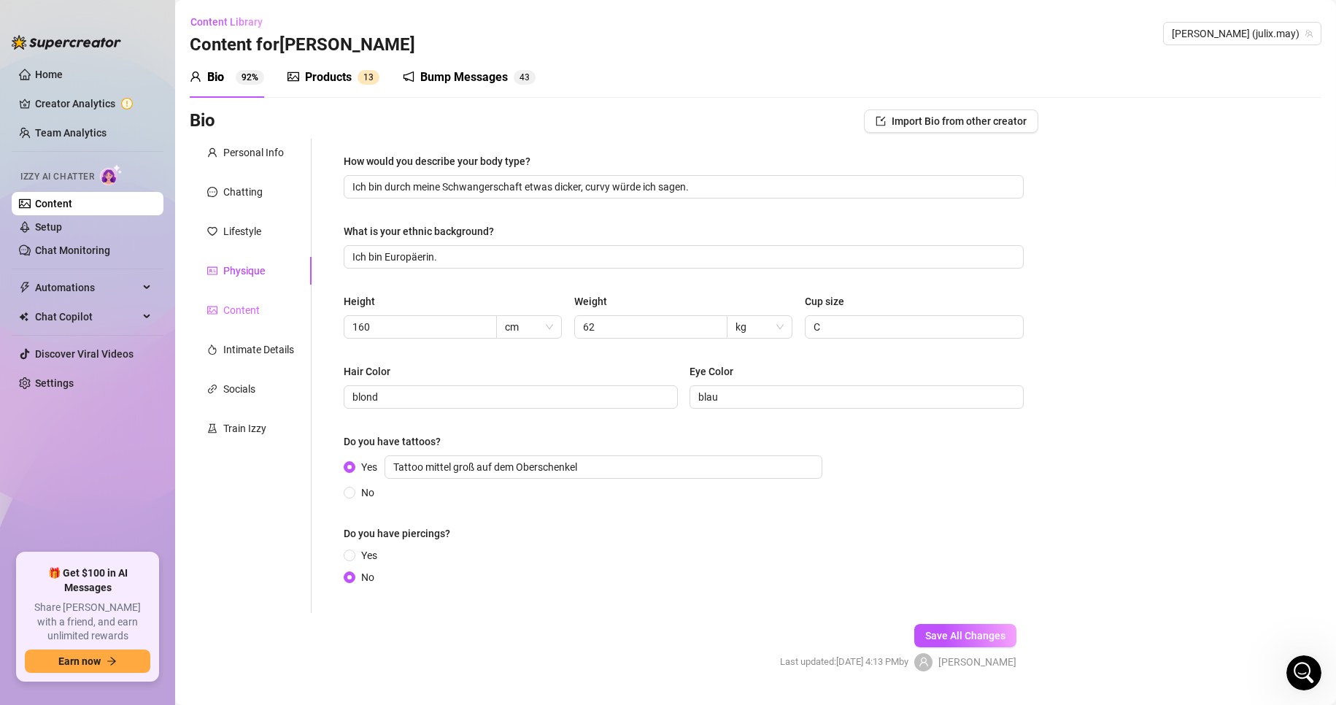
click at [263, 308] on div "Content" at bounding box center [251, 310] width 122 height 28
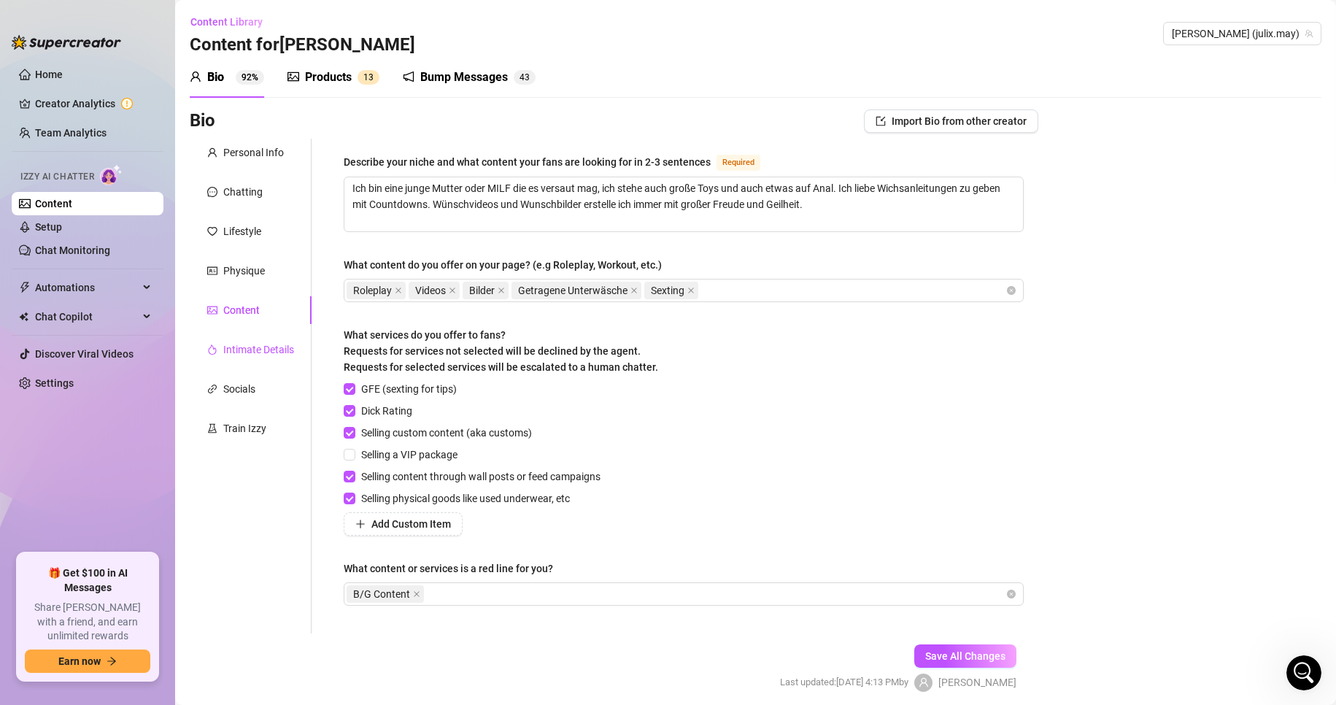
click at [271, 353] on div "Intimate Details" at bounding box center [258, 350] width 71 height 16
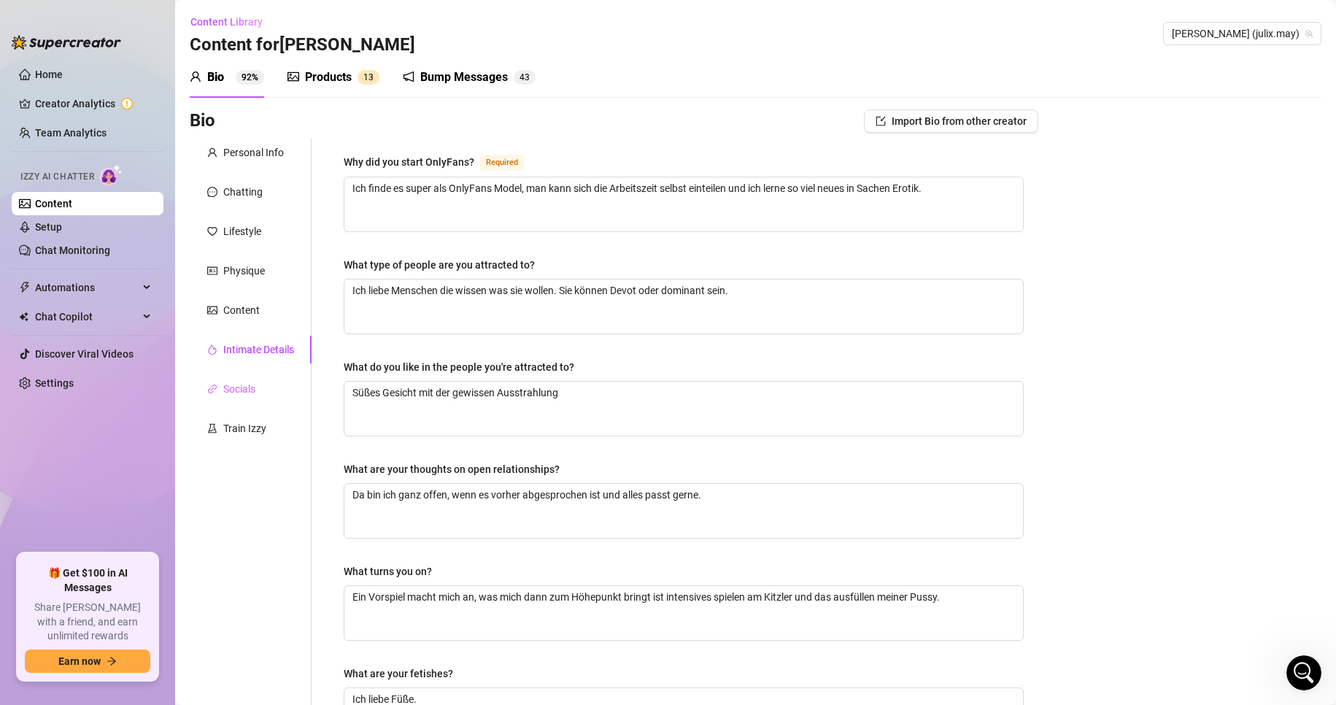
click at [259, 396] on div "Socials" at bounding box center [251, 389] width 122 height 28
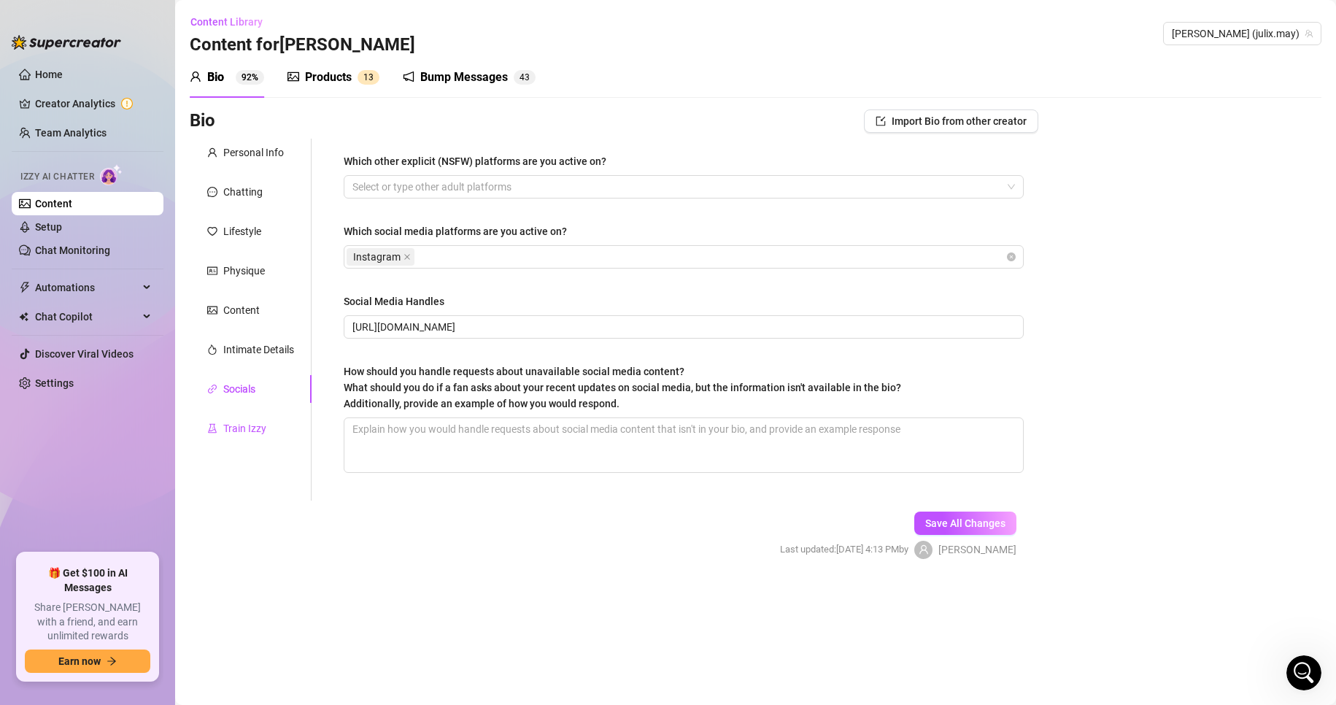
click at [261, 432] on div "Train Izzy" at bounding box center [244, 428] width 43 height 16
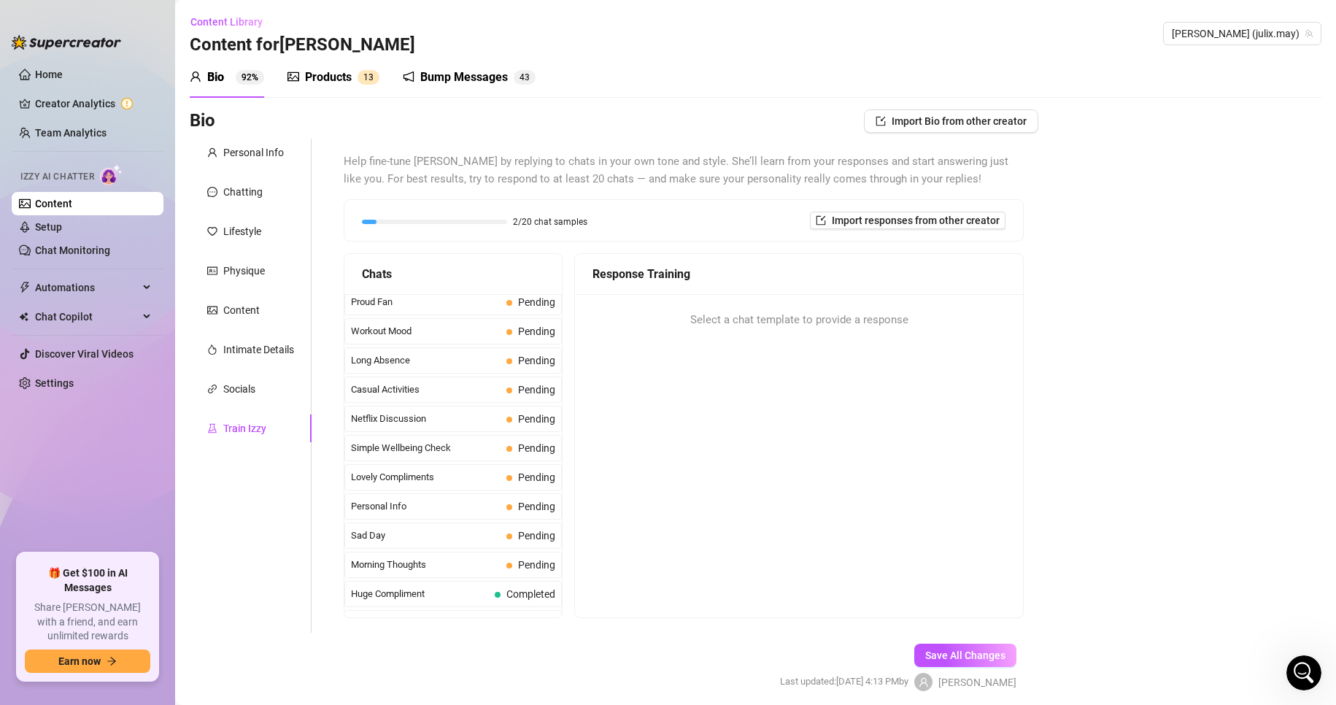
scroll to position [1310, 0]
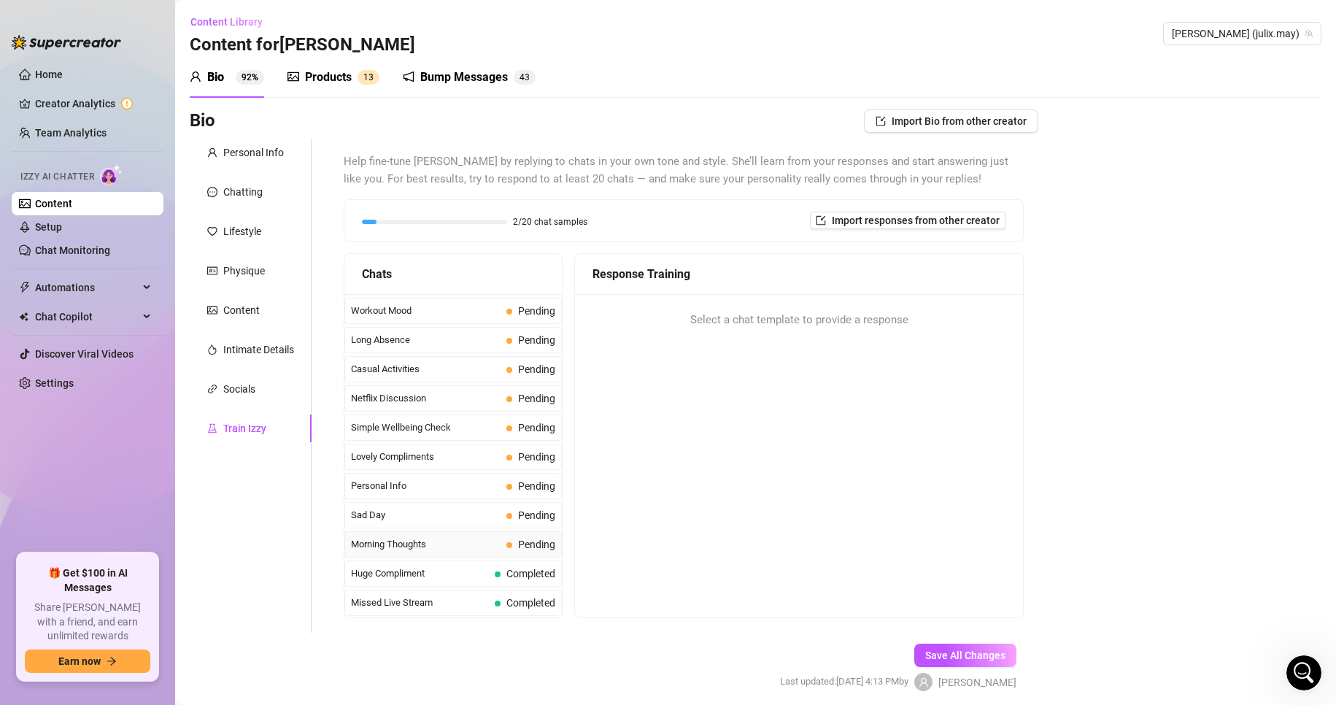
click at [436, 539] on span "Morning Thoughts" at bounding box center [426, 544] width 150 height 15
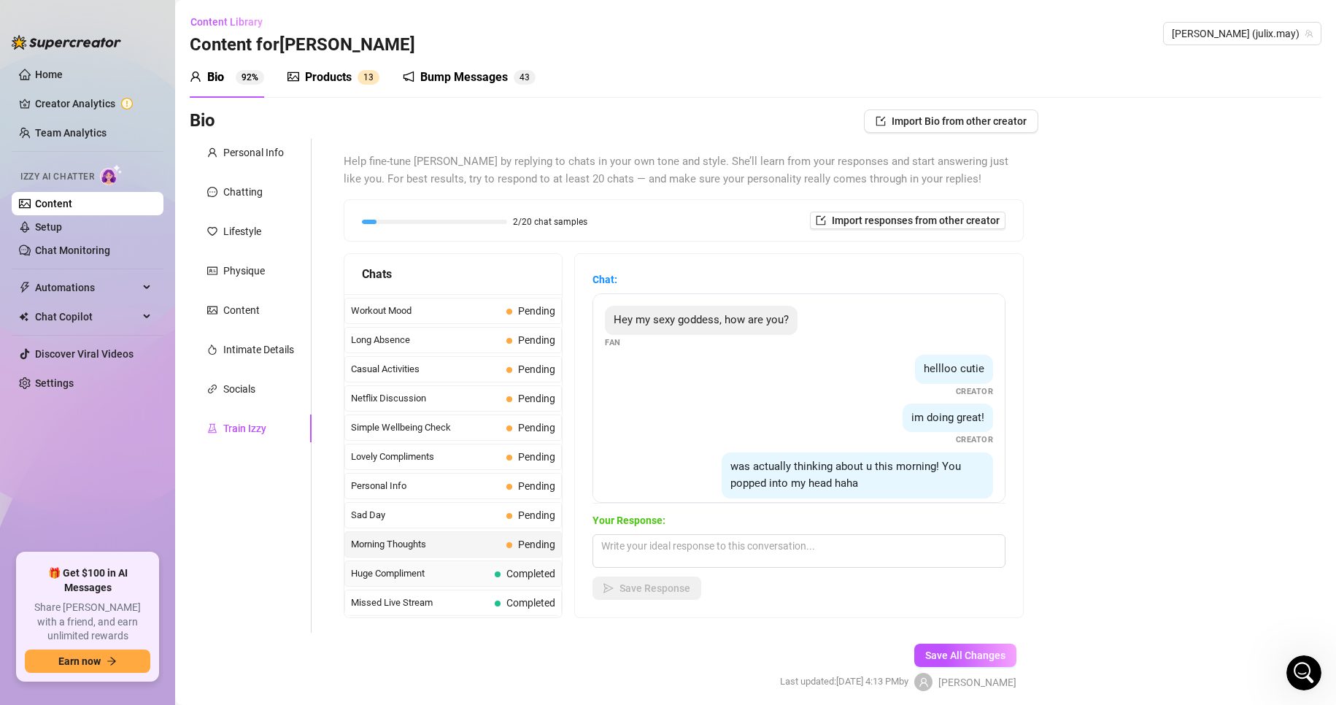
click at [443, 563] on div "Huge Compliment Completed" at bounding box center [452, 574] width 217 height 26
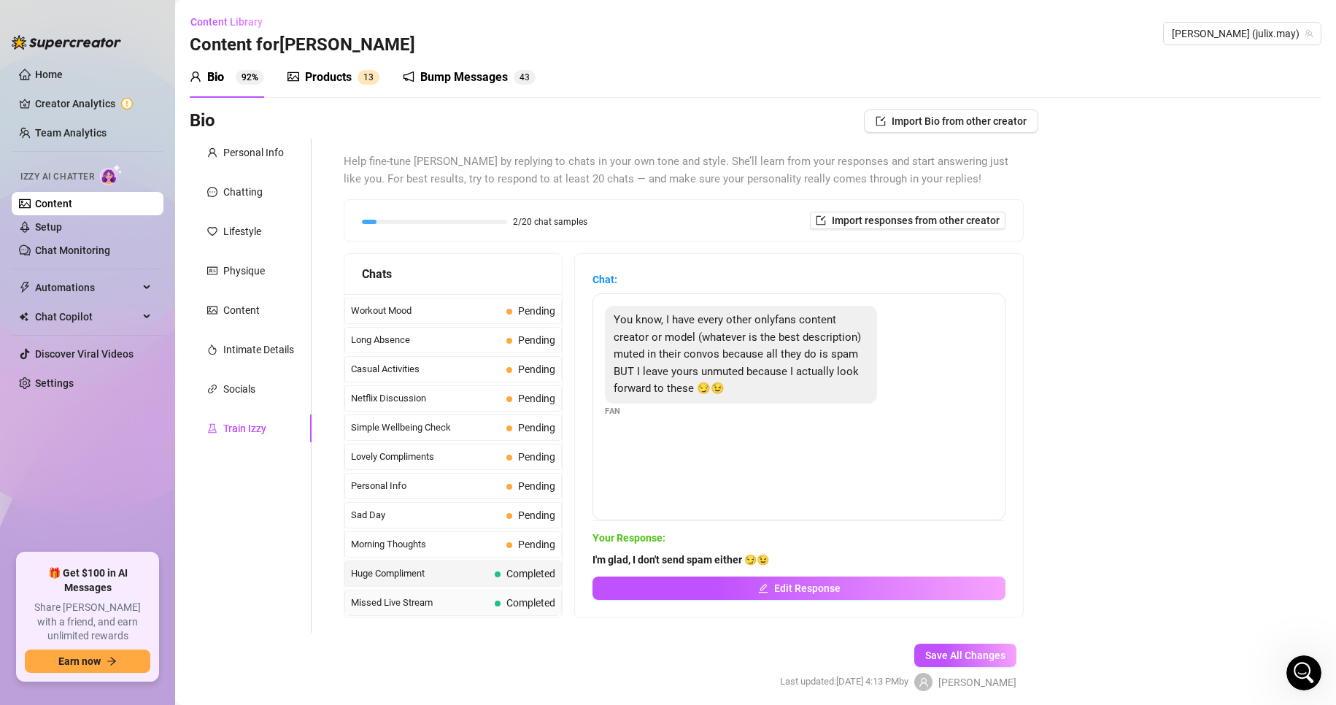
click at [448, 596] on span "Missed Live Stream" at bounding box center [420, 603] width 138 height 15
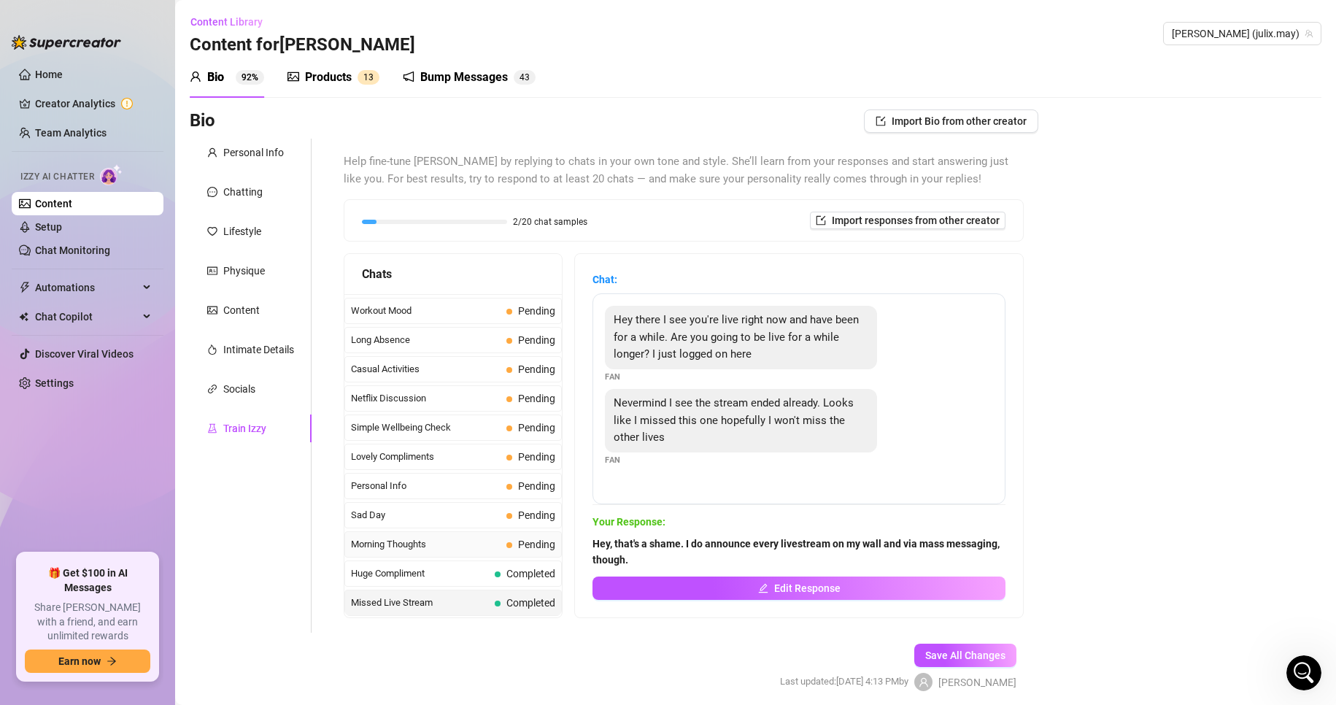
click at [458, 542] on span "Morning Thoughts" at bounding box center [426, 544] width 150 height 15
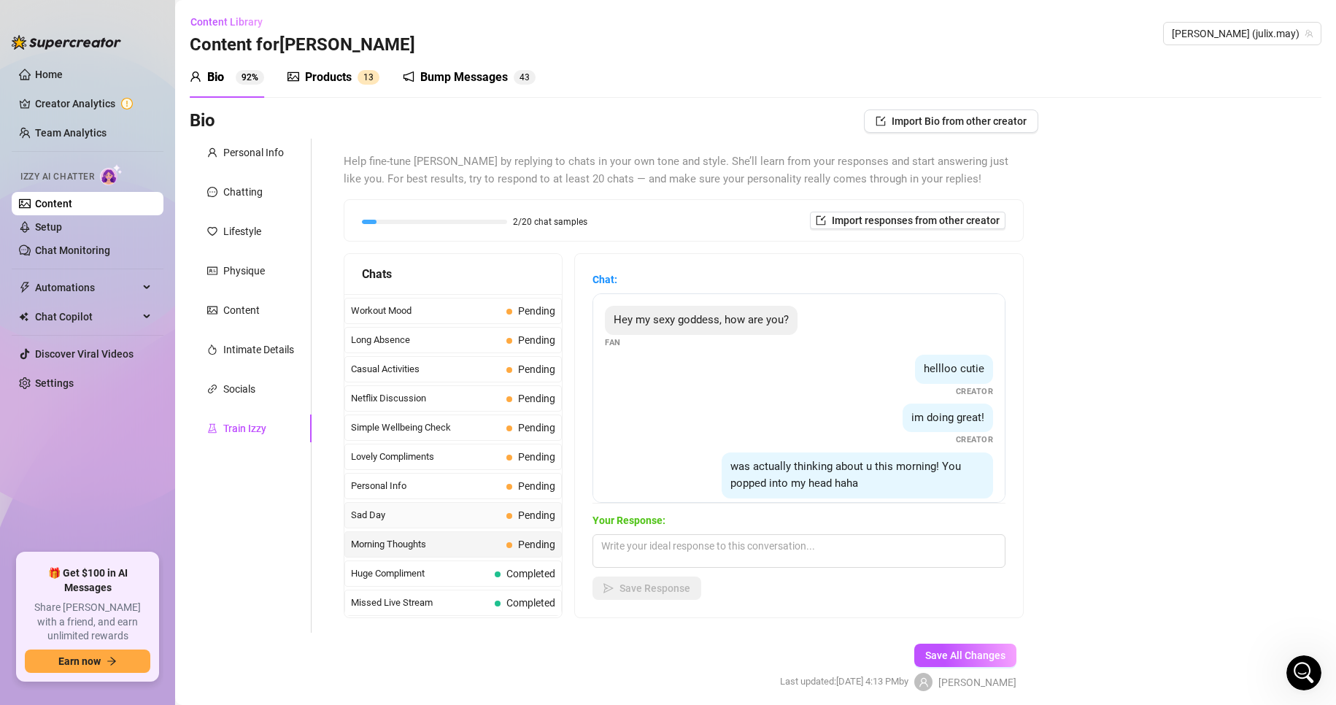
click at [450, 516] on span "Sad Day" at bounding box center [426, 515] width 150 height 15
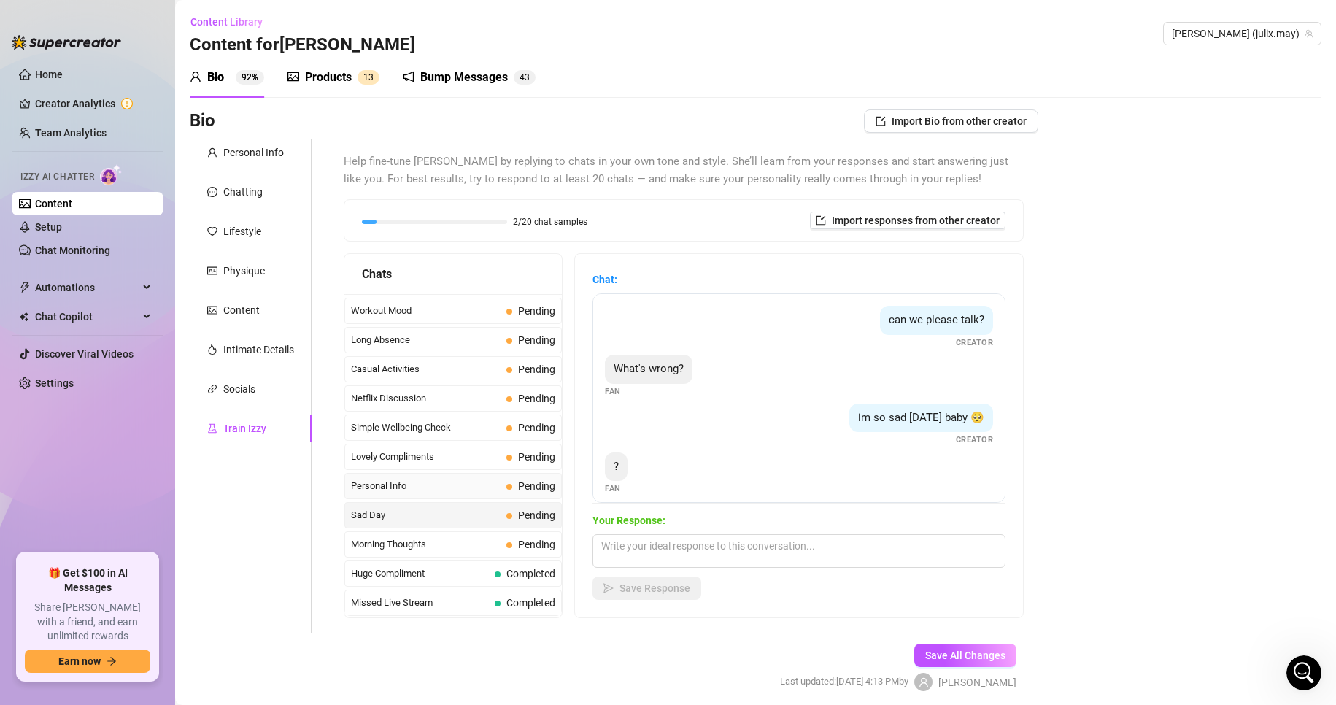
click at [454, 475] on div "Personal Info Pending" at bounding box center [452, 486] width 217 height 26
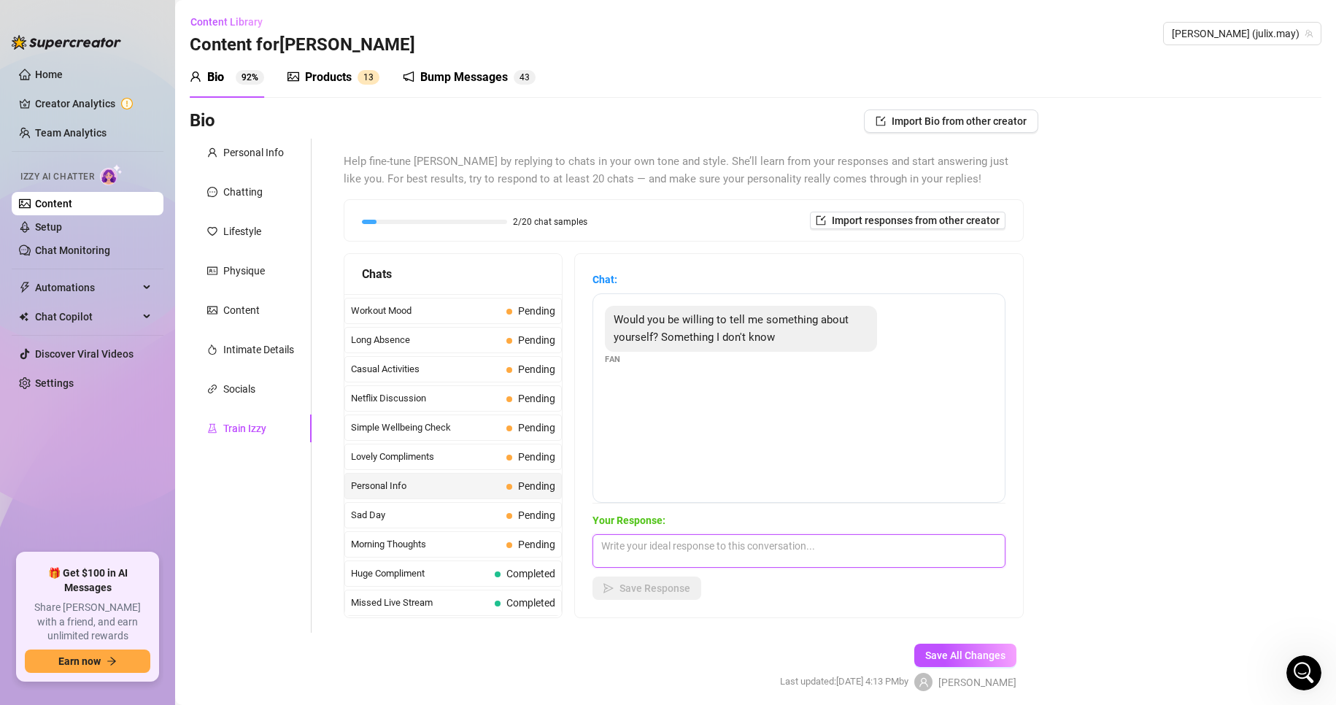
click at [646, 547] on textarea at bounding box center [799, 551] width 413 height 34
click at [831, 592] on div "Save Response" at bounding box center [799, 588] width 413 height 23
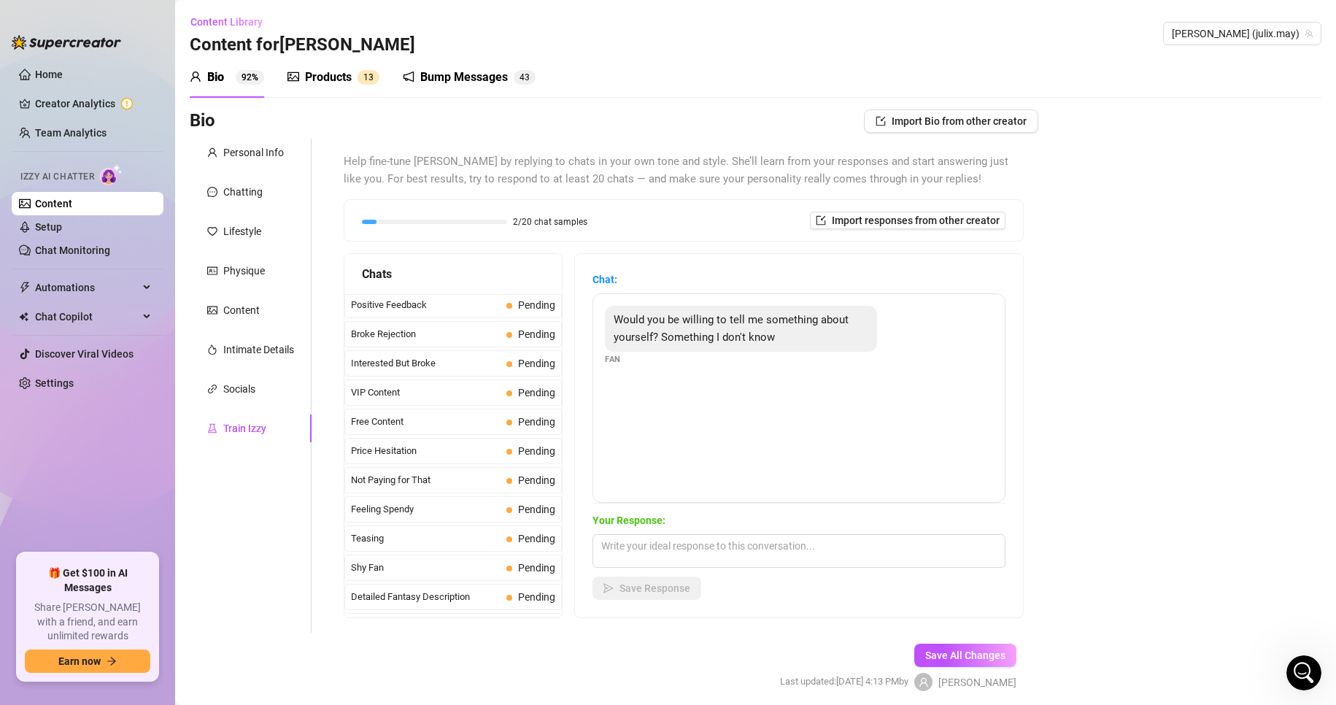
scroll to position [0, 0]
click at [463, 82] on div "Bump Messages" at bounding box center [464, 78] width 88 height 18
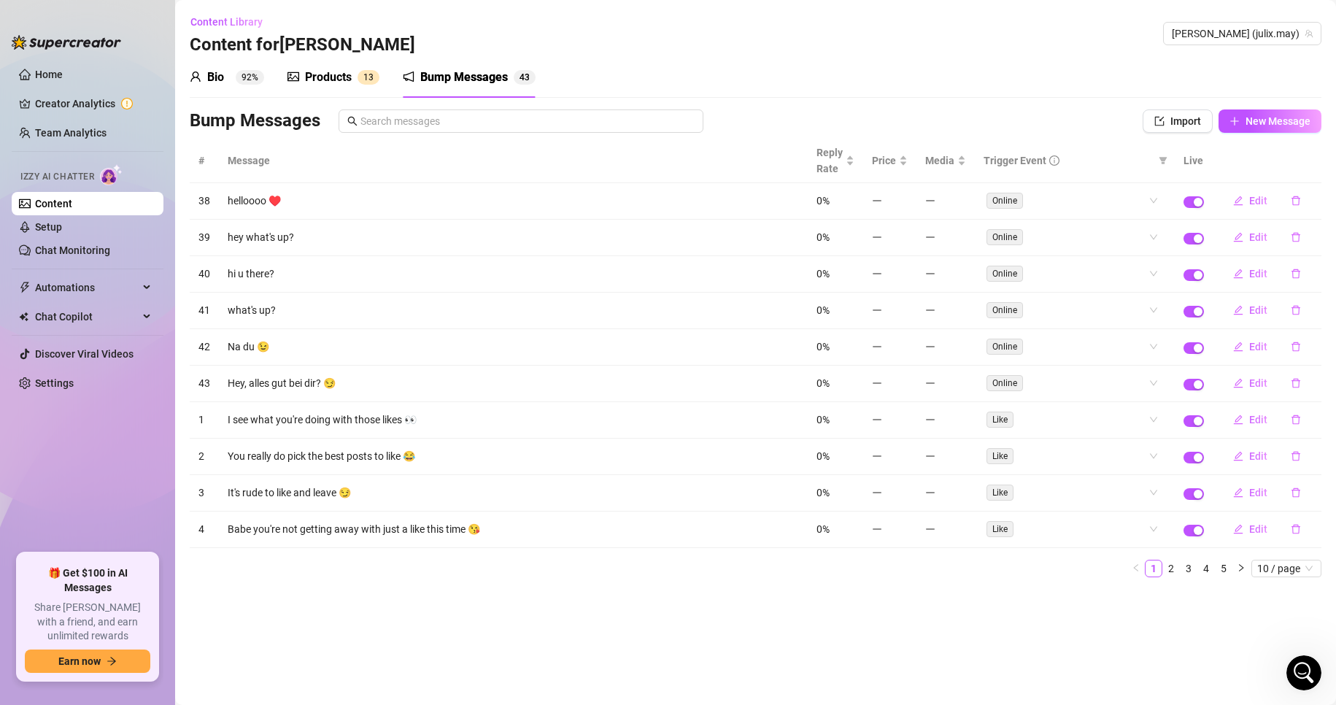
click at [331, 81] on div "Products" at bounding box center [328, 78] width 47 height 18
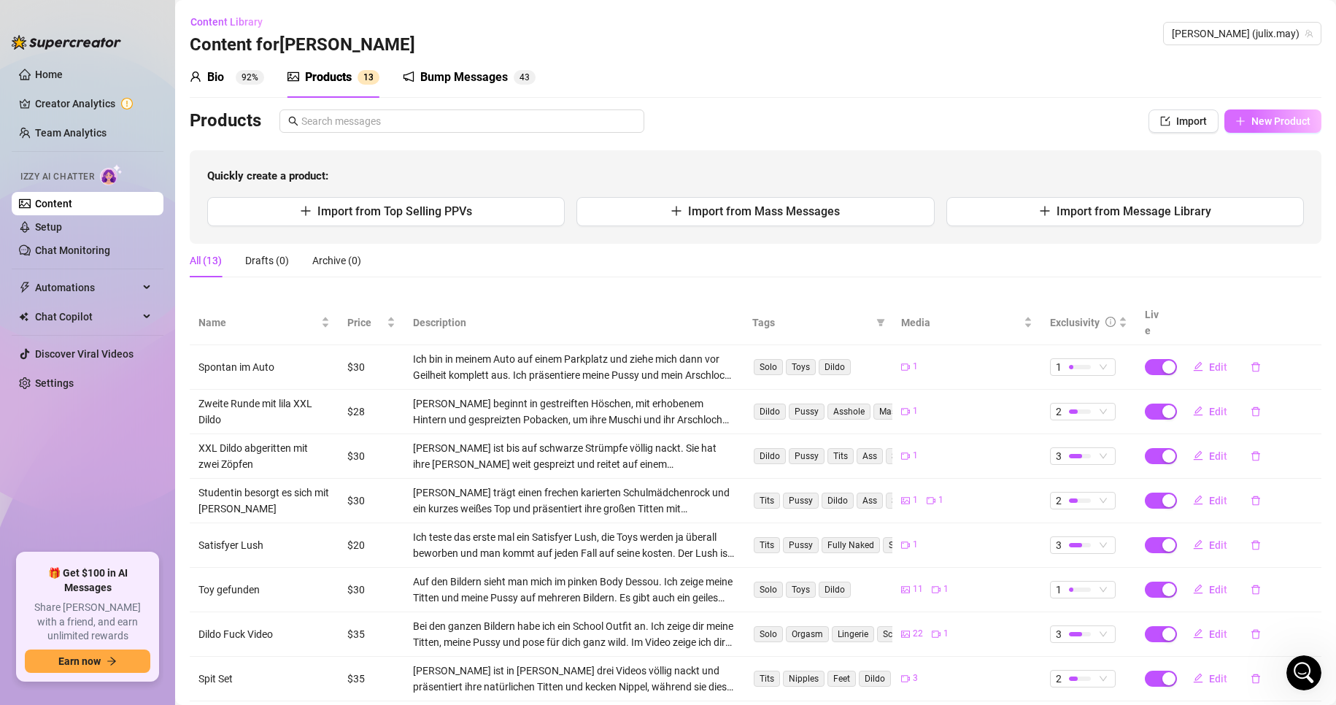
click at [1261, 124] on span "New Product" at bounding box center [1281, 121] width 59 height 12
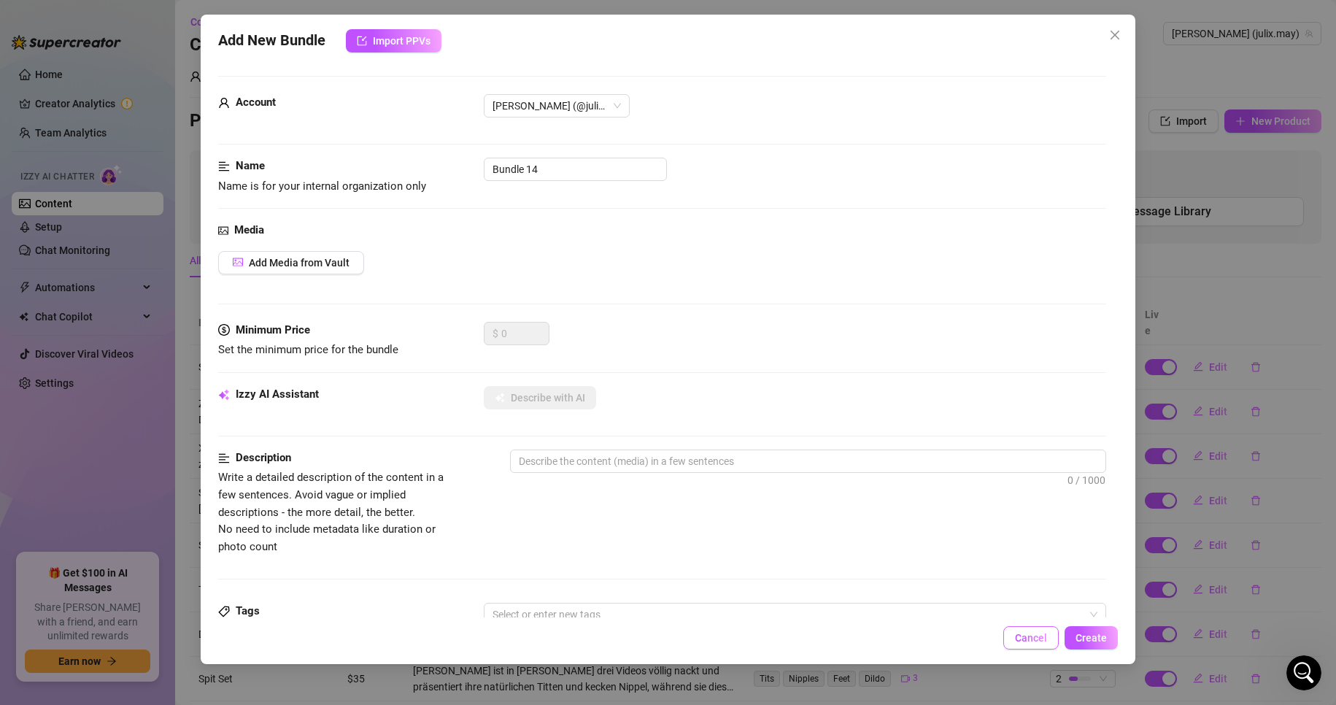
click at [1033, 642] on span "Cancel" at bounding box center [1031, 638] width 32 height 12
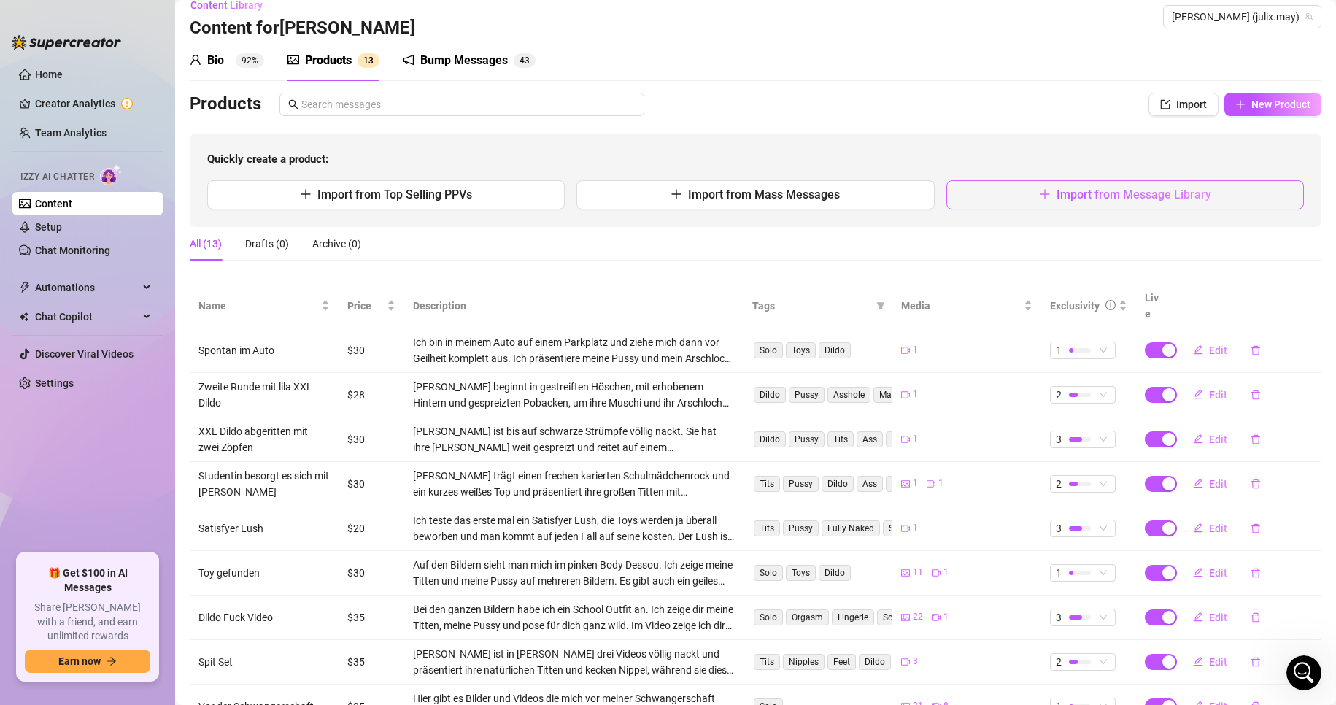
scroll to position [8, 0]
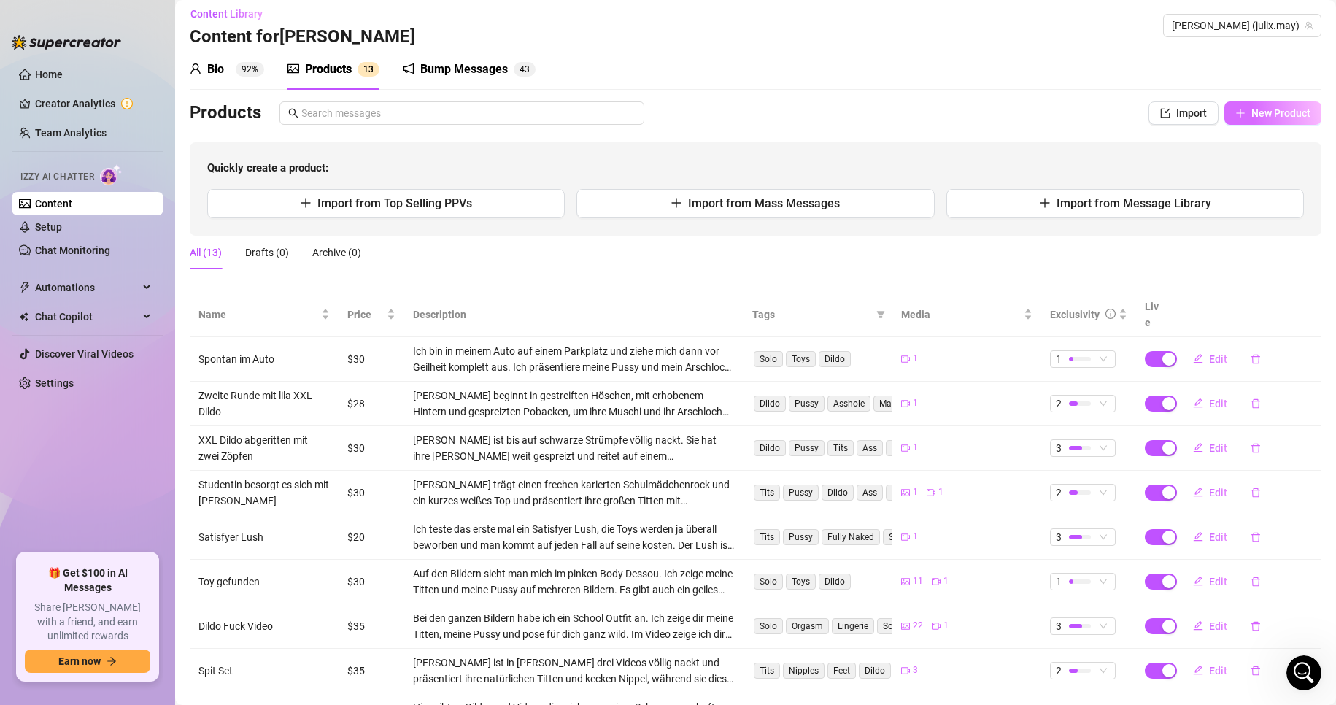
click at [1252, 118] on span "New Product" at bounding box center [1281, 113] width 59 height 12
type textarea "Type your message here..."
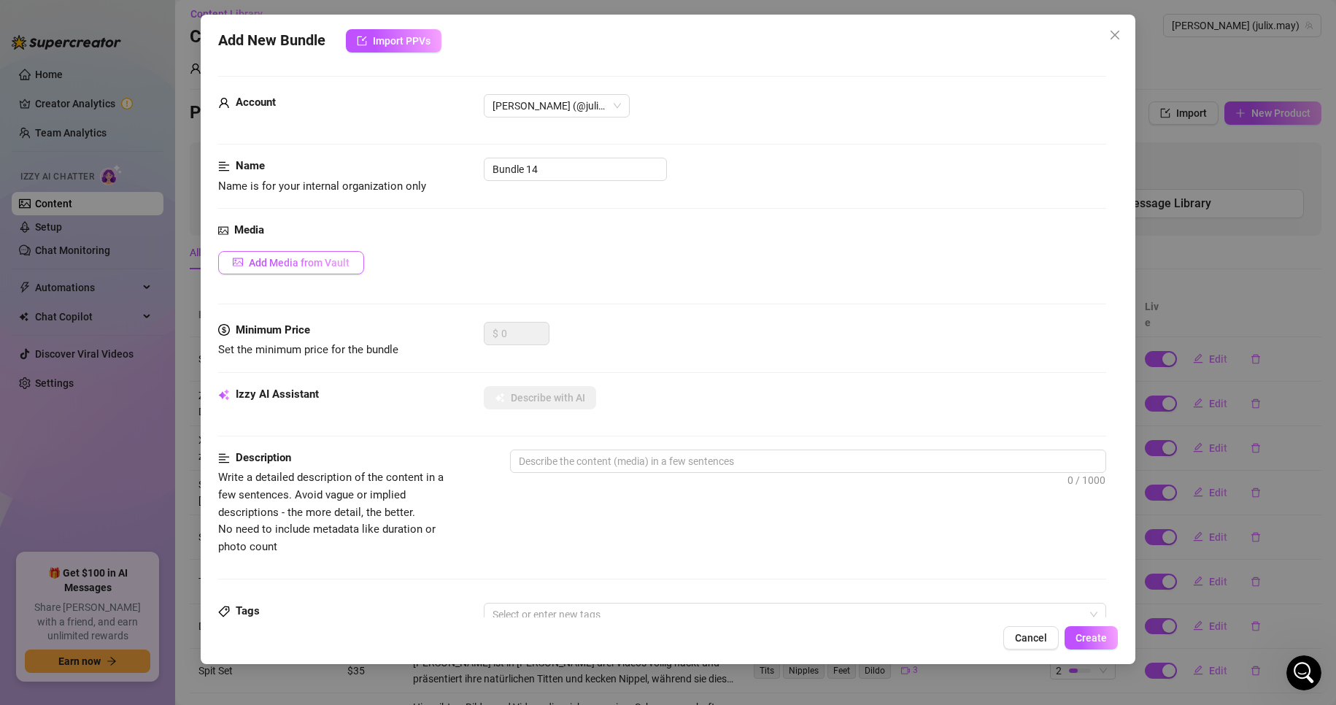
click at [280, 266] on span "Add Media from Vault" at bounding box center [299, 263] width 101 height 12
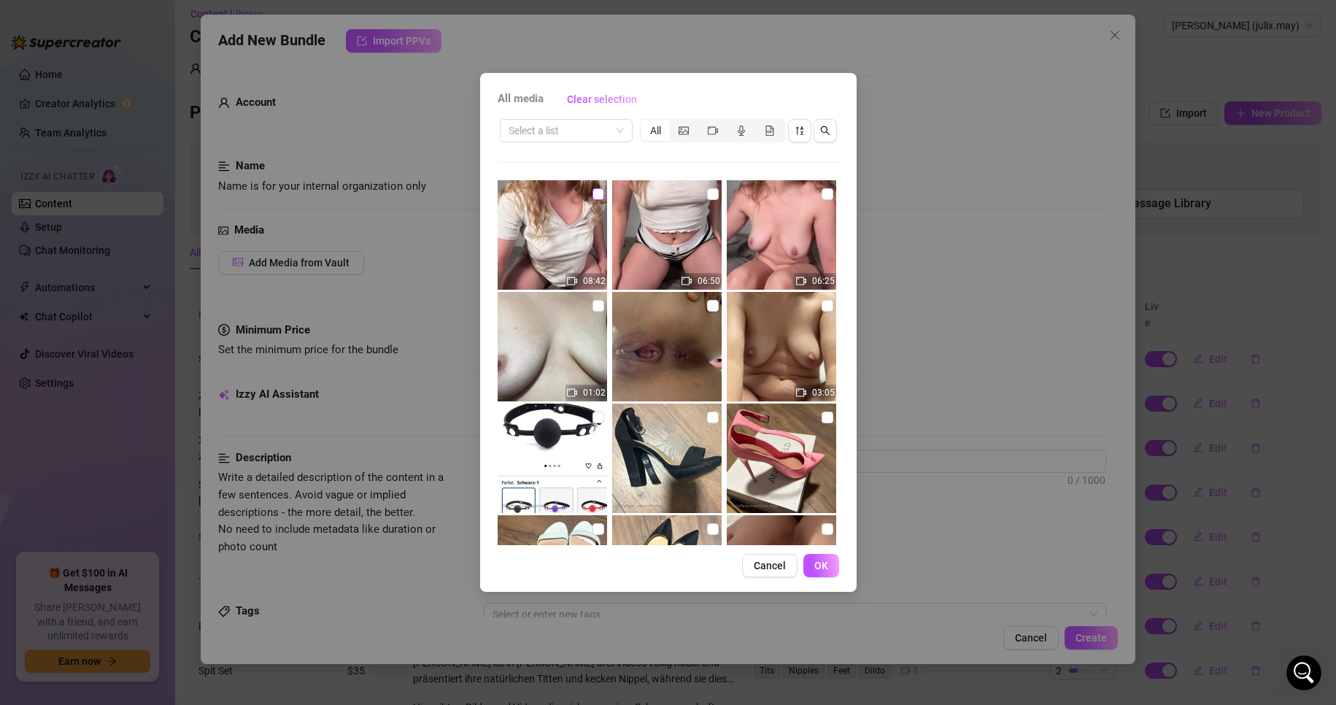
click at [594, 198] on input "checkbox" at bounding box center [599, 194] width 12 height 12
checkbox input "true"
click at [707, 192] on input "checkbox" at bounding box center [713, 194] width 12 height 12
click at [707, 193] on input "checkbox" at bounding box center [713, 194] width 12 height 12
checkbox input "false"
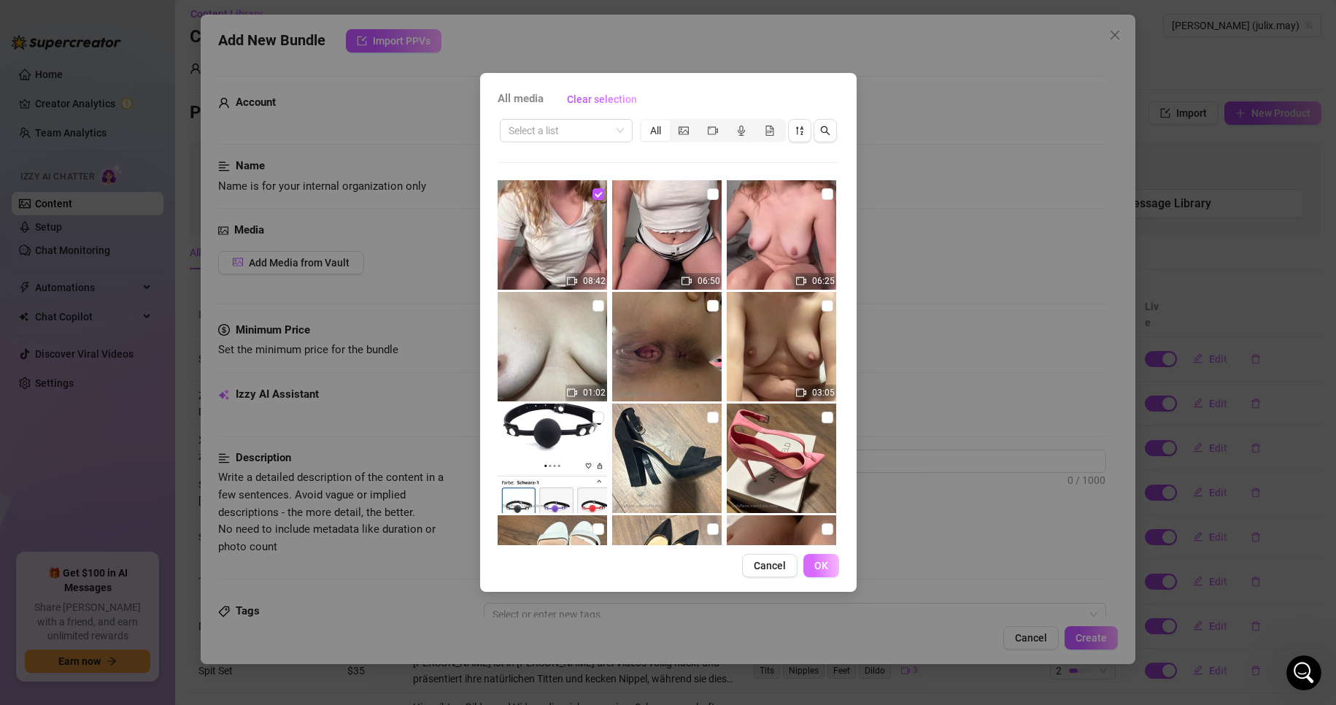
click at [828, 568] on span "OK" at bounding box center [822, 566] width 14 height 12
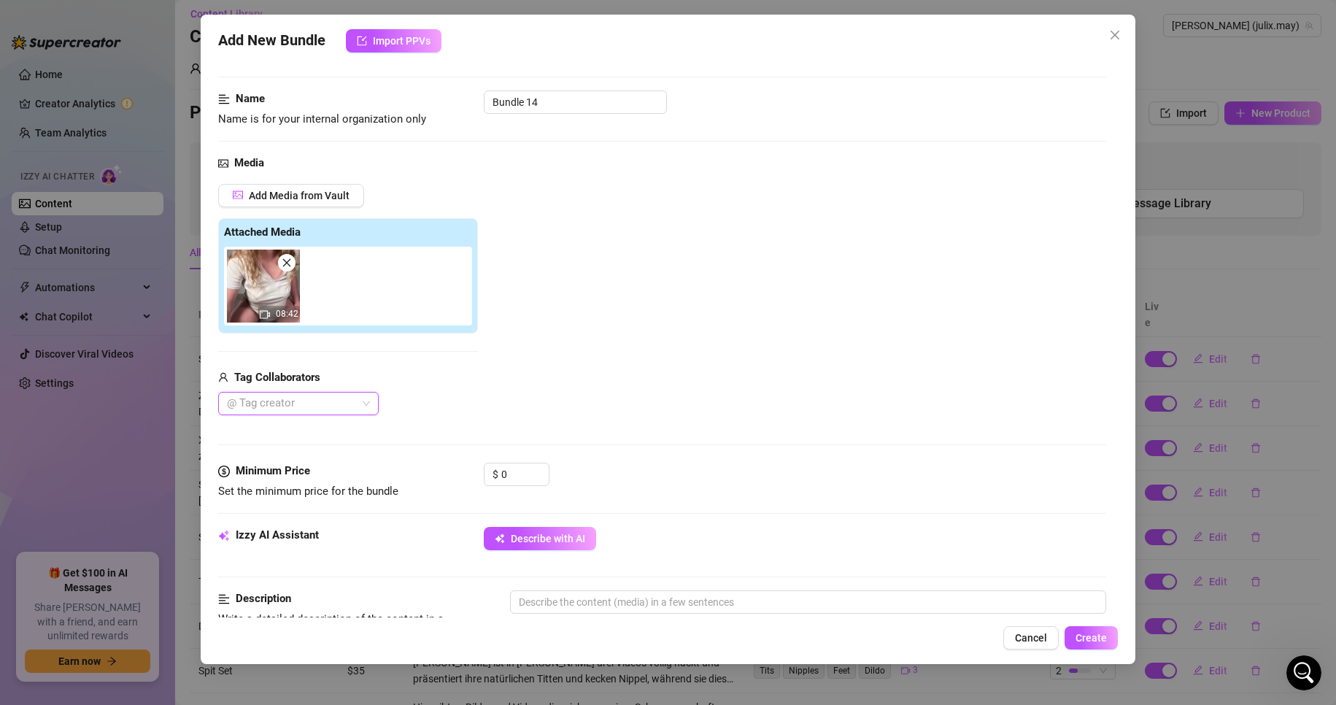
scroll to position [73, 0]
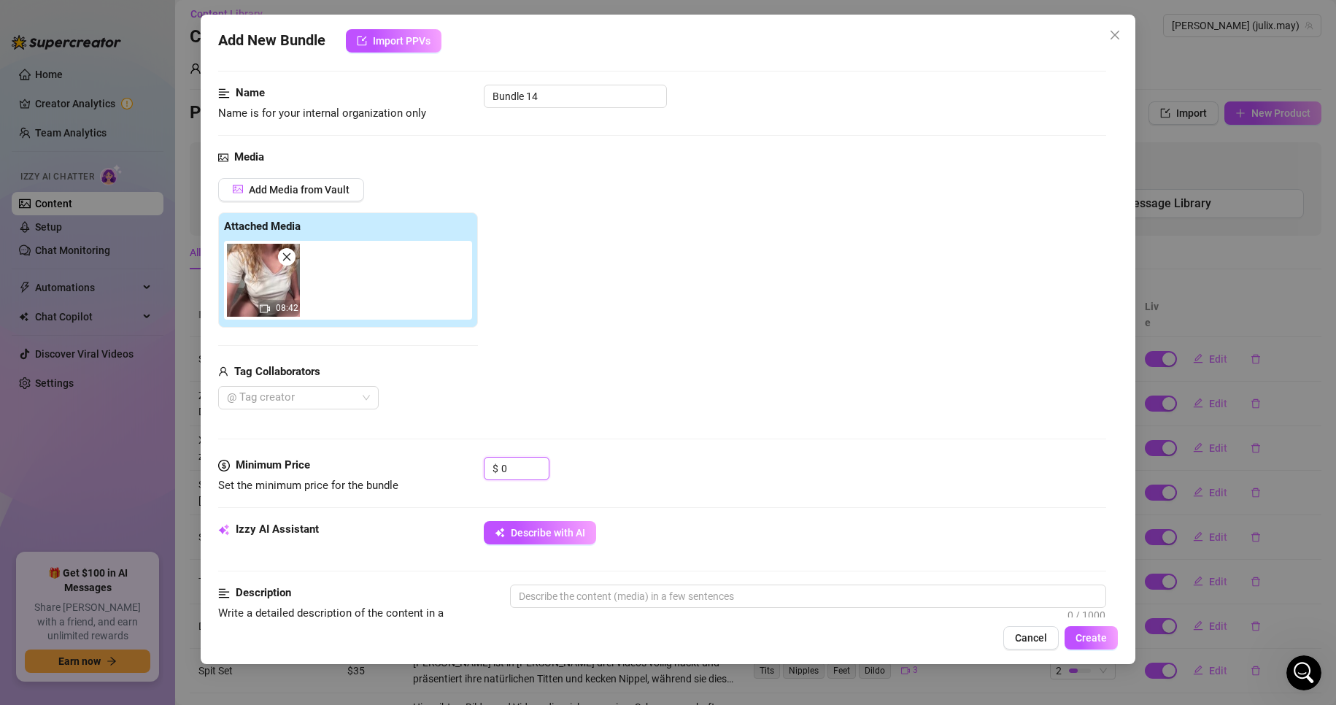
drag, startPoint x: 520, startPoint y: 471, endPoint x: 469, endPoint y: 463, distance: 52.4
click at [469, 463] on div "Minimum Price Set the minimum price for the bundle $ 0" at bounding box center [662, 475] width 889 height 37
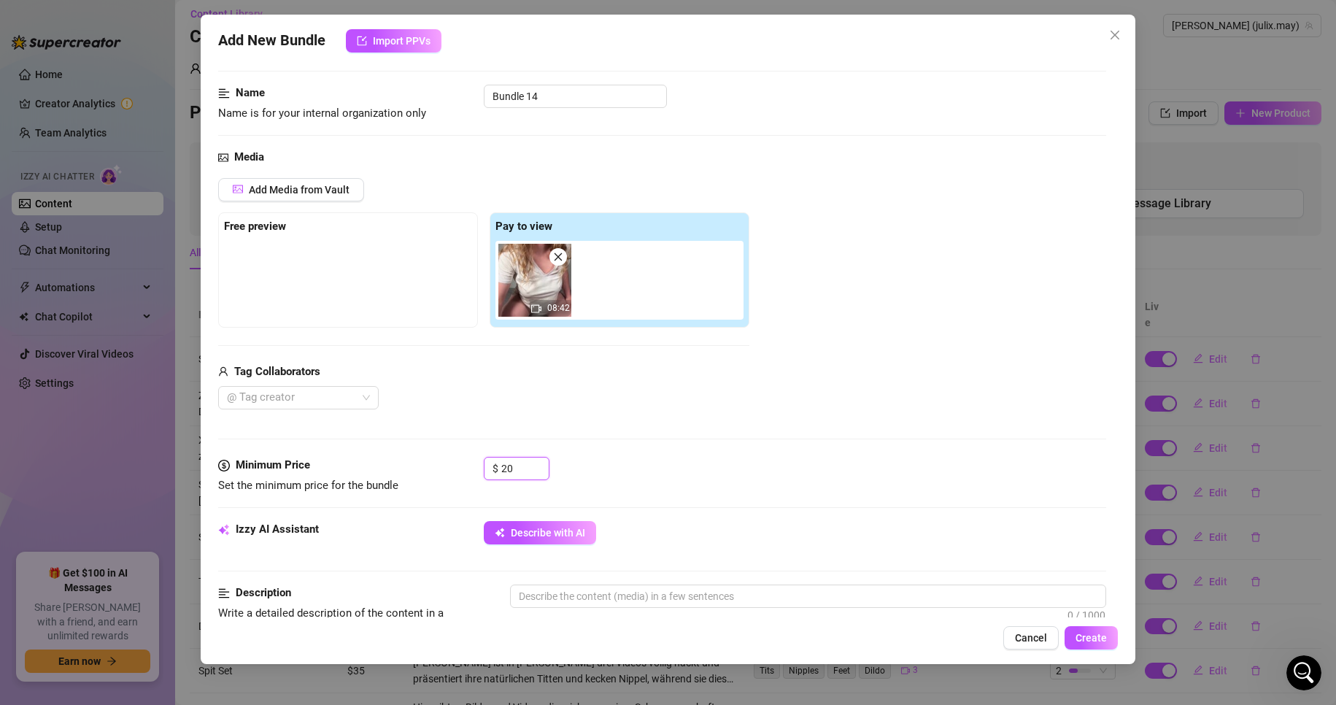
type input "20"
click at [497, 425] on div "Media Add Media from Vault Free preview Pay to view 08:42 Tag Collaborators @ T…" at bounding box center [662, 303] width 889 height 308
click at [550, 282] on div "08:42" at bounding box center [623, 280] width 254 height 79
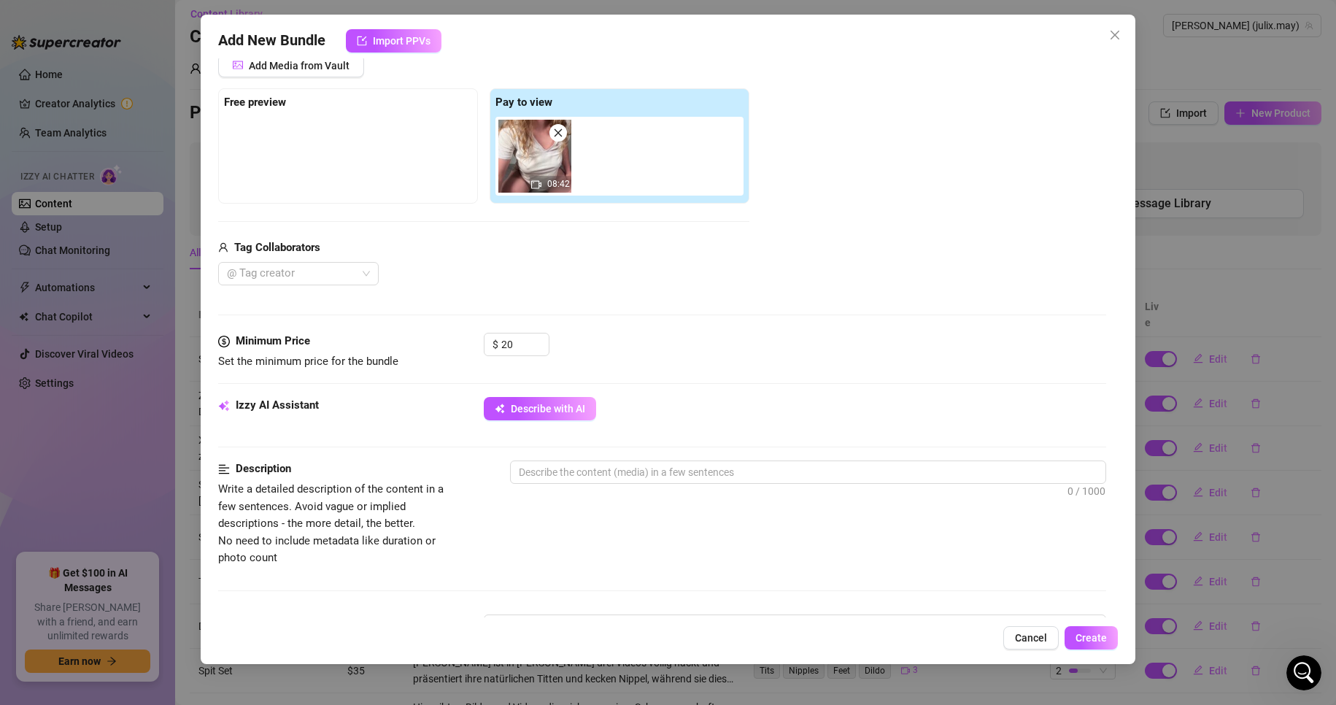
scroll to position [146, 0]
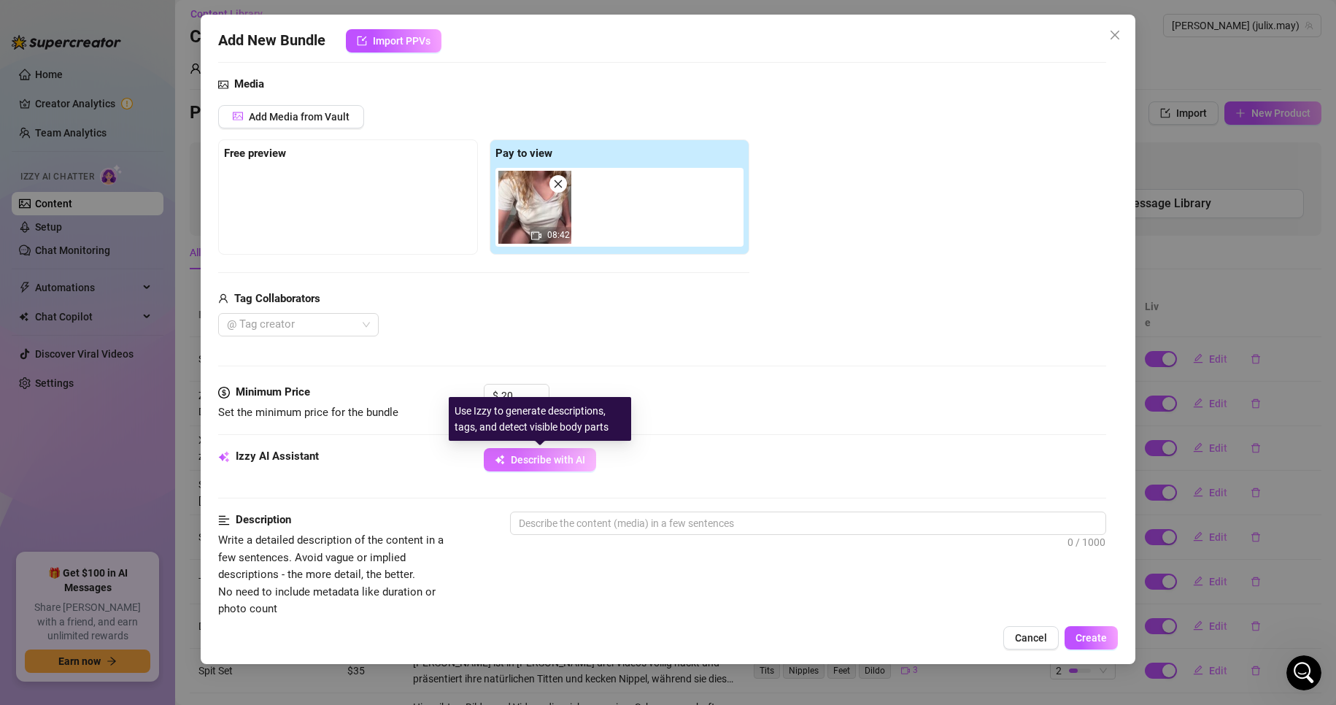
click at [544, 470] on button "Describe with AI" at bounding box center [540, 459] width 112 height 23
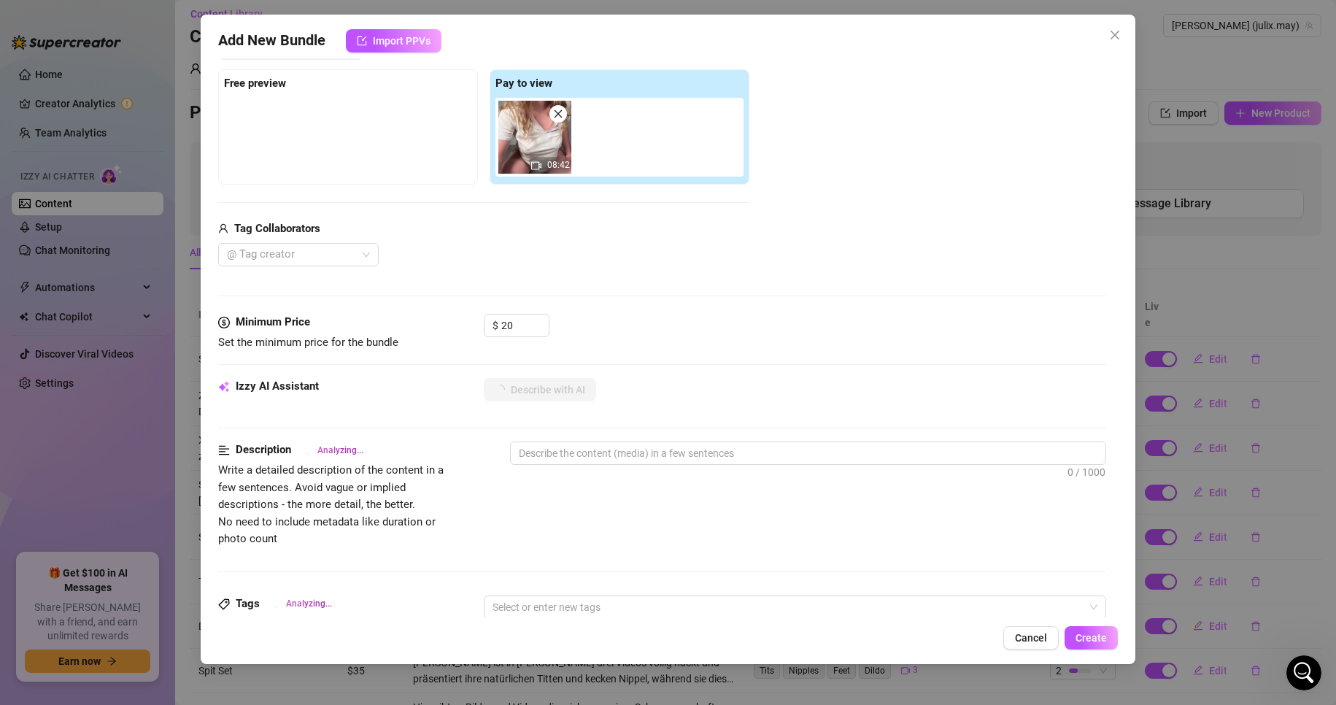
scroll to position [219, 0]
type textarea "[PERSON_NAME]"
type textarea "Julia lounges"
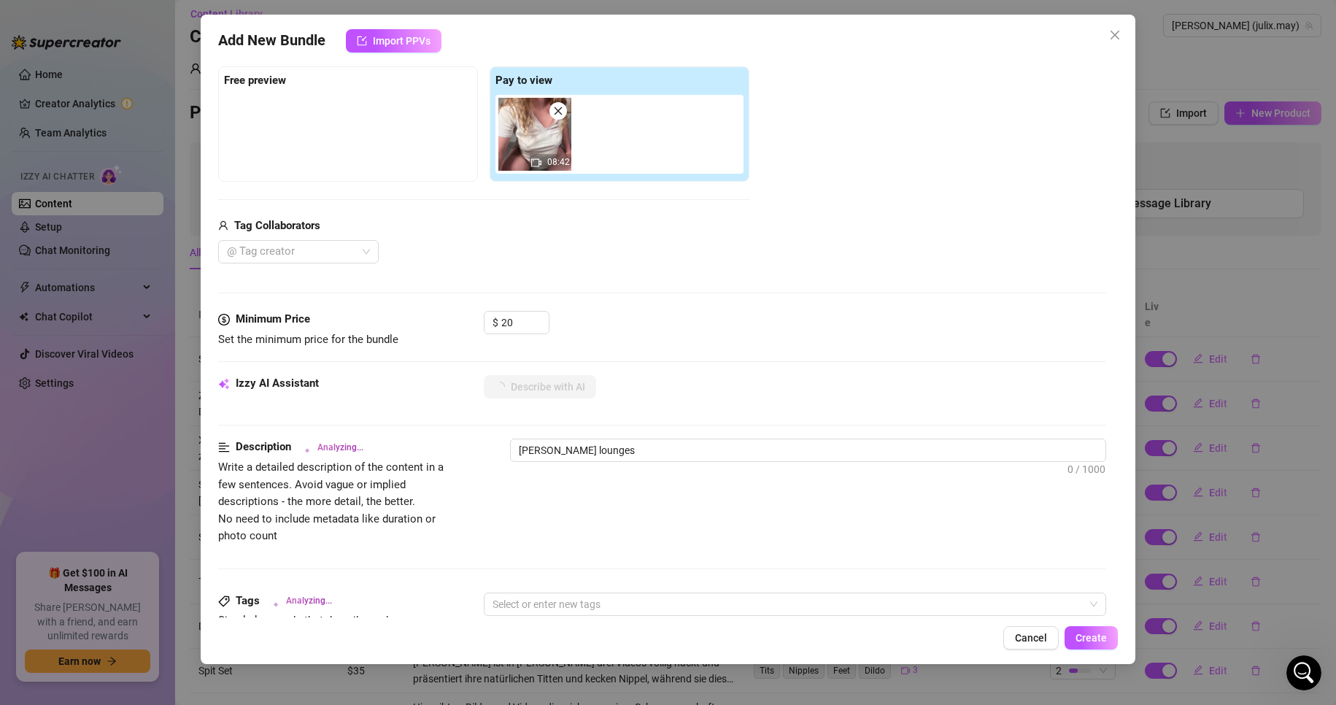
type textarea "Julia lounges on"
type textarea "Julia lounges on a"
type textarea "Julia lounges on a bed"
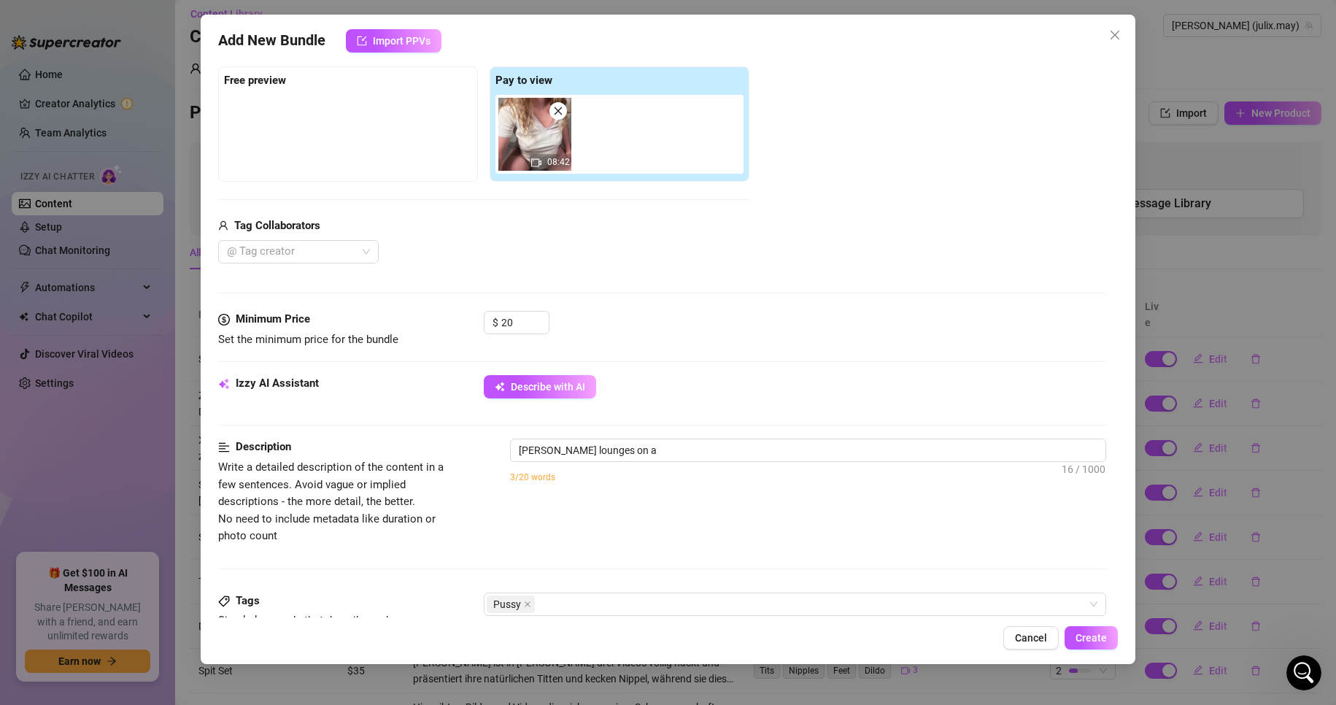
type textarea "Julia lounges on a bed"
type textarea "Julia lounges on a bed in"
type textarea "Julia lounges on a bed in a"
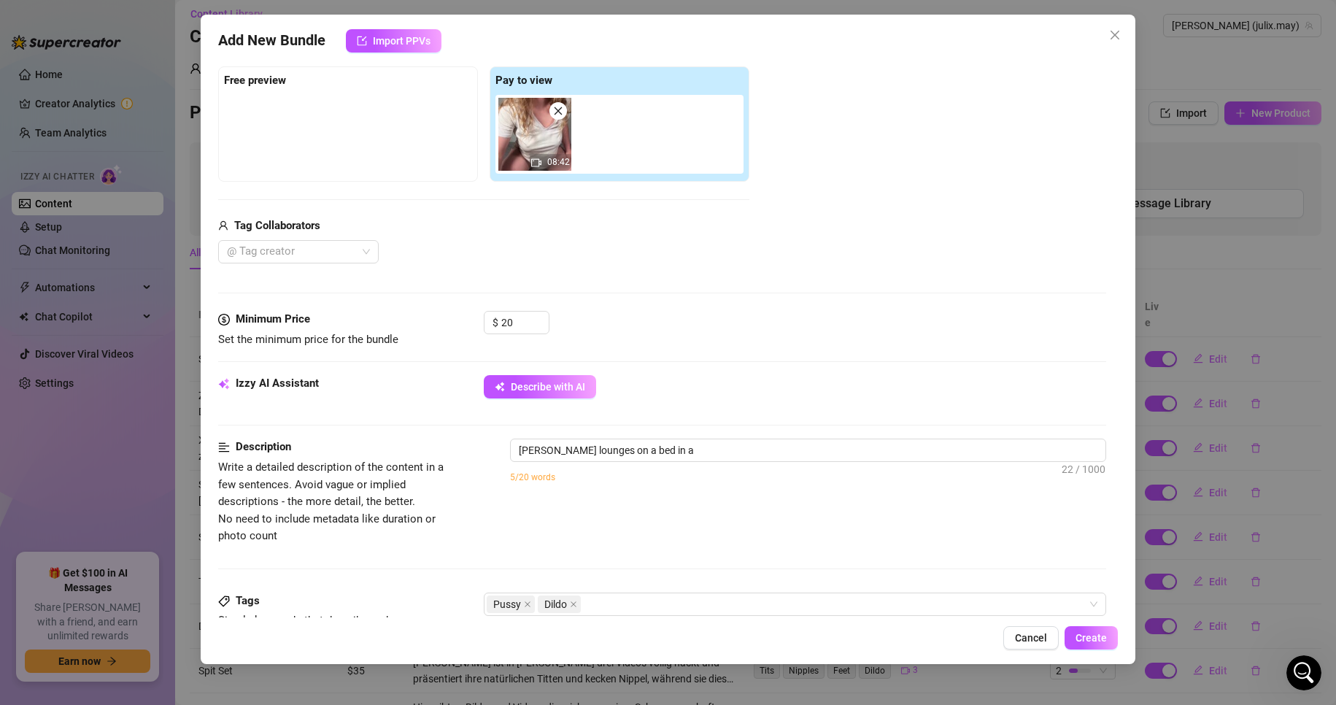
type textarea "Julia lounges on a bed in a white"
type textarea "Julia lounges on a bed in a white crop"
type textarea "Julia lounges on a bed in a white crop top"
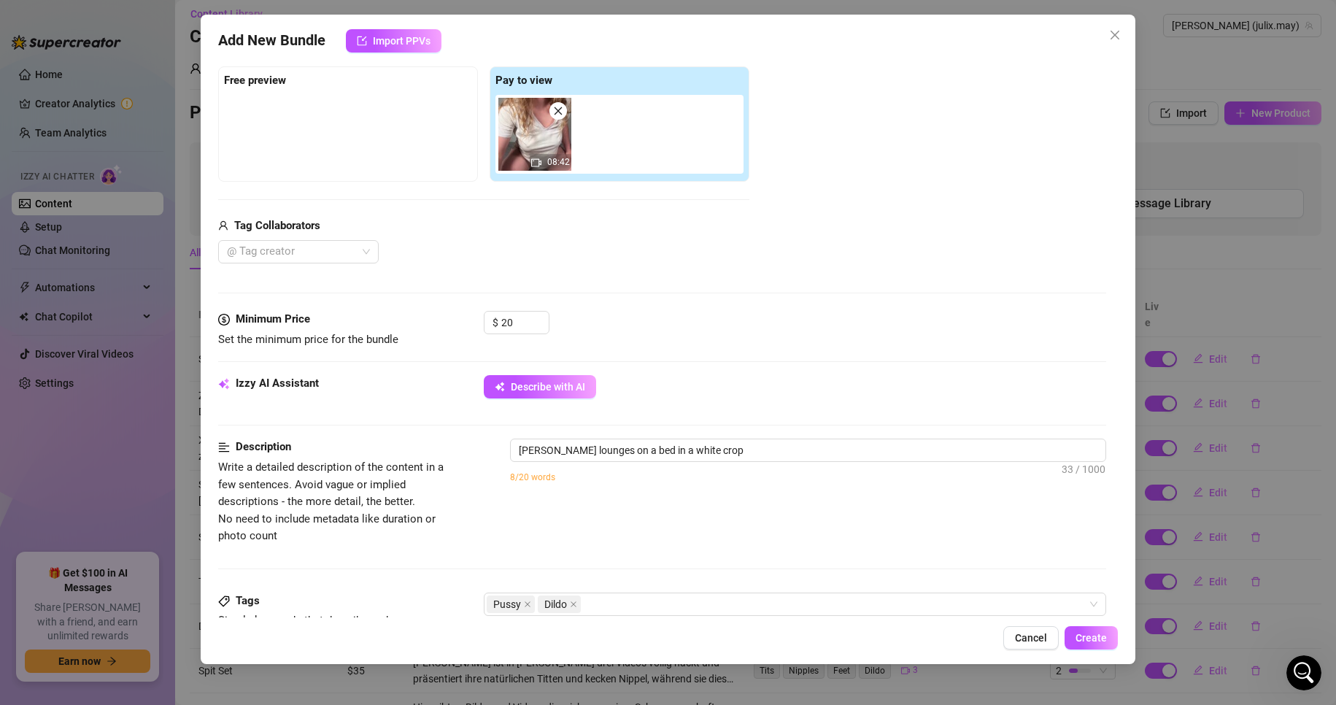
type textarea "Julia lounges on a bed in a white crop top"
type textarea "Julia lounges on a bed in a white crop top and"
type textarea "Julia lounges on a bed in a white crop top and black"
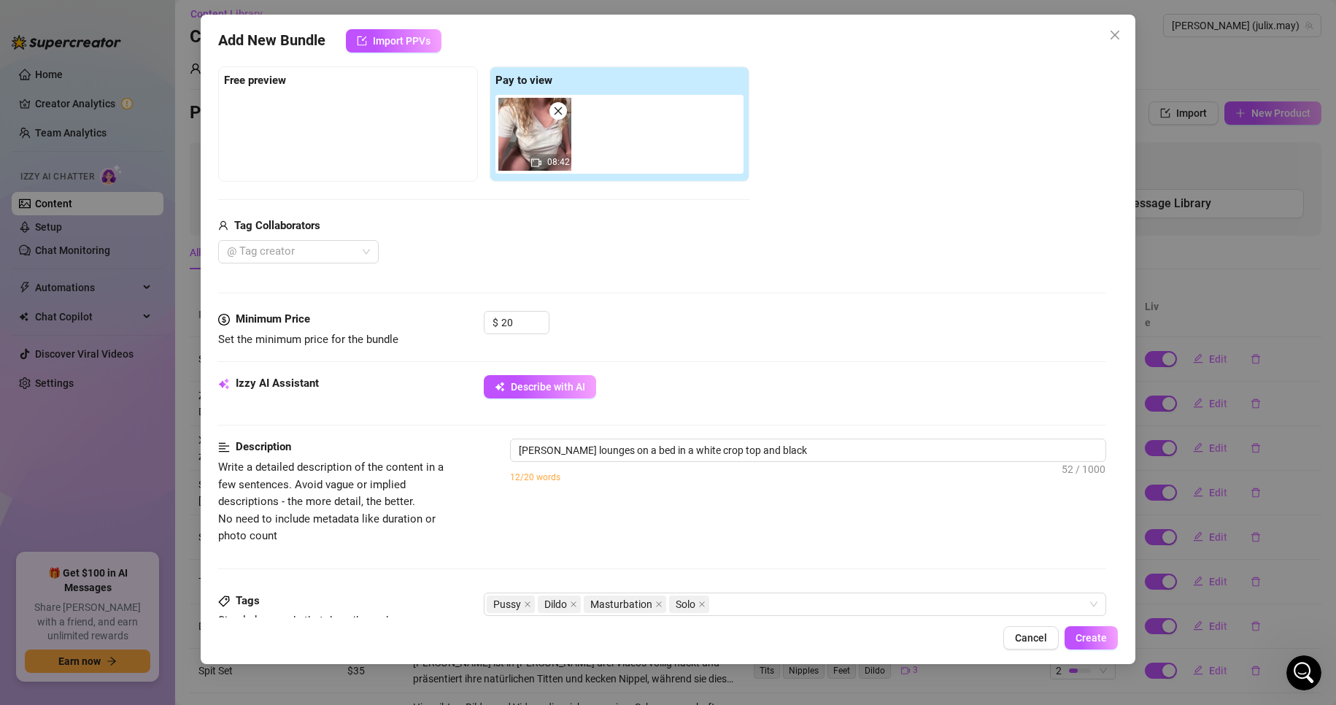
type textarea "Julia lounges on a bed in a white crop top and black panties,"
type textarea "Julia lounges on a bed in a white crop top and black panties, legs"
type textarea "Julia lounges on a bed in a white crop top and black panties, legs spread"
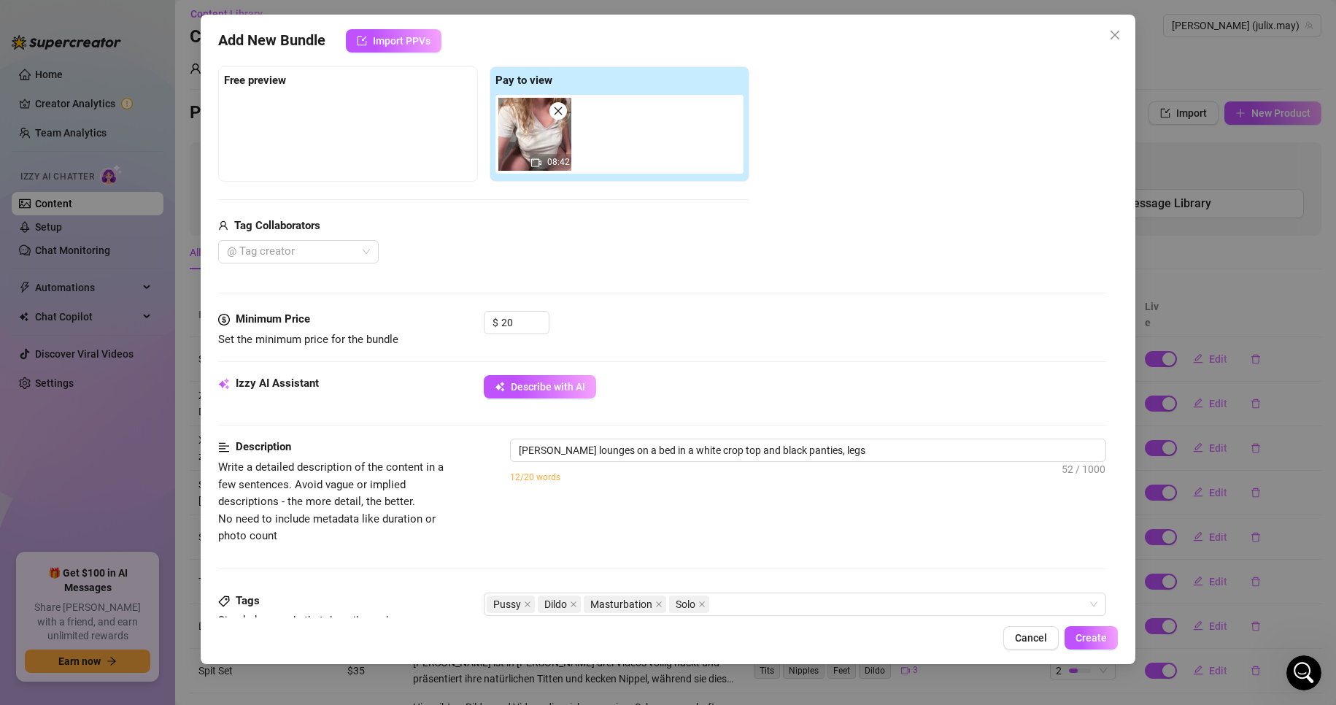
type textarea "Julia lounges on a bed in a white crop top and black panties, legs spread"
type textarea "Julia lounges on a bed in a white crop top and black panties, legs spread wide"
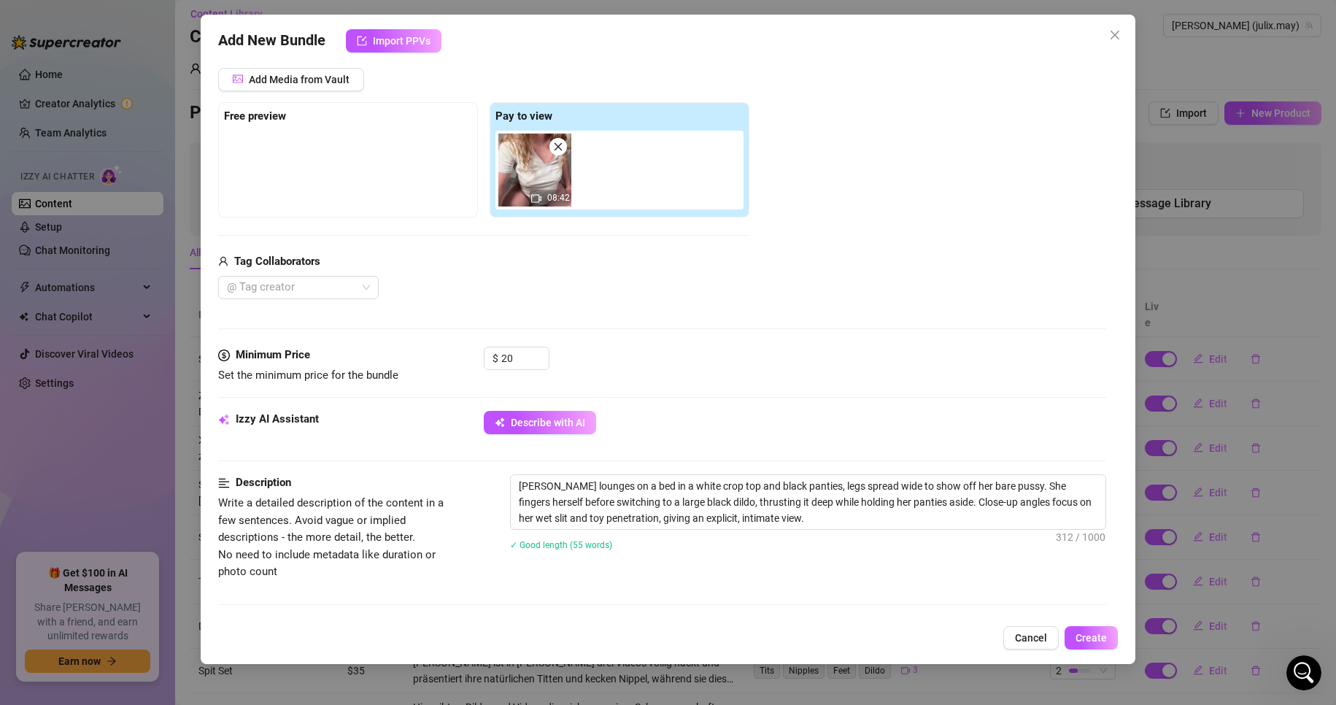
scroll to position [146, 0]
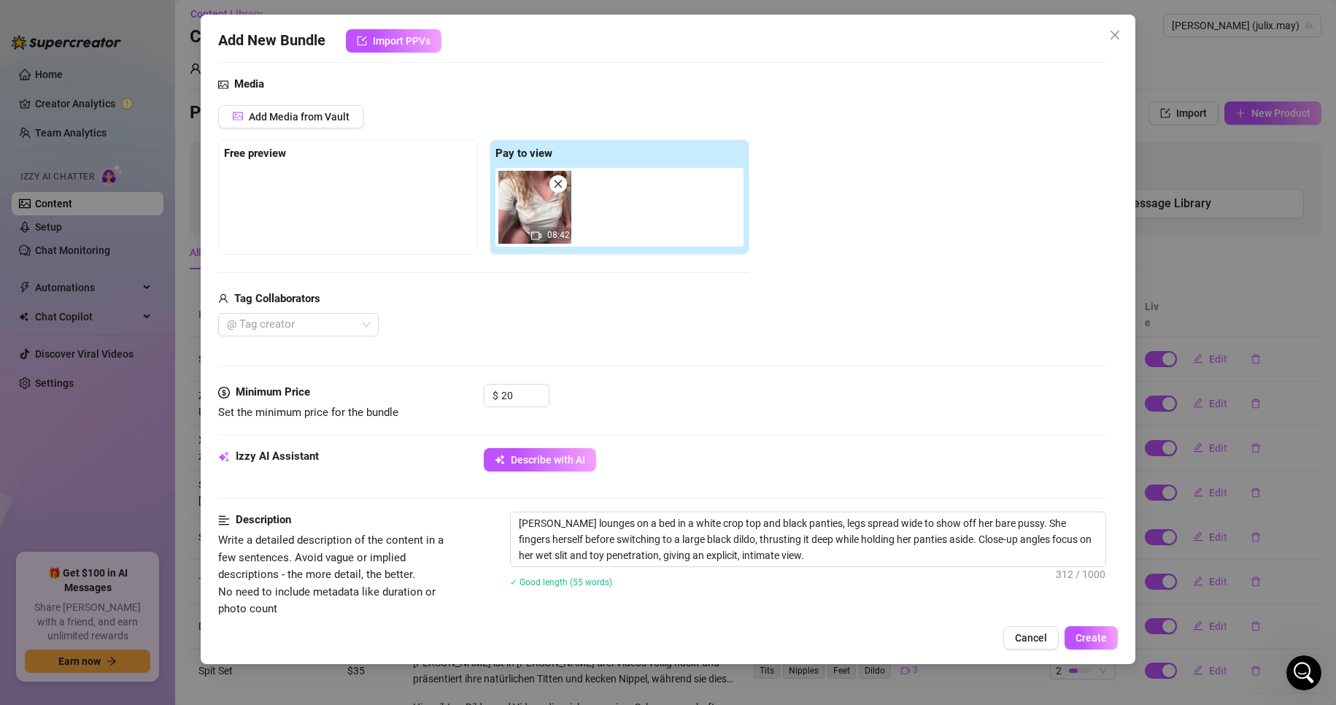
click at [517, 212] on img at bounding box center [534, 207] width 73 height 73
click at [526, 212] on img at bounding box center [534, 207] width 73 height 73
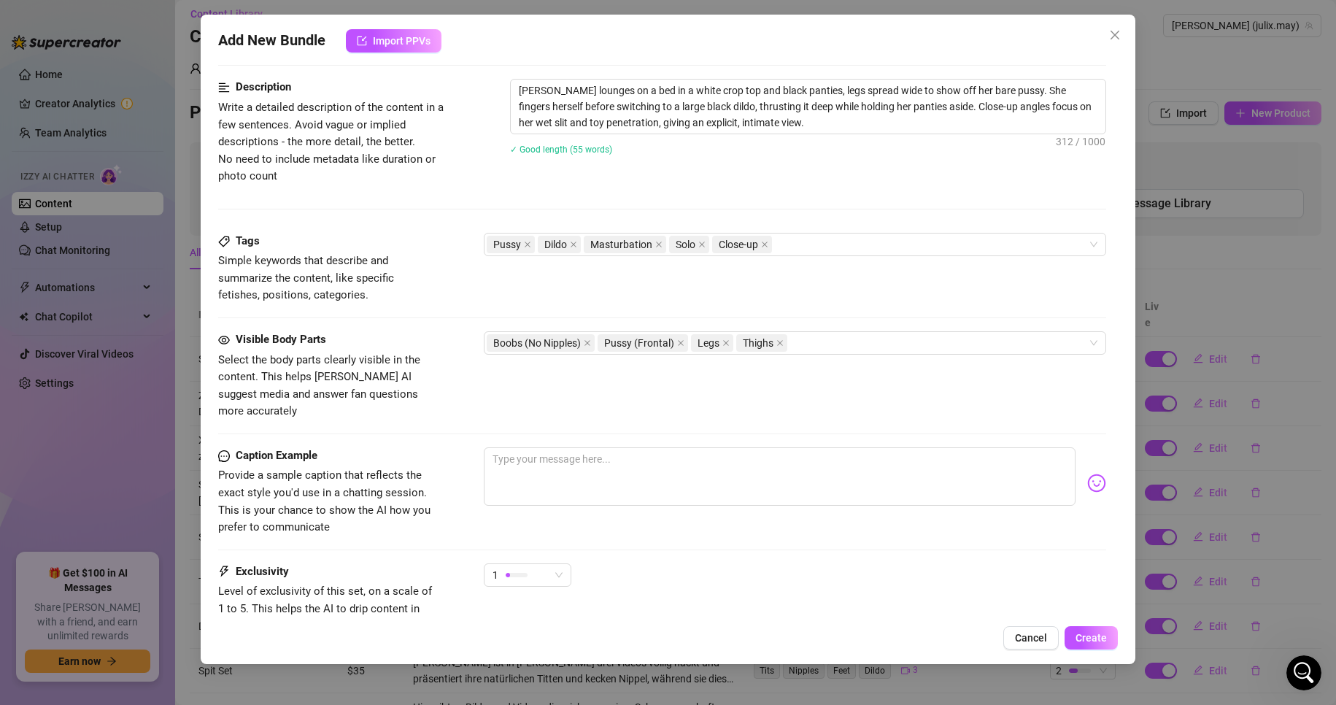
scroll to position [584, 0]
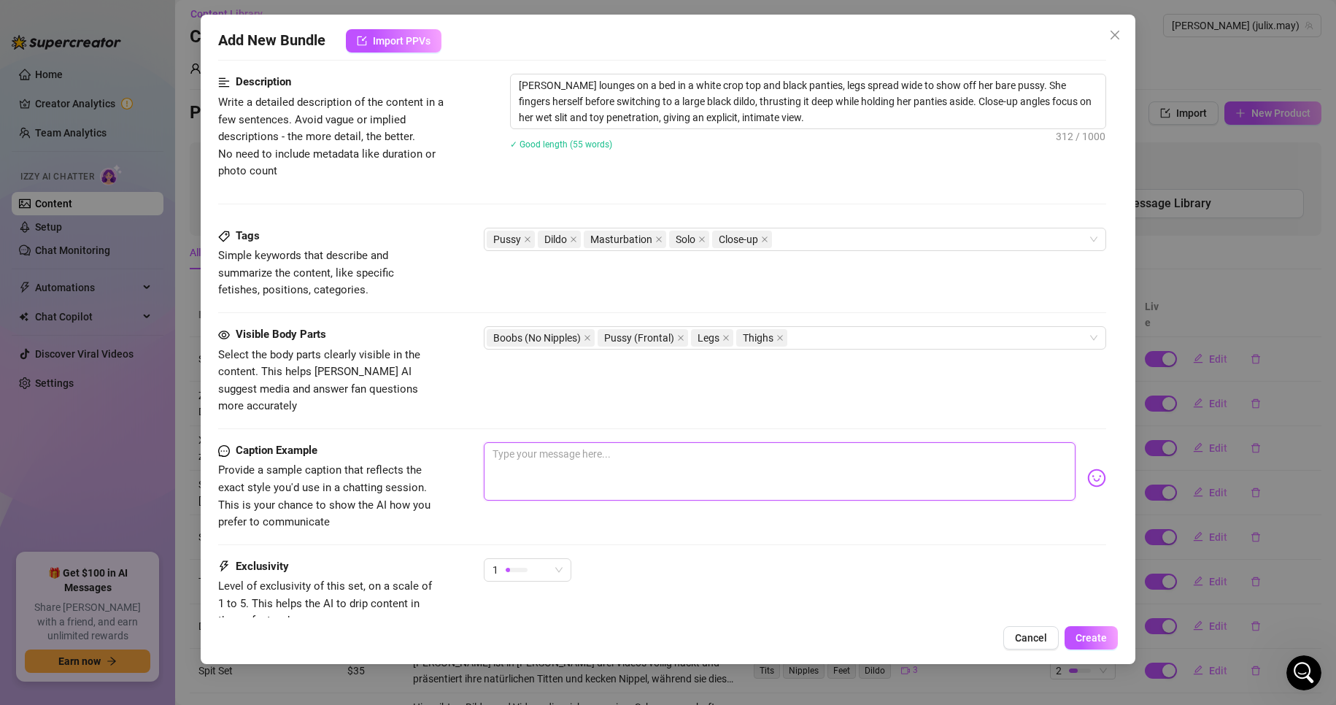
click at [590, 455] on textarea at bounding box center [780, 471] width 593 height 58
click at [1090, 469] on img at bounding box center [1096, 478] width 19 height 19
click at [989, 509] on div "Caption Example Provide a sample caption that reflects the exact style you'd us…" at bounding box center [662, 486] width 889 height 89
click at [595, 459] on textarea at bounding box center [780, 471] width 593 height 58
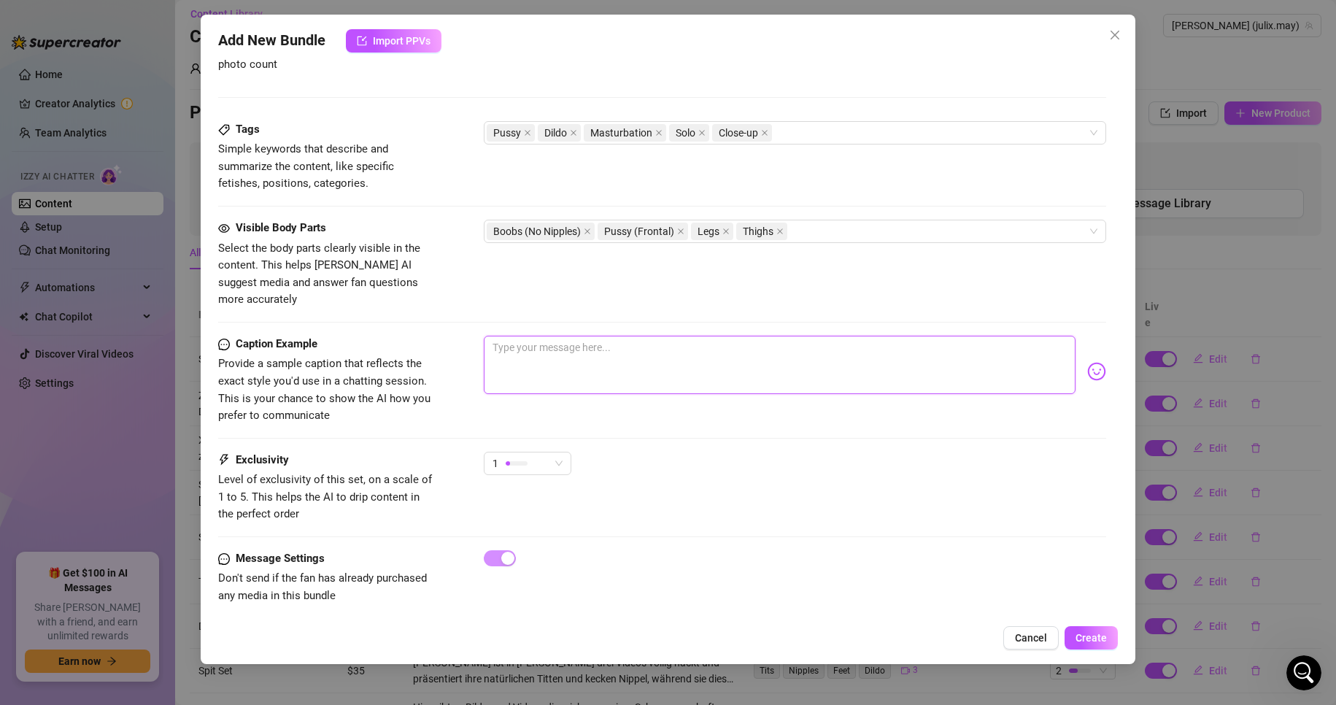
scroll to position [693, 0]
click at [555, 450] on span "1" at bounding box center [528, 461] width 70 height 22
click at [817, 485] on div "Exclusivity Level of exclusivity of this set, on a scale of 1 to 5. This helps …" at bounding box center [662, 485] width 889 height 72
click at [566, 452] on div "1" at bounding box center [528, 460] width 88 height 23
click at [752, 458] on div "1" at bounding box center [795, 467] width 623 height 36
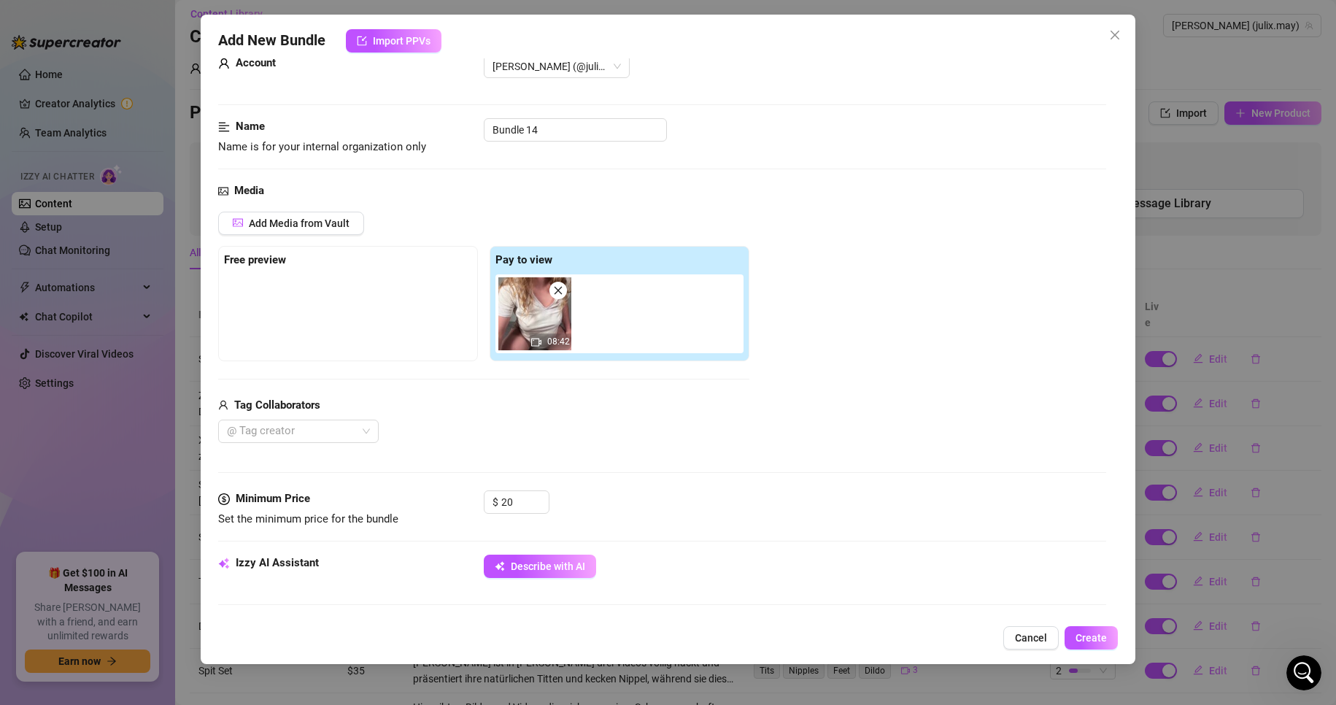
scroll to position [0, 0]
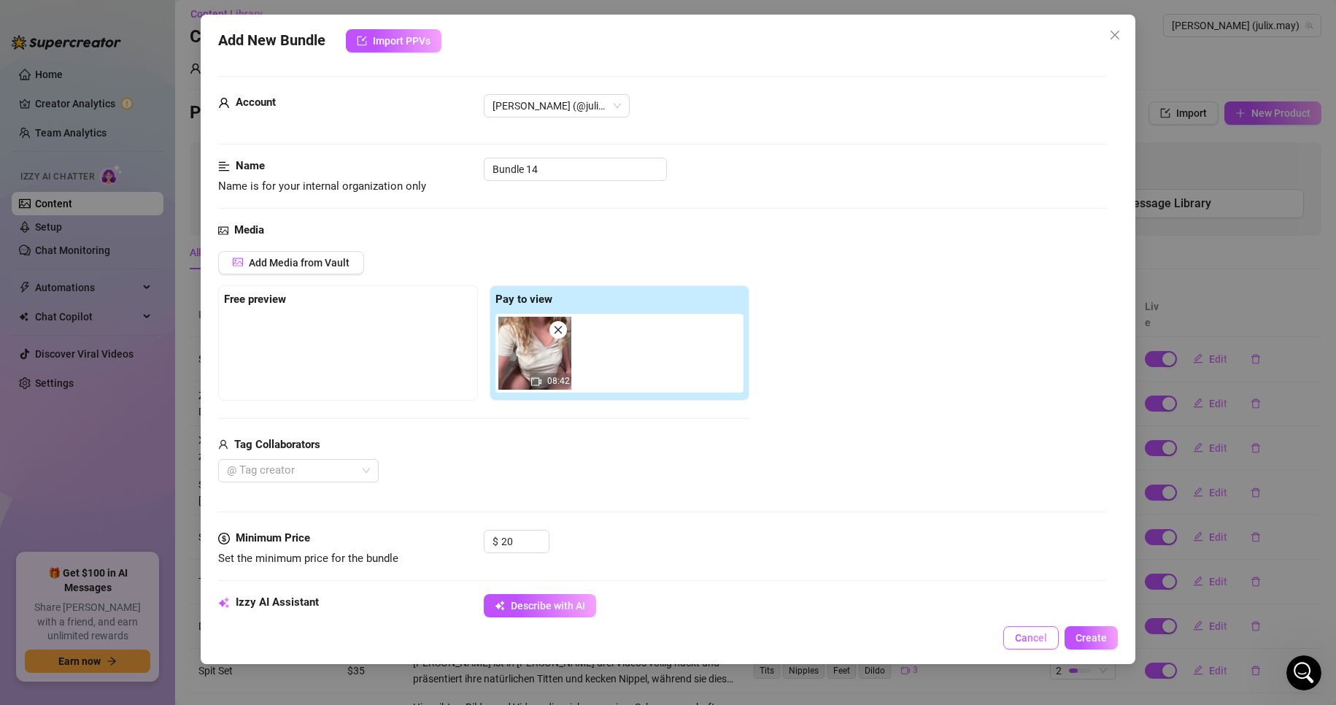
click at [1036, 645] on button "Cancel" at bounding box center [1031, 637] width 55 height 23
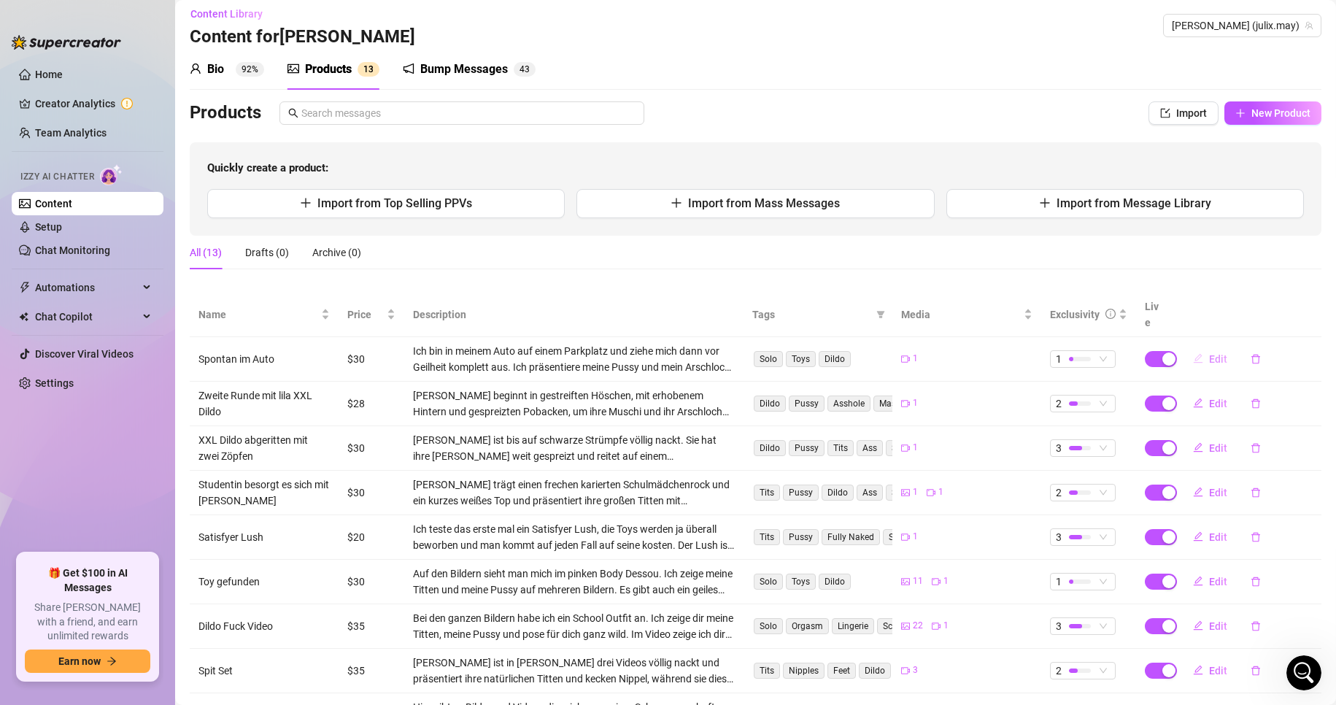
click at [1209, 353] on span "Edit" at bounding box center [1218, 359] width 18 height 12
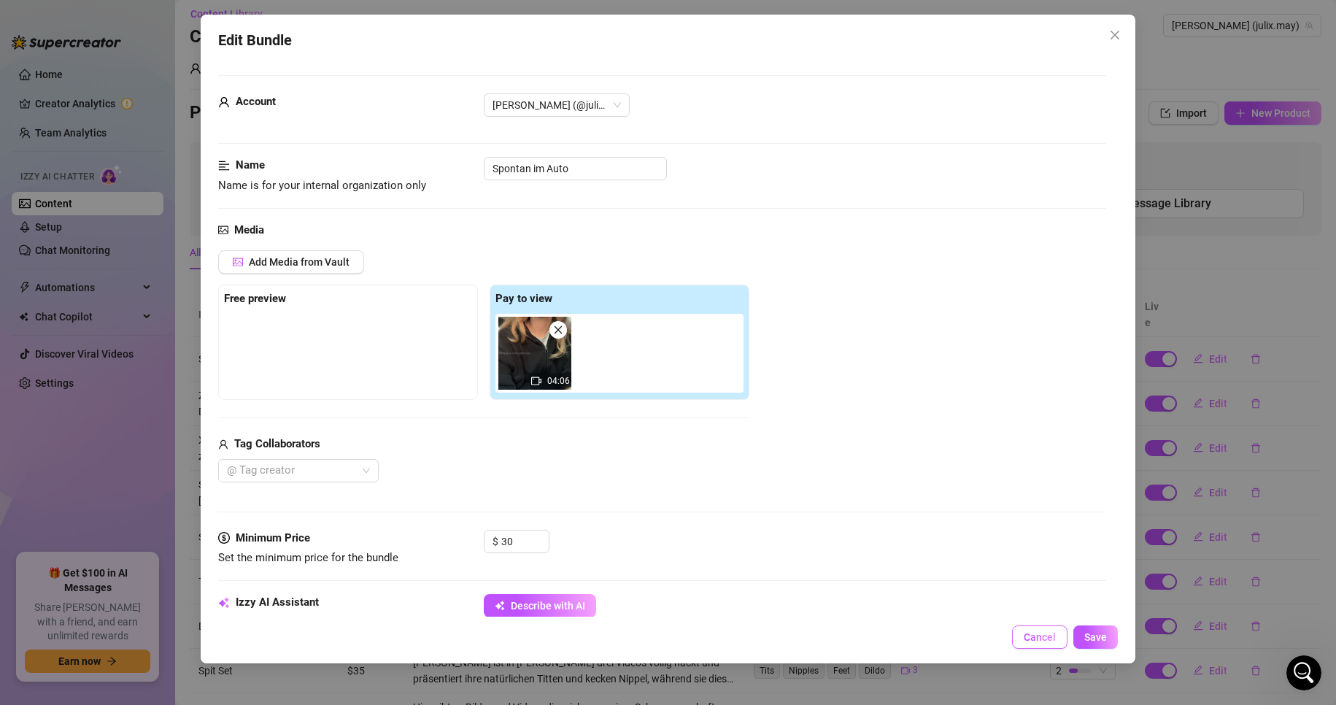
click at [1038, 632] on span "Cancel" at bounding box center [1040, 637] width 32 height 12
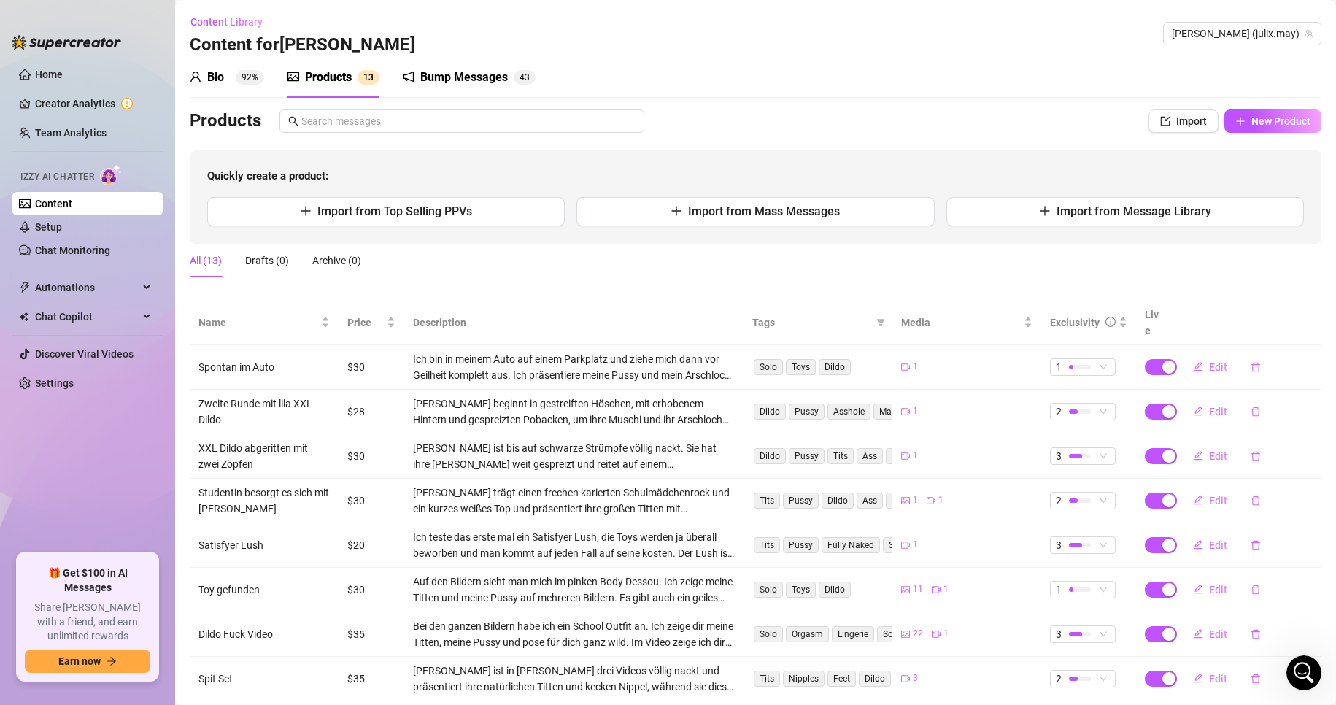
click at [228, 72] on div "Bio 92%" at bounding box center [227, 78] width 74 height 18
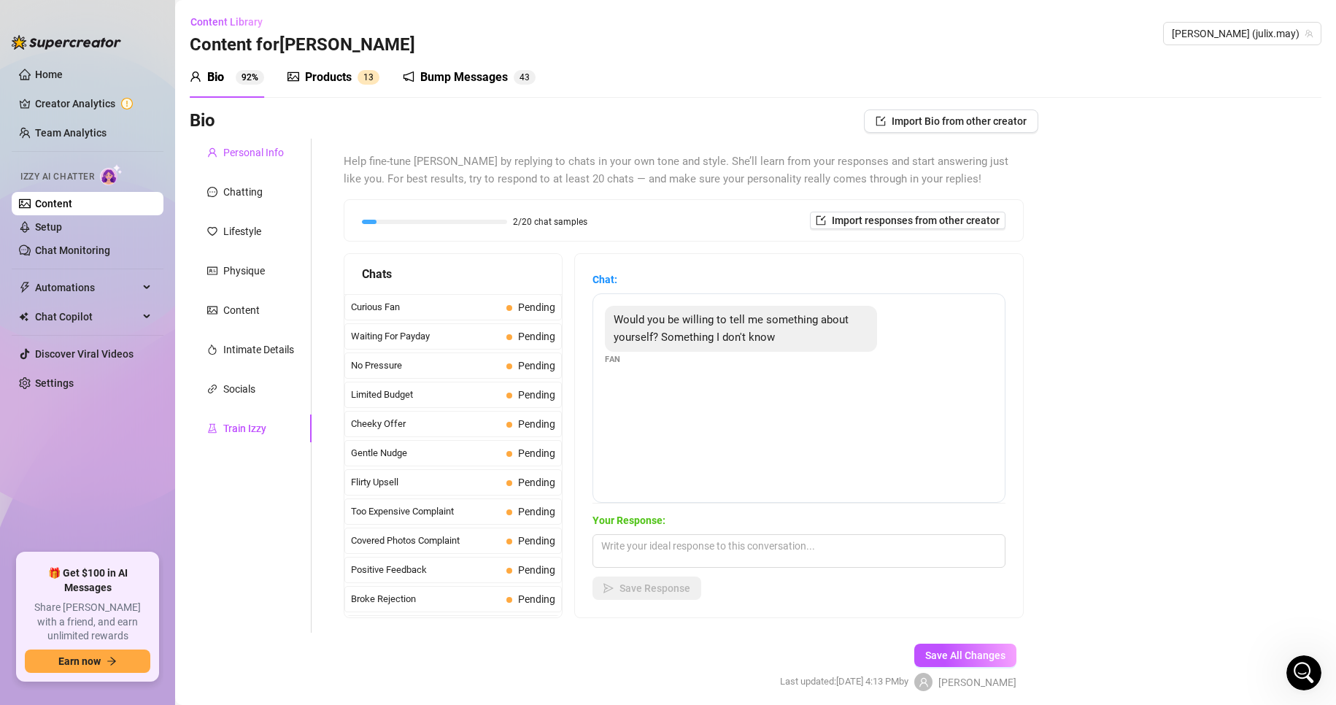
click at [271, 155] on div "Personal Info" at bounding box center [253, 153] width 61 height 16
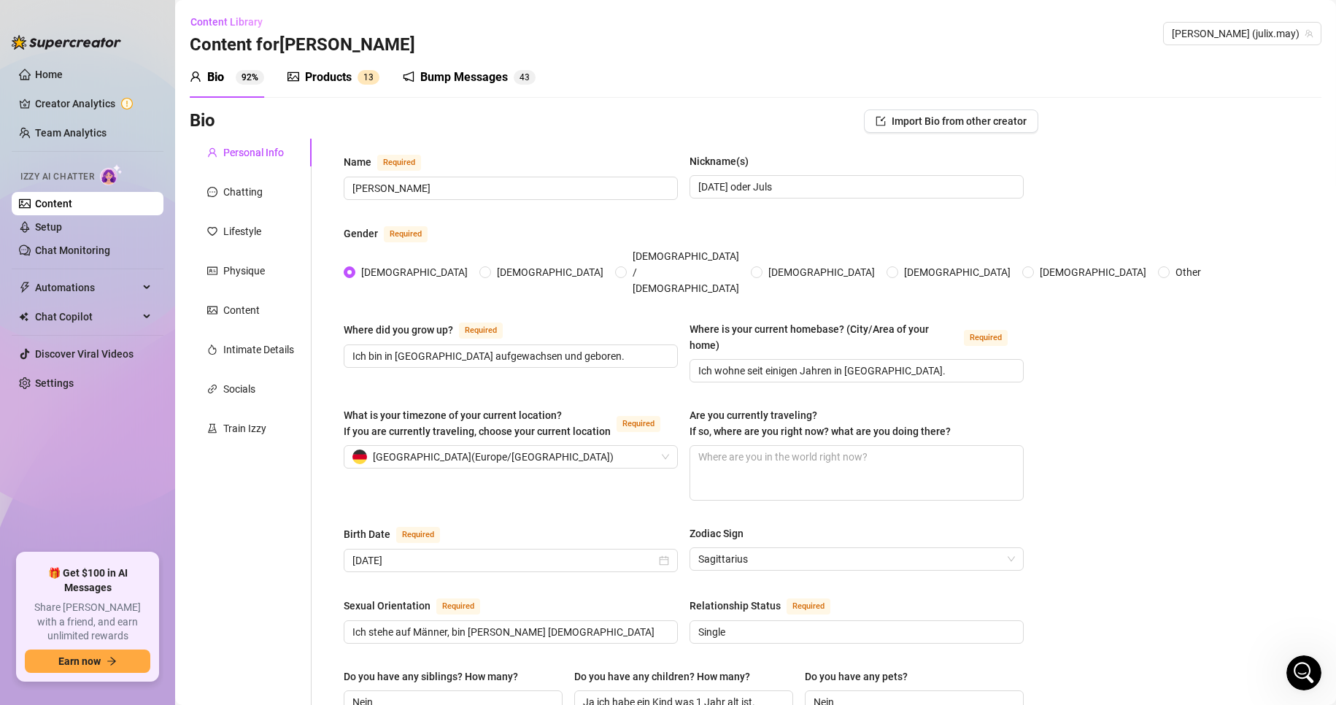
click at [335, 78] on div "Products" at bounding box center [328, 78] width 47 height 18
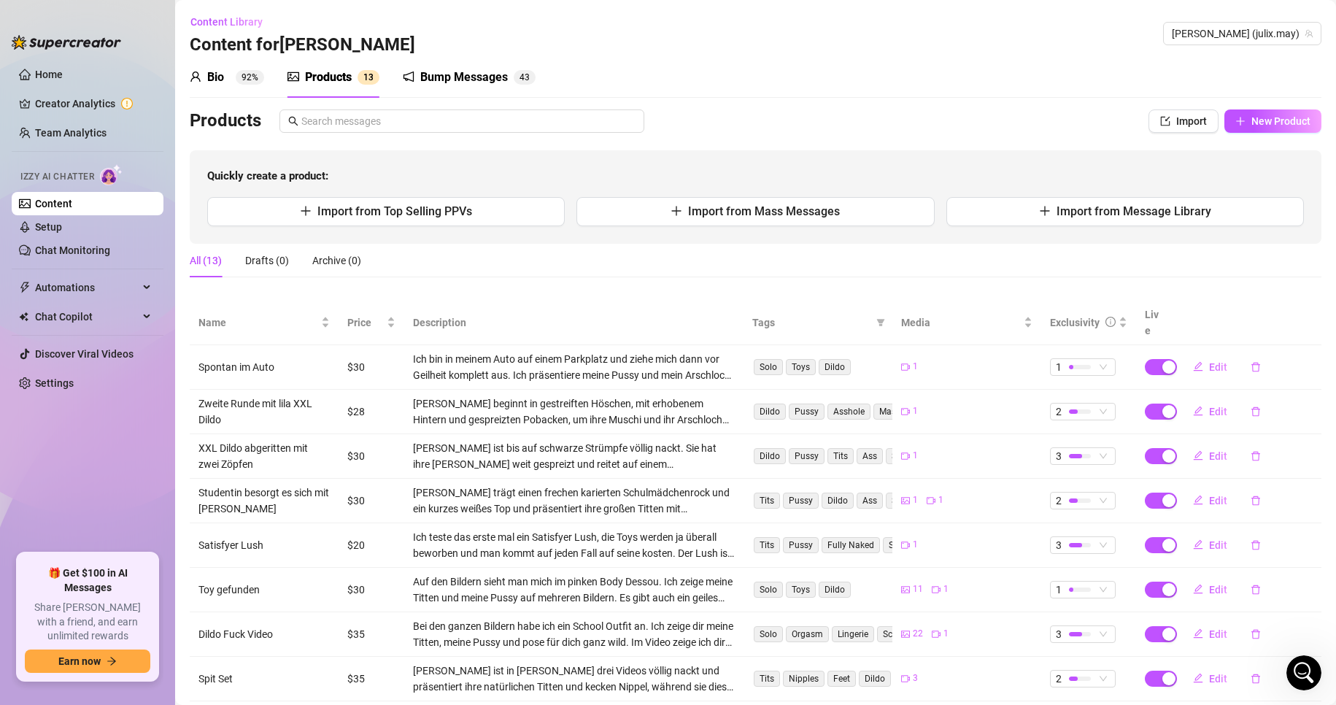
click at [456, 80] on div "Bump Messages" at bounding box center [464, 78] width 88 height 18
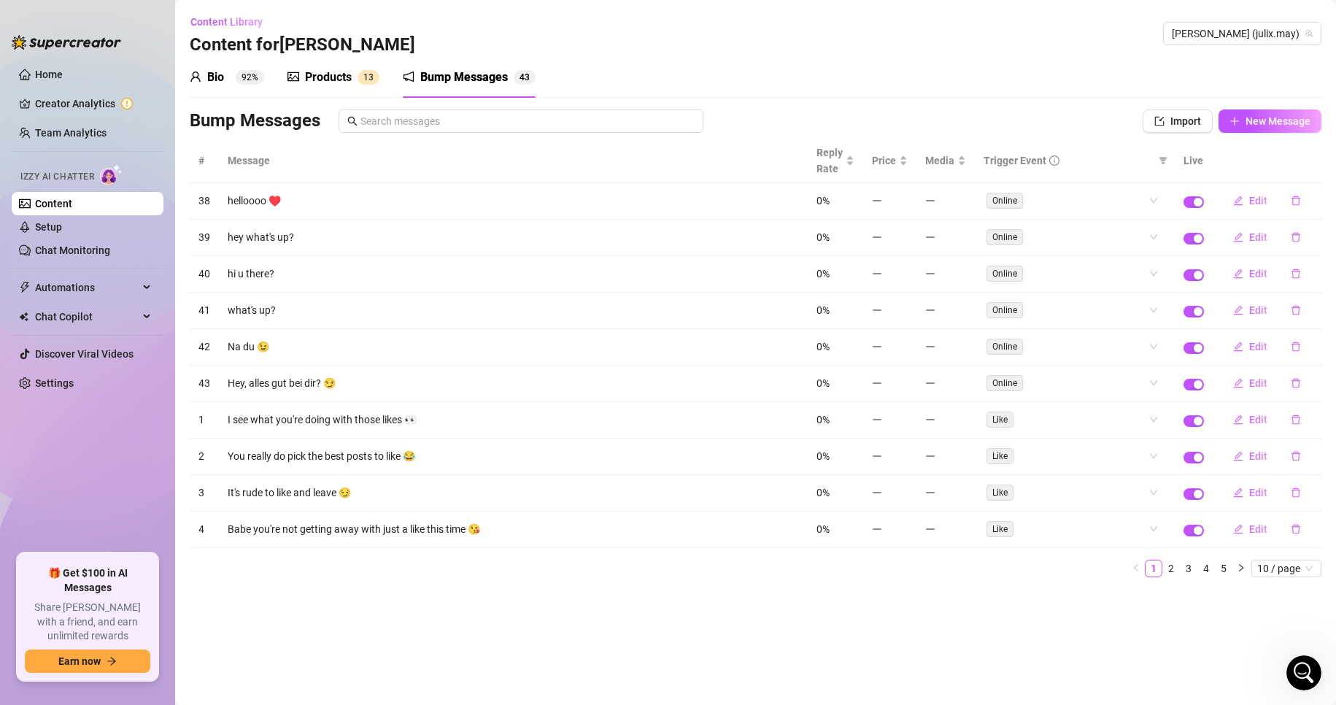
click at [72, 206] on link "Content" at bounding box center [53, 204] width 37 height 12
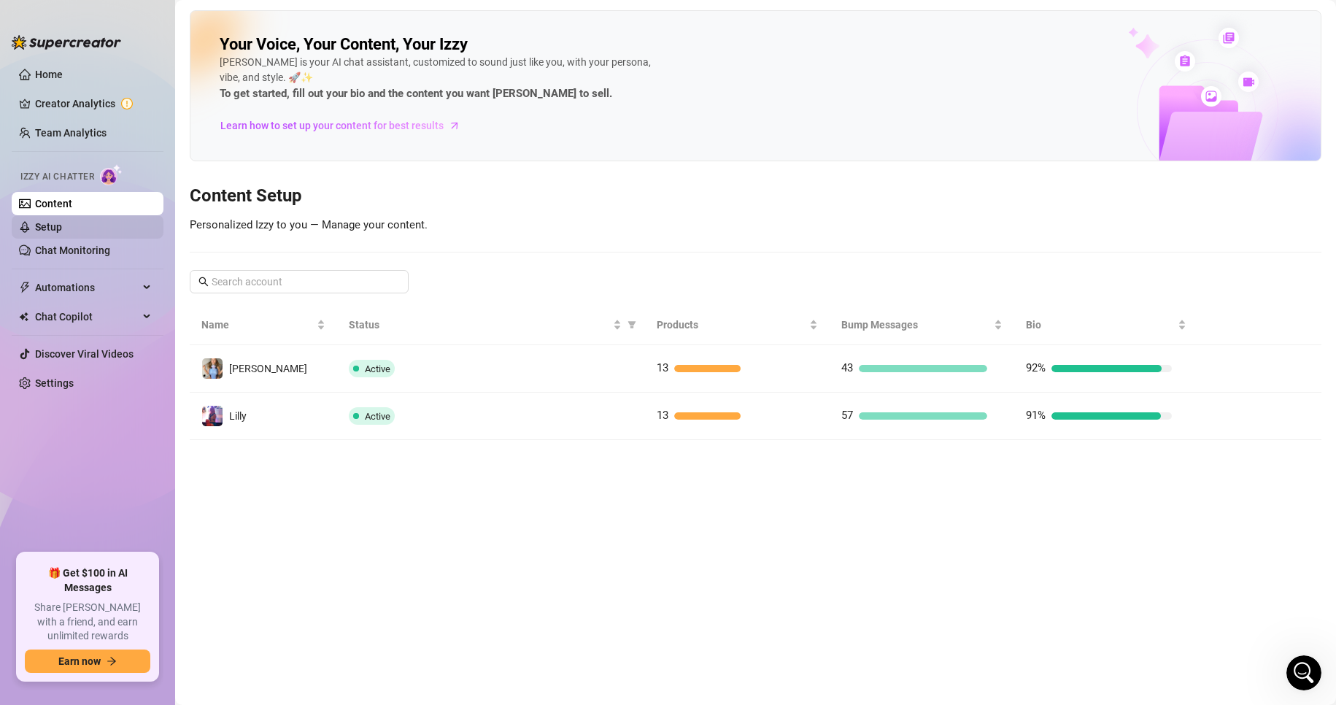
click at [62, 226] on link "Setup" at bounding box center [48, 227] width 27 height 12
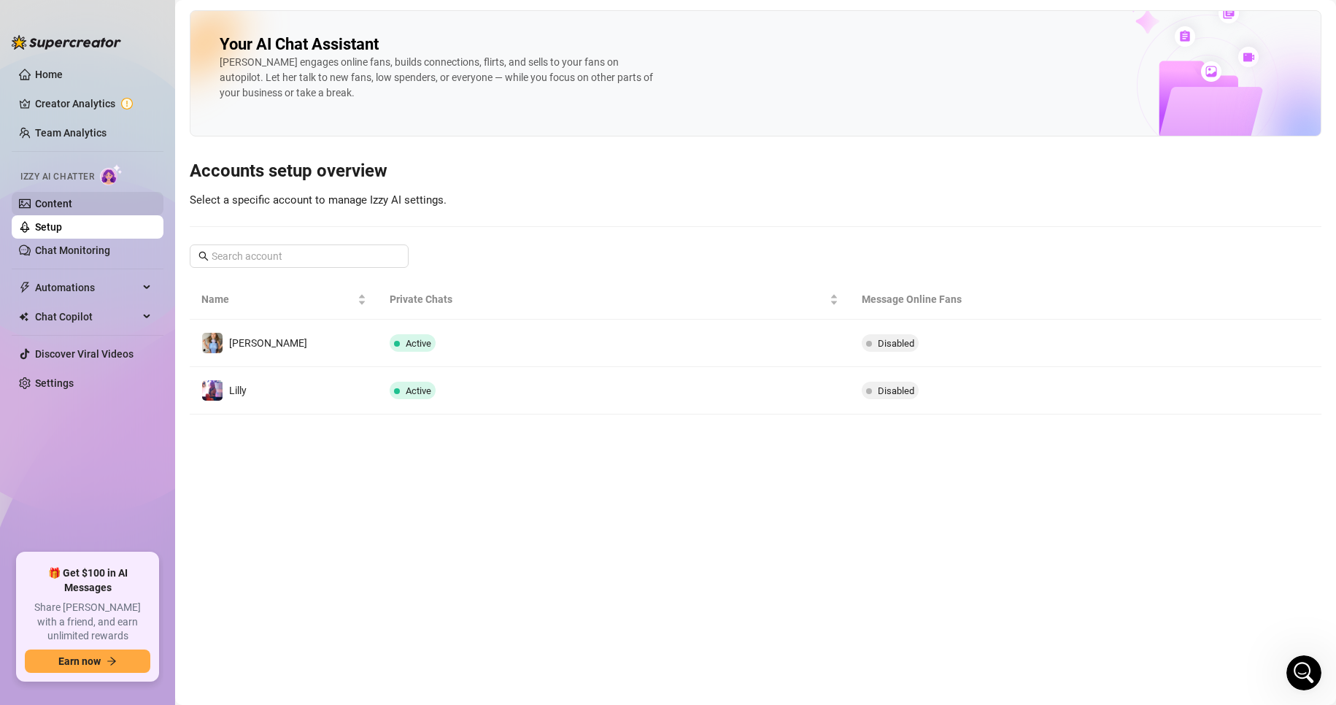
click at [72, 198] on link "Content" at bounding box center [53, 204] width 37 height 12
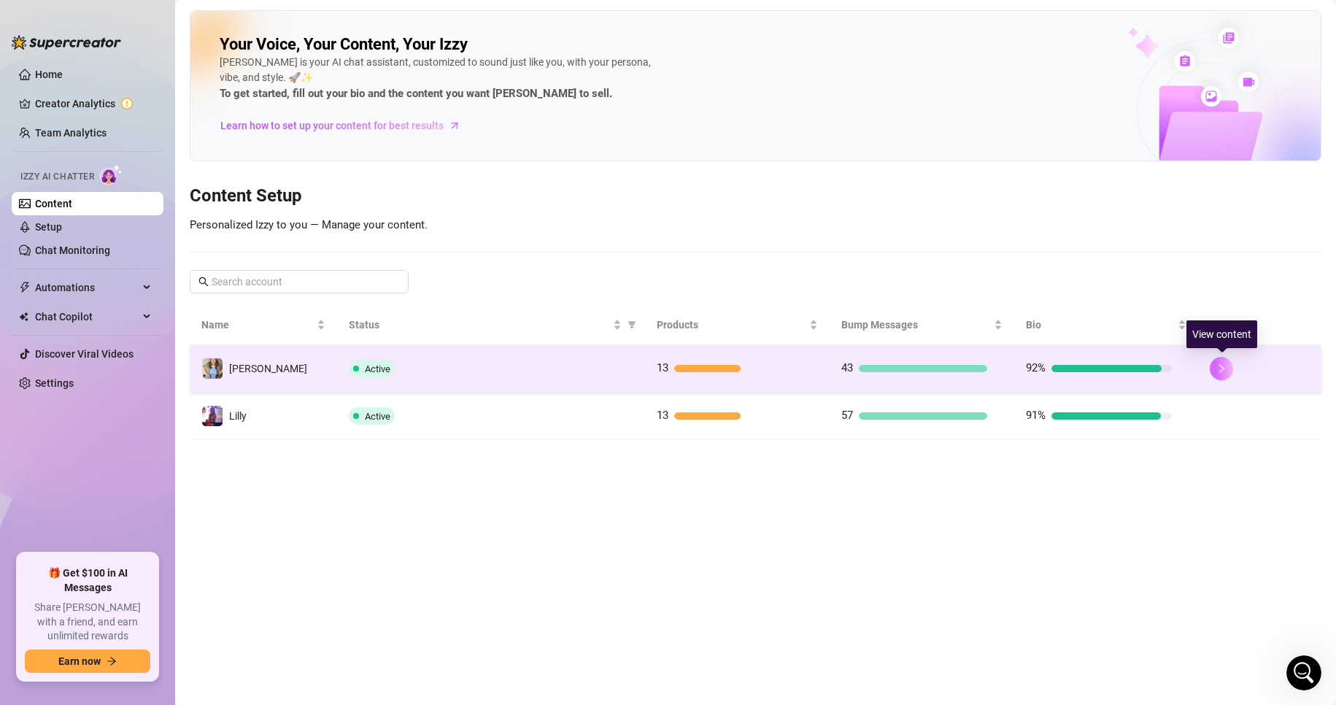
click at [1214, 368] on button "button" at bounding box center [1221, 368] width 23 height 23
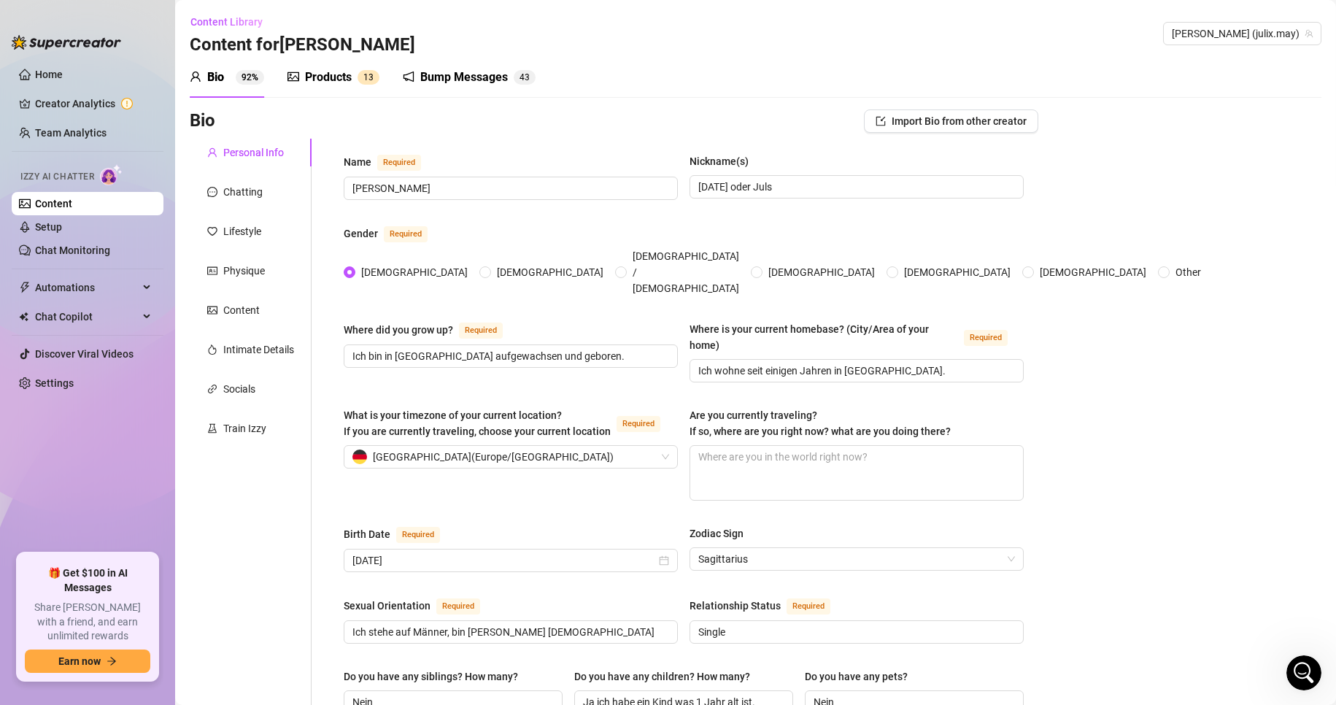
click at [328, 86] on div "Products 1 3" at bounding box center [334, 77] width 92 height 41
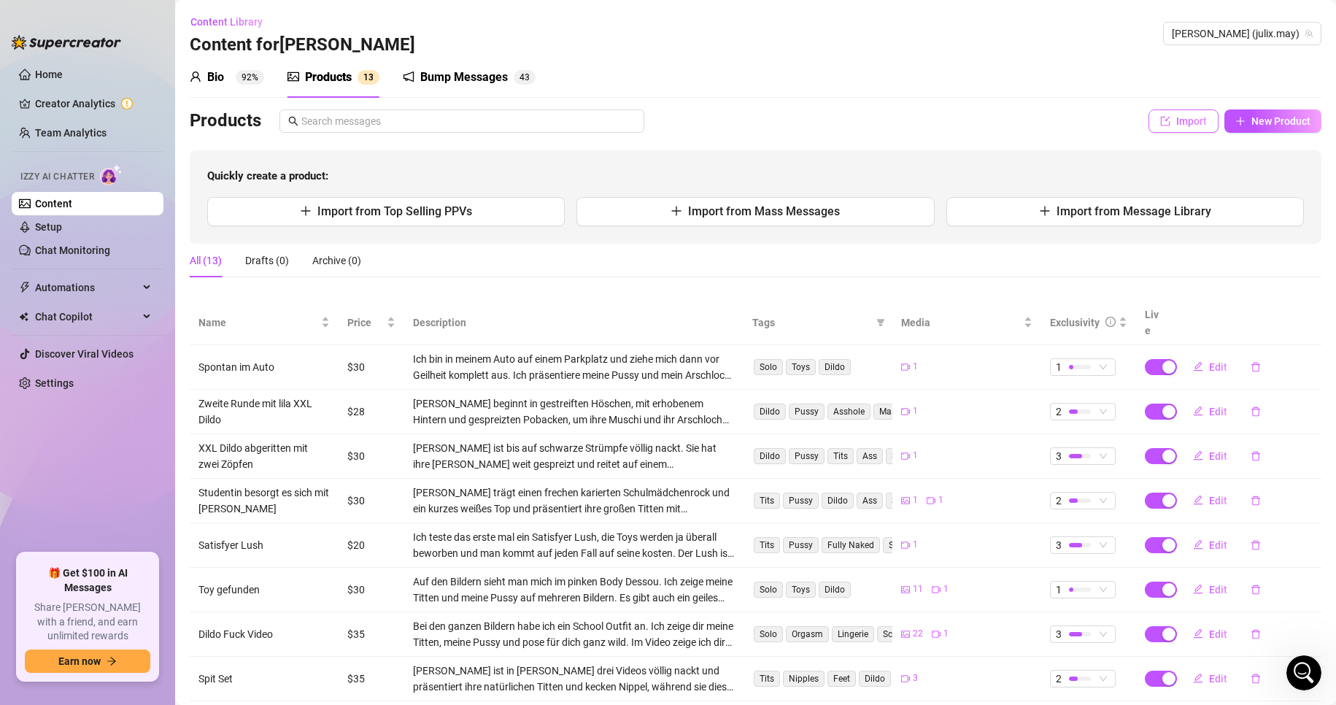
click at [1189, 126] on span "Import" at bounding box center [1192, 121] width 31 height 12
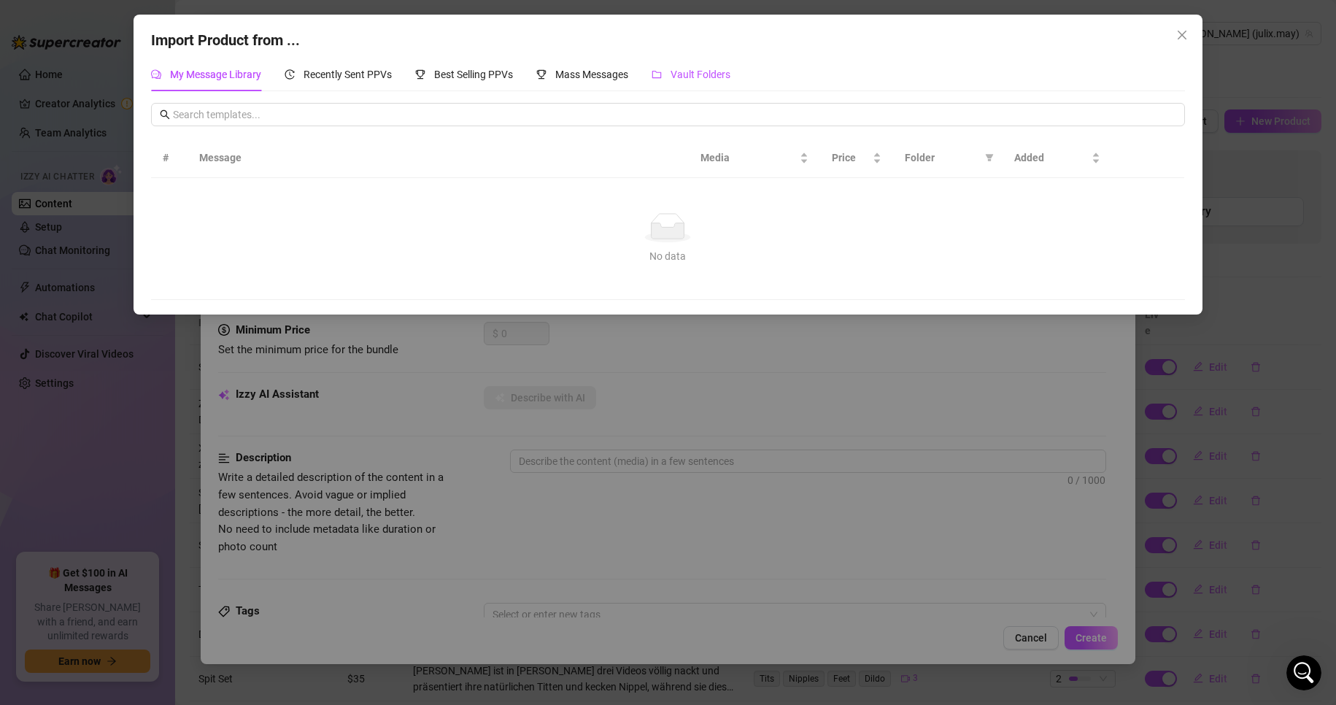
click at [701, 79] on span "Vault Folders" at bounding box center [701, 75] width 60 height 12
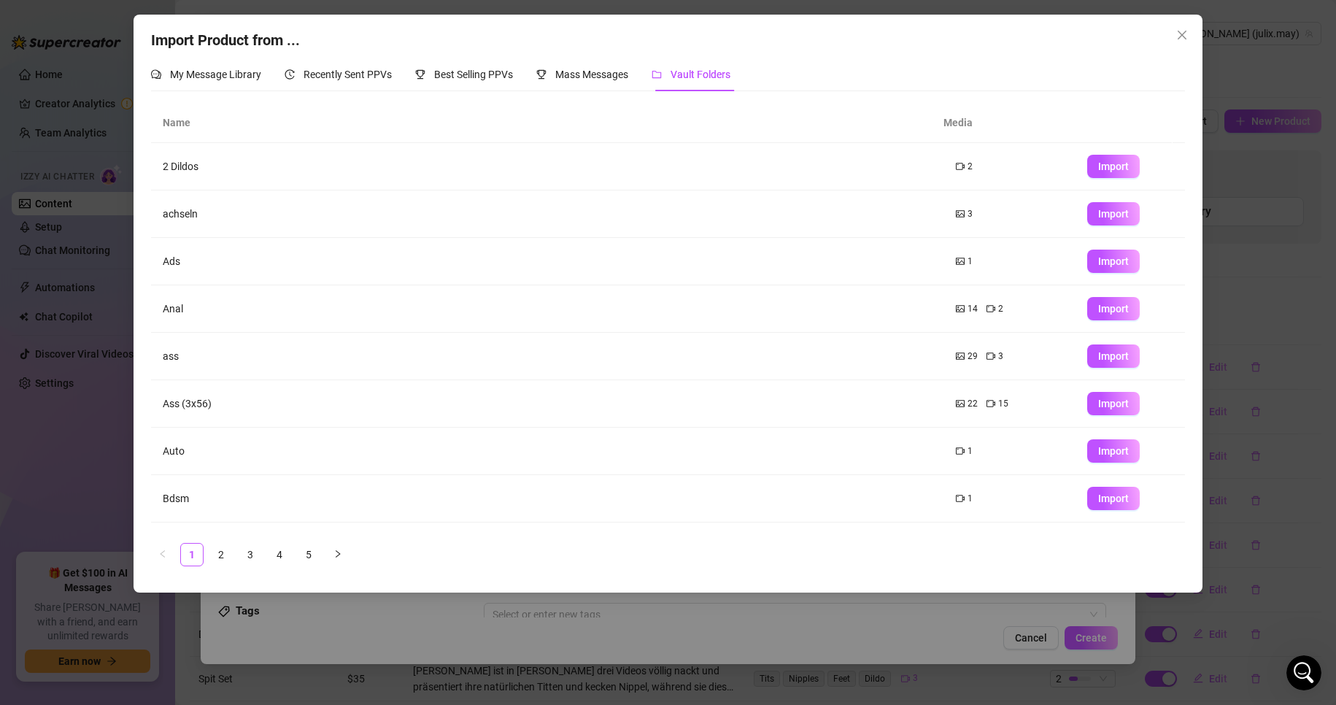
scroll to position [86, 0]
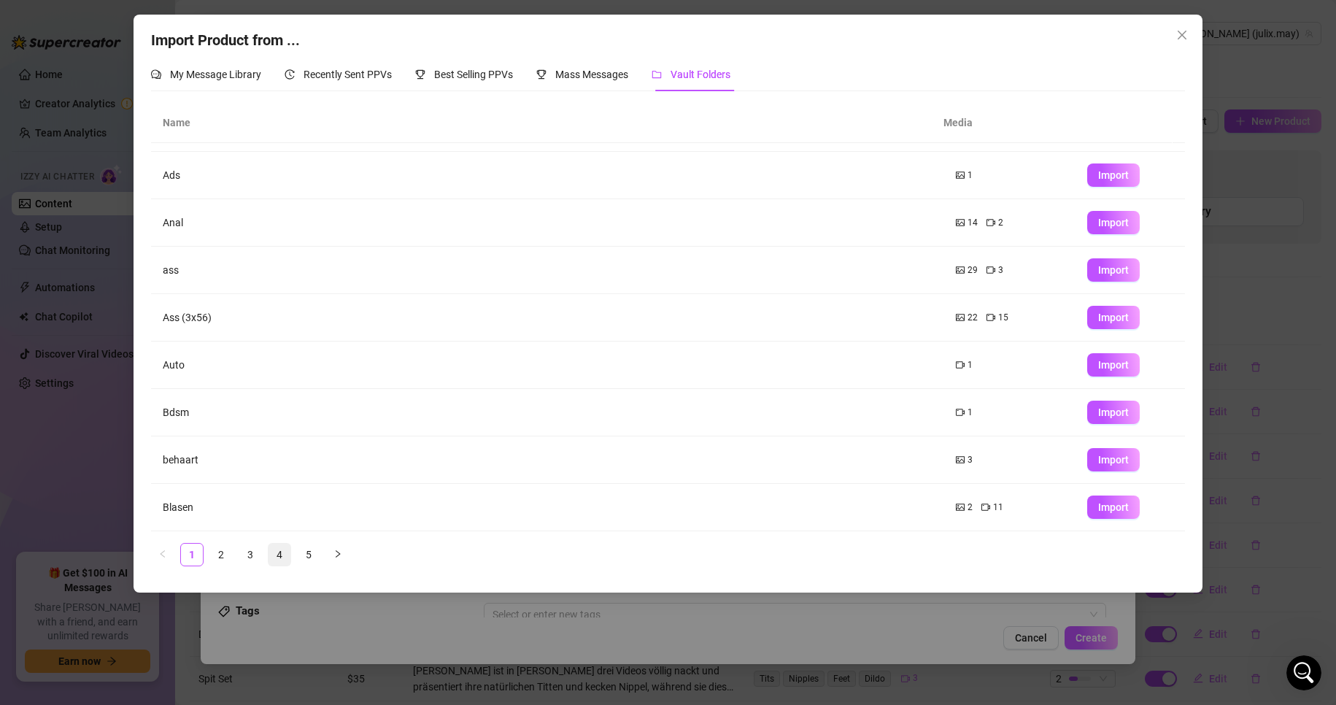
click at [285, 556] on link "4" at bounding box center [280, 555] width 22 height 22
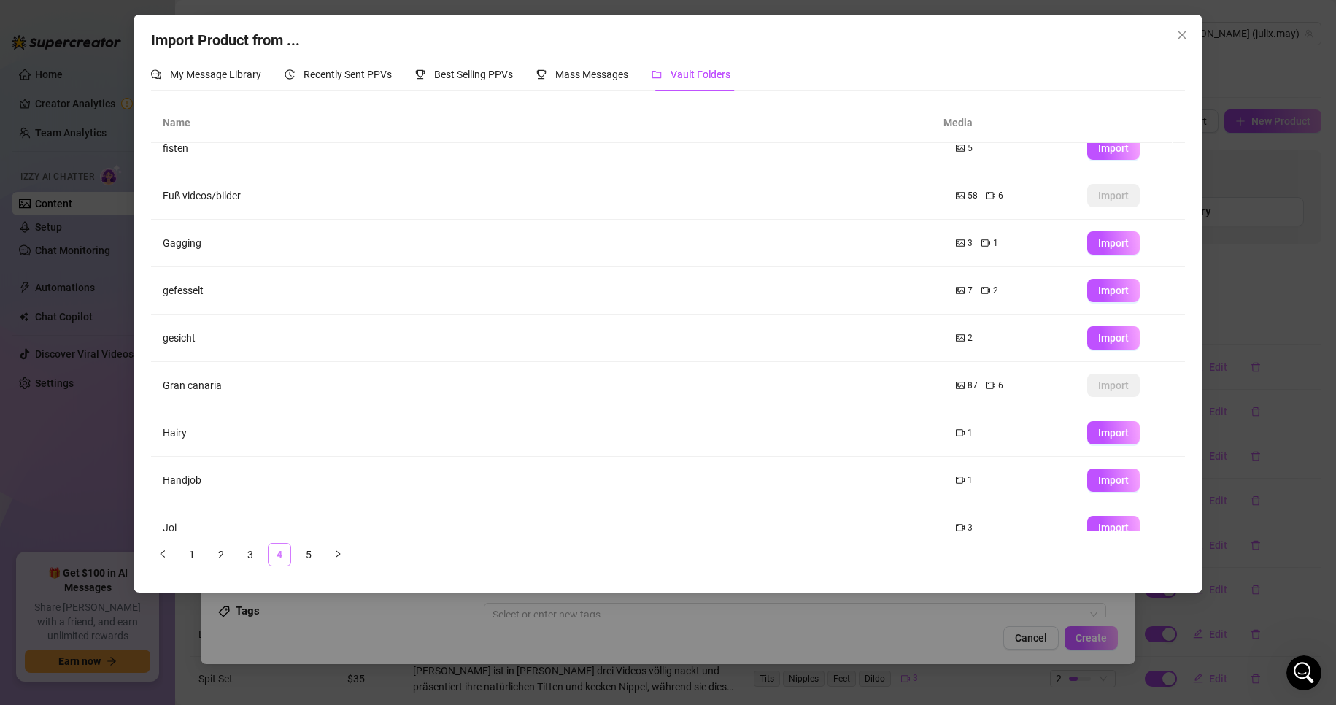
scroll to position [0, 0]
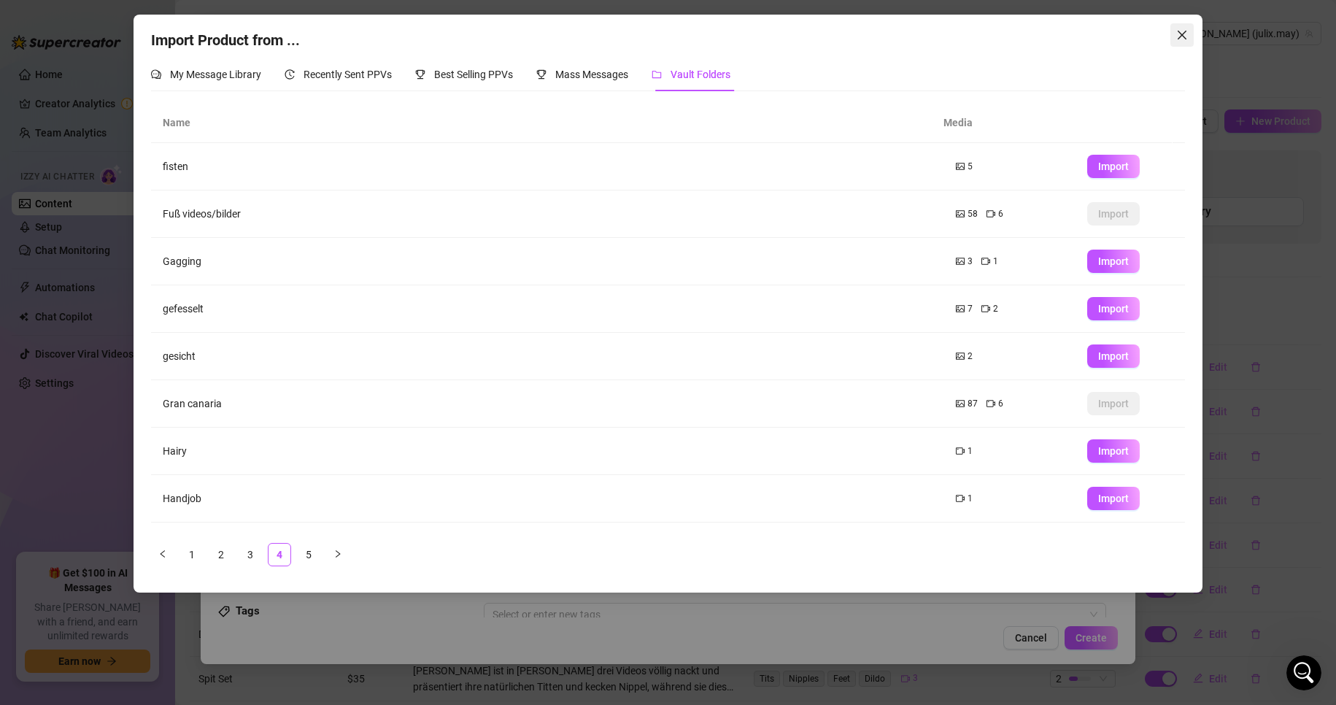
click at [1185, 33] on icon "close" at bounding box center [1182, 35] width 9 height 9
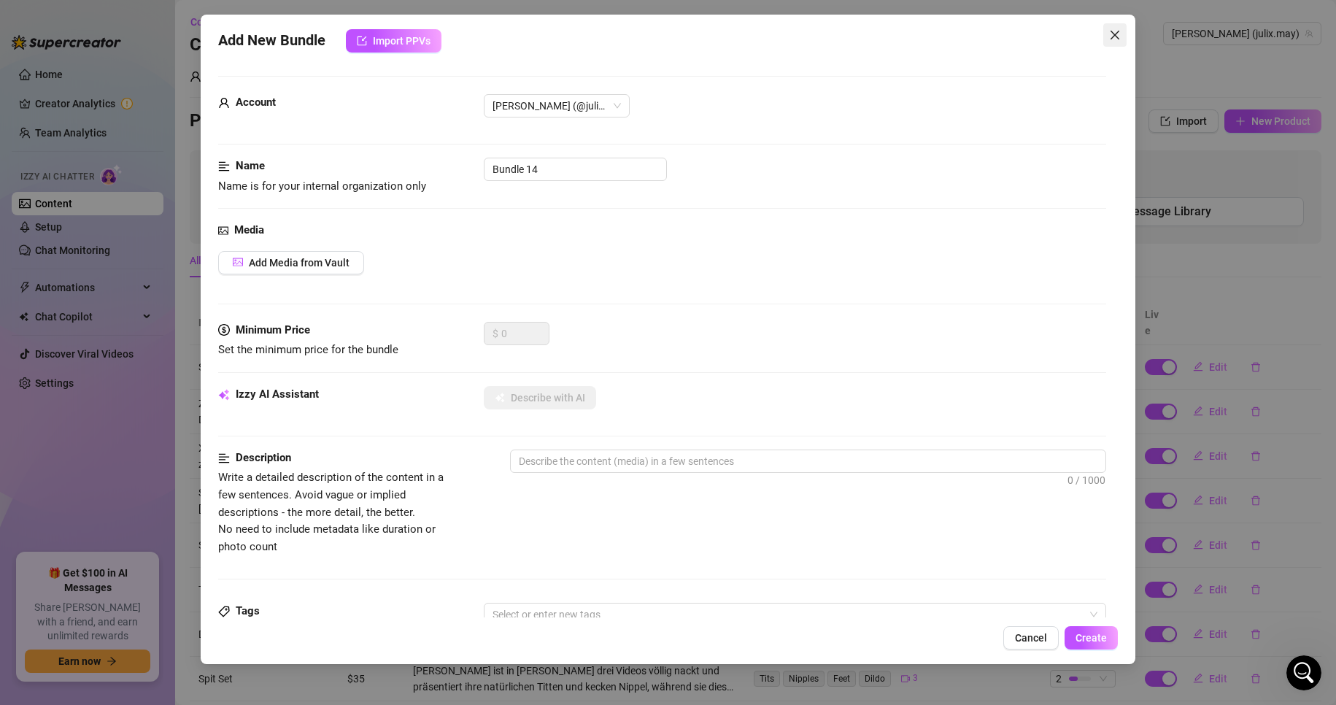
click at [1112, 32] on icon "close" at bounding box center [1115, 35] width 12 height 12
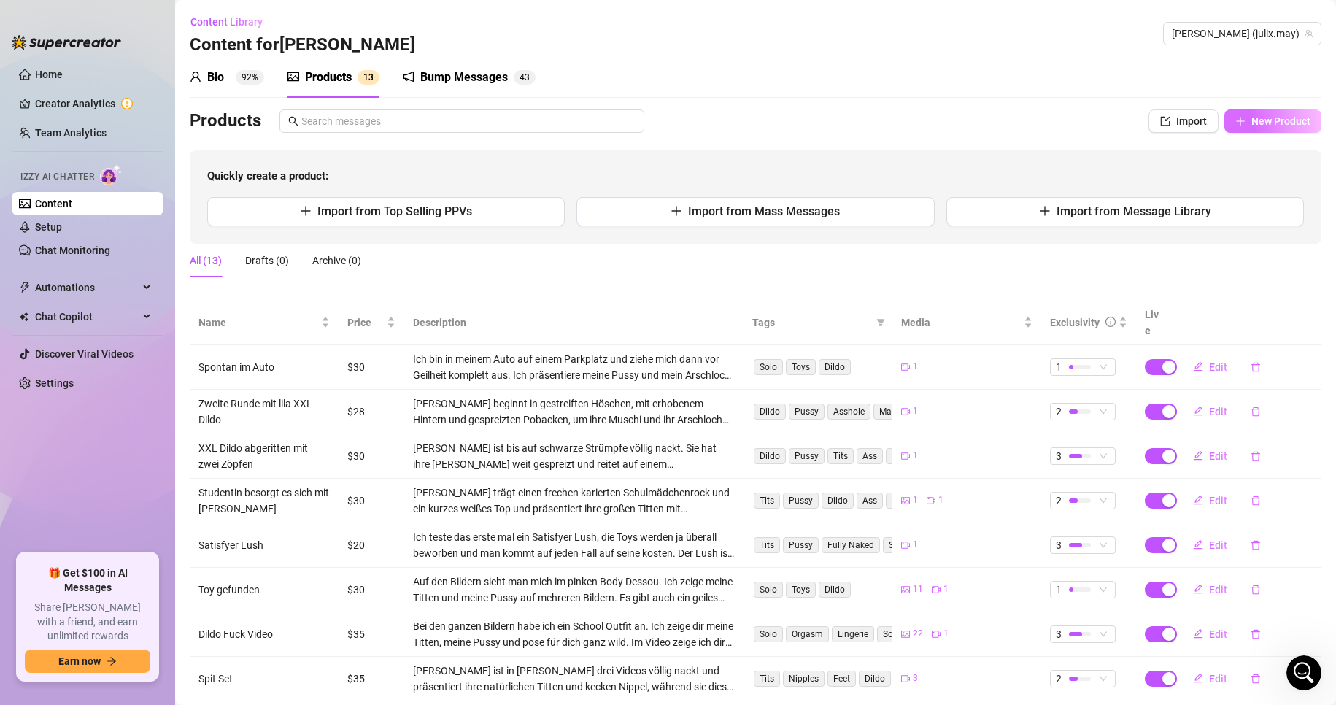
click at [1275, 119] on span "New Product" at bounding box center [1281, 121] width 59 height 12
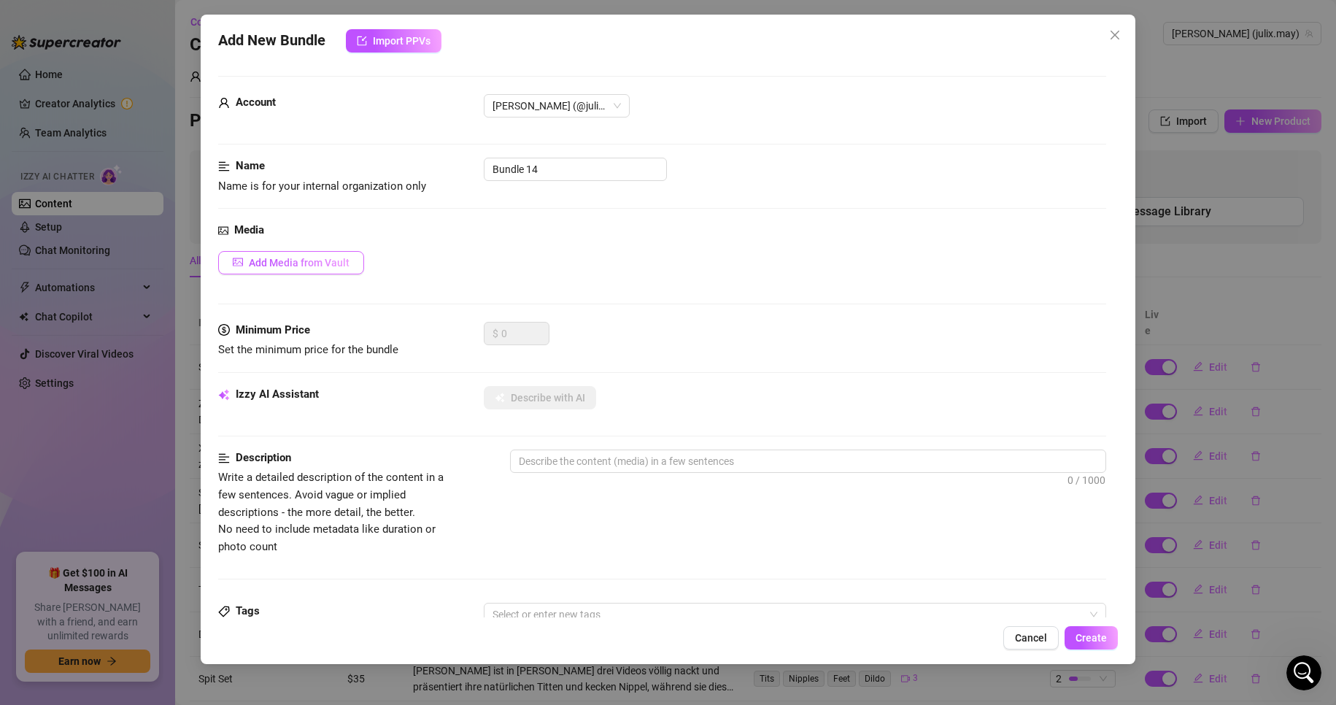
click at [296, 271] on button "Add Media from Vault" at bounding box center [291, 262] width 146 height 23
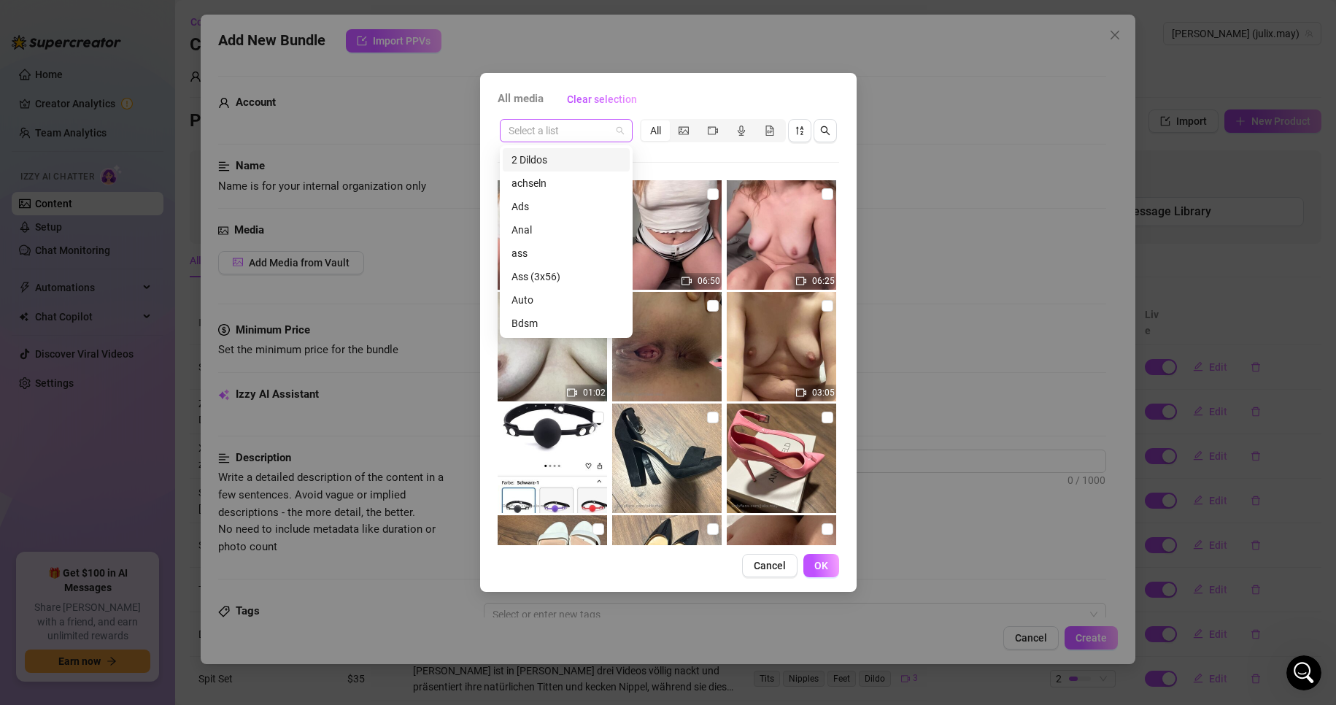
click at [621, 127] on span at bounding box center [566, 131] width 115 height 22
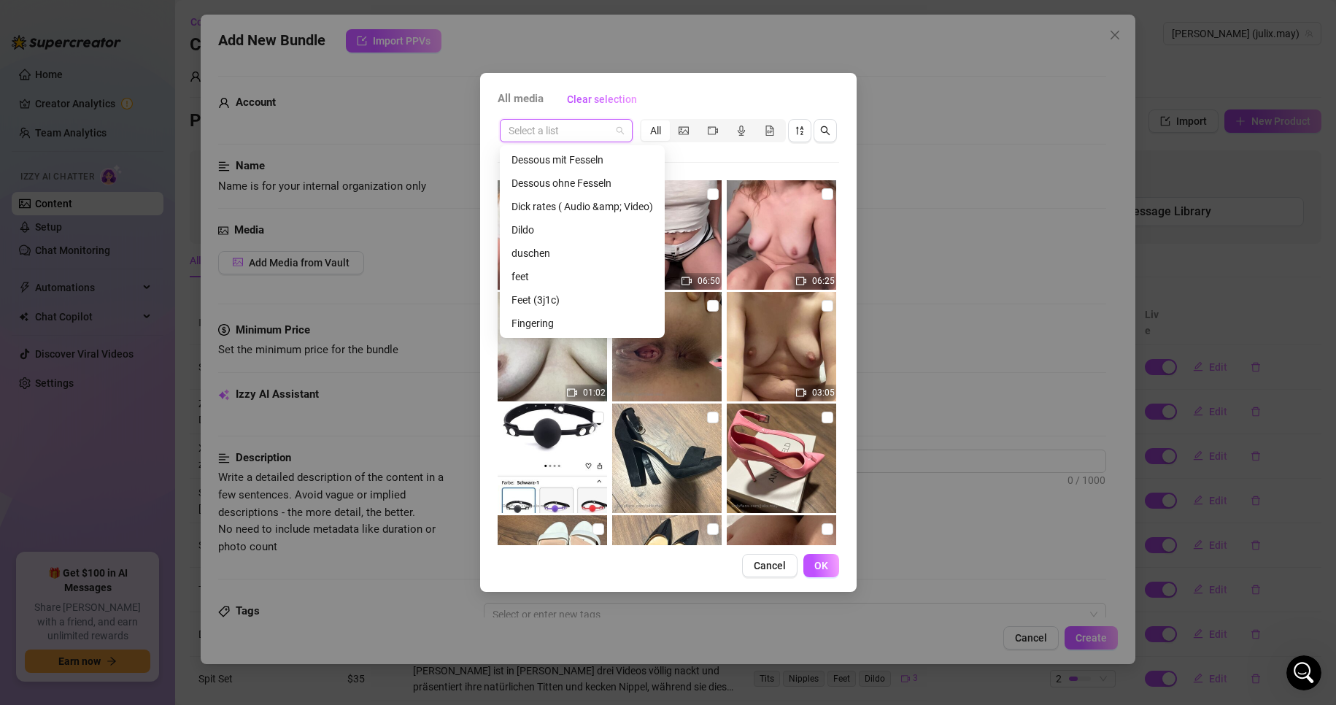
click at [565, 220] on div "Dildo" at bounding box center [582, 229] width 159 height 23
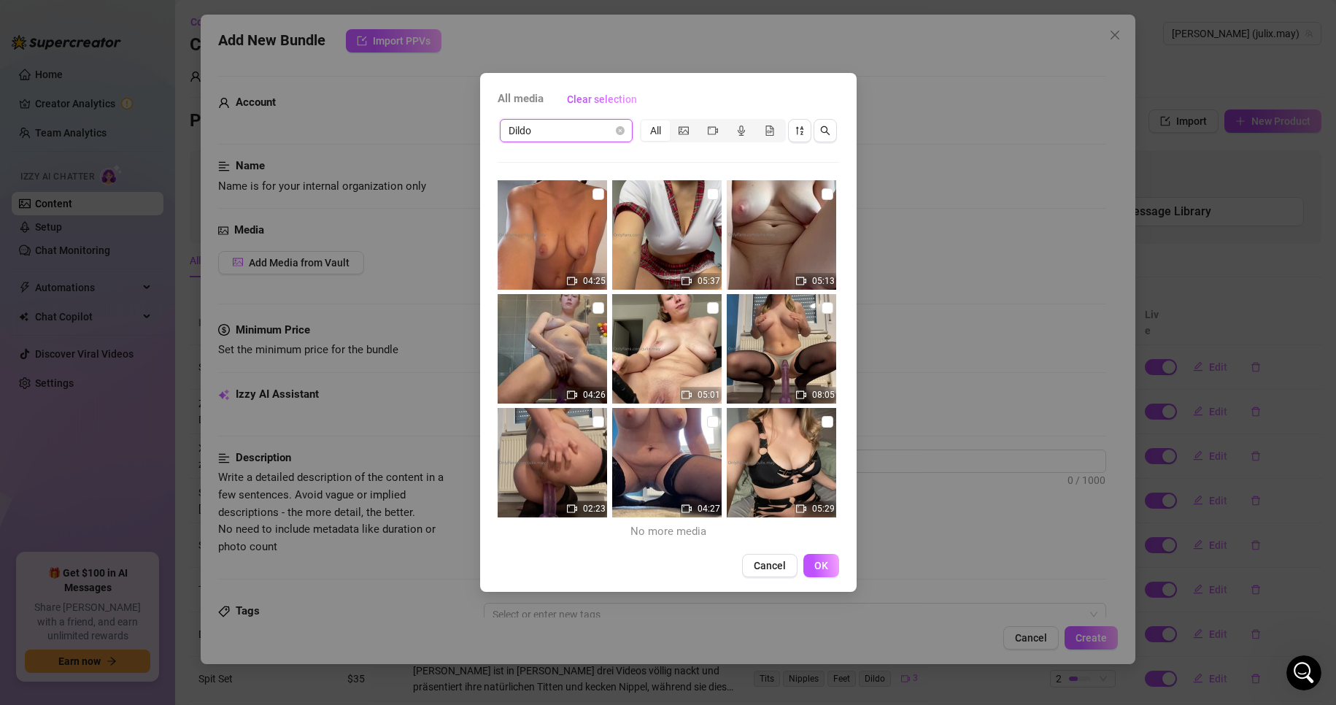
click at [666, 460] on img at bounding box center [666, 462] width 109 height 109
click at [666, 462] on img at bounding box center [666, 462] width 109 height 109
click at [663, 454] on img at bounding box center [666, 462] width 109 height 109
click at [556, 458] on img at bounding box center [552, 462] width 109 height 109
click at [670, 450] on img at bounding box center [666, 462] width 109 height 109
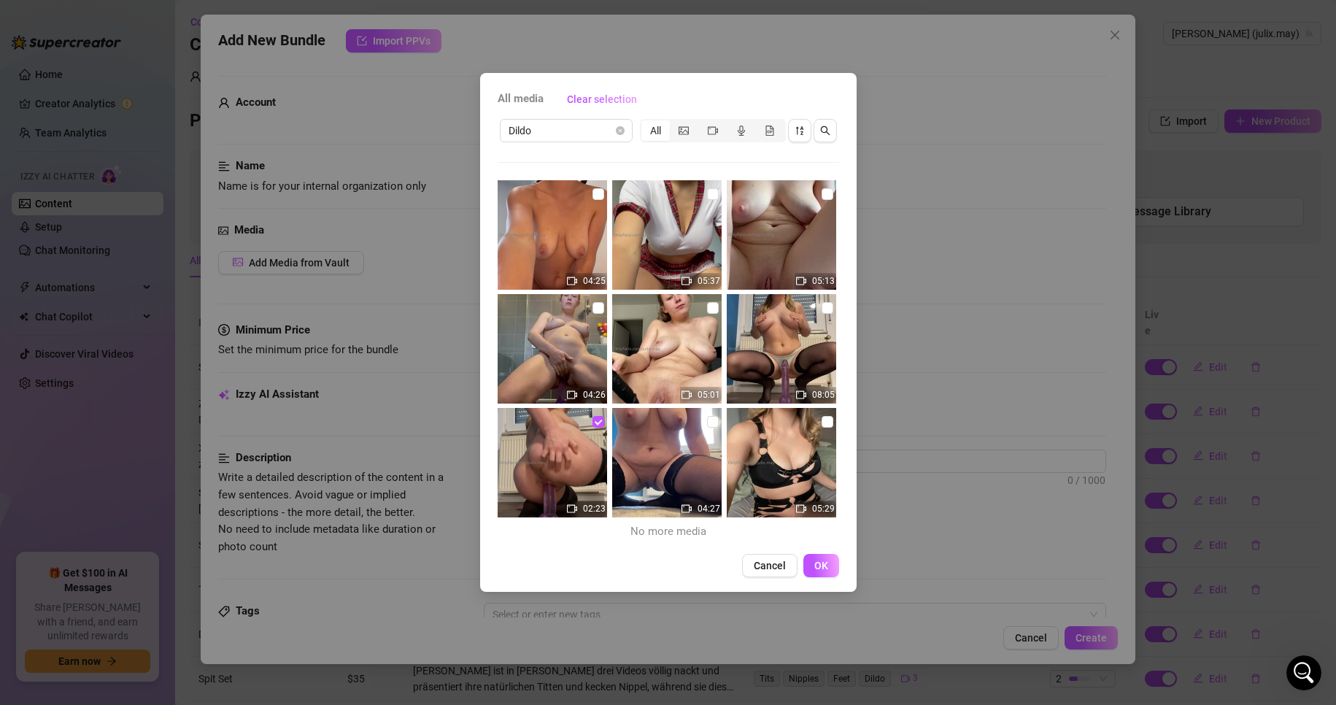
click at [574, 457] on img at bounding box center [552, 462] width 109 height 109
click at [785, 563] on span "Cancel" at bounding box center [770, 566] width 32 height 12
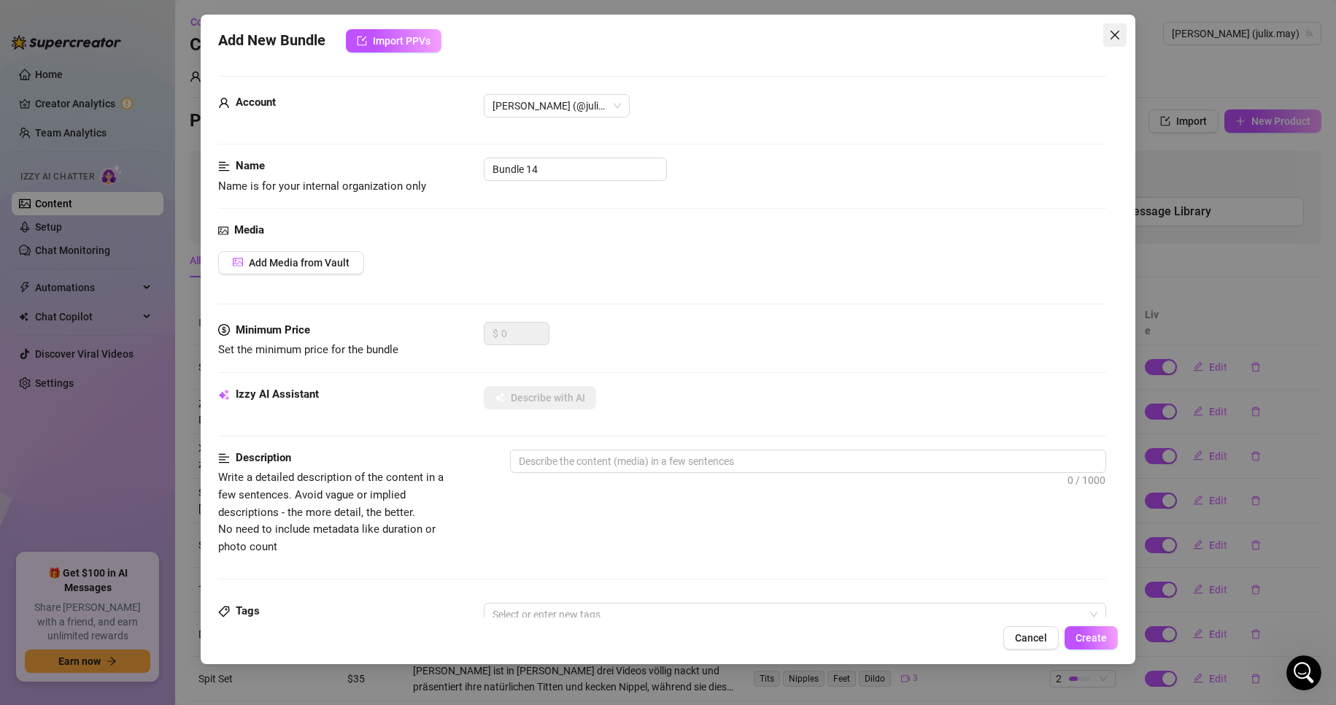
click at [1123, 38] on span "Close" at bounding box center [1115, 35] width 23 height 12
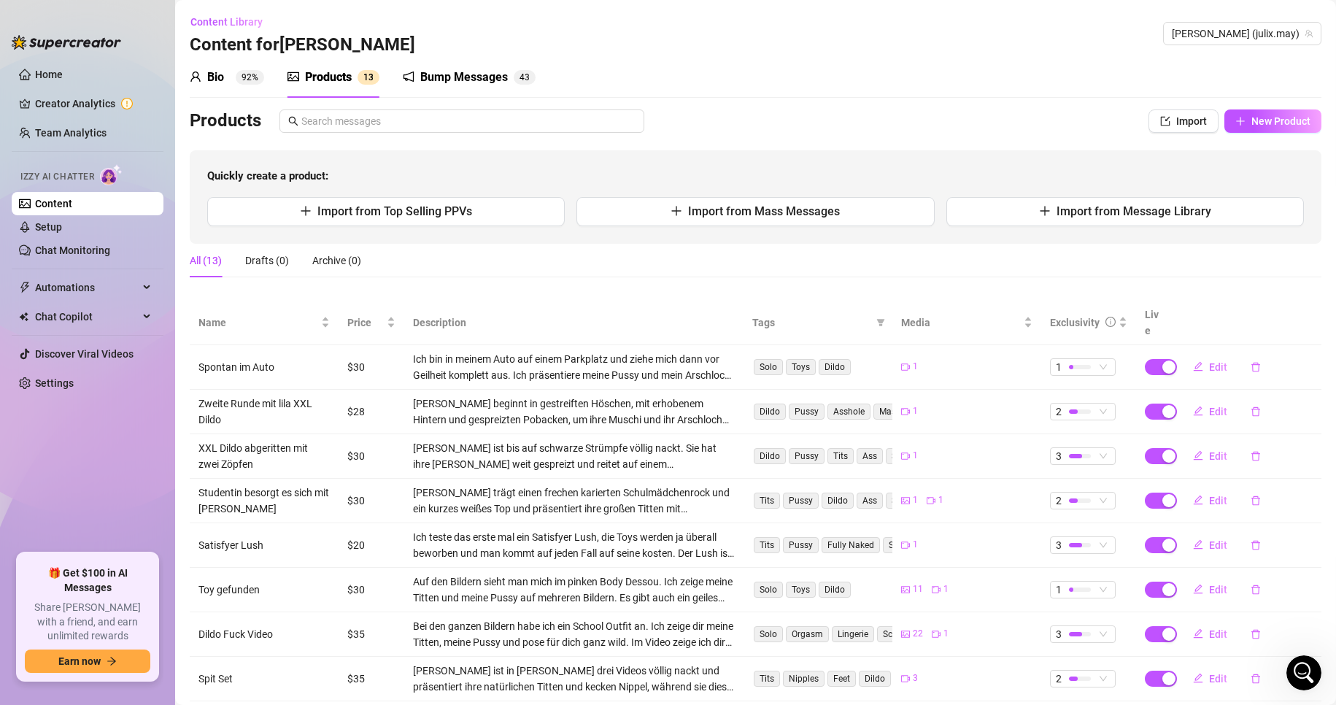
click at [214, 72] on div "Bio" at bounding box center [215, 78] width 17 height 18
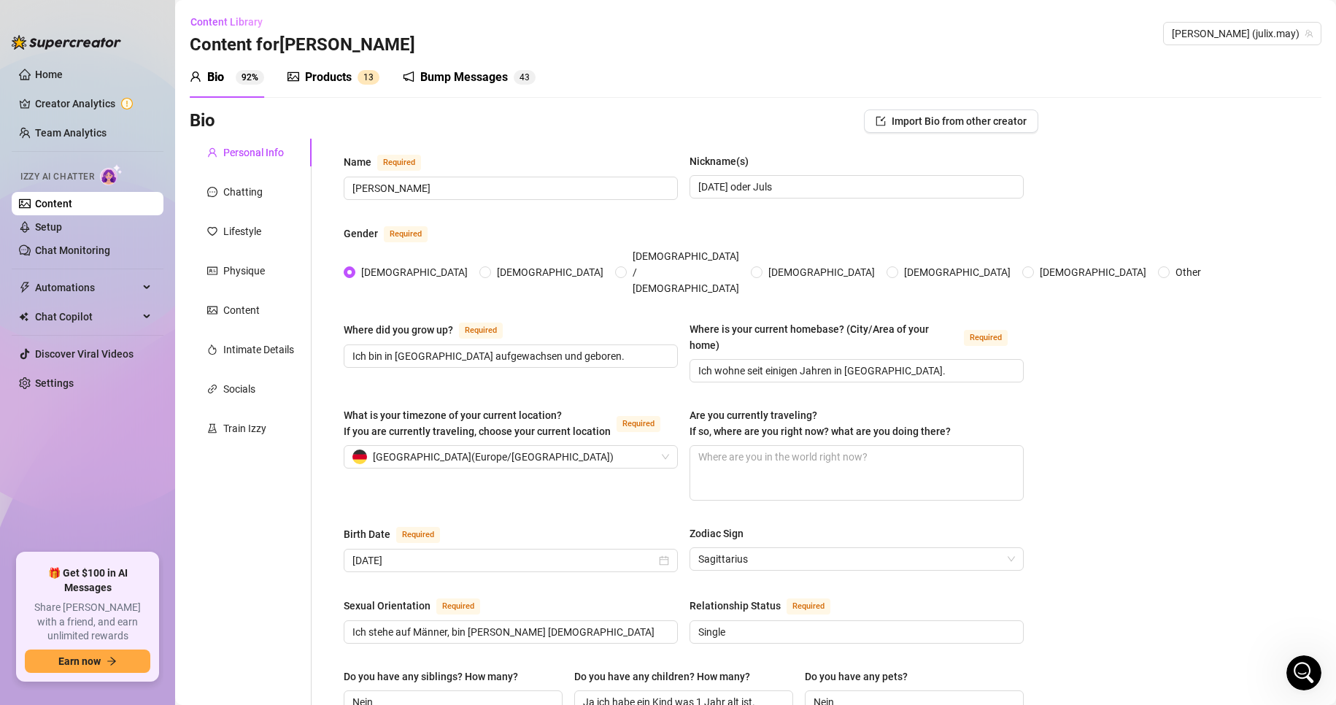
scroll to position [701, 0]
click at [63, 74] on link "Home" at bounding box center [49, 75] width 28 height 12
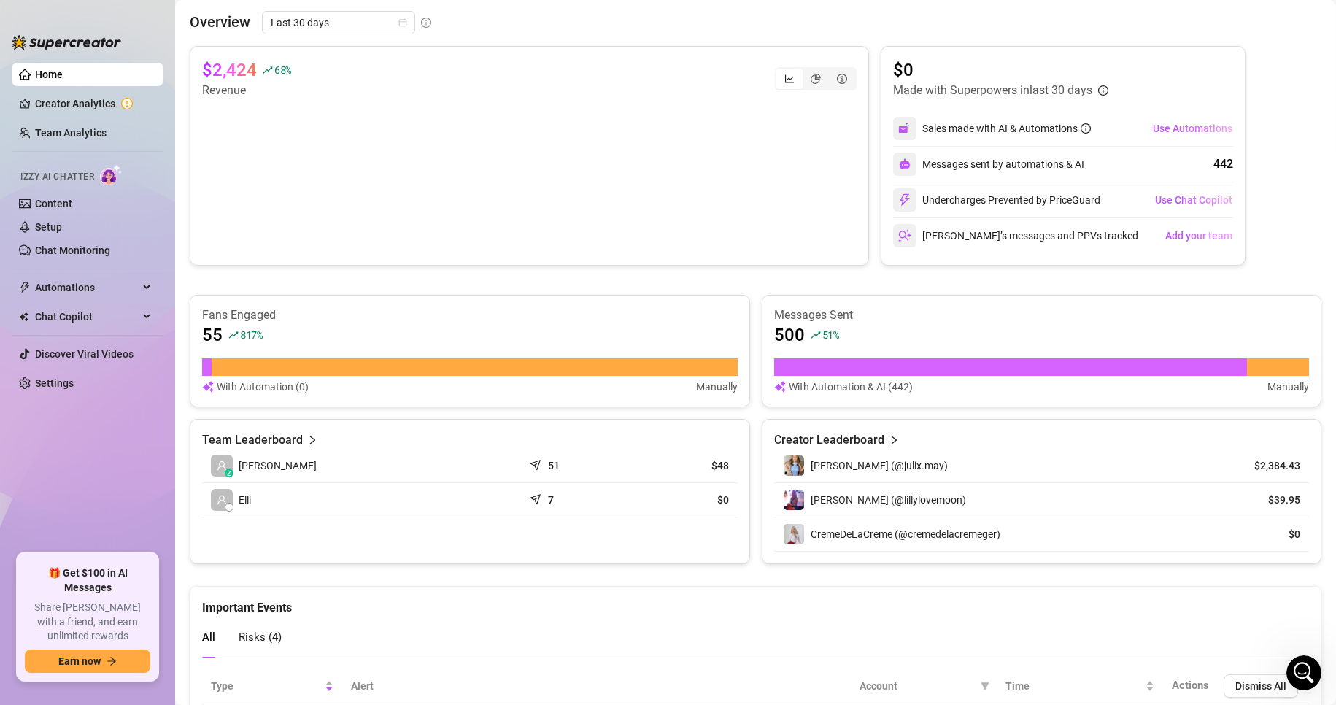
scroll to position [219, 0]
